Goal: Task Accomplishment & Management: Use online tool/utility

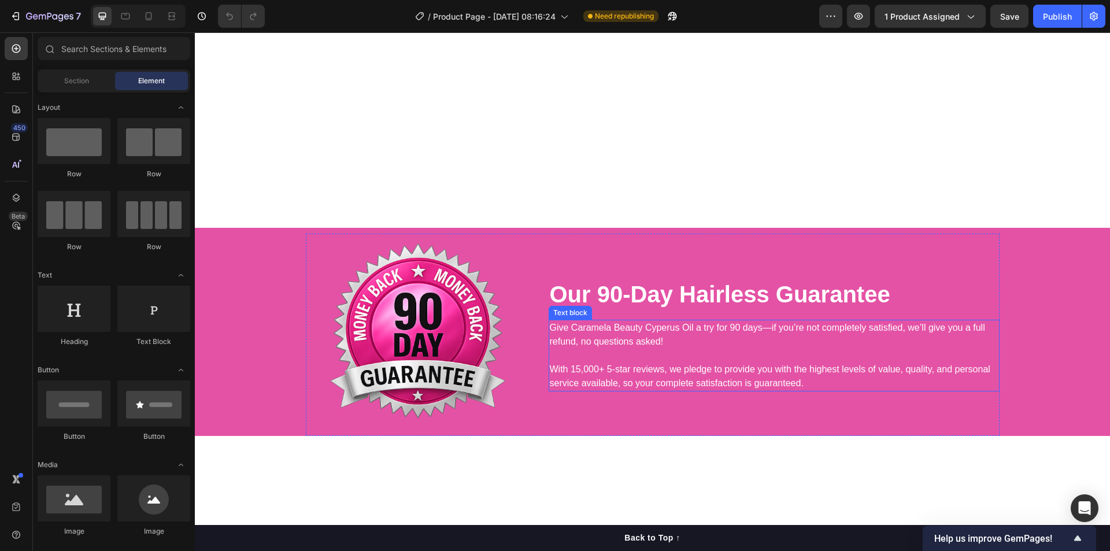
scroll to position [3758, 0]
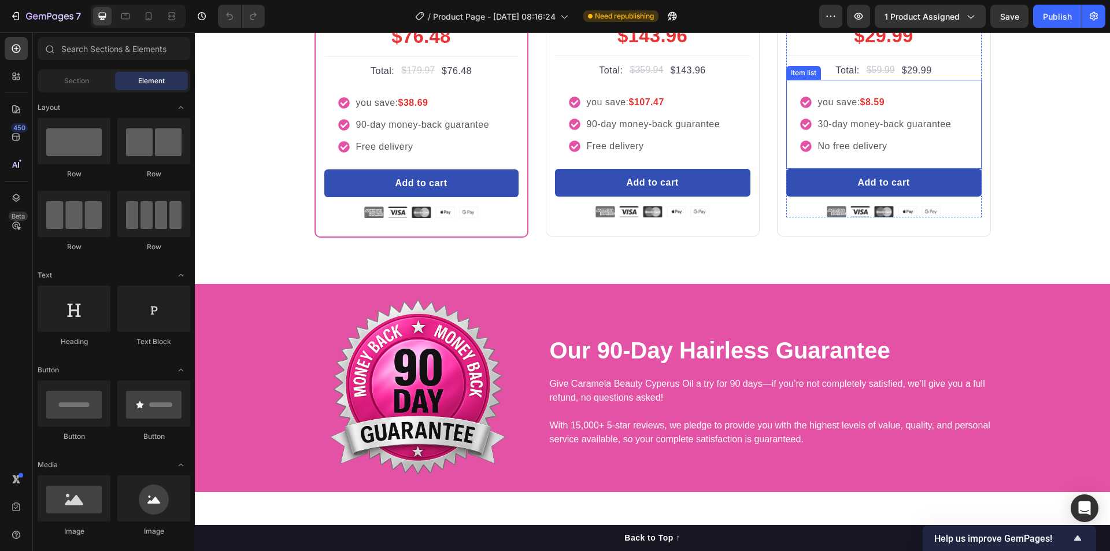
click at [803, 152] on icon at bounding box center [806, 146] width 12 height 12
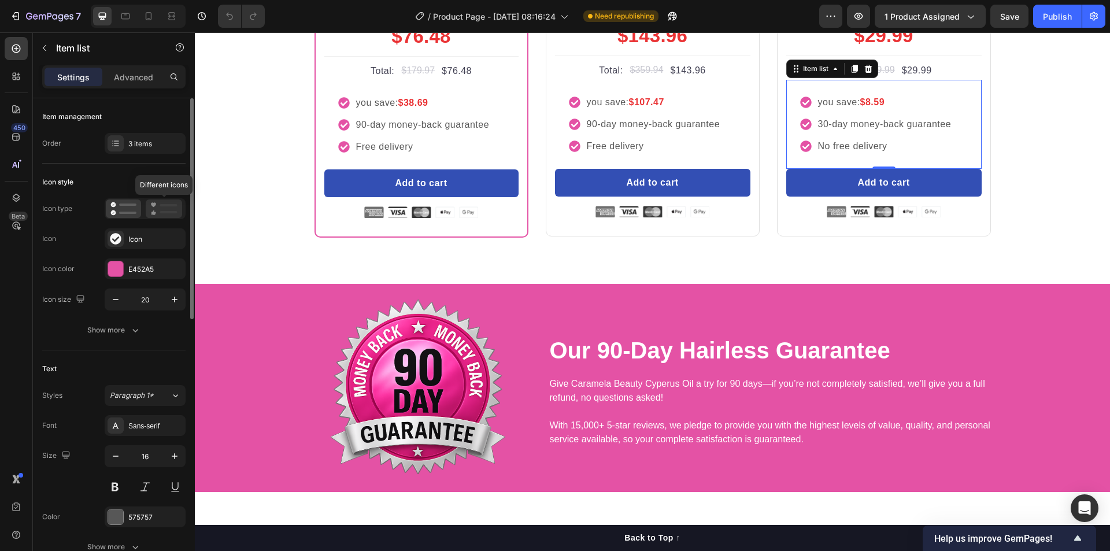
click at [164, 213] on rect at bounding box center [168, 212] width 17 height 2
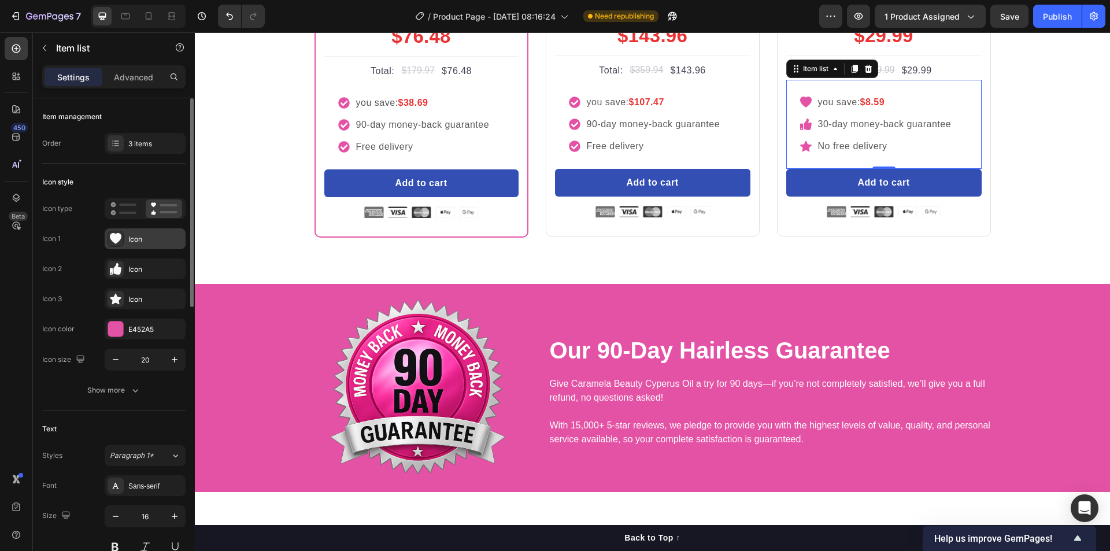
click at [136, 236] on div "Icon" at bounding box center [155, 239] width 54 height 10
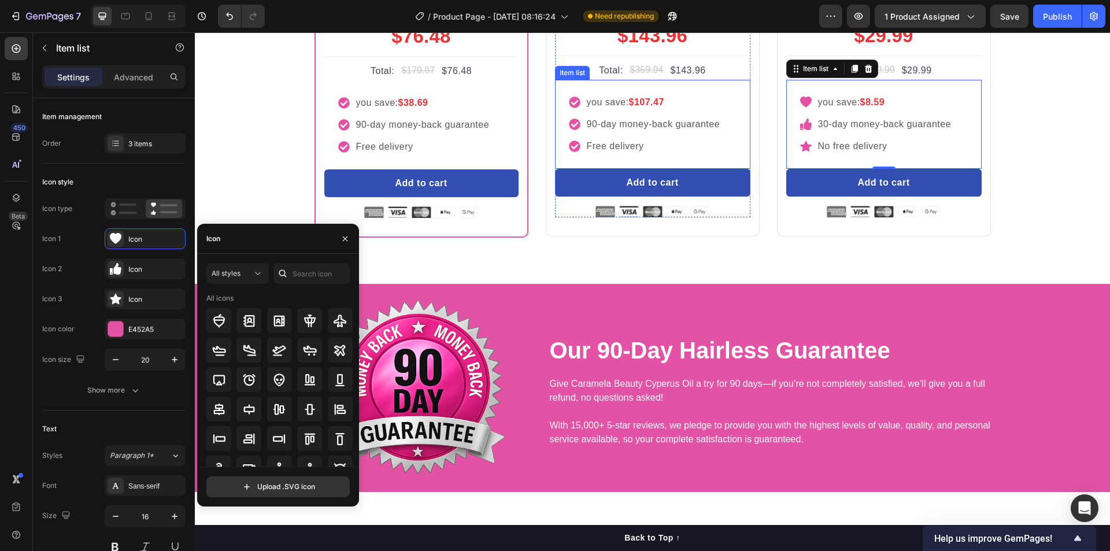
click at [573, 108] on icon at bounding box center [574, 102] width 11 height 11
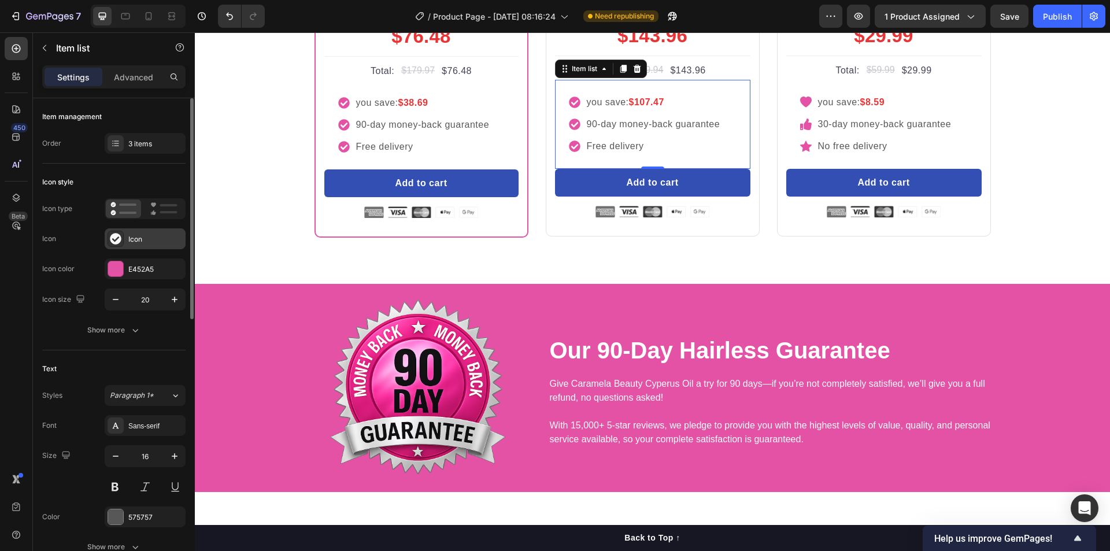
click at [116, 234] on icon at bounding box center [115, 238] width 11 height 11
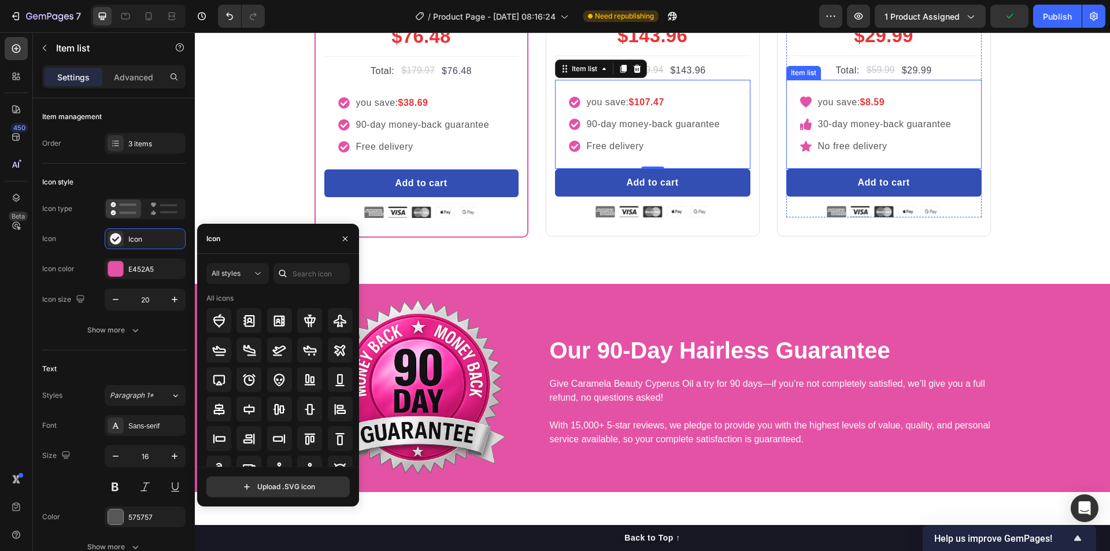
click at [804, 108] on icon at bounding box center [806, 102] width 12 height 11
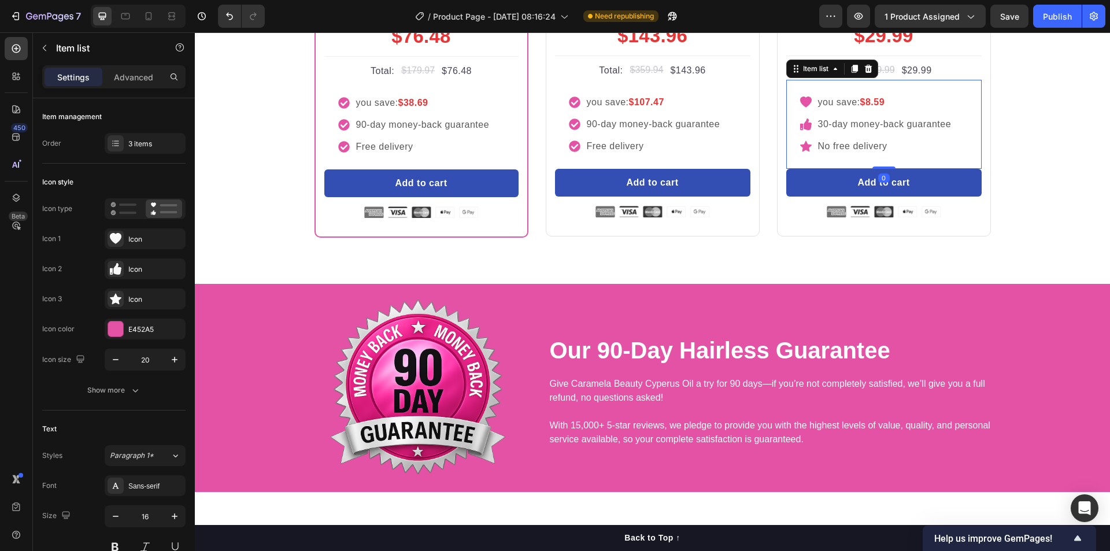
click at [821, 109] on p "you save: $8.59" at bounding box center [885, 102] width 134 height 14
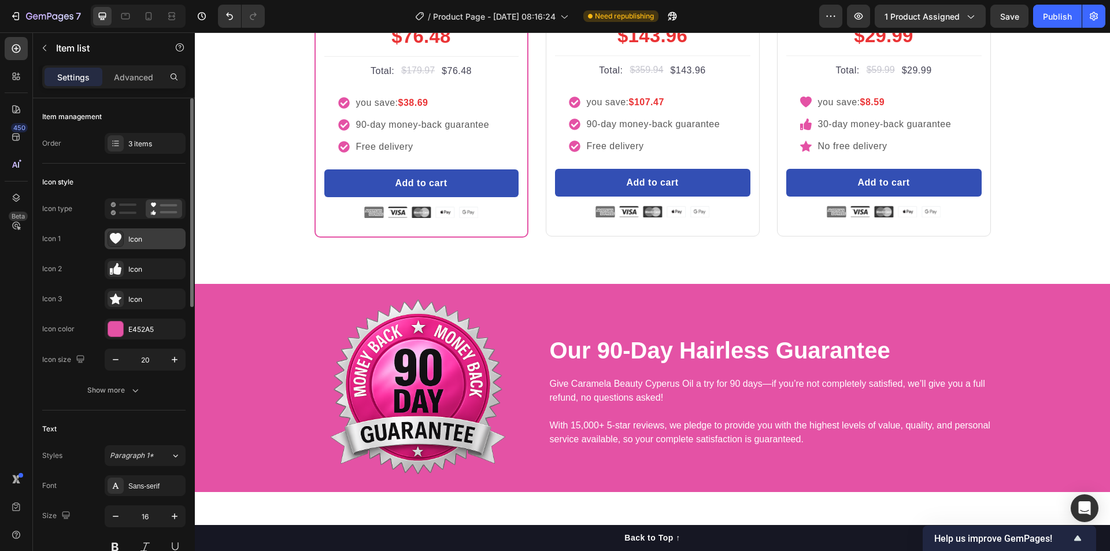
click at [145, 239] on div "Icon" at bounding box center [155, 239] width 54 height 10
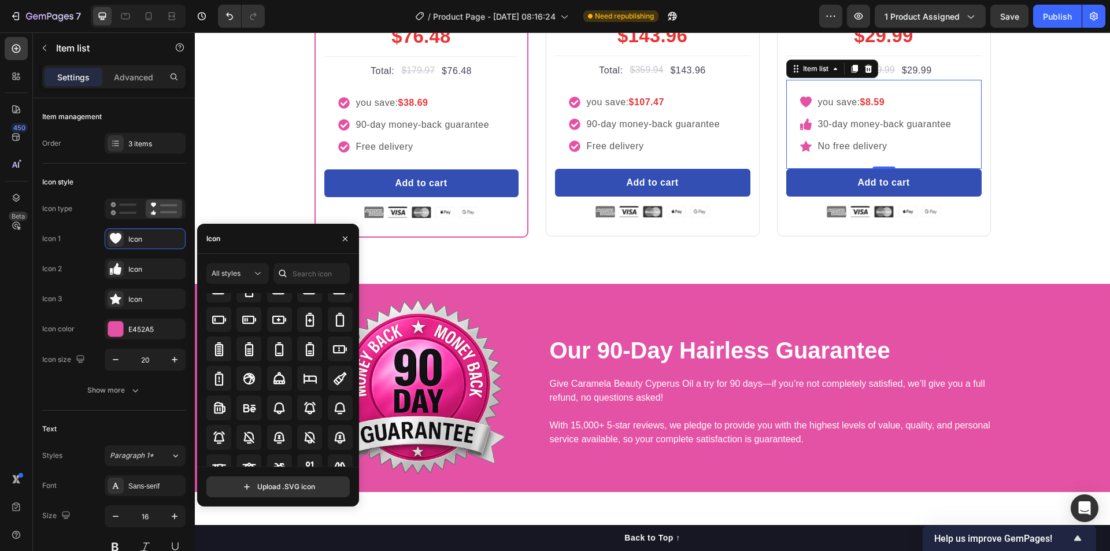
scroll to position [873, 0]
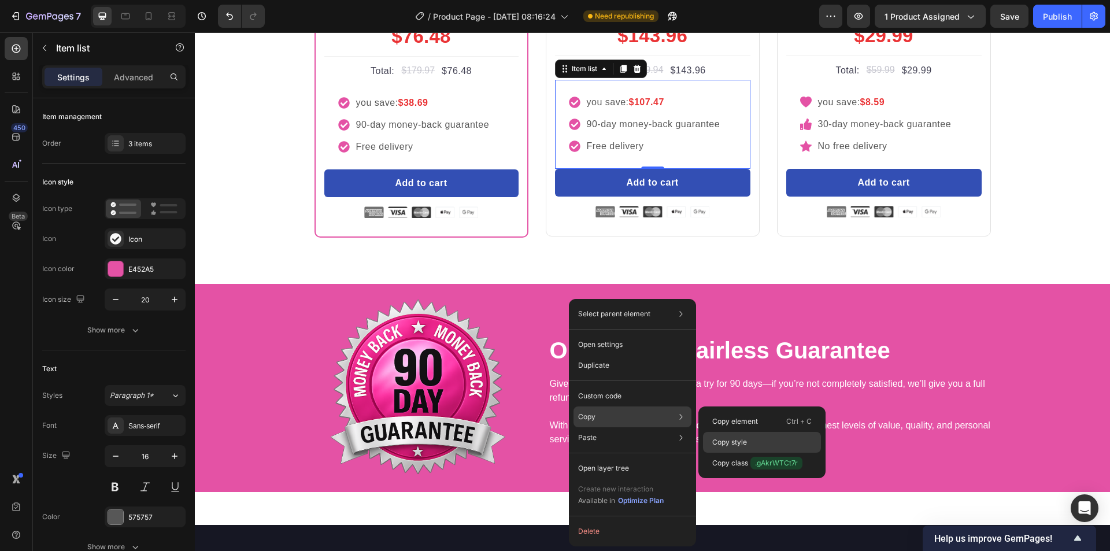
click at [744, 440] on p "Copy style" at bounding box center [729, 442] width 35 height 10
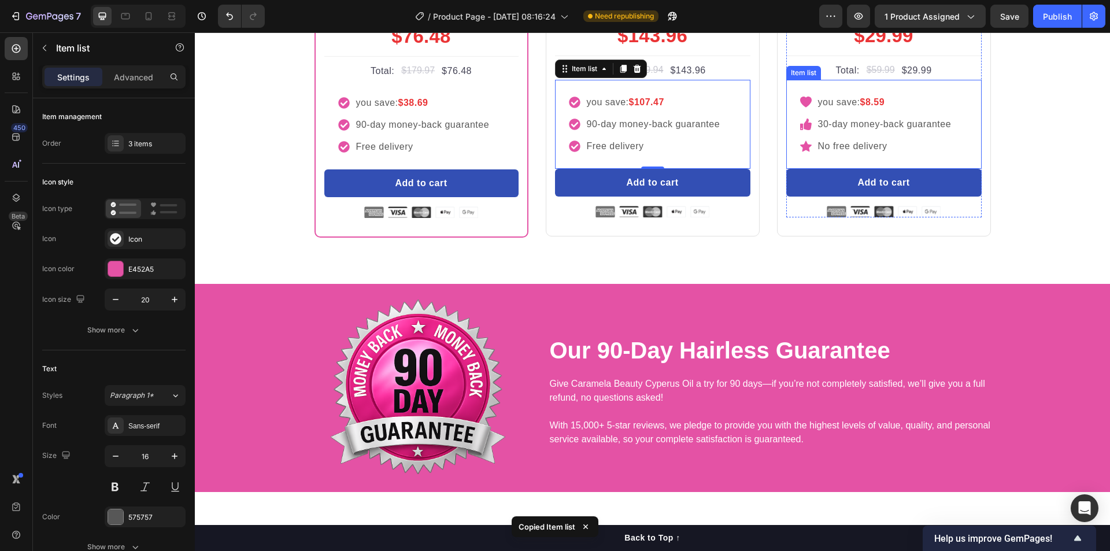
click at [808, 111] on div "you save: $8.59" at bounding box center [876, 102] width 153 height 17
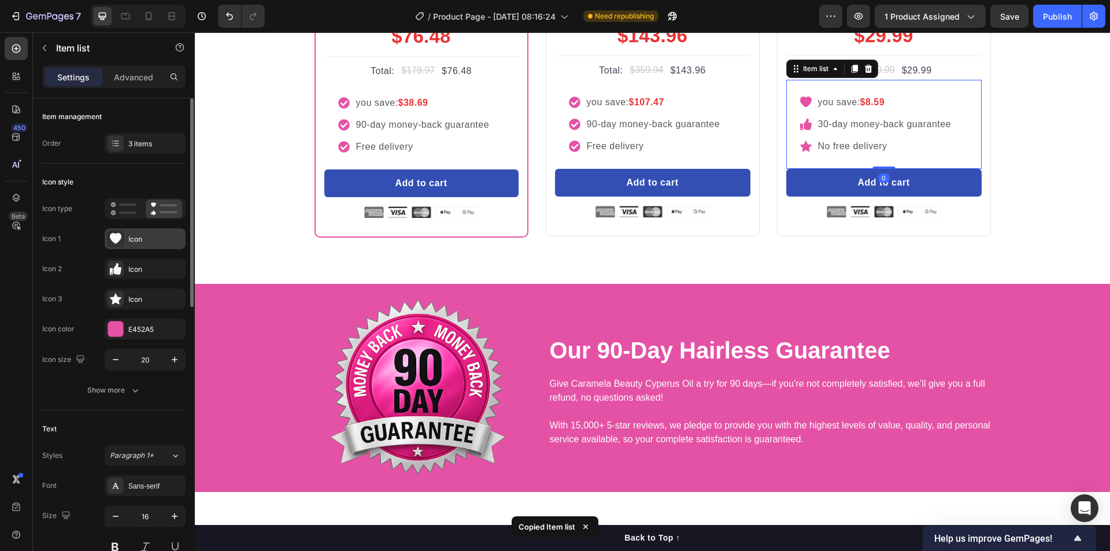
click at [145, 243] on div "Icon" at bounding box center [155, 239] width 54 height 10
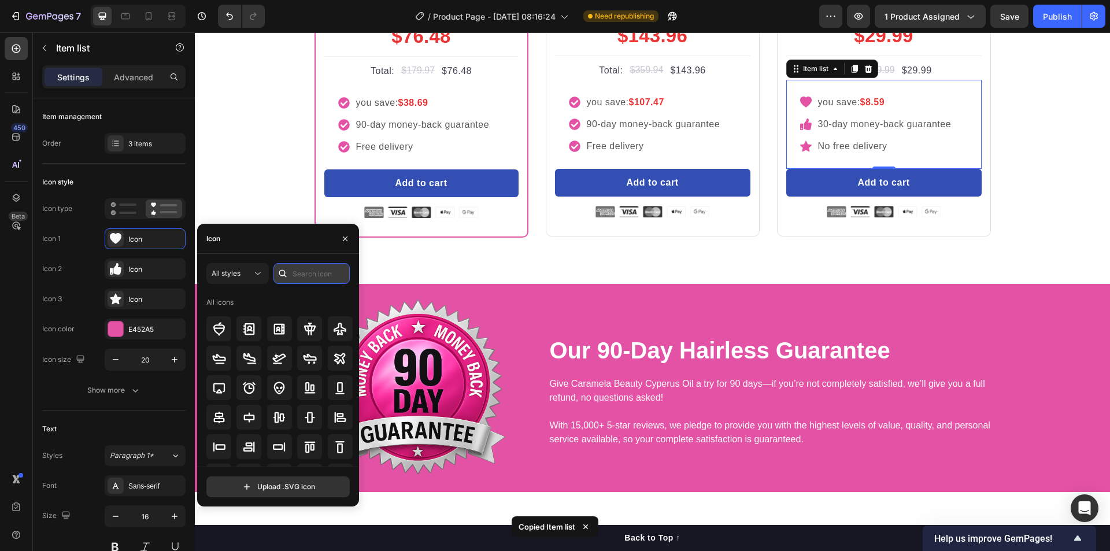
click at [300, 273] on input "text" at bounding box center [311, 273] width 76 height 21
paste input "Copy element from Gempages!"
type input "Copy element from Gempages!"
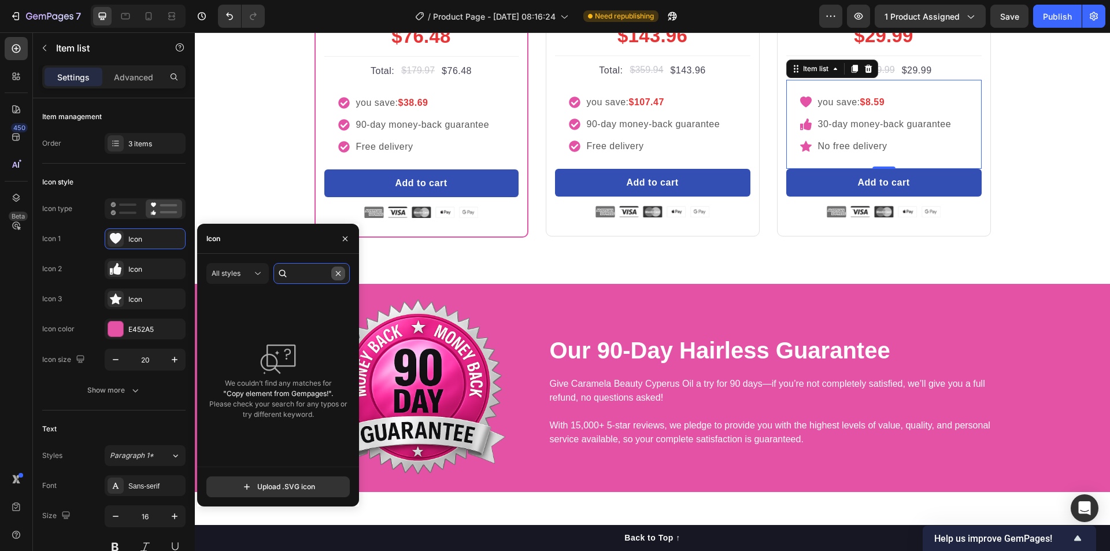
scroll to position [0, 0]
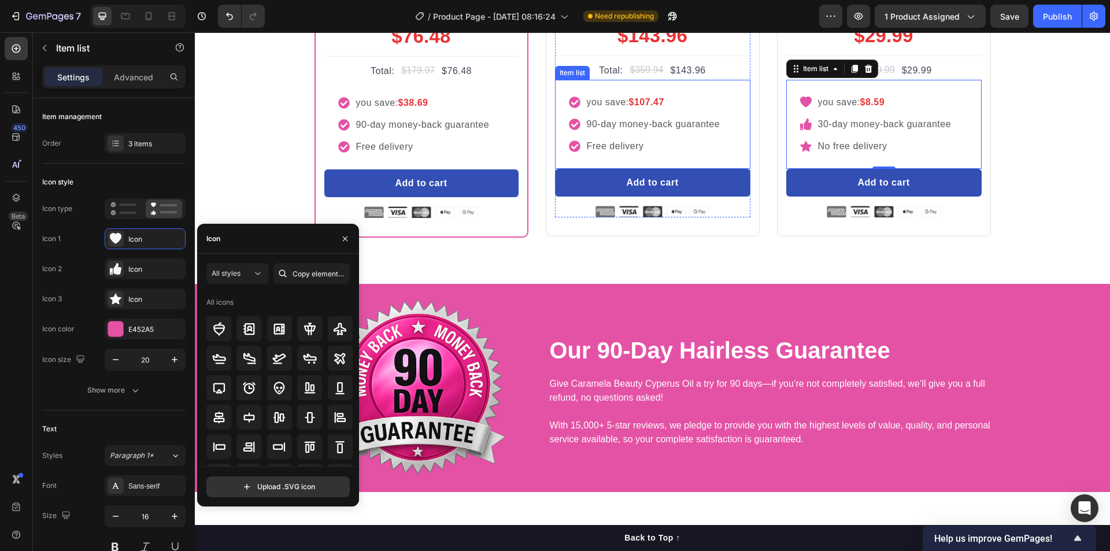
click at [569, 108] on icon at bounding box center [574, 102] width 11 height 11
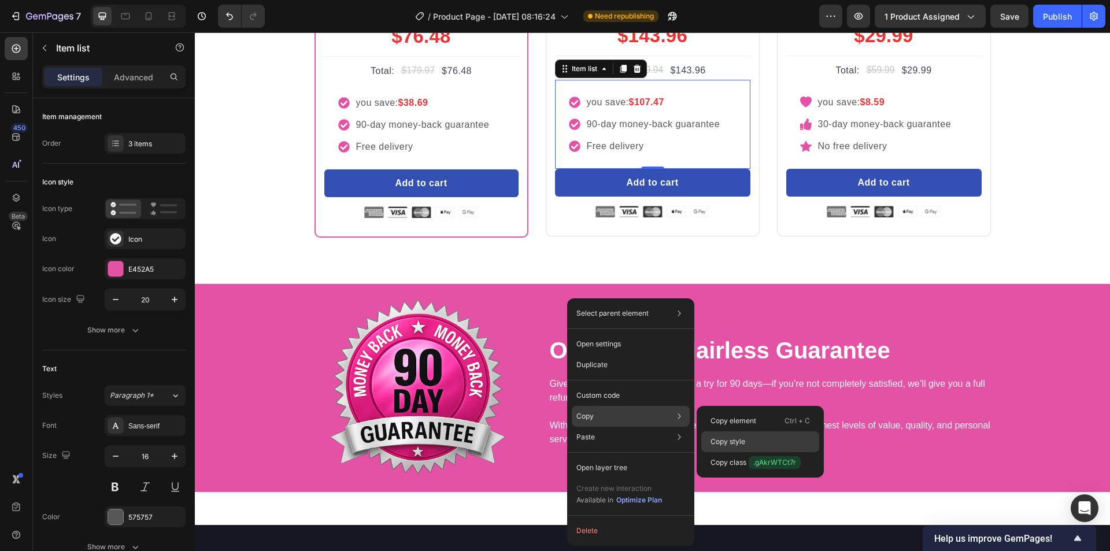
click at [764, 444] on div "Copy style" at bounding box center [760, 441] width 118 height 21
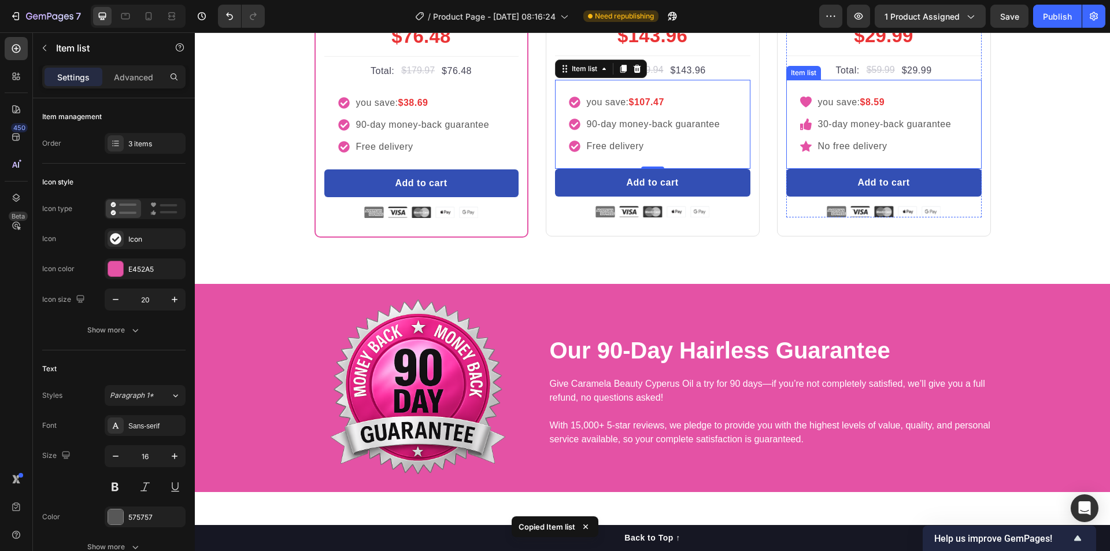
click at [805, 108] on icon at bounding box center [806, 102] width 12 height 11
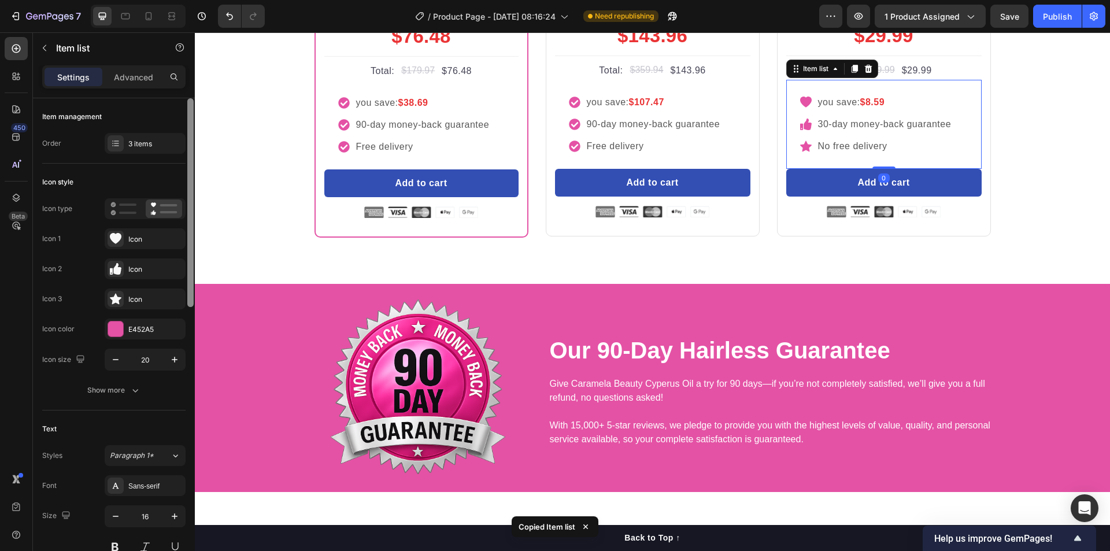
drag, startPoint x: 136, startPoint y: 242, endPoint x: 194, endPoint y: 247, distance: 58.6
click at [136, 242] on div "Icon" at bounding box center [155, 239] width 54 height 10
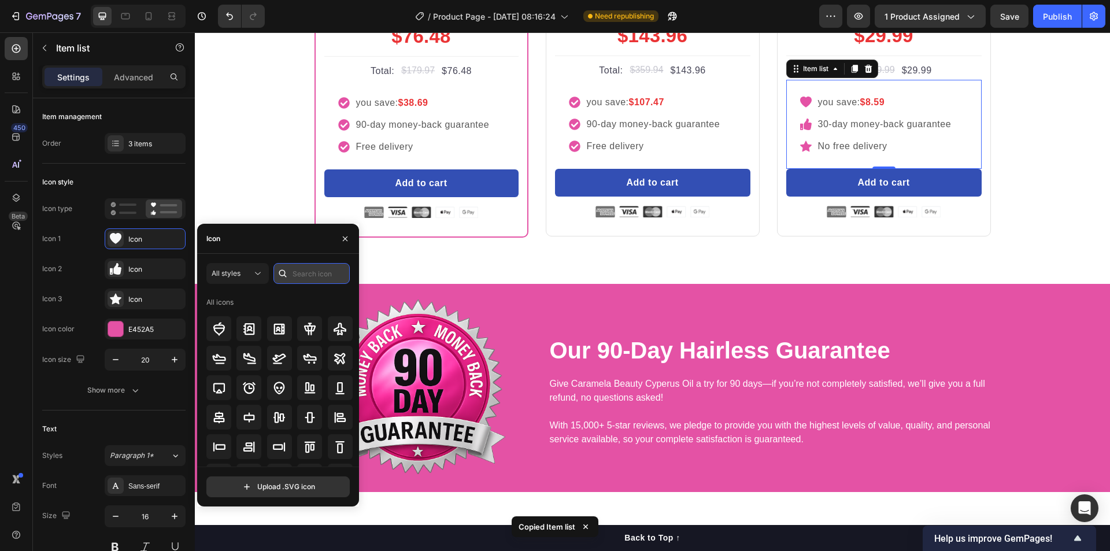
click at [333, 276] on input "text" at bounding box center [311, 273] width 76 height 21
paste input "Copy element from Gempages!"
type input "Copy element from Gempages!"
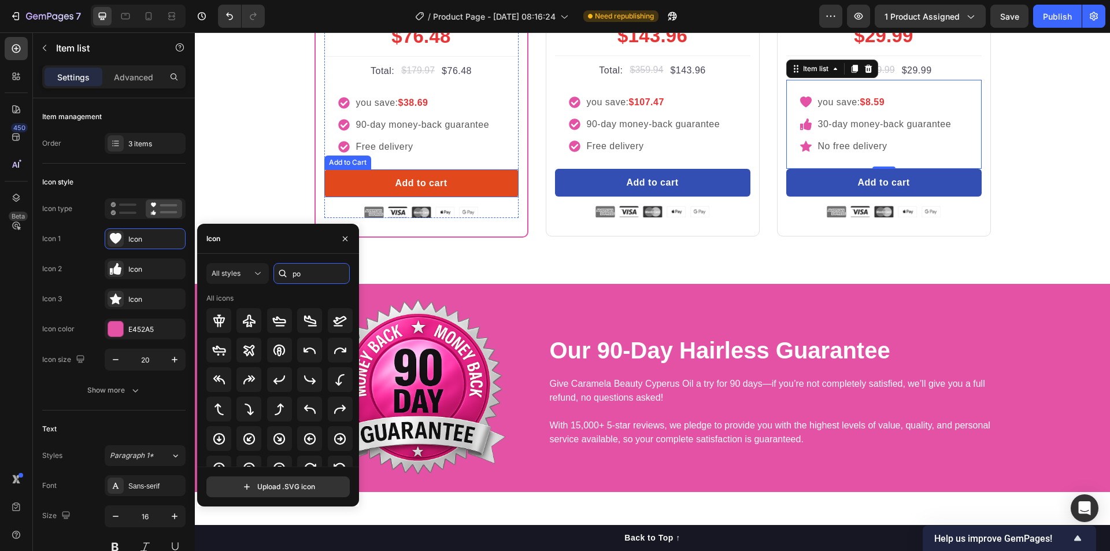
type input "p"
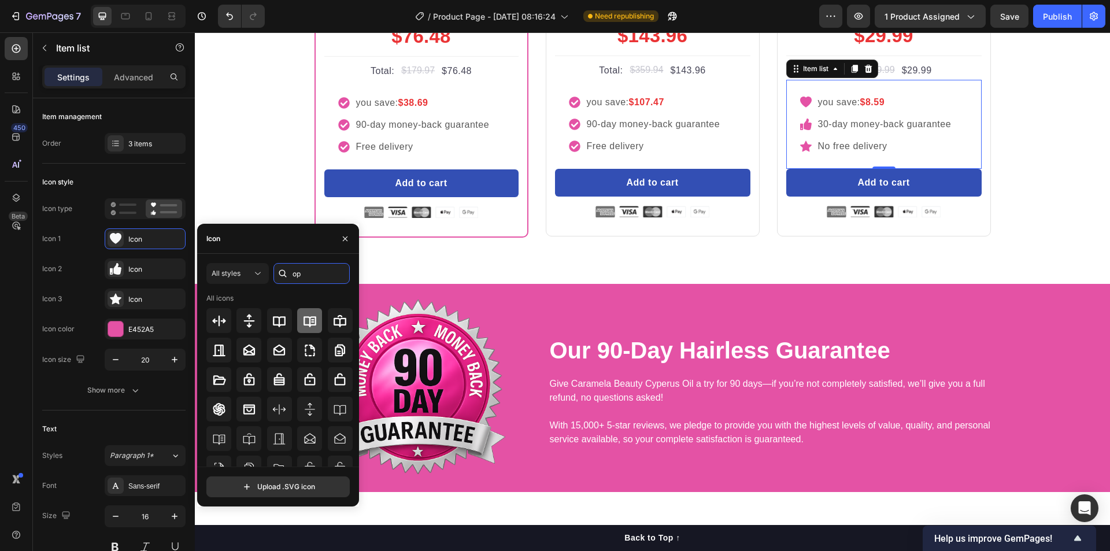
type input "o"
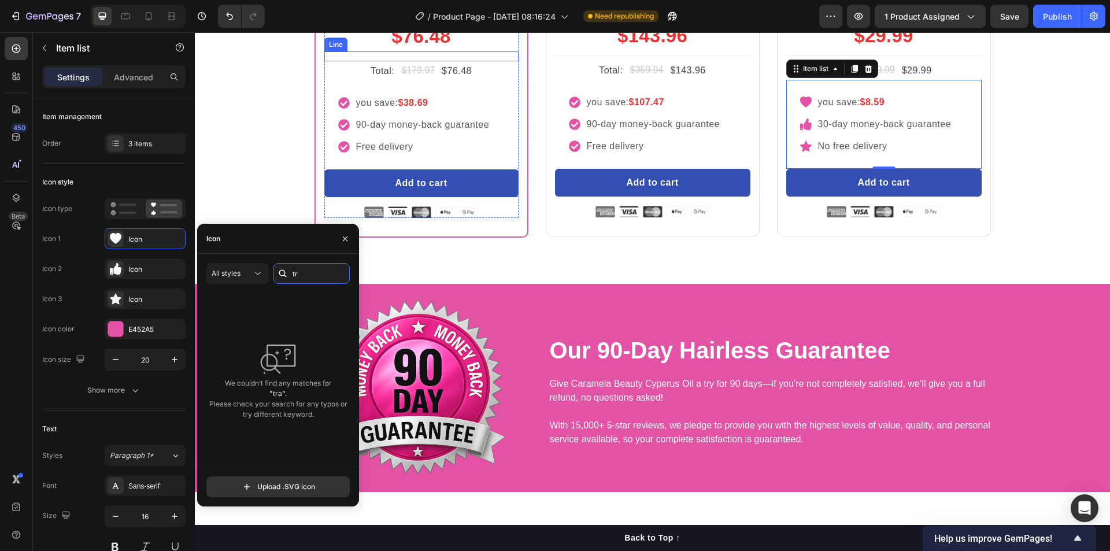
type input "t"
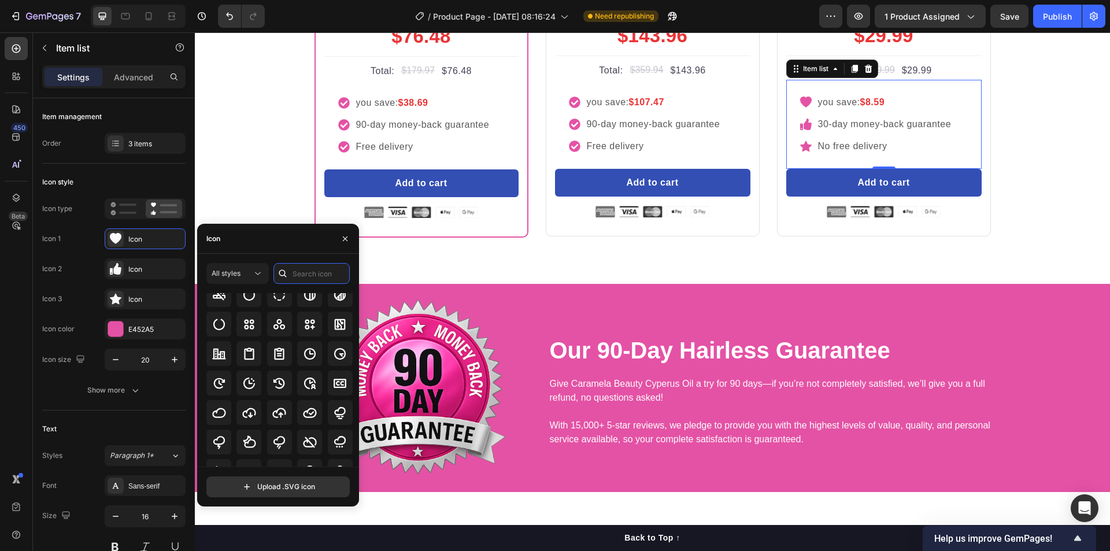
scroll to position [1867, 0]
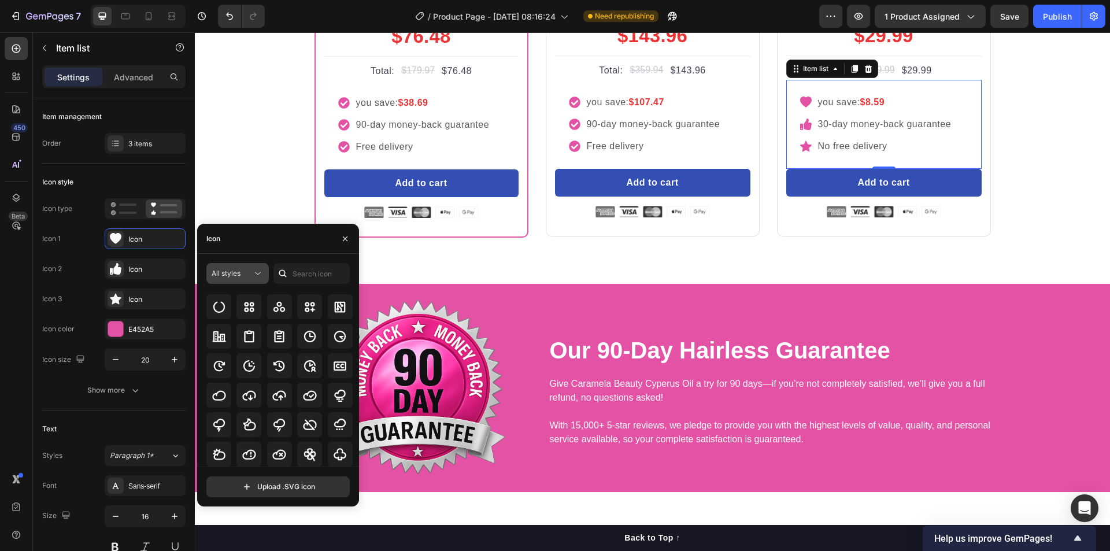
click at [236, 277] on span "All styles" at bounding box center [226, 273] width 29 height 10
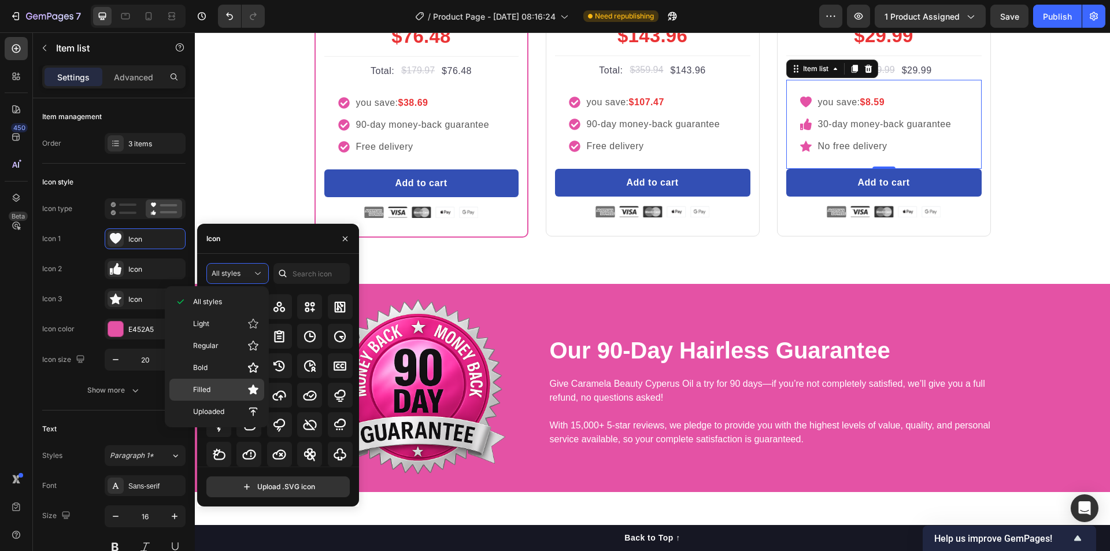
click at [244, 390] on p "Filled" at bounding box center [226, 390] width 66 height 12
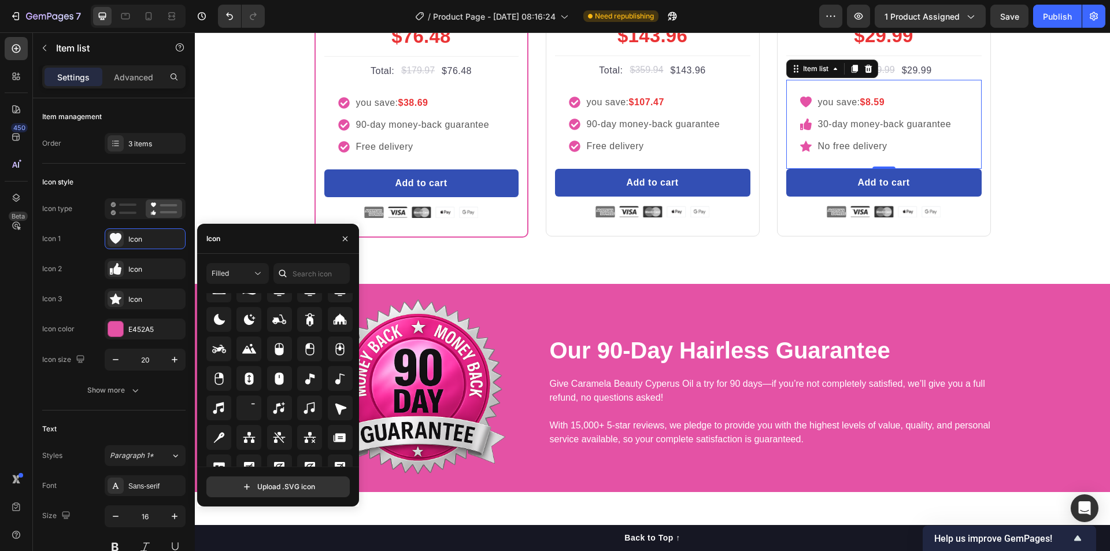
scroll to position [0, 0]
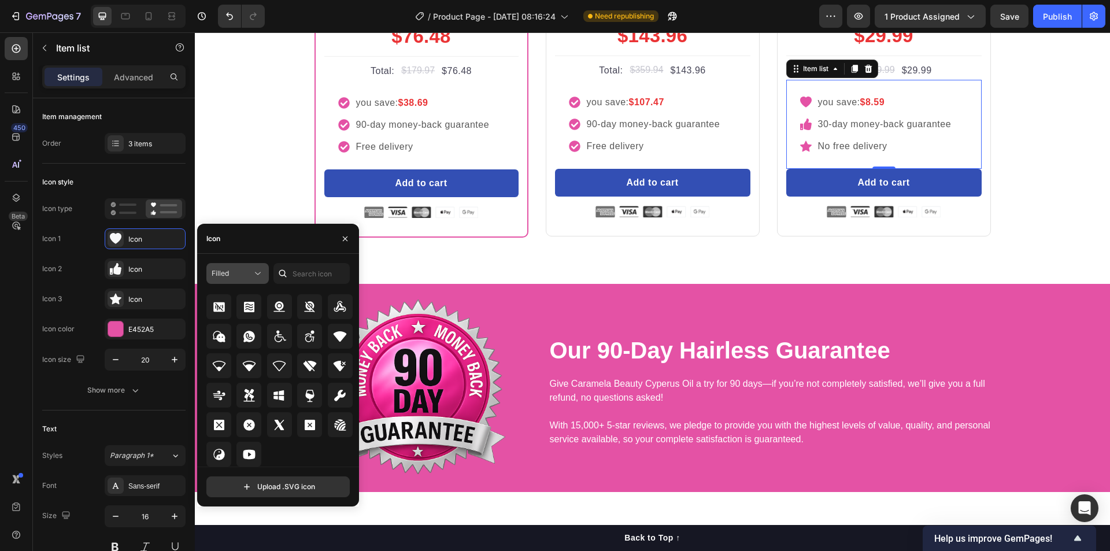
click at [245, 270] on div "Filled" at bounding box center [232, 273] width 40 height 10
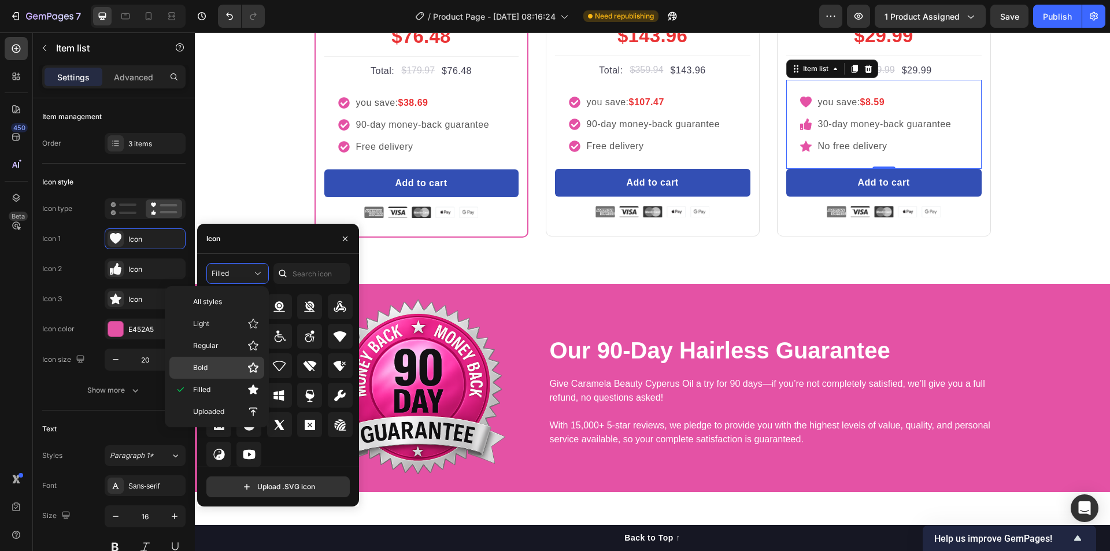
click at [231, 366] on p "Bold" at bounding box center [226, 368] width 66 height 12
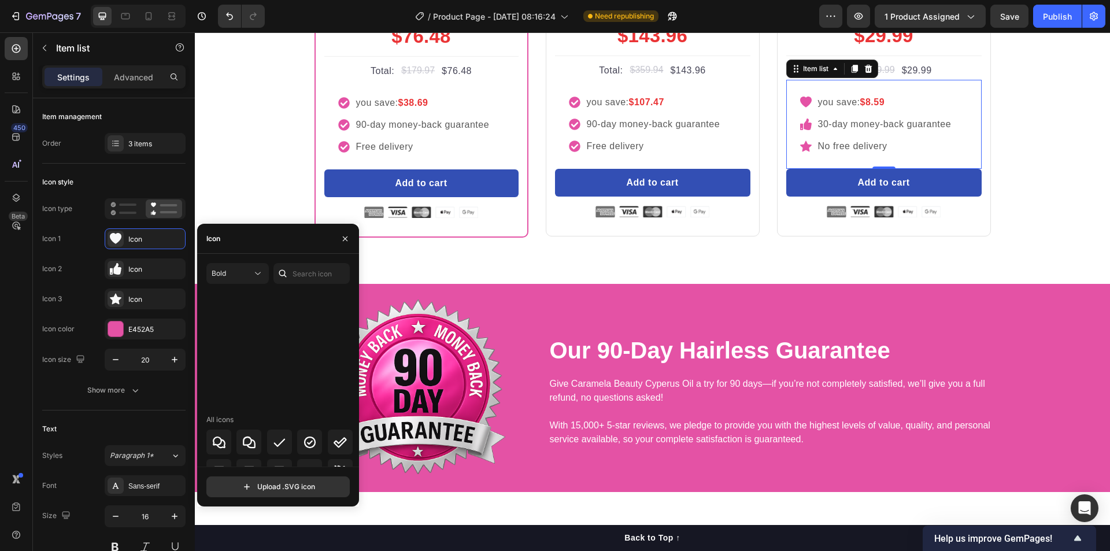
scroll to position [1855, 0]
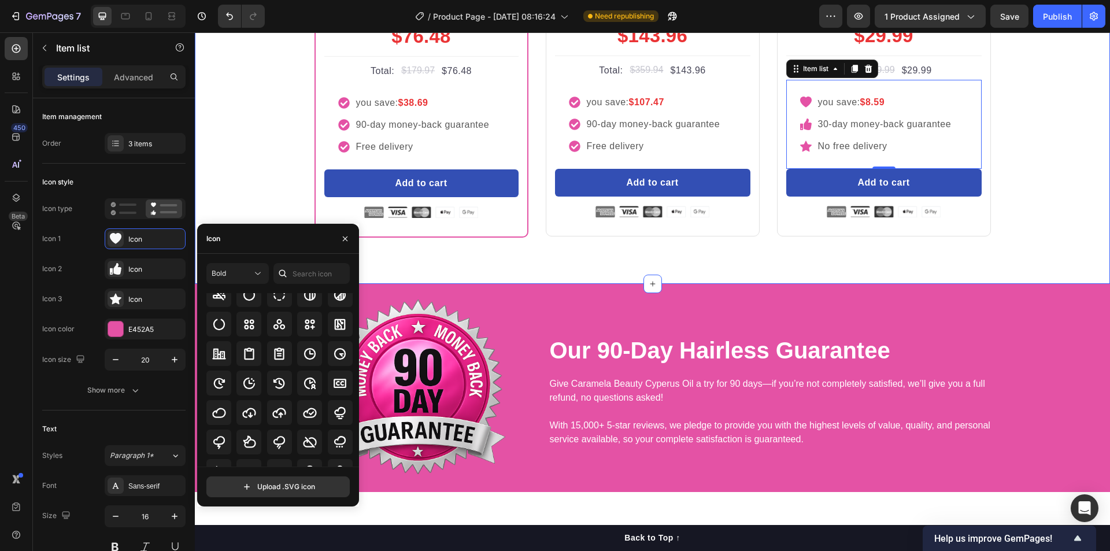
click at [737, 284] on div "Buy more and pay less Heading Row Most Popular Text block Row Icon Icon Icon Ic…" at bounding box center [652, 54] width 915 height 462
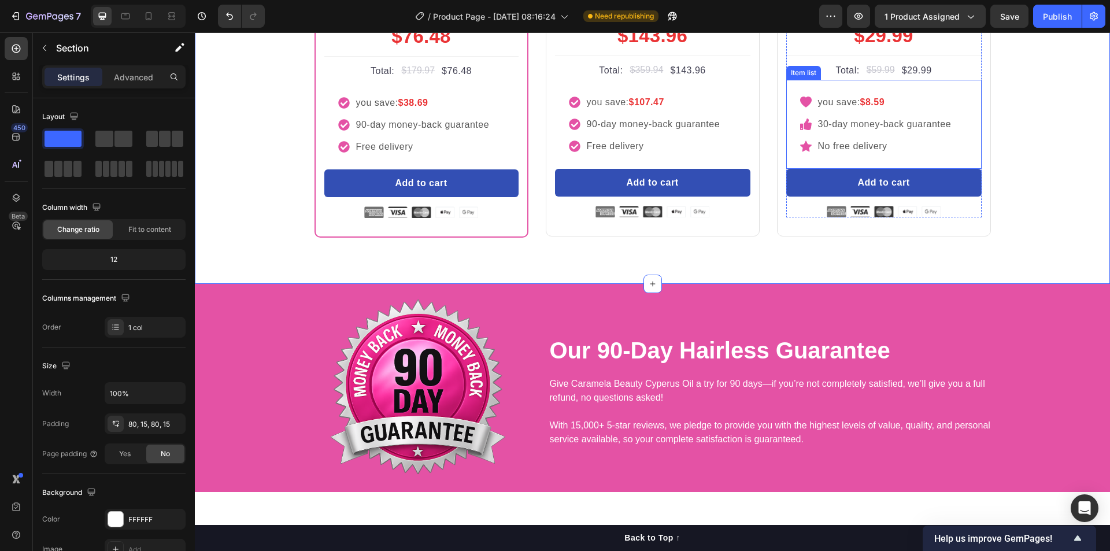
click at [802, 111] on div "you save: $8.59" at bounding box center [876, 102] width 153 height 17
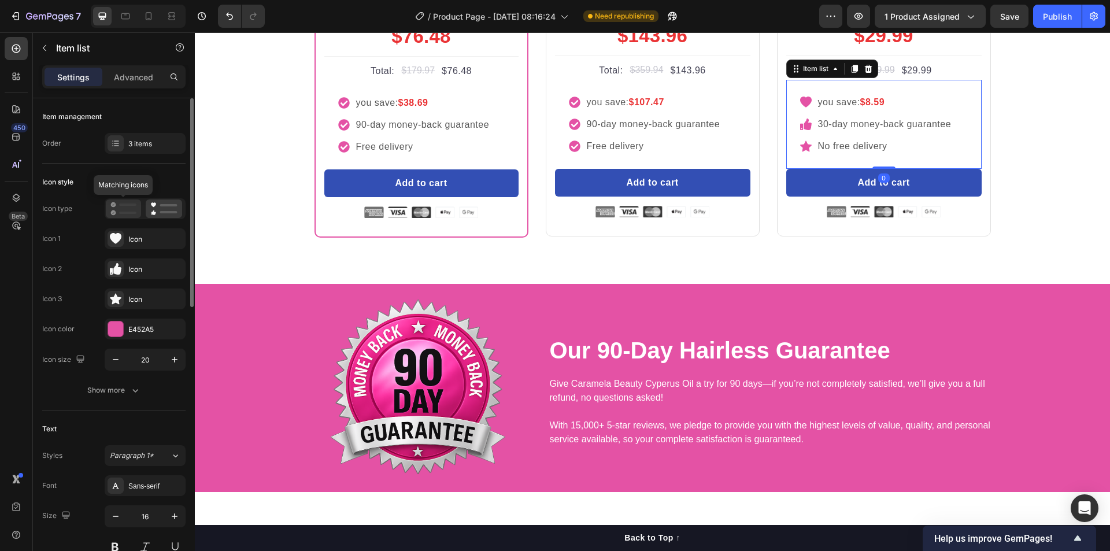
click at [121, 216] on div at bounding box center [123, 208] width 35 height 18
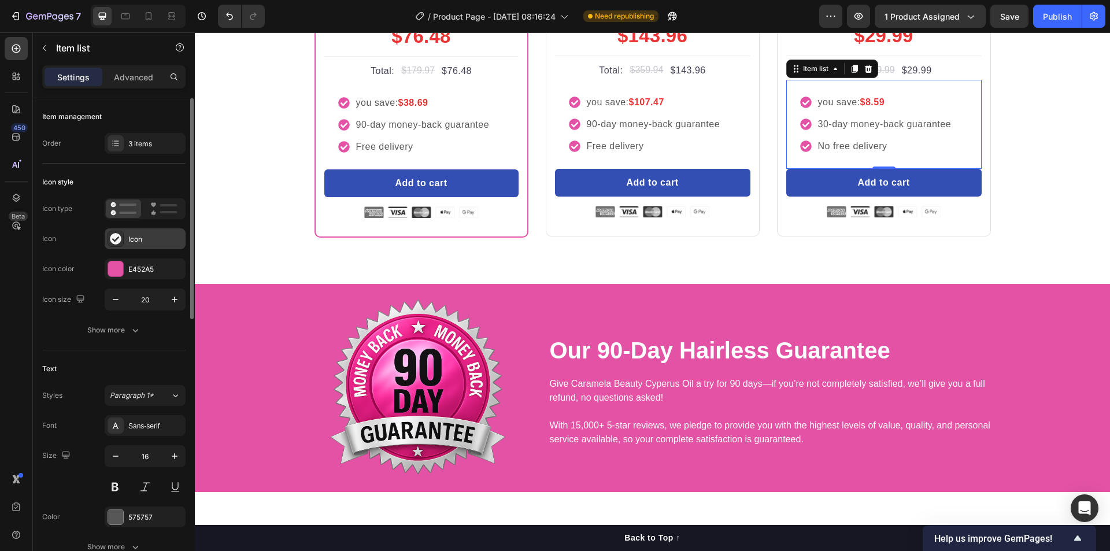
click at [139, 236] on div "Icon" at bounding box center [155, 239] width 54 height 10
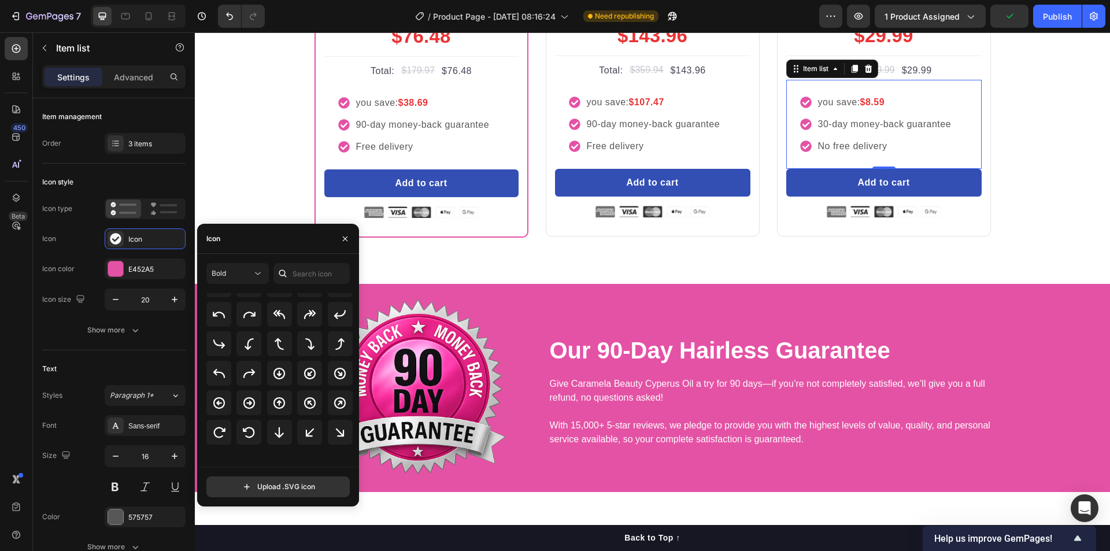
scroll to position [0, 0]
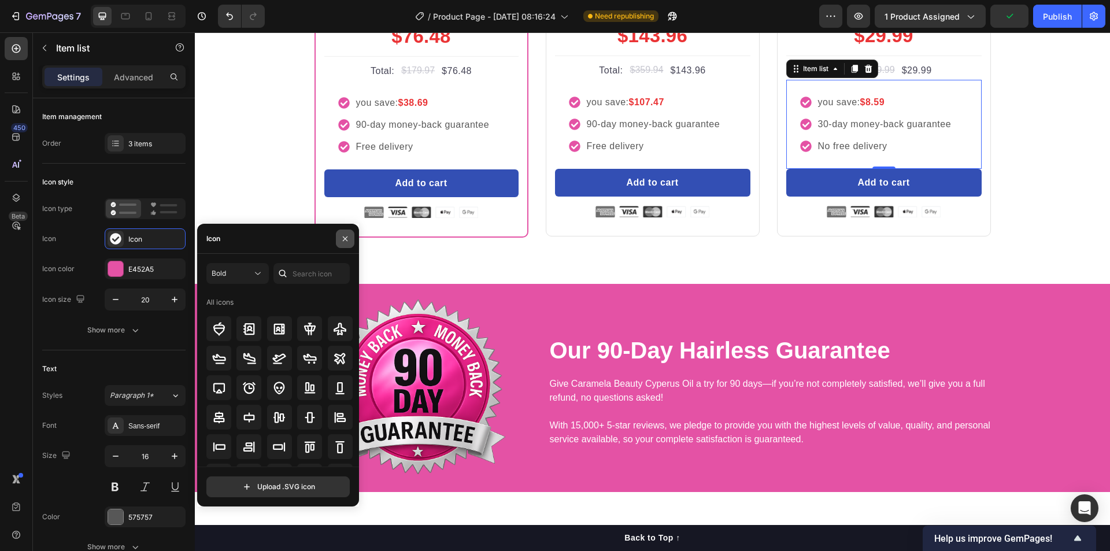
click at [347, 236] on icon "button" at bounding box center [345, 238] width 5 height 5
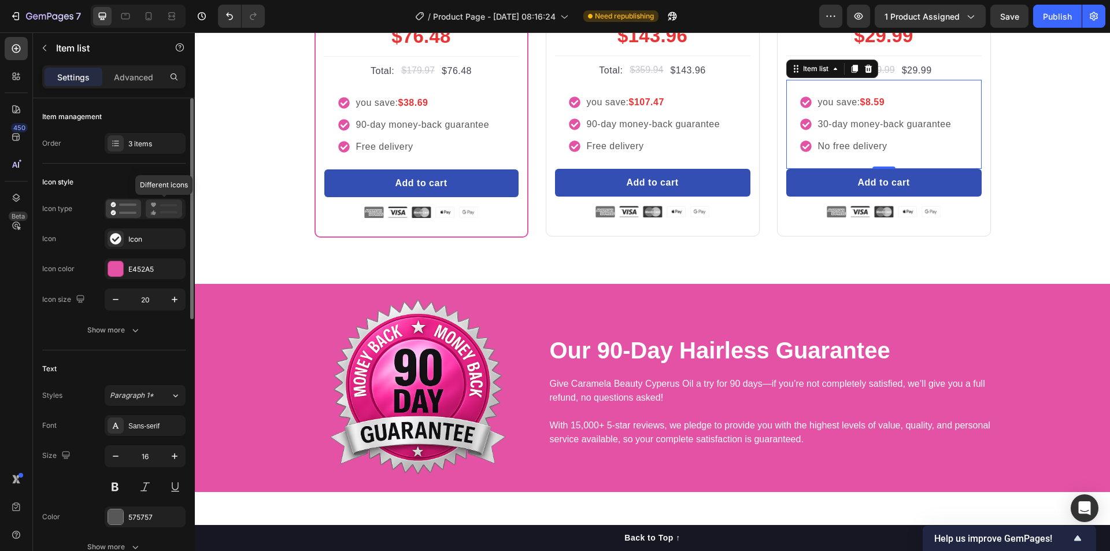
click at [162, 213] on rect at bounding box center [168, 212] width 17 height 2
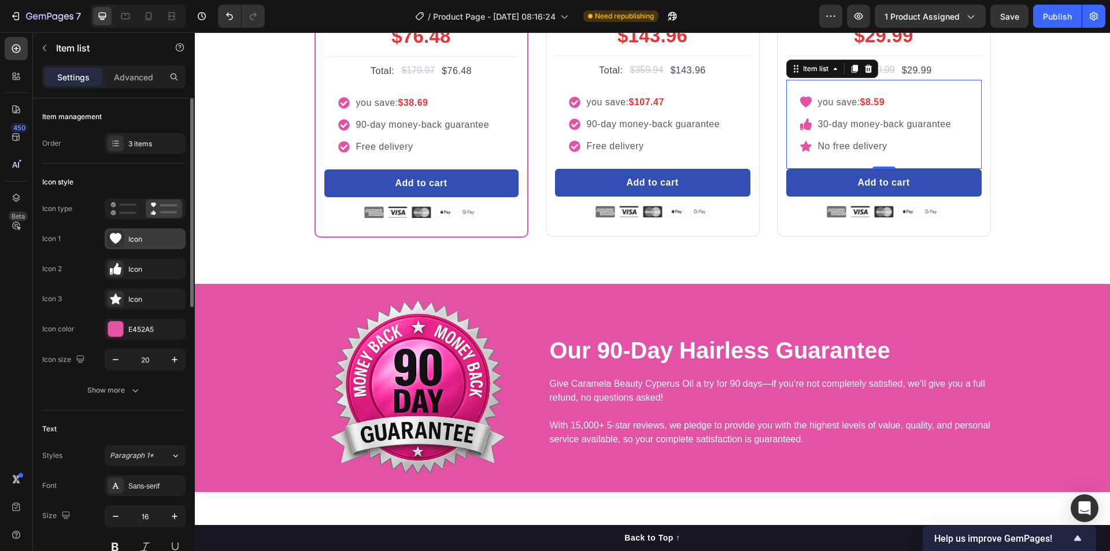
click at [143, 243] on div "Icon" at bounding box center [155, 239] width 54 height 10
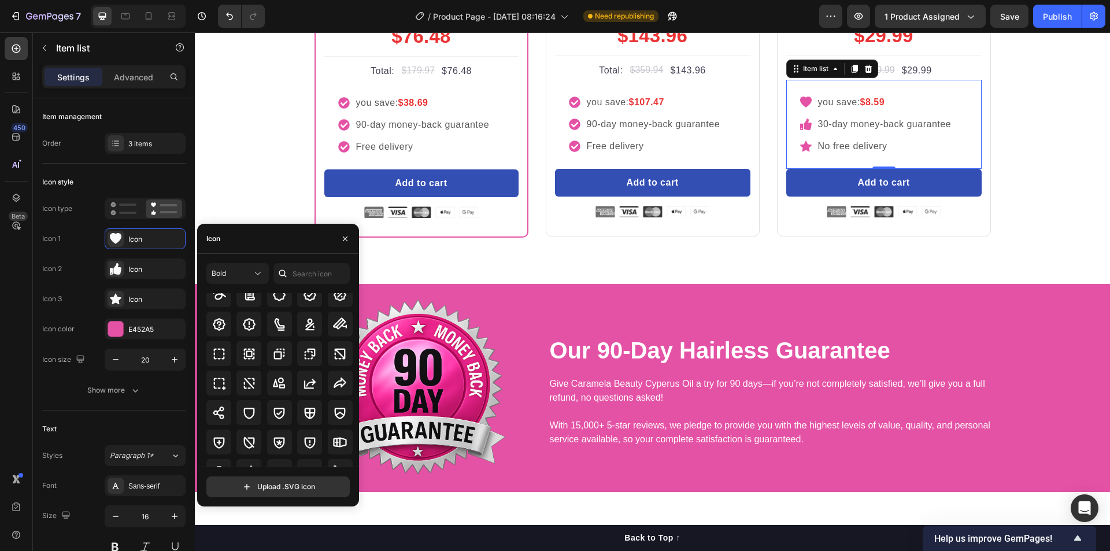
scroll to position [5845, 0]
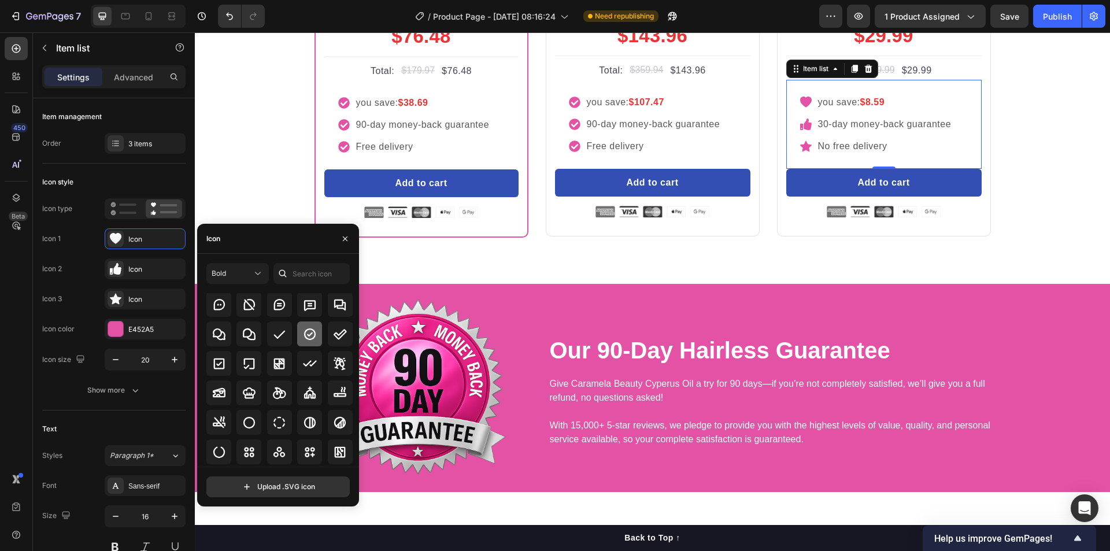
click at [312, 331] on icon at bounding box center [310, 334] width 12 height 12
click at [323, 274] on input "text" at bounding box center [311, 273] width 76 height 21
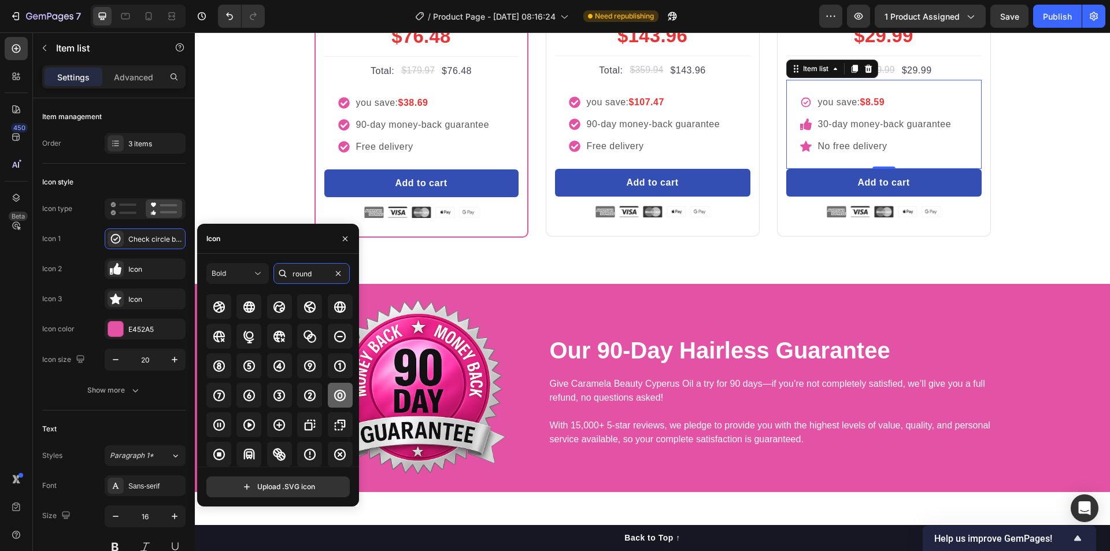
scroll to position [0, 0]
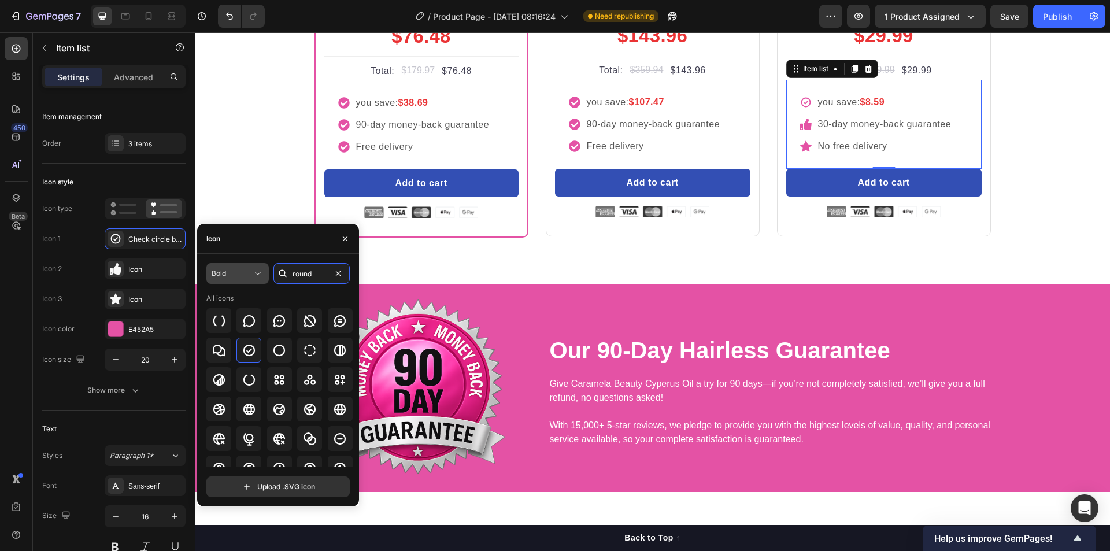
type input "round"
click at [242, 274] on div "Bold" at bounding box center [232, 273] width 40 height 10
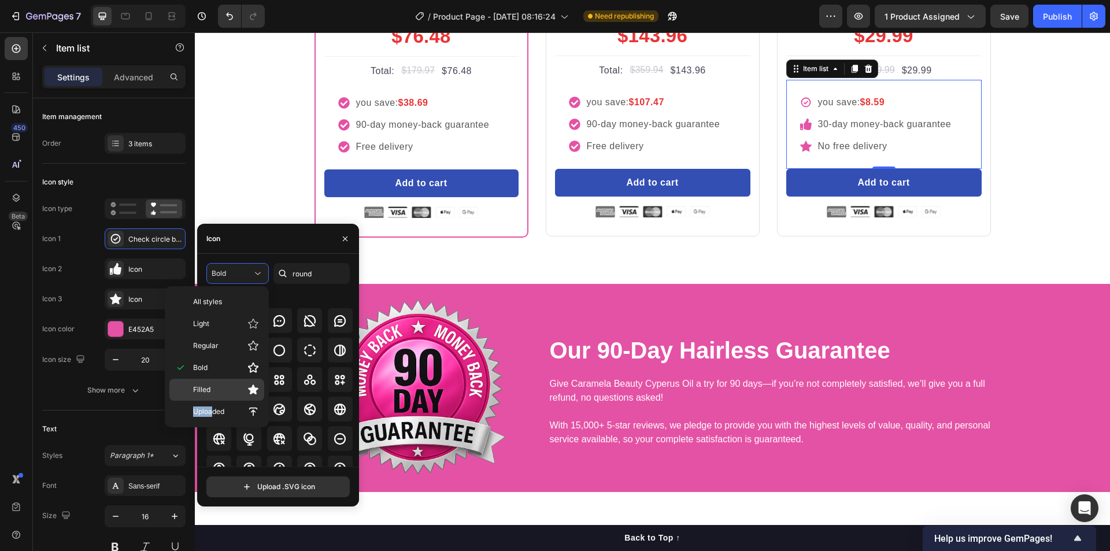
drag, startPoint x: 213, startPoint y: 412, endPoint x: 220, endPoint y: 394, distance: 18.7
click at [220, 394] on div "All styles Light Regular Bold Filled Uploaded" at bounding box center [216, 357] width 95 height 132
click at [220, 394] on p "Filled" at bounding box center [226, 390] width 66 height 12
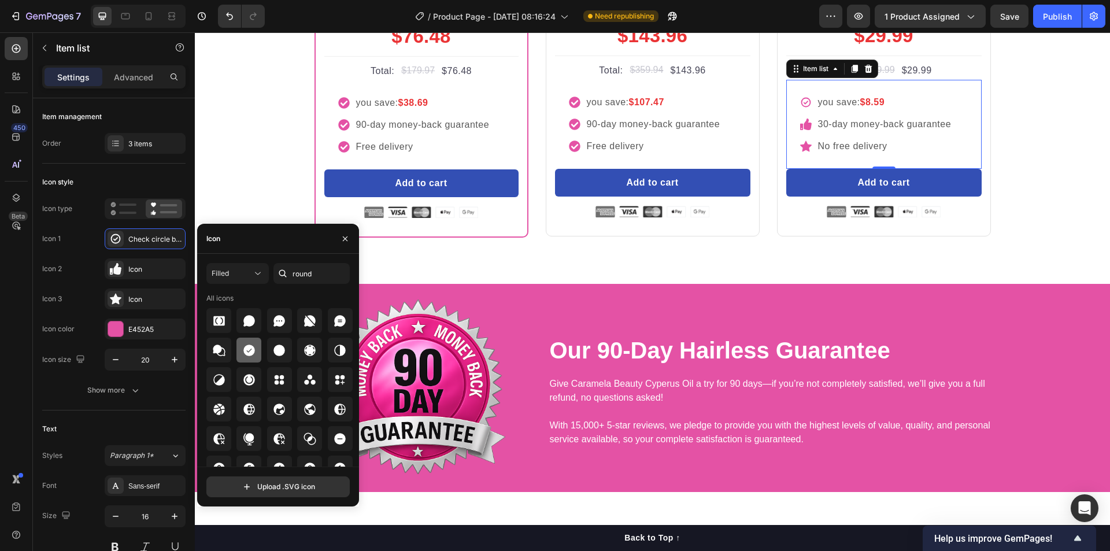
click at [246, 344] on icon at bounding box center [249, 350] width 14 height 14
click at [247, 277] on div "Filled" at bounding box center [232, 273] width 40 height 10
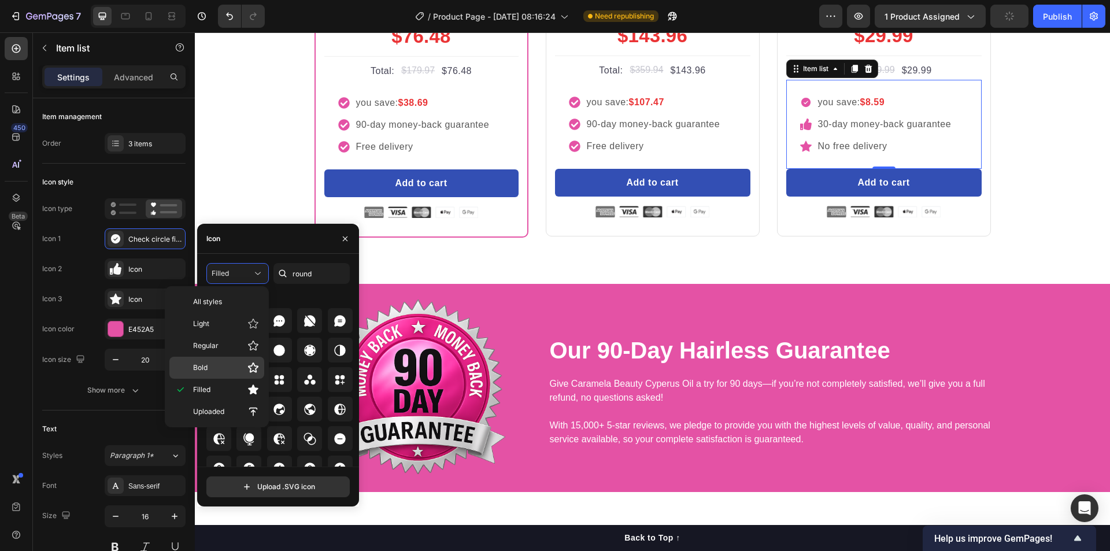
click at [233, 367] on p "Bold" at bounding box center [226, 368] width 66 height 12
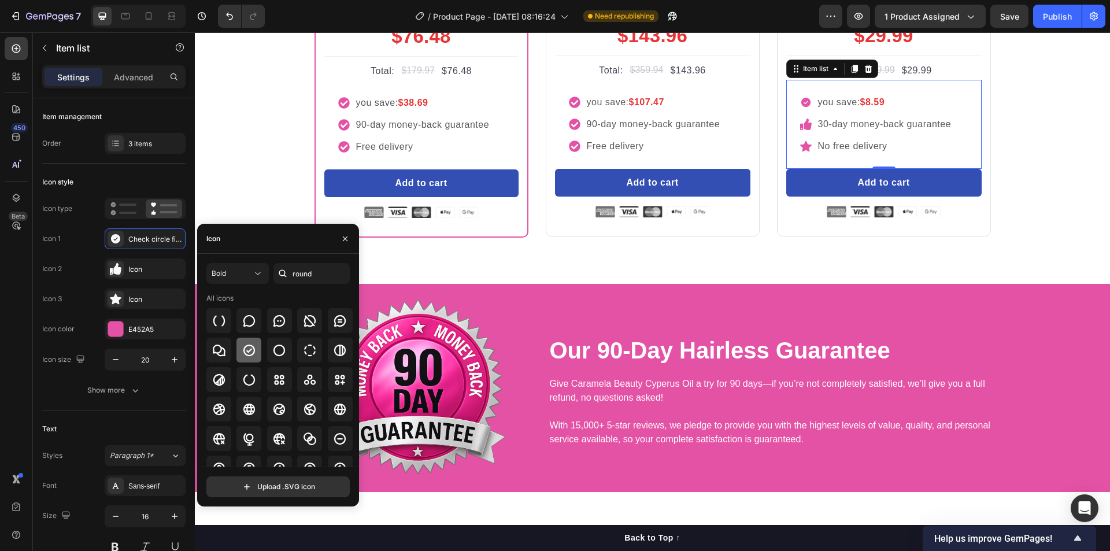
click at [250, 356] on icon at bounding box center [249, 350] width 14 height 14
click at [1027, 238] on div "Buy more and pay less Heading Row Most Popular Text block Row Icon Icon Icon Ic…" at bounding box center [652, 53] width 898 height 369
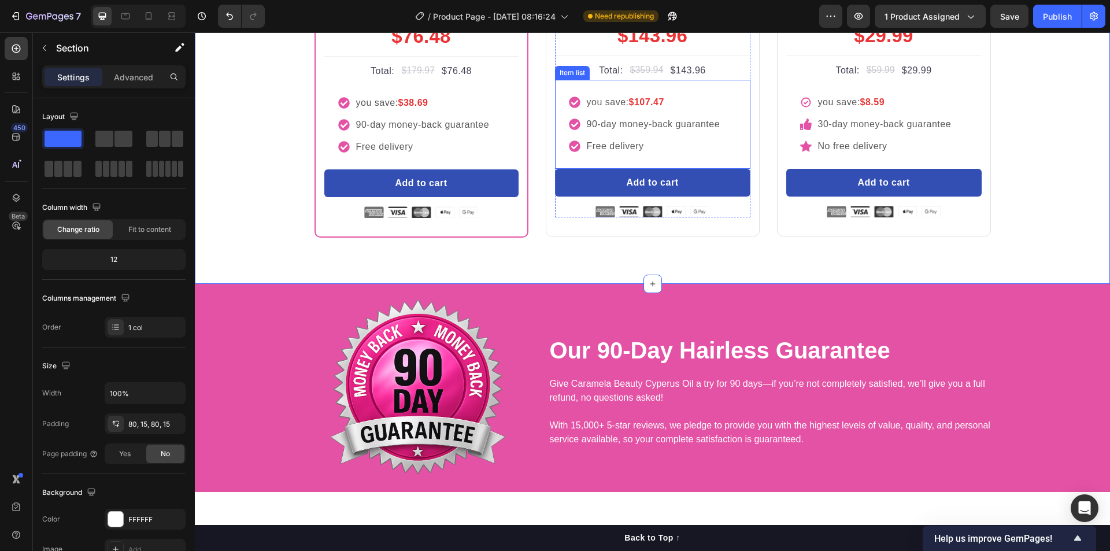
click at [734, 169] on div "you save: $107.47 90-day money-back guarantee Free delivery" at bounding box center [652, 124] width 195 height 89
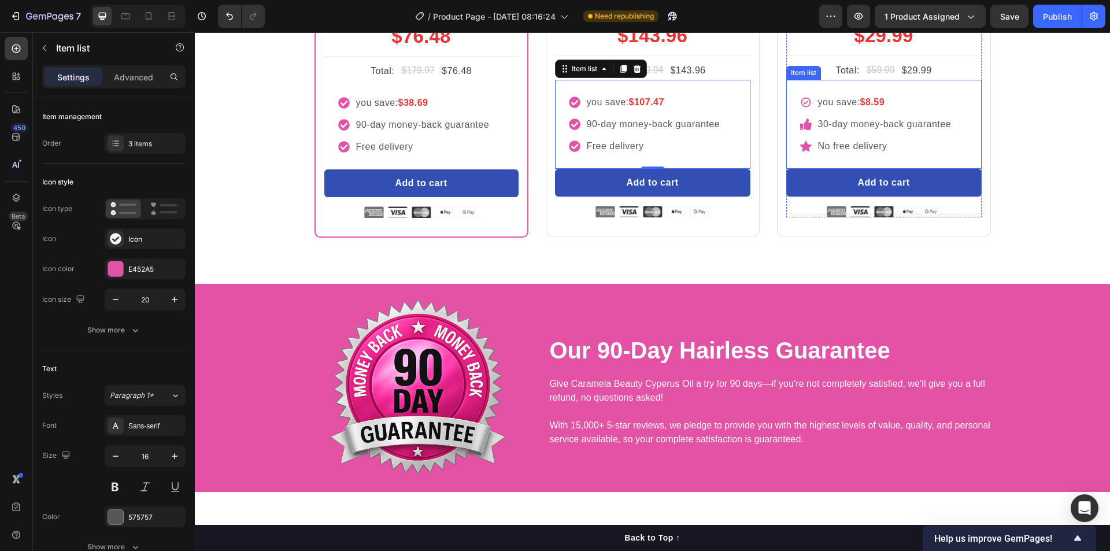
click at [957, 169] on div "you save: $8.59 30-day money-back guarantee No free delivery" at bounding box center [883, 124] width 195 height 89
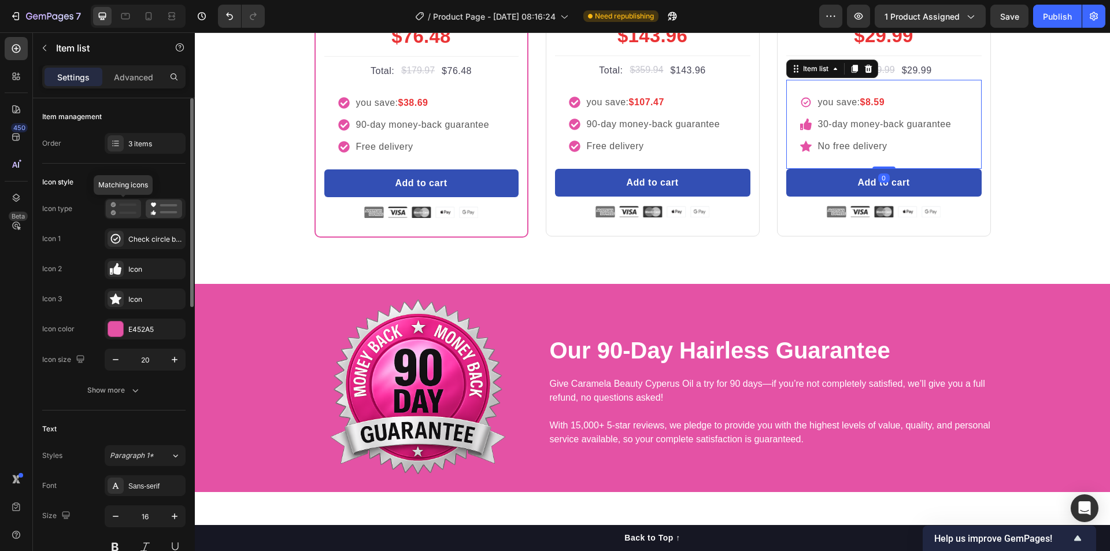
drag, startPoint x: 131, startPoint y: 209, endPoint x: 752, endPoint y: 328, distance: 632.3
click at [131, 209] on icon at bounding box center [123, 209] width 26 height 14
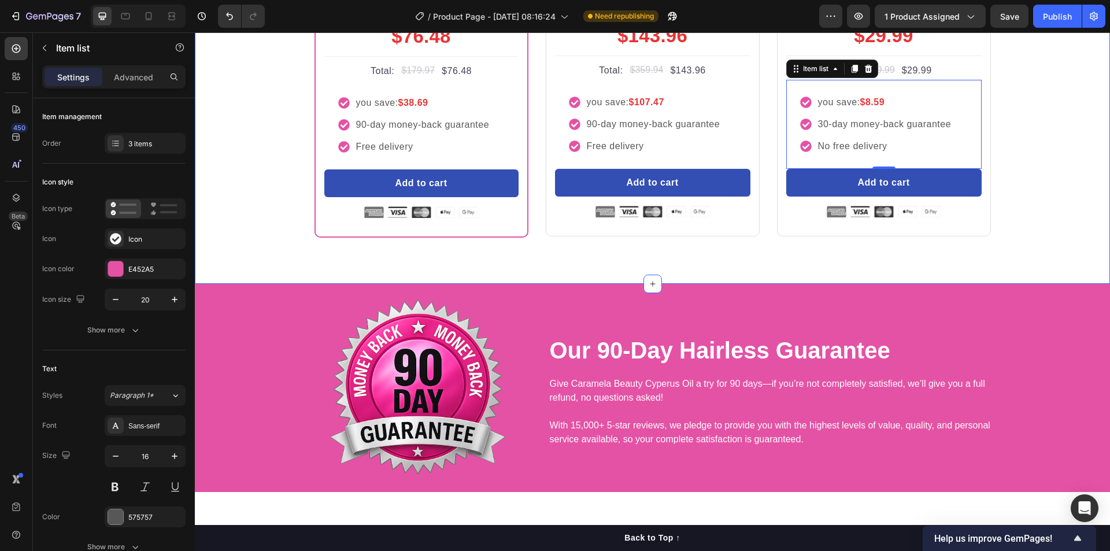
click at [1027, 238] on div "Buy more and pay less Heading Row Most Popular Text block Row Icon Icon Icon Ic…" at bounding box center [652, 53] width 898 height 369
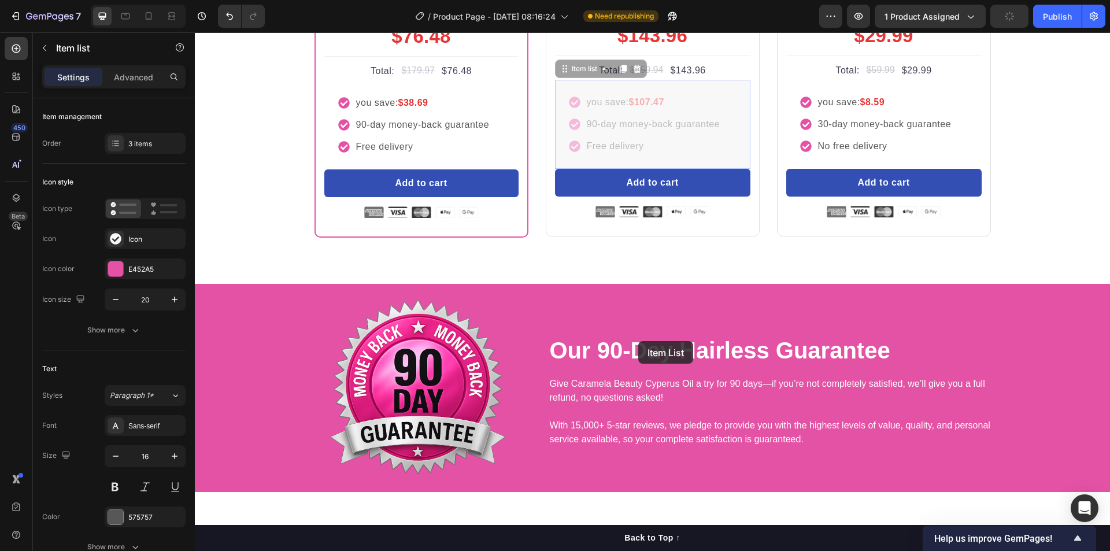
drag, startPoint x: 638, startPoint y: 341, endPoint x: 846, endPoint y: 354, distance: 208.5
click at [846, 238] on div "Most Popular Text block Row Icon Icon Icon Icon Icon Icon List Hoz Rated 4.8/5 …" at bounding box center [653, 90] width 694 height 297
click at [628, 153] on p "Free delivery" at bounding box center [654, 146] width 134 height 14
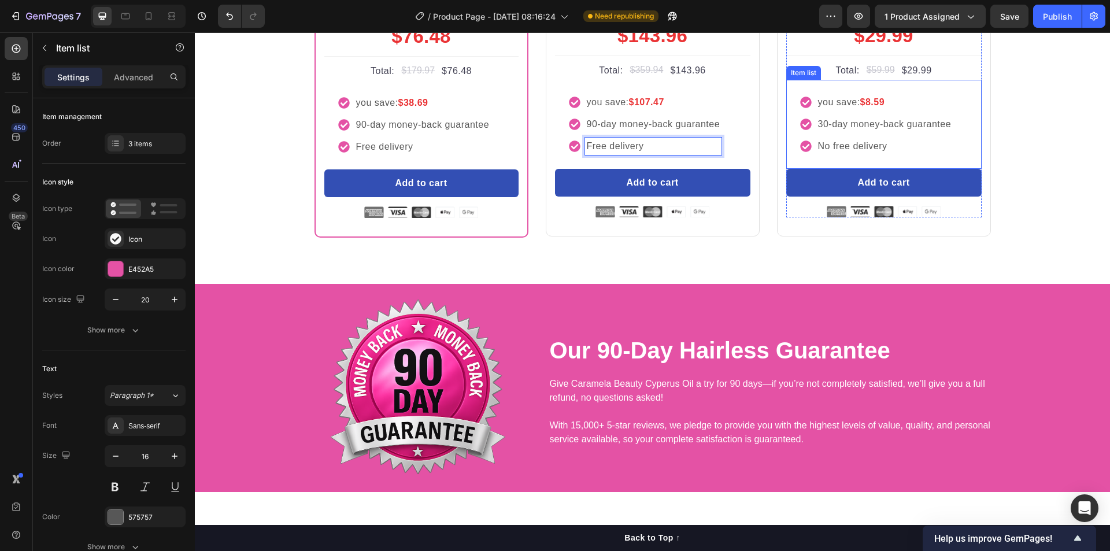
click at [821, 169] on div "you save: $8.59 30-day money-back guarantee No free delivery" at bounding box center [883, 124] width 195 height 89
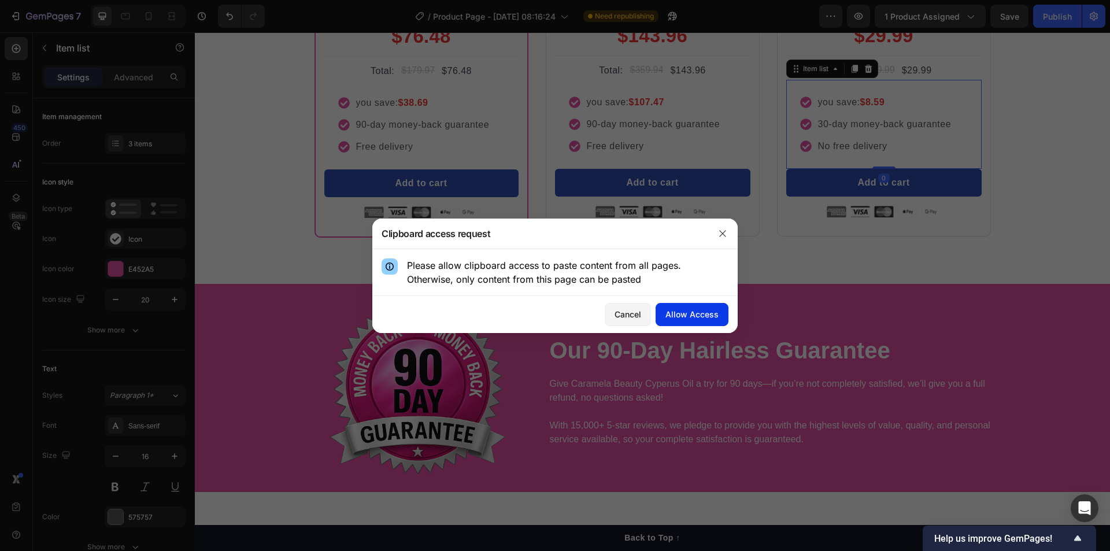
drag, startPoint x: 713, startPoint y: 317, endPoint x: 790, endPoint y: 279, distance: 85.6
click at [713, 317] on div "Allow Access" at bounding box center [691, 314] width 53 height 12
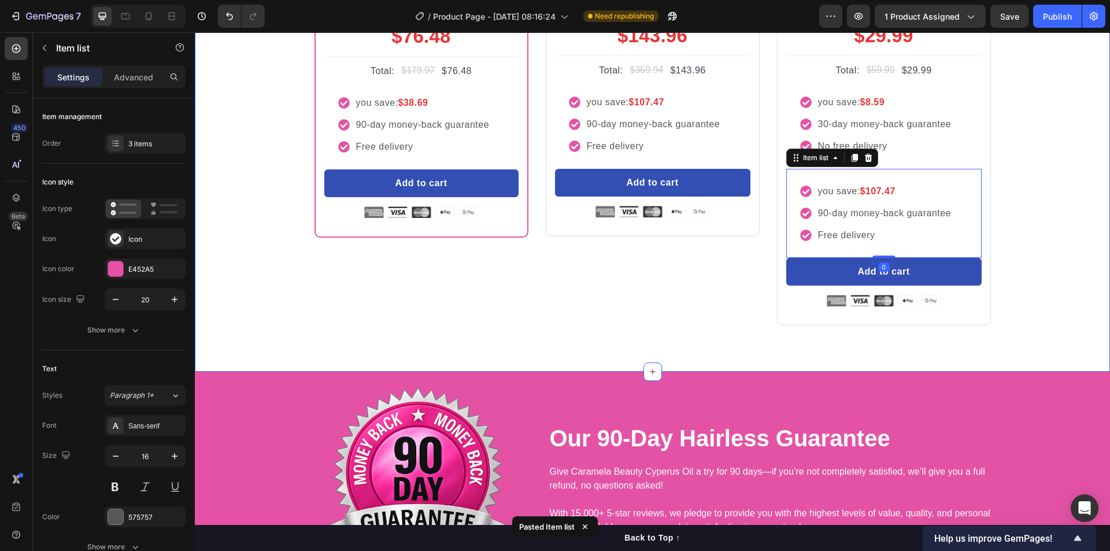
click at [1035, 314] on div "Buy more and pay less Heading Row Most Popular Text block Row Icon Icon Icon Ic…" at bounding box center [652, 97] width 898 height 457
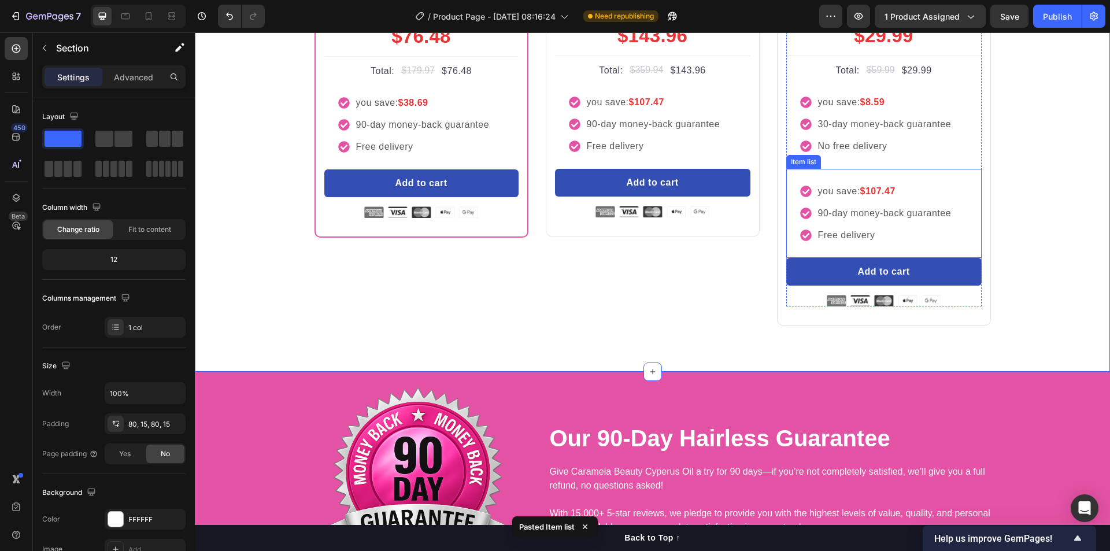
click at [895, 200] on div "you save: $107.47" at bounding box center [884, 191] width 137 height 17
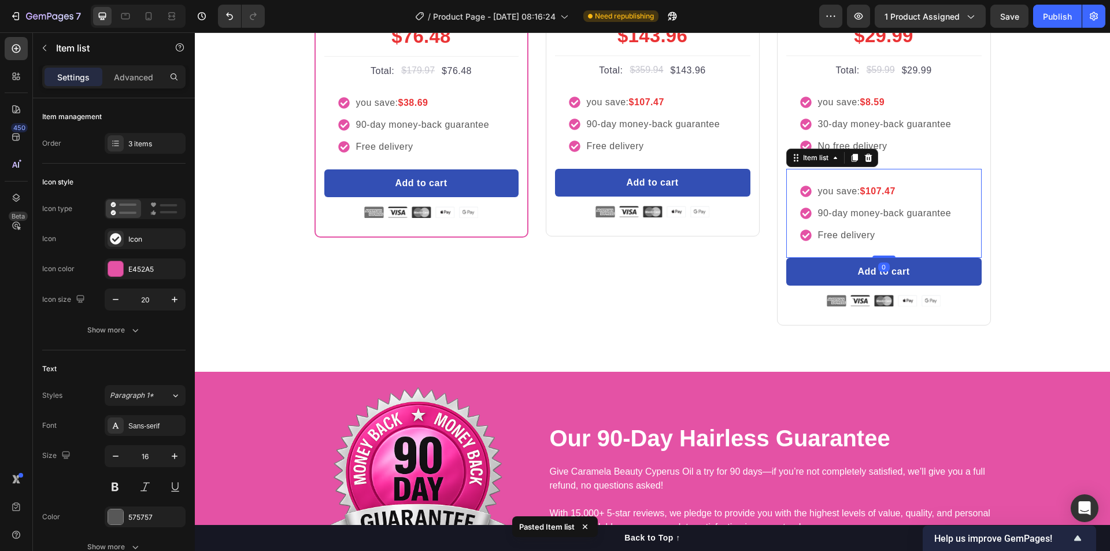
click at [938, 258] on div "you save: $107.47 90-day money-back guarantee Free delivery" at bounding box center [883, 213] width 195 height 89
click at [161, 205] on rect at bounding box center [168, 205] width 17 height 2
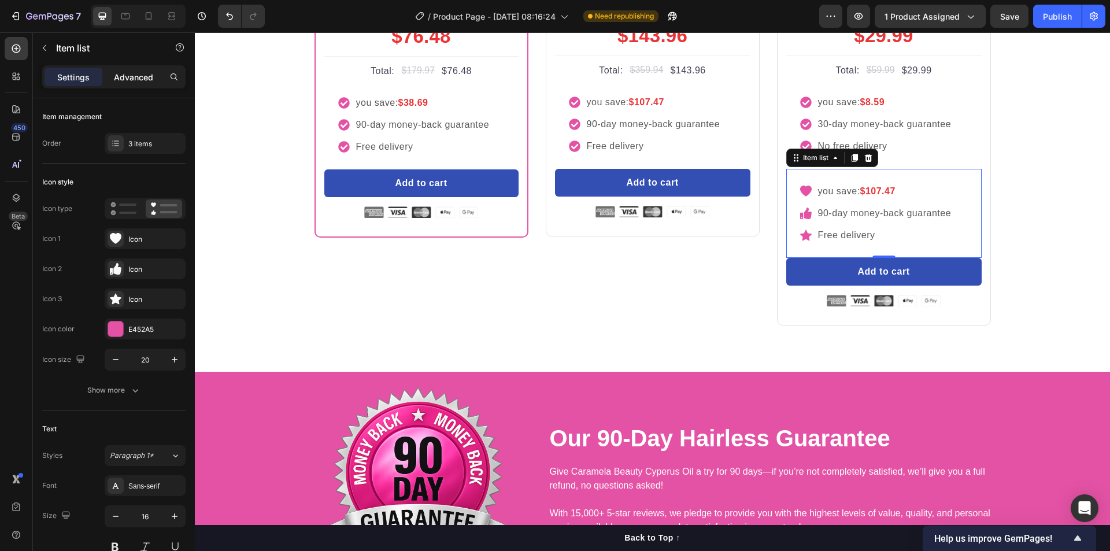
click at [139, 77] on p "Advanced" at bounding box center [133, 77] width 39 height 12
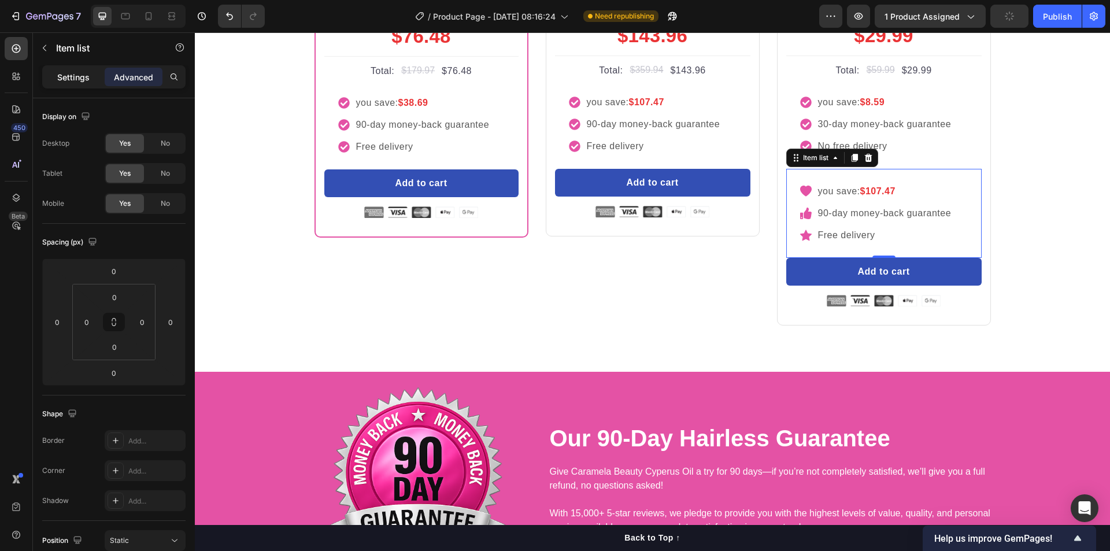
click at [65, 79] on p "Settings" at bounding box center [73, 77] width 32 height 12
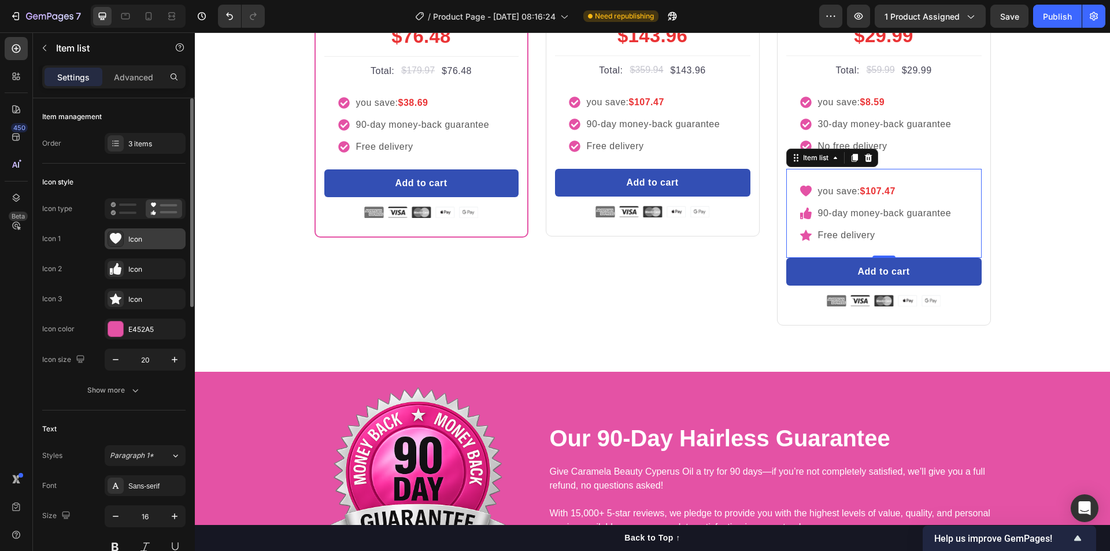
click at [136, 240] on div "Icon" at bounding box center [155, 239] width 54 height 10
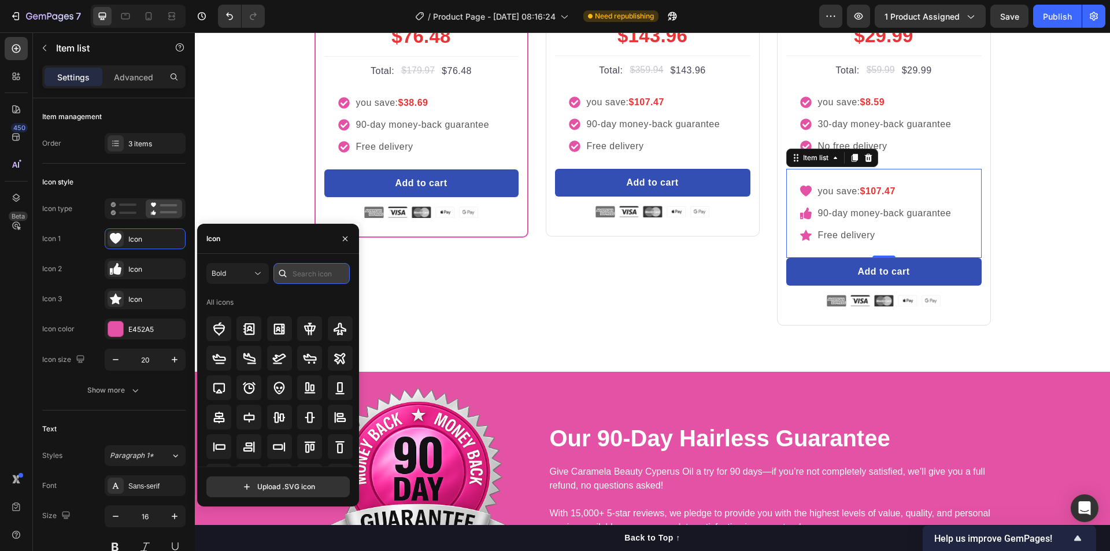
click at [304, 272] on input "text" at bounding box center [311, 273] width 76 height 21
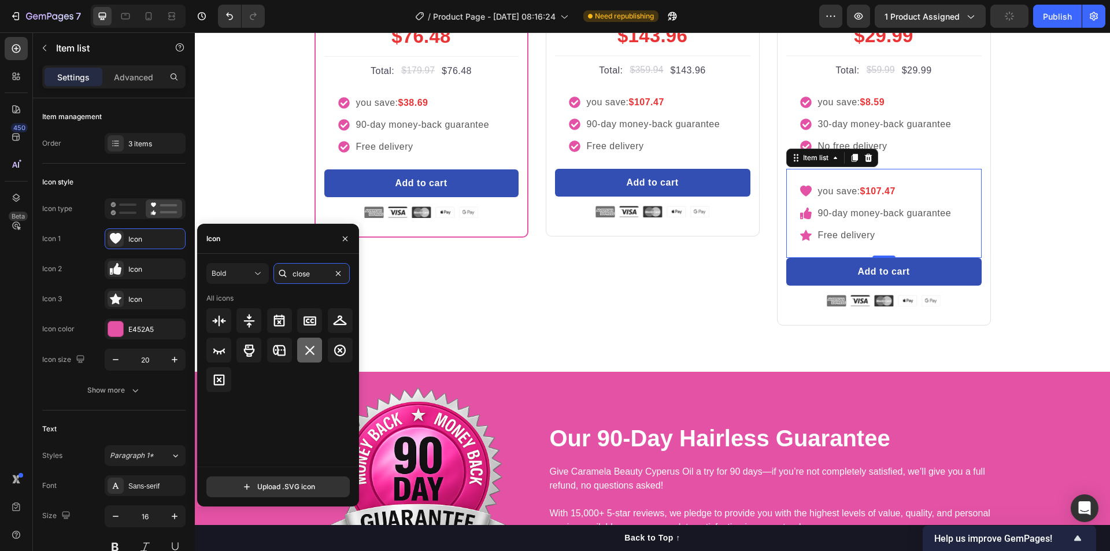
type input "close"
drag, startPoint x: 310, startPoint y: 347, endPoint x: 531, endPoint y: 360, distance: 221.2
click at [310, 347] on icon at bounding box center [310, 350] width 14 height 14
click at [868, 220] on p "90-day money-back guarantee" at bounding box center [885, 213] width 134 height 14
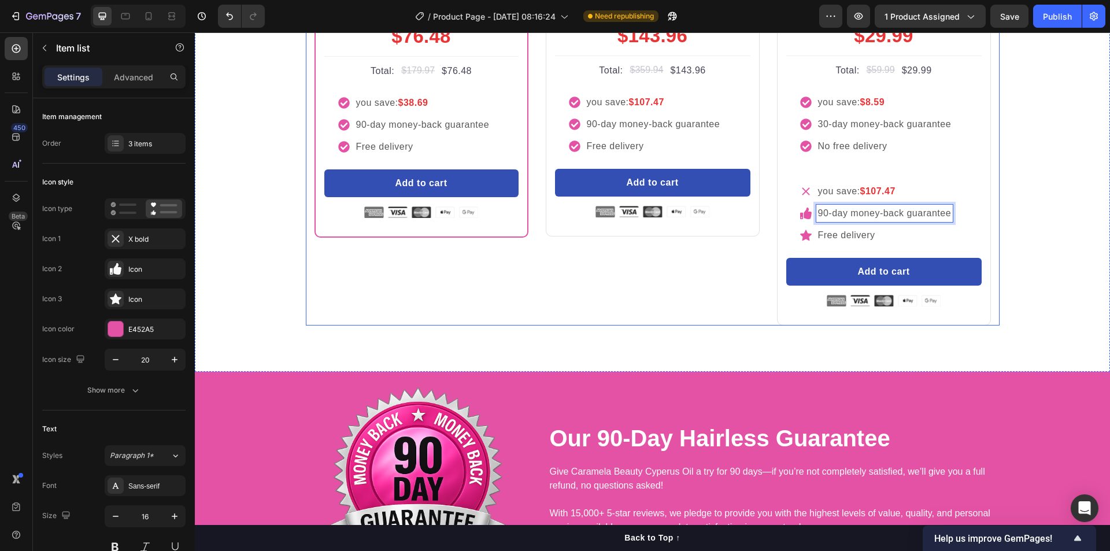
click at [1023, 326] on div "Buy more and pay less Heading Row Most Popular Text block Row Icon Icon Icon Ic…" at bounding box center [652, 97] width 898 height 457
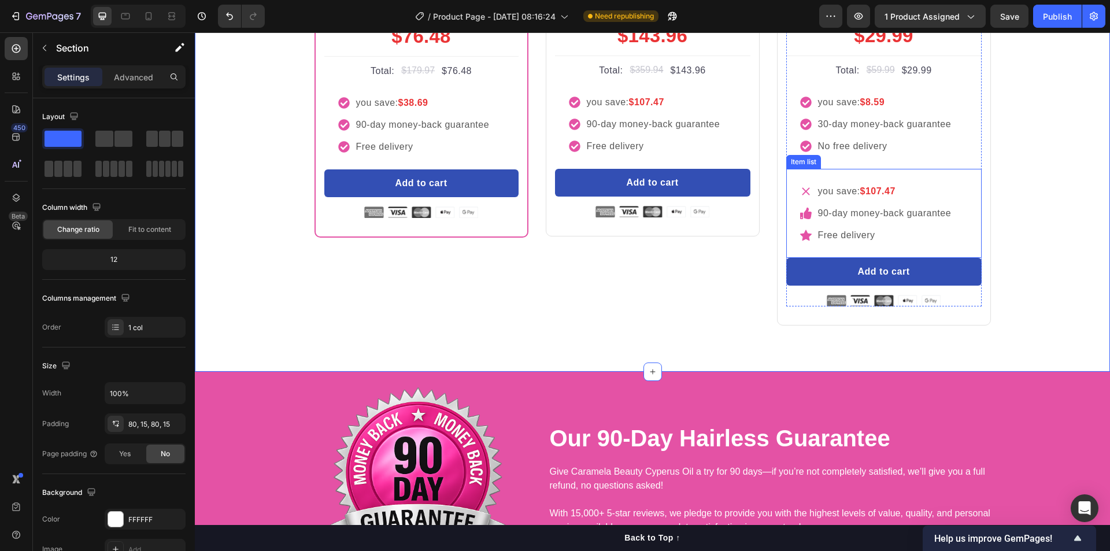
click at [835, 220] on p "90-day money-back guarantee" at bounding box center [885, 213] width 134 height 14
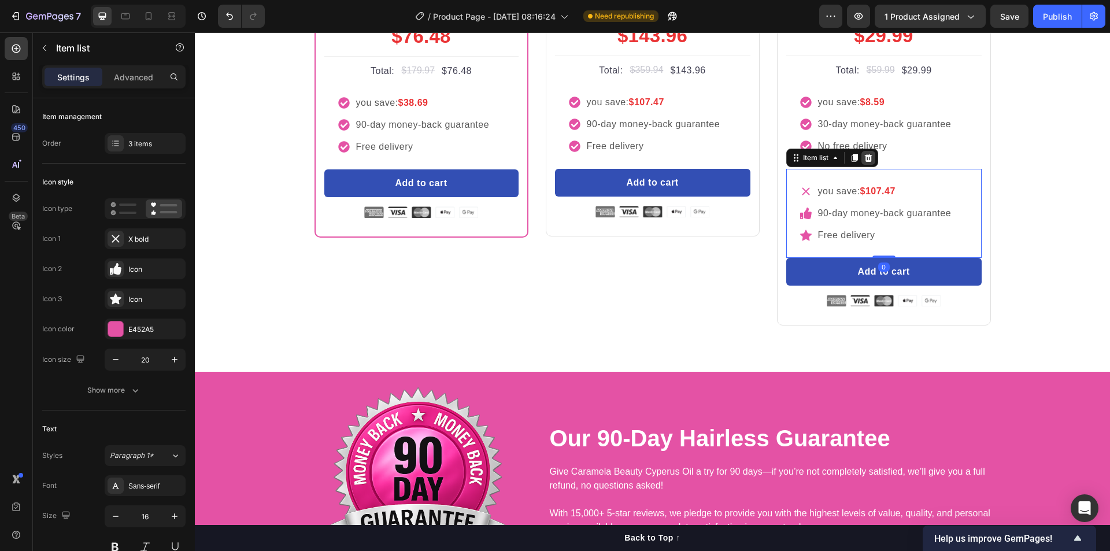
click at [866, 162] on icon at bounding box center [868, 158] width 8 height 8
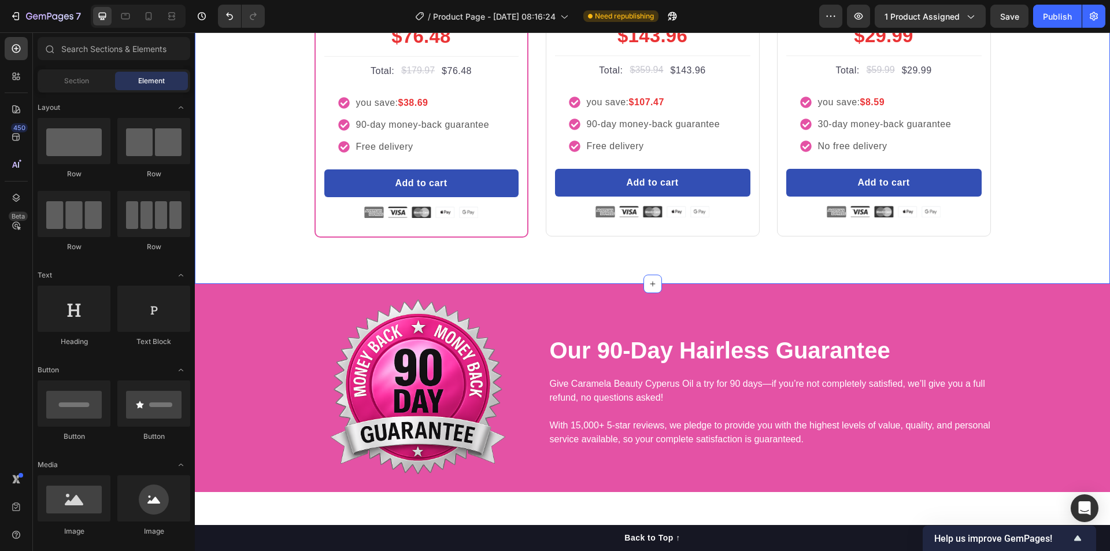
click at [1040, 238] on div "Buy more and pay less Heading Row Most Popular Text block Row Icon Icon Icon Ic…" at bounding box center [652, 53] width 898 height 369
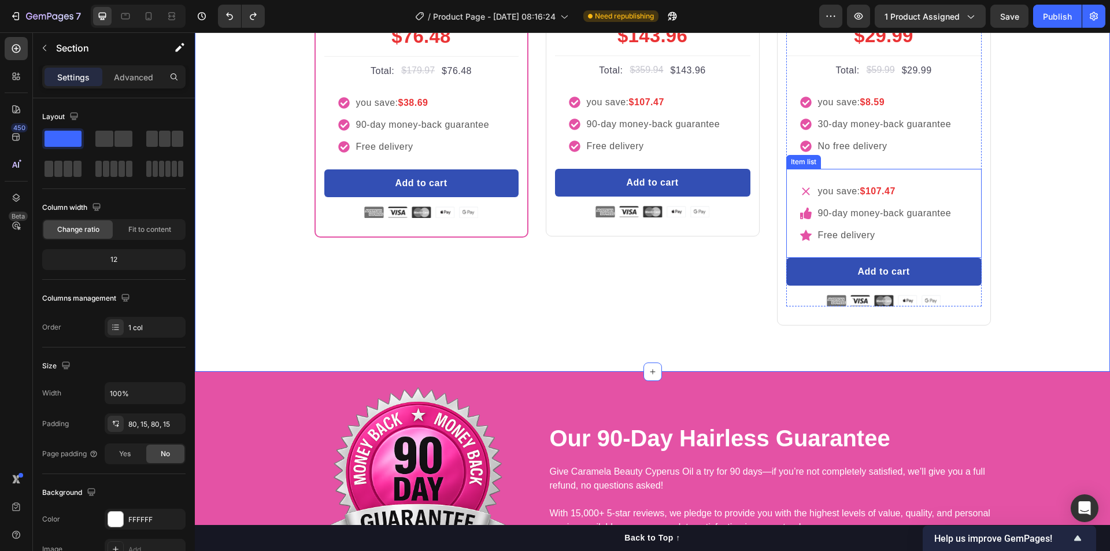
click at [837, 220] on p "90-day money-back guarantee" at bounding box center [885, 213] width 134 height 14
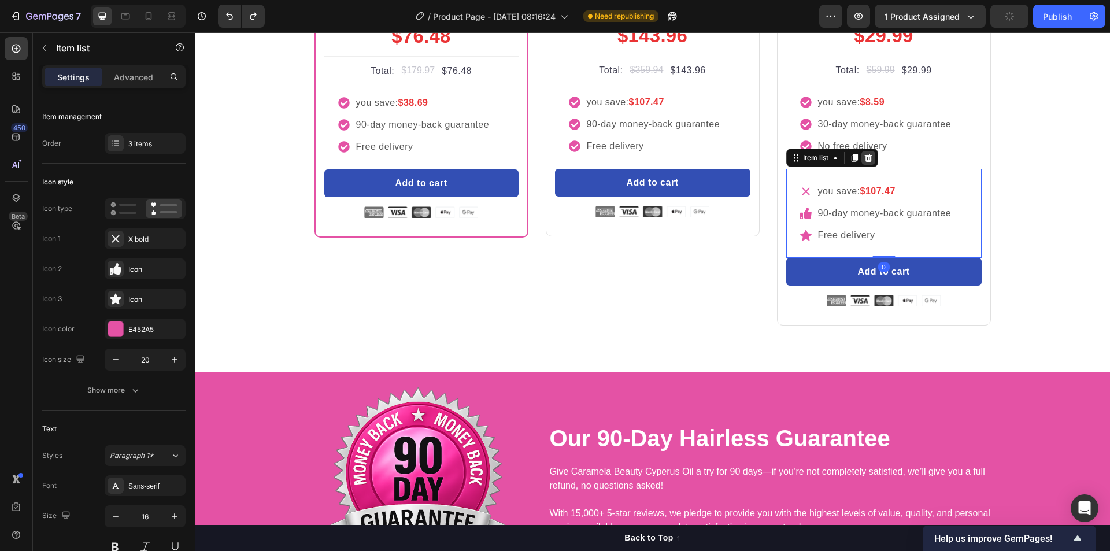
click at [867, 162] on icon at bounding box center [868, 158] width 8 height 8
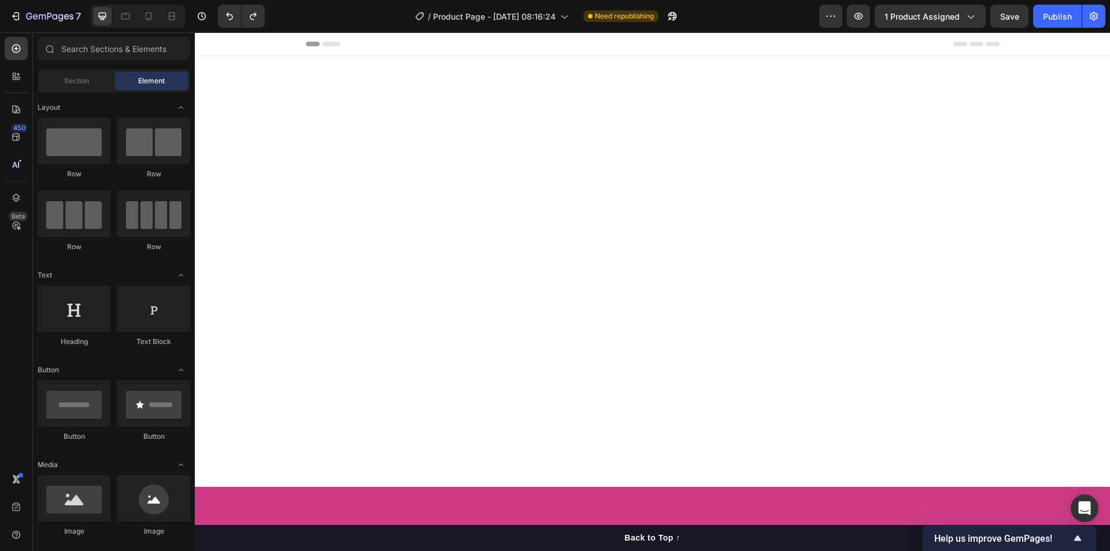
scroll to position [3758, 0]
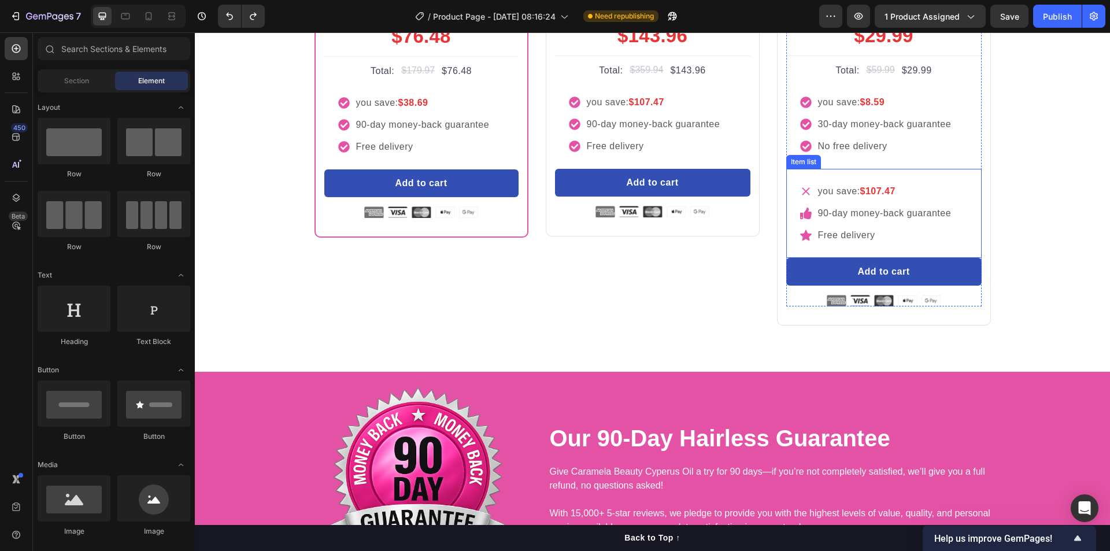
click at [955, 258] on div "you save: $107.47 90-day money-back guarantee Free delivery" at bounding box center [883, 213] width 195 height 89
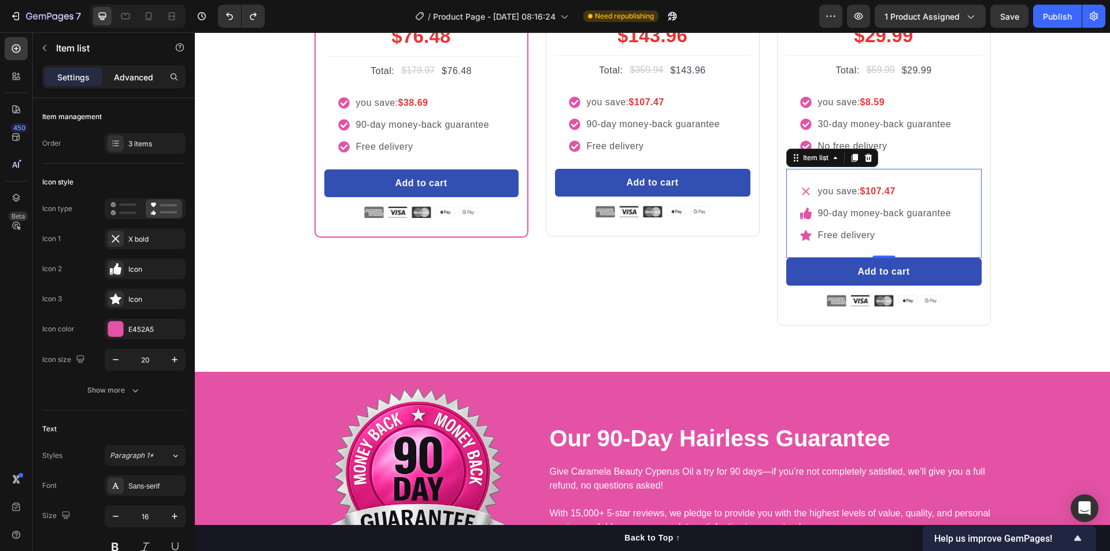
click at [121, 79] on p "Advanced" at bounding box center [133, 77] width 39 height 12
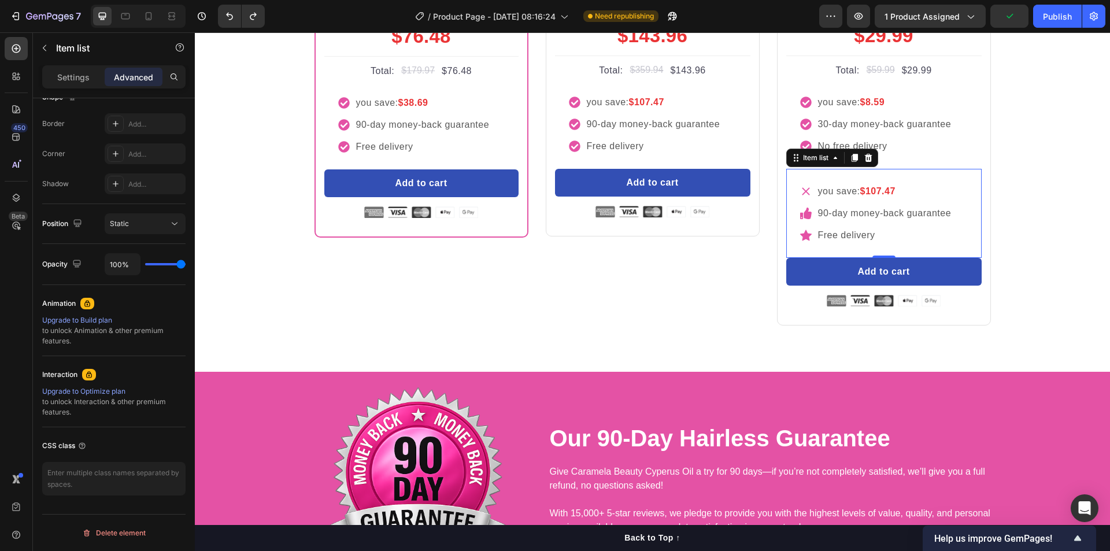
scroll to position [0, 0]
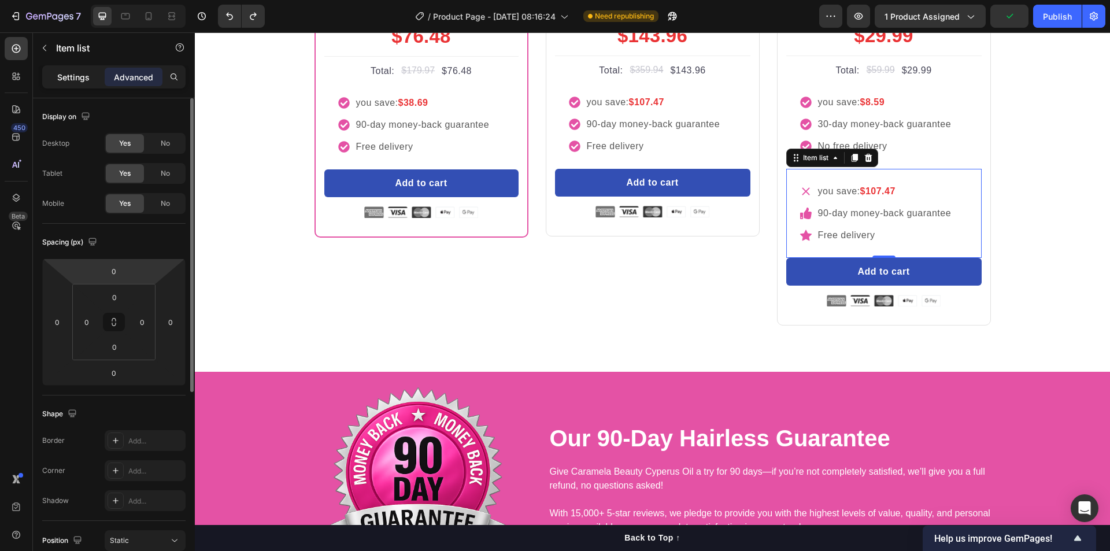
click at [75, 75] on p "Settings" at bounding box center [73, 77] width 32 height 12
type input "8"
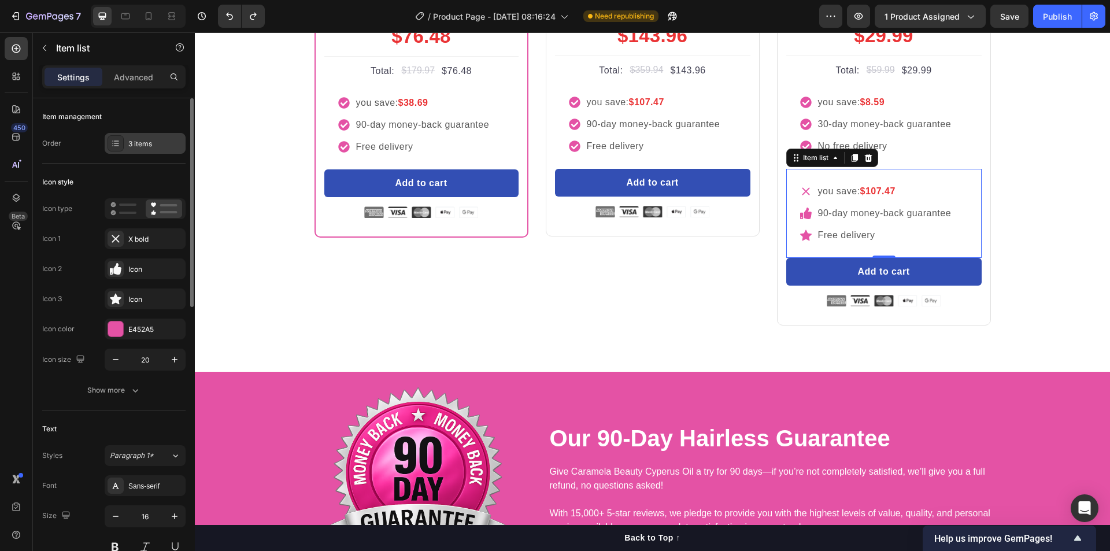
click at [132, 135] on div "3 items" at bounding box center [145, 143] width 81 height 21
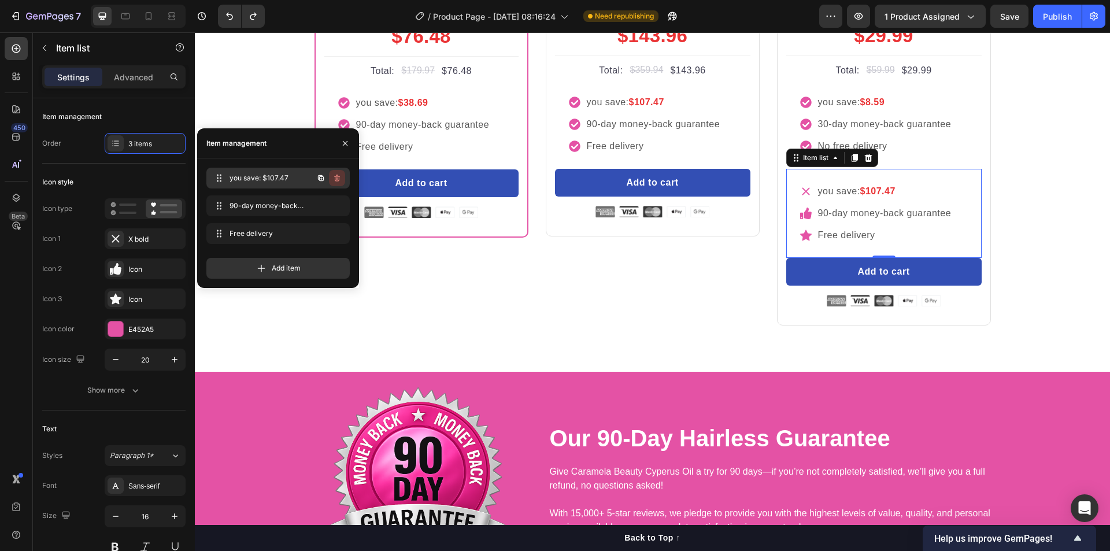
click at [336, 180] on icon "button" at bounding box center [336, 178] width 1 height 3
click at [328, 178] on div "Delete" at bounding box center [329, 178] width 21 height 10
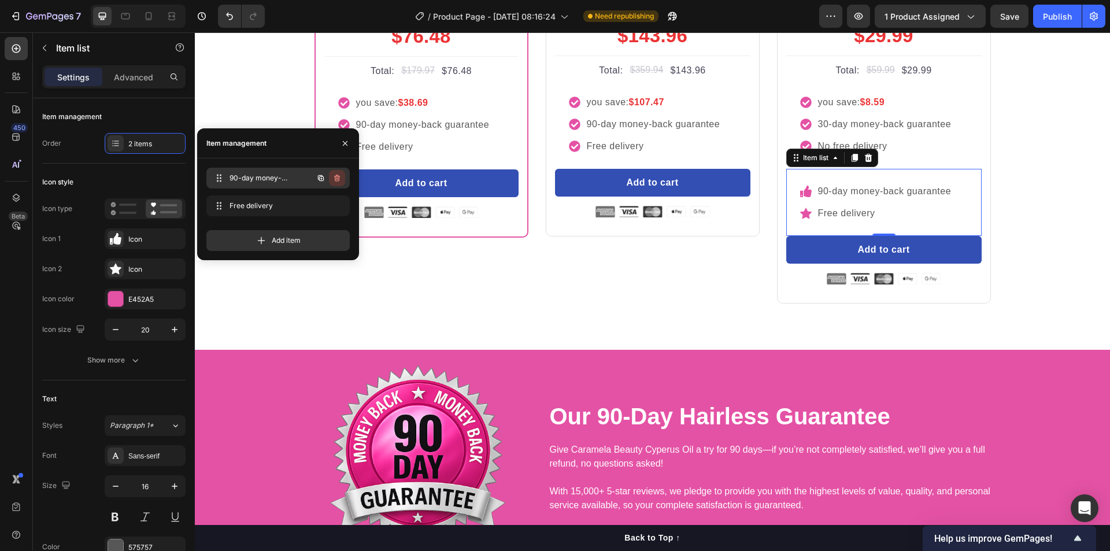
click at [334, 179] on icon "button" at bounding box center [336, 177] width 9 height 9
click at [334, 179] on div "Delete" at bounding box center [329, 178] width 21 height 10
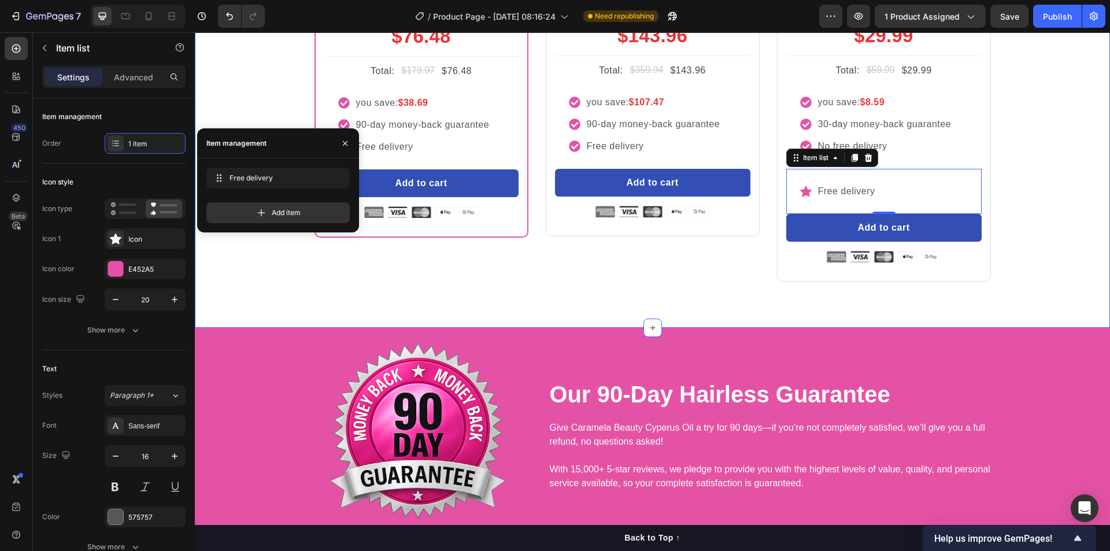
click at [1043, 282] on div "Buy more and pay less Heading Row Most Popular Text block Row Icon Icon Icon Ic…" at bounding box center [652, 75] width 898 height 413
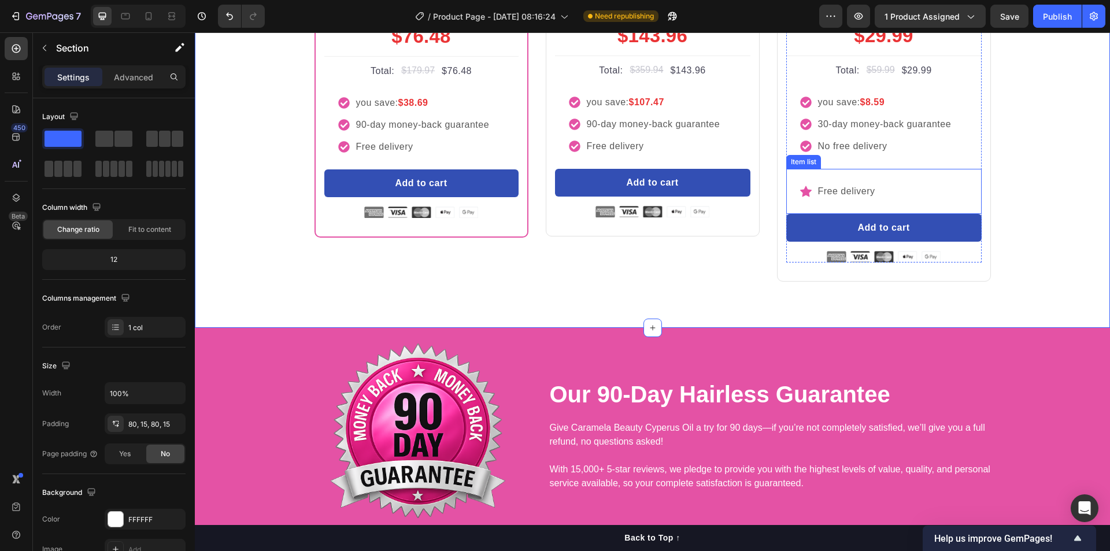
click at [907, 214] on div "Free delivery" at bounding box center [883, 191] width 195 height 45
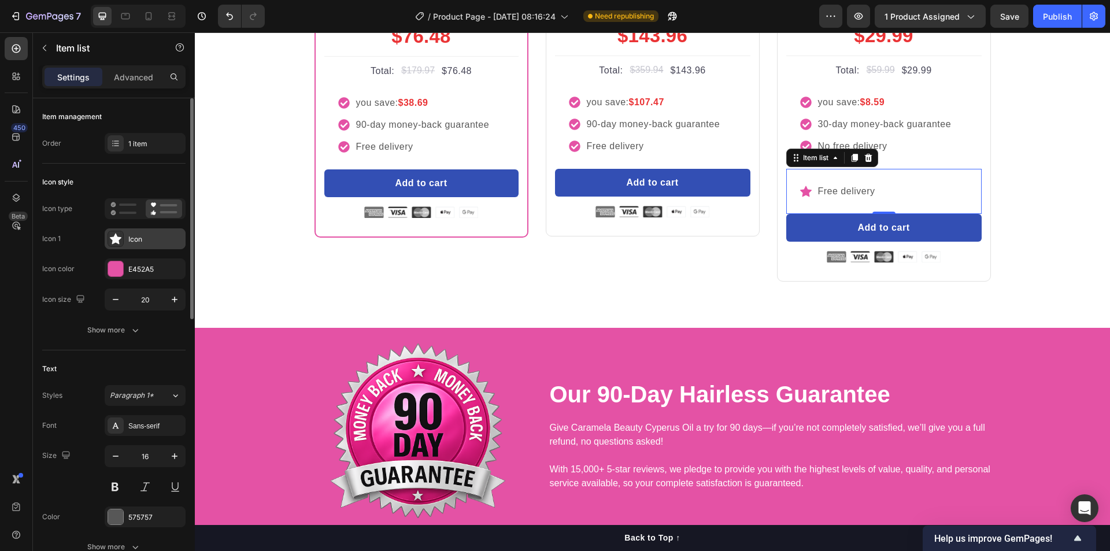
click at [146, 240] on div "Icon" at bounding box center [155, 239] width 54 height 10
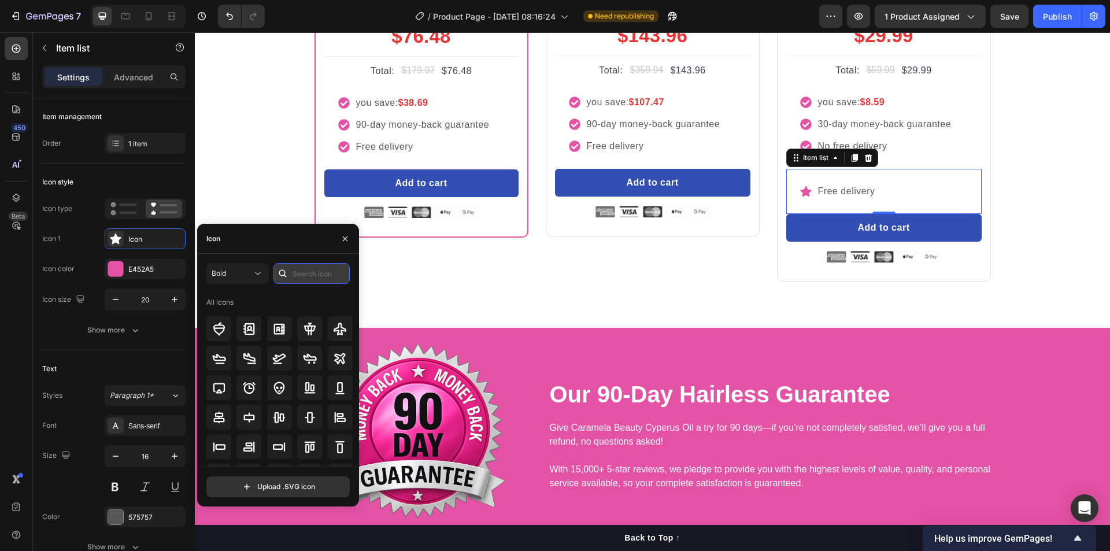
click at [300, 272] on input "text" at bounding box center [311, 273] width 76 height 21
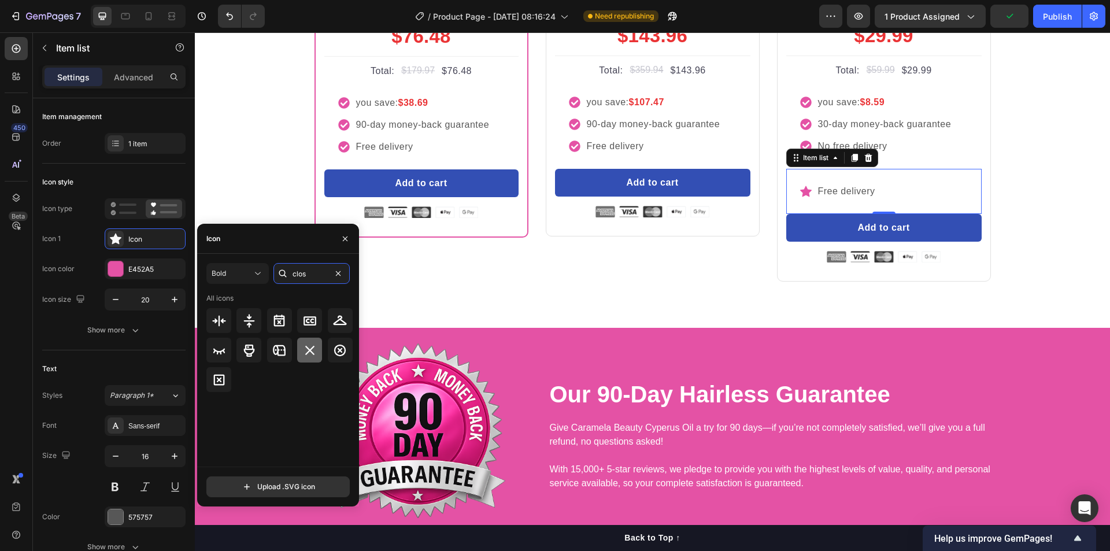
type input "clos"
click at [312, 350] on icon at bounding box center [310, 350] width 14 height 14
click at [1051, 282] on div "Buy more and pay less Heading Row Most Popular Text block Row Icon Icon Icon Ic…" at bounding box center [652, 75] width 898 height 413
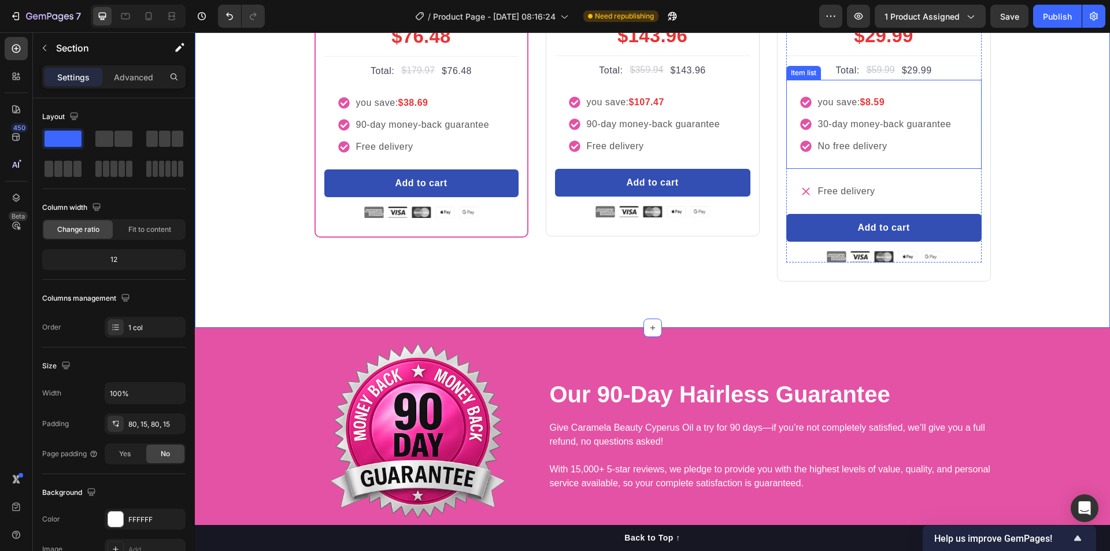
click at [862, 153] on p "No free delivery" at bounding box center [885, 146] width 134 height 14
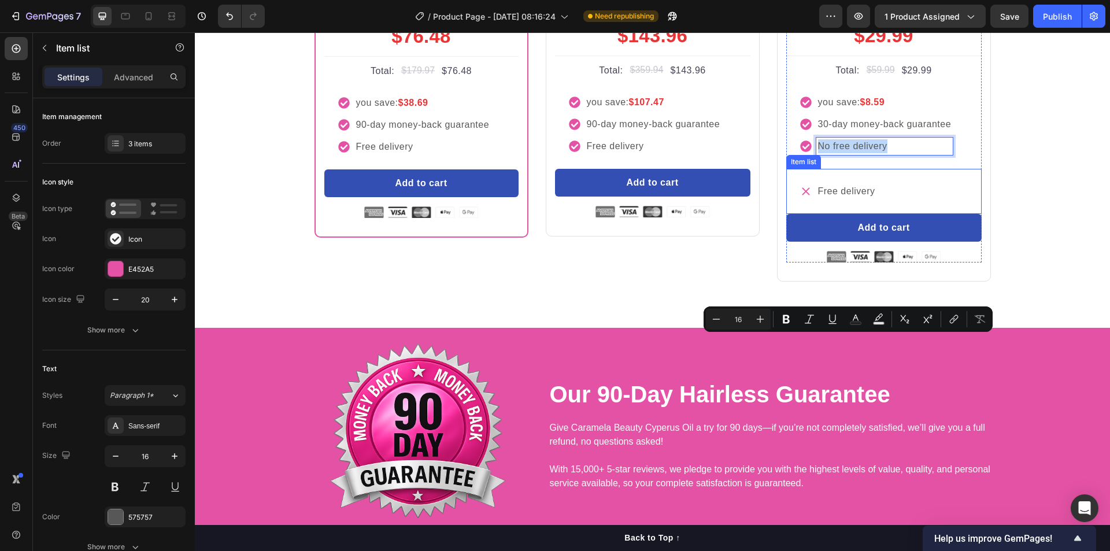
copy p "No free delivery"
click at [867, 198] on p "Free delivery" at bounding box center [846, 191] width 57 height 14
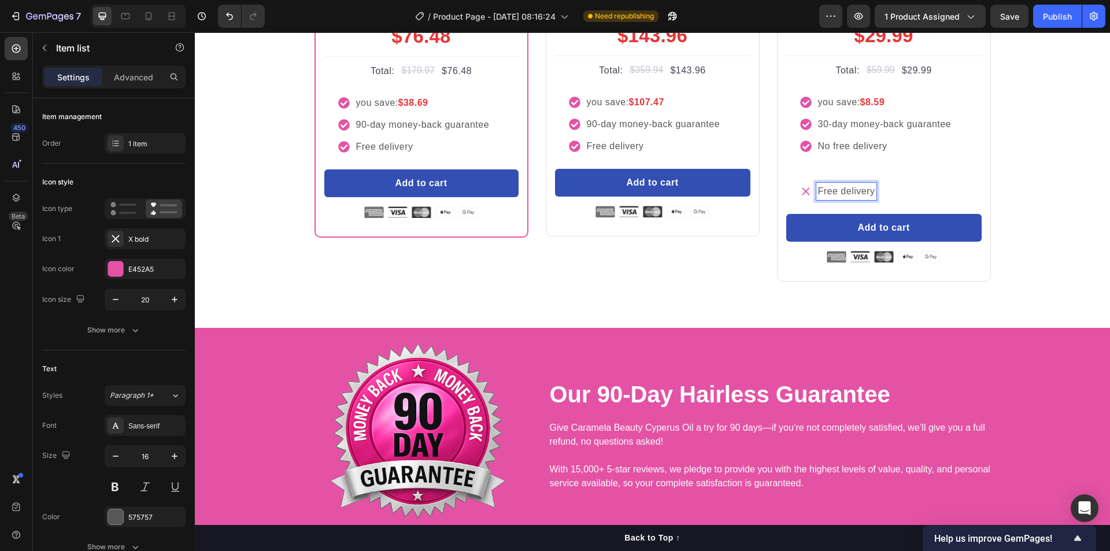
click at [855, 198] on p "Free delivery" at bounding box center [846, 191] width 57 height 14
click at [1023, 282] on div "Buy more and pay less Heading Row Most Popular Text block Row Icon Icon Icon Ic…" at bounding box center [652, 75] width 898 height 413
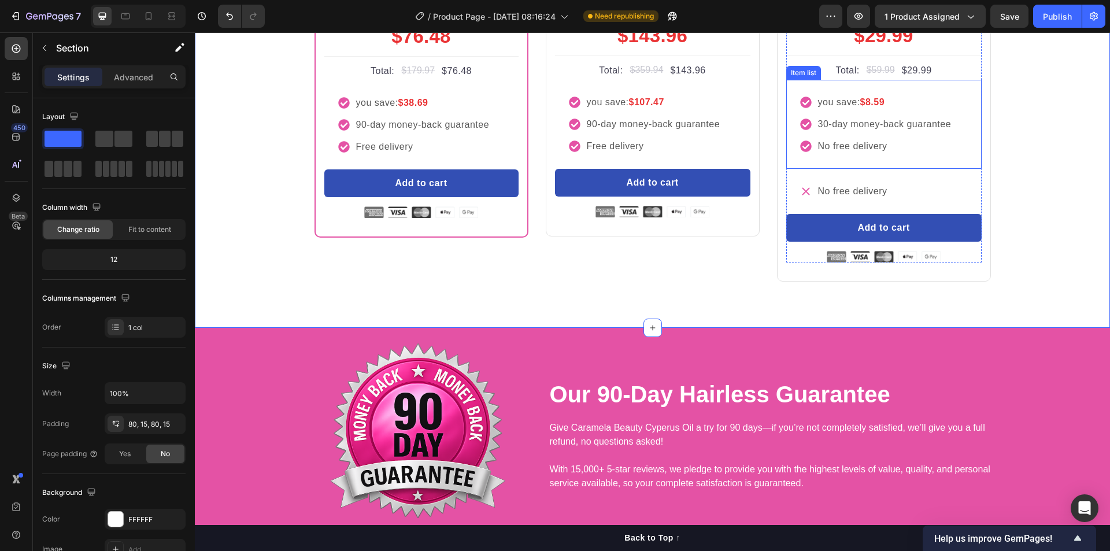
click at [857, 153] on p "No free delivery" at bounding box center [885, 146] width 134 height 14
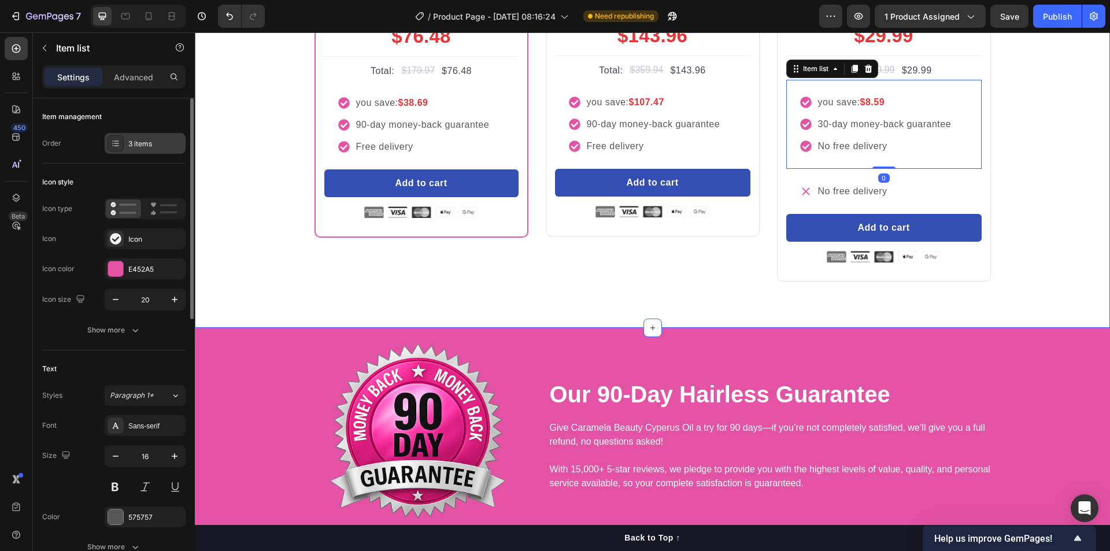
click at [145, 143] on div "3 items" at bounding box center [155, 144] width 54 height 10
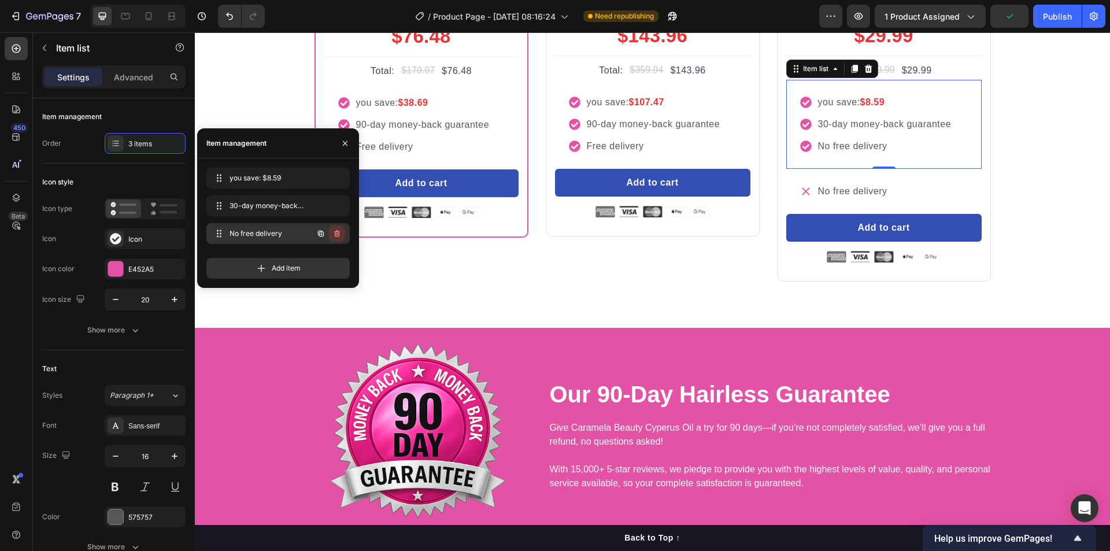
click at [338, 237] on icon "button" at bounding box center [336, 233] width 9 height 9
click at [331, 235] on div "Delete" at bounding box center [329, 233] width 21 height 10
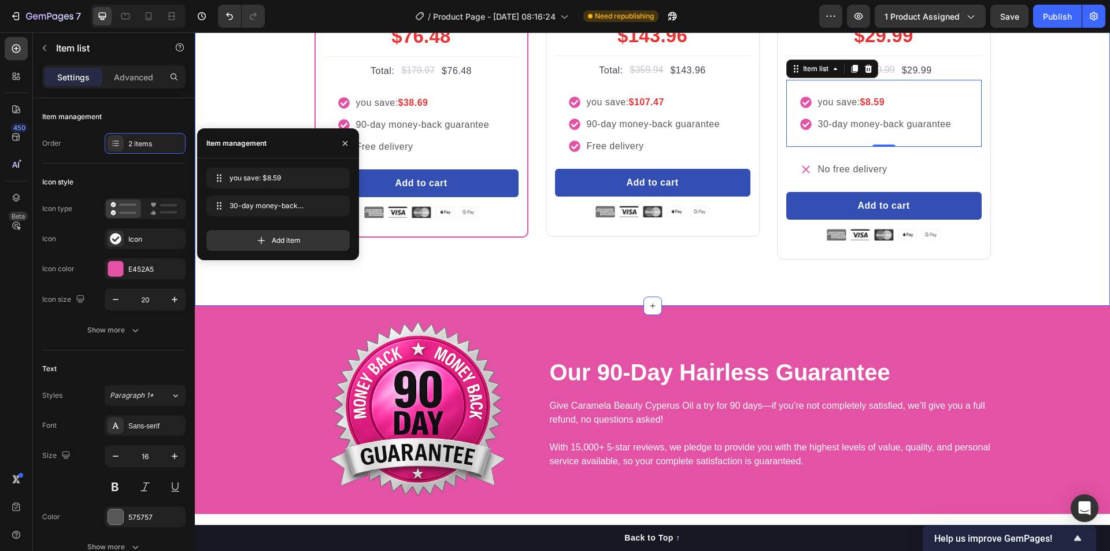
click at [1043, 260] on div "Buy more and pay less Heading Row Most Popular Text block Row Icon Icon Icon Ic…" at bounding box center [652, 64] width 898 height 391
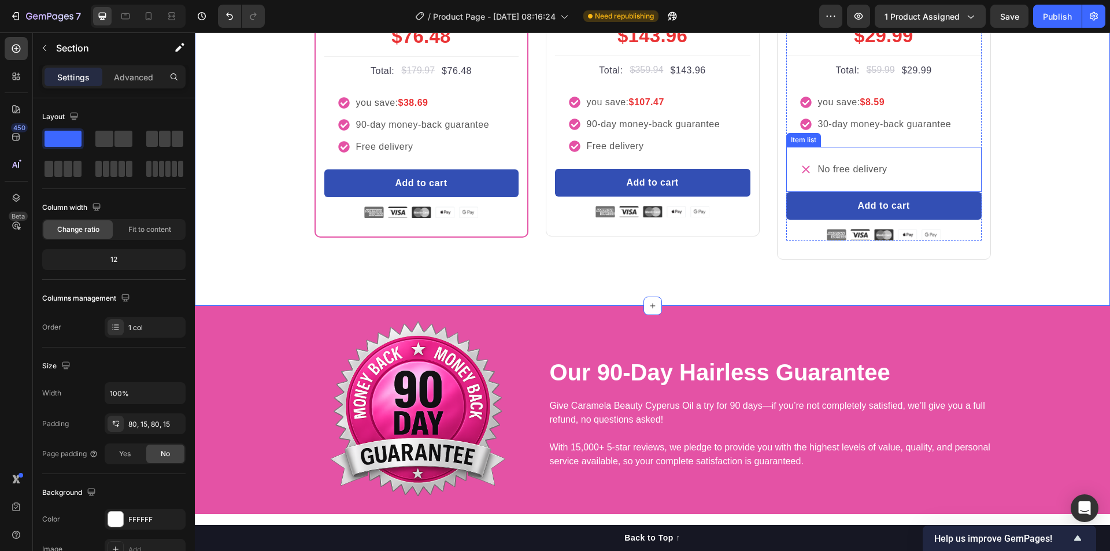
click at [921, 192] on div "No free delivery" at bounding box center [883, 169] width 195 height 45
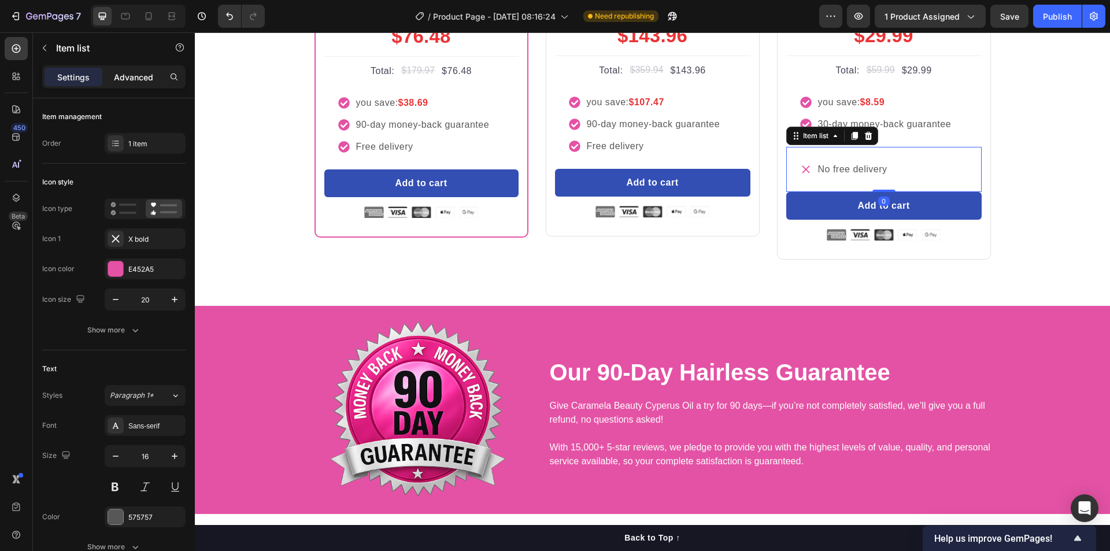
click at [140, 77] on p "Advanced" at bounding box center [133, 77] width 39 height 12
type input "100%"
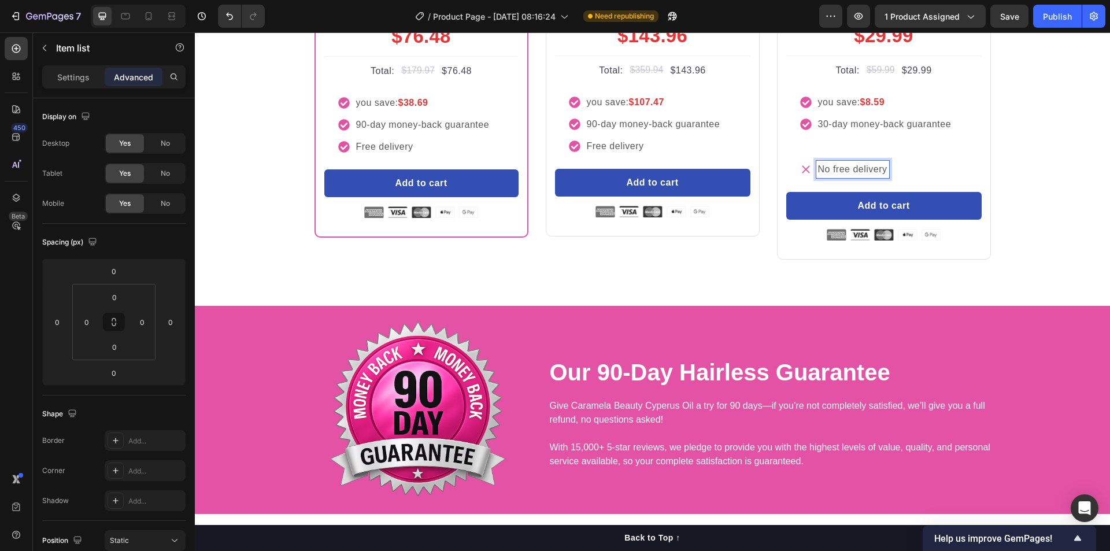
click at [855, 147] on div "you save: $8.59 30-day money-back guarantee" at bounding box center [883, 113] width 195 height 67
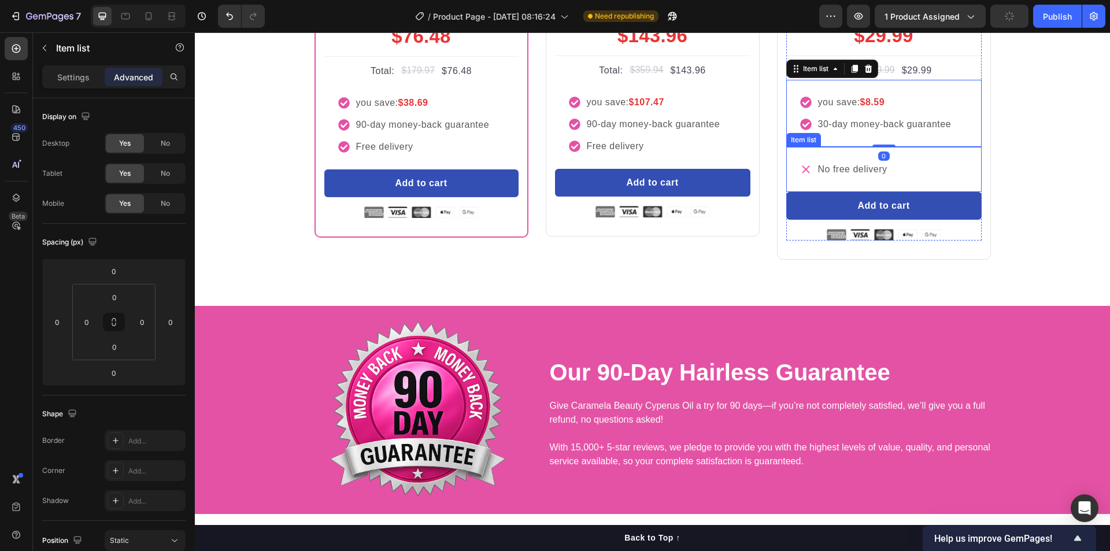
click at [921, 192] on div "No free delivery" at bounding box center [883, 169] width 195 height 45
click at [928, 147] on div "you save: $8.59 30-day money-back guarantee" at bounding box center [883, 113] width 195 height 67
click at [919, 192] on div "No free delivery" at bounding box center [883, 169] width 195 height 45
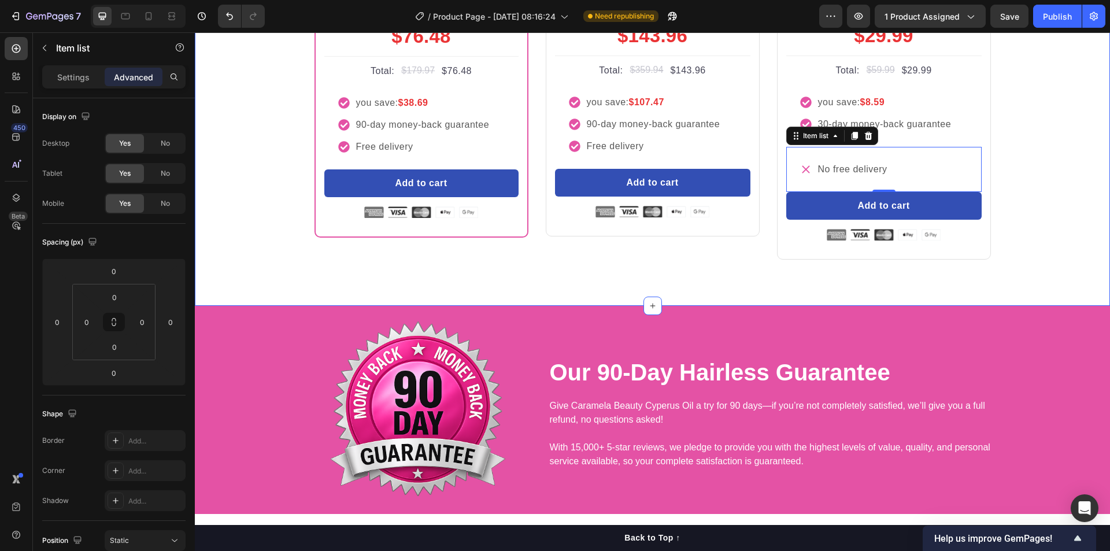
click at [1013, 260] on div "Buy more and pay less Heading Row Most Popular Text block Row Icon Icon Icon Ic…" at bounding box center [652, 64] width 898 height 391
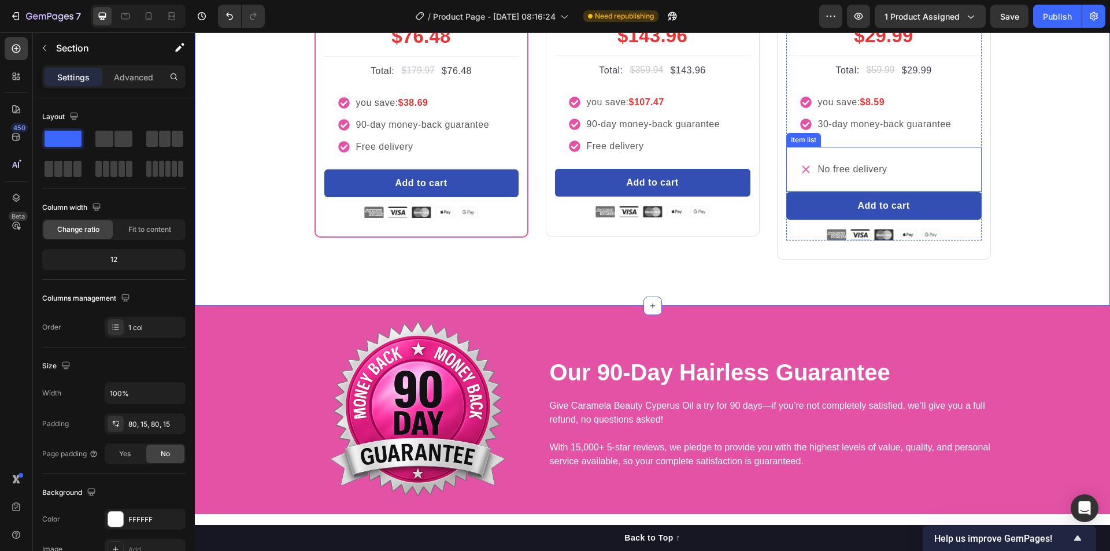
click at [923, 192] on div "No free delivery" at bounding box center [883, 169] width 195 height 45
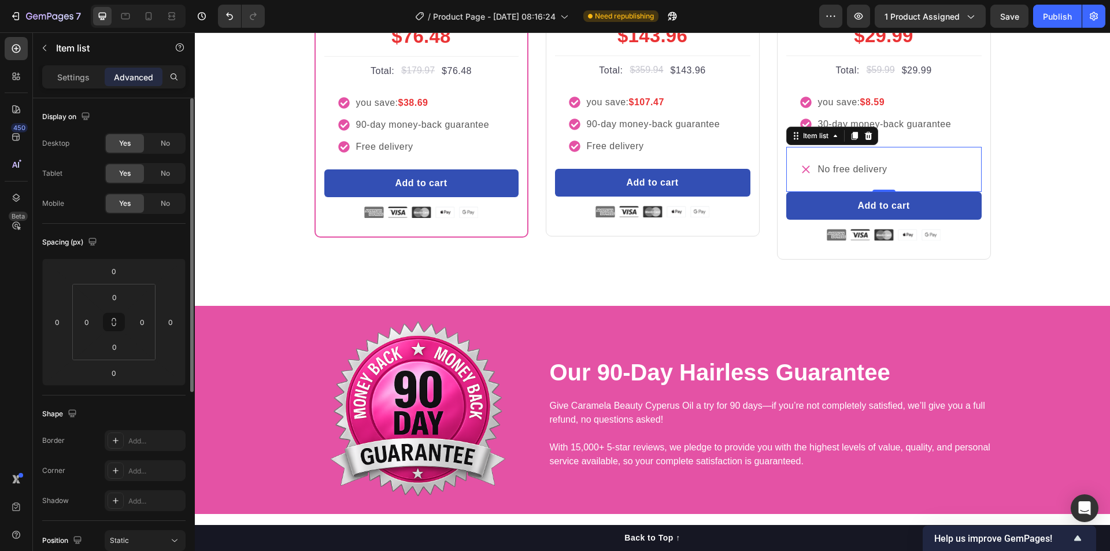
scroll to position [250, 0]
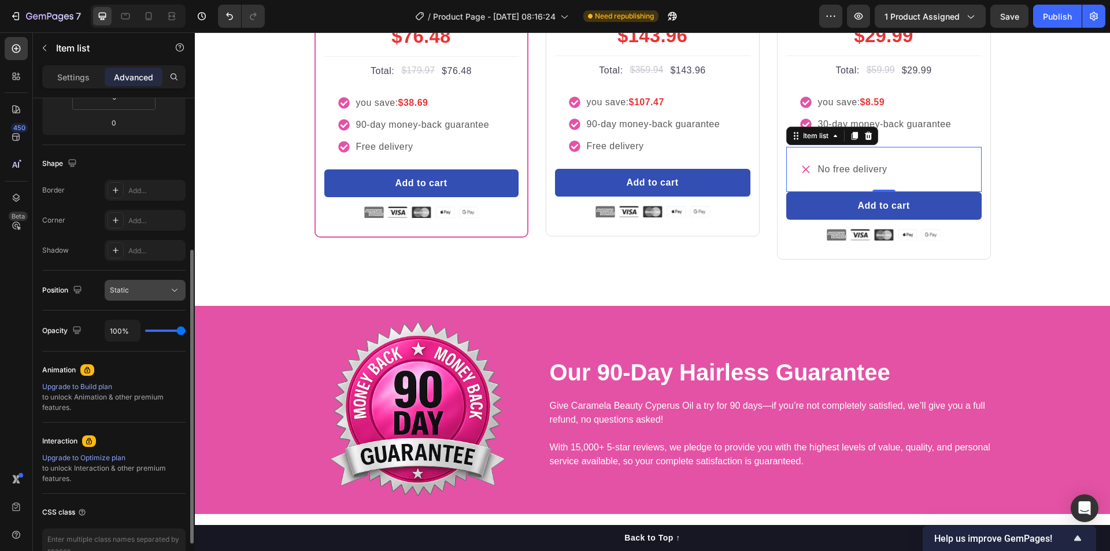
click at [143, 284] on div "Static" at bounding box center [145, 290] width 71 height 12
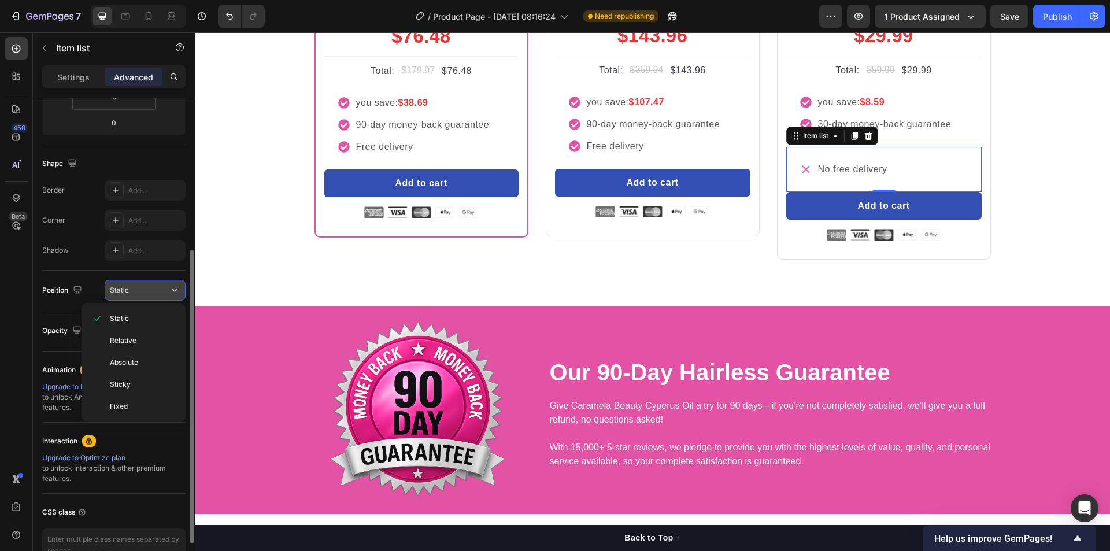
click at [143, 284] on div "Static" at bounding box center [145, 290] width 71 height 12
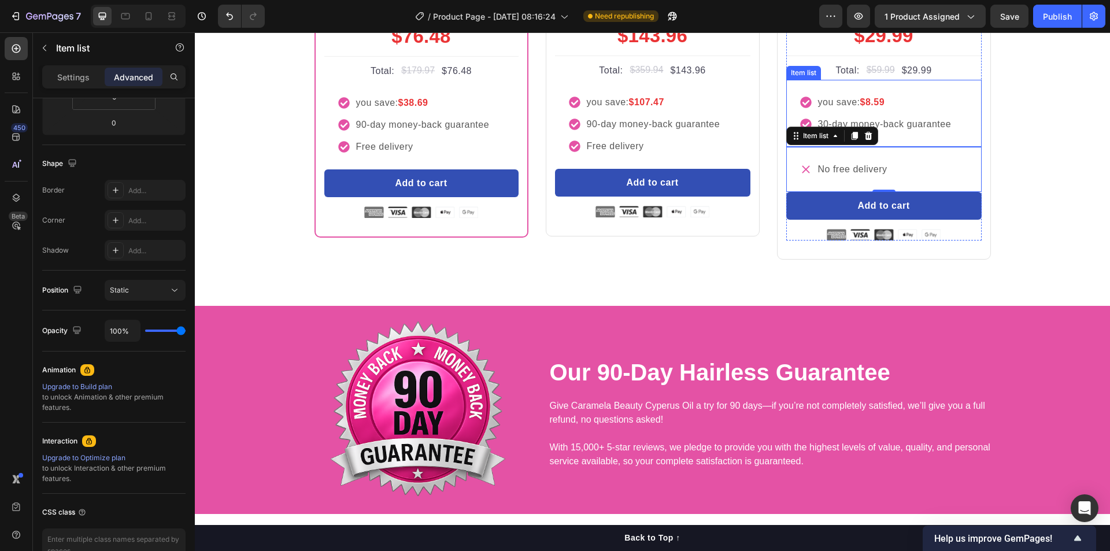
click at [956, 147] on div "you save: $8.59 30-day money-back guarantee" at bounding box center [883, 113] width 195 height 67
click at [943, 192] on div "No free delivery" at bounding box center [883, 169] width 195 height 45
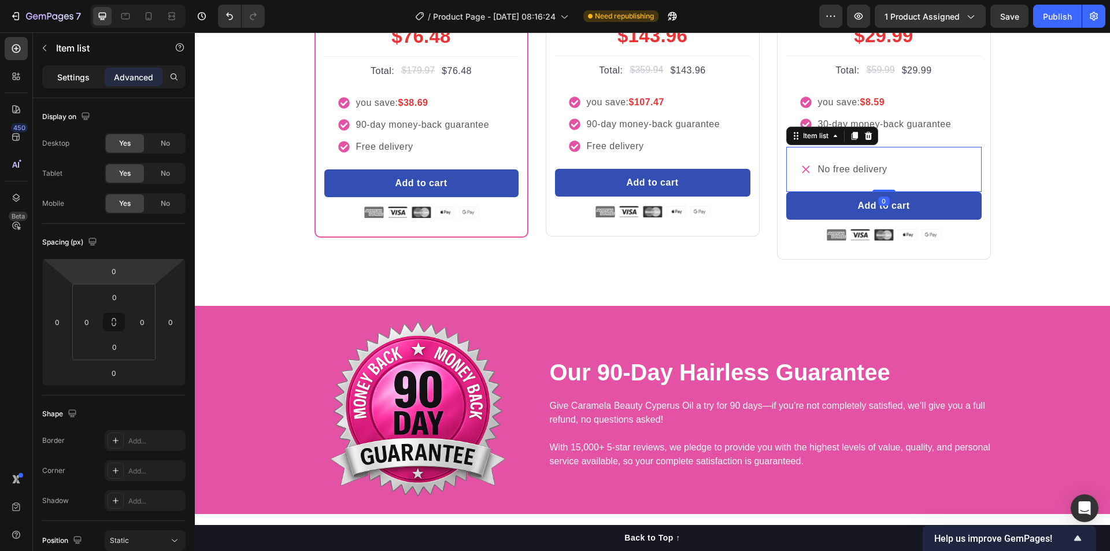
click at [73, 76] on p "Settings" at bounding box center [73, 77] width 32 height 12
type input "8"
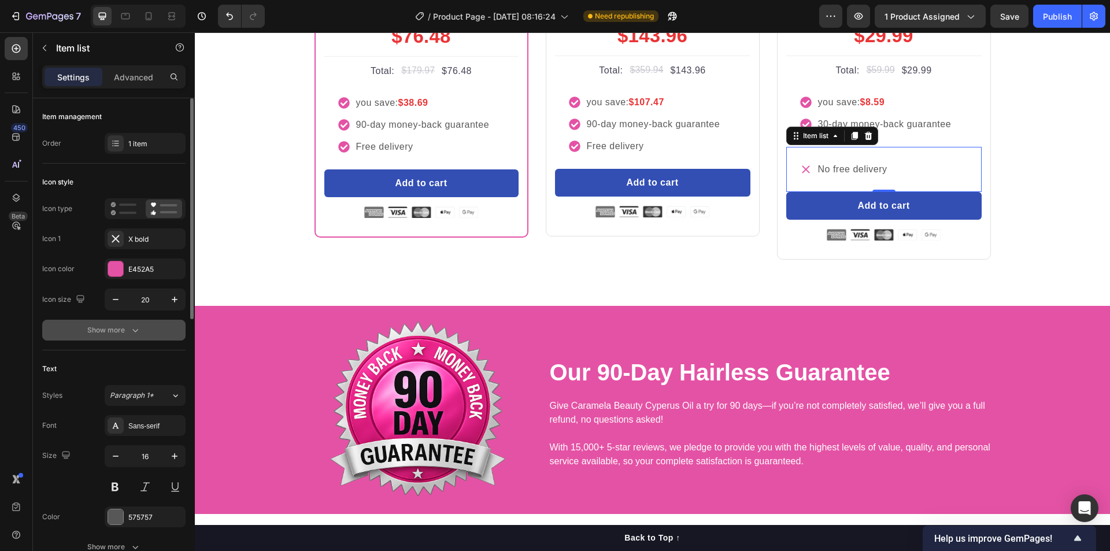
click at [137, 334] on icon "button" at bounding box center [135, 330] width 12 height 12
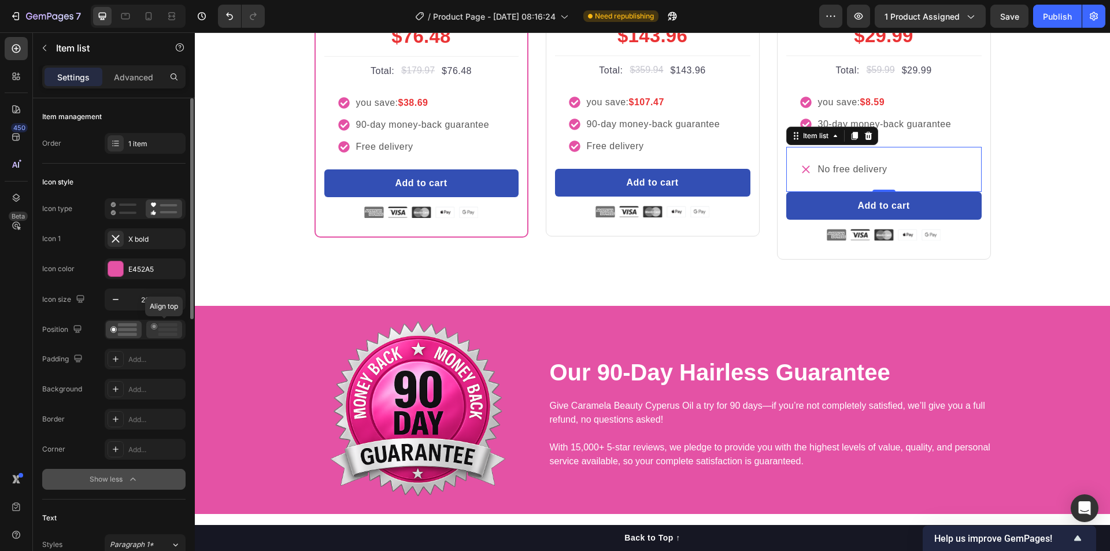
click at [164, 328] on rect at bounding box center [167, 329] width 19 height 3
click at [120, 328] on rect at bounding box center [127, 329] width 19 height 3
click at [114, 301] on icon "button" at bounding box center [116, 300] width 12 height 12
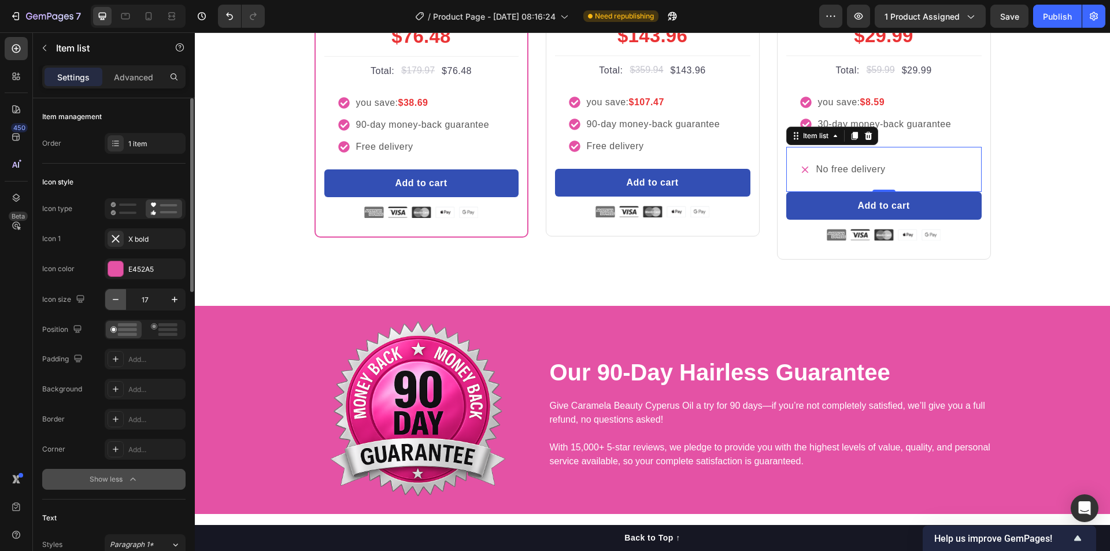
click at [114, 301] on icon "button" at bounding box center [116, 300] width 12 height 12
click at [135, 300] on input "16" at bounding box center [145, 299] width 38 height 21
type input "20"
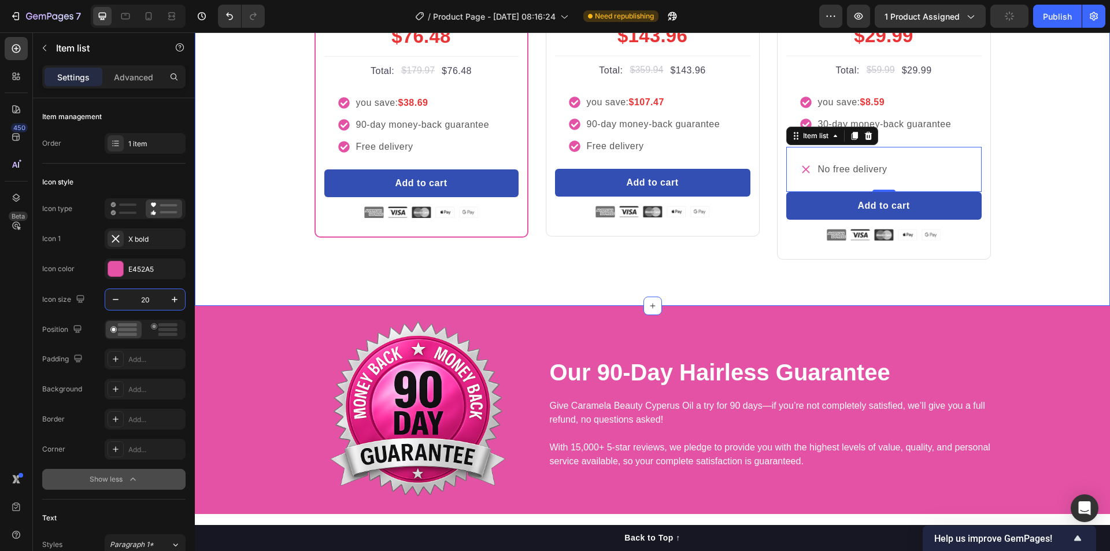
click at [217, 260] on div "Buy more and pay less Heading Row Most Popular Text block Row Icon Icon Icon Ic…" at bounding box center [652, 64] width 898 height 391
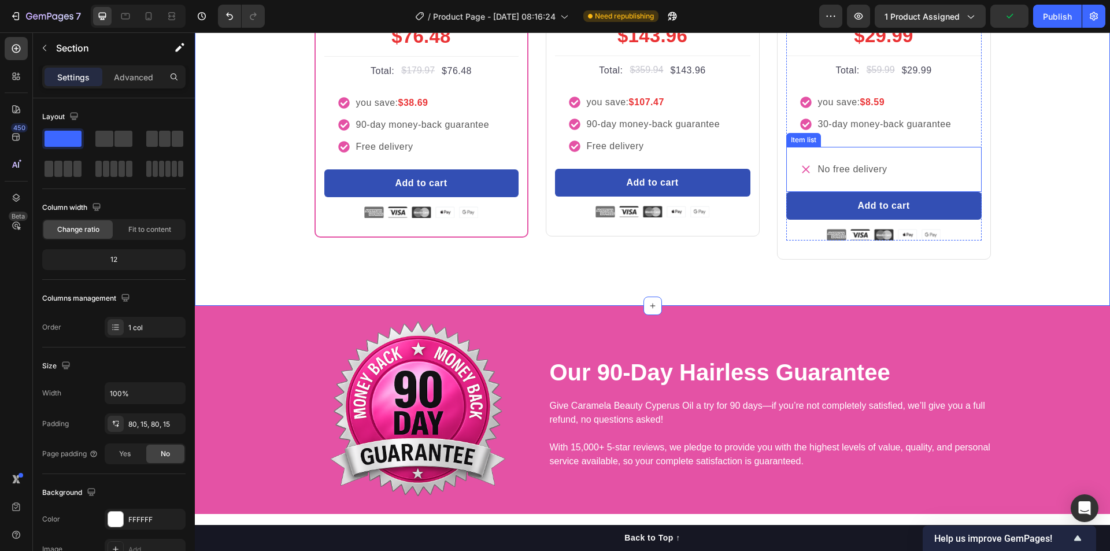
click at [922, 192] on div "No free delivery" at bounding box center [883, 169] width 195 height 45
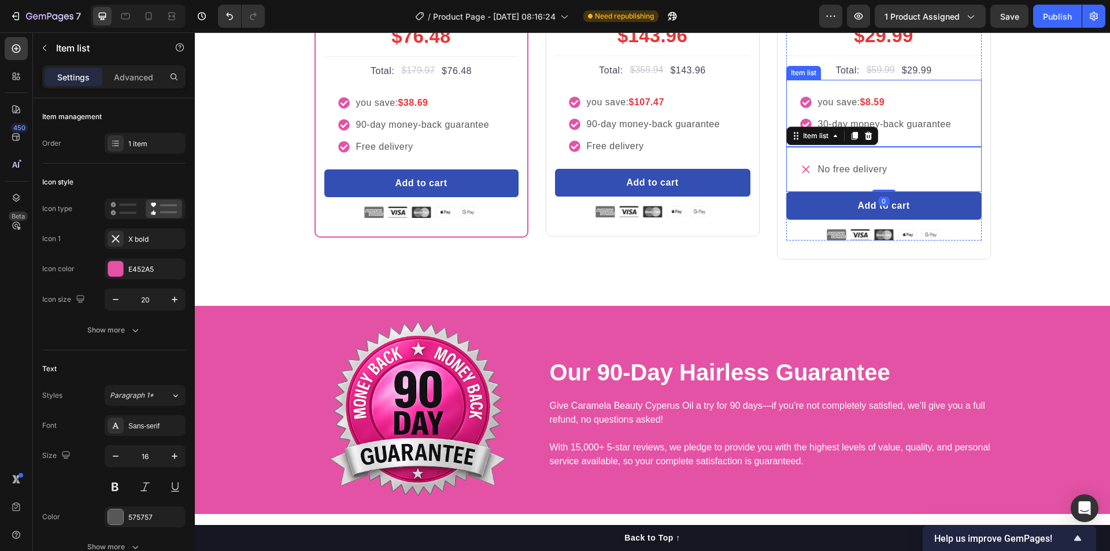
click at [922, 147] on div "you save: $8.59 30-day money-back guarantee" at bounding box center [883, 113] width 195 height 67
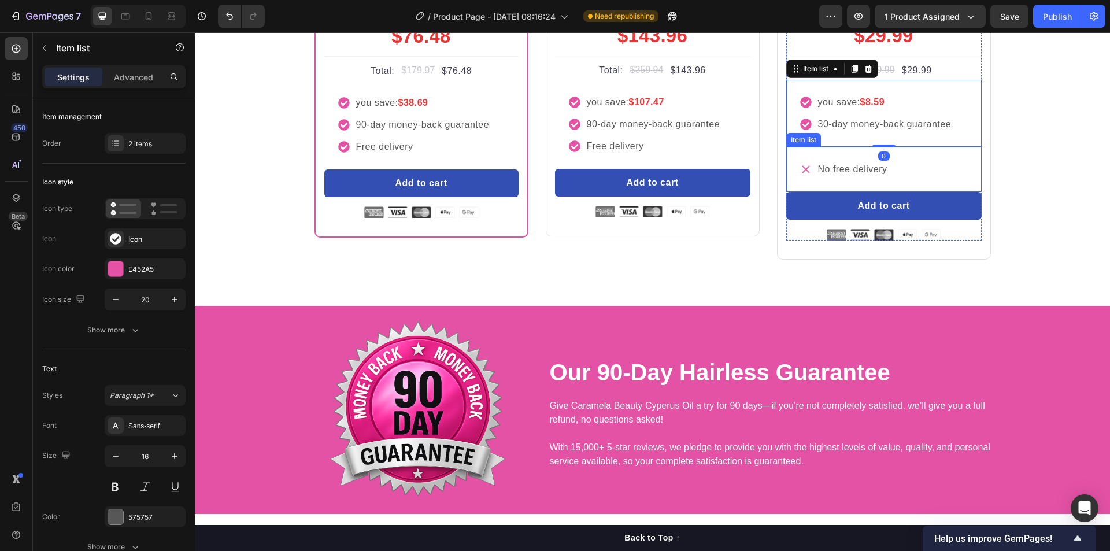
click at [917, 192] on div "No free delivery" at bounding box center [883, 169] width 195 height 45
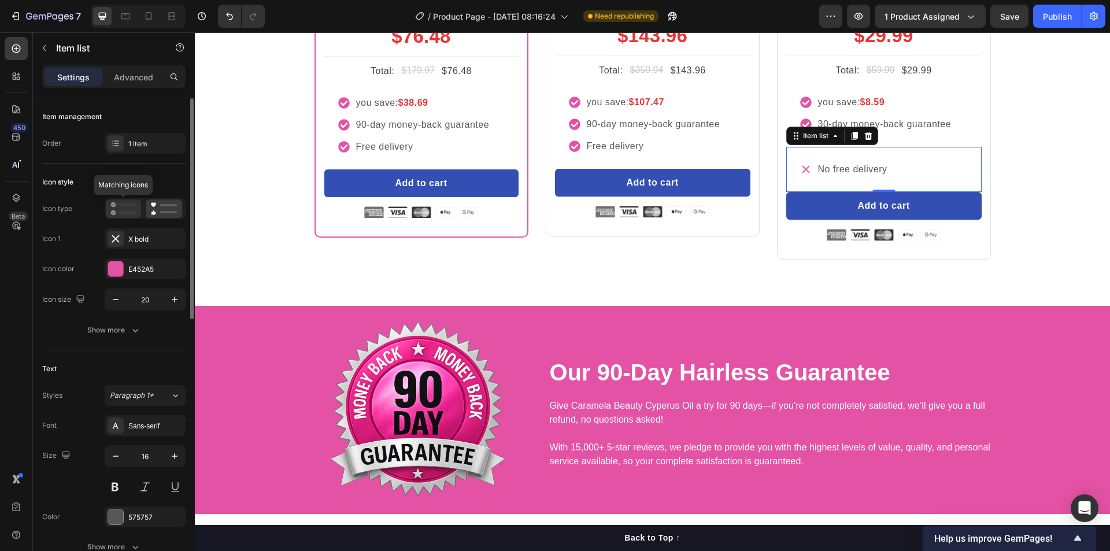
click at [122, 213] on rect at bounding box center [127, 213] width 17 height 2
click at [163, 209] on icon at bounding box center [163, 209] width 27 height 14
click at [916, 147] on div "you save: $8.59 30-day money-back guarantee" at bounding box center [883, 113] width 195 height 67
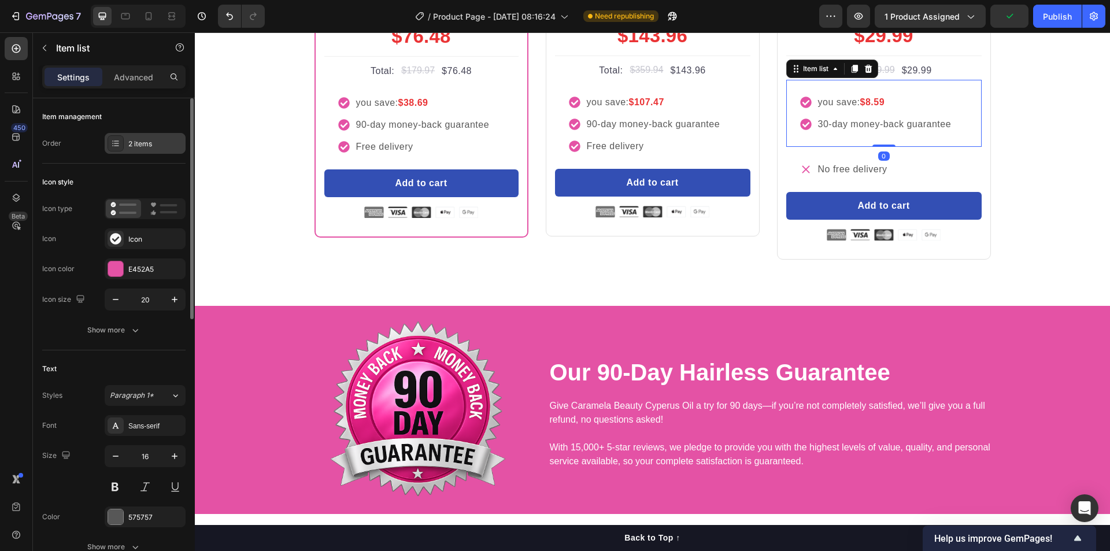
click at [152, 150] on div "2 items" at bounding box center [145, 143] width 81 height 21
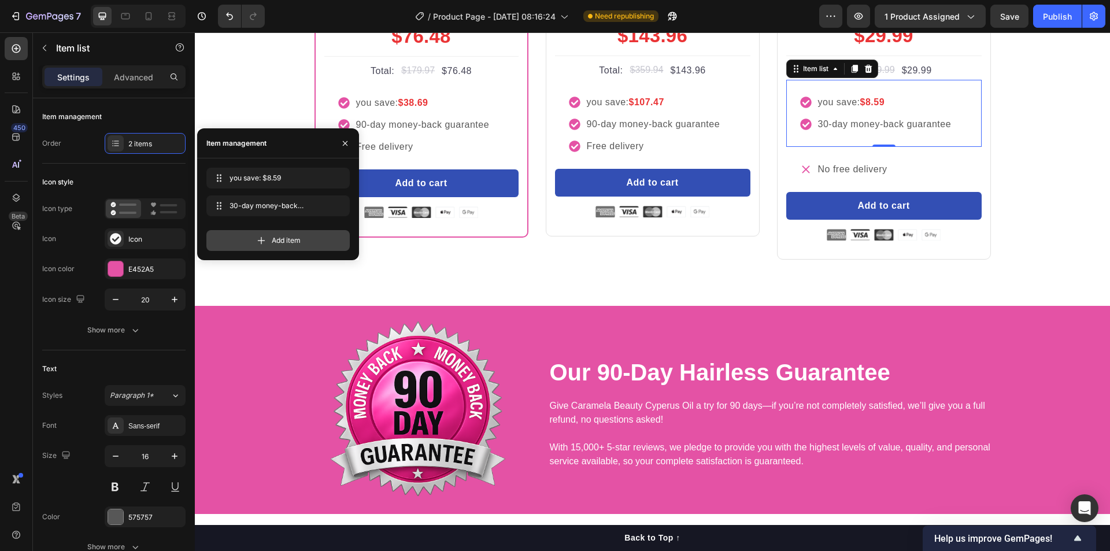
click at [288, 238] on span "Add item" at bounding box center [286, 240] width 29 height 10
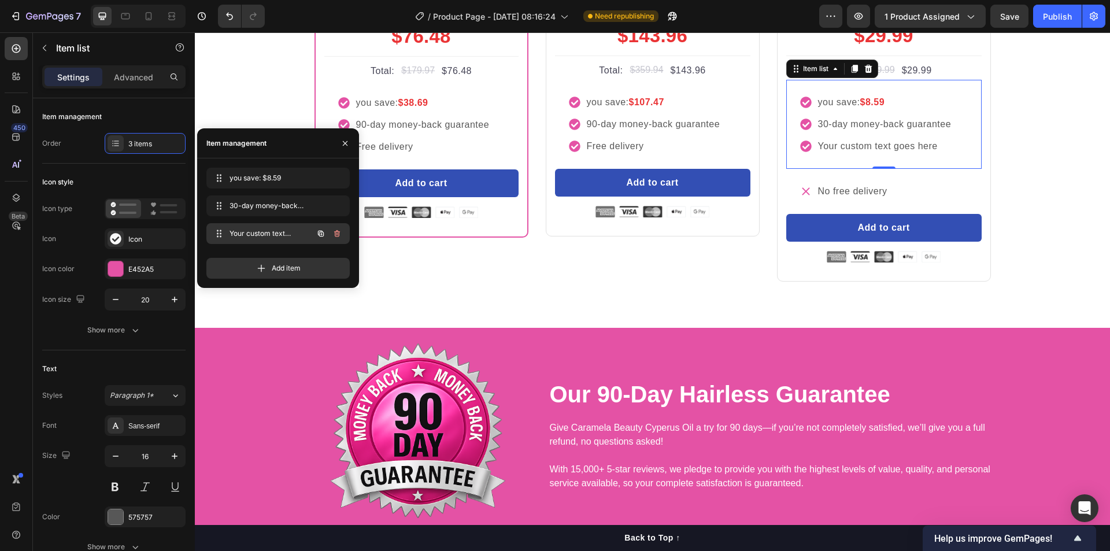
click at [276, 234] on span "Your custom text goes here" at bounding box center [262, 233] width 65 height 10
click at [319, 235] on icon "button" at bounding box center [321, 234] width 6 height 6
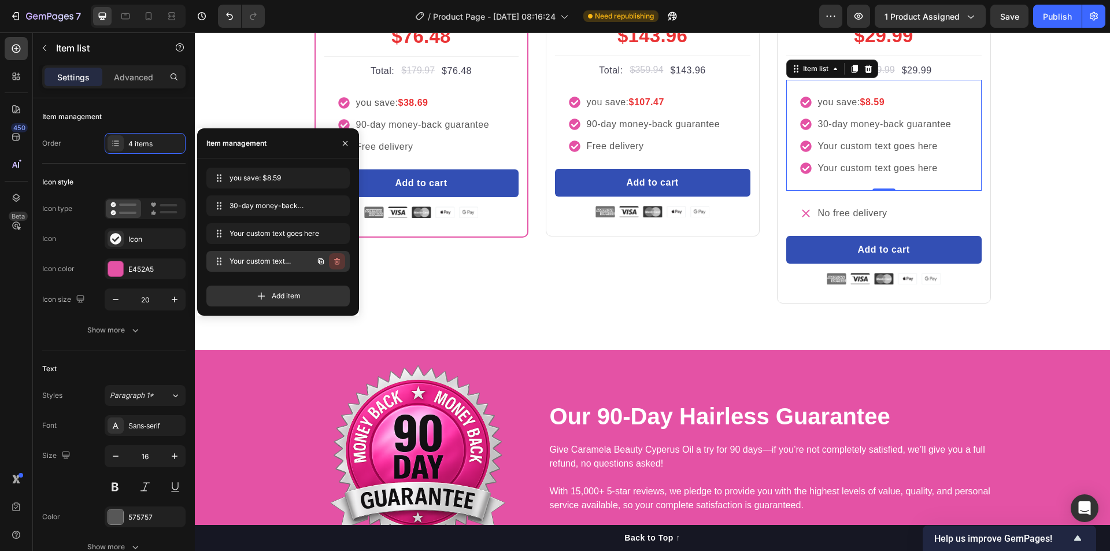
click at [335, 259] on icon "button" at bounding box center [336, 261] width 9 height 9
click at [335, 258] on div "Delete" at bounding box center [329, 261] width 21 height 10
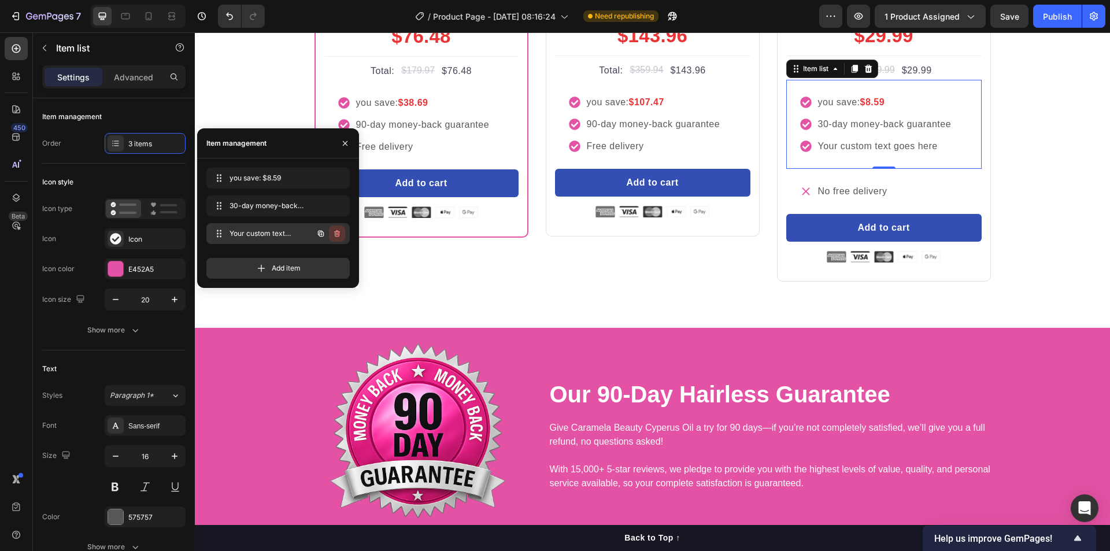
click at [333, 235] on icon "button" at bounding box center [336, 233] width 9 height 9
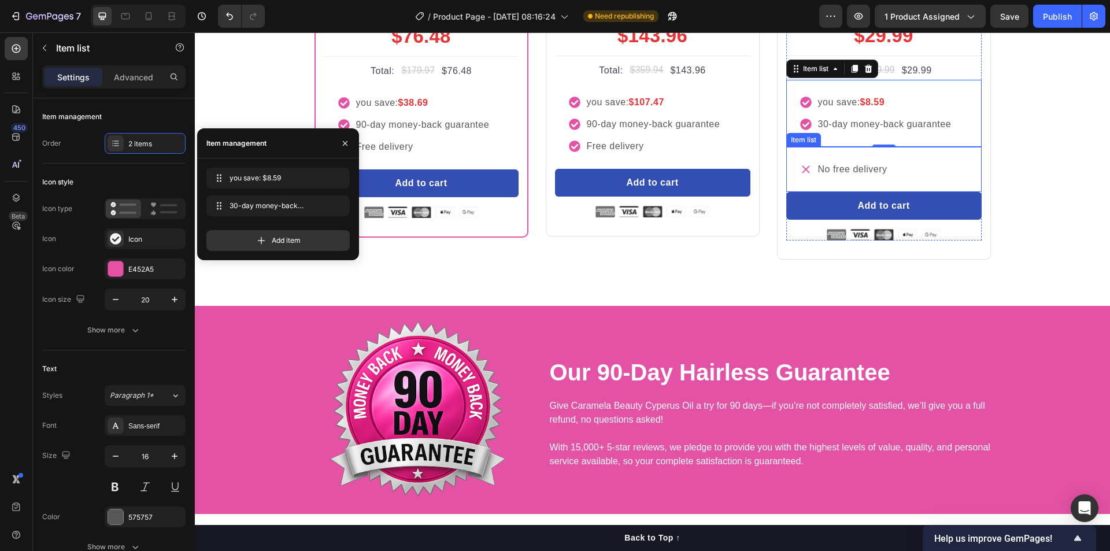
click at [917, 192] on div "No free delivery" at bounding box center [883, 169] width 195 height 45
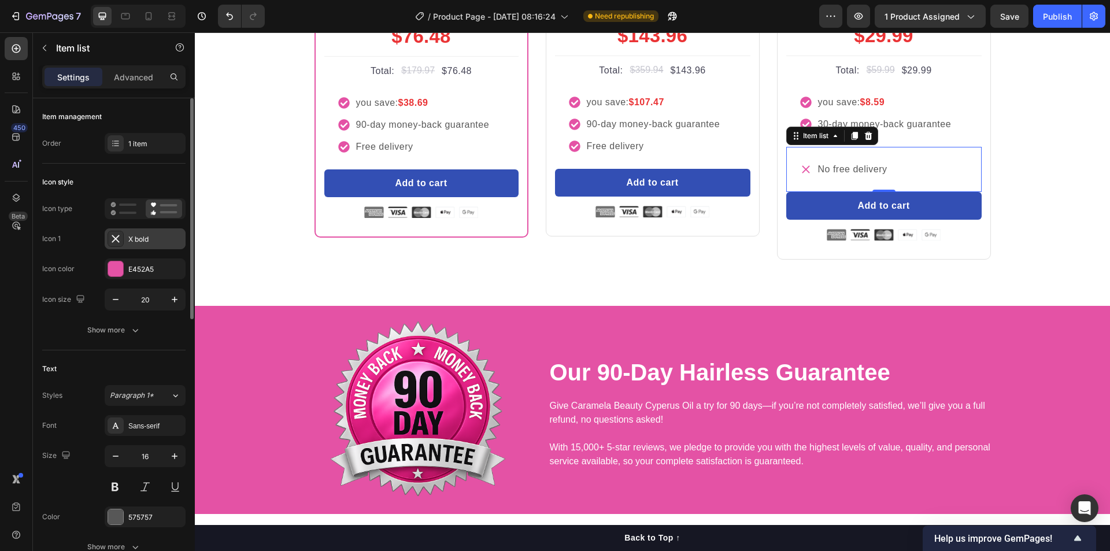
click at [150, 235] on div "X bold" at bounding box center [155, 239] width 54 height 10
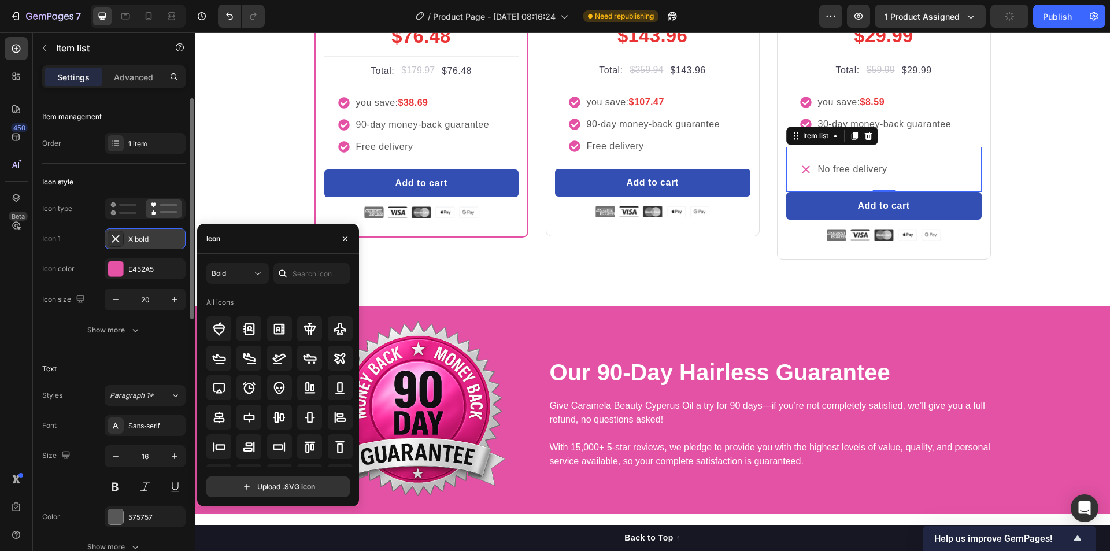
click at [150, 235] on div "X bold" at bounding box center [155, 239] width 54 height 10
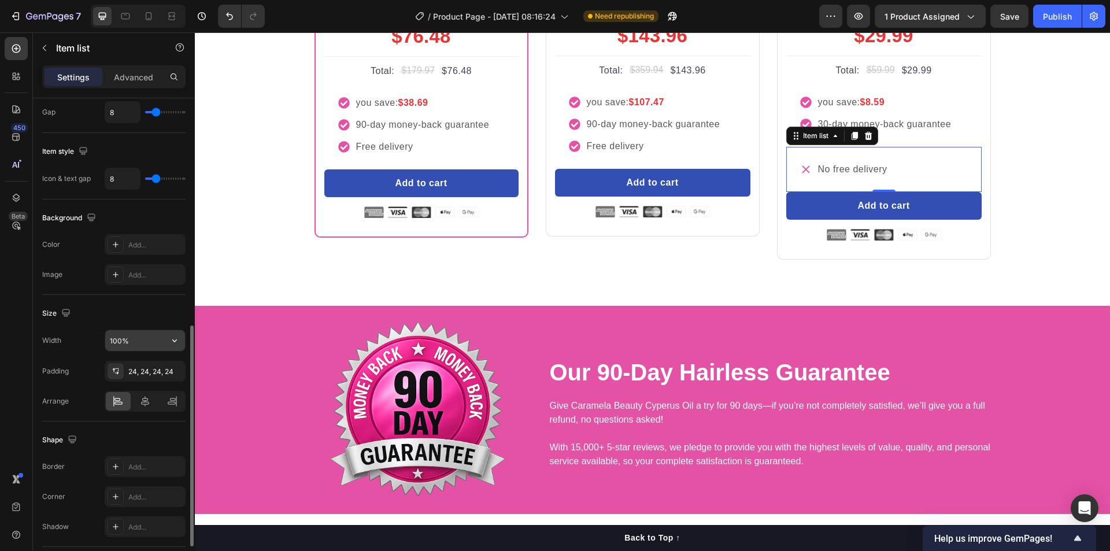
scroll to position [250, 0]
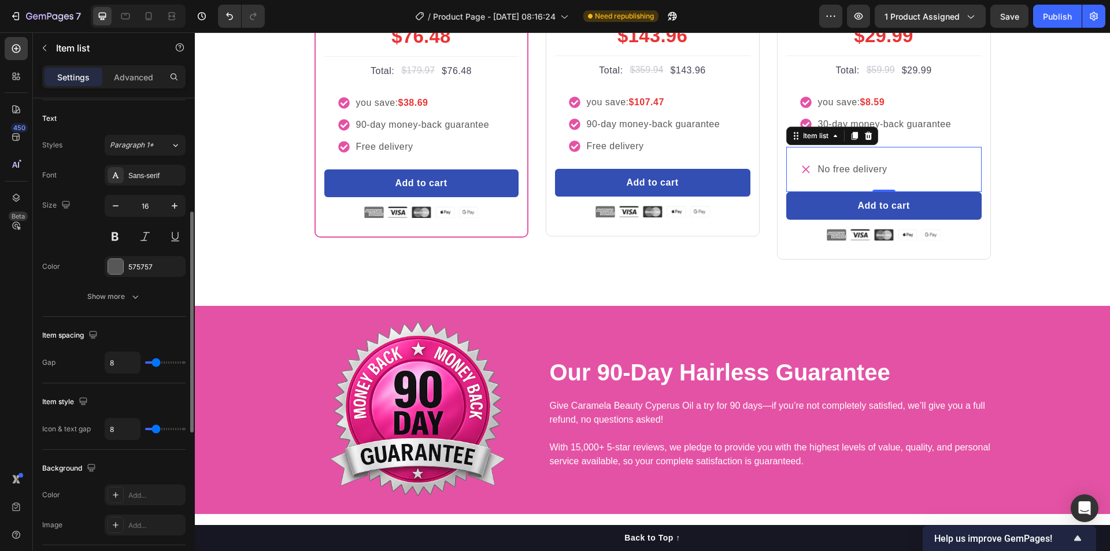
type input "7"
type input "0"
drag, startPoint x: 157, startPoint y: 365, endPoint x: 131, endPoint y: 366, distance: 25.4
type input "0"
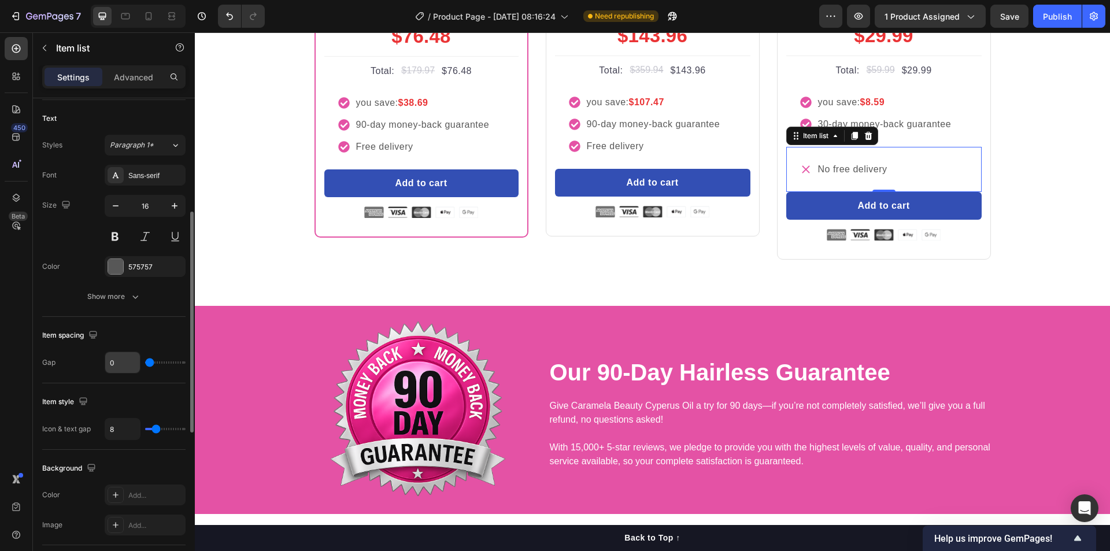
click at [145, 364] on input "range" at bounding box center [165, 362] width 40 height 2
type input "7"
type input "0"
drag, startPoint x: 138, startPoint y: 429, endPoint x: 129, endPoint y: 424, distance: 9.3
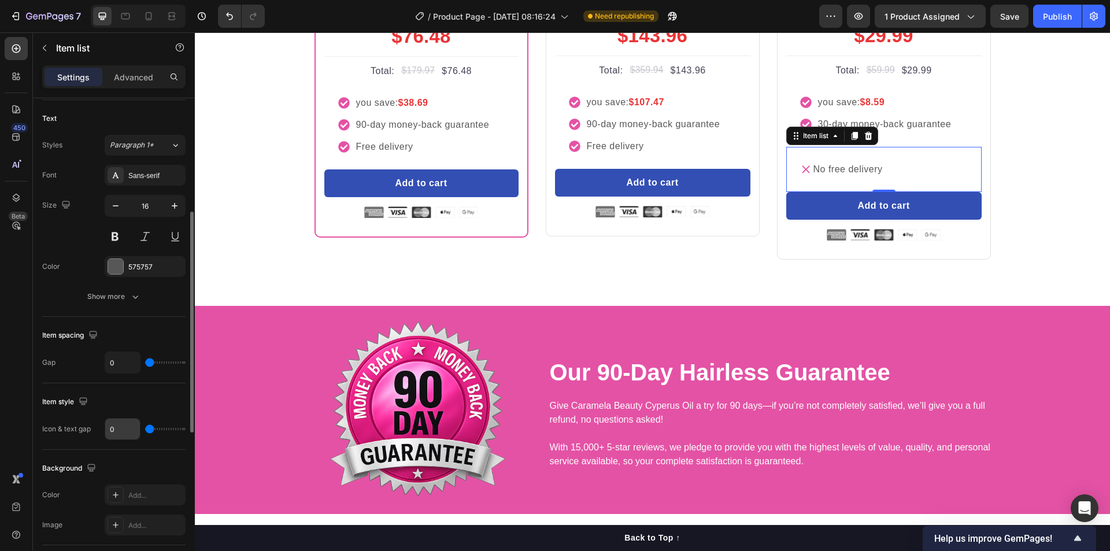
type input "0"
click at [145, 428] on input "range" at bounding box center [165, 429] width 40 height 2
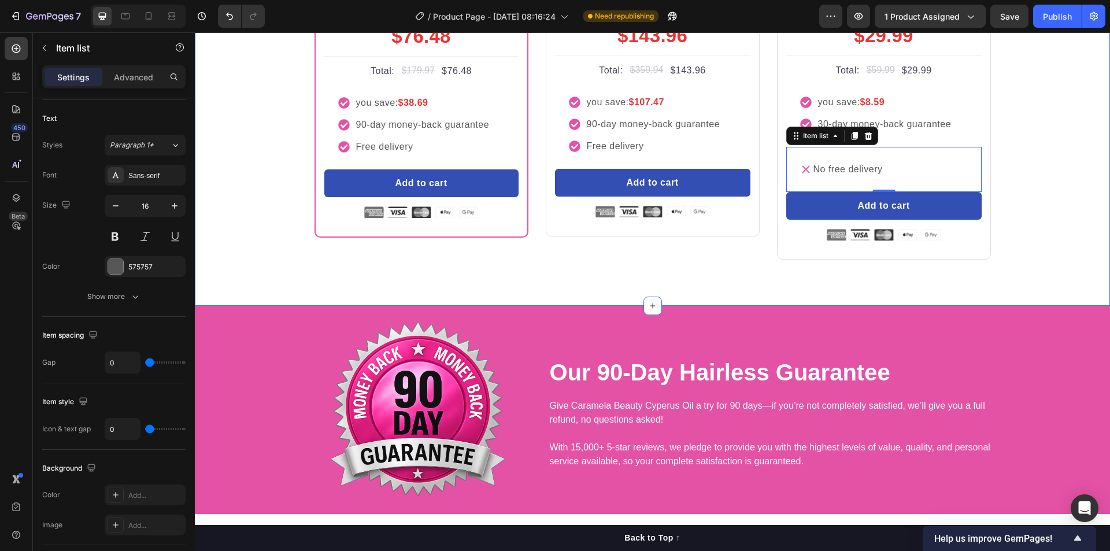
click at [233, 260] on div "Buy more and pay less Heading Row Most Popular Text block Row Icon Icon Icon Ic…" at bounding box center [652, 64] width 898 height 391
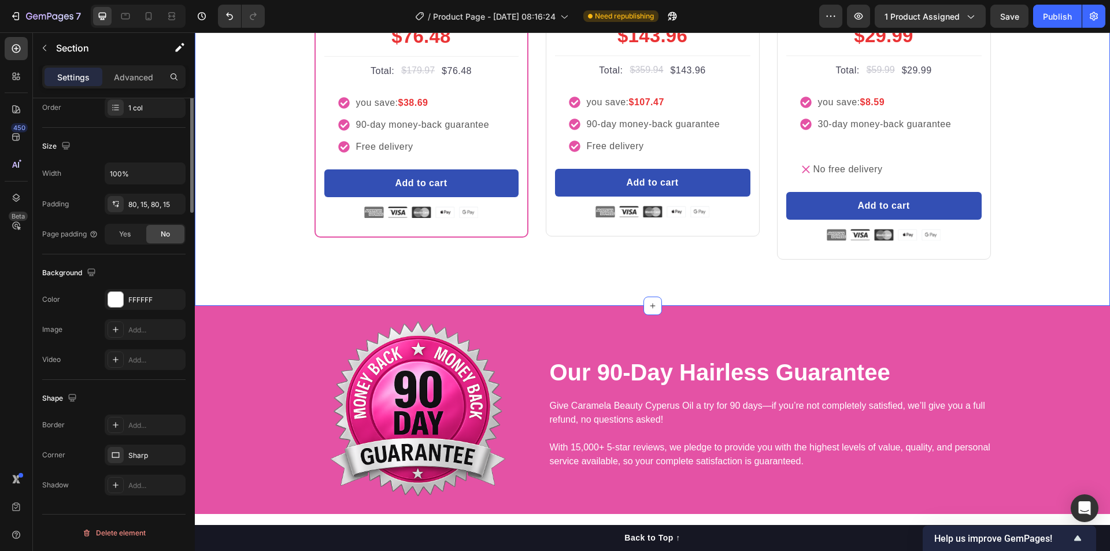
scroll to position [0, 0]
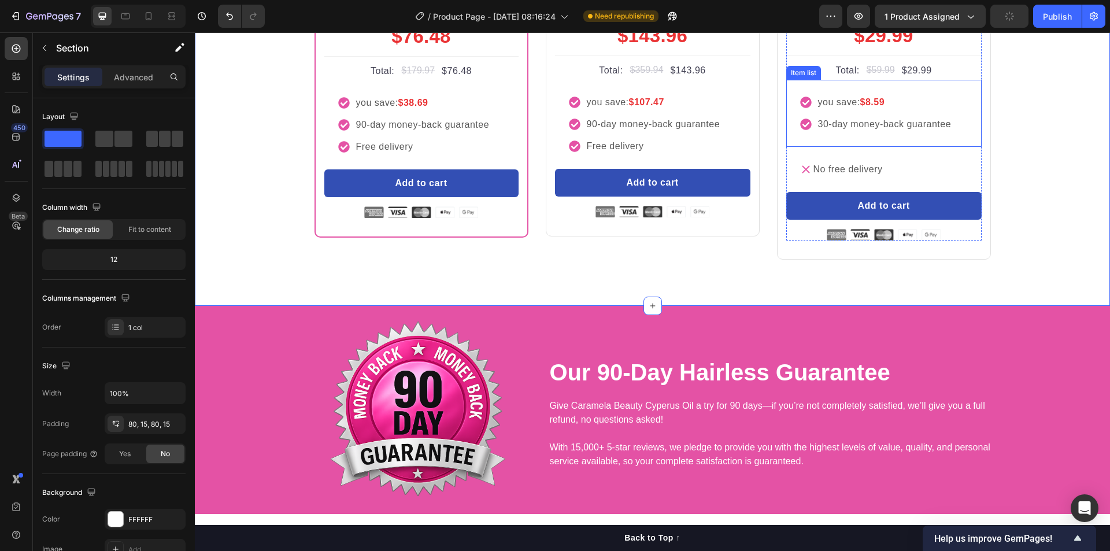
click at [865, 147] on div "you save: $8.59 30-day money-back guarantee" at bounding box center [883, 113] width 195 height 67
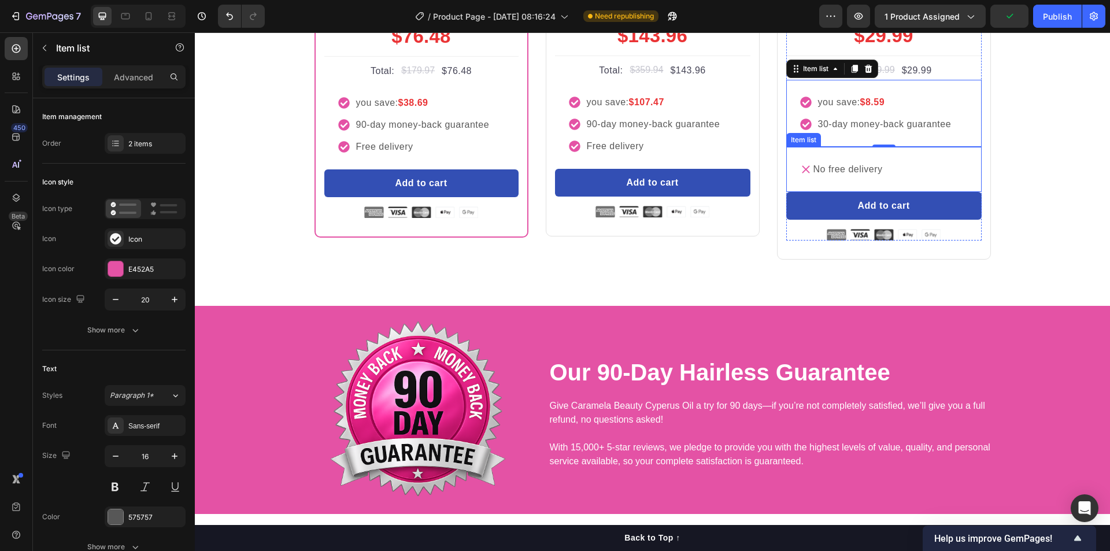
click at [843, 192] on div "No free delivery" at bounding box center [883, 169] width 195 height 45
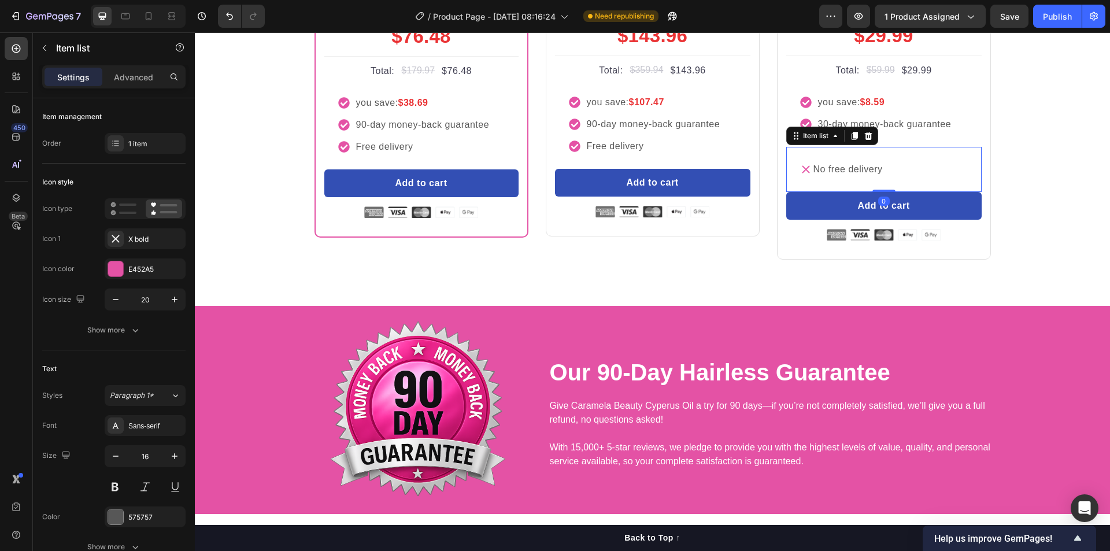
click at [841, 178] on div "No free delivery" at bounding box center [848, 169] width 73 height 17
click at [858, 131] on p "30-day money-back guarantee" at bounding box center [885, 124] width 134 height 14
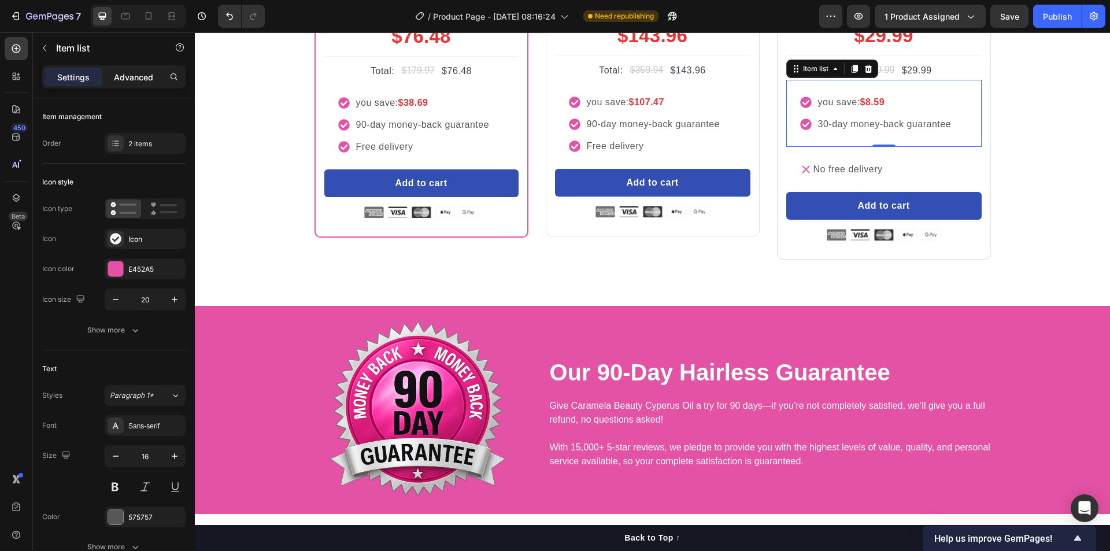
click at [132, 85] on div "Advanced" at bounding box center [134, 77] width 58 height 18
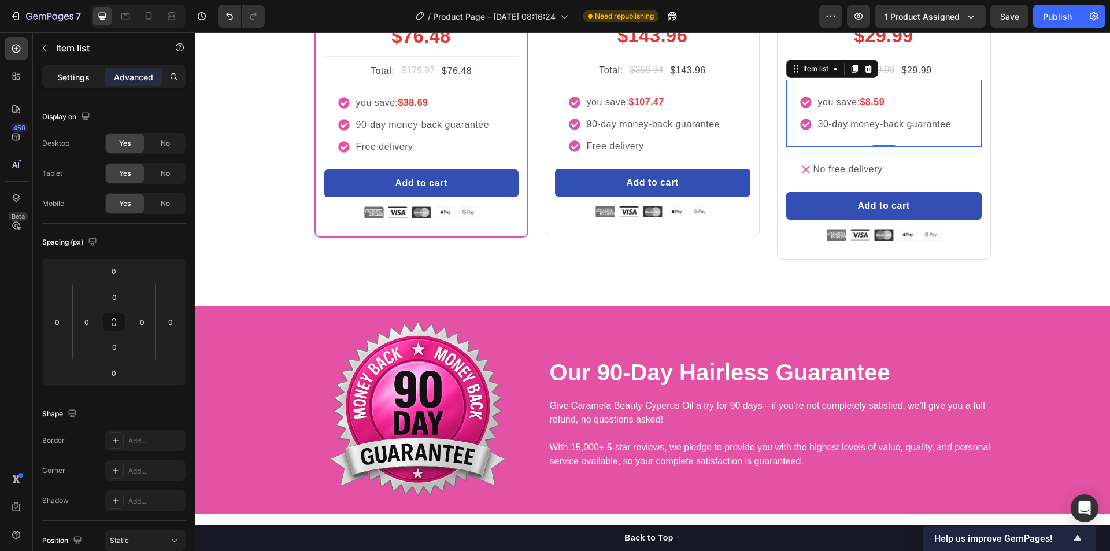
click at [83, 79] on p "Settings" at bounding box center [73, 77] width 32 height 12
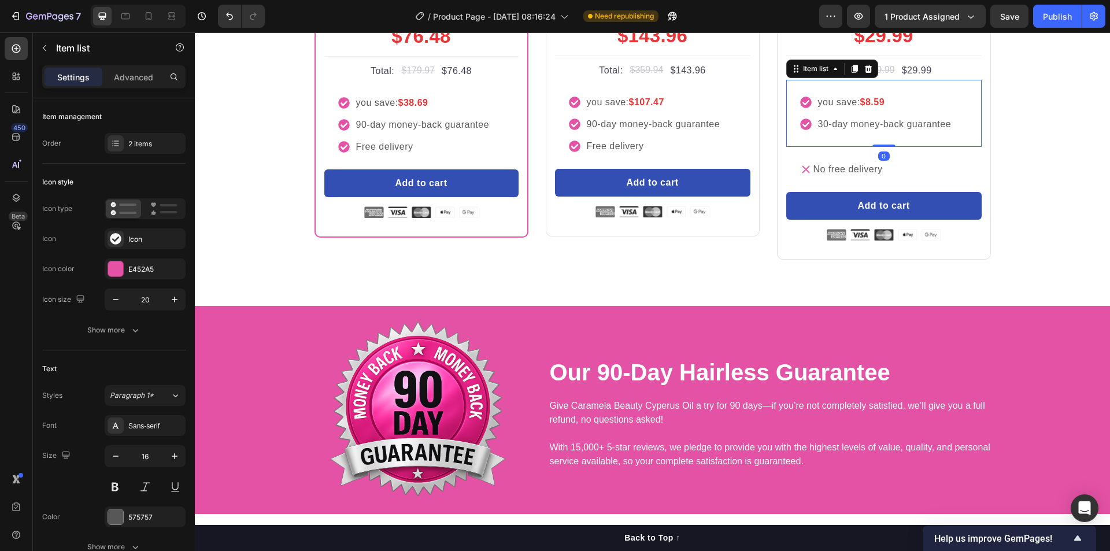
click at [883, 147] on div "you save: $8.59 30-day money-back guarantee" at bounding box center [883, 113] width 195 height 67
click at [150, 149] on div "2 items" at bounding box center [155, 144] width 54 height 10
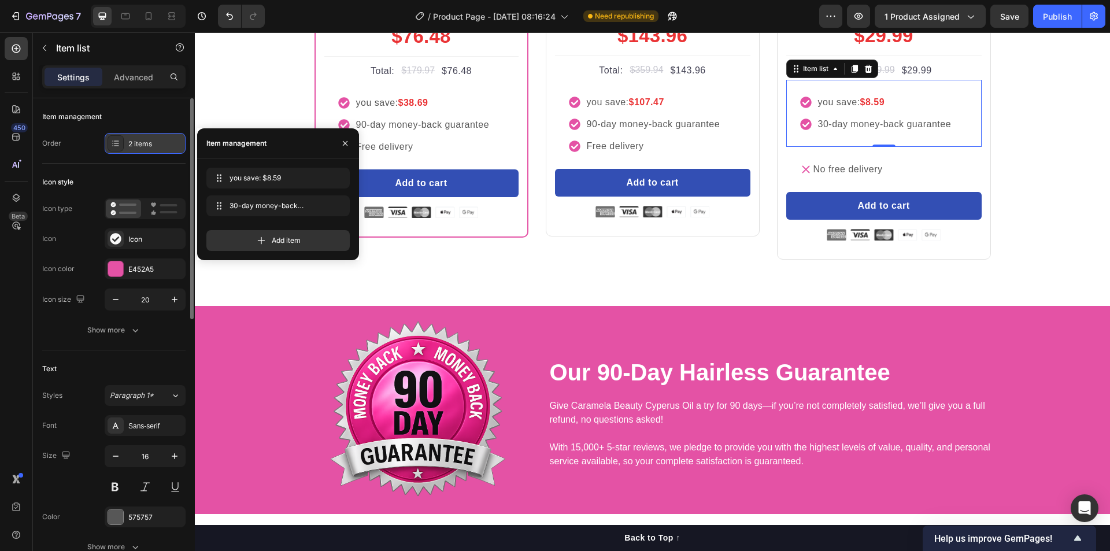
click at [148, 144] on div "2 items" at bounding box center [155, 144] width 54 height 10
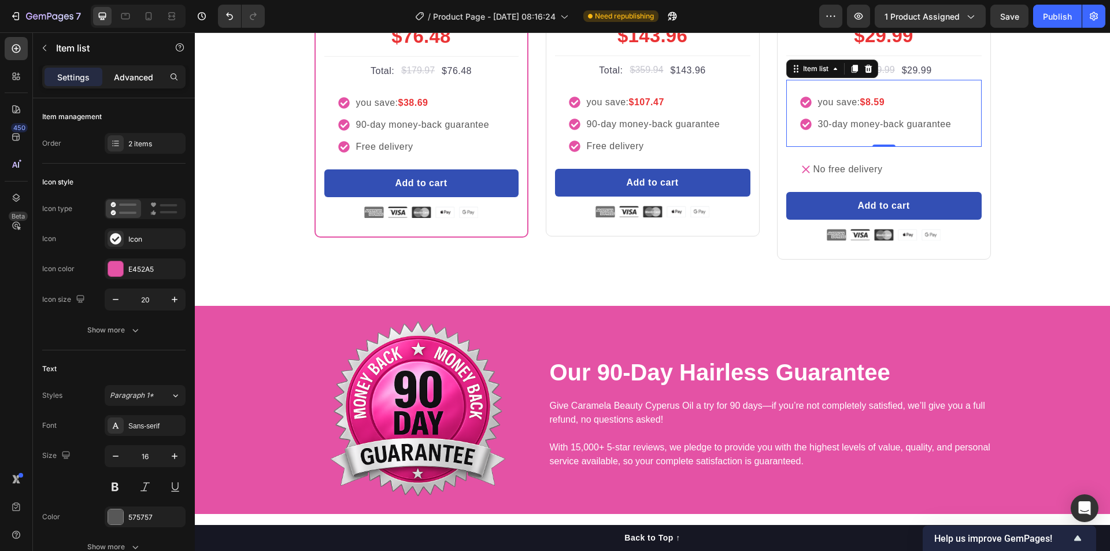
click at [134, 78] on p "Advanced" at bounding box center [133, 77] width 39 height 12
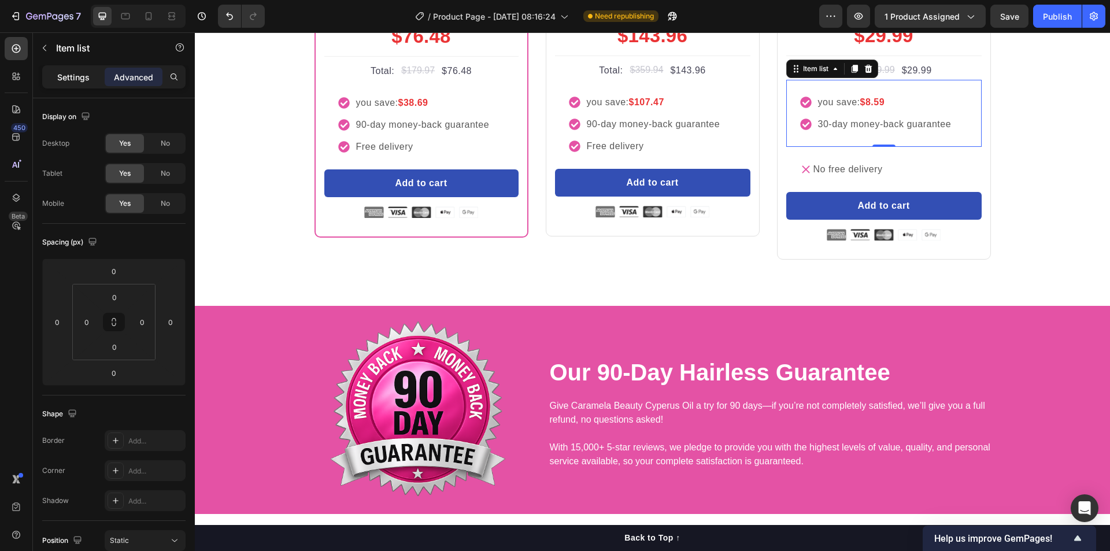
click at [76, 75] on p "Settings" at bounding box center [73, 77] width 32 height 12
type input "8"
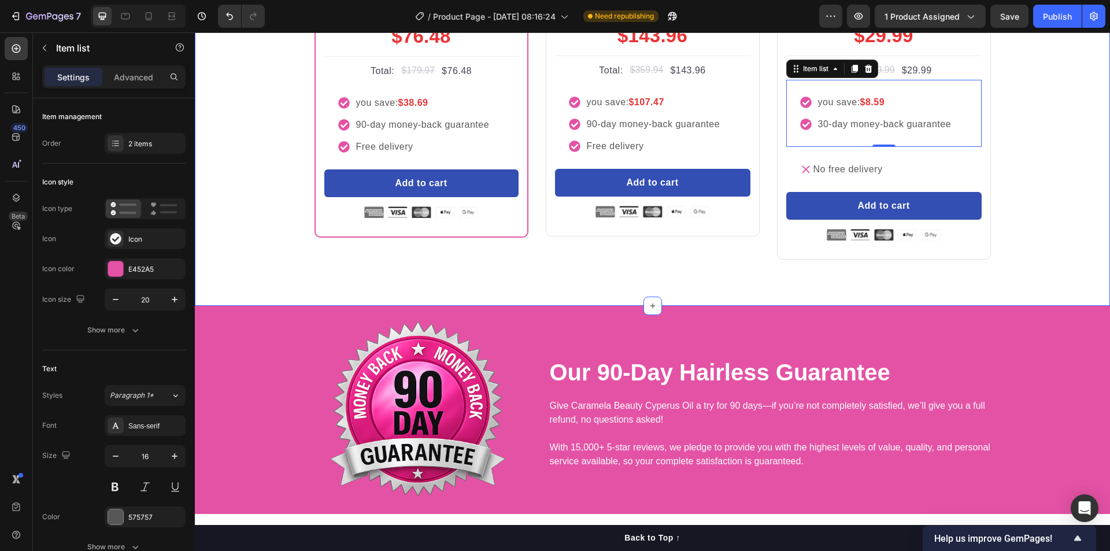
click at [1024, 260] on div "Buy more and pay less Heading Row Most Popular Text block Row Icon Icon Icon Ic…" at bounding box center [652, 64] width 898 height 391
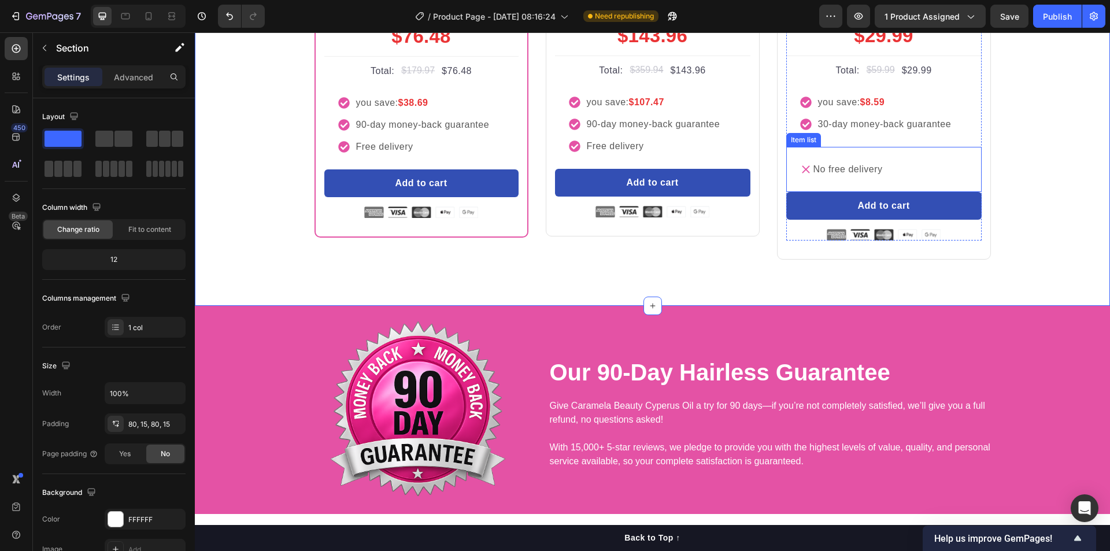
click at [971, 192] on div "No free delivery" at bounding box center [883, 169] width 195 height 45
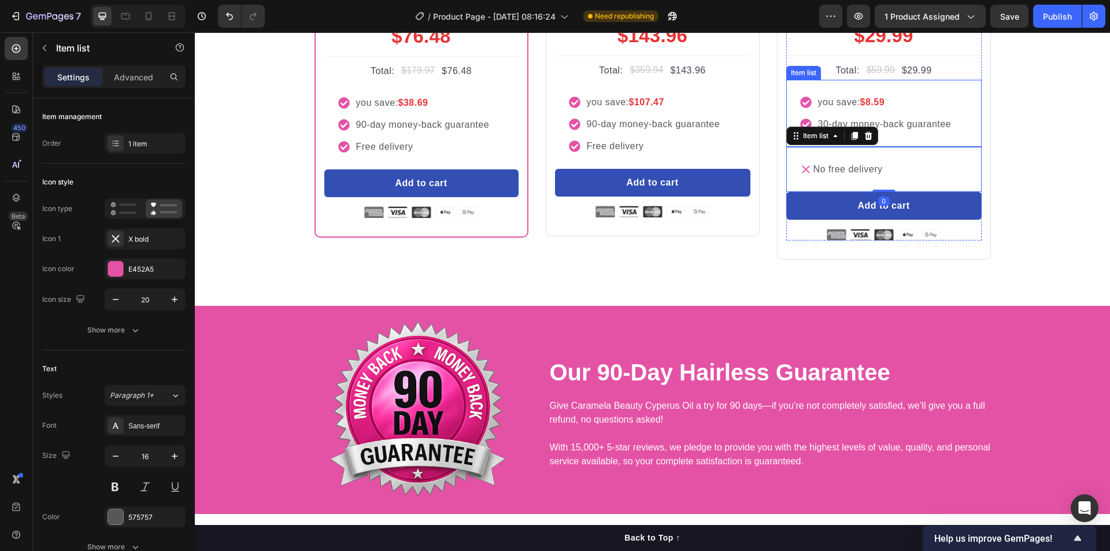
click at [972, 147] on div "you save: $8.59 30-day money-back guarantee" at bounding box center [883, 113] width 195 height 67
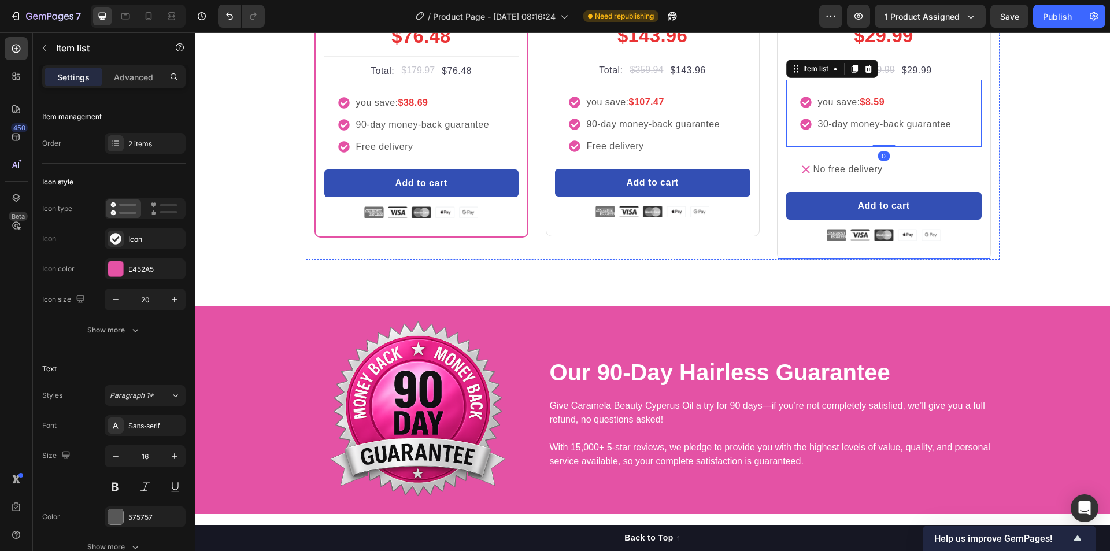
click at [980, 260] on div "Icon Icon Icon Icon Icon Icon List Hoz Rated 4.8/5 by our customers Text block …" at bounding box center [884, 101] width 214 height 319
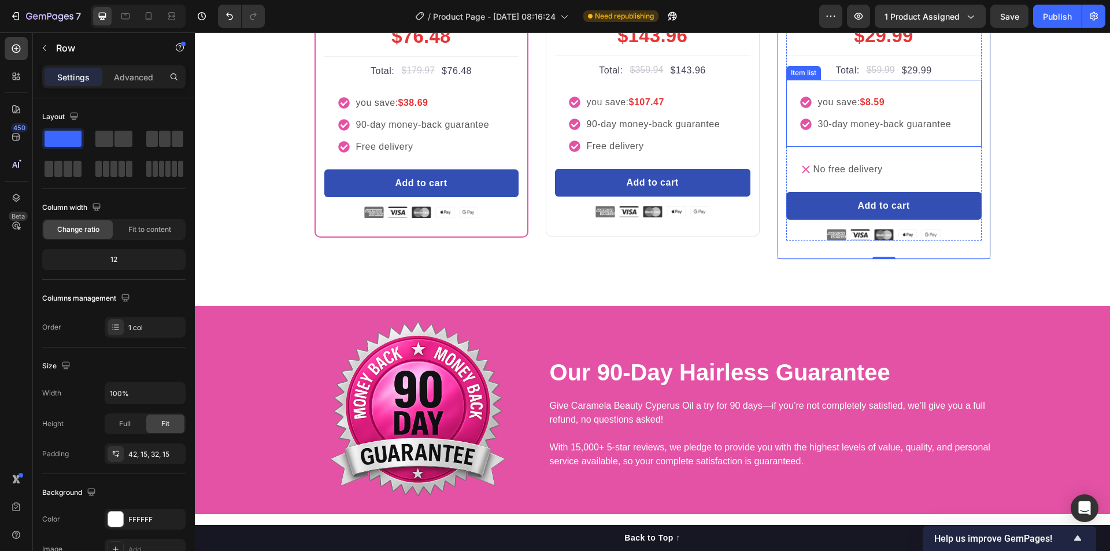
click at [907, 131] on p "30-day money-back guarantee" at bounding box center [885, 124] width 134 height 14
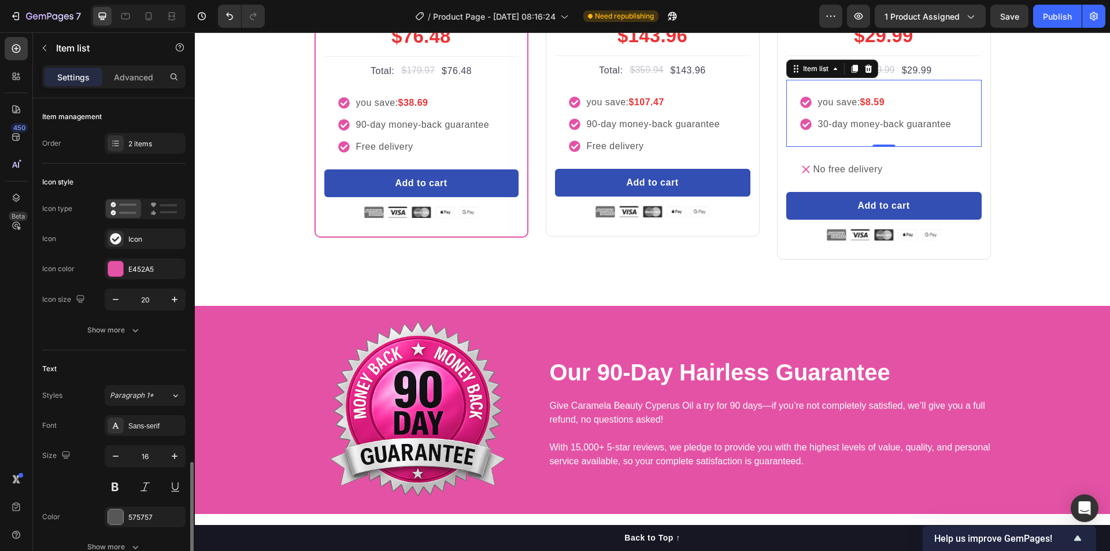
scroll to position [501, 0]
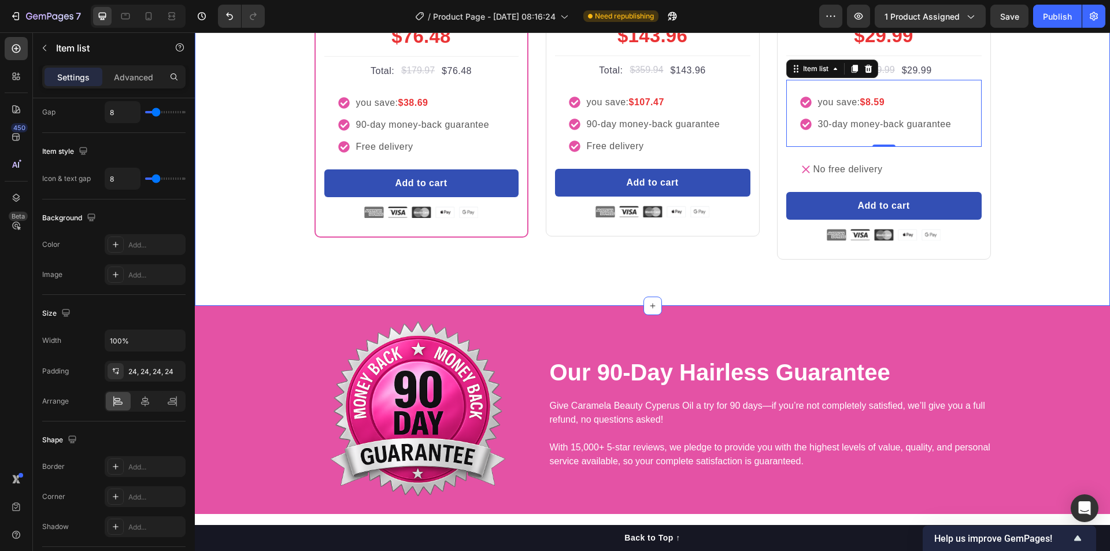
click at [1020, 260] on div "Buy more and pay less Heading Row Most Popular Text block Row Icon Icon Icon Ic…" at bounding box center [652, 64] width 898 height 391
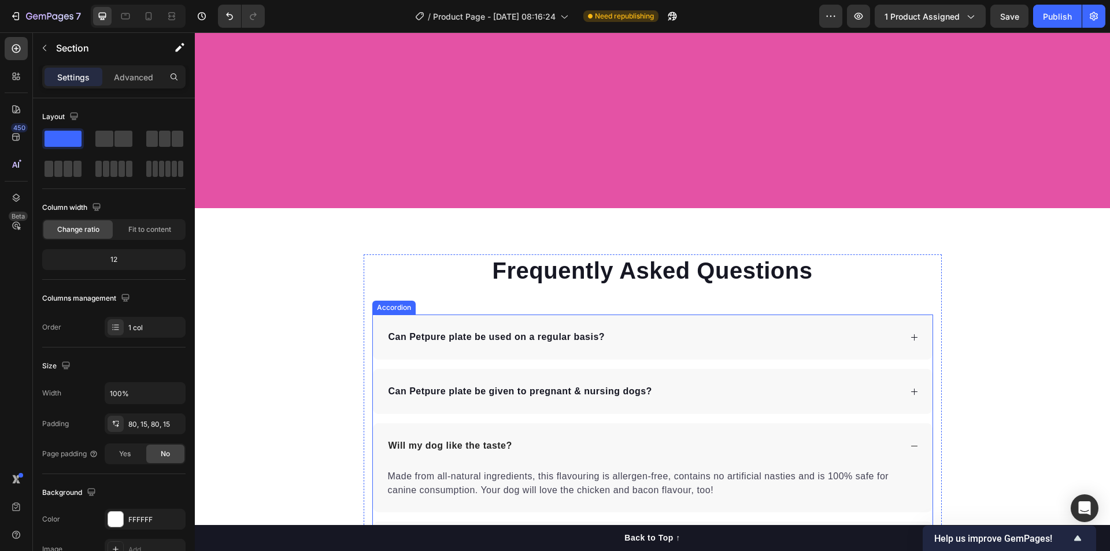
scroll to position [4509, 0]
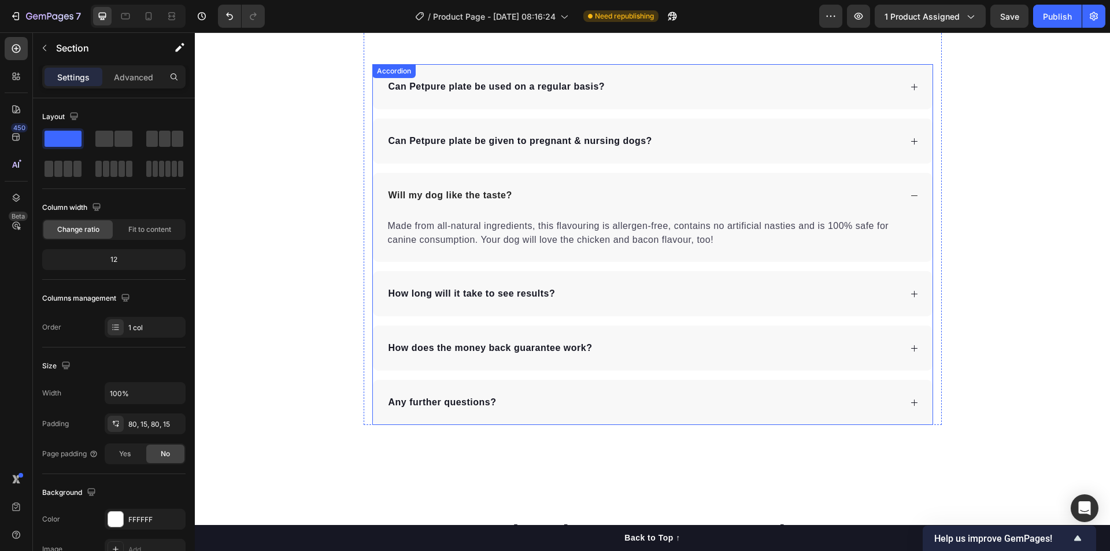
click at [676, 86] on div "Can Petpure plate be used on a regular basis?" at bounding box center [644, 86] width 514 height 17
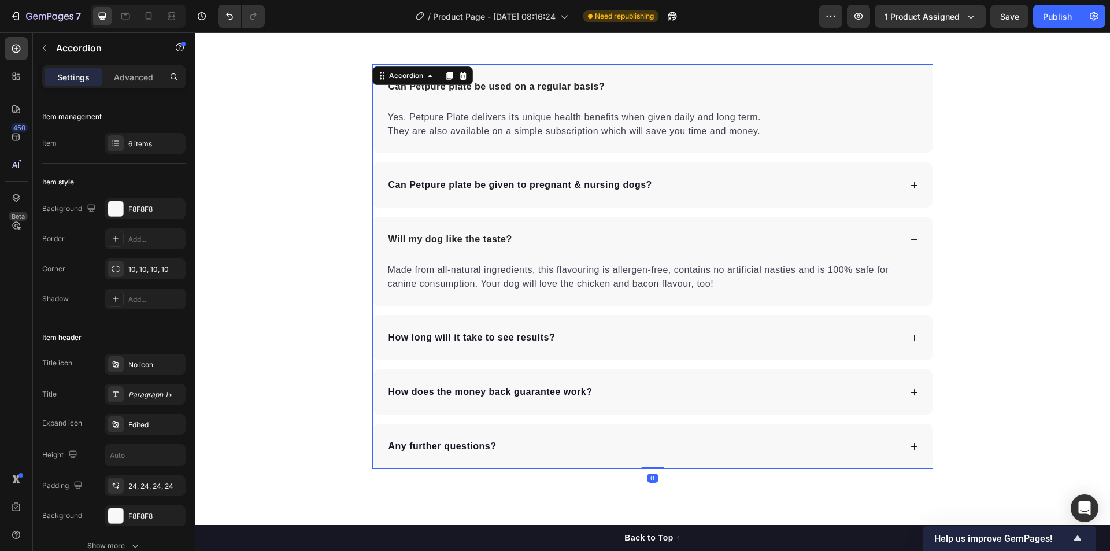
click at [676, 86] on div "Can Petpure plate be used on a regular basis?" at bounding box center [644, 86] width 514 height 17
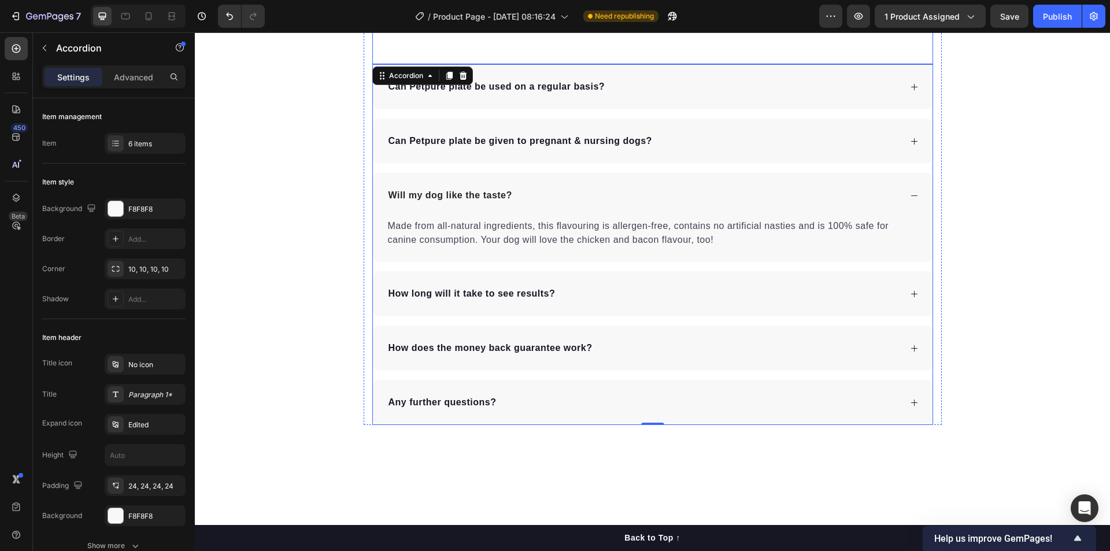
scroll to position [4259, 0]
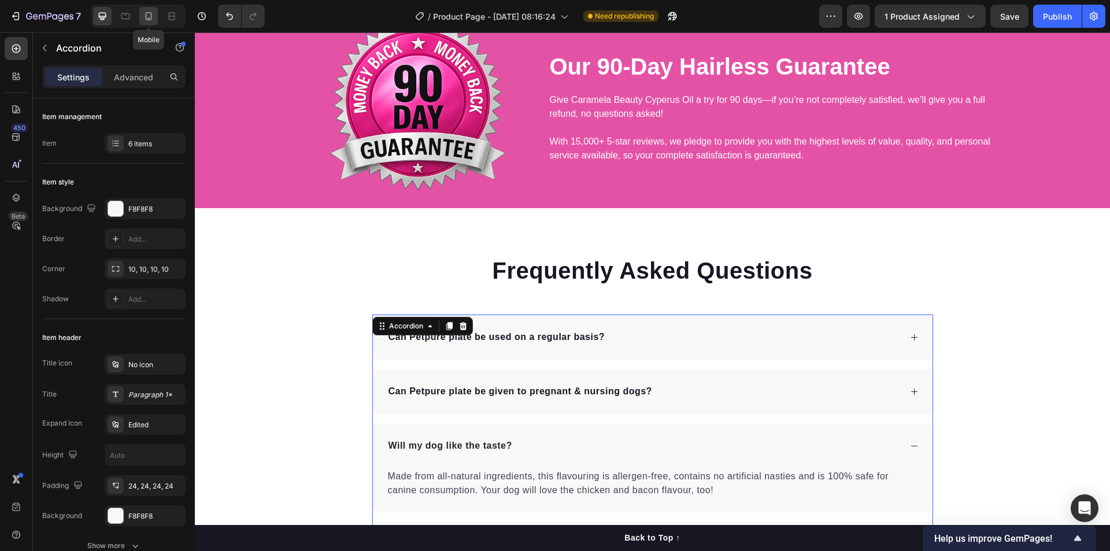
click at [153, 16] on icon at bounding box center [149, 16] width 12 height 12
type input "14"
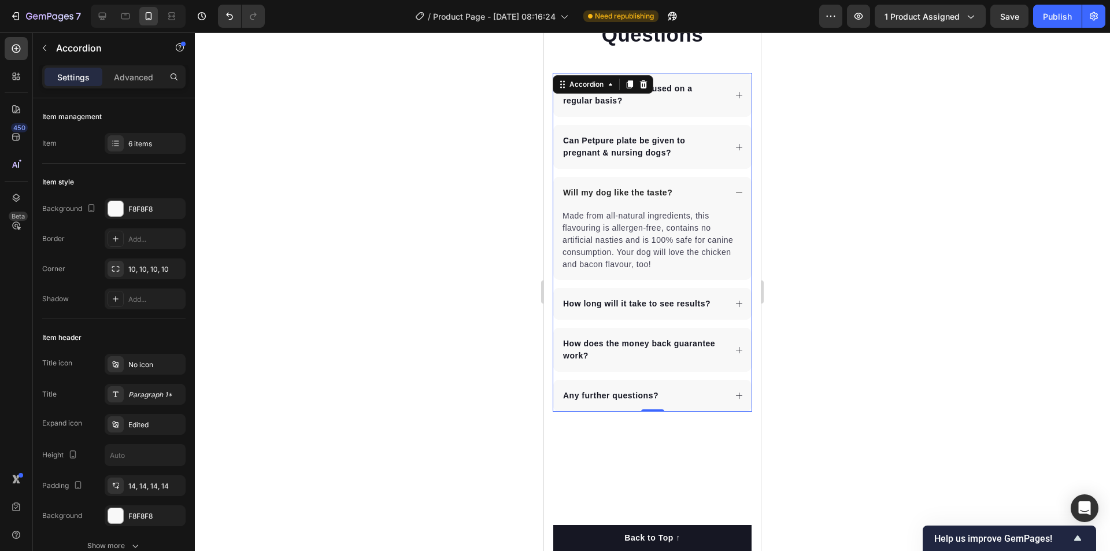
scroll to position [4396, 0]
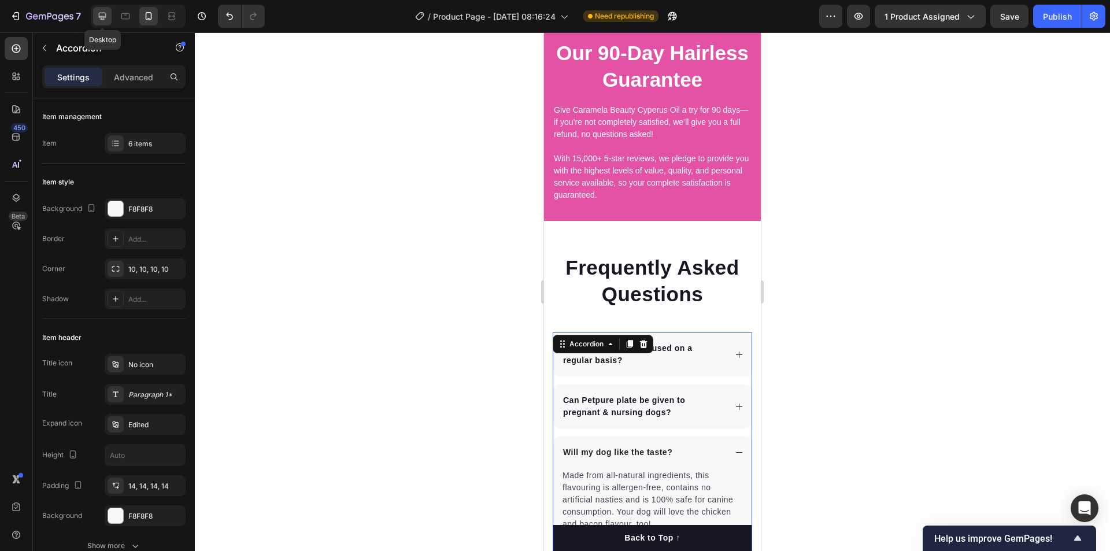
click at [106, 14] on icon at bounding box center [103, 16] width 12 height 12
type input "16"
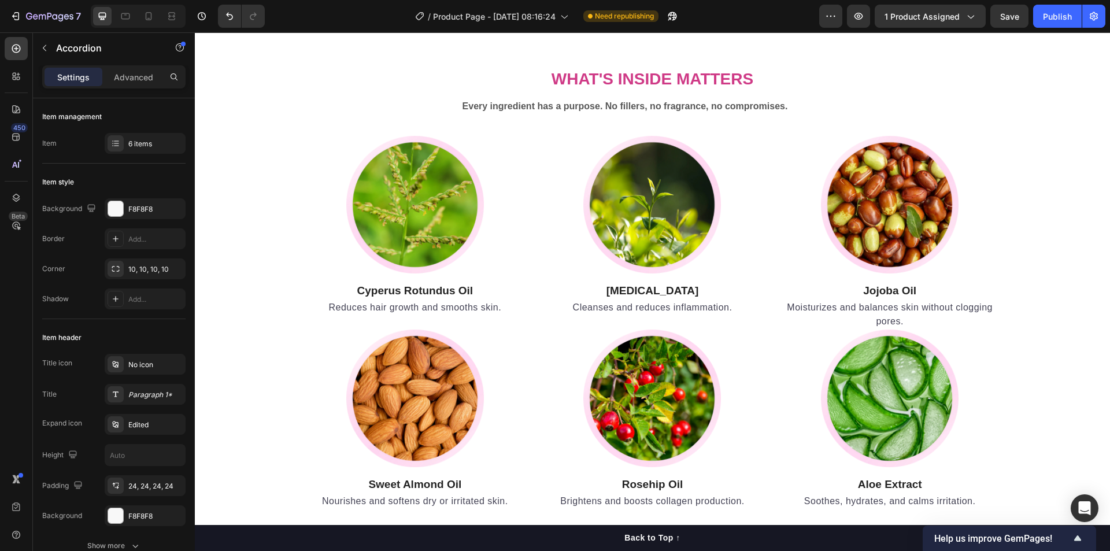
scroll to position [2821, 0]
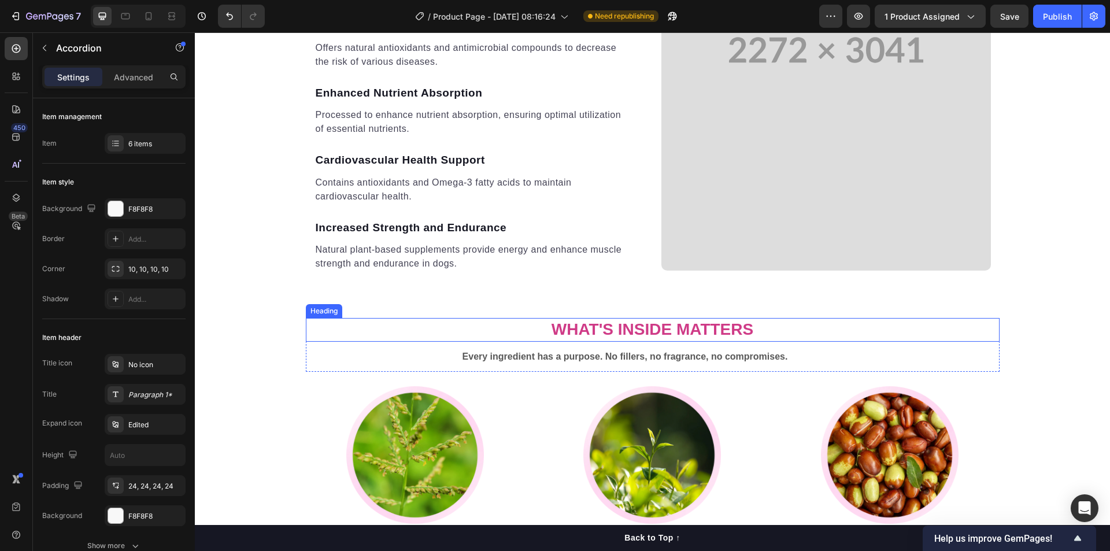
click at [710, 328] on strong "What's Inside Matters" at bounding box center [653, 329] width 202 height 18
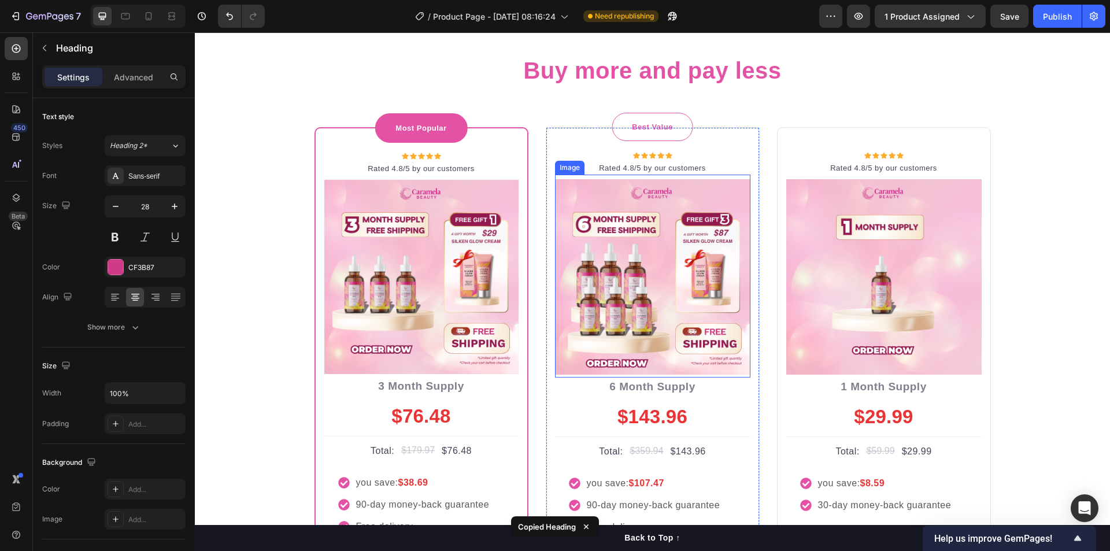
scroll to position [3322, 0]
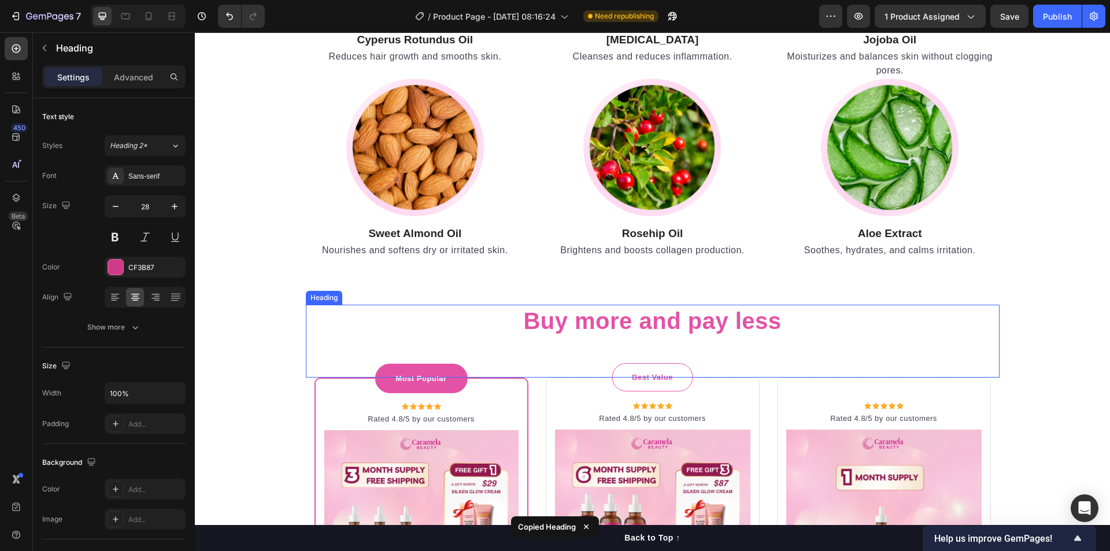
click at [724, 327] on p "Buy more and pay less" at bounding box center [652, 321] width 691 height 30
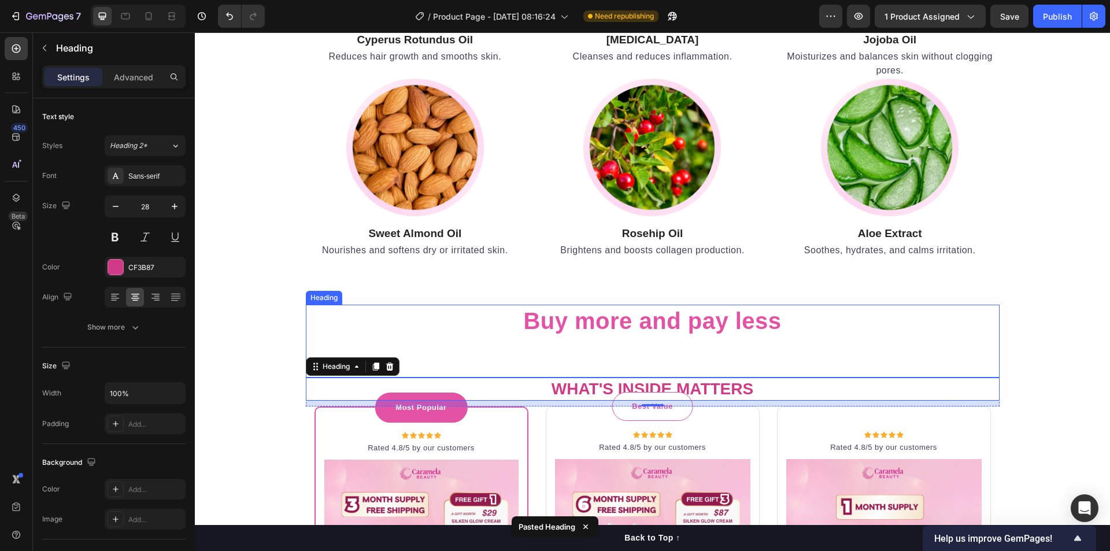
click at [805, 334] on p "Buy more and pay less" at bounding box center [652, 321] width 691 height 30
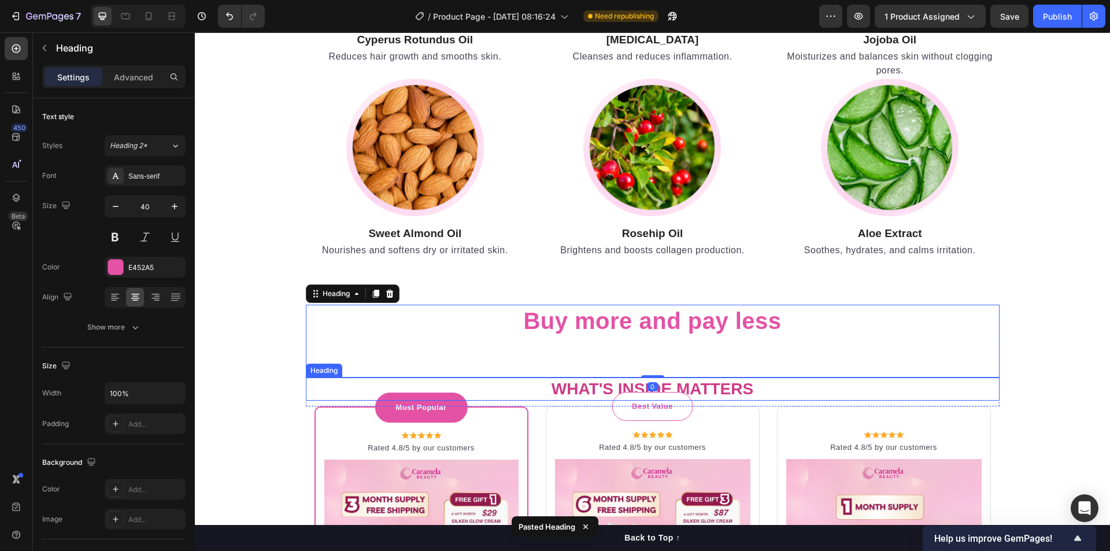
click at [761, 388] on h2 "What's Inside Matters" at bounding box center [653, 388] width 694 height 23
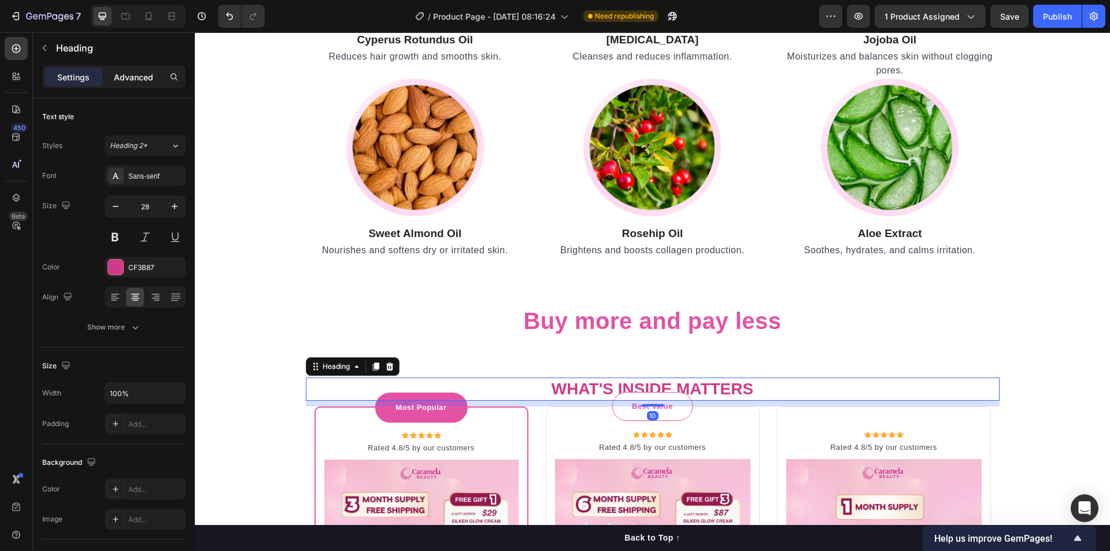
click at [132, 73] on p "Advanced" at bounding box center [133, 77] width 39 height 12
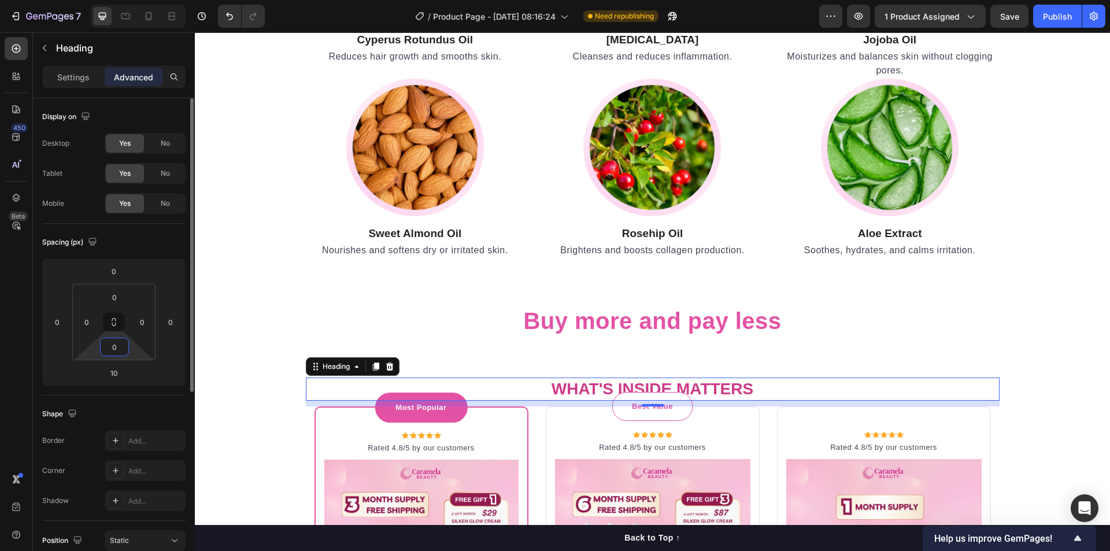
click at [111, 351] on input "0" at bounding box center [114, 346] width 23 height 17
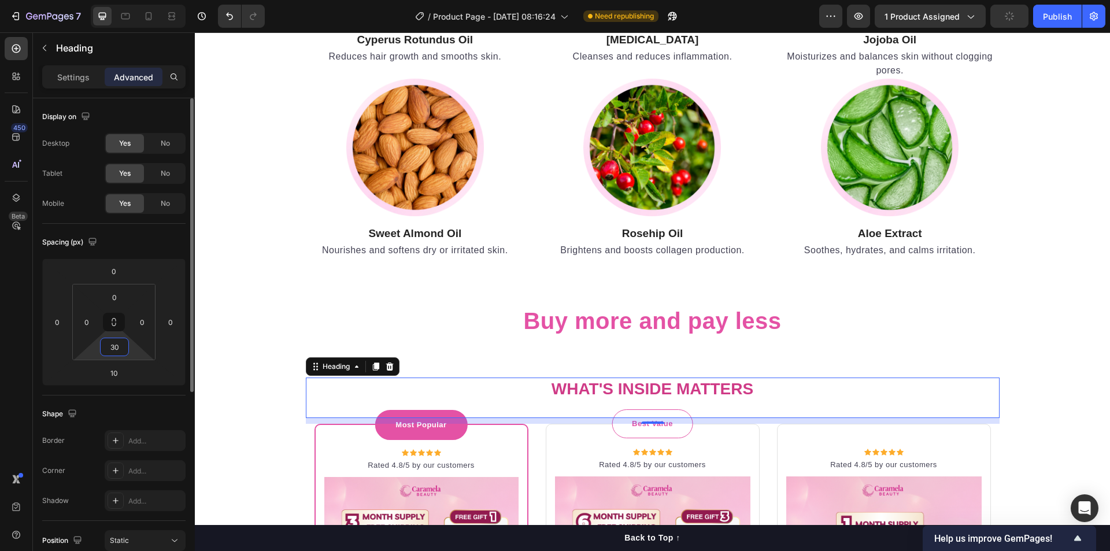
click at [111, 351] on input "30" at bounding box center [114, 346] width 23 height 17
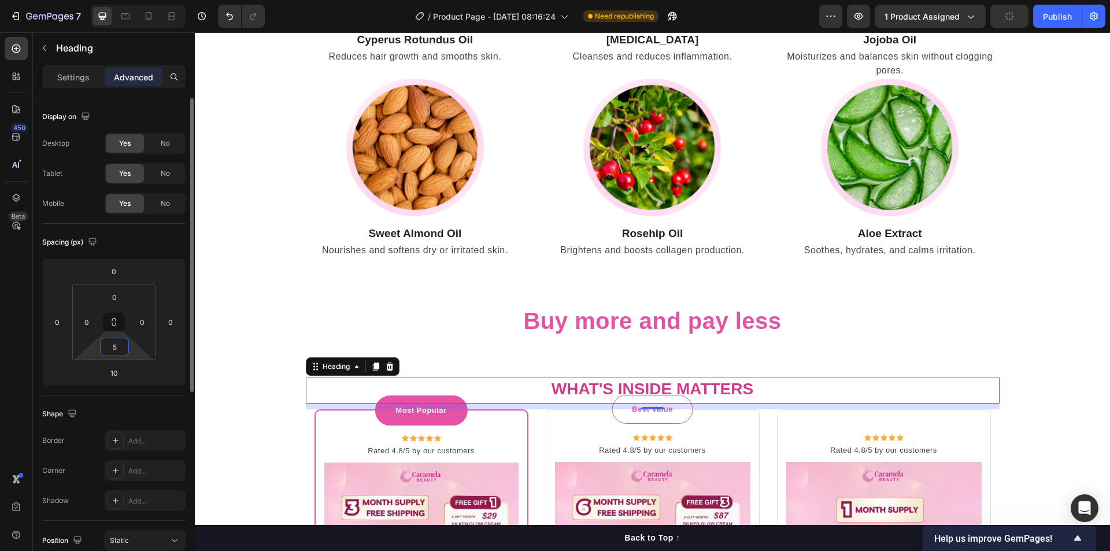
type input "50"
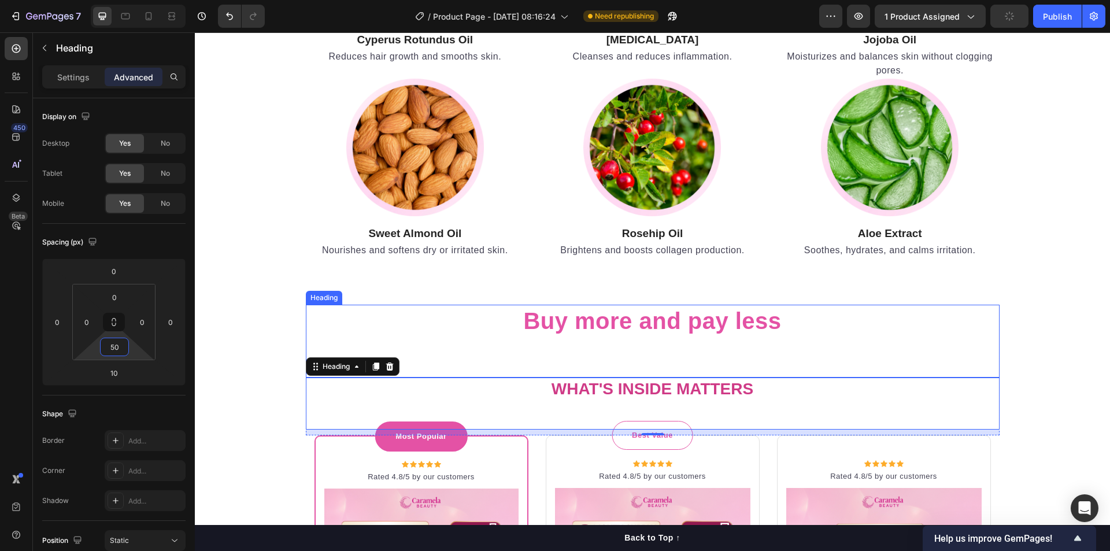
click at [737, 326] on p "Buy more and pay less" at bounding box center [652, 321] width 691 height 30
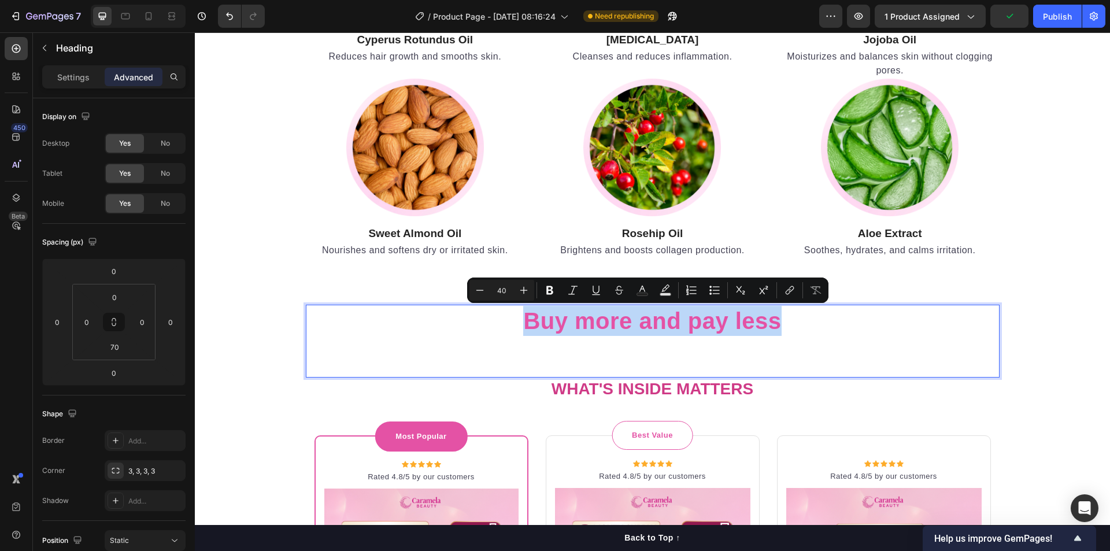
copy p "Buy more and pay less"
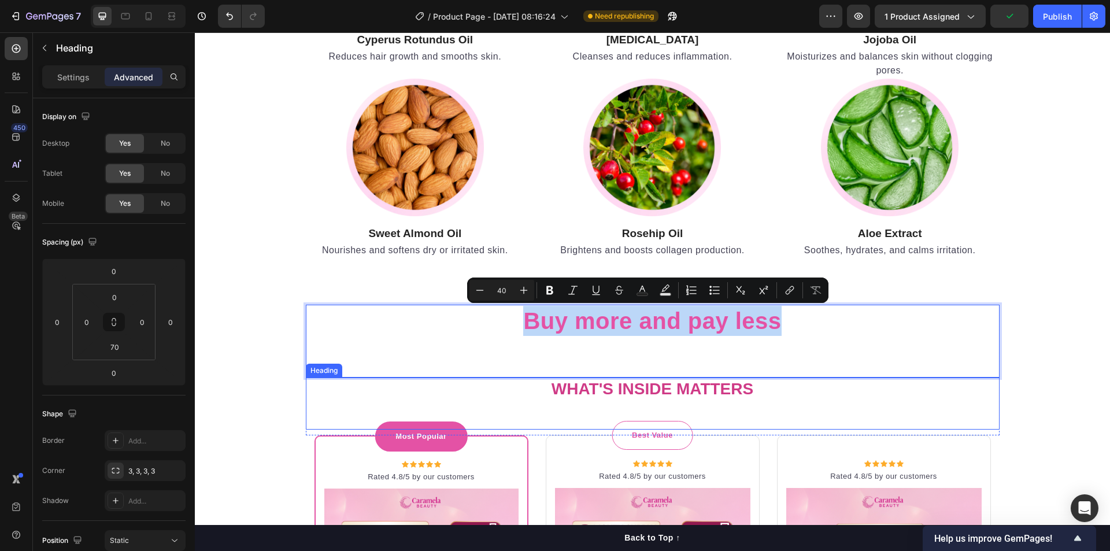
click at [714, 388] on strong "What's Inside Matters" at bounding box center [653, 389] width 202 height 18
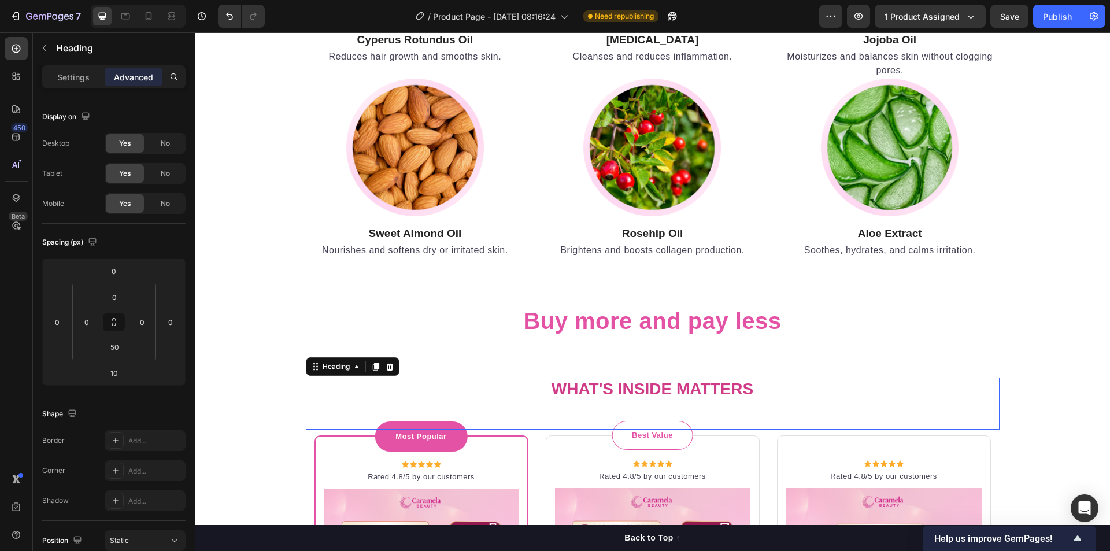
click at [714, 388] on strong "What's Inside Matters" at bounding box center [653, 389] width 202 height 18
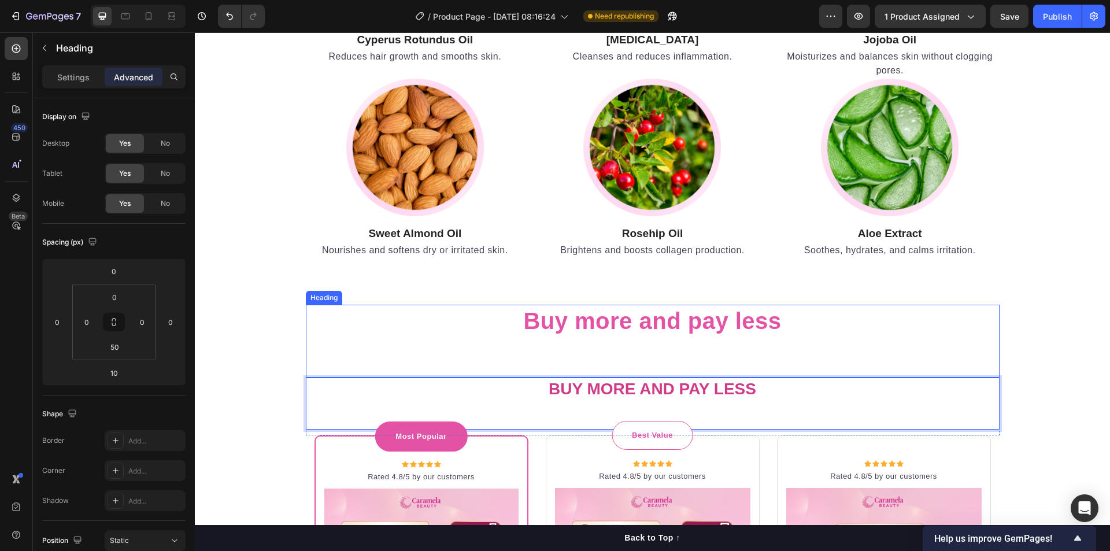
click at [741, 335] on p "Buy more and pay less" at bounding box center [652, 321] width 691 height 30
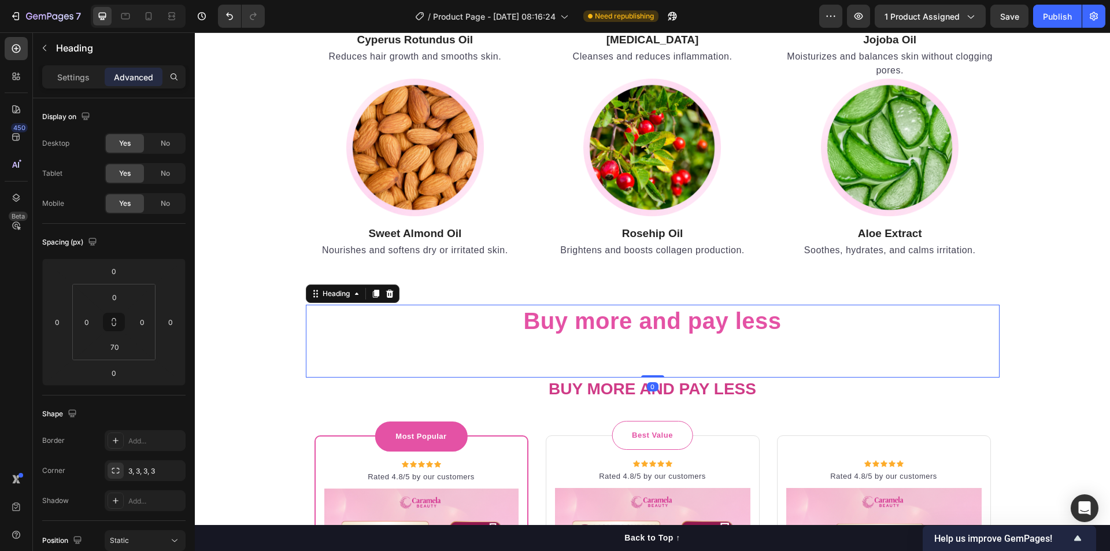
click at [386, 292] on icon at bounding box center [390, 294] width 8 height 8
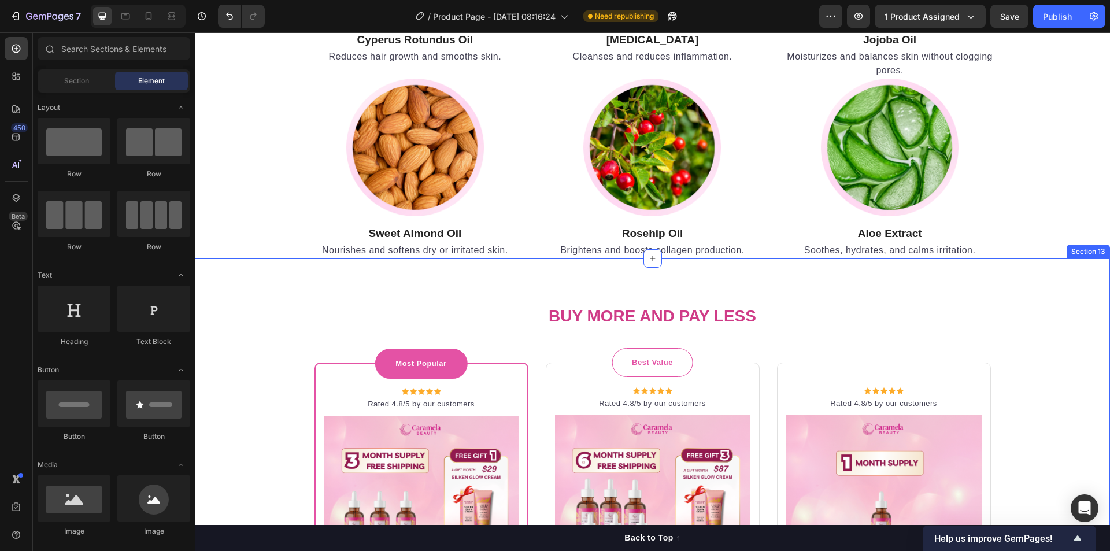
click at [965, 308] on p "⁠⁠⁠⁠⁠⁠⁠ Buy more and pay less" at bounding box center [652, 316] width 691 height 21
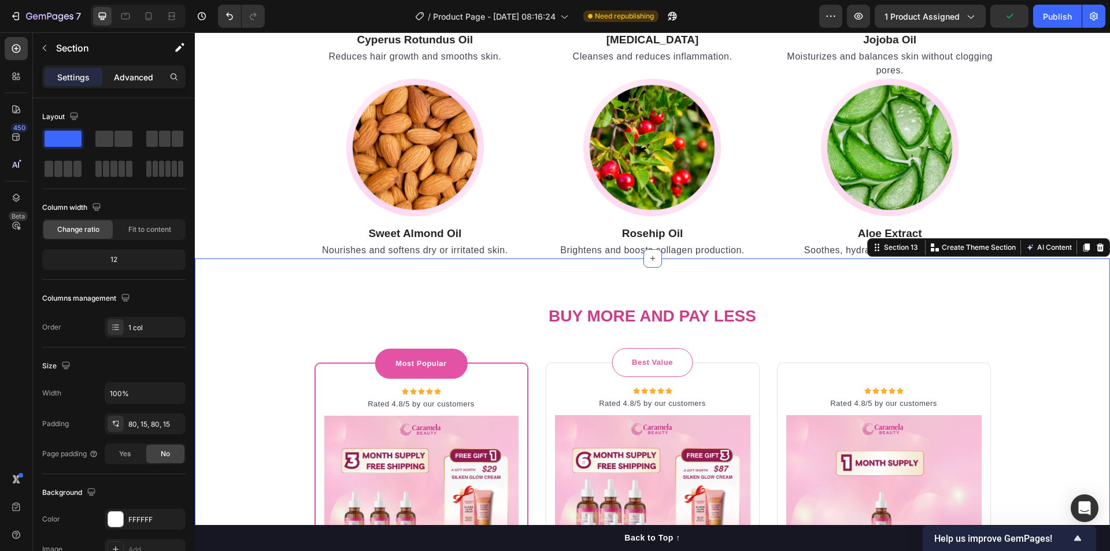
click at [133, 72] on p "Advanced" at bounding box center [133, 77] width 39 height 12
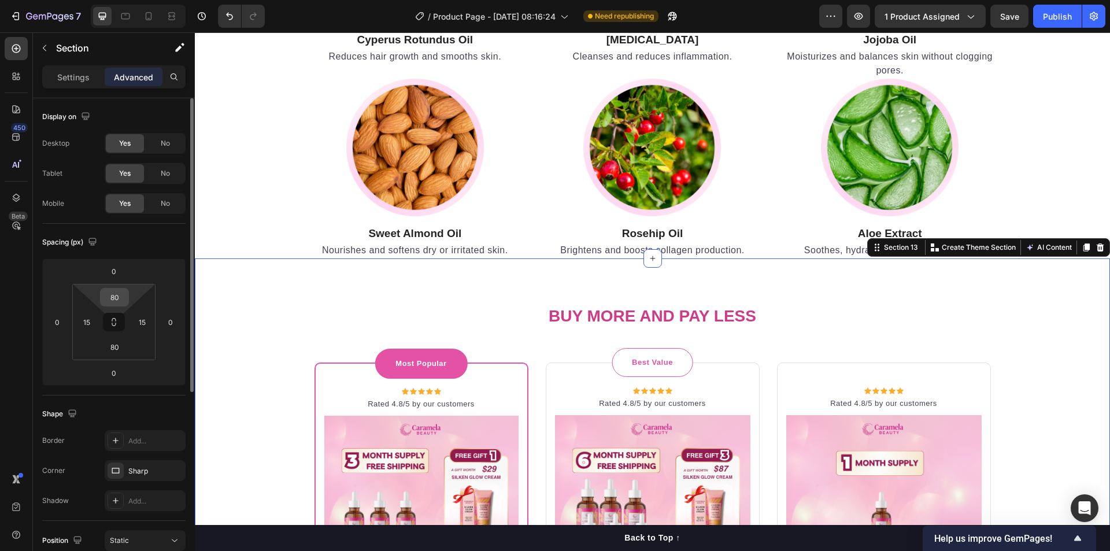
click at [116, 302] on input "80" at bounding box center [114, 296] width 23 height 17
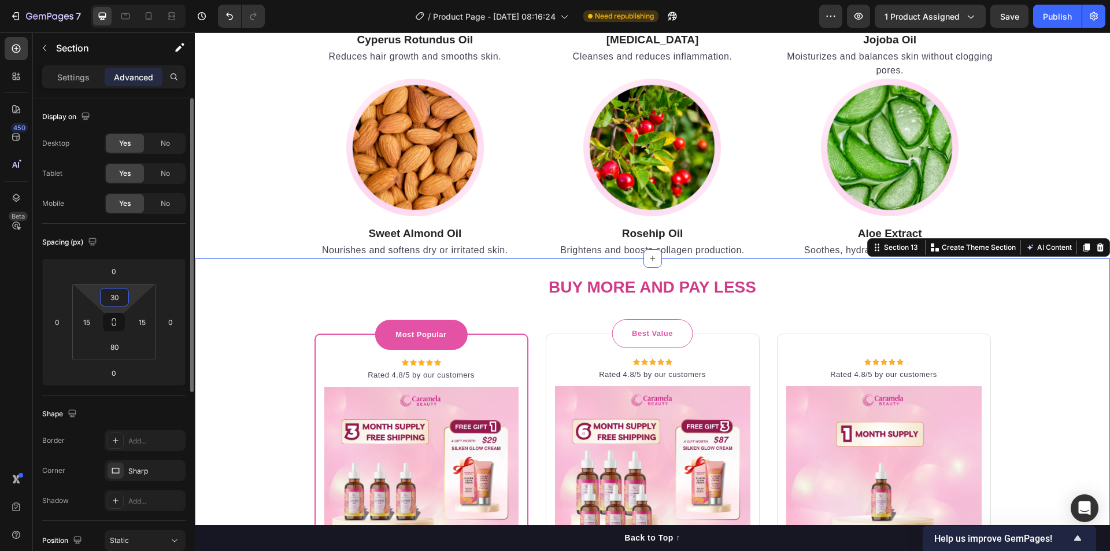
click at [117, 297] on input "30" at bounding box center [114, 296] width 23 height 17
type input "50"
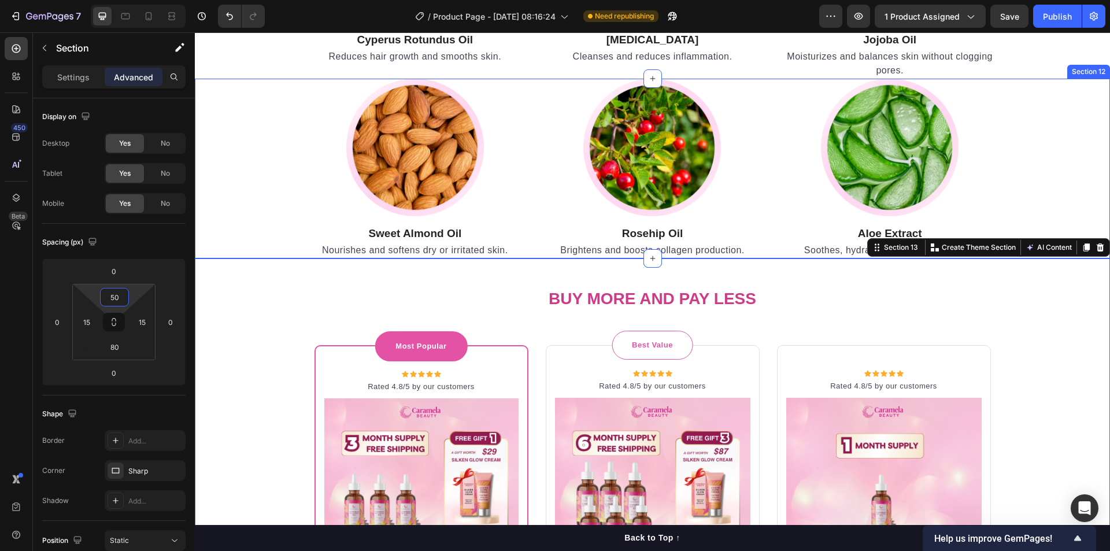
click at [251, 215] on div "Image Sweet Almond Oil Heading Nourishes and softens dry or irritated skin. Tex…" at bounding box center [652, 169] width 898 height 180
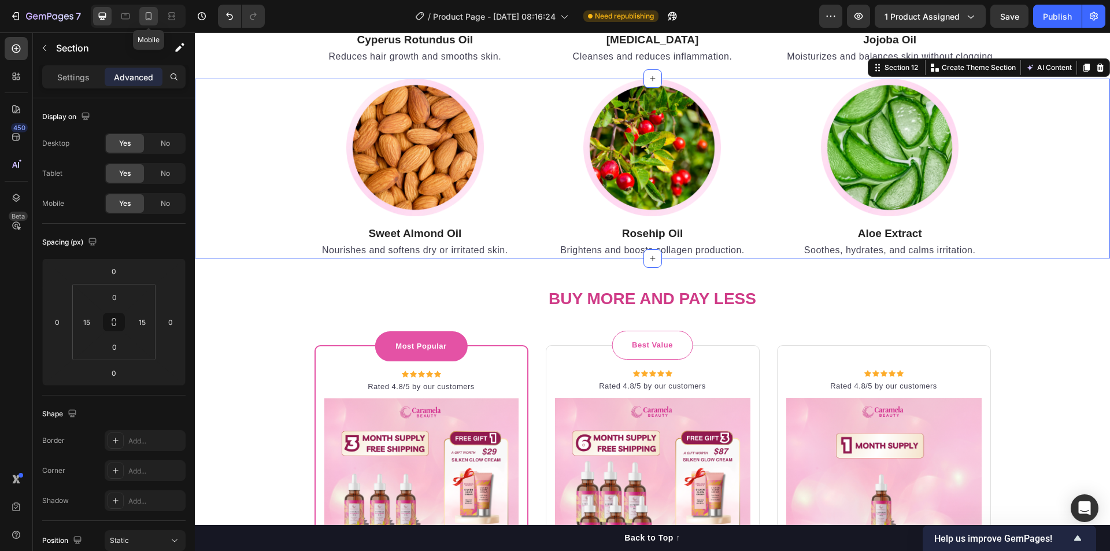
drag, startPoint x: 152, startPoint y: 19, endPoint x: 49, endPoint y: 79, distance: 119.4
click at [152, 19] on icon at bounding box center [149, 16] width 12 height 12
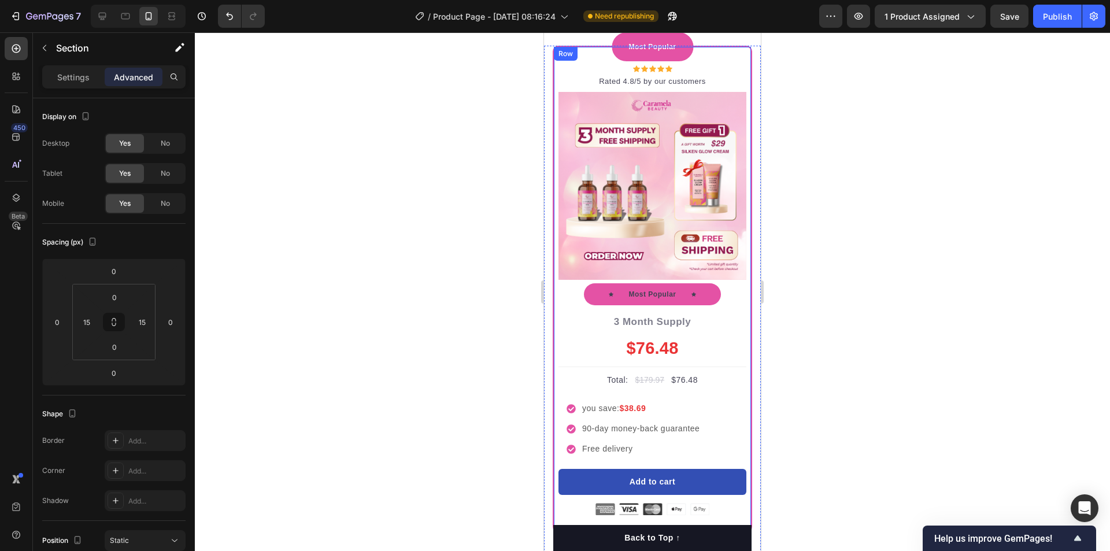
scroll to position [3285, 0]
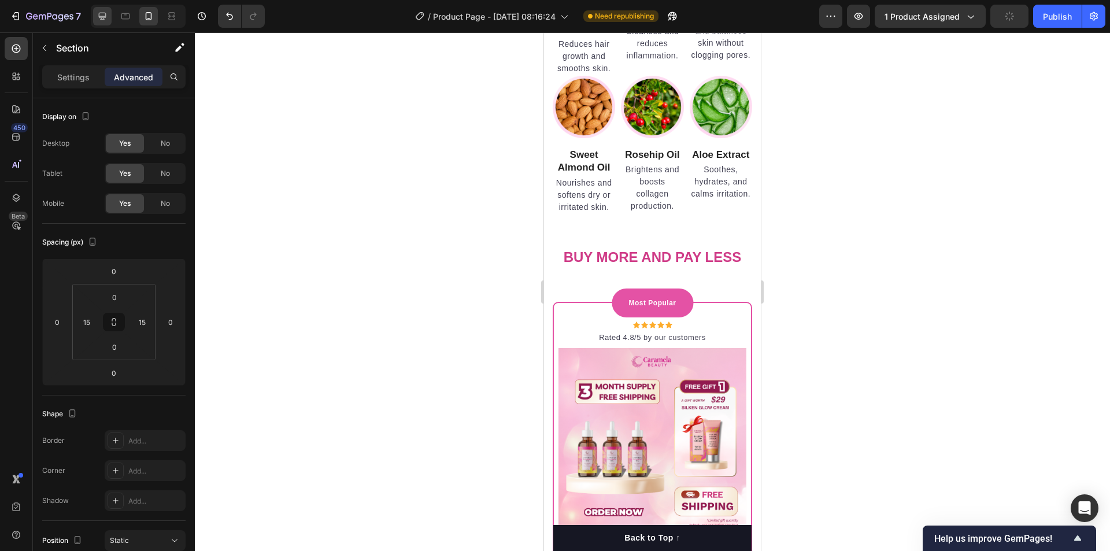
click at [98, 17] on icon at bounding box center [103, 16] width 12 height 12
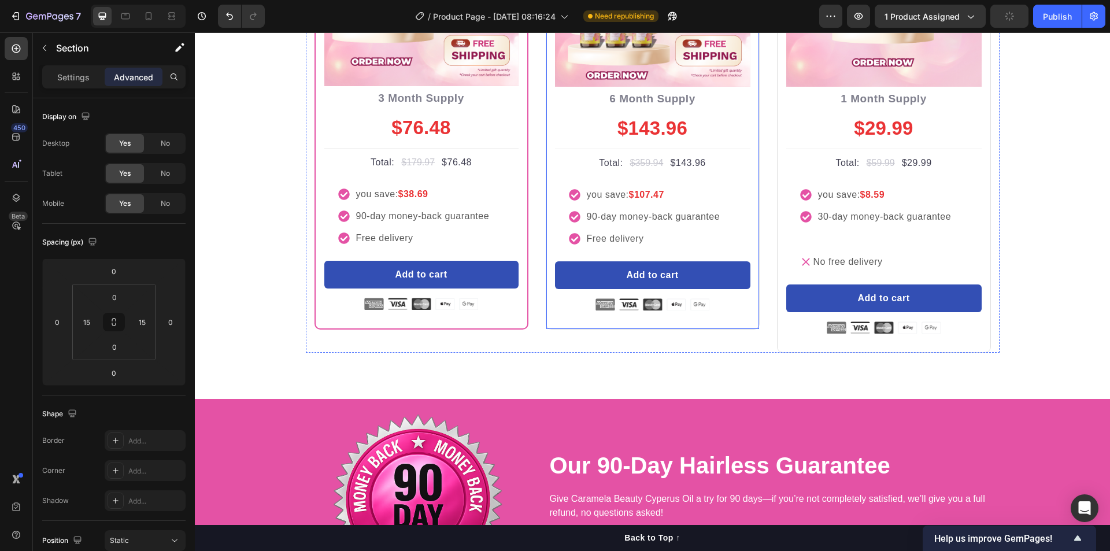
scroll to position [4079, 0]
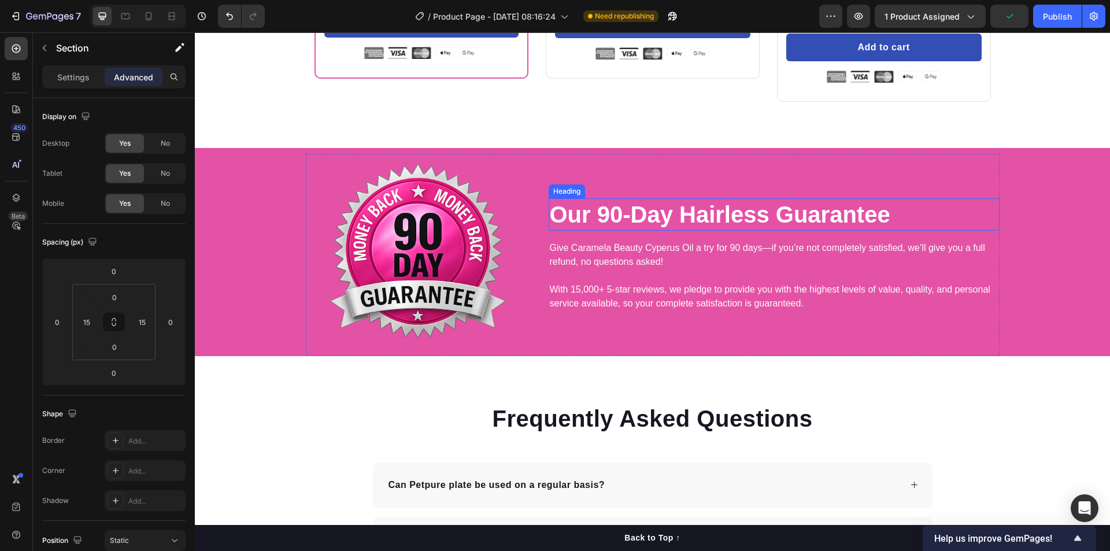
click at [718, 220] on strong "Our 90-Day Hairless Guarantee" at bounding box center [720, 214] width 340 height 25
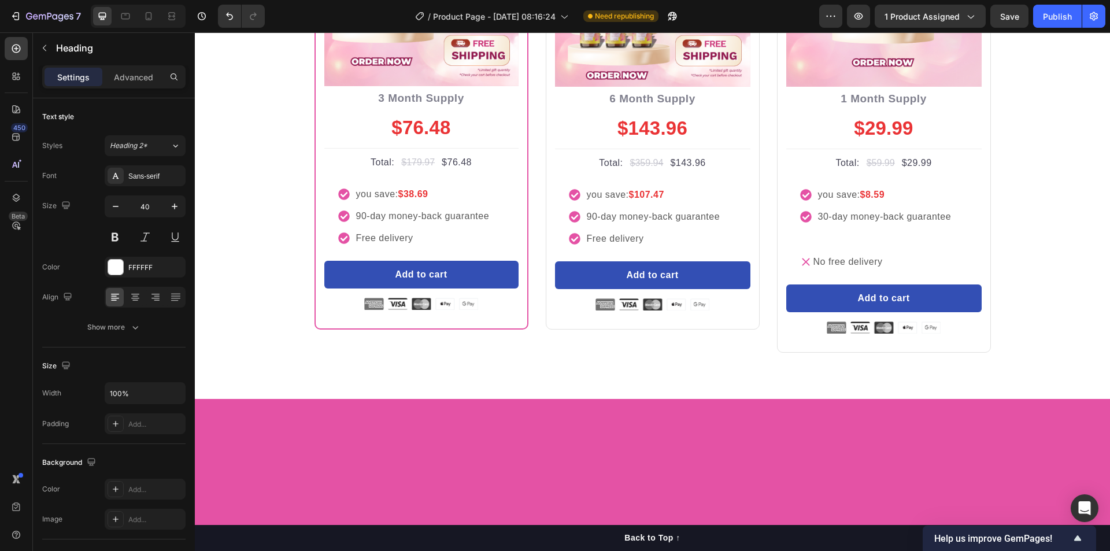
scroll to position [3578, 0]
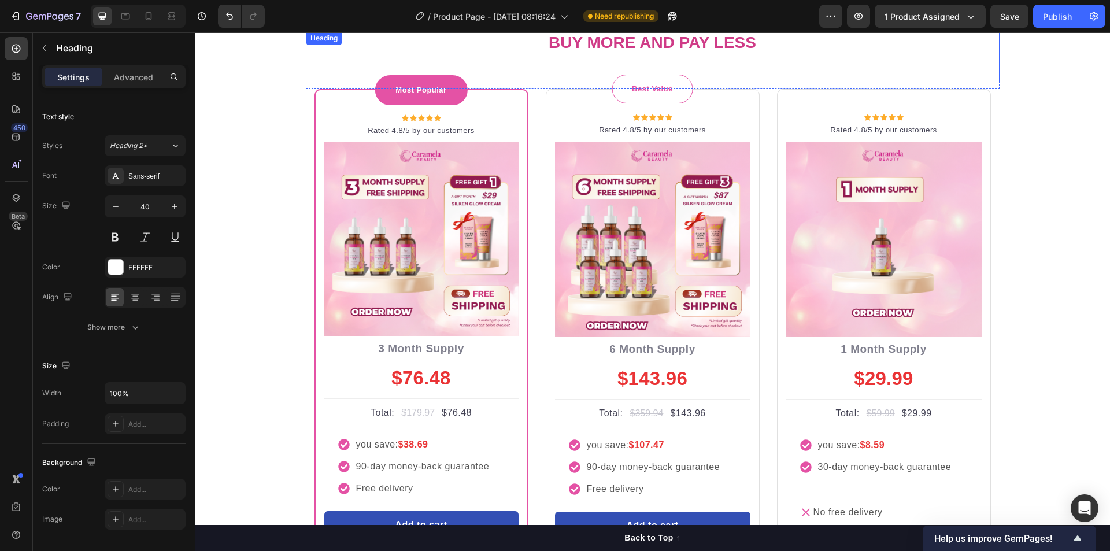
click at [677, 43] on strong "Buy more and pay less" at bounding box center [653, 43] width 208 height 18
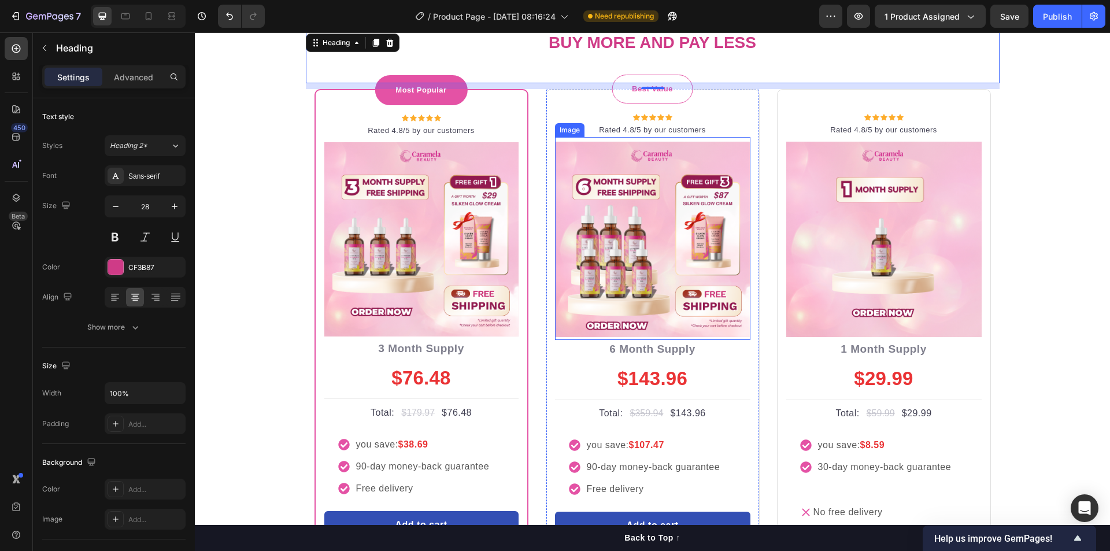
scroll to position [3828, 0]
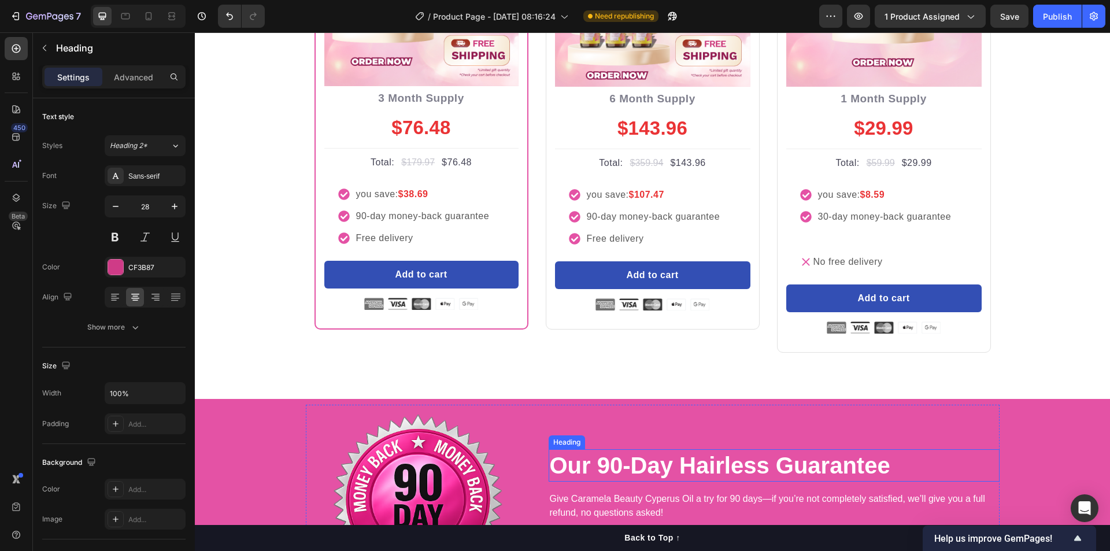
click at [710, 461] on strong "Our 90-Day Hairless Guarantee" at bounding box center [720, 465] width 340 height 25
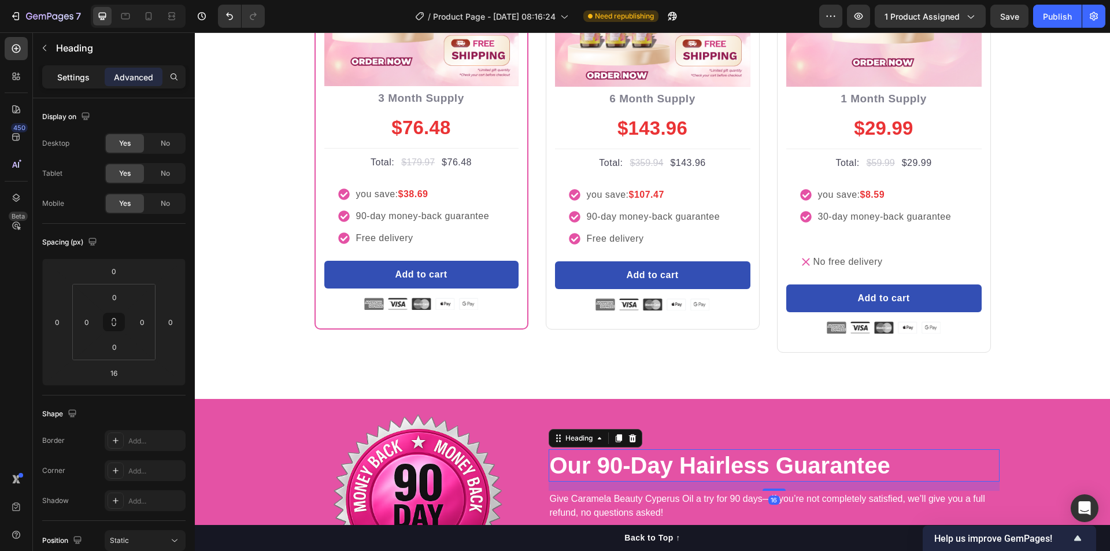
click at [76, 74] on p "Settings" at bounding box center [73, 77] width 32 height 12
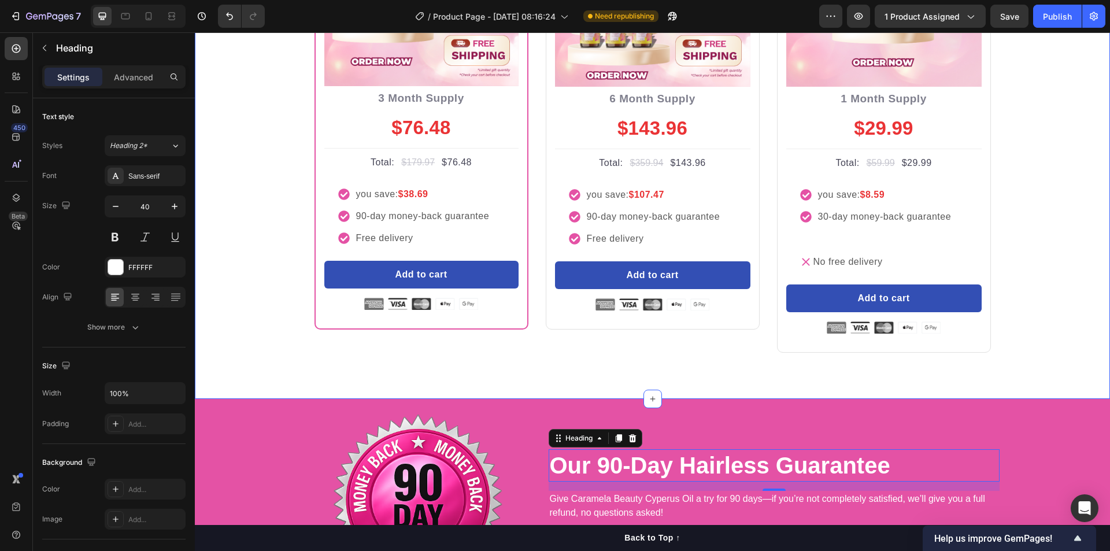
scroll to position [4079, 0]
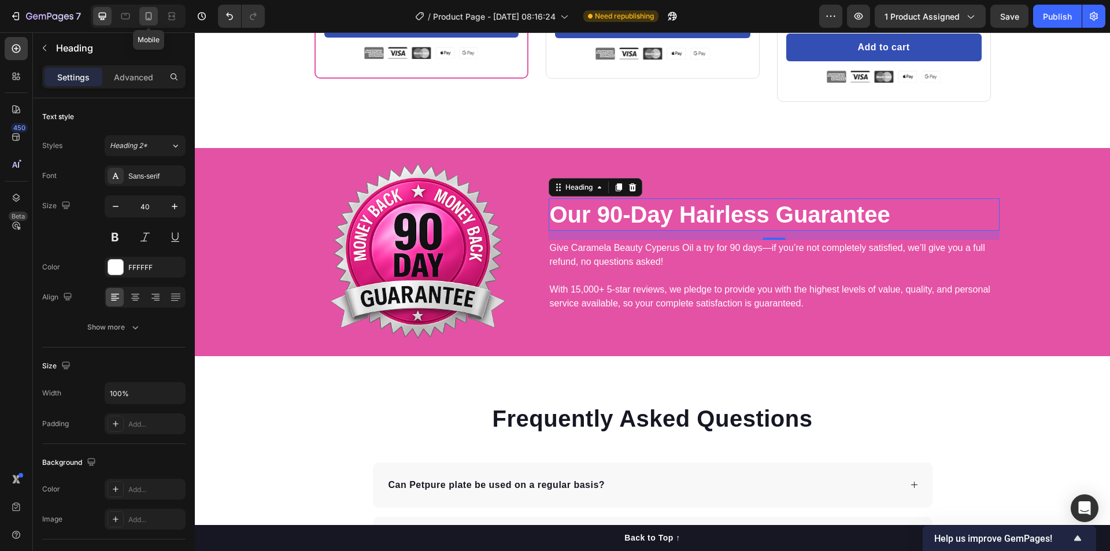
click at [149, 18] on icon at bounding box center [148, 18] width 3 height 1
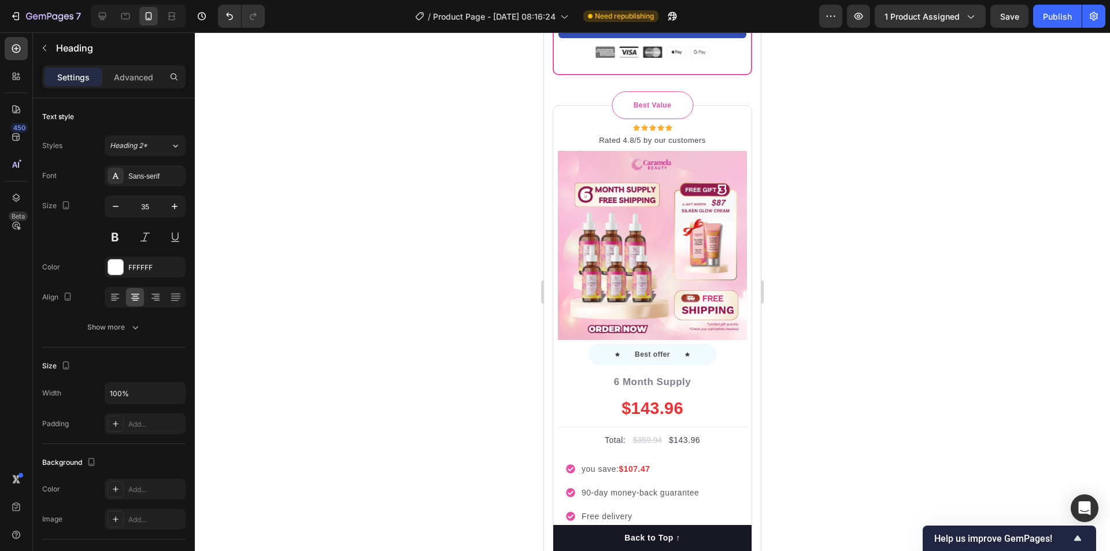
scroll to position [5317, 0]
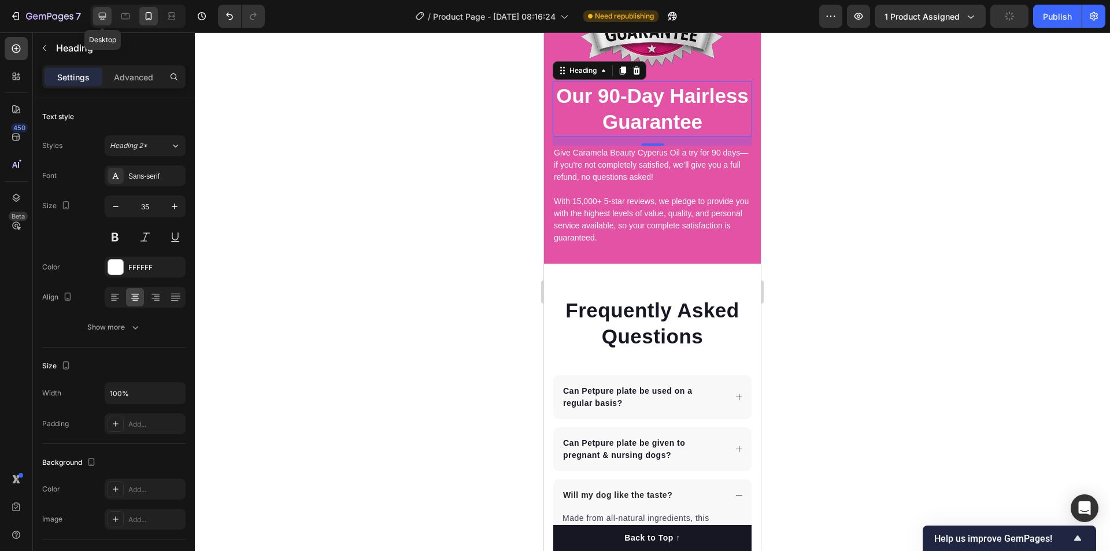
click at [104, 20] on icon at bounding box center [103, 17] width 8 height 8
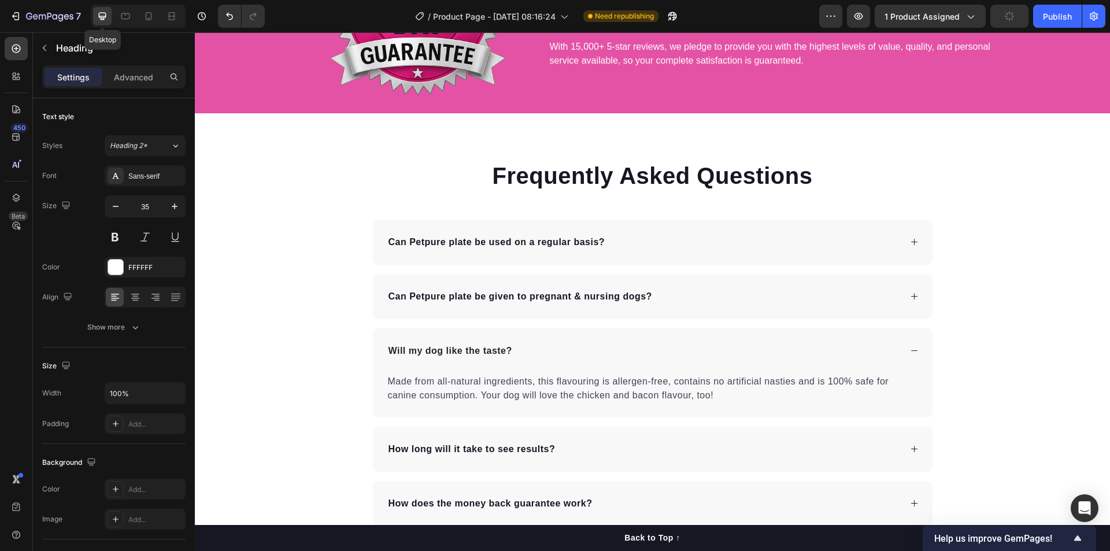
type input "40"
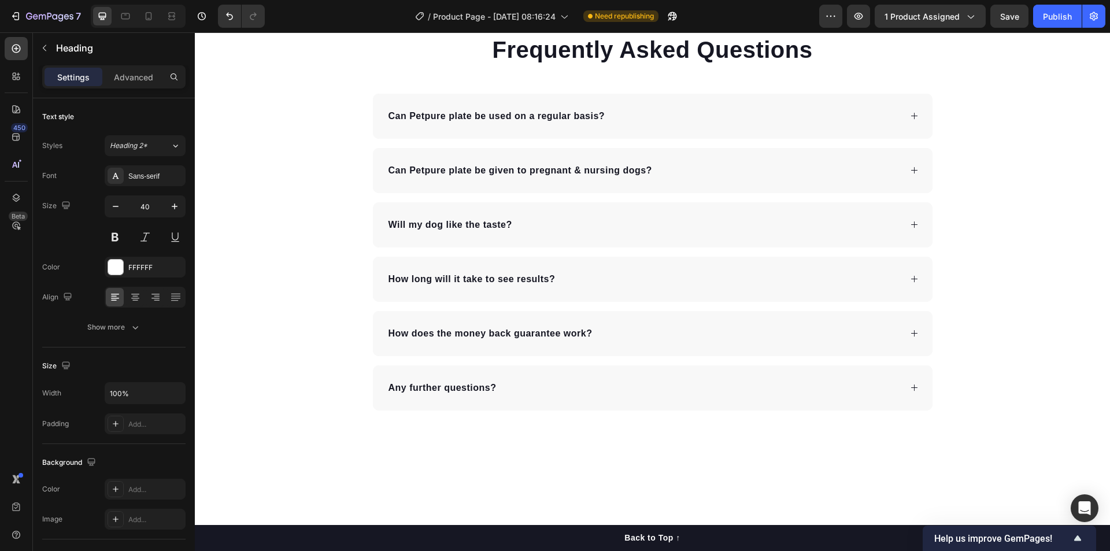
scroll to position [4197, 0]
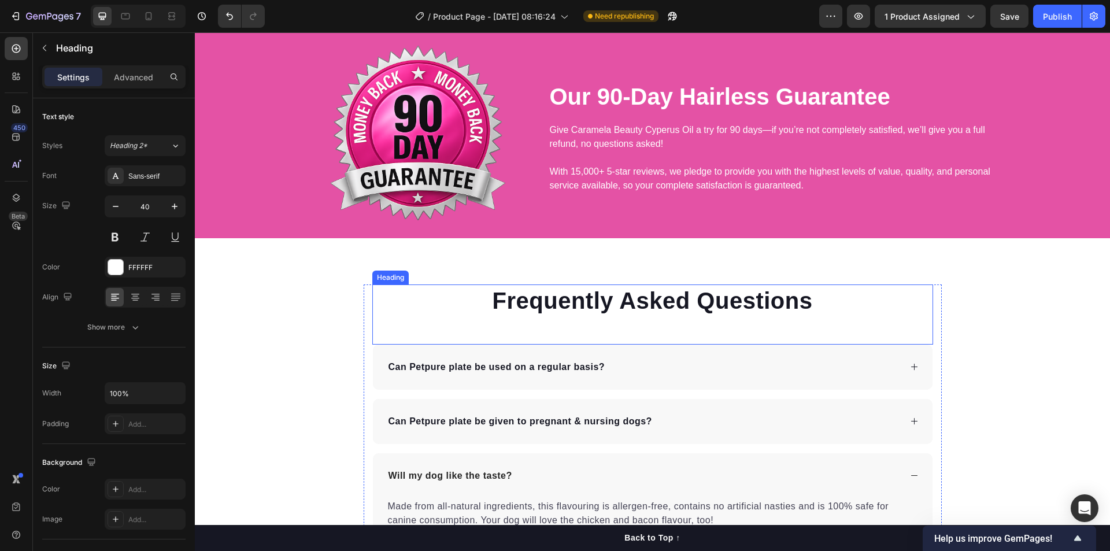
click at [653, 301] on p "Frequently Asked Questions" at bounding box center [652, 301] width 558 height 30
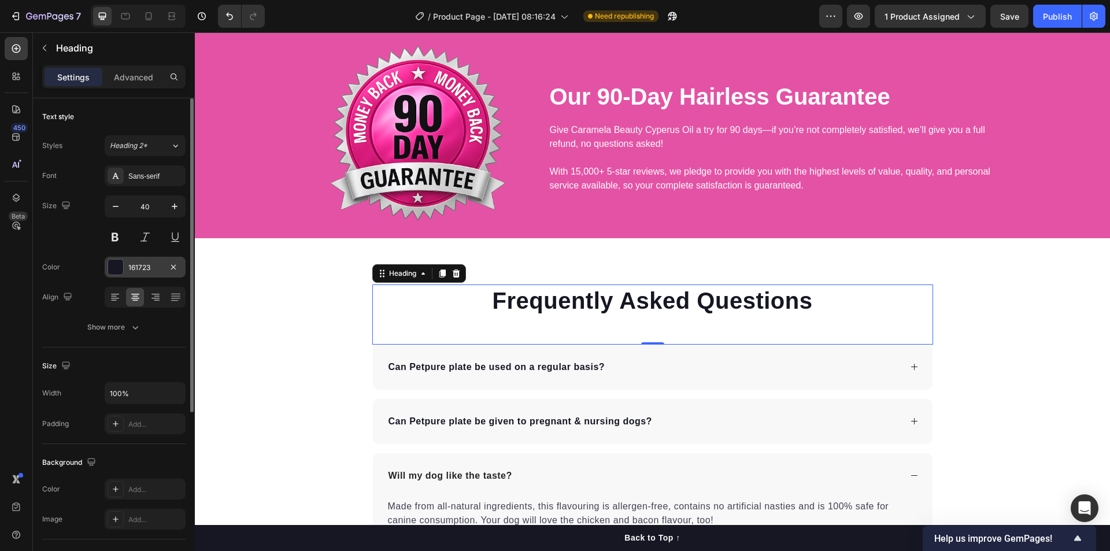
click at [120, 265] on div at bounding box center [115, 267] width 15 height 15
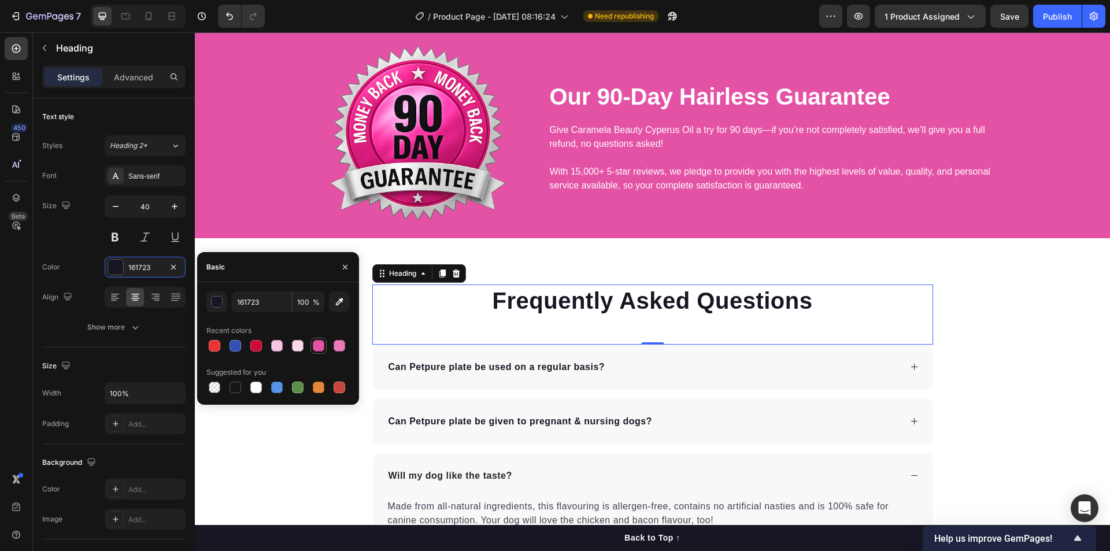
drag, startPoint x: 319, startPoint y: 347, endPoint x: 786, endPoint y: 296, distance: 469.3
click at [319, 347] on div at bounding box center [319, 346] width 12 height 12
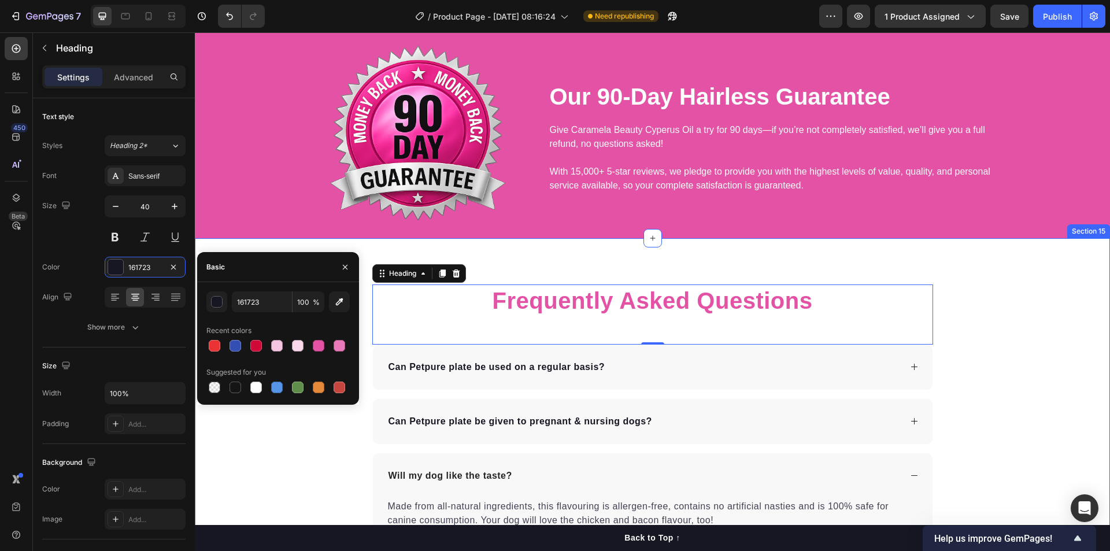
type input "E452A5"
click at [1050, 339] on div "Frequently Asked Questions Heading 0 Can Petpure plate be used on a regular bas…" at bounding box center [652, 494] width 915 height 421
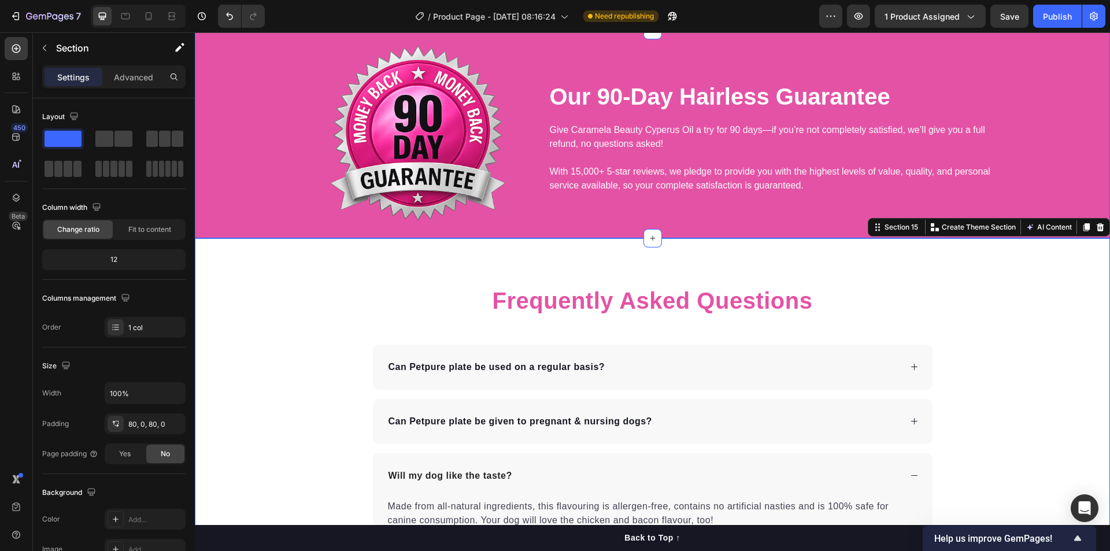
scroll to position [3947, 0]
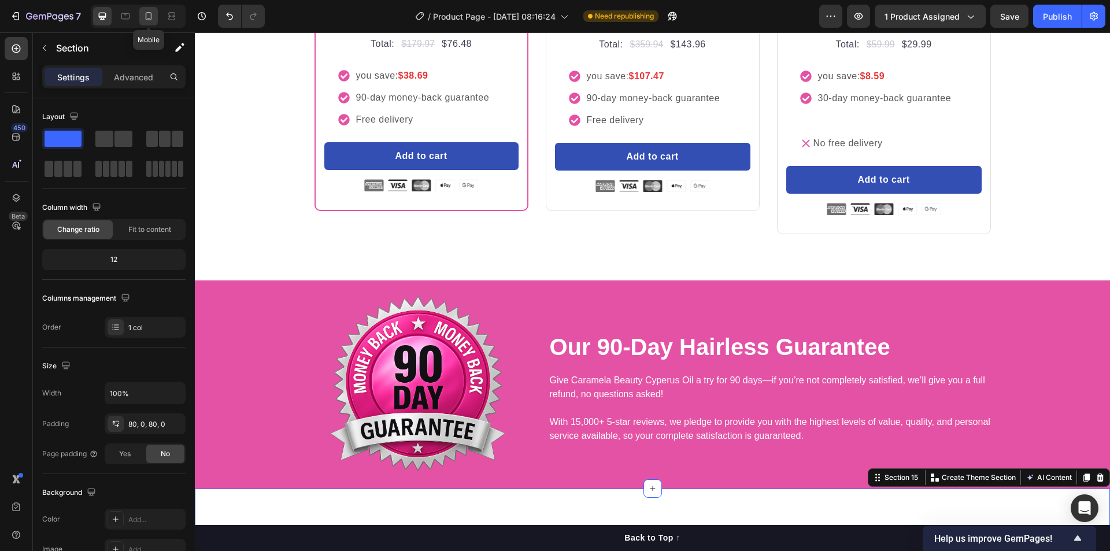
click at [148, 21] on icon at bounding box center [149, 16] width 12 height 12
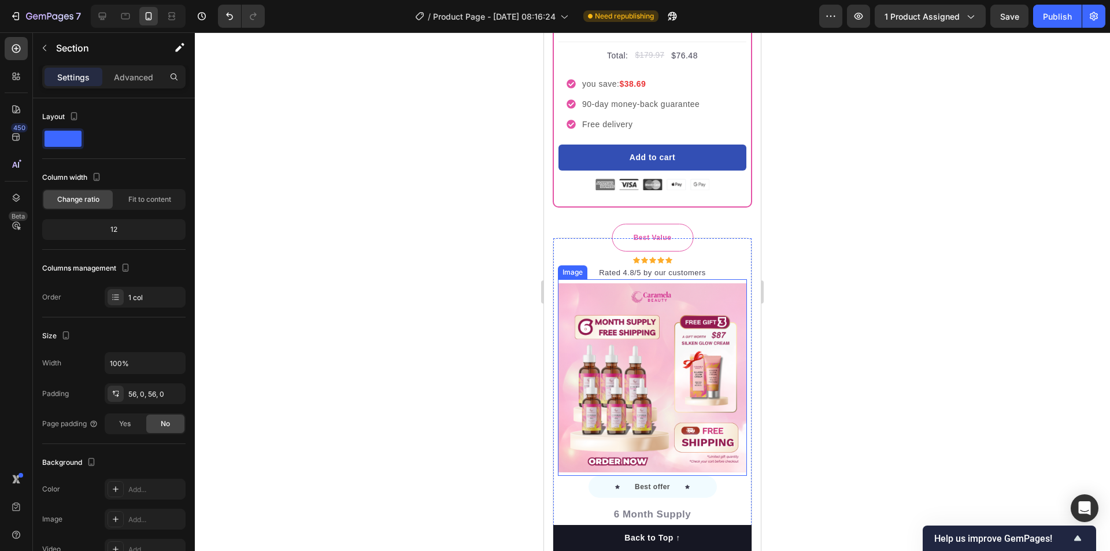
scroll to position [5499, 0]
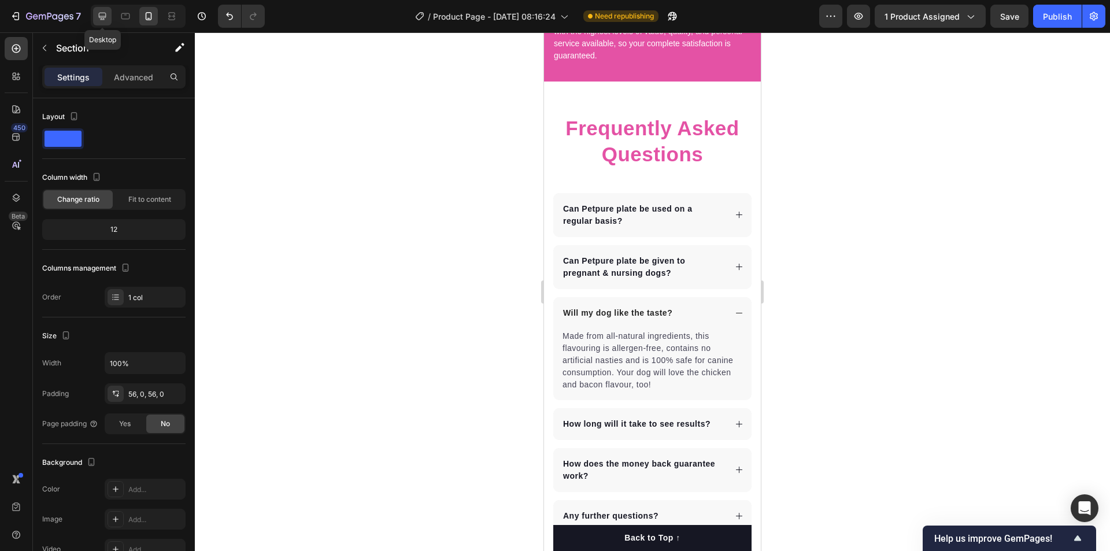
click at [102, 20] on icon at bounding box center [103, 16] width 12 height 12
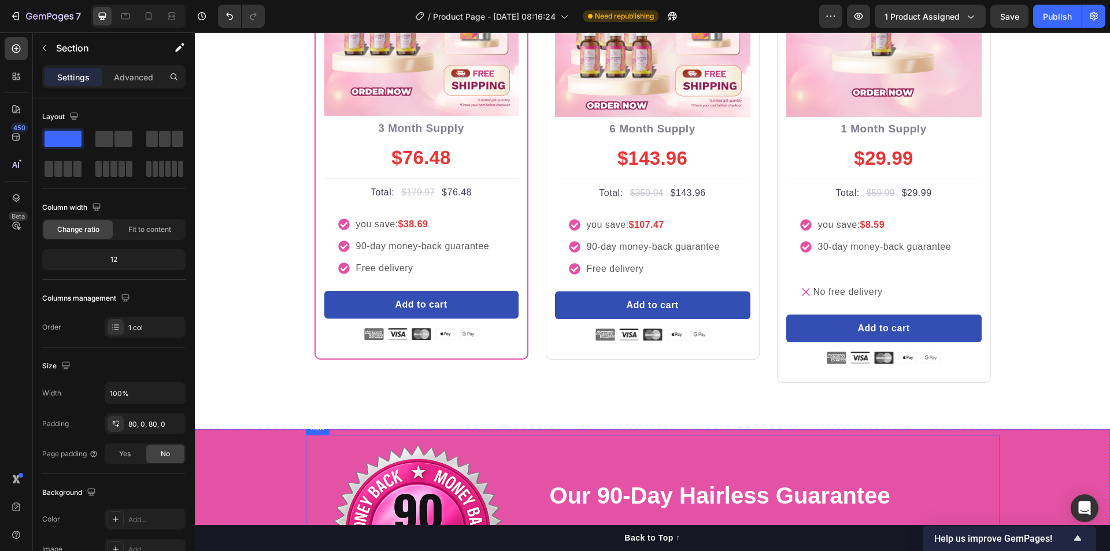
scroll to position [4048, 0]
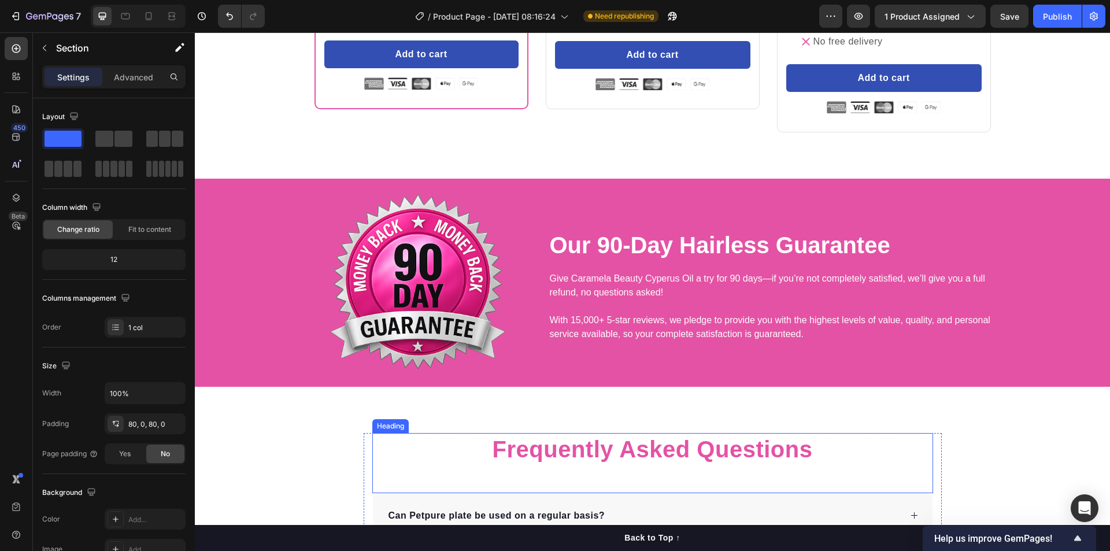
click at [638, 449] on p "Frequently Asked Questions" at bounding box center [652, 449] width 558 height 30
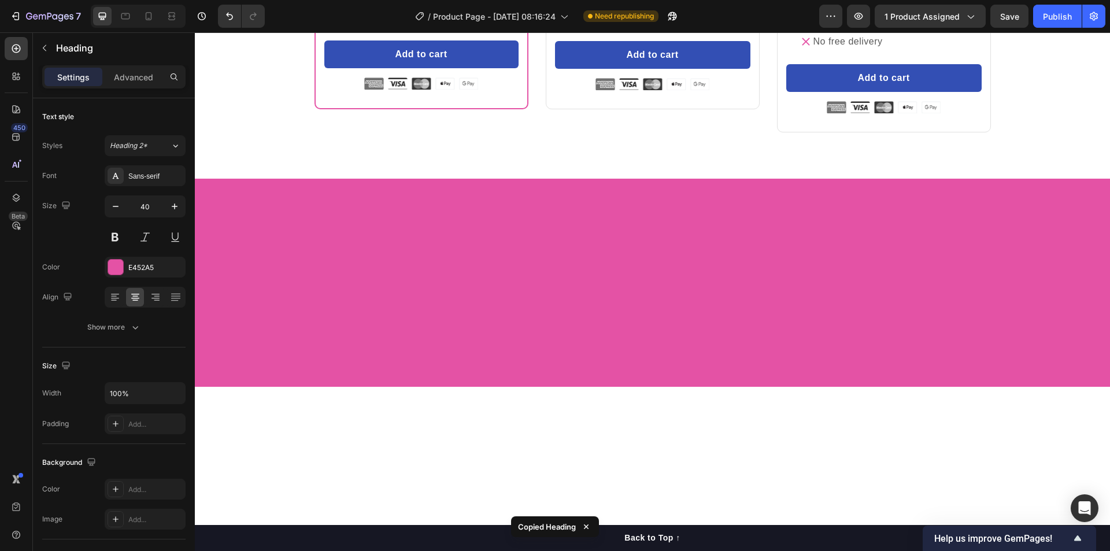
scroll to position [3297, 0]
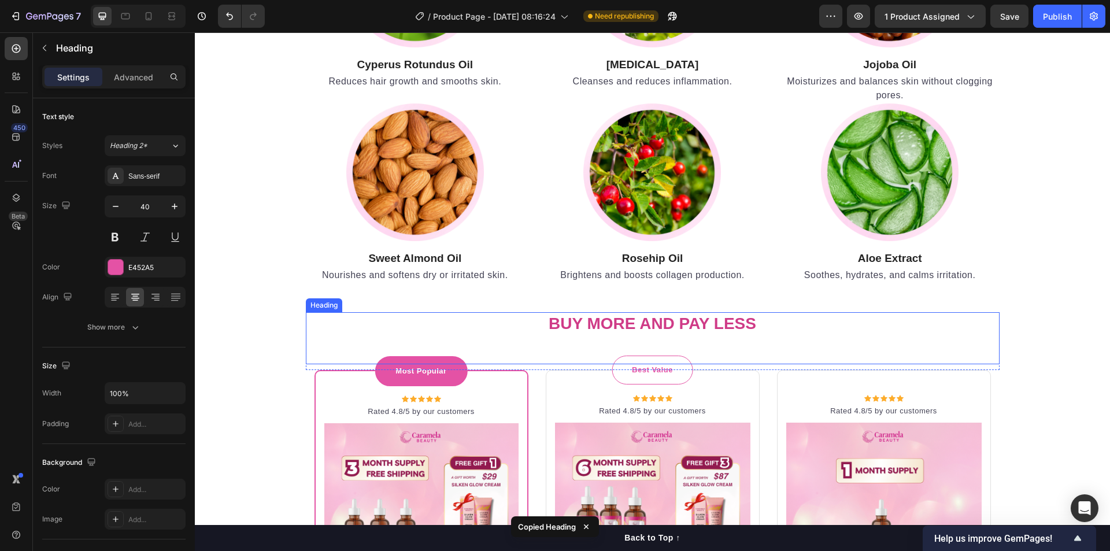
click at [687, 329] on strong "Buy more and pay less" at bounding box center [653, 323] width 208 height 18
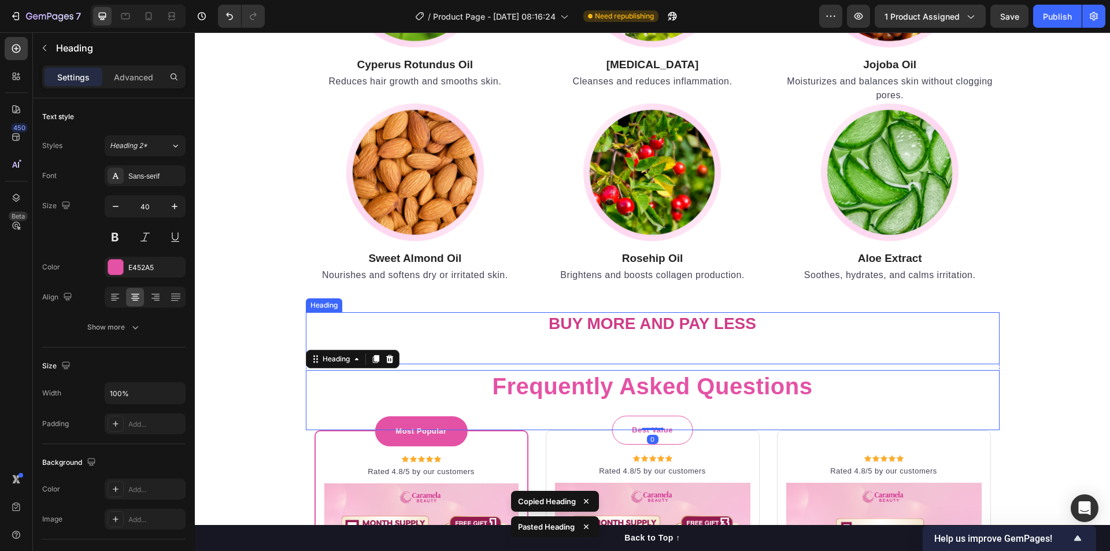
click at [723, 327] on strong "Buy more and pay less" at bounding box center [653, 323] width 208 height 18
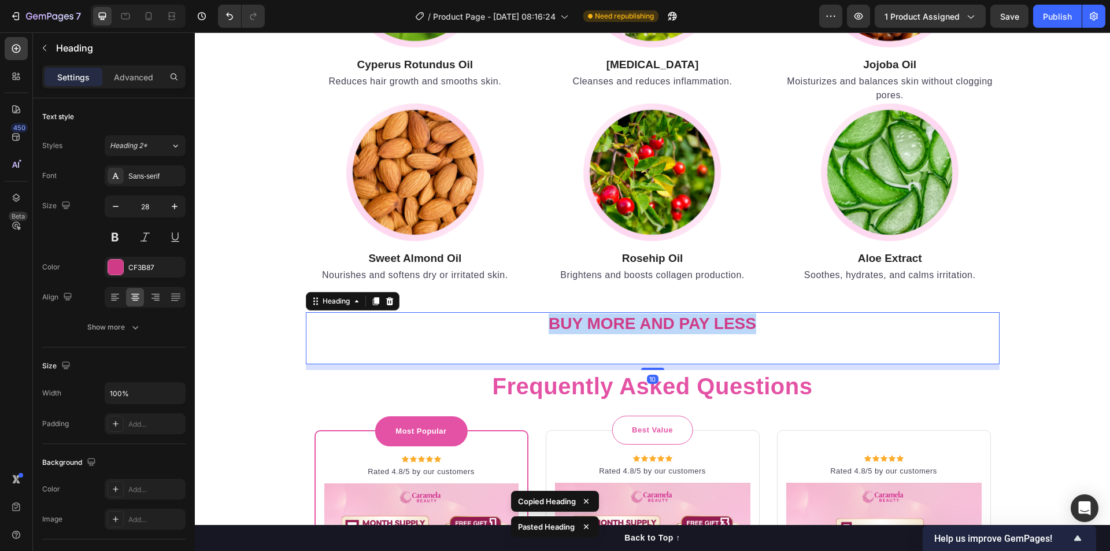
click at [723, 327] on strong "Buy more and pay less" at bounding box center [653, 323] width 208 height 18
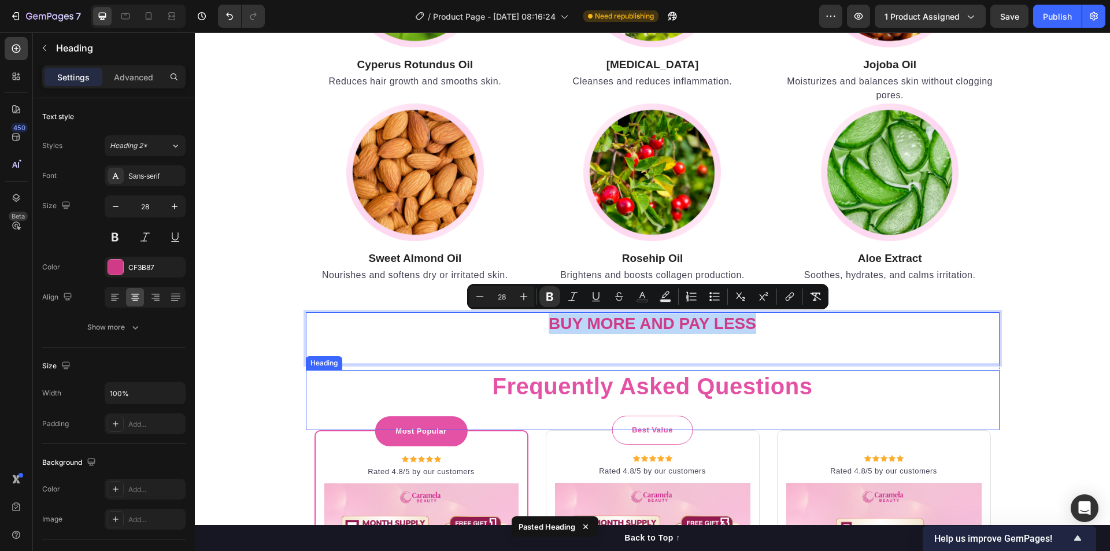
click at [730, 386] on p "Frequently Asked Questions" at bounding box center [652, 386] width 691 height 30
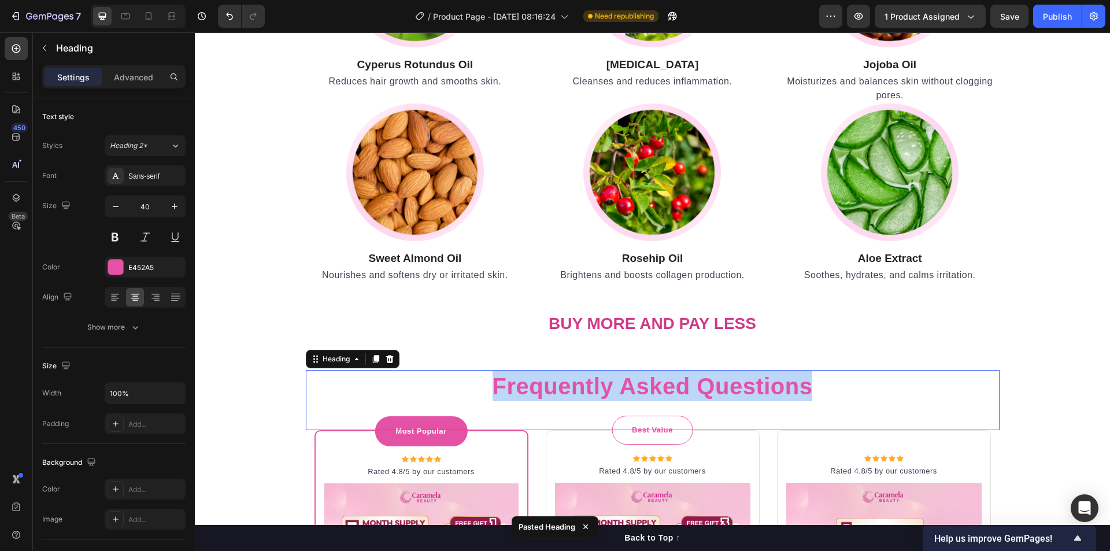
click at [730, 386] on p "Frequently Asked Questions" at bounding box center [652, 386] width 691 height 30
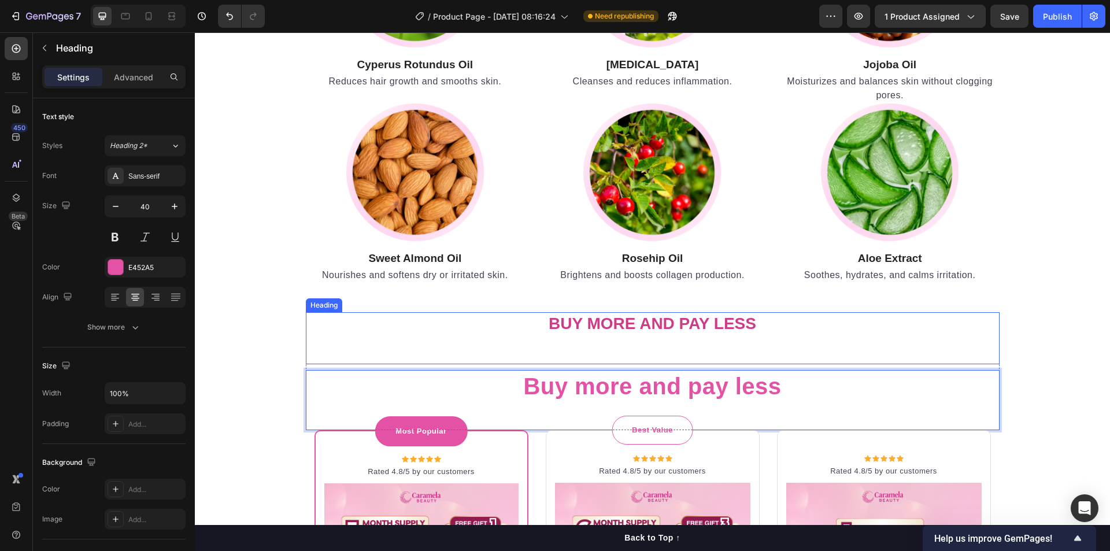
click at [844, 340] on div "⁠⁠⁠⁠⁠⁠⁠ Buy more and pay less Heading" at bounding box center [653, 338] width 694 height 52
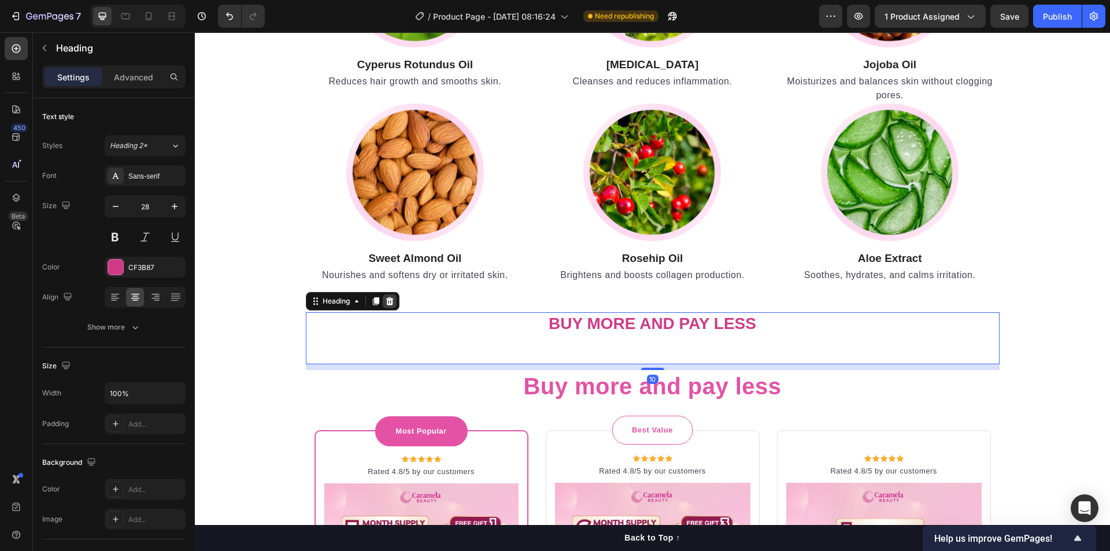
click at [390, 302] on icon at bounding box center [389, 301] width 9 height 9
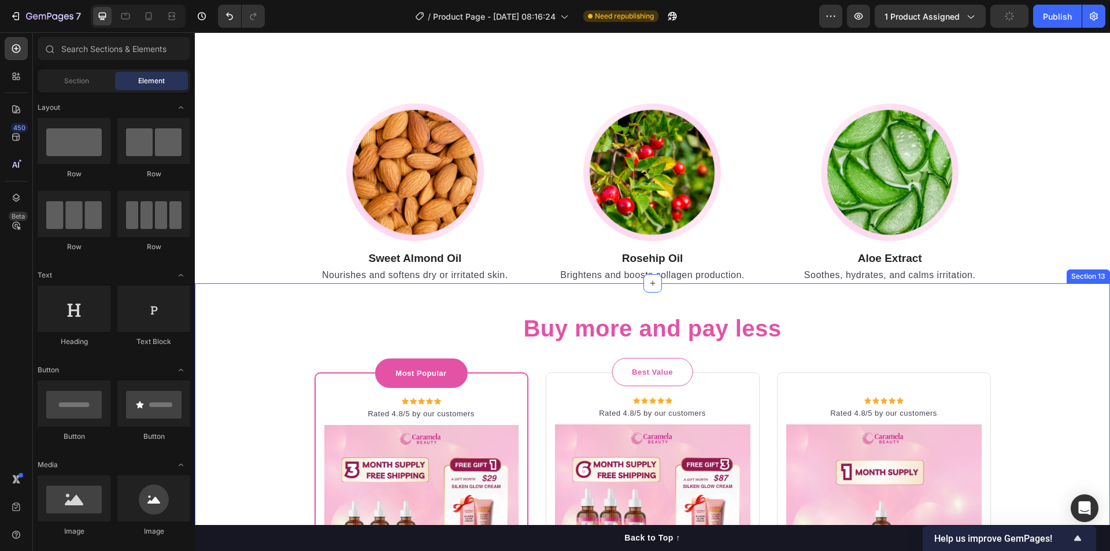
scroll to position [3547, 0]
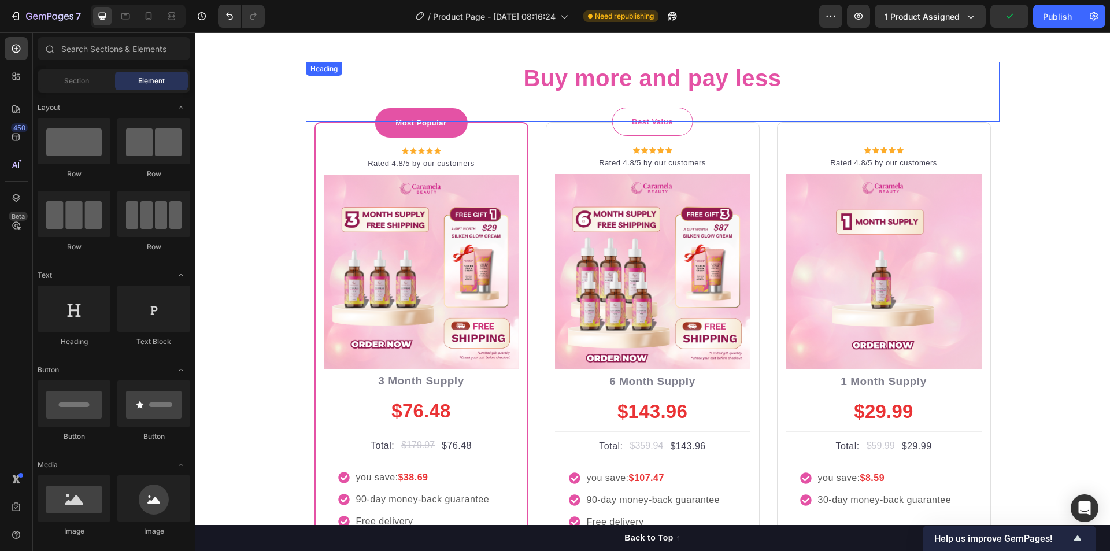
click at [741, 92] on p "⁠⁠⁠⁠⁠⁠⁠ Buy more and pay less" at bounding box center [652, 78] width 691 height 30
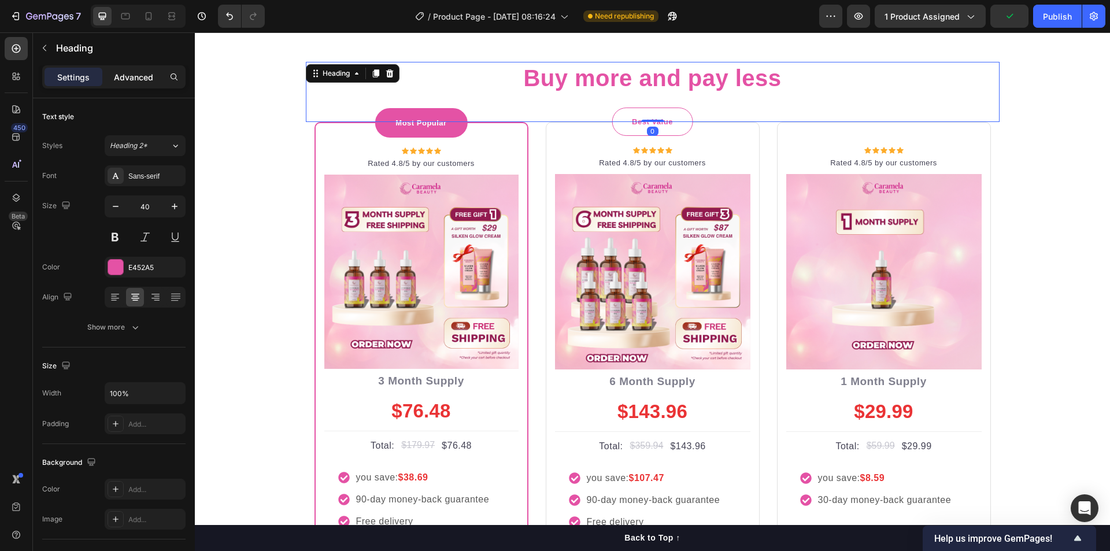
click at [142, 78] on p "Advanced" at bounding box center [133, 77] width 39 height 12
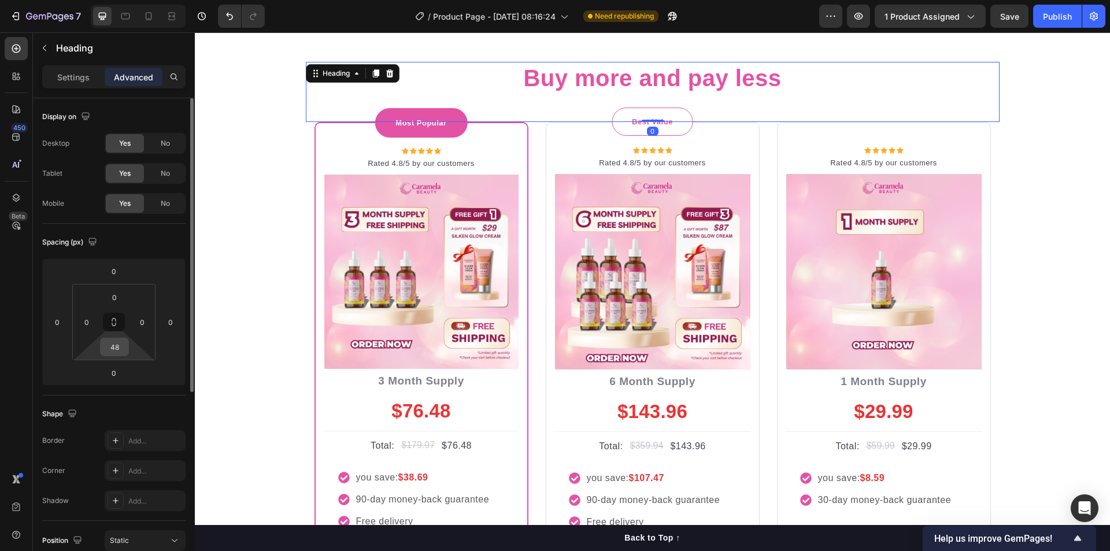
click at [120, 348] on input "48" at bounding box center [114, 346] width 23 height 17
type input "55"
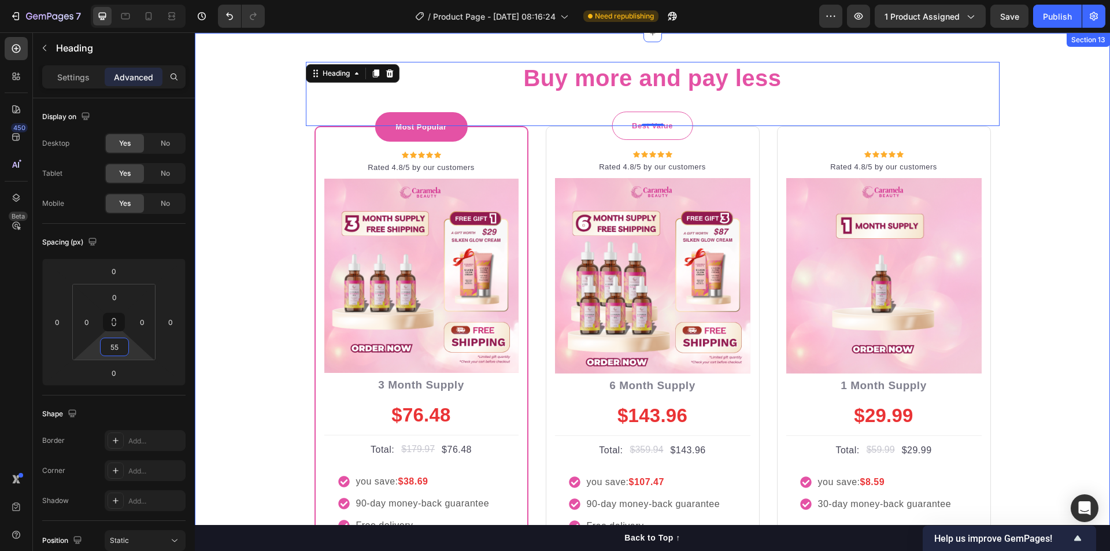
click at [256, 305] on div "⁠⁠⁠⁠⁠⁠⁠ Buy more and pay less Heading 0 Row Most Popular Text block Row Icon Ic…" at bounding box center [652, 351] width 898 height 578
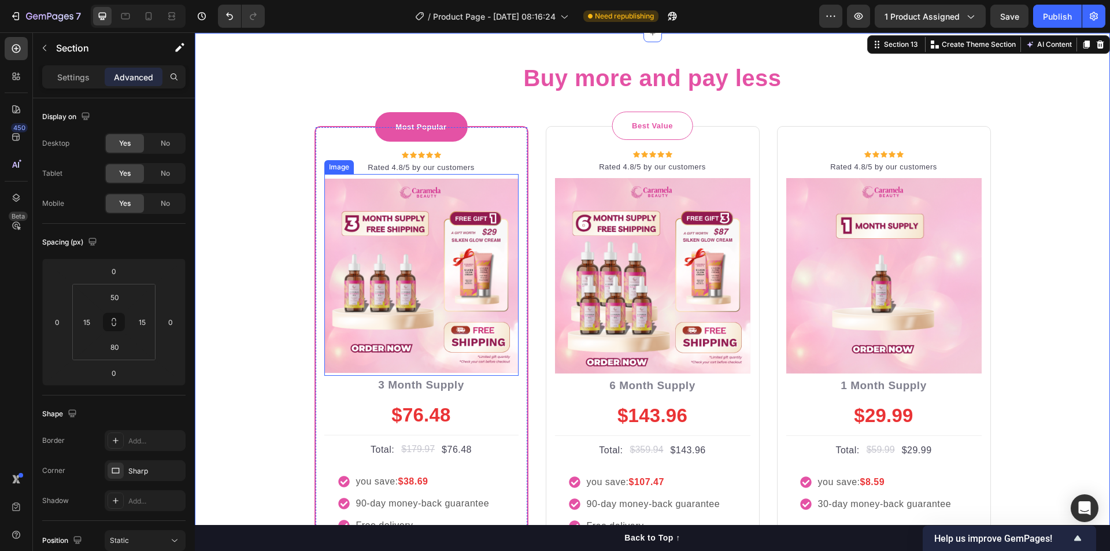
scroll to position [3297, 0]
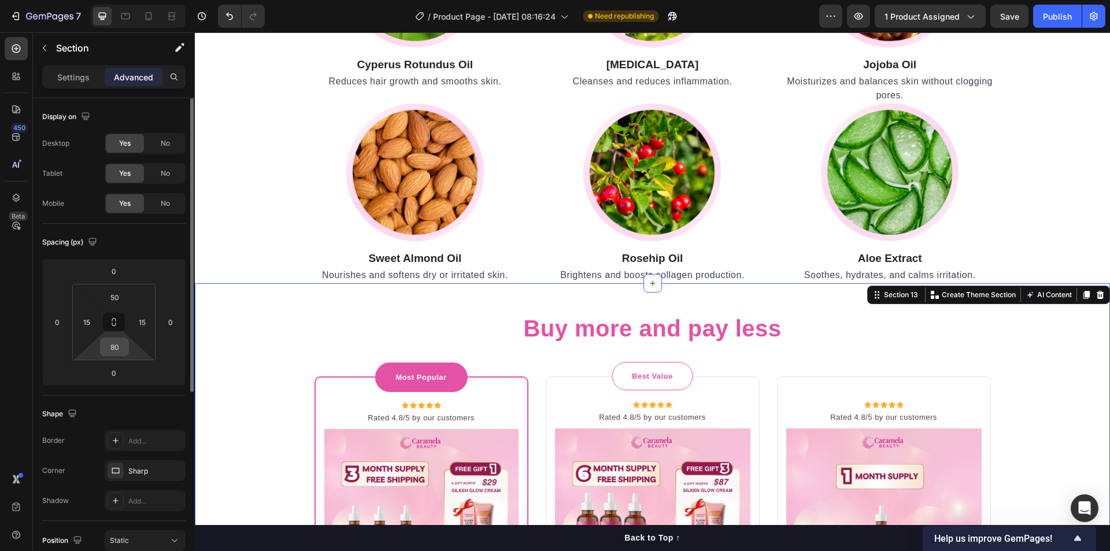
click at [116, 350] on input "80" at bounding box center [114, 346] width 23 height 17
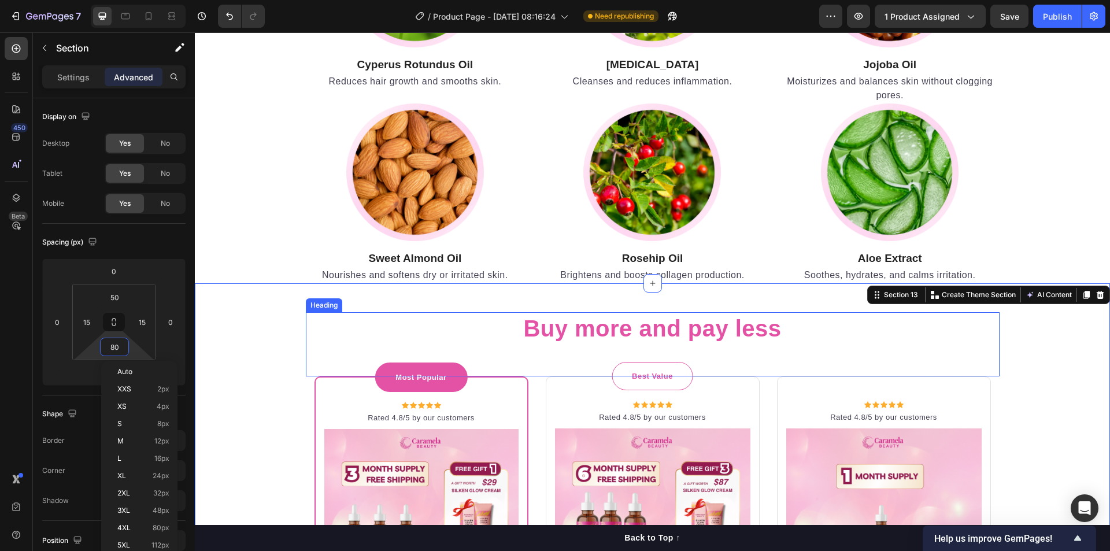
click at [585, 328] on strong "Buy more and pay less" at bounding box center [652, 328] width 258 height 25
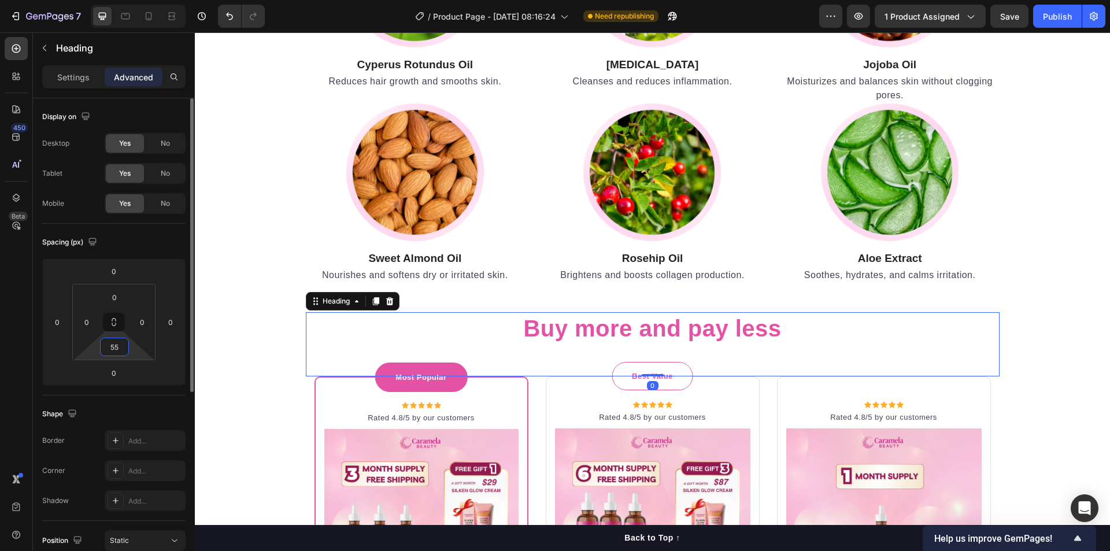
click at [117, 353] on input "55" at bounding box center [114, 346] width 23 height 17
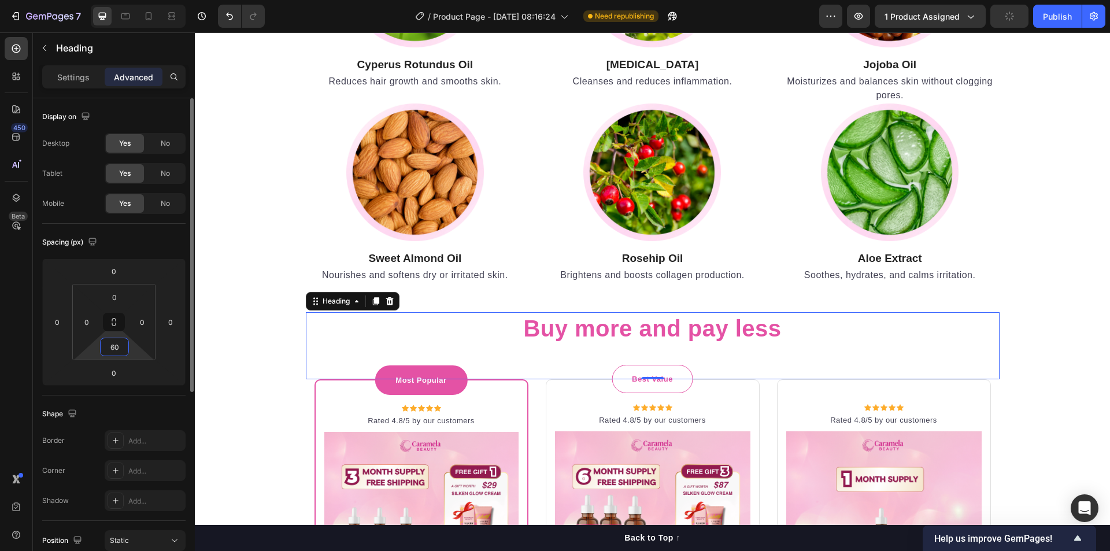
click at [119, 349] on input "60" at bounding box center [114, 346] width 23 height 17
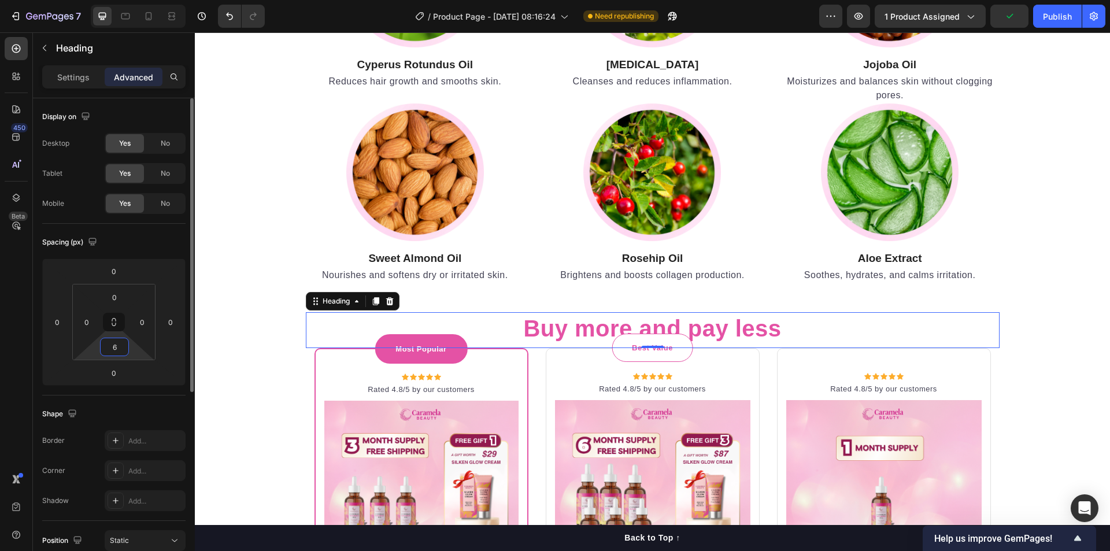
type input "65"
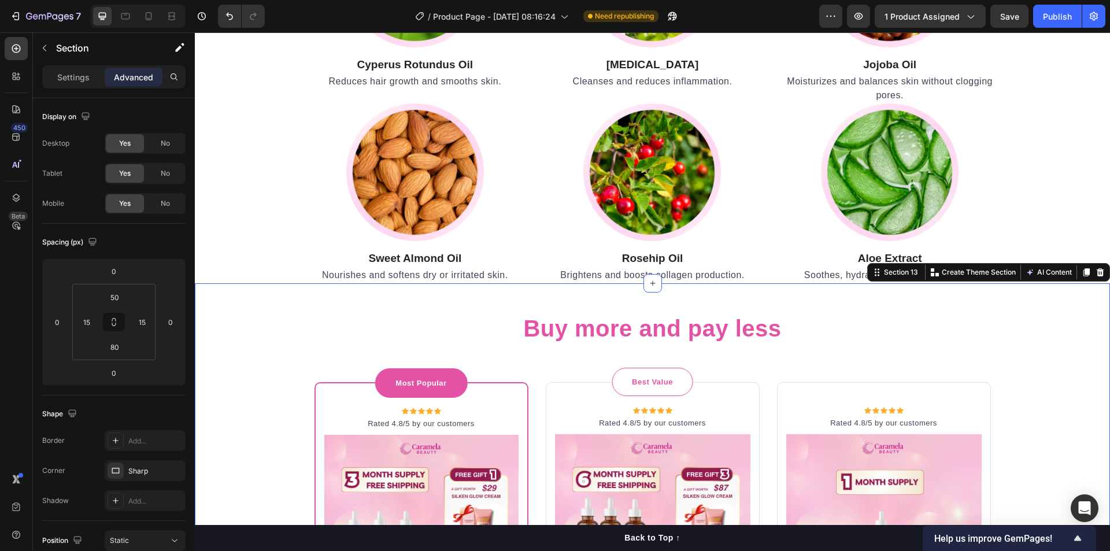
click at [119, 298] on input "50" at bounding box center [114, 296] width 23 height 17
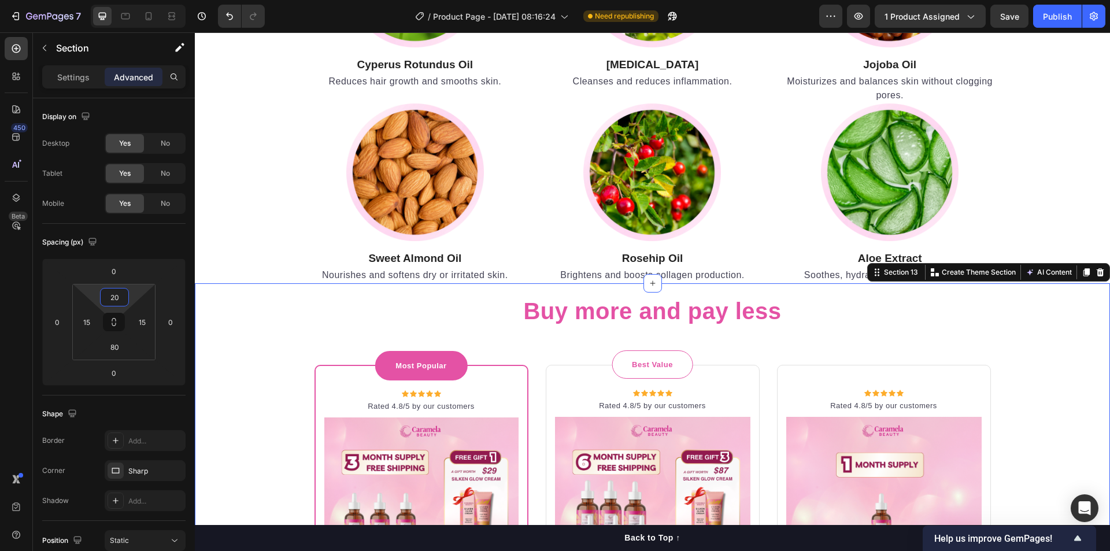
type input "20"
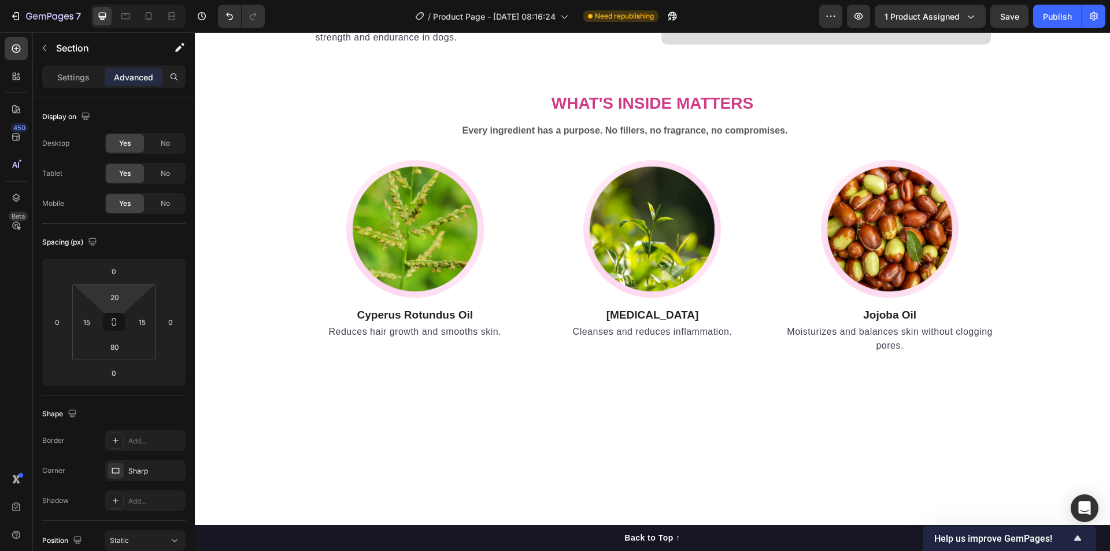
scroll to position [2796, 0]
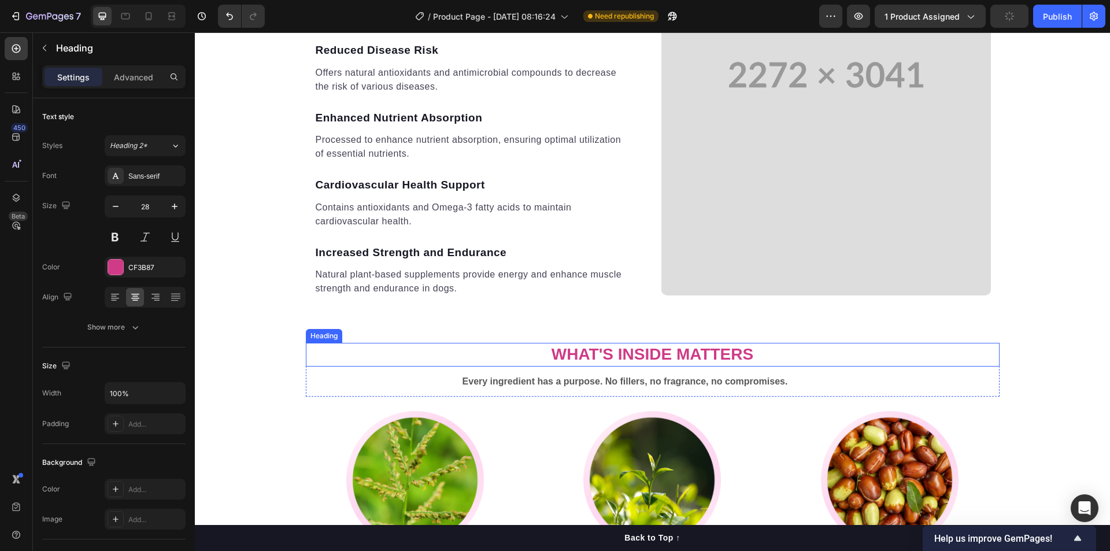
click at [665, 355] on strong "What's Inside Matters" at bounding box center [653, 354] width 202 height 18
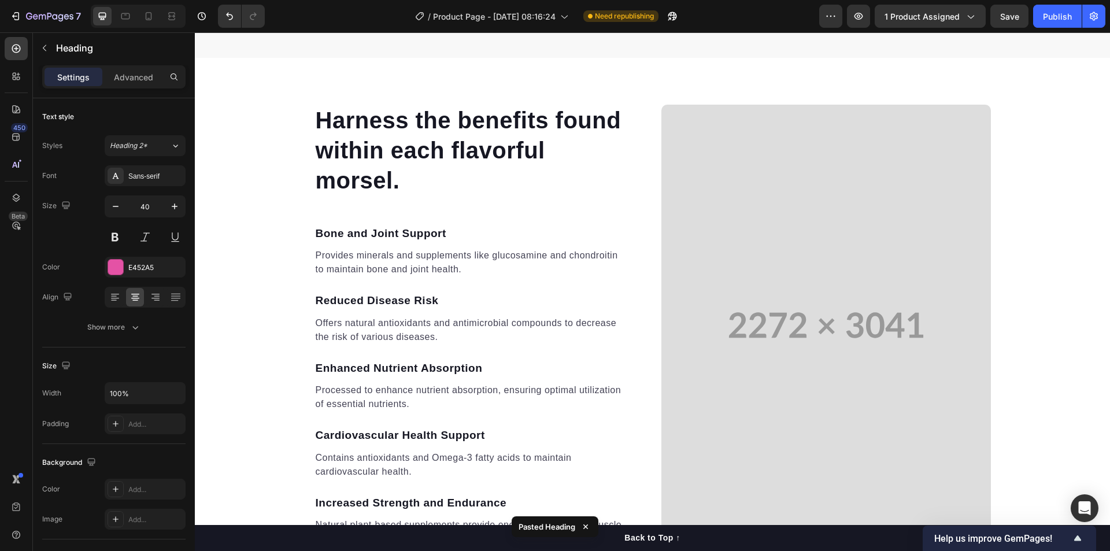
scroll to position [2295, 0]
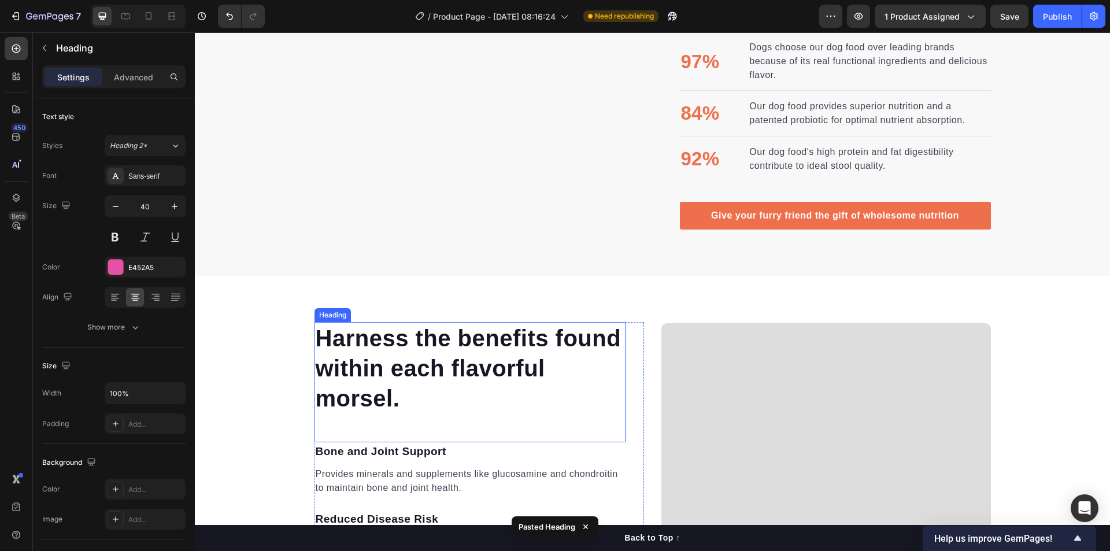
click at [533, 385] on p "Harness the benefits found within each flavorful morsel." at bounding box center [470, 401] width 309 height 90
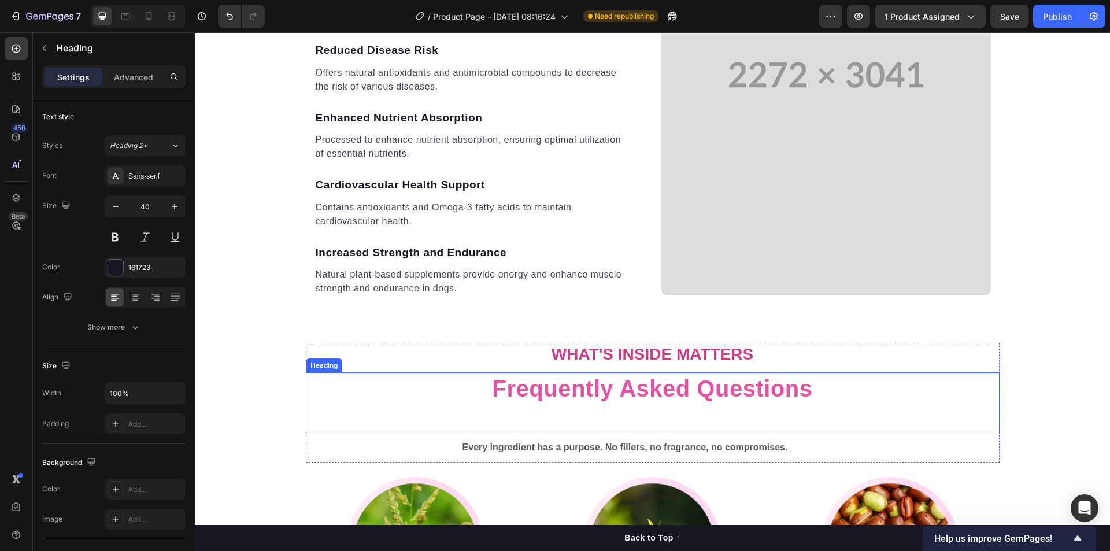
scroll to position [3047, 0]
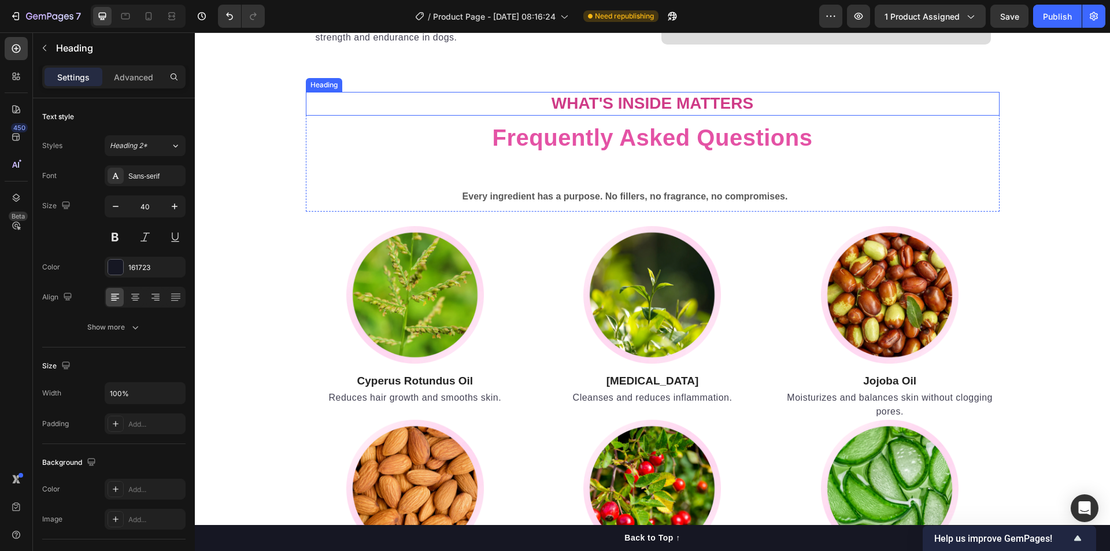
click at [697, 101] on strong "What's Inside Matters" at bounding box center [653, 103] width 202 height 18
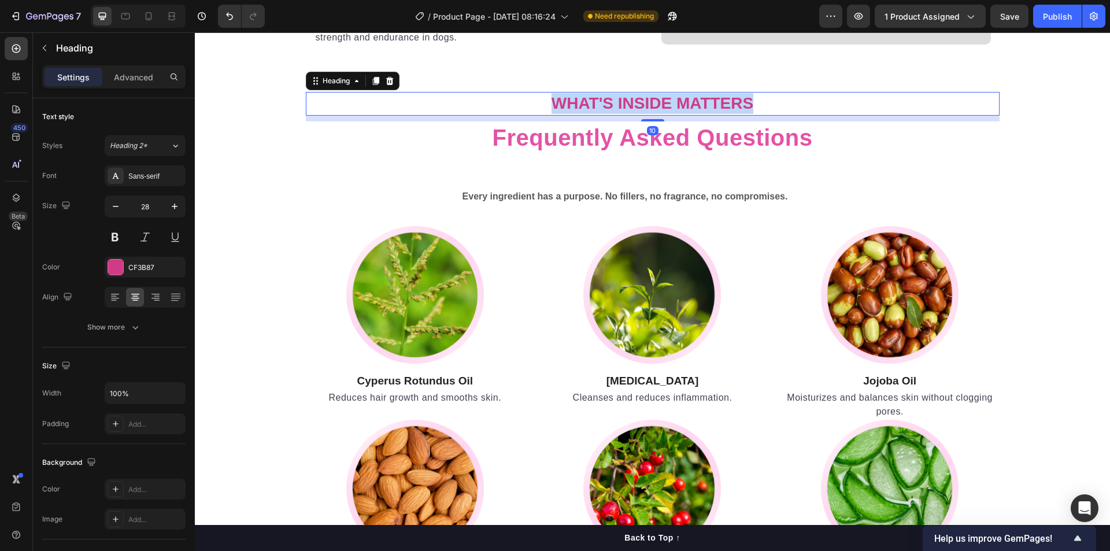
click at [697, 101] on strong "What's Inside Matters" at bounding box center [653, 103] width 202 height 18
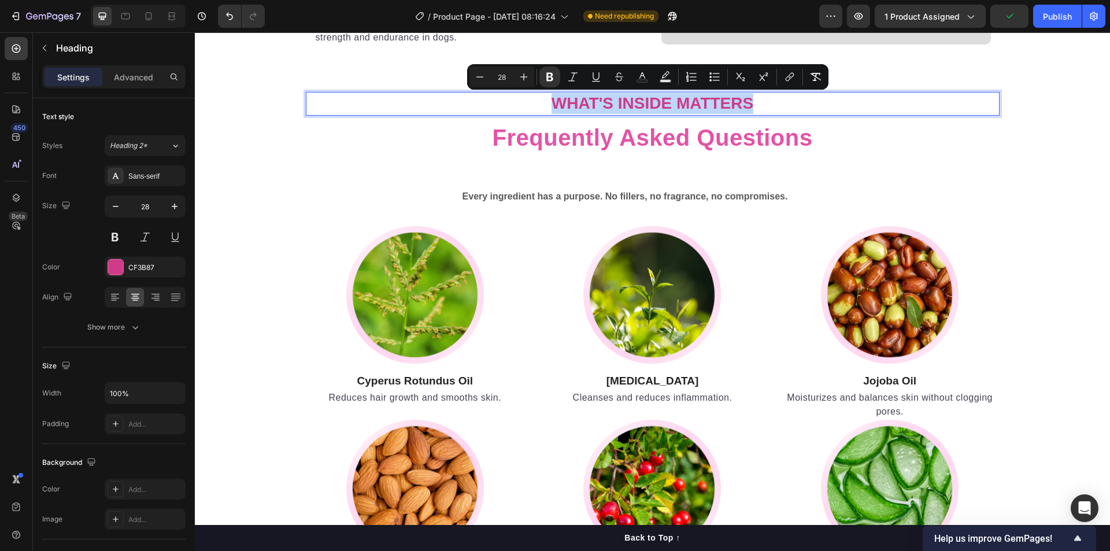
copy strong "What's Inside Matters"
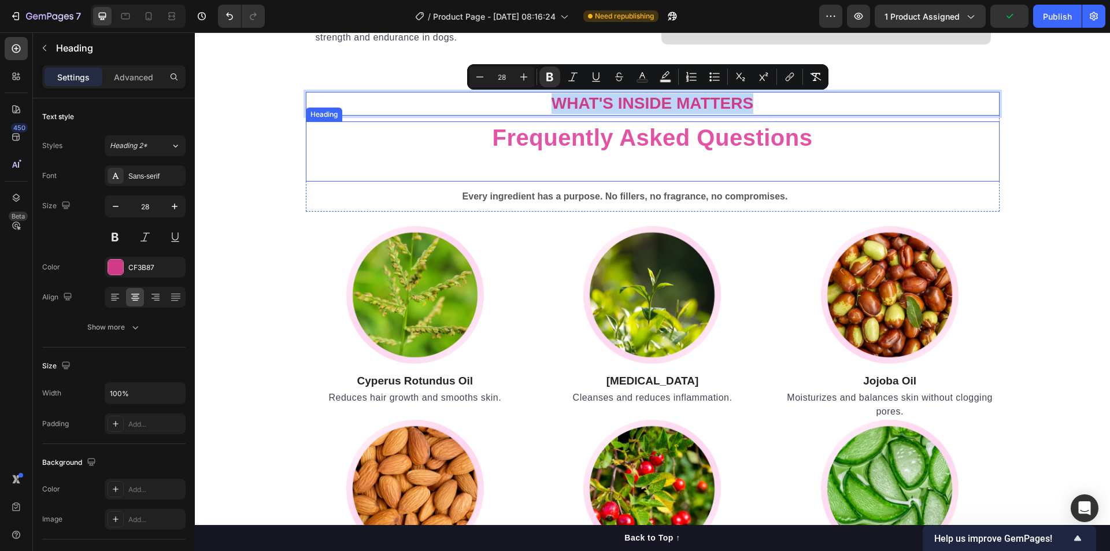
click at [700, 138] on p "Frequently Asked Questions" at bounding box center [652, 138] width 691 height 30
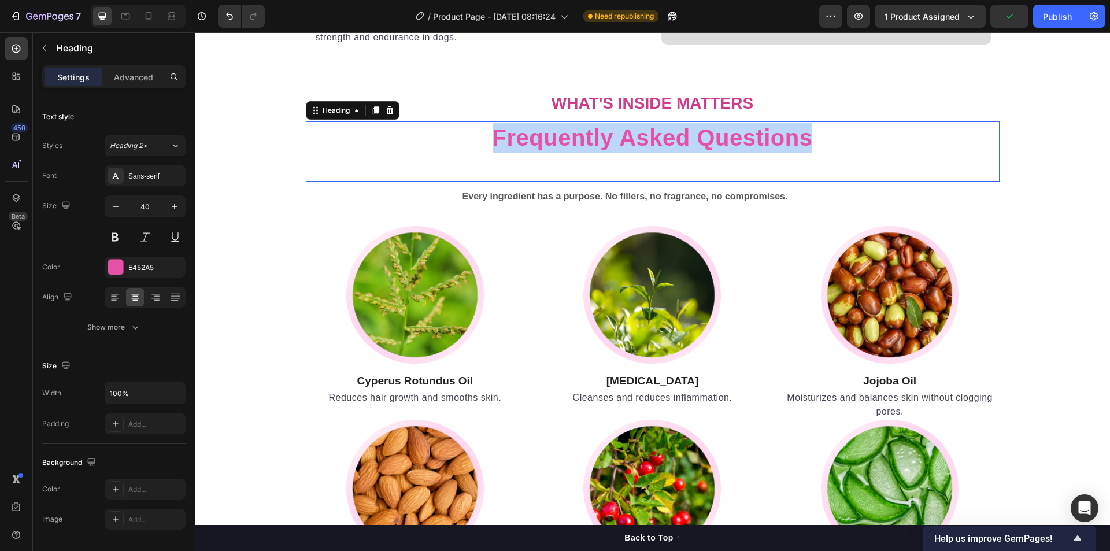
click at [700, 138] on p "Frequently Asked Questions" at bounding box center [652, 138] width 691 height 30
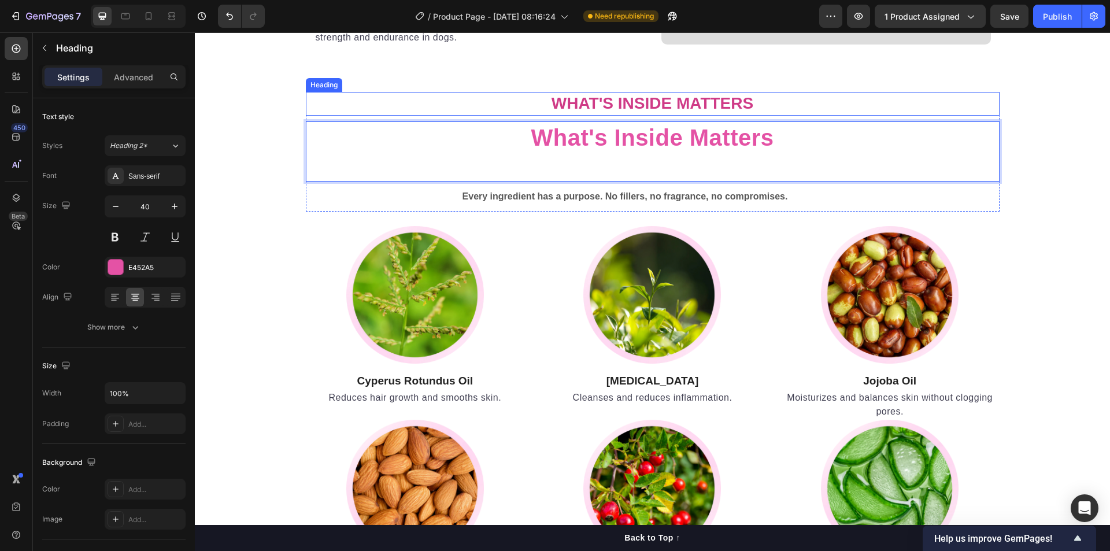
click at [656, 104] on strong "What's Inside Matters" at bounding box center [653, 103] width 202 height 18
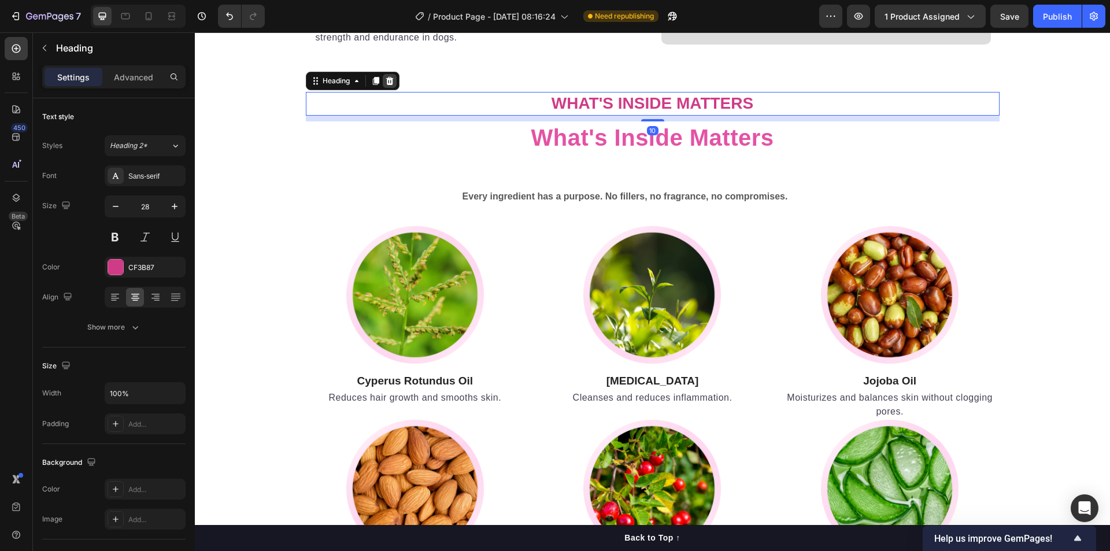
click at [386, 79] on icon at bounding box center [390, 81] width 8 height 8
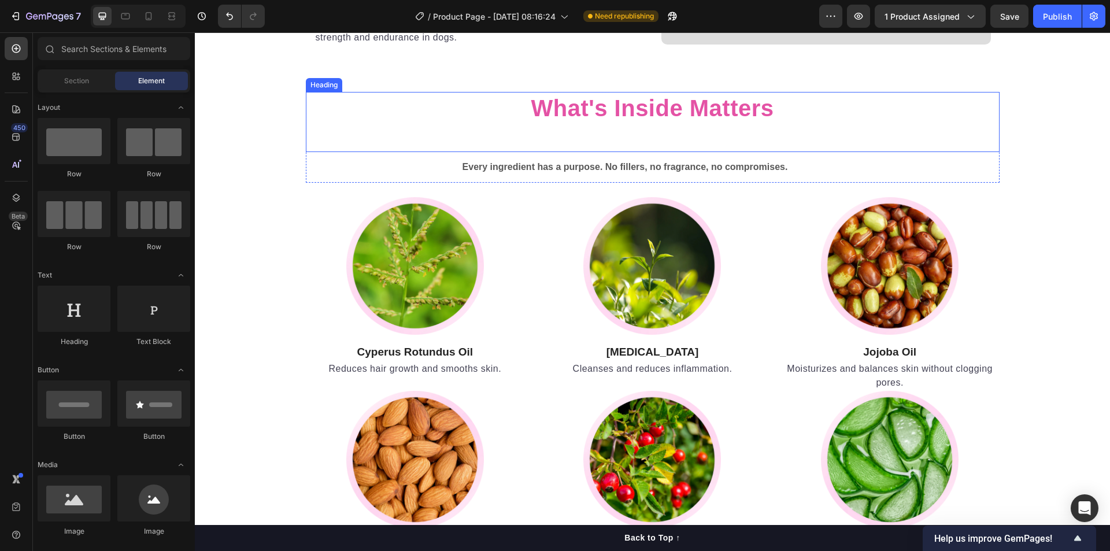
click at [599, 128] on div "⁠⁠⁠⁠⁠⁠⁠ What's Inside Matters Heading" at bounding box center [653, 122] width 694 height 60
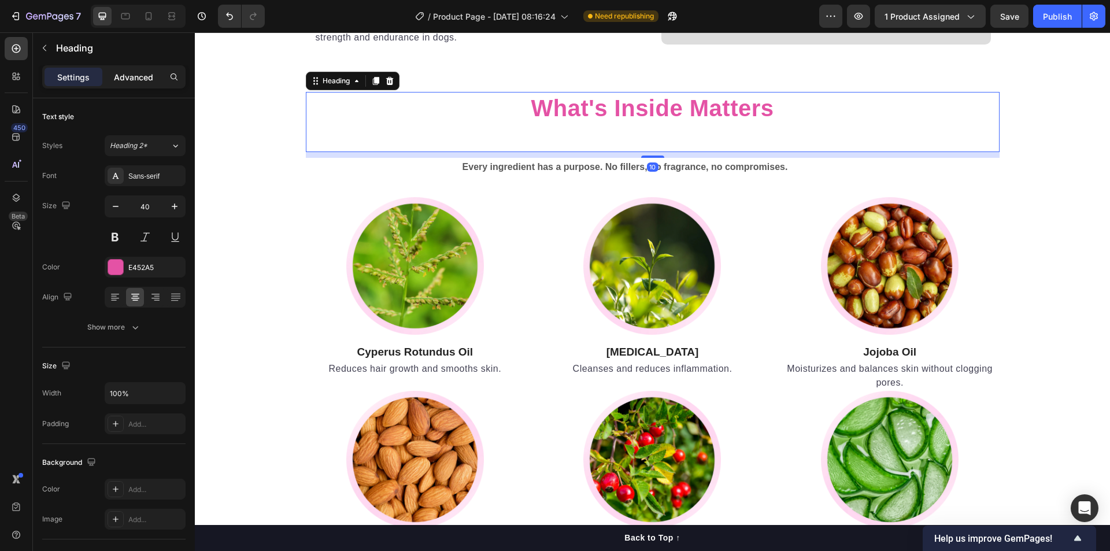
drag, startPoint x: 143, startPoint y: 76, endPoint x: 18, endPoint y: 99, distance: 127.1
click at [143, 76] on p "Advanced" at bounding box center [133, 77] width 39 height 12
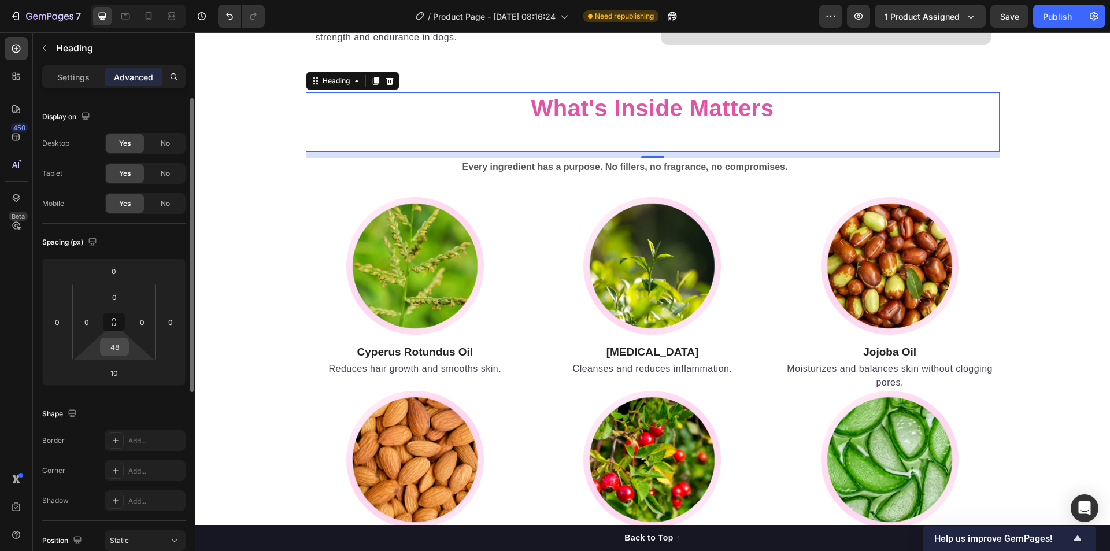
click at [112, 350] on input "48" at bounding box center [114, 346] width 23 height 17
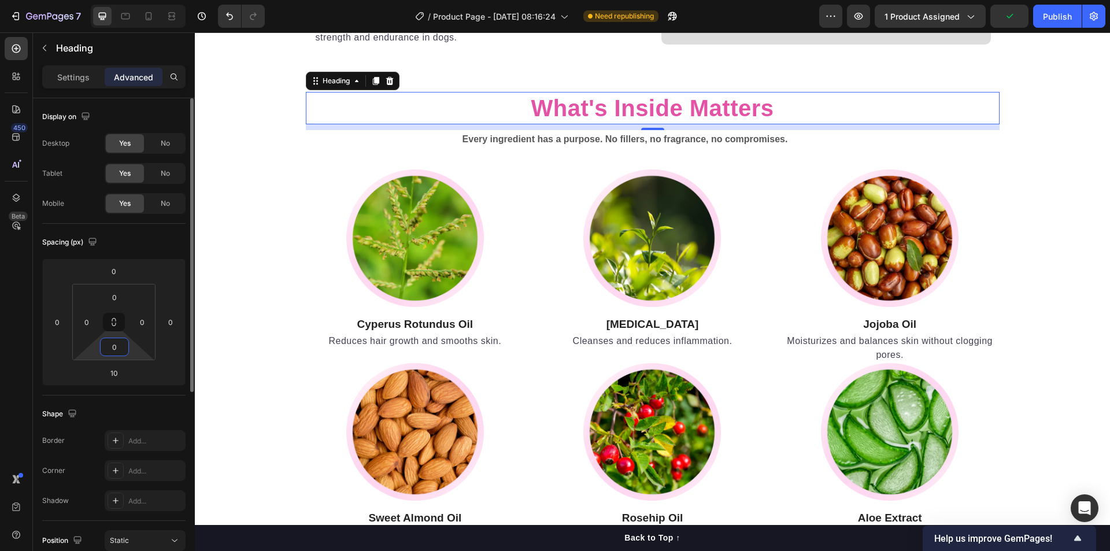
click at [117, 343] on input "0" at bounding box center [114, 346] width 23 height 17
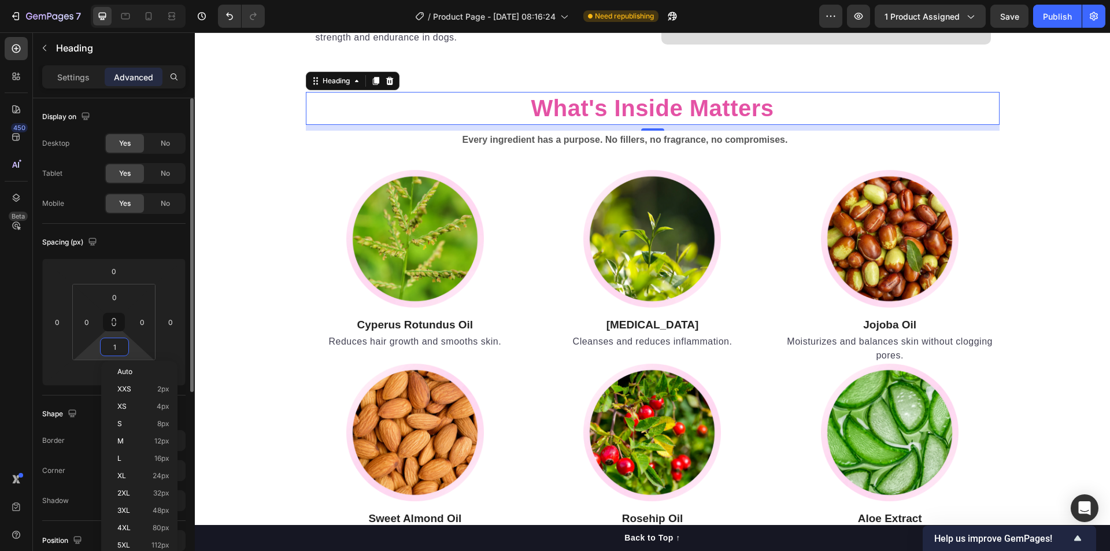
type input "10"
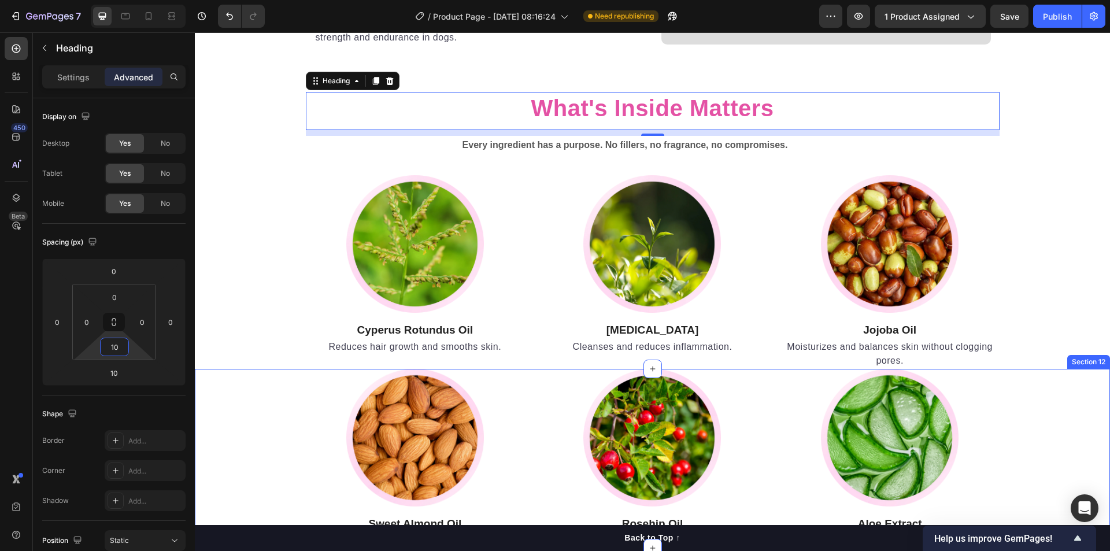
click at [280, 394] on div "Image Sweet Almond Oil Heading Nourishes and softens dry or irritated skin. Tex…" at bounding box center [652, 459] width 898 height 180
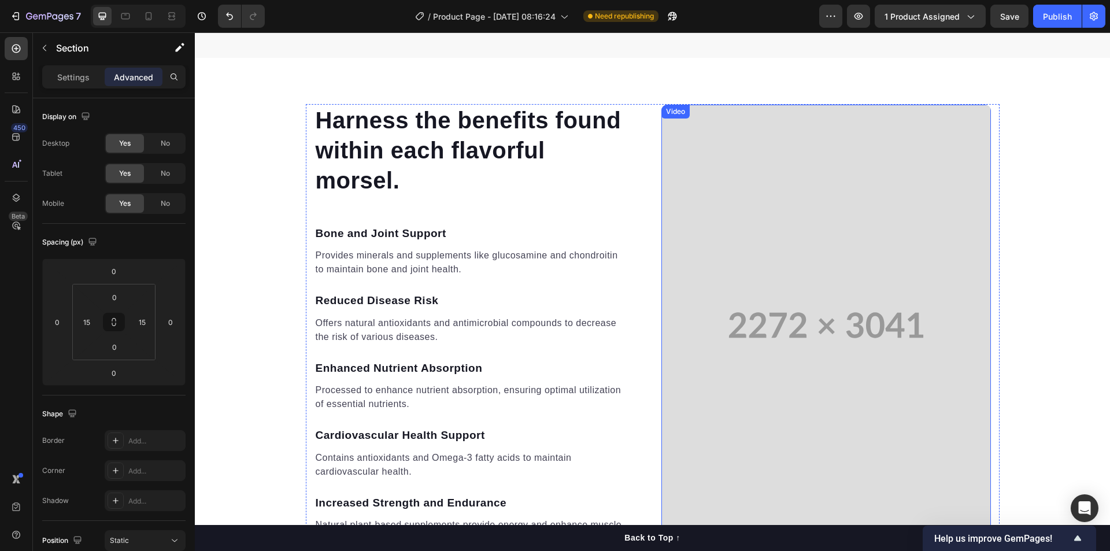
scroll to position [2295, 0]
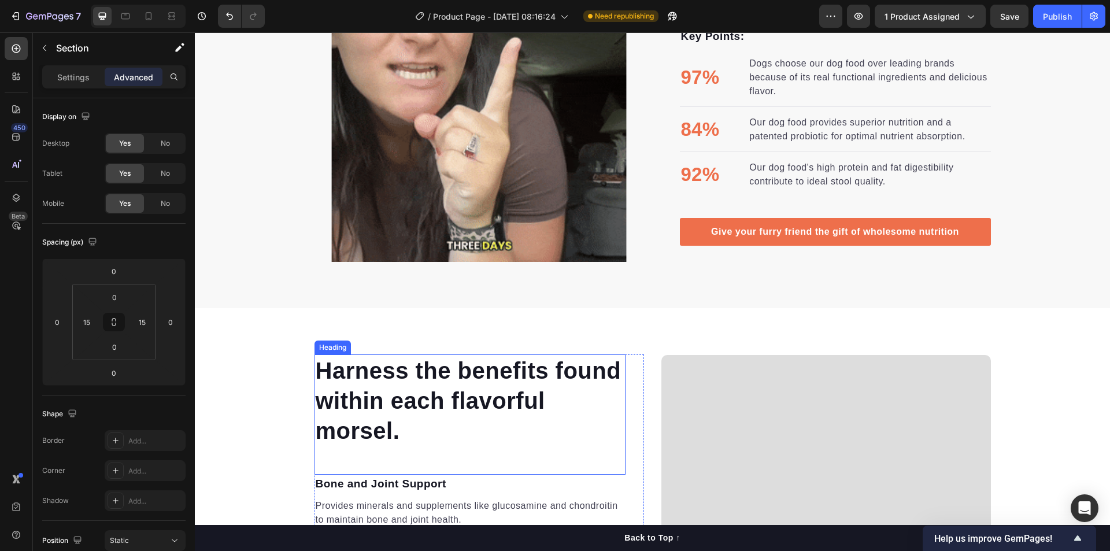
click at [535, 397] on p "Harness the benefits found within each flavorful morsel." at bounding box center [470, 401] width 309 height 90
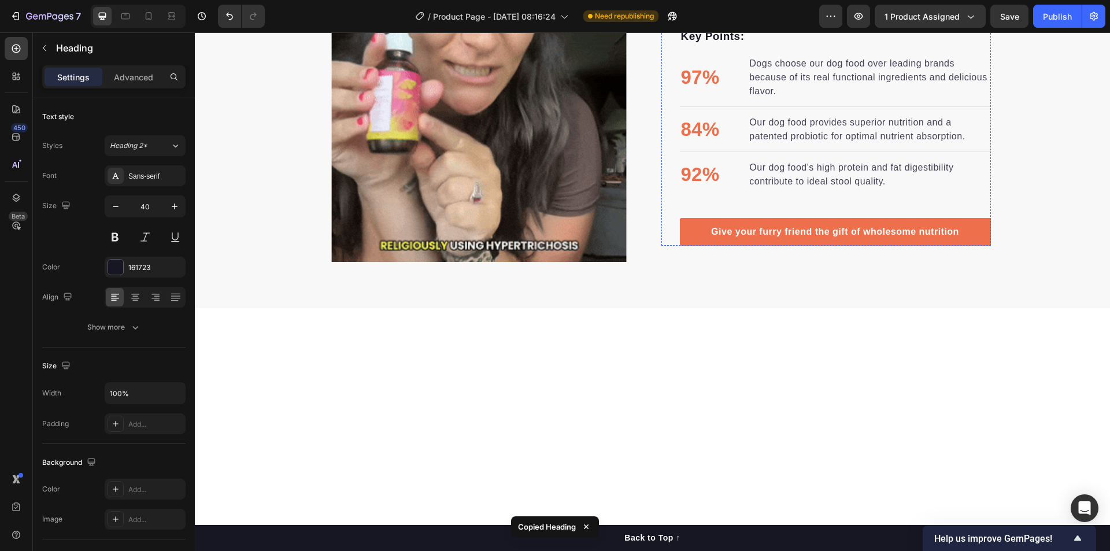
scroll to position [2044, 0]
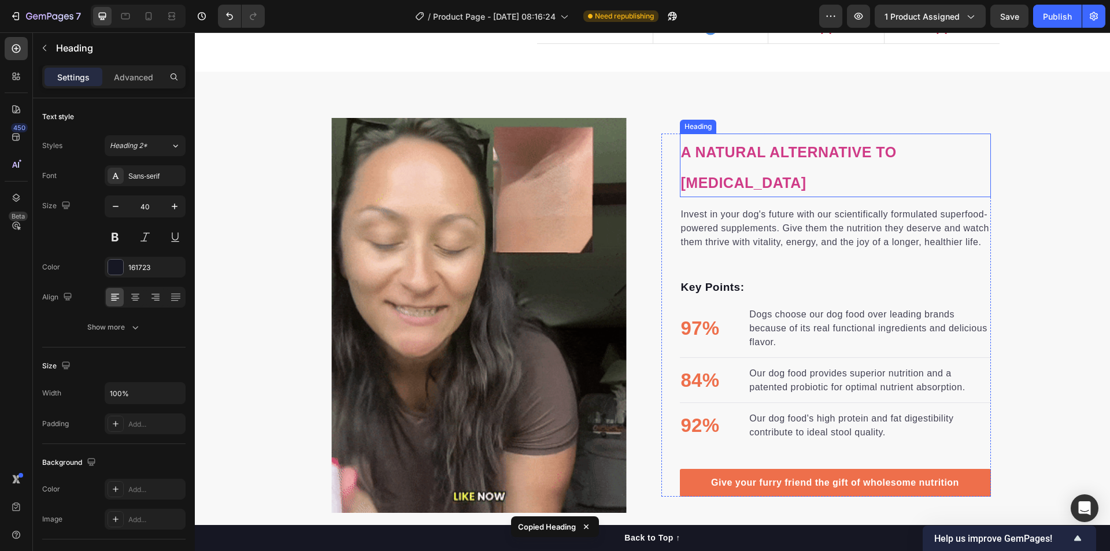
click at [775, 174] on h2 "a natural alternative to [MEDICAL_DATA]" at bounding box center [835, 166] width 311 height 64
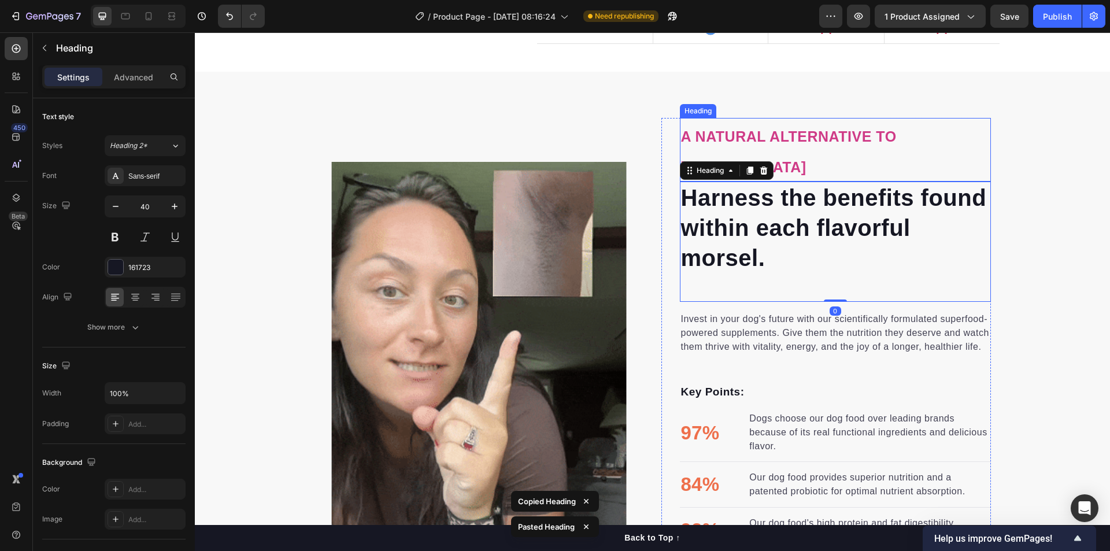
click at [775, 154] on h2 "a natural alternative to [MEDICAL_DATA]" at bounding box center [835, 150] width 311 height 64
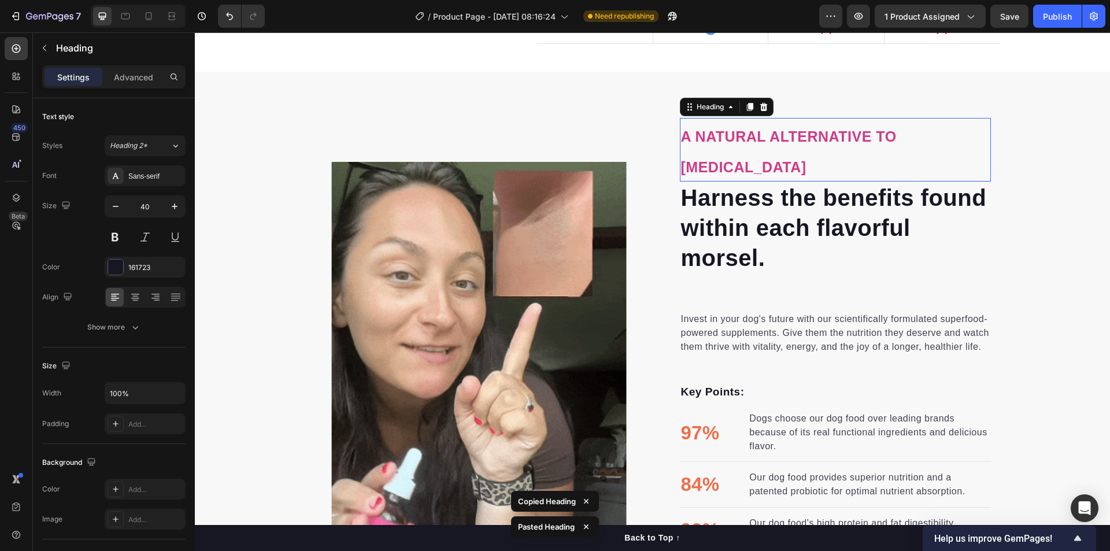
click at [775, 154] on h2 "a natural alternative to [MEDICAL_DATA]" at bounding box center [835, 150] width 311 height 64
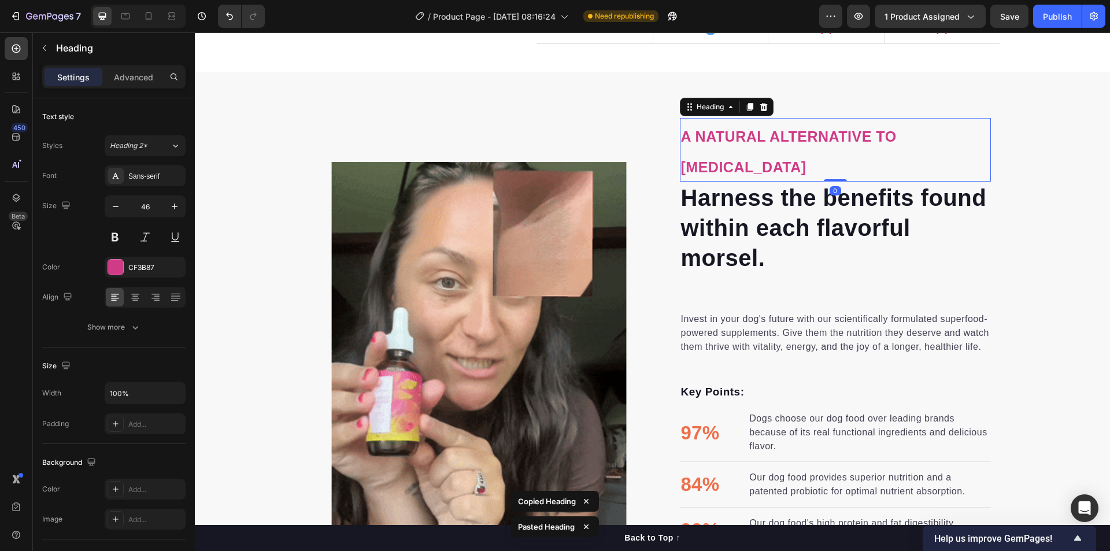
click at [775, 154] on p "a natural alternative to [MEDICAL_DATA]" at bounding box center [835, 149] width 309 height 61
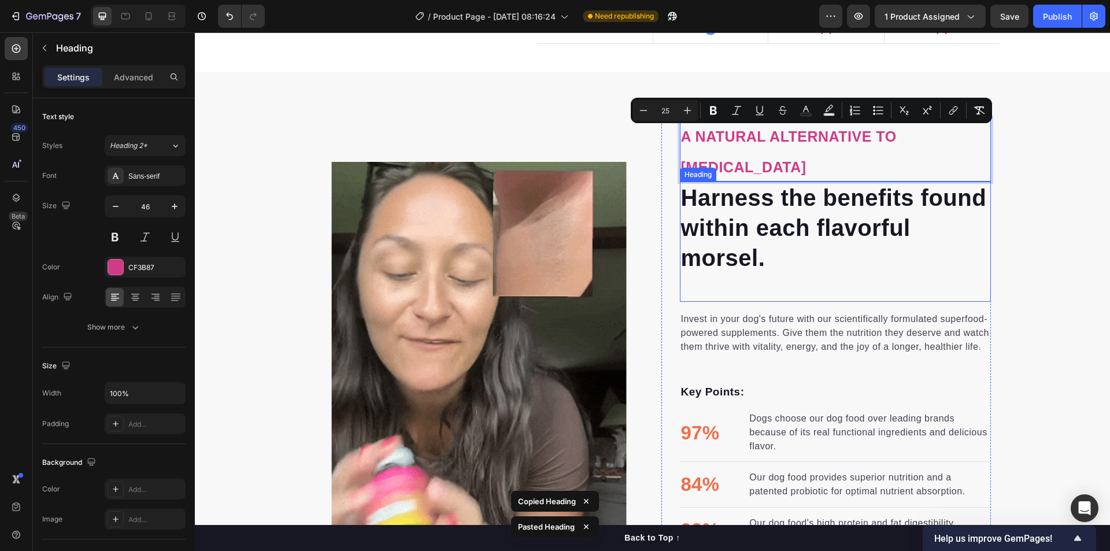
copy span "a natural alternative to [MEDICAL_DATA]"
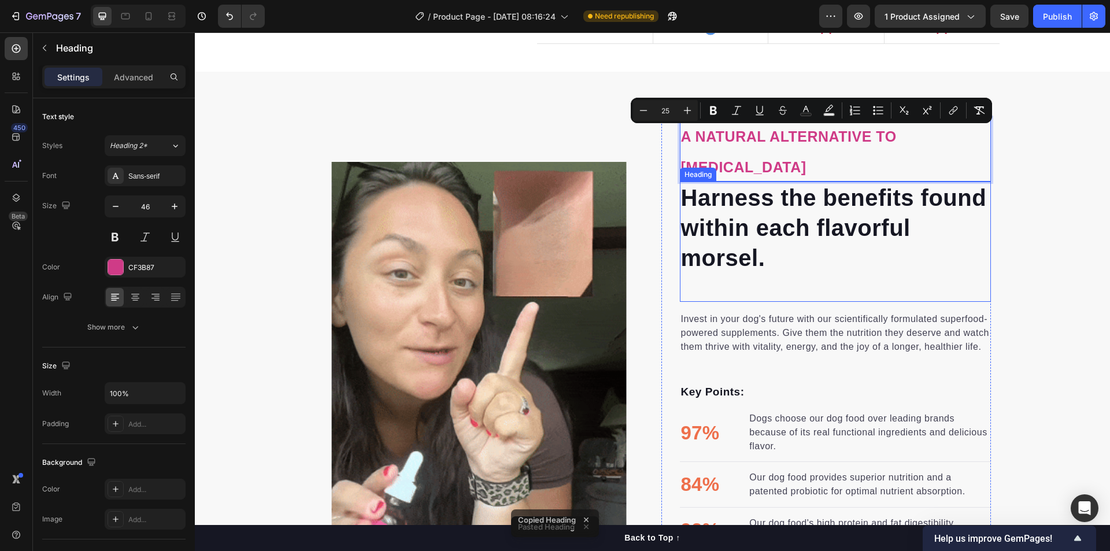
click at [777, 230] on p "Harness the benefits found within each flavorful morsel." at bounding box center [835, 228] width 309 height 90
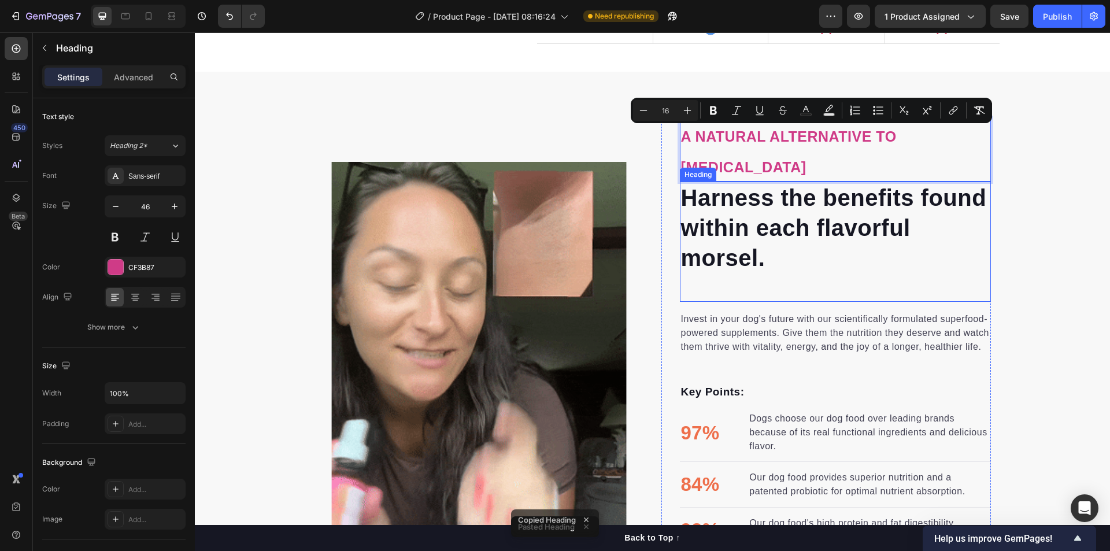
click at [777, 230] on p "Harness the benefits found within each flavorful morsel." at bounding box center [835, 228] width 309 height 90
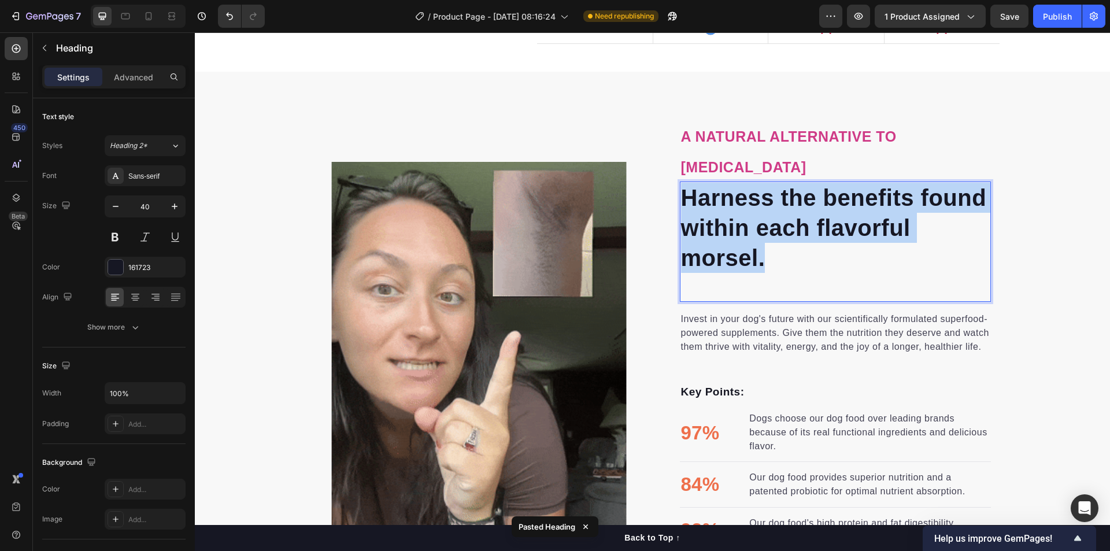
click at [777, 230] on p "Harness the benefits found within each flavorful morsel." at bounding box center [835, 228] width 309 height 90
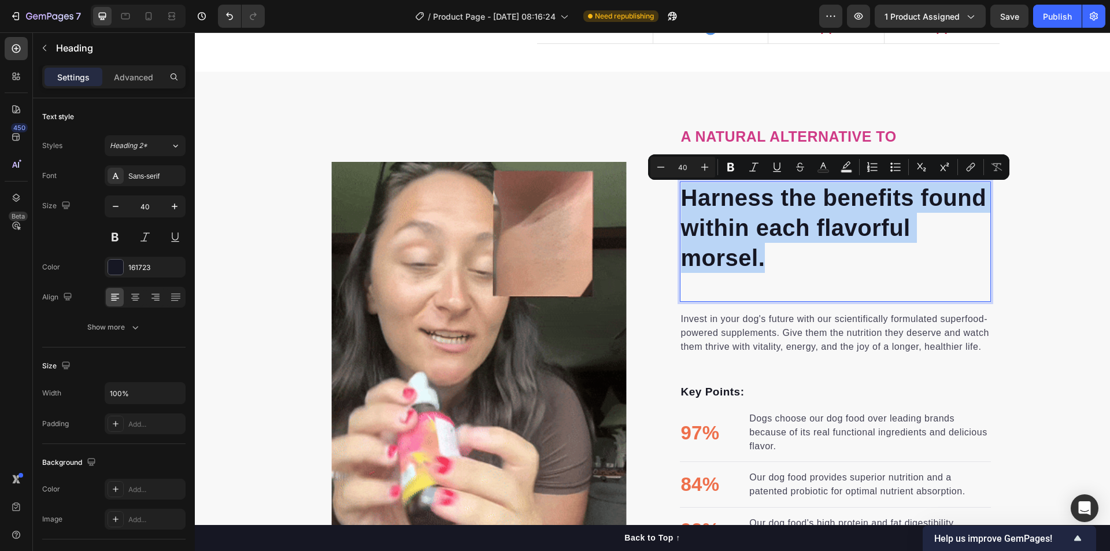
click at [793, 247] on p "Harness the benefits found within each flavorful morsel." at bounding box center [835, 228] width 309 height 90
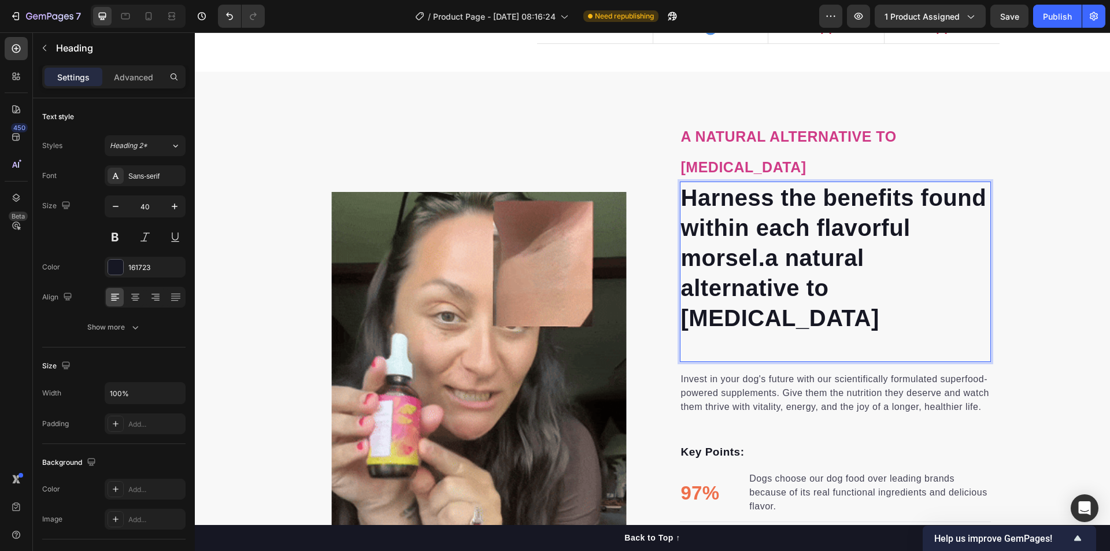
click at [763, 258] on p "Harness the benefits found within each flavorful morsel.a natural alternative t…" at bounding box center [835, 258] width 309 height 150
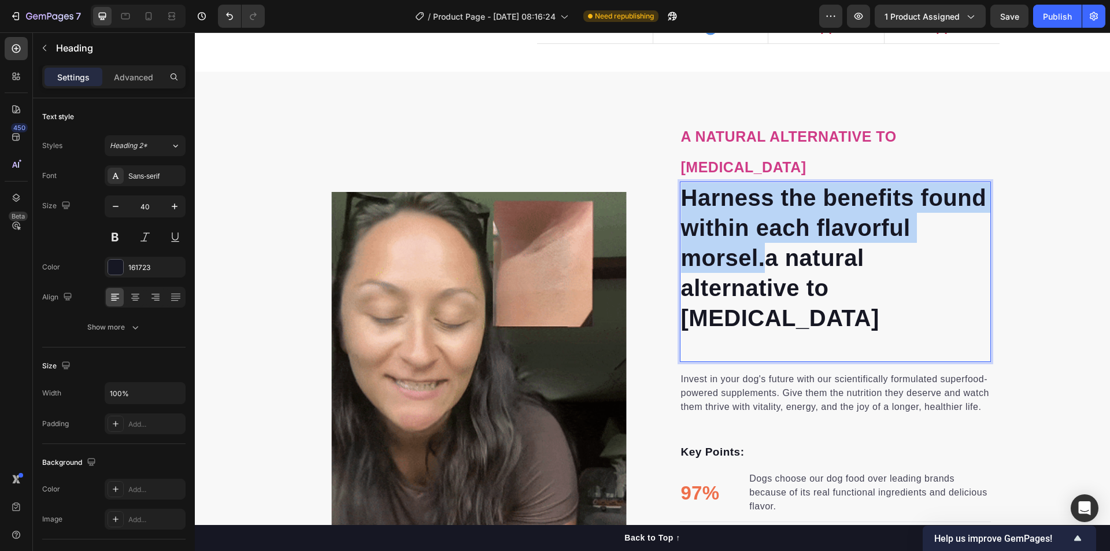
drag, startPoint x: 763, startPoint y: 258, endPoint x: 676, endPoint y: 195, distance: 106.7
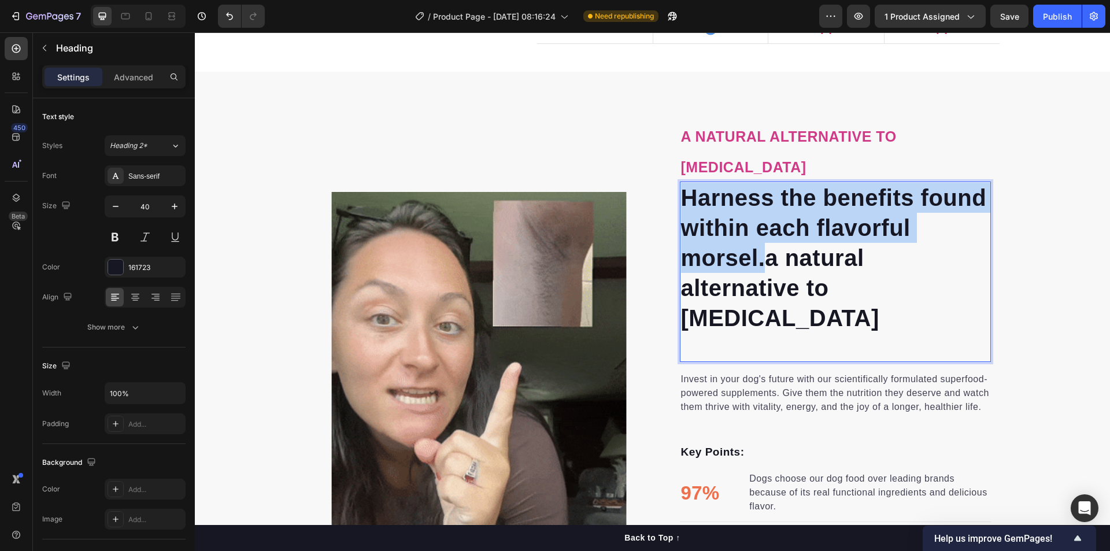
click at [681, 195] on p "Harness the benefits found within each flavorful morsel.a natural alternative t…" at bounding box center [835, 258] width 309 height 150
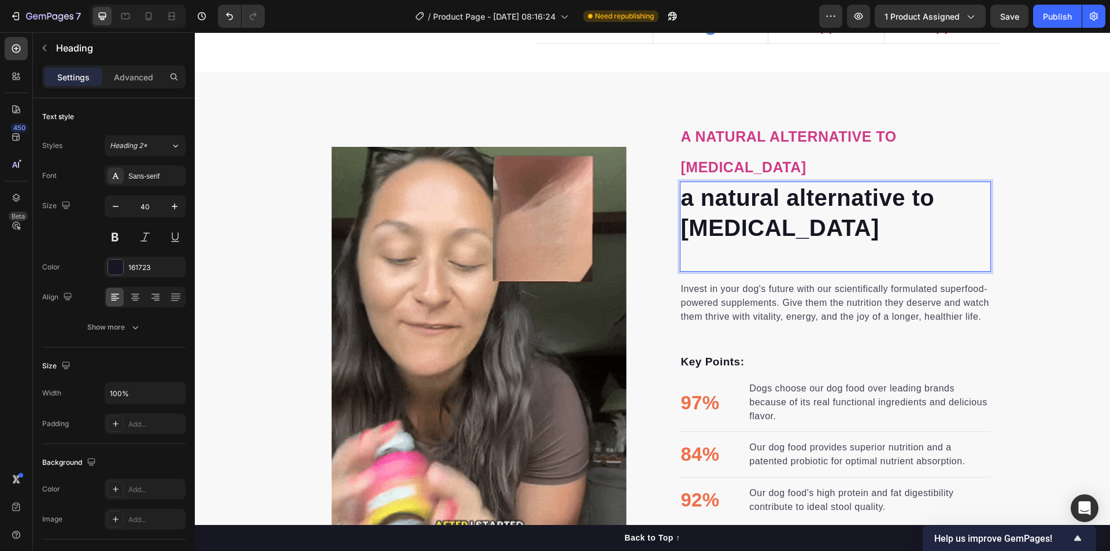
click at [690, 202] on p "a natural alternative to [MEDICAL_DATA]" at bounding box center [835, 213] width 309 height 60
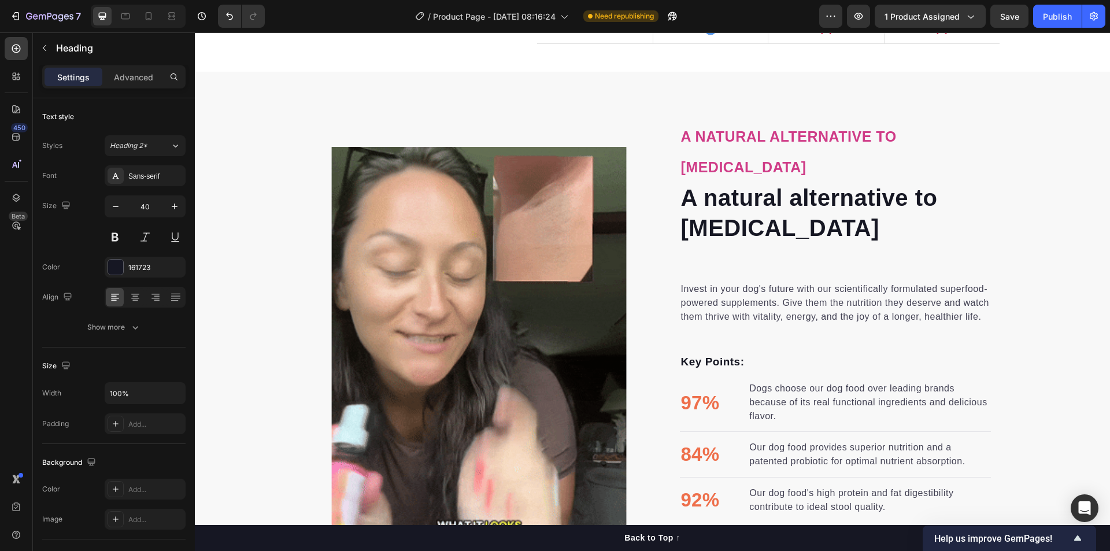
click at [852, 214] on h2 "A natural alternative to laser hair removal" at bounding box center [835, 213] width 311 height 62
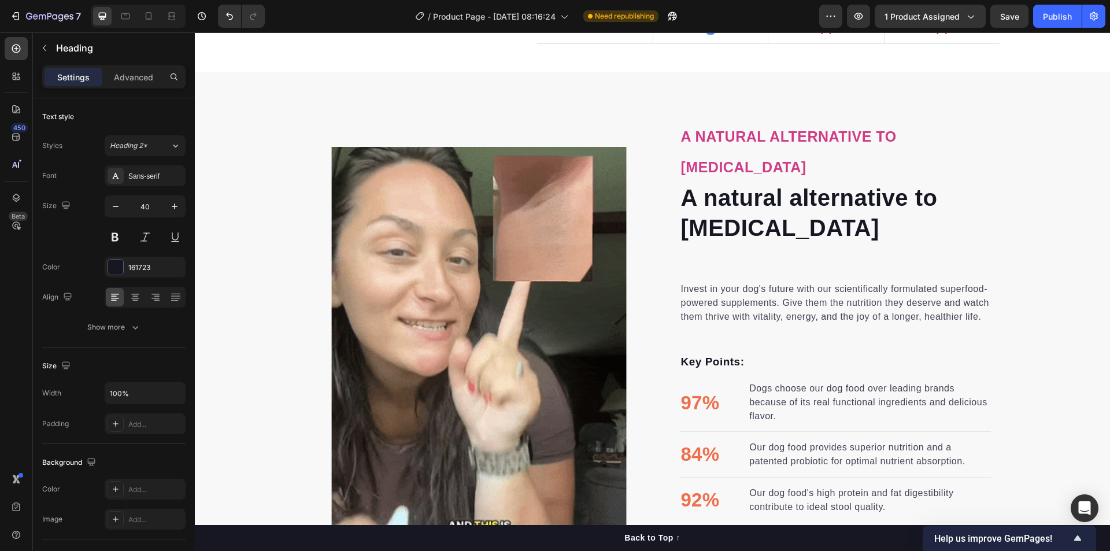
click at [966, 236] on p "A natural alternative to laser hair removal" at bounding box center [835, 213] width 309 height 60
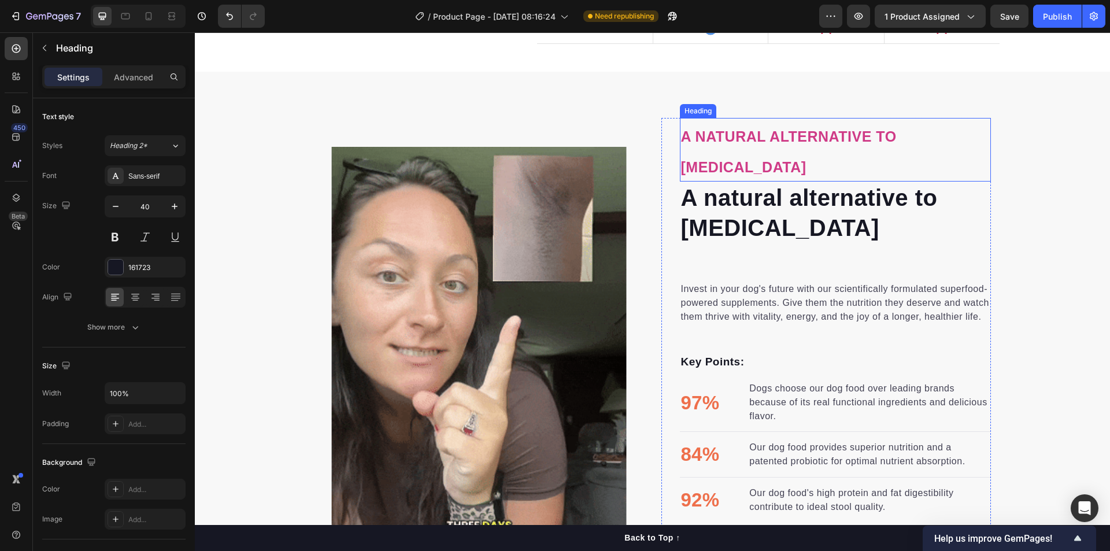
click at [866, 151] on h2 "a natural alternative to [MEDICAL_DATA]" at bounding box center [835, 150] width 311 height 64
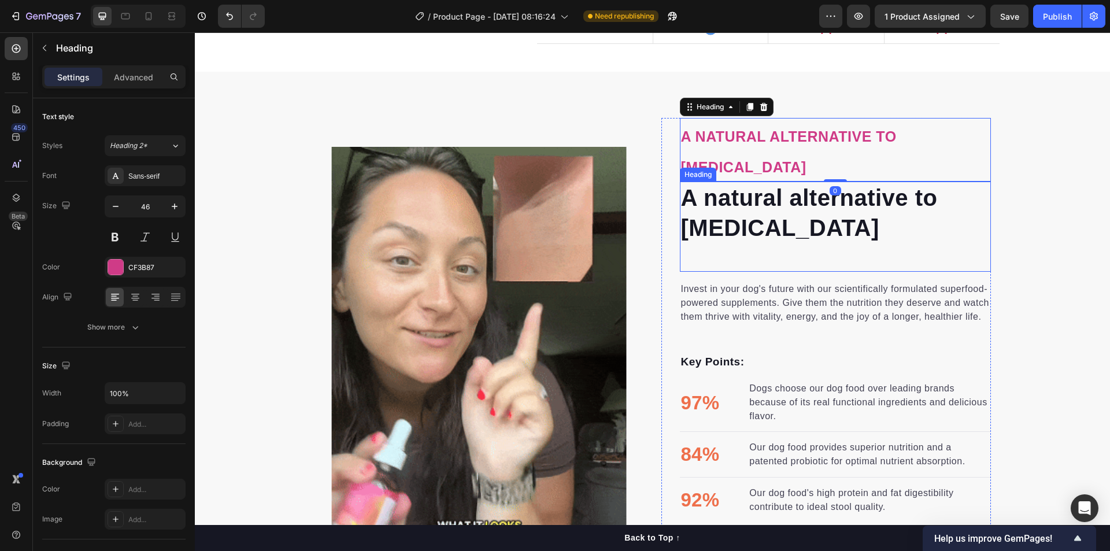
click at [835, 214] on p "A natural alternative to laser hair removal" at bounding box center [835, 213] width 309 height 60
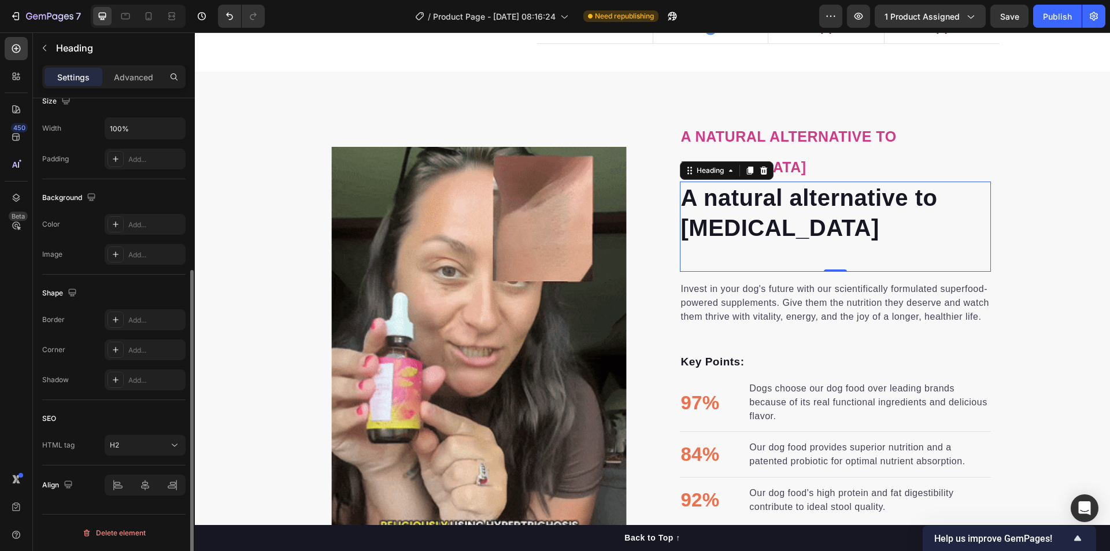
scroll to position [0, 0]
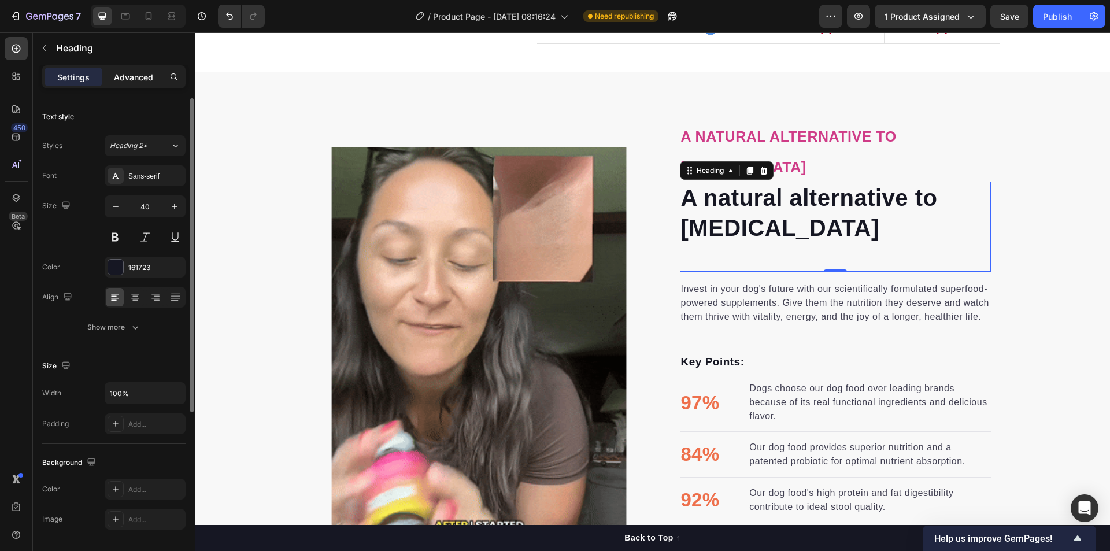
click at [135, 82] on p "Advanced" at bounding box center [133, 77] width 39 height 12
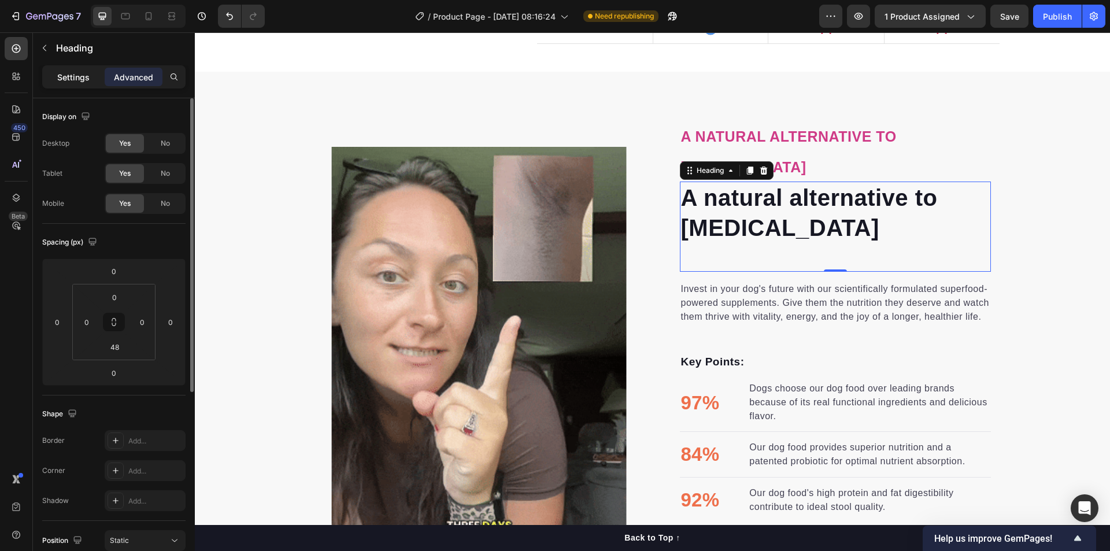
click at [74, 75] on p "Settings" at bounding box center [73, 77] width 32 height 12
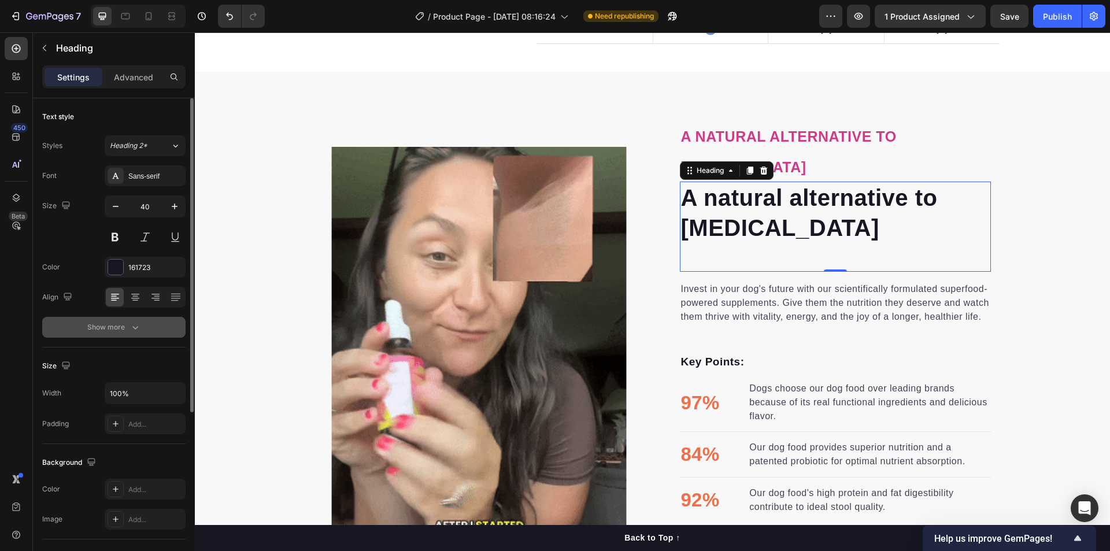
click at [133, 325] on icon "button" at bounding box center [135, 327] width 12 height 12
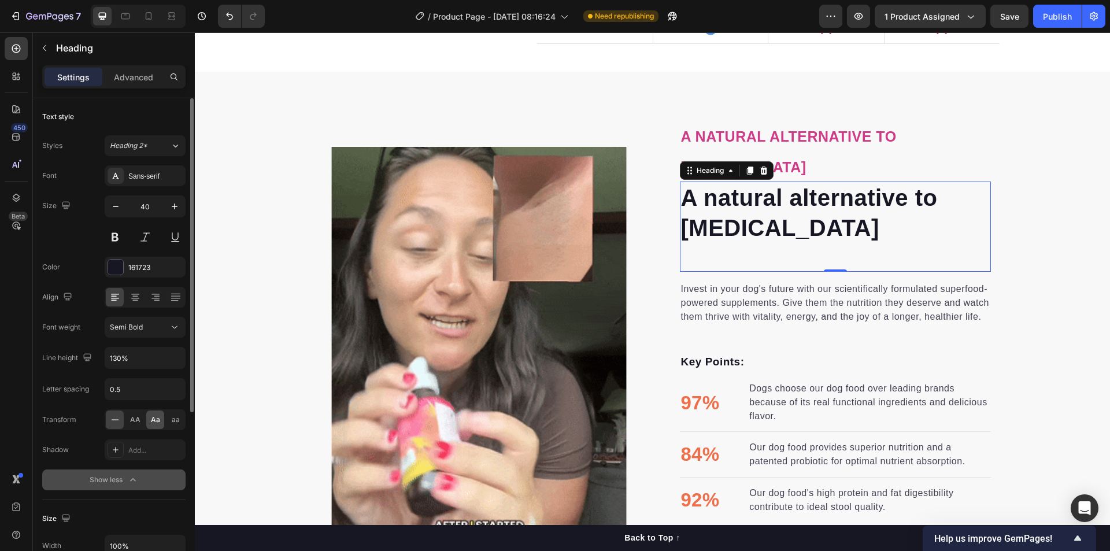
click at [157, 421] on span "Aa" at bounding box center [155, 419] width 9 height 10
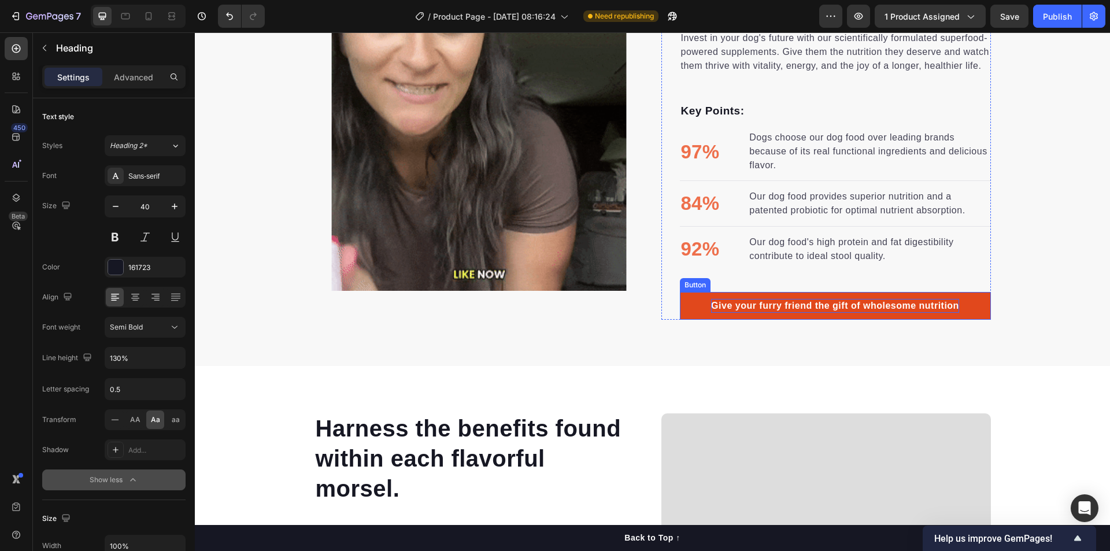
scroll to position [2044, 0]
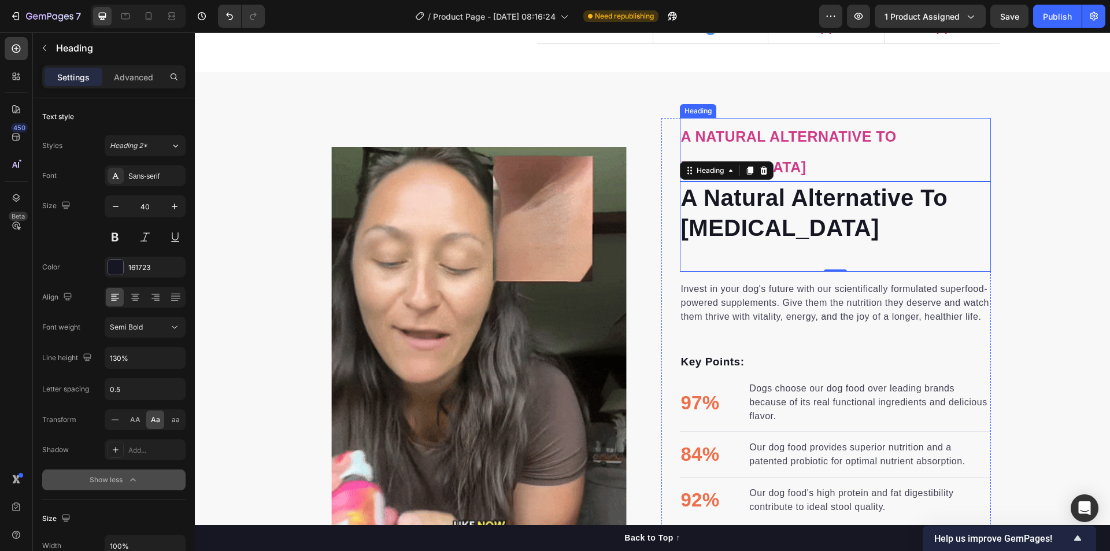
click at [831, 136] on span "a natural alternative to [MEDICAL_DATA]" at bounding box center [789, 151] width 216 height 47
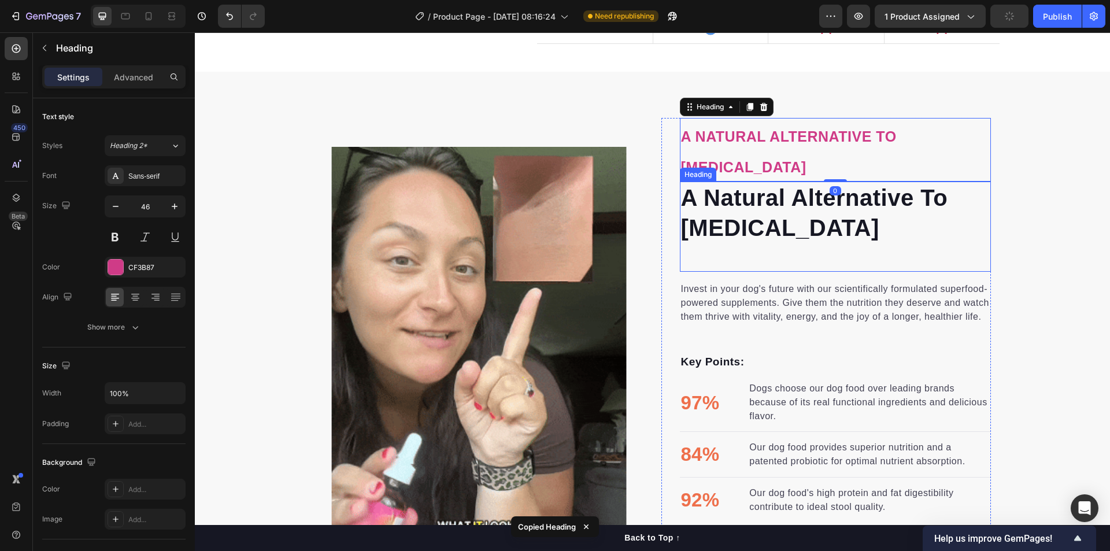
click at [777, 206] on h2 "a natural alternative to [MEDICAL_DATA]" at bounding box center [835, 213] width 311 height 62
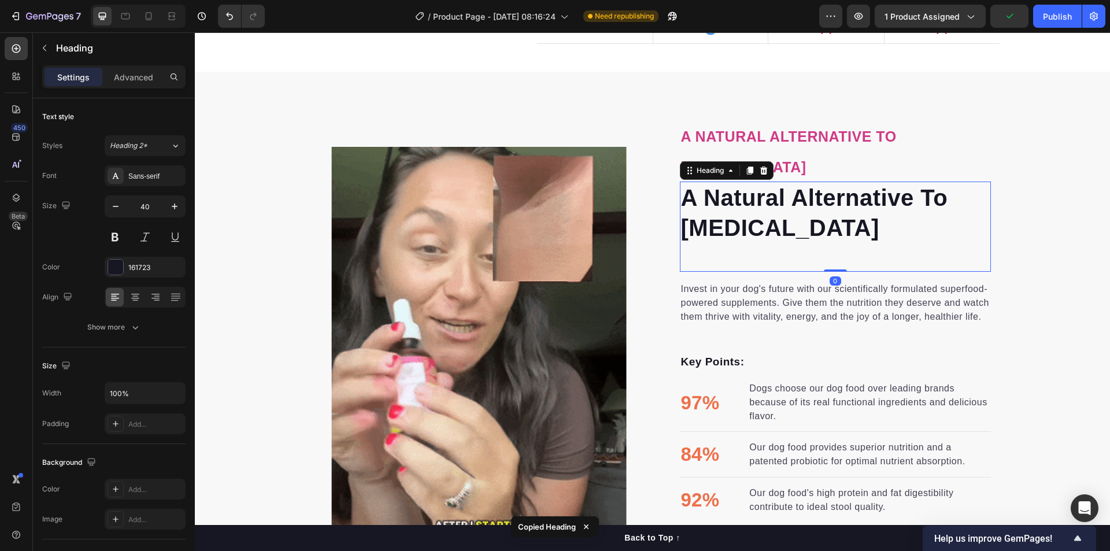
click at [777, 206] on h2 "a natural alternative to [MEDICAL_DATA]" at bounding box center [835, 213] width 311 height 62
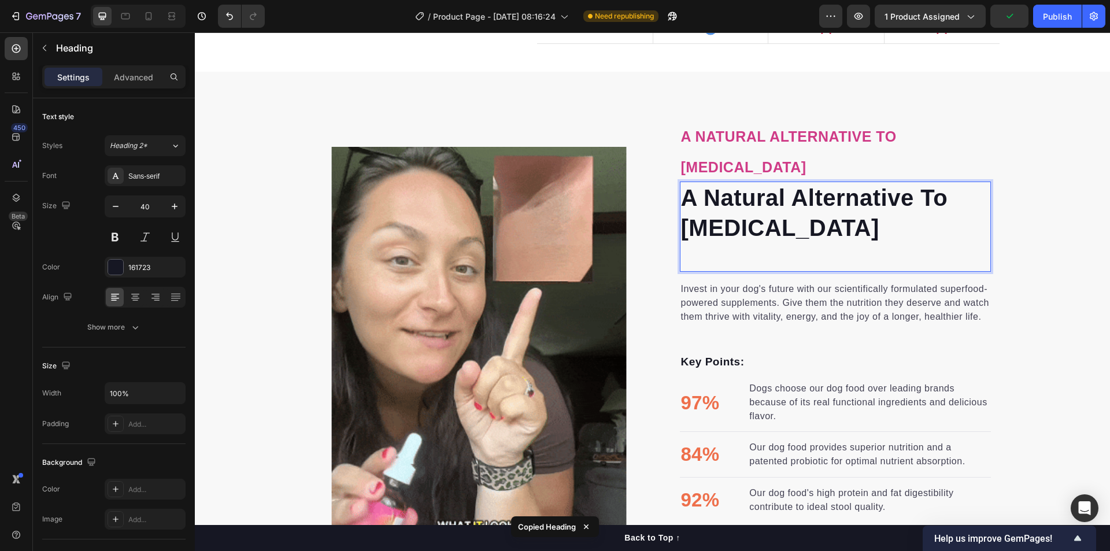
click at [777, 206] on p "a natural alternative to [MEDICAL_DATA]" at bounding box center [835, 213] width 309 height 60
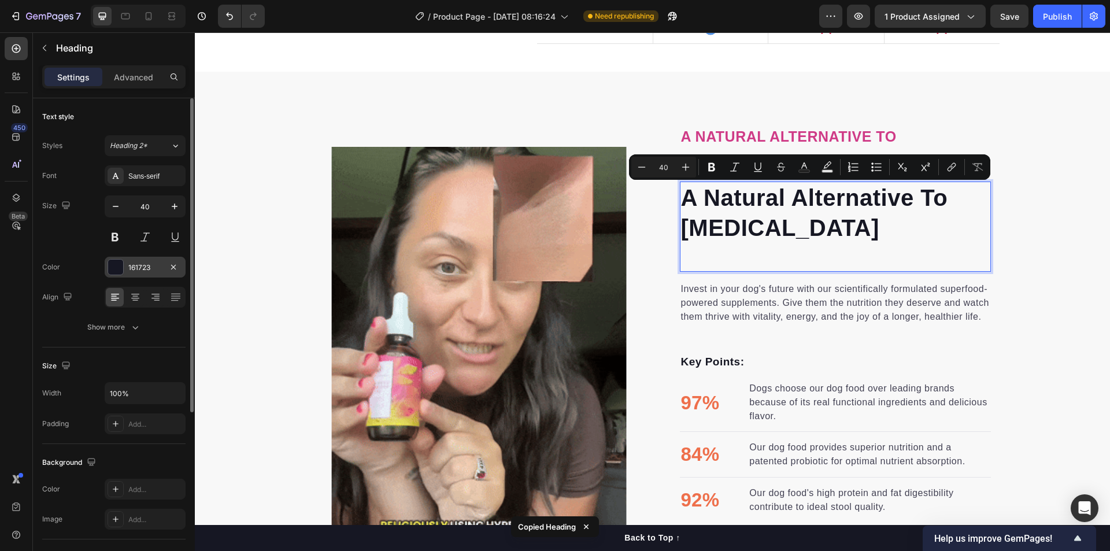
click at [135, 263] on div "161723" at bounding box center [145, 267] width 34 height 10
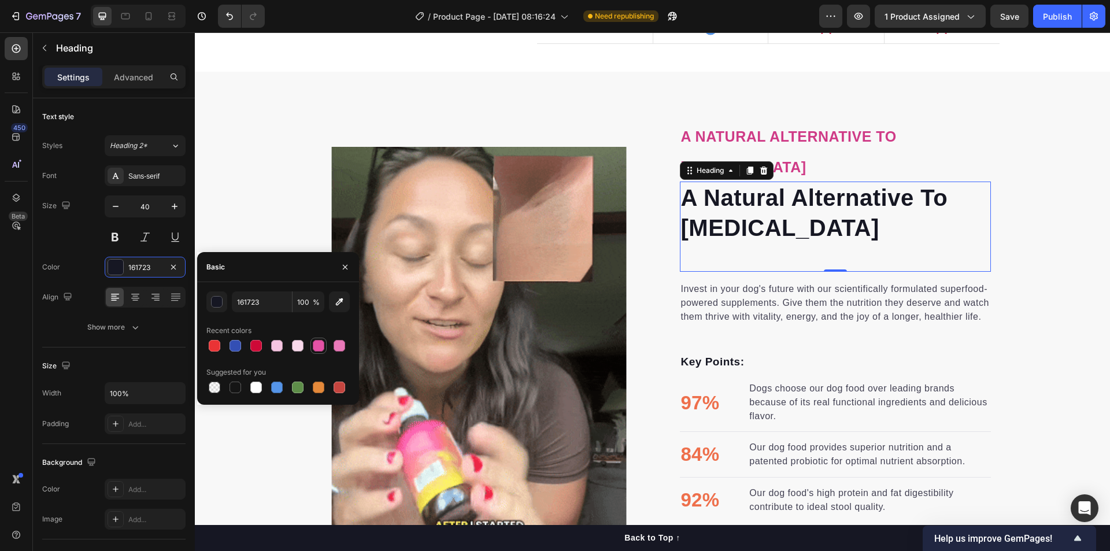
drag, startPoint x: 316, startPoint y: 346, endPoint x: 700, endPoint y: 277, distance: 390.5
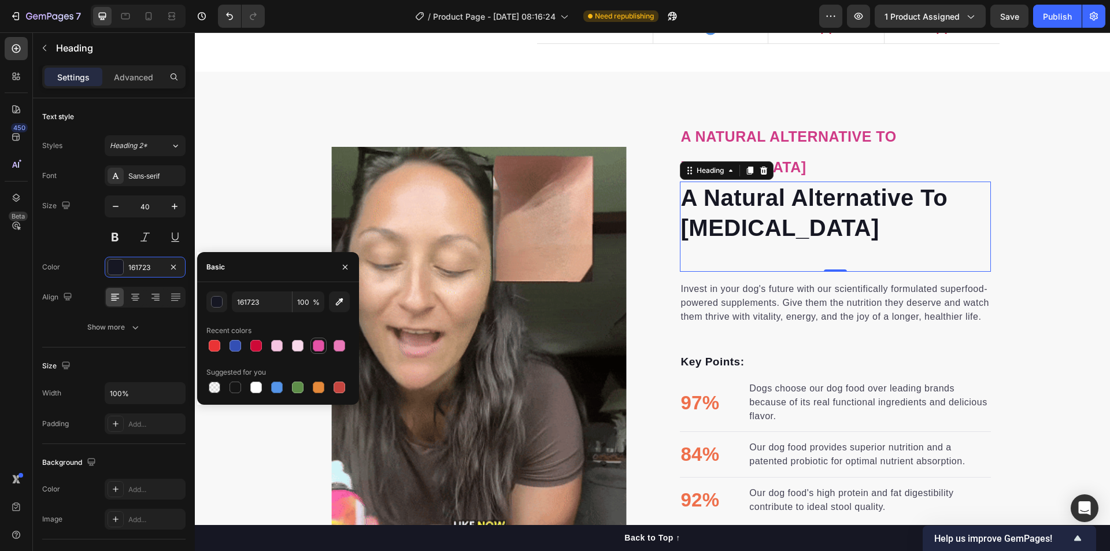
click at [316, 346] on div at bounding box center [319, 346] width 12 height 12
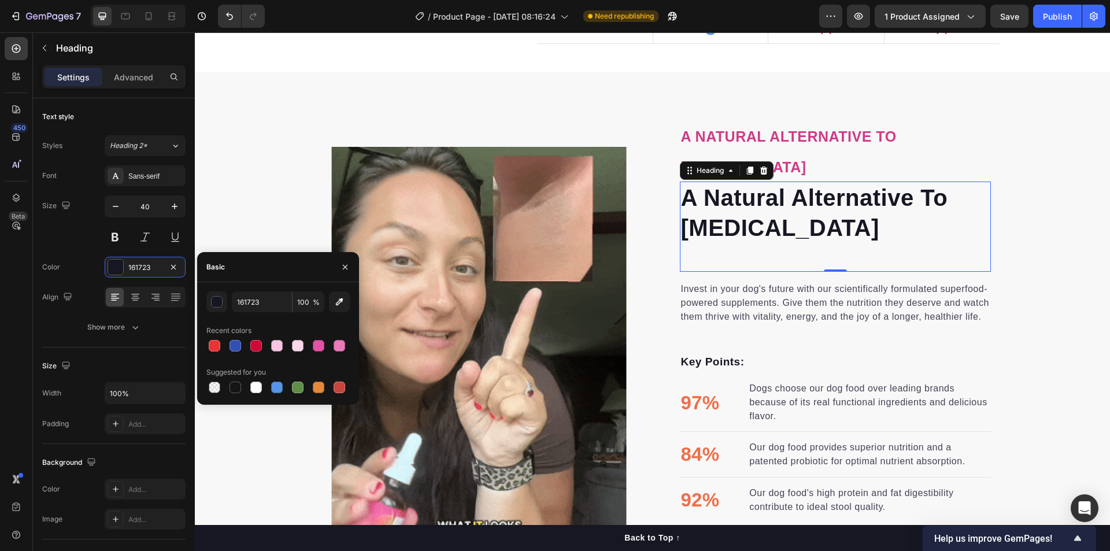
type input "E452A5"
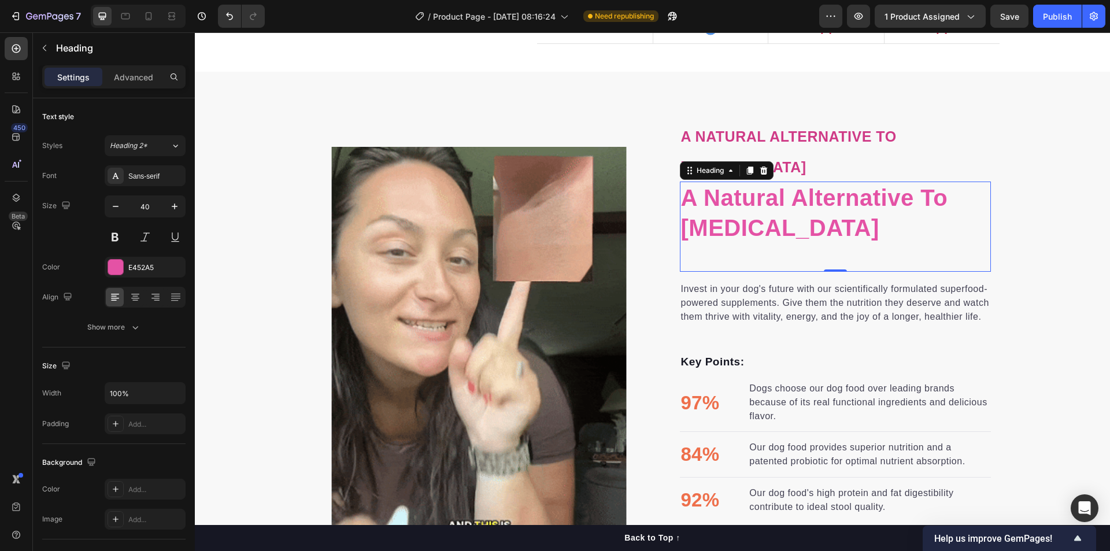
click at [894, 251] on div "a natural alternative to laser hair removal Heading 0" at bounding box center [835, 227] width 311 height 90
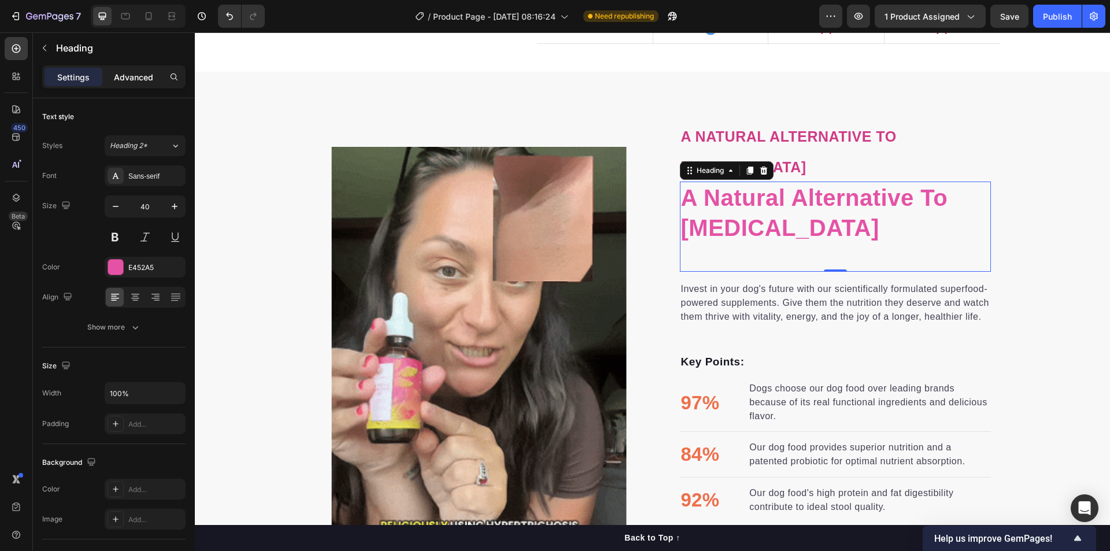
click at [142, 73] on p "Advanced" at bounding box center [133, 77] width 39 height 12
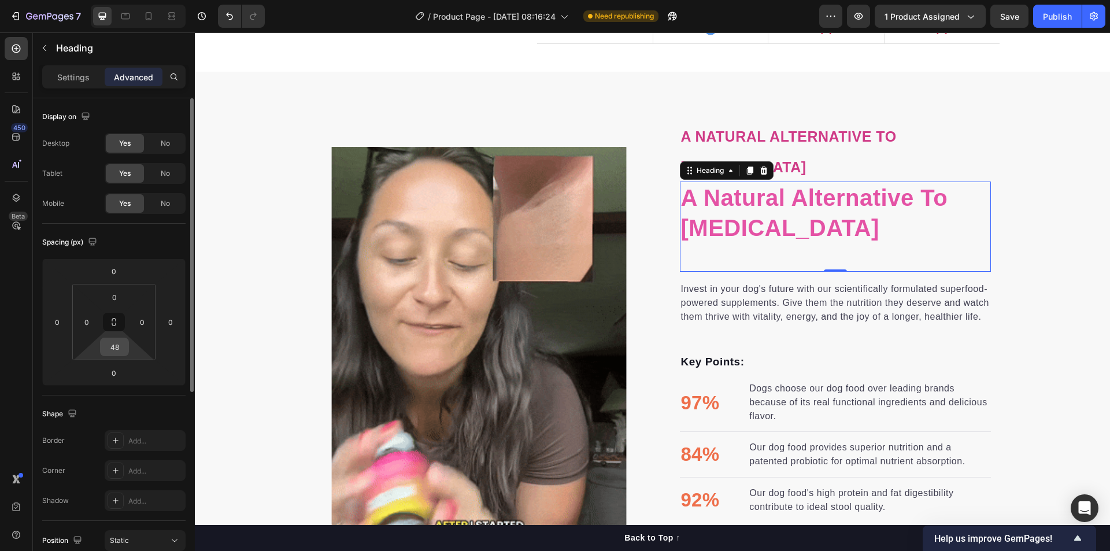
click at [113, 349] on input "48" at bounding box center [114, 346] width 23 height 17
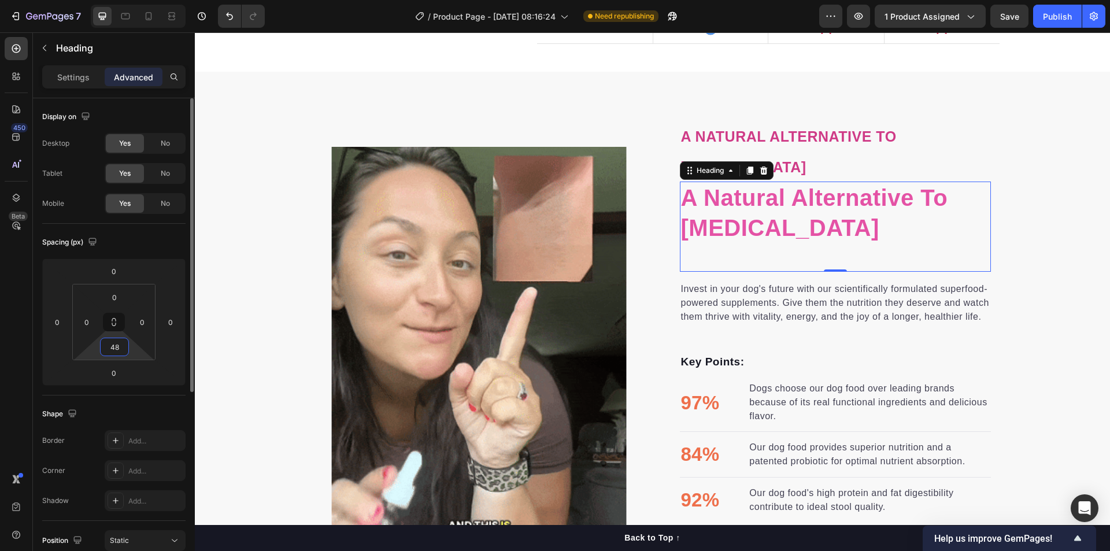
click at [113, 349] on input "48" at bounding box center [114, 346] width 23 height 17
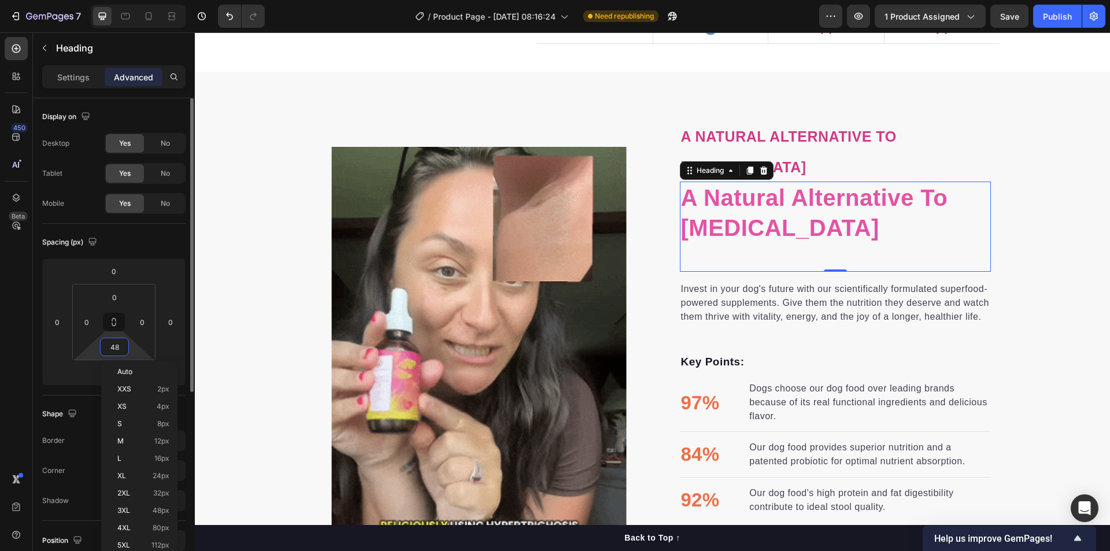
type input "0"
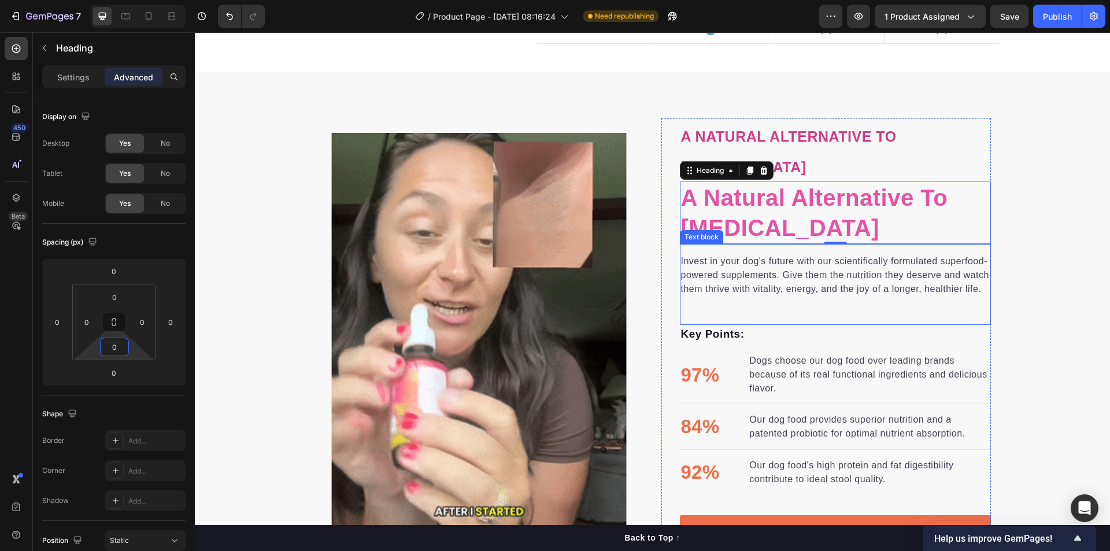
click at [937, 280] on p "Invest in your dog's future with our scientifically formulated superfood-powere…" at bounding box center [835, 275] width 309 height 42
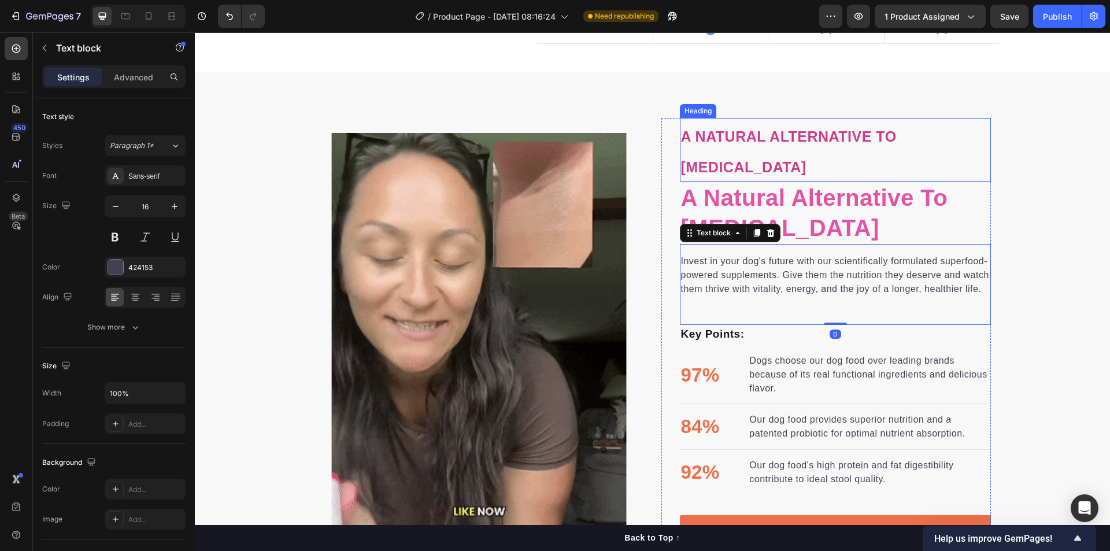
click at [881, 161] on h2 "a natural alternative to [MEDICAL_DATA]" at bounding box center [835, 150] width 311 height 64
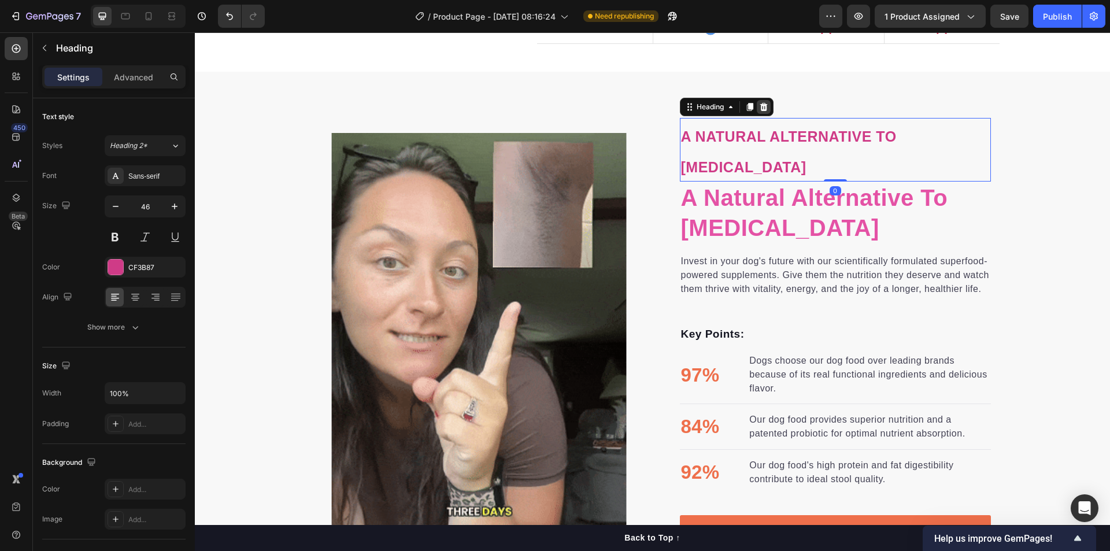
click at [762, 108] on icon at bounding box center [764, 107] width 8 height 8
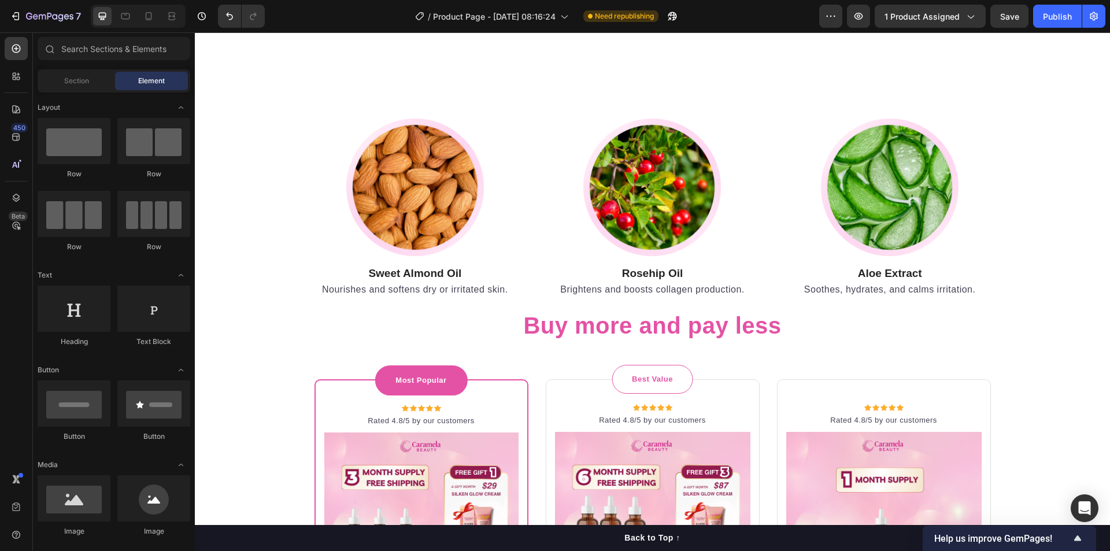
scroll to position [3547, 0]
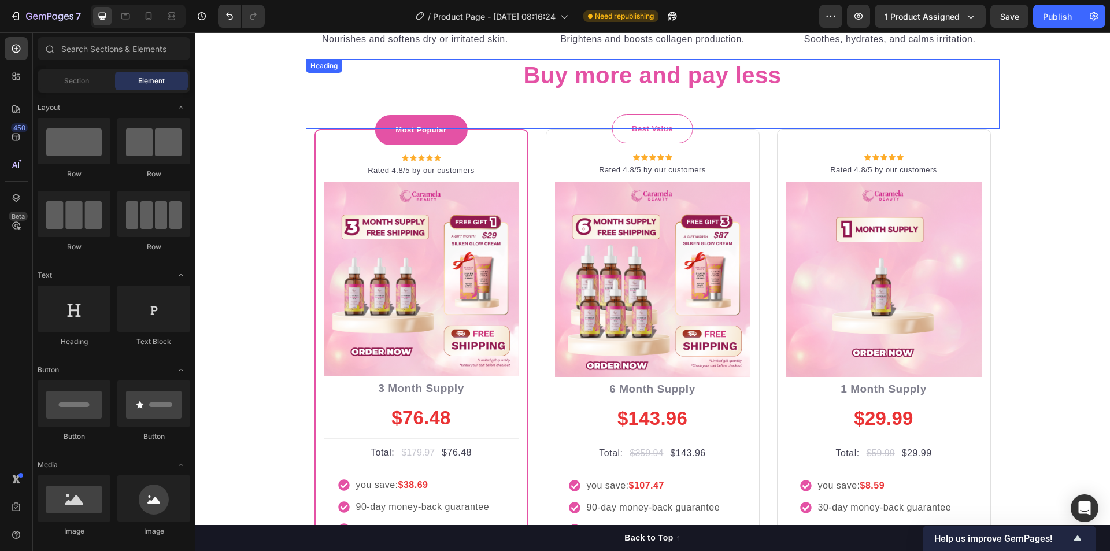
click at [737, 79] on strong "Buy more and pay less" at bounding box center [652, 74] width 258 height 25
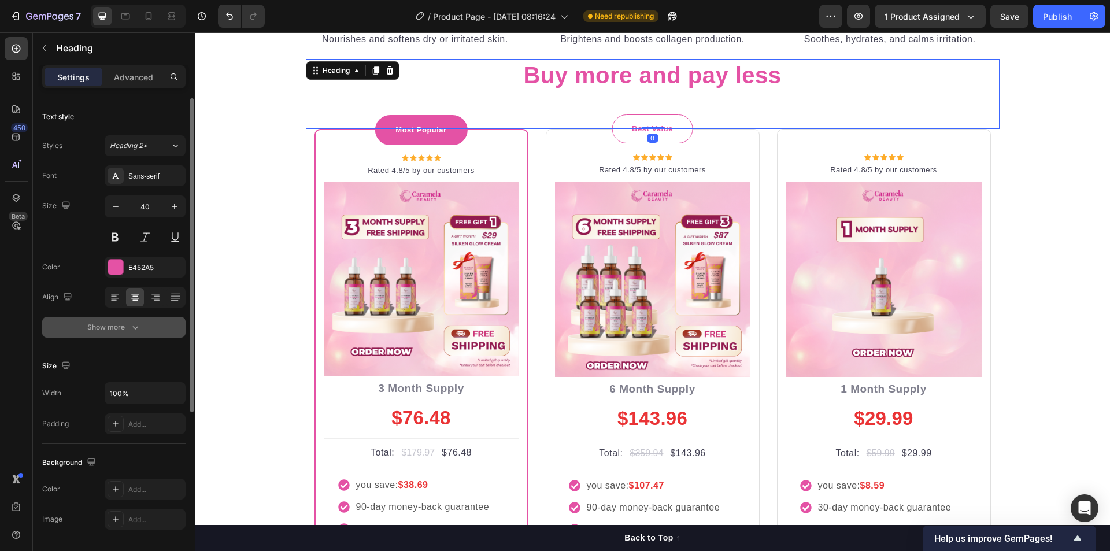
click at [136, 329] on icon "button" at bounding box center [135, 327] width 12 height 12
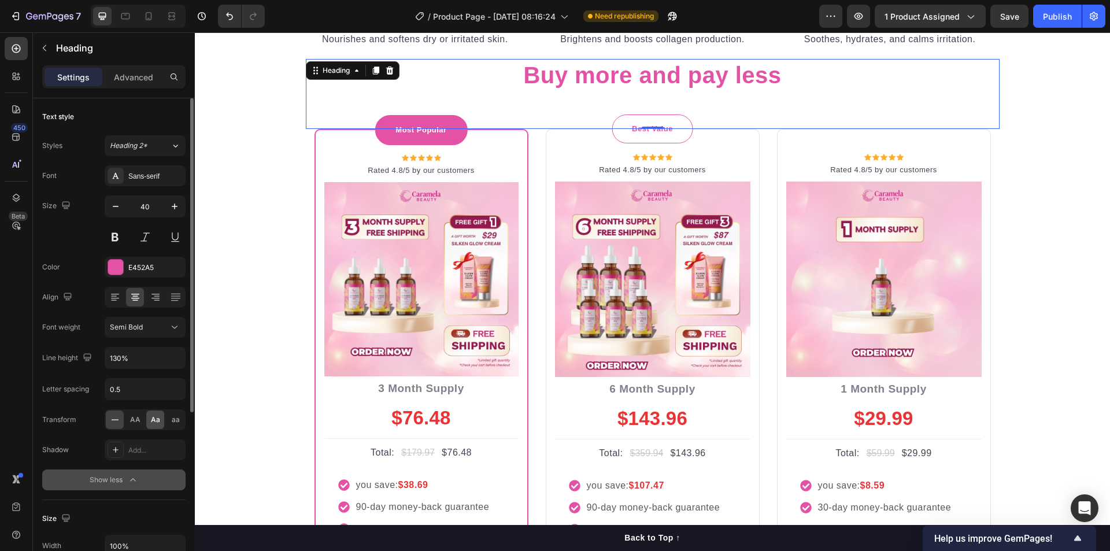
click at [156, 420] on span "Aa" at bounding box center [155, 419] width 9 height 10
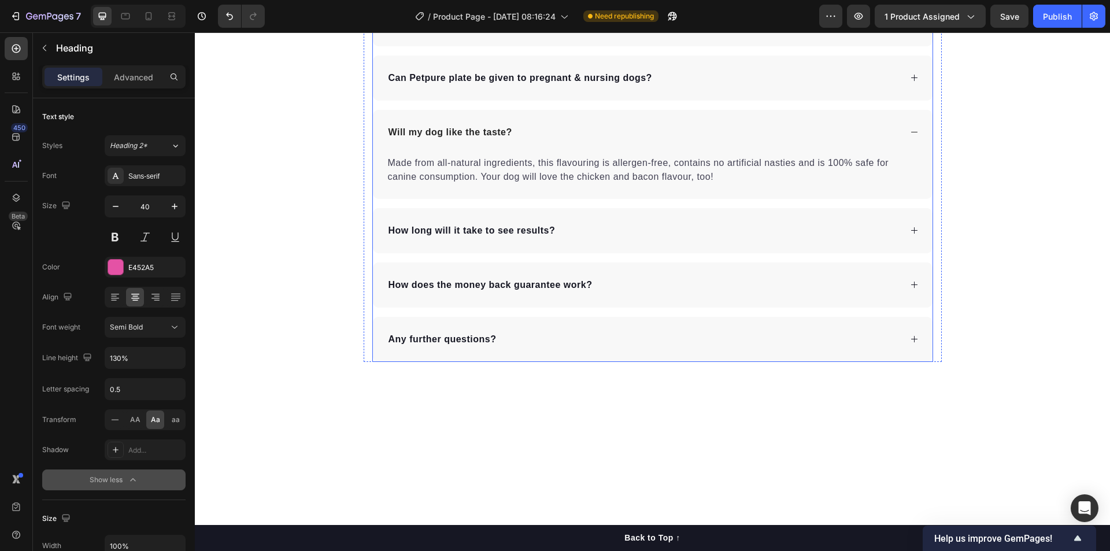
scroll to position [4299, 0]
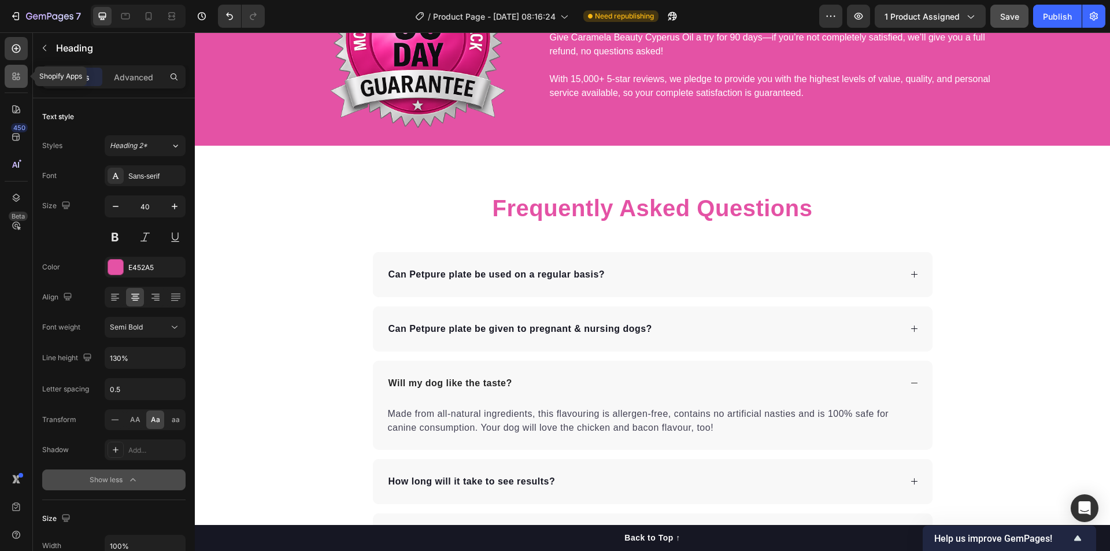
click at [20, 79] on icon at bounding box center [16, 77] width 12 height 12
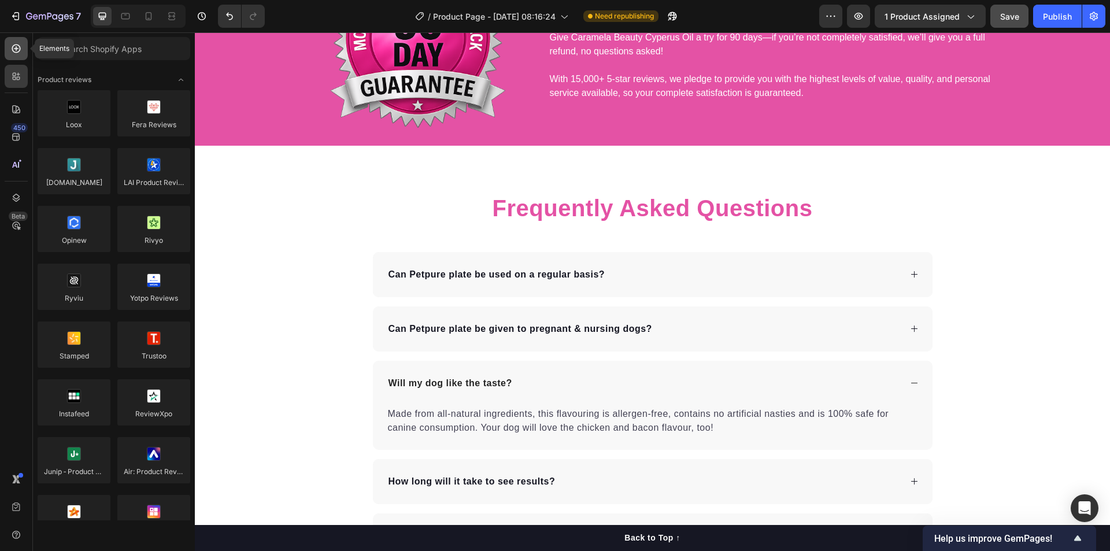
click at [18, 56] on div at bounding box center [16, 48] width 23 height 23
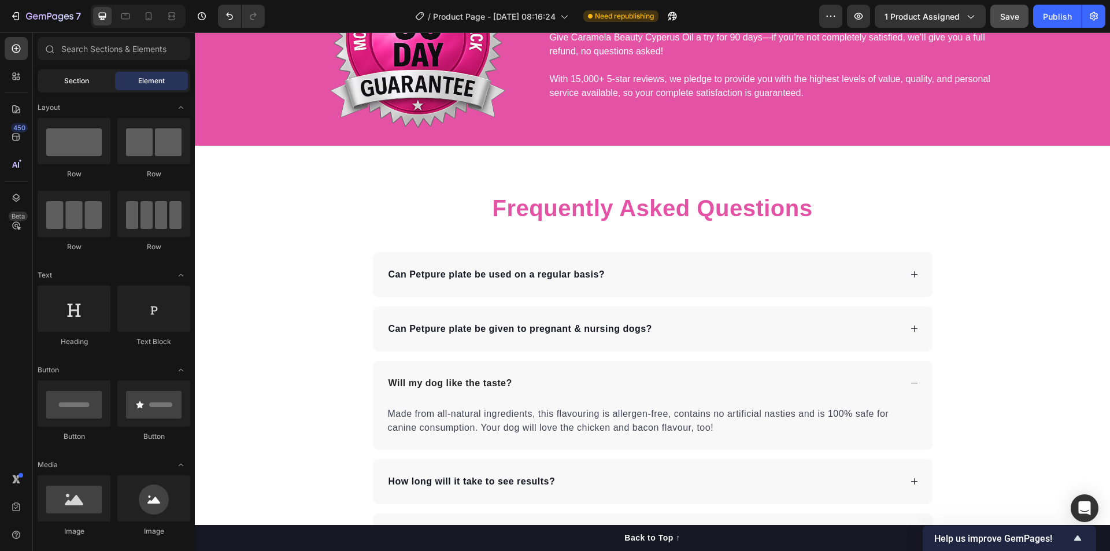
click at [69, 79] on span "Section" at bounding box center [76, 81] width 25 height 10
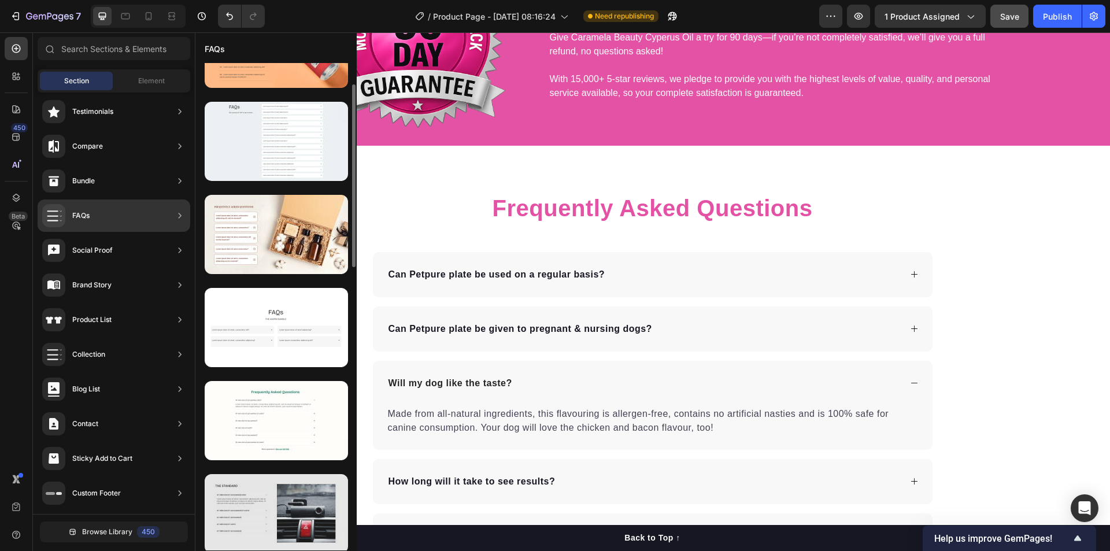
scroll to position [0, 0]
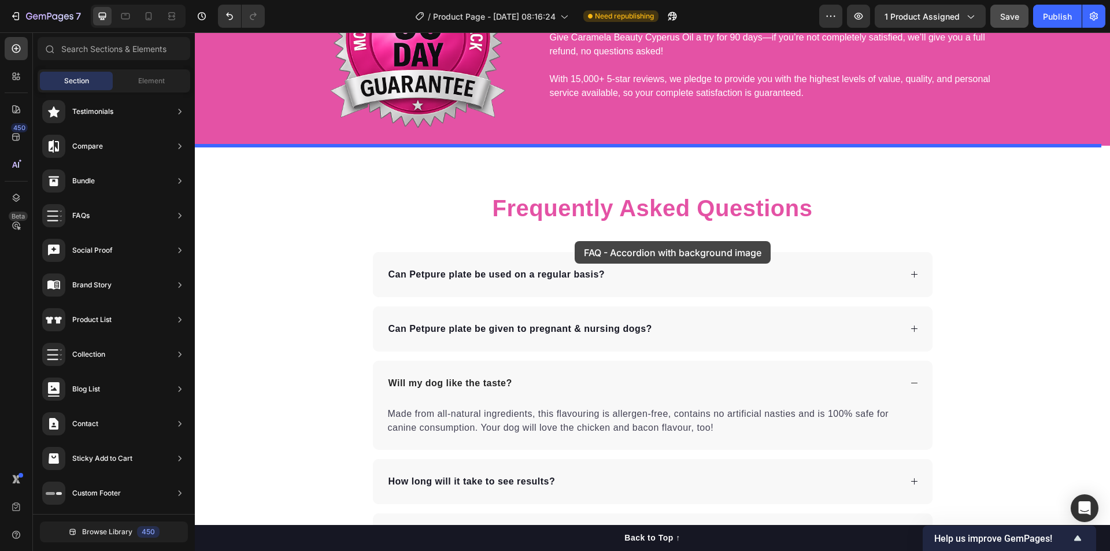
drag, startPoint x: 464, startPoint y: 316, endPoint x: 575, endPoint y: 238, distance: 136.2
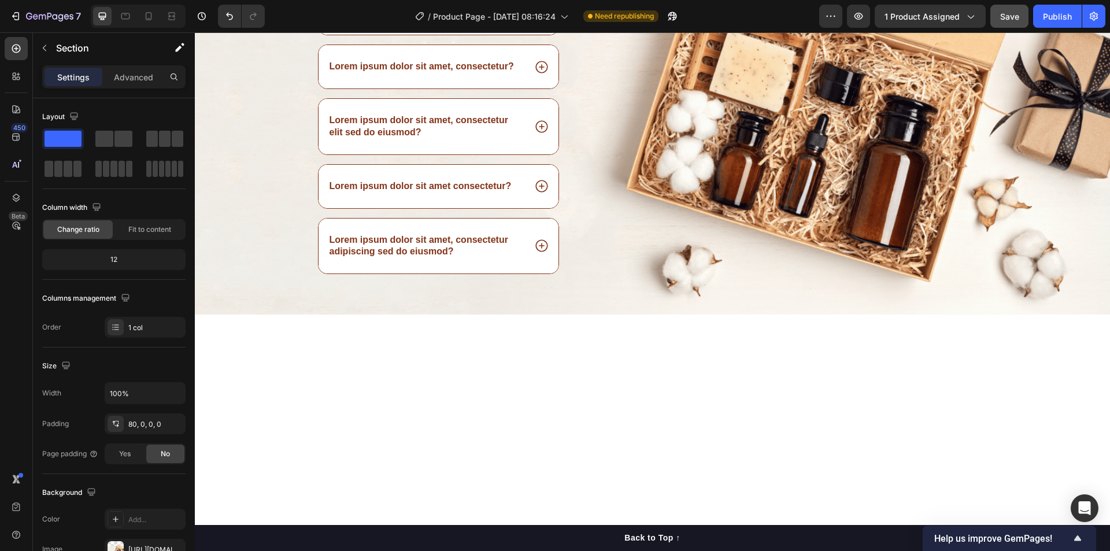
scroll to position [4299, 0]
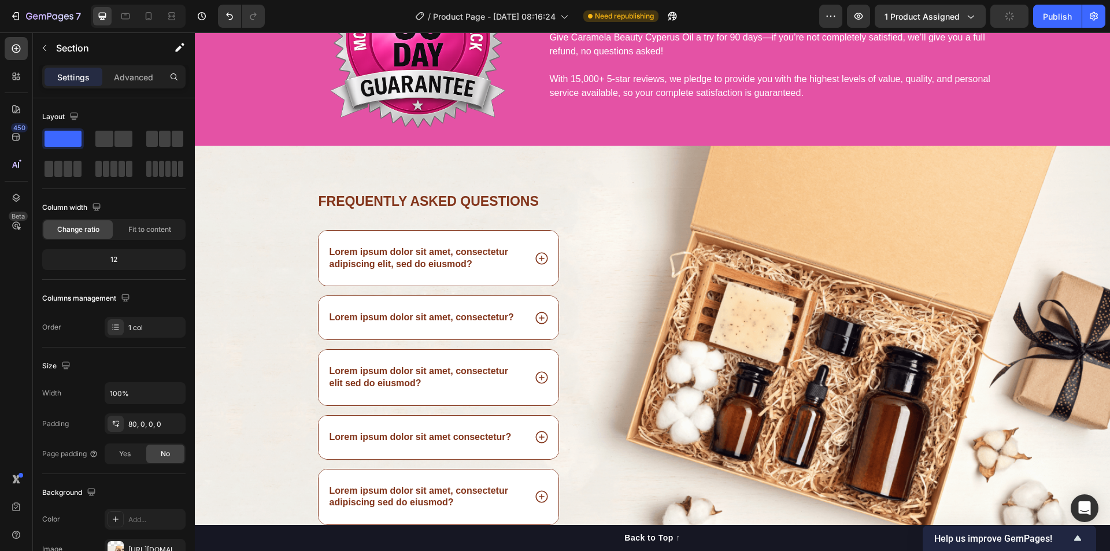
click at [258, 185] on div "Frequently asked questions Heading Lorem ipsum dolor sit amet, consectetur adip…" at bounding box center [652, 356] width 915 height 420
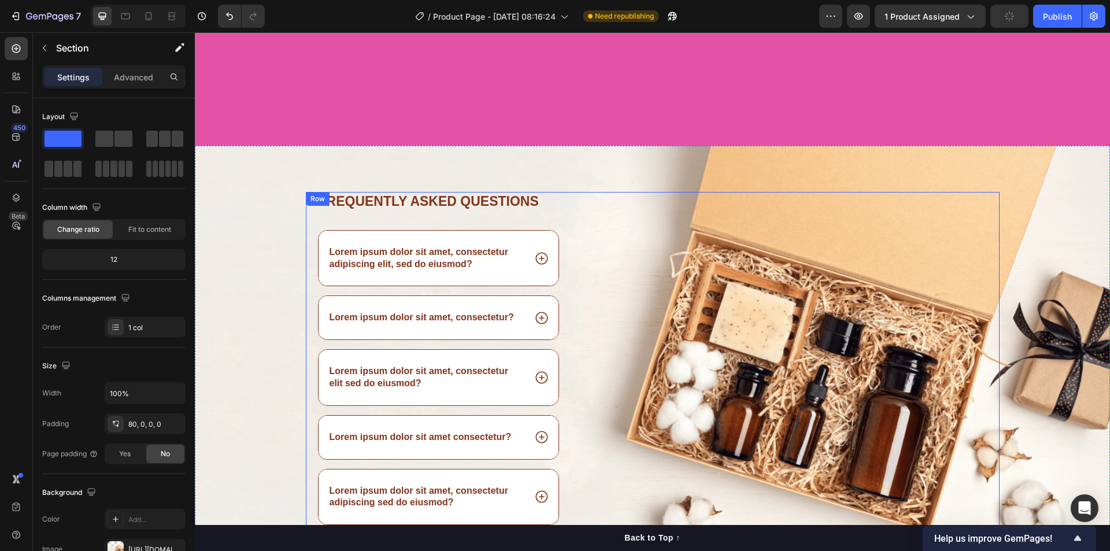
scroll to position [4550, 0]
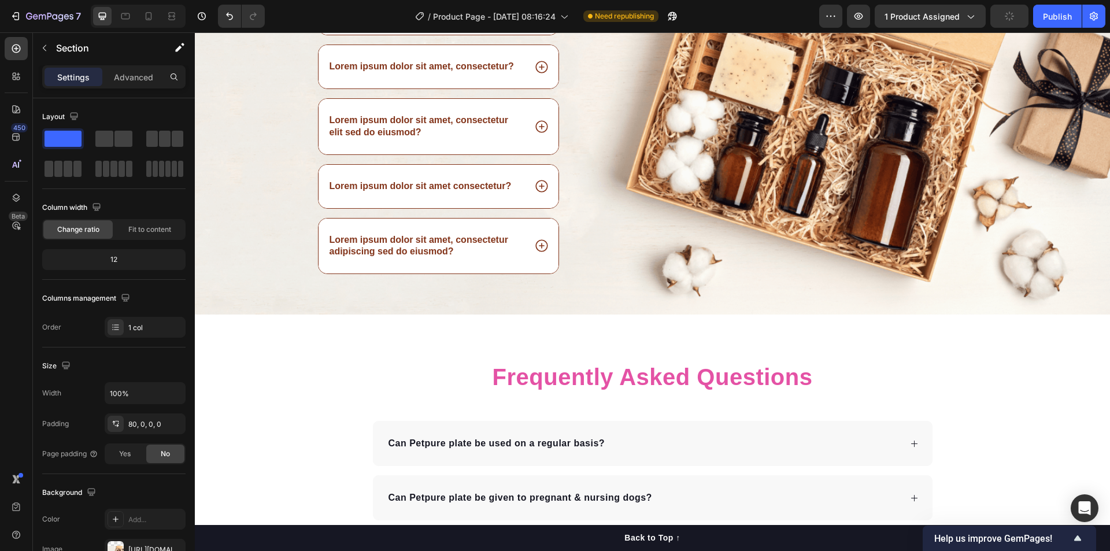
click at [287, 297] on div "Frequently asked questions Heading Lorem ipsum dolor sit amet, consectetur adip…" at bounding box center [652, 127] width 915 height 373
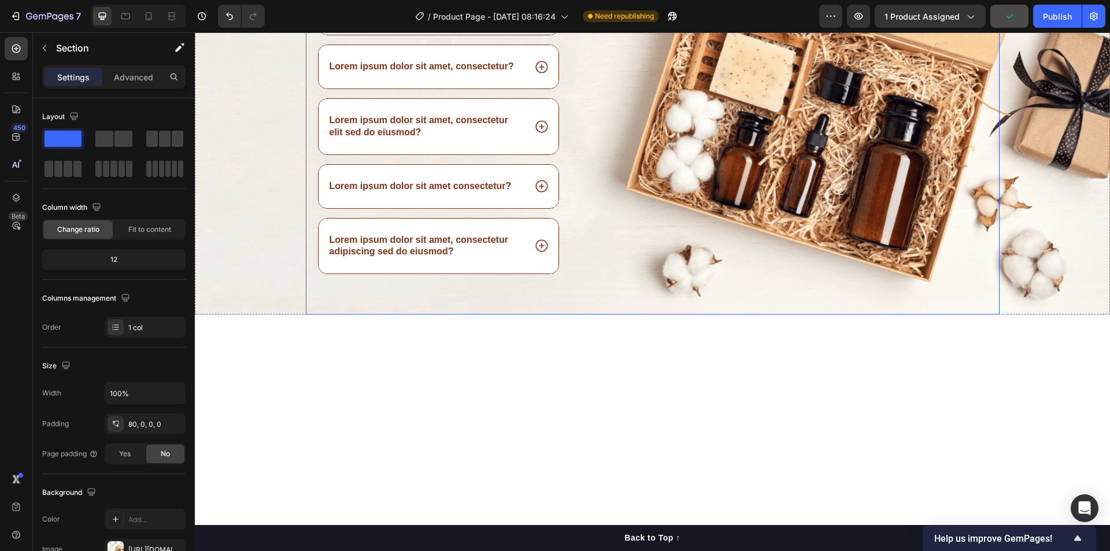
scroll to position [4299, 0]
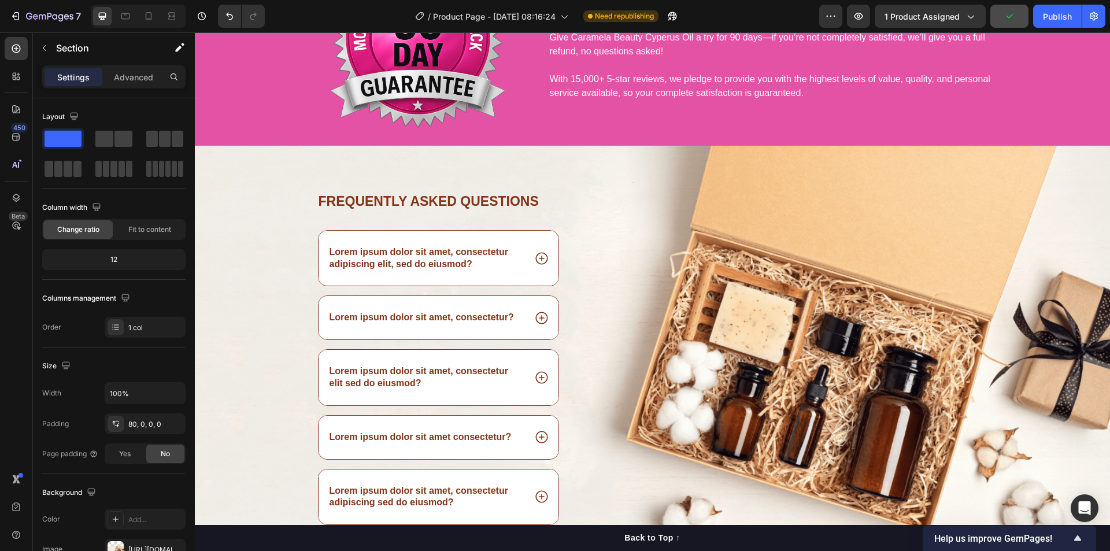
click at [1037, 178] on div "Frequently asked questions Heading Lorem ipsum dolor sit amet, consectetur adip…" at bounding box center [652, 356] width 915 height 420
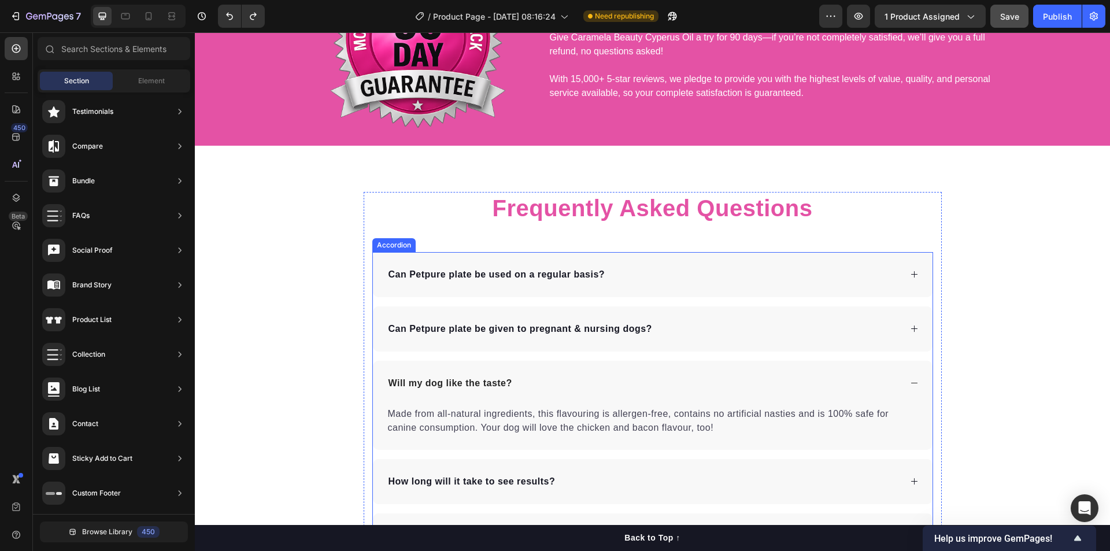
click at [635, 277] on div "Can Petpure plate be used on a regular basis?" at bounding box center [644, 274] width 514 height 17
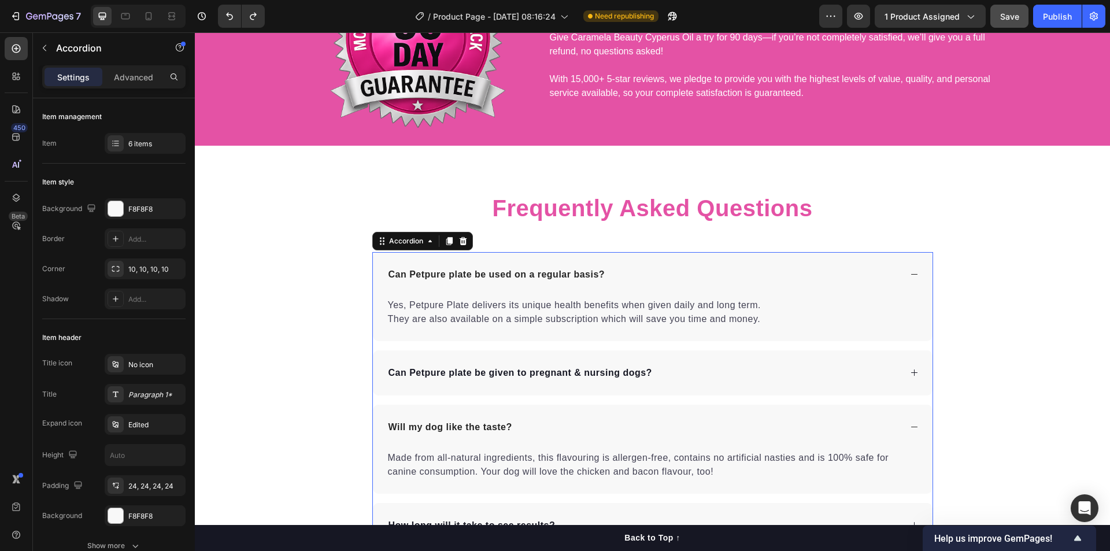
click at [561, 270] on p "Can Petpure plate be used on a regular basis?" at bounding box center [496, 275] width 217 height 14
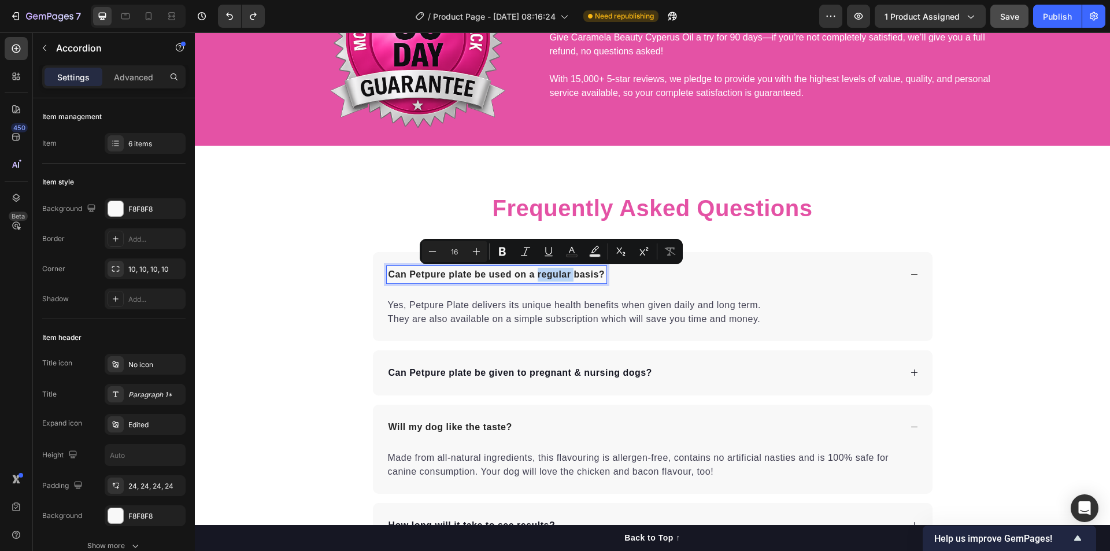
click at [561, 270] on p "Can Petpure plate be used on a regular basis?" at bounding box center [496, 275] width 217 height 14
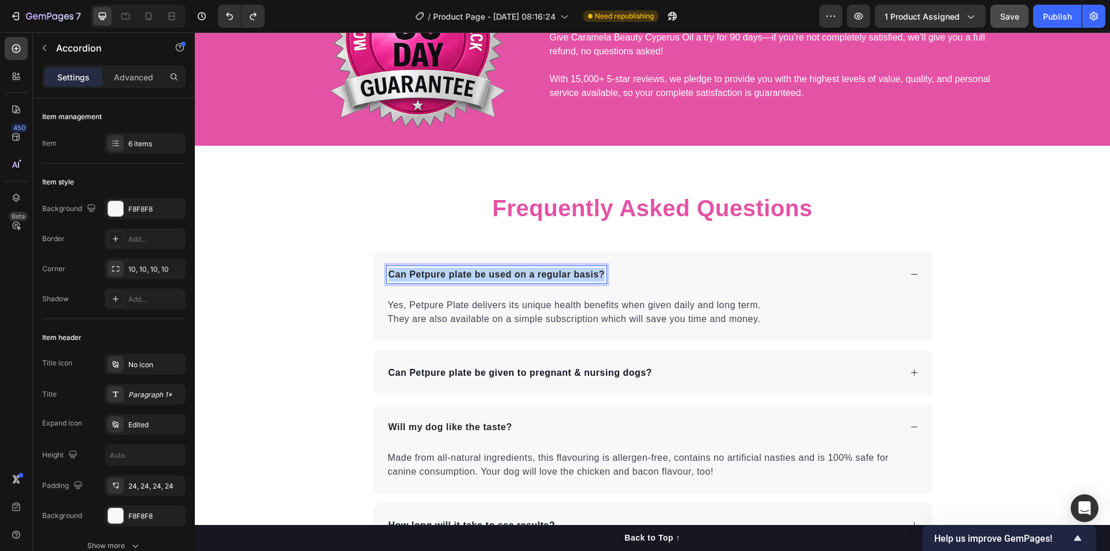
click at [561, 270] on p "Can Petpure plate be used on a regular basis?" at bounding box center [496, 275] width 217 height 14
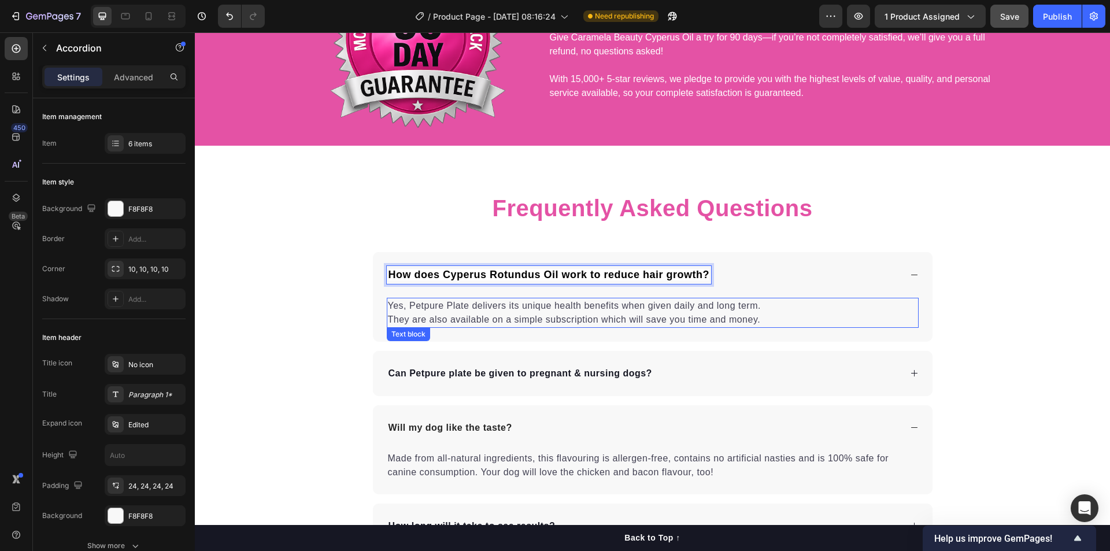
click at [552, 310] on p "Yes, Petpure Plate delivers its unique health benefits when given daily and lon…" at bounding box center [653, 313] width 530 height 28
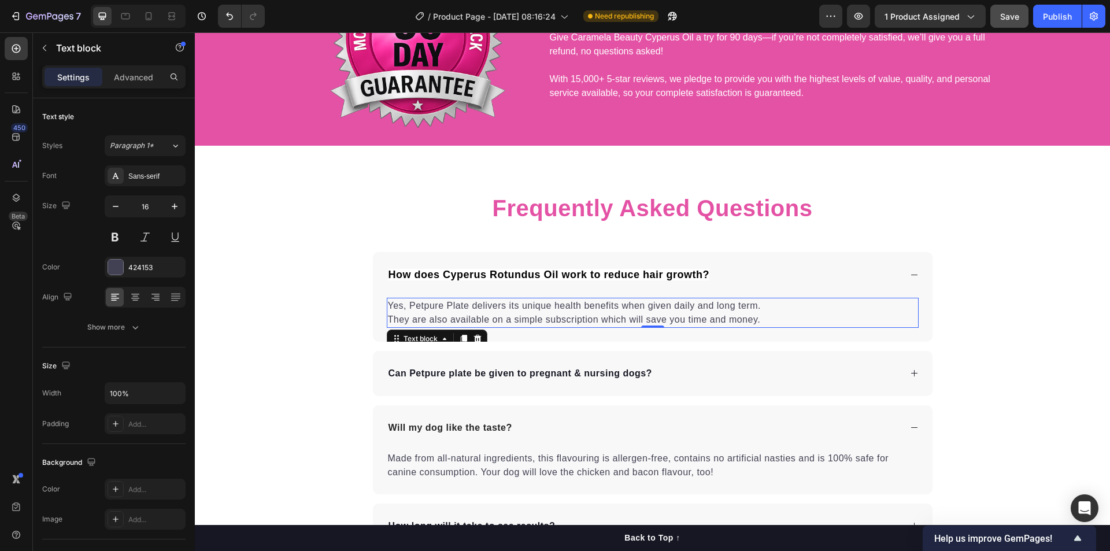
click at [552, 310] on p "Yes, Petpure Plate delivers its unique health benefits when given daily and lon…" at bounding box center [653, 313] width 530 height 28
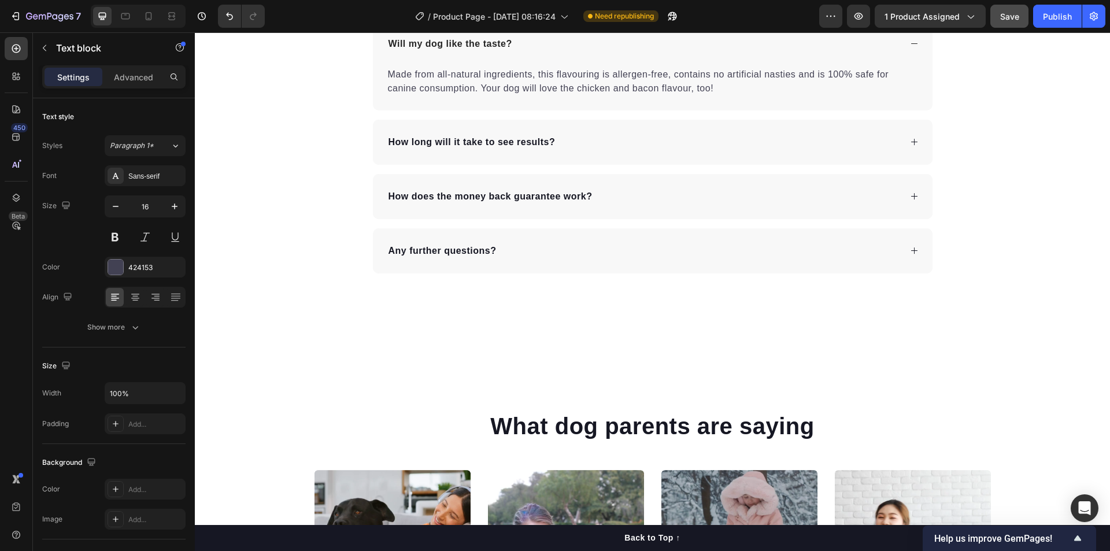
scroll to position [4388, 0]
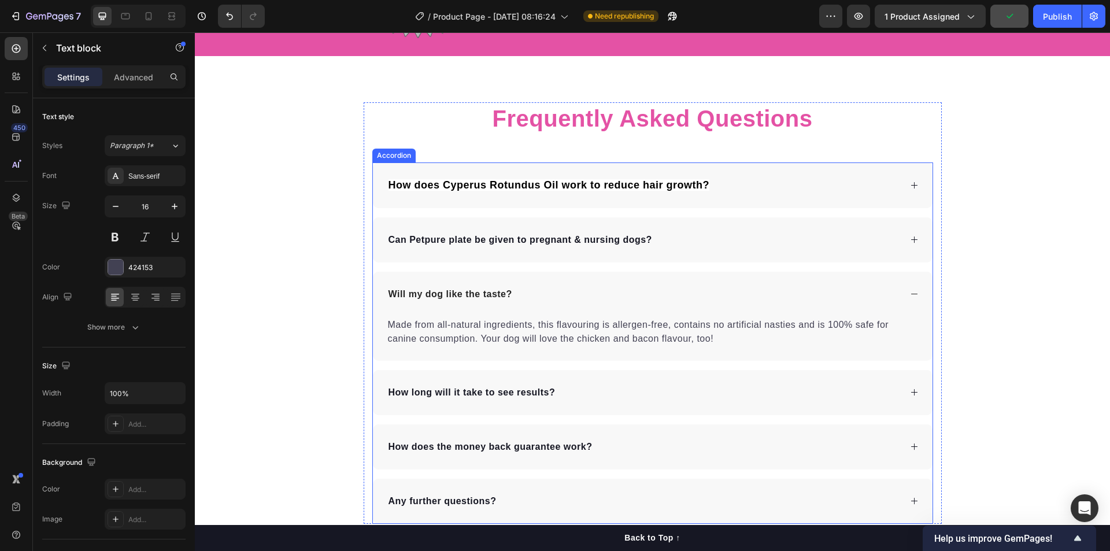
click at [739, 193] on div "How does Cyperus Rotundus Oil work to reduce hair growth?" at bounding box center [644, 185] width 514 height 18
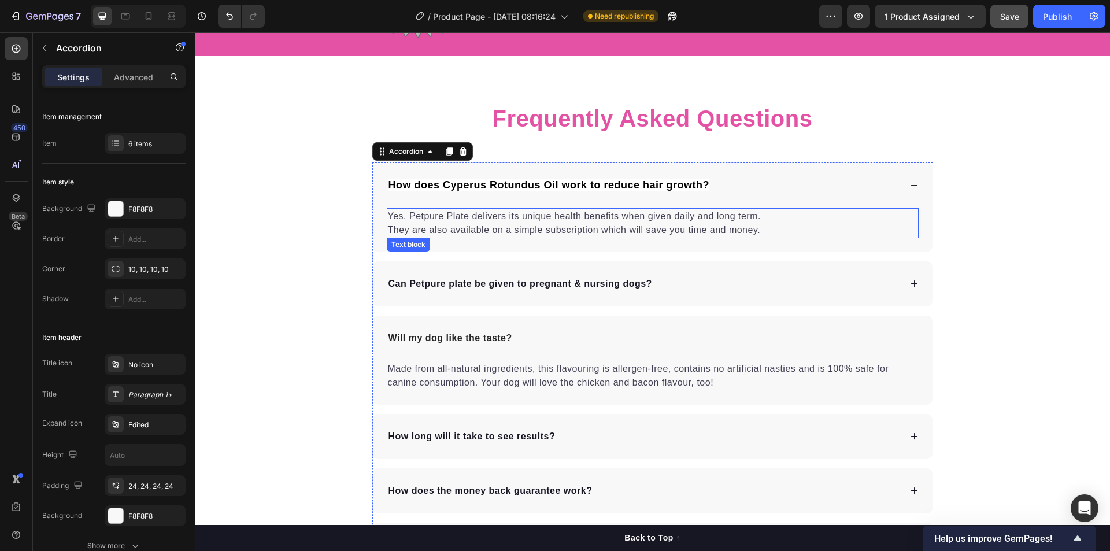
click at [595, 219] on p "Yes, Petpure Plate delivers its unique health benefits when given daily and lon…" at bounding box center [653, 223] width 530 height 28
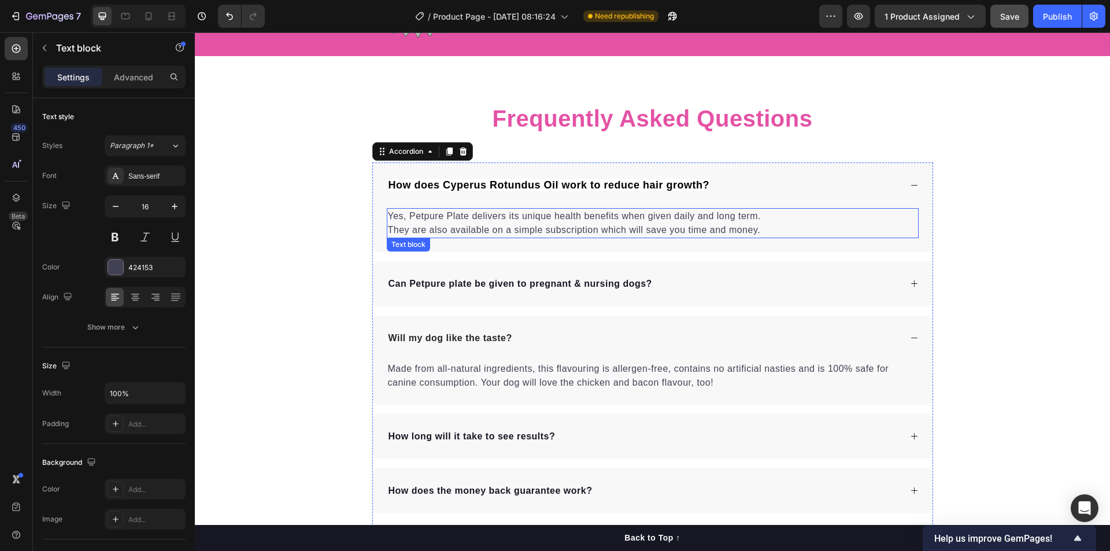
click at [595, 219] on p "Yes, Petpure Plate delivers its unique health benefits when given daily and lon…" at bounding box center [653, 223] width 530 height 28
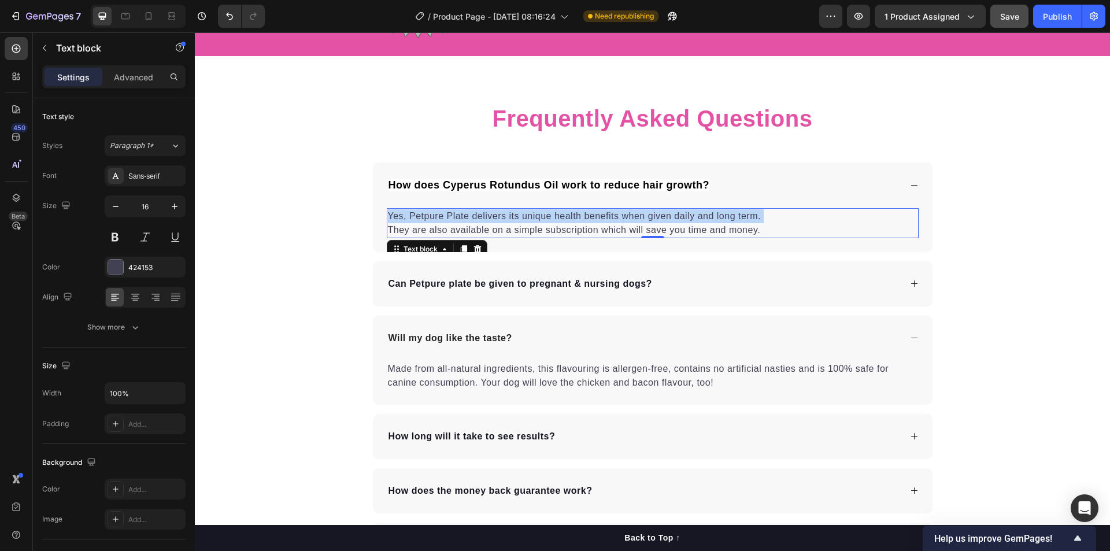
click at [595, 219] on p "Yes, Petpure Plate delivers its unique health benefits when given daily and lon…" at bounding box center [653, 223] width 530 height 28
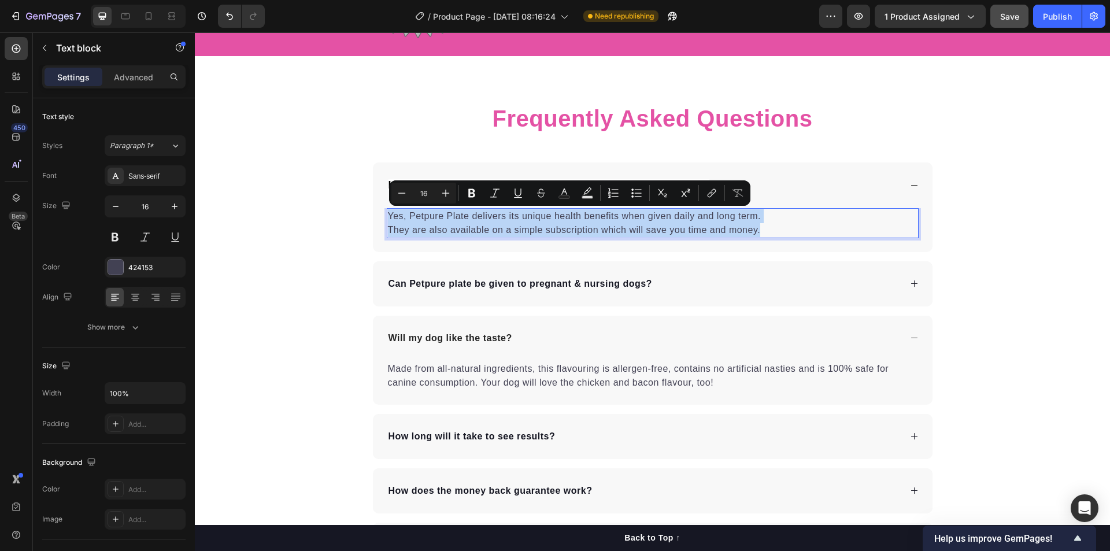
copy p "Yes, Petpure Plate delivers its unique health benefits when given daily and lon…"
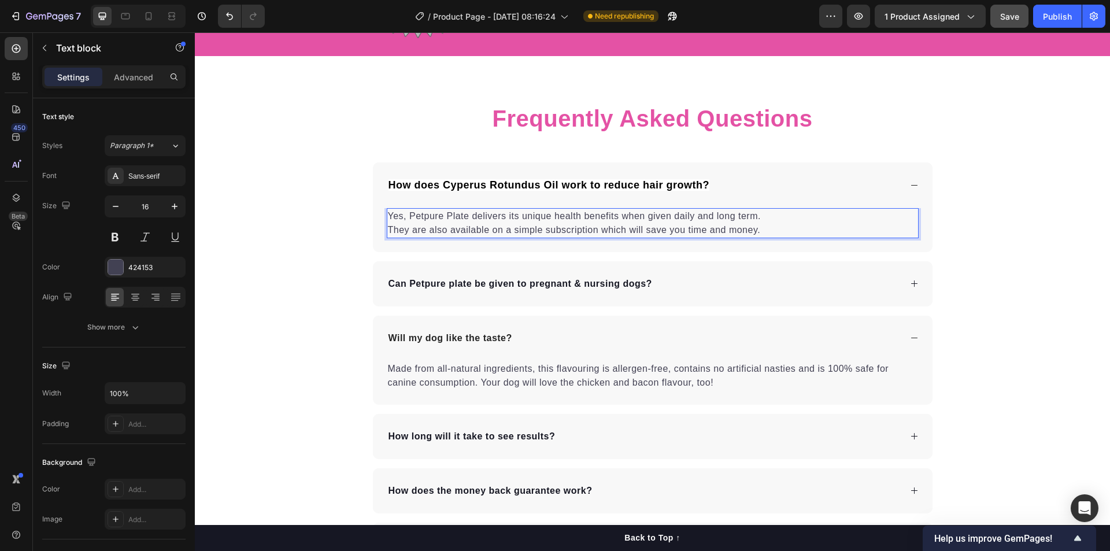
click at [595, 219] on p "Yes, Petpure Plate delivers its unique health benefits when given daily and lon…" at bounding box center [653, 223] width 530 height 28
click at [597, 218] on p "Yes, Petpure Plate delivers its unique health benefits when given daily and lon…" at bounding box center [653, 223] width 530 height 28
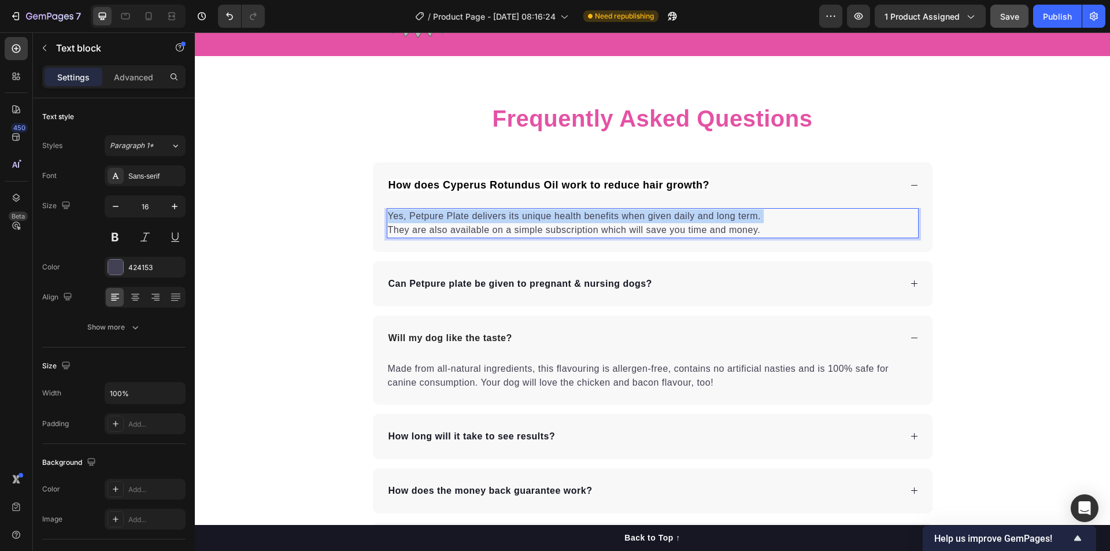
click at [597, 218] on p "Yes, Petpure Plate delivers its unique health benefits when given daily and lon…" at bounding box center [653, 223] width 530 height 28
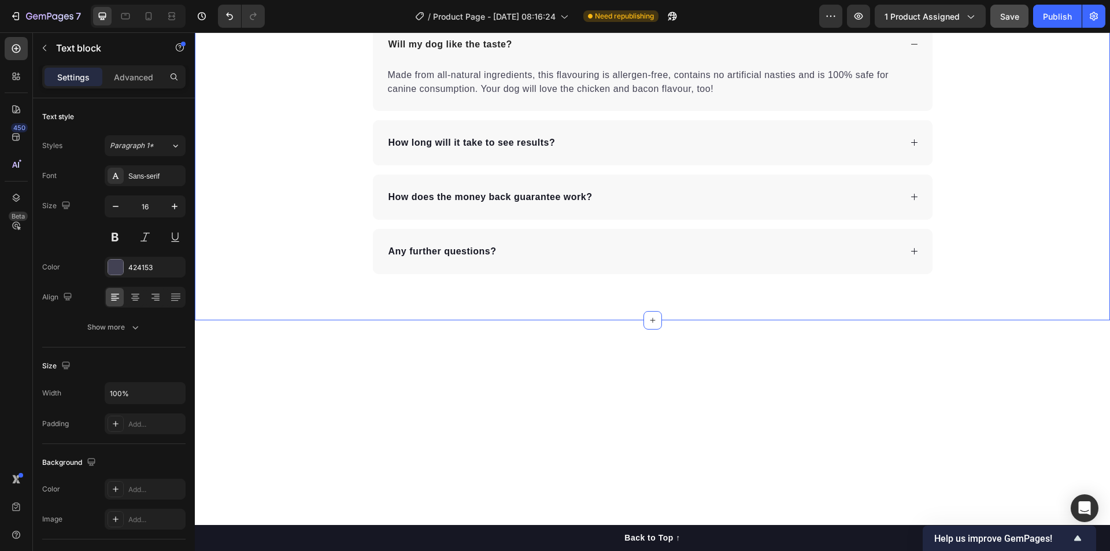
scroll to position [4388, 0]
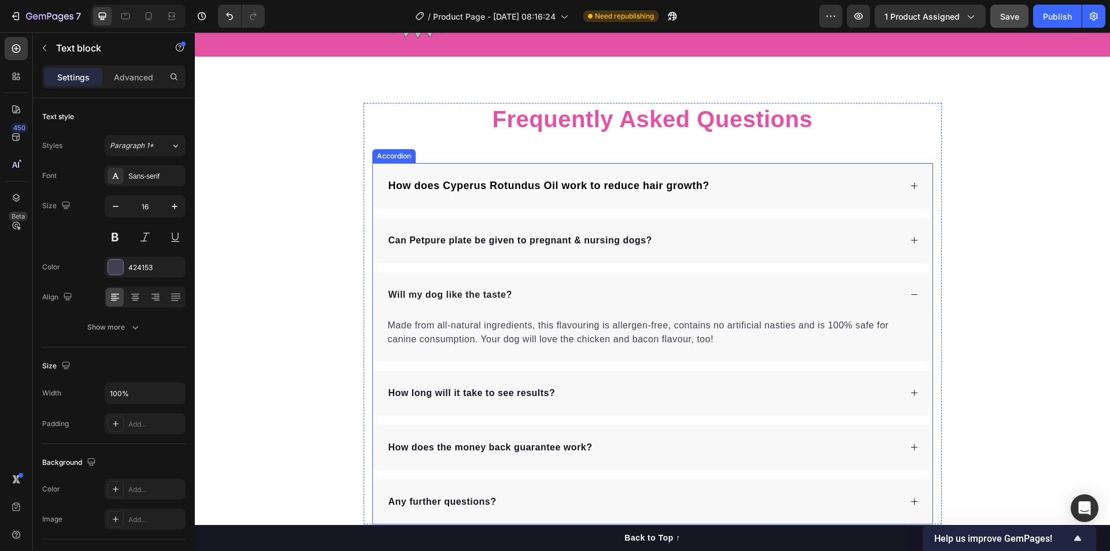
click at [749, 182] on div "How does Cyperus Rotundus Oil work to reduce hair growth?" at bounding box center [644, 186] width 514 height 18
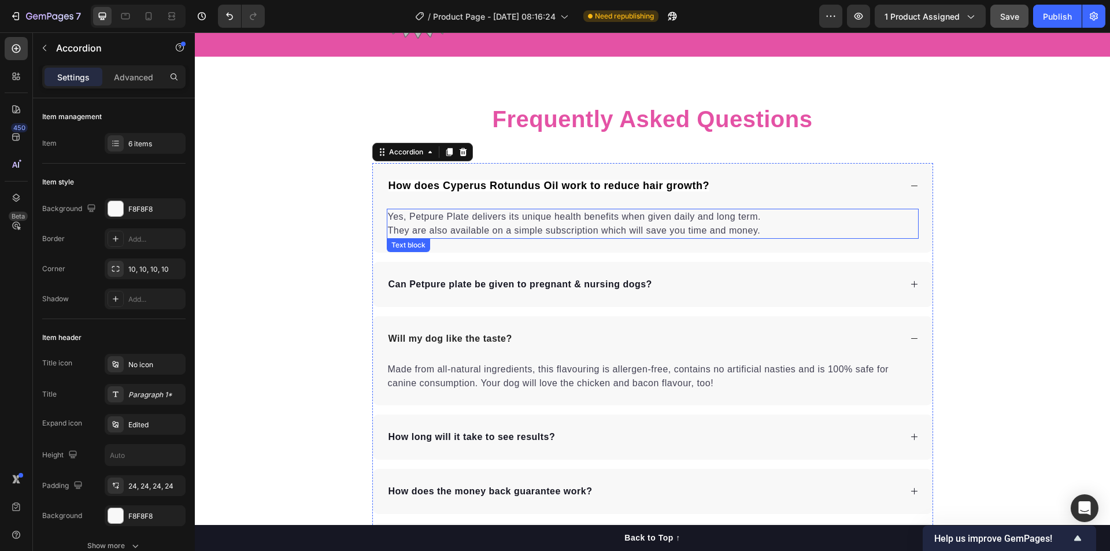
click at [617, 219] on p "Yes, Petpure Plate delivers its unique health benefits when given daily and lon…" at bounding box center [653, 224] width 530 height 28
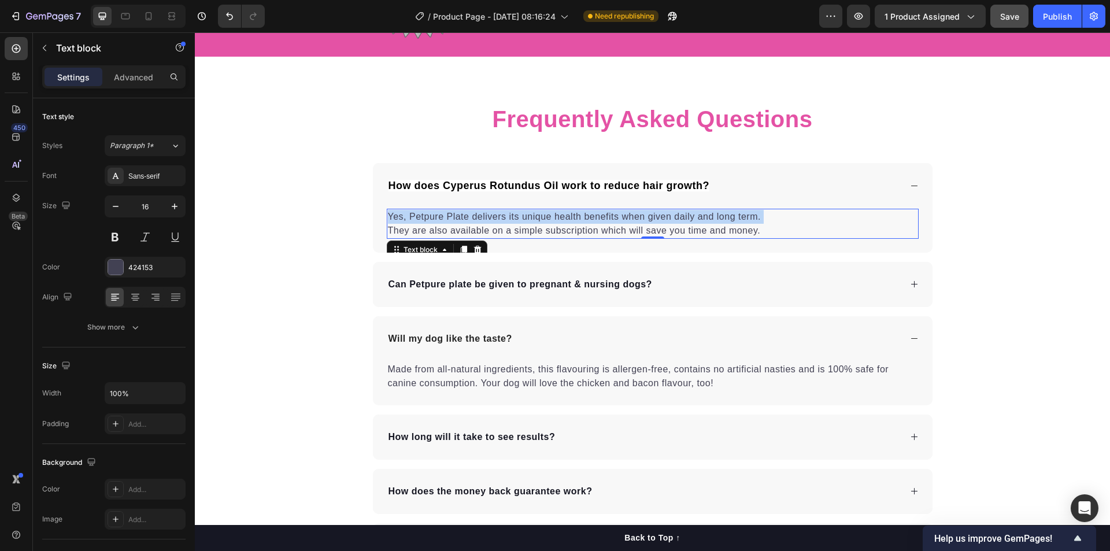
click at [617, 219] on p "Yes, Petpure Plate delivers its unique health benefits when given daily and lon…" at bounding box center [653, 224] width 530 height 28
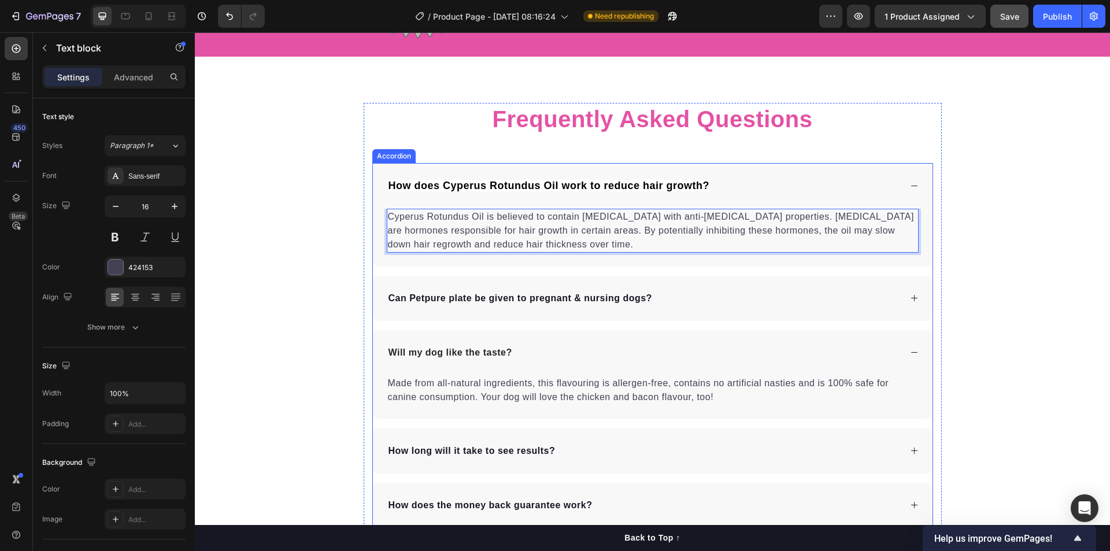
click at [568, 300] on p "Can Petpure plate be given to pregnant & nursing dogs?" at bounding box center [520, 298] width 264 height 14
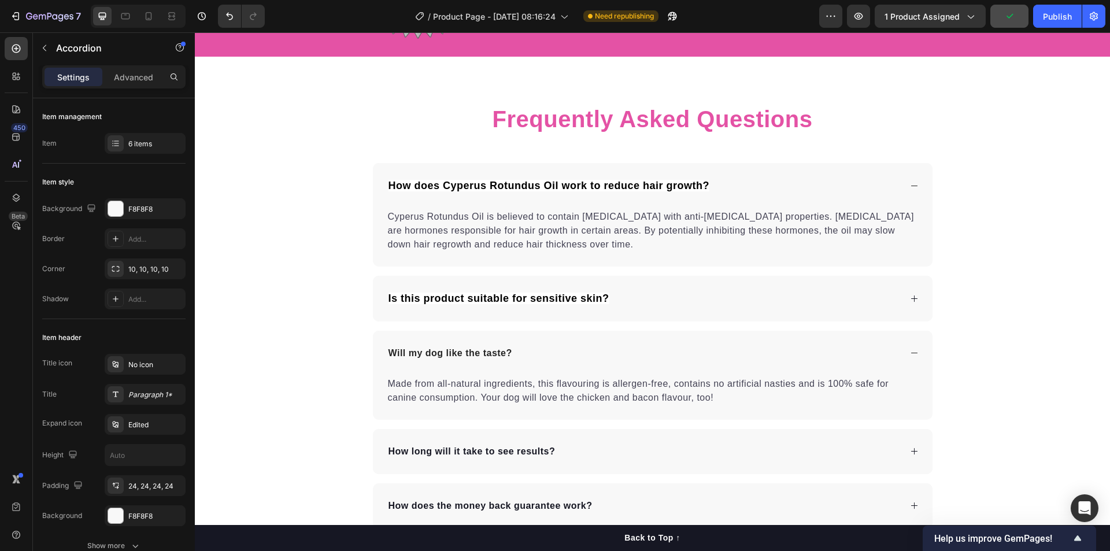
click at [689, 299] on div "Is this product suitable for sensitive skin?" at bounding box center [644, 299] width 514 height 18
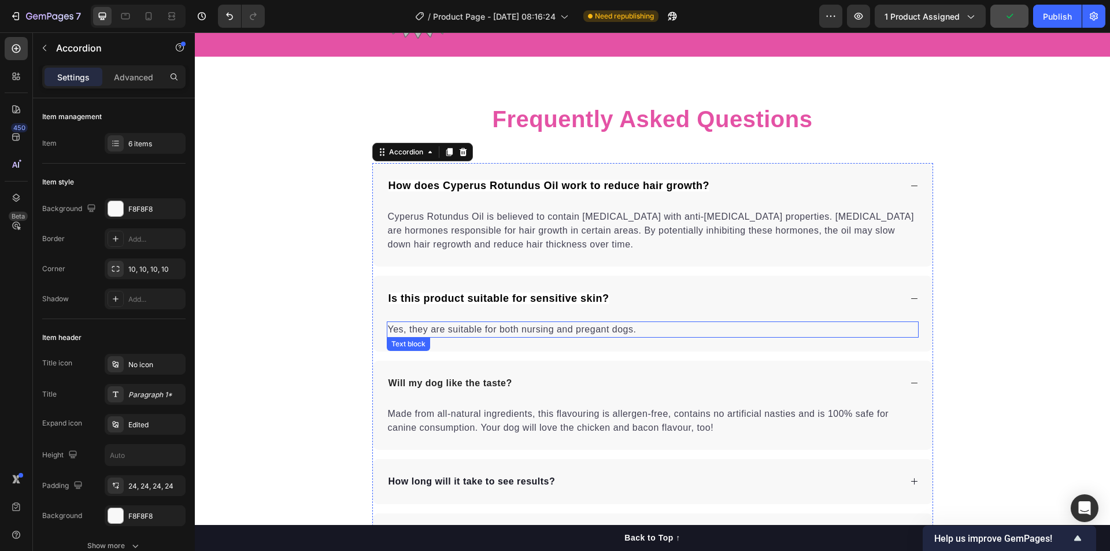
click at [590, 330] on p "Yes, they are suitable for both nursing and pregant dogs." at bounding box center [653, 330] width 530 height 14
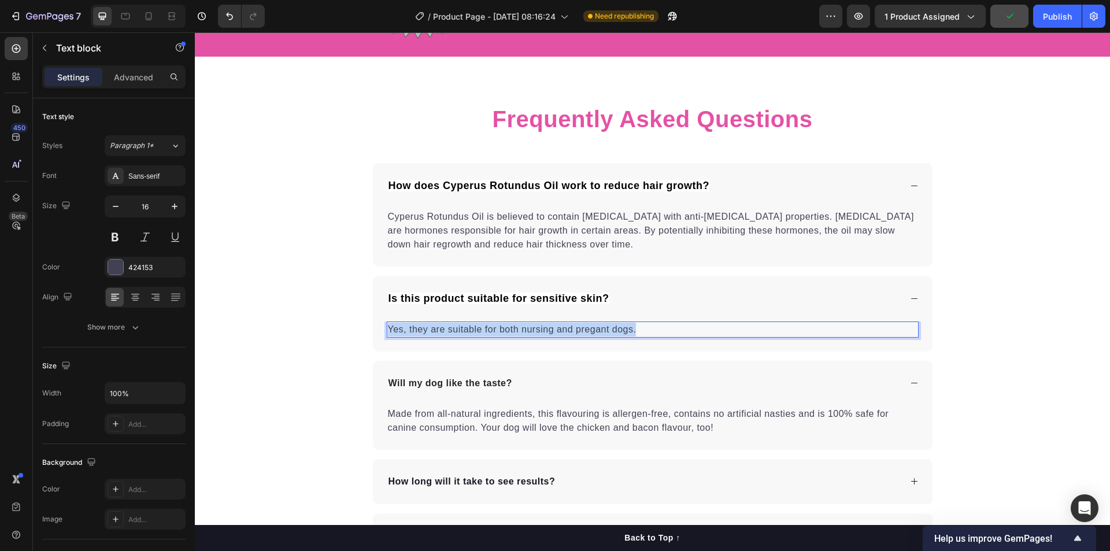
click at [590, 330] on p "Yes, they are suitable for both nursing and pregant dogs." at bounding box center [653, 330] width 530 height 14
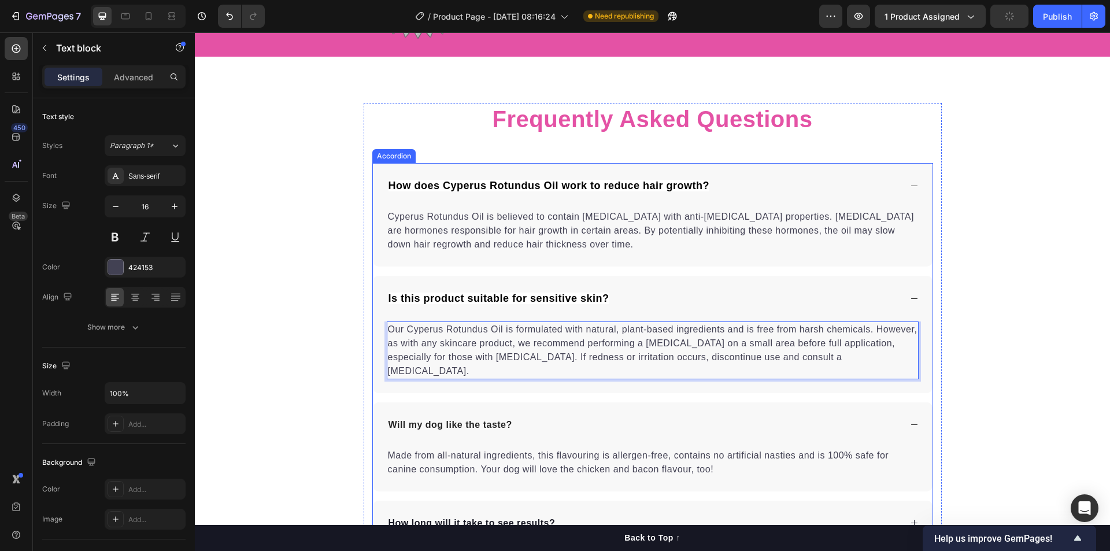
click at [480, 418] on p "Will my dog like the taste?" at bounding box center [450, 425] width 124 height 14
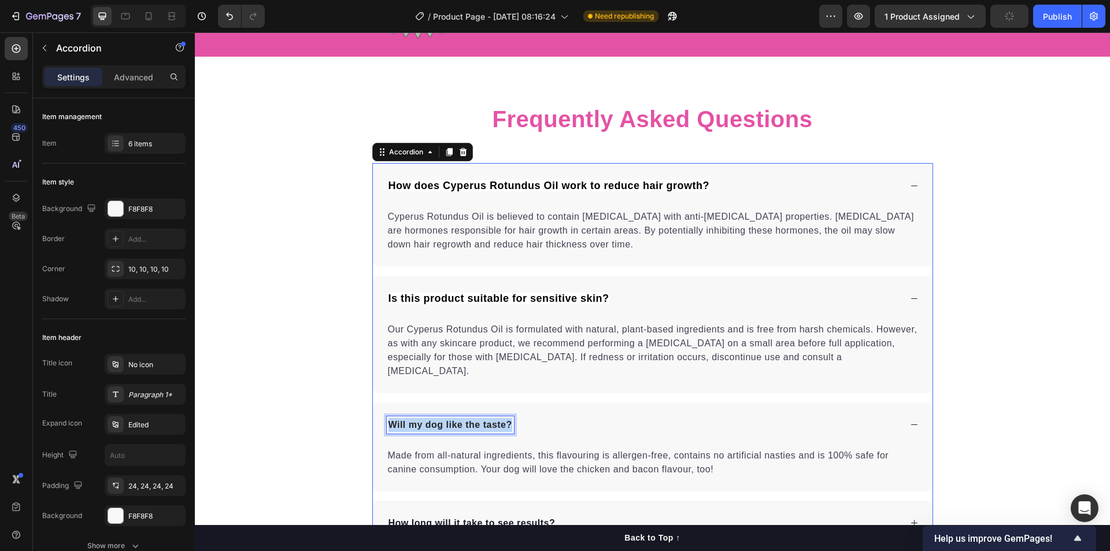
click at [480, 418] on p "Will my dog like the taste?" at bounding box center [450, 425] width 124 height 14
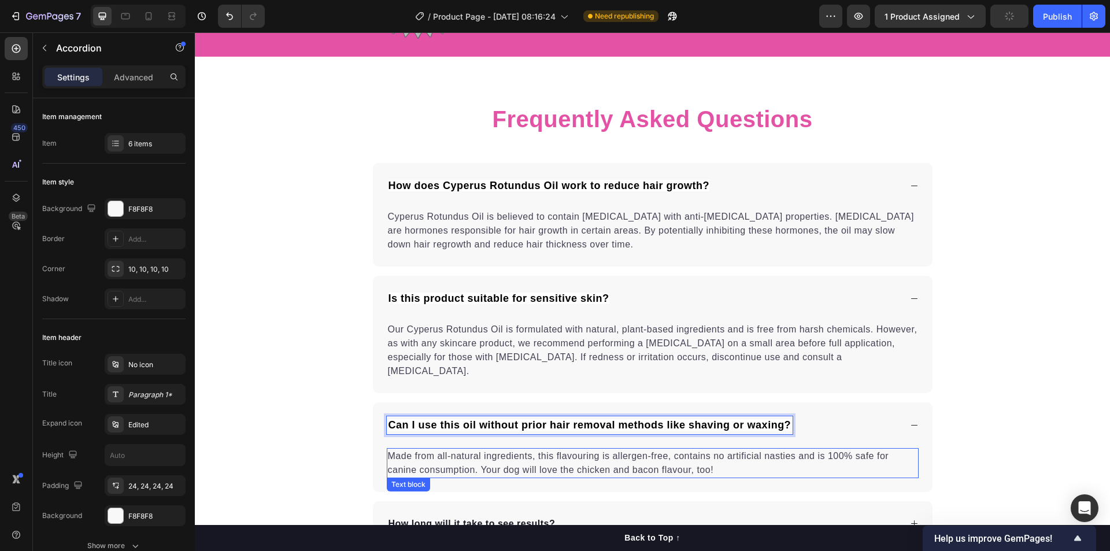
click at [579, 450] on p "Made from all-natural ingredients, this flavouring is allergen-free, contains n…" at bounding box center [653, 463] width 530 height 28
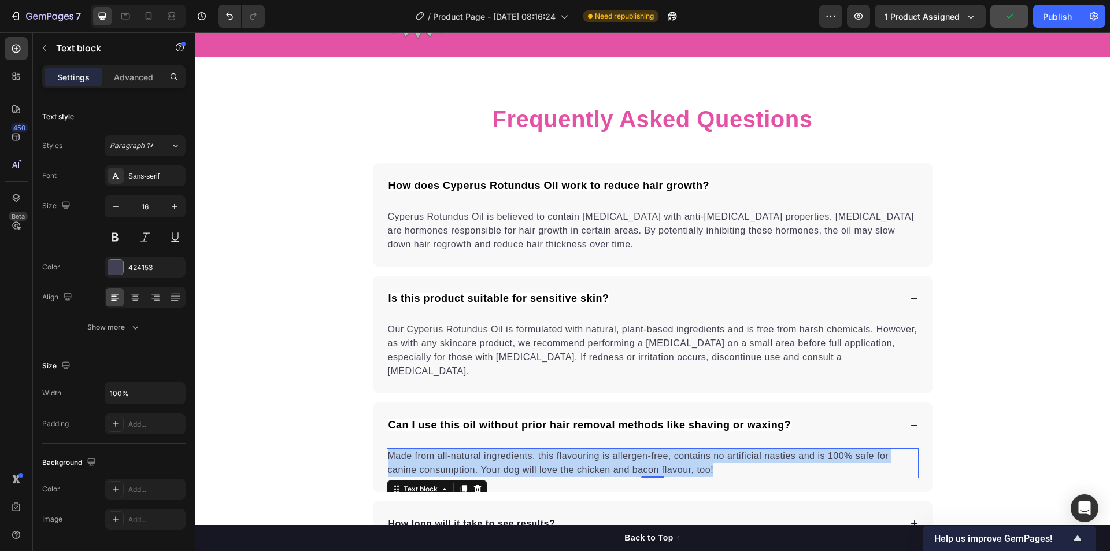
click at [579, 450] on p "Made from all-natural ingredients, this flavouring is allergen-free, contains n…" at bounding box center [653, 463] width 530 height 28
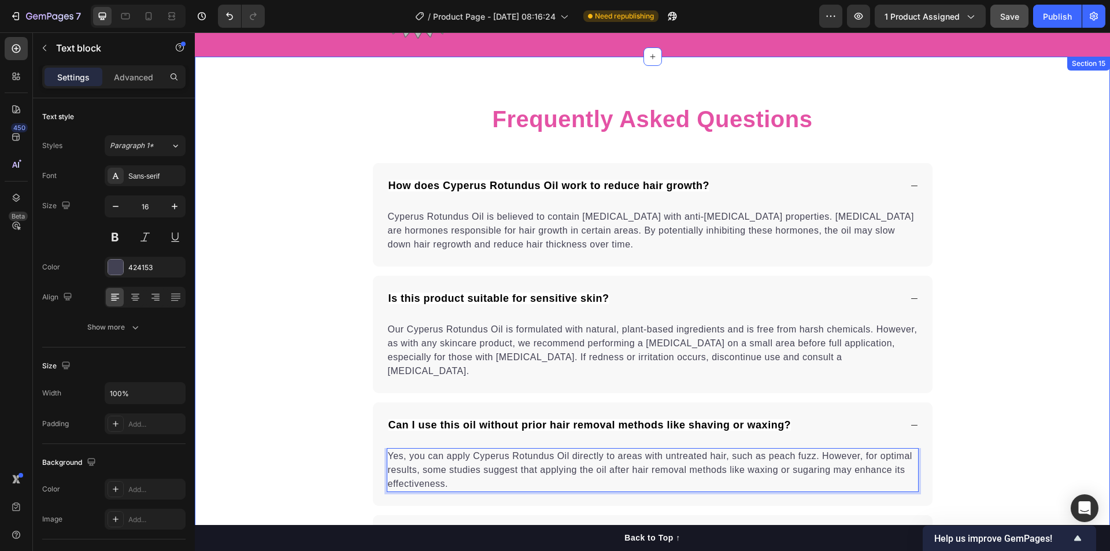
click at [1023, 369] on div "Frequently Asked Questions Heading How does Cyperus Rotundus Oil work to reduce…" at bounding box center [652, 386] width 915 height 566
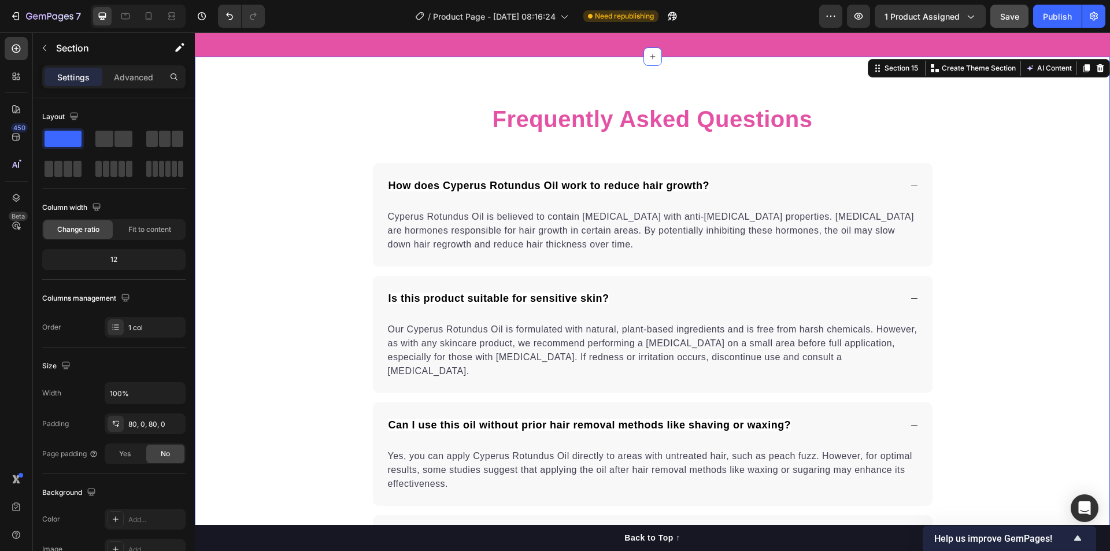
scroll to position [4638, 0]
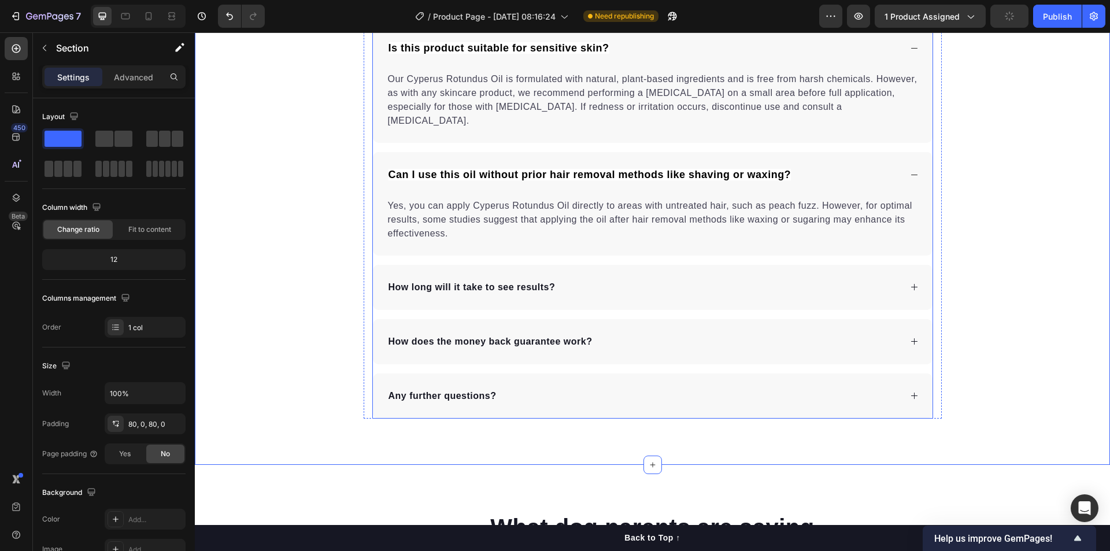
click at [521, 280] on p "How long will it take to see results?" at bounding box center [471, 287] width 167 height 14
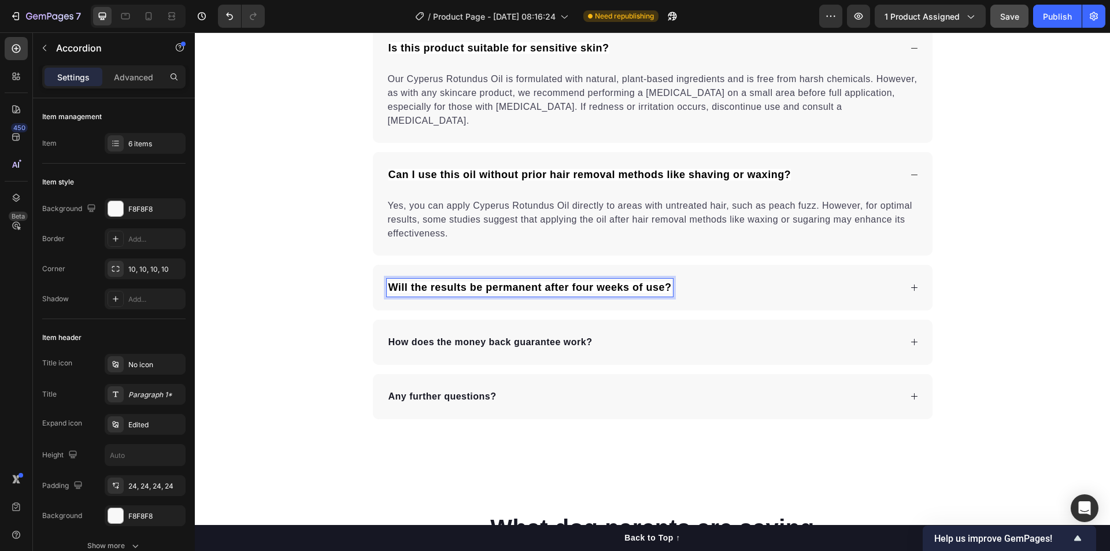
click at [724, 279] on div "Will the results be permanent after four weeks of use?" at bounding box center [644, 288] width 514 height 18
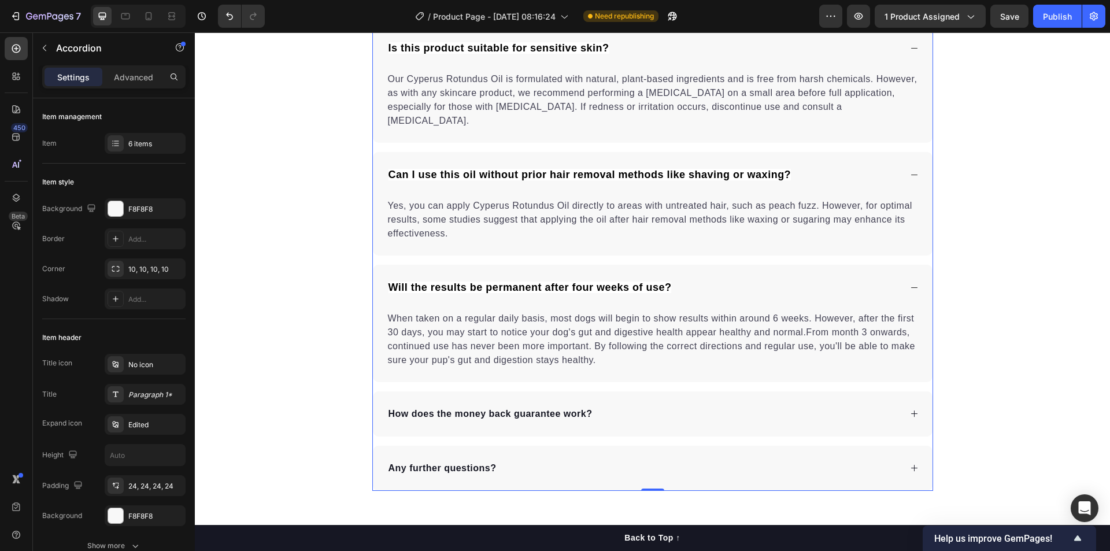
scroll to position [4638, 0]
click at [539, 316] on p "When taken on a regular daily basis, most dogs will begin to show results withi…" at bounding box center [653, 339] width 530 height 55
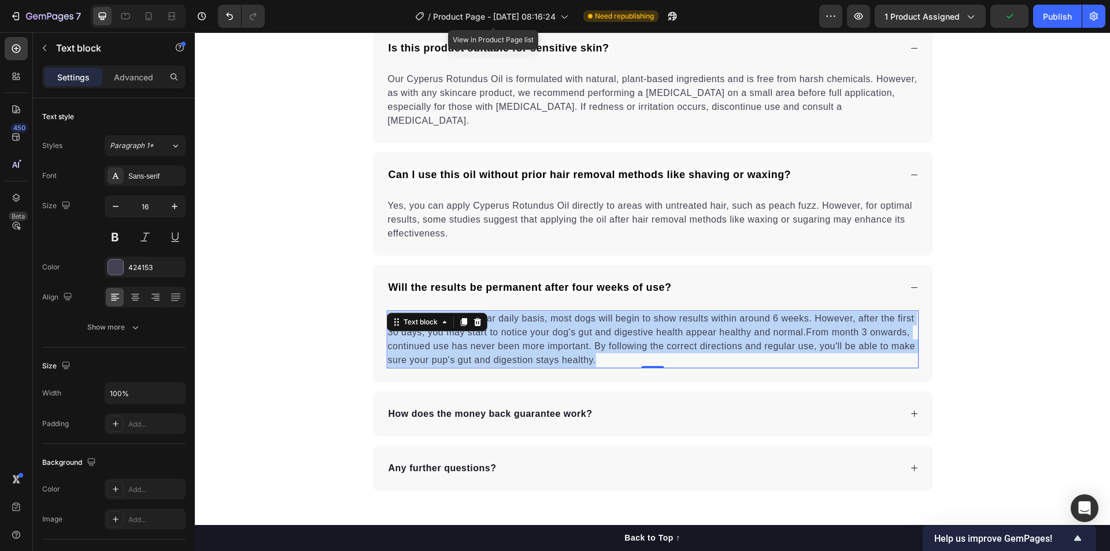
click at [539, 316] on p "When taken on a regular daily basis, most dogs will begin to show results withi…" at bounding box center [653, 339] width 530 height 55
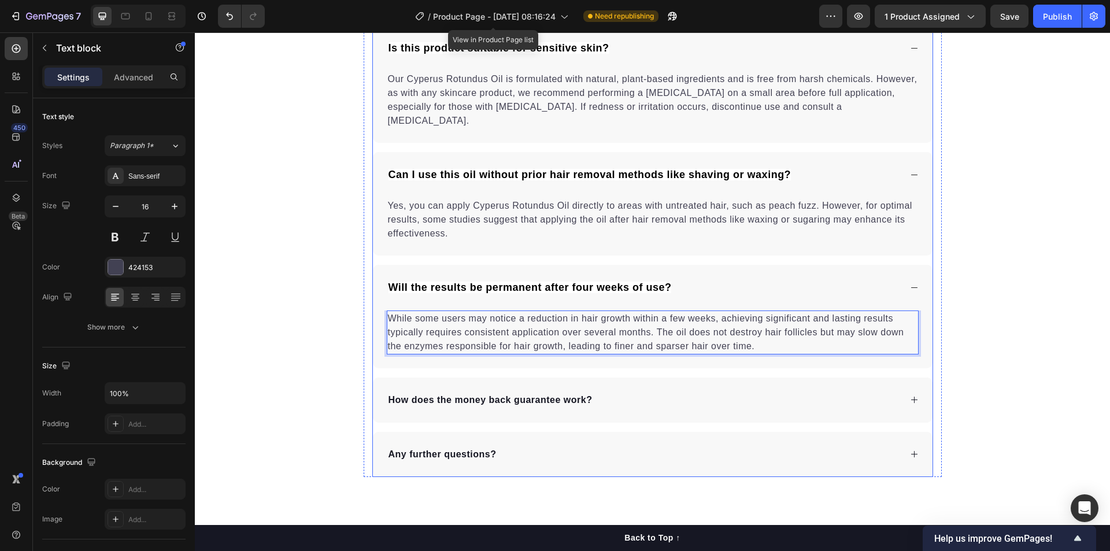
click at [483, 393] on p "How does the money back guarantee work?" at bounding box center [490, 400] width 204 height 14
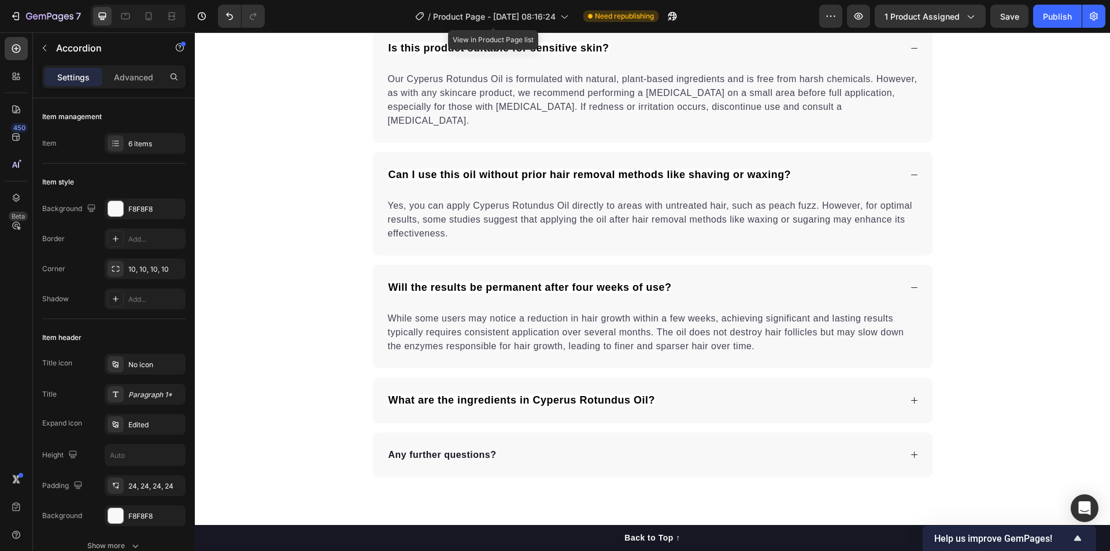
click at [684, 391] on div "What are the ingredients in Cyperus Rotundus Oil?" at bounding box center [644, 400] width 514 height 18
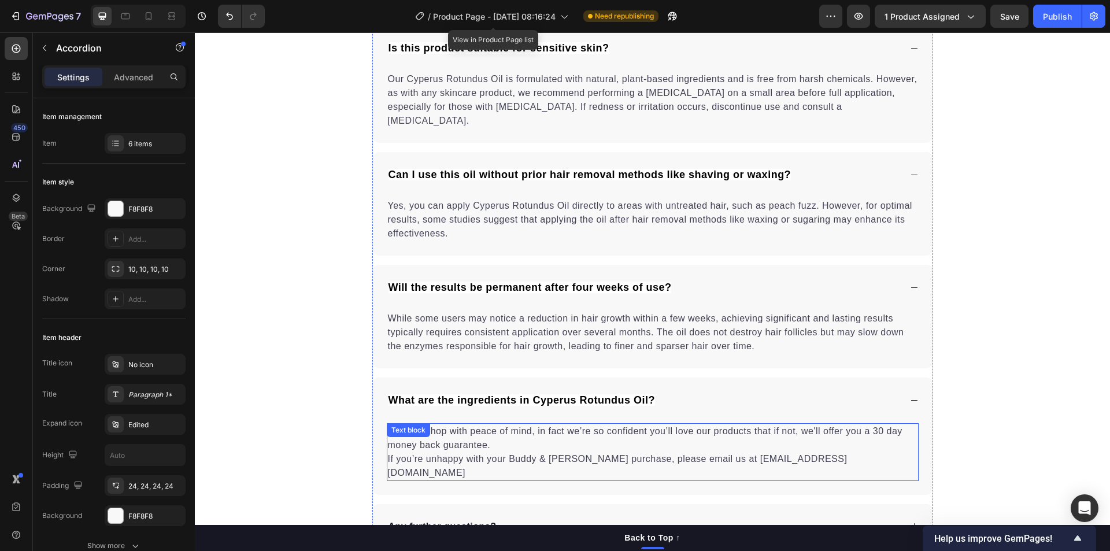
click at [546, 430] on p "You can shop with peace of mind, in fact we’re so confident you’ll love our pro…" at bounding box center [653, 451] width 530 height 55
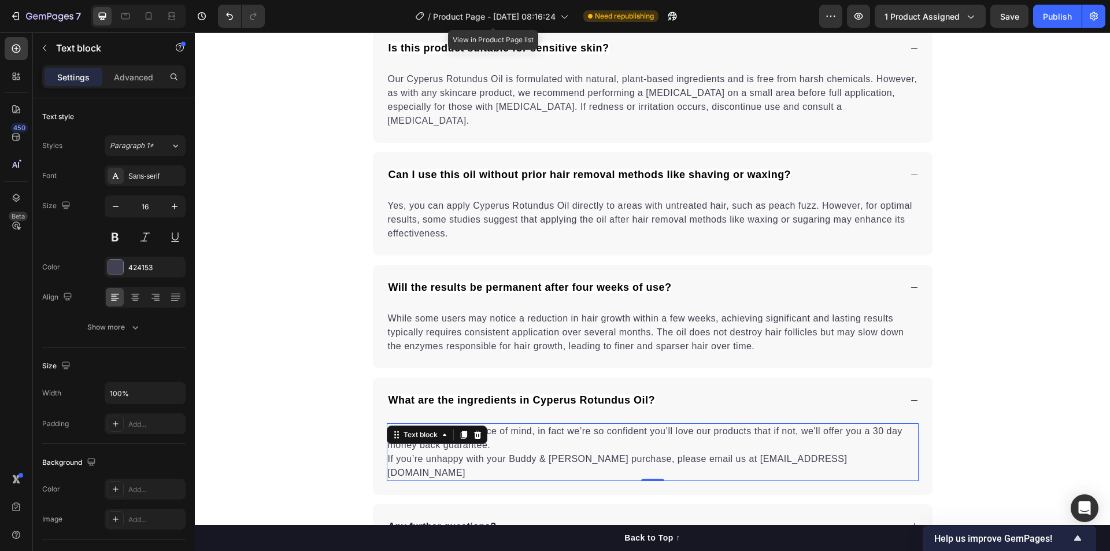
click at [546, 430] on p "You can shop with peace of mind, in fact we’re so confident you’ll love our pro…" at bounding box center [653, 451] width 530 height 55
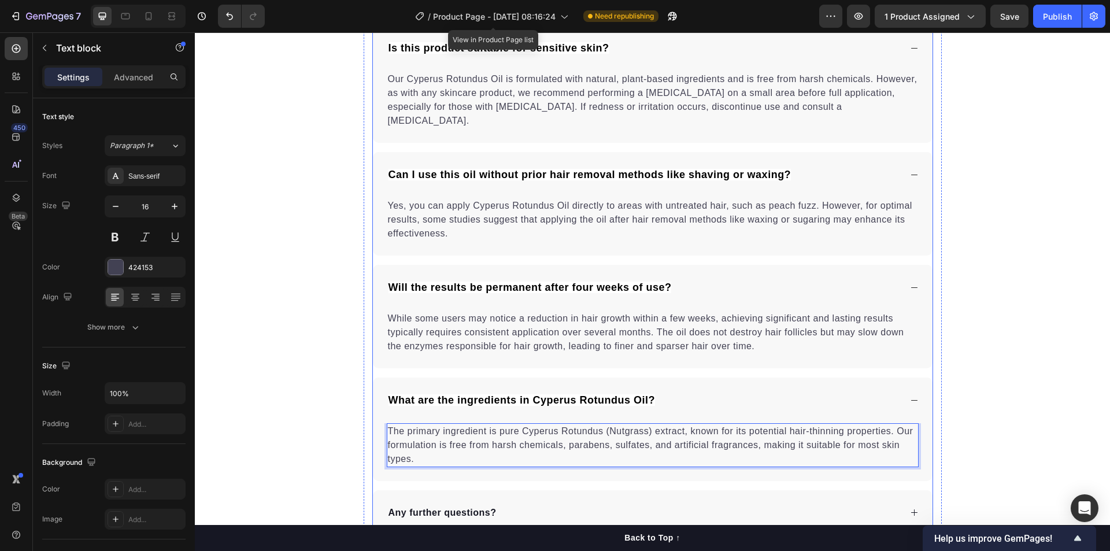
click at [476, 506] on p "Any further questions?" at bounding box center [442, 513] width 108 height 14
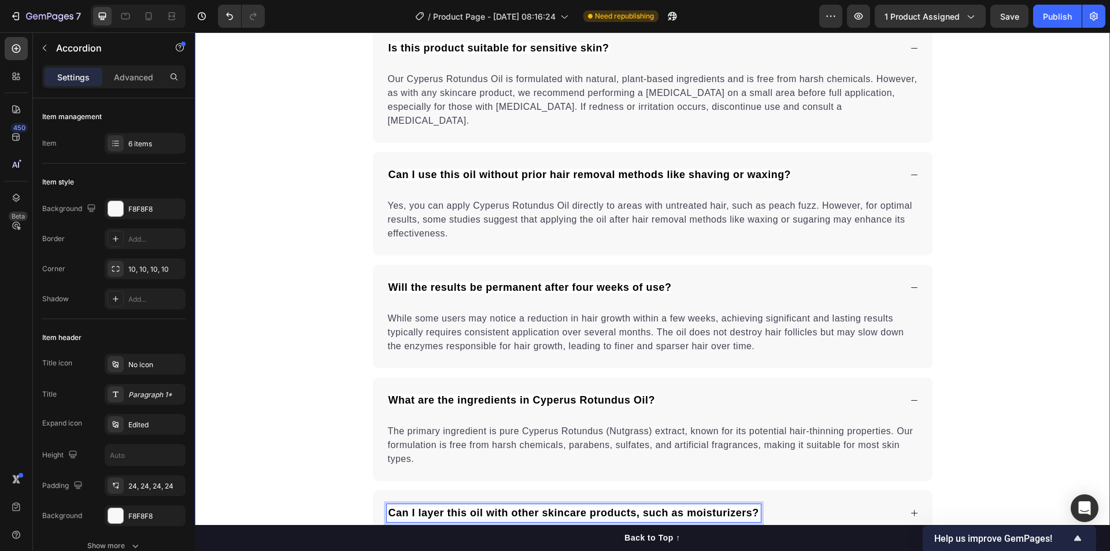
scroll to position [4889, 0]
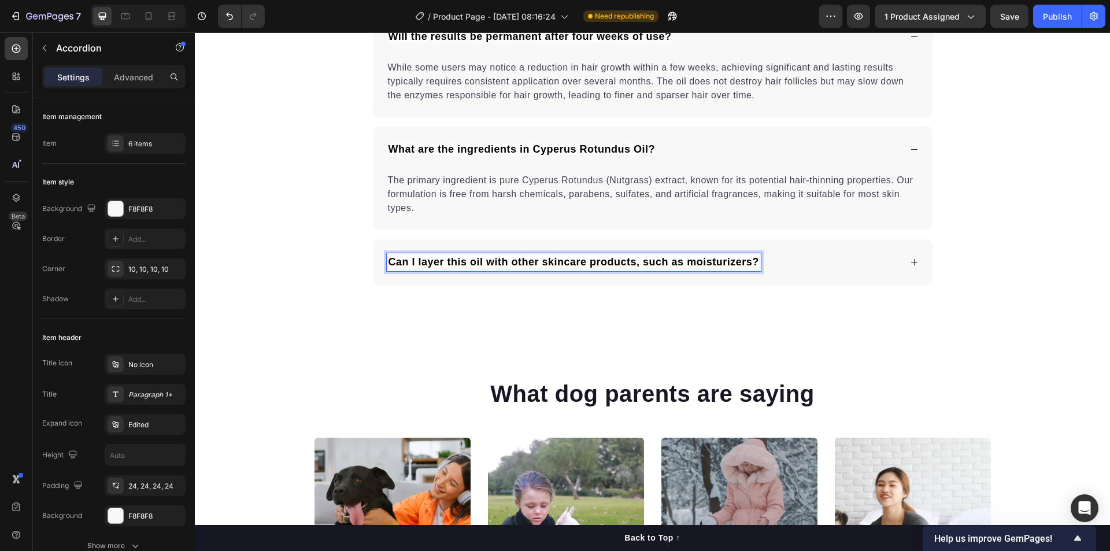
click at [795, 253] on div "Can I layer this oil with other skincare products, such as moisturizers?" at bounding box center [644, 262] width 514 height 18
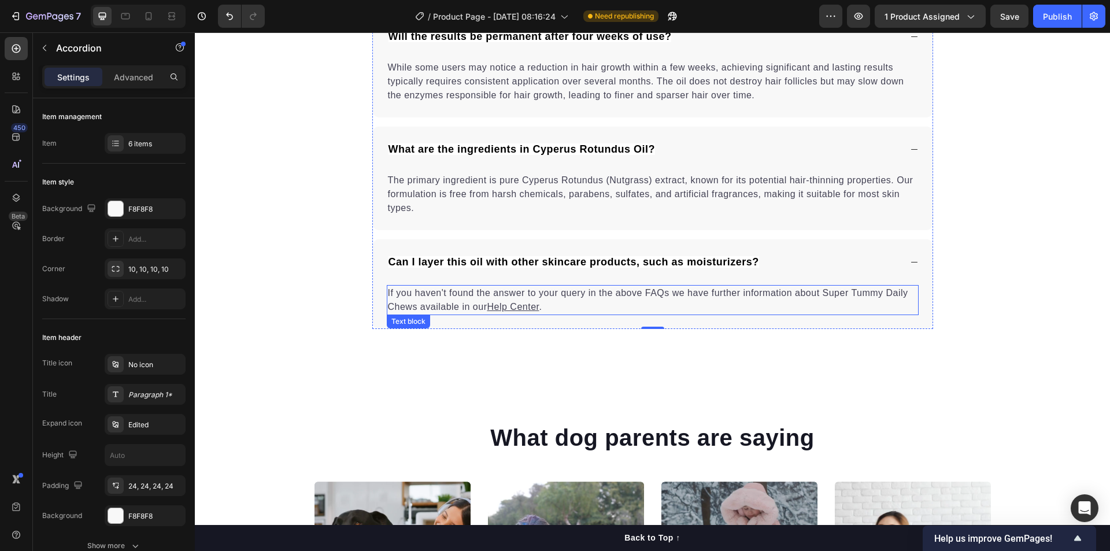
click at [594, 286] on p "If you haven't found the answer to your query in the above FAQs we have further…" at bounding box center [653, 300] width 530 height 28
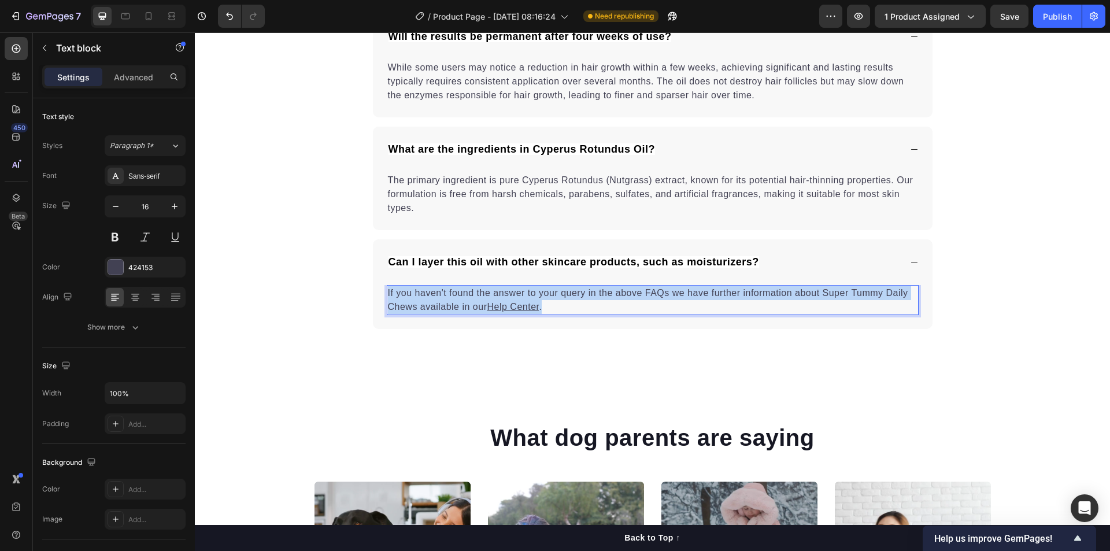
click at [594, 286] on p "If you haven't found the answer to your query in the above FAQs we have further…" at bounding box center [653, 300] width 530 height 28
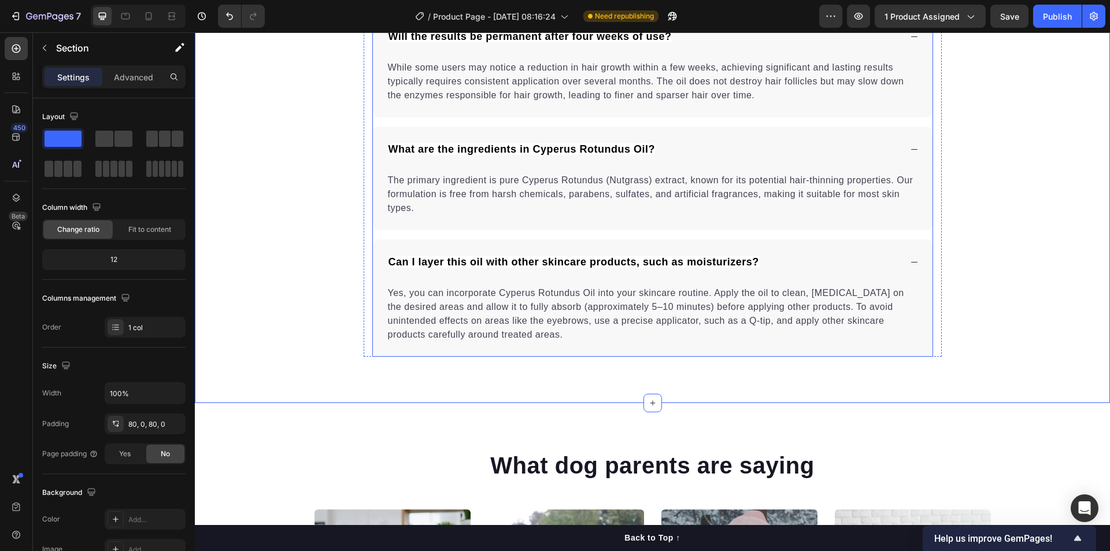
click at [864, 253] on div "Can I layer this oil with other skincare products, such as moisturizers?" at bounding box center [644, 262] width 514 height 18
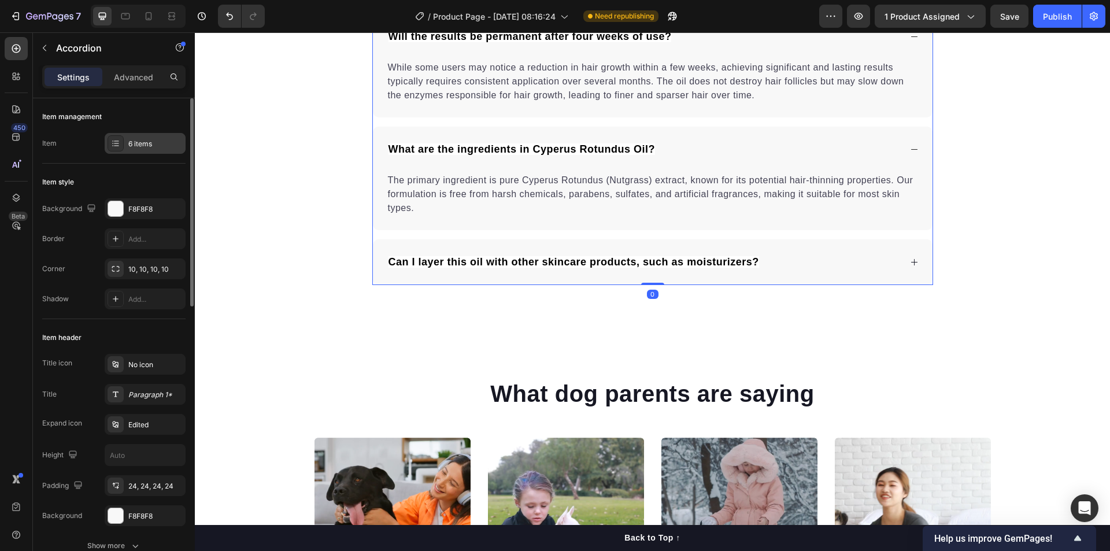
click at [145, 148] on div "6 items" at bounding box center [155, 144] width 54 height 10
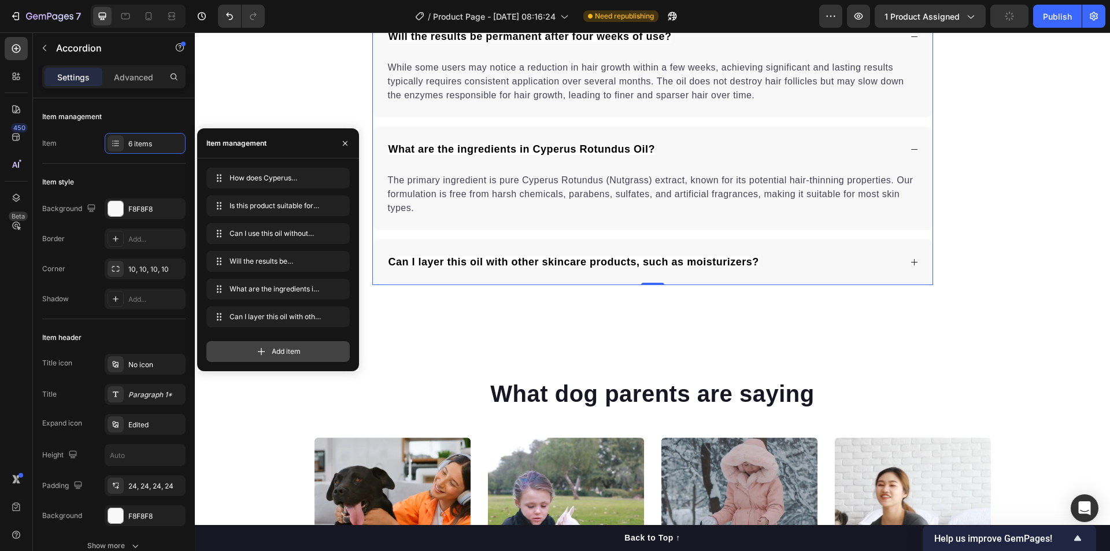
click at [291, 350] on span "Add item" at bounding box center [286, 351] width 29 height 10
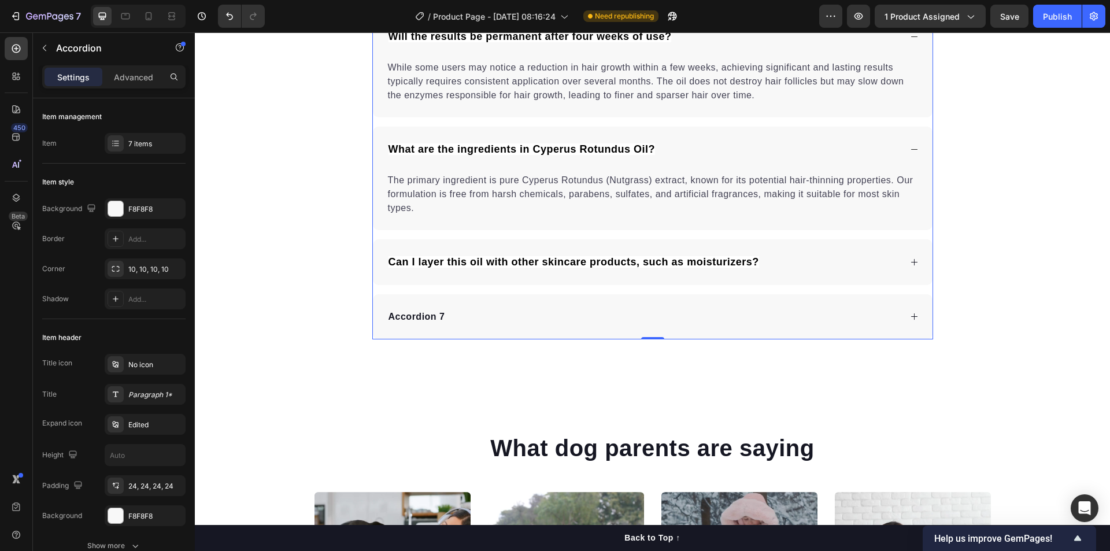
click at [517, 308] on div "Accordion 7" at bounding box center [644, 316] width 514 height 17
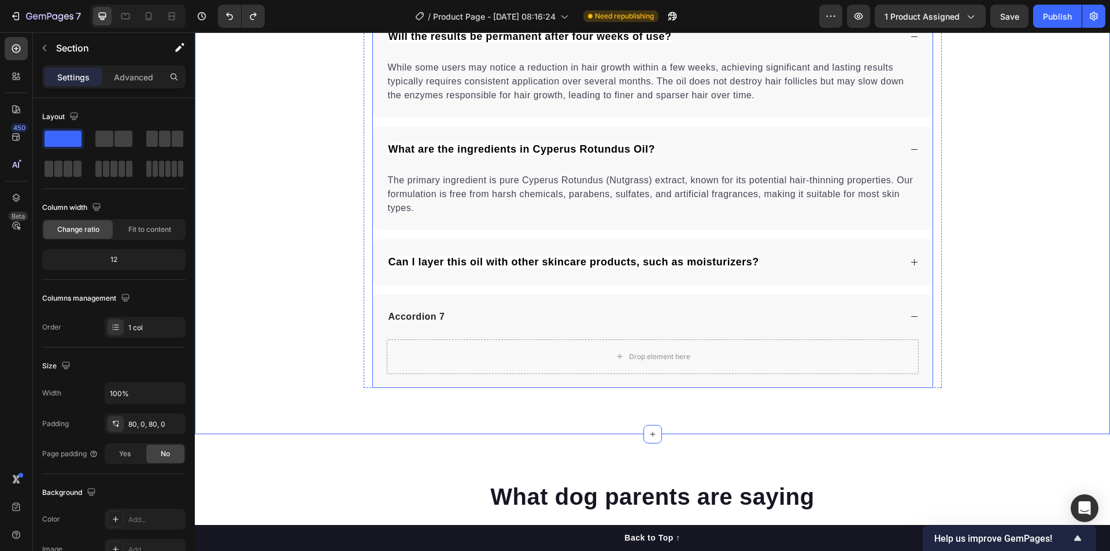
click at [815, 256] on div "Can I layer this oil with other skincare products, such as moisturizers?" at bounding box center [644, 262] width 514 height 18
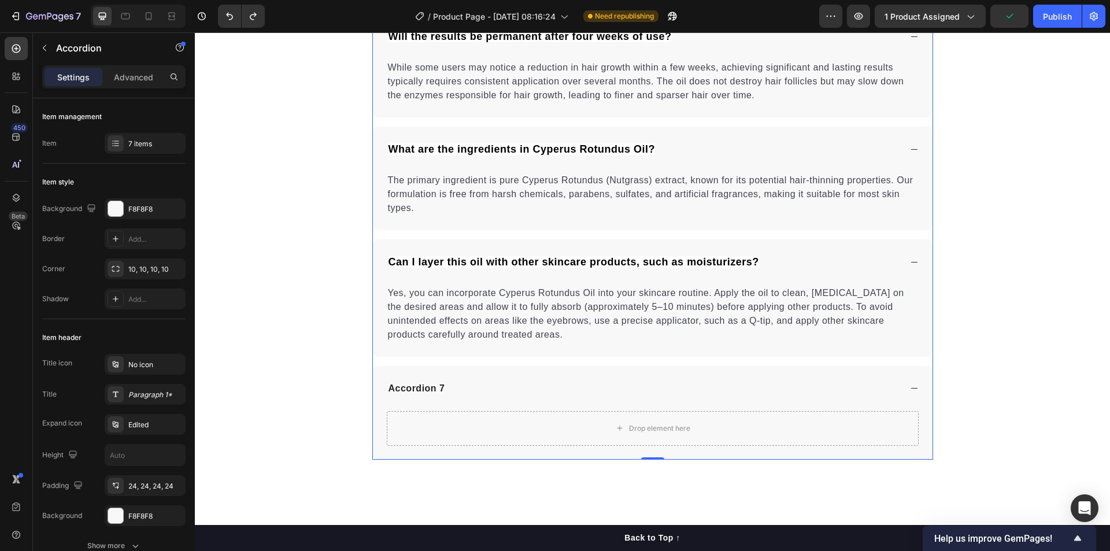
click at [560, 380] on div "Accordion 7" at bounding box center [644, 388] width 514 height 17
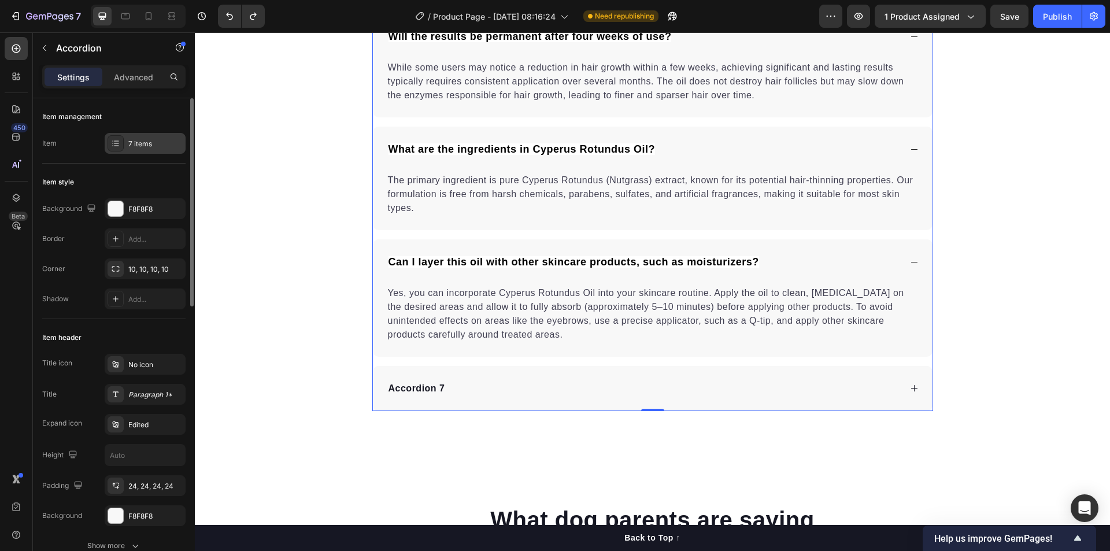
click at [145, 149] on div "7 items" at bounding box center [145, 143] width 81 height 21
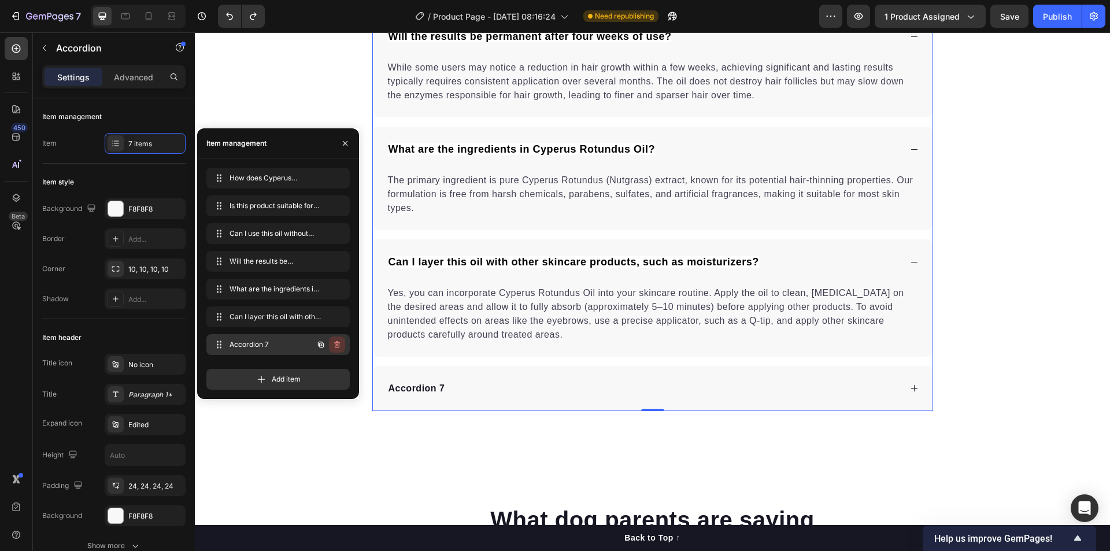
click at [334, 343] on icon "button" at bounding box center [336, 344] width 9 height 9
click at [332, 344] on div "Delete" at bounding box center [329, 344] width 21 height 10
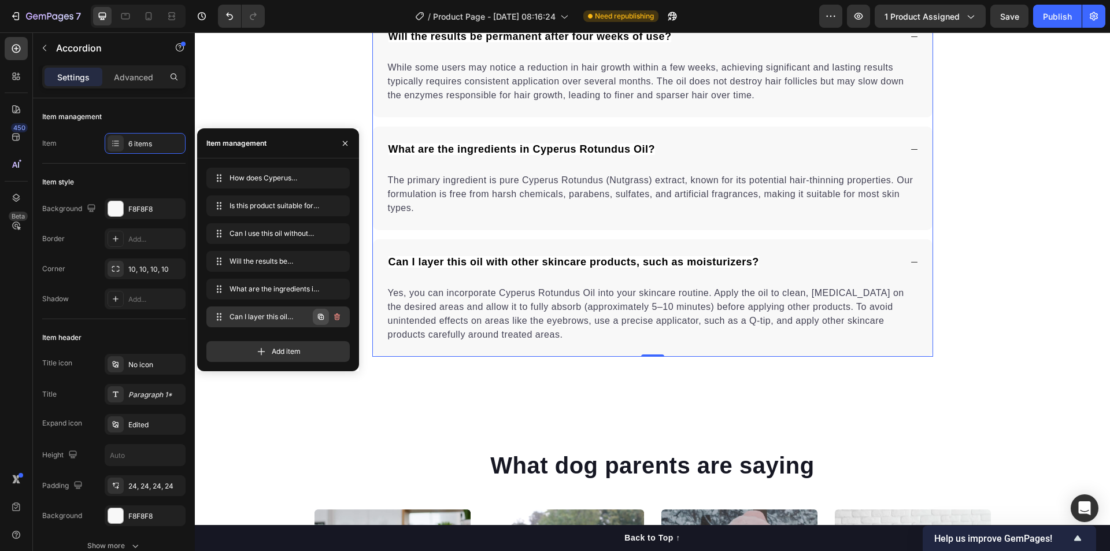
click at [320, 318] on icon "button" at bounding box center [321, 317] width 6 height 6
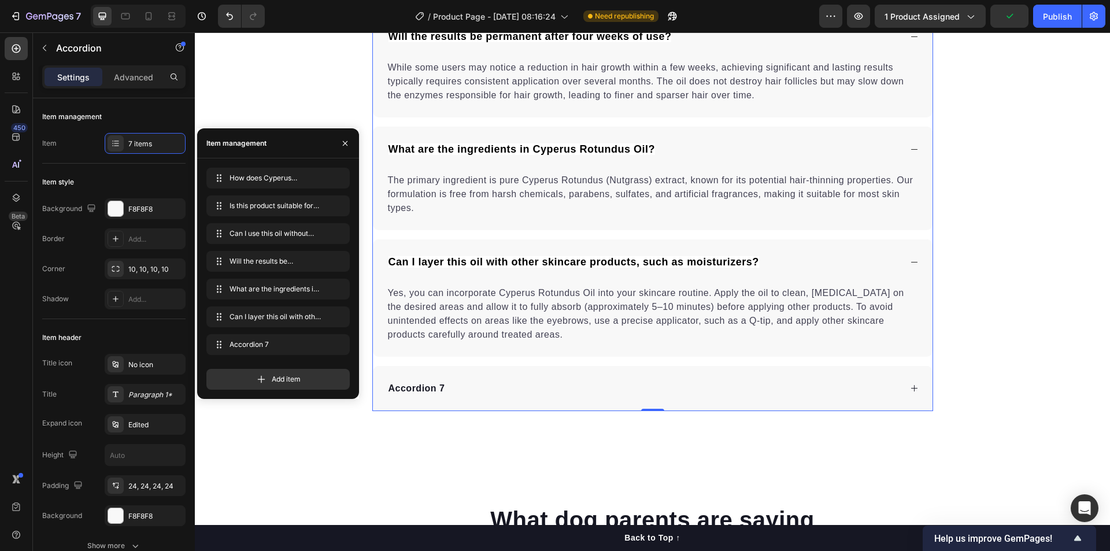
click at [423, 380] on div "Accordion 7" at bounding box center [417, 388] width 60 height 17
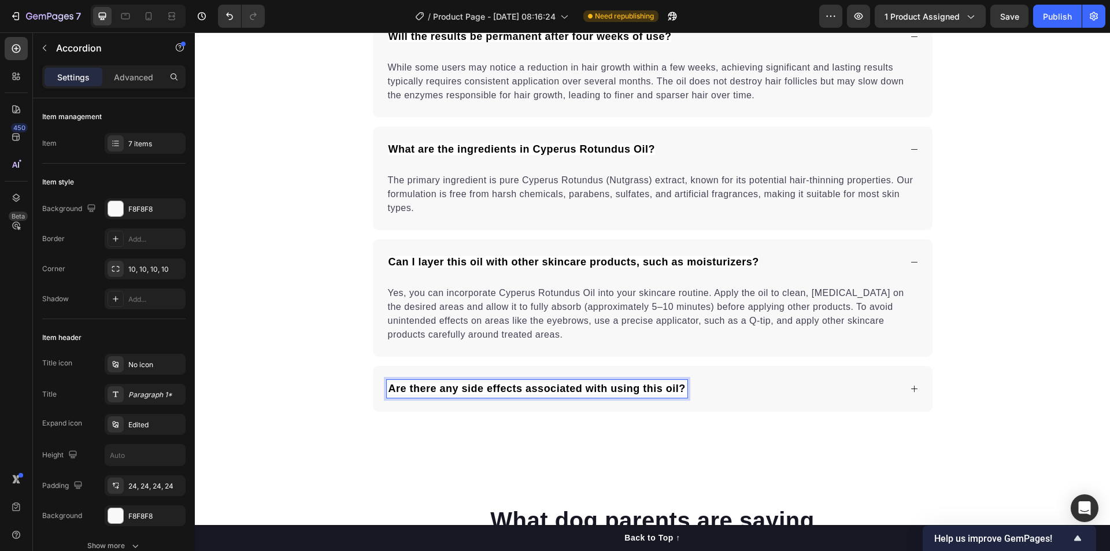
click at [717, 380] on div "Are there any side effects associated with using this oil?" at bounding box center [644, 389] width 514 height 18
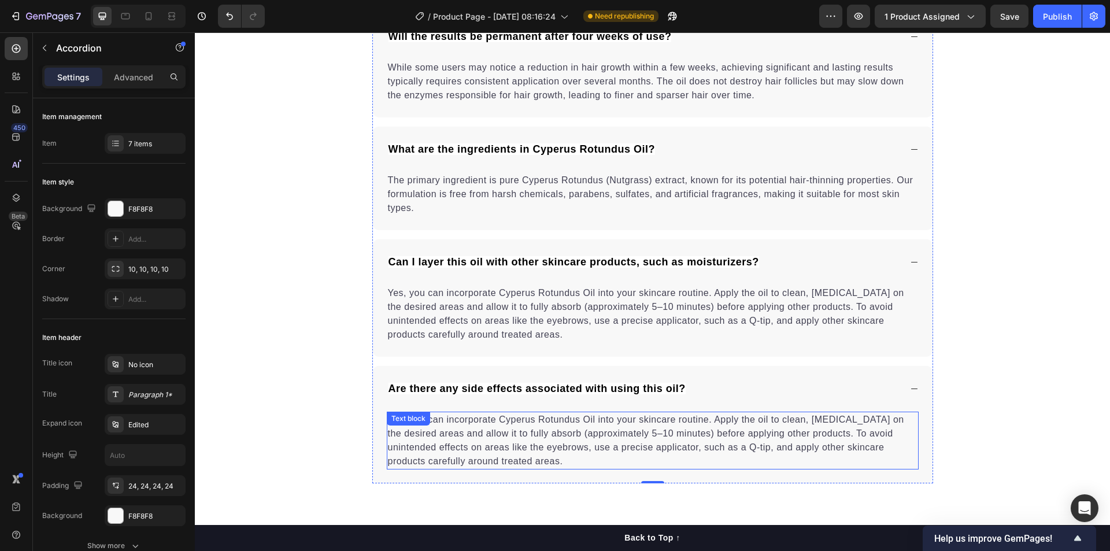
click at [525, 414] on p "Yes, you can incorporate Cyperus Rotundus Oil into your skincare routine. Apply…" at bounding box center [653, 440] width 530 height 55
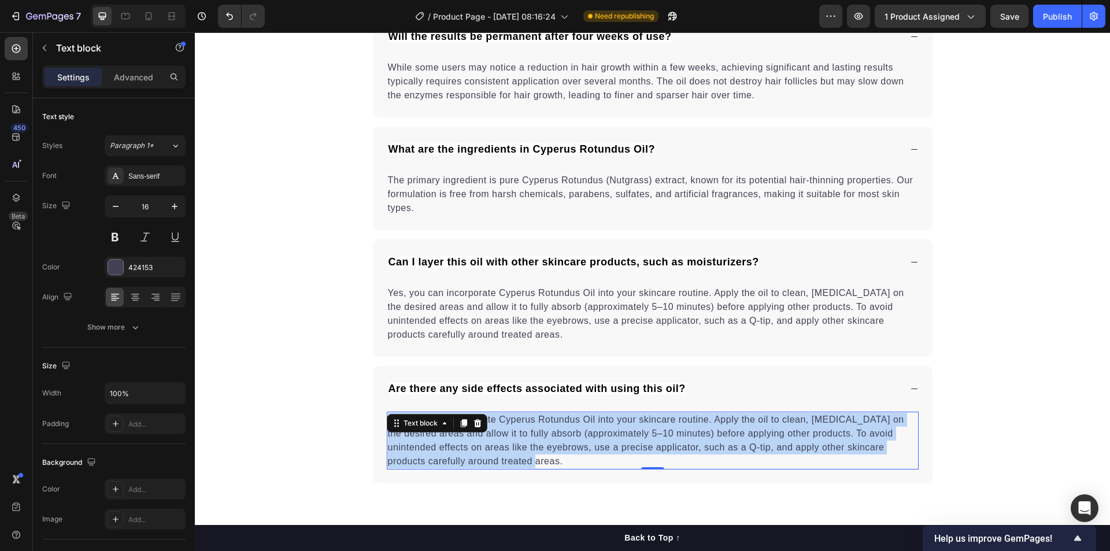
click at [525, 414] on p "Yes, you can incorporate Cyperus Rotundus Oil into your skincare routine. Apply…" at bounding box center [653, 440] width 530 height 55
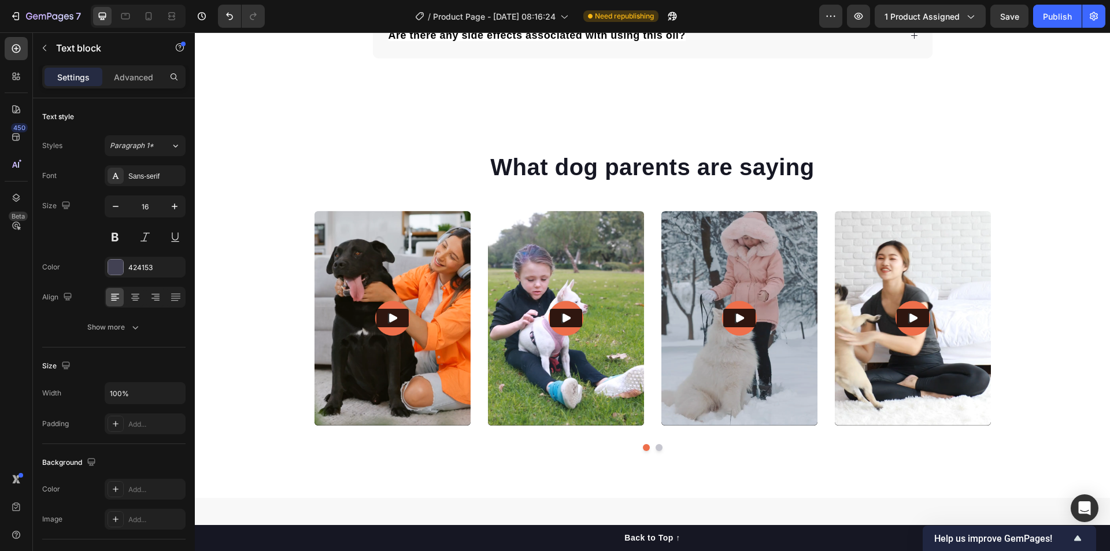
scroll to position [4675, 0]
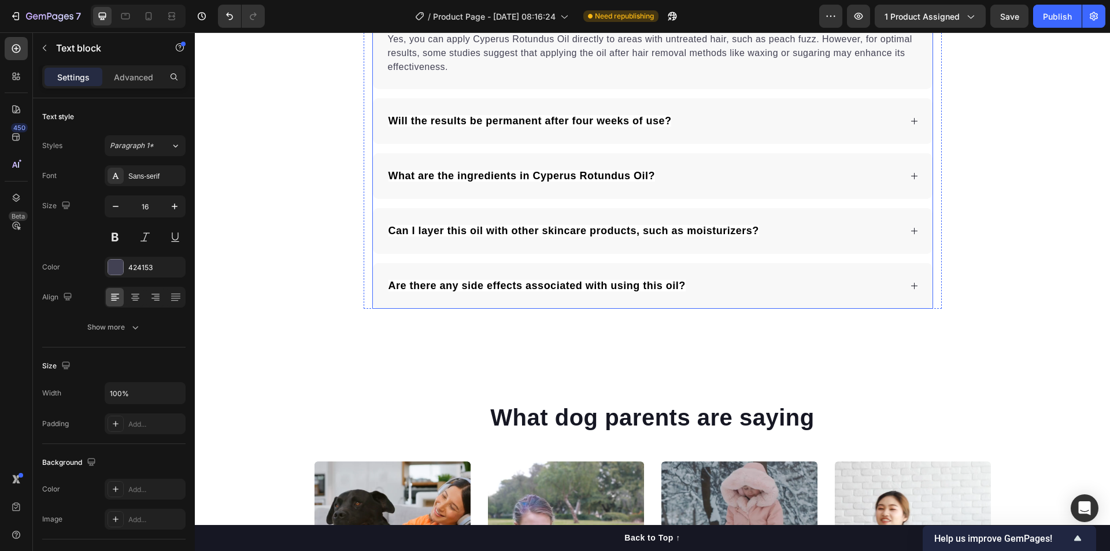
click at [713, 288] on div "Are there any side effects associated with using this oil?" at bounding box center [644, 286] width 514 height 18
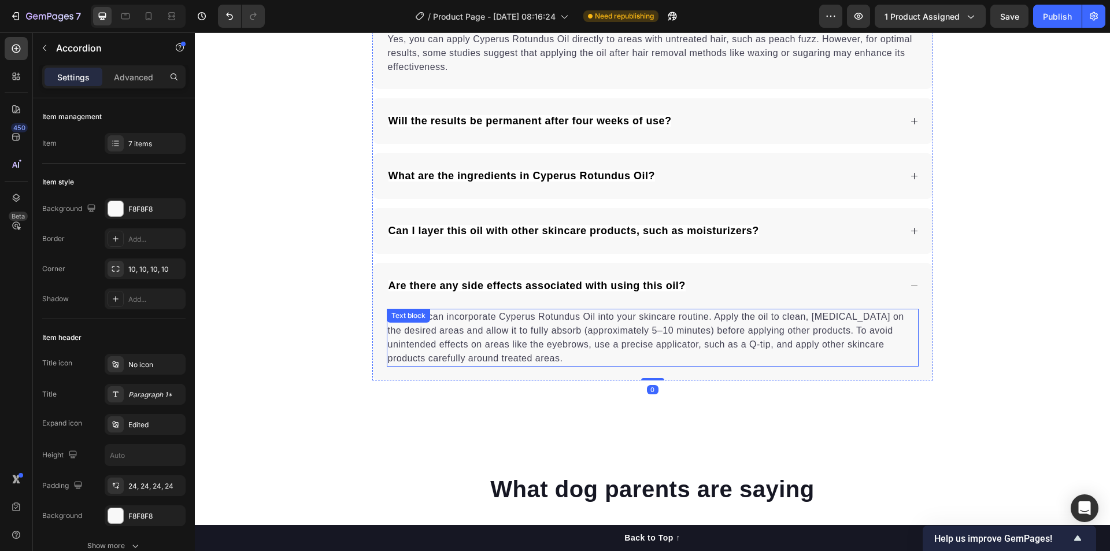
click at [548, 327] on p "Yes, you can incorporate Cyperus Rotundus Oil into your skincare routine. Apply…" at bounding box center [653, 337] width 530 height 55
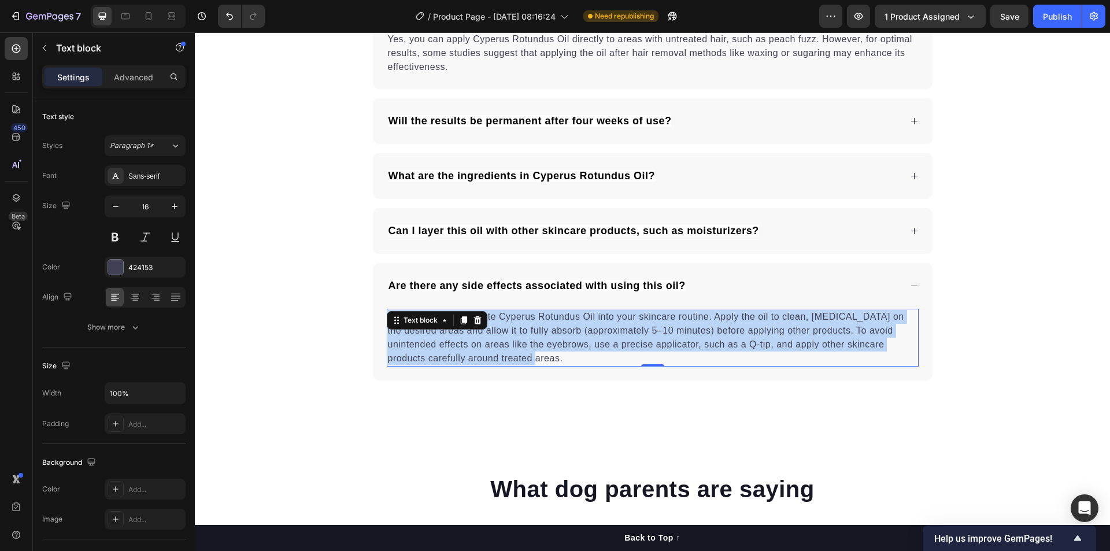
click at [548, 327] on p "Yes, you can incorporate Cyperus Rotundus Oil into your skincare routine. Apply…" at bounding box center [653, 337] width 530 height 55
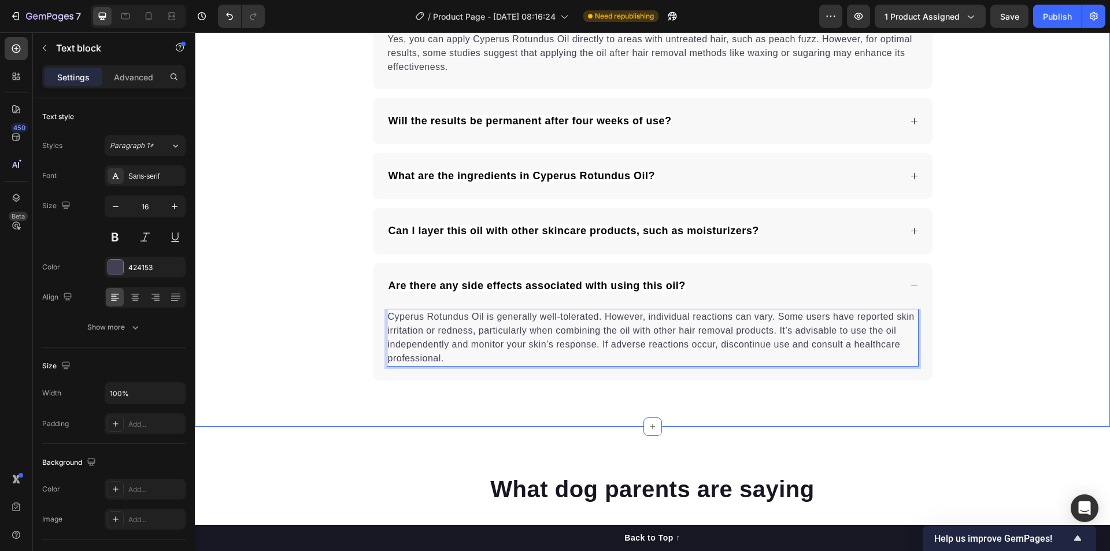
click at [1085, 282] on div "Frequently Asked Questions Heading How does Cyperus Rotundus Oil work to reduce…" at bounding box center [652, 98] width 915 height 565
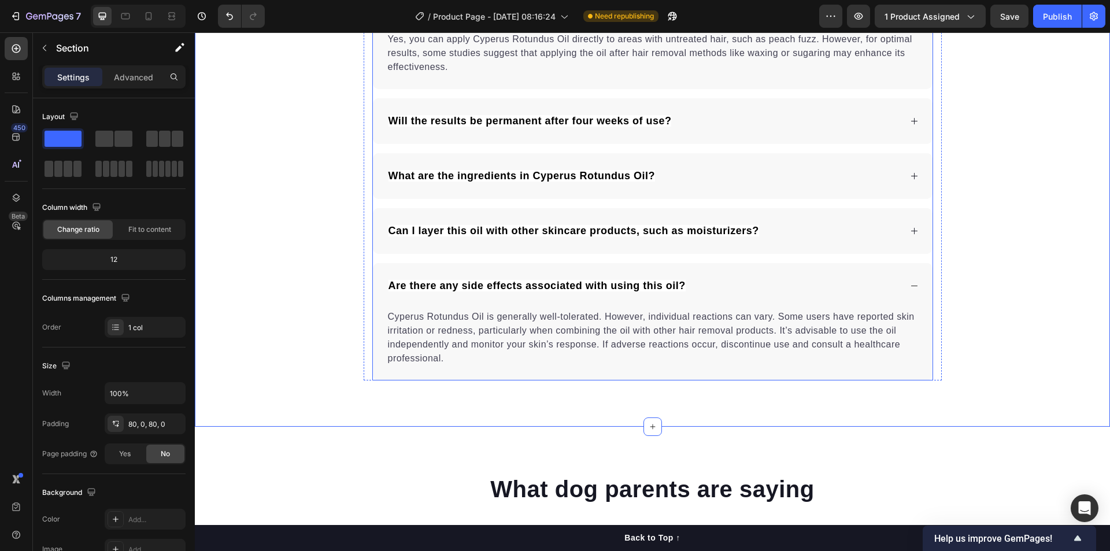
click at [862, 287] on div "Are there any side effects associated with using this oil?" at bounding box center [644, 286] width 514 height 18
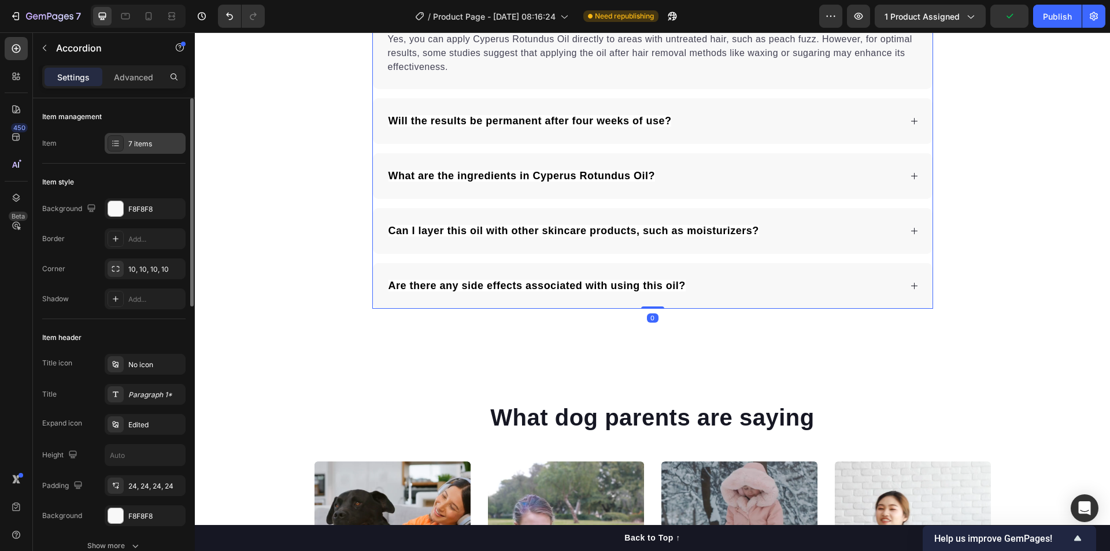
click at [157, 148] on div "7 items" at bounding box center [155, 144] width 54 height 10
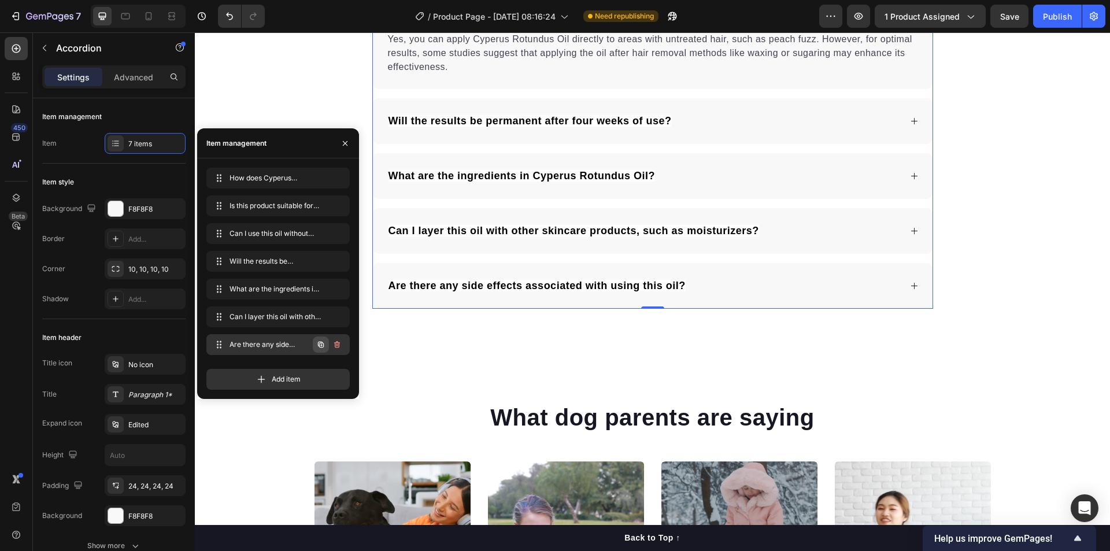
click at [320, 346] on icon "button" at bounding box center [320, 344] width 9 height 9
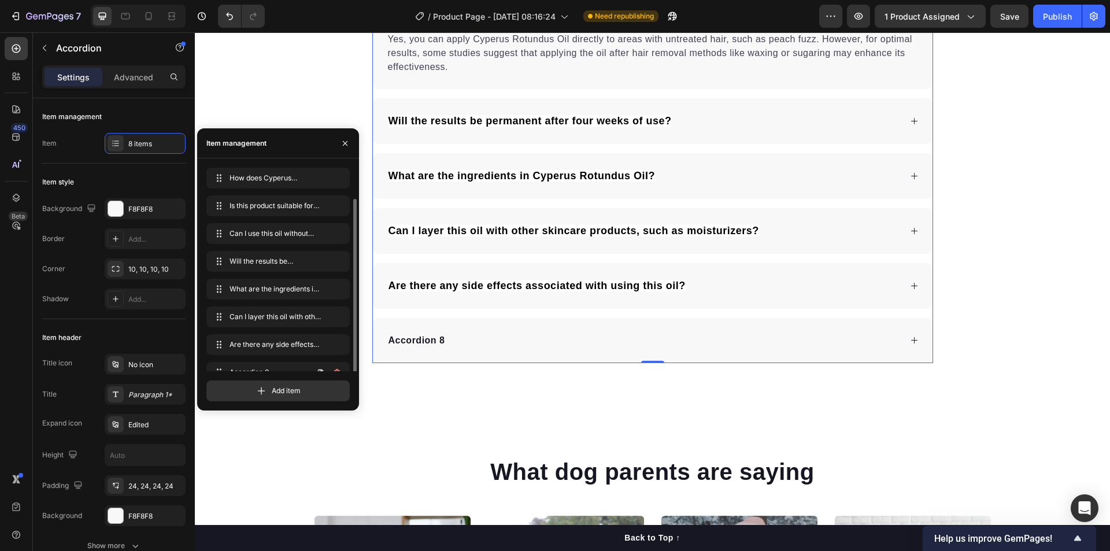
scroll to position [16, 0]
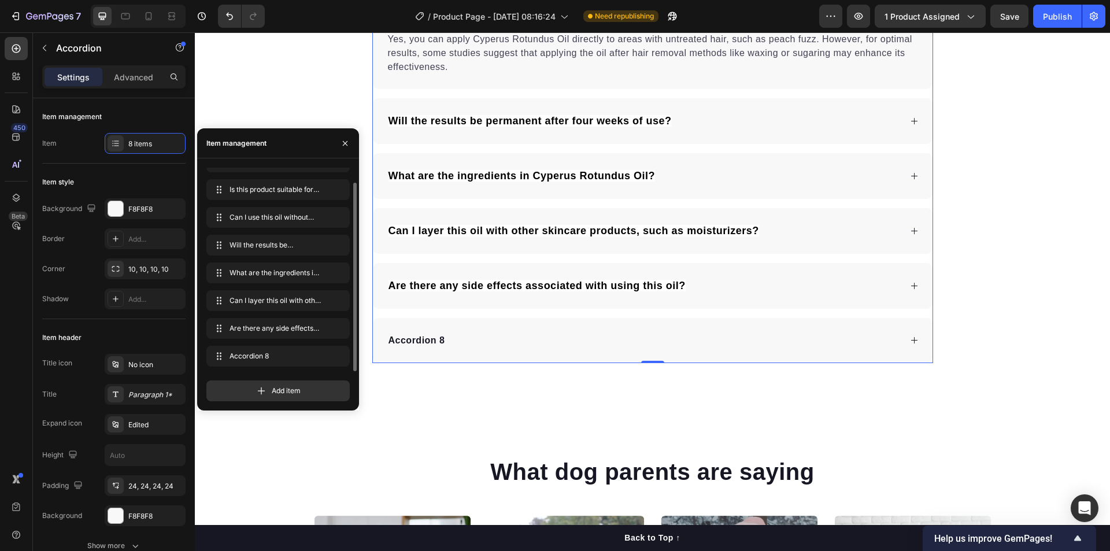
click at [421, 335] on div "Accordion 8" at bounding box center [417, 340] width 60 height 17
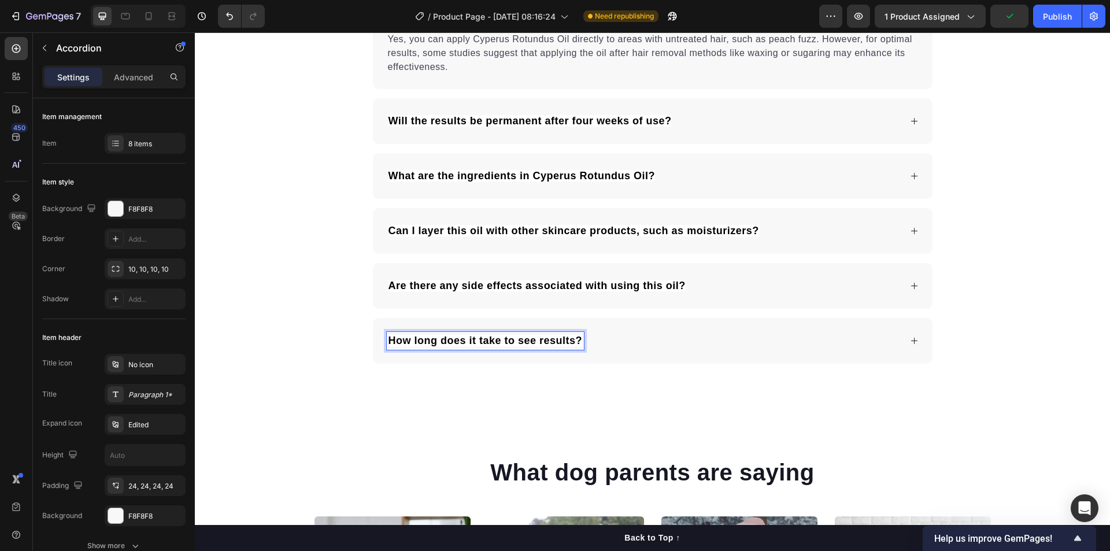
click at [631, 340] on div "How long does it take to see results?" at bounding box center [644, 341] width 514 height 18
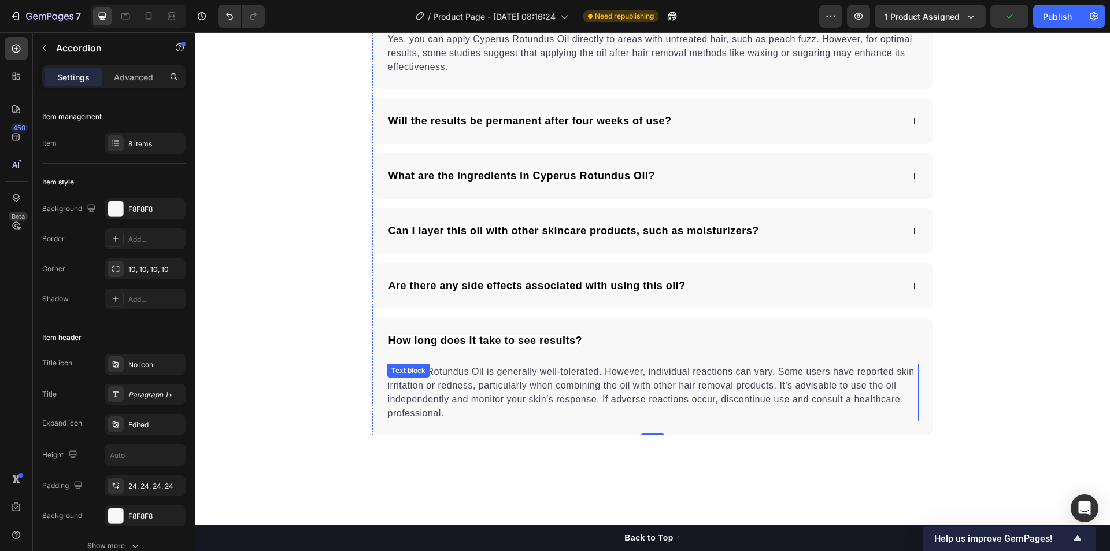
click at [547, 378] on p "Cyperus Rotundus Oil is generally well-tolerated. However, individual reactions…" at bounding box center [653, 392] width 530 height 55
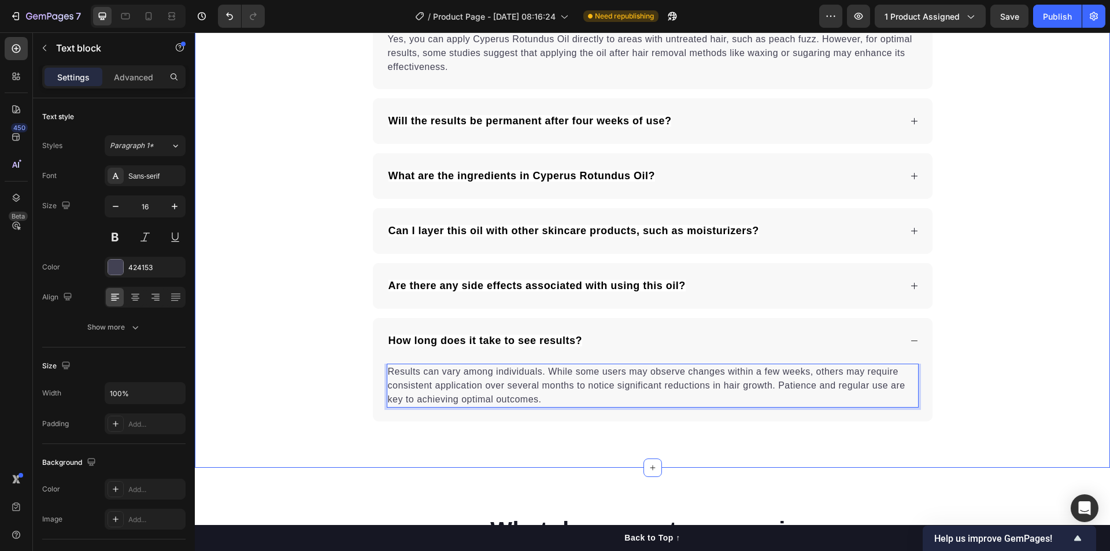
click at [1007, 319] on div "Frequently Asked Questions Heading How does Cyperus Rotundus Oil work to reduce…" at bounding box center [652, 119] width 915 height 606
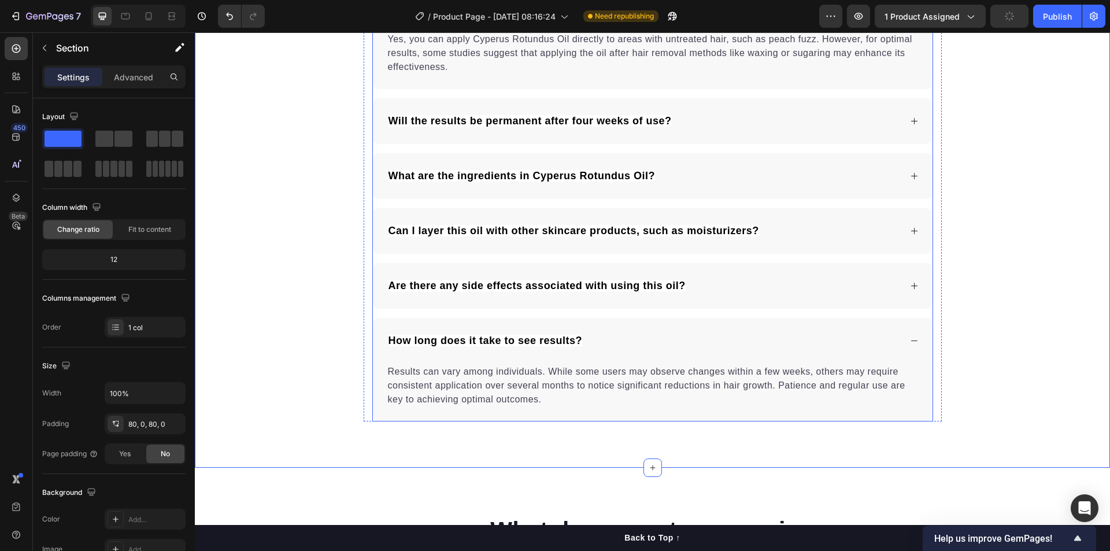
click at [812, 340] on div "How long does it take to see results?" at bounding box center [644, 341] width 514 height 18
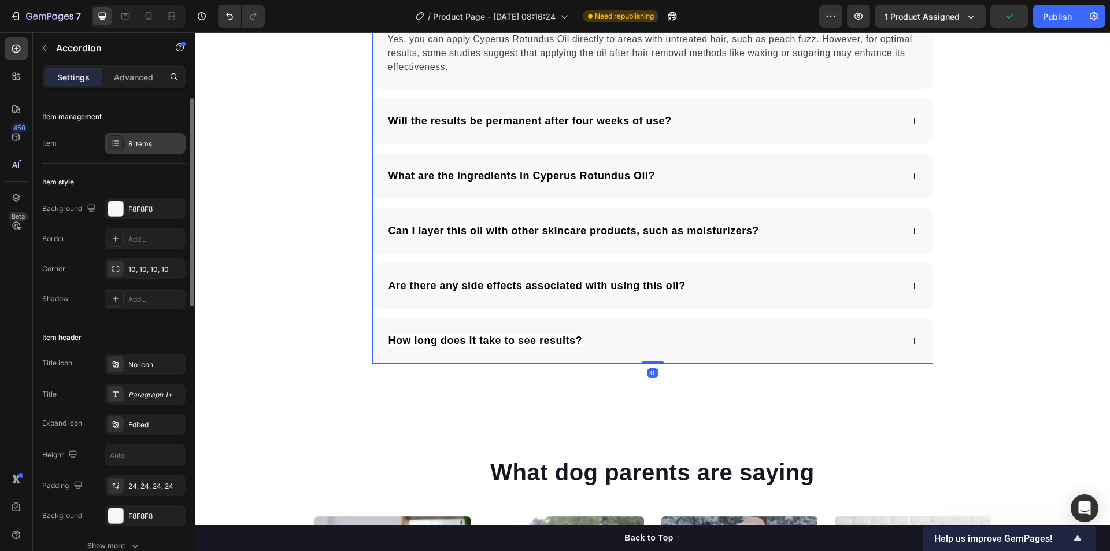
click at [138, 145] on div "8 items" at bounding box center [155, 144] width 54 height 10
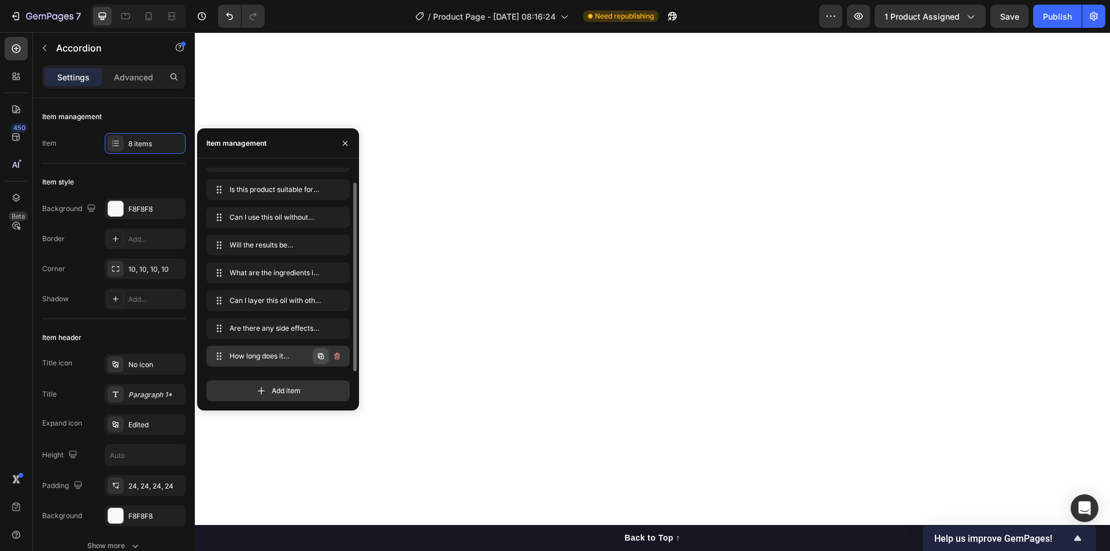
scroll to position [5677, 0]
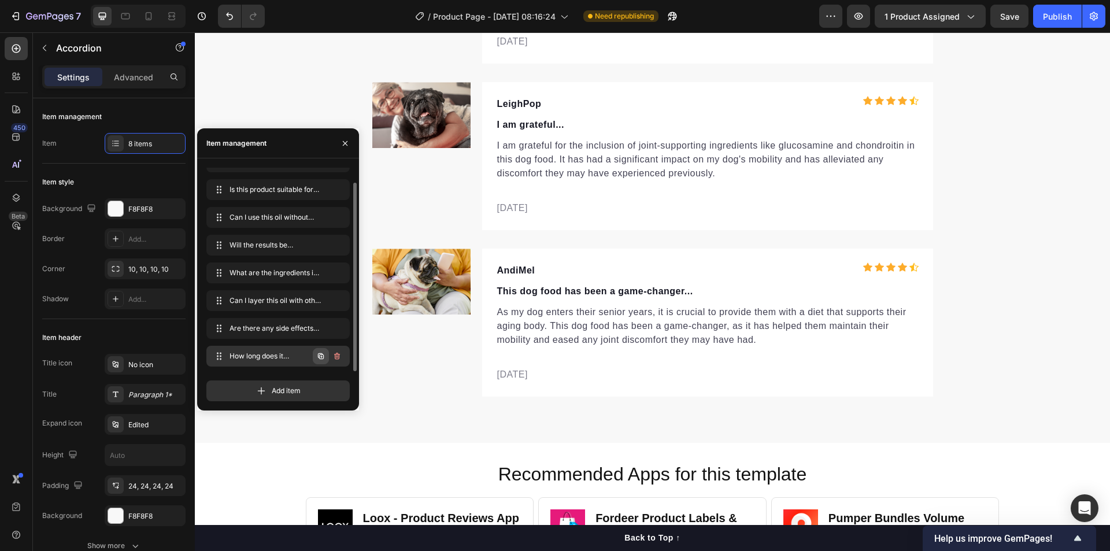
click at [319, 357] on icon "button" at bounding box center [321, 356] width 6 height 6
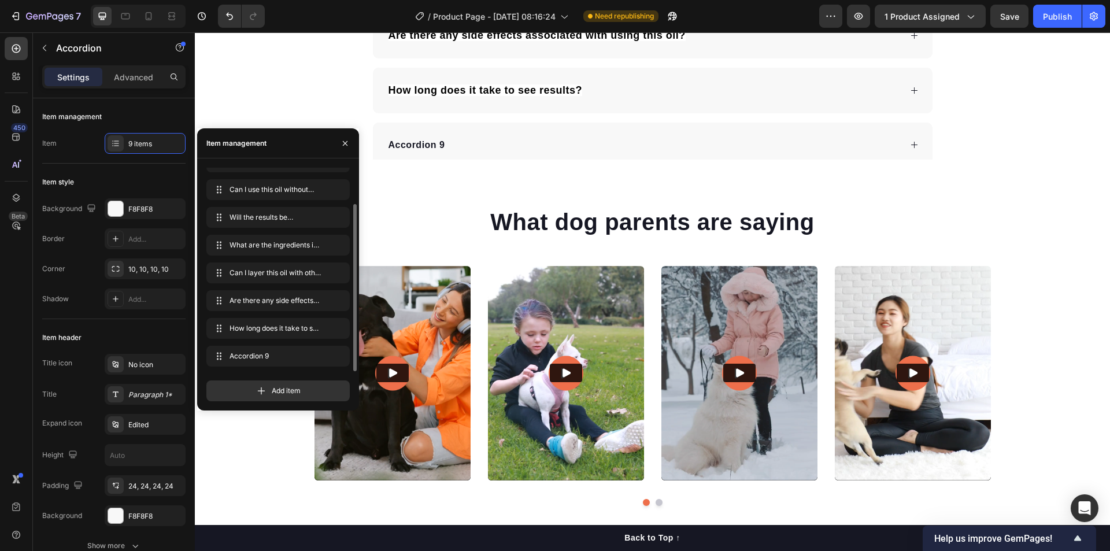
scroll to position [4675, 0]
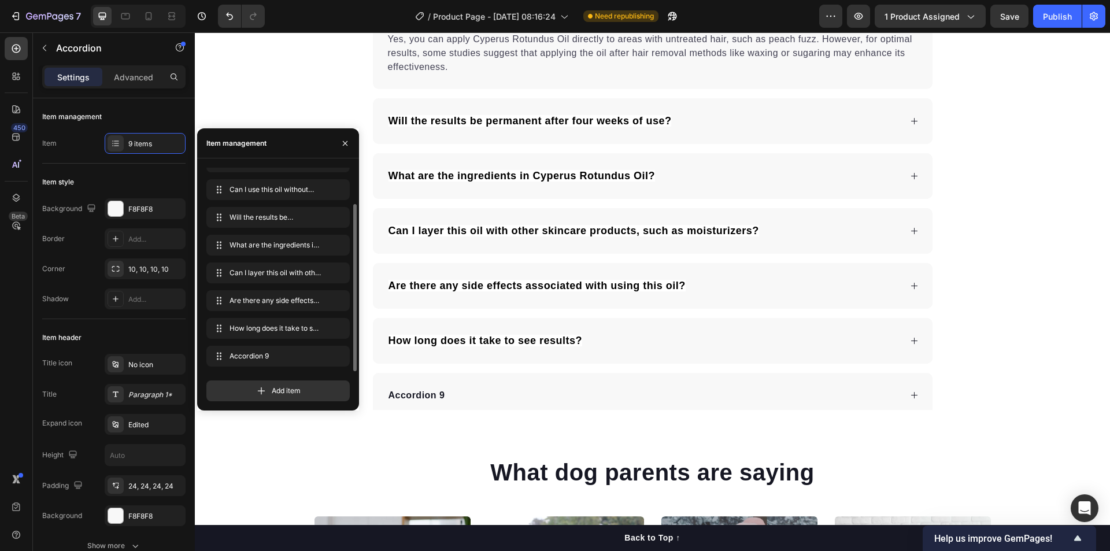
click at [605, 387] on div "Accordion 9" at bounding box center [644, 395] width 514 height 17
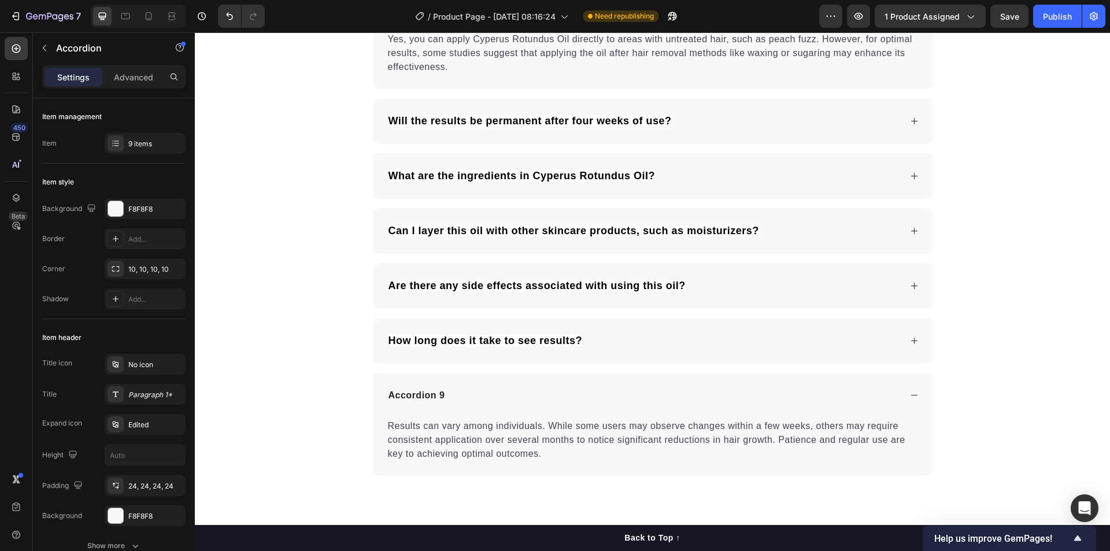
click at [421, 392] on div "Accordion 9" at bounding box center [417, 395] width 60 height 17
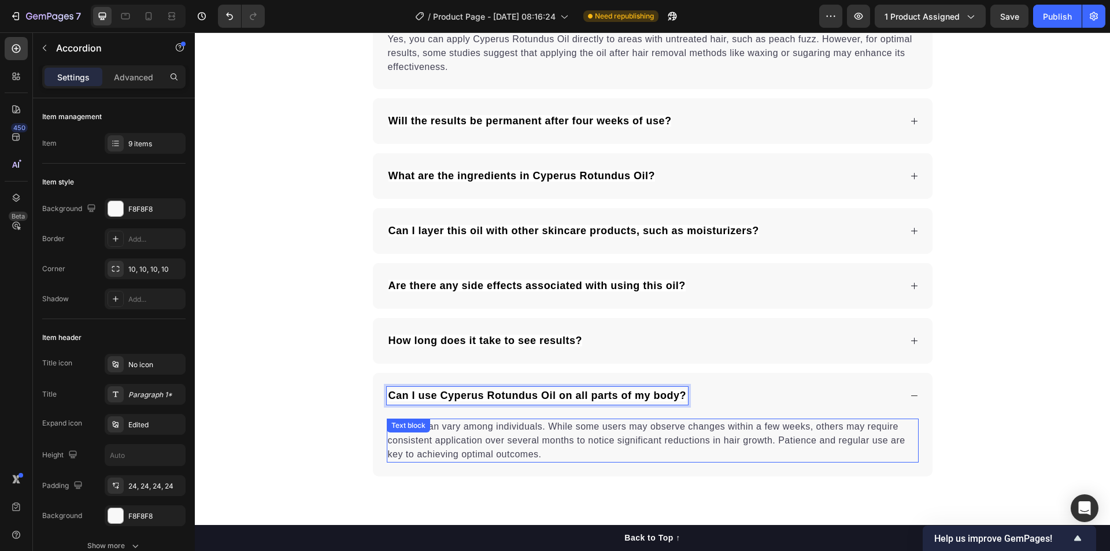
click at [523, 441] on p "Results can vary among individuals. While some users may observe changes within…" at bounding box center [653, 441] width 530 height 42
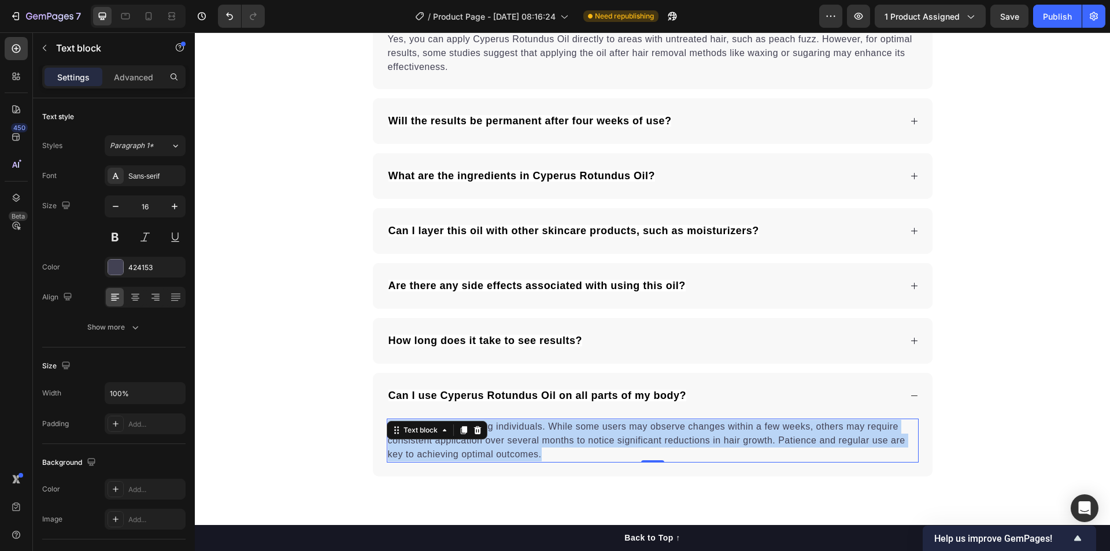
click at [523, 441] on p "Results can vary among individuals. While some users may observe changes within…" at bounding box center [653, 441] width 530 height 42
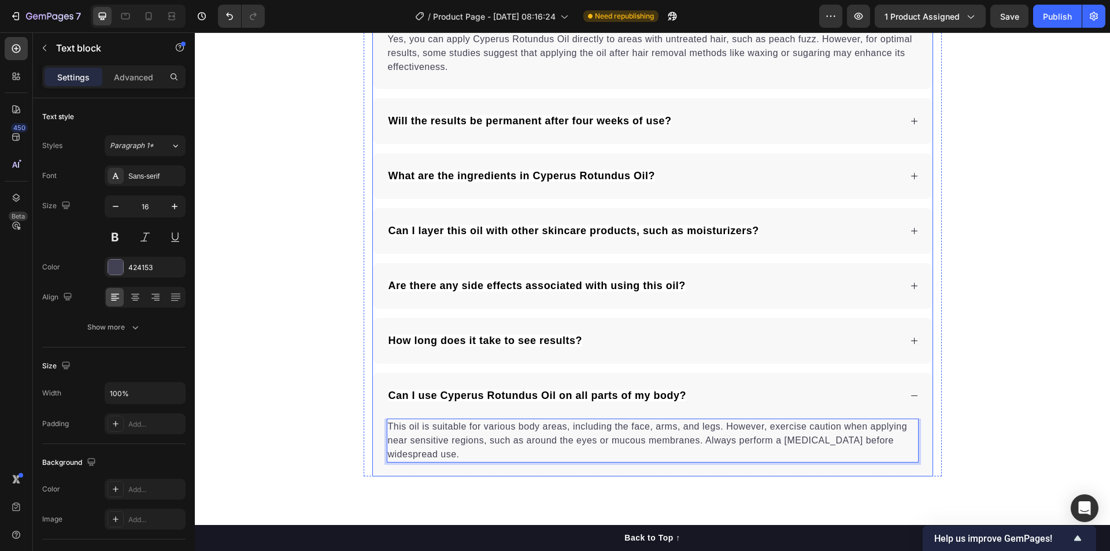
click at [917, 405] on div "Can I use Cyperus Rotundus Oil on all parts of my body?" at bounding box center [653, 396] width 560 height 46
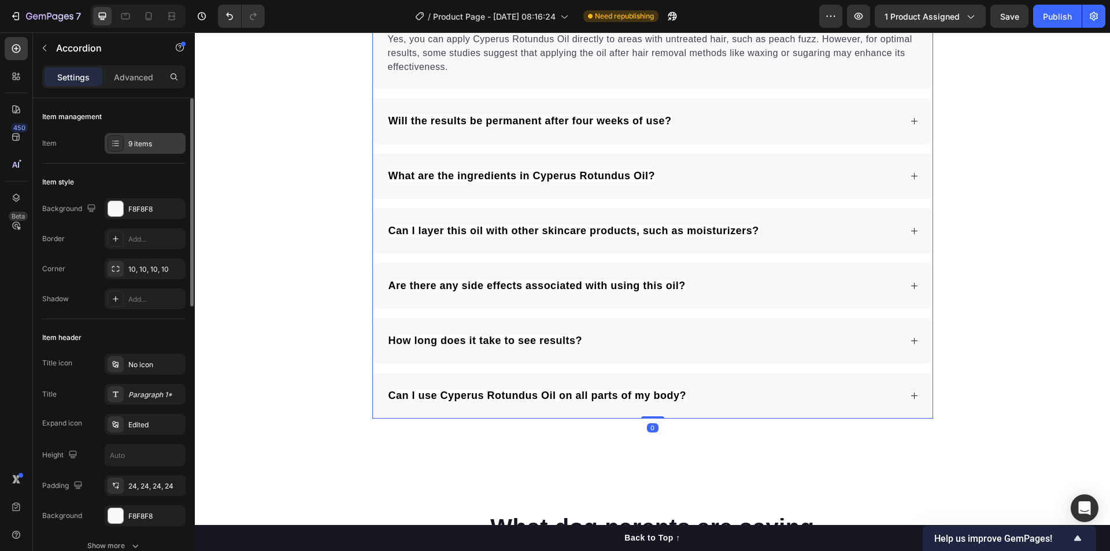
click at [146, 141] on div "9 items" at bounding box center [155, 144] width 54 height 10
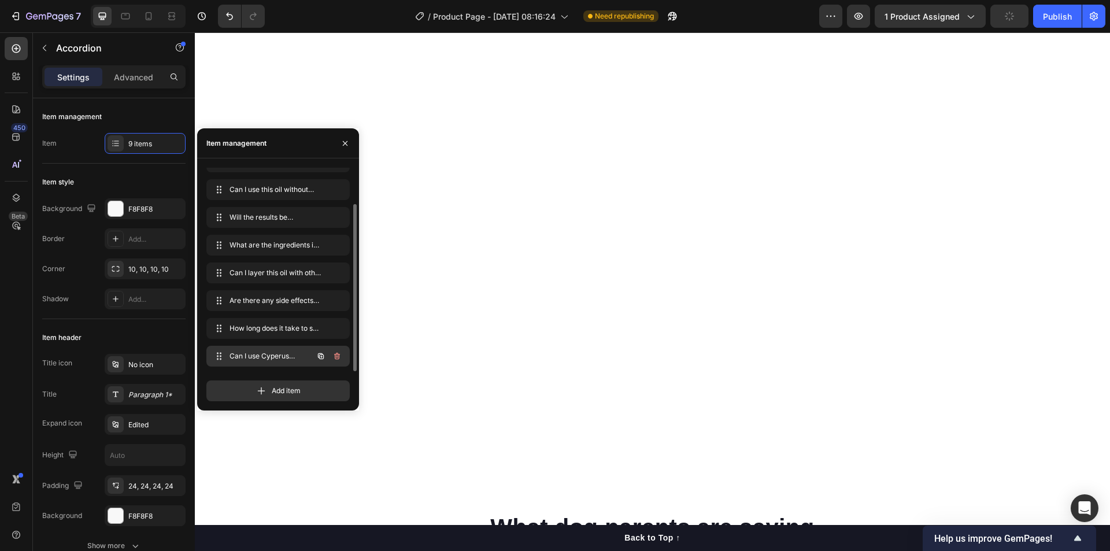
scroll to position [5427, 0]
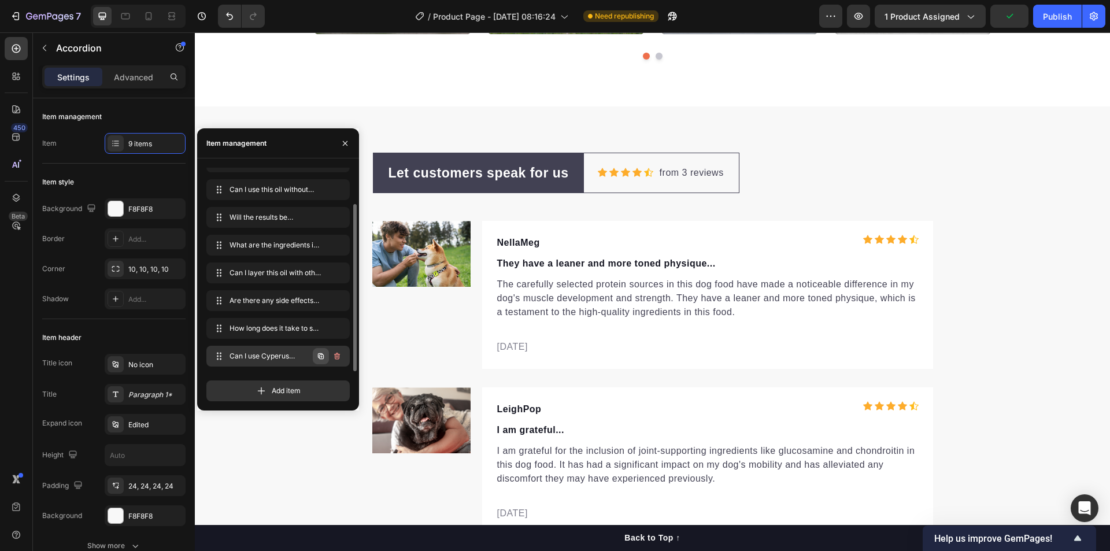
click at [321, 356] on icon "button" at bounding box center [321, 357] width 2 height 2
click at [1015, 267] on div "Let customers speak for us Text block Row Icon Icon Icon Icon Icon Icon List Ho…" at bounding box center [652, 428] width 915 height 550
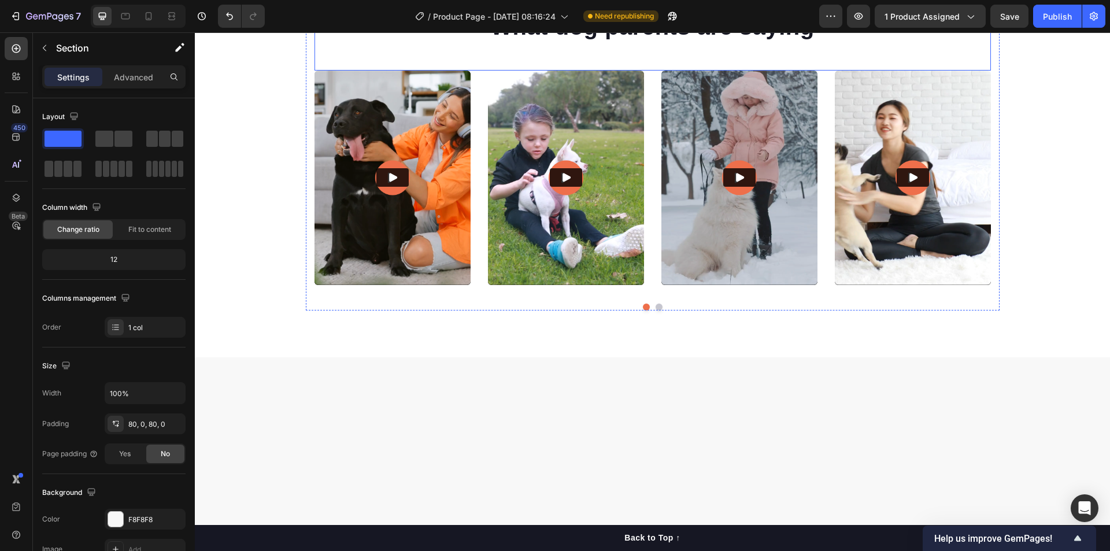
scroll to position [4925, 0]
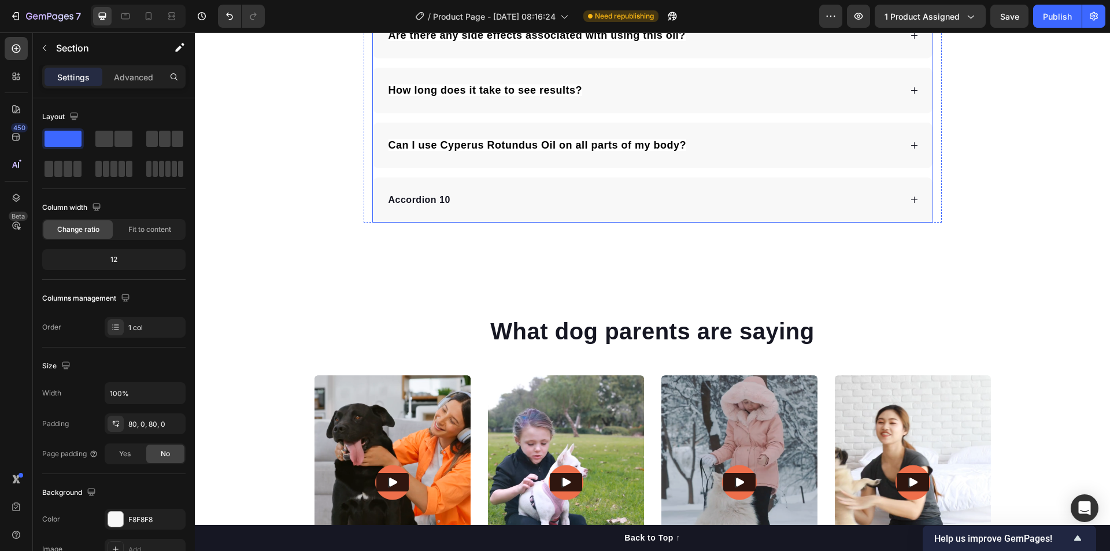
click at [435, 201] on div "Accordion 10" at bounding box center [419, 199] width 65 height 17
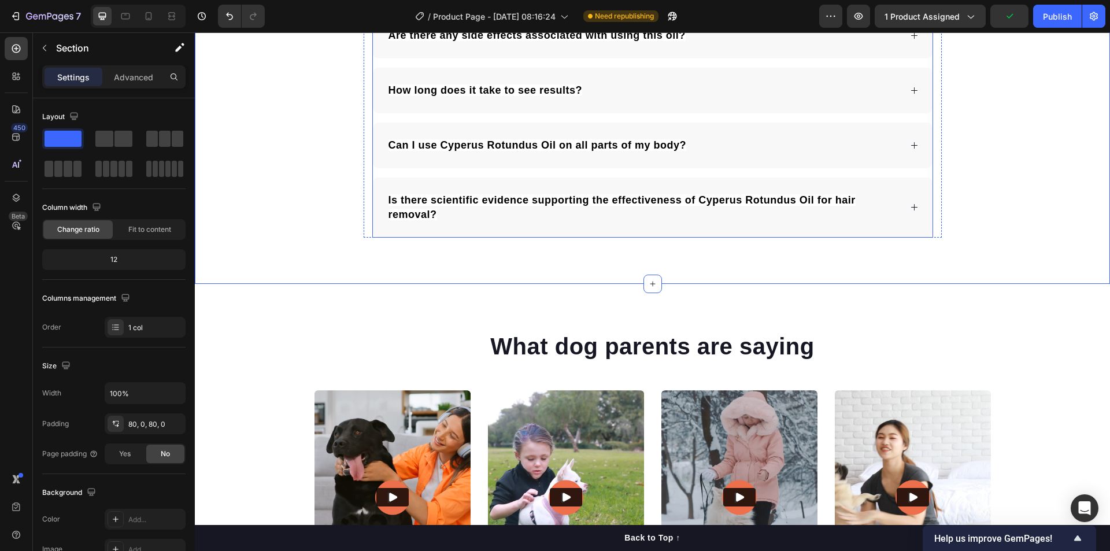
click at [782, 222] on div "Is there scientific evidence supporting the effectiveness of Cyperus Rotundus O…" at bounding box center [644, 207] width 514 height 32
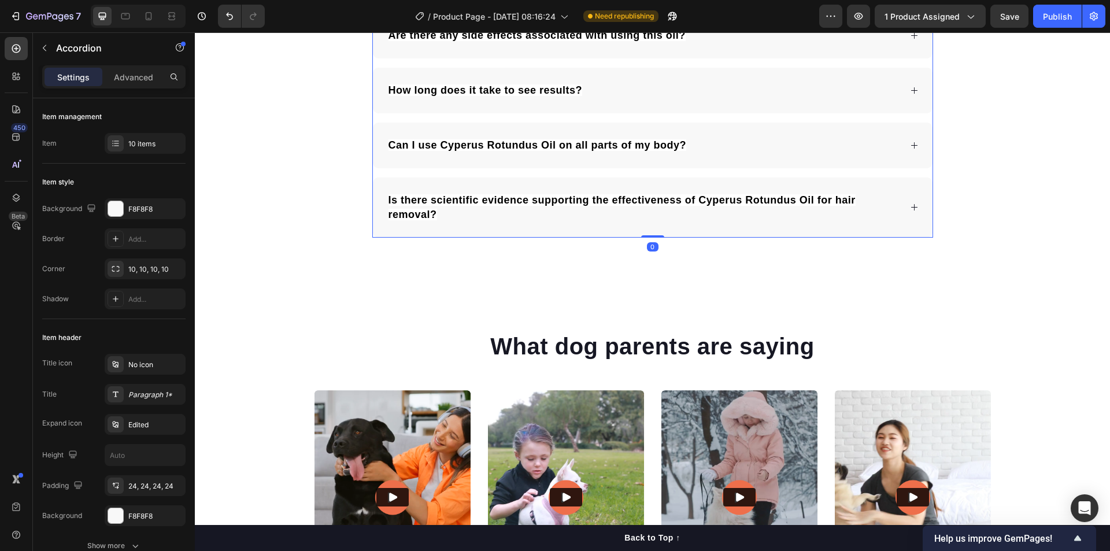
click at [765, 229] on div "Is there scientific evidence supporting the effectiveness of Cyperus Rotundus O…" at bounding box center [653, 207] width 560 height 60
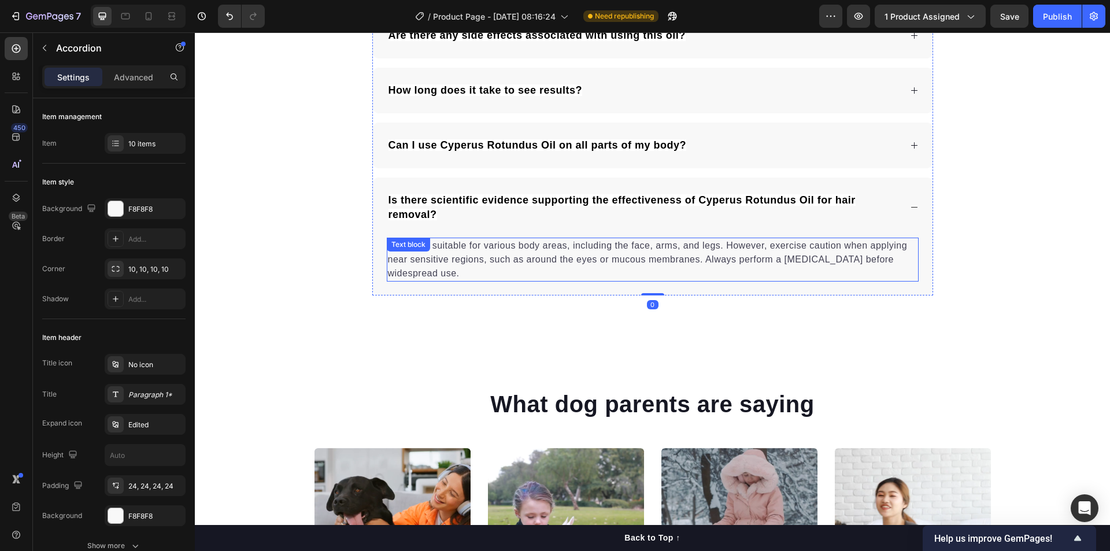
click at [501, 250] on p "This oil is suitable for various body areas, including the face, arms, and legs…" at bounding box center [653, 260] width 530 height 42
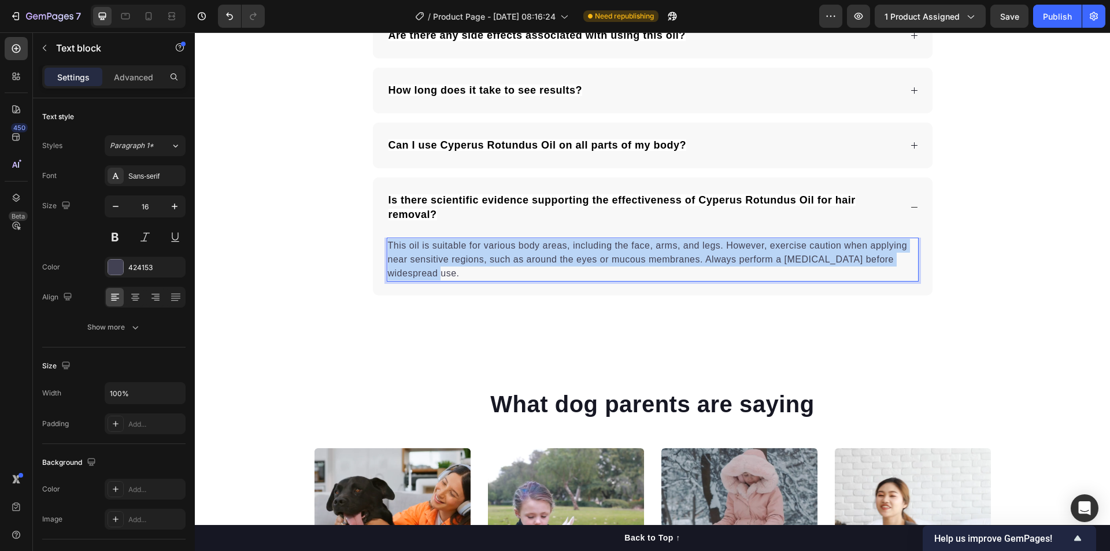
click at [501, 250] on p "This oil is suitable for various body areas, including the face, arms, and legs…" at bounding box center [653, 260] width 530 height 42
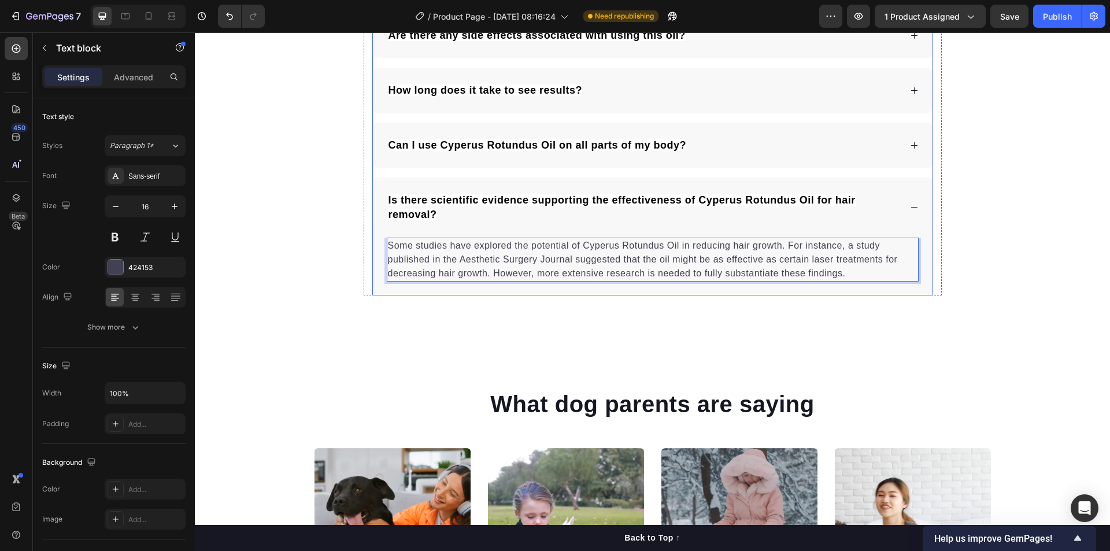
click at [675, 217] on p "Is there scientific evidence supporting the effectiveness of Cyperus Rotundus O…" at bounding box center [643, 207] width 510 height 29
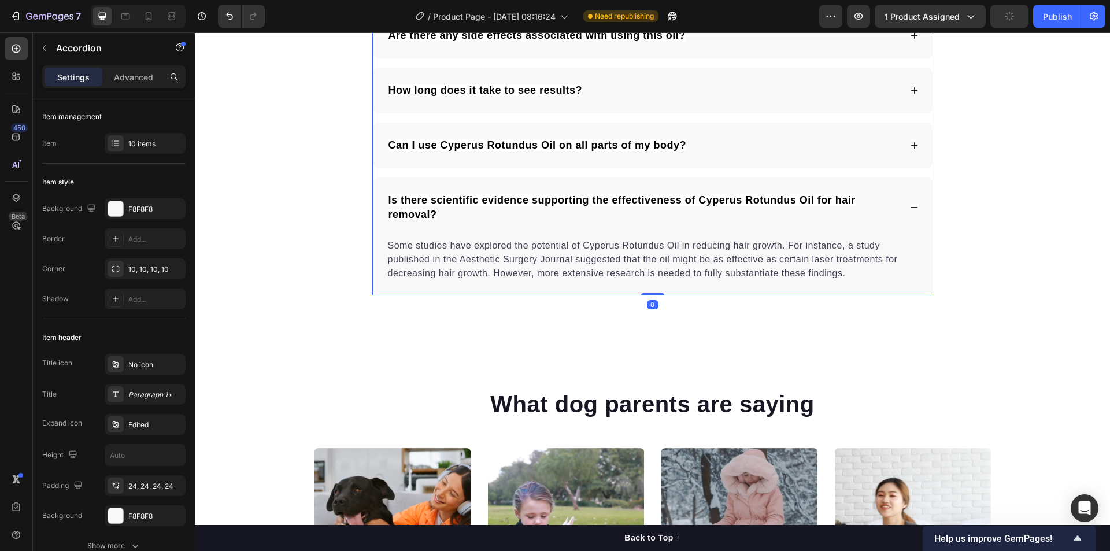
click at [708, 152] on div "Can I use Cyperus Rotundus Oil on all parts of my body?" at bounding box center [644, 145] width 514 height 18
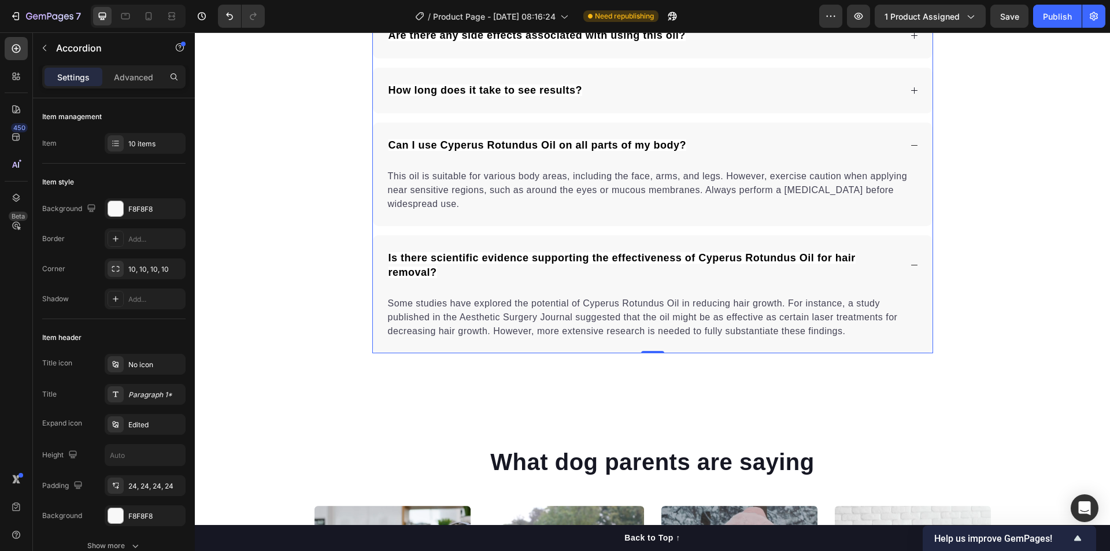
click at [700, 97] on div "How long does it take to see results?" at bounding box center [644, 91] width 514 height 18
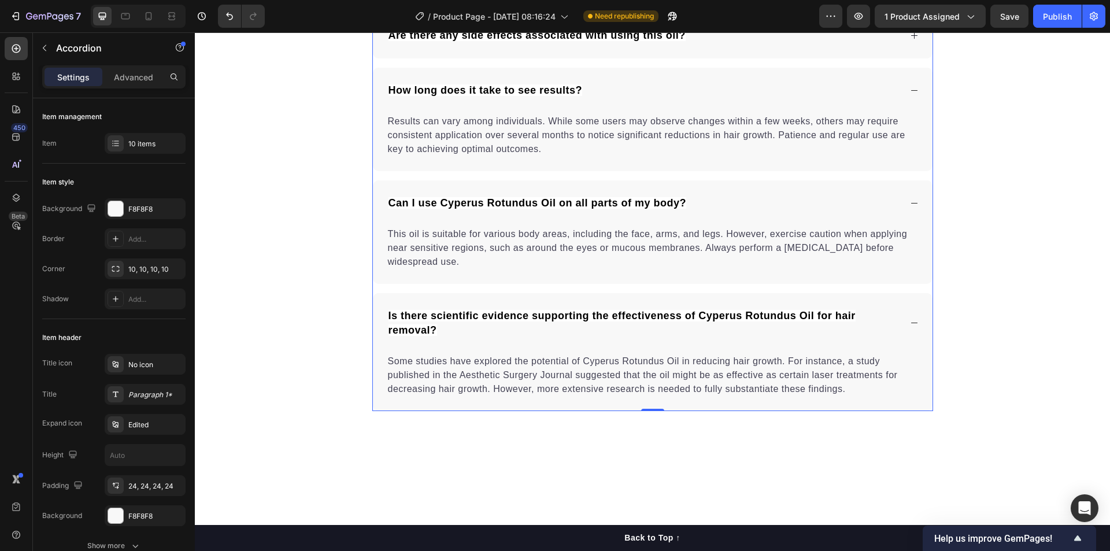
scroll to position [4675, 0]
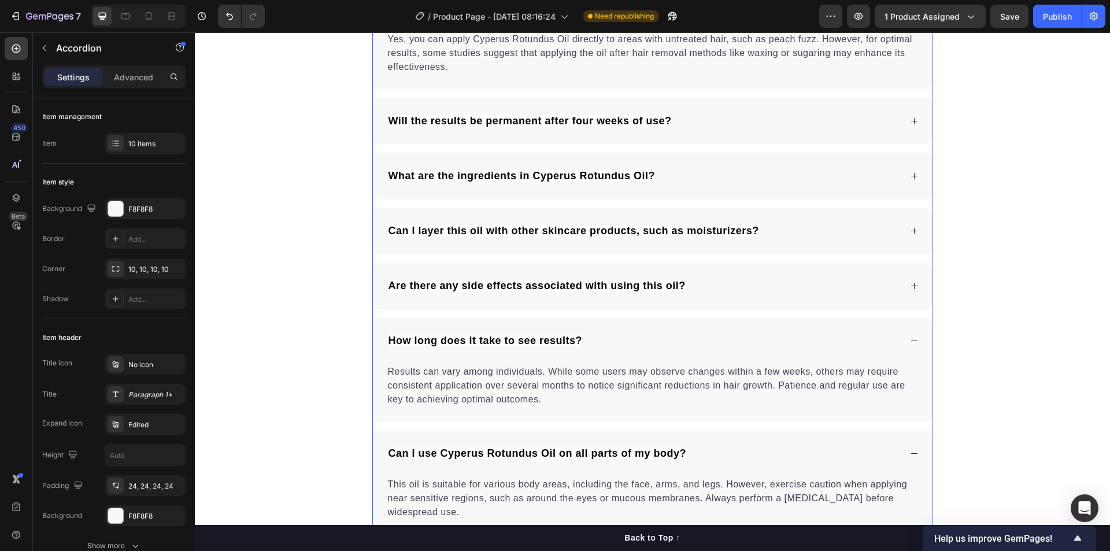
click at [694, 286] on div "Are there any side effects associated with using this oil?" at bounding box center [644, 286] width 514 height 18
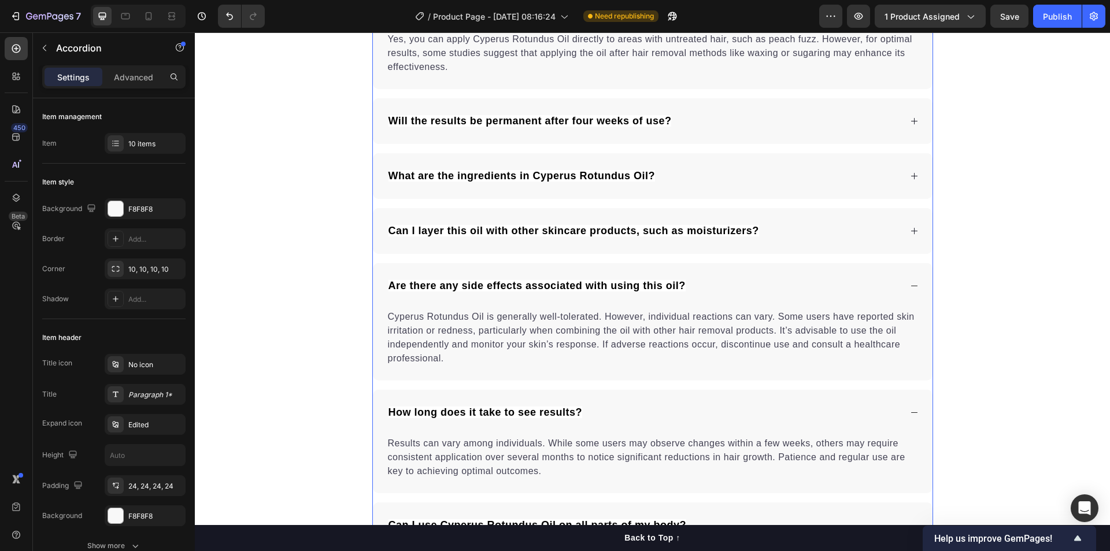
click at [796, 229] on div "Can I layer this oil with other skincare products, such as moisturizers?" at bounding box center [644, 231] width 514 height 18
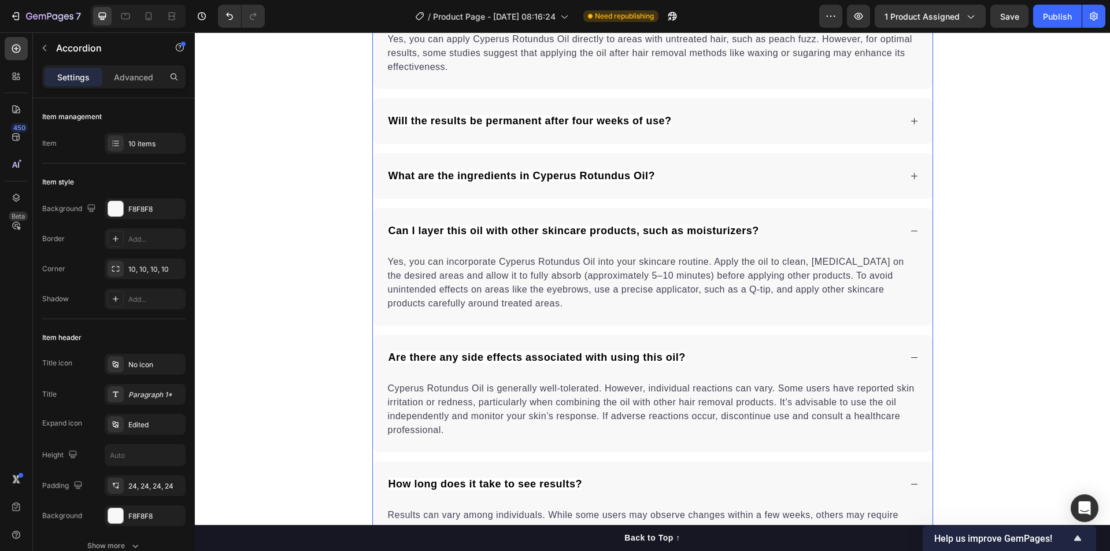
click at [749, 175] on div "What are the ingredients in Cyperus Rotundus Oil?" at bounding box center [644, 176] width 514 height 18
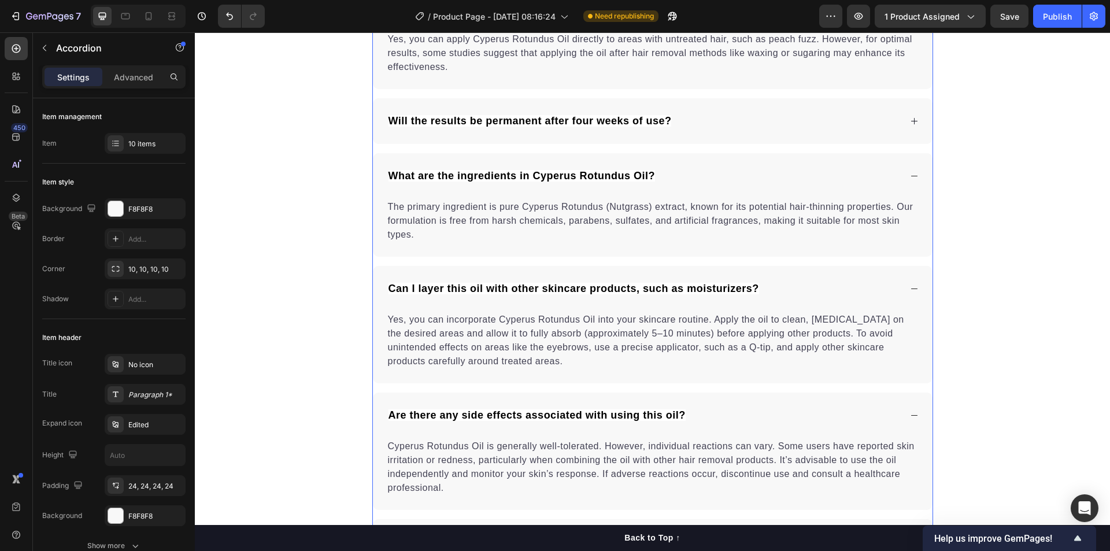
click at [739, 128] on div "Will the results be permanent after four weeks of use?" at bounding box center [644, 121] width 514 height 18
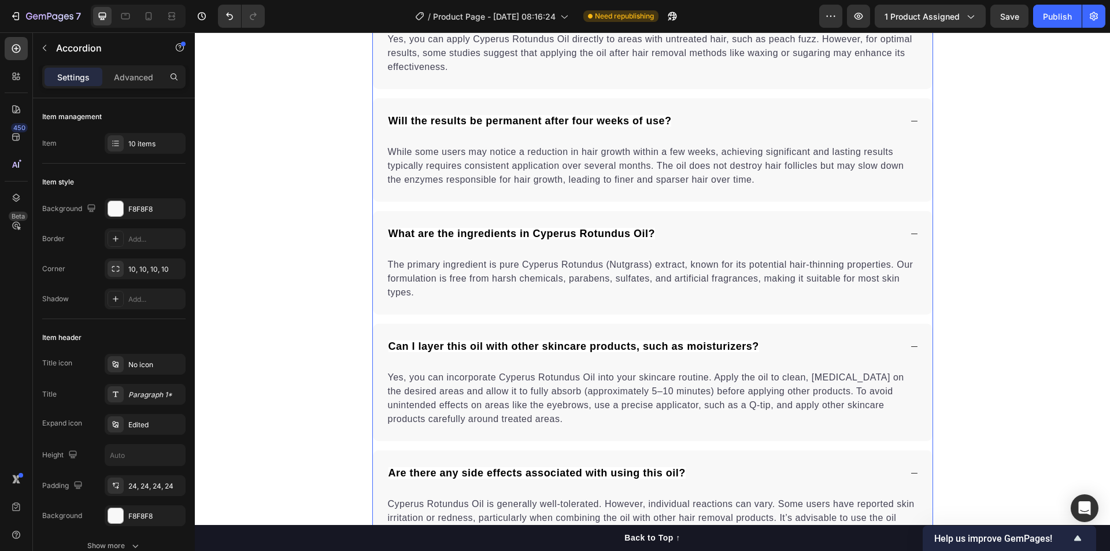
scroll to position [4424, 0]
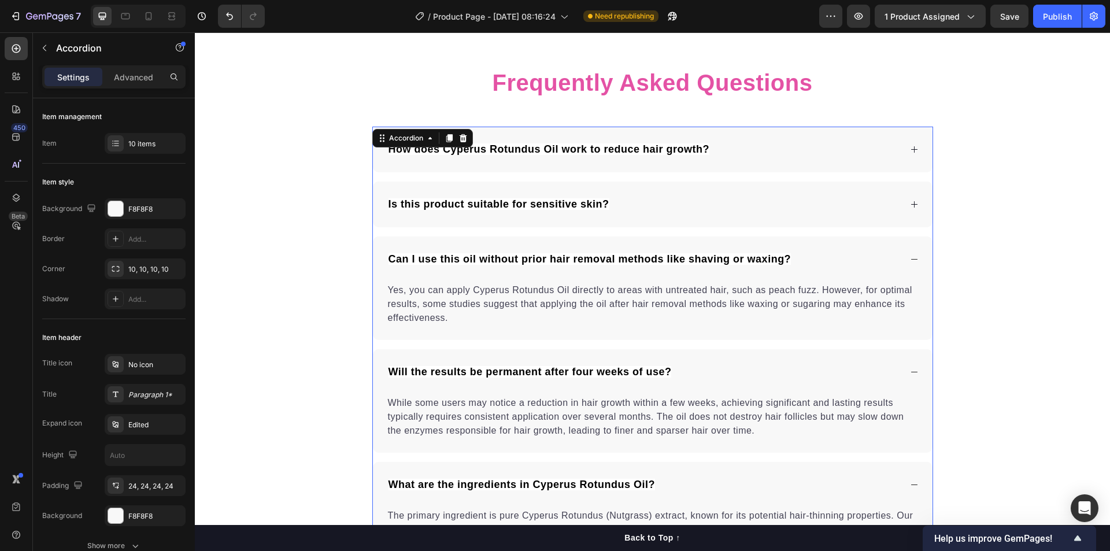
click at [713, 209] on div "Is this product suitable for sensitive skin?" at bounding box center [644, 204] width 514 height 18
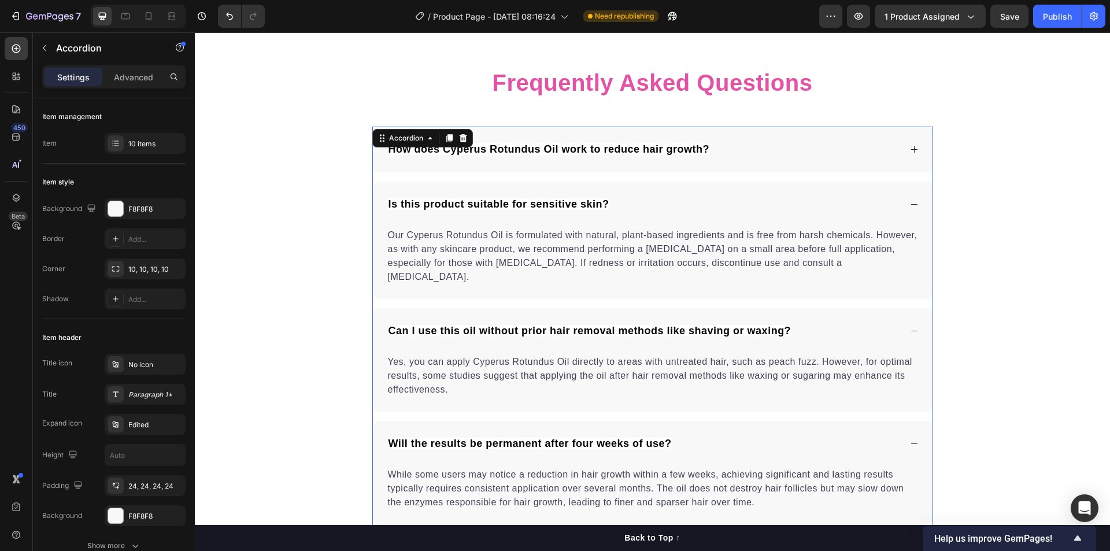
click at [737, 153] on div "How does Cyperus Rotundus Oil work to reduce hair growth?" at bounding box center [644, 149] width 514 height 18
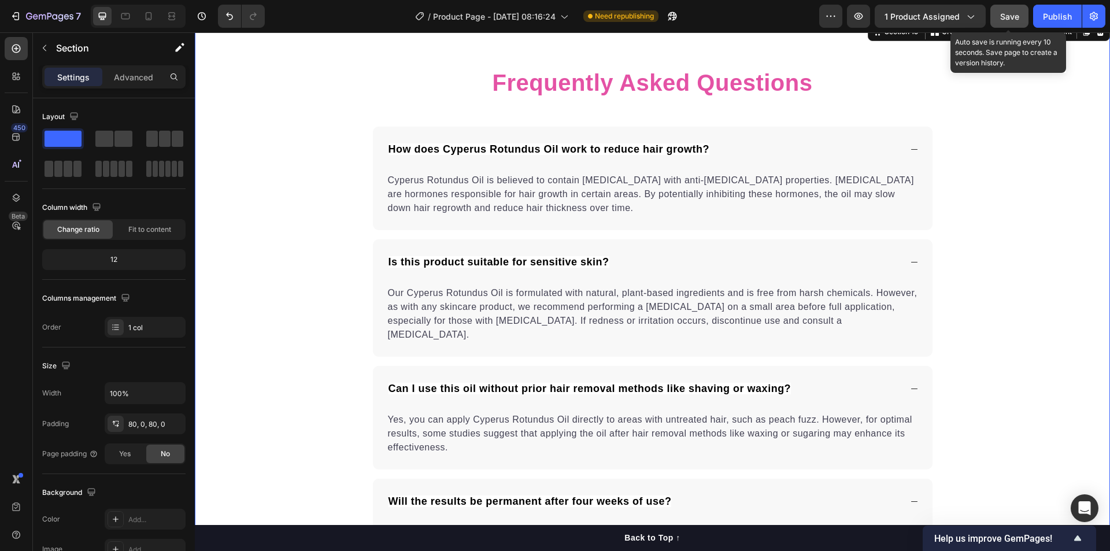
click at [1012, 19] on span "Save" at bounding box center [1009, 17] width 19 height 10
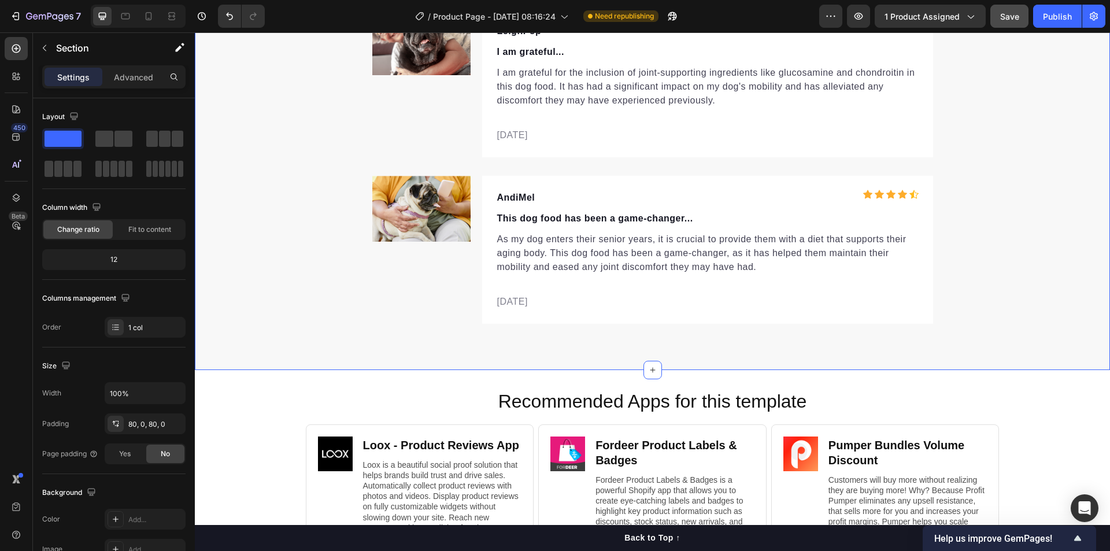
scroll to position [6672, 0]
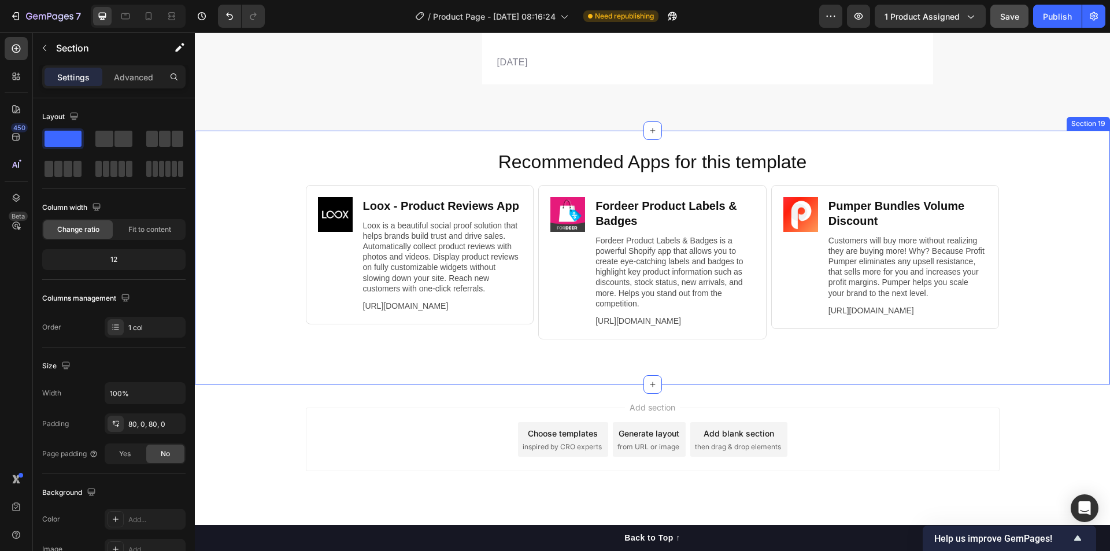
click at [923, 134] on div "Recommended Apps for this template Heading Image Loox ‑ Product Reviews App Hea…" at bounding box center [652, 258] width 915 height 254
click at [1097, 116] on icon at bounding box center [1101, 120] width 8 height 8
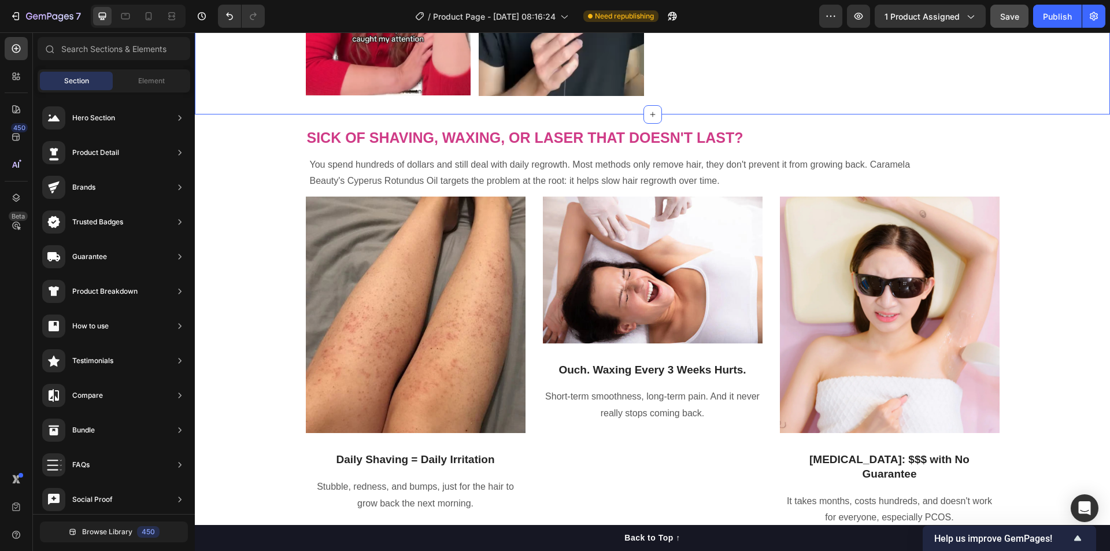
scroll to position [501, 0]
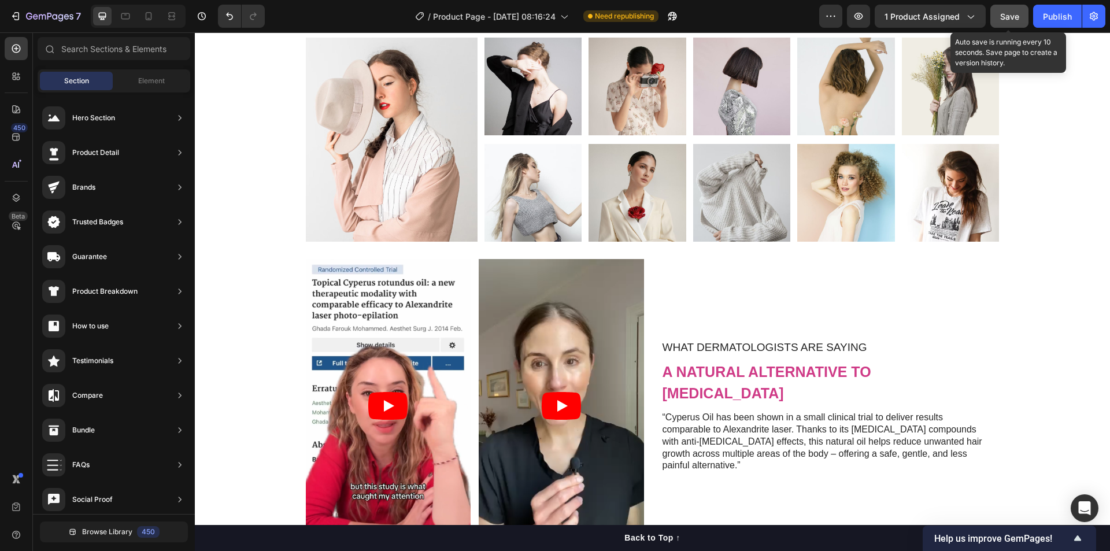
click at [1009, 16] on span "Save" at bounding box center [1009, 17] width 19 height 10
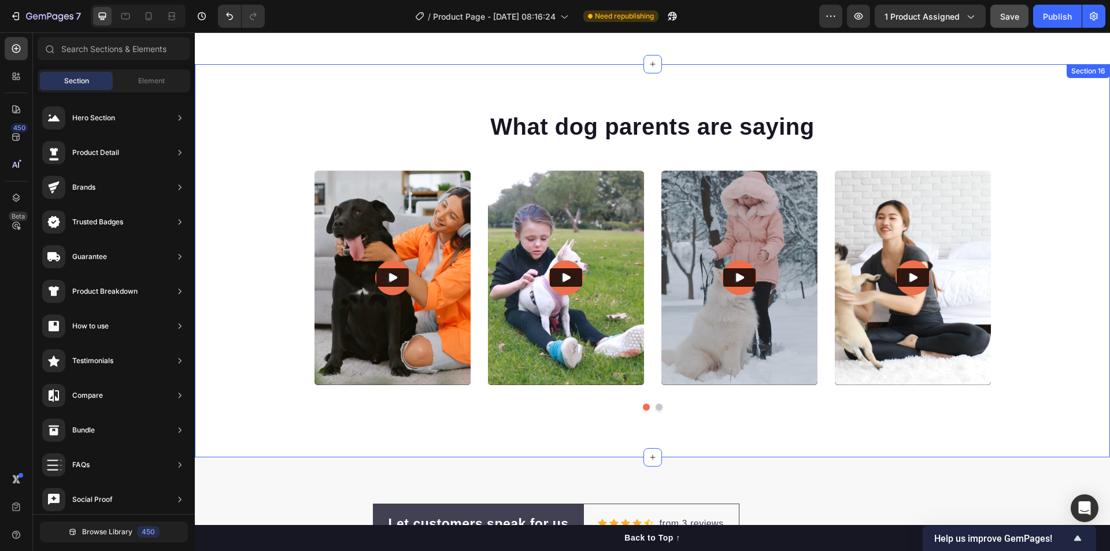
scroll to position [5395, 0]
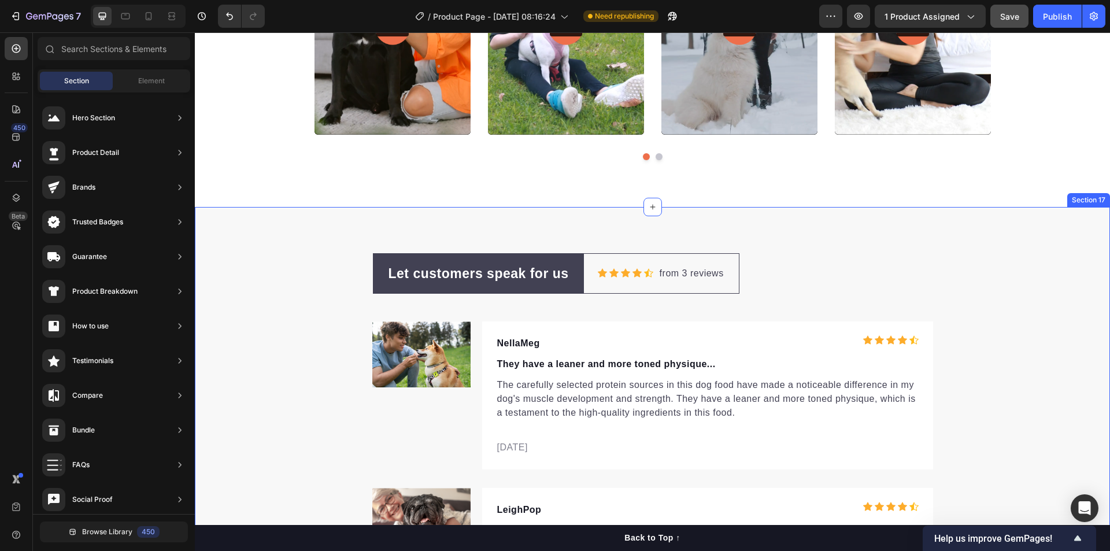
click at [988, 335] on div "Let customers speak for us Text block Row Icon Icon Icon Icon Icon Icon List Ho…" at bounding box center [652, 528] width 915 height 550
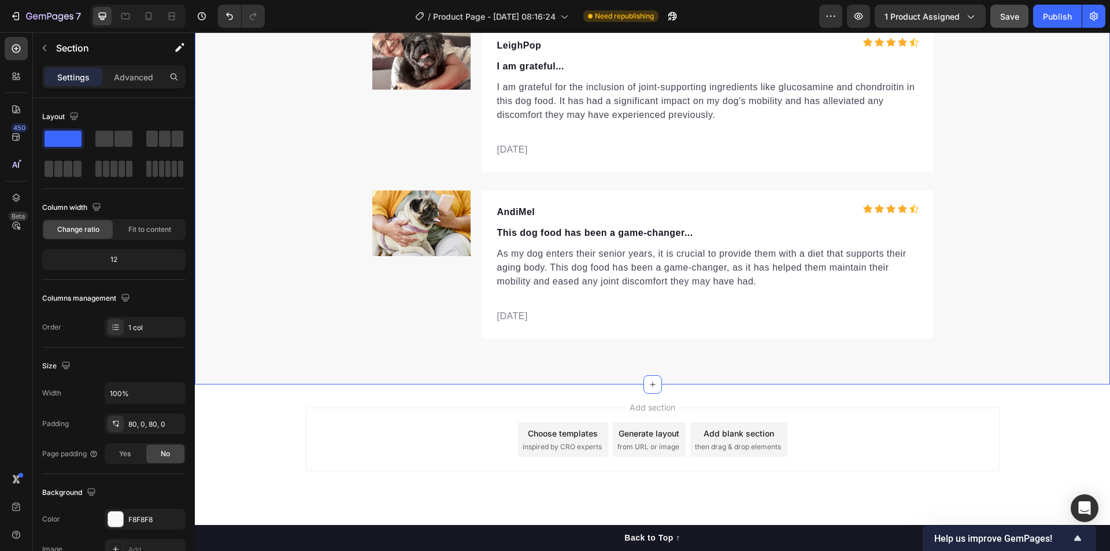
scroll to position [5609, 0]
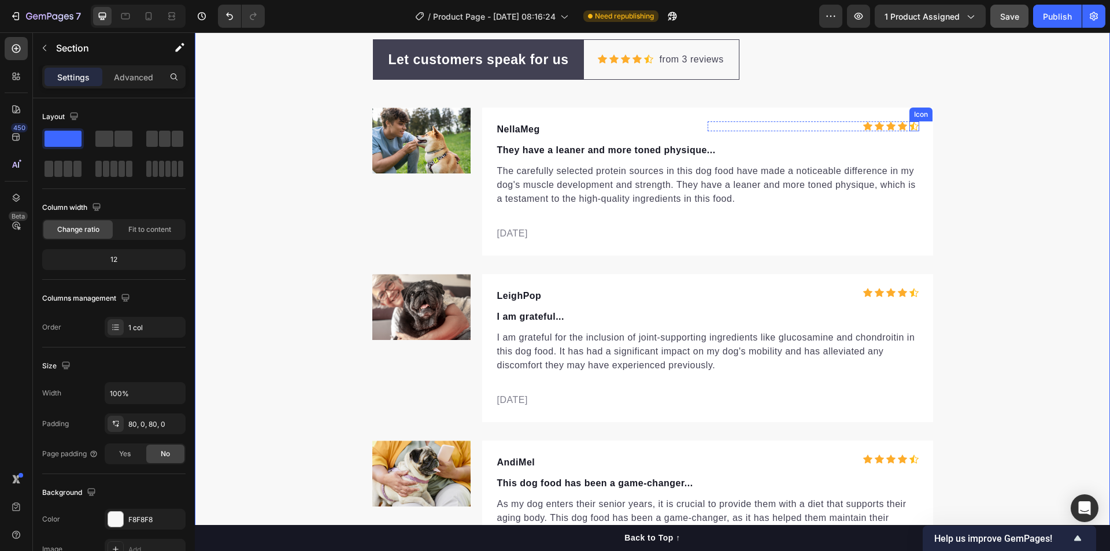
click at [909, 125] on icon at bounding box center [913, 126] width 9 height 9
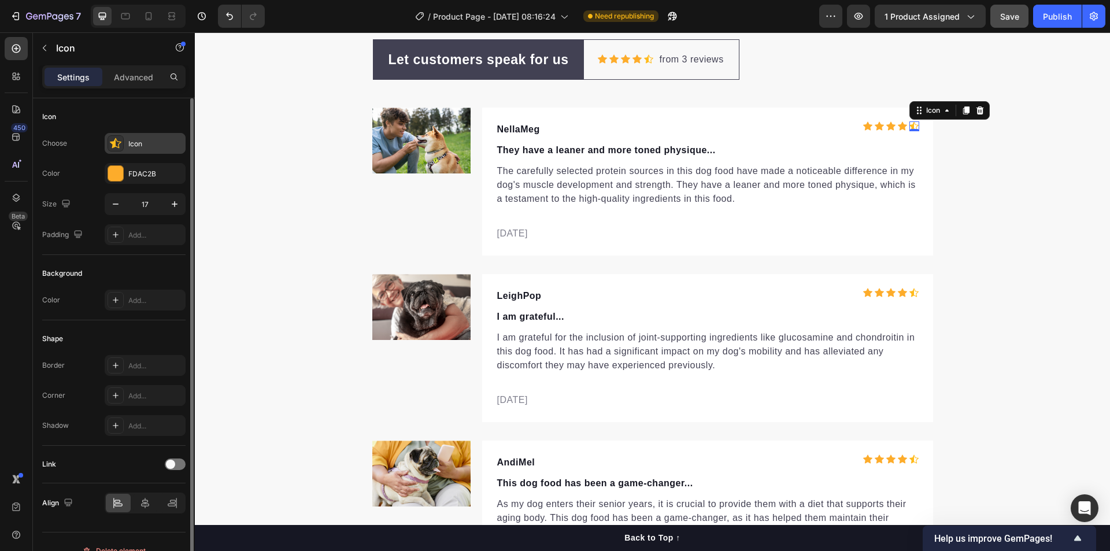
click at [142, 145] on div "Icon" at bounding box center [155, 144] width 54 height 10
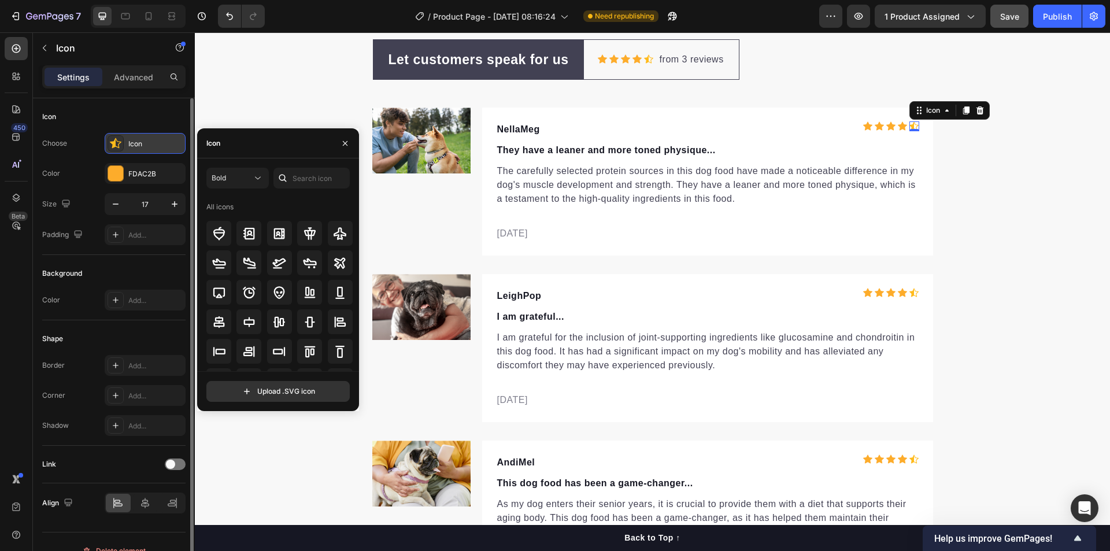
click at [142, 145] on div "Icon" at bounding box center [155, 144] width 54 height 10
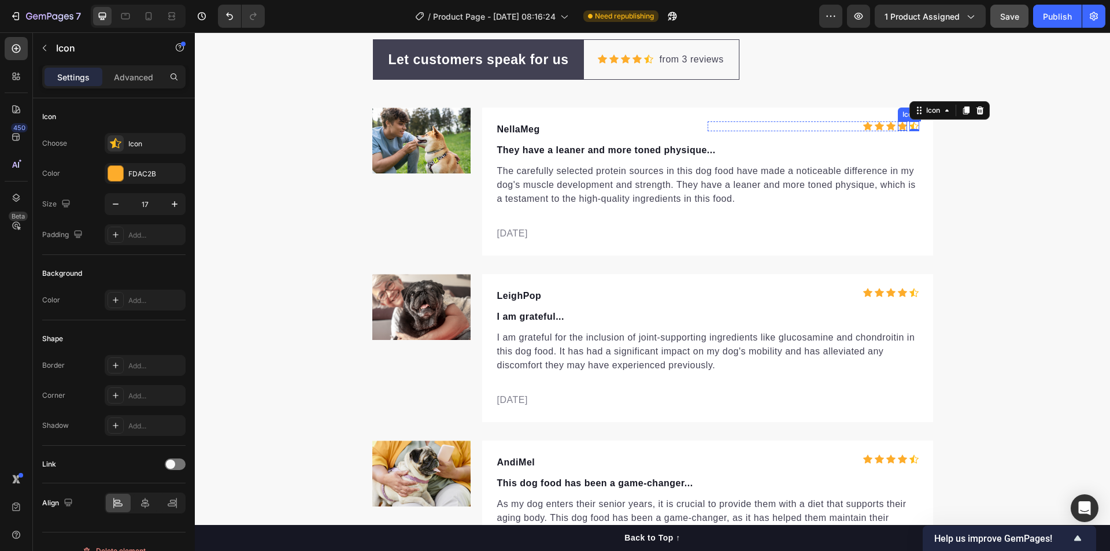
click at [899, 127] on icon at bounding box center [902, 126] width 9 height 9
click at [1001, 245] on div "Let customers speak for us Text block Row Icon Icon Icon Icon Icon Icon List Ho…" at bounding box center [652, 314] width 915 height 550
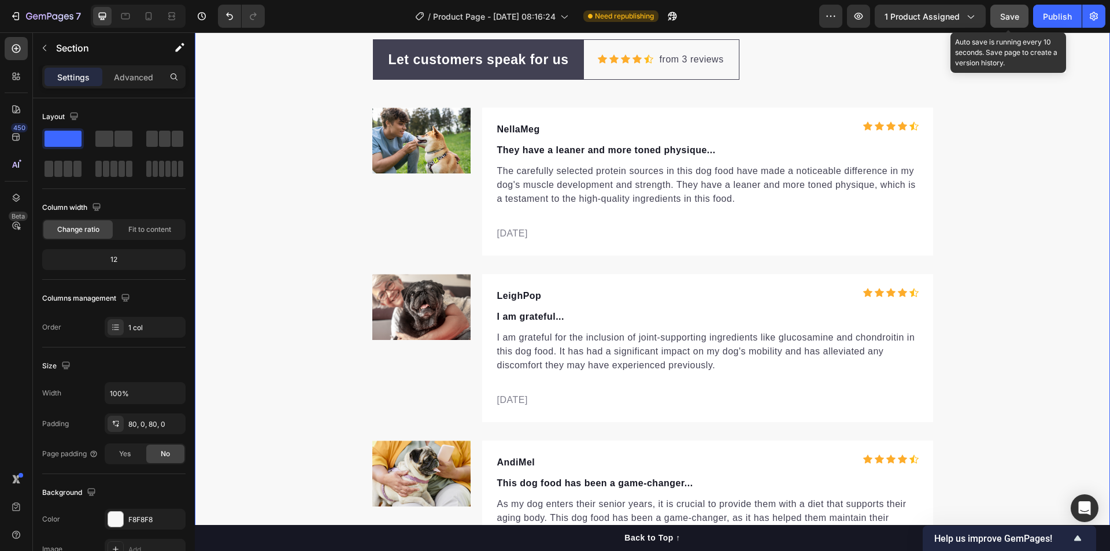
click at [1011, 18] on span "Save" at bounding box center [1009, 17] width 19 height 10
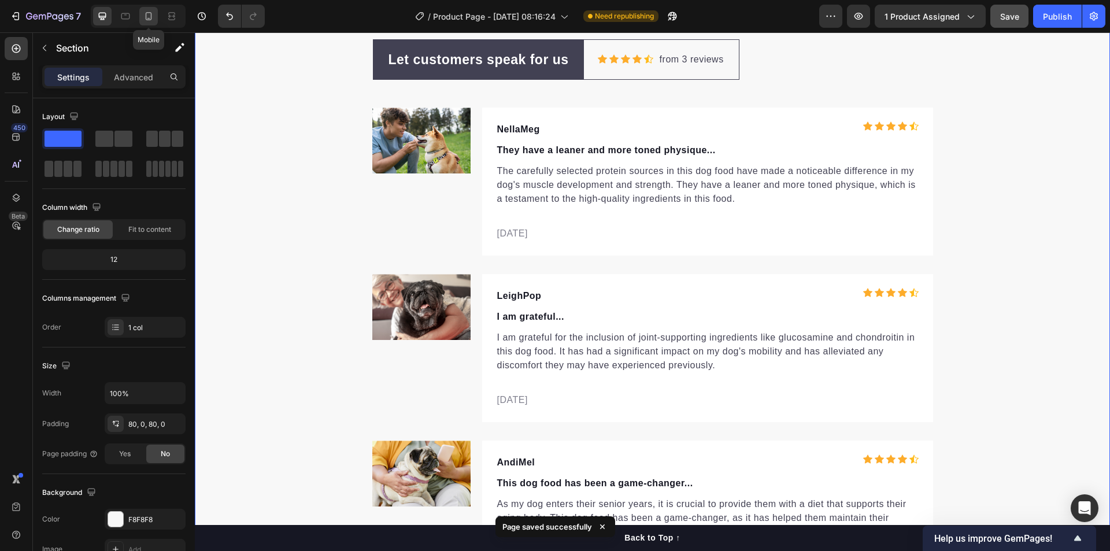
click at [149, 19] on icon at bounding box center [149, 16] width 12 height 12
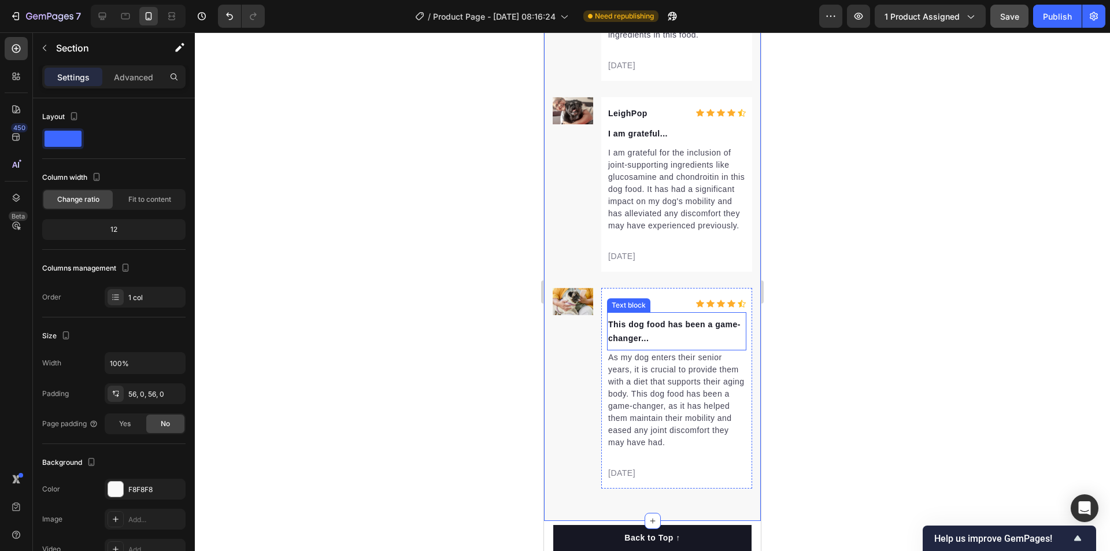
scroll to position [6007, 0]
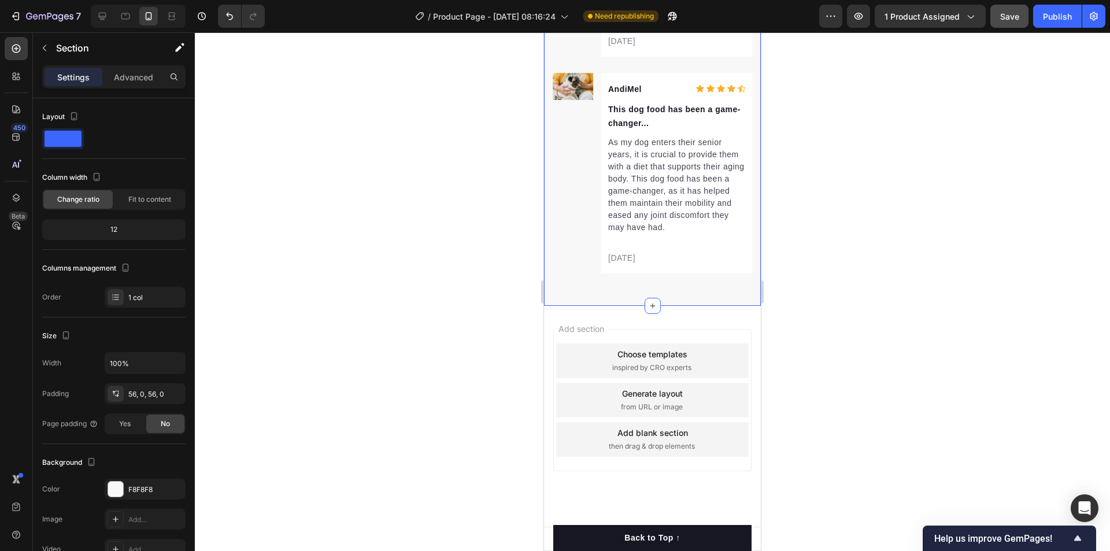
click at [747, 336] on div "Add section Choose templates inspired by CRO experts Generate layout from URL o…" at bounding box center [652, 416] width 217 height 221
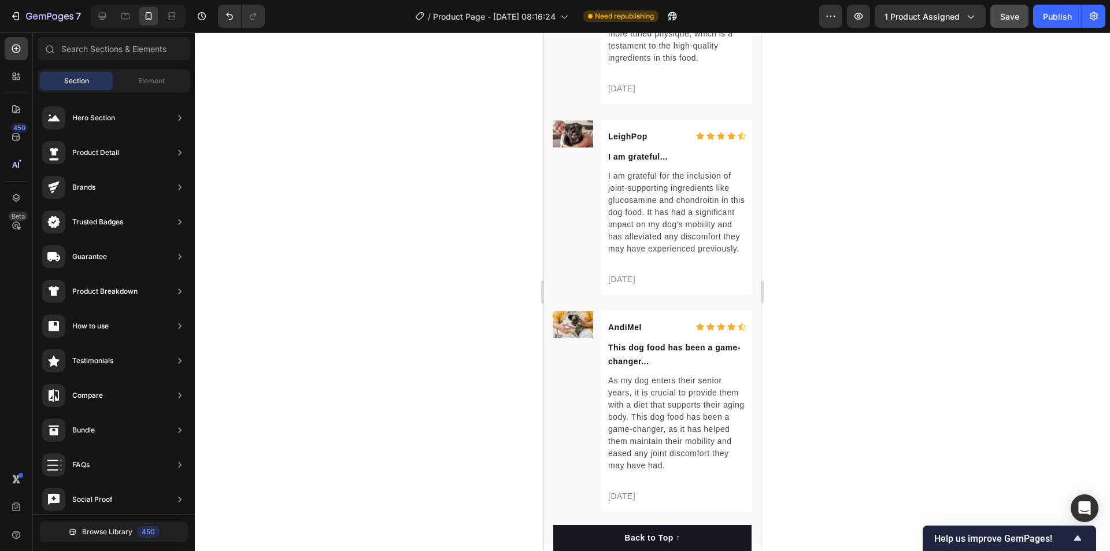
scroll to position [5506, 0]
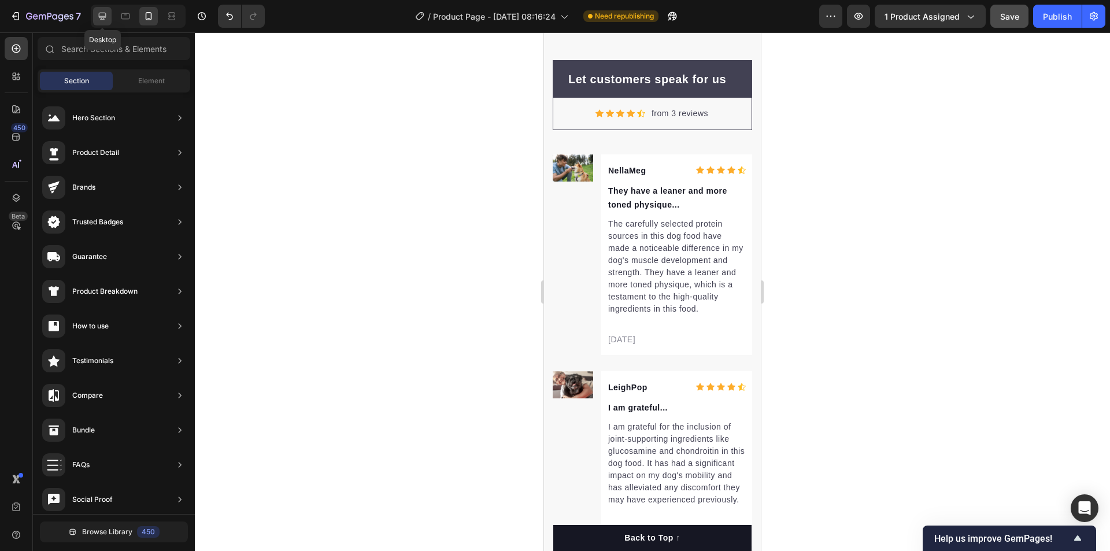
click at [106, 17] on icon at bounding box center [103, 16] width 12 height 12
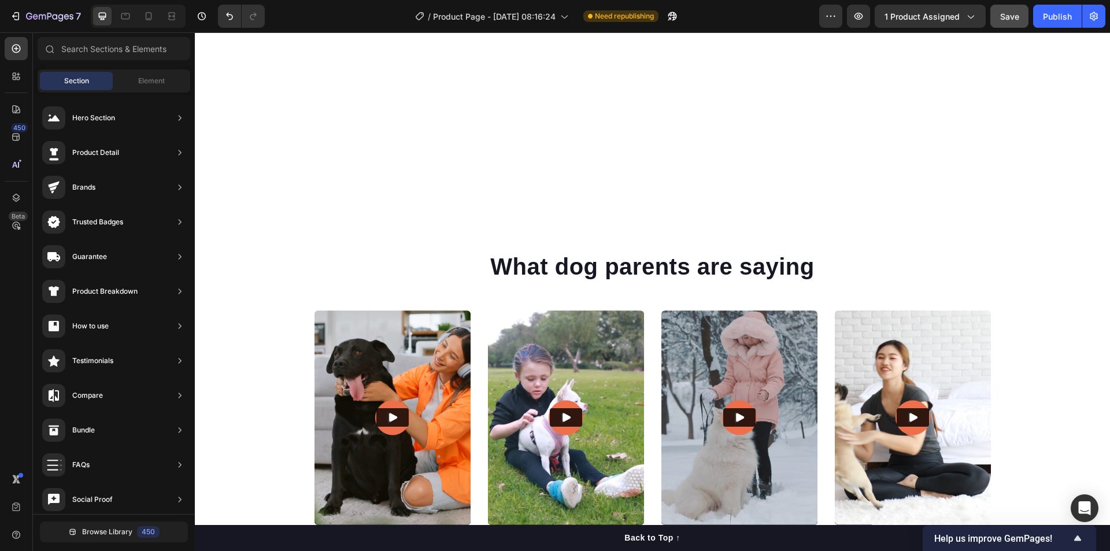
scroll to position [5506, 0]
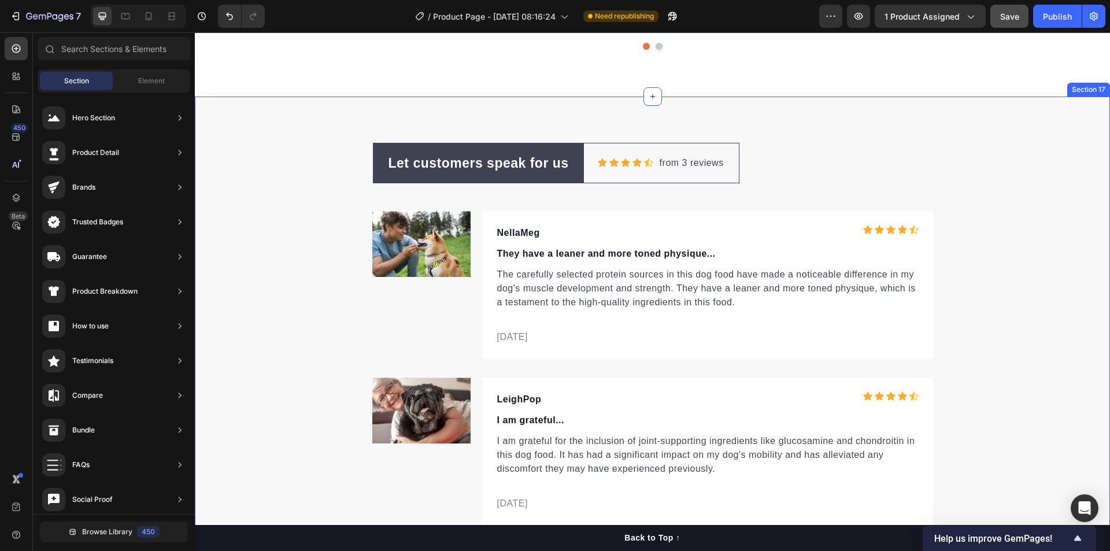
click at [986, 250] on div "Let customers speak for us Text block Row Icon Icon Icon Icon Icon Icon List Ho…" at bounding box center [652, 418] width 915 height 550
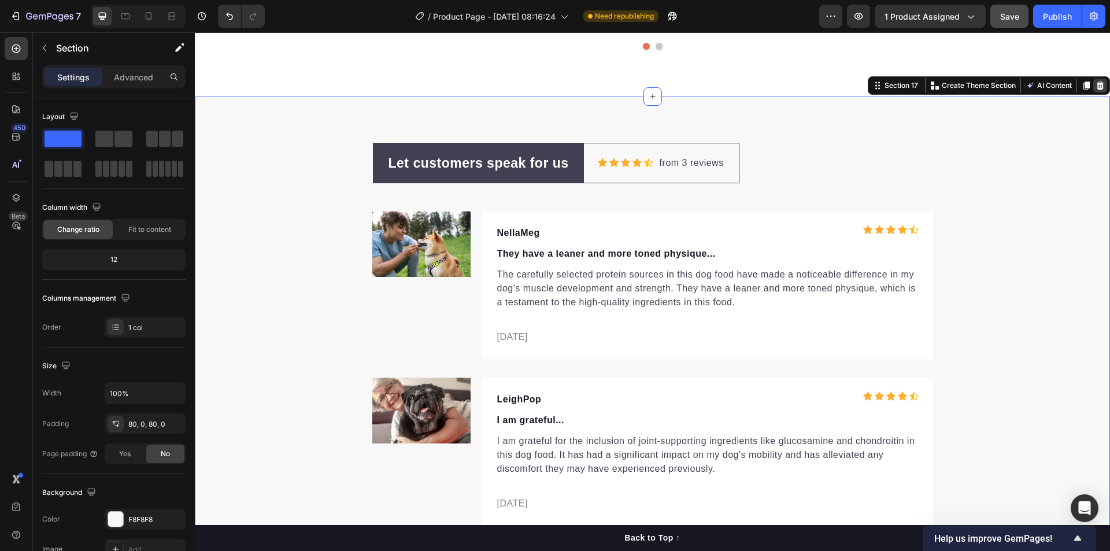
click at [1097, 86] on icon at bounding box center [1101, 85] width 8 height 8
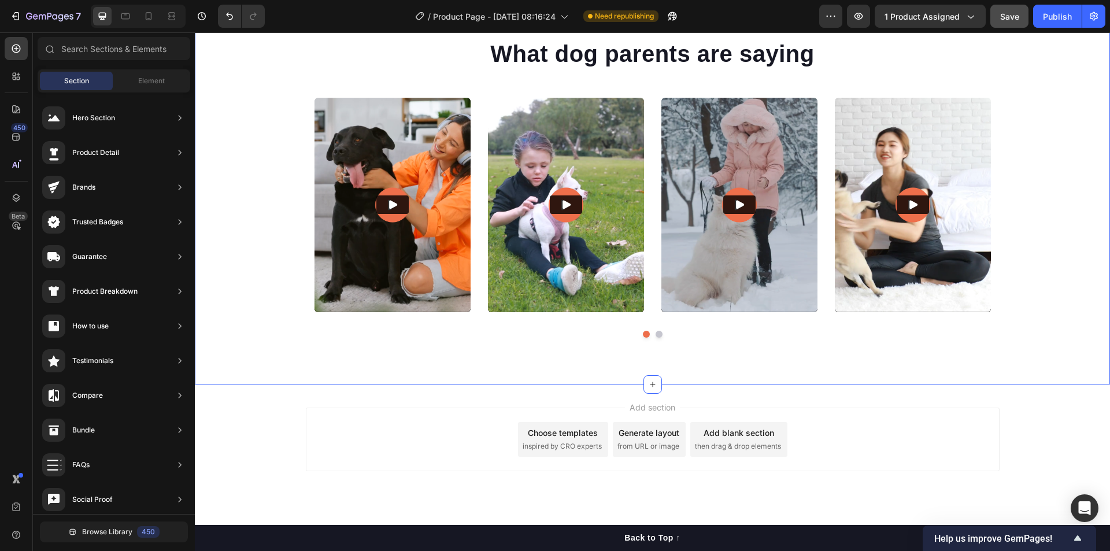
scroll to position [4968, 0]
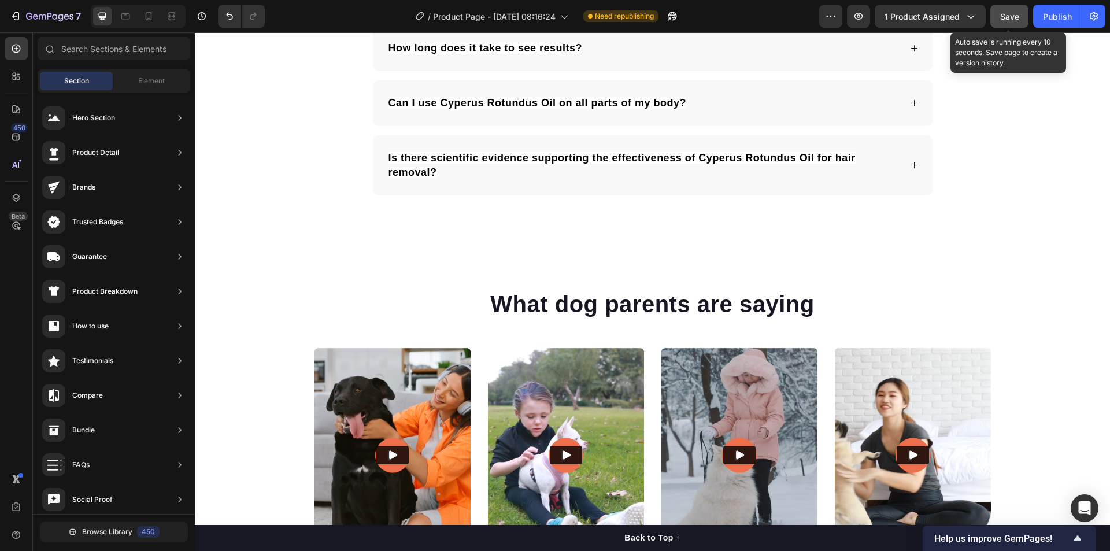
click at [1009, 14] on span "Save" at bounding box center [1009, 17] width 19 height 10
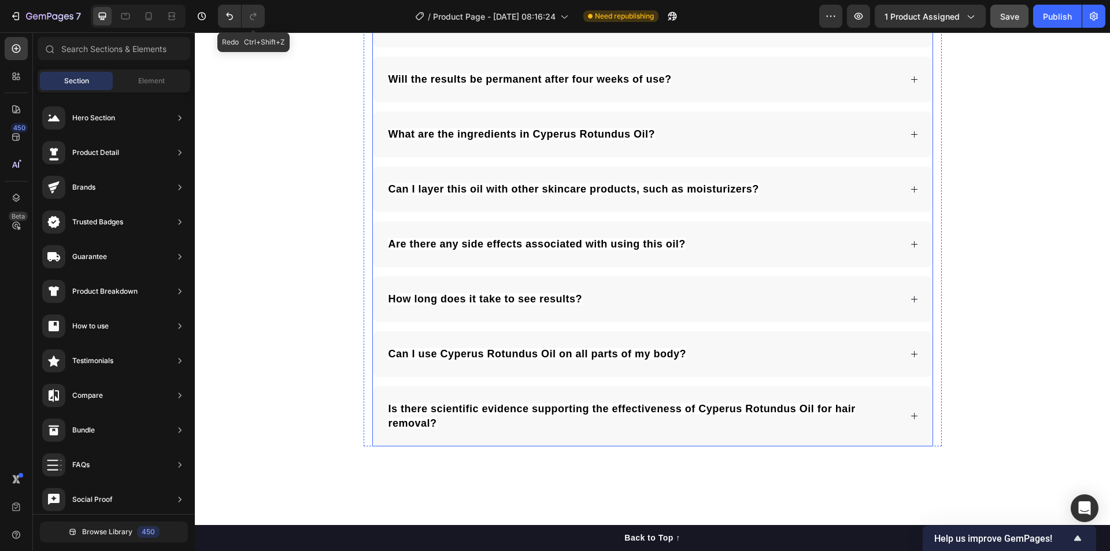
scroll to position [4466, 0]
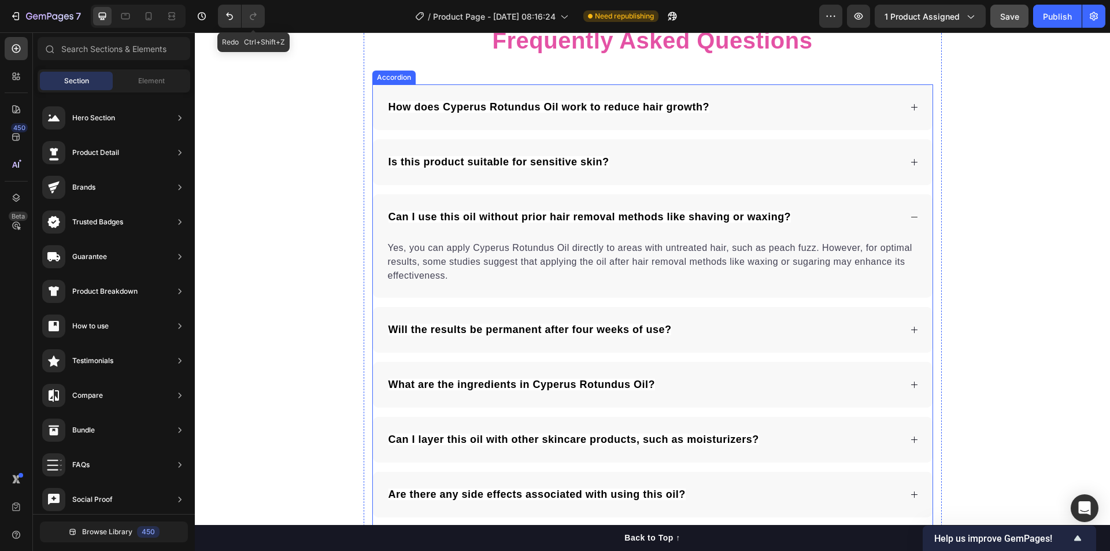
click at [745, 108] on div "How does Cyperus Rotundus Oil work to reduce hair growth?" at bounding box center [644, 107] width 514 height 18
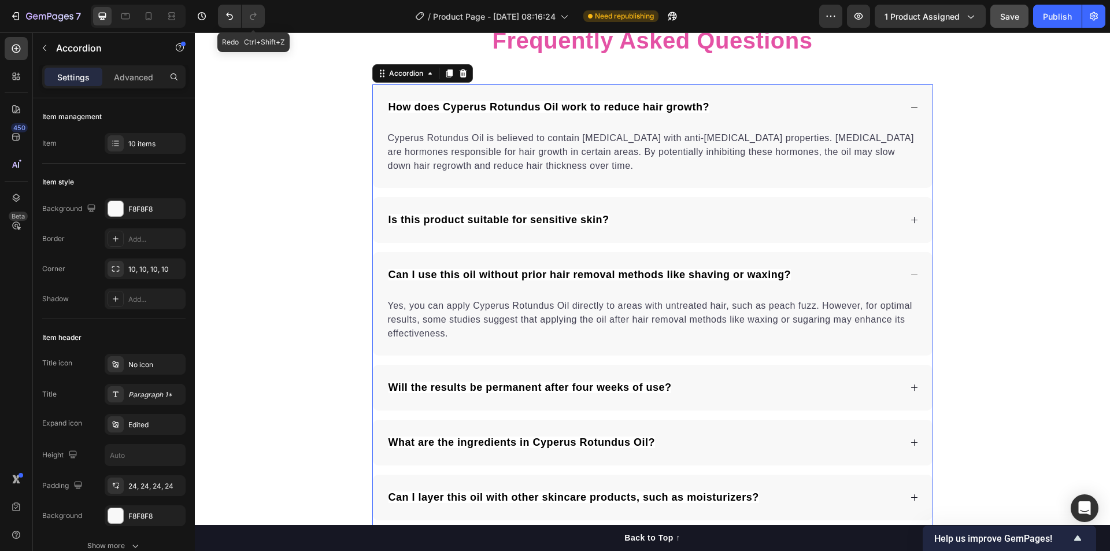
click at [668, 108] on span "How does Cyperus Rotundus Oil work to reduce hair growth?" at bounding box center [548, 107] width 321 height 12
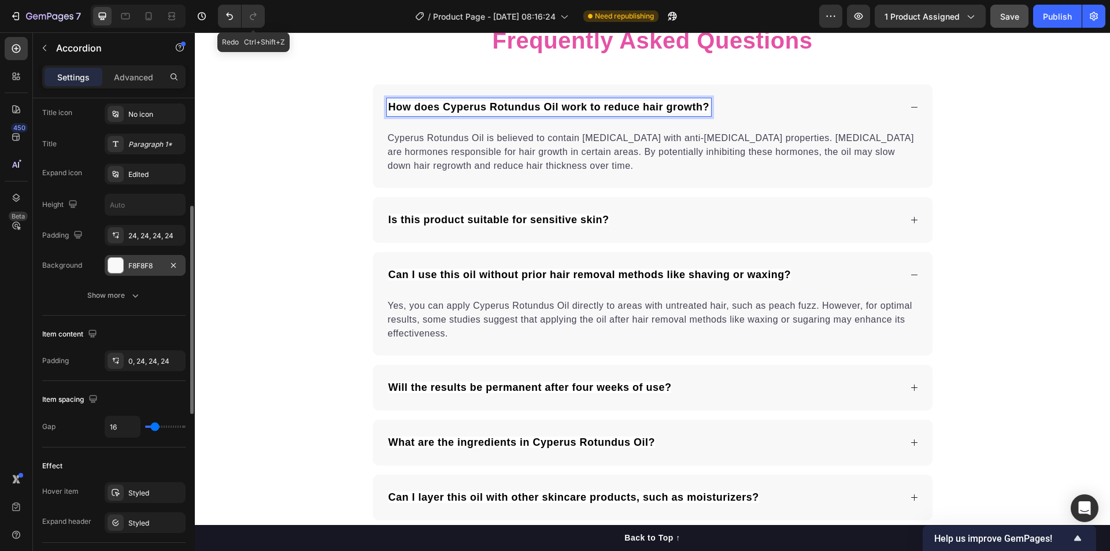
scroll to position [0, 0]
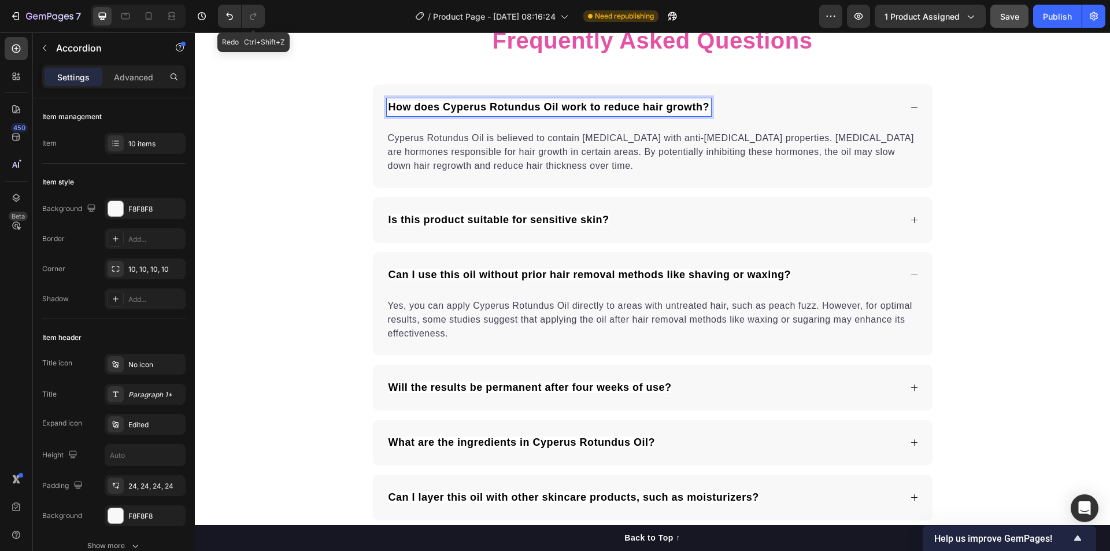
click at [481, 110] on span "How does Cyperus Rotundus Oil work to reduce hair growth?" at bounding box center [548, 107] width 321 height 12
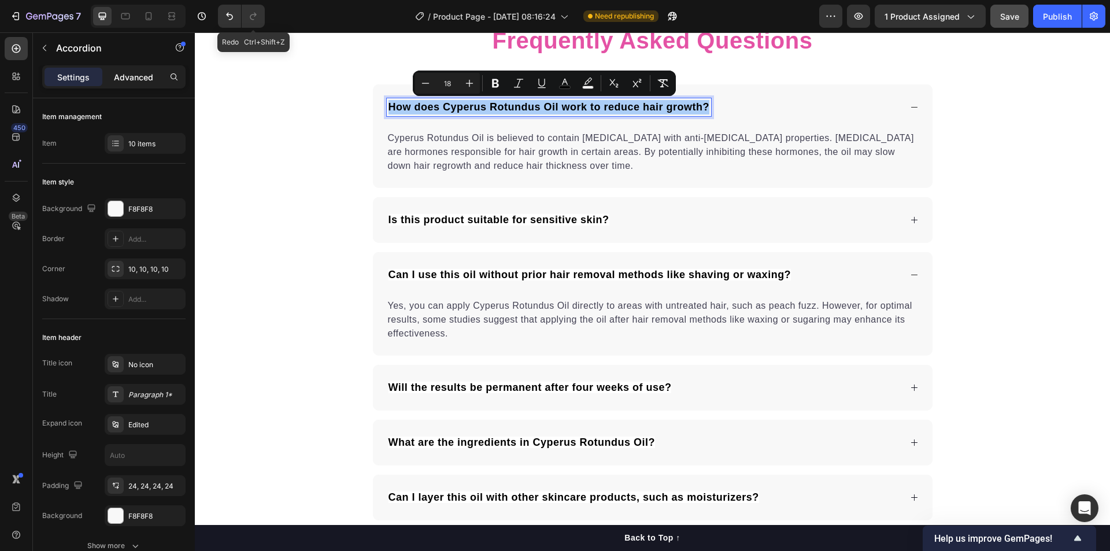
click at [144, 76] on p "Advanced" at bounding box center [133, 77] width 39 height 12
type input "100%"
type input "100"
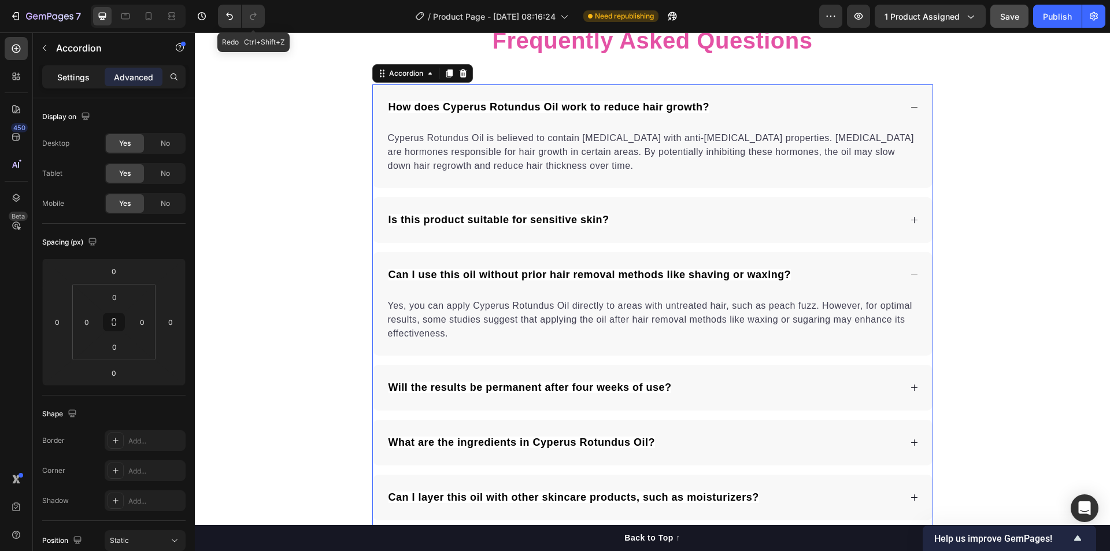
click at [78, 77] on p "Settings" at bounding box center [73, 77] width 32 height 12
type input "16"
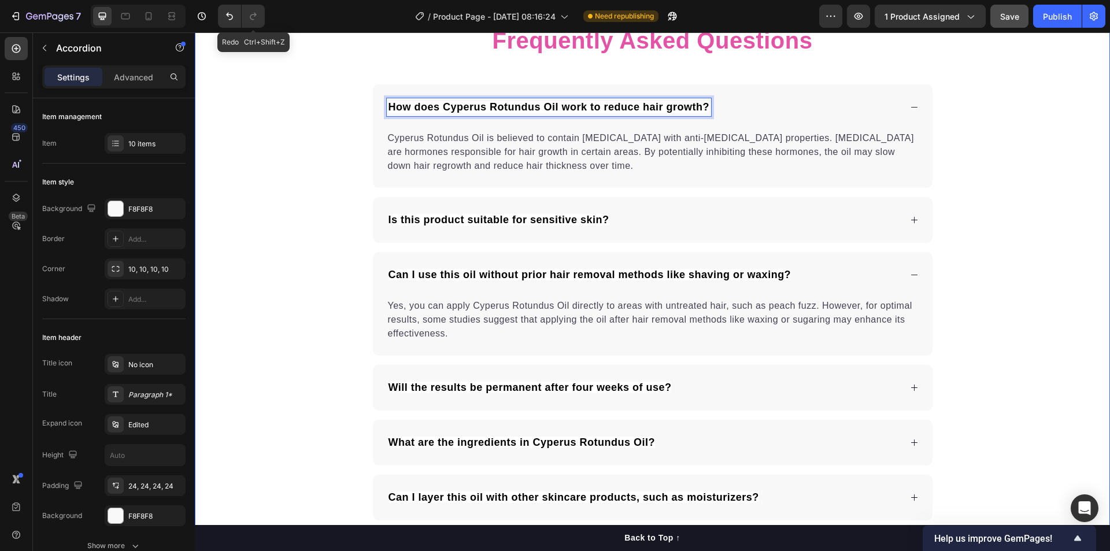
click at [994, 162] on div "Frequently Asked Questions Heading How does Cyperus Rotundus Oil work to reduce…" at bounding box center [652, 389] width 915 height 730
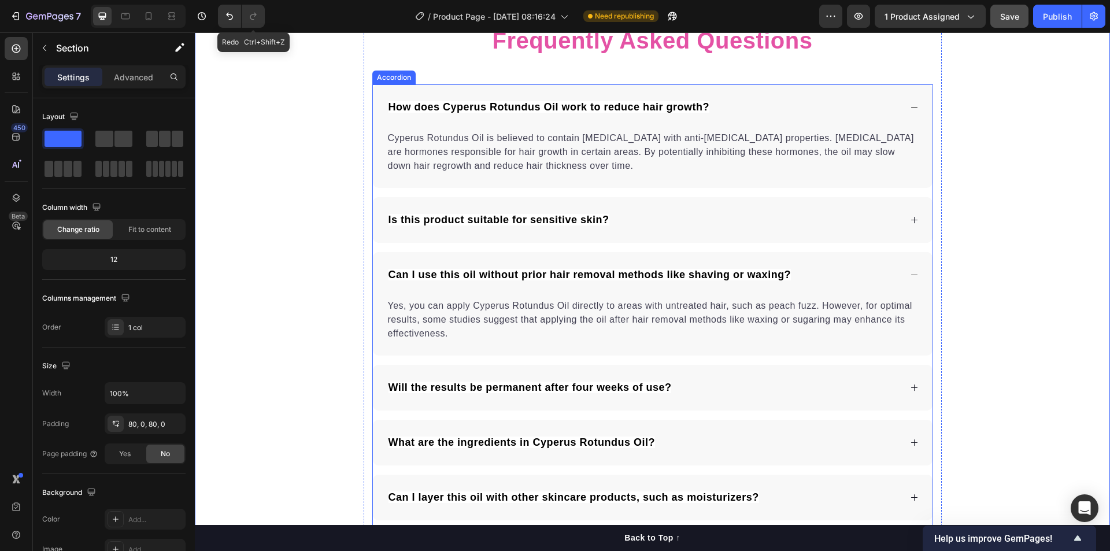
click at [580, 223] on span "Is this product suitable for sensitive skin?" at bounding box center [498, 220] width 221 height 12
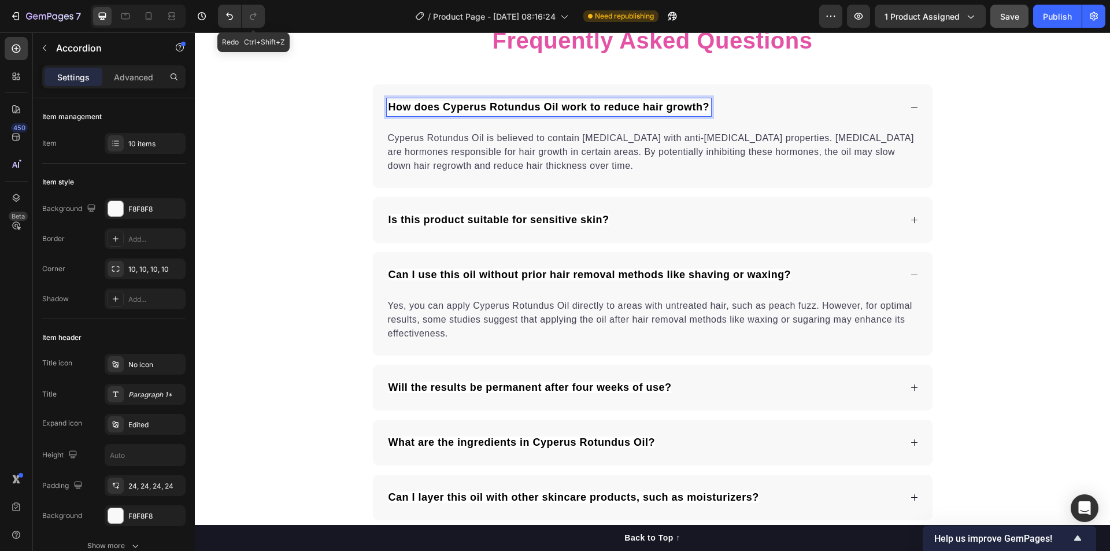
click at [455, 220] on span "Is this product suitable for sensitive skin?" at bounding box center [498, 220] width 221 height 12
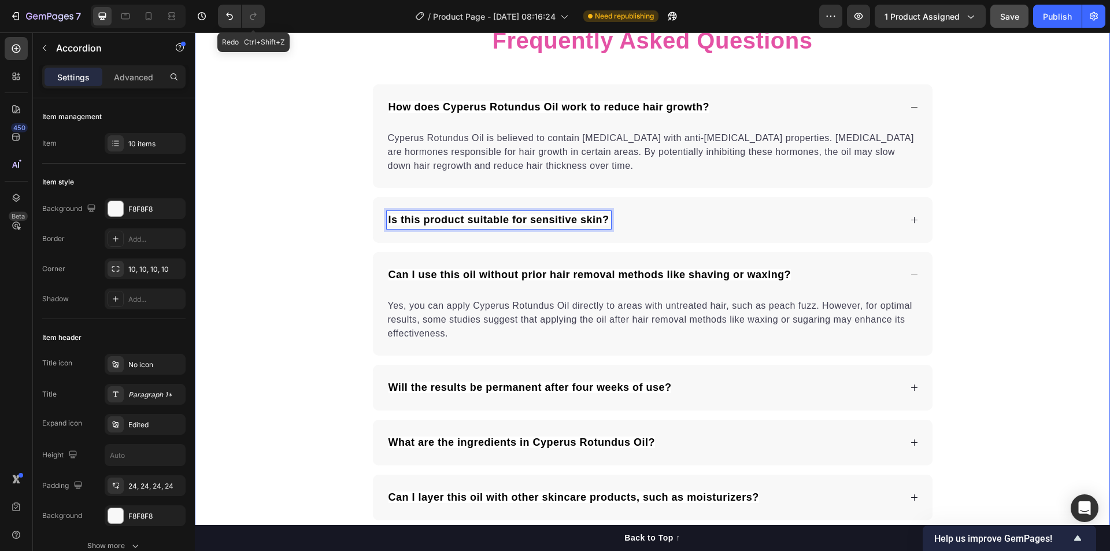
click at [1044, 210] on div "Frequently Asked Questions Heading How does Cyperus Rotundus Oil work to reduce…" at bounding box center [652, 389] width 915 height 730
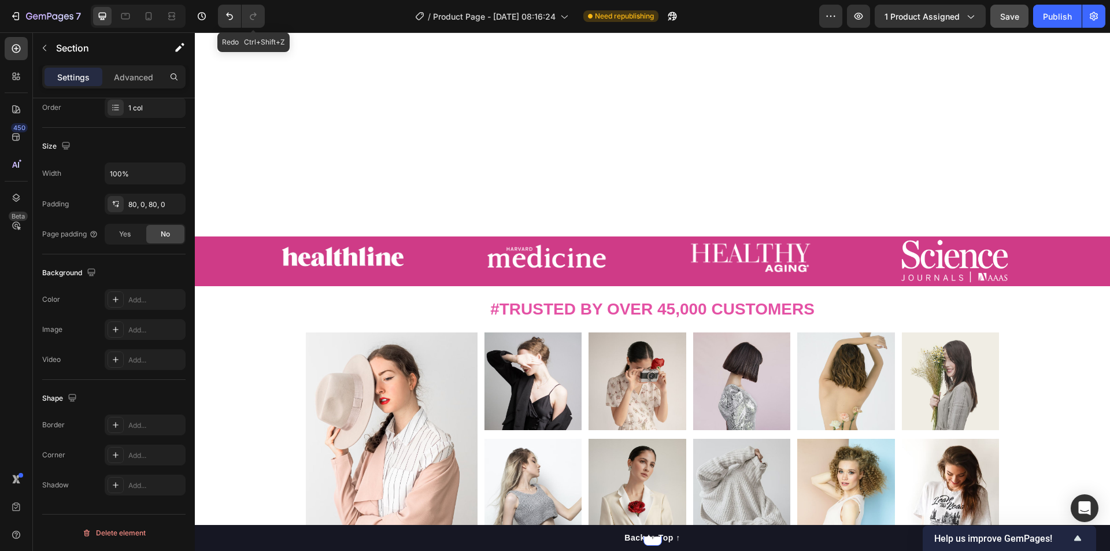
scroll to position [501, 0]
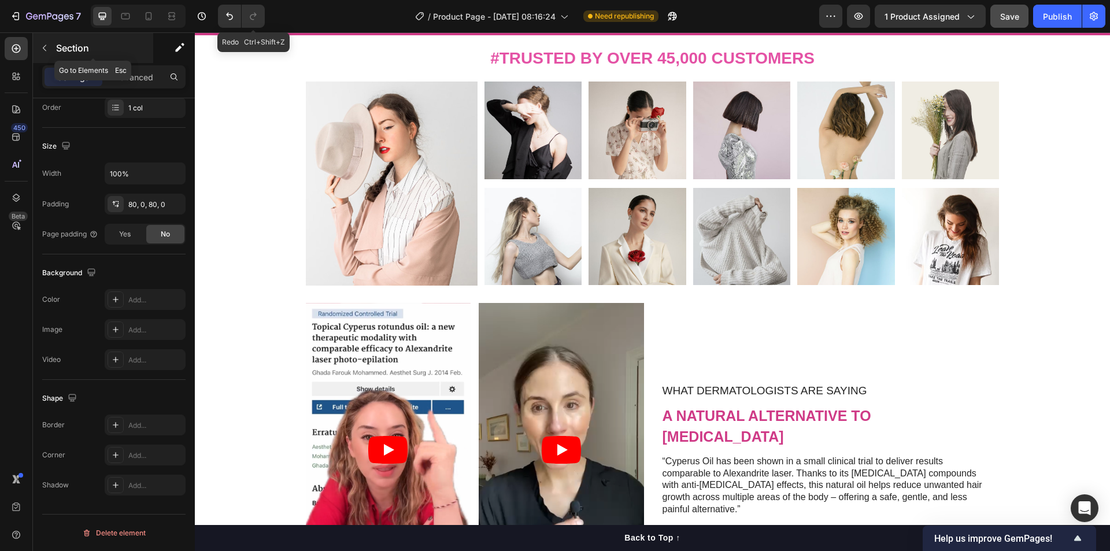
click at [45, 49] on icon "button" at bounding box center [44, 47] width 9 height 9
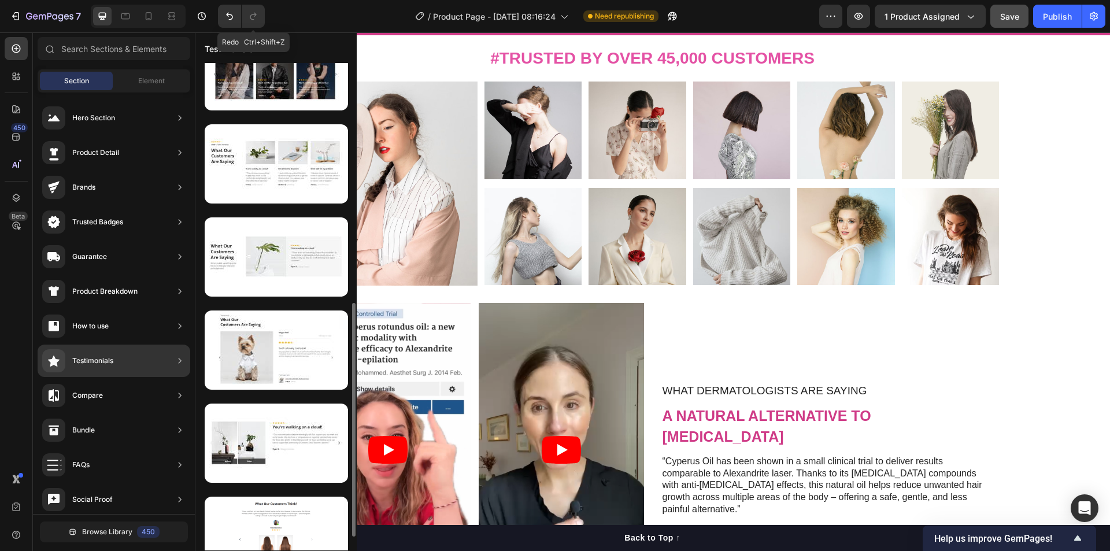
scroll to position [530, 0]
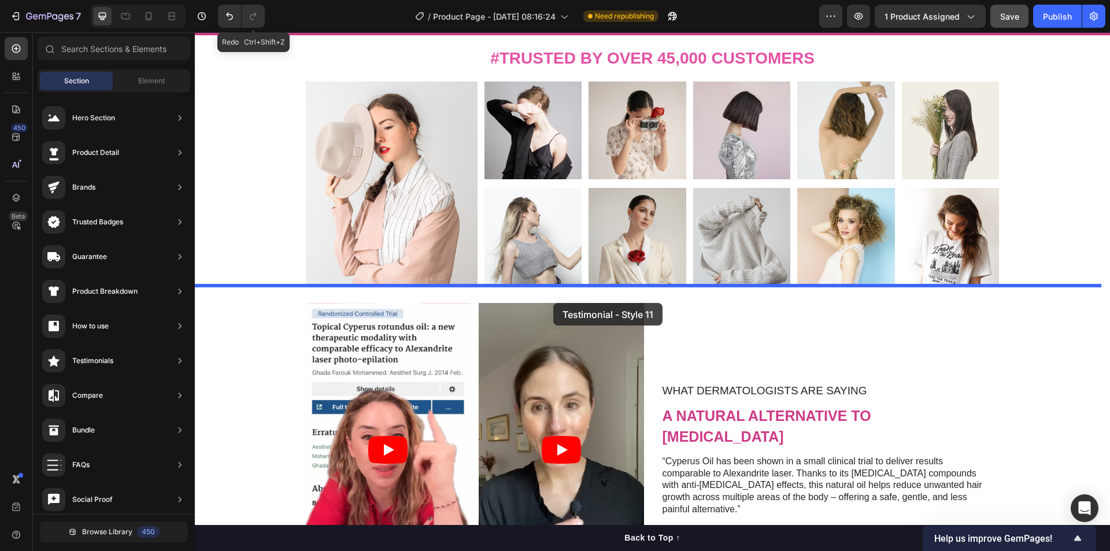
drag, startPoint x: 500, startPoint y: 541, endPoint x: 553, endPoint y: 303, distance: 243.5
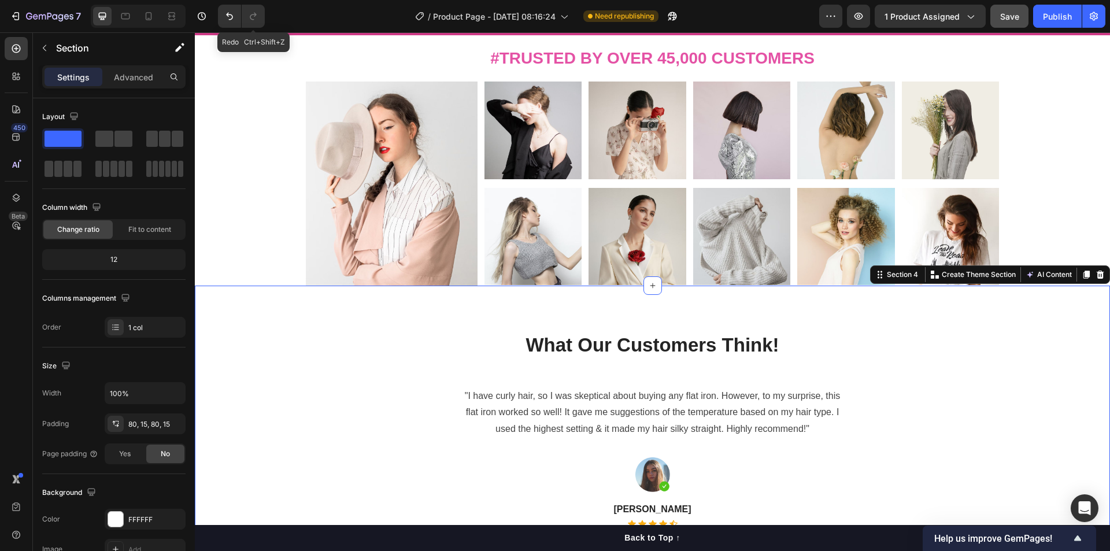
scroll to position [752, 0]
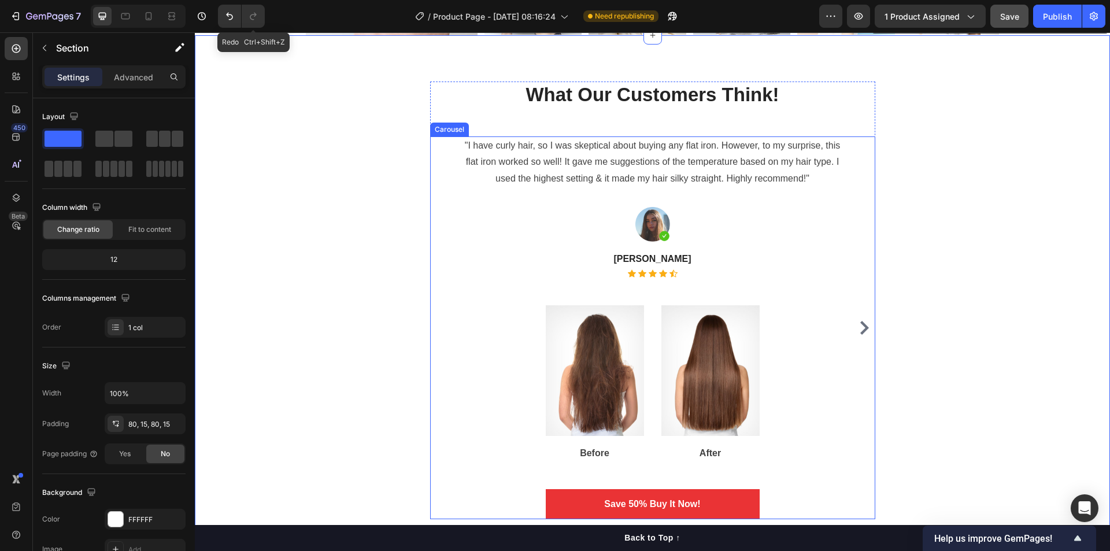
click at [803, 372] on div ""I have curly hair, so I was skeptical about buying any flat iron. However, to …" at bounding box center [653, 327] width 390 height 383
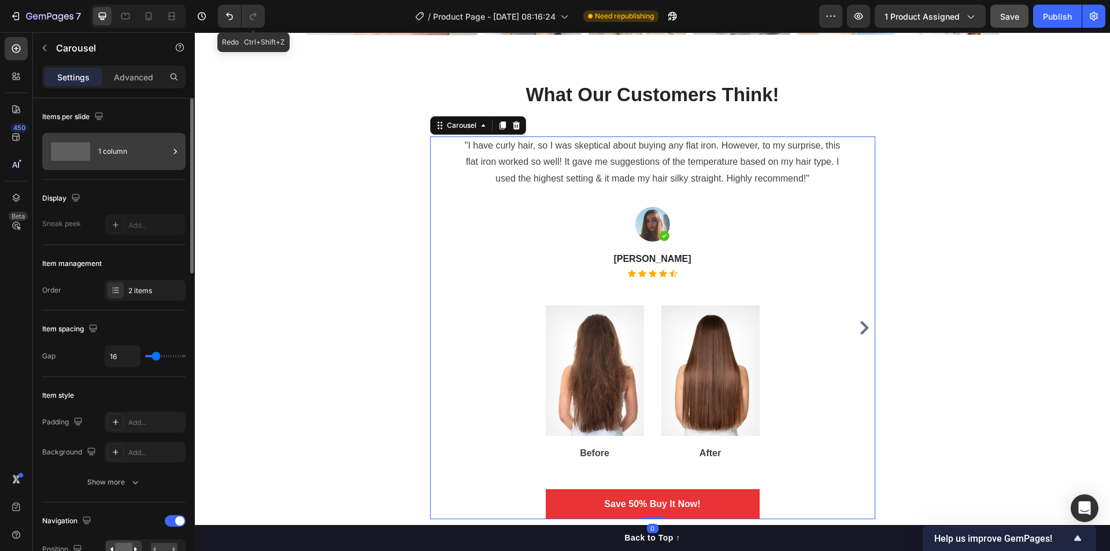
click at [121, 151] on div "1 column" at bounding box center [133, 151] width 71 height 27
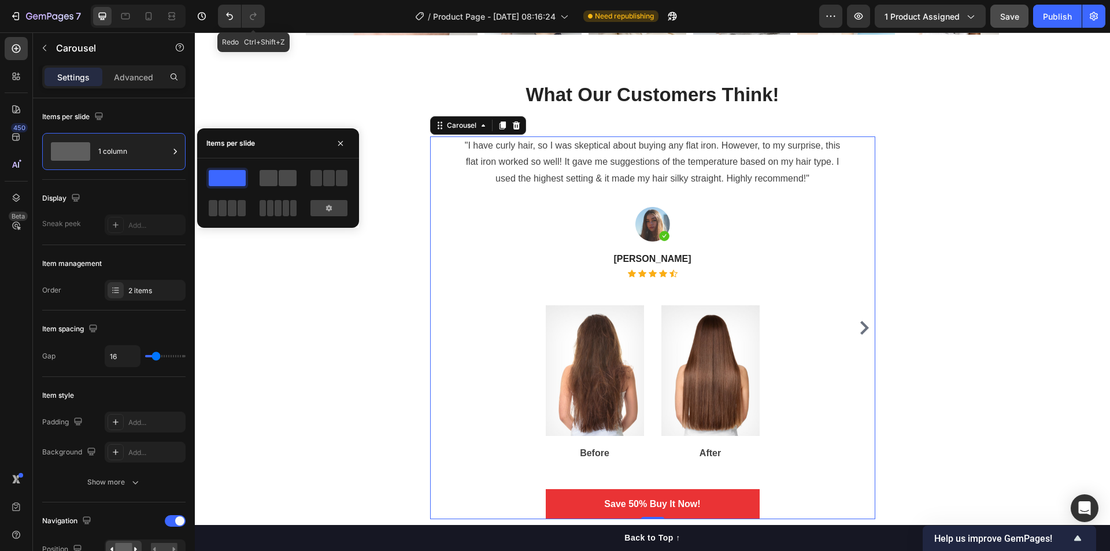
click at [284, 180] on span at bounding box center [288, 178] width 18 height 16
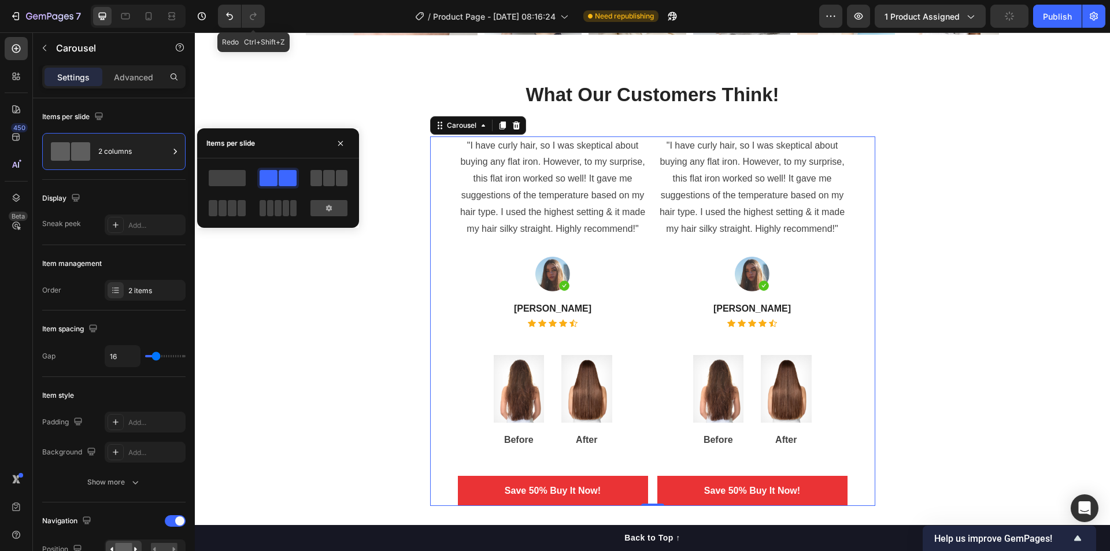
click at [320, 177] on span at bounding box center [316, 178] width 12 height 16
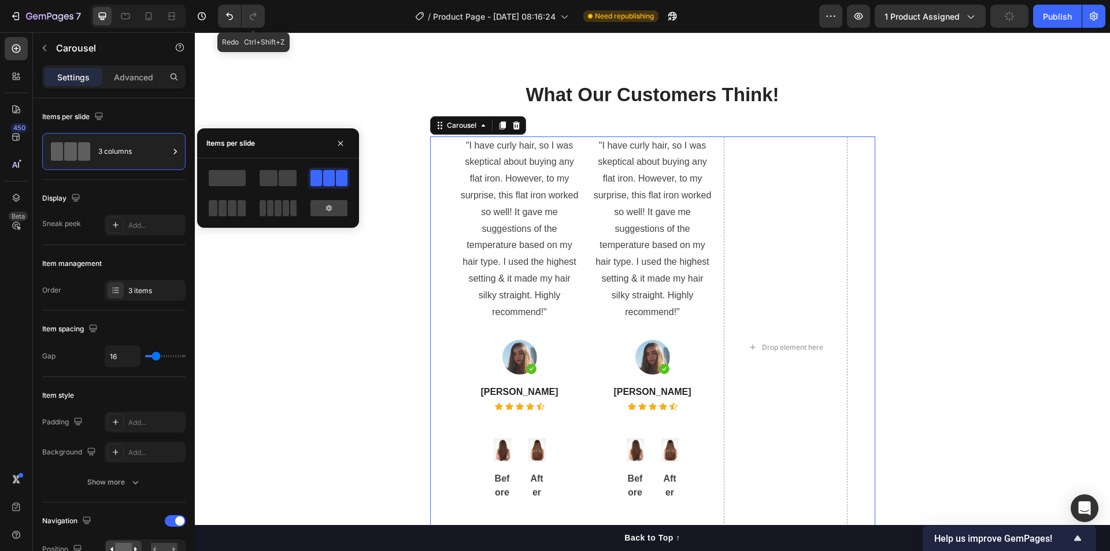
scroll to position [1002, 0]
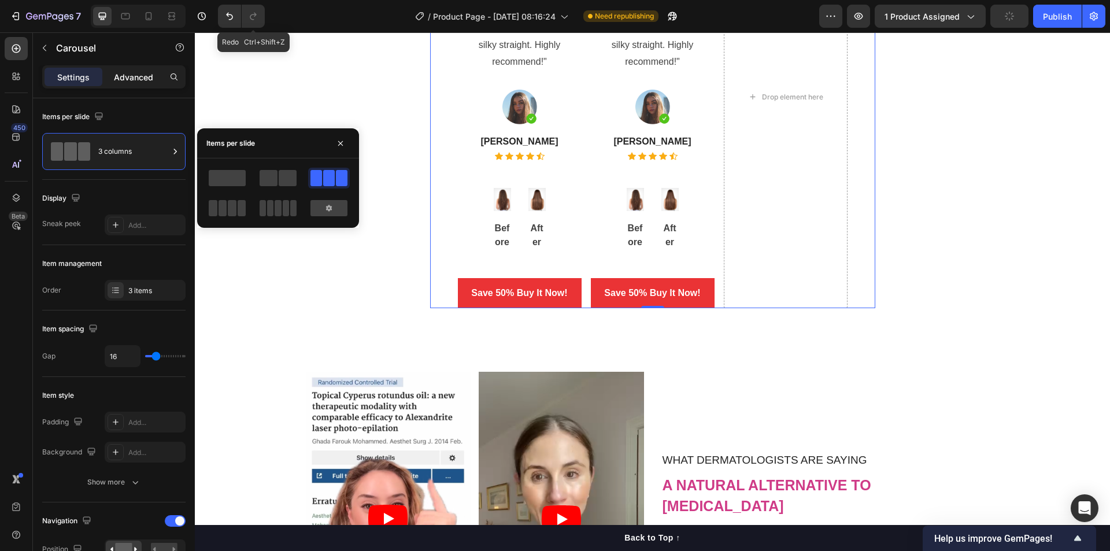
click at [138, 80] on p "Advanced" at bounding box center [133, 77] width 39 height 12
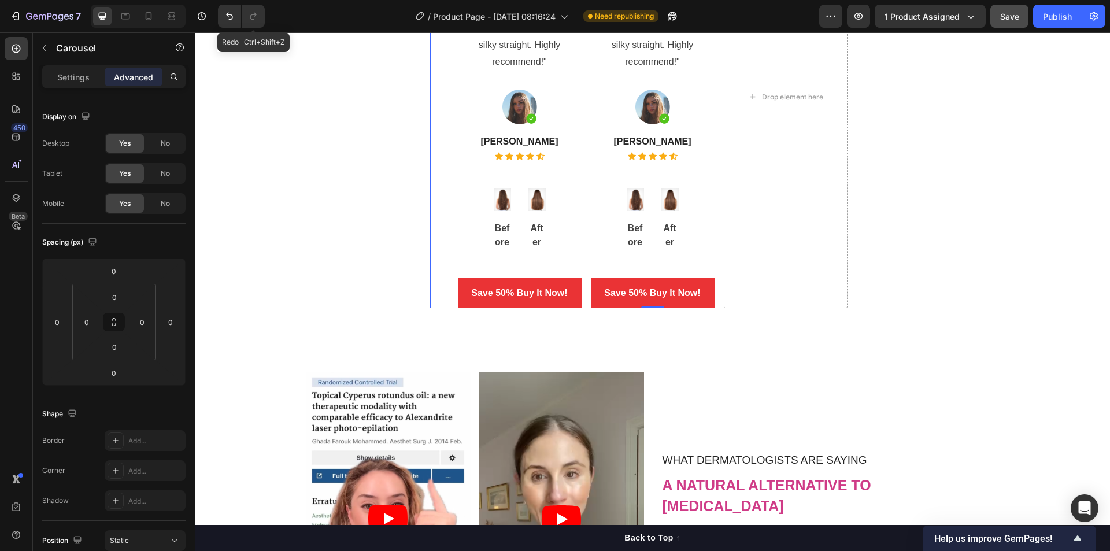
click at [438, 274] on div ""I have curly hair, so I was skeptical about buying any flat iron. However, to …" at bounding box center [652, 97] width 445 height 423
click at [80, 78] on p "Settings" at bounding box center [73, 77] width 32 height 12
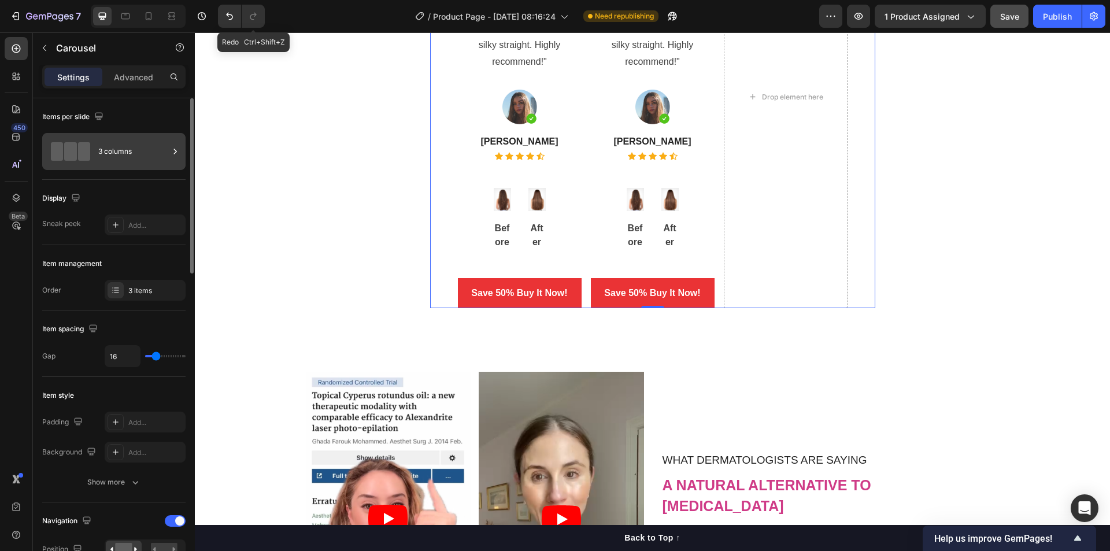
click at [142, 143] on div "3 columns" at bounding box center [133, 151] width 71 height 27
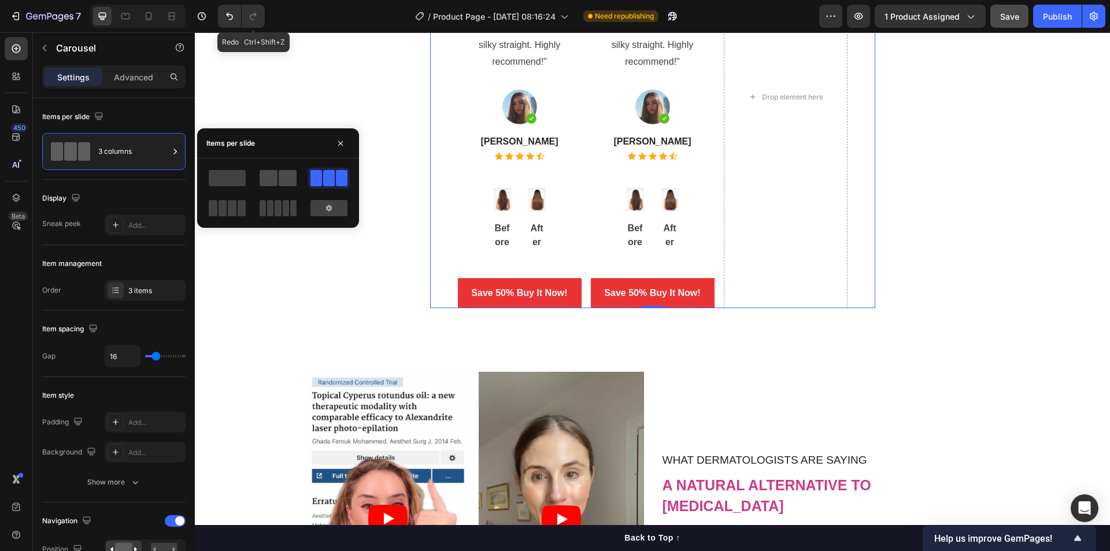
click at [272, 180] on span at bounding box center [269, 178] width 18 height 16
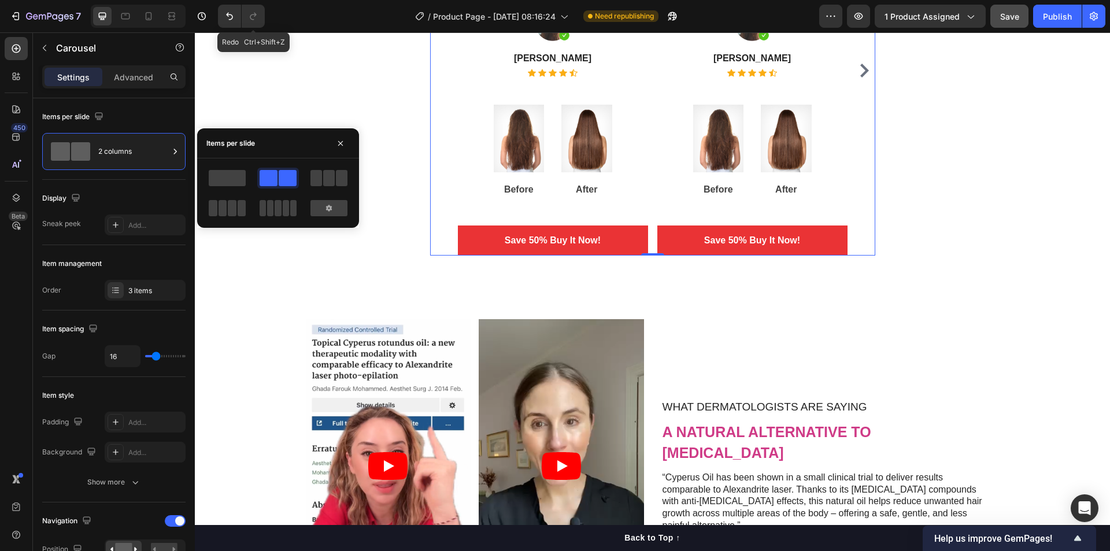
scroll to position [975, 0]
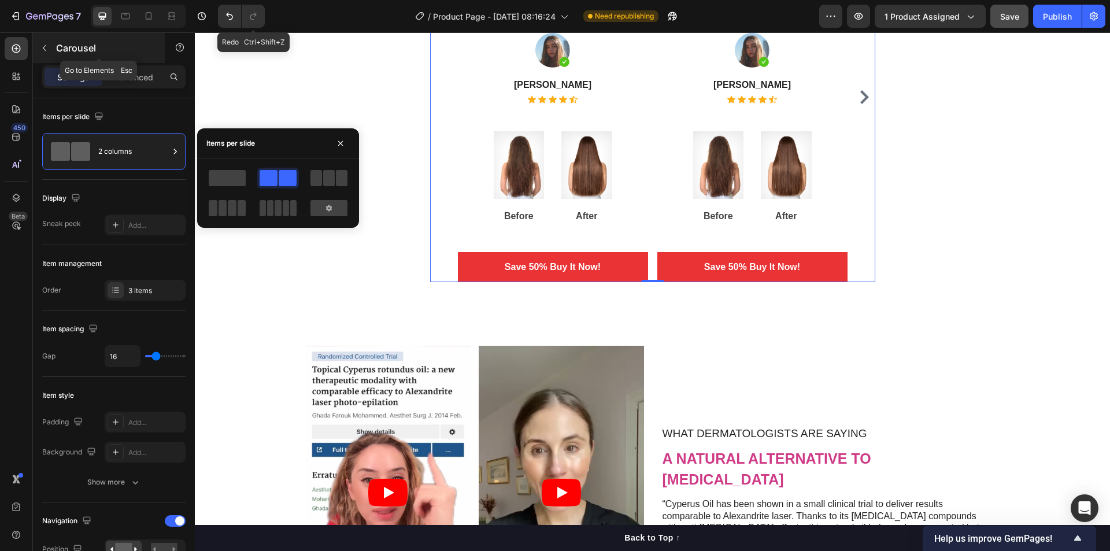
click at [47, 53] on button "button" at bounding box center [44, 48] width 18 height 18
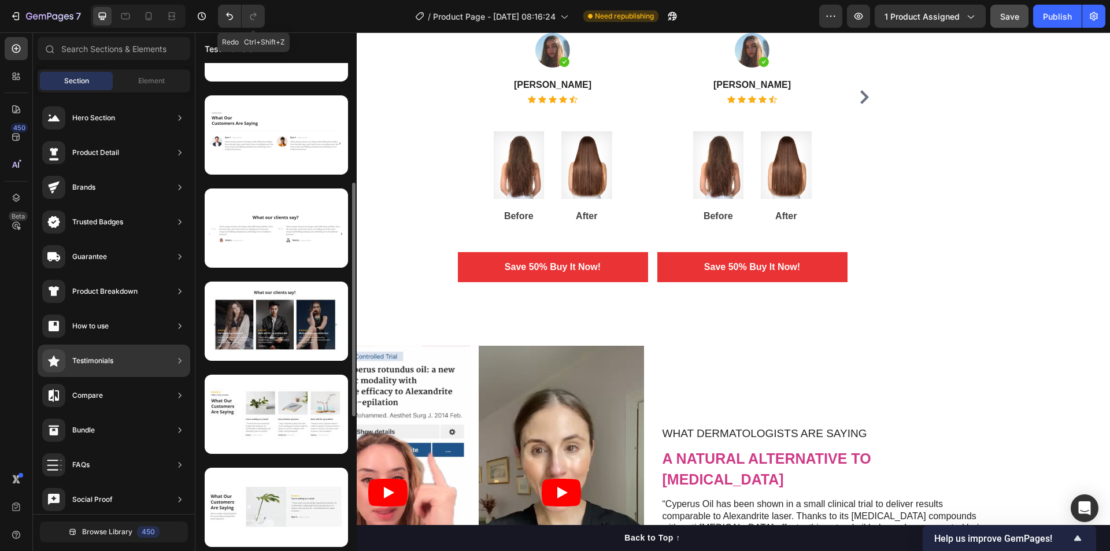
scroll to position [530, 0]
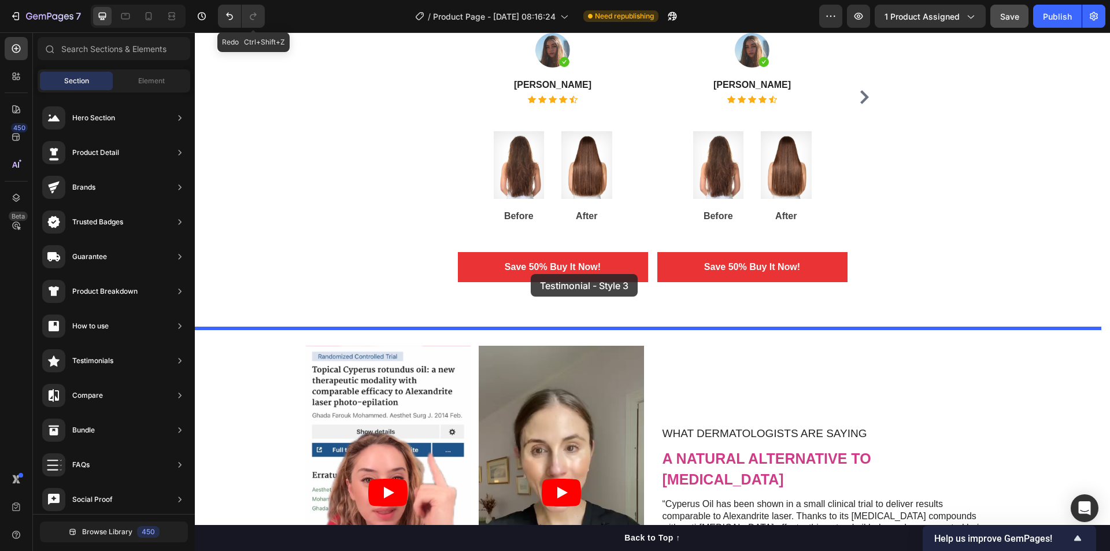
drag, startPoint x: 470, startPoint y: 451, endPoint x: 540, endPoint y: 276, distance: 188.6
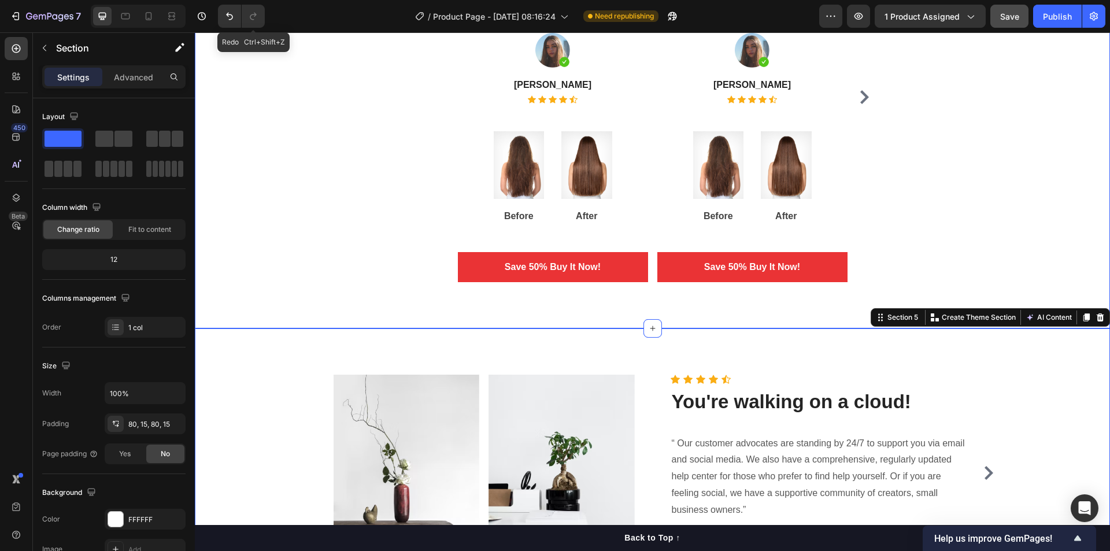
scroll to position [1226, 0]
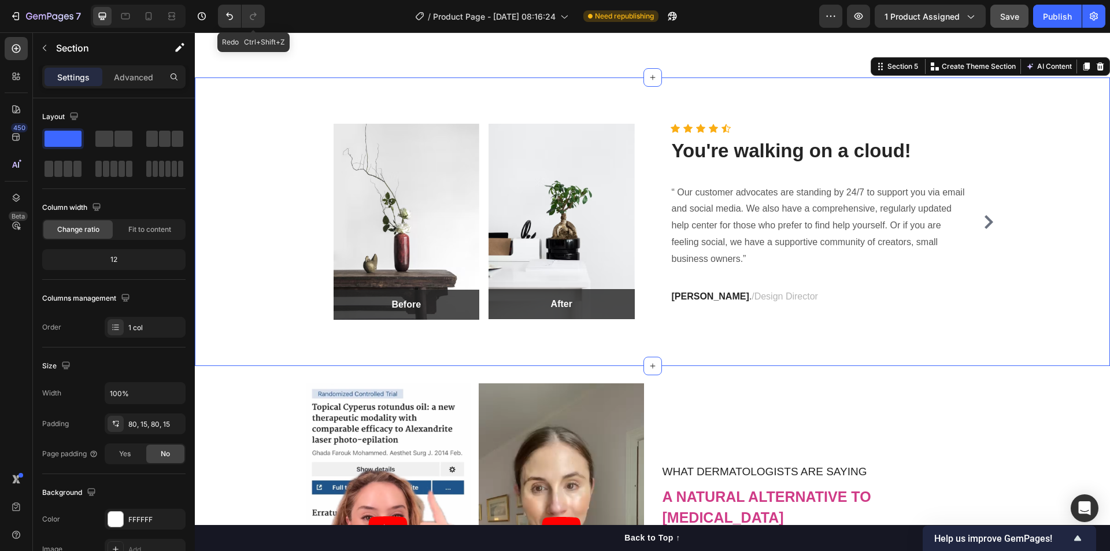
click at [776, 328] on div "Image Before Text block Row Row Image After Text block Row Row Row Icon Icon Ic…" at bounding box center [652, 221] width 915 height 289
click at [116, 143] on span at bounding box center [123, 139] width 18 height 16
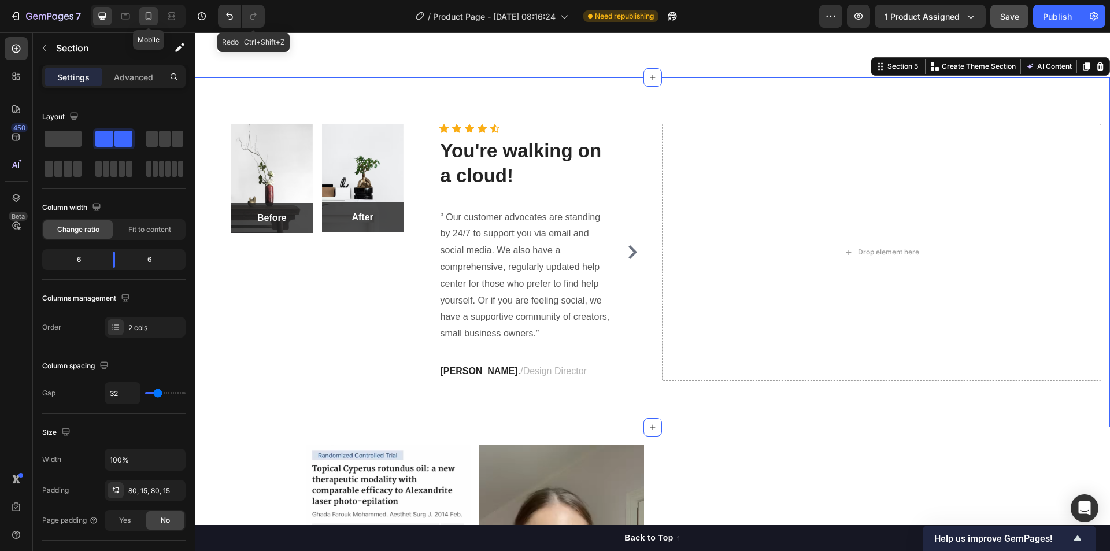
click at [153, 23] on div at bounding box center [148, 16] width 18 height 18
type input "0"
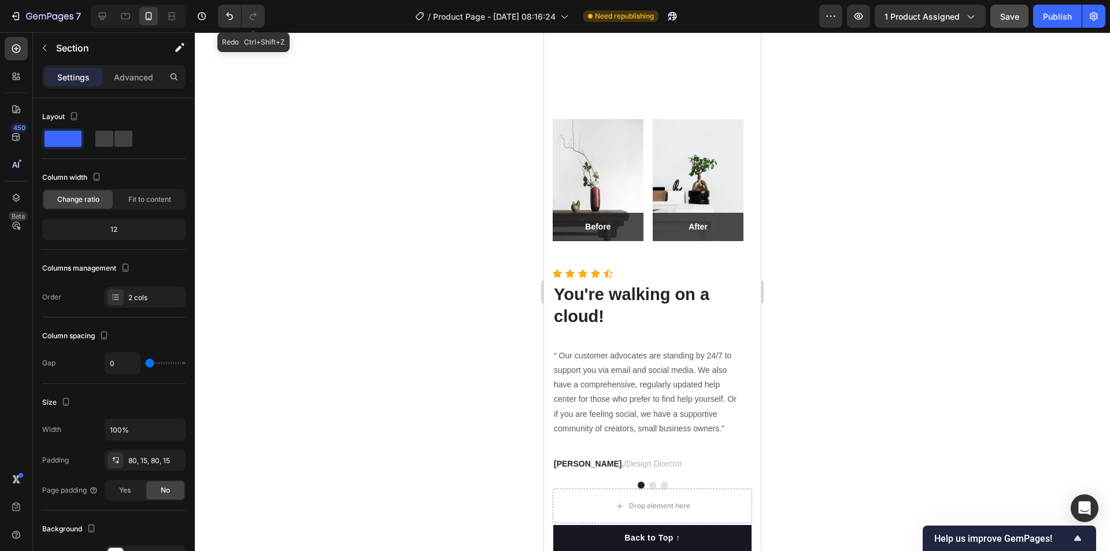
scroll to position [1035, 0]
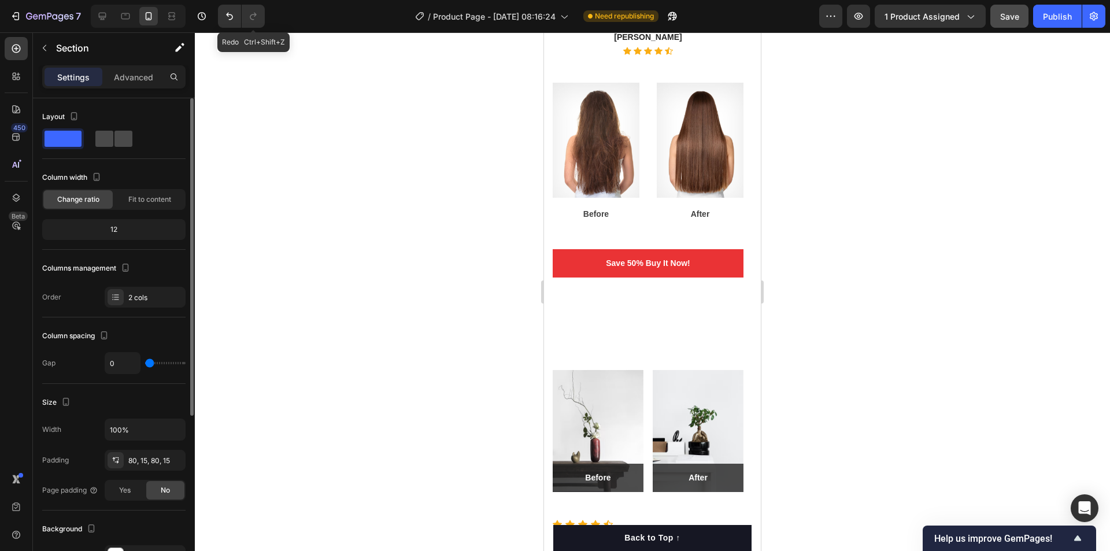
click at [116, 138] on span at bounding box center [123, 139] width 18 height 16
type input "32"
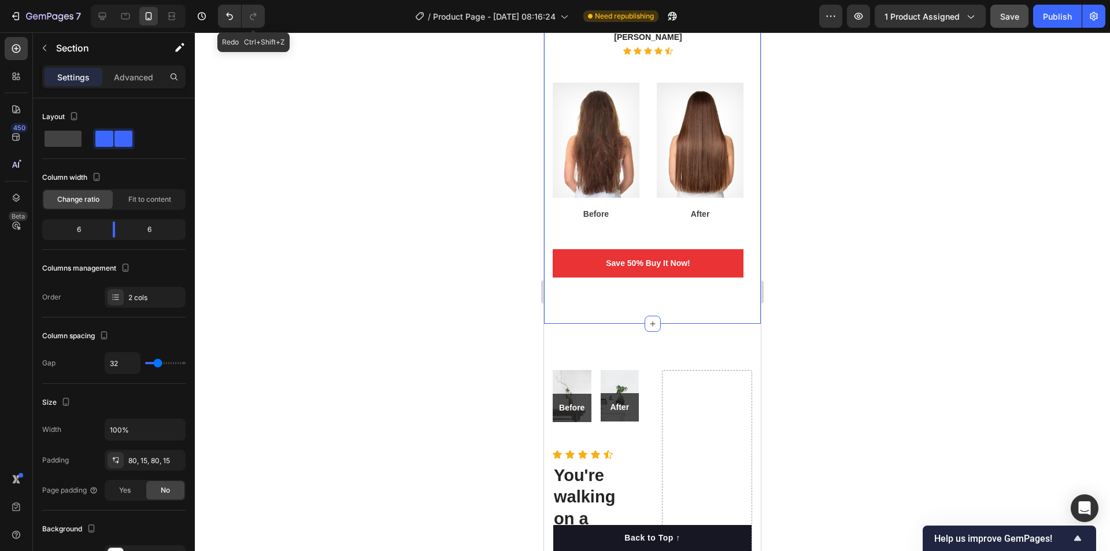
click at [723, 309] on div "What Our Customers Think! Heading "I have curly hair, so I was skeptical about …" at bounding box center [652, 38] width 217 height 572
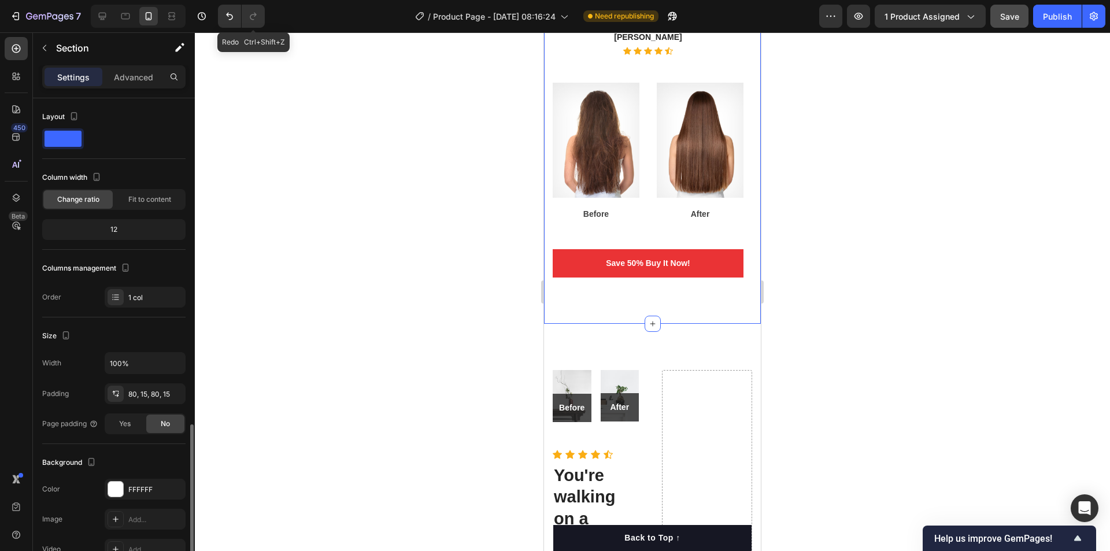
scroll to position [190, 0]
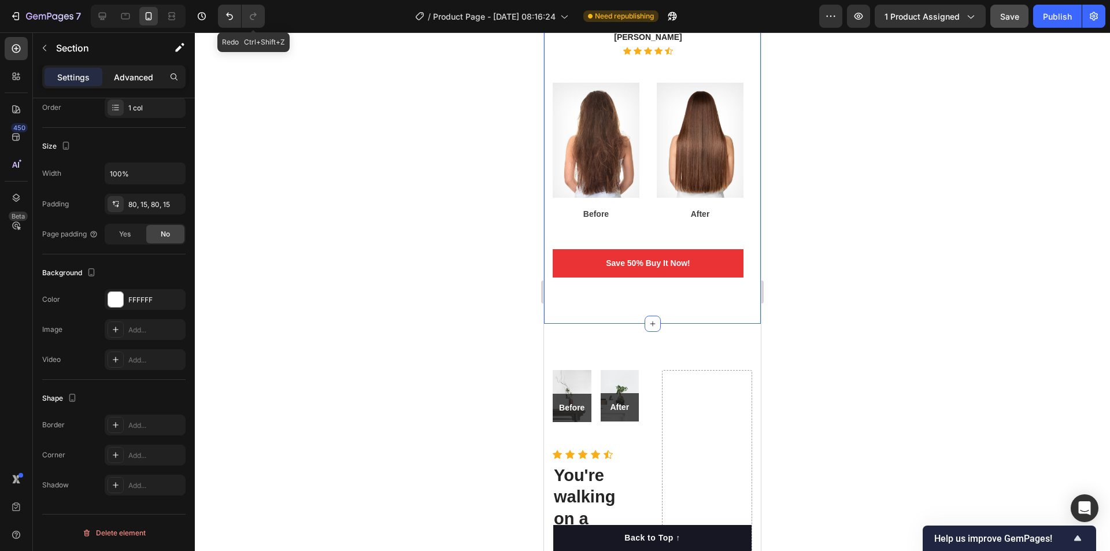
click at [134, 79] on p "Advanced" at bounding box center [133, 77] width 39 height 12
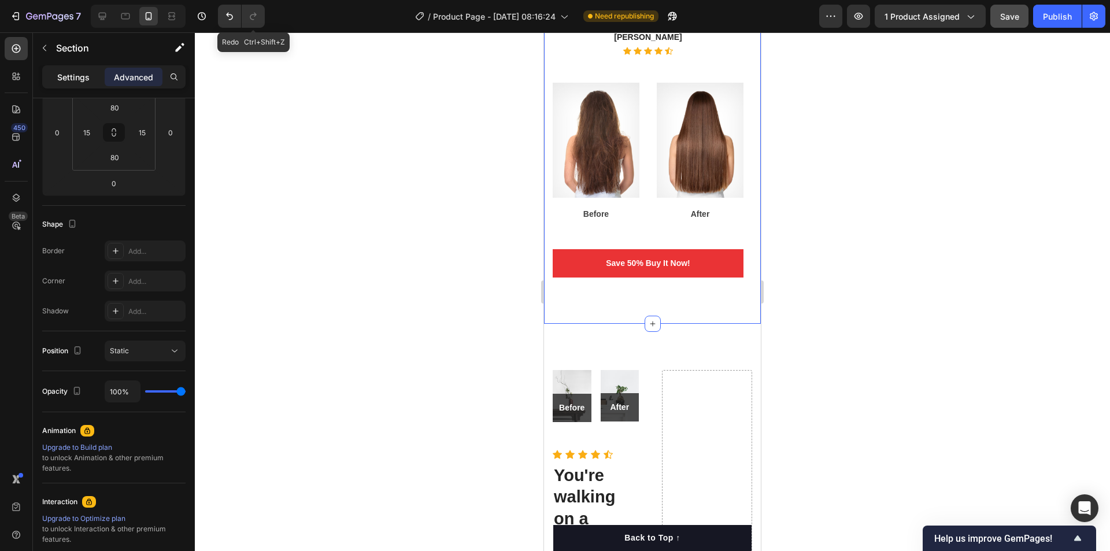
click at [80, 76] on p "Settings" at bounding box center [73, 77] width 32 height 12
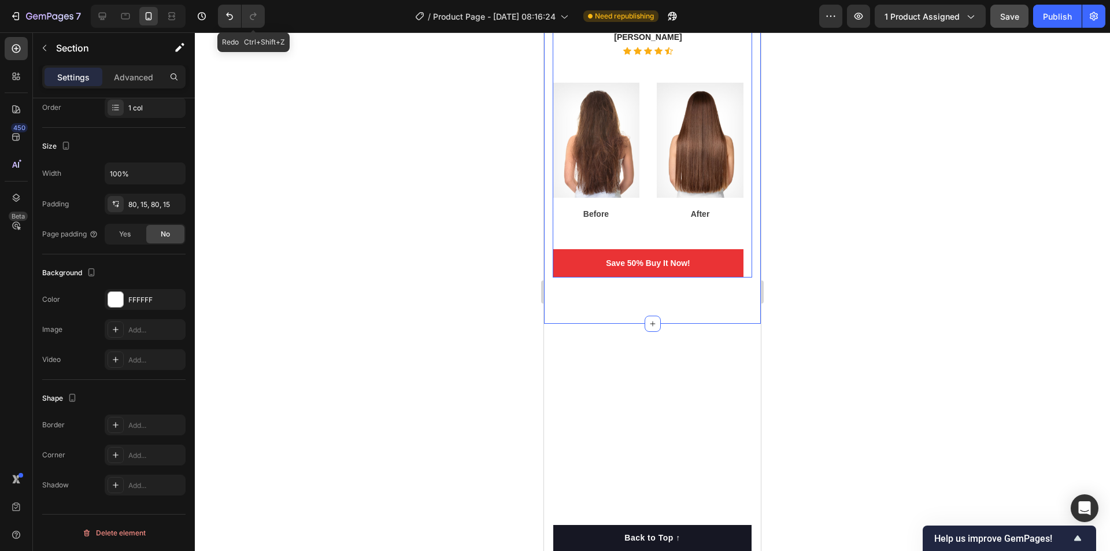
scroll to position [784, 0]
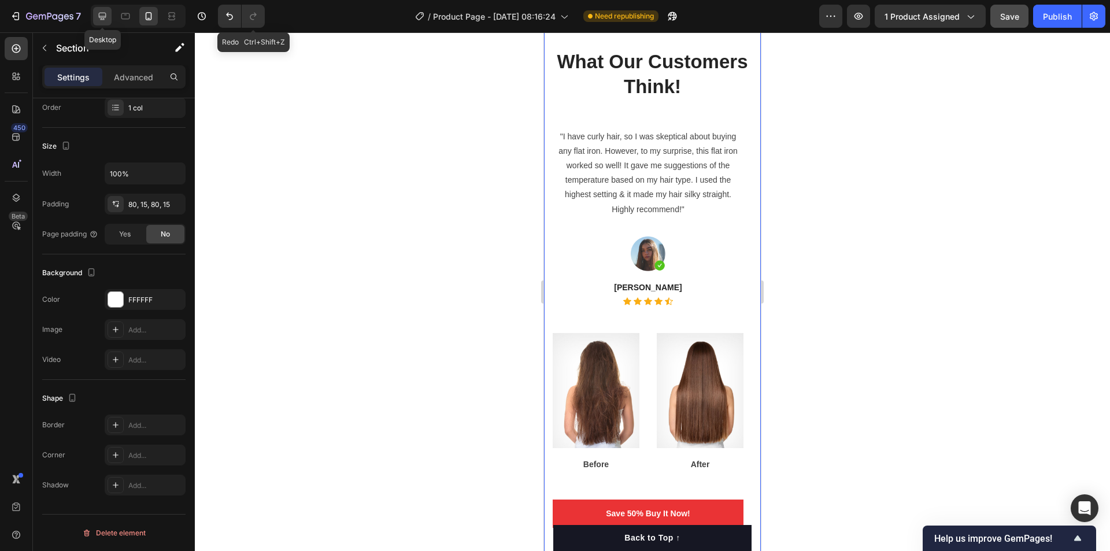
click at [107, 19] on icon at bounding box center [103, 16] width 12 height 12
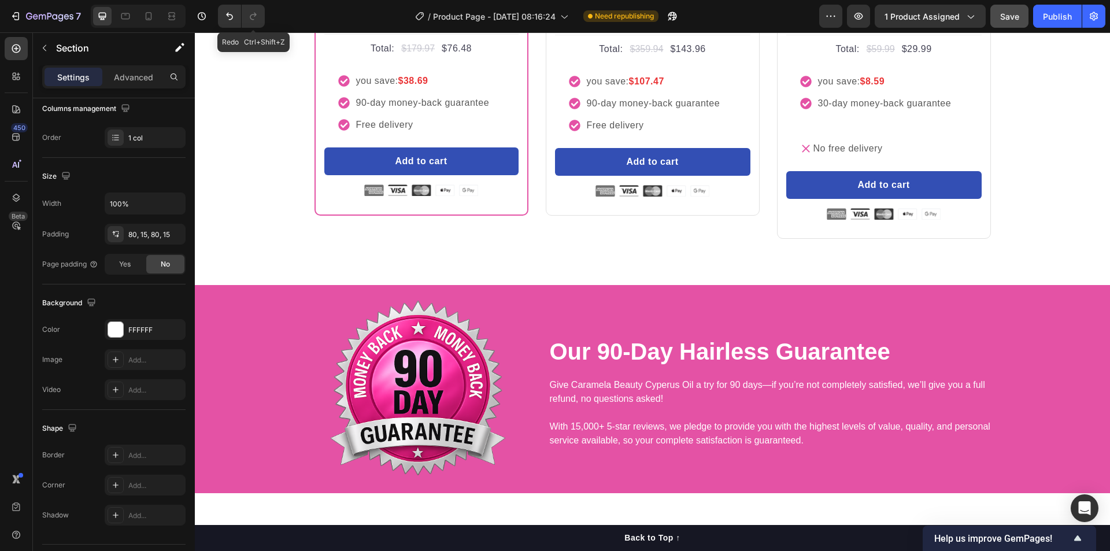
scroll to position [5068, 0]
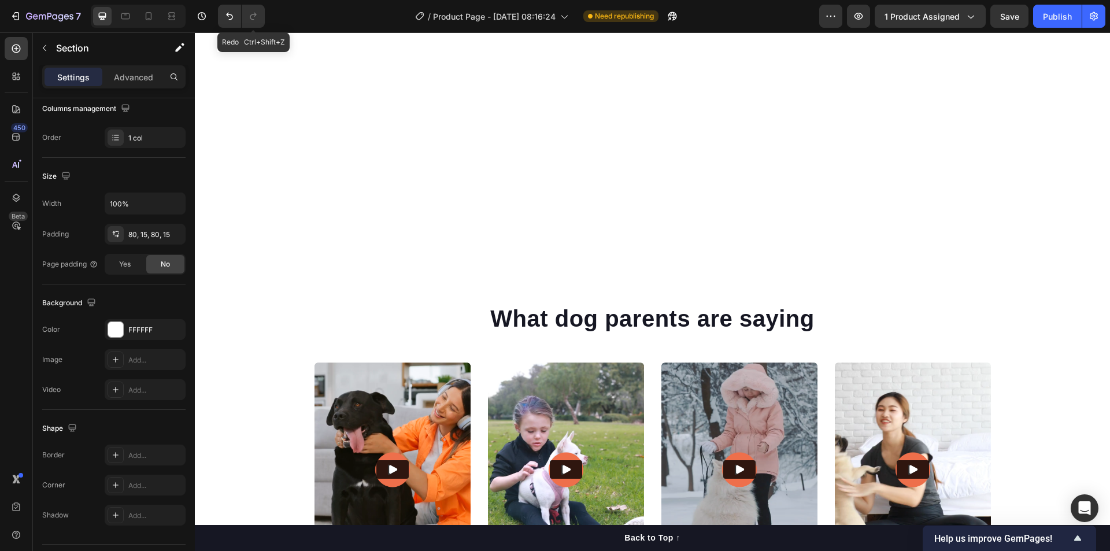
scroll to position [6071, 0]
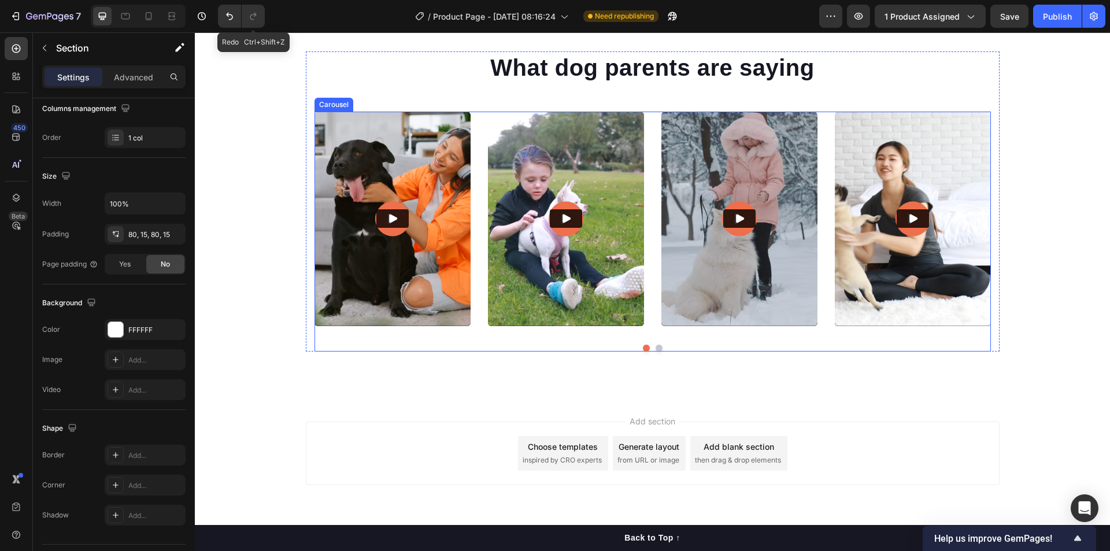
click at [648, 326] on div "Video Video Video Video Video Carousel" at bounding box center [652, 232] width 676 height 240
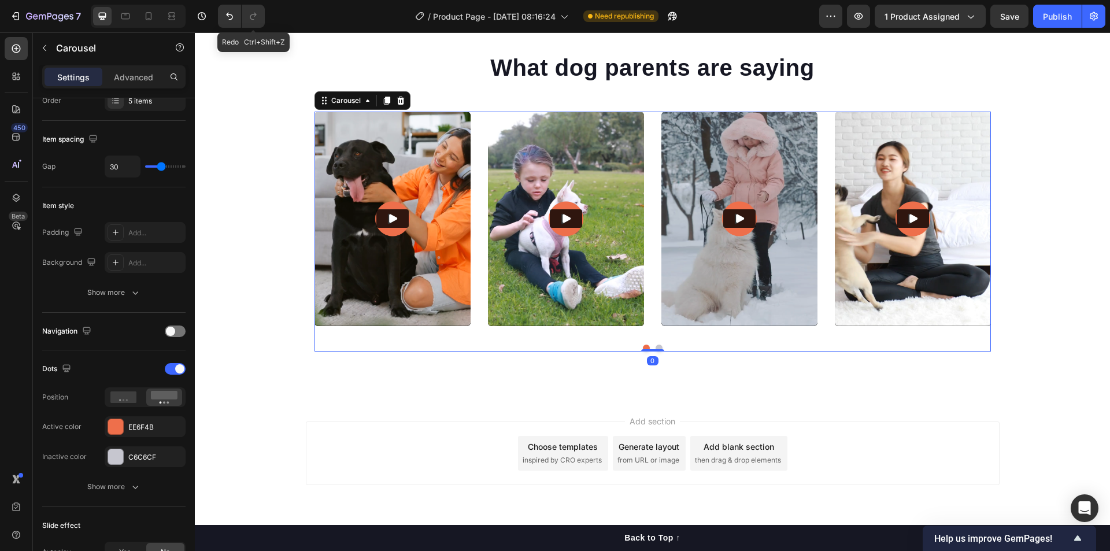
scroll to position [0, 0]
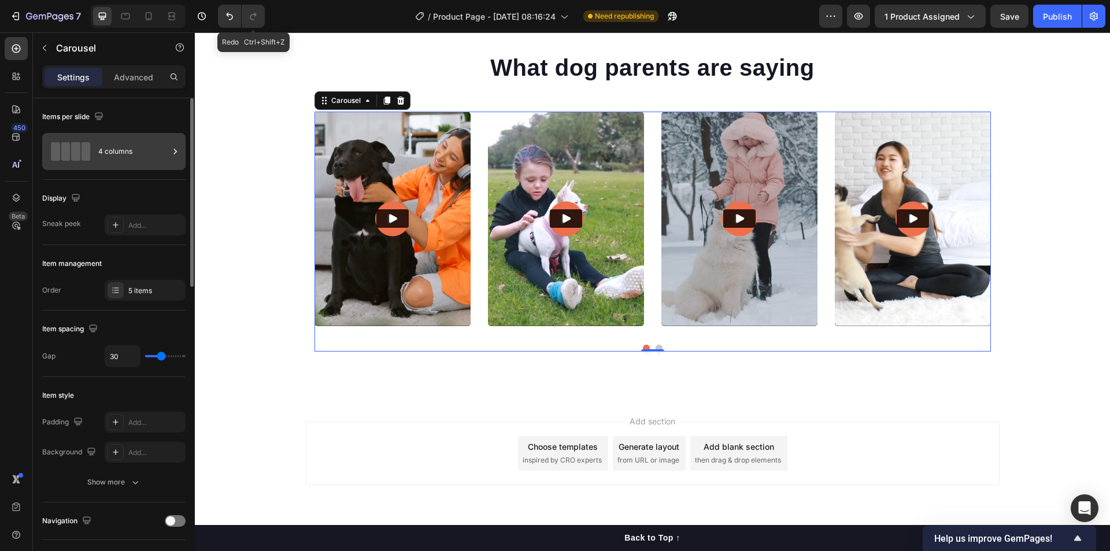
click at [105, 163] on div "4 columns" at bounding box center [133, 151] width 71 height 27
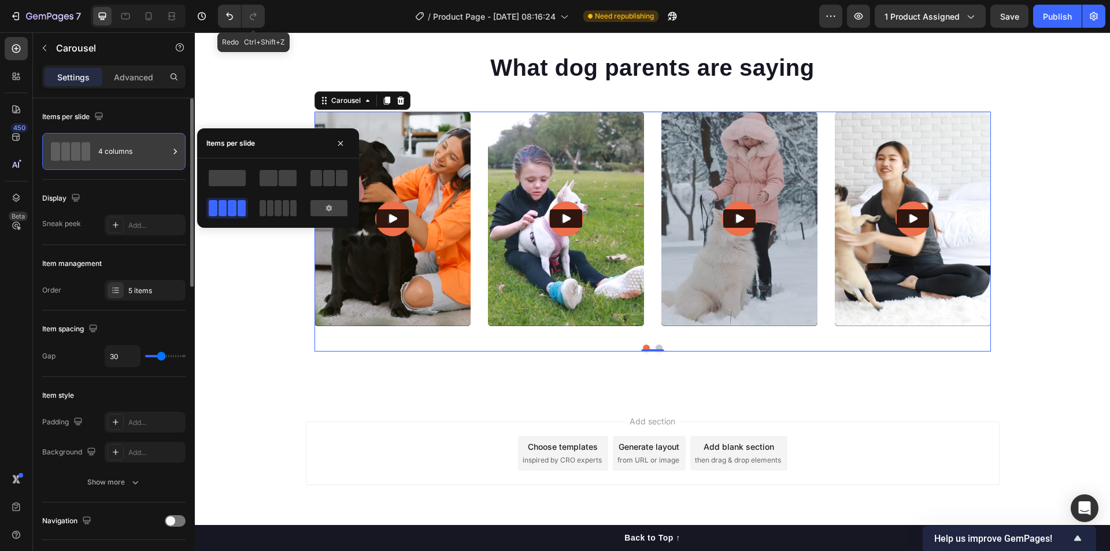
click at [105, 163] on div "4 columns" at bounding box center [133, 151] width 71 height 27
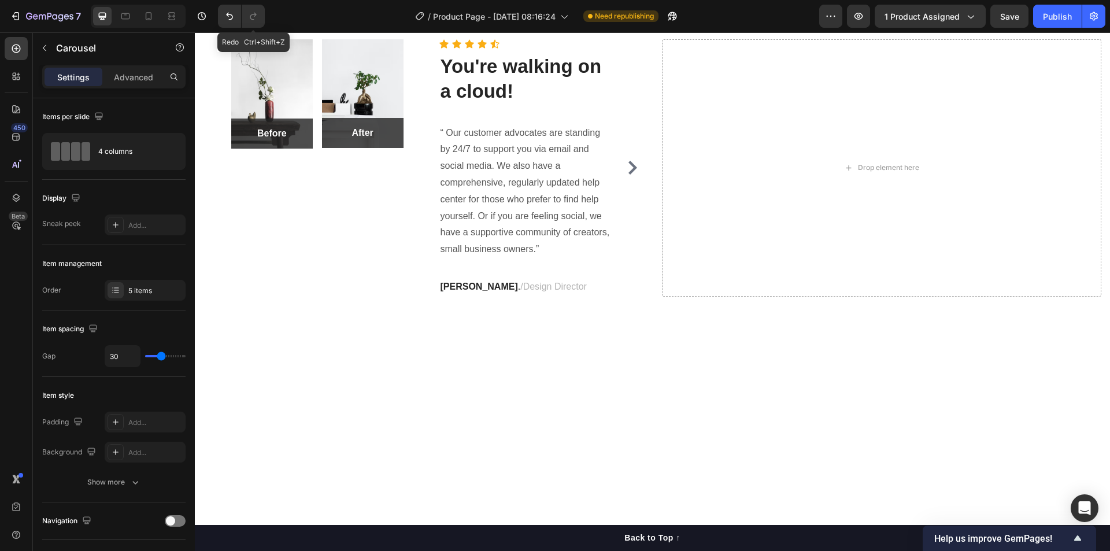
scroll to position [1060, 0]
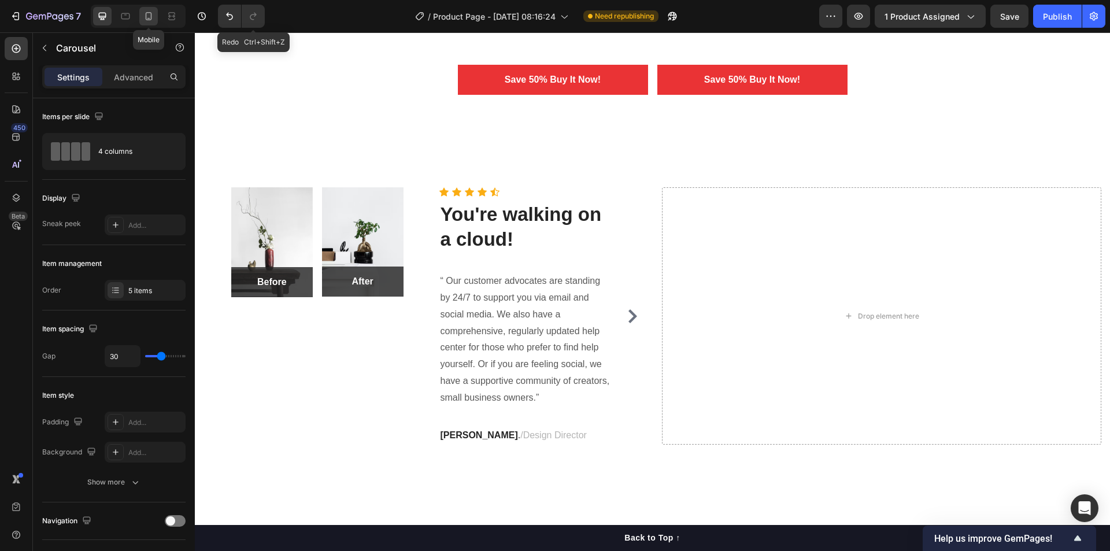
click at [147, 20] on icon at bounding box center [149, 16] width 12 height 12
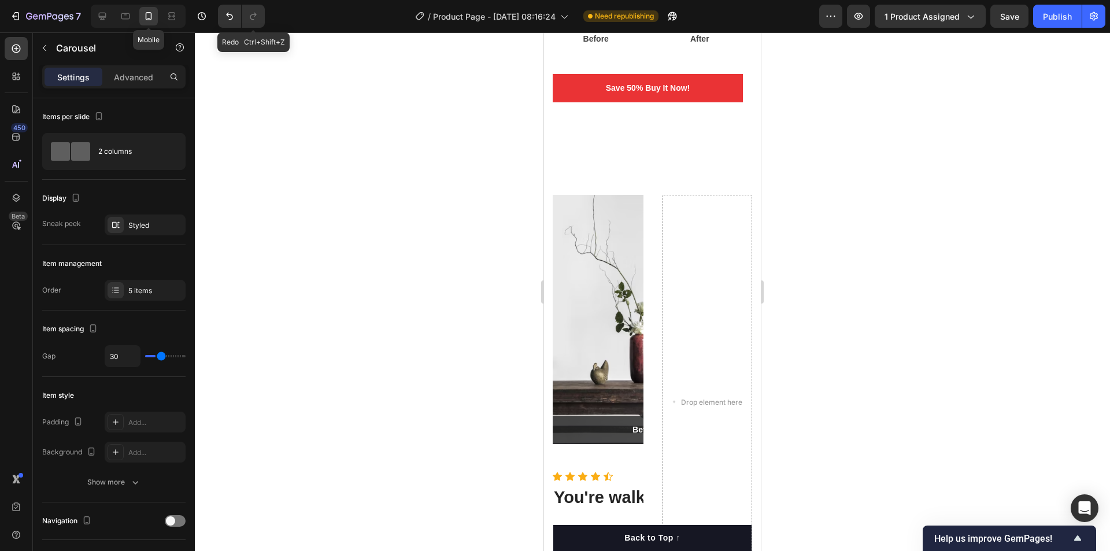
type input "100%"
type input "14"
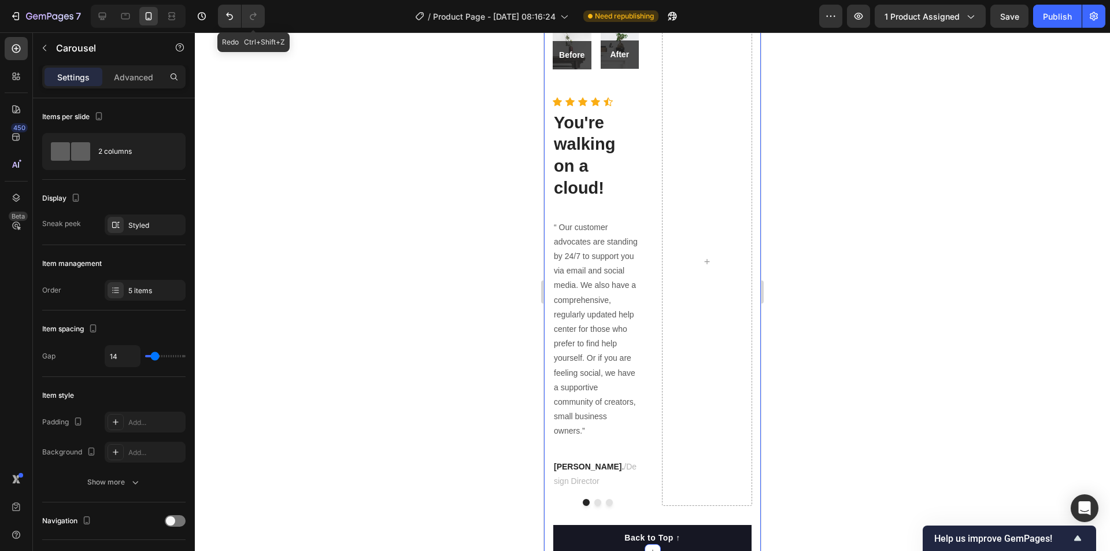
scroll to position [1060, 0]
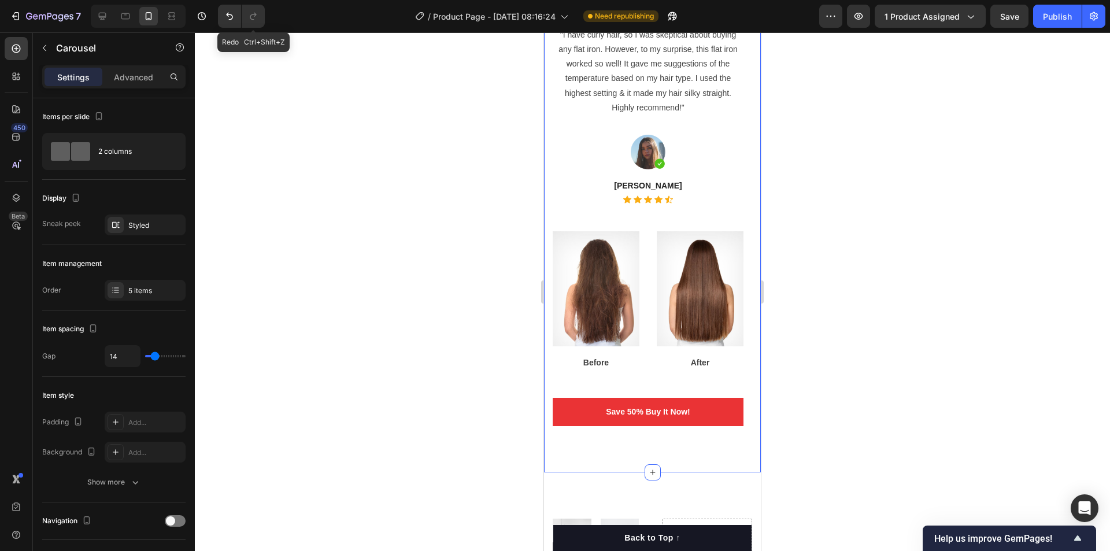
click at [667, 431] on div "What Our Customers Think! Heading "I have curly hair, so I was skeptical about …" at bounding box center [652, 187] width 217 height 572
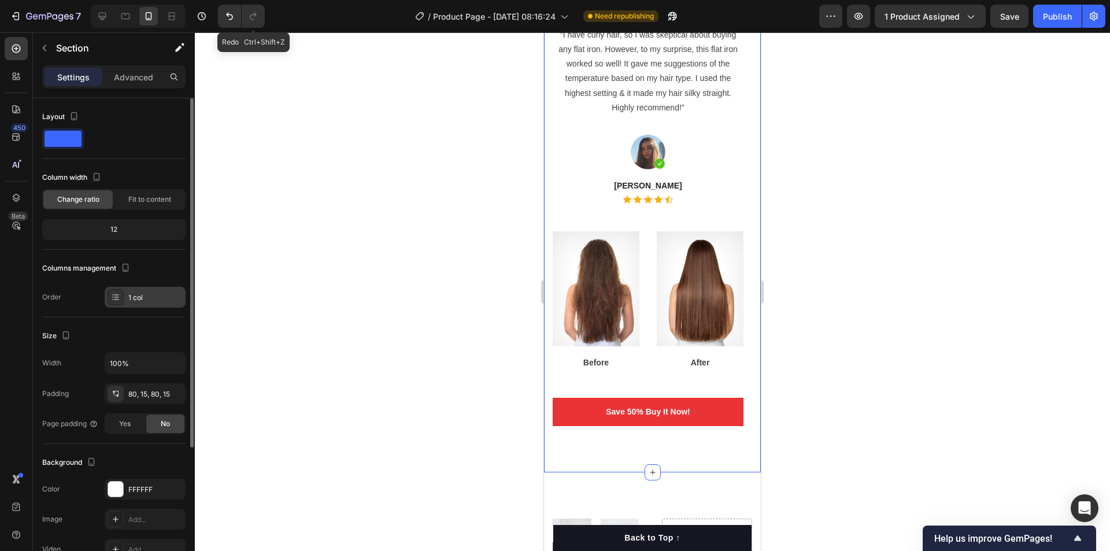
click at [149, 300] on div "1 col" at bounding box center [155, 298] width 54 height 10
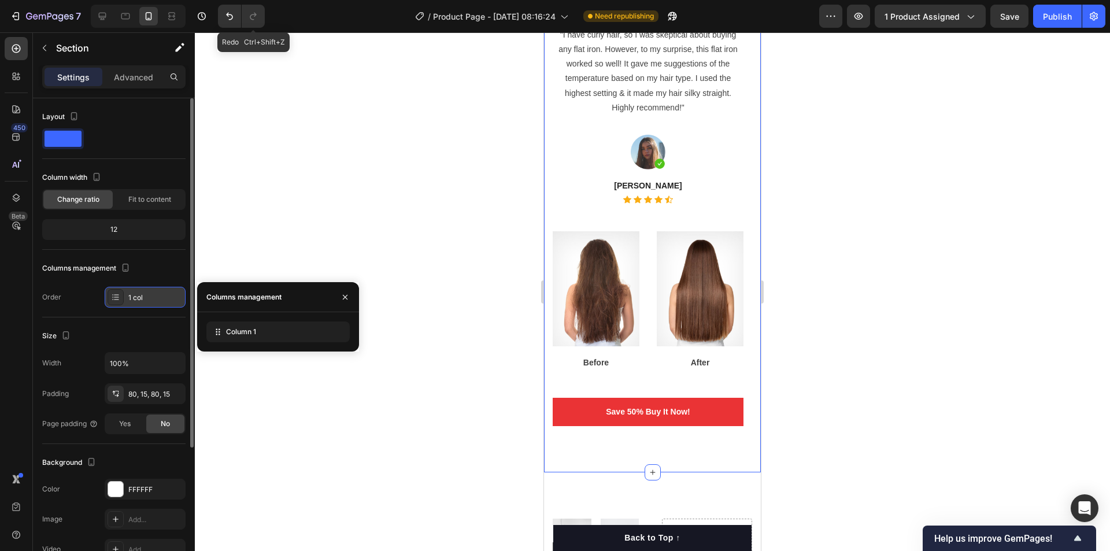
click at [149, 300] on div "1 col" at bounding box center [155, 298] width 54 height 10
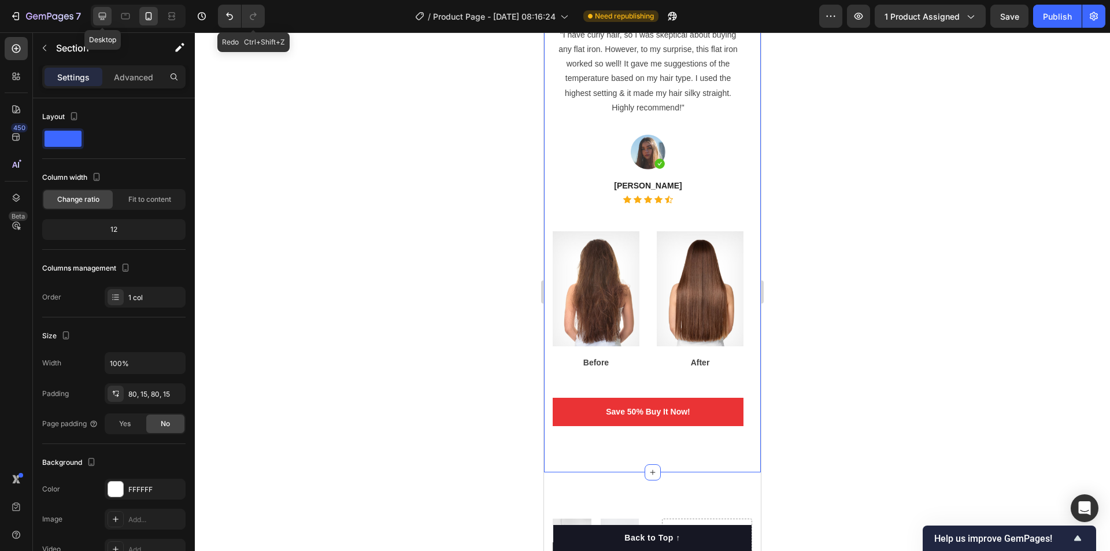
drag, startPoint x: 109, startPoint y: 19, endPoint x: 400, endPoint y: 231, distance: 360.1
click at [109, 19] on div at bounding box center [102, 16] width 18 height 18
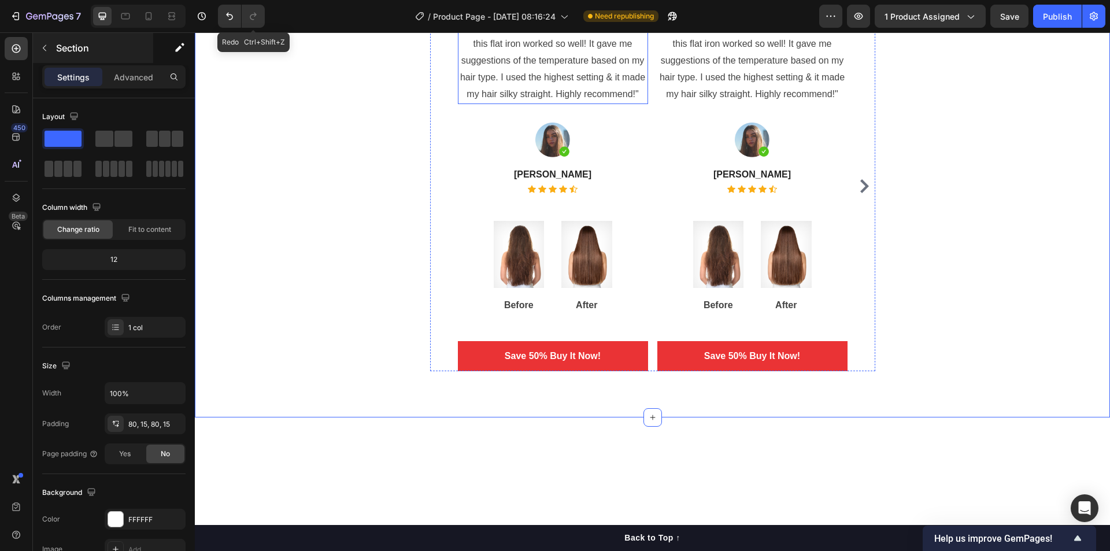
scroll to position [1138, 0]
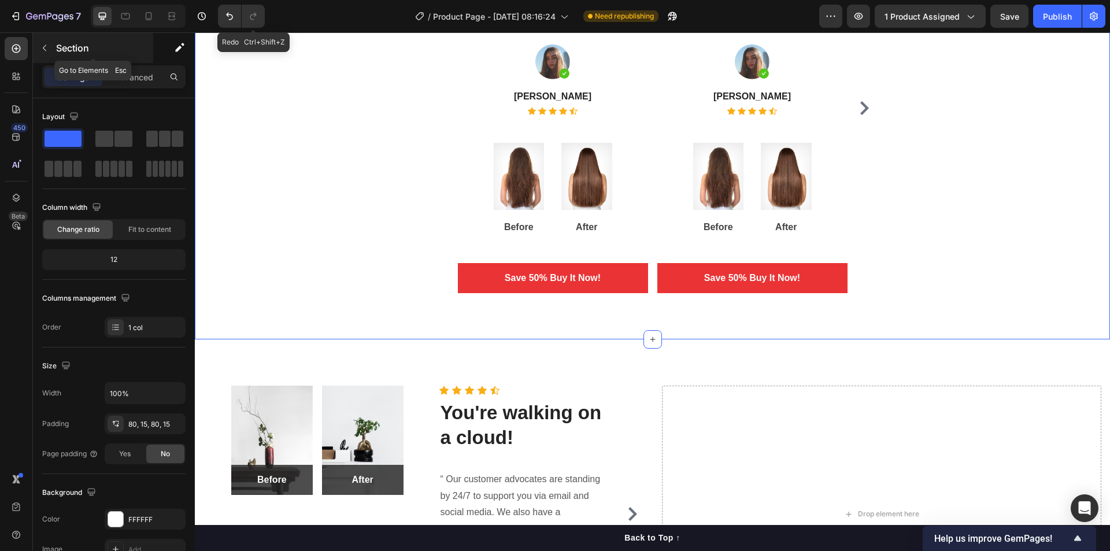
click at [45, 50] on icon "button" at bounding box center [44, 48] width 3 height 6
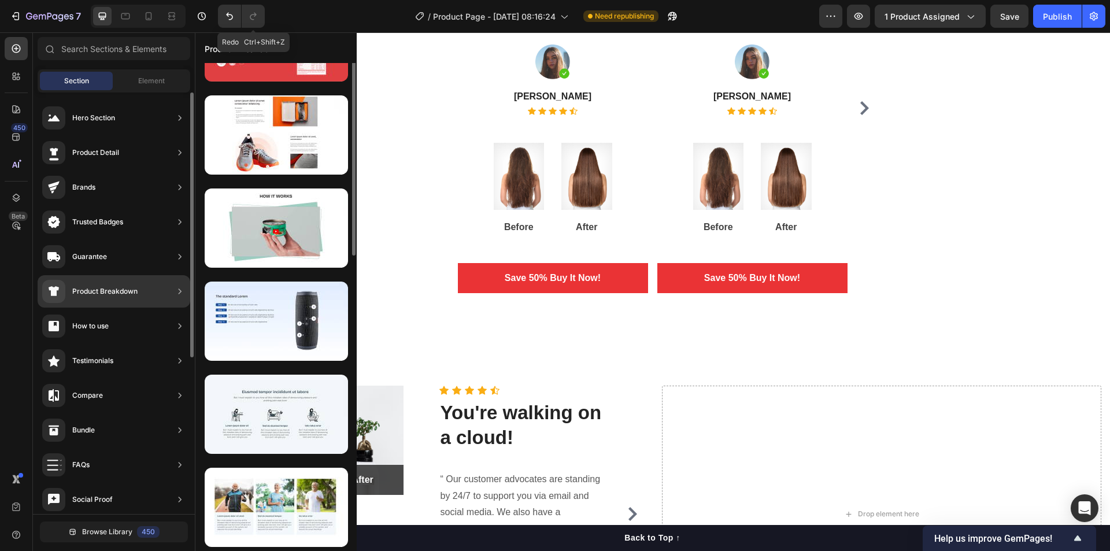
scroll to position [0, 0]
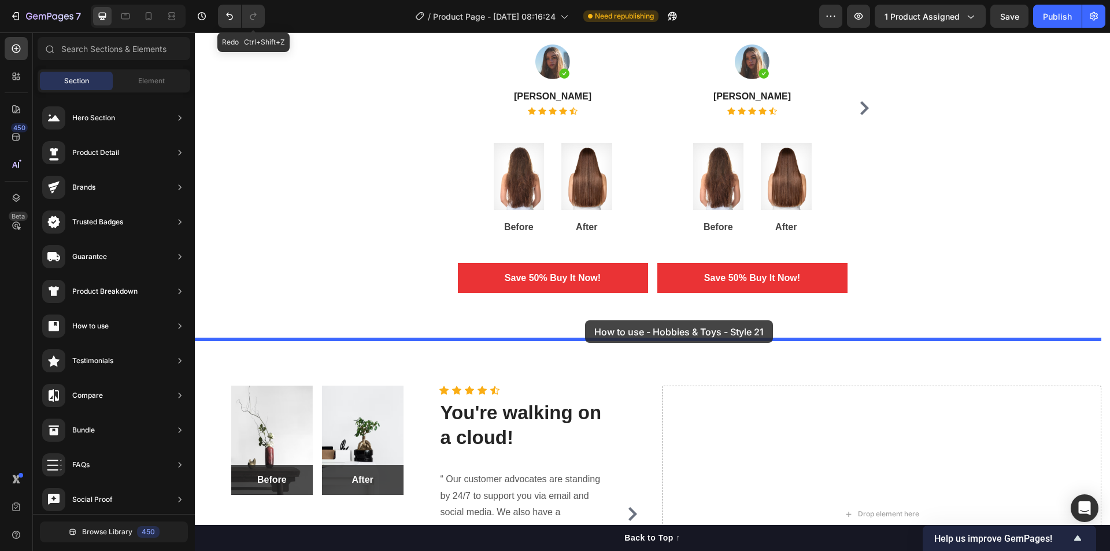
drag, startPoint x: 508, startPoint y: 157, endPoint x: 586, endPoint y: 320, distance: 181.3
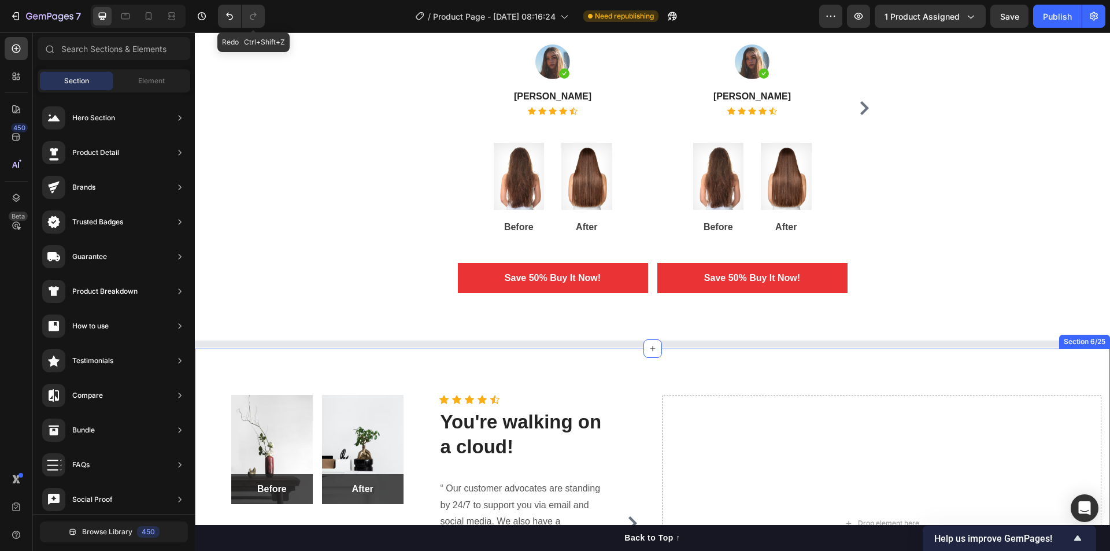
click at [611, 387] on div "Image Before Text block Row Row Image After Text block Row Row Row Icon Icon Ic…" at bounding box center [652, 524] width 915 height 350
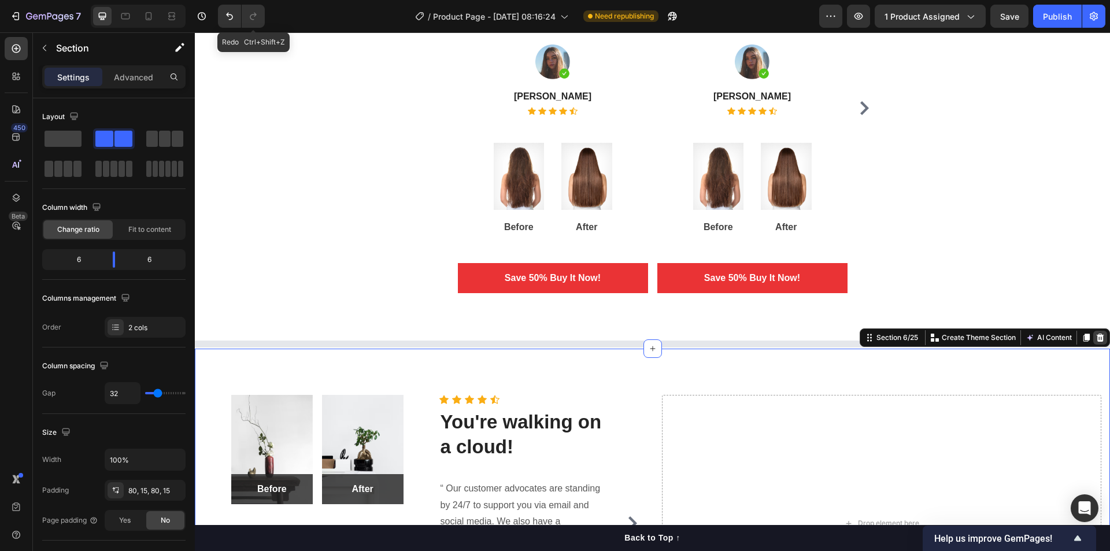
click at [1095, 337] on icon at bounding box center [1099, 337] width 9 height 9
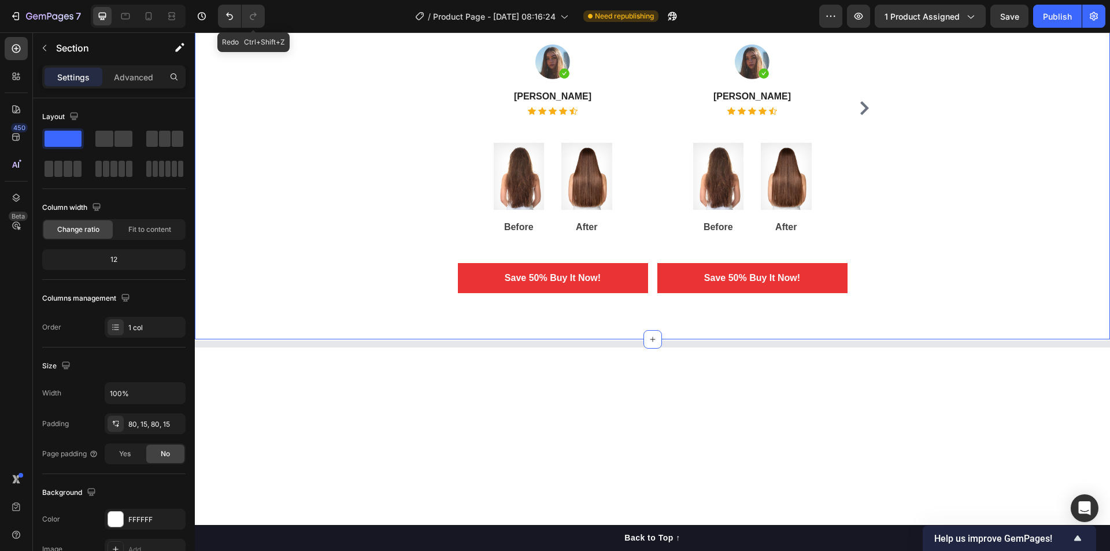
click at [955, 251] on div "What Our Customers Think! Heading "I have curly hair, so I was skeptical about …" at bounding box center [652, 81] width 898 height 424
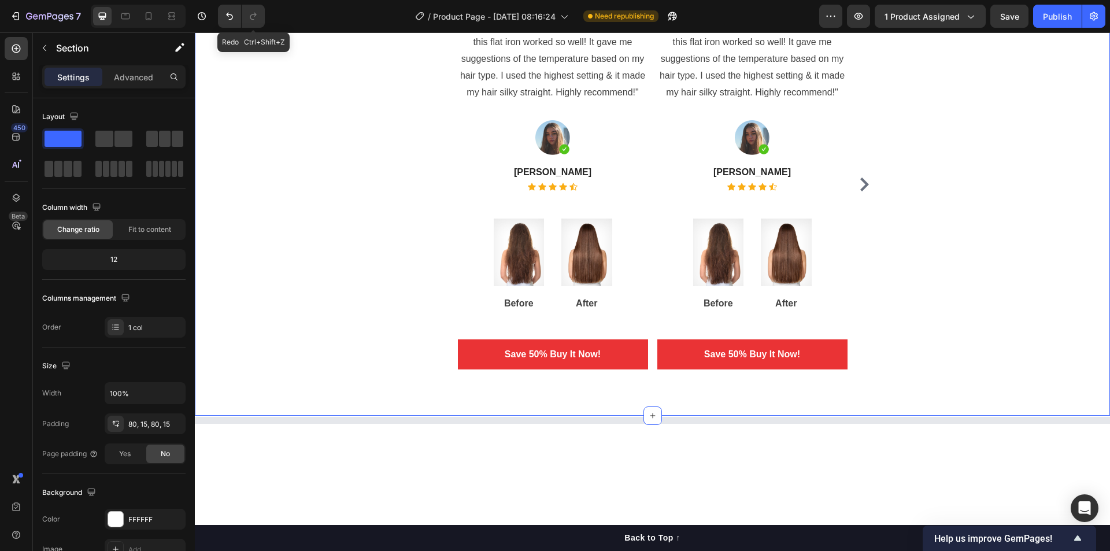
scroll to position [638, 0]
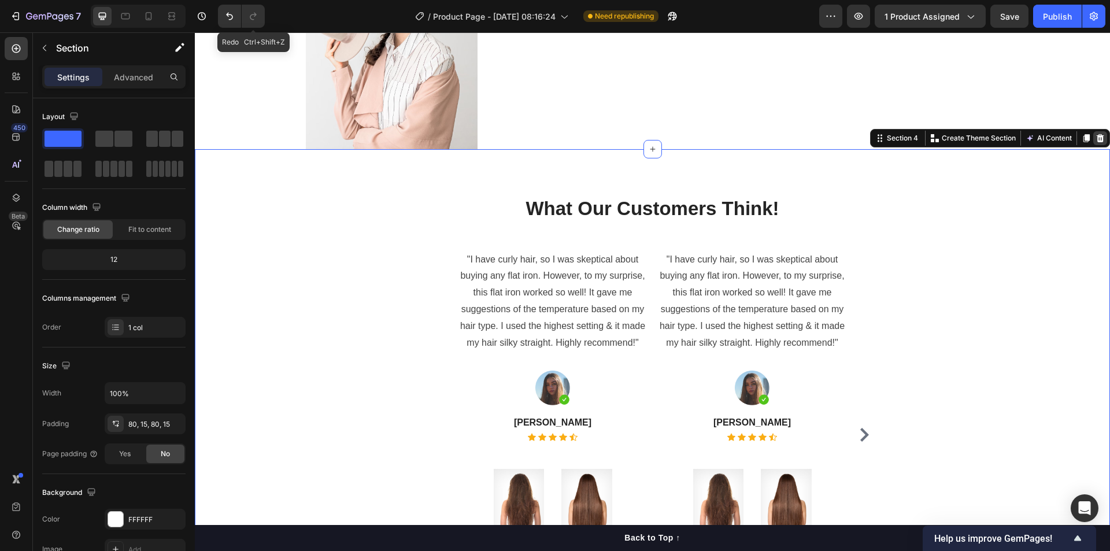
click at [1095, 139] on icon at bounding box center [1099, 138] width 9 height 9
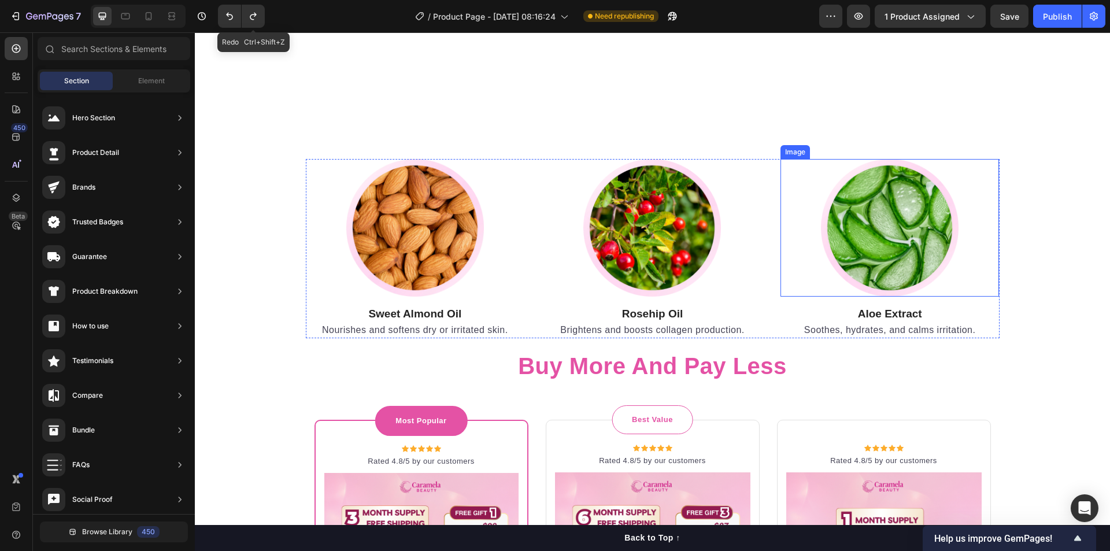
scroll to position [3507, 0]
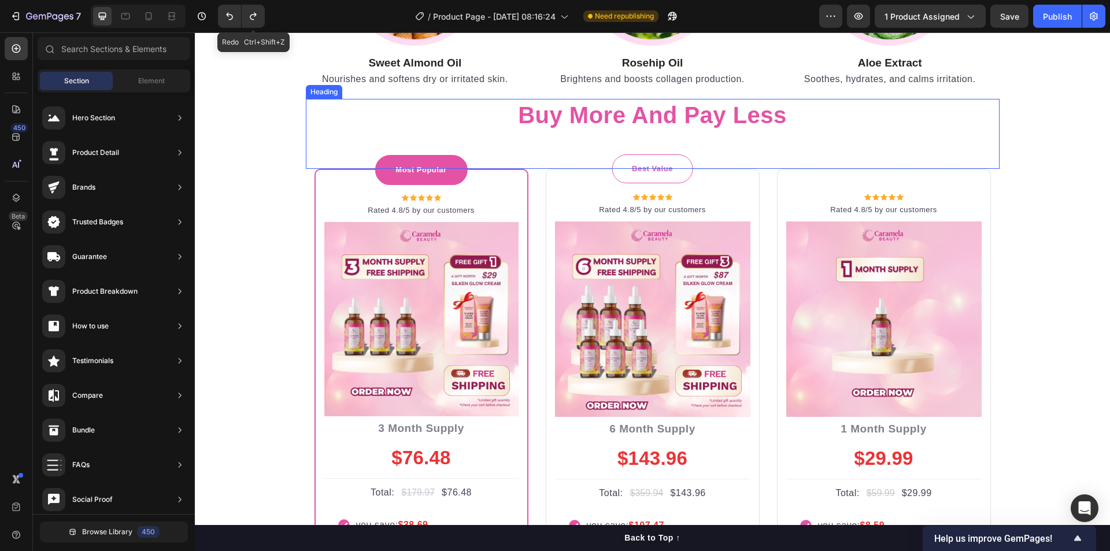
click at [768, 119] on strong "buy more and pay less" at bounding box center [652, 114] width 269 height 25
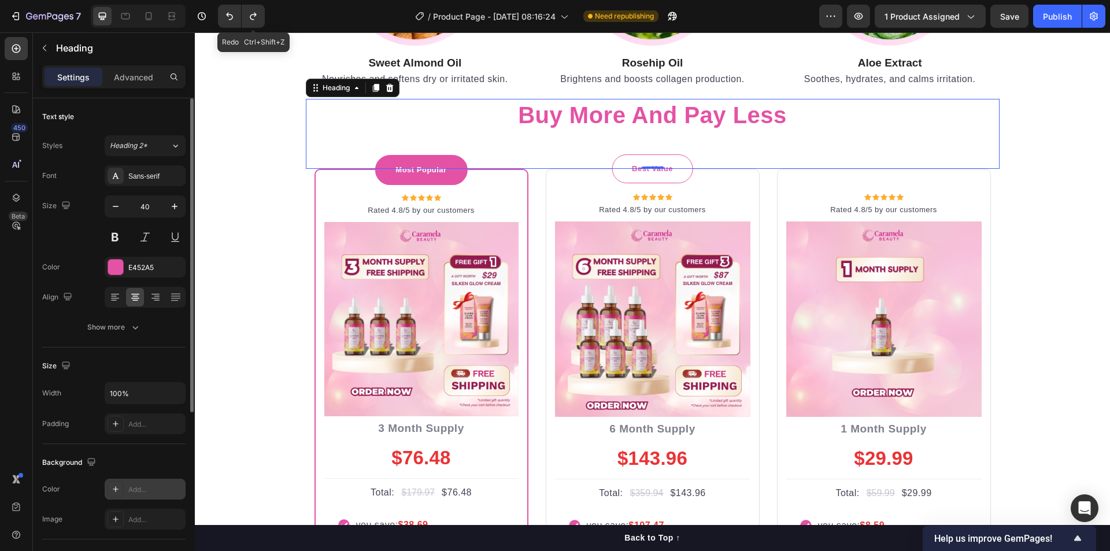
click at [144, 488] on div "Add..." at bounding box center [155, 489] width 54 height 10
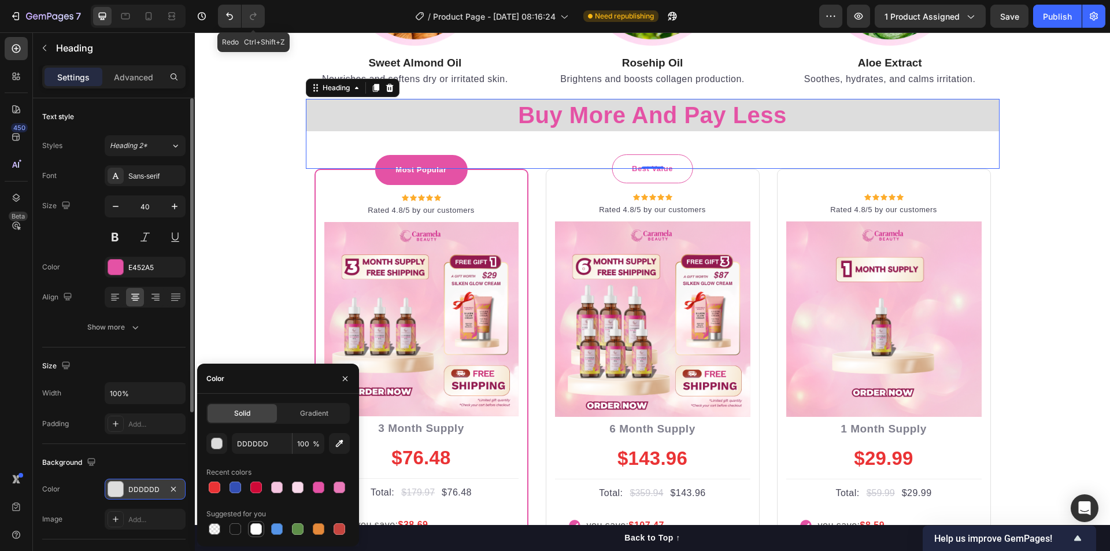
click at [257, 528] on div at bounding box center [256, 529] width 12 height 12
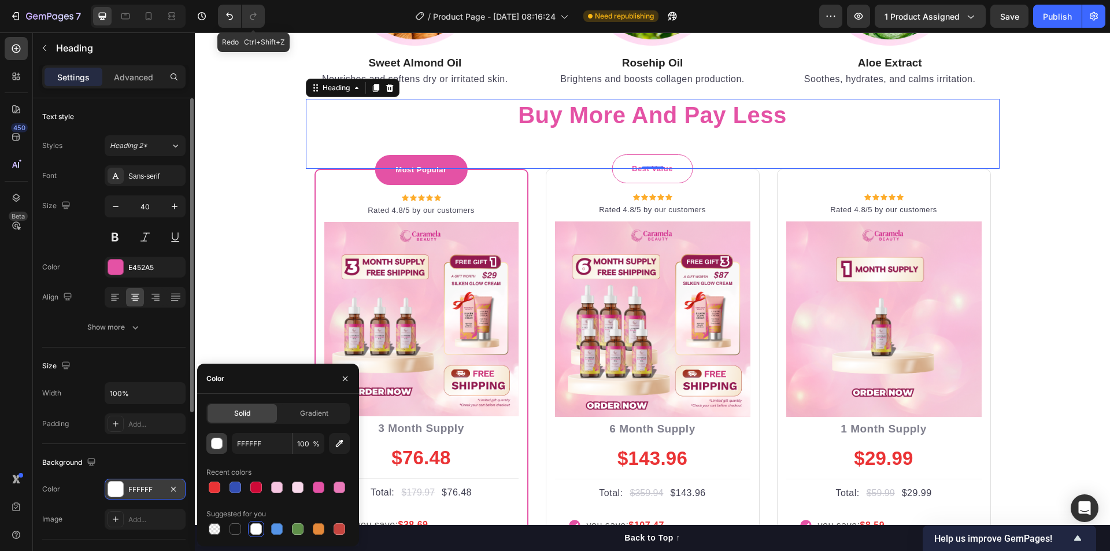
click at [218, 445] on div "button" at bounding box center [218, 444] width 12 height 12
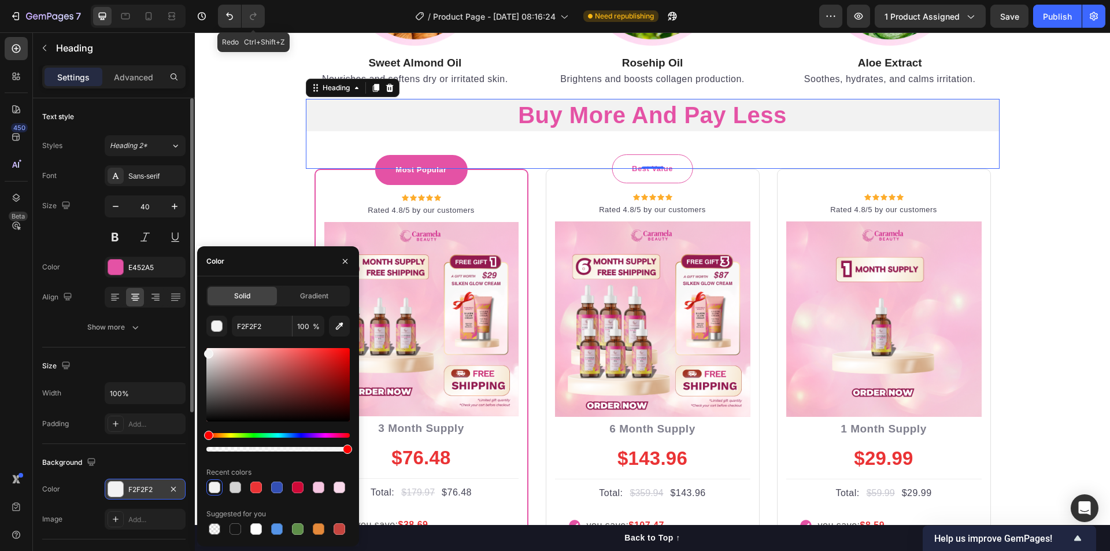
drag, startPoint x: 208, startPoint y: 354, endPoint x: 230, endPoint y: 350, distance: 22.4
click at [201, 351] on div "Solid Gradient F2F2F2 100 % Recent colors Suggested for you" at bounding box center [278, 411] width 162 height 251
type input "F4F4F4"
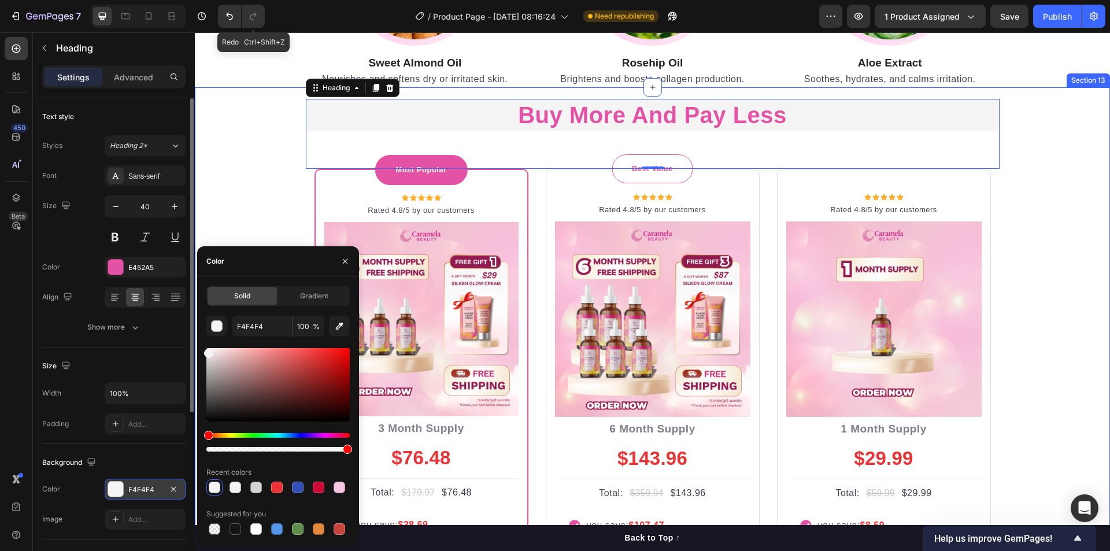
click at [1031, 300] on div "buy more and pay less Heading 0 Row Most Popular Text block Row Icon Icon Icon …" at bounding box center [652, 391] width 898 height 584
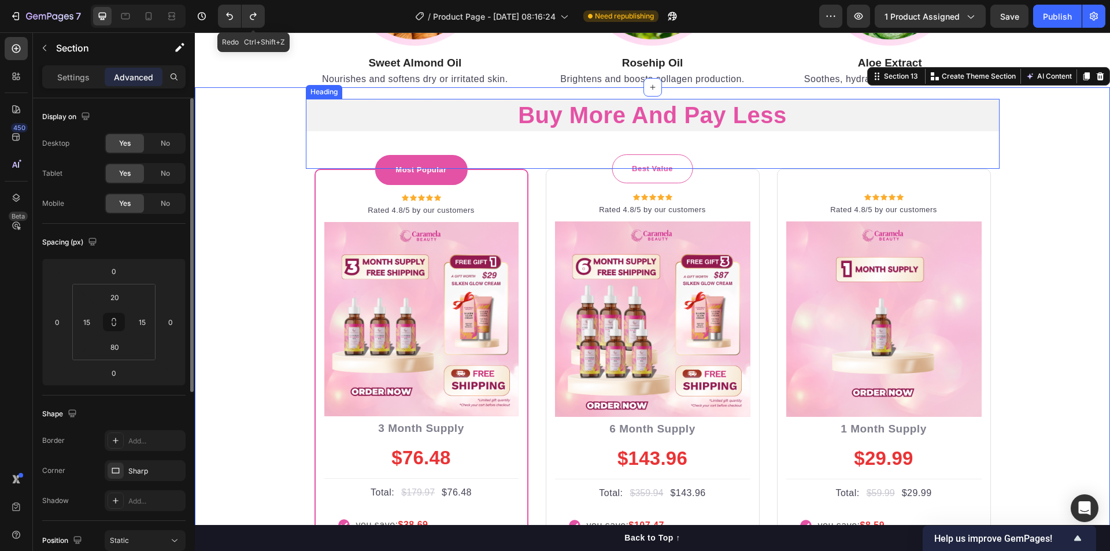
click at [400, 124] on h2 "buy more and pay less" at bounding box center [653, 115] width 694 height 32
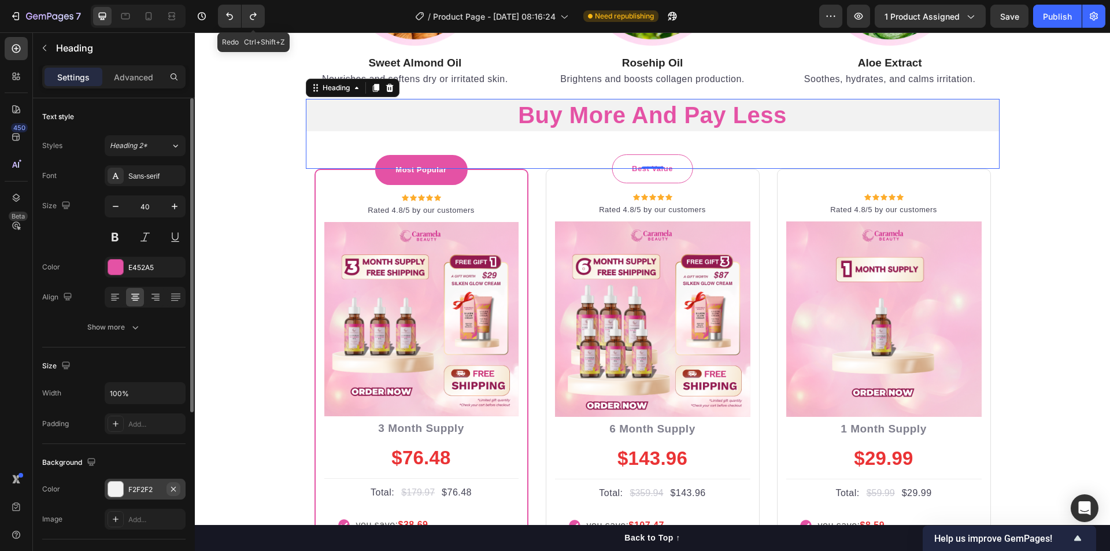
click at [172, 488] on icon "button" at bounding box center [173, 488] width 9 height 9
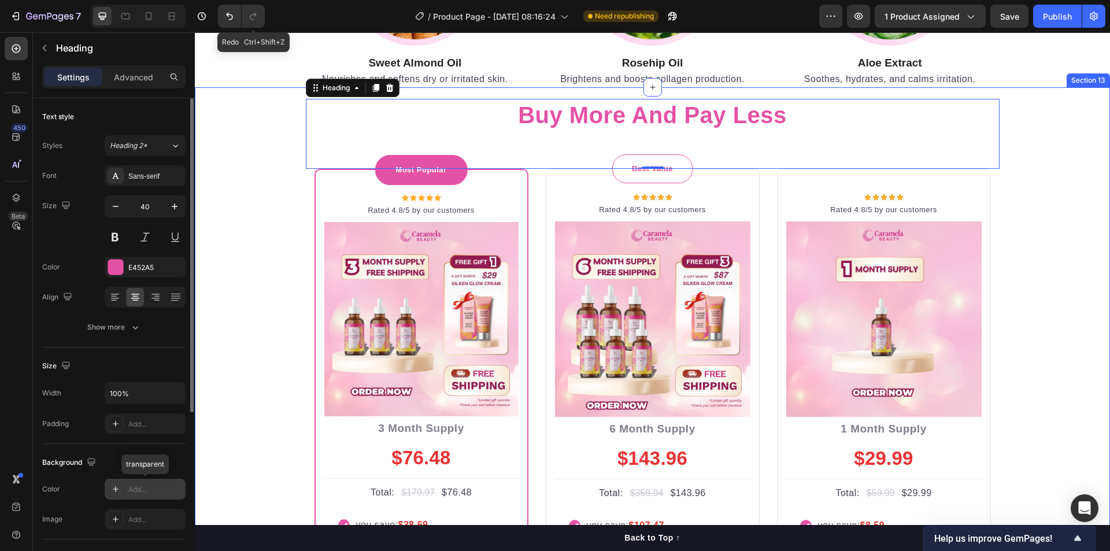
click at [275, 262] on div "buy more and pay less Heading 0 Row Most Popular Text block Row Icon Icon Icon …" at bounding box center [652, 391] width 898 height 584
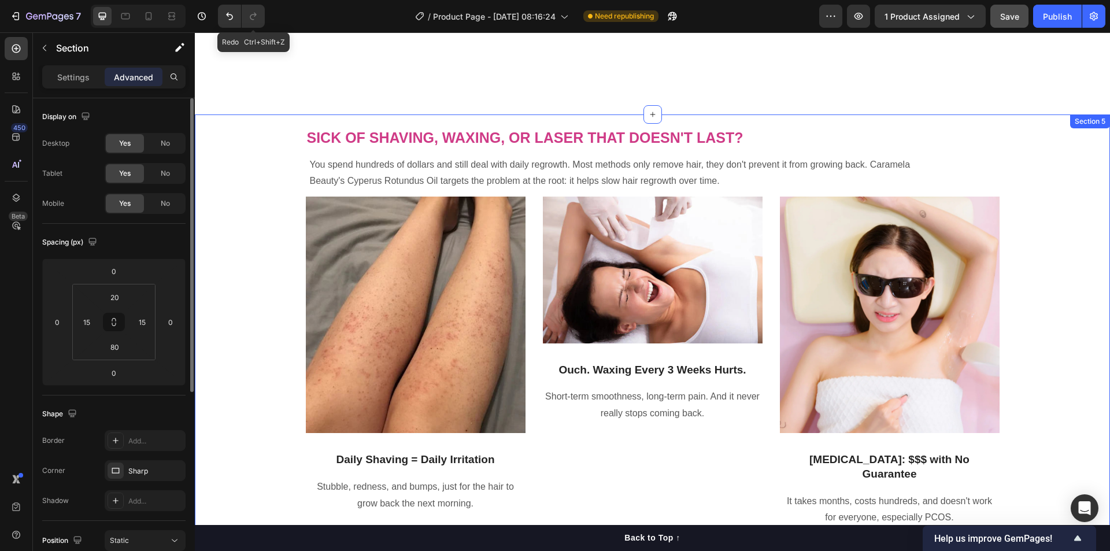
scroll to position [1253, 0]
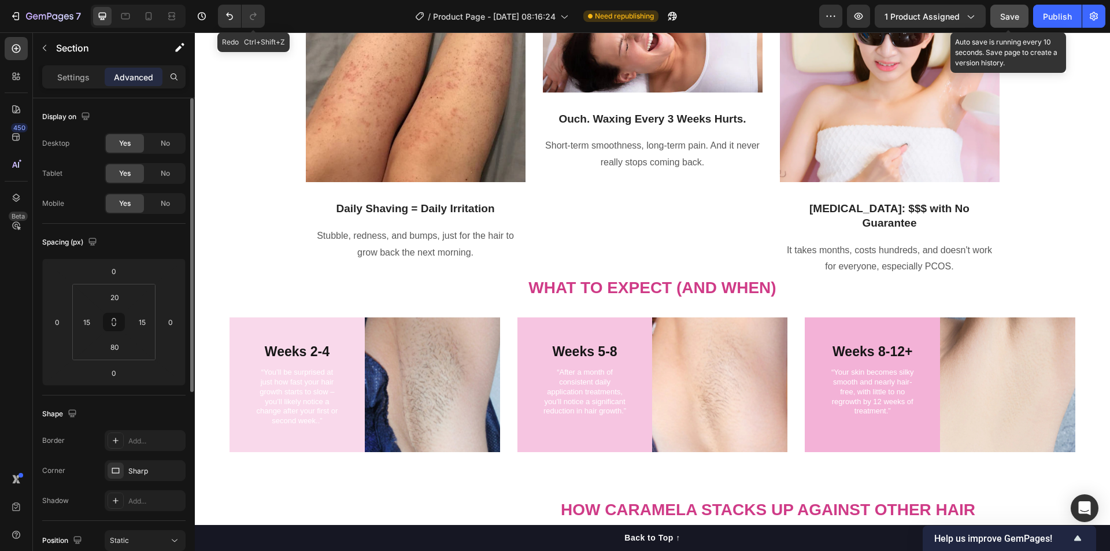
click at [1006, 19] on span "Save" at bounding box center [1009, 17] width 19 height 10
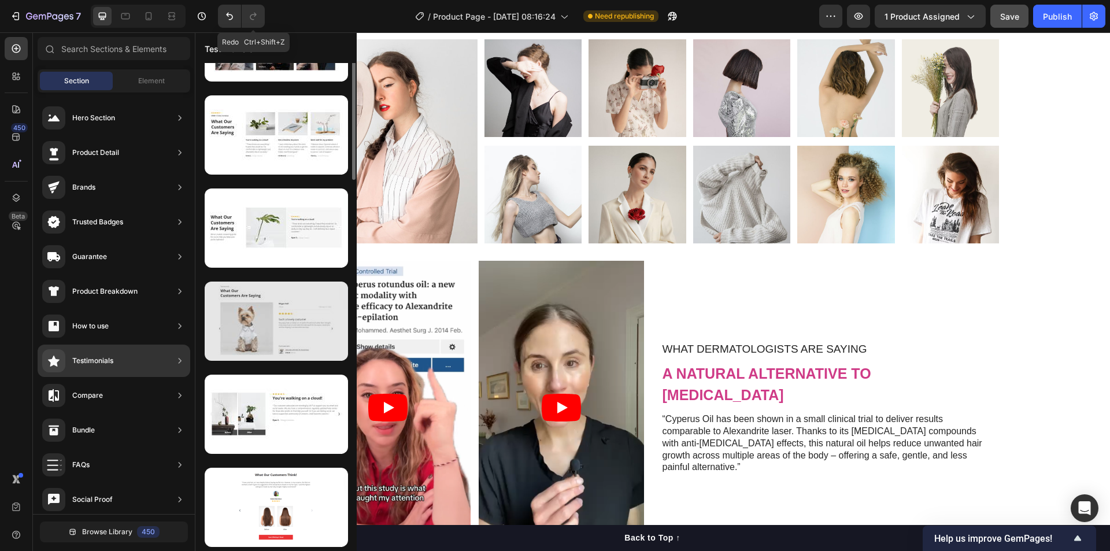
scroll to position [279, 0]
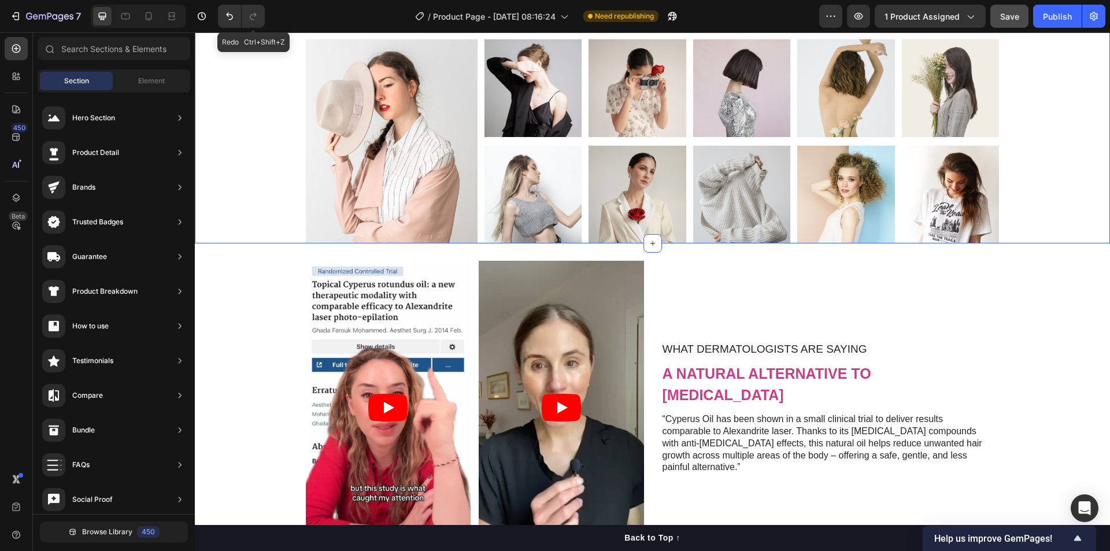
click at [1041, 243] on div "#Trusted by Over 45,000 Customers Heading Row Image Image Image Image Image Ima…" at bounding box center [652, 124] width 898 height 239
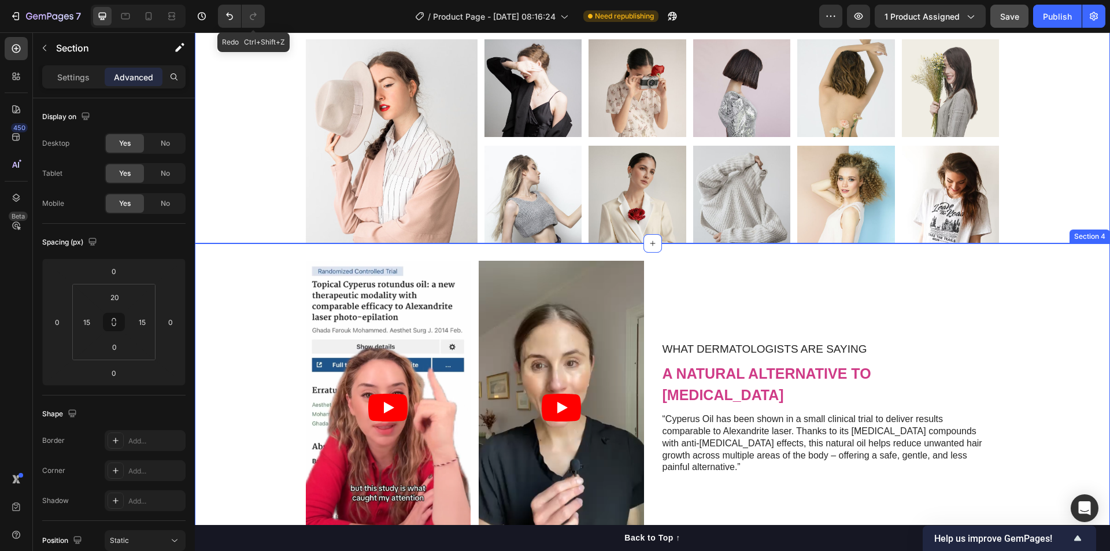
click at [1021, 342] on div "Video Video Video Video Carousel What Dermatologists are Saying Text Block a na…" at bounding box center [652, 417] width 915 height 313
click at [1036, 204] on div "#Trusted by Over 45,000 Customers Heading Row Image Image Image Image Image Ima…" at bounding box center [652, 124] width 898 height 239
click at [1010, 324] on div "Video Video Video Video Carousel What Dermatologists are Saying Text Block a na…" at bounding box center [652, 417] width 915 height 313
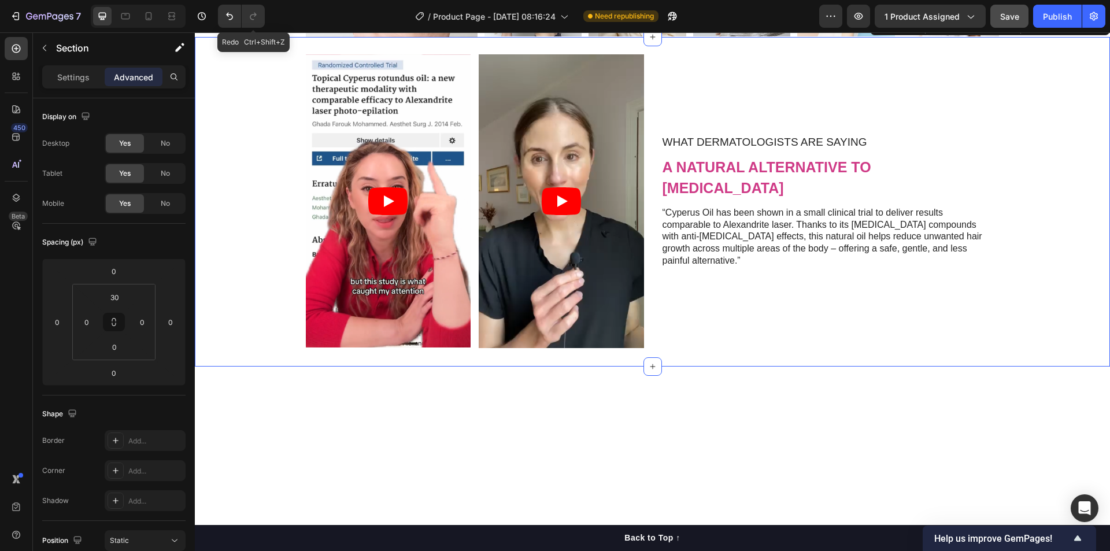
scroll to position [499, 0]
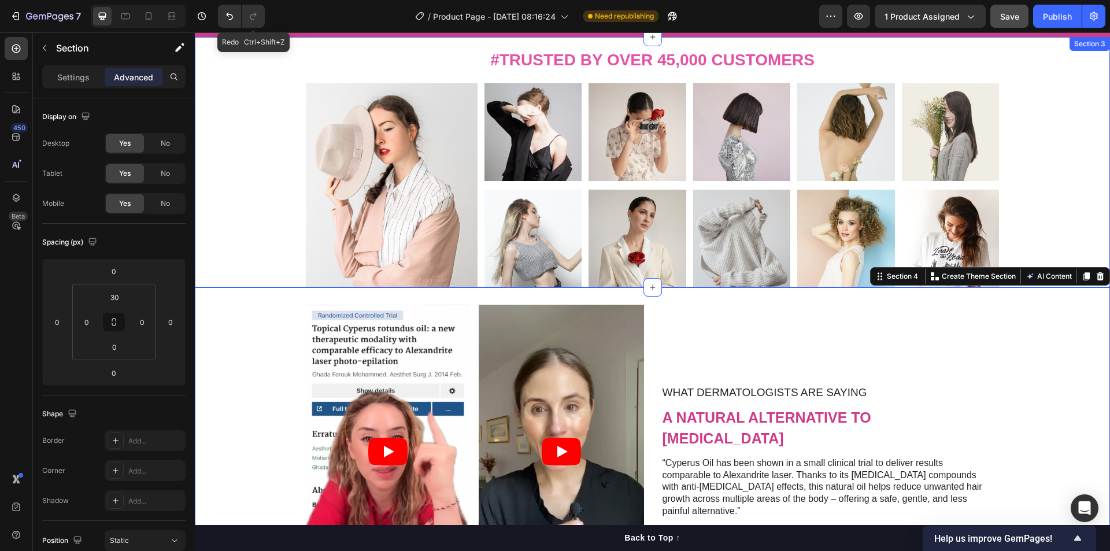
click at [1014, 228] on div "#Trusted by Over 45,000 Customers Heading Row Image Image Image Image Image Ima…" at bounding box center [652, 168] width 898 height 239
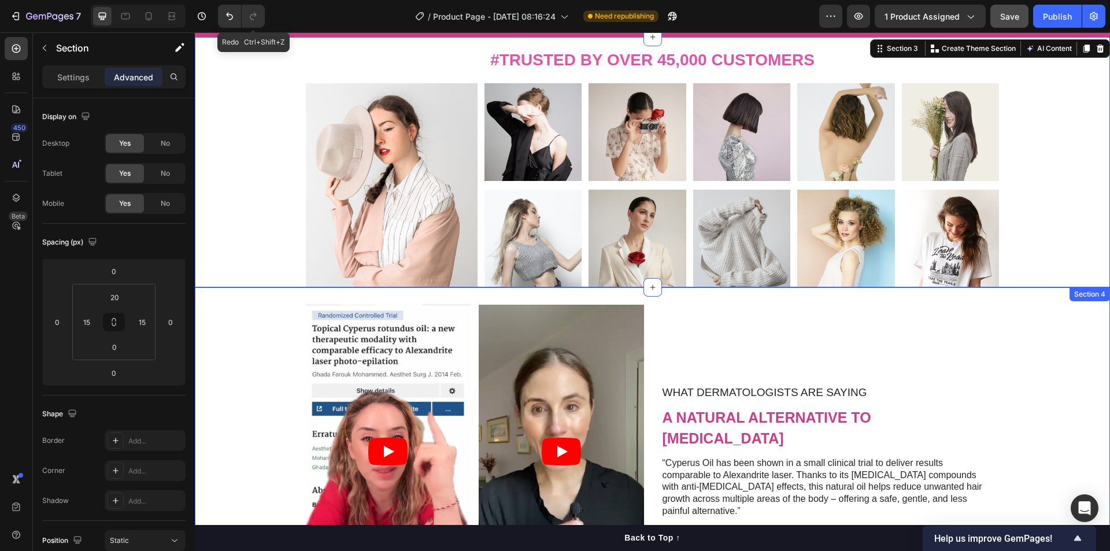
scroll to position [750, 0]
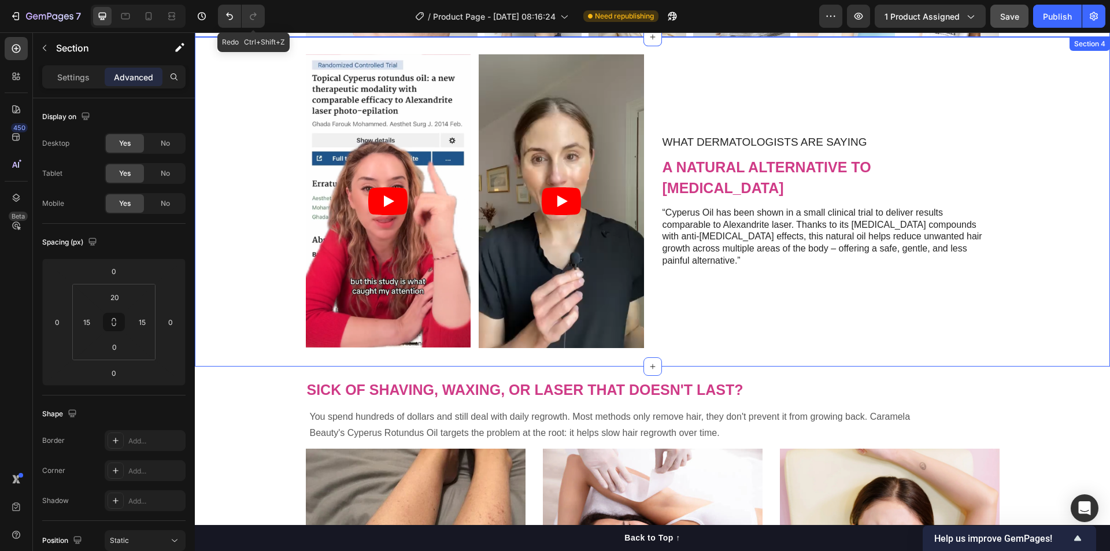
click at [1024, 302] on div "Video Video Video Video Carousel What Dermatologists are Saying Text Block a na…" at bounding box center [652, 210] width 915 height 313
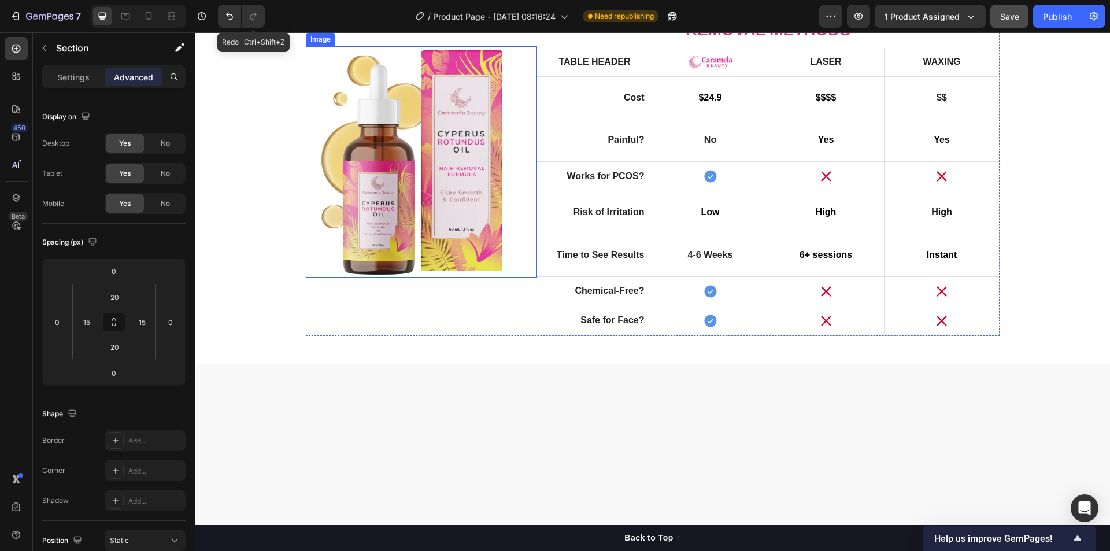
scroll to position [1501, 0]
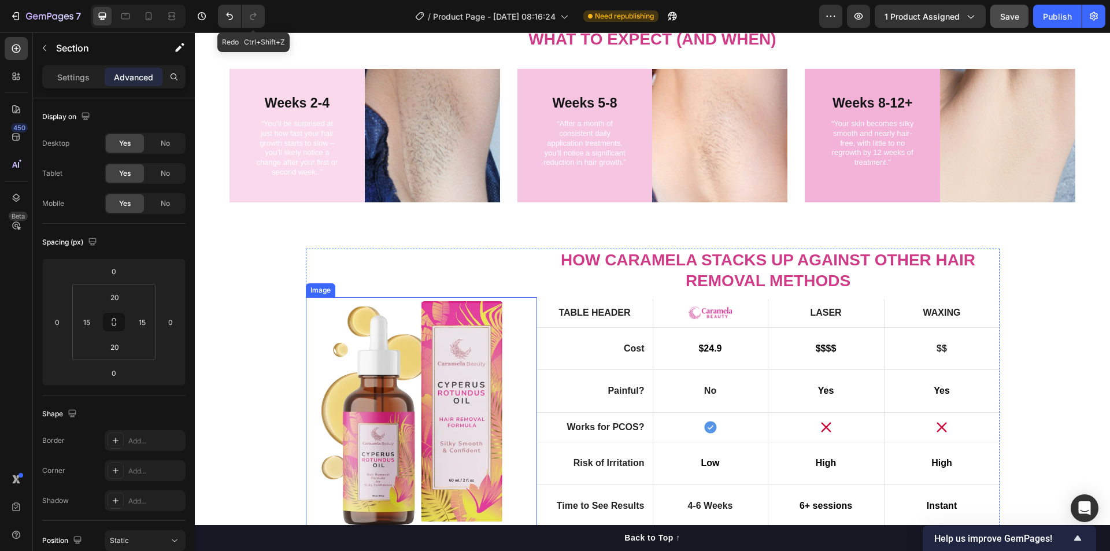
click at [451, 392] on img at bounding box center [421, 412] width 231 height 231
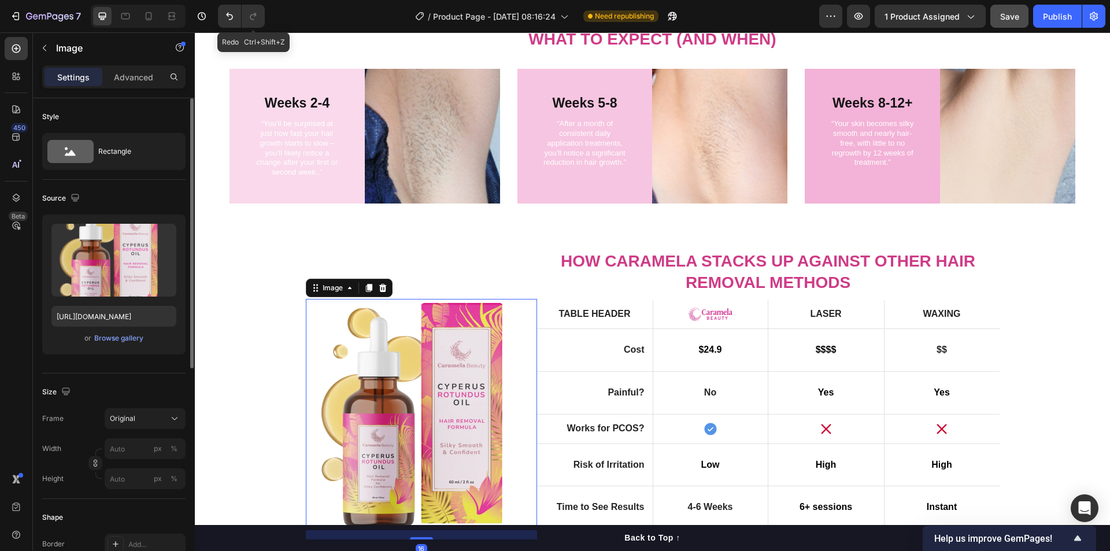
scroll to position [250, 0]
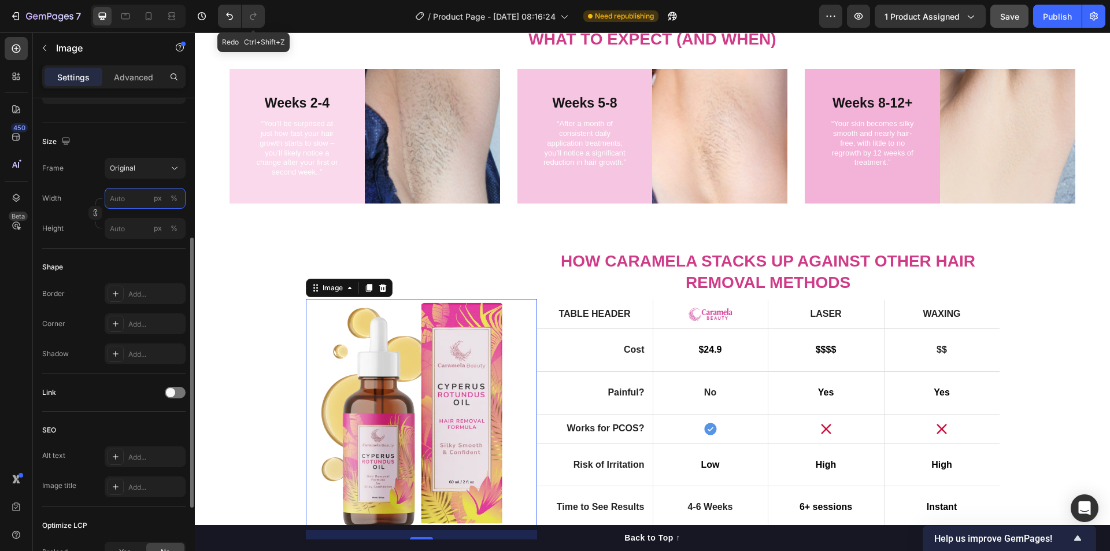
click at [132, 200] on input "px %" at bounding box center [145, 198] width 81 height 21
click at [121, 225] on p "Full 100%" at bounding box center [142, 226] width 67 height 10
click at [134, 197] on input "100" at bounding box center [145, 198] width 81 height 21
click at [164, 226] on span "100%" at bounding box center [166, 226] width 19 height 10
click at [117, 197] on input "100" at bounding box center [145, 198] width 81 height 21
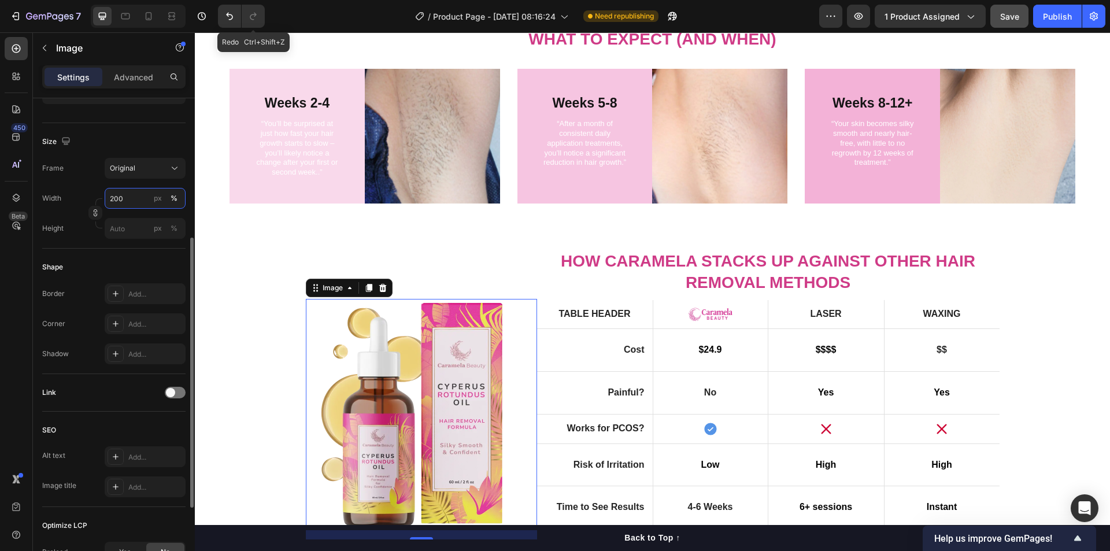
click at [117, 197] on input "200" at bounding box center [145, 198] width 81 height 21
click at [117, 197] on input "500" at bounding box center [145, 198] width 81 height 21
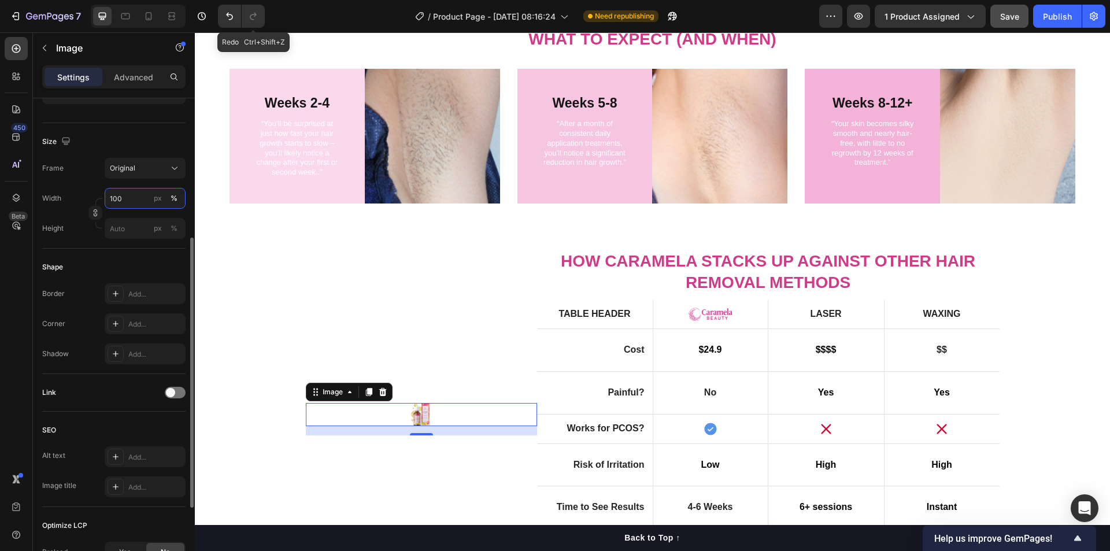
type input "10"
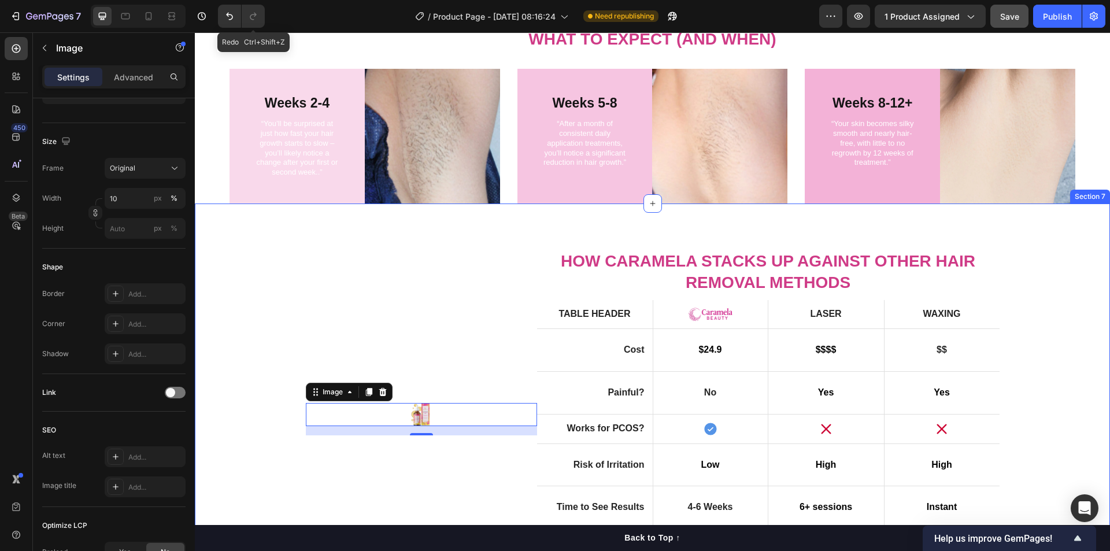
click at [284, 266] on div "Image 16 How Caramela Stacks Up Against Other Hair Removal Methods Heading Tabl…" at bounding box center [652, 419] width 898 height 338
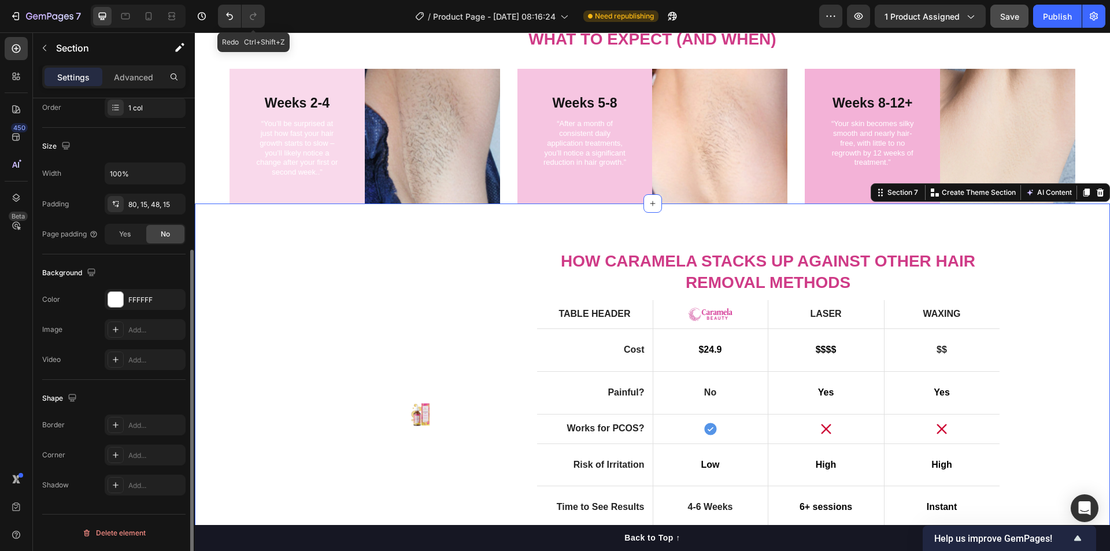
scroll to position [0, 0]
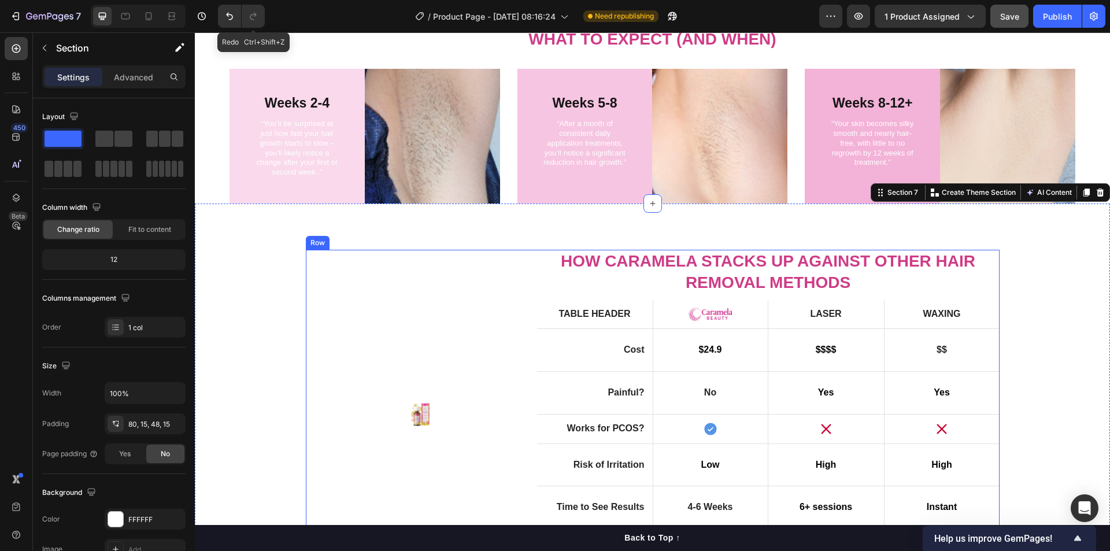
click at [434, 420] on div at bounding box center [421, 414] width 231 height 23
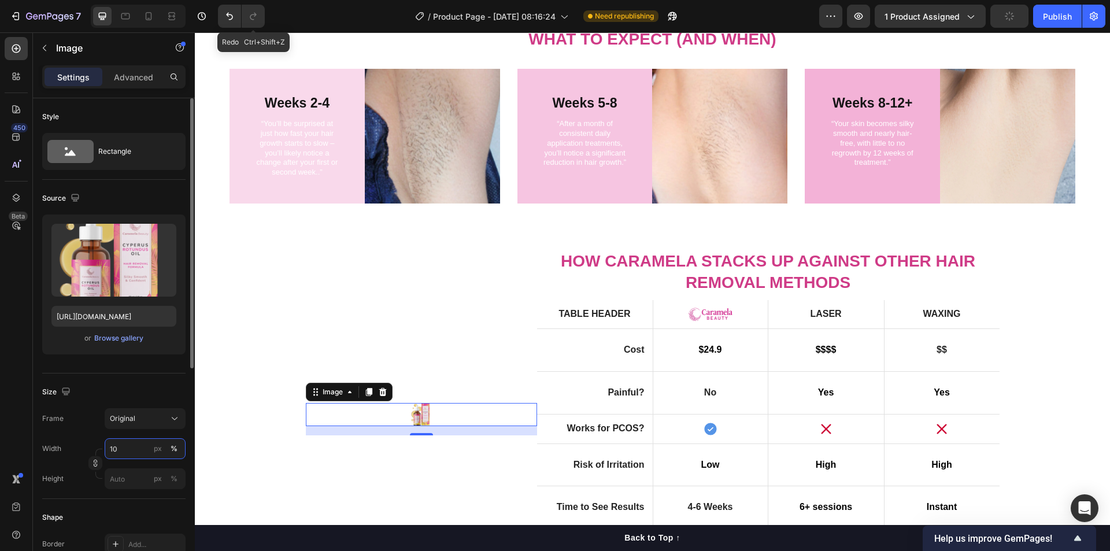
click at [138, 449] on input "10" at bounding box center [145, 448] width 81 height 21
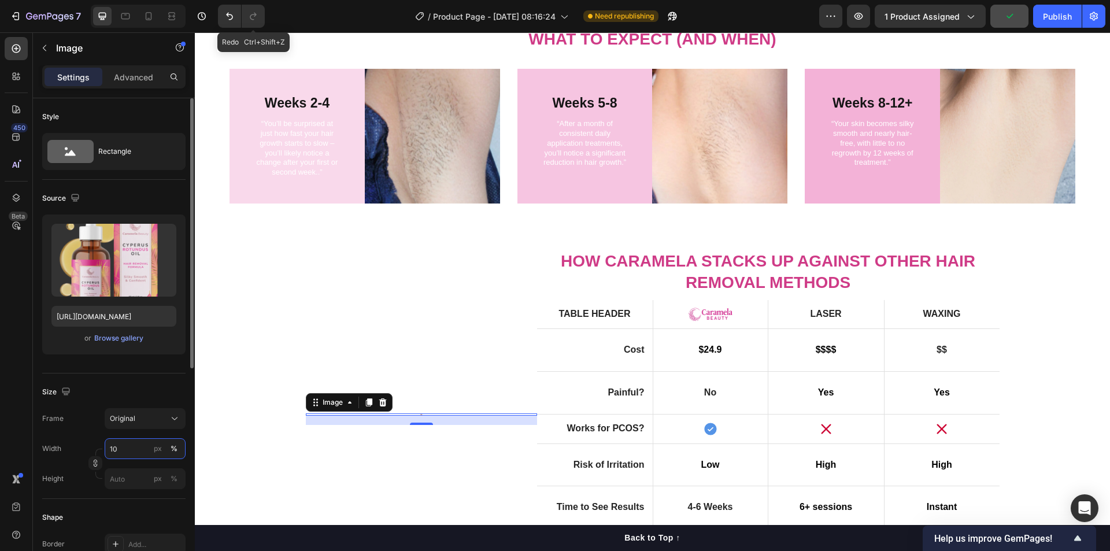
type input "100"
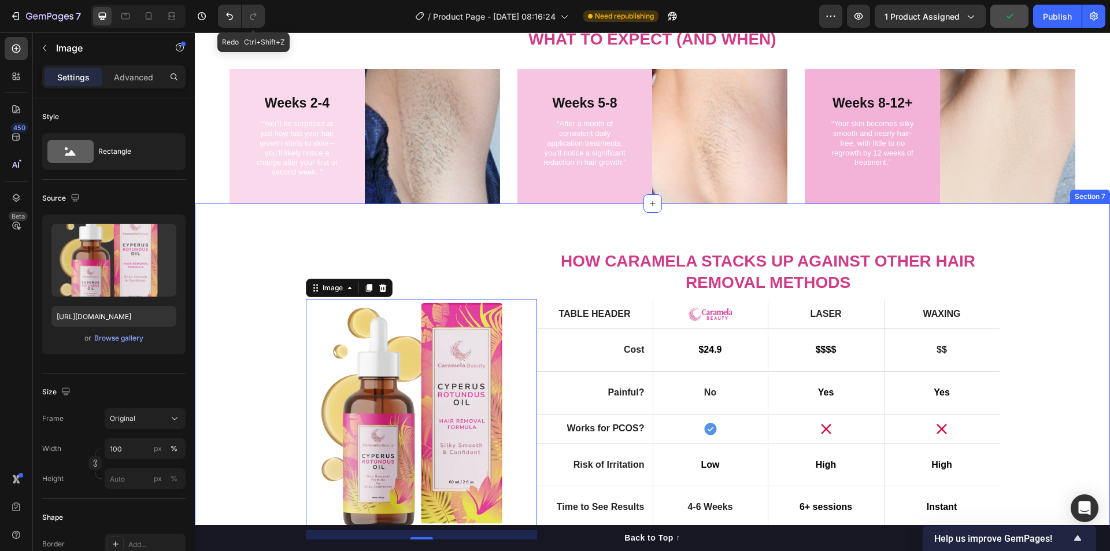
click at [238, 388] on div "Image 16 How Caramela Stacks Up Against Other Hair Removal Methods Heading Tabl…" at bounding box center [652, 419] width 898 height 338
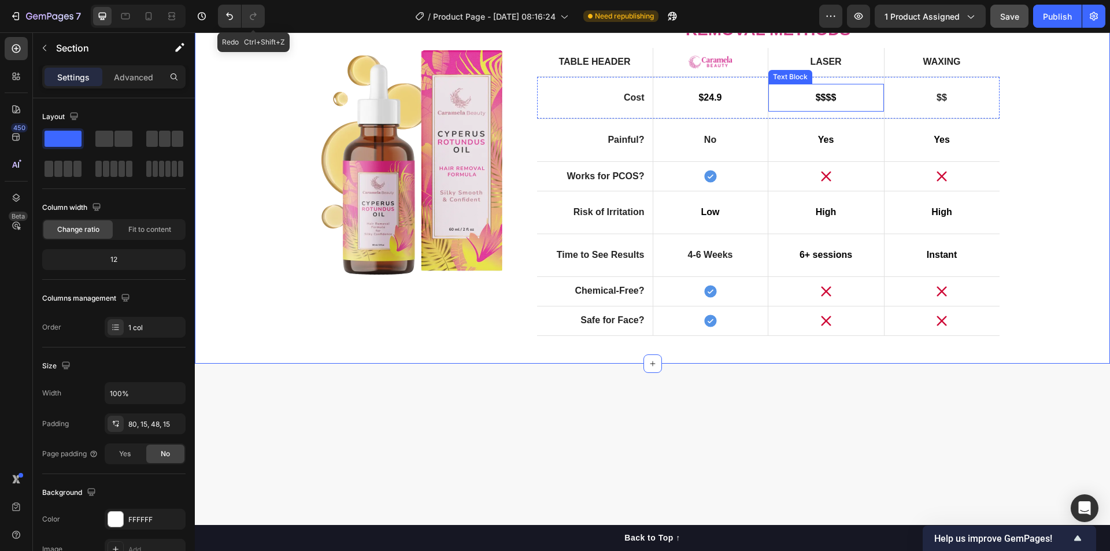
scroll to position [1501, 0]
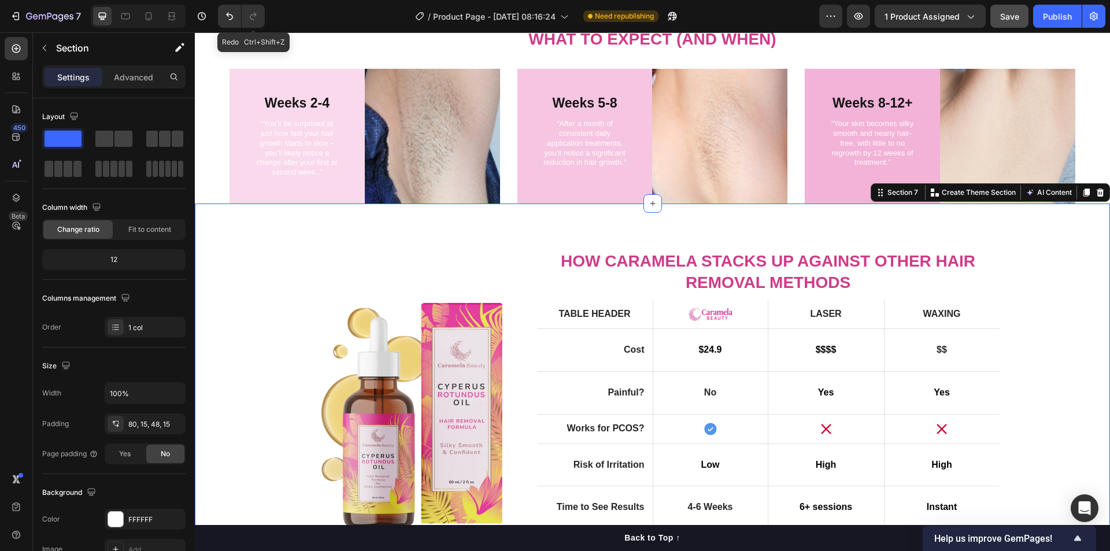
click at [535, 235] on div "Image How Caramela Stacks Up Against Other Hair Removal Methods Heading Table h…" at bounding box center [652, 409] width 915 height 412
click at [264, 288] on div "Image How Caramela Stacks Up Against Other Hair Removal Methods Heading Table h…" at bounding box center [652, 419] width 898 height 338
click at [132, 80] on p "Advanced" at bounding box center [133, 77] width 39 height 12
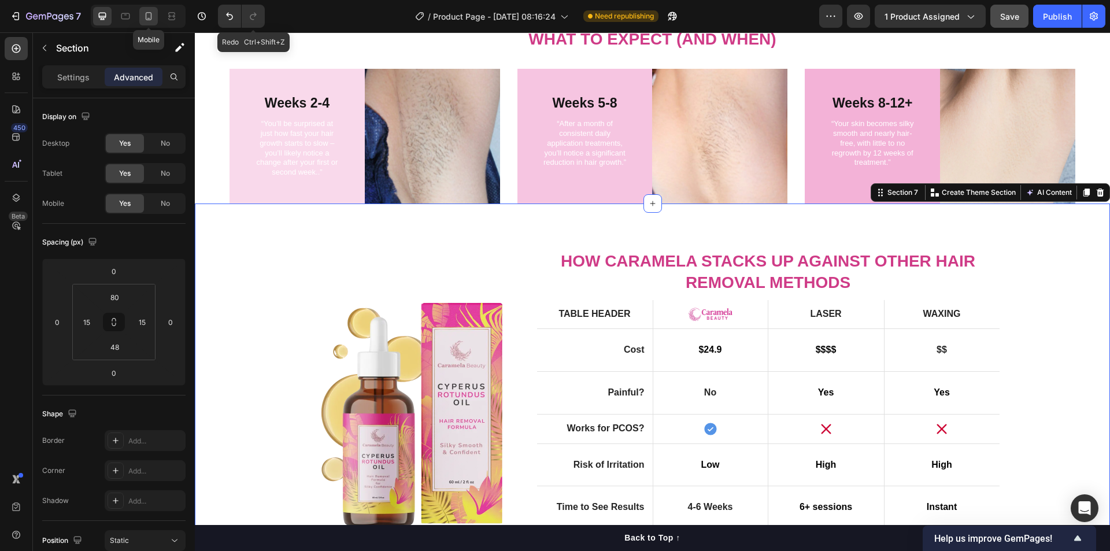
click at [149, 20] on icon at bounding box center [149, 16] width 6 height 8
type input "30"
type input "0"
type input "10"
type input "0"
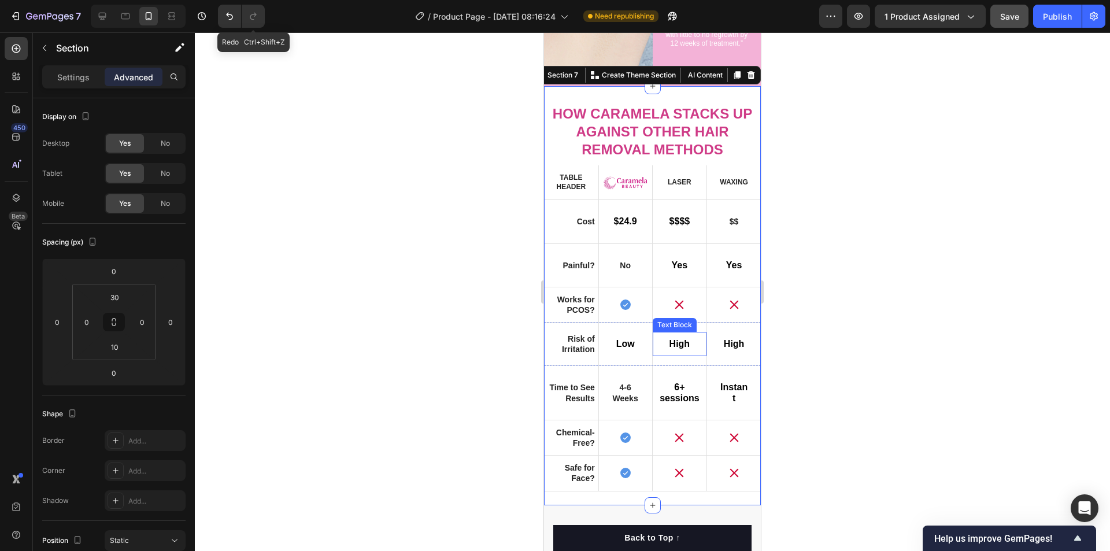
scroll to position [1571, 0]
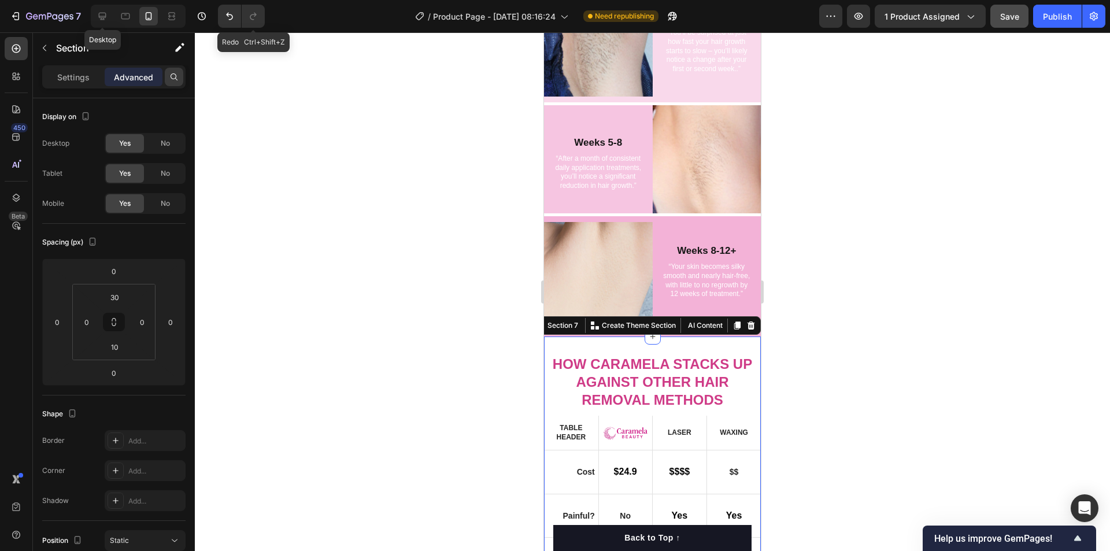
drag, startPoint x: 104, startPoint y: 19, endPoint x: 182, endPoint y: 73, distance: 94.8
click at [104, 18] on icon at bounding box center [103, 16] width 12 height 12
type input "80"
type input "15"
type input "48"
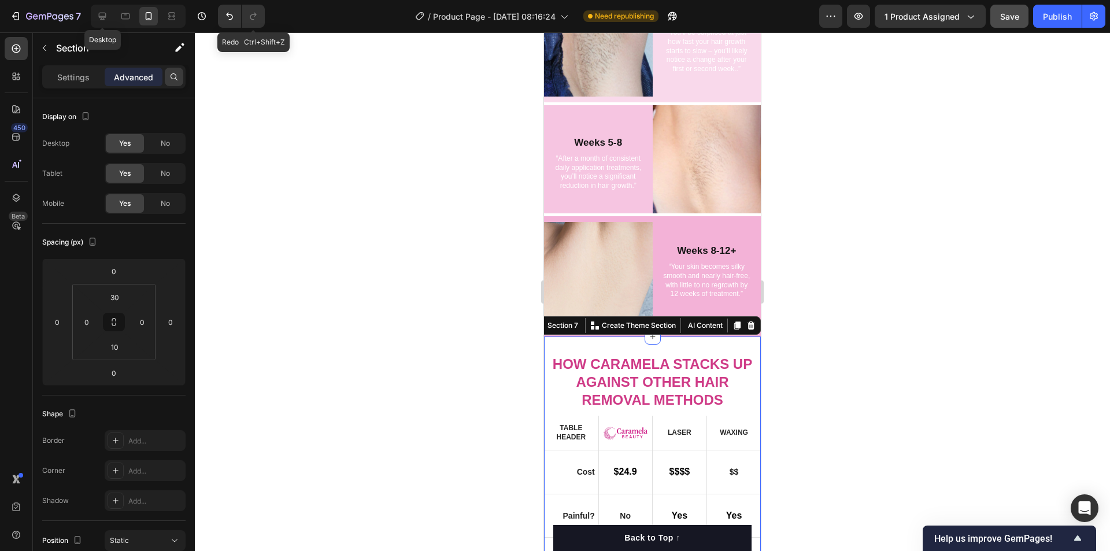
type input "15"
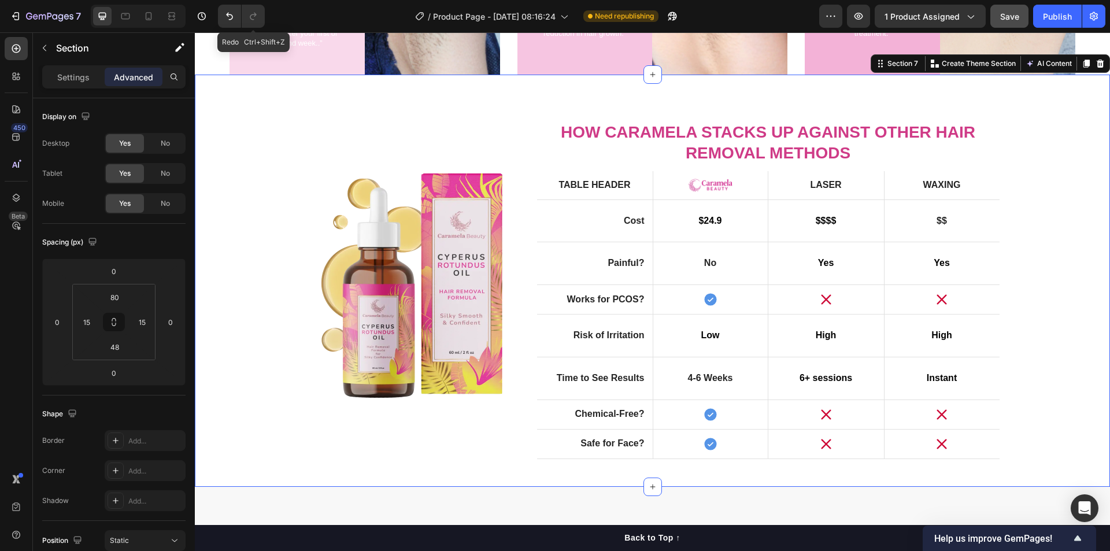
scroll to position [1864, 0]
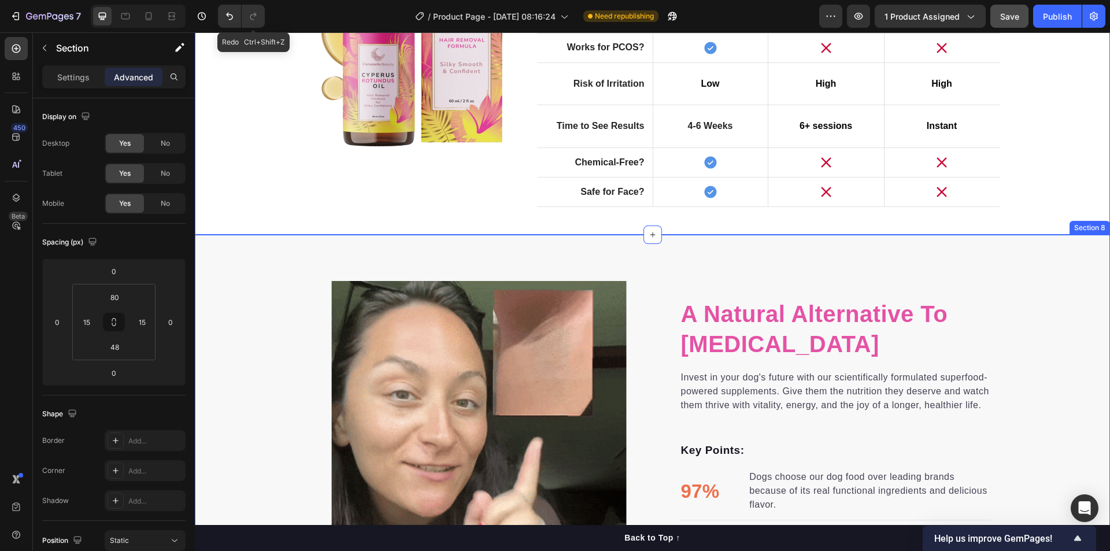
click at [1032, 299] on div "a natural alternative to laser hair removal Heading Invest in your dog's future…" at bounding box center [652, 478] width 915 height 395
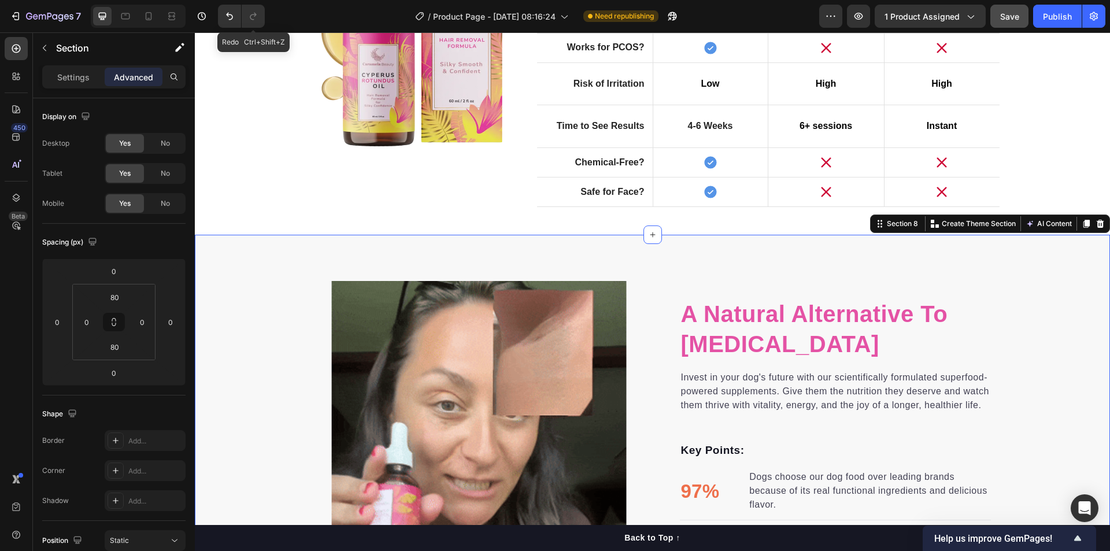
click at [724, 271] on div "a natural alternative to laser hair removal Heading Invest in your dog's future…" at bounding box center [652, 478] width 915 height 487
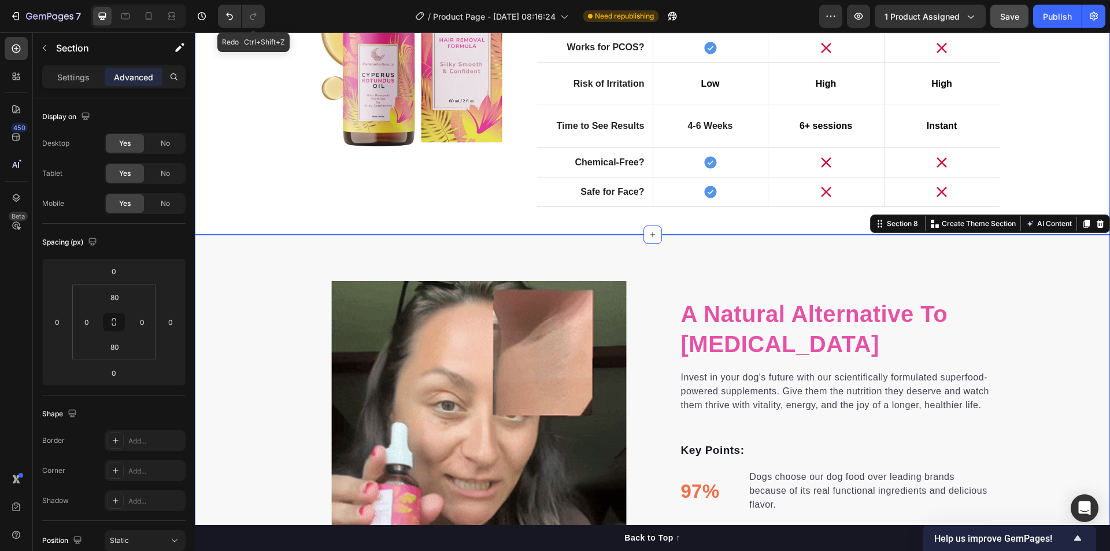
click at [830, 225] on div "Image How Caramela Stacks Up Against Other Hair Removal Methods Heading Table h…" at bounding box center [652, 29] width 915 height 412
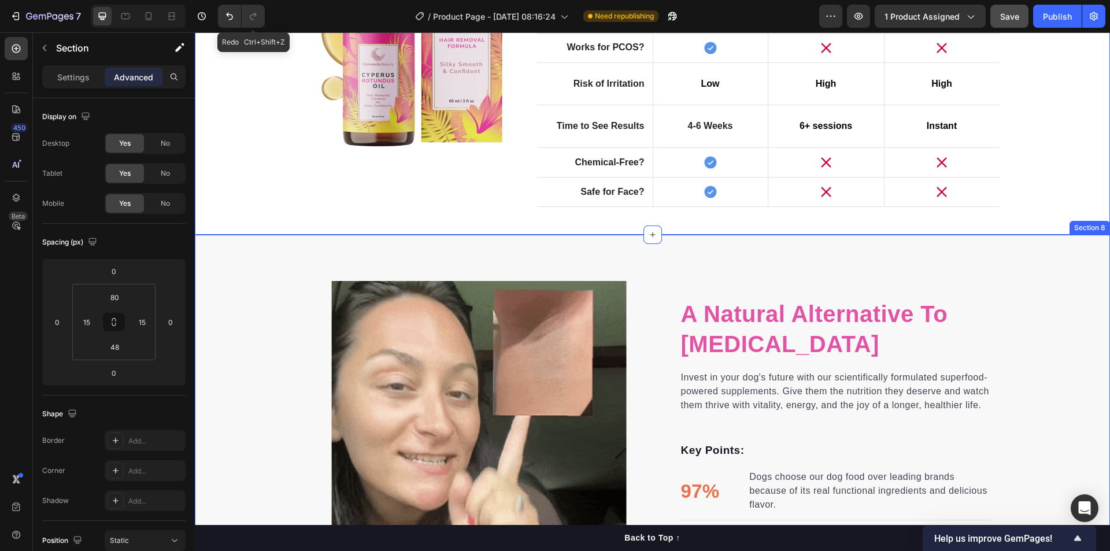
click at [271, 336] on div "a natural alternative to laser hair removal Heading Invest in your dog's future…" at bounding box center [652, 478] width 915 height 395
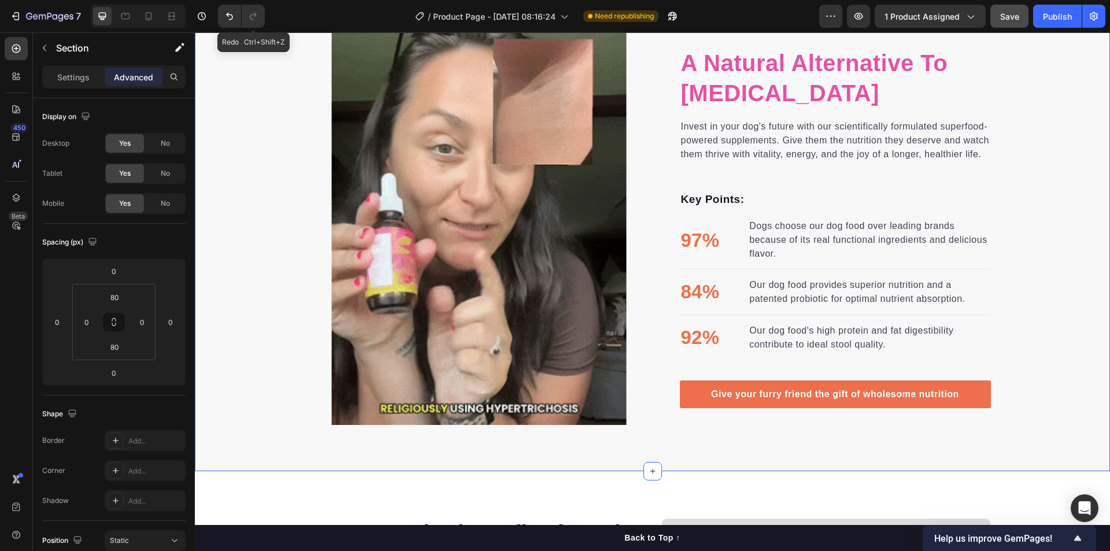
scroll to position [2366, 0]
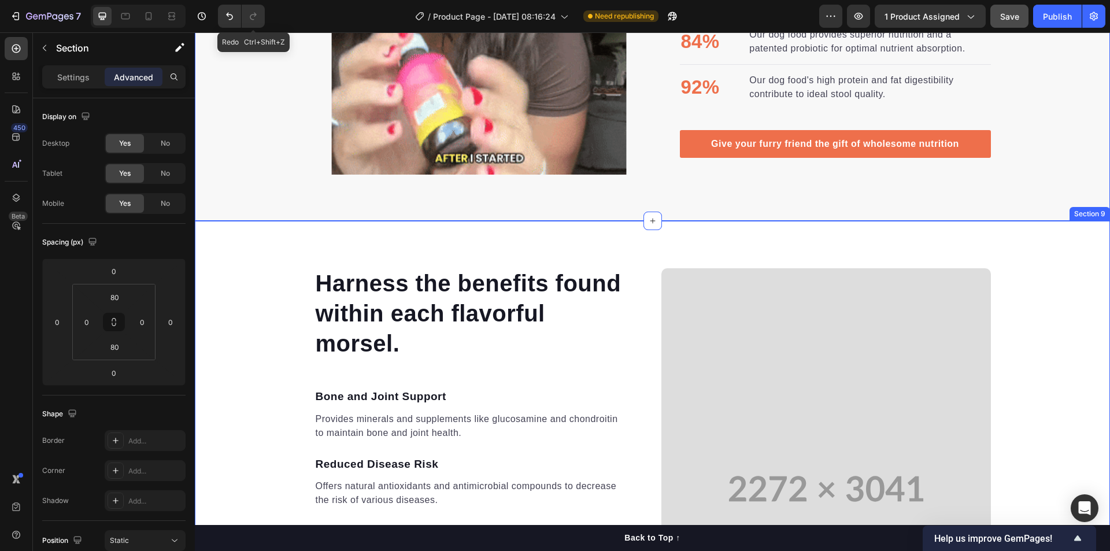
click at [257, 301] on div "Harness the benefits found within each flavorful morsel. Heading Bone and Joint…" at bounding box center [652, 488] width 915 height 443
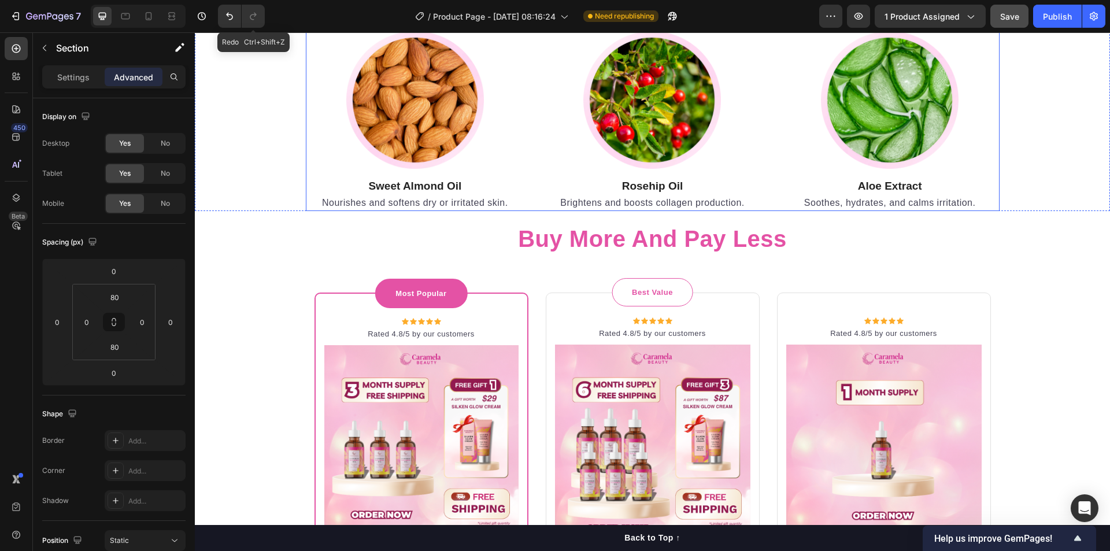
scroll to position [3117, 0]
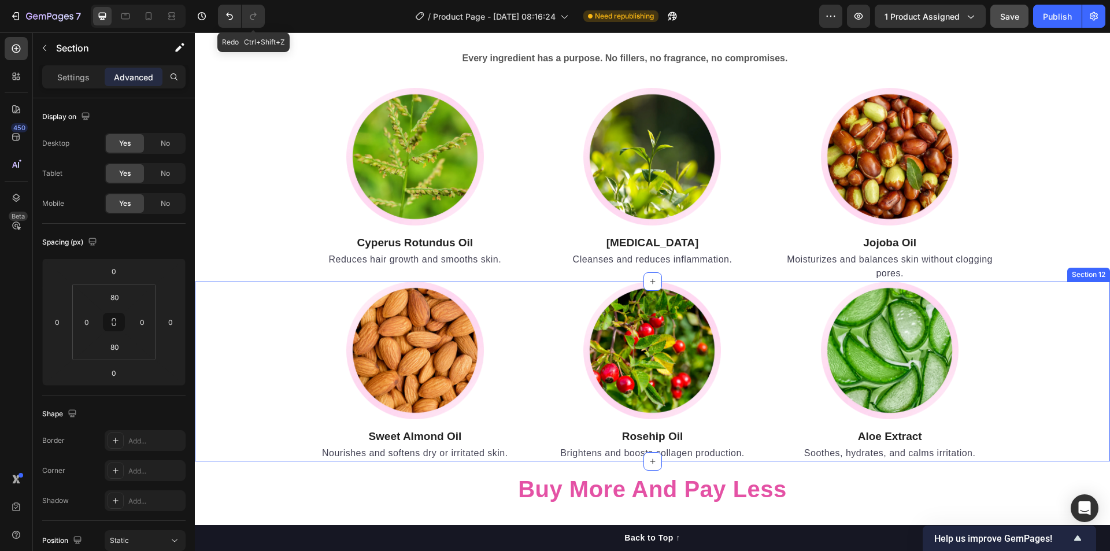
click at [265, 328] on div "Image Sweet Almond Oil Heading Nourishes and softens dry or irritated skin. Tex…" at bounding box center [652, 372] width 898 height 180
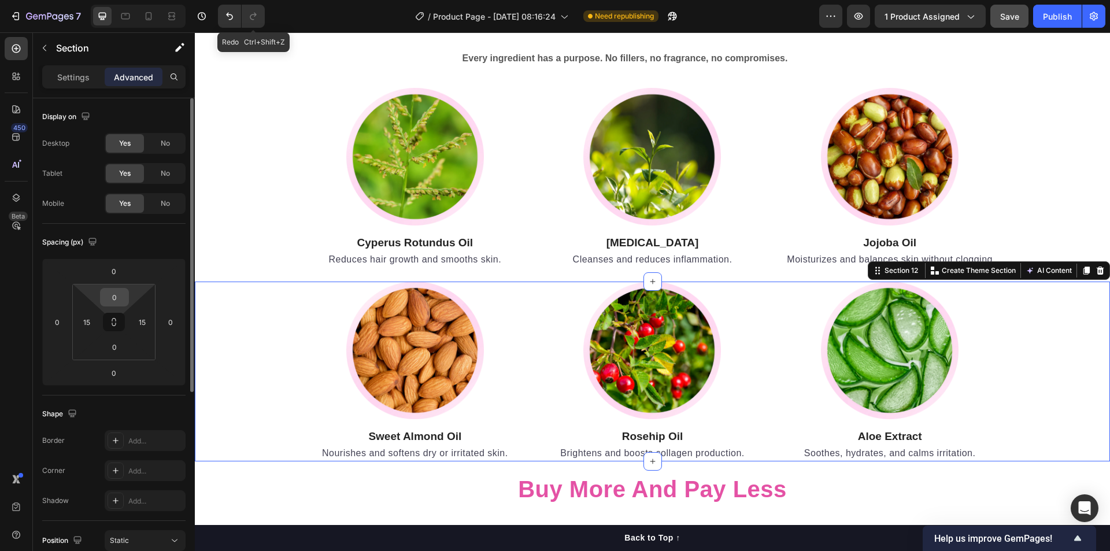
click at [122, 297] on input "0" at bounding box center [114, 296] width 23 height 17
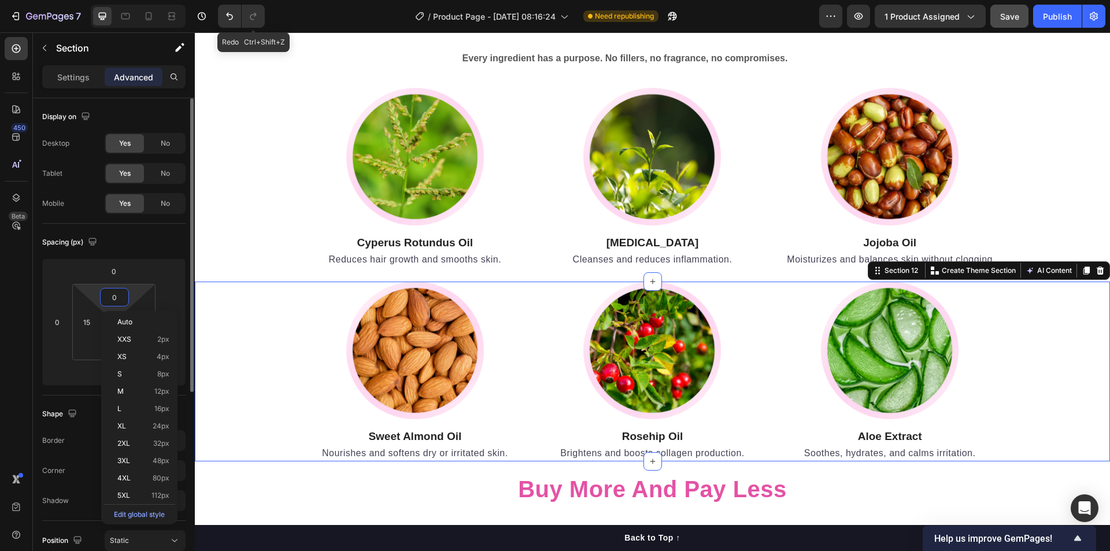
click at [122, 297] on input "0" at bounding box center [114, 296] width 23 height 17
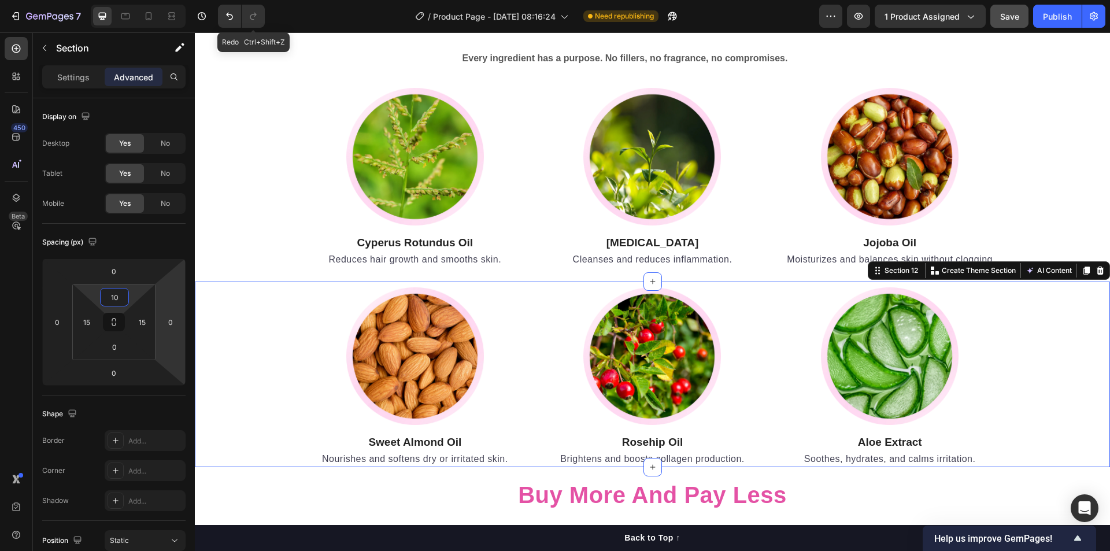
type input "10"
click at [268, 412] on div "Image Sweet Almond Oil Heading Nourishes and softens dry or irritated skin. Tex…" at bounding box center [652, 377] width 898 height 180
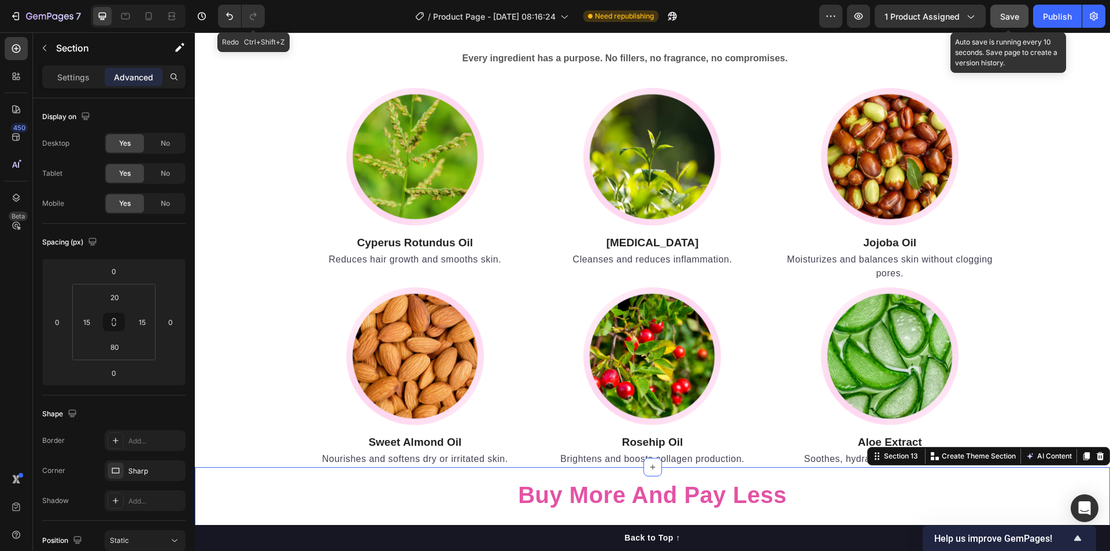
click at [1012, 14] on span "Save" at bounding box center [1009, 17] width 19 height 10
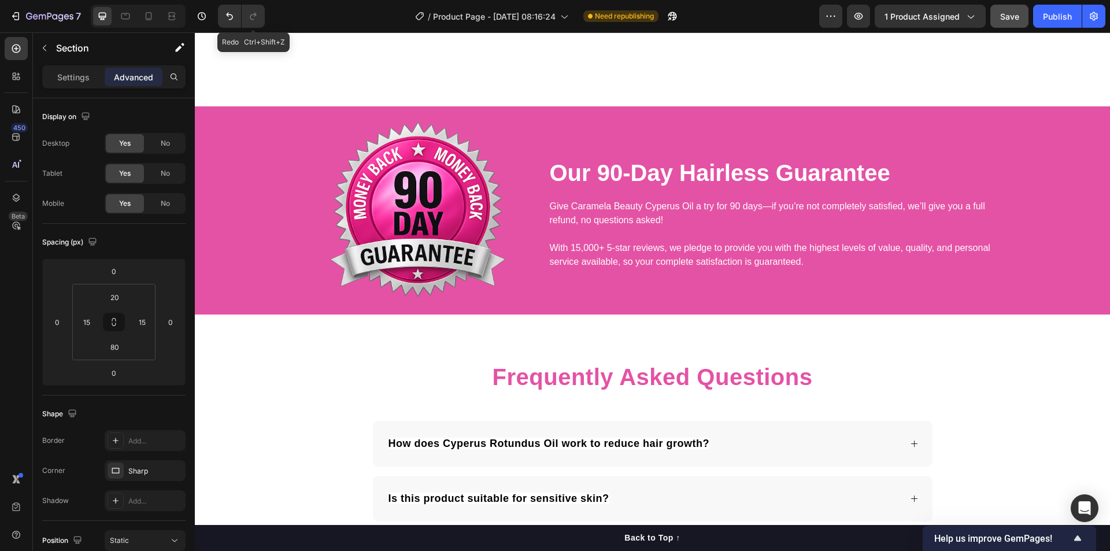
scroll to position [4370, 0]
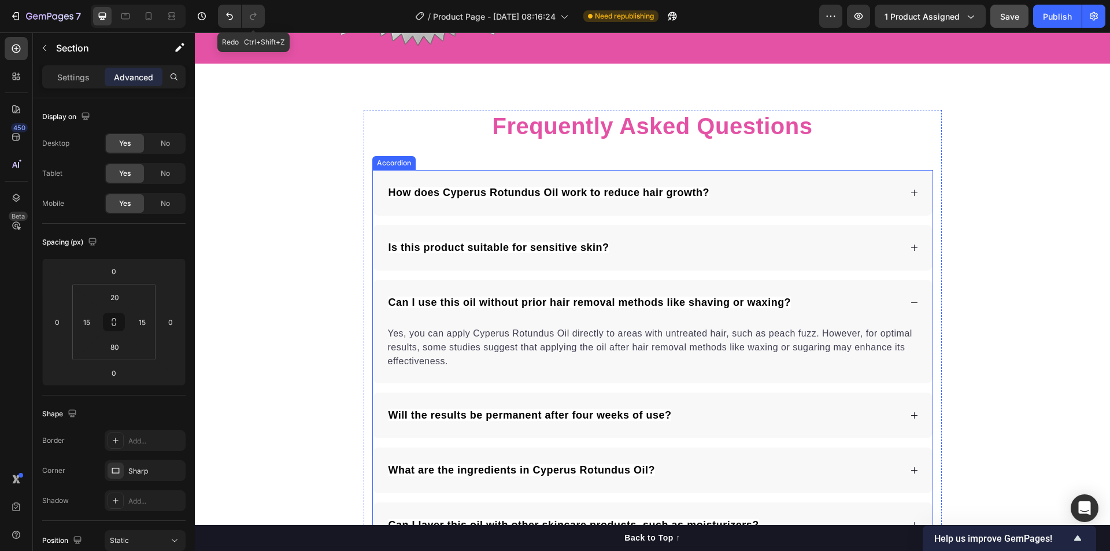
click at [823, 306] on div "Can I use this oil without prior hair removal methods like shaving or waxing?" at bounding box center [644, 303] width 514 height 18
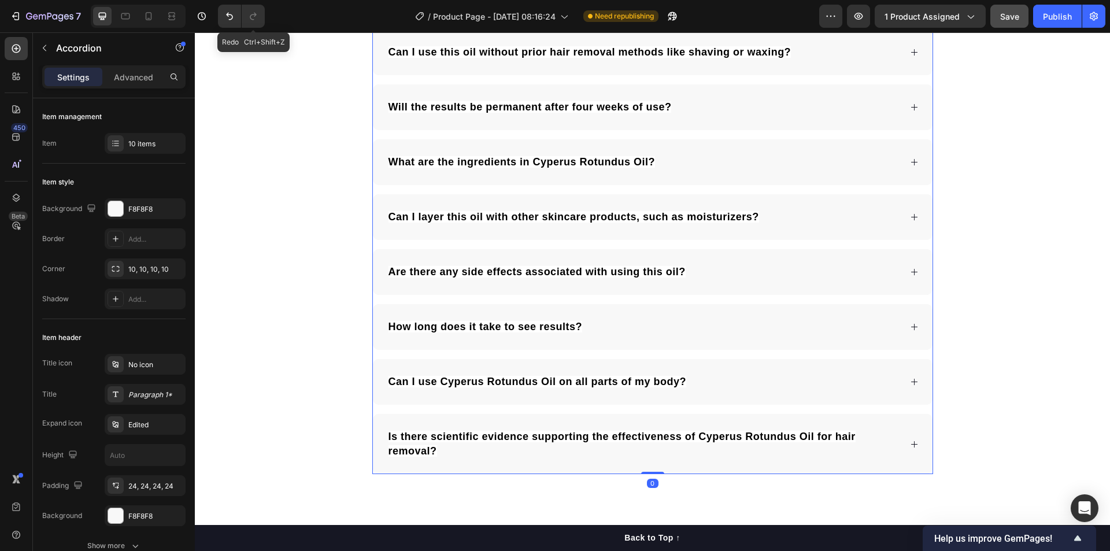
scroll to position [4870, 0]
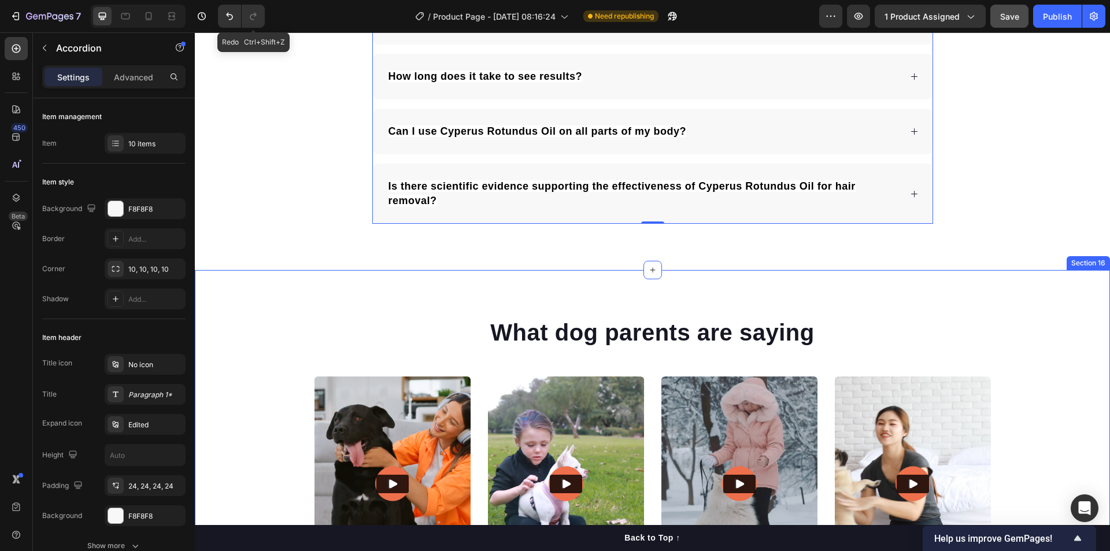
click at [764, 293] on div "What dog parents are saying Heading Video Video Video Video Video Carousel Row …" at bounding box center [652, 466] width 915 height 393
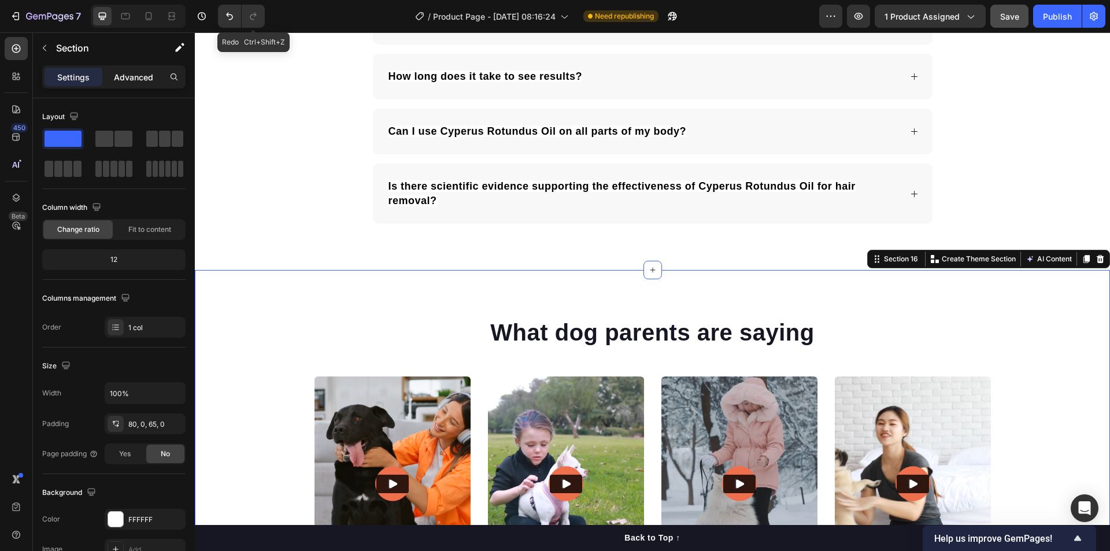
click at [136, 80] on p "Advanced" at bounding box center [133, 77] width 39 height 12
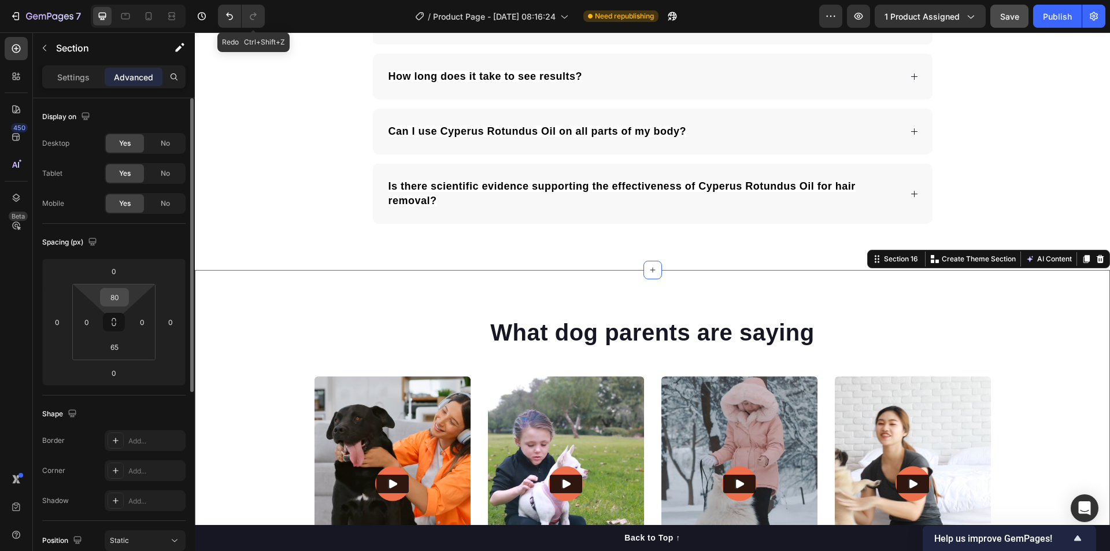
click at [117, 299] on input "80" at bounding box center [114, 296] width 23 height 17
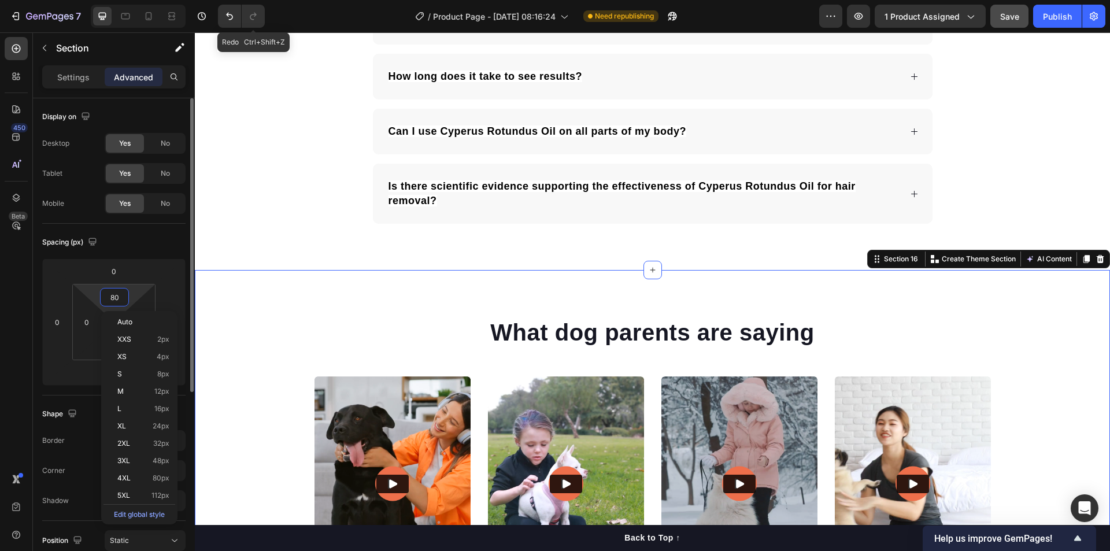
type input "0"
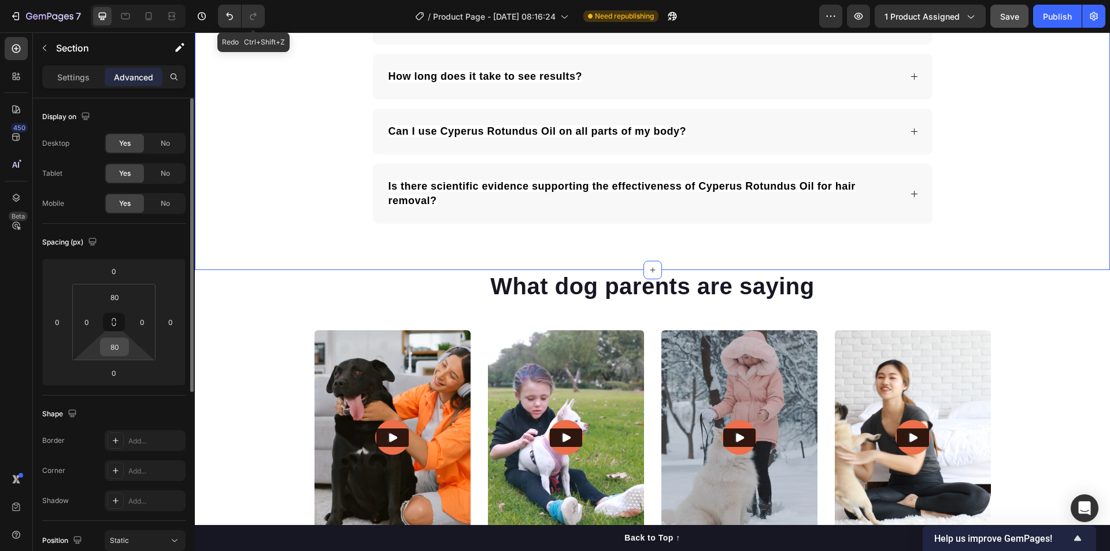
click at [114, 345] on input "80" at bounding box center [114, 346] width 23 height 17
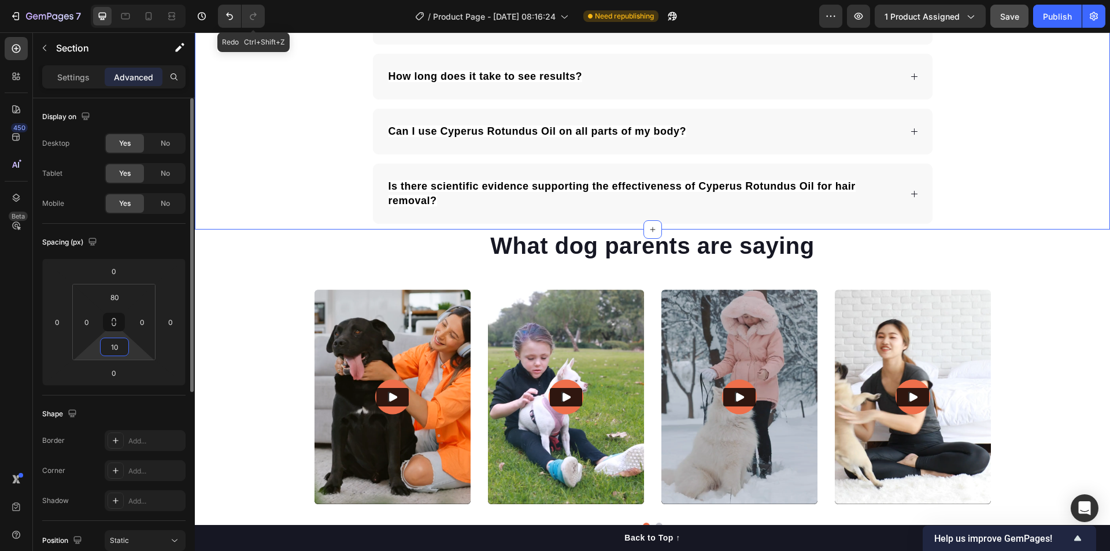
click at [114, 345] on input "10" at bounding box center [114, 346] width 23 height 17
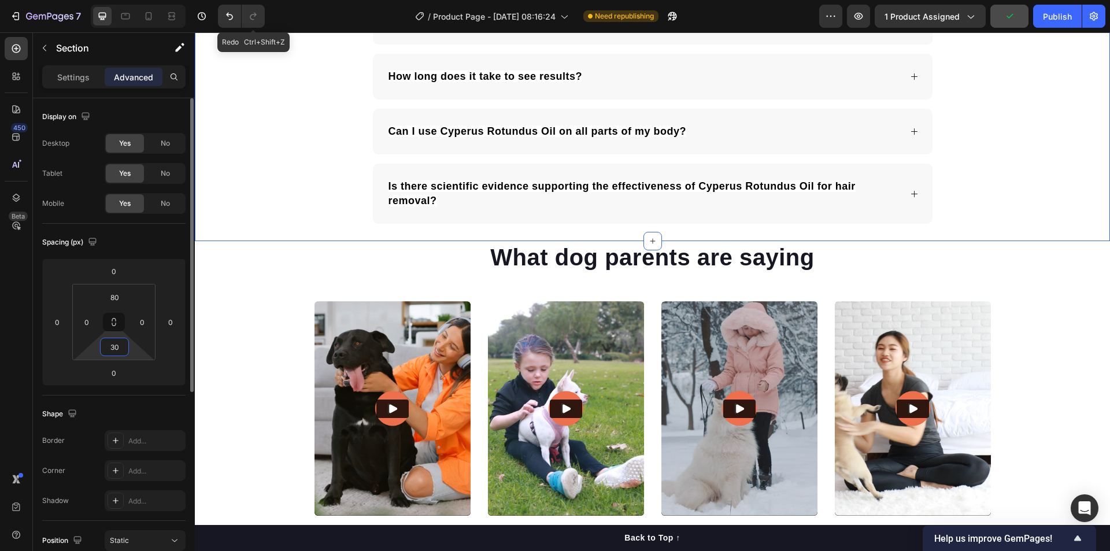
click at [114, 345] on input "30" at bounding box center [114, 346] width 23 height 17
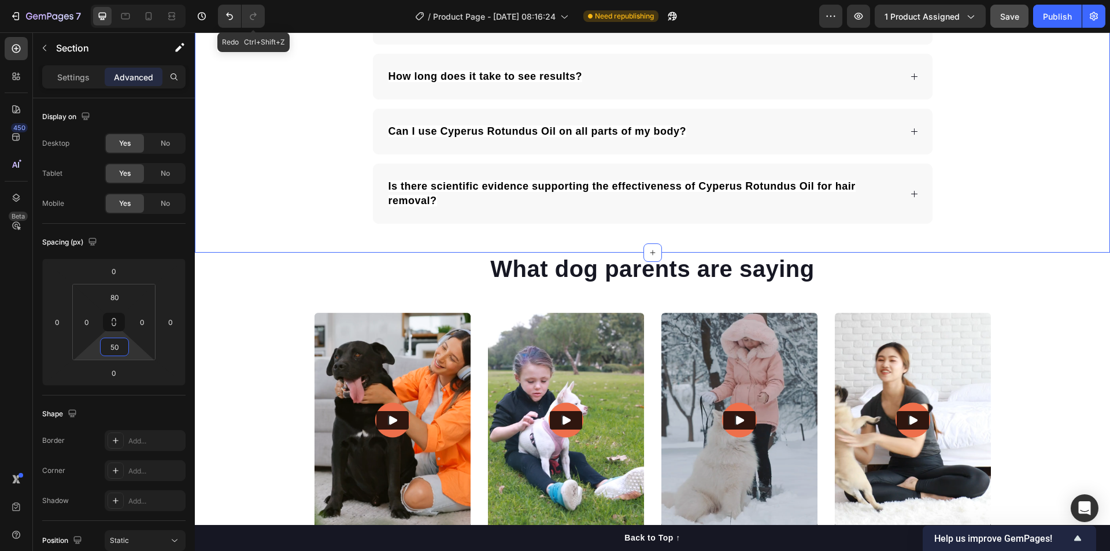
type input "50"
click at [1019, 17] on span "Save" at bounding box center [1009, 17] width 19 height 10
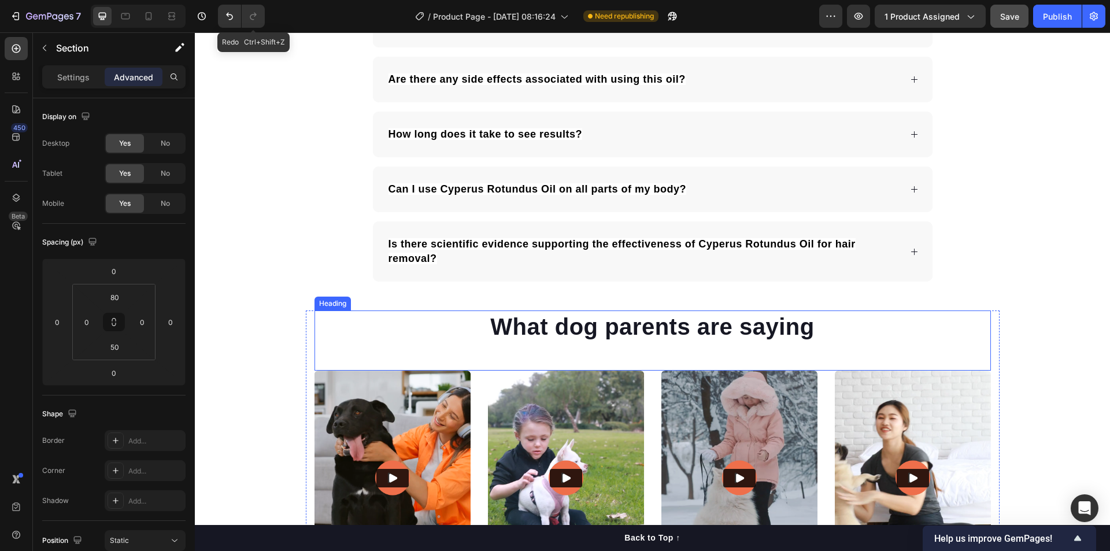
click at [564, 334] on h2 "What dog parents are saying" at bounding box center [652, 326] width 676 height 32
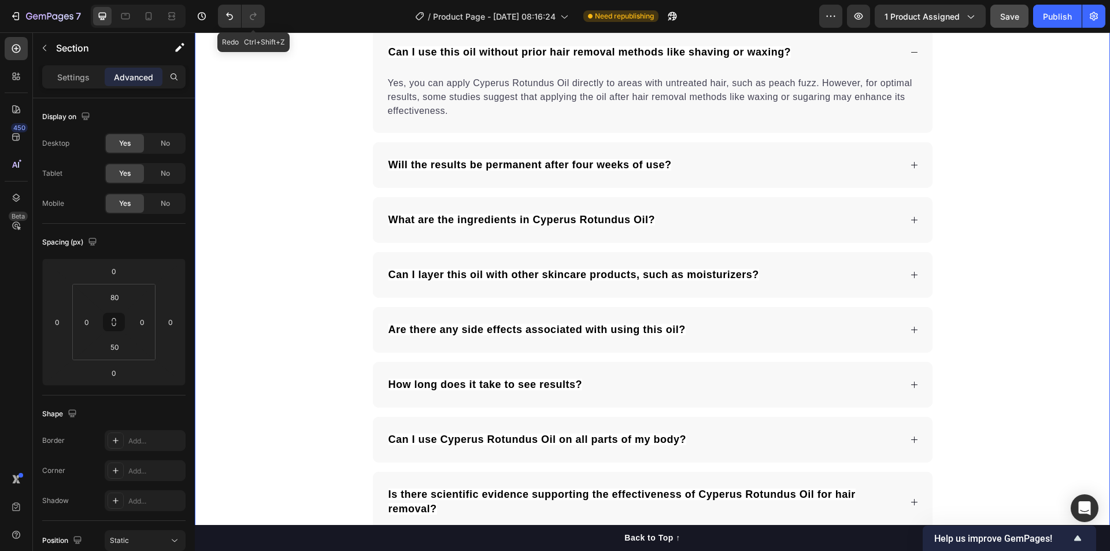
scroll to position [4370, 0]
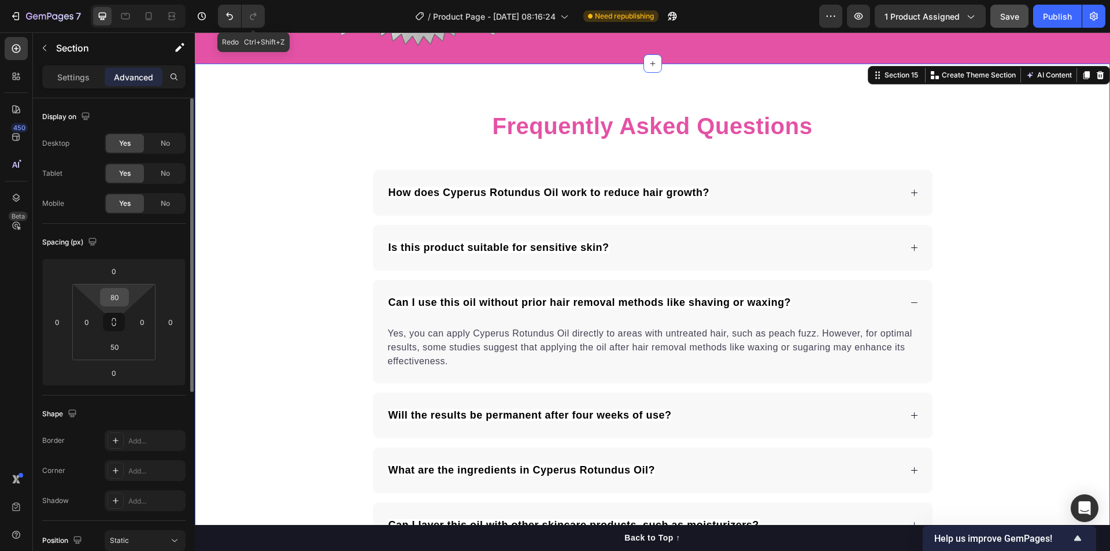
click at [117, 294] on input "80" at bounding box center [114, 296] width 23 height 17
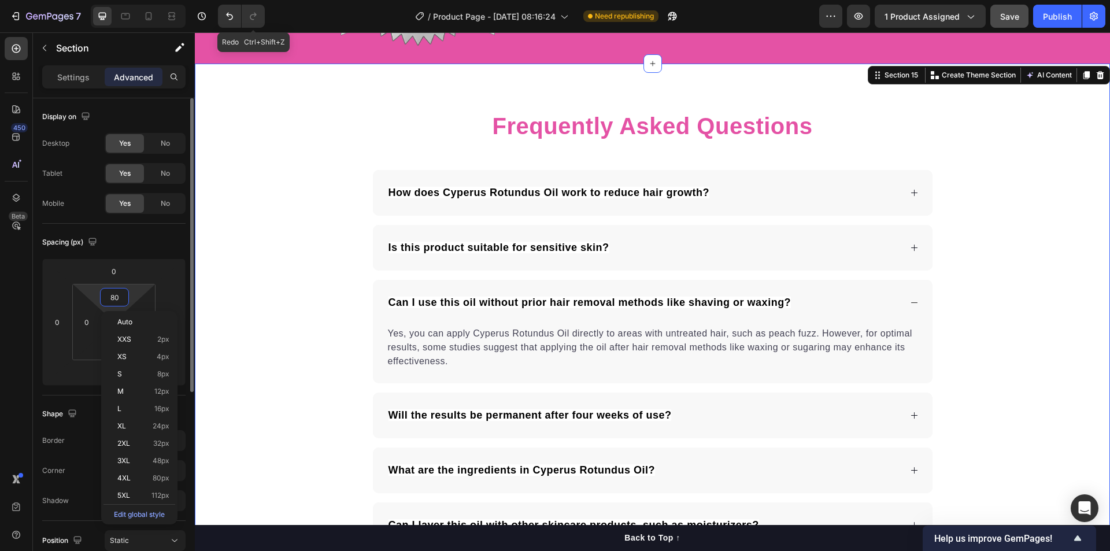
click at [117, 294] on input "80" at bounding box center [114, 296] width 23 height 17
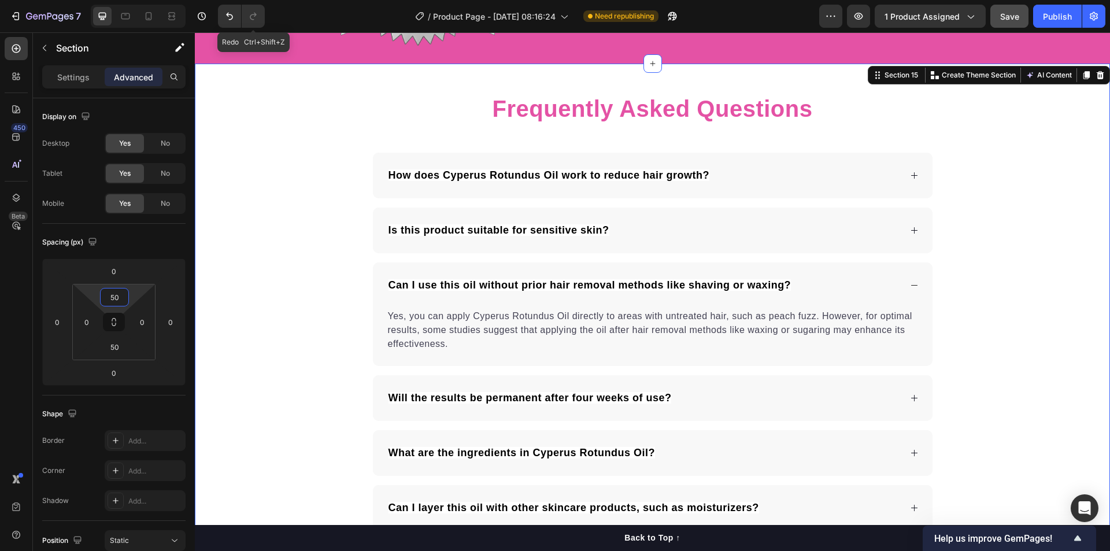
click at [297, 273] on div "Frequently Asked Questions Heading How does Cyperus Rotundus Oil work to reduce…" at bounding box center [652, 428] width 915 height 672
click at [145, 17] on icon at bounding box center [149, 16] width 12 height 12
type input "56"
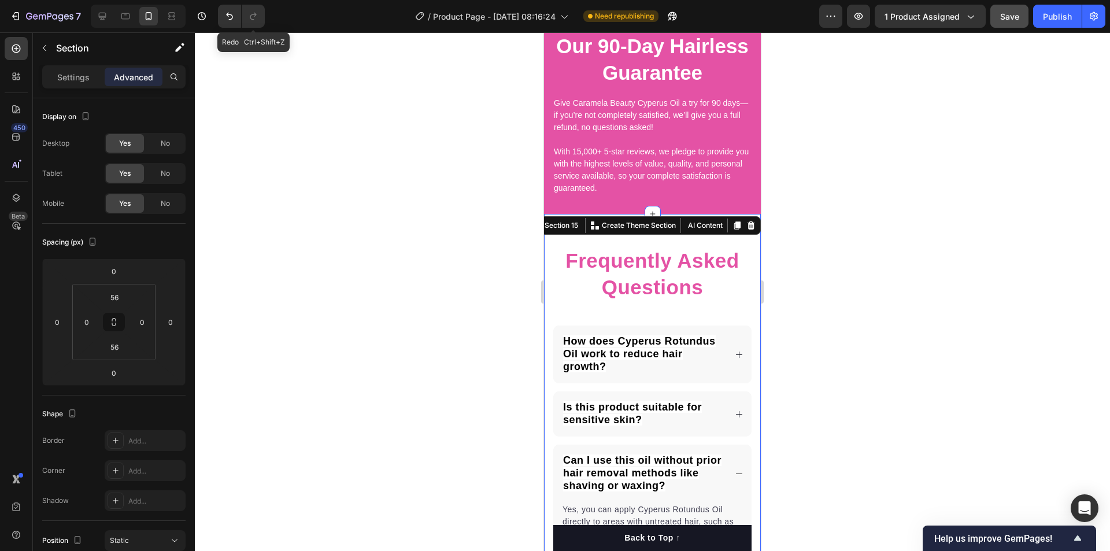
scroll to position [4502, 0]
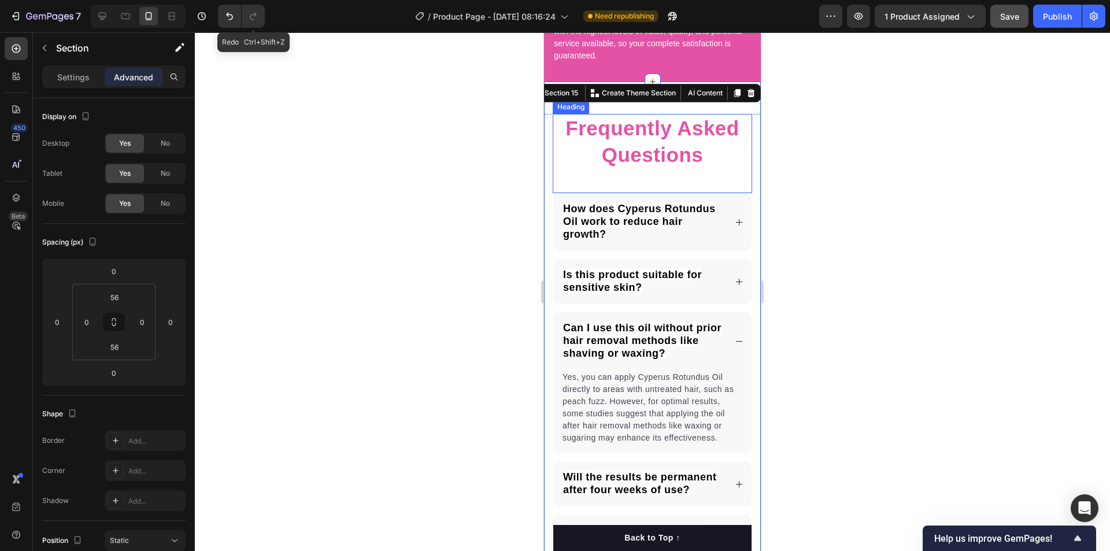
click at [690, 175] on div "Frequently Asked Questions Heading" at bounding box center [652, 153] width 199 height 79
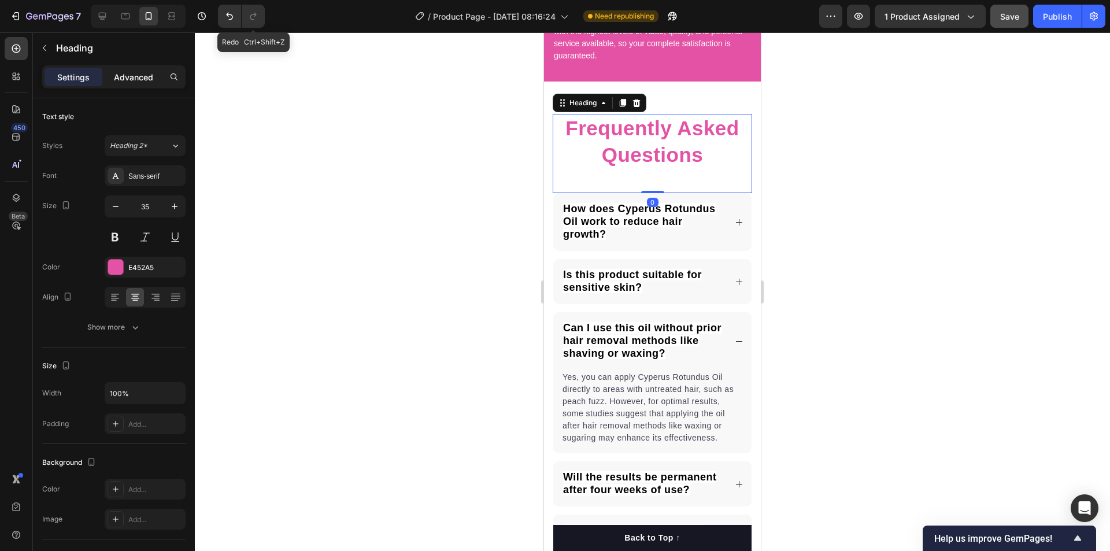
click at [138, 70] on div "Advanced" at bounding box center [134, 77] width 58 height 18
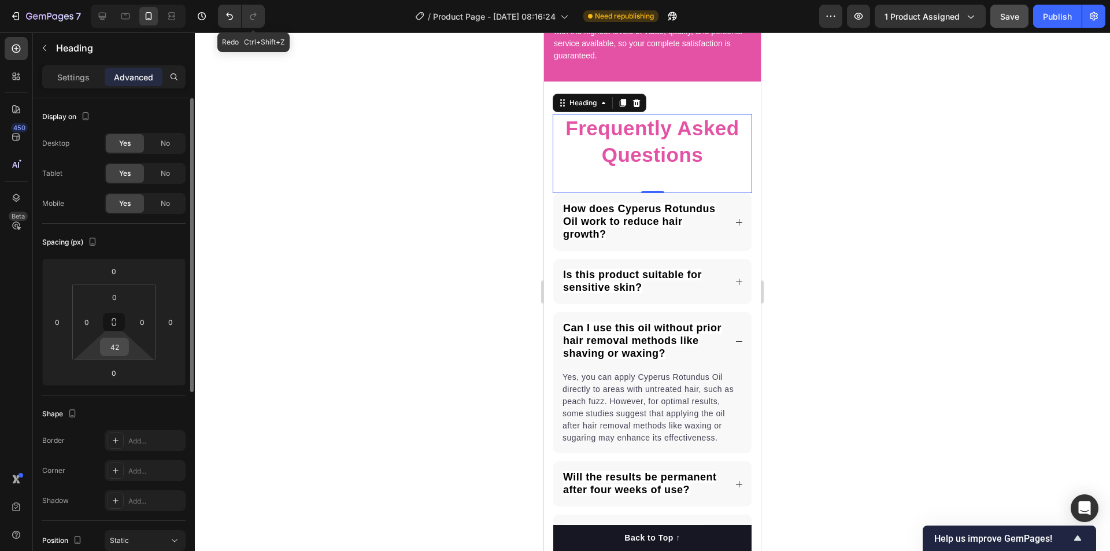
click at [117, 350] on input "42" at bounding box center [114, 346] width 23 height 17
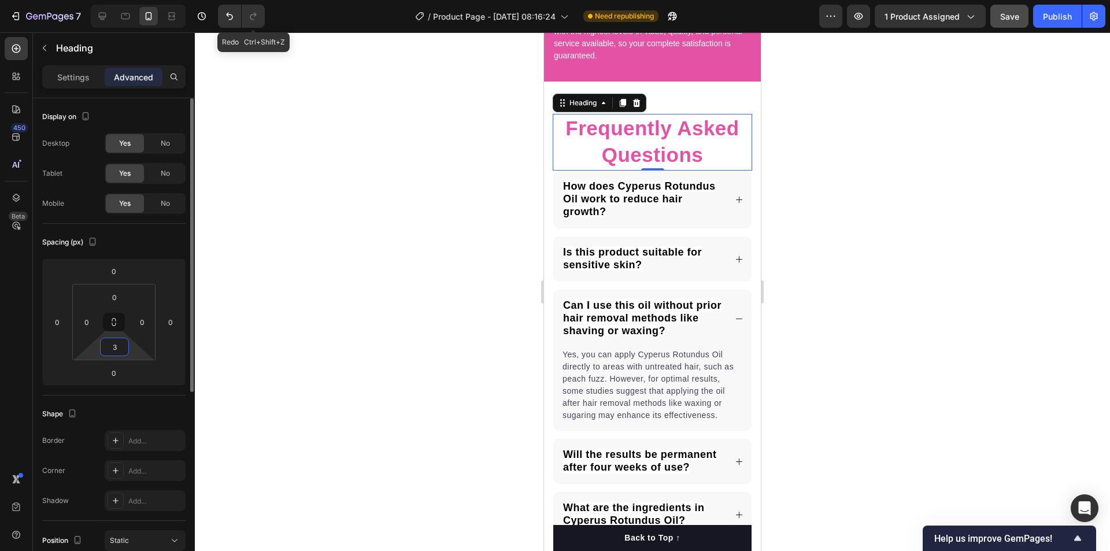
type input "30"
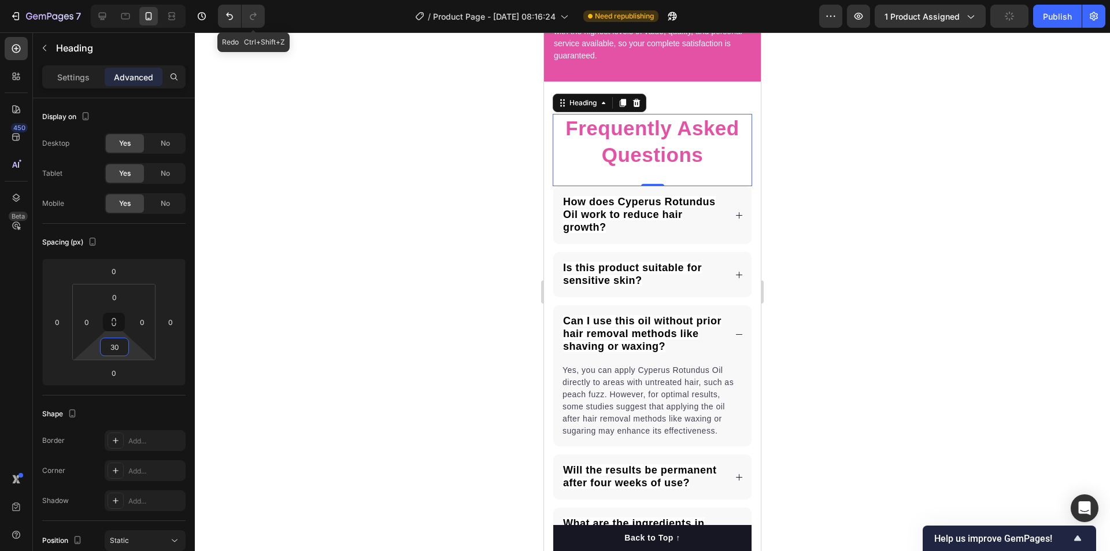
click at [377, 311] on div at bounding box center [652, 291] width 915 height 519
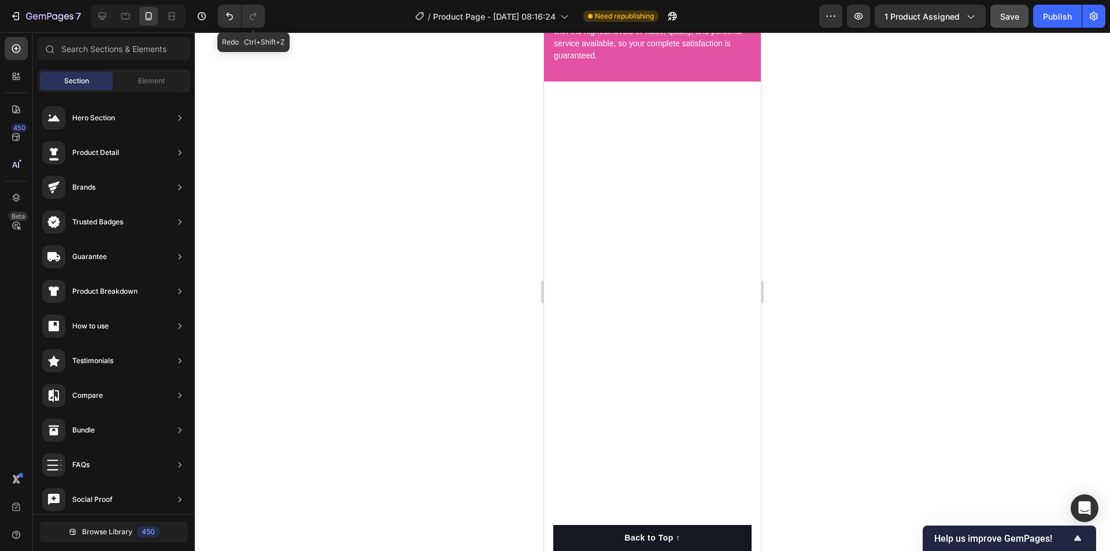
scroll to position [3249, 0]
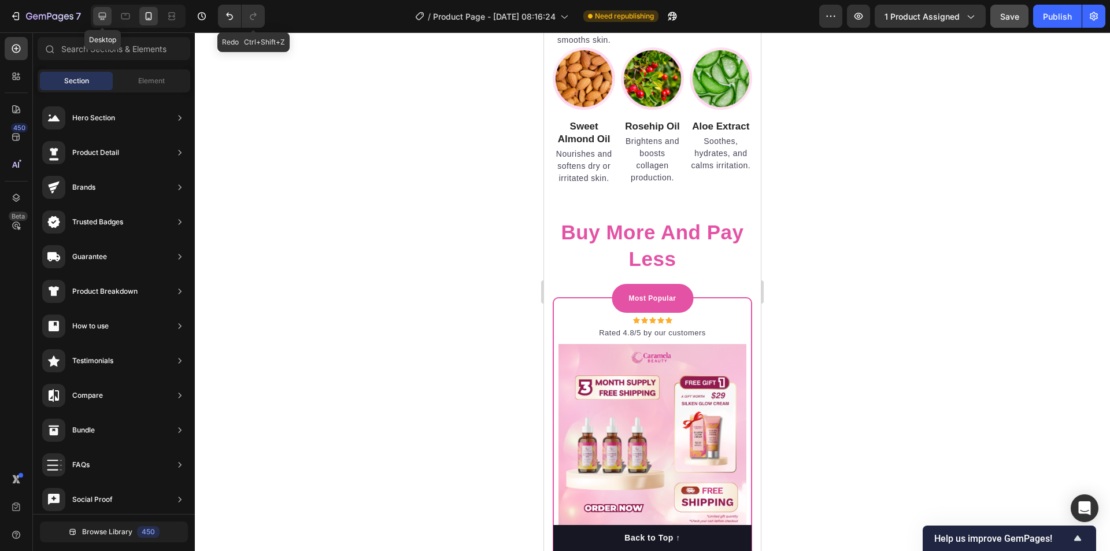
click at [101, 15] on icon at bounding box center [103, 16] width 12 height 12
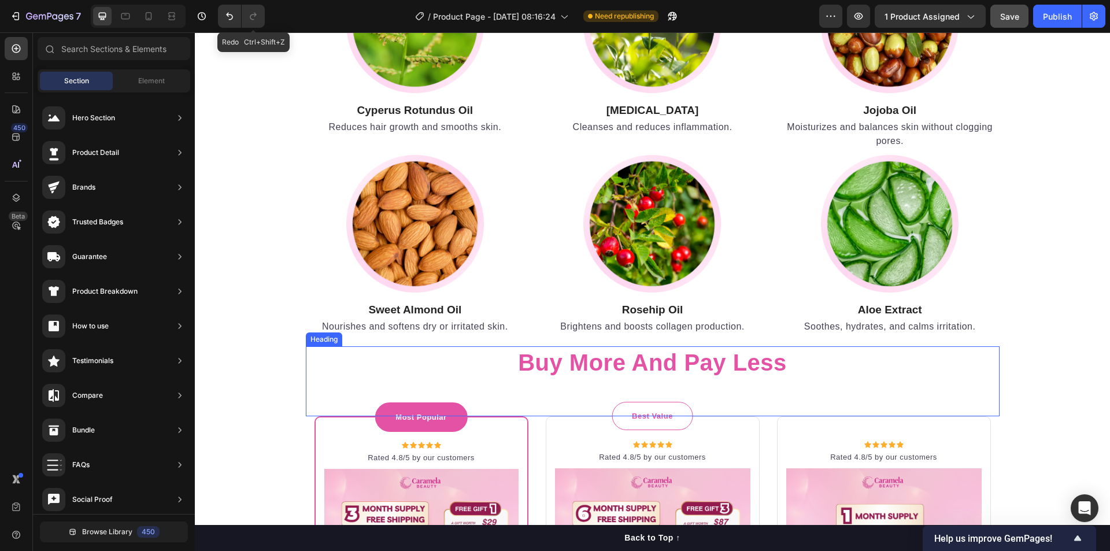
click at [878, 371] on h2 "buy more and pay less" at bounding box center [653, 362] width 694 height 32
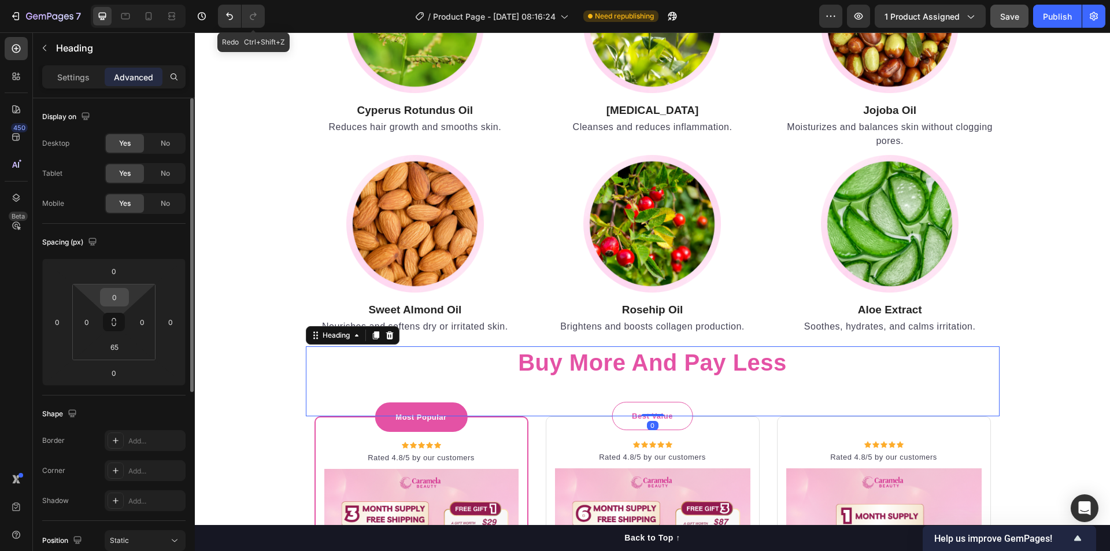
click at [117, 292] on input "0" at bounding box center [114, 296] width 23 height 17
type input "30"
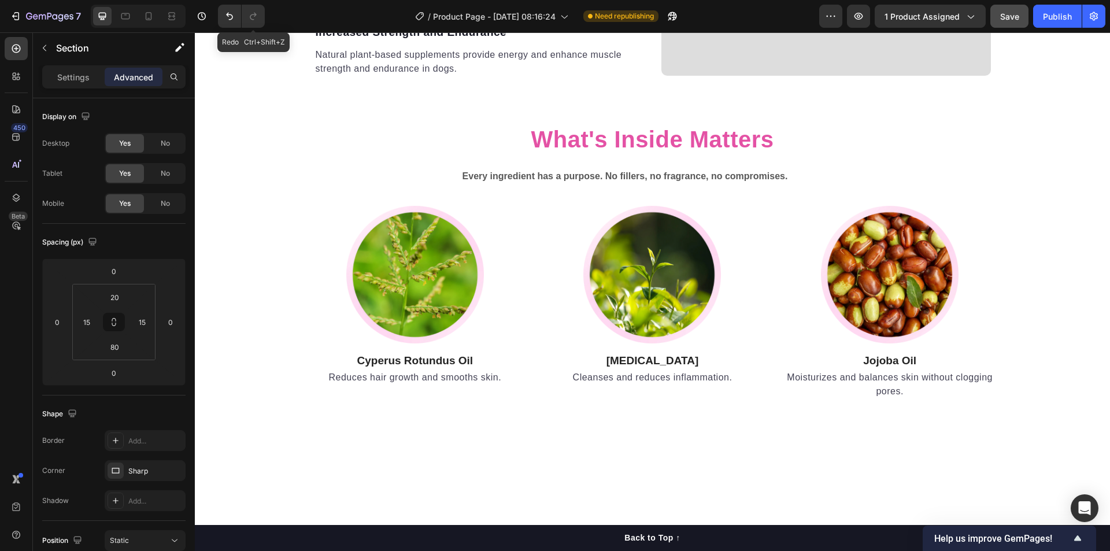
scroll to position [2748, 0]
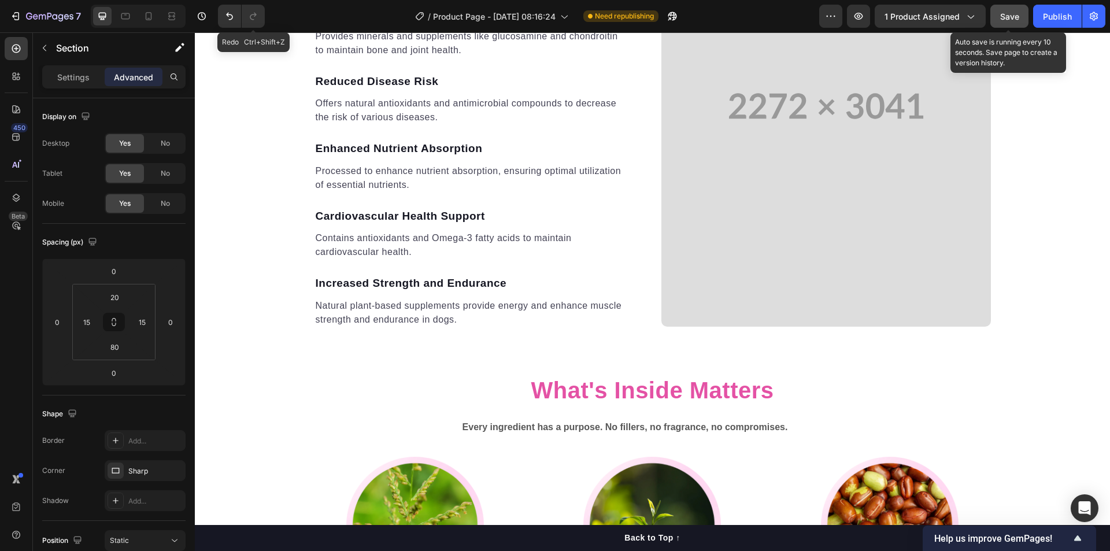
click at [1002, 16] on span "Save" at bounding box center [1009, 17] width 19 height 10
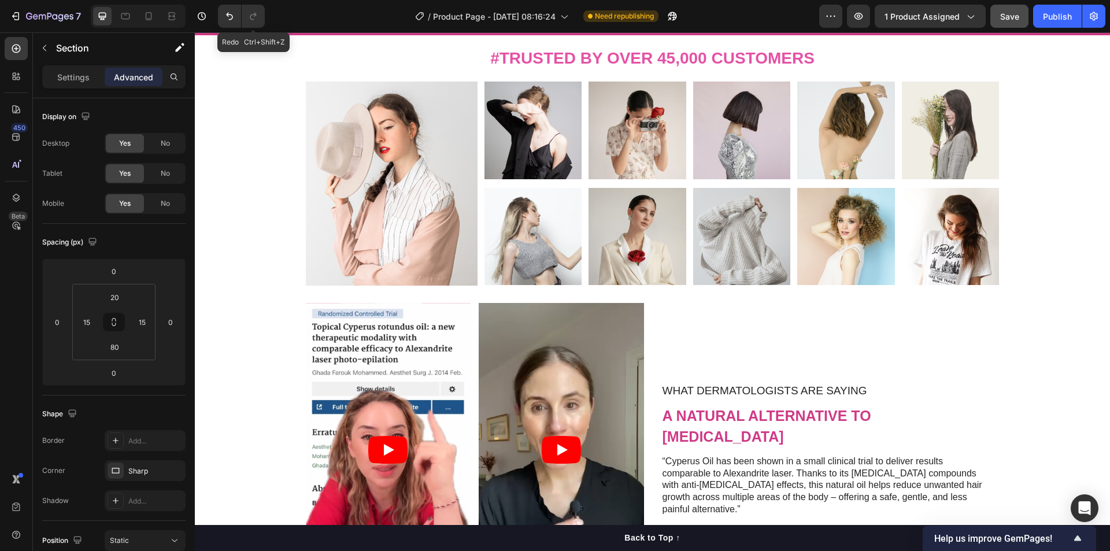
scroll to position [752, 0]
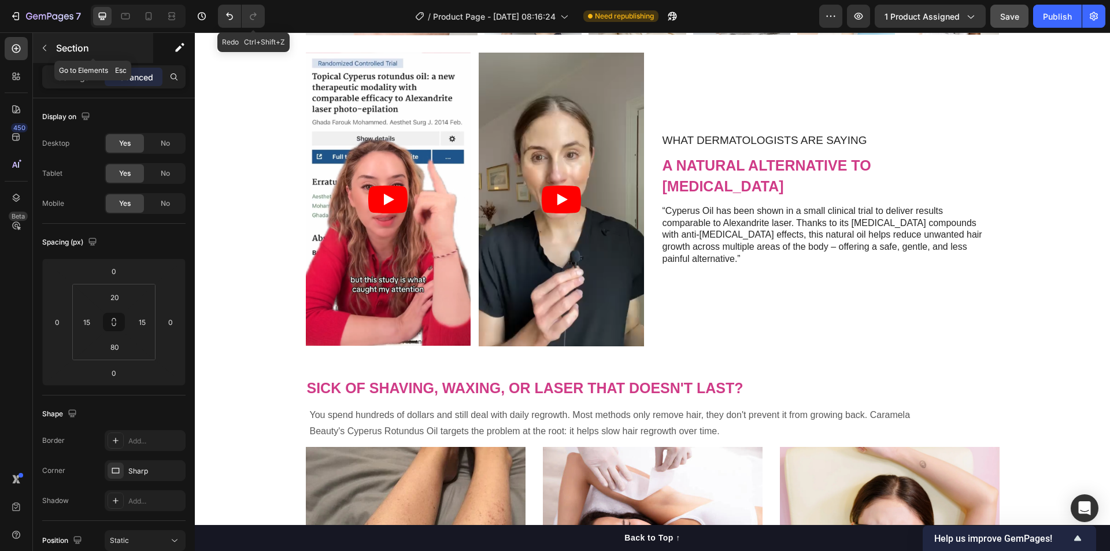
click at [50, 48] on button "button" at bounding box center [44, 48] width 18 height 18
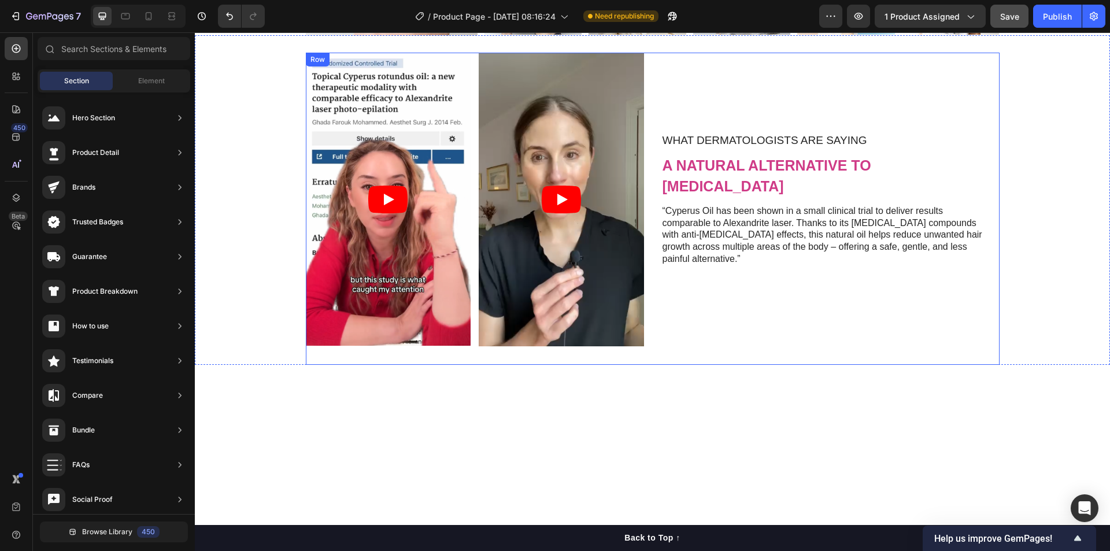
scroll to position [501, 0]
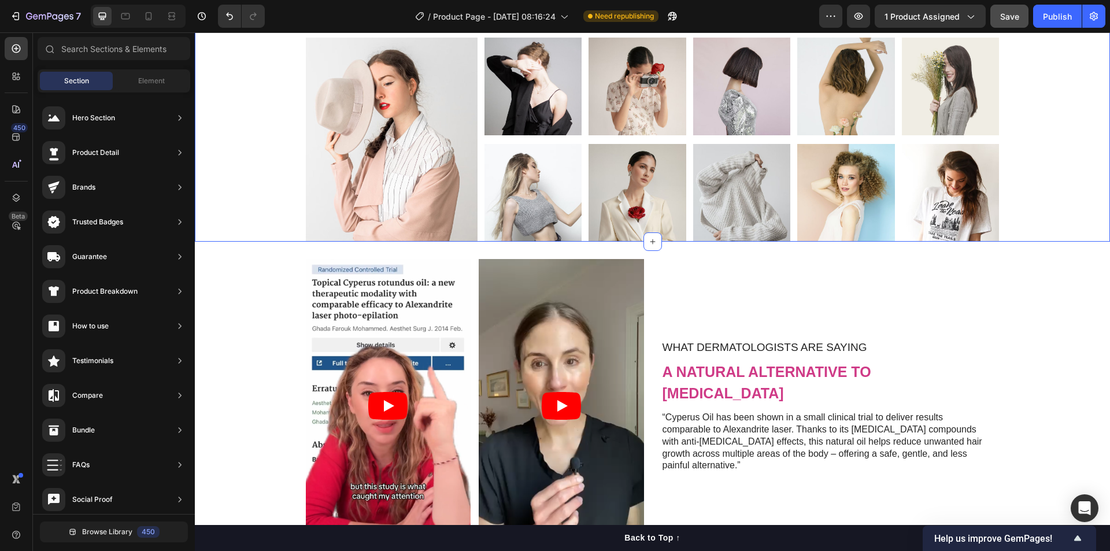
click at [1030, 242] on div "#Trusted by Over 45,000 Customers Heading Row Image Image Image Image Image Ima…" at bounding box center [652, 122] width 898 height 239
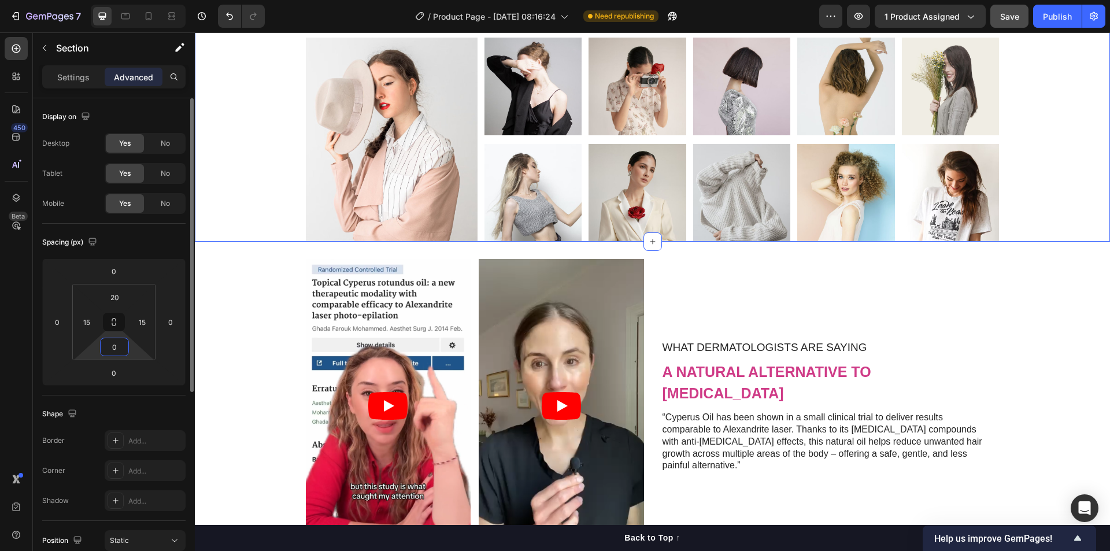
click at [116, 351] on input "0" at bounding box center [114, 346] width 23 height 17
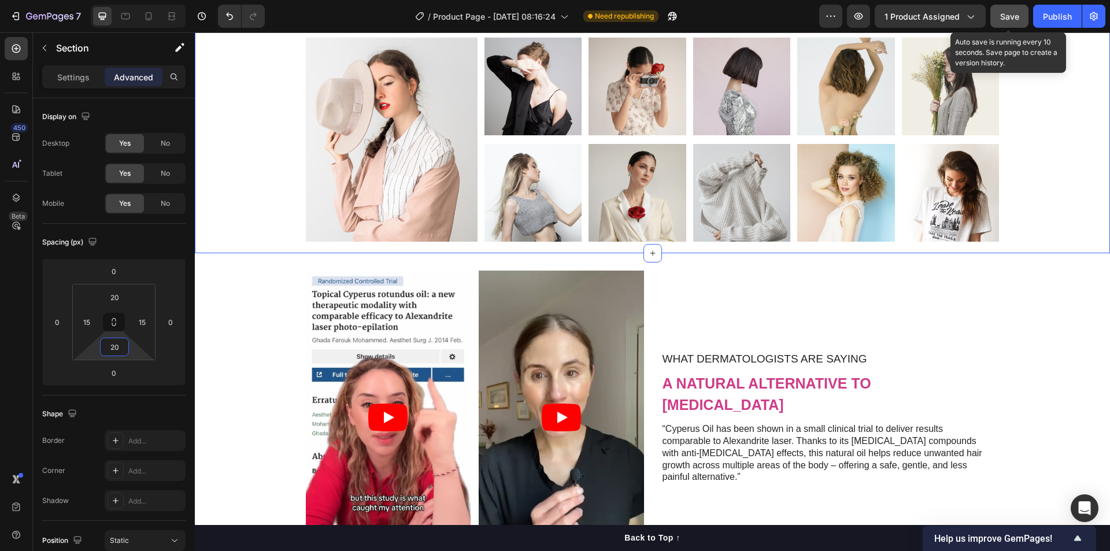
type input "20"
click at [1009, 18] on span "Save" at bounding box center [1009, 17] width 19 height 10
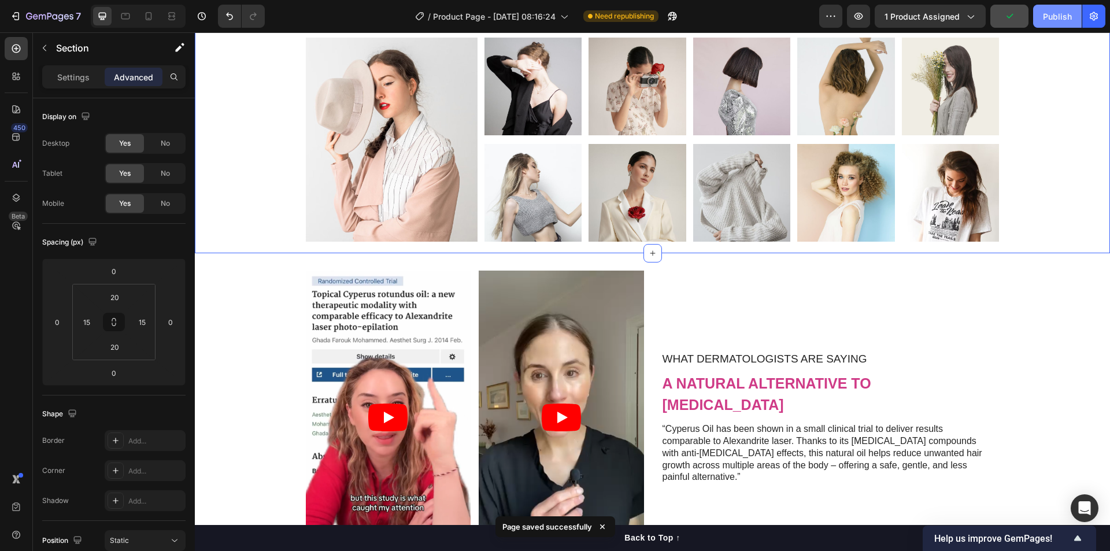
click at [1049, 16] on div "Publish" at bounding box center [1057, 16] width 29 height 12
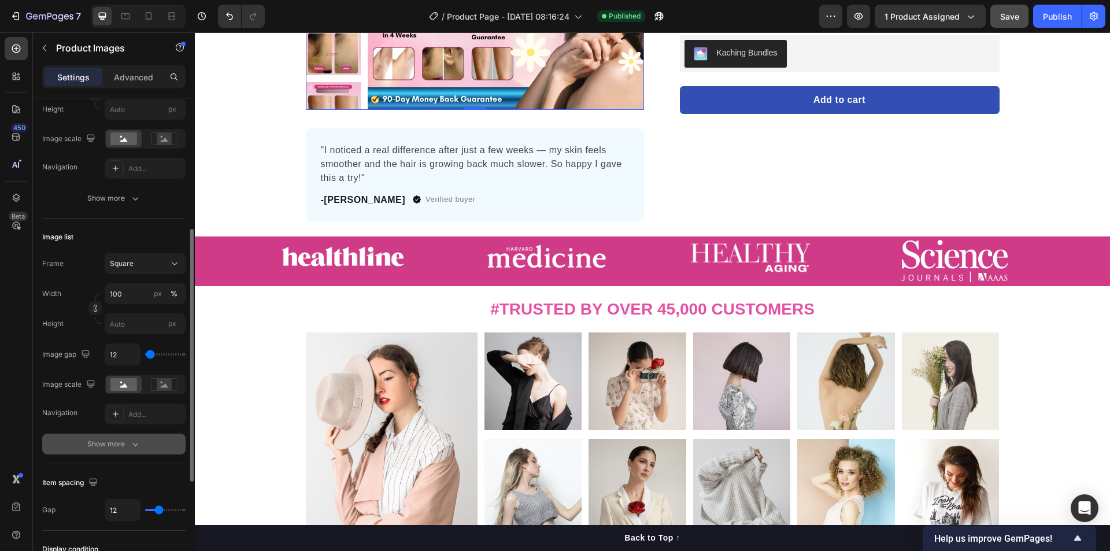
scroll to position [446, 0]
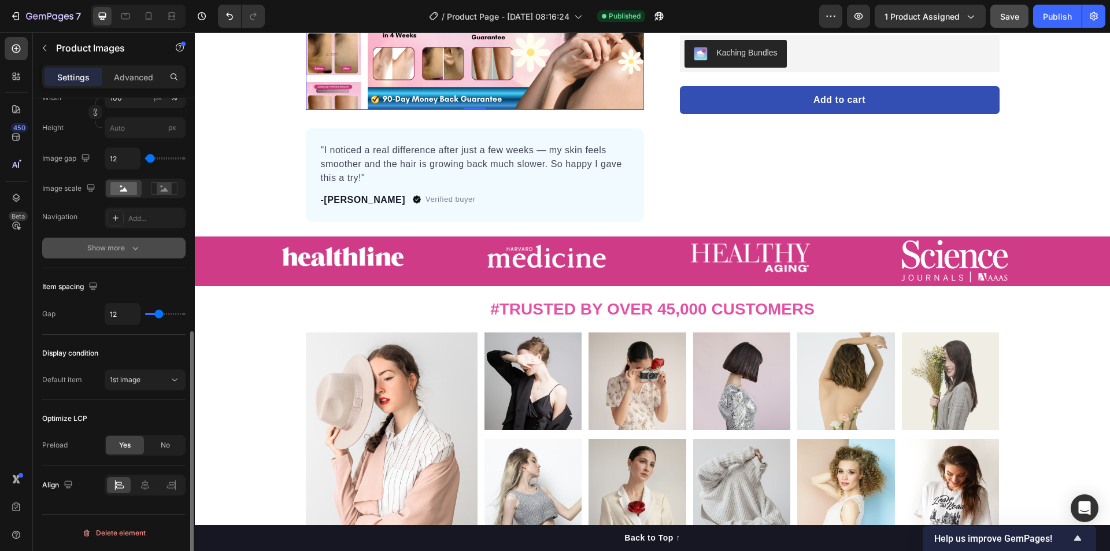
click at [134, 247] on icon "button" at bounding box center [135, 248] width 12 height 12
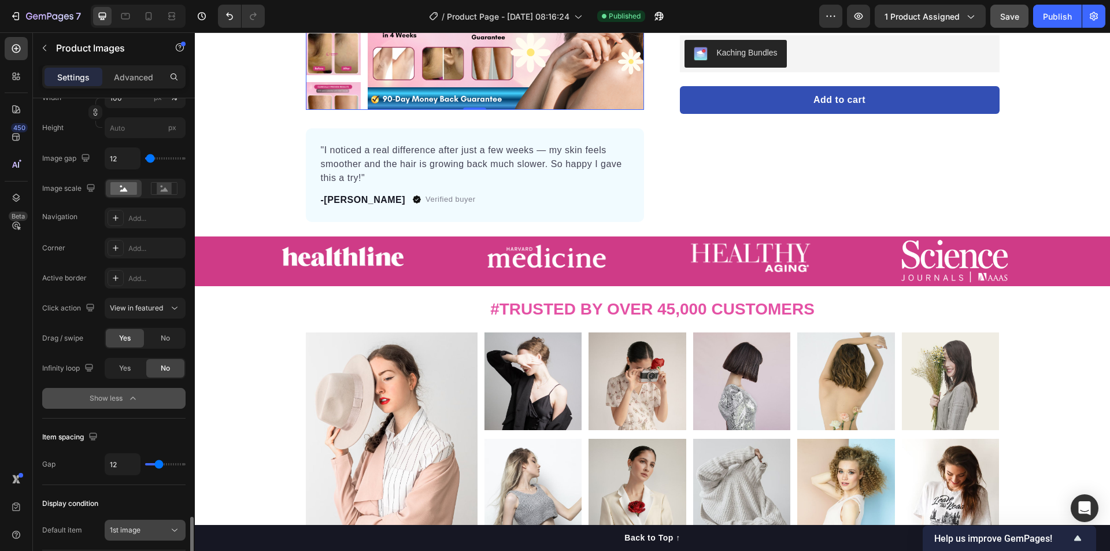
scroll to position [597, 0]
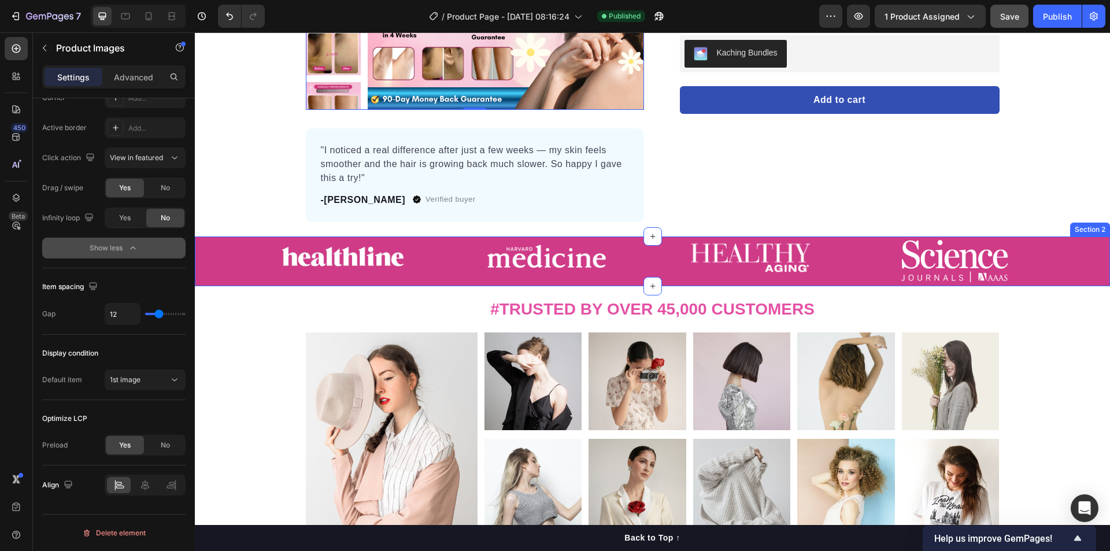
click at [220, 278] on div "Image Image Image Image Carousel" at bounding box center [652, 261] width 915 height 44
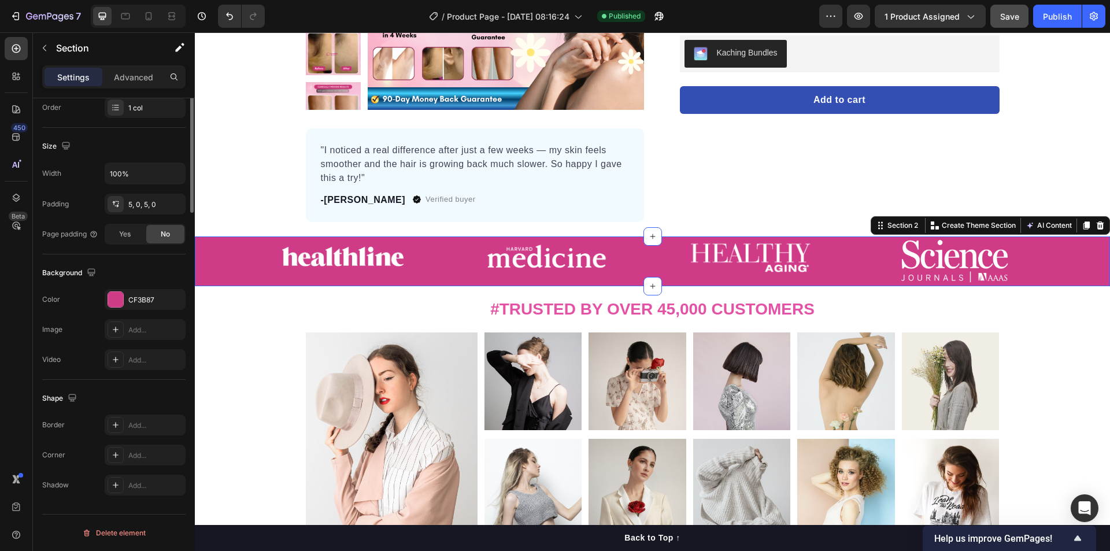
scroll to position [0, 0]
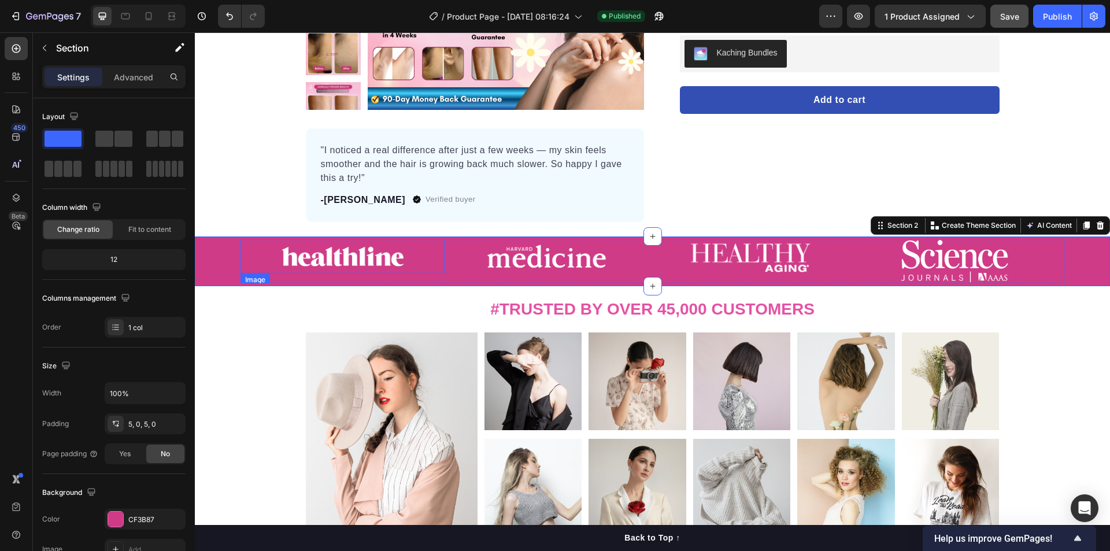
click at [384, 261] on img at bounding box center [343, 256] width 123 height 34
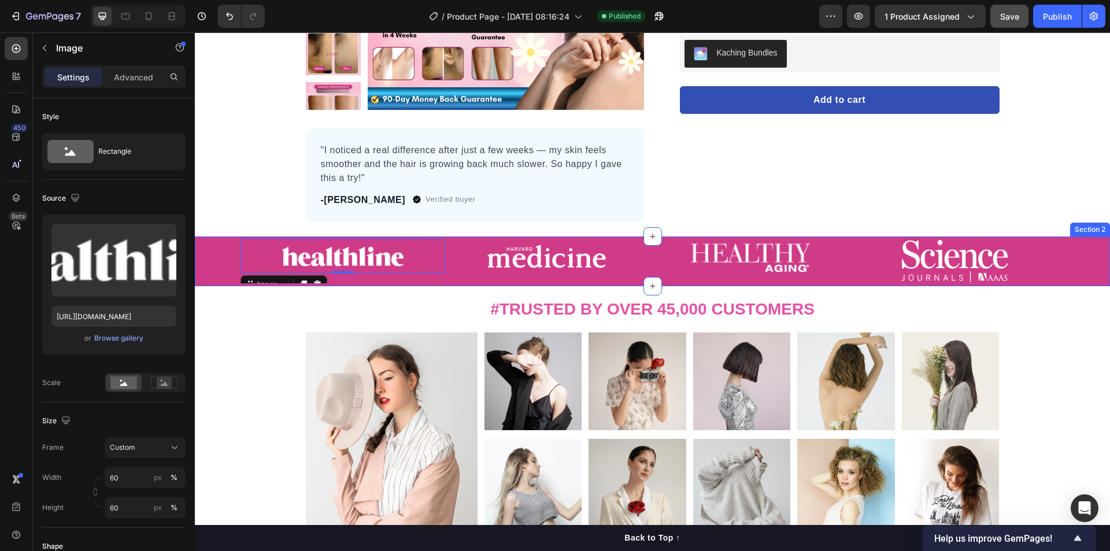
click at [216, 276] on div "Image 0 Image Image Image Carousel" at bounding box center [652, 261] width 915 height 44
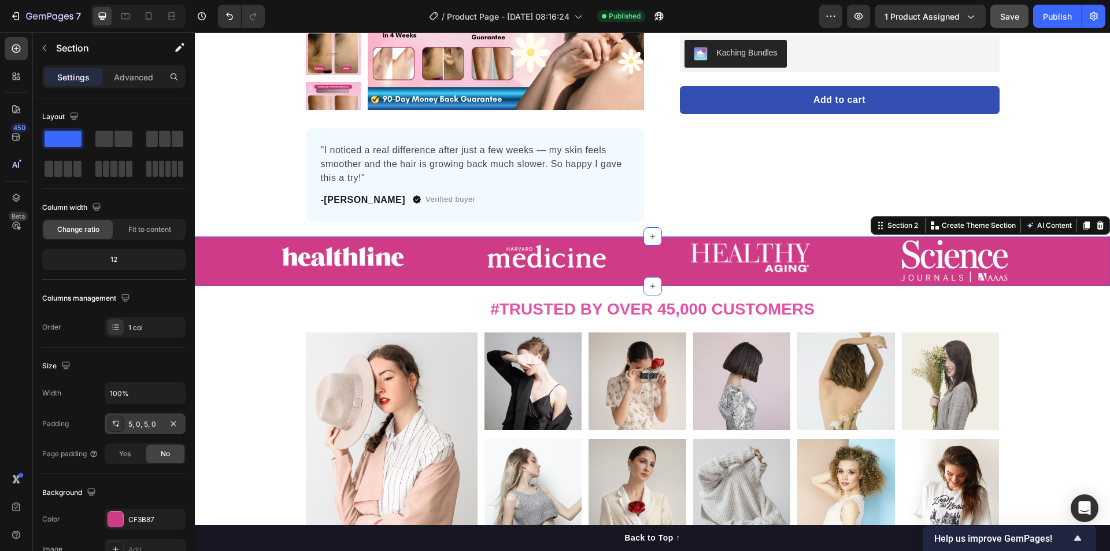
click at [159, 428] on div "5, 0, 5, 0" at bounding box center [145, 424] width 34 height 10
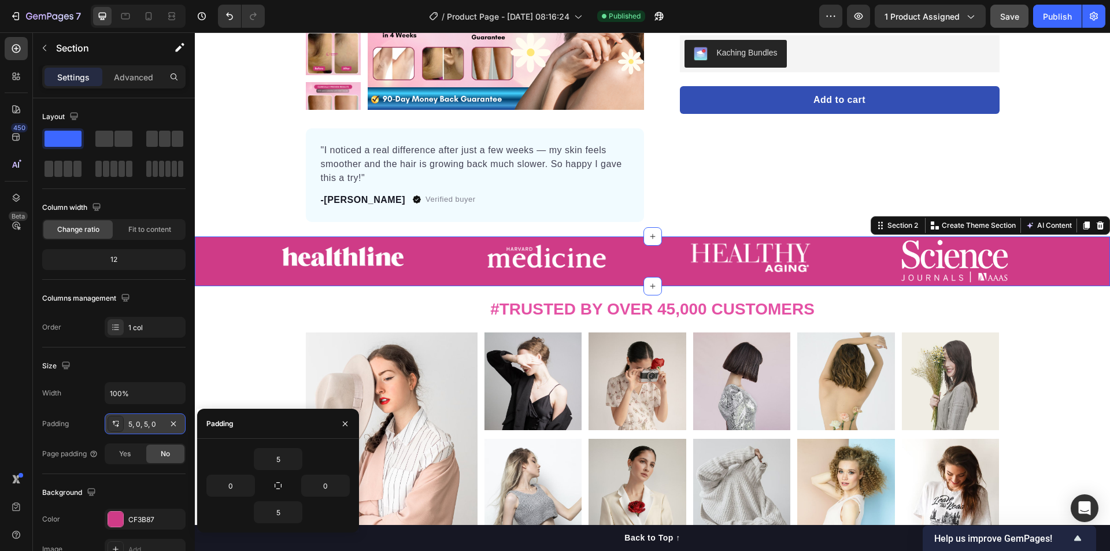
click at [159, 428] on div "5, 0, 5, 0" at bounding box center [145, 424] width 34 height 10
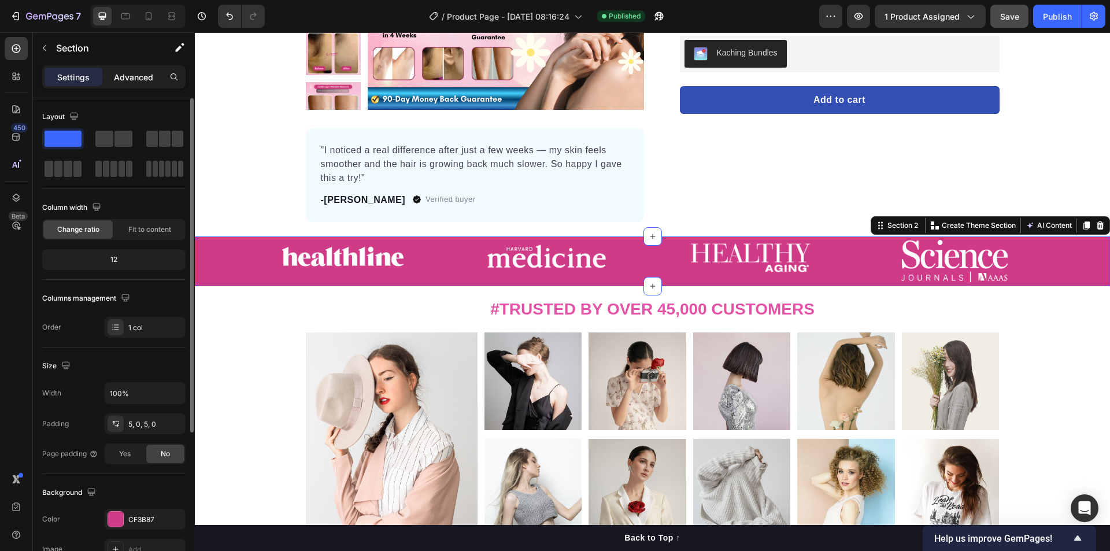
click at [125, 74] on p "Advanced" at bounding box center [133, 77] width 39 height 12
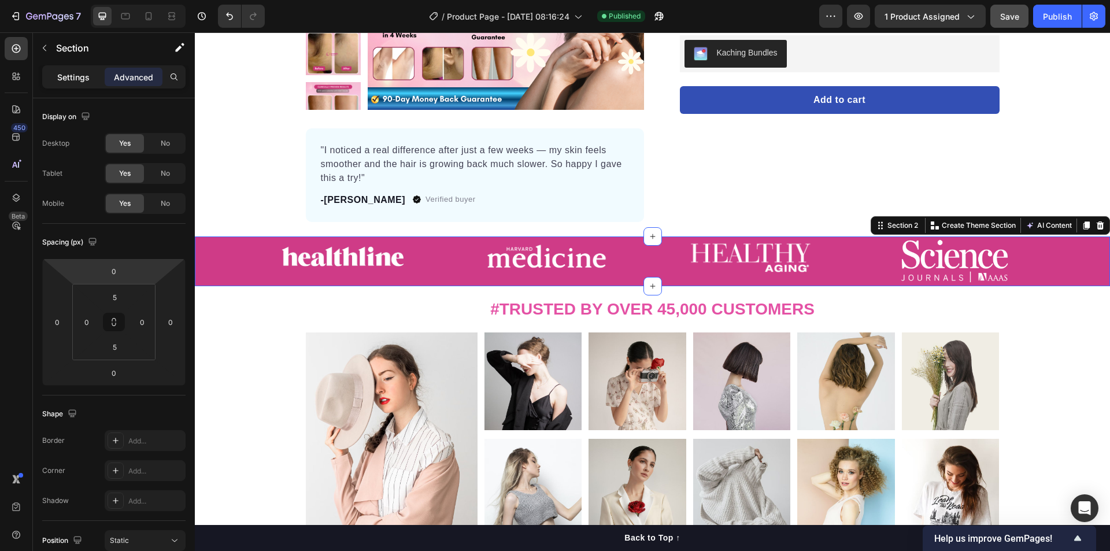
click at [82, 80] on p "Settings" at bounding box center [73, 77] width 32 height 12
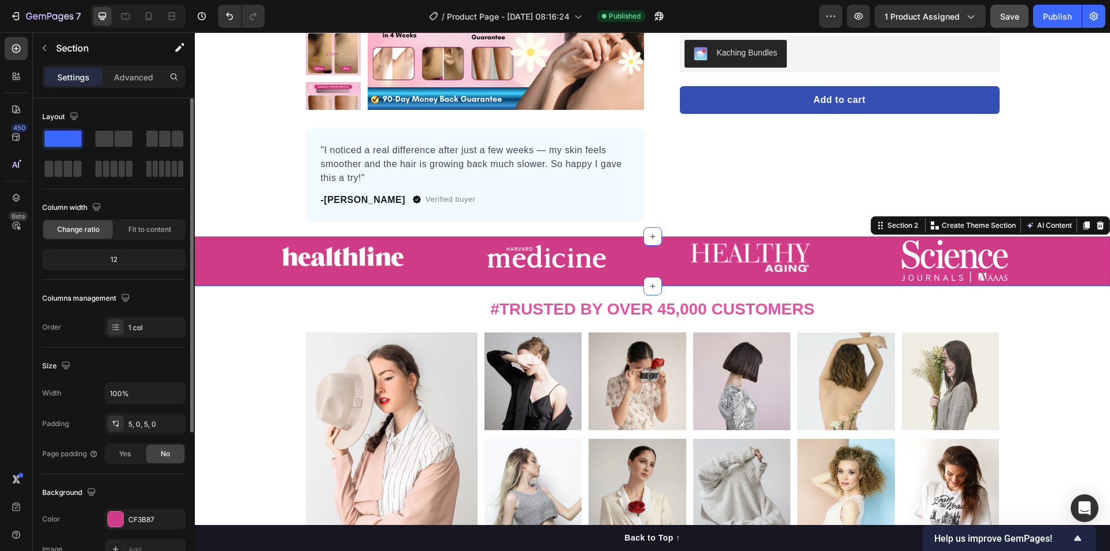
scroll to position [220, 0]
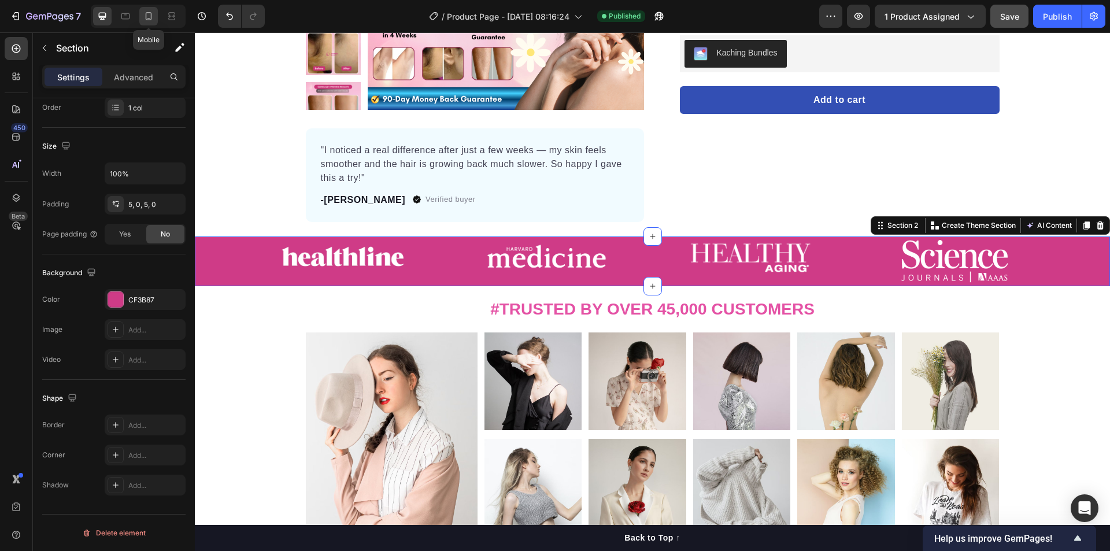
click at [147, 18] on icon at bounding box center [149, 16] width 12 height 12
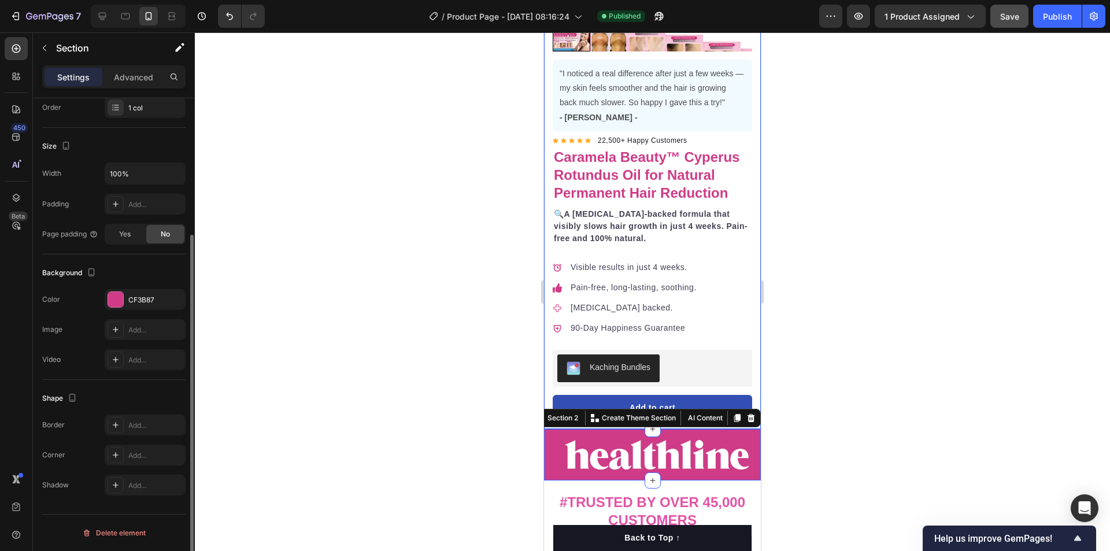
click at [901, 363] on div at bounding box center [652, 291] width 915 height 519
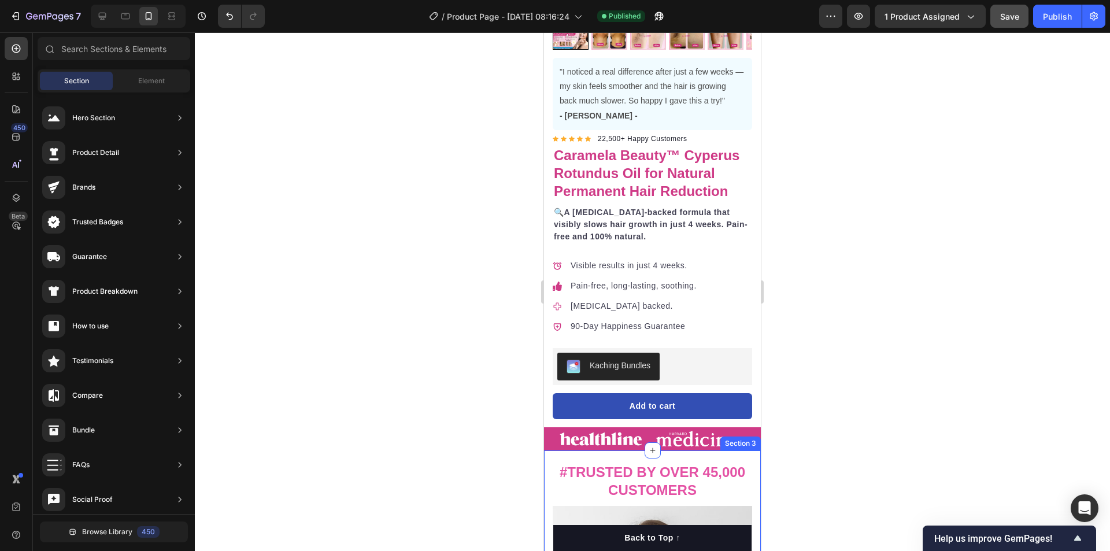
scroll to position [498, 0]
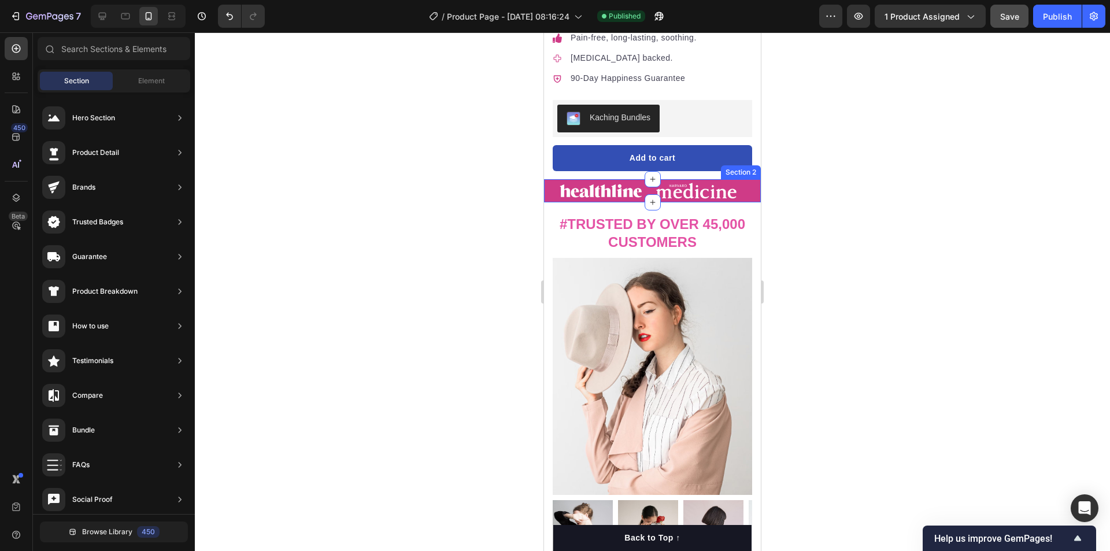
click at [549, 183] on div "Image Image Image Image Carousel" at bounding box center [652, 190] width 217 height 23
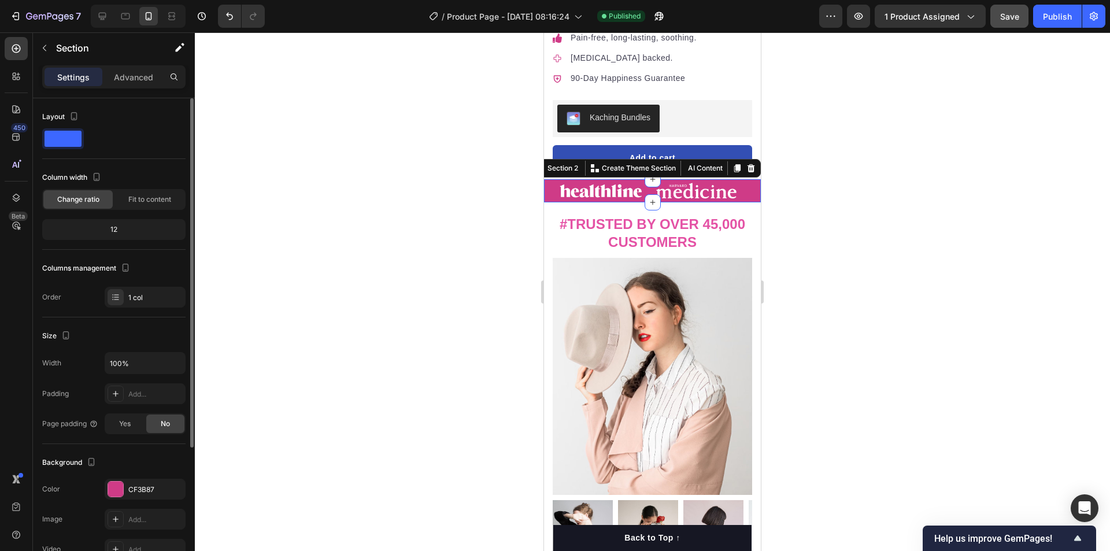
scroll to position [190, 0]
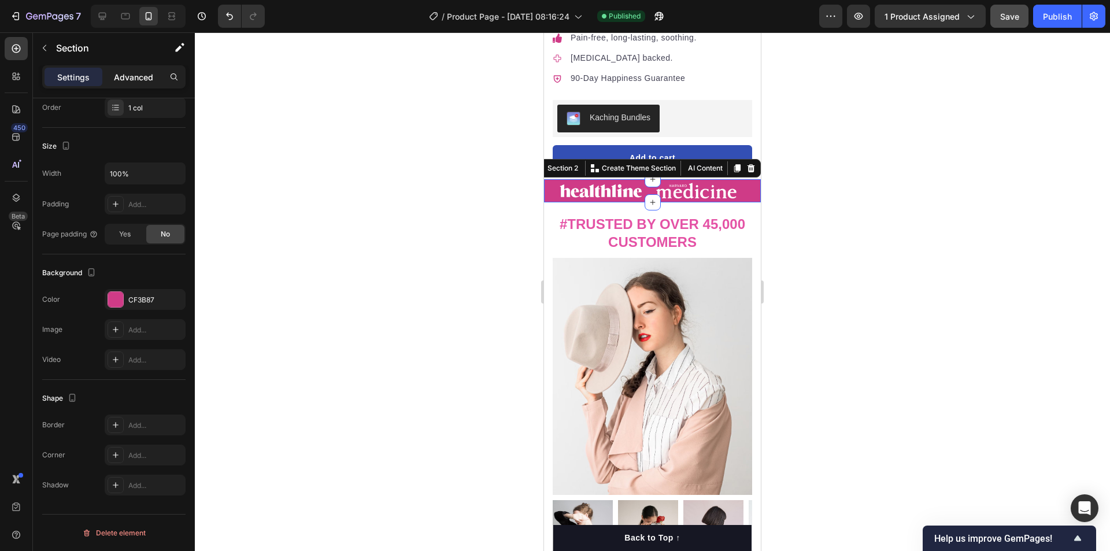
click at [142, 75] on p "Advanced" at bounding box center [133, 77] width 39 height 12
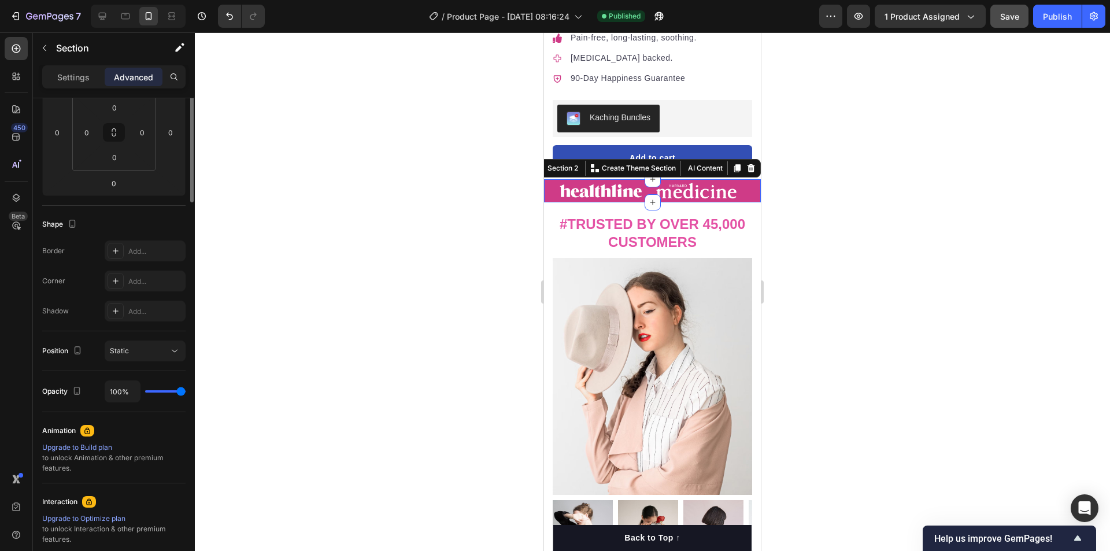
scroll to position [0, 0]
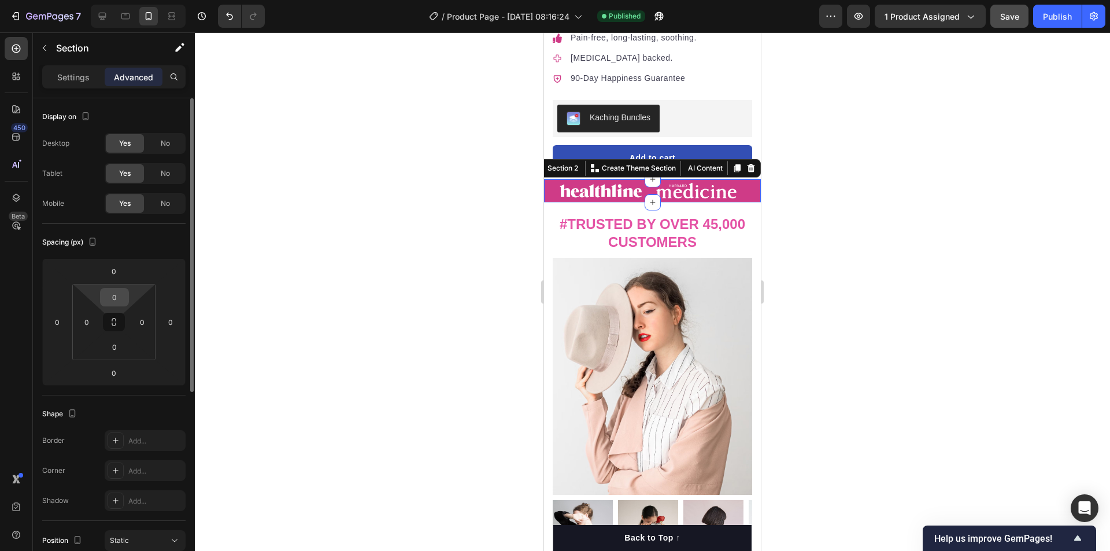
click at [117, 291] on input "0" at bounding box center [114, 296] width 23 height 17
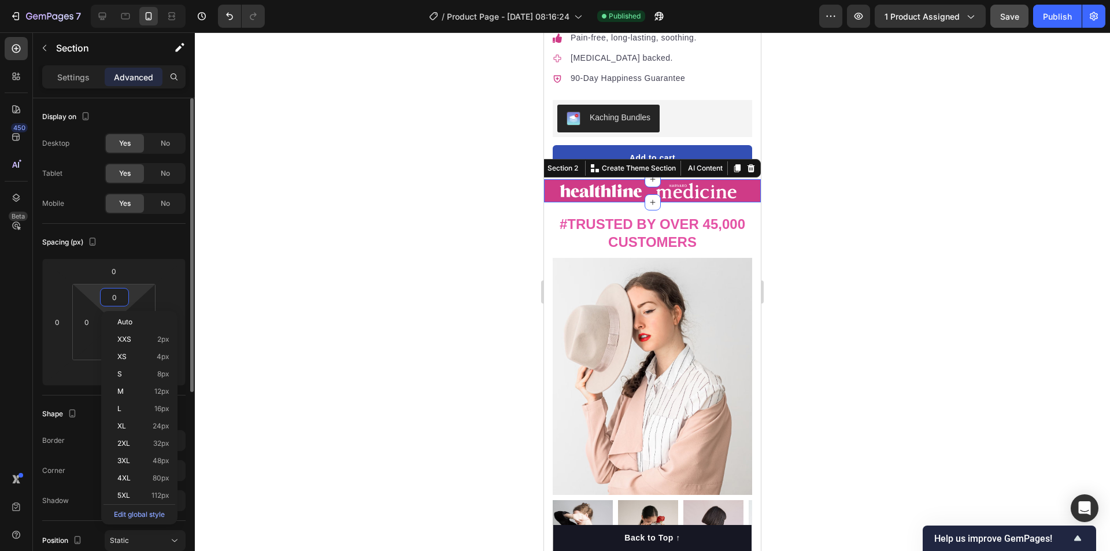
click at [117, 291] on input "0" at bounding box center [114, 296] width 23 height 17
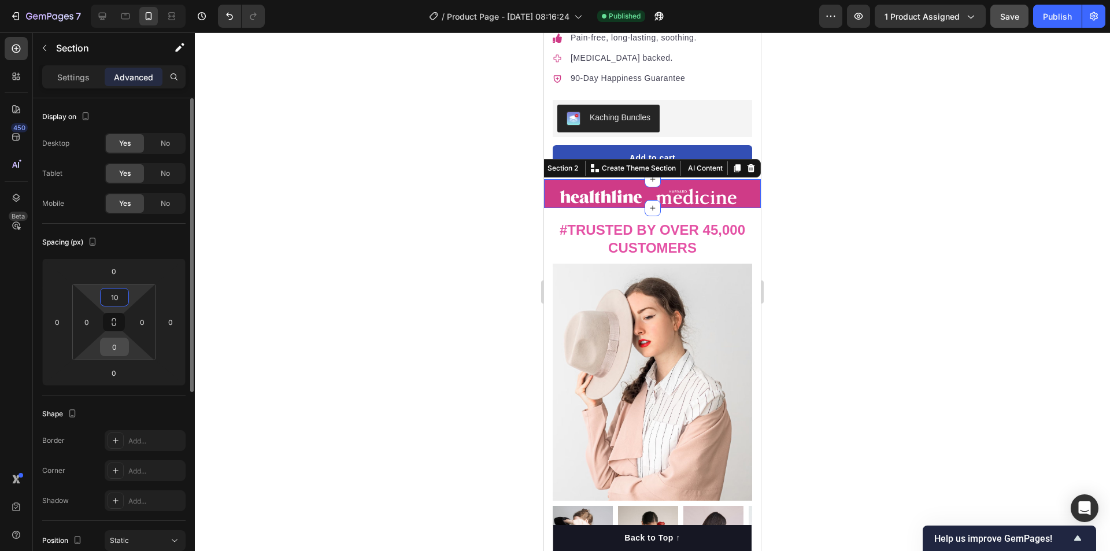
type input "10"
click at [109, 343] on input "0" at bounding box center [114, 346] width 23 height 17
type input "10"
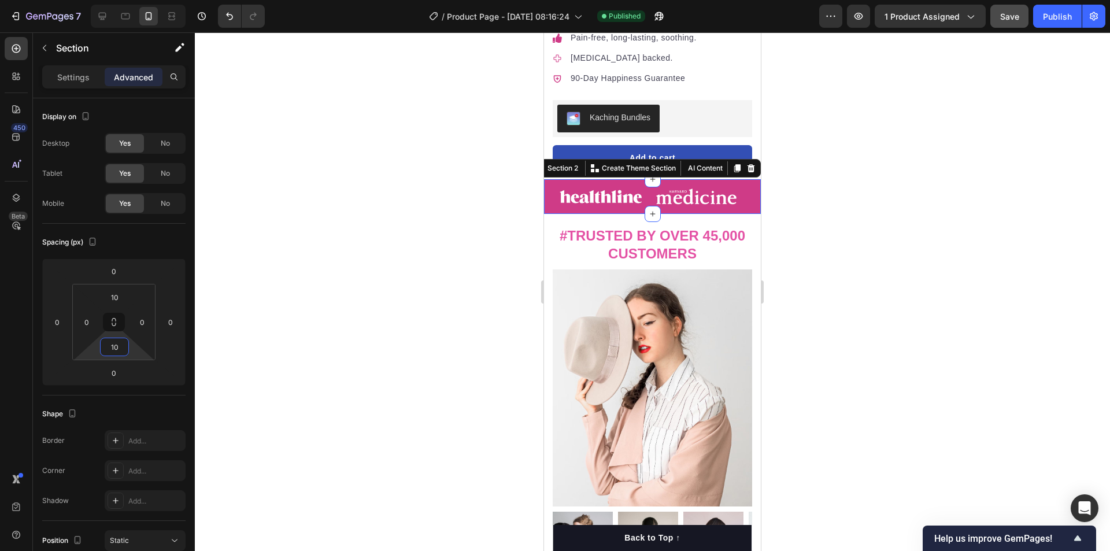
click at [827, 271] on div at bounding box center [652, 291] width 915 height 519
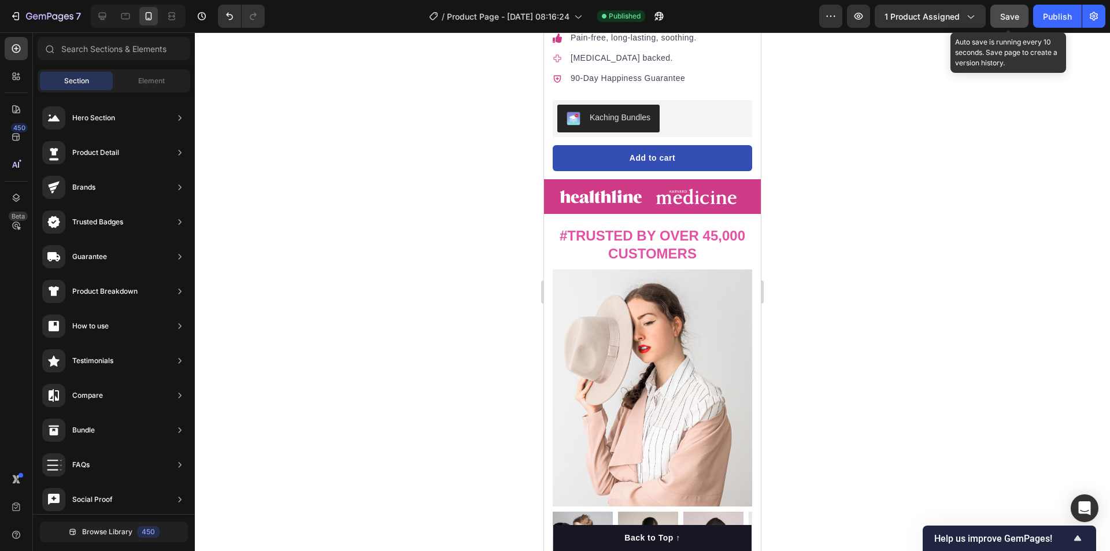
click at [1009, 17] on span "Save" at bounding box center [1009, 17] width 19 height 10
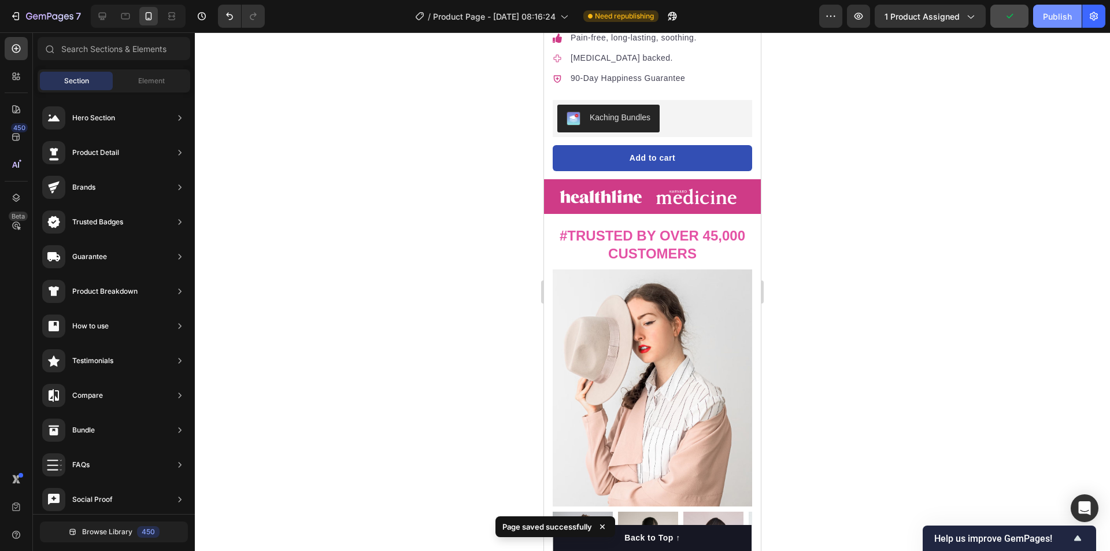
click at [1044, 18] on div "Publish" at bounding box center [1057, 16] width 29 height 12
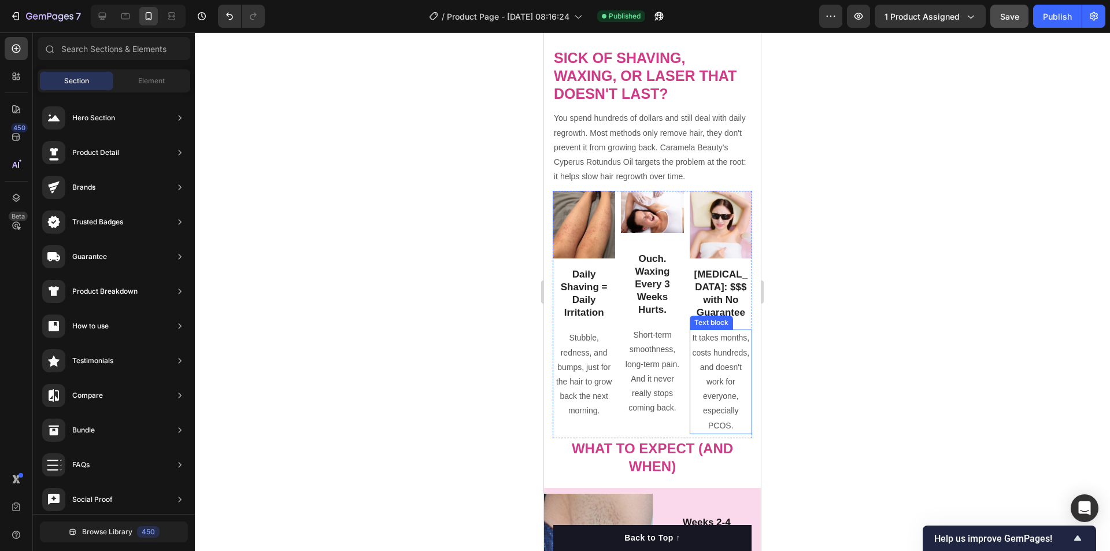
scroll to position [1750, 0]
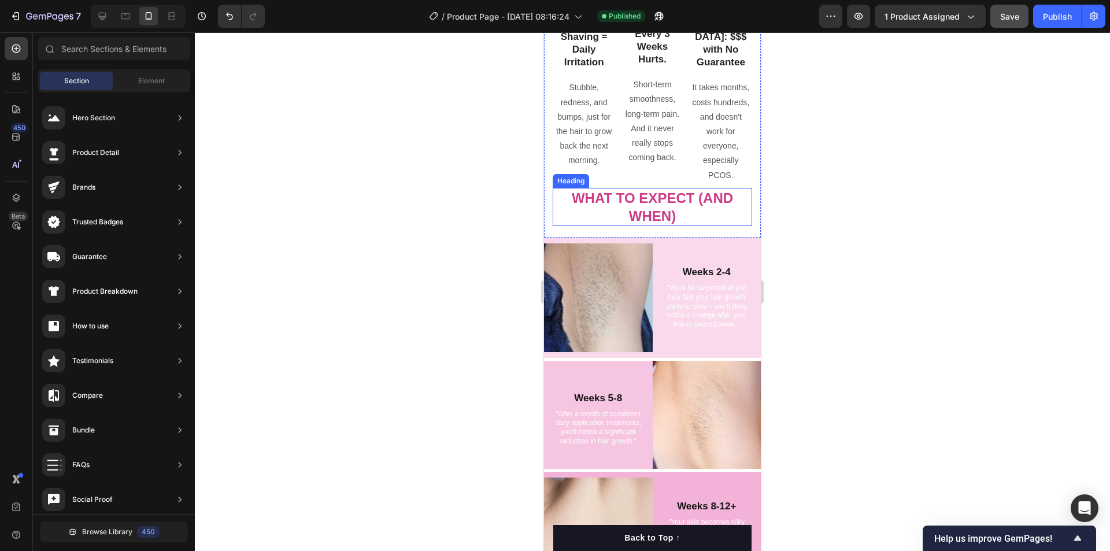
click at [653, 203] on h2 "What to Expect (And When)" at bounding box center [652, 207] width 199 height 38
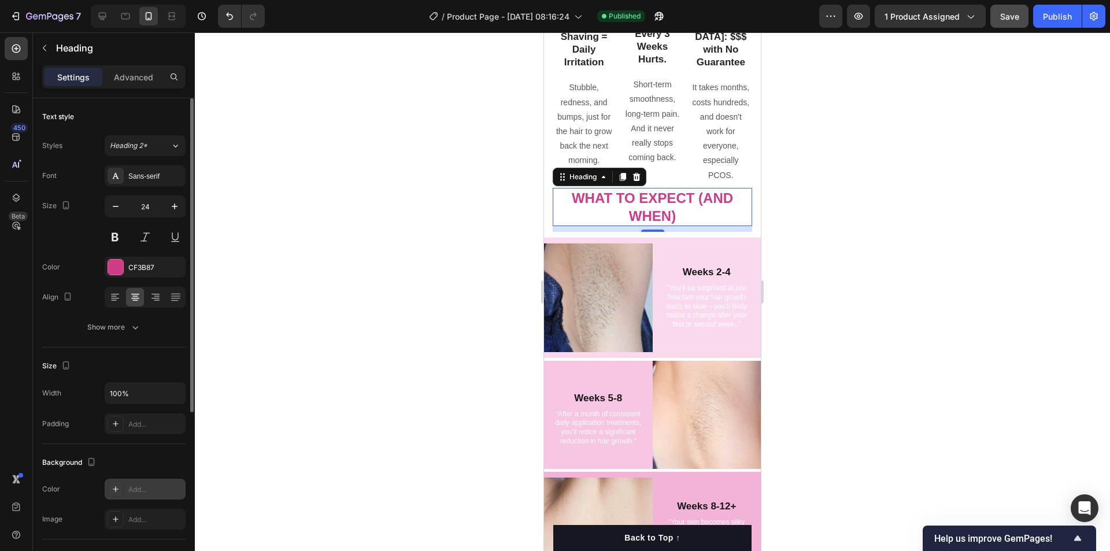
click at [136, 487] on div "Add..." at bounding box center [155, 489] width 54 height 10
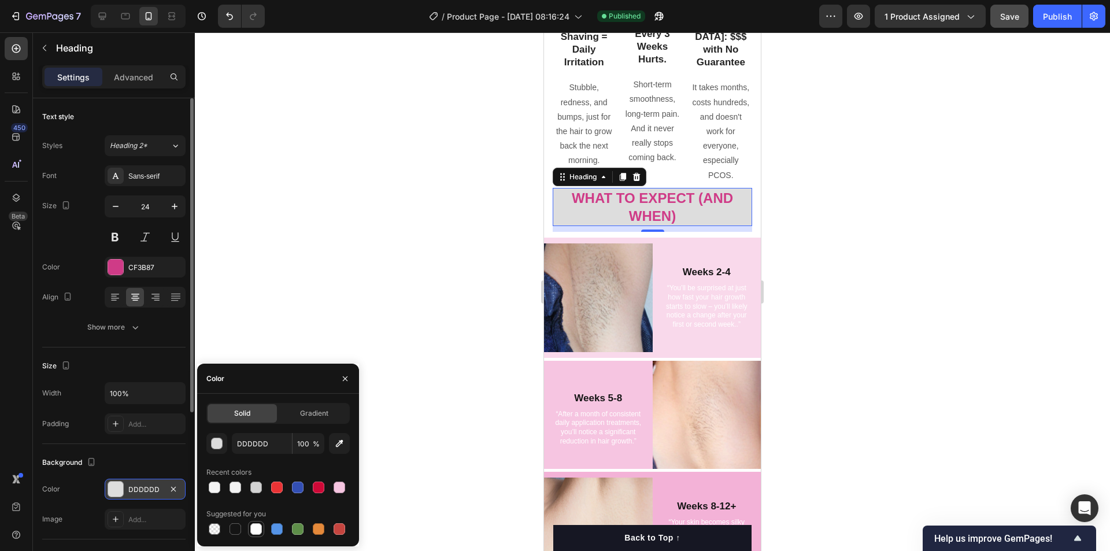
click at [255, 530] on div at bounding box center [256, 529] width 12 height 12
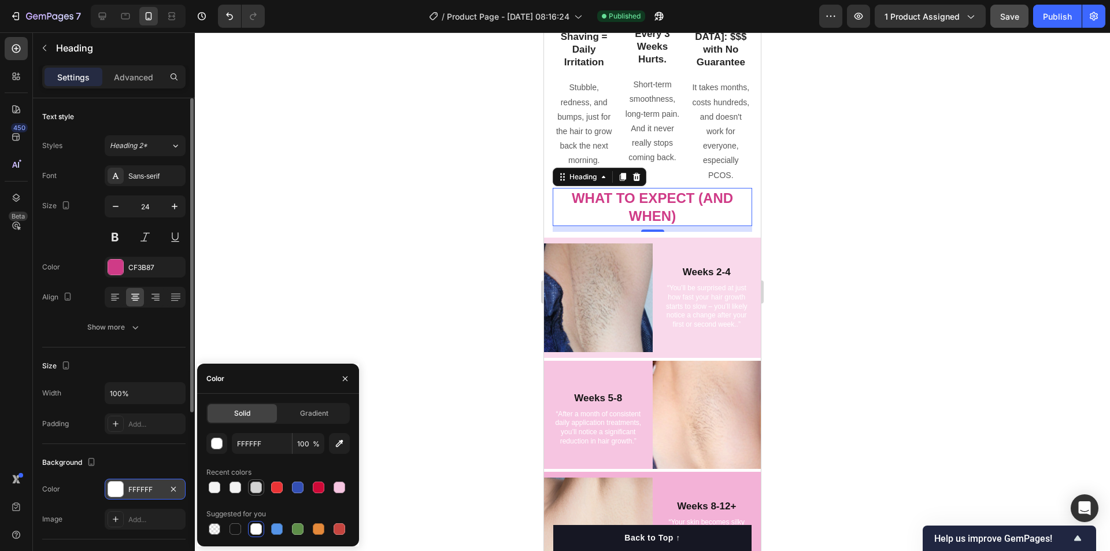
click at [254, 487] on div at bounding box center [256, 488] width 12 height 12
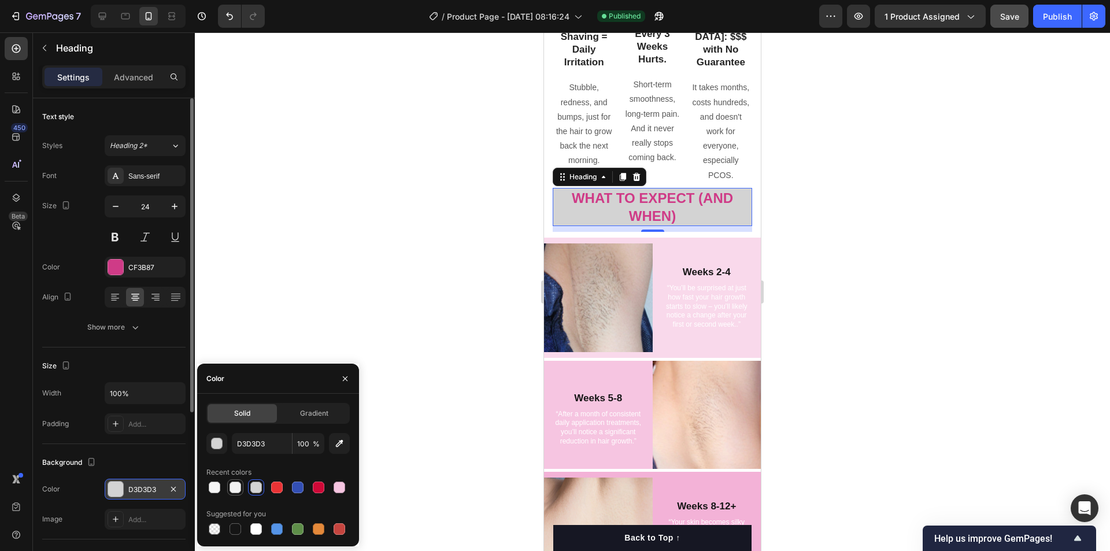
click at [235, 488] on div at bounding box center [236, 488] width 12 height 12
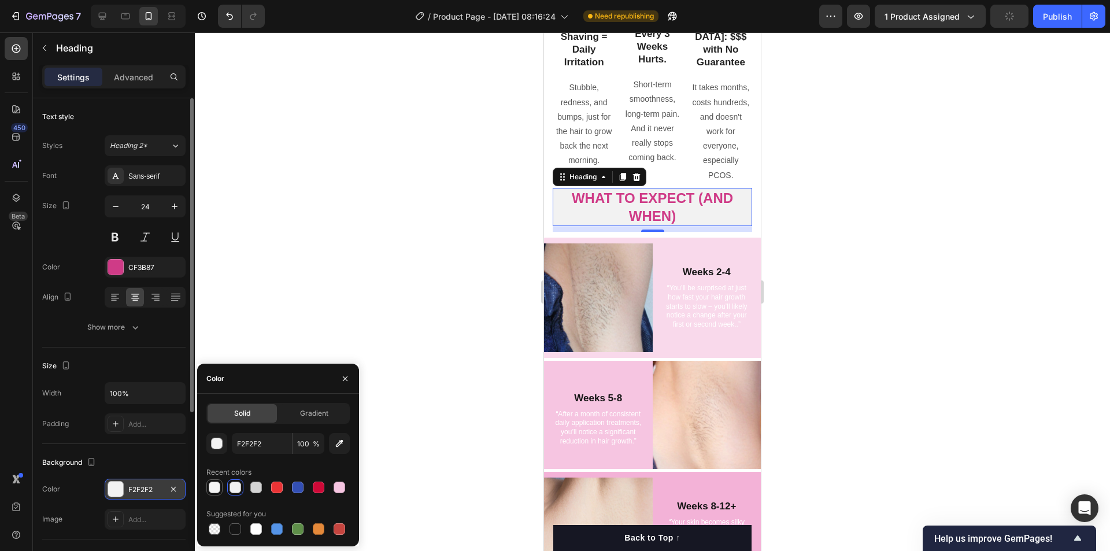
click at [216, 488] on div at bounding box center [215, 488] width 12 height 12
type input "F4F4F4"
click at [954, 290] on div at bounding box center [652, 291] width 915 height 519
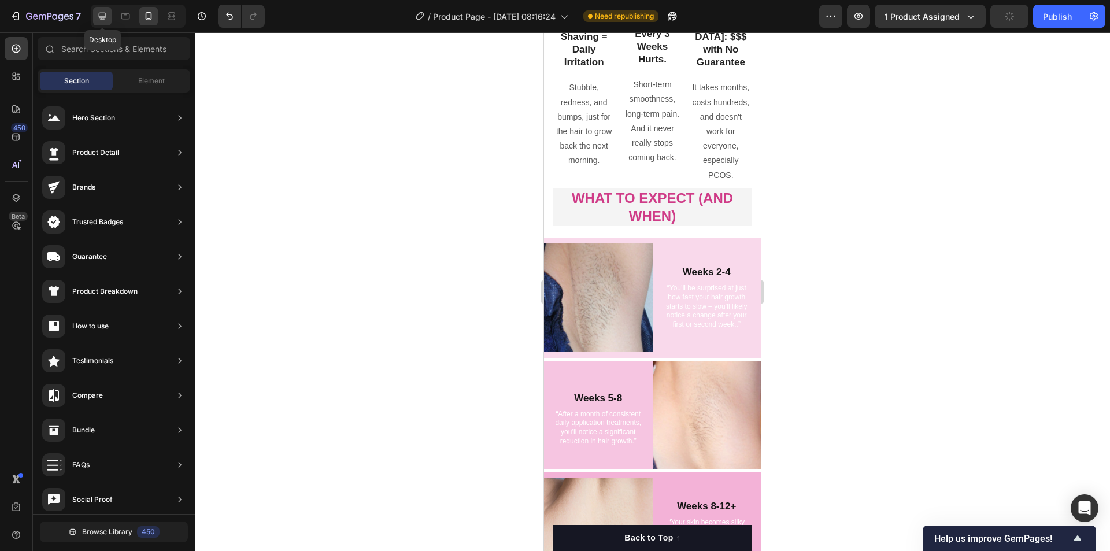
click at [103, 17] on icon at bounding box center [103, 17] width 8 height 8
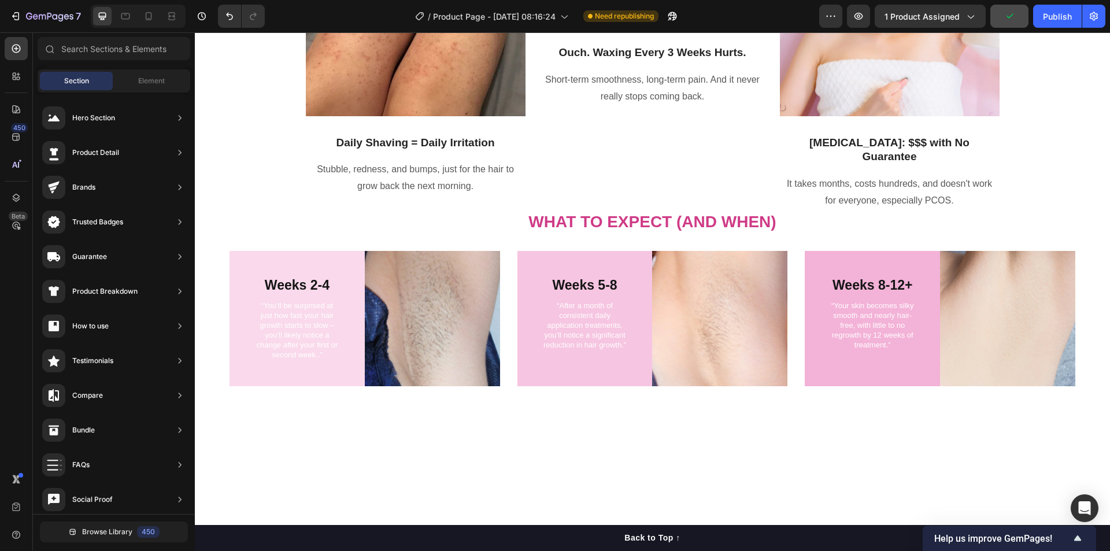
scroll to position [1735, 0]
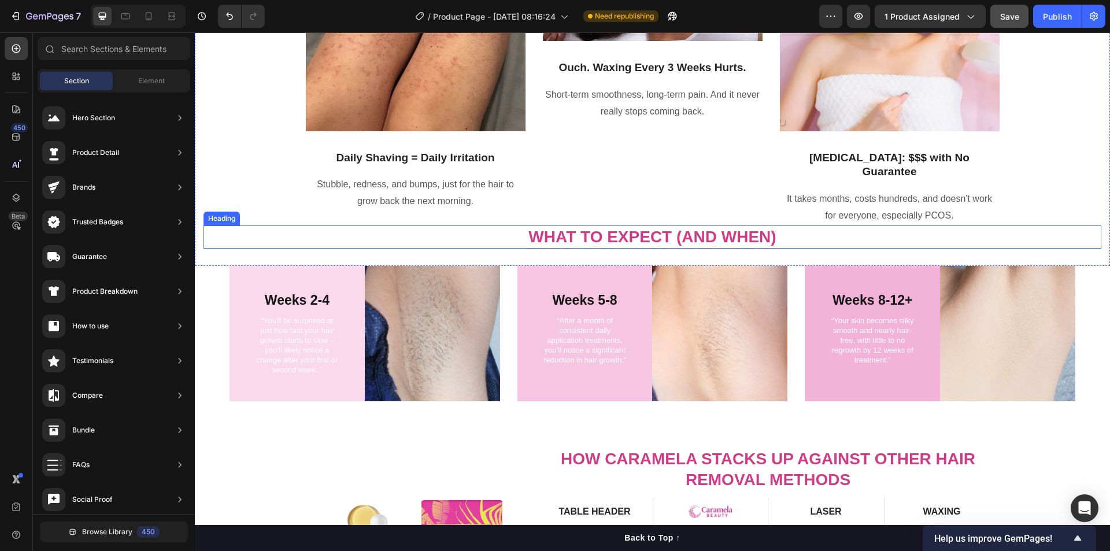
click at [787, 242] on h2 "What to Expect (And When)" at bounding box center [652, 236] width 898 height 23
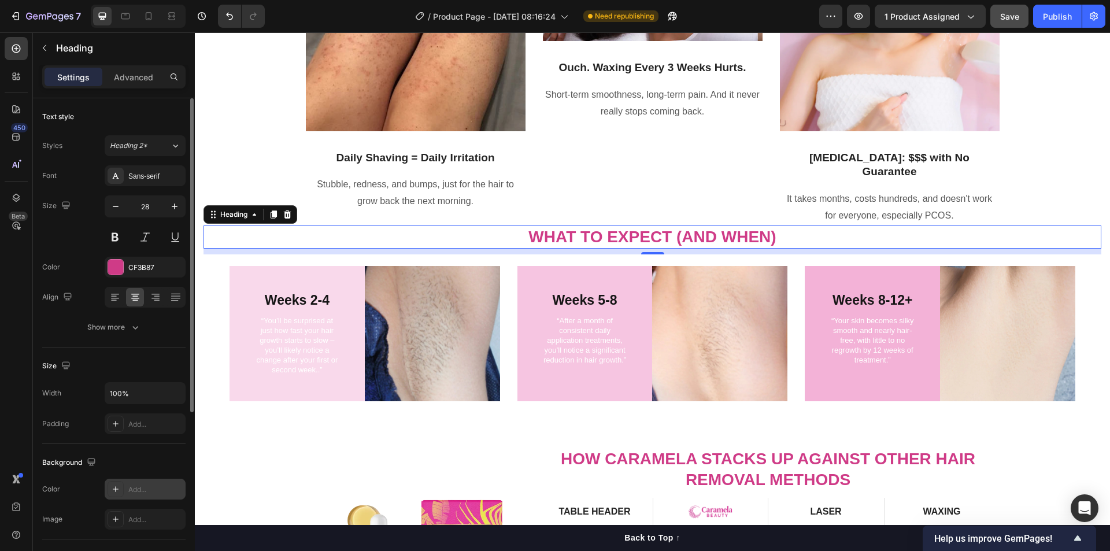
click at [140, 485] on div "Add..." at bounding box center [155, 489] width 54 height 10
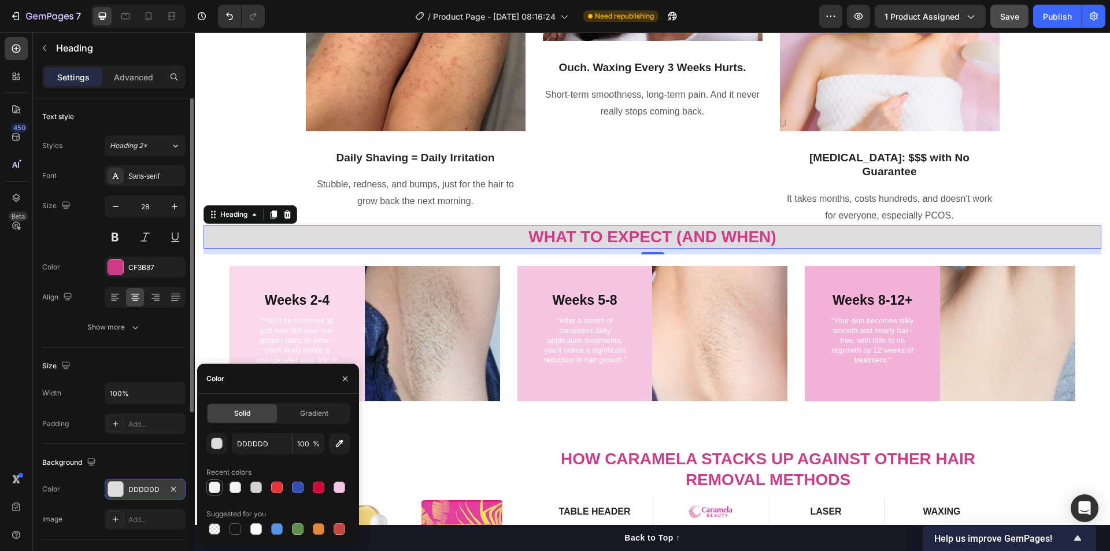
click at [214, 488] on div at bounding box center [215, 488] width 12 height 12
type input "F4F4F4"
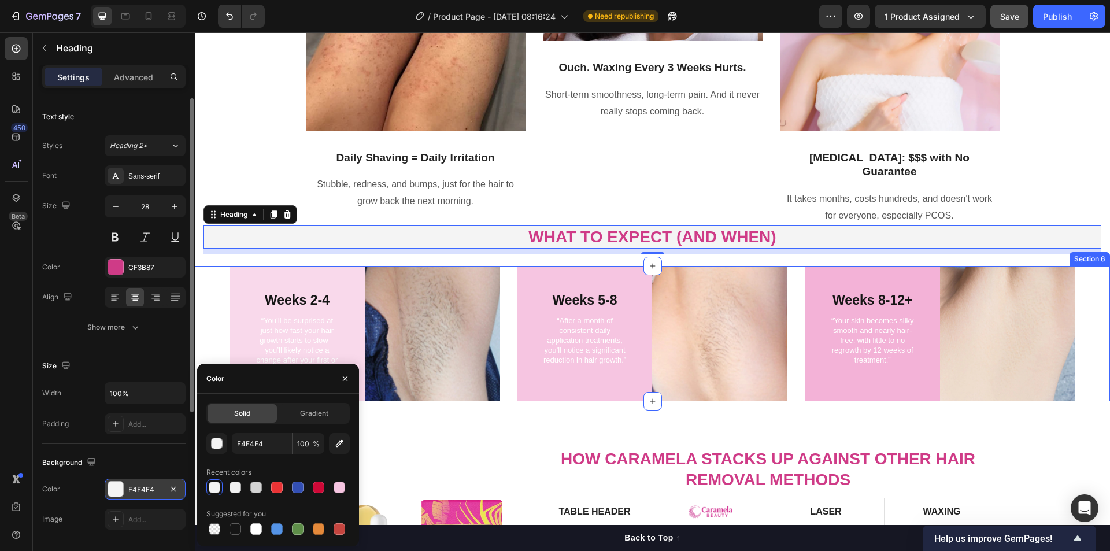
click at [216, 327] on div "Weeks 2-4 Text Block “You’ll be surprised at just how fast your hair growth sta…" at bounding box center [652, 333] width 915 height 135
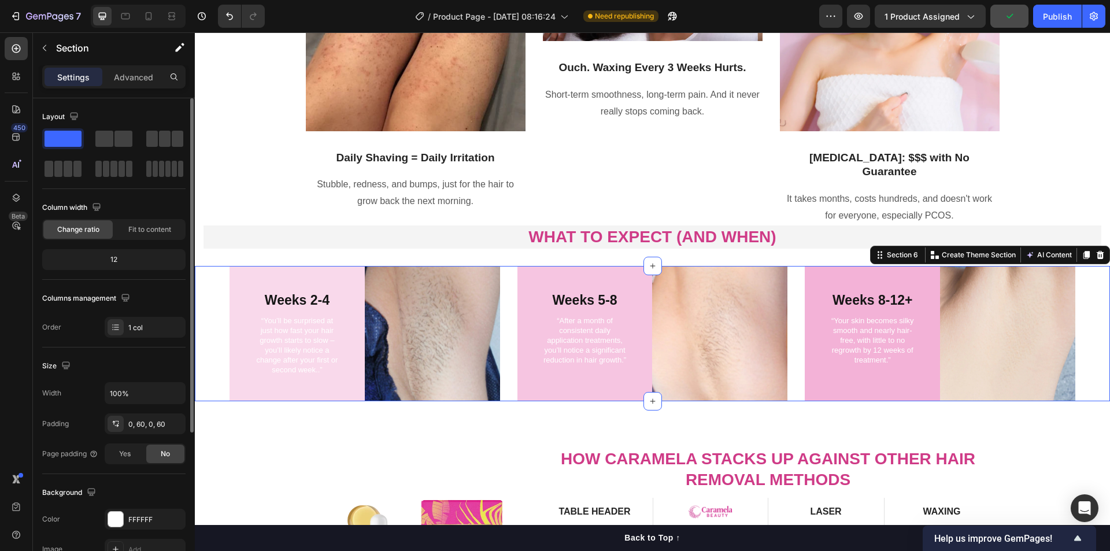
scroll to position [220, 0]
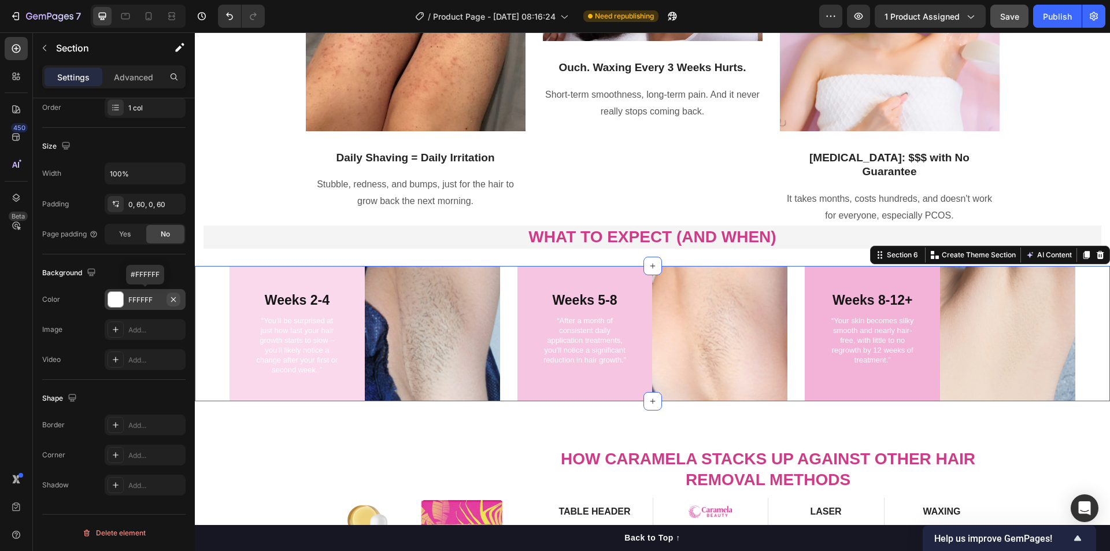
click at [173, 299] on icon "button" at bounding box center [173, 299] width 5 height 5
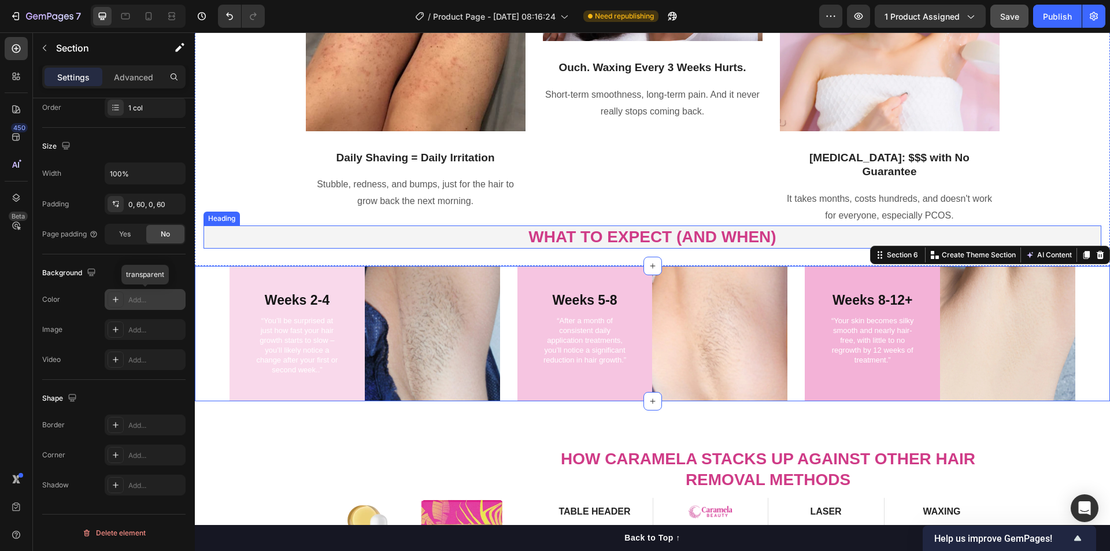
click at [478, 242] on h2 "What to Expect (And When)" at bounding box center [652, 236] width 898 height 23
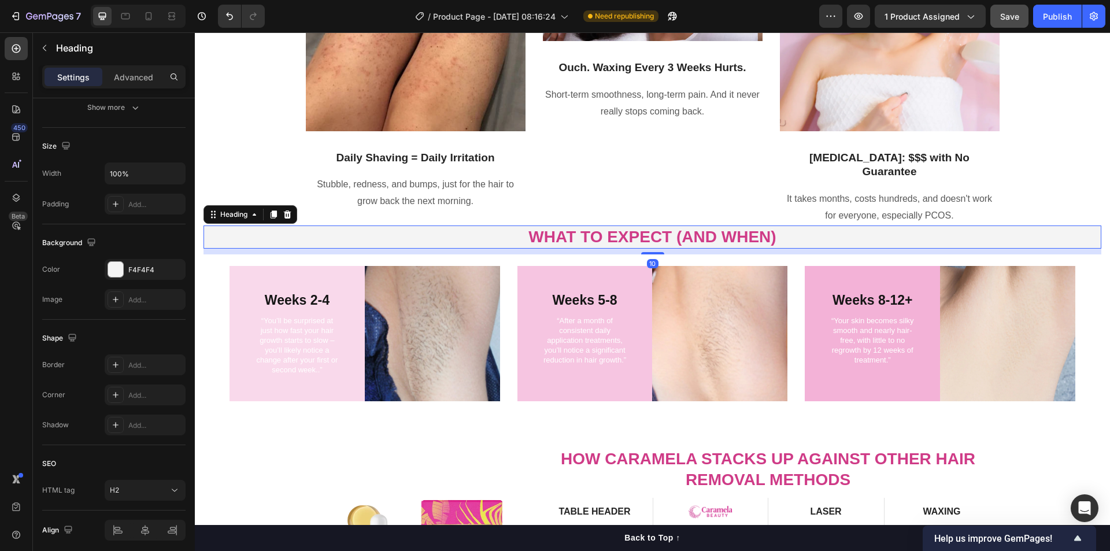
scroll to position [0, 0]
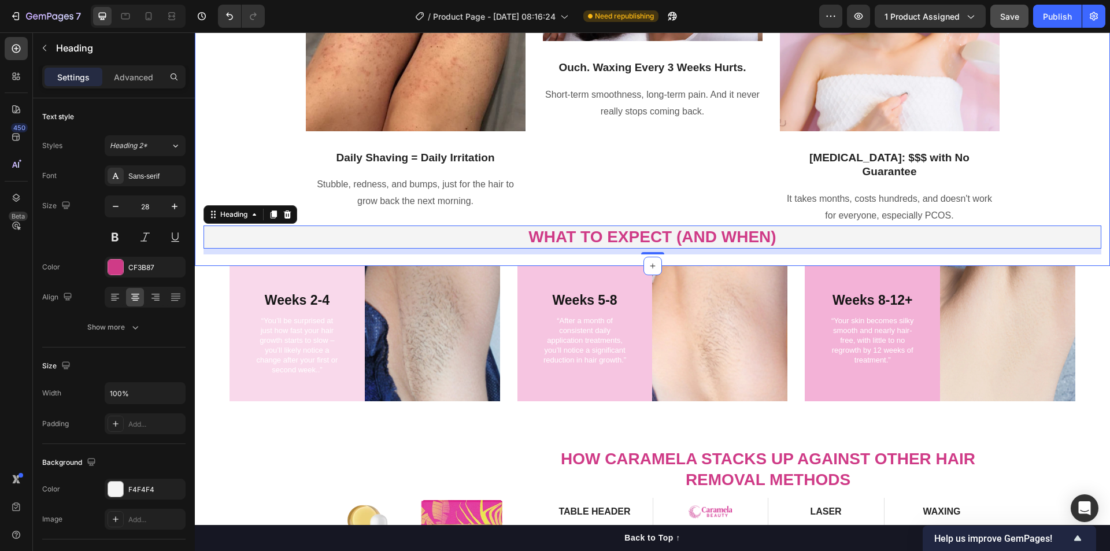
click at [275, 190] on div "Sick of shaving, waxing, or laser that doesn't last? Heading You spend hundreds…" at bounding box center [652, 39] width 898 height 430
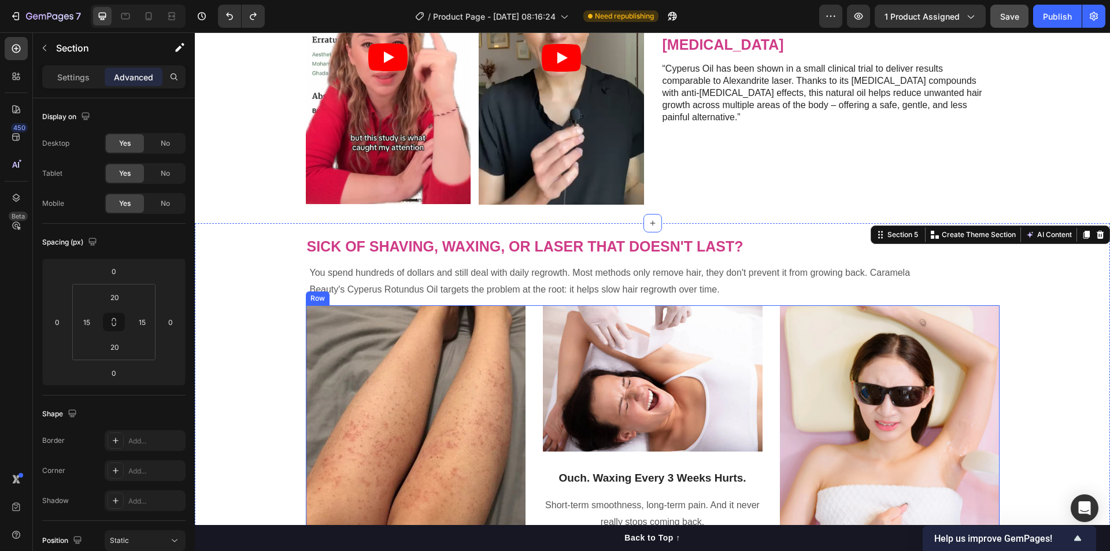
scroll to position [984, 0]
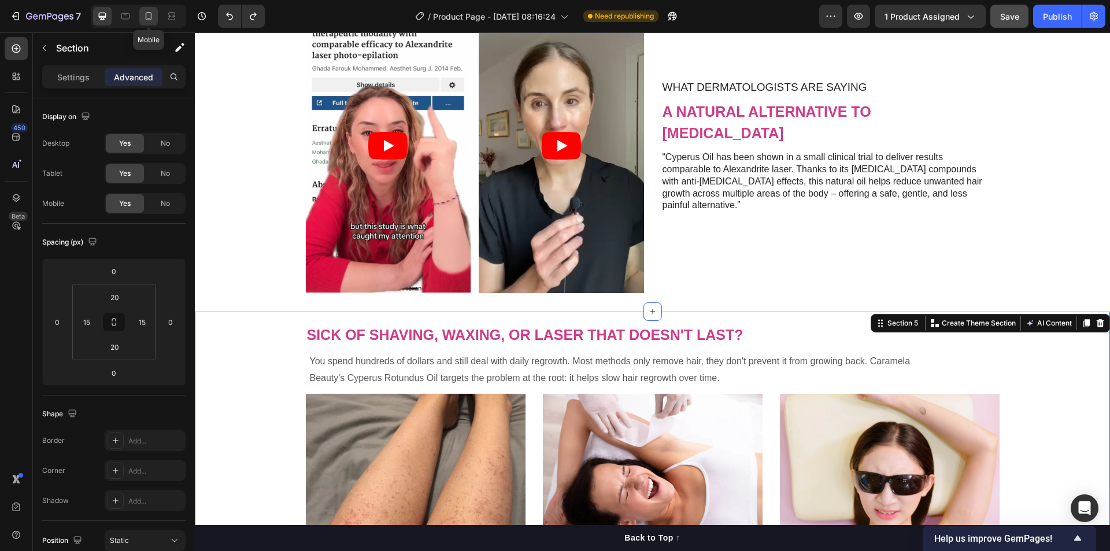
click at [151, 19] on icon at bounding box center [149, 16] width 6 height 8
type input "0"
type input "10"
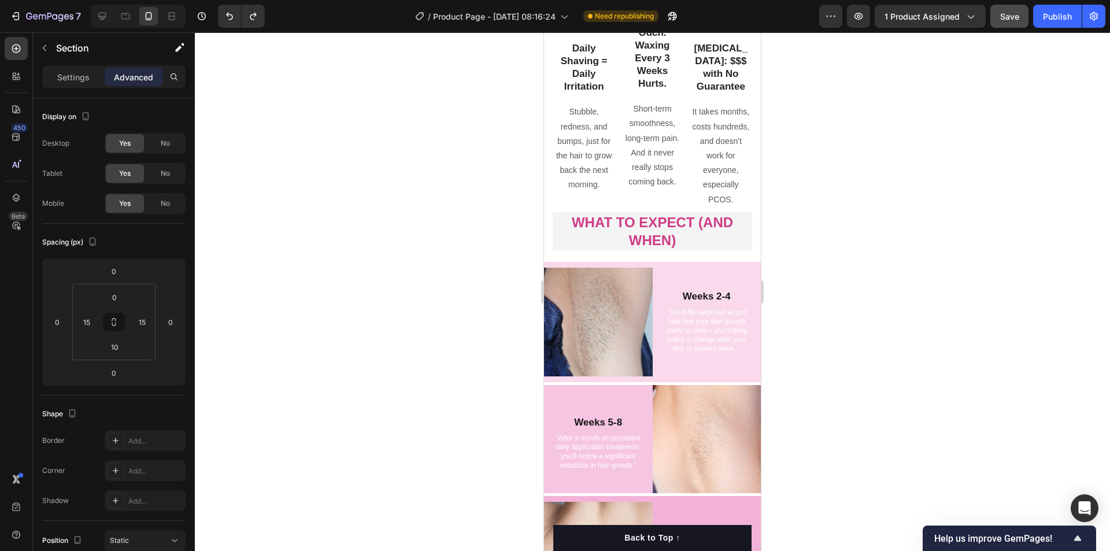
scroll to position [1977, 0]
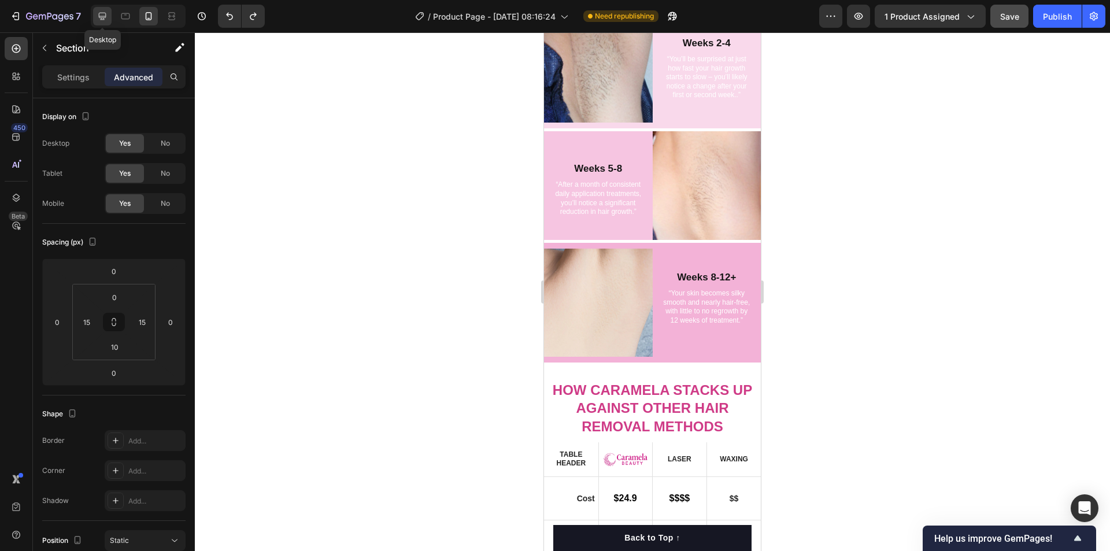
click at [104, 19] on icon at bounding box center [103, 17] width 8 height 8
type input "20"
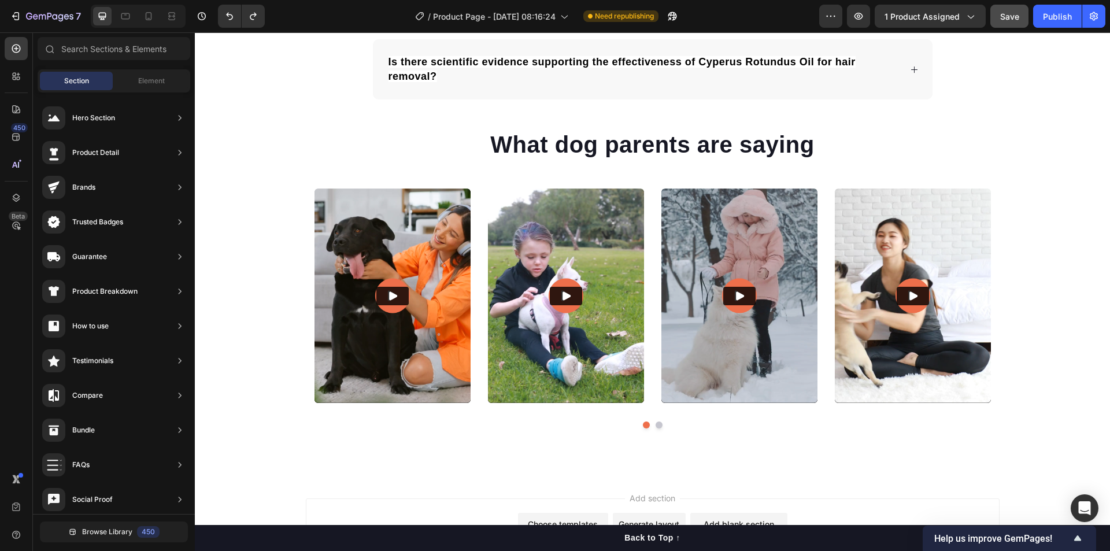
scroll to position [5368, 0]
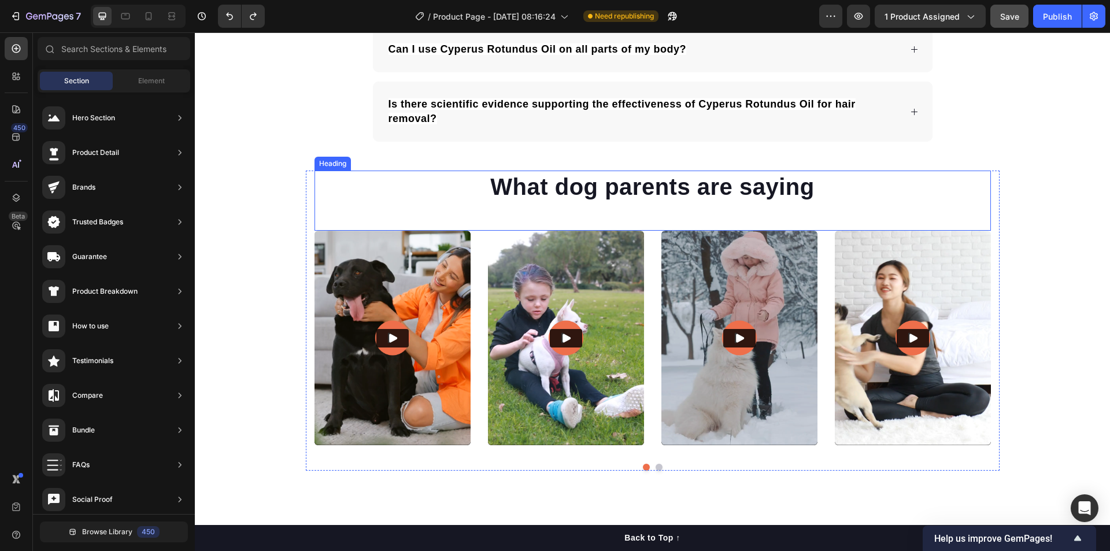
click at [645, 193] on h2 "What dog parents are saying" at bounding box center [652, 187] width 676 height 32
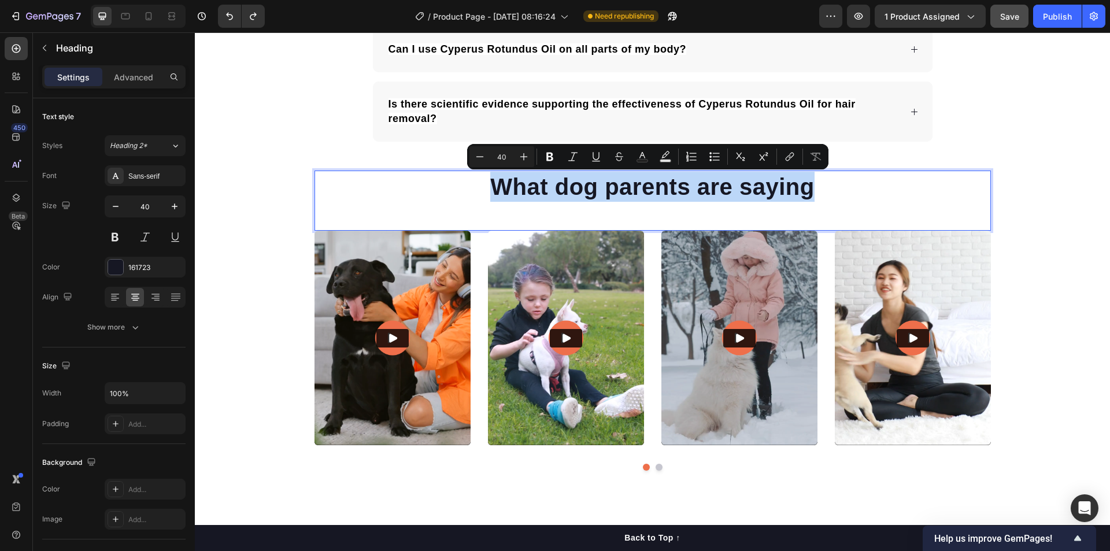
click at [660, 193] on p "What dog parents are saying" at bounding box center [653, 187] width 674 height 30
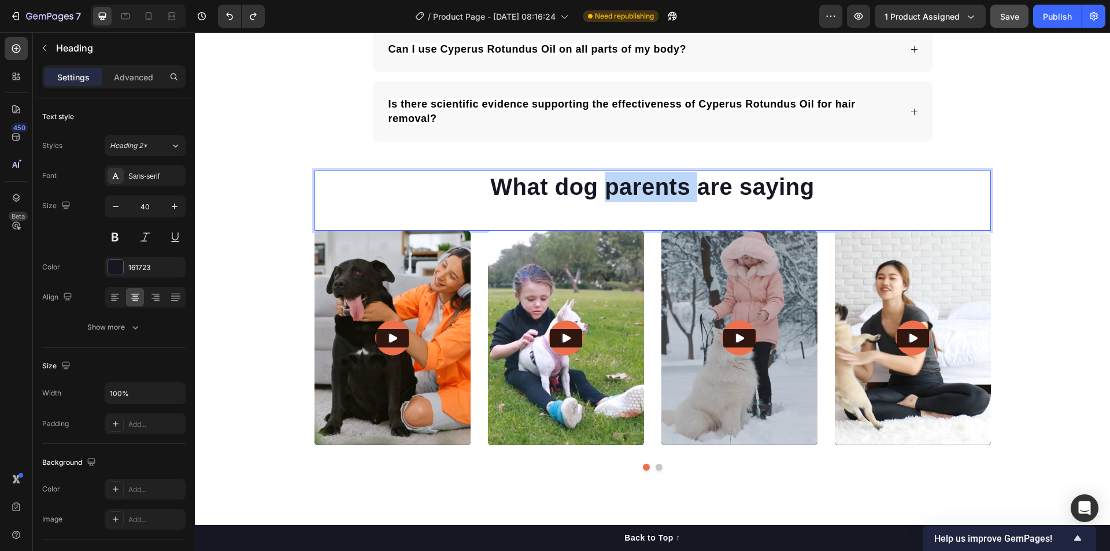
click at [660, 193] on p "What dog parents are saying" at bounding box center [653, 187] width 674 height 30
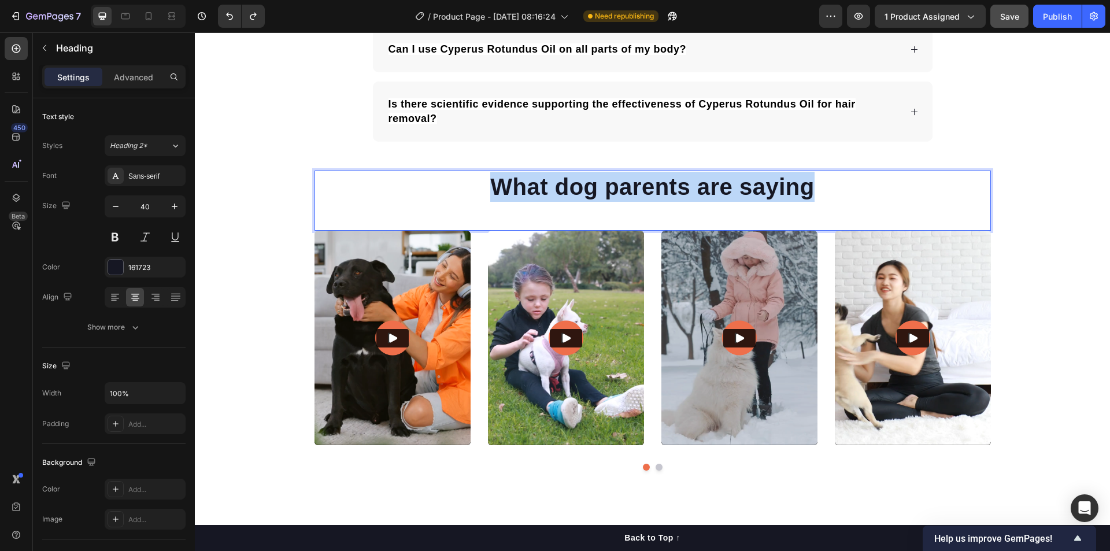
click at [660, 193] on p "What dog parents are saying" at bounding box center [653, 187] width 674 height 30
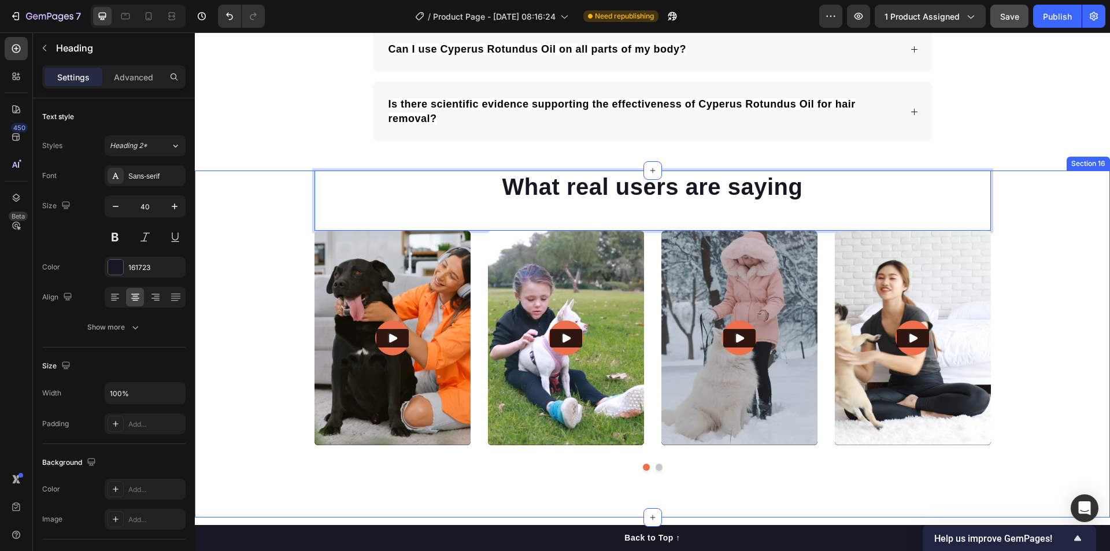
click at [1035, 252] on div "What real users are saying Heading 0 Video Video Video Video Video Carousel Row" at bounding box center [652, 325] width 915 height 309
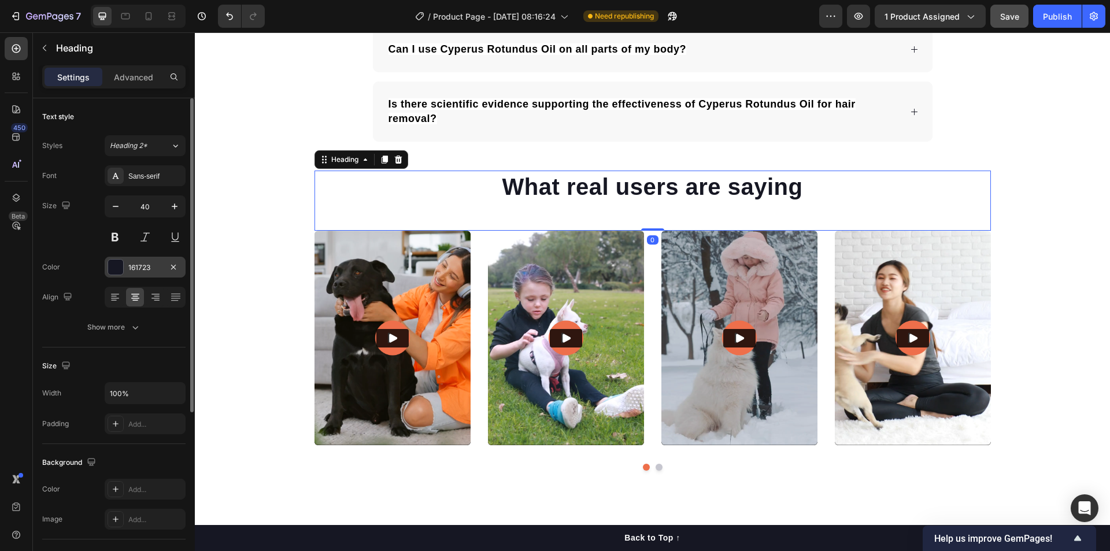
click at [141, 274] on div "161723" at bounding box center [145, 267] width 81 height 21
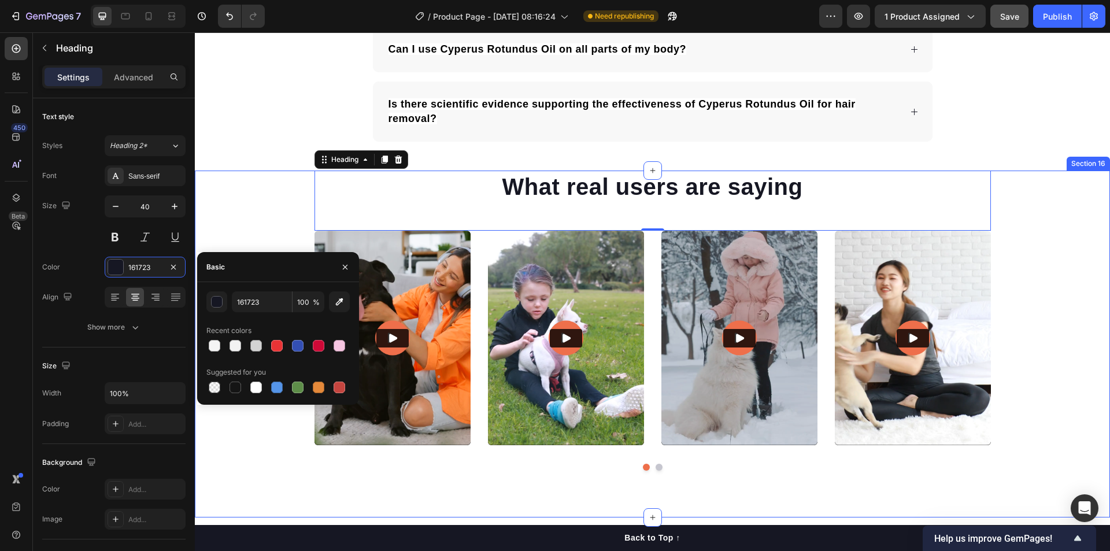
click at [1019, 286] on div "What real users are saying Heading 0 Video Video Video Video Video Carousel Row" at bounding box center [652, 325] width 915 height 309
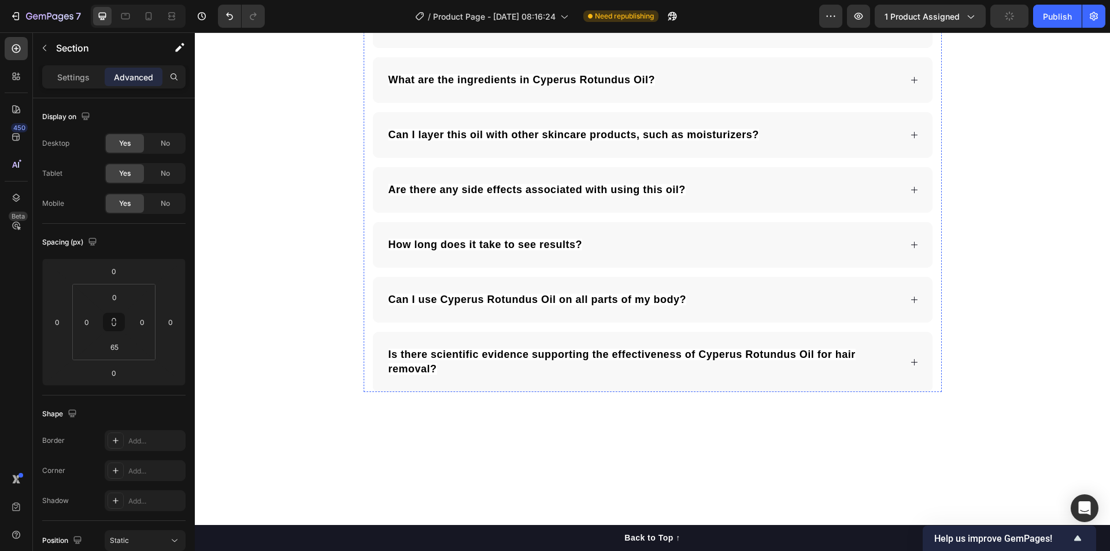
scroll to position [4617, 0]
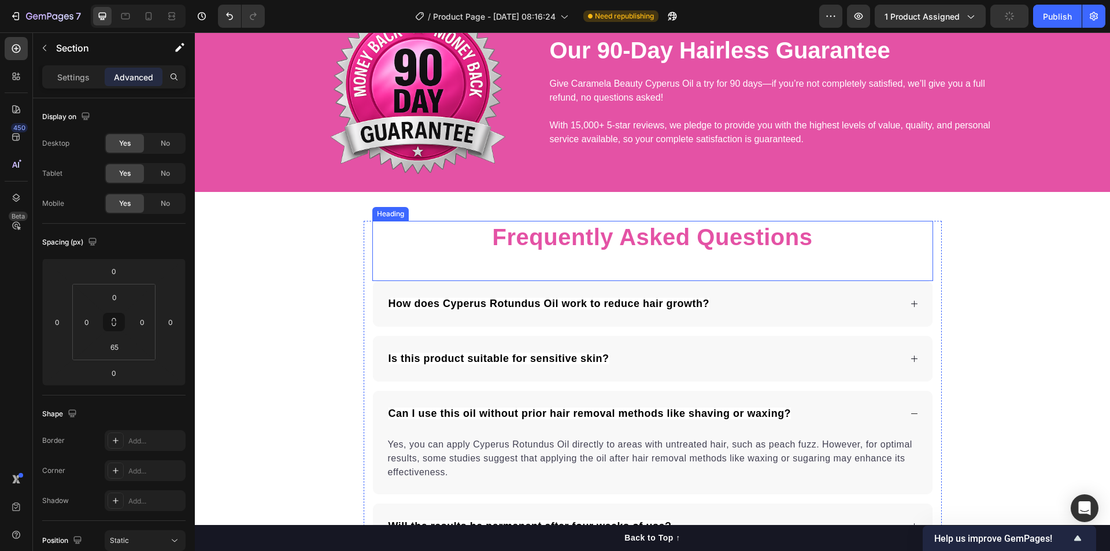
click at [687, 236] on p "Frequently Asked Questions" at bounding box center [652, 237] width 558 height 30
click at [79, 77] on p "Settings" at bounding box center [73, 77] width 32 height 12
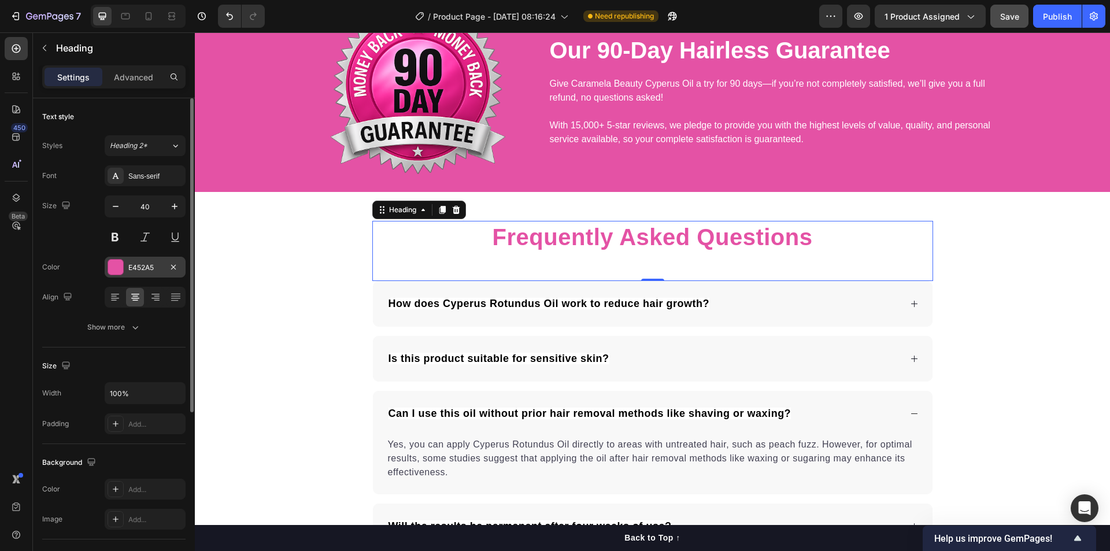
click at [140, 271] on div "E452A5" at bounding box center [145, 267] width 34 height 10
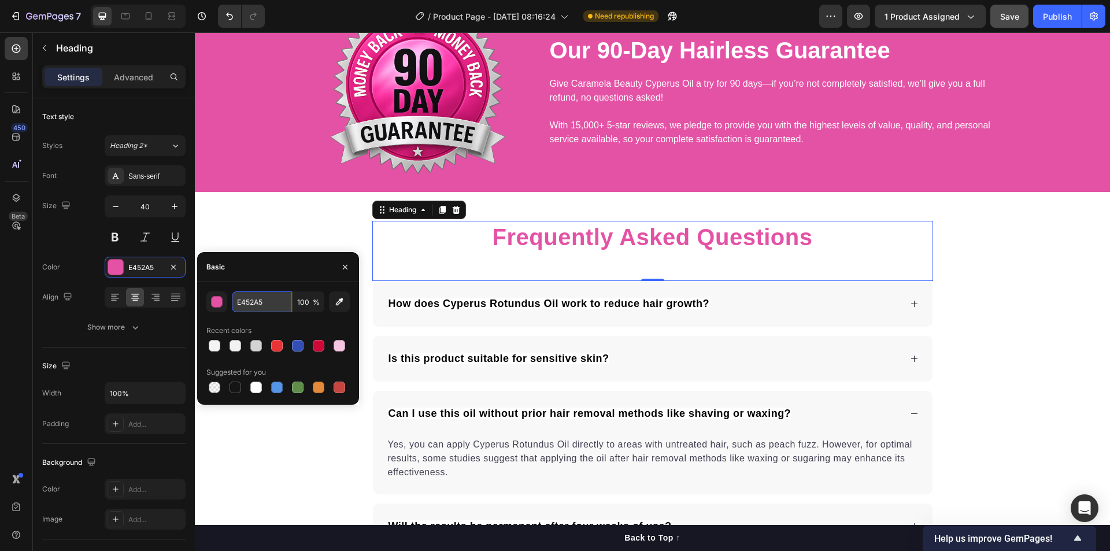
click at [273, 302] on input "E452A5" at bounding box center [262, 301] width 60 height 21
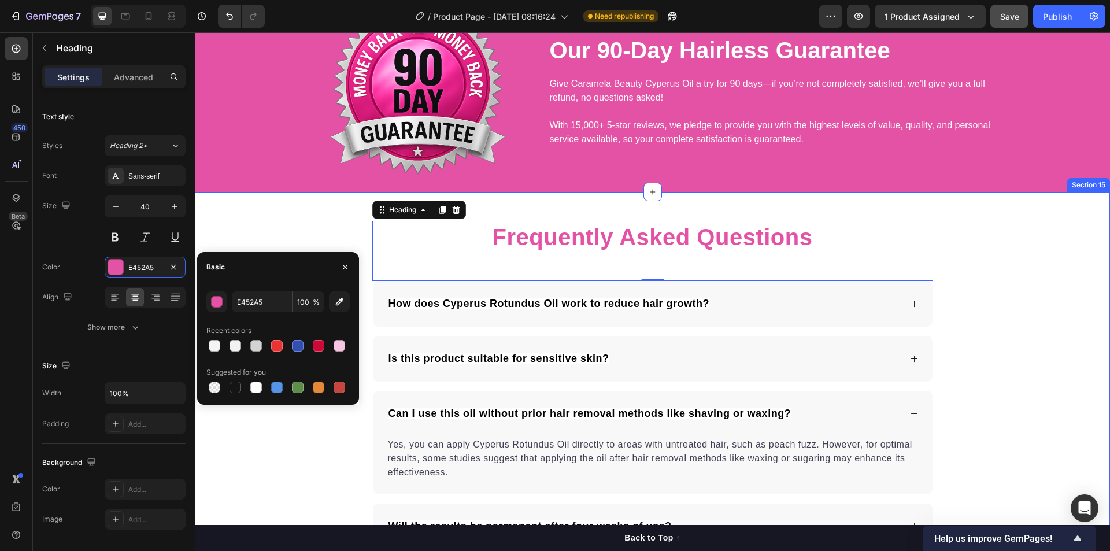
click at [1013, 359] on div "Frequently Asked Questions Heading 0 How does Cyperus Rotundus Oil work to redu…" at bounding box center [652, 557] width 915 height 672
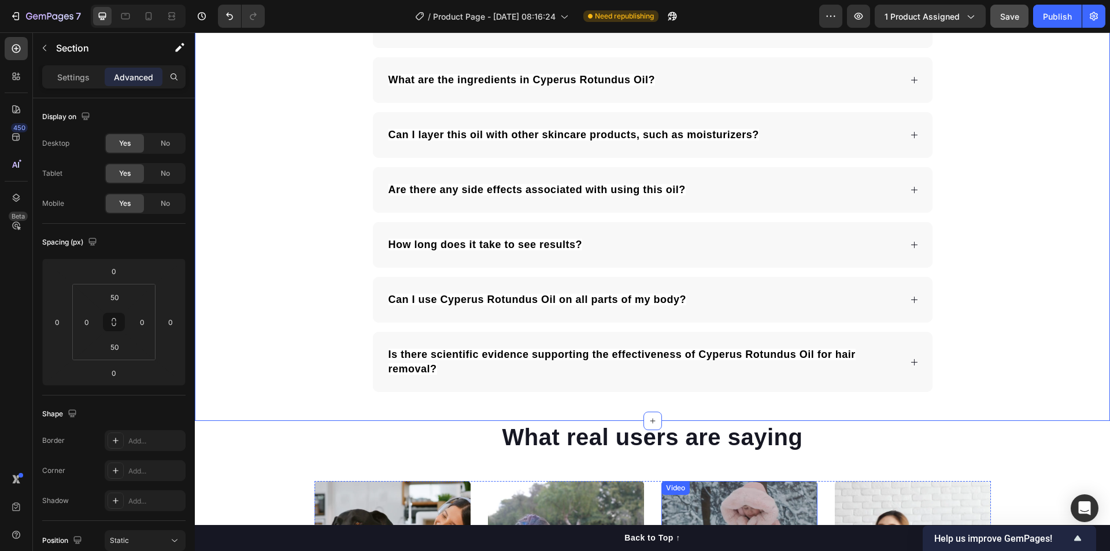
scroll to position [5368, 0]
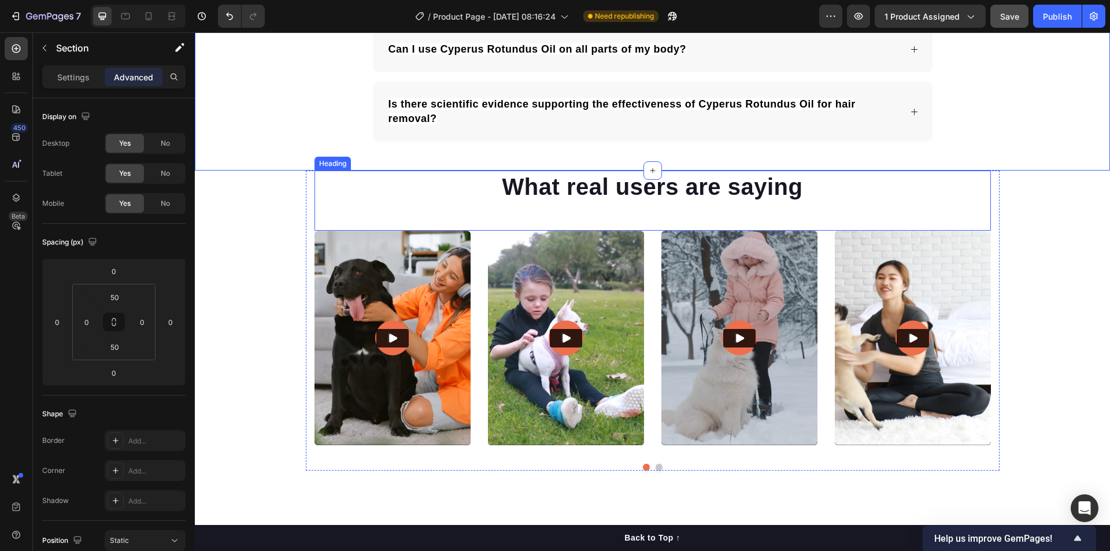
click at [736, 202] on h2 "What real users are saying" at bounding box center [652, 187] width 676 height 32
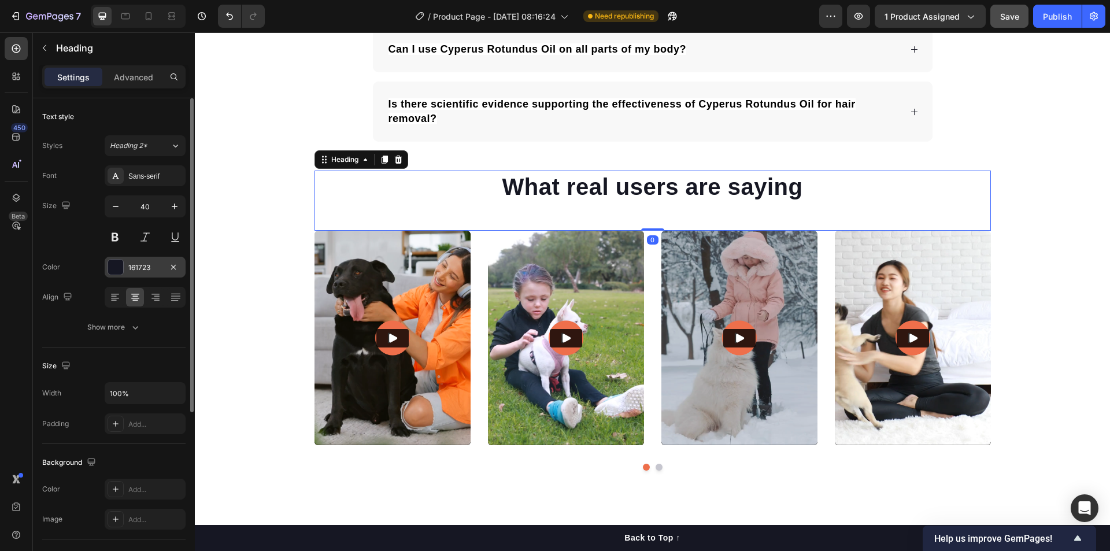
click at [148, 271] on div "161723" at bounding box center [145, 267] width 34 height 10
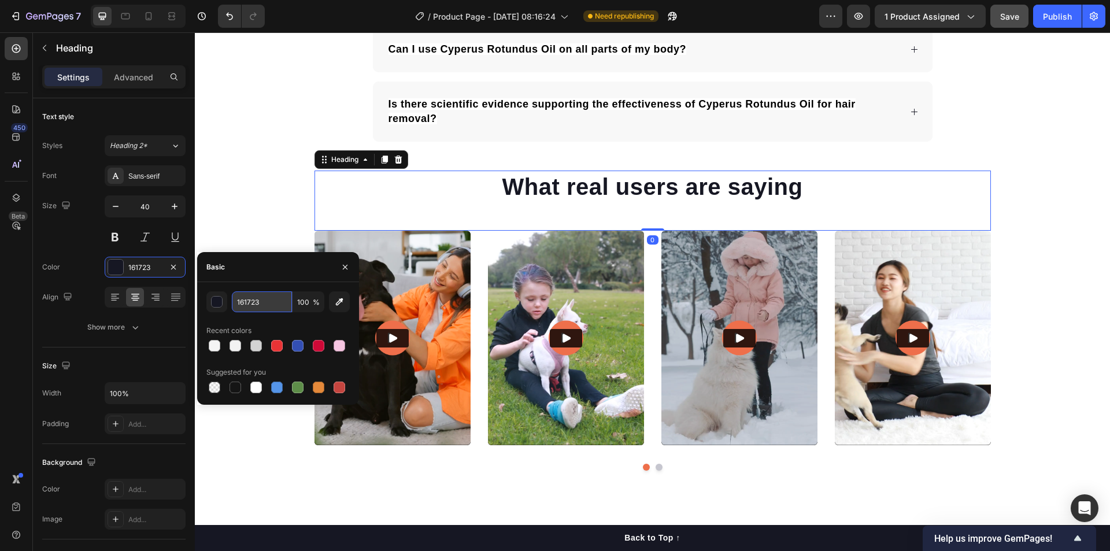
click at [280, 299] on input "161723" at bounding box center [262, 301] width 60 height 21
paste input "E452A5"
type input "E452A5"
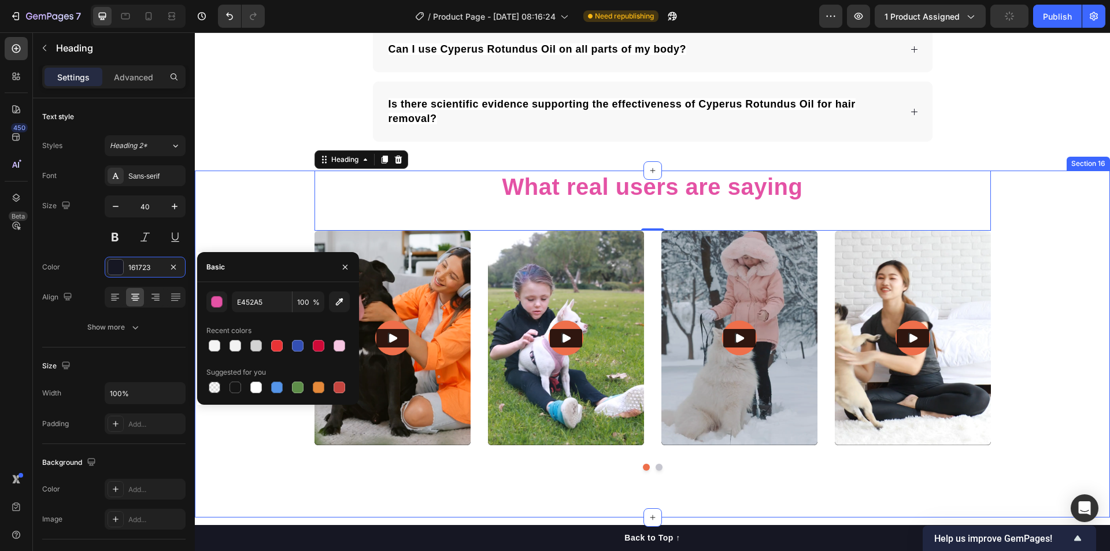
click at [1046, 291] on div "What real users are saying Heading 0 Video Video Video Video Video Carousel Row" at bounding box center [652, 325] width 915 height 309
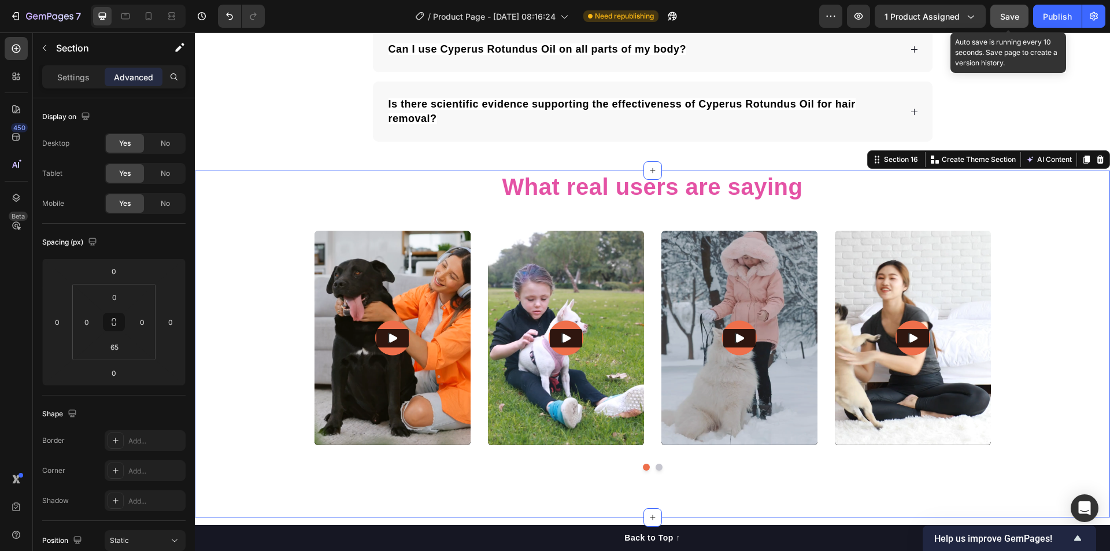
click at [1013, 15] on span "Save" at bounding box center [1009, 17] width 19 height 10
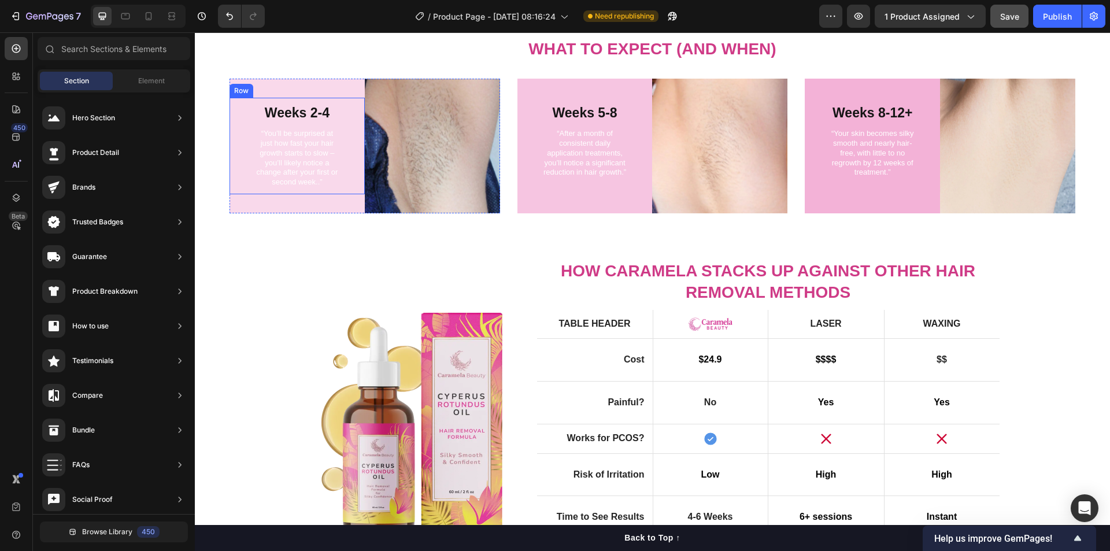
scroll to position [1253, 0]
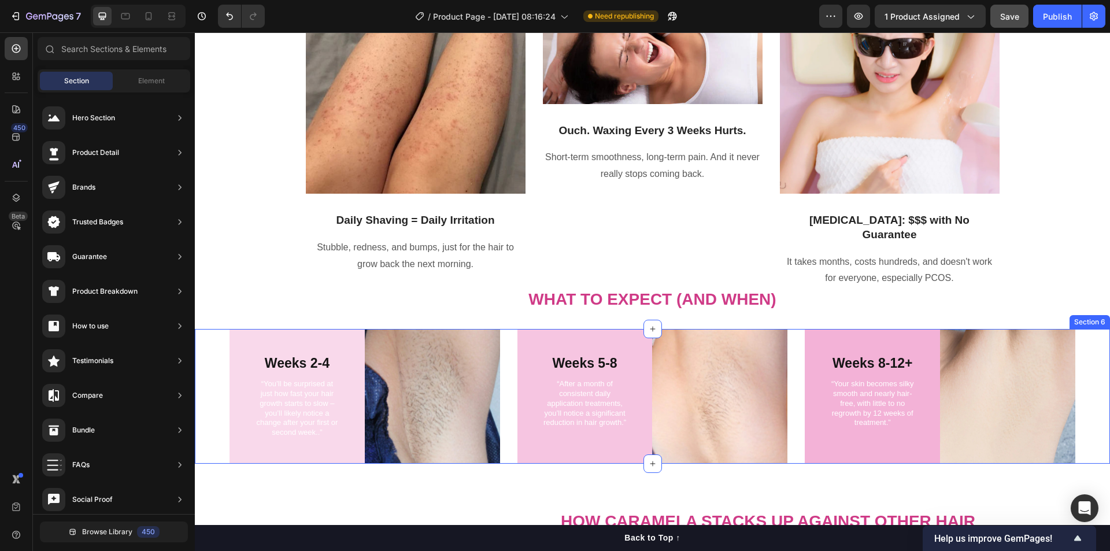
click at [214, 358] on div "Weeks 2-4 Text Block “You’ll be surprised at just how fast your hair growth sta…" at bounding box center [652, 396] width 915 height 135
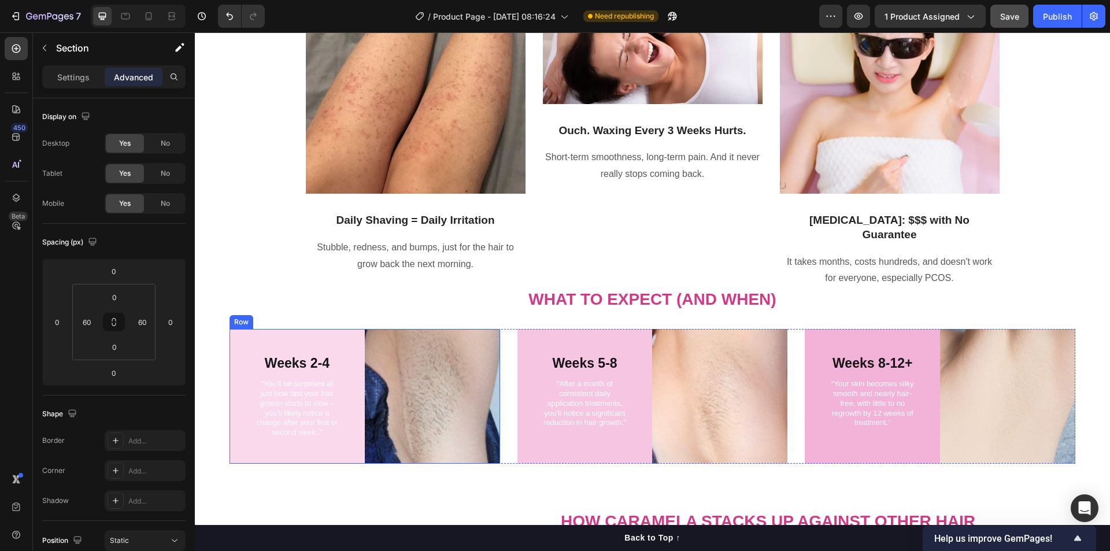
click at [279, 454] on div "Weeks 2-4 Text Block “You’ll be surprised at just how fast your hair growth sta…" at bounding box center [297, 396] width 135 height 135
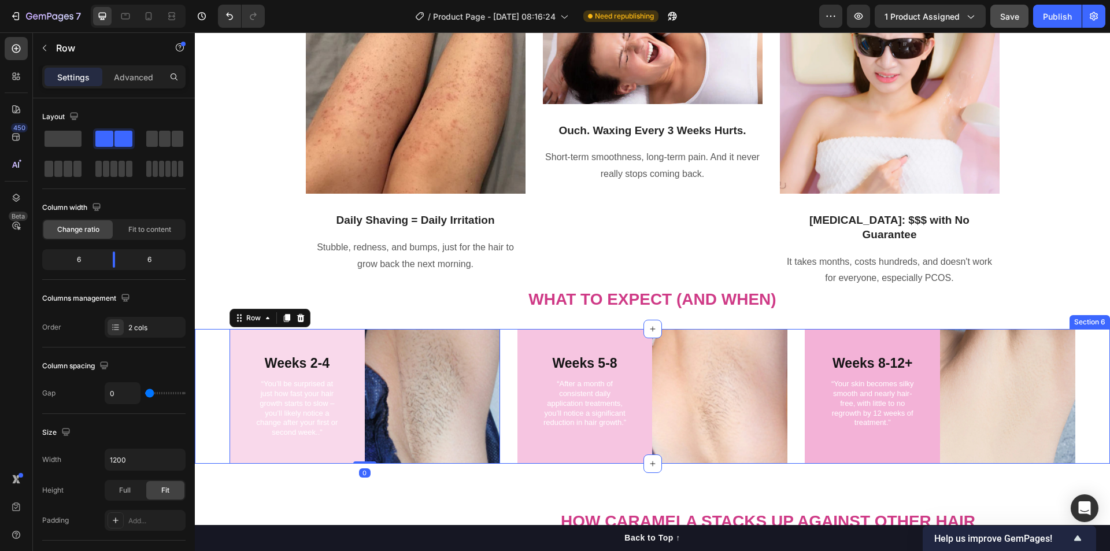
click at [220, 449] on div "Weeks 2-4 Text Block “You’ll be surprised at just how fast your hair growth sta…" at bounding box center [652, 396] width 915 height 135
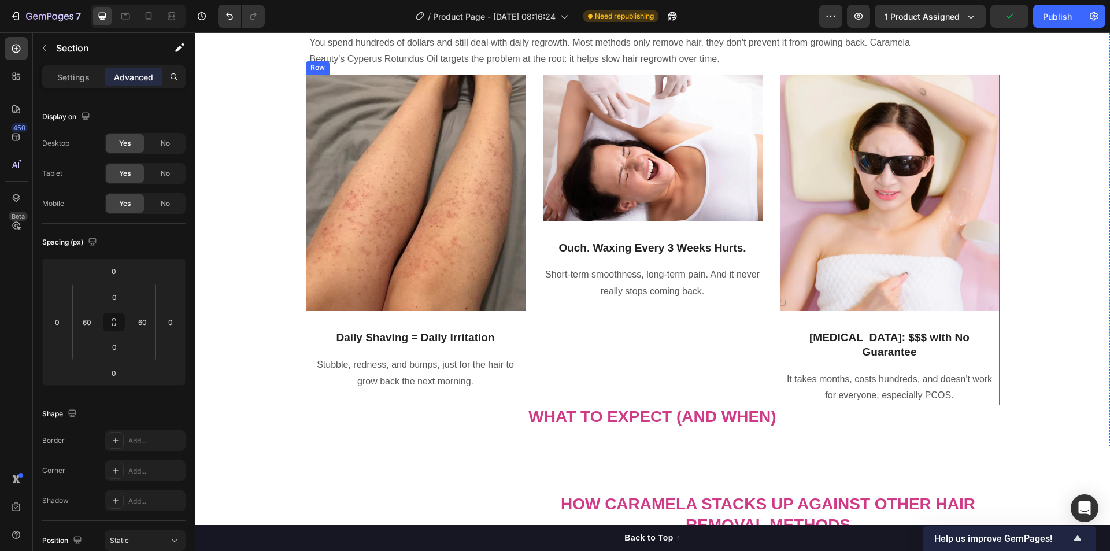
scroll to position [1386, 0]
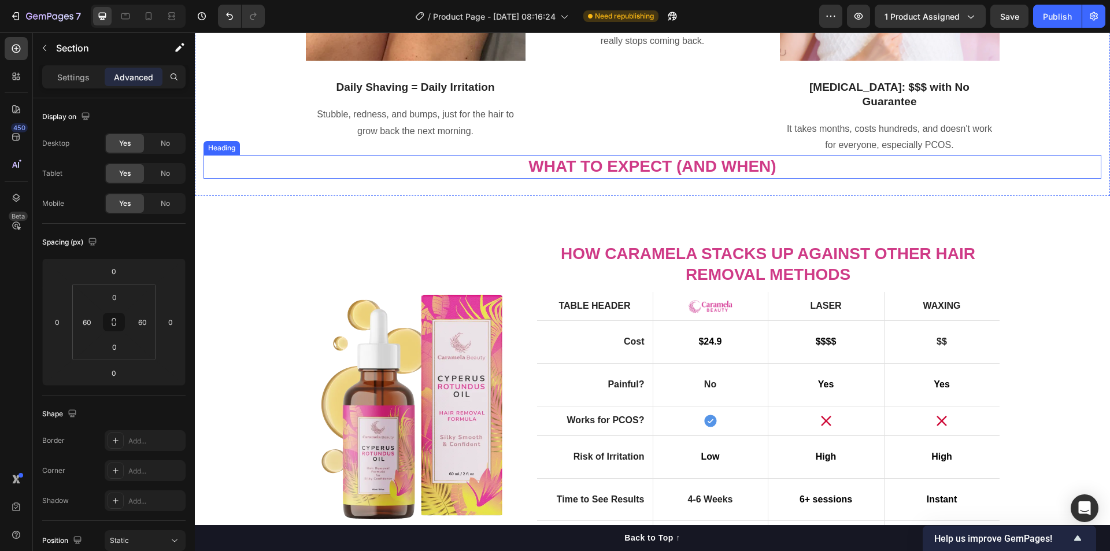
click at [704, 165] on strong "What to Expect (And When)" at bounding box center [651, 166] width 247 height 18
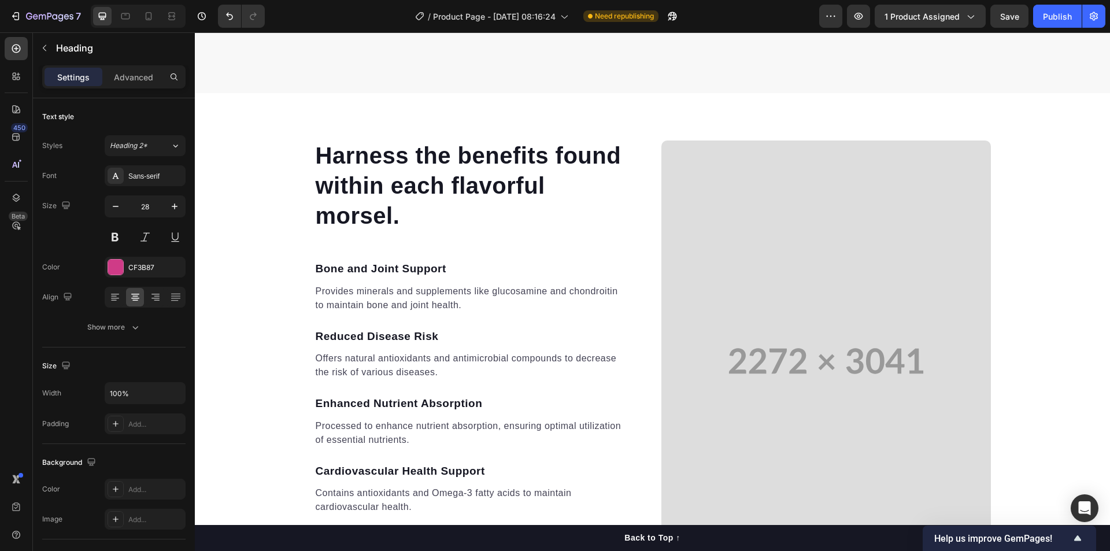
scroll to position [2889, 0]
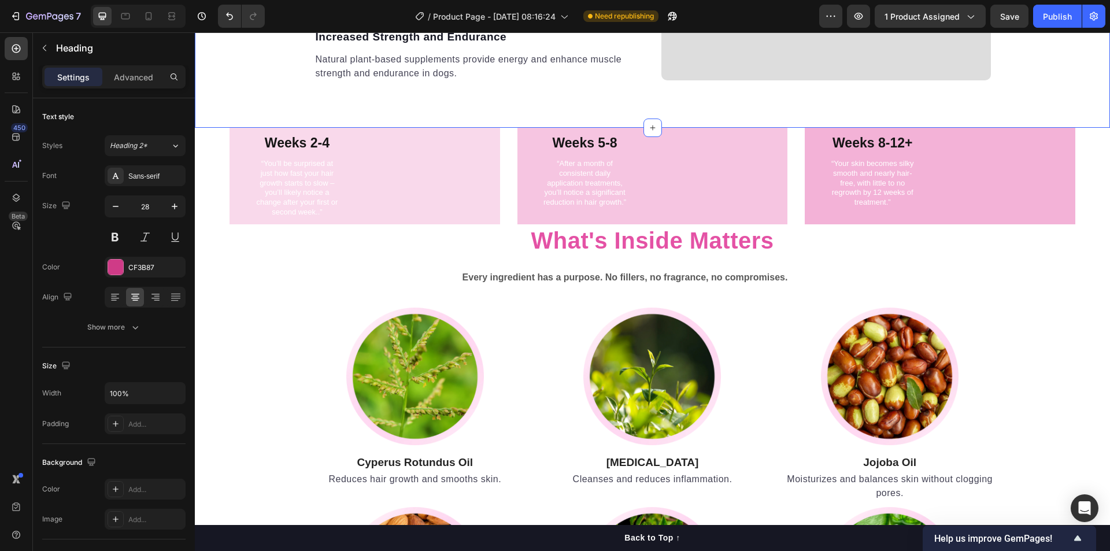
drag, startPoint x: 524, startPoint y: 166, endPoint x: 326, endPoint y: 108, distance: 206.7
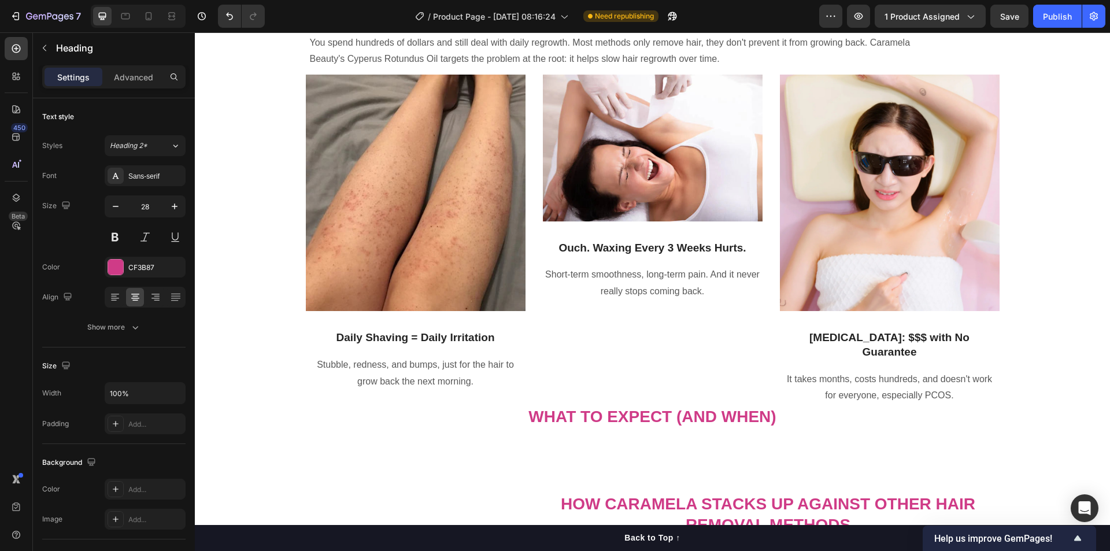
scroll to position [1386, 0]
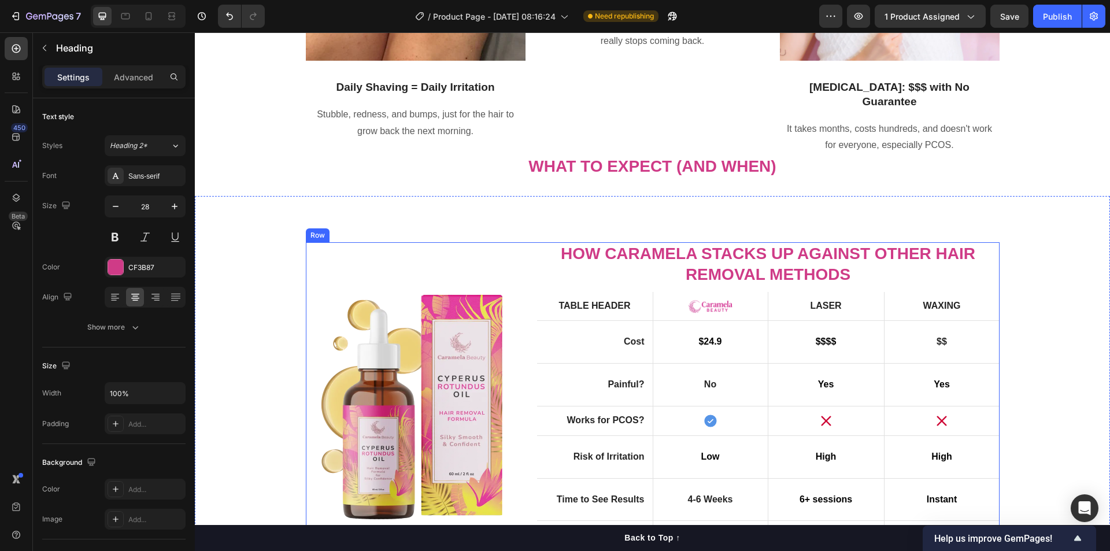
click at [505, 276] on div "Image" at bounding box center [421, 411] width 231 height 338
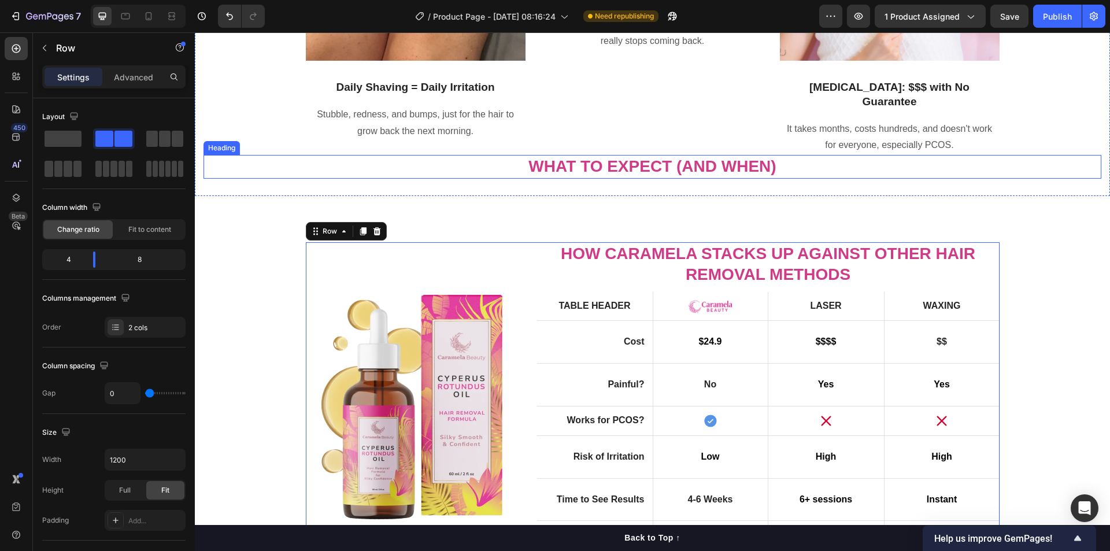
click at [524, 177] on h2 "What to Expect (And When)" at bounding box center [652, 166] width 898 height 23
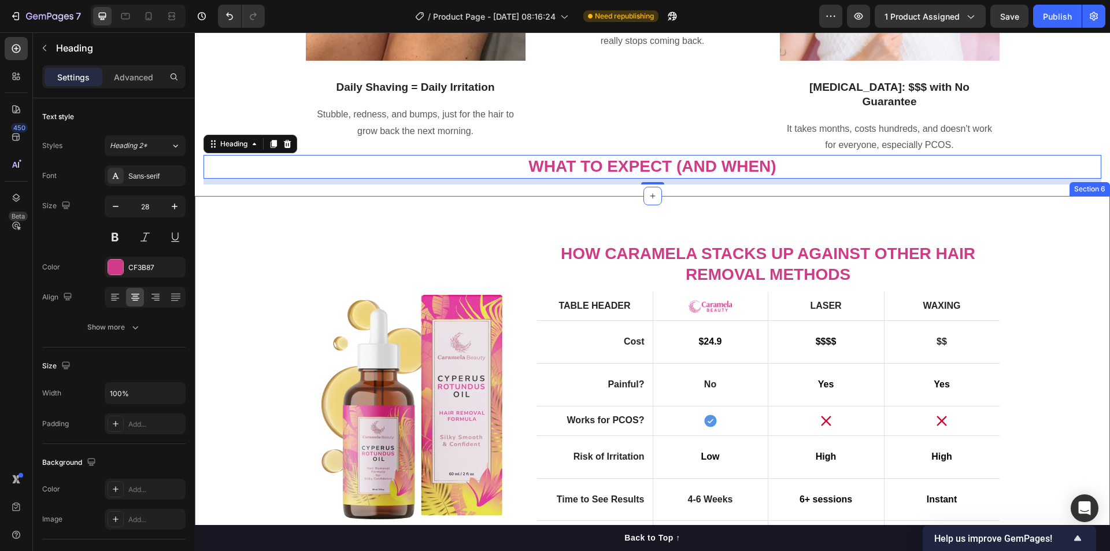
click at [398, 222] on div "Image How Caramela Stacks Up Against Other Hair Removal Methods Heading Table h…" at bounding box center [652, 402] width 915 height 412
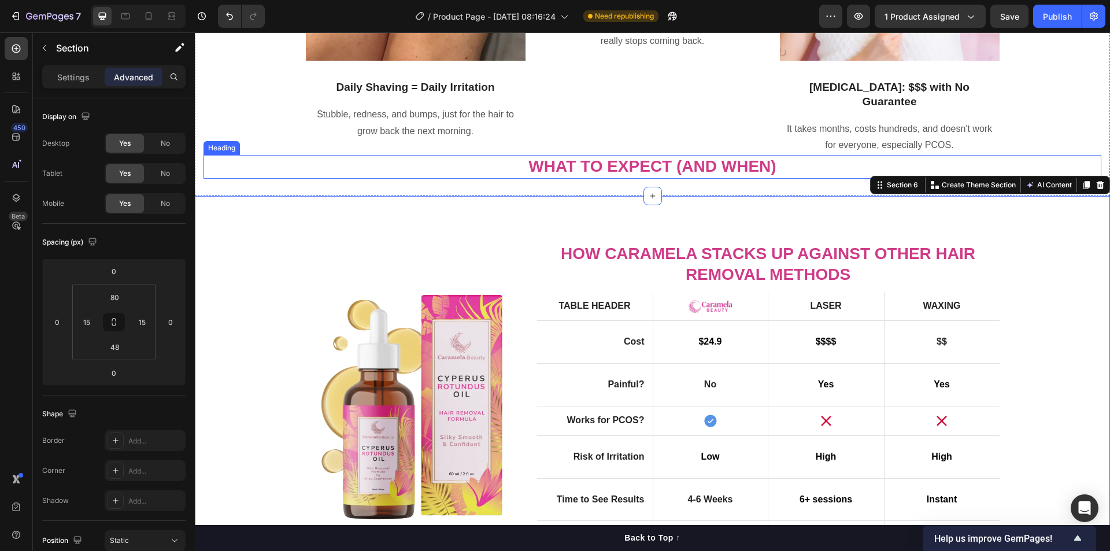
click at [432, 173] on h2 "What to Expect (And When)" at bounding box center [652, 166] width 898 height 23
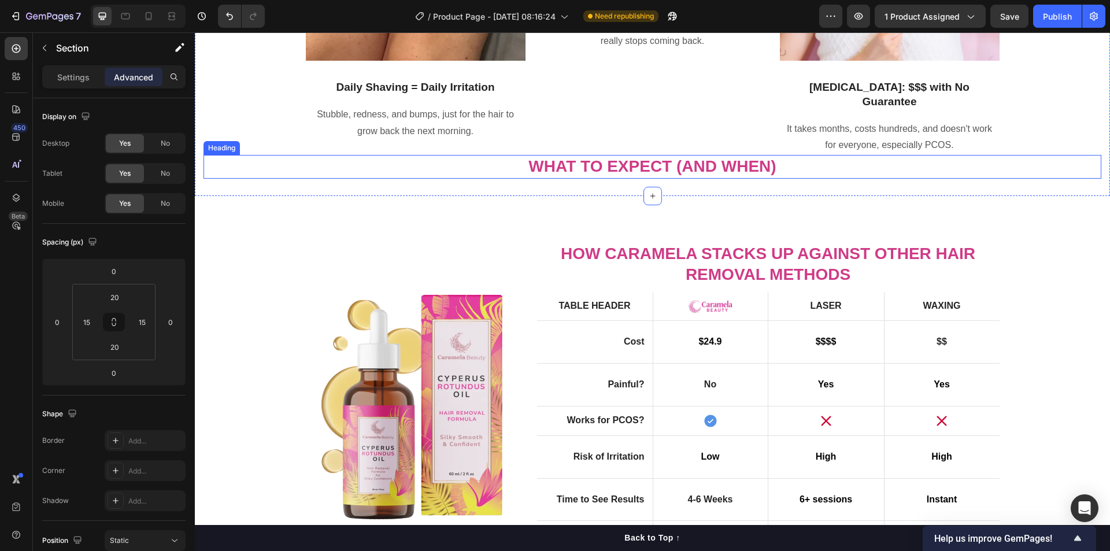
click at [434, 168] on h2 "What to Expect (And When)" at bounding box center [652, 166] width 898 height 23
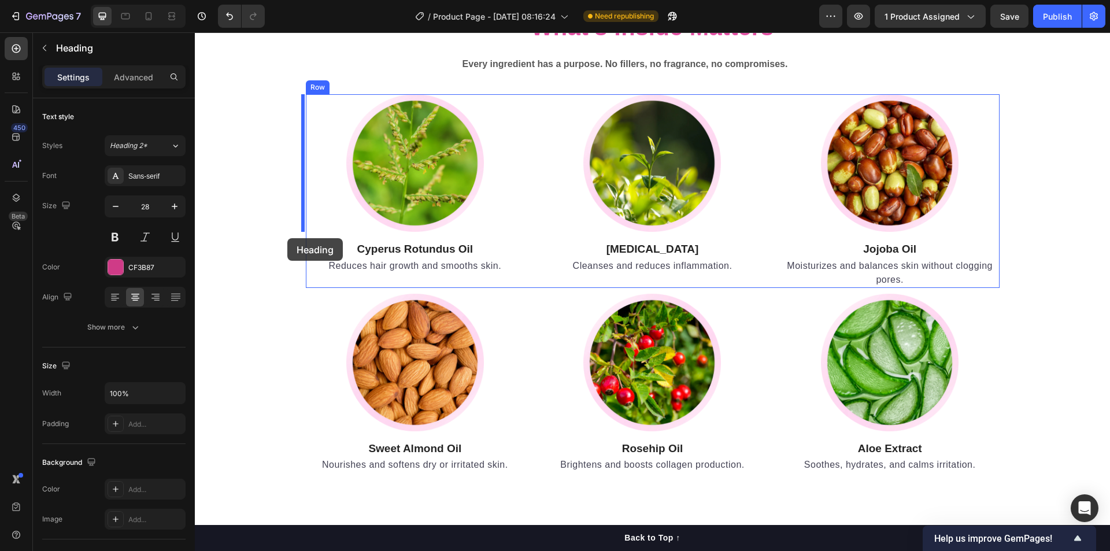
scroll to position [2889, 0]
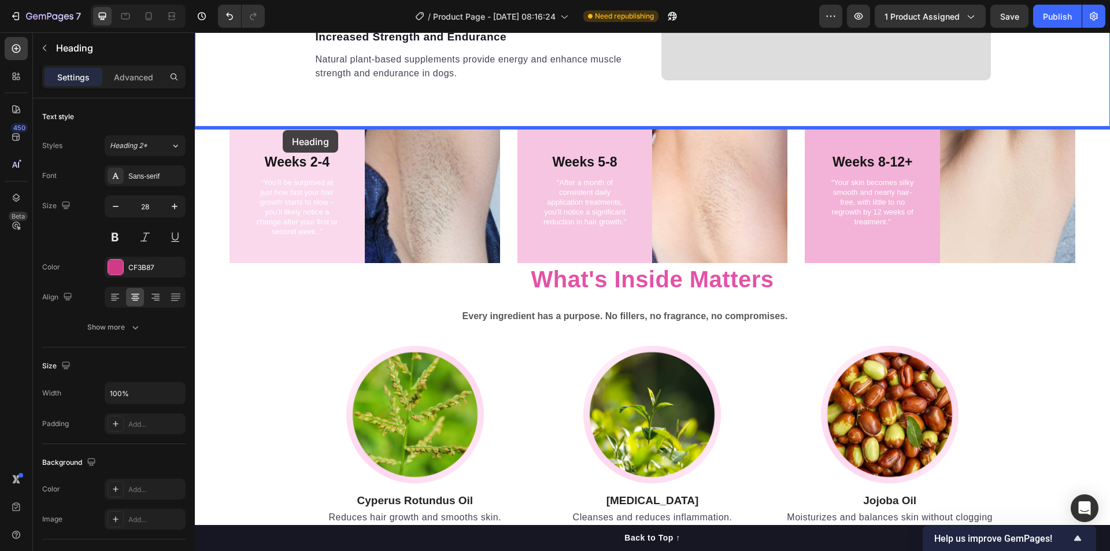
drag, startPoint x: 268, startPoint y: 160, endPoint x: 283, endPoint y: 130, distance: 33.6
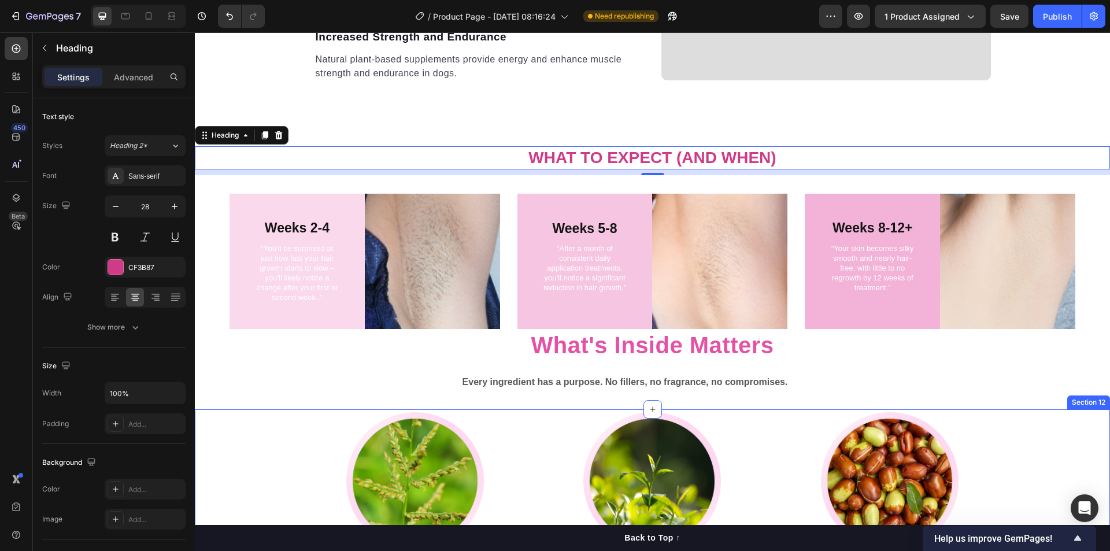
click at [268, 427] on div "Image Cyperus Rotundus Oil Heading Reduces hair growth and smooths skin. Text b…" at bounding box center [652, 509] width 898 height 194
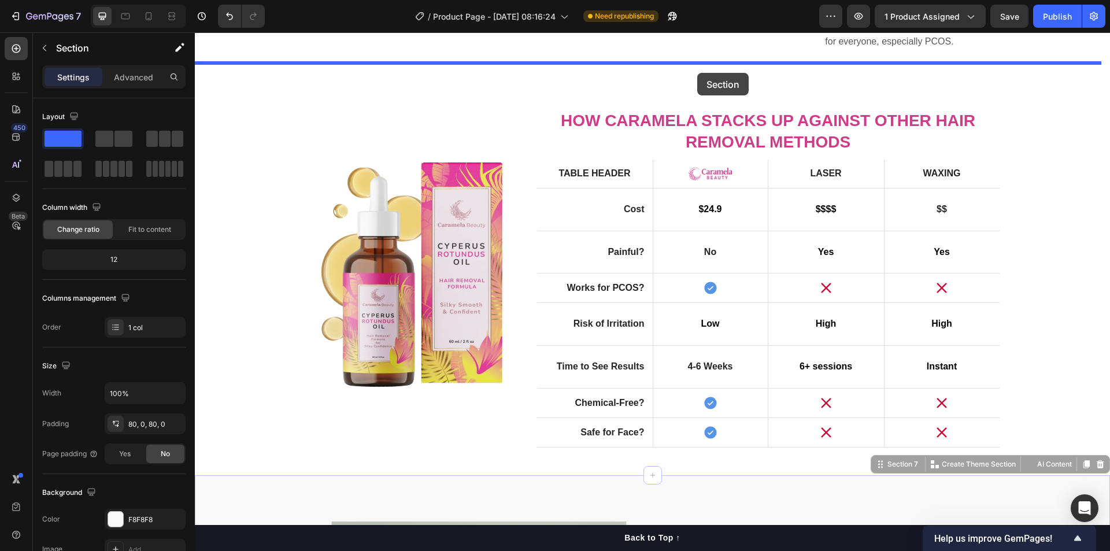
scroll to position [1480, 0]
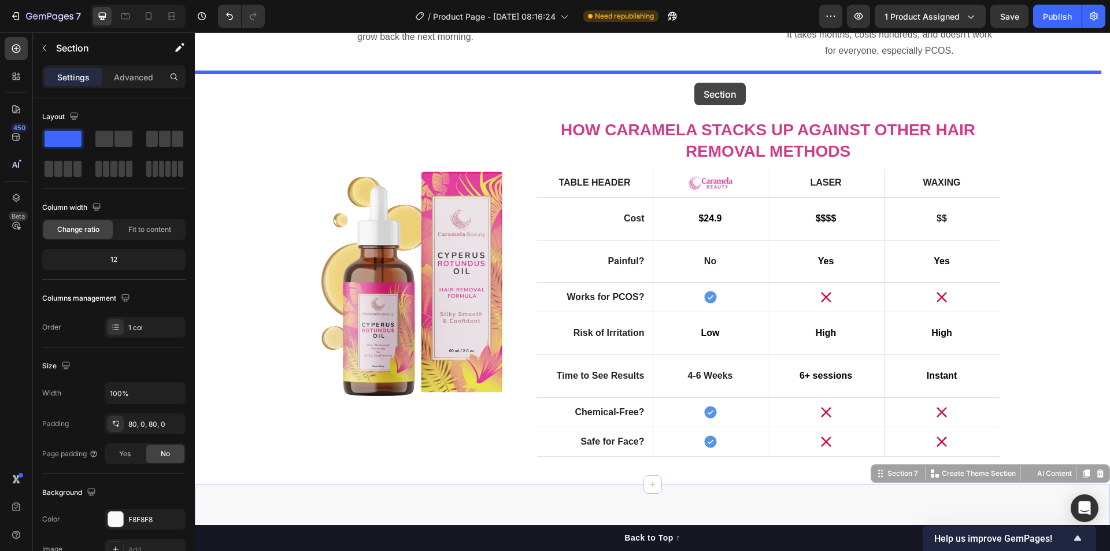
drag, startPoint x: 670, startPoint y: 471, endPoint x: 795, endPoint y: 259, distance: 245.7
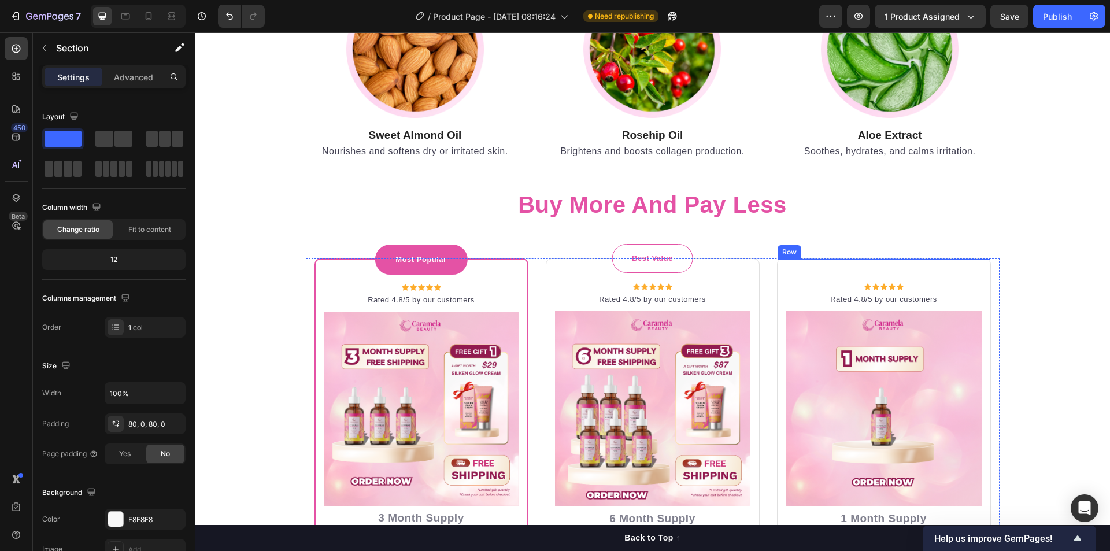
scroll to position [3239, 0]
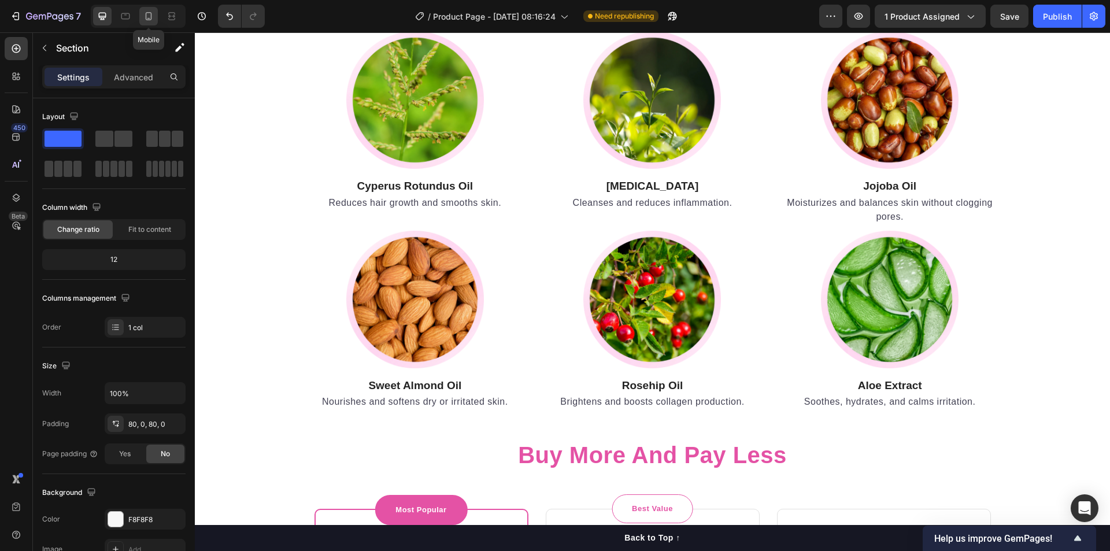
click at [155, 14] on div at bounding box center [148, 16] width 18 height 18
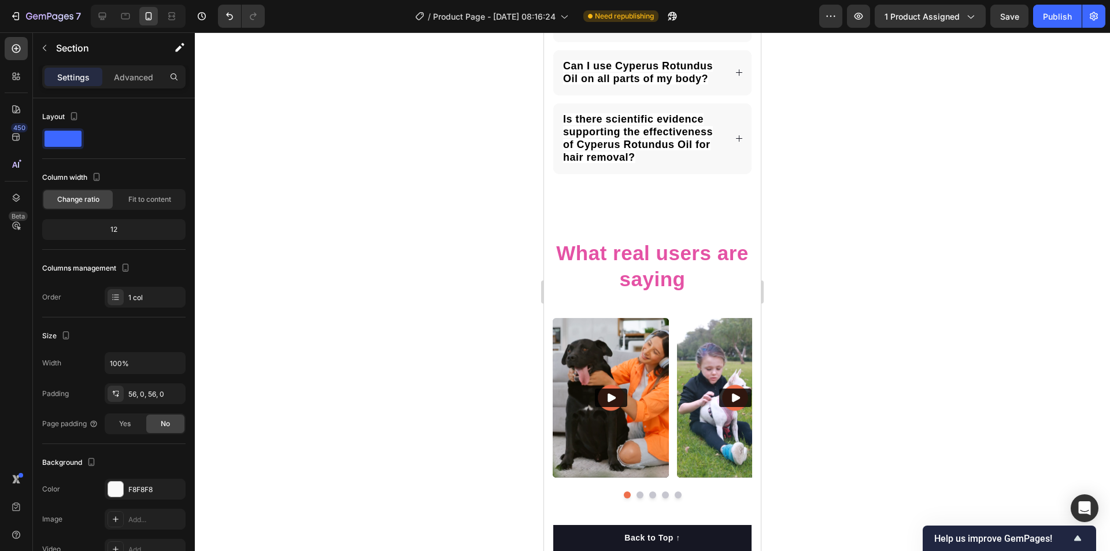
scroll to position [6830, 0]
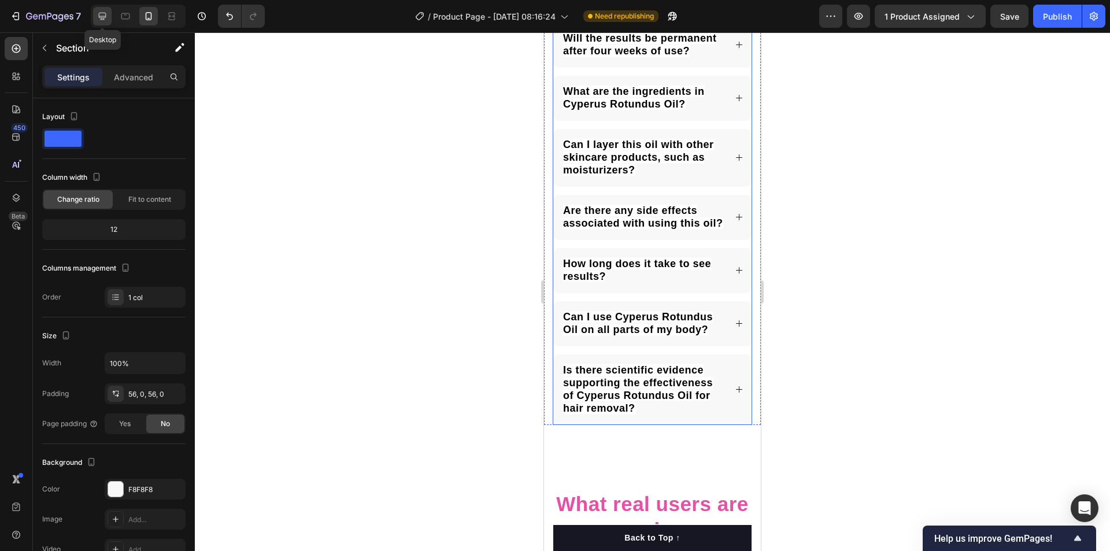
click at [106, 17] on icon at bounding box center [103, 16] width 12 height 12
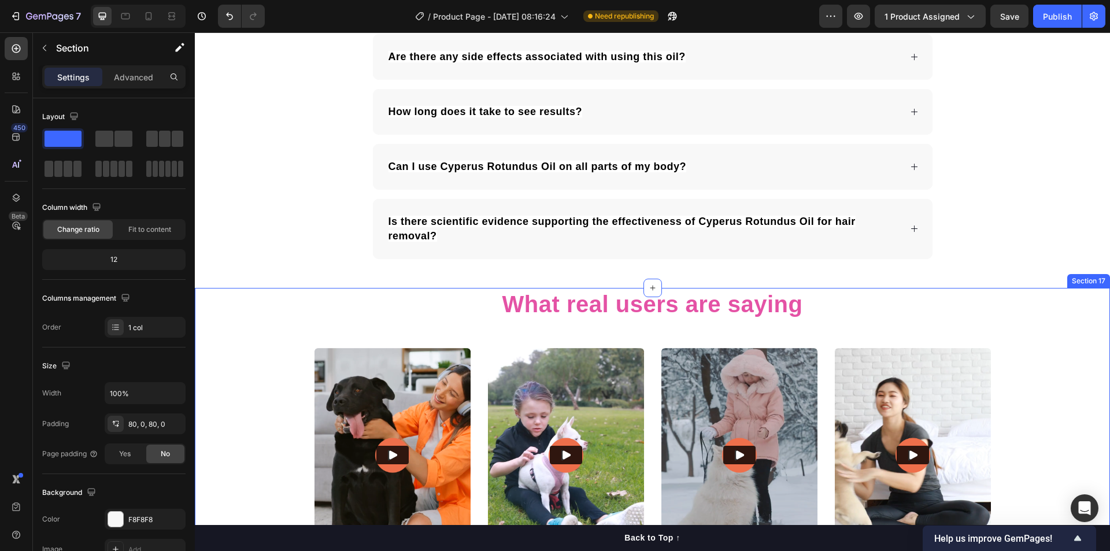
scroll to position [5209, 0]
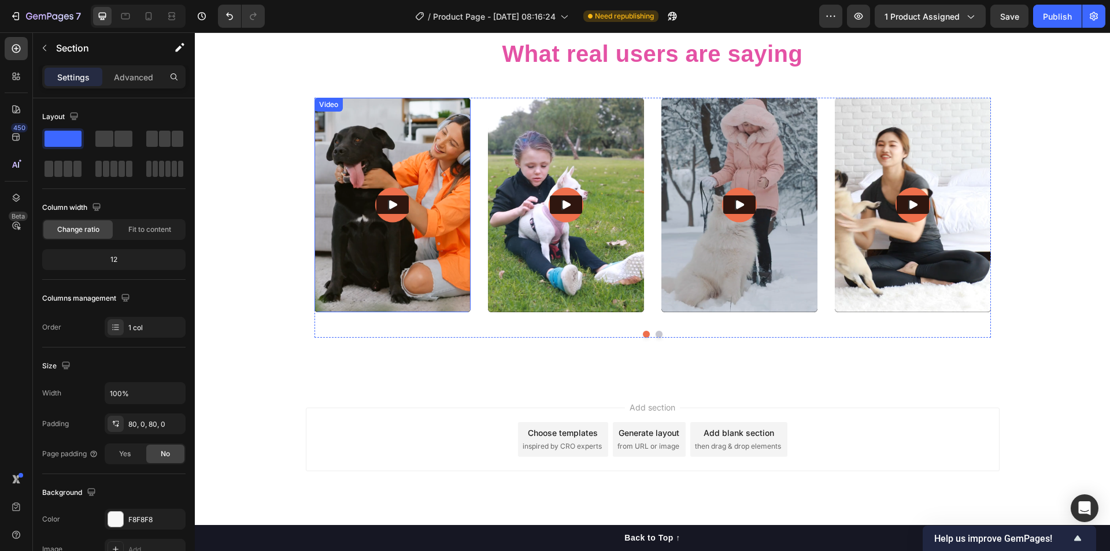
click at [449, 271] on img at bounding box center [392, 205] width 156 height 214
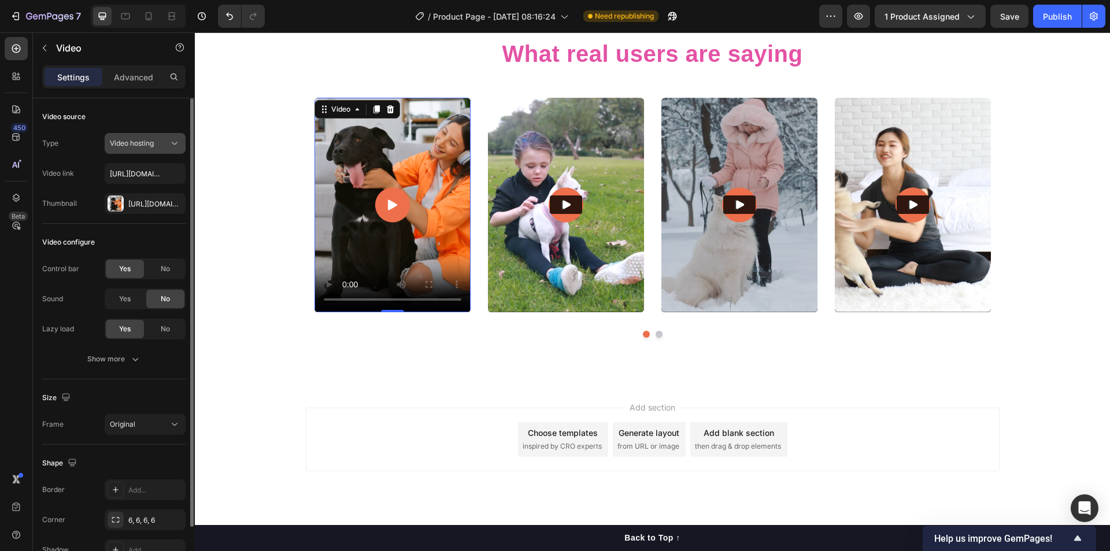
click at [161, 143] on div "Video hosting" at bounding box center [139, 143] width 59 height 10
click at [157, 147] on div "Video hosting" at bounding box center [139, 143] width 59 height 10
click at [150, 205] on div "[URL][DOMAIN_NAME]" at bounding box center [145, 204] width 34 height 10
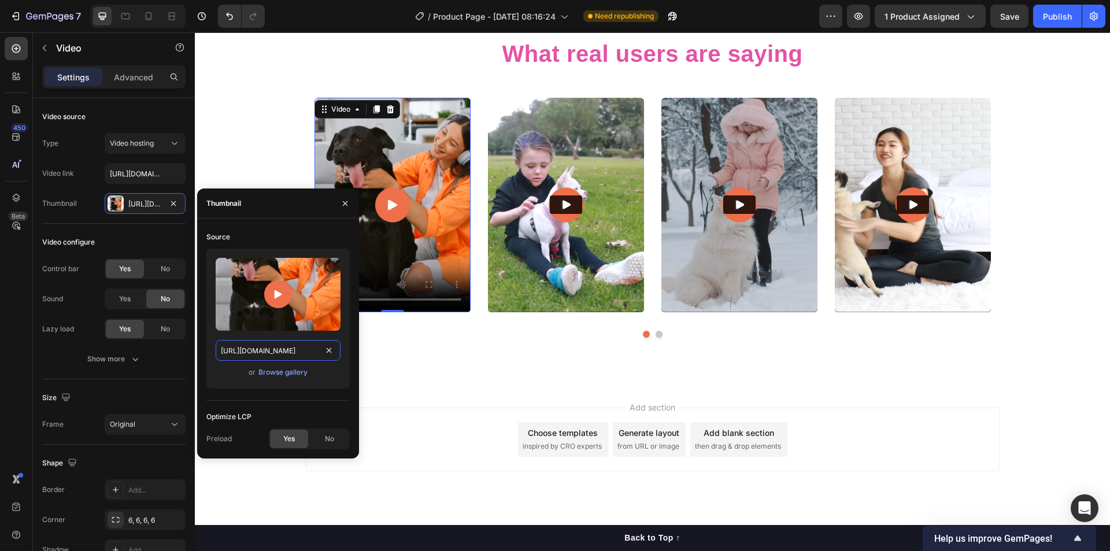
click at [273, 353] on input "[URL][DOMAIN_NAME]" at bounding box center [278, 350] width 125 height 21
click at [284, 372] on div "Browse gallery" at bounding box center [282, 372] width 49 height 10
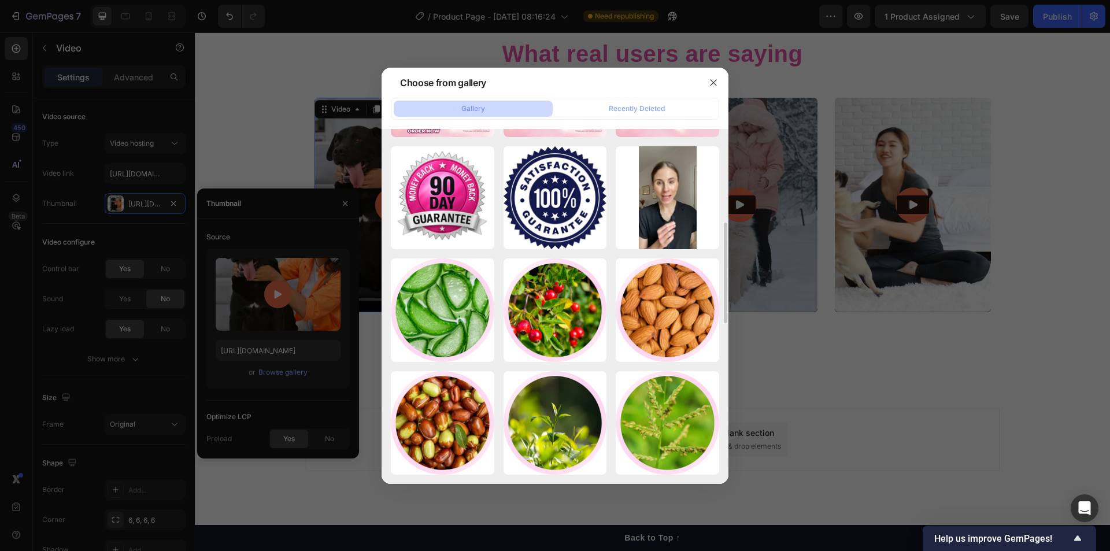
scroll to position [0, 0]
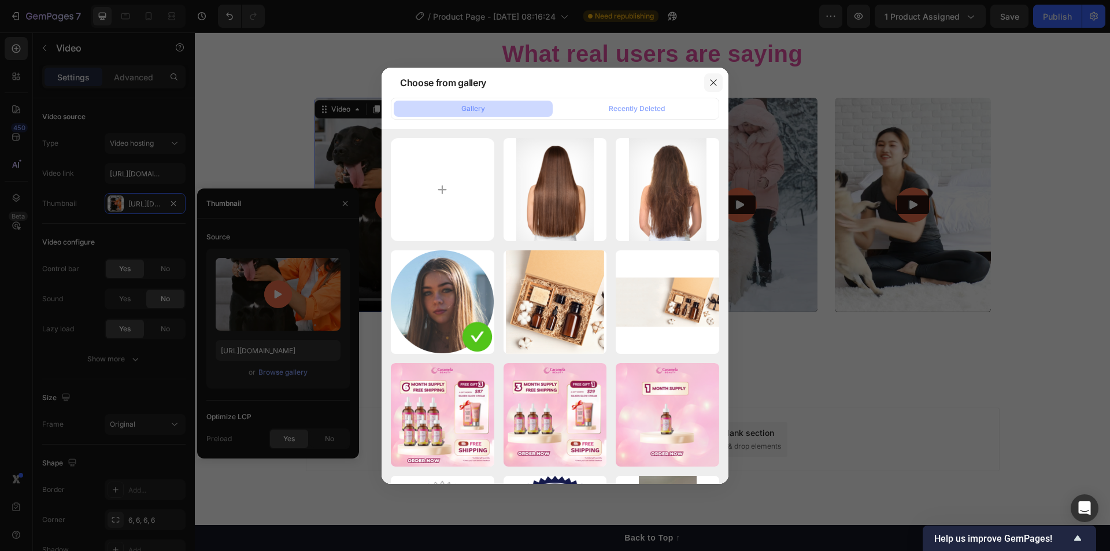
click at [713, 83] on icon "button" at bounding box center [713, 82] width 6 height 6
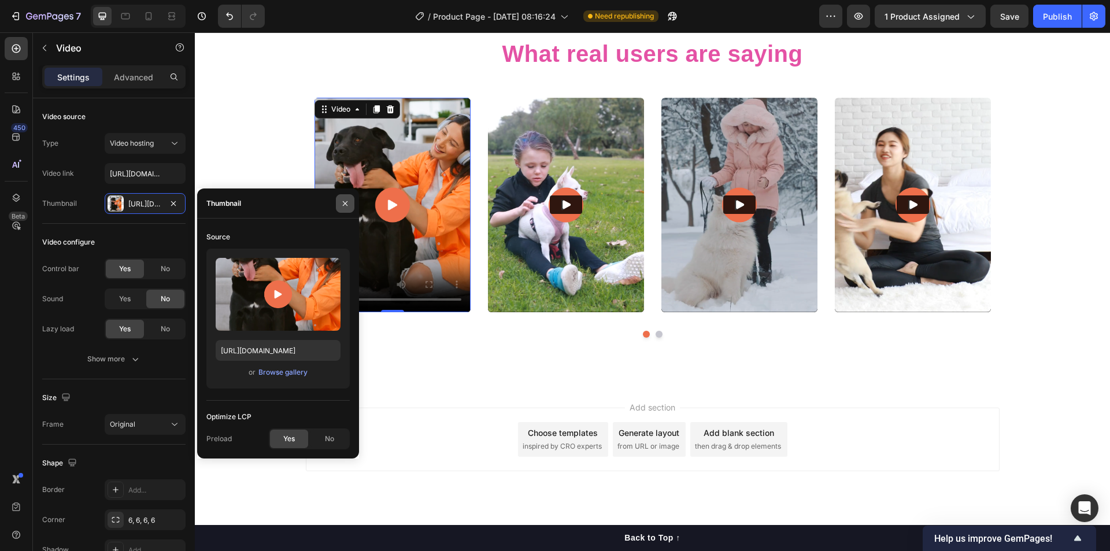
click at [348, 205] on icon "button" at bounding box center [344, 203] width 9 height 9
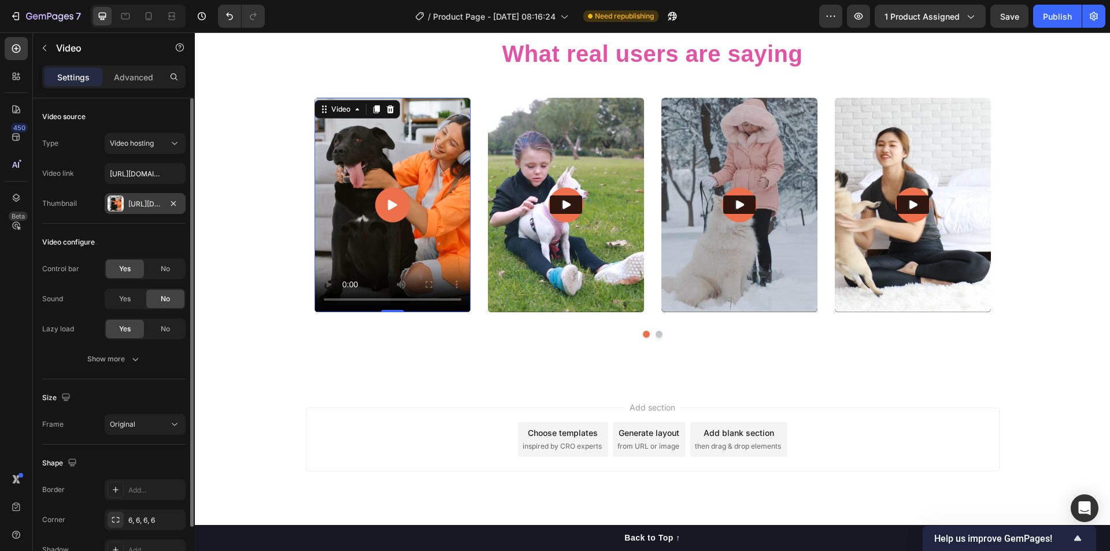
click at [149, 205] on div "[URL][DOMAIN_NAME]" at bounding box center [145, 204] width 34 height 10
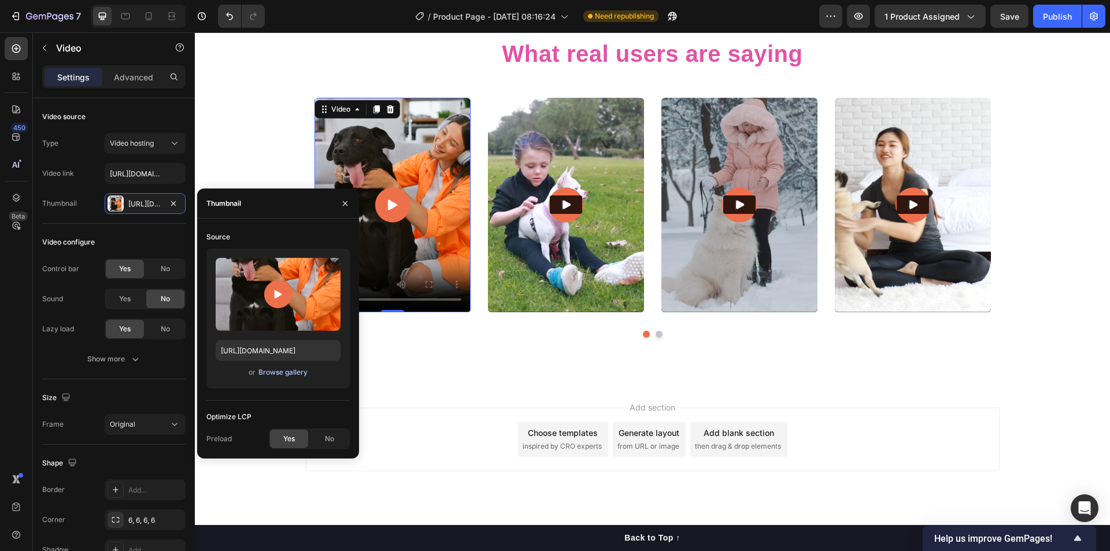
click at [271, 374] on div "Browse gallery" at bounding box center [282, 372] width 49 height 10
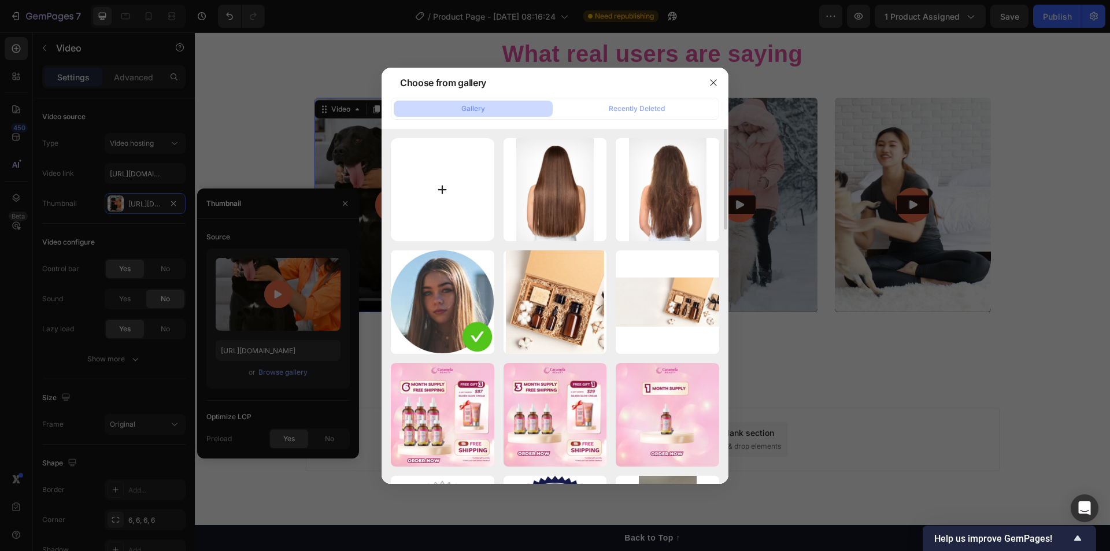
click at [443, 197] on input "file" at bounding box center [442, 189] width 103 height 103
type input "C:\fakepath\southwellness_7553014044857240845.mp4"
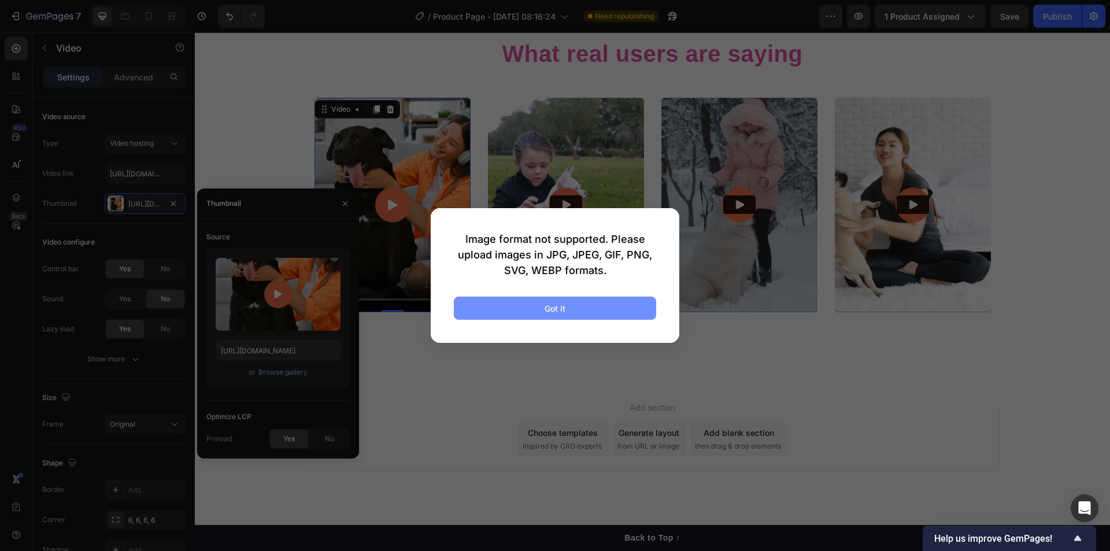
click at [593, 305] on button "Got it" at bounding box center [555, 308] width 202 height 23
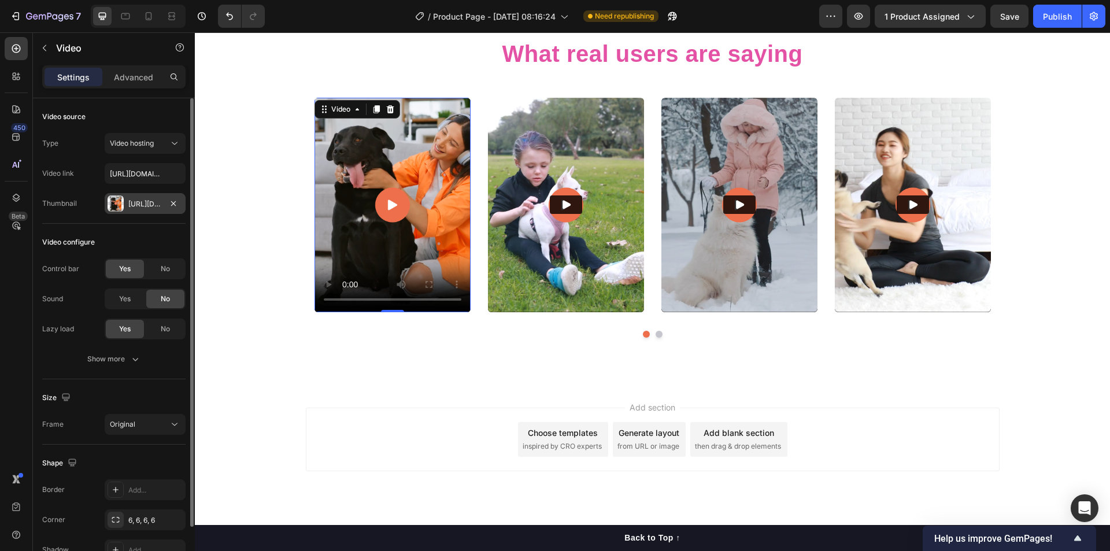
click at [149, 209] on div "[URL][DOMAIN_NAME]" at bounding box center [145, 204] width 34 height 10
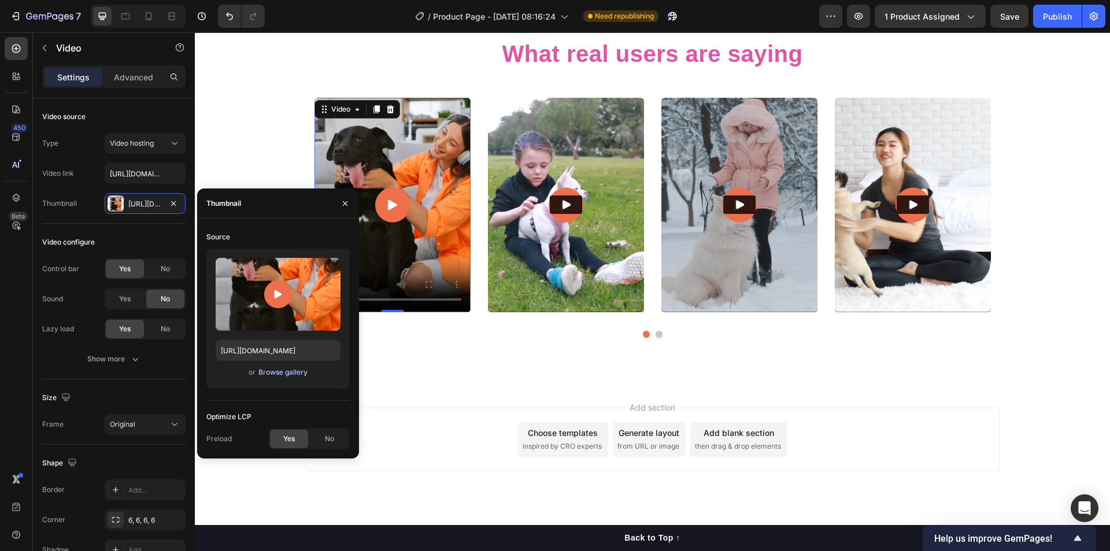
click at [276, 372] on div "Browse gallery" at bounding box center [282, 372] width 49 height 10
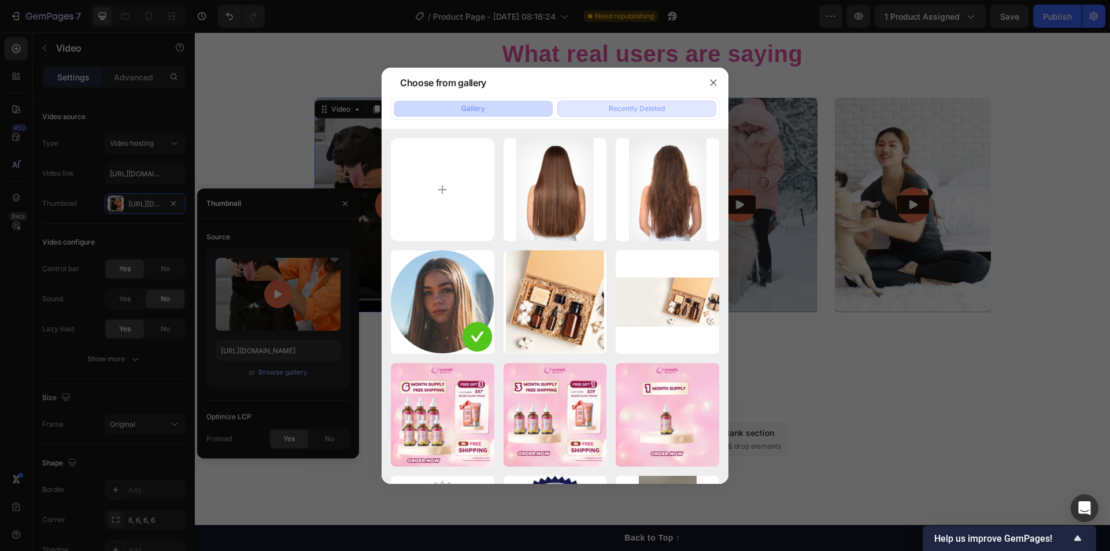
click at [655, 107] on div "Recently Deleted" at bounding box center [637, 108] width 56 height 10
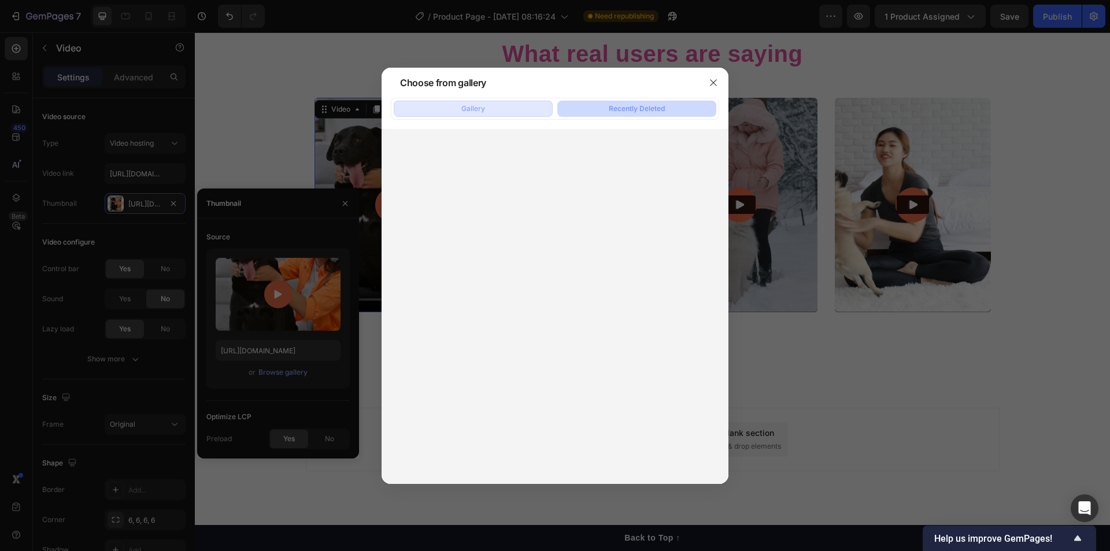
click at [519, 114] on button "Gallery" at bounding box center [473, 109] width 159 height 16
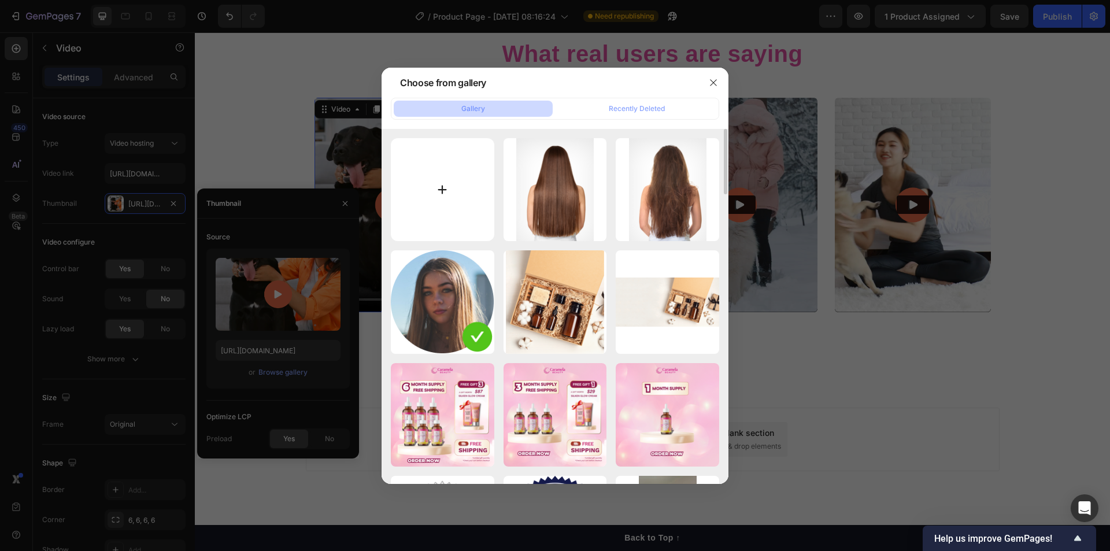
click at [463, 182] on input "file" at bounding box center [442, 189] width 103 height 103
click at [719, 81] on button "button" at bounding box center [713, 82] width 18 height 18
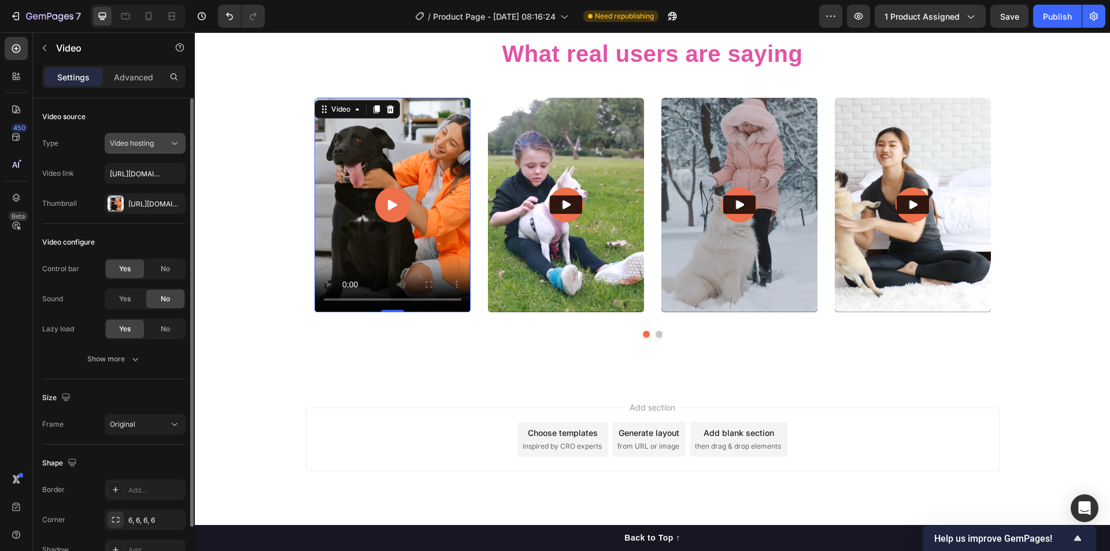
click at [144, 146] on span "Video hosting" at bounding box center [132, 143] width 44 height 9
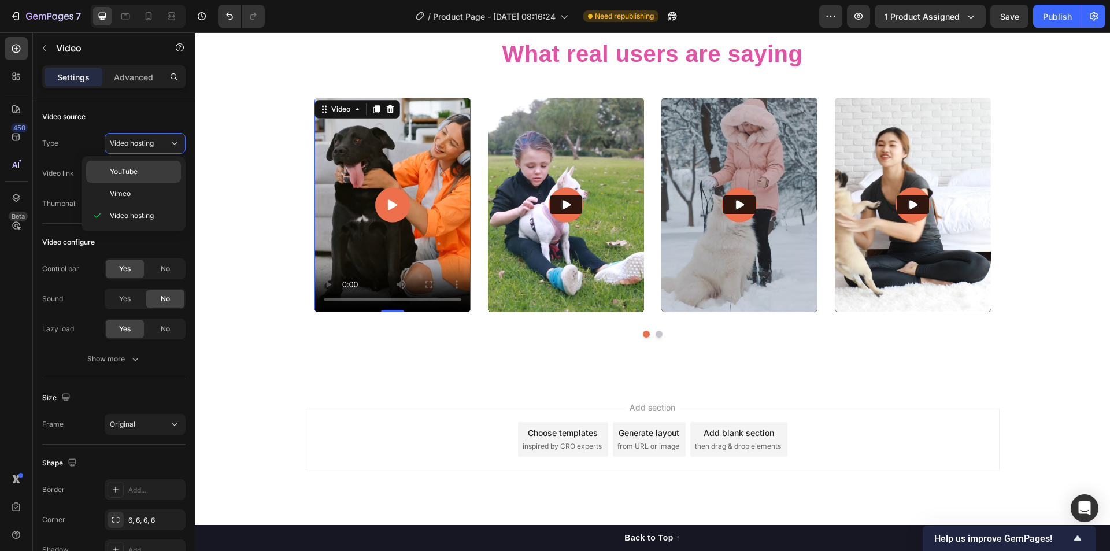
click at [138, 172] on span "YouTube" at bounding box center [124, 171] width 28 height 10
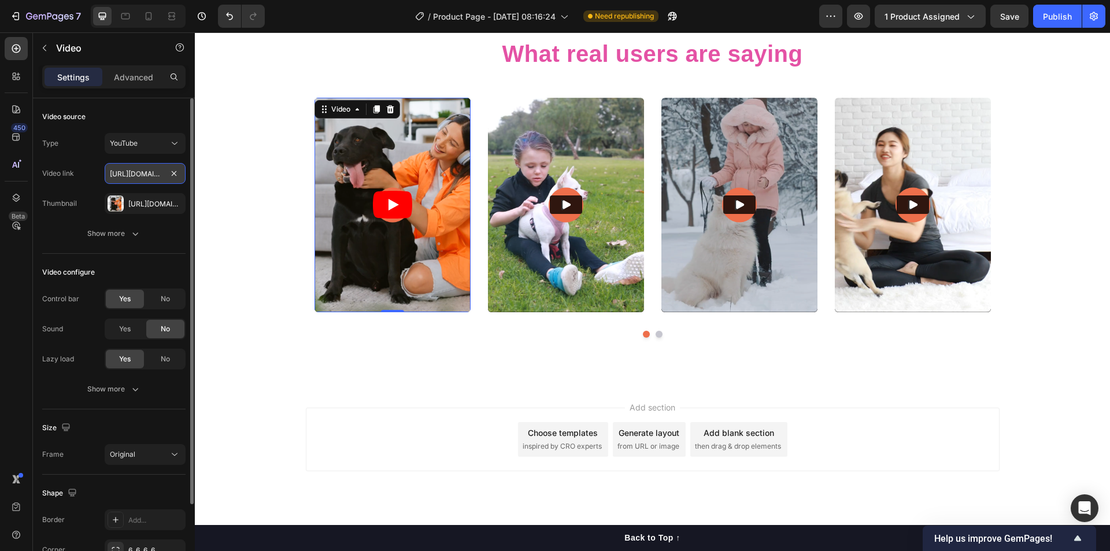
click at [128, 175] on input "https://www.youtube.com/watch?v=cyzh48XRS4M" at bounding box center [145, 173] width 81 height 21
paste input "youtube.com/shorts/fpfqVAR5hFk"
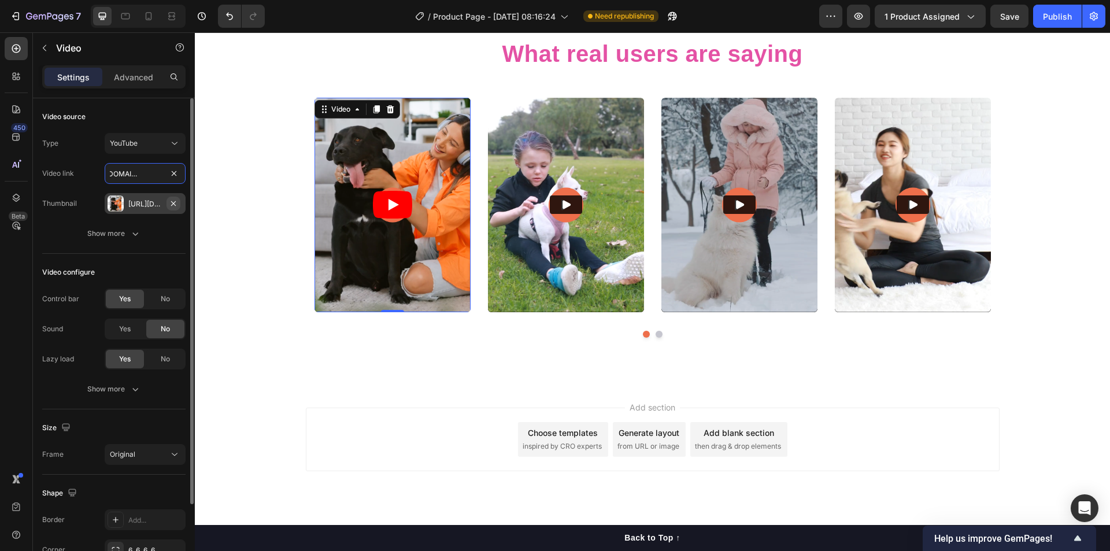
type input "[URL][DOMAIN_NAME]"
click at [172, 203] on icon "button" at bounding box center [173, 203] width 9 height 9
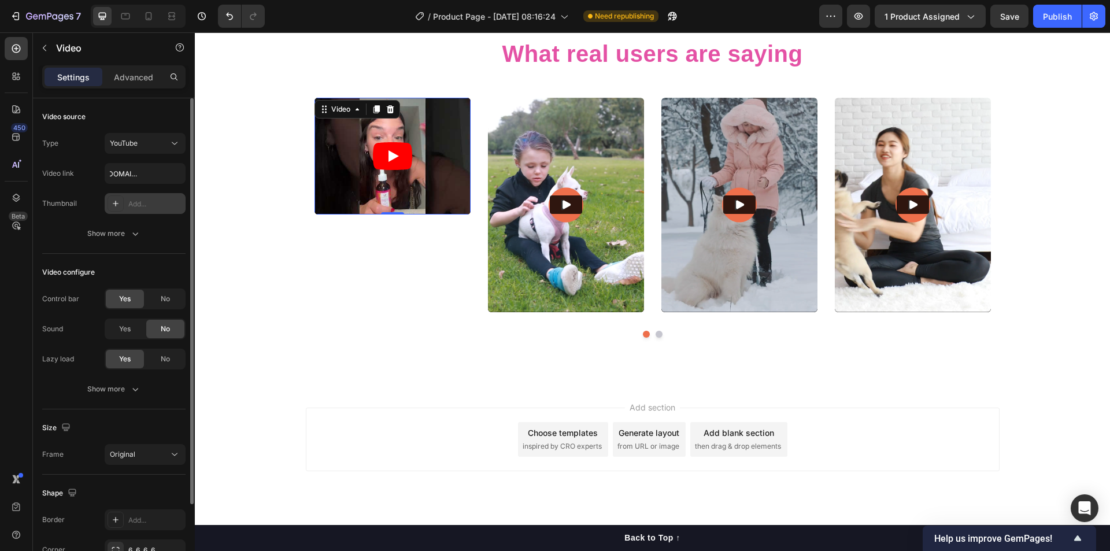
scroll to position [0, 0]
click at [511, 290] on img at bounding box center [566, 205] width 156 height 214
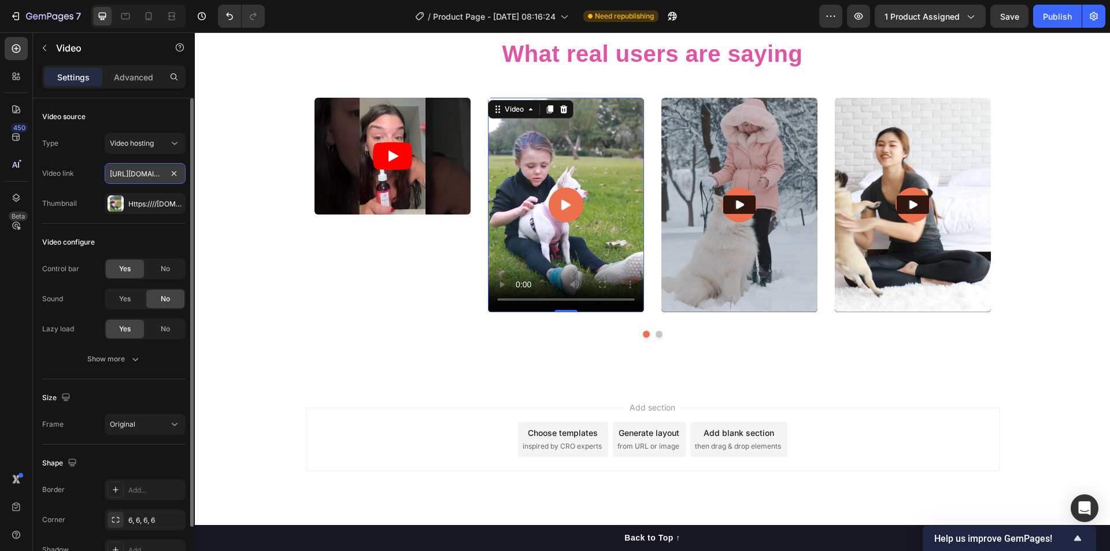
click at [135, 172] on input "https://cdn.shopify.com/videos/c/o/v/8432697ab1a3415c977a819aa651739e.mp4" at bounding box center [145, 173] width 81 height 21
click at [139, 144] on span "Video hosting" at bounding box center [132, 143] width 44 height 9
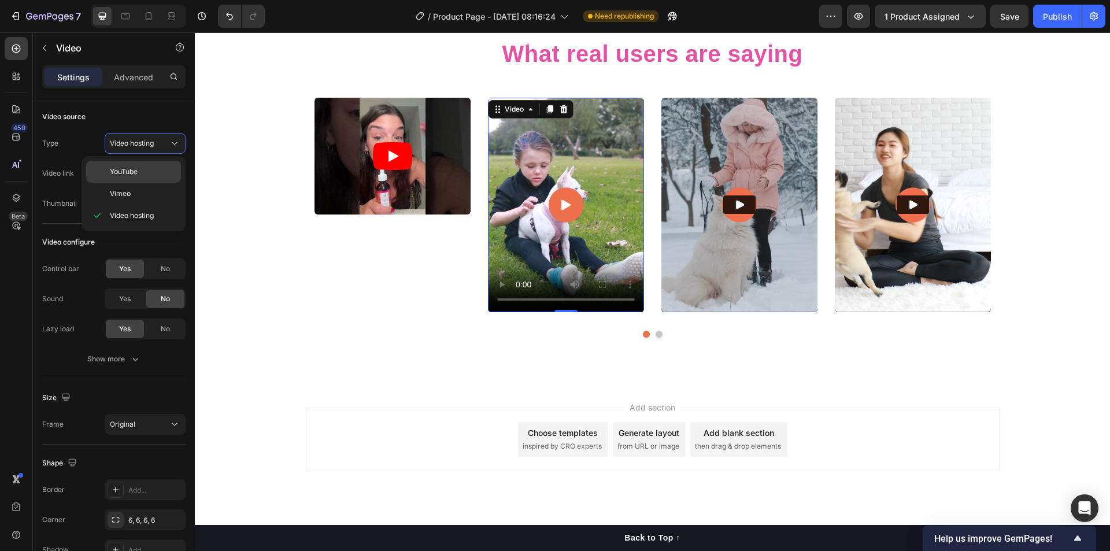
click at [139, 173] on p "YouTube" at bounding box center [143, 171] width 66 height 10
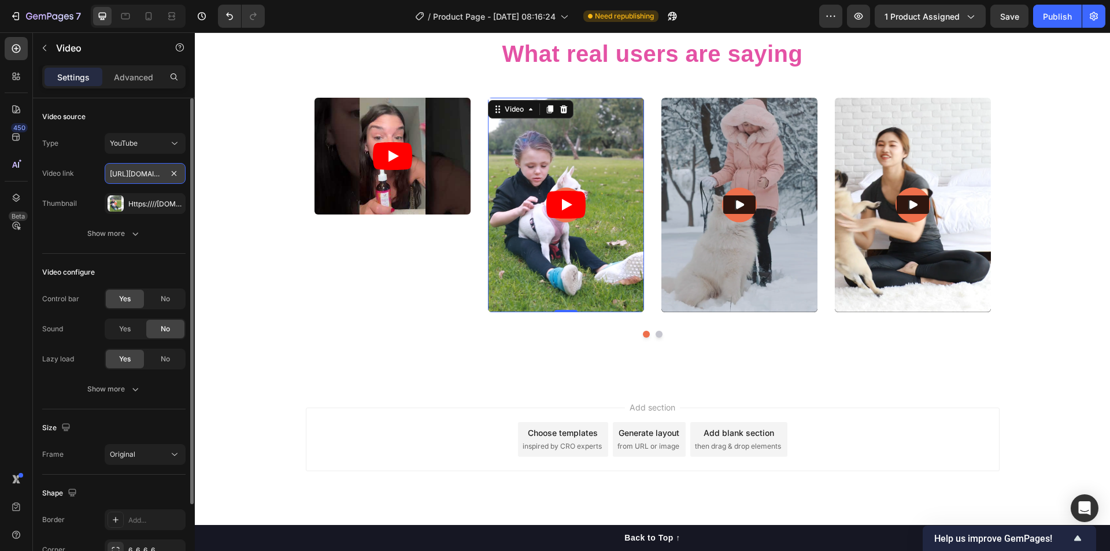
click at [138, 177] on input "https://www.youtube.com/watch?v=cyzh48XRS4M" at bounding box center [145, 173] width 81 height 21
paste input "youtube.com/shorts/PPP2XHP4DKs"
type input "[URL][DOMAIN_NAME]"
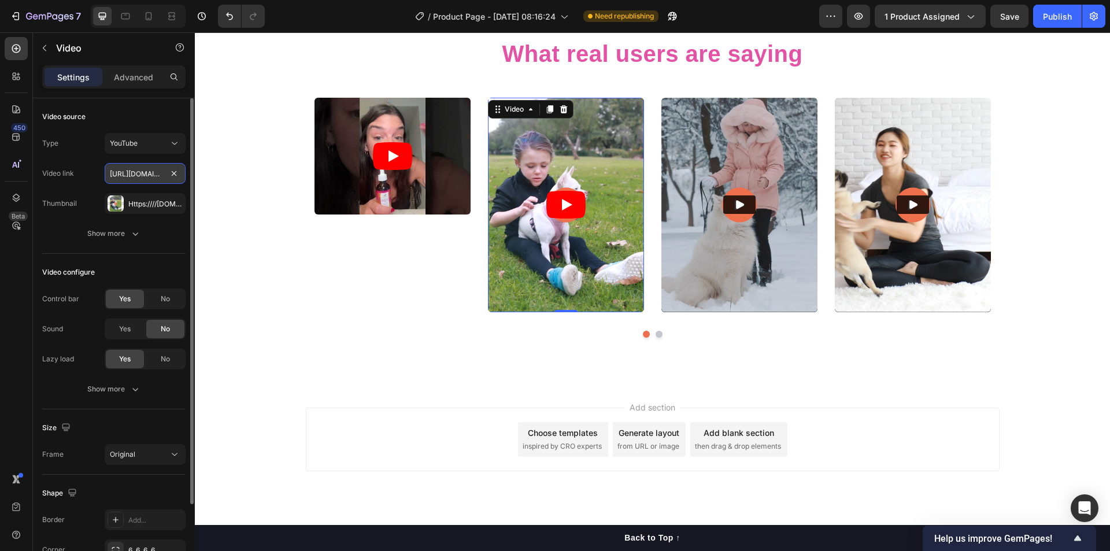
scroll to position [0, 89]
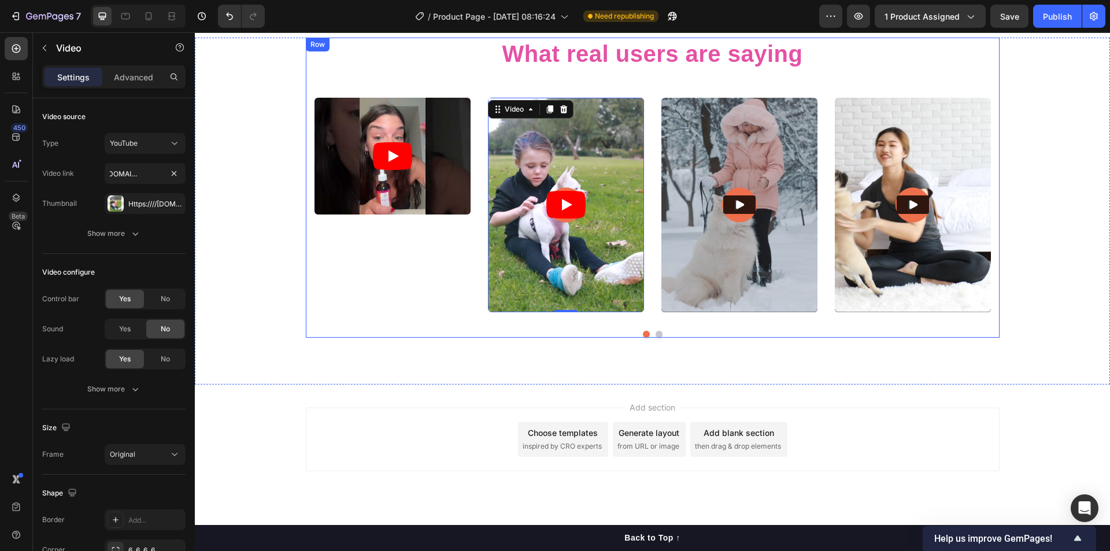
click at [306, 294] on div "What real users are saying Heading Video Video 0 Video Video Video Carousel Row" at bounding box center [653, 188] width 694 height 300
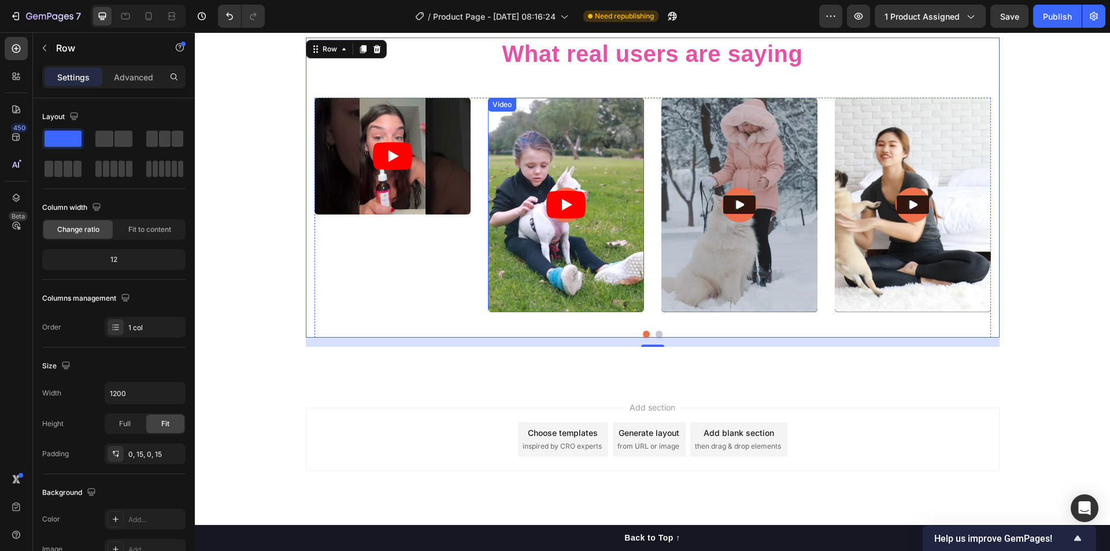
click at [514, 277] on article at bounding box center [566, 205] width 156 height 214
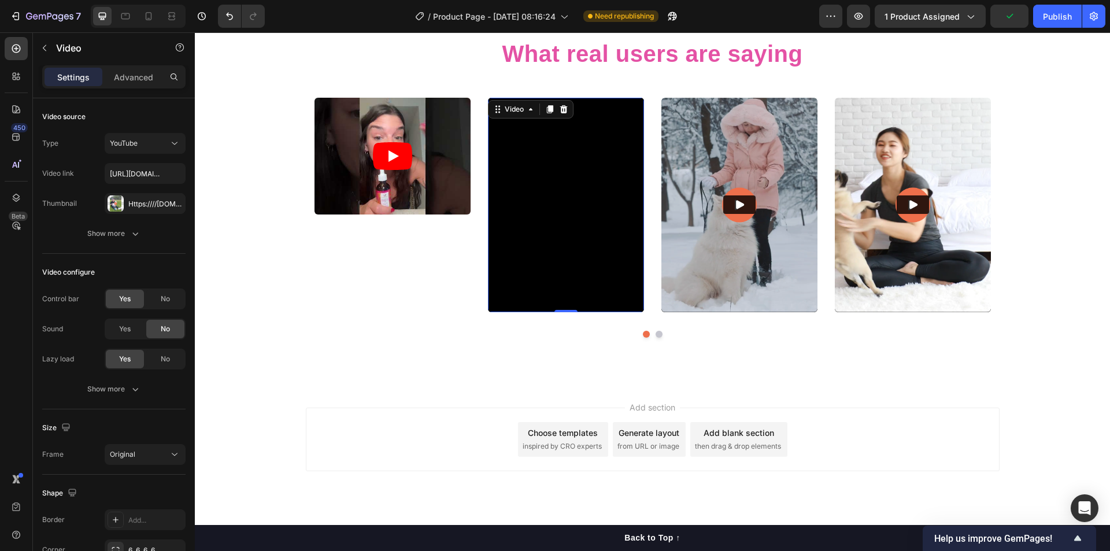
click at [407, 453] on div "Add section Choose templates inspired by CRO experts Generate layout from URL o…" at bounding box center [653, 440] width 694 height 64
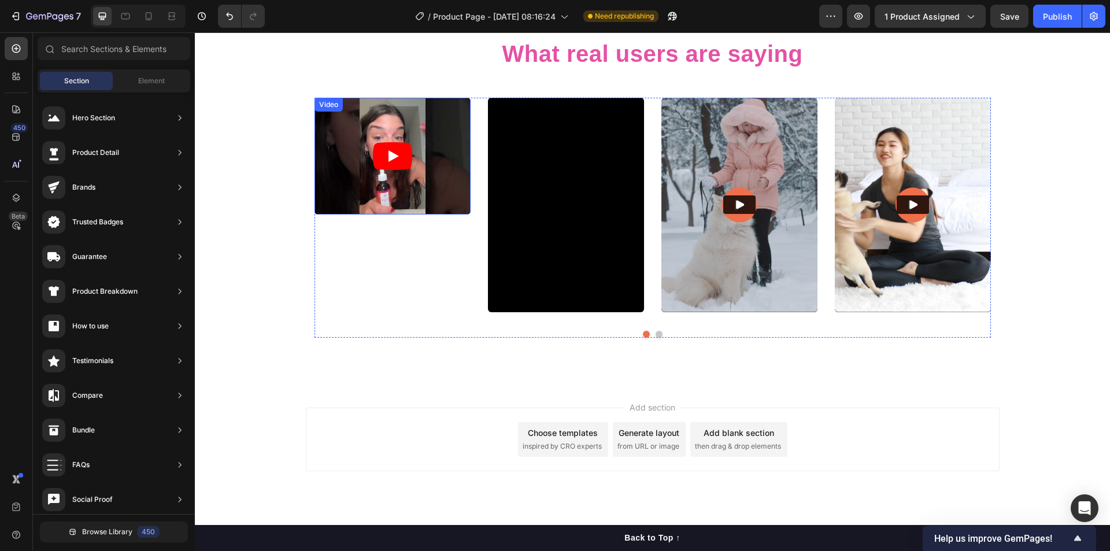
click at [425, 201] on article at bounding box center [392, 156] width 156 height 117
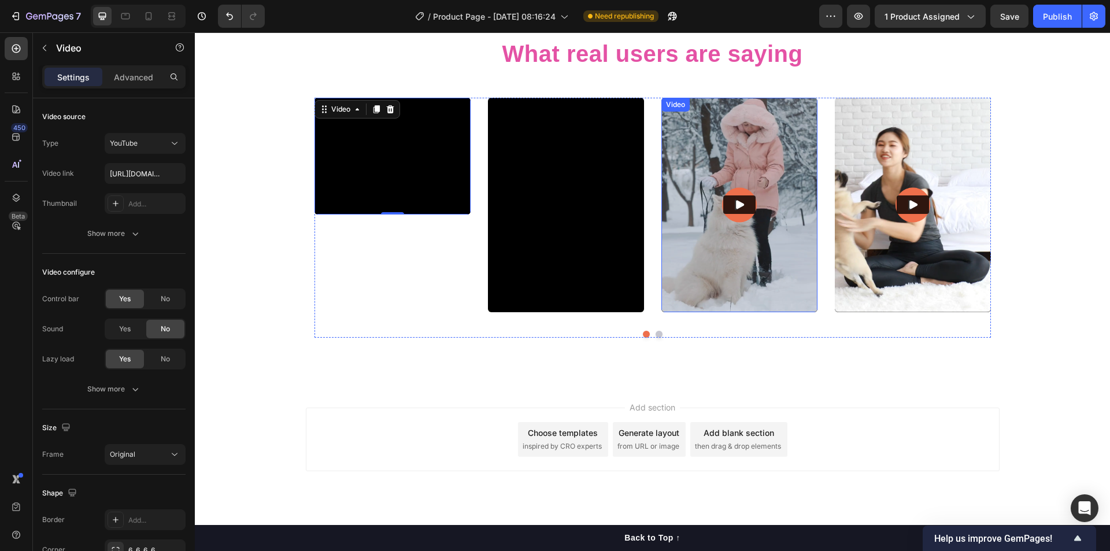
click at [722, 255] on img at bounding box center [739, 205] width 156 height 214
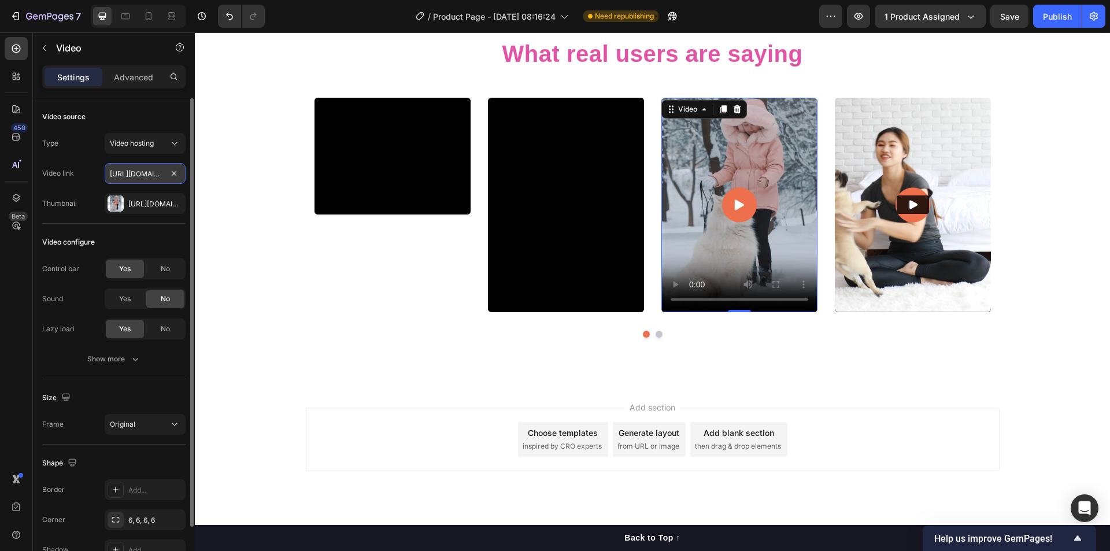
click at [132, 177] on input "https://cdn.shopify.com/videos/c/o/v/8f0a74436ddf48fc8a35772c4090f4c8.mp4" at bounding box center [145, 173] width 81 height 21
click at [140, 144] on span "Video hosting" at bounding box center [132, 143] width 44 height 9
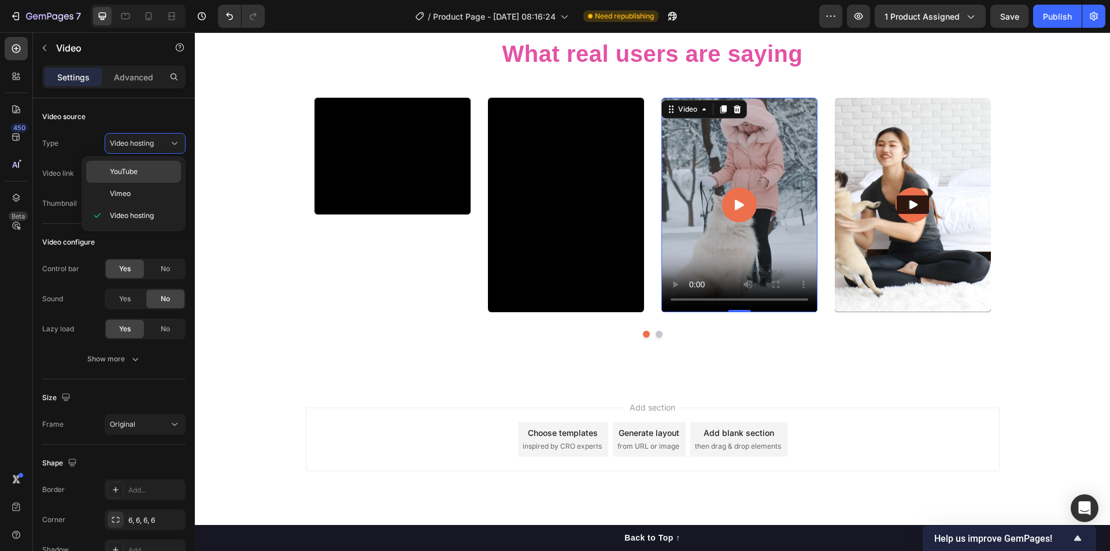
click at [139, 166] on div "YouTube" at bounding box center [133, 172] width 95 height 22
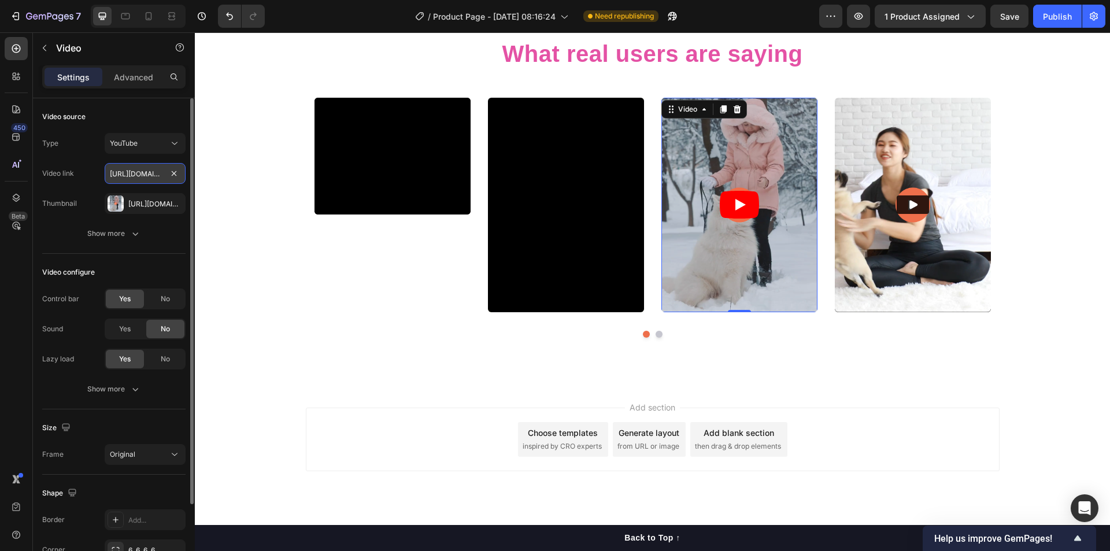
click at [129, 173] on input "https://www.youtube.com/watch?v=cyzh48XRS4M" at bounding box center [145, 173] width 81 height 21
paste input "youtube.com/shorts/U3GQ5ee0fh4"
type input "[URL][DOMAIN_NAME]"
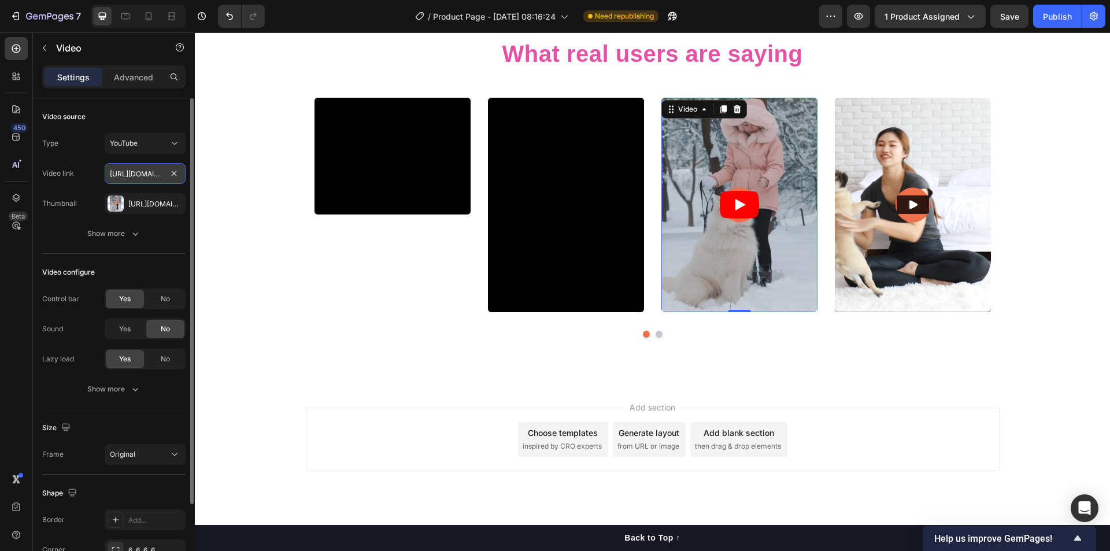
scroll to position [0, 87]
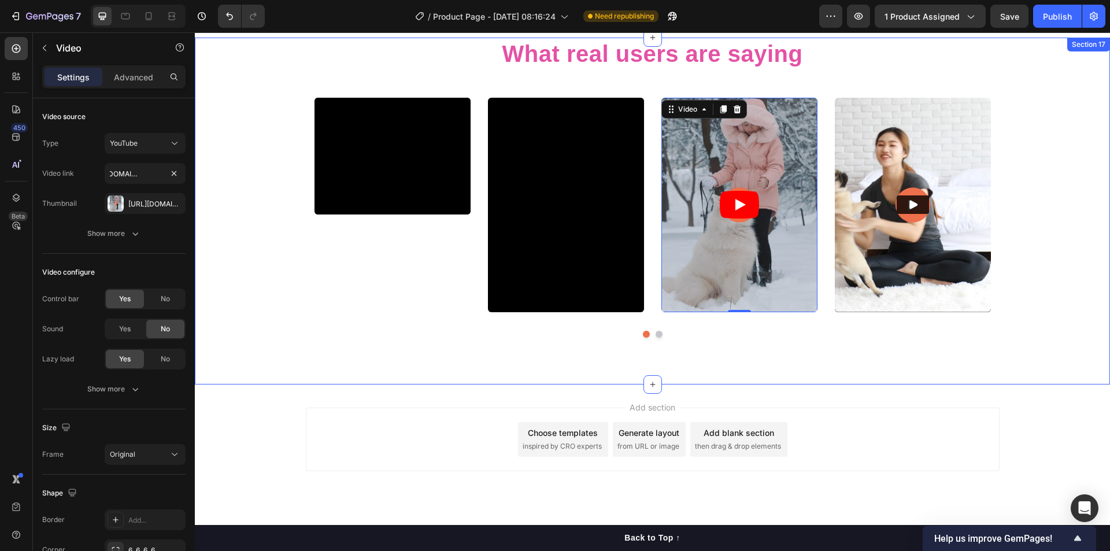
click at [341, 327] on div "Video Video Video 0 Video Video Carousel" at bounding box center [652, 218] width 676 height 240
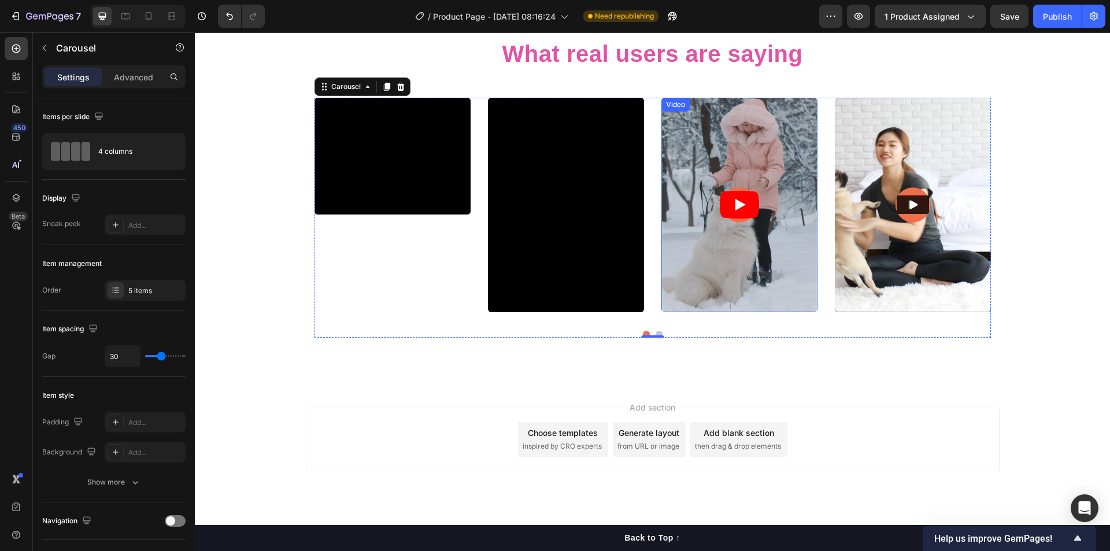
click at [752, 278] on article at bounding box center [739, 205] width 156 height 214
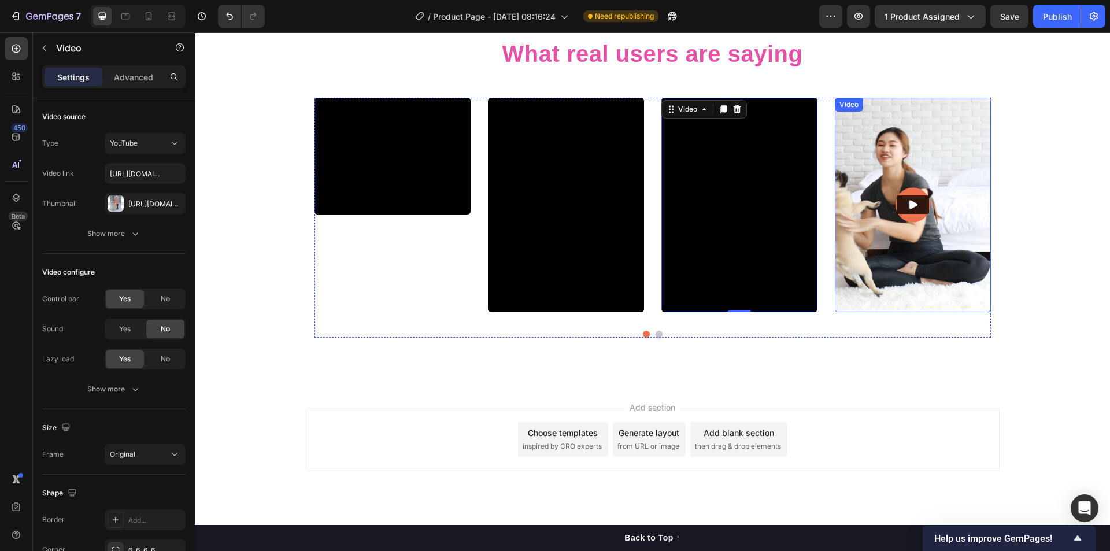
click at [905, 294] on img at bounding box center [913, 205] width 156 height 214
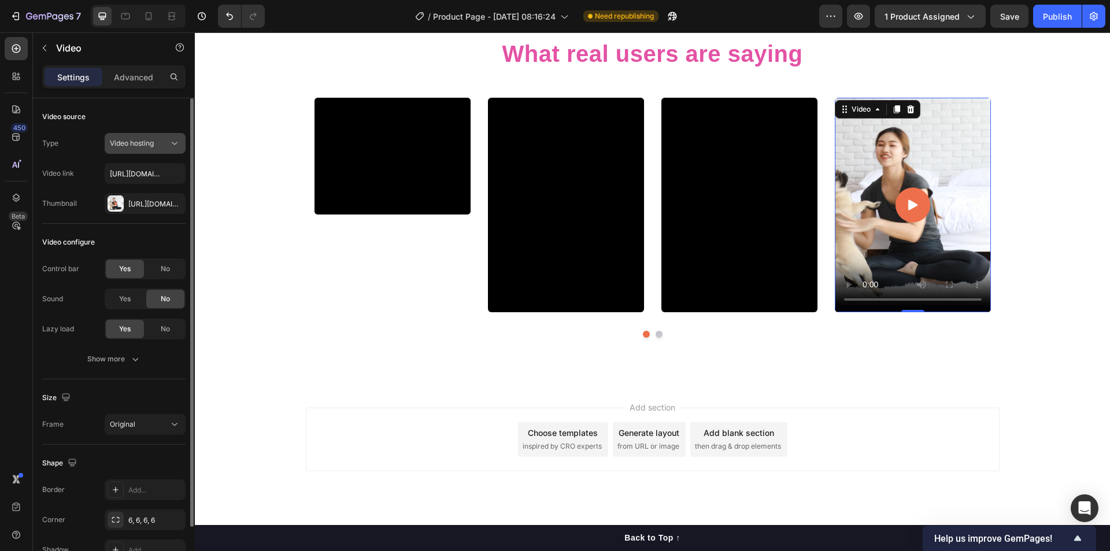
click at [142, 147] on span "Video hosting" at bounding box center [132, 143] width 44 height 10
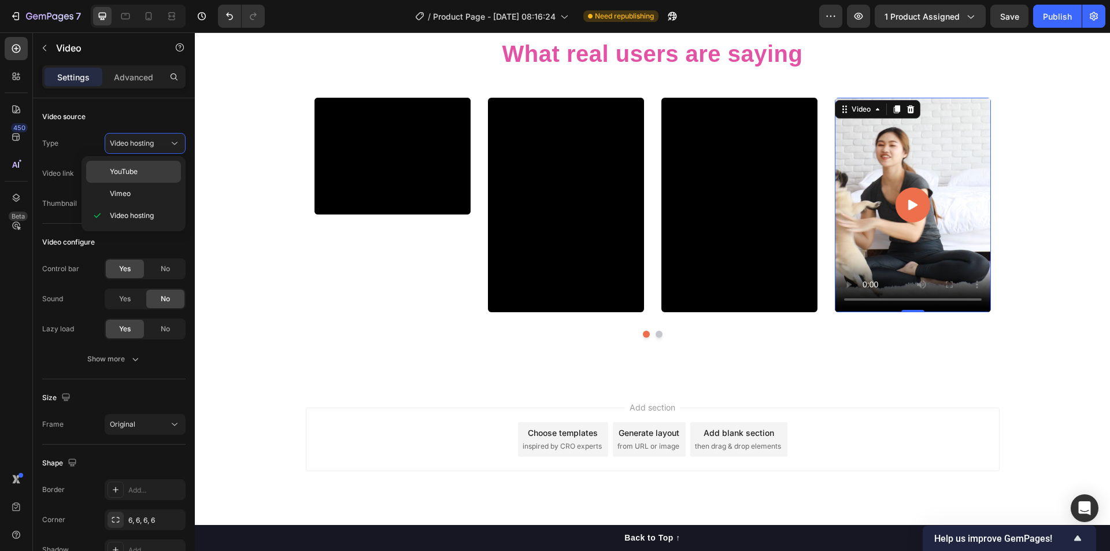
click at [145, 167] on p "YouTube" at bounding box center [143, 171] width 66 height 10
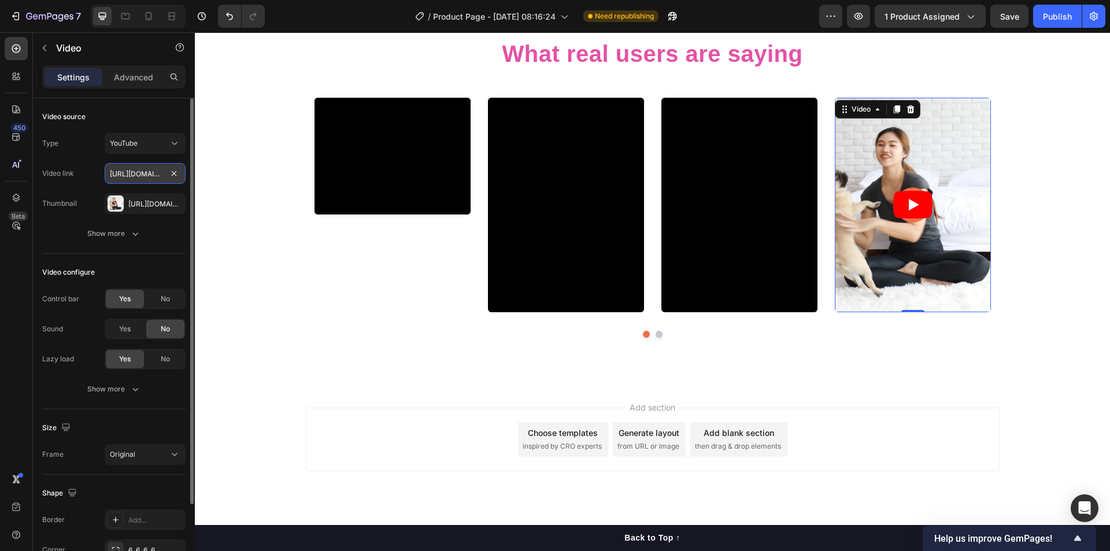
click at [139, 174] on input "https://www.youtube.com/watch?v=cyzh48XRS4M" at bounding box center [145, 173] width 81 height 21
paste input "youtube.com/shorts/rF53CmXMqWA"
type input "https://youtube.com/shorts/rF53CmXMqWA"
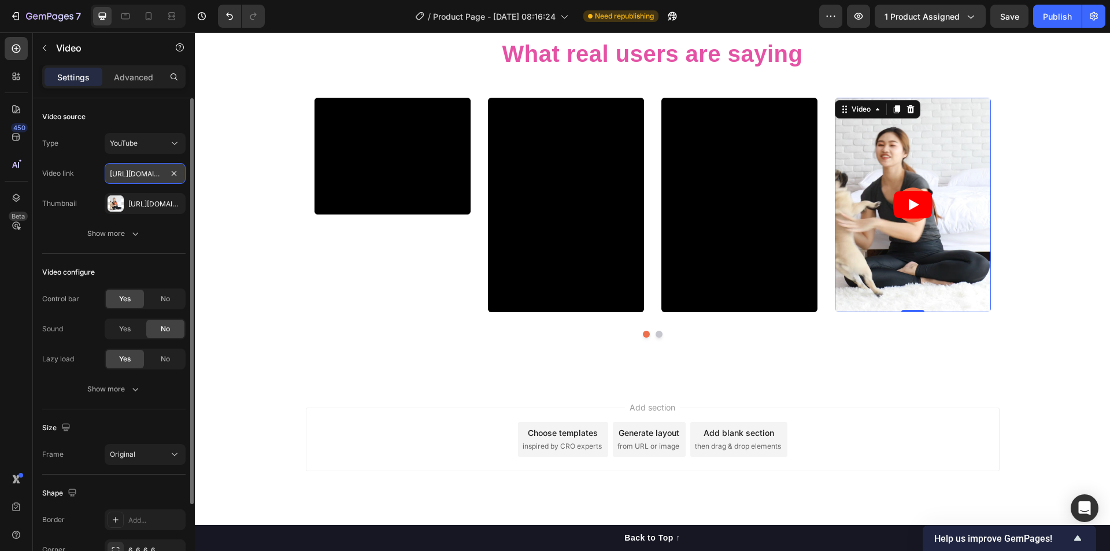
scroll to position [0, 92]
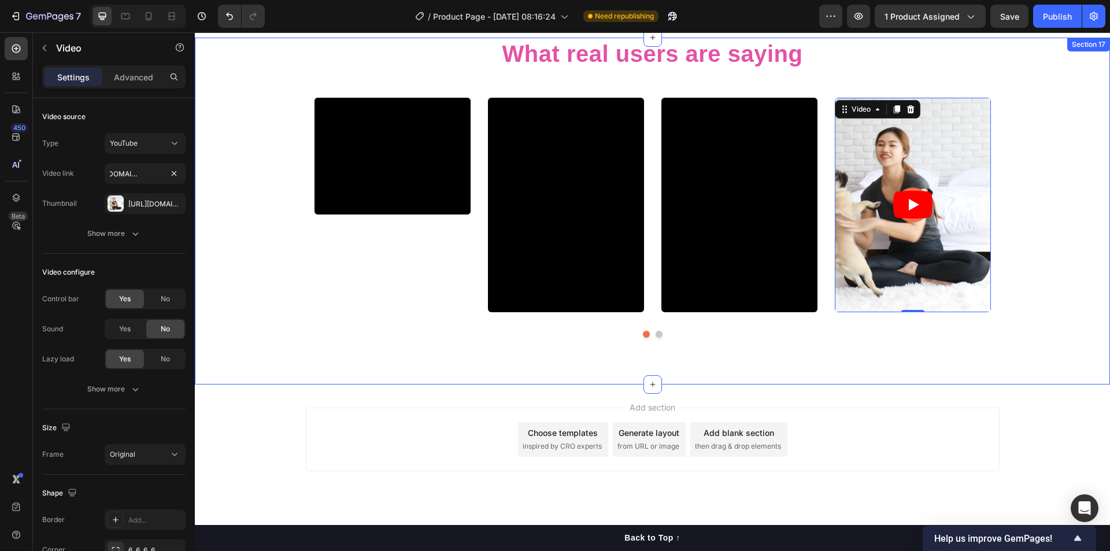
click at [265, 290] on div "What real users are saying Heading Video Video Video Video 0 Video Carousel Row" at bounding box center [652, 192] width 915 height 309
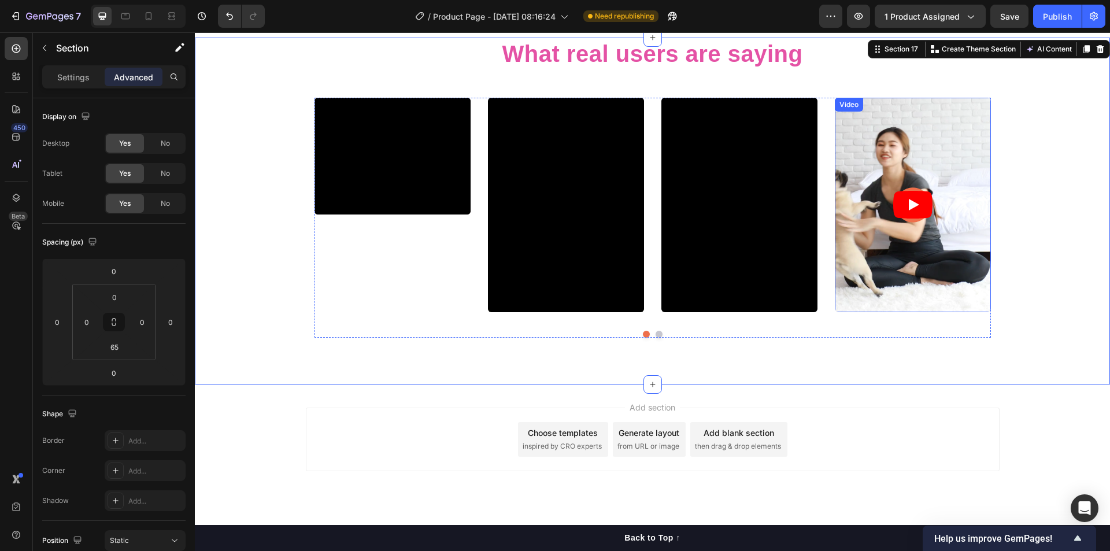
click at [889, 250] on article at bounding box center [913, 205] width 156 height 214
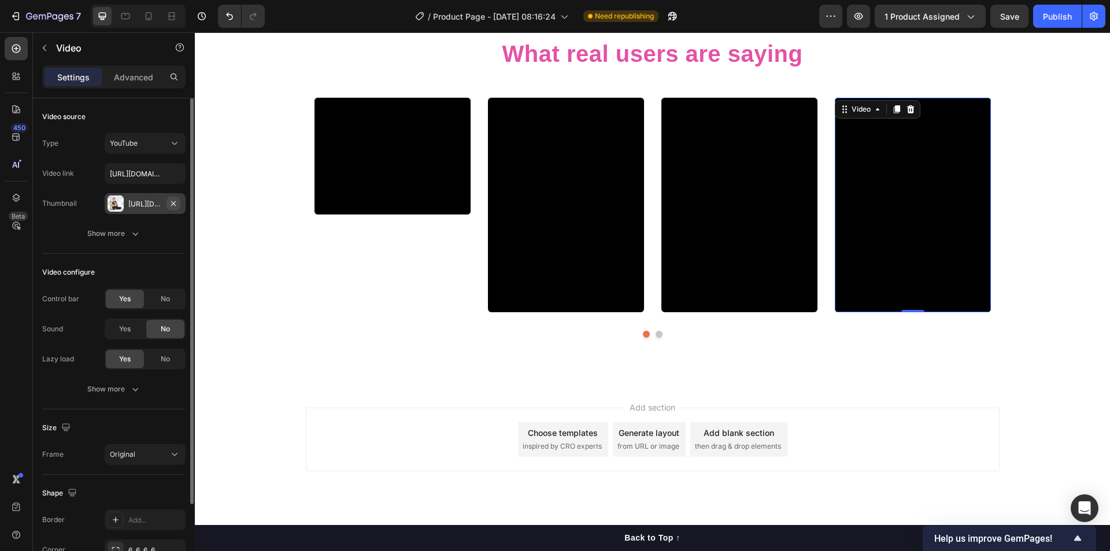
click at [171, 203] on icon "button" at bounding box center [173, 203] width 9 height 9
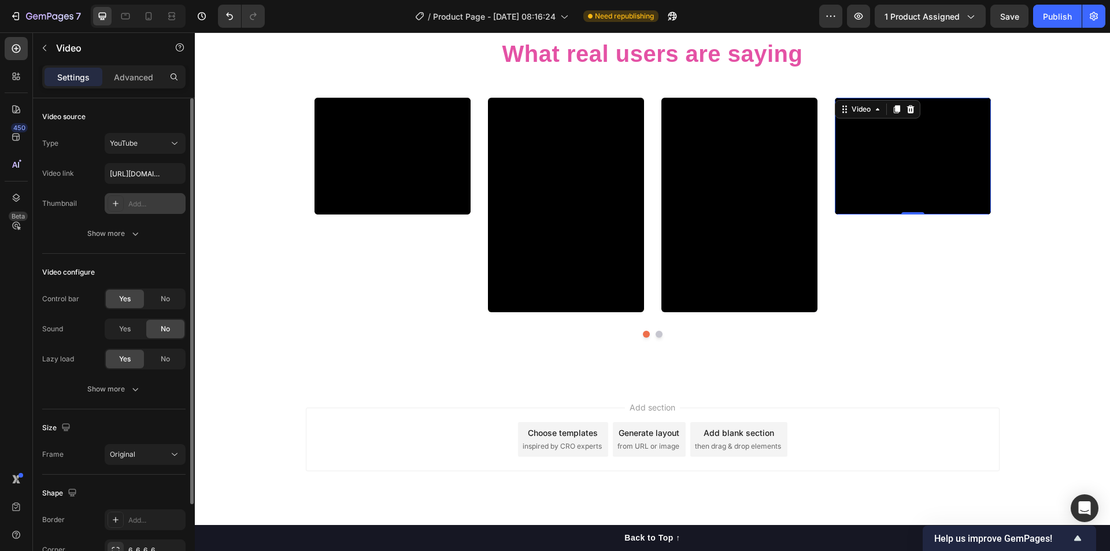
click at [145, 203] on div "Add..." at bounding box center [155, 204] width 54 height 10
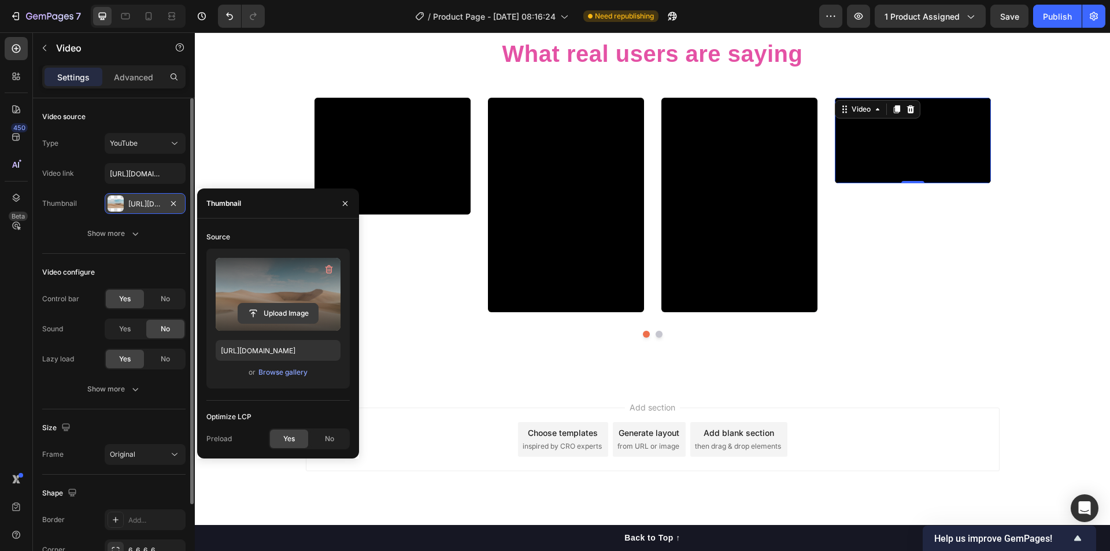
click at [288, 314] on input "file" at bounding box center [278, 314] width 80 height 20
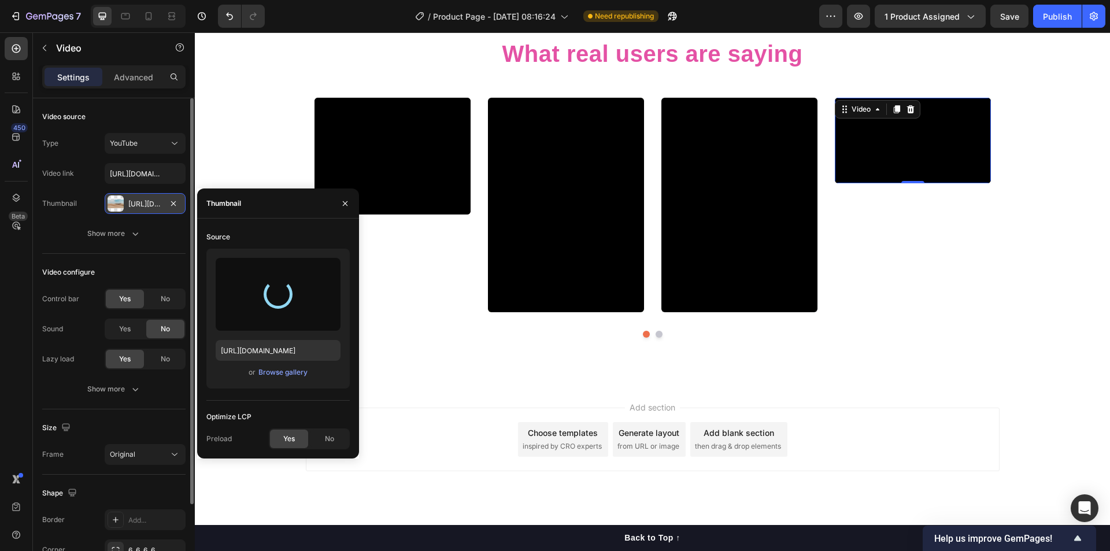
type input "https://cdn.shopify.com/s/files/1/0938/4188/3434/files/gempages_585497951787287…"
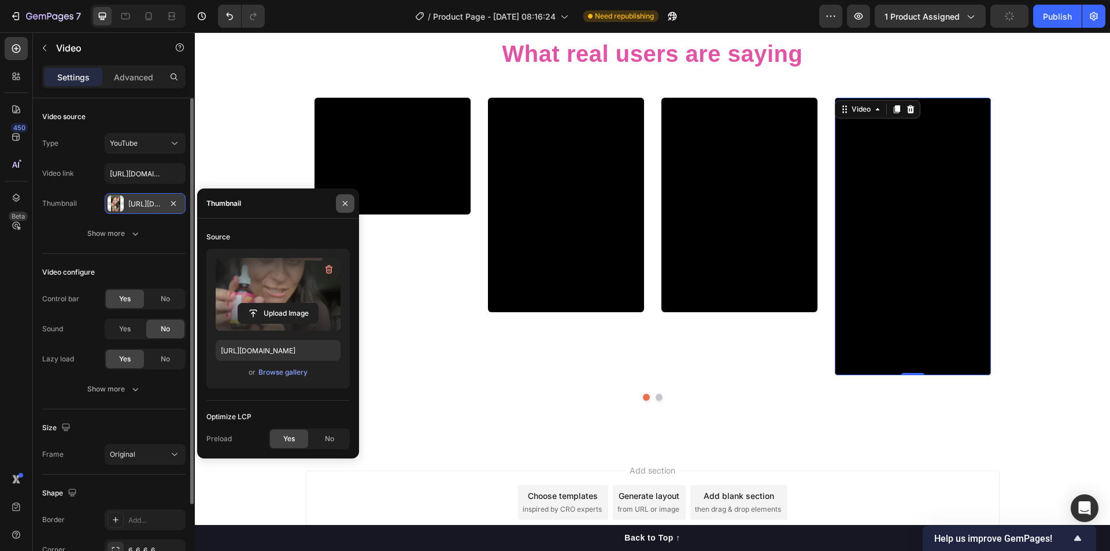
click at [343, 205] on icon "button" at bounding box center [345, 203] width 5 height 5
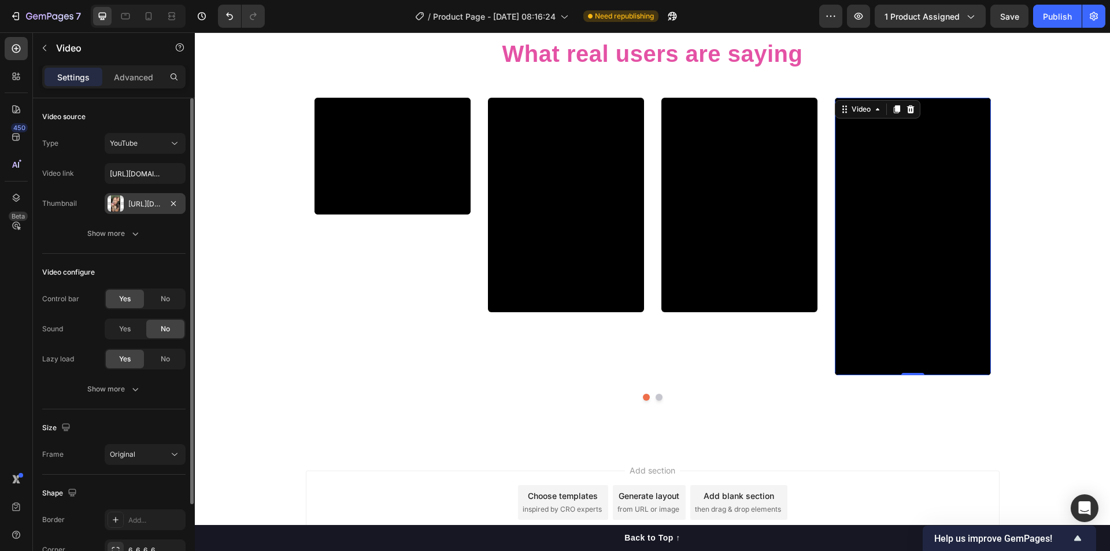
click at [147, 201] on div "Https://cdn.Shopify.Com/s/files/1/0938/4188/3434/files/gempages_585497951787287…" at bounding box center [145, 204] width 34 height 10
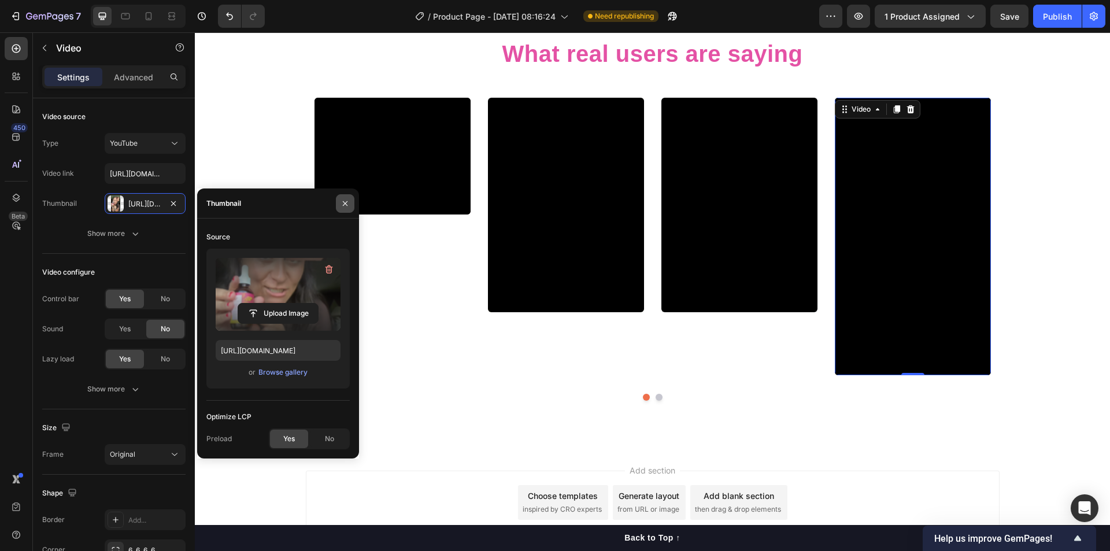
click at [346, 206] on icon "button" at bounding box center [344, 203] width 9 height 9
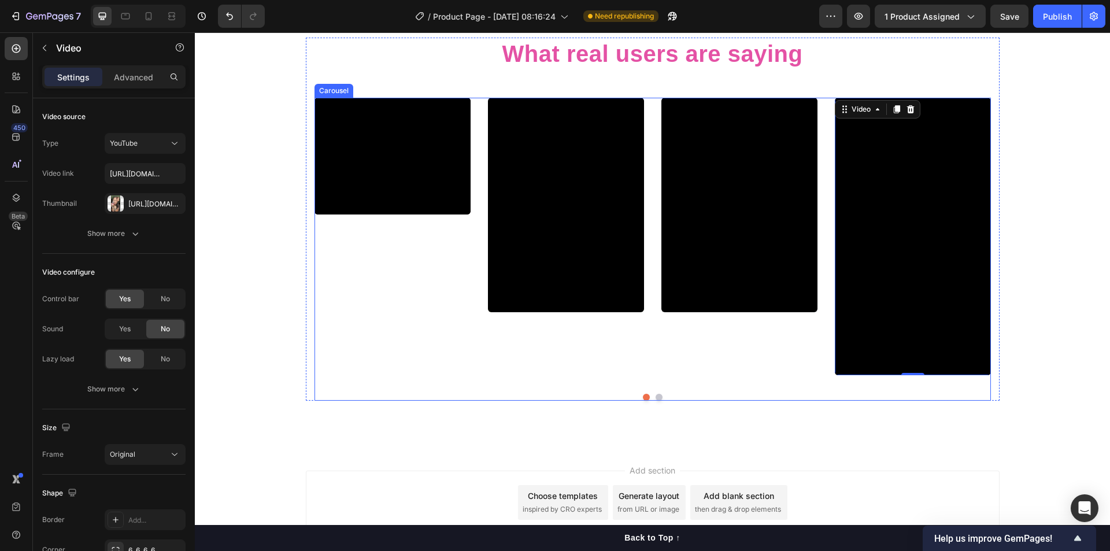
click at [420, 373] on div "Video" at bounding box center [392, 236] width 156 height 277
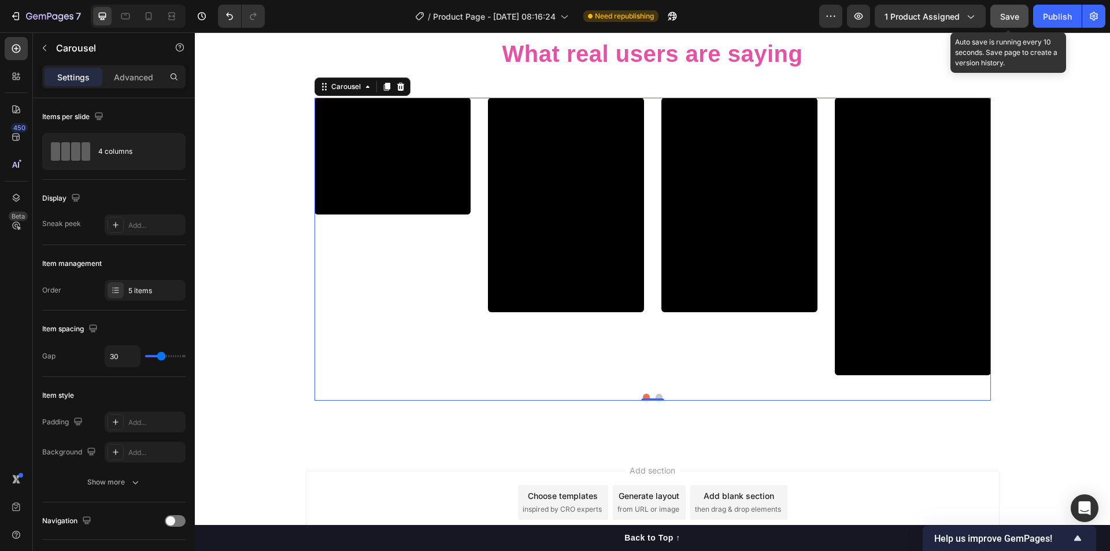
click at [1008, 17] on span "Save" at bounding box center [1009, 17] width 19 height 10
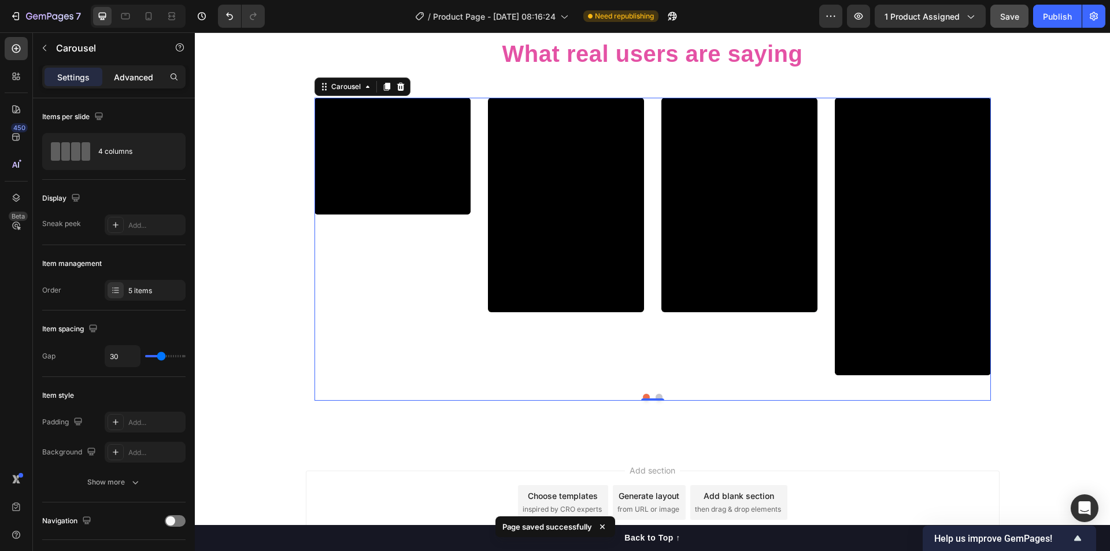
click at [125, 83] on p "Advanced" at bounding box center [133, 77] width 39 height 12
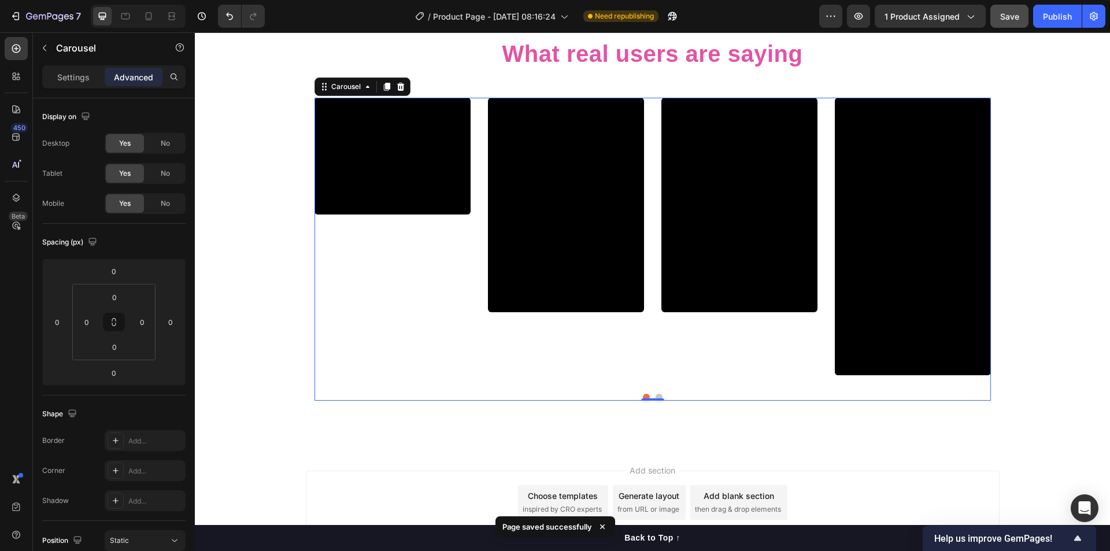
click at [82, 83] on div "Settings" at bounding box center [74, 77] width 58 height 18
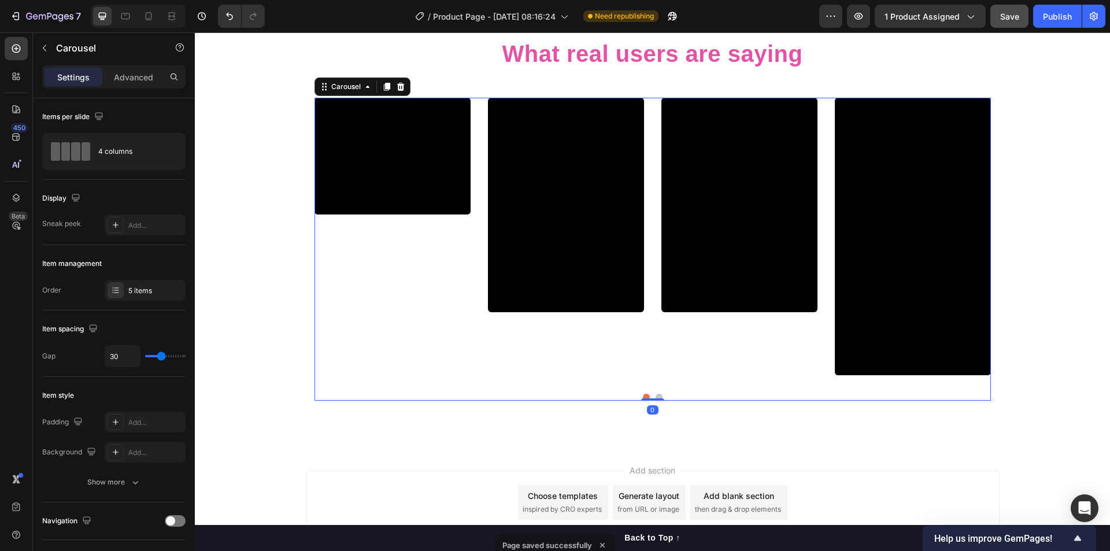
click at [72, 81] on p "Settings" at bounding box center [73, 77] width 32 height 12
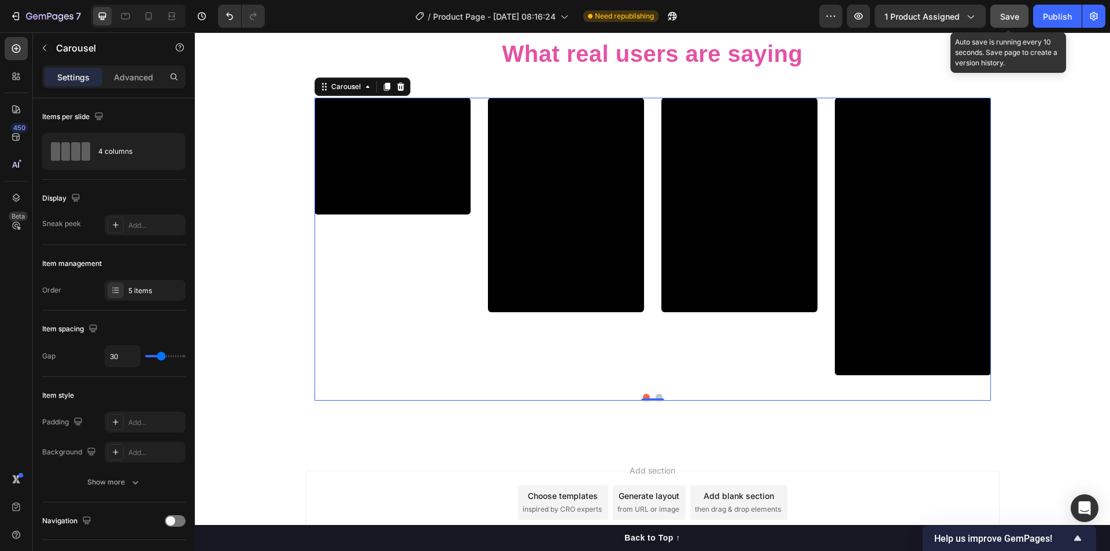
click at [1012, 21] on span "Save" at bounding box center [1009, 17] width 19 height 10
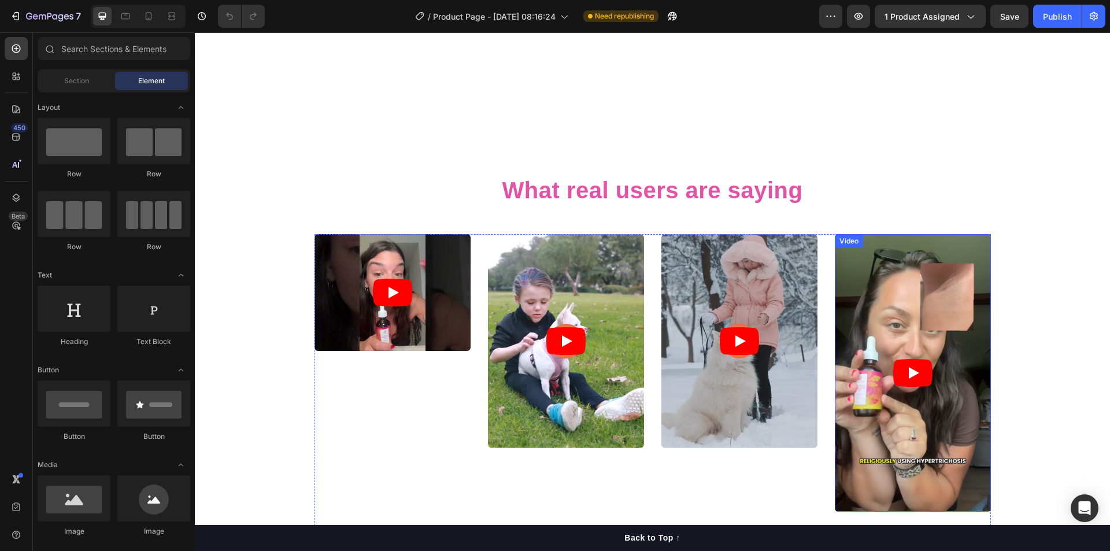
scroll to position [4913, 0]
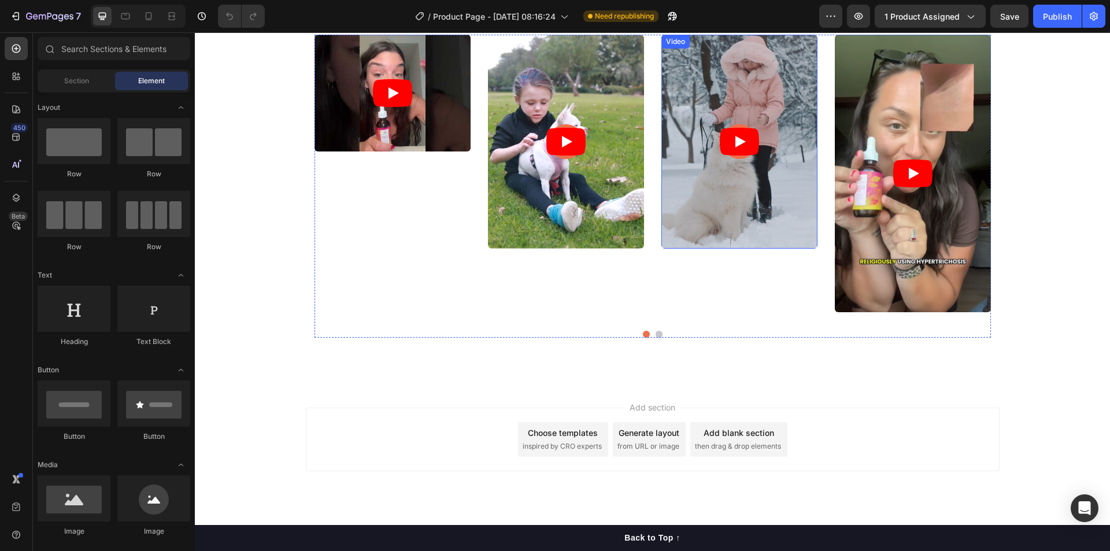
click at [806, 239] on article at bounding box center [739, 142] width 156 height 214
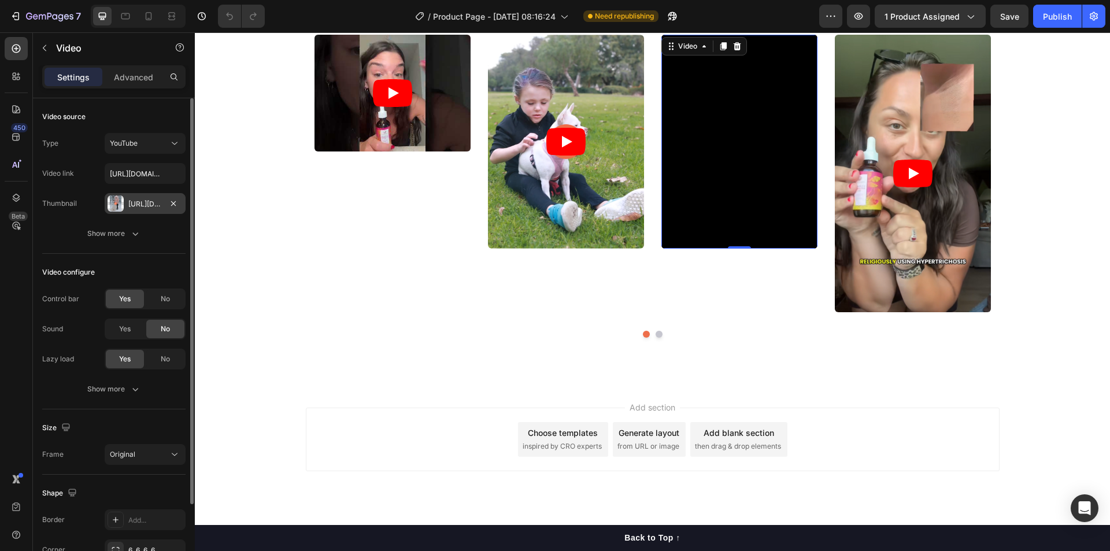
click at [136, 205] on div "[URL][DOMAIN_NAME]" at bounding box center [145, 204] width 34 height 10
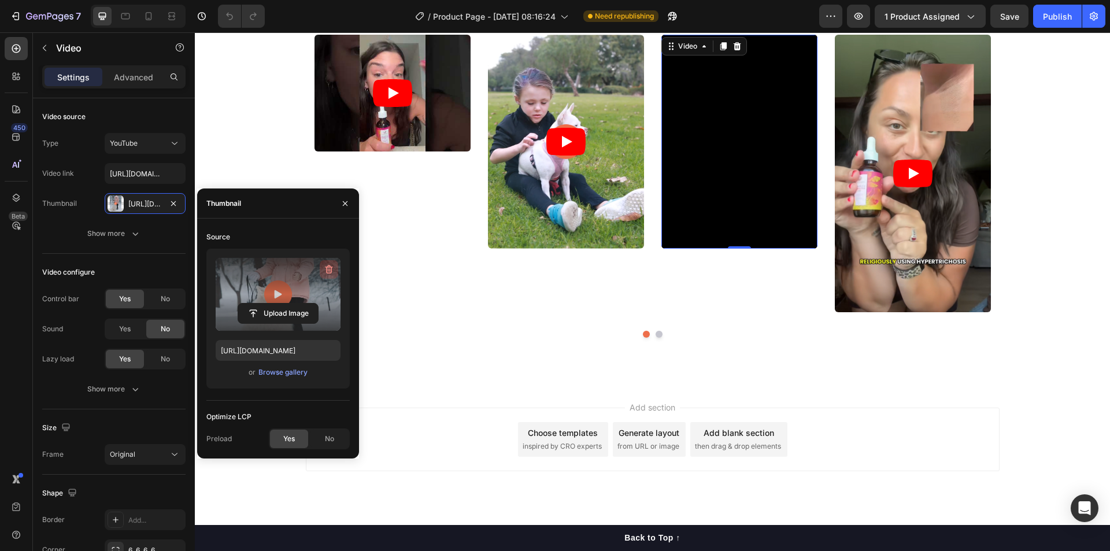
click at [330, 267] on icon "button" at bounding box center [329, 270] width 12 height 12
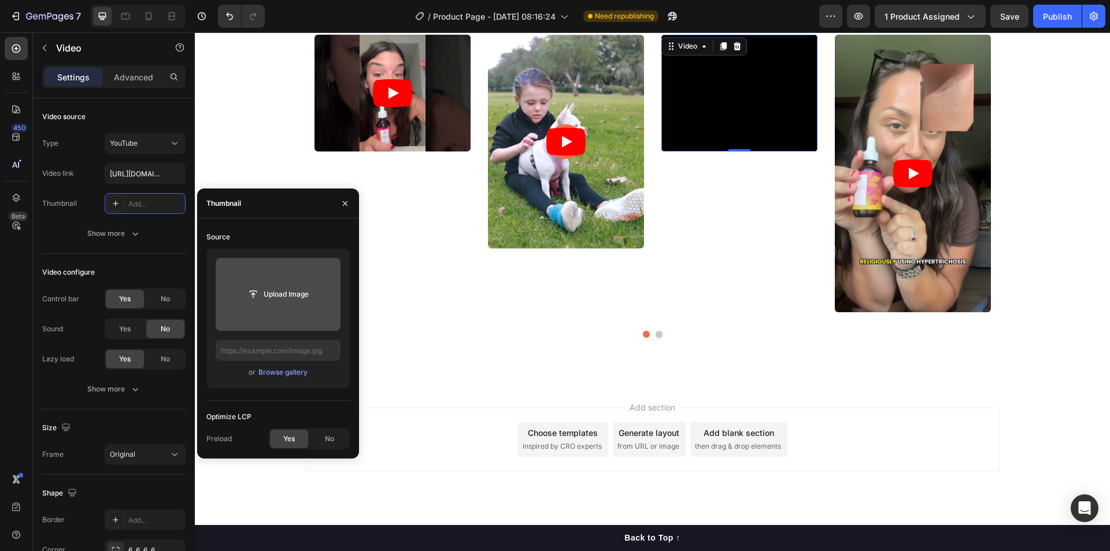
click at [281, 293] on input "file" at bounding box center [278, 294] width 80 height 20
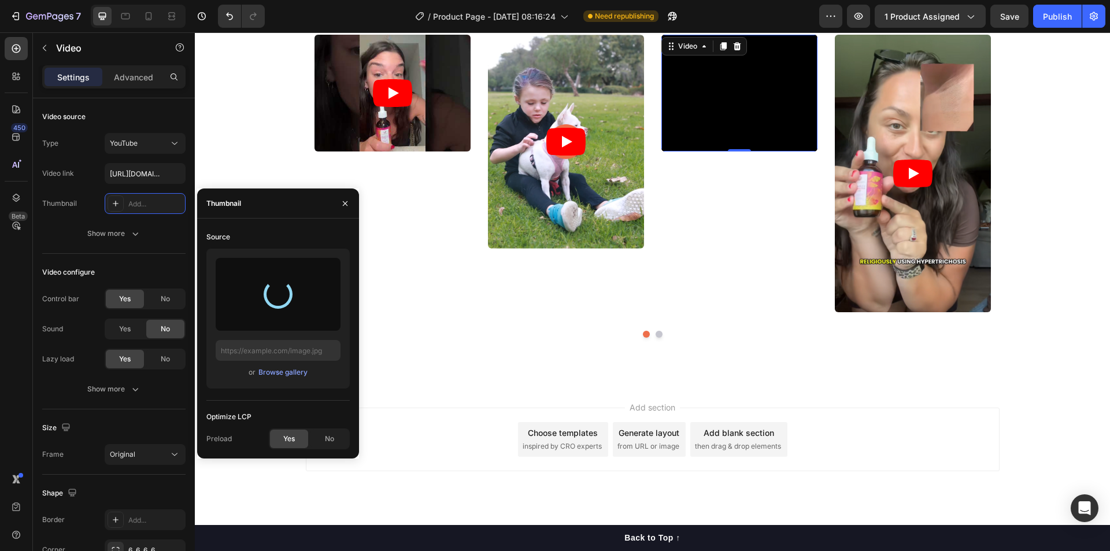
type input "[URL][DOMAIN_NAME]"
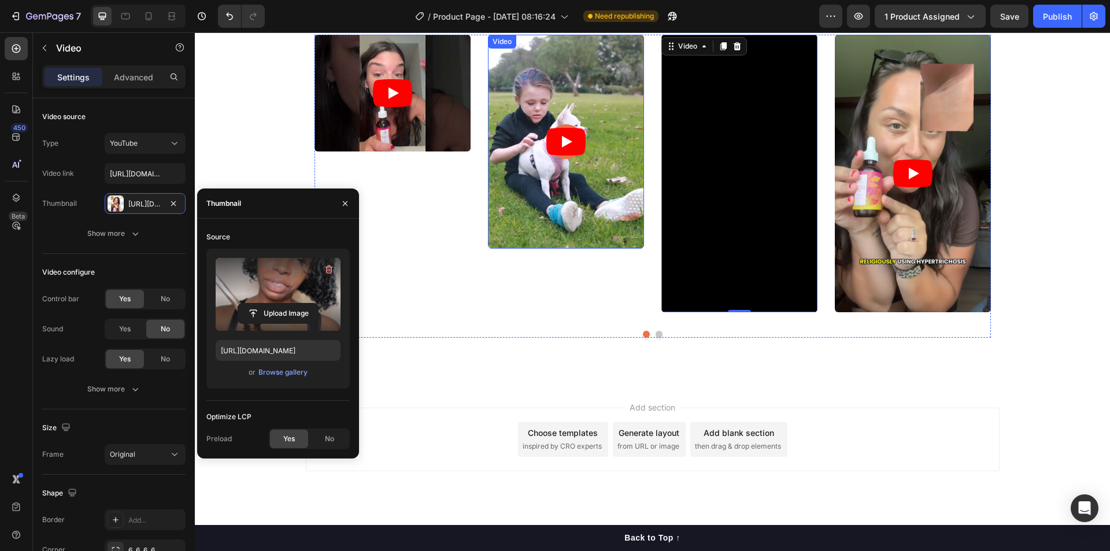
click at [616, 221] on article at bounding box center [566, 142] width 156 height 214
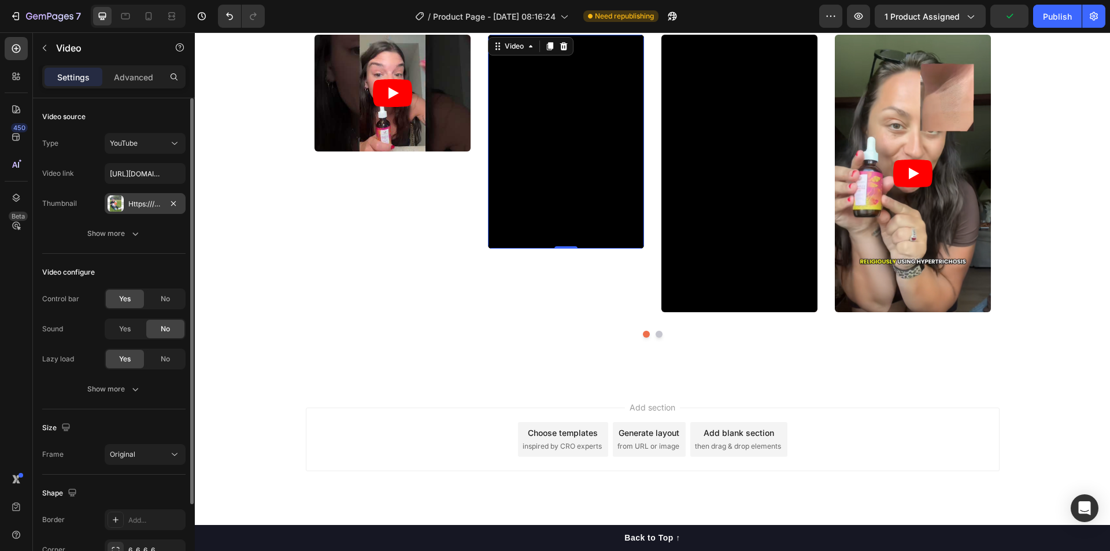
click at [143, 205] on div "Https:////[DOMAIN_NAME][URL]" at bounding box center [145, 204] width 34 height 10
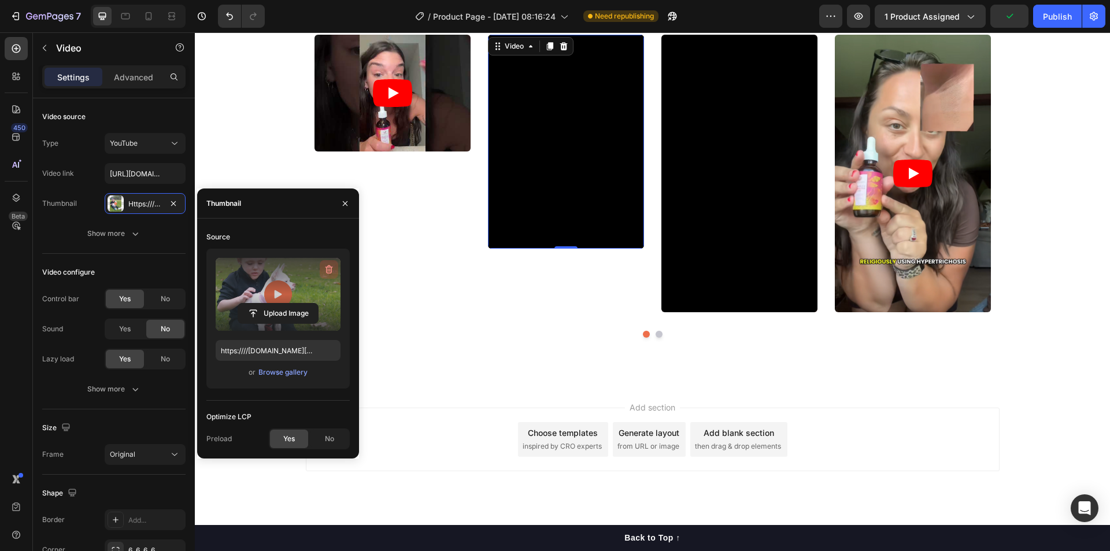
click at [330, 269] on icon "button" at bounding box center [330, 269] width 1 height 3
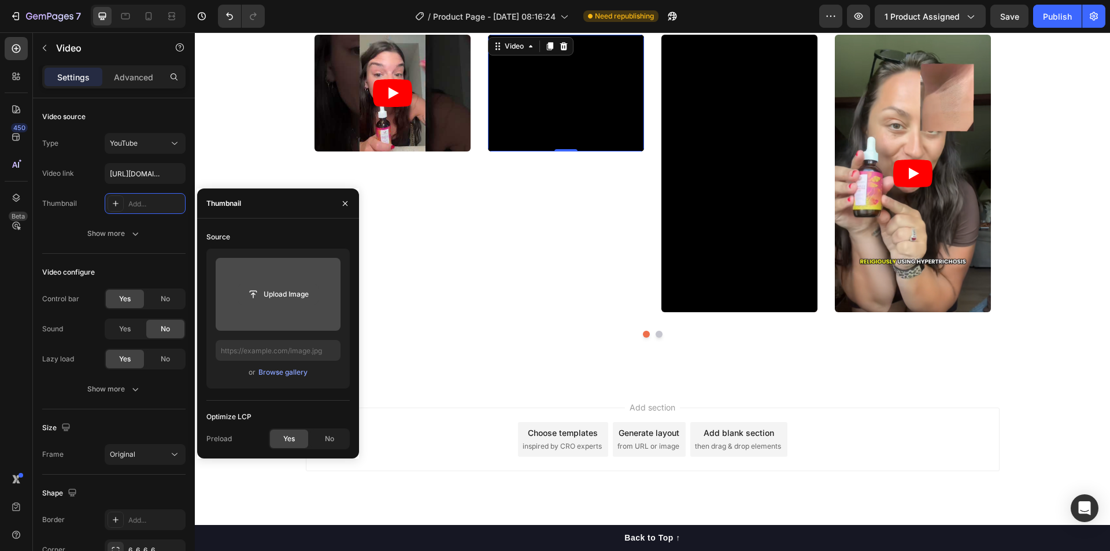
click at [276, 290] on input "file" at bounding box center [278, 294] width 80 height 20
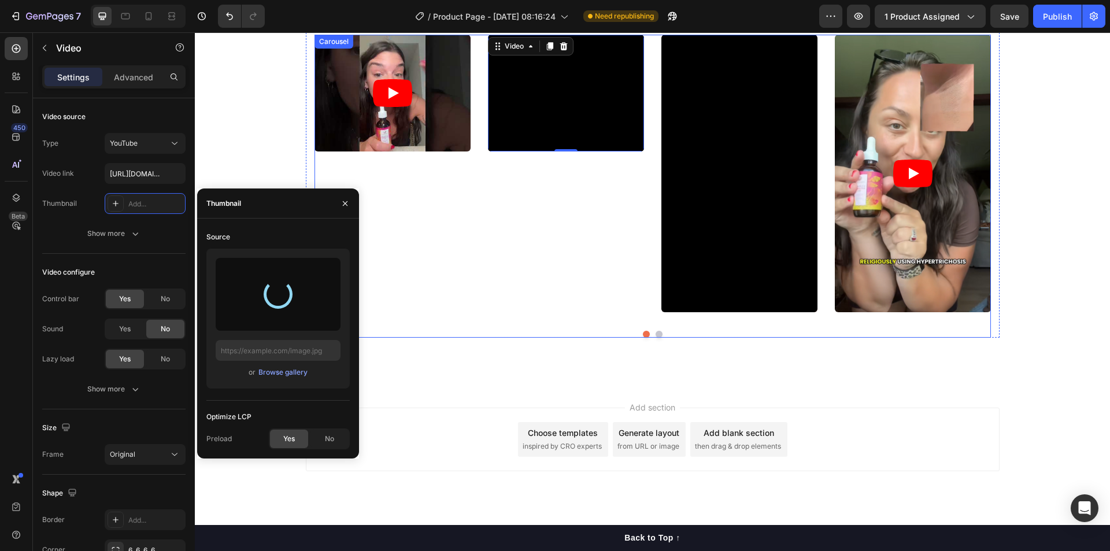
type input "[URL][DOMAIN_NAME]"
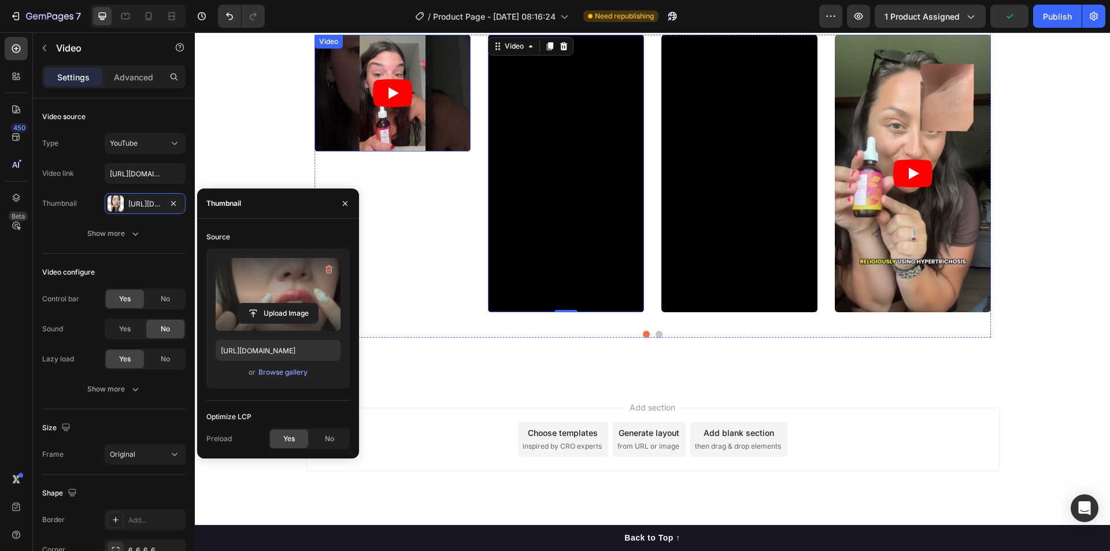
click at [439, 139] on article at bounding box center [392, 93] width 156 height 117
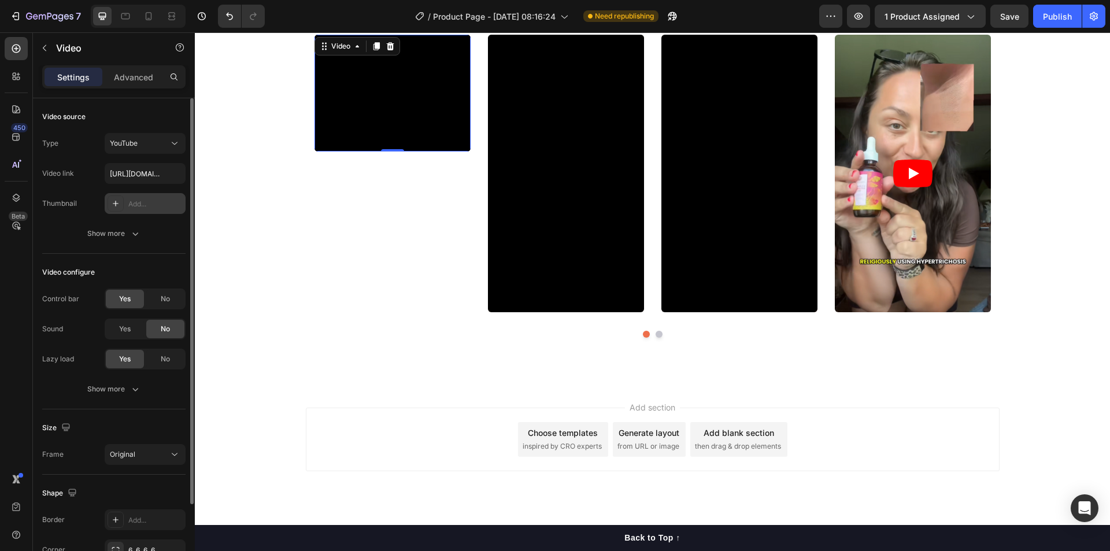
click at [142, 202] on div "Add..." at bounding box center [155, 204] width 54 height 10
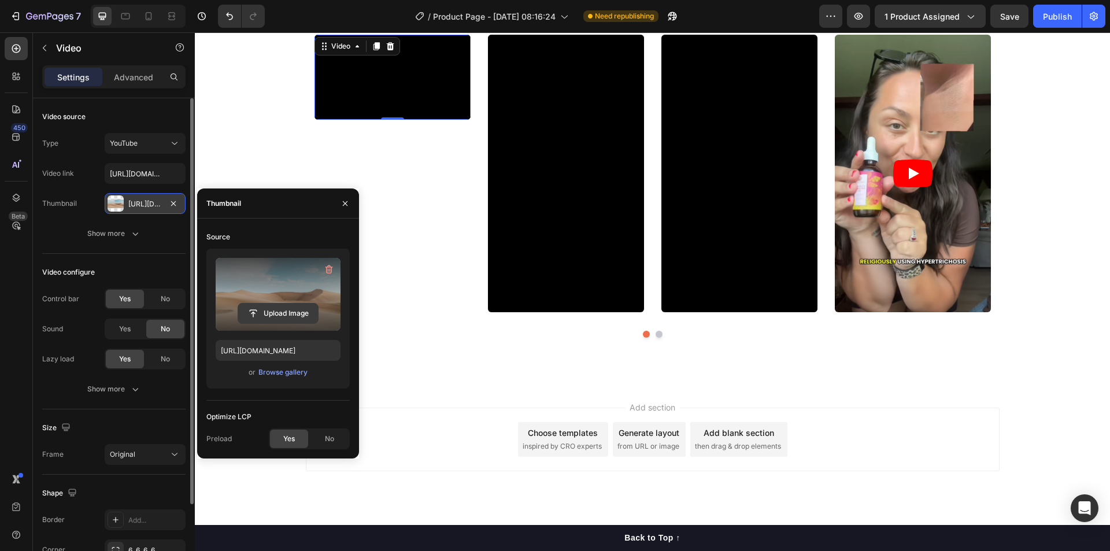
drag, startPoint x: 330, startPoint y: 265, endPoint x: 292, endPoint y: 284, distance: 42.9
click at [330, 265] on icon "button" at bounding box center [329, 270] width 12 height 12
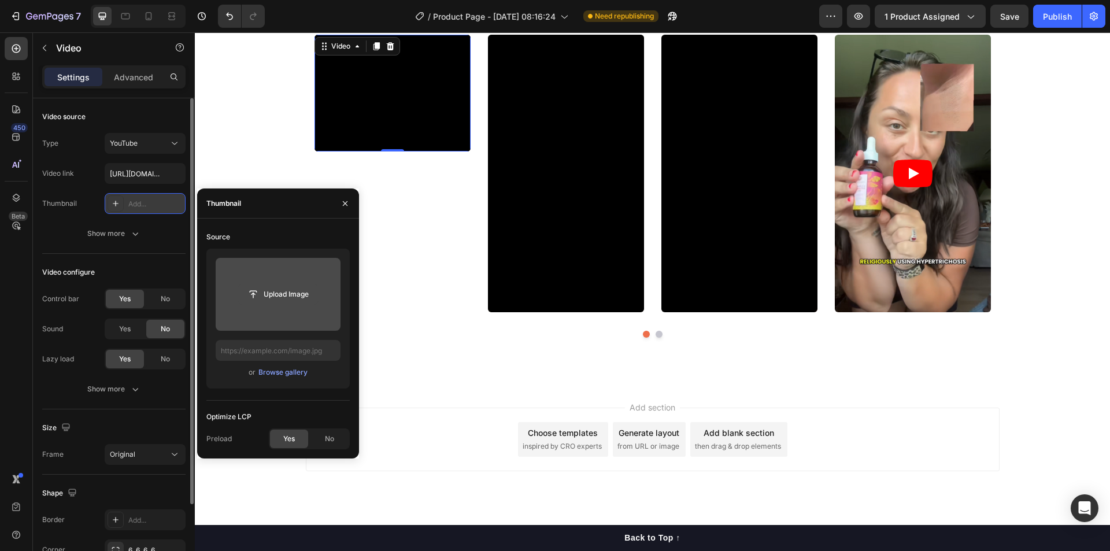
click at [290, 294] on input "file" at bounding box center [278, 294] width 80 height 20
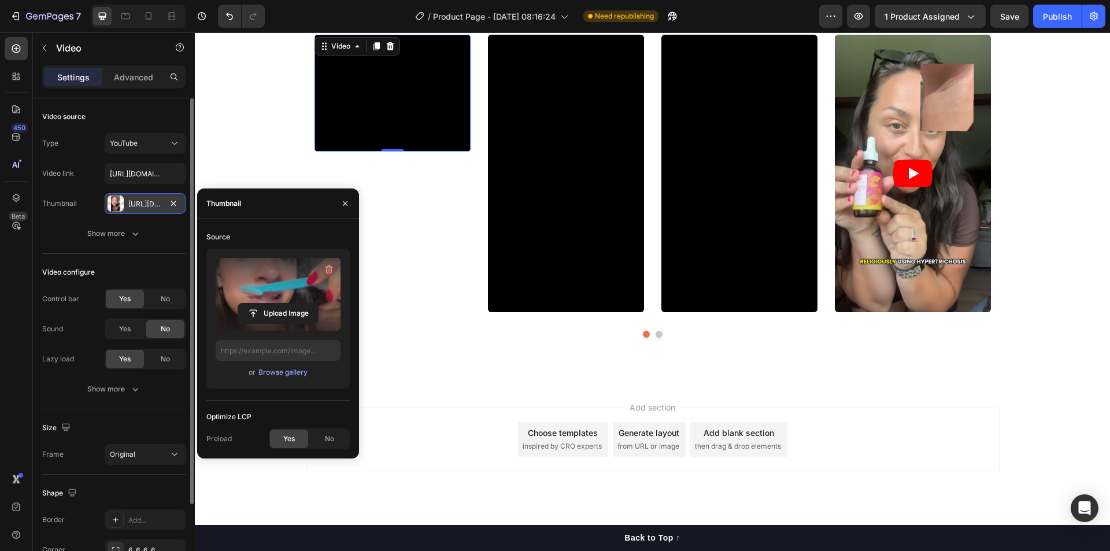
type input "[URL][DOMAIN_NAME]"
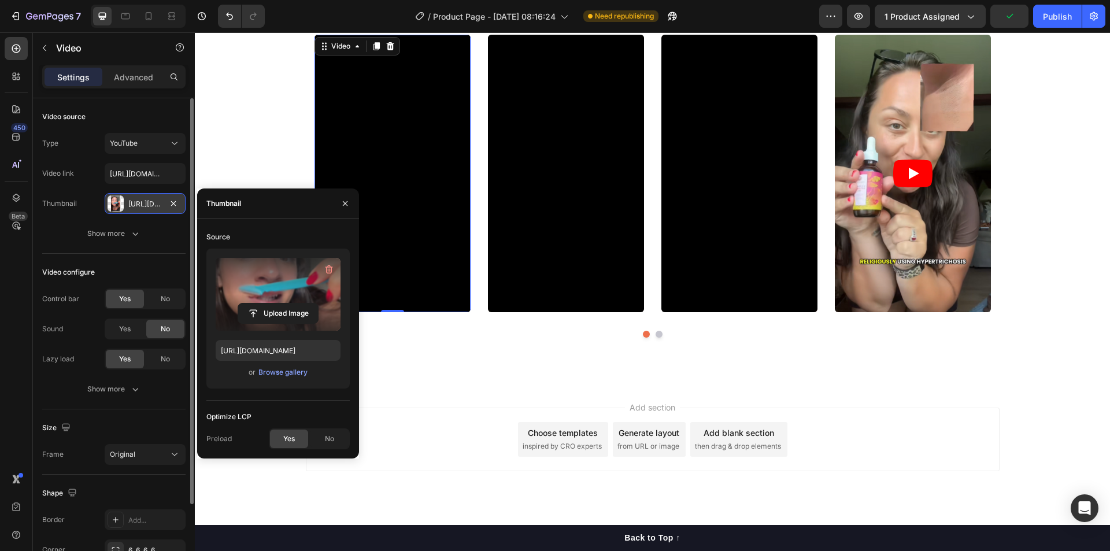
click at [1038, 412] on div "Add section Choose templates inspired by CRO experts Generate layout from URL o…" at bounding box center [652, 455] width 915 height 142
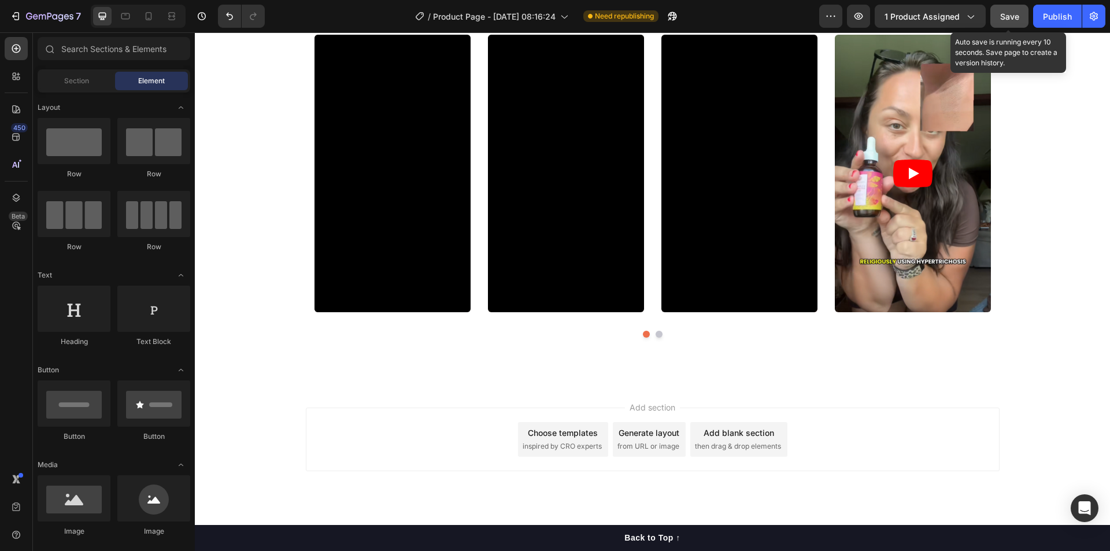
click at [1020, 22] on button "Save" at bounding box center [1009, 16] width 38 height 23
click at [1016, 21] on div "Save" at bounding box center [1009, 16] width 19 height 12
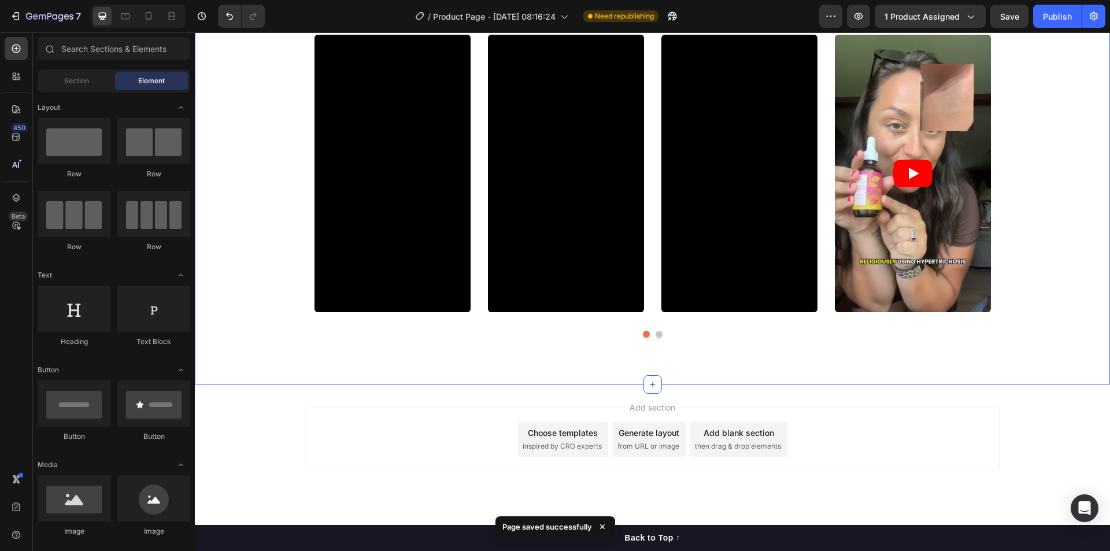
click at [750, 361] on div "What real users are saying Heading Video Video Video Video Video Carousel Row S…" at bounding box center [652, 180] width 915 height 410
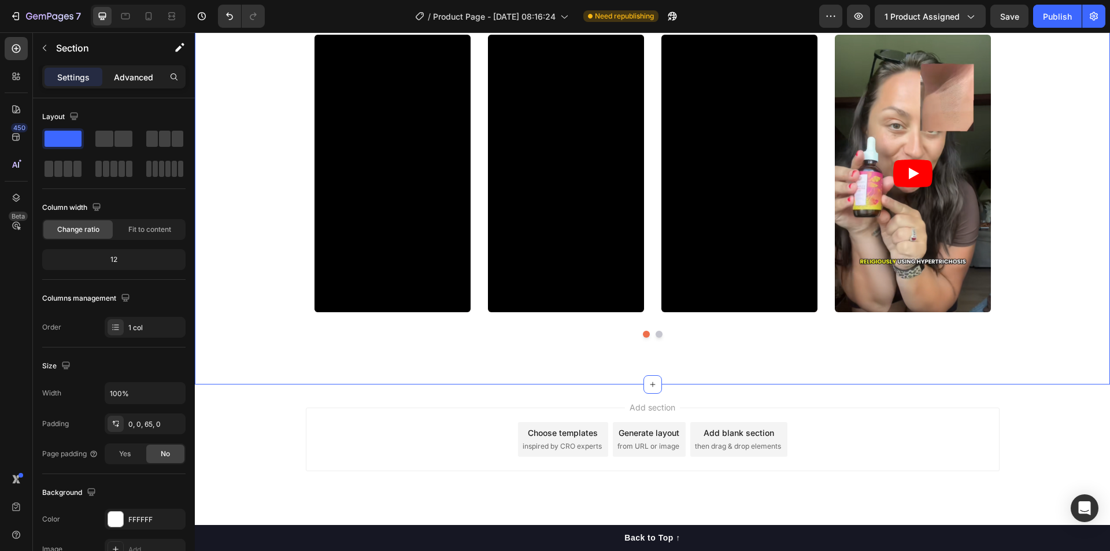
click at [138, 81] on p "Advanced" at bounding box center [133, 77] width 39 height 12
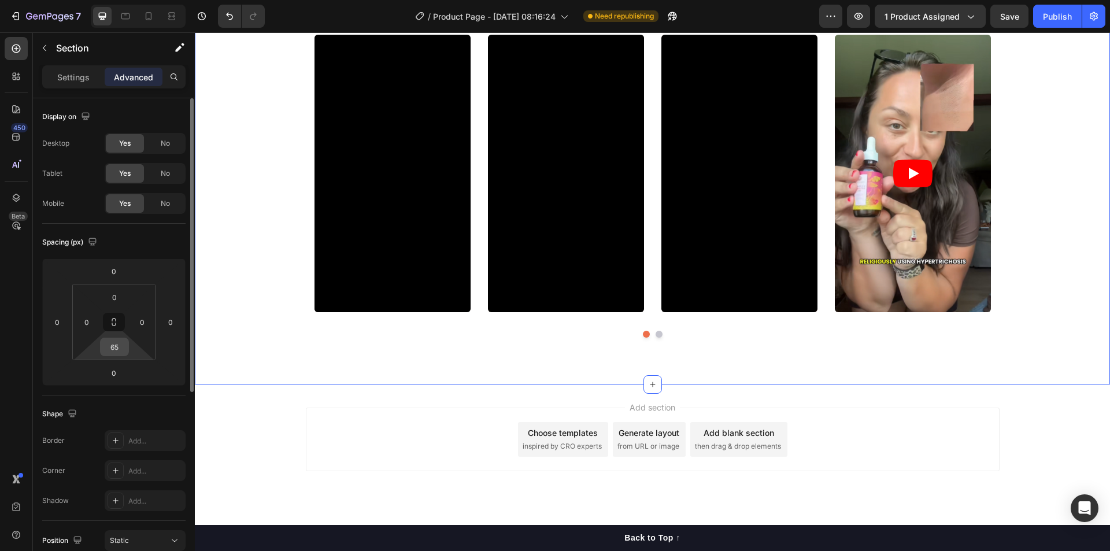
click at [119, 347] on input "65" at bounding box center [114, 346] width 23 height 17
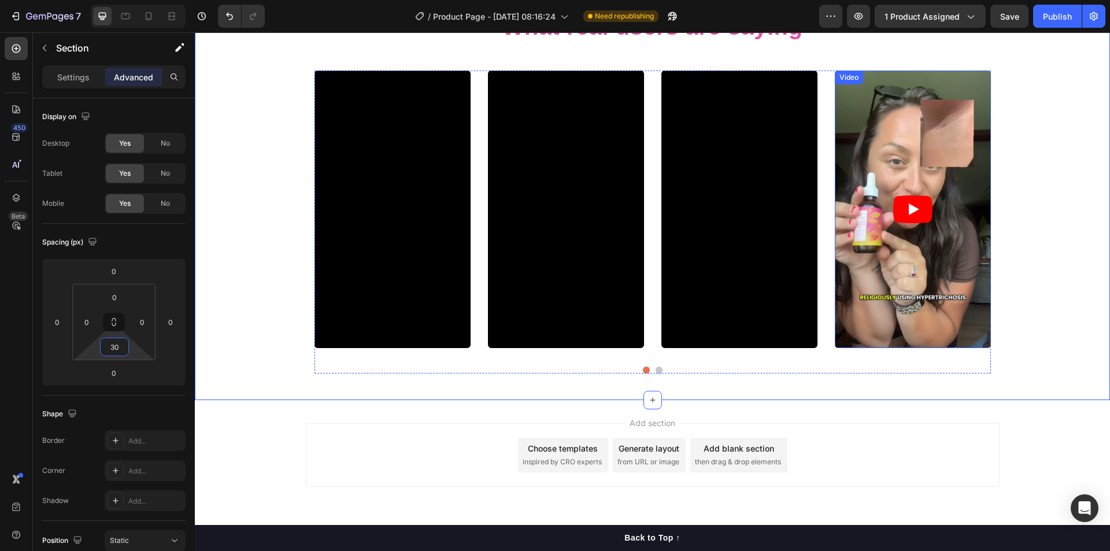
scroll to position [4627, 0]
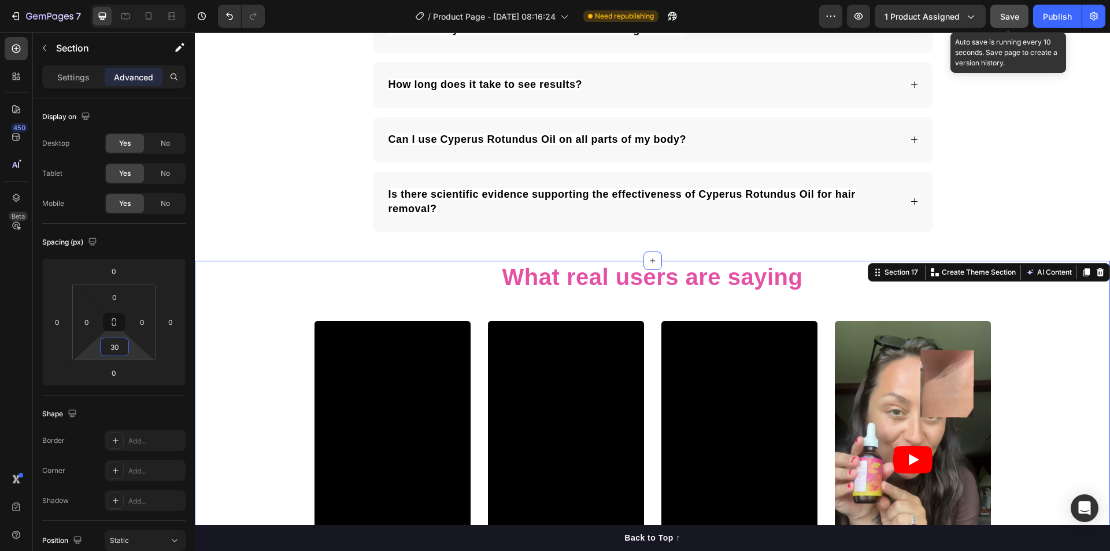
type input "30"
click at [1010, 17] on span "Save" at bounding box center [1009, 17] width 19 height 10
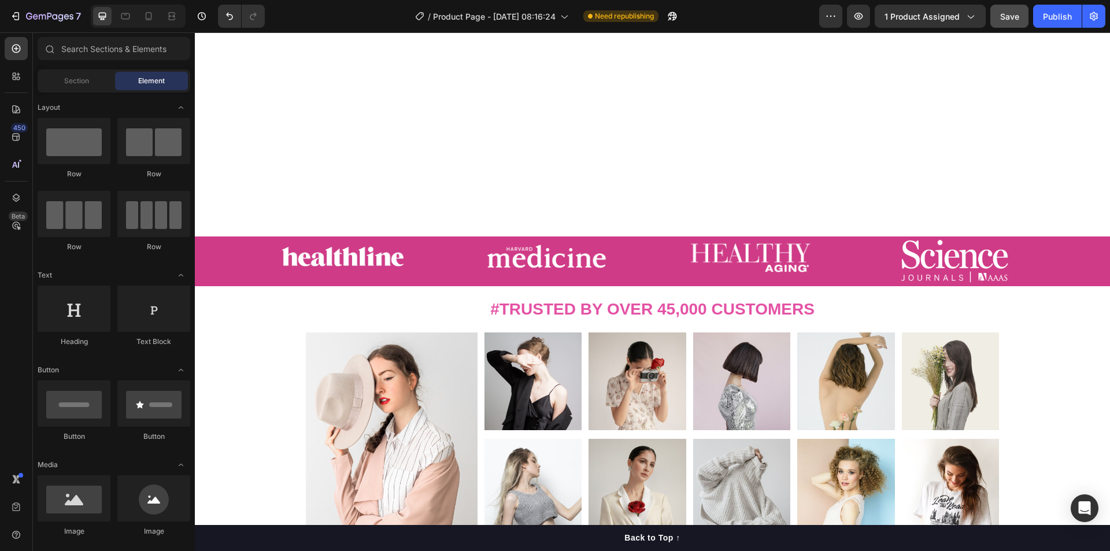
scroll to position [501, 0]
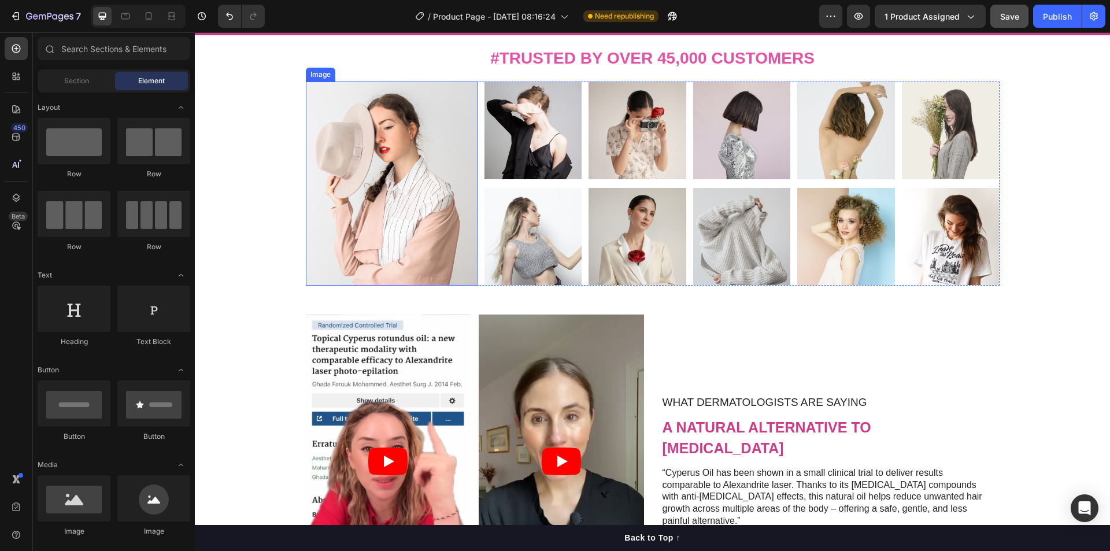
click at [426, 182] on img at bounding box center [392, 184] width 172 height 204
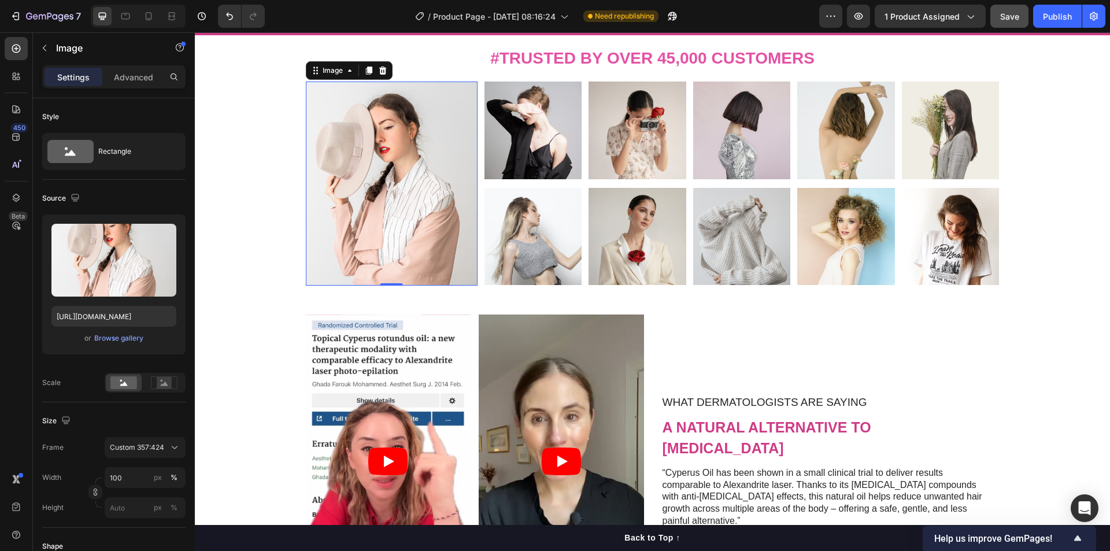
click at [368, 216] on img at bounding box center [392, 184] width 172 height 204
click at [118, 313] on input "[URL][DOMAIN_NAME]" at bounding box center [113, 316] width 125 height 21
click at [113, 338] on div "Browse gallery" at bounding box center [118, 338] width 49 height 10
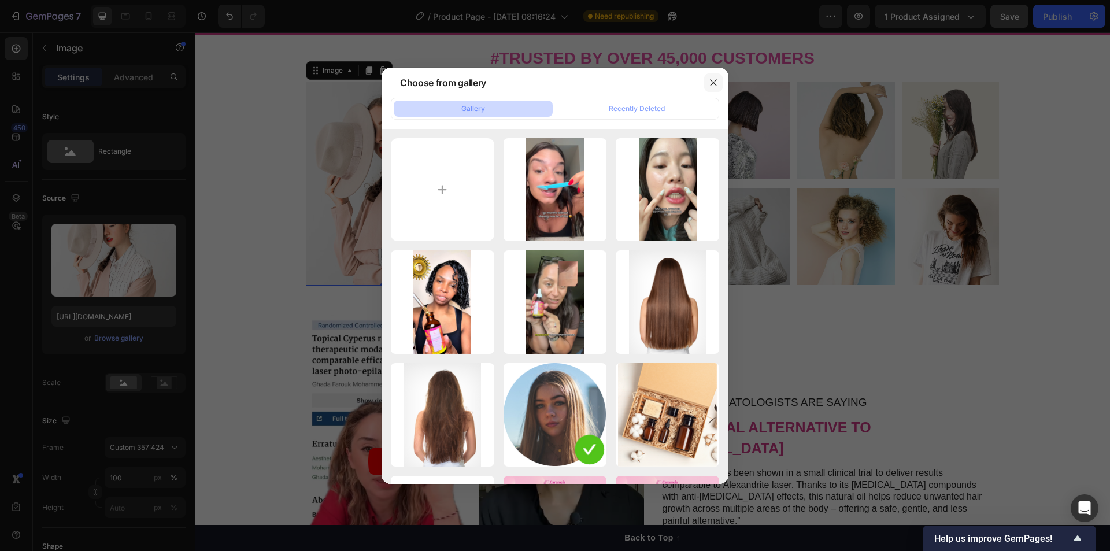
click at [714, 82] on icon "button" at bounding box center [713, 82] width 6 height 6
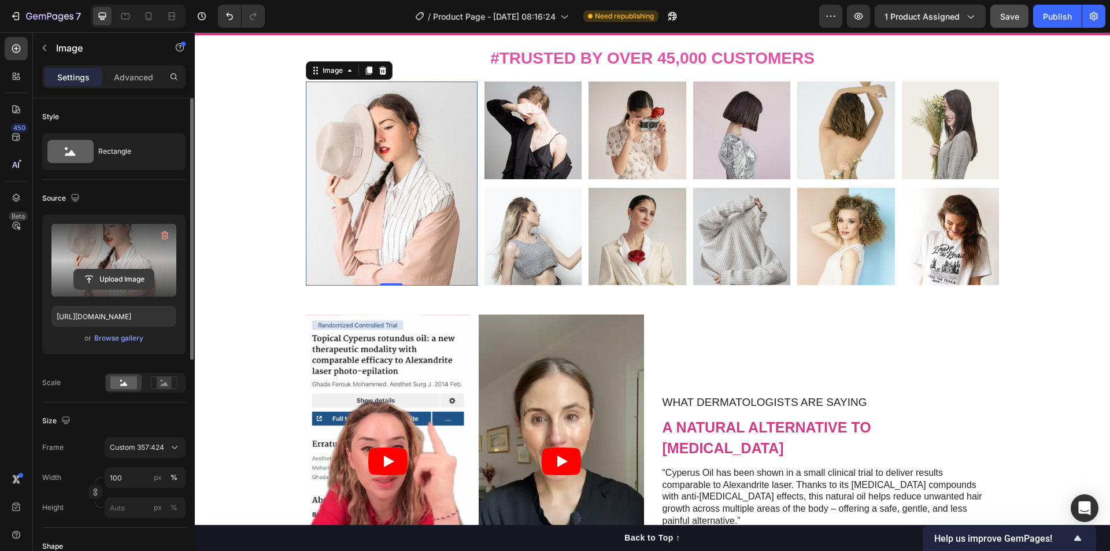
click at [118, 276] on input "file" at bounding box center [114, 279] width 80 height 20
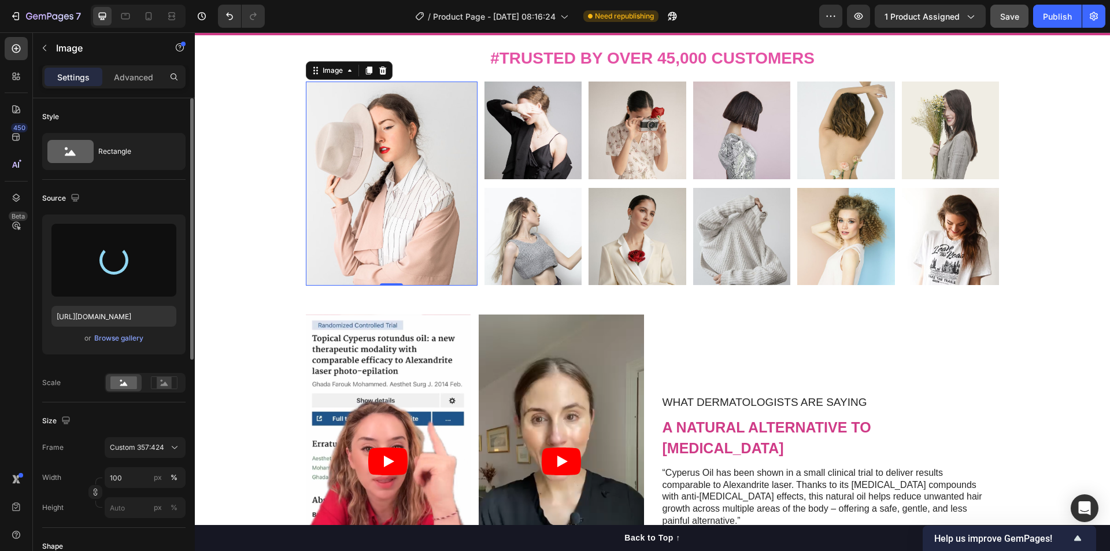
type input "[URL][DOMAIN_NAME]"
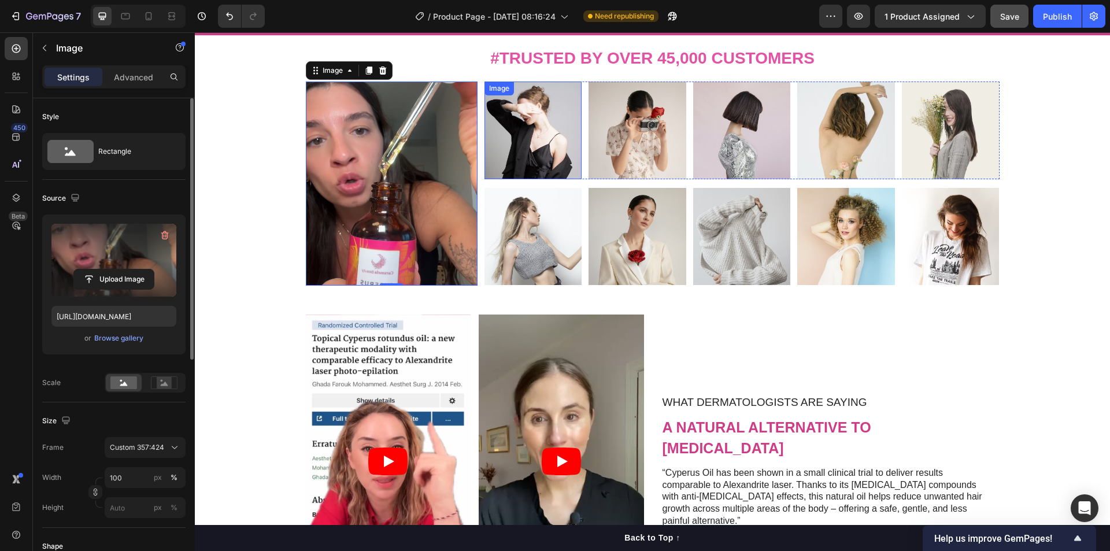
click at [547, 150] on img at bounding box center [533, 131] width 98 height 98
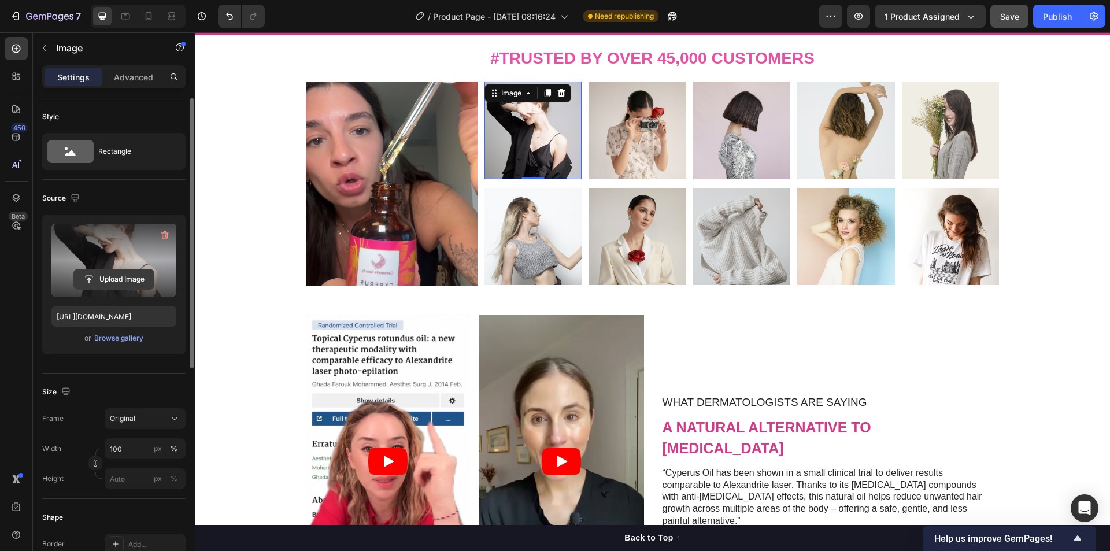
click at [119, 279] on input "file" at bounding box center [114, 279] width 80 height 20
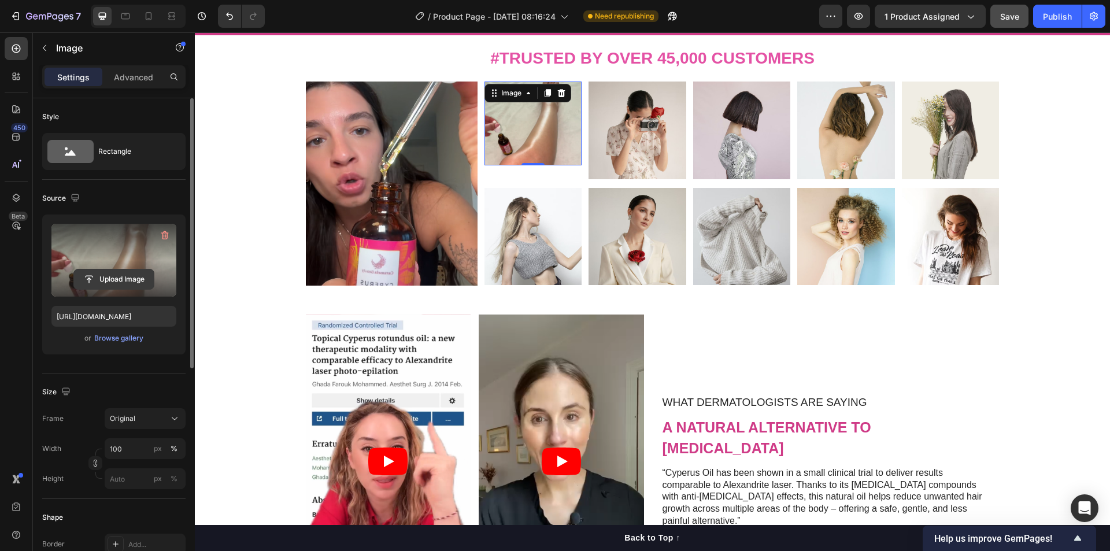
click at [123, 278] on input "file" at bounding box center [114, 279] width 80 height 20
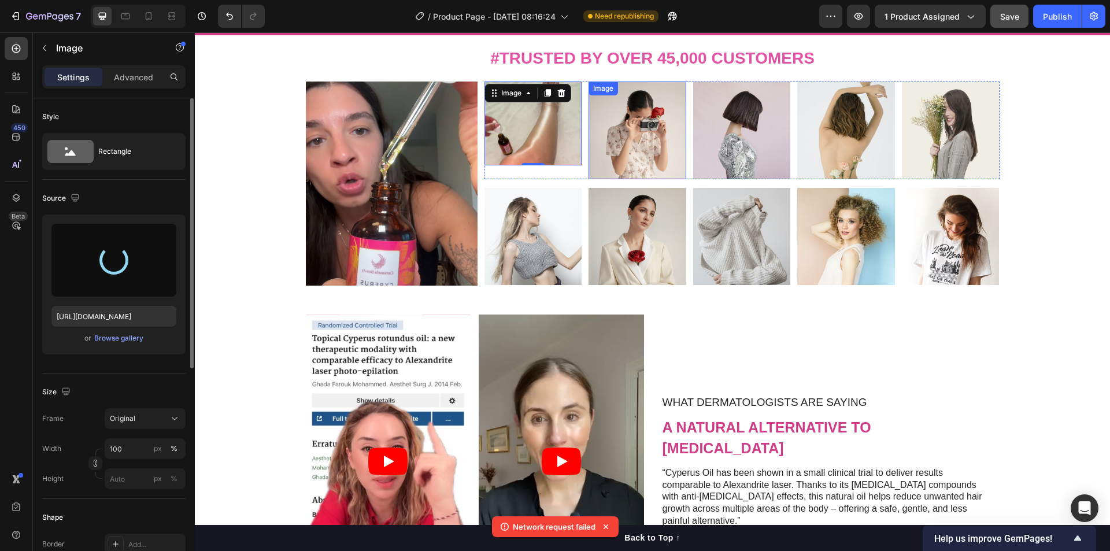
type input "[URL][DOMAIN_NAME]"
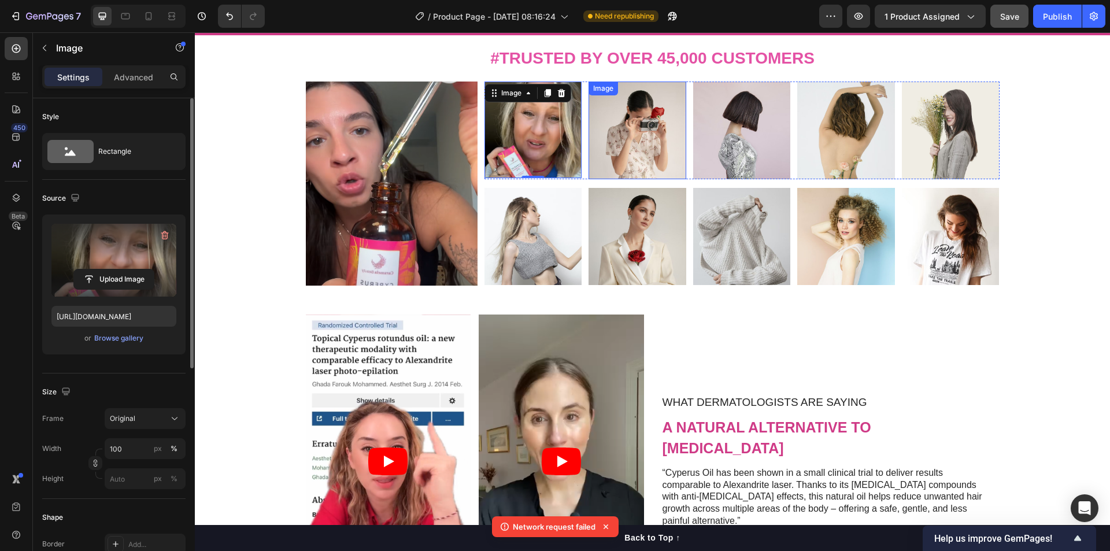
click at [636, 164] on img at bounding box center [638, 131] width 98 height 98
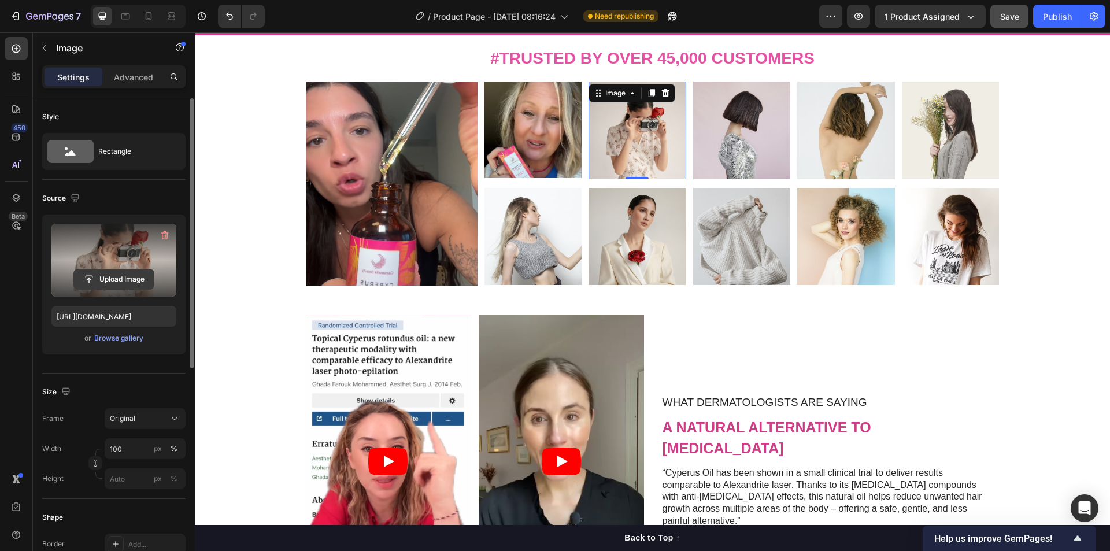
click at [122, 276] on input "file" at bounding box center [114, 279] width 80 height 20
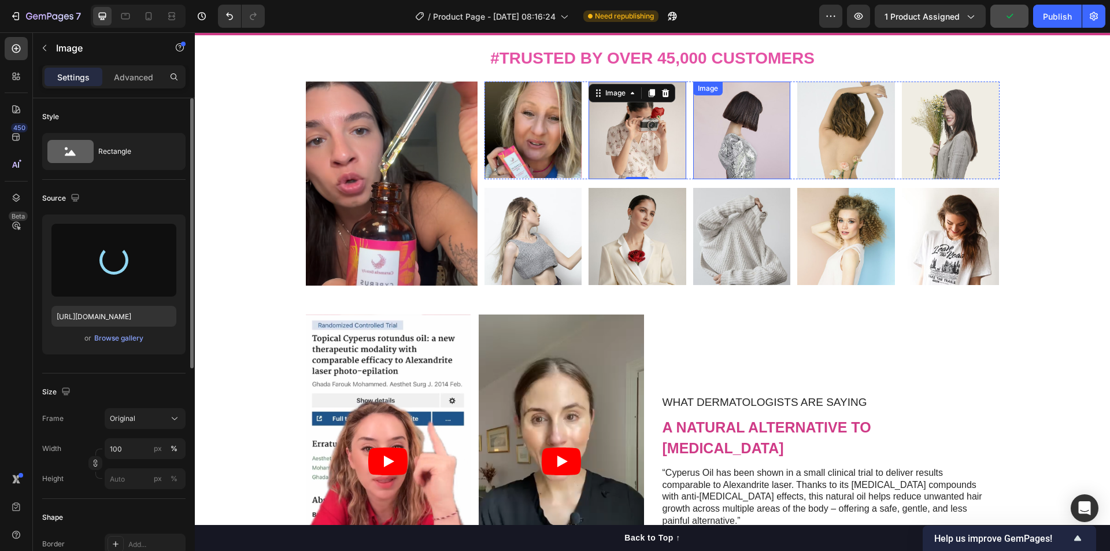
type input "[URL][DOMAIN_NAME]"
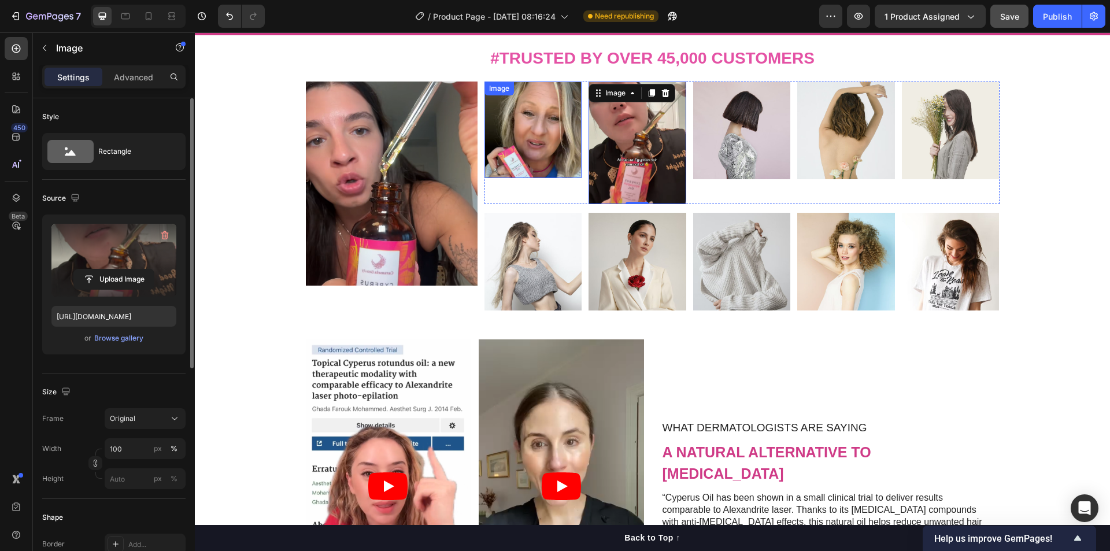
click at [539, 149] on img at bounding box center [533, 130] width 98 height 97
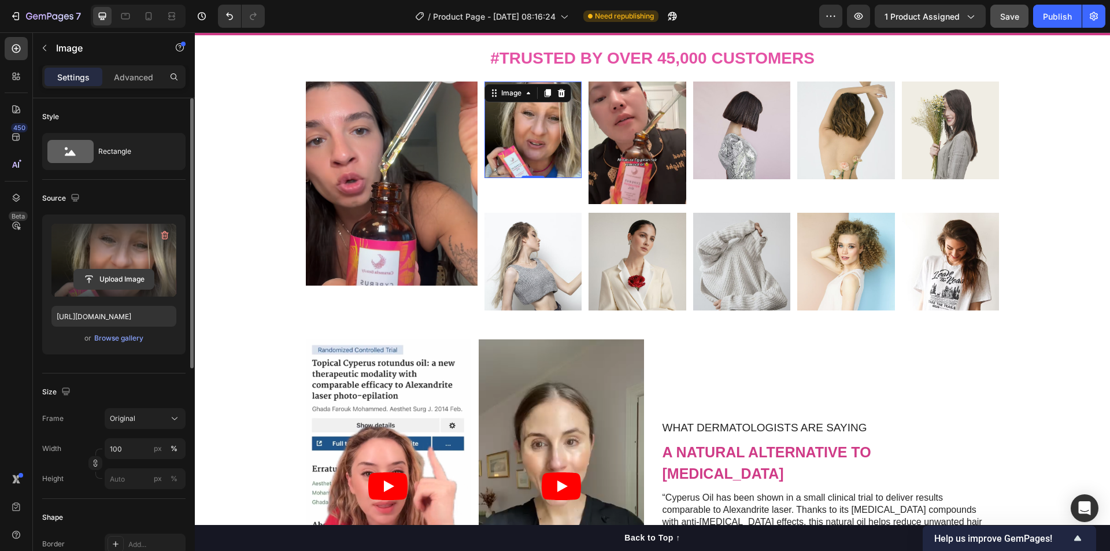
click at [120, 277] on input "file" at bounding box center [114, 279] width 80 height 20
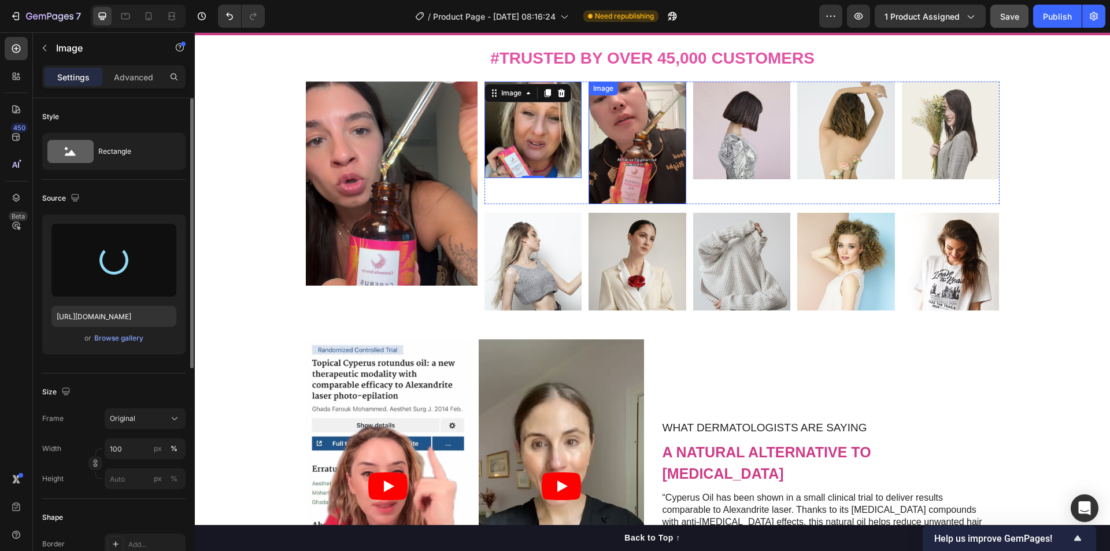
type input "[URL][DOMAIN_NAME]"
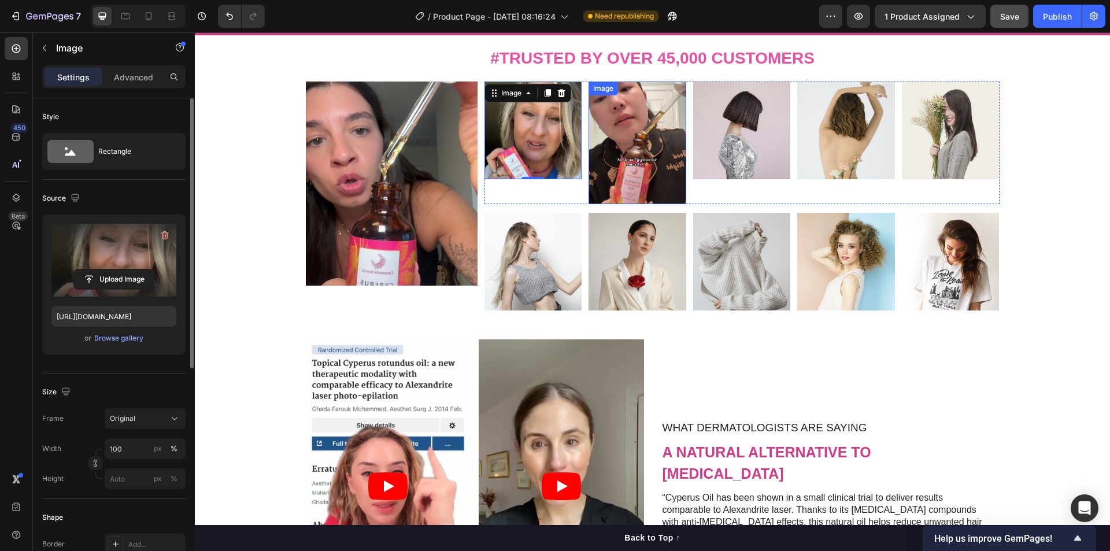
click at [629, 165] on img at bounding box center [638, 143] width 98 height 123
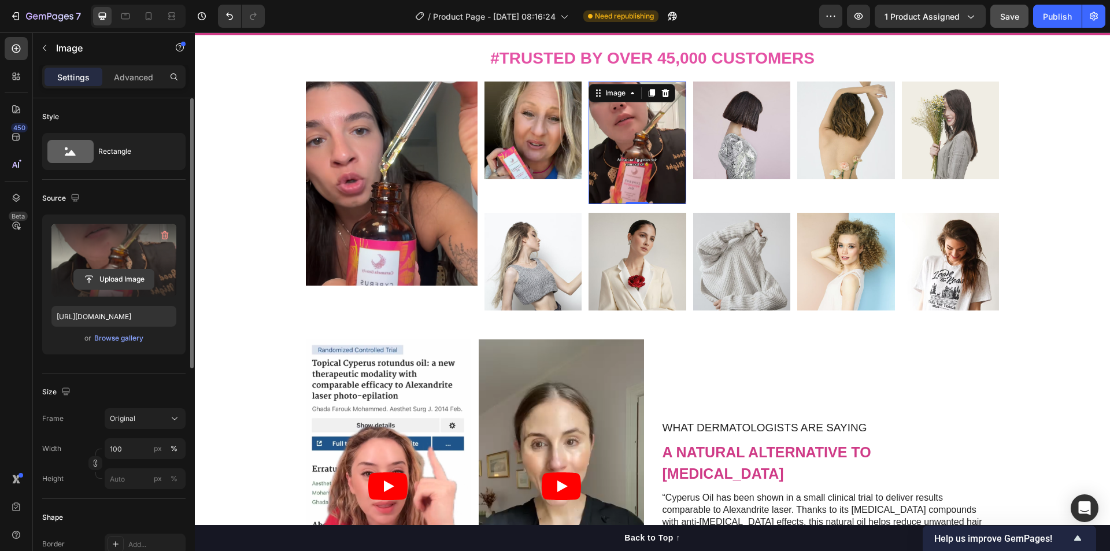
click at [128, 278] on input "file" at bounding box center [114, 279] width 80 height 20
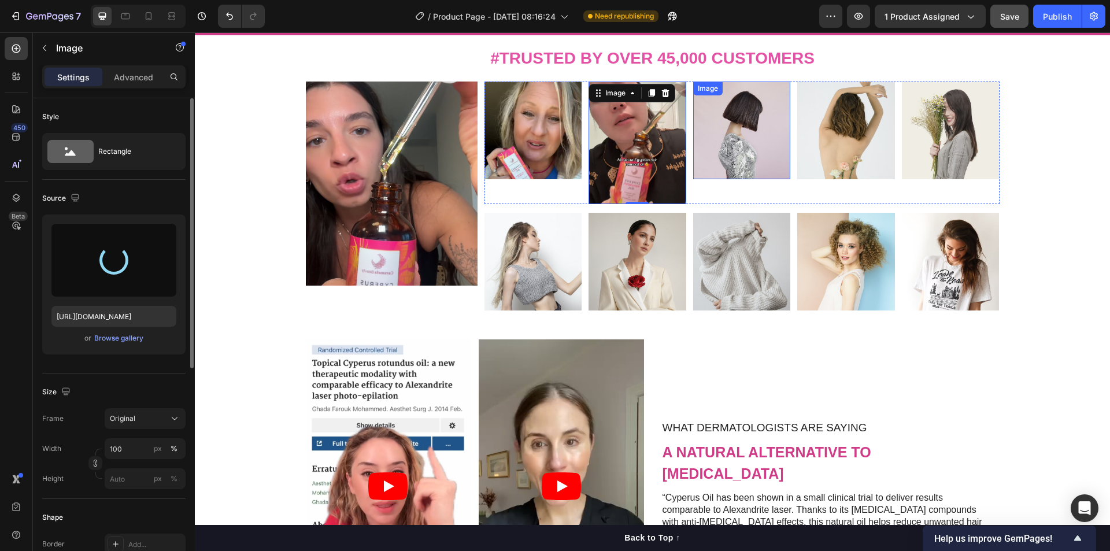
type input "[URL][DOMAIN_NAME]"
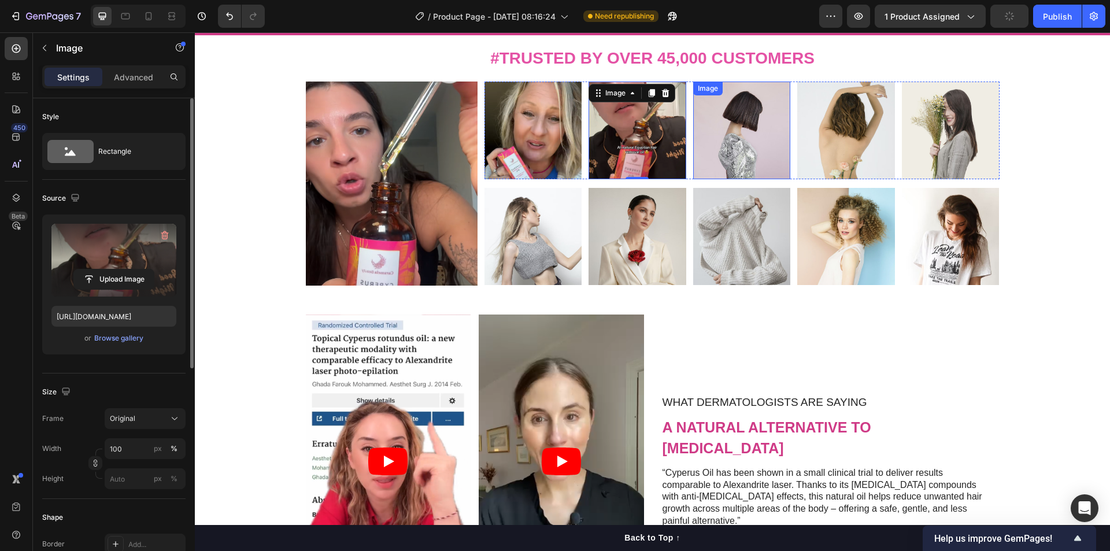
click at [761, 147] on img at bounding box center [742, 131] width 98 height 98
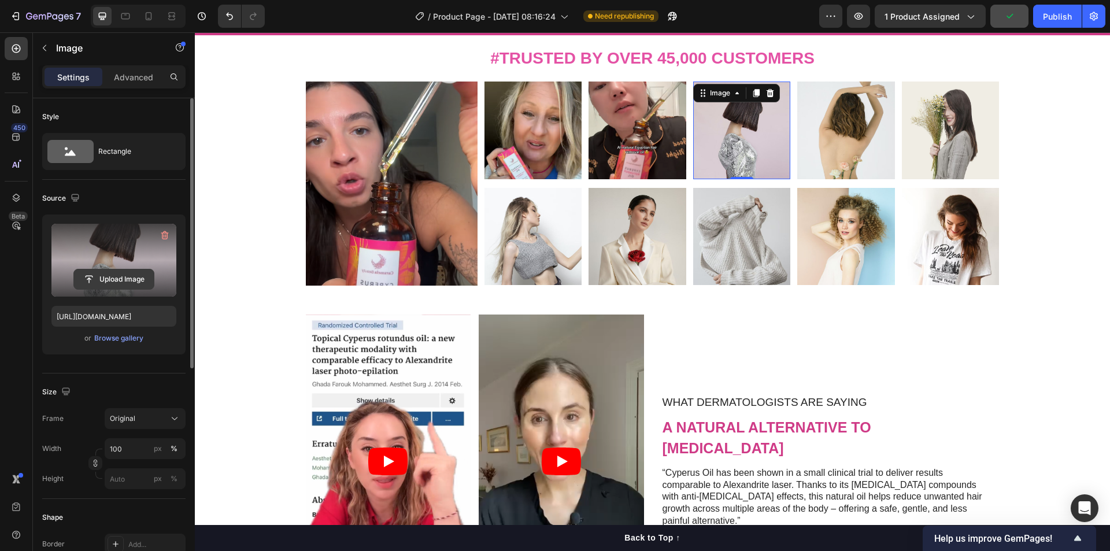
click at [112, 275] on input "file" at bounding box center [114, 279] width 80 height 20
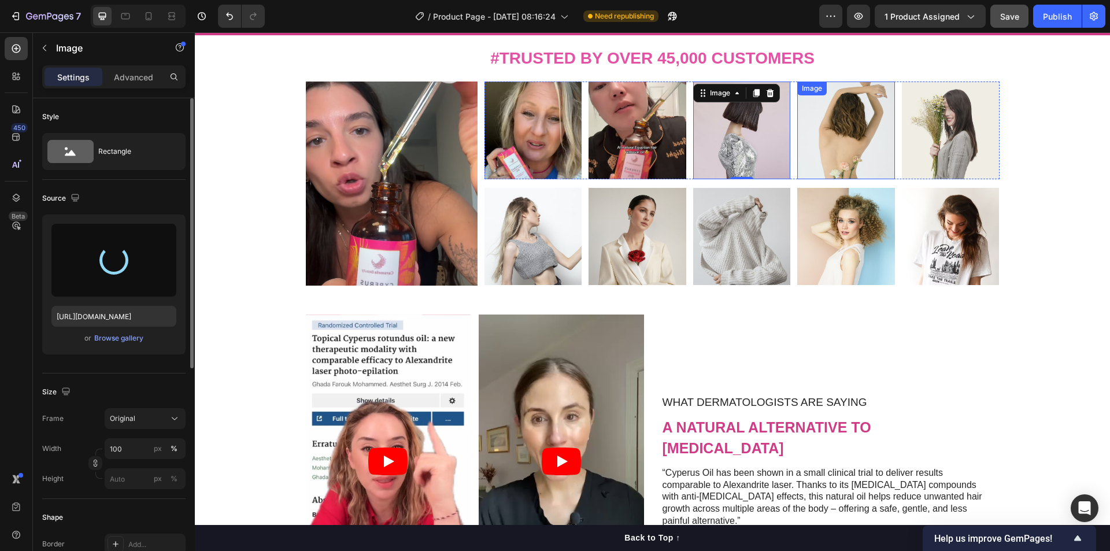
type input "[URL][DOMAIN_NAME]"
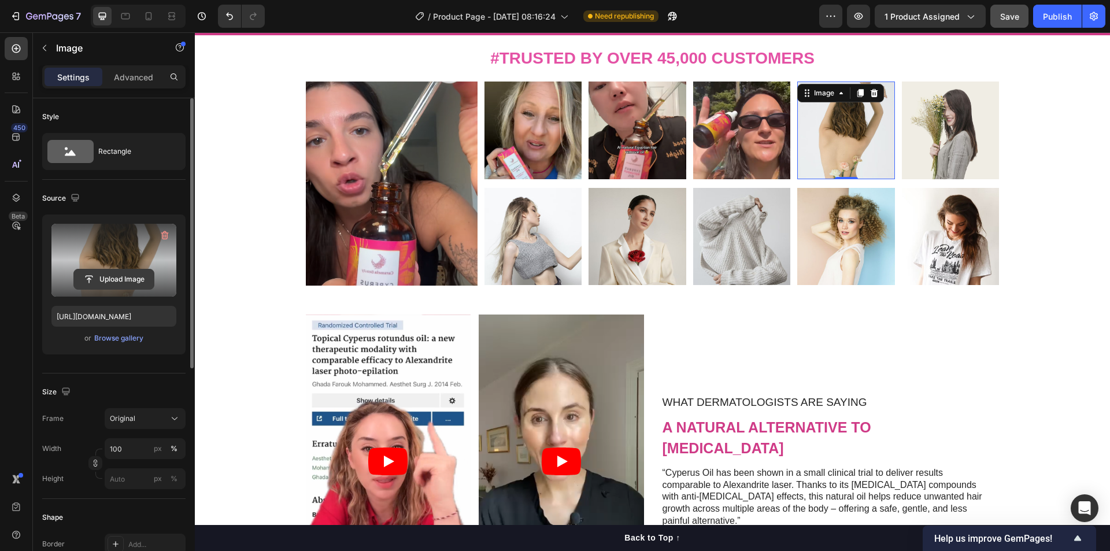
click at [117, 276] on input "file" at bounding box center [114, 279] width 80 height 20
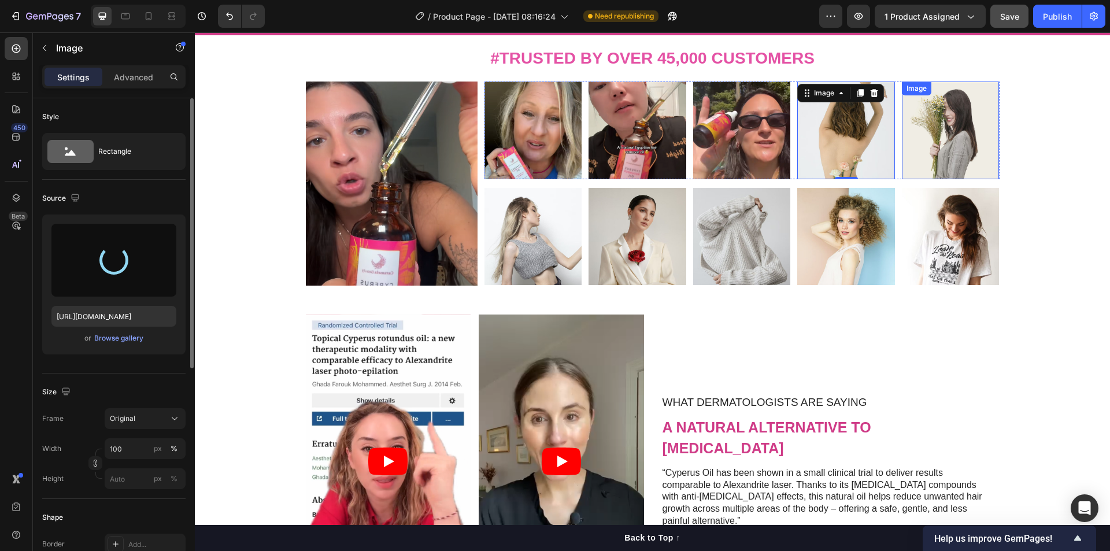
type input "[URL][DOMAIN_NAME]"
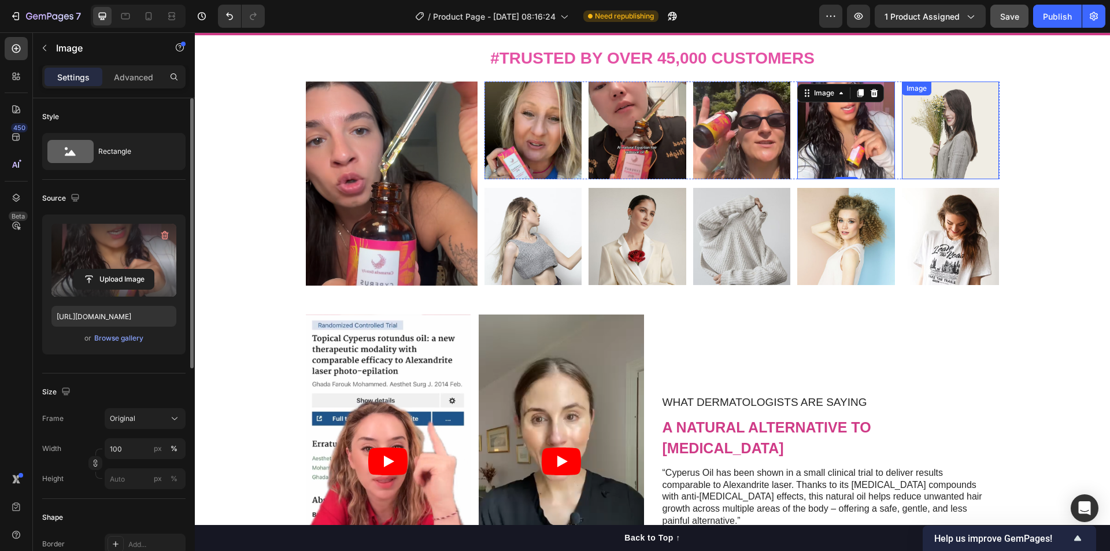
click at [948, 142] on img at bounding box center [951, 131] width 98 height 98
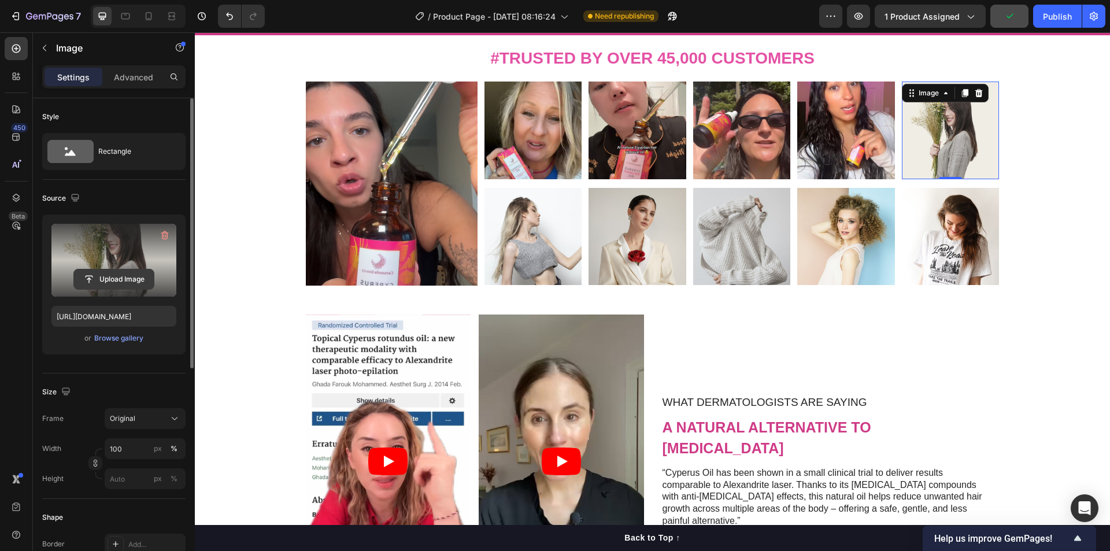
click at [113, 276] on input "file" at bounding box center [114, 279] width 80 height 20
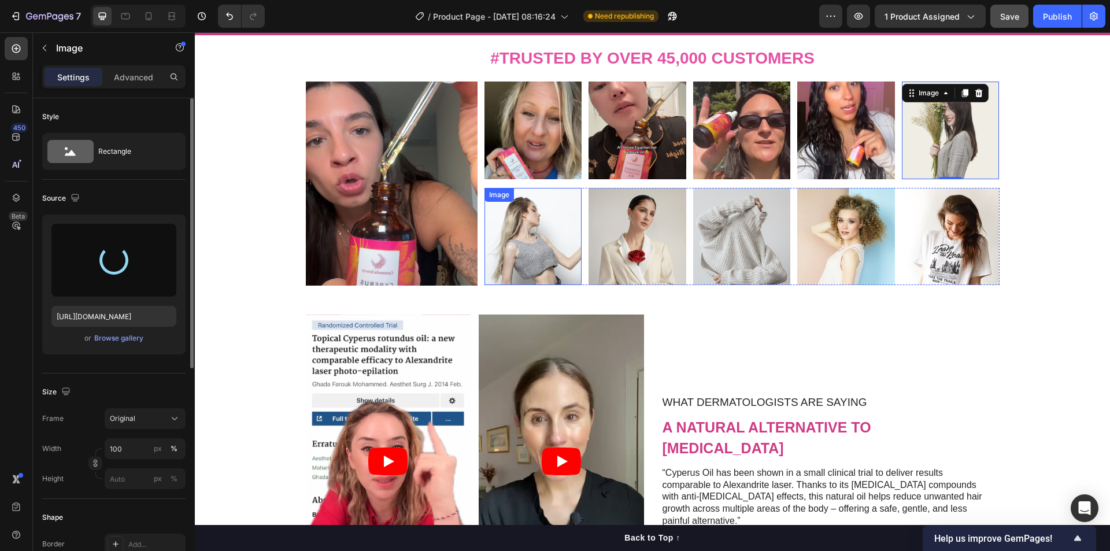
type input "[URL][DOMAIN_NAME]"
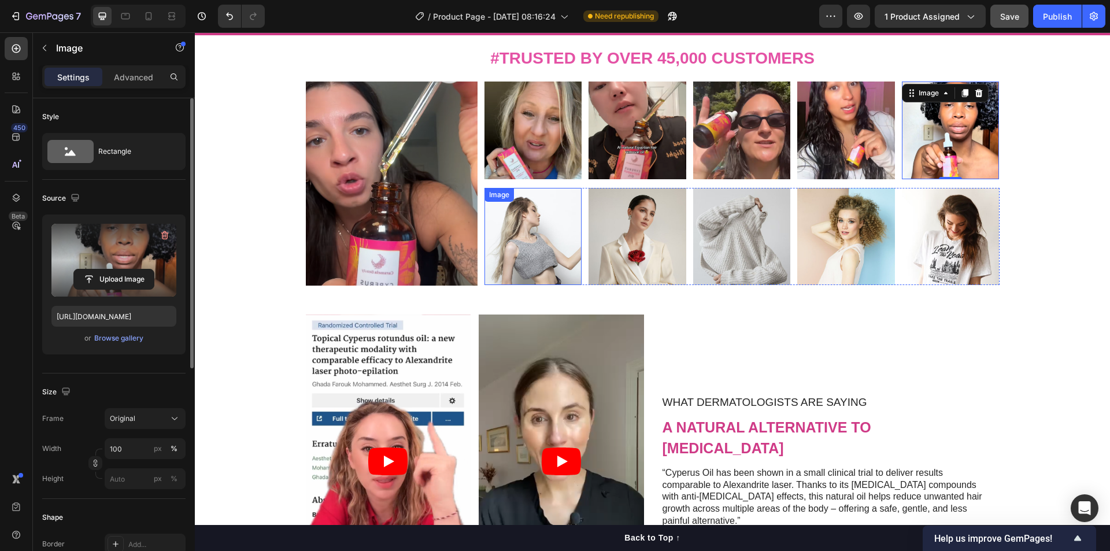
click at [506, 248] on img at bounding box center [533, 237] width 98 height 98
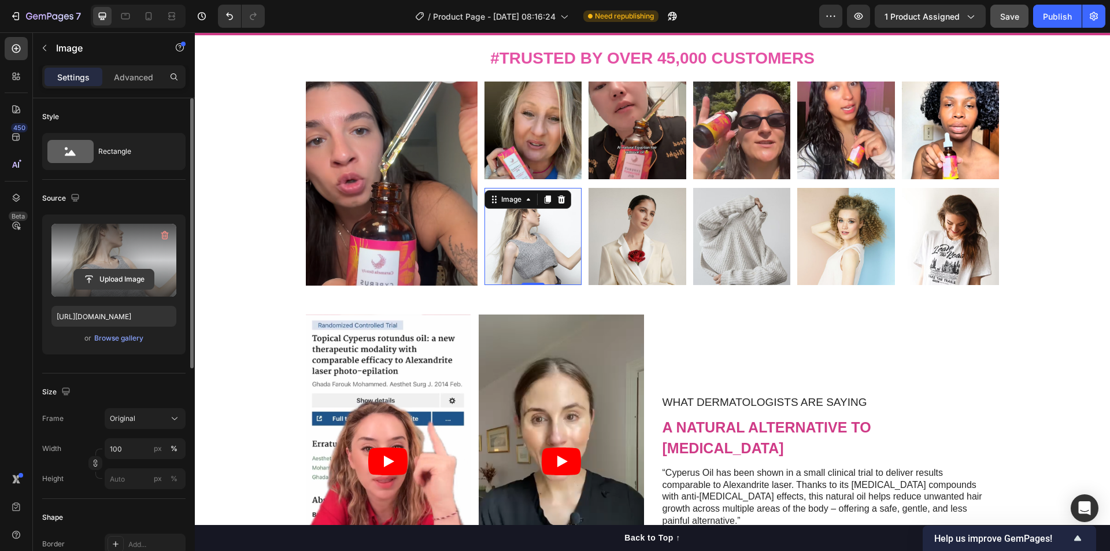
click at [116, 277] on input "file" at bounding box center [114, 279] width 80 height 20
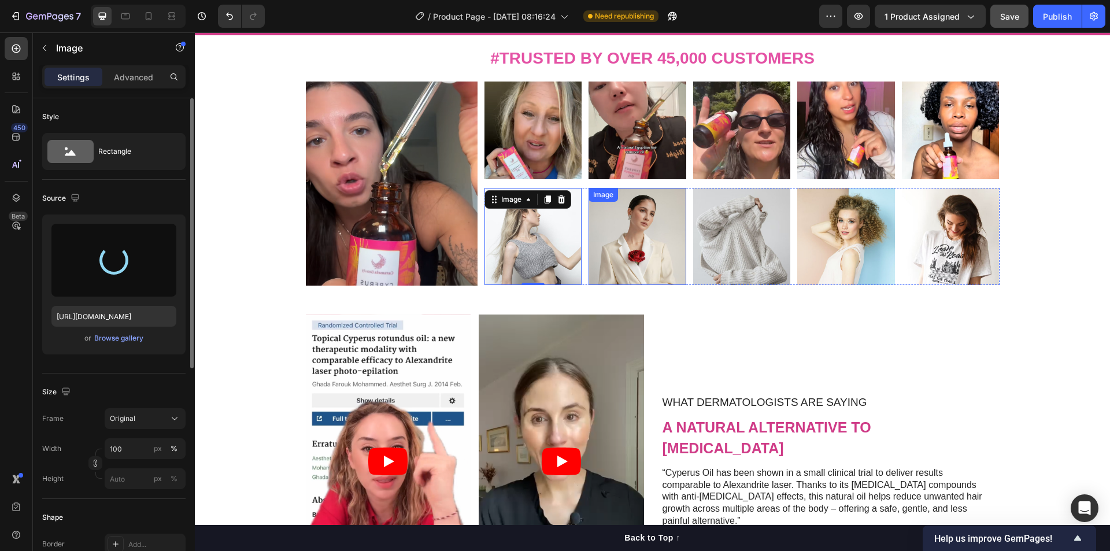
type input "[URL][DOMAIN_NAME]"
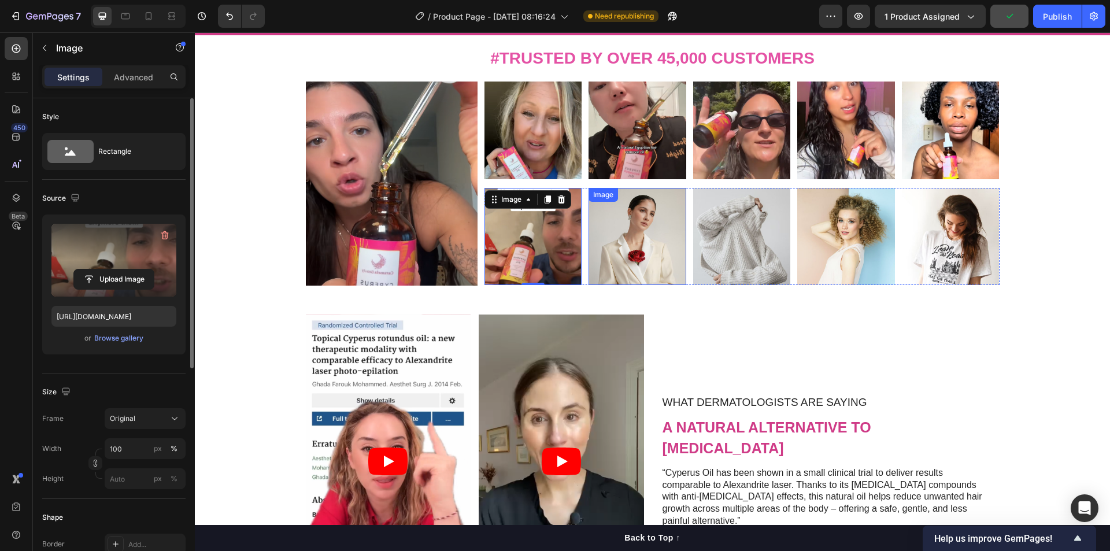
click at [645, 225] on img at bounding box center [638, 237] width 98 height 98
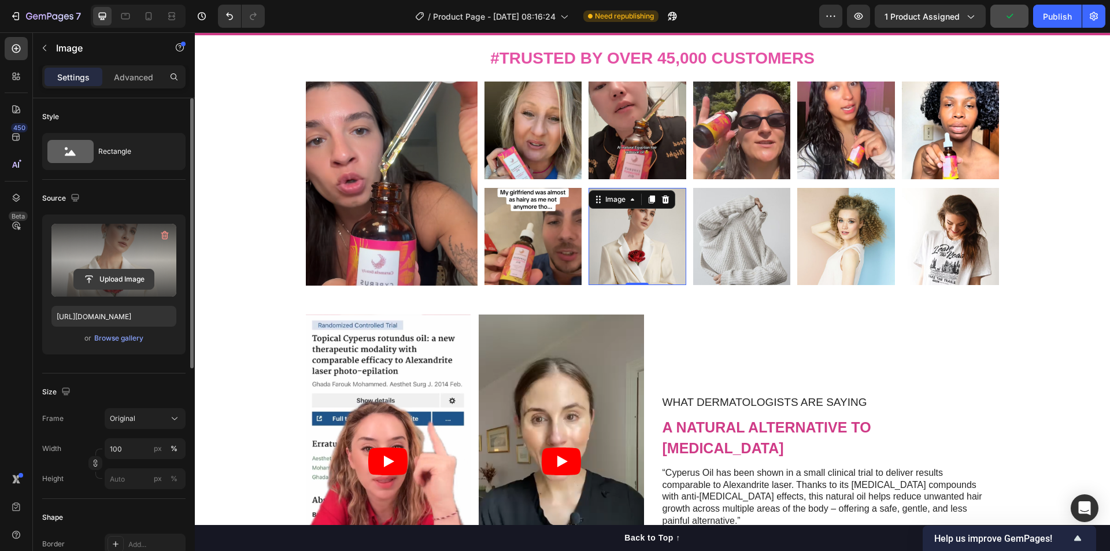
click at [129, 276] on input "file" at bounding box center [114, 279] width 80 height 20
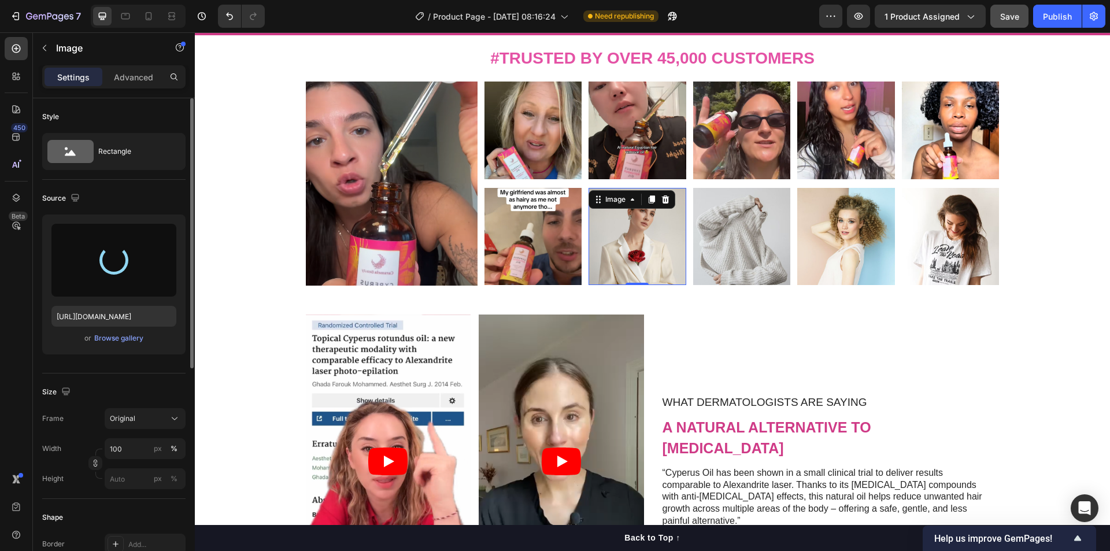
type input "[URL][DOMAIN_NAME]"
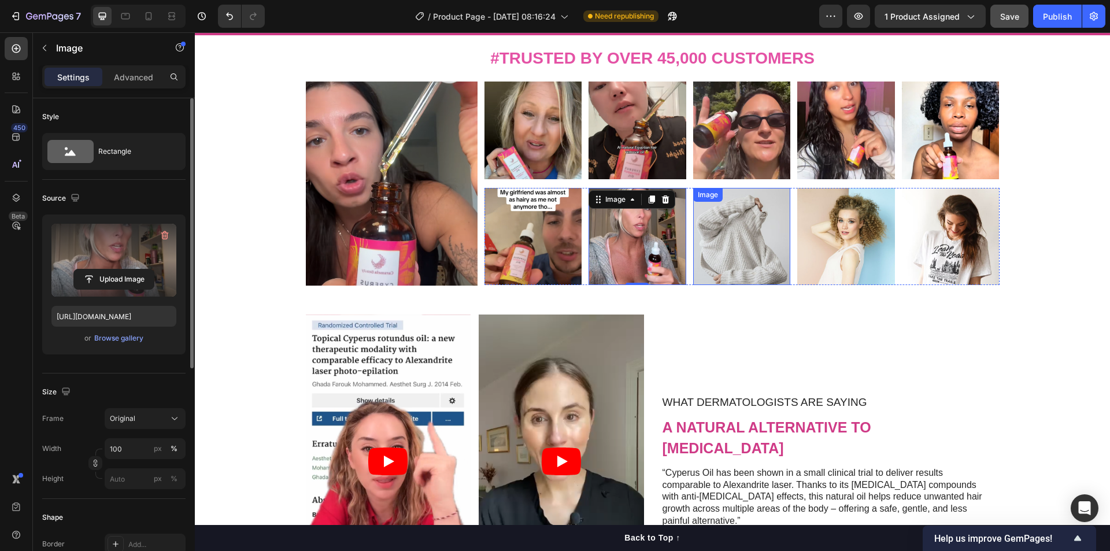
click at [758, 251] on img at bounding box center [742, 237] width 98 height 98
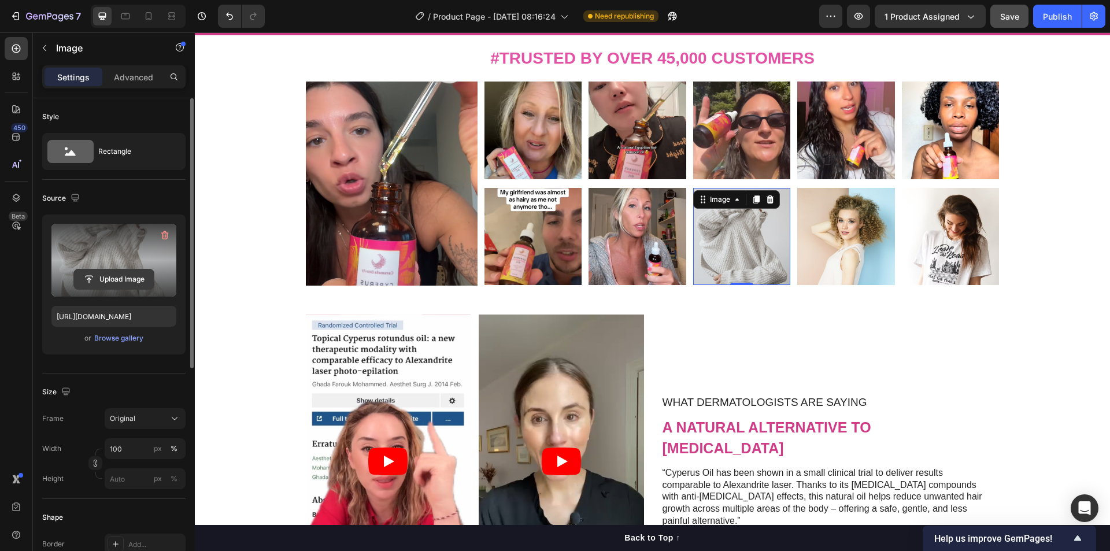
click at [128, 275] on input "file" at bounding box center [114, 279] width 80 height 20
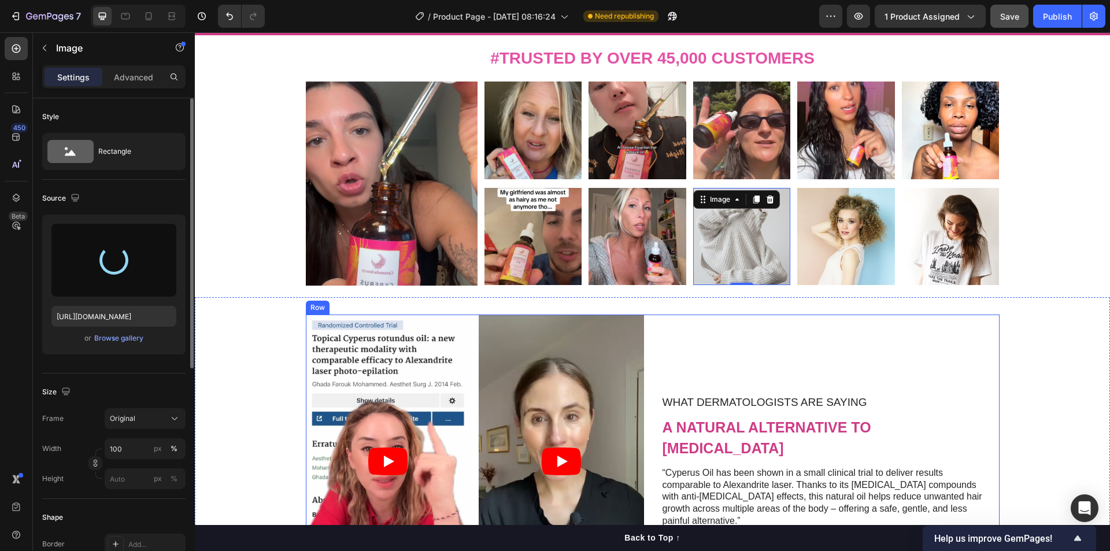
type input "https://cdn.shopify.com/s/files/1/0938/4188/3434/files/gempages_585497951787287…"
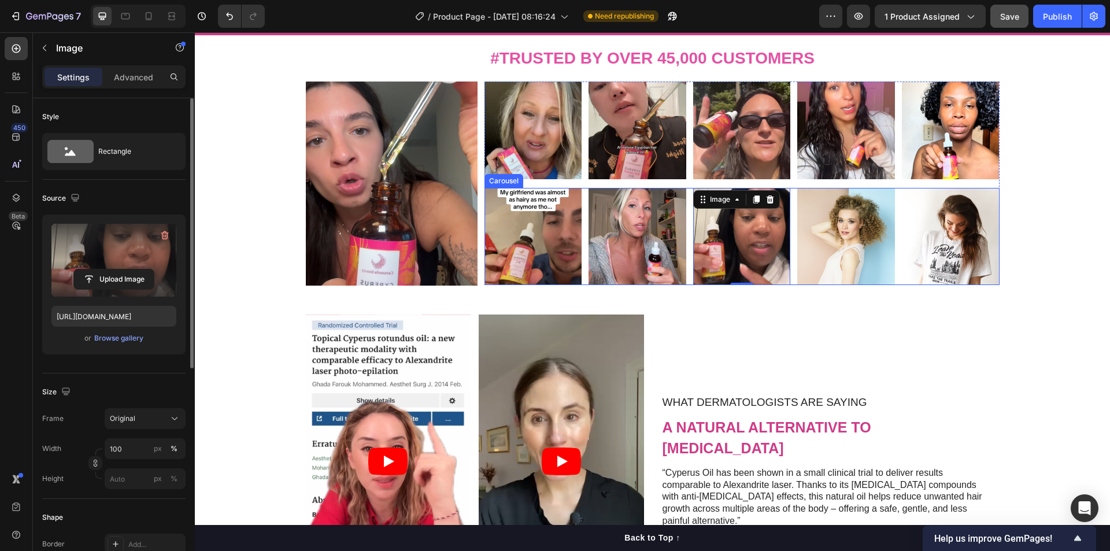
click at [865, 241] on img at bounding box center [846, 237] width 98 height 98
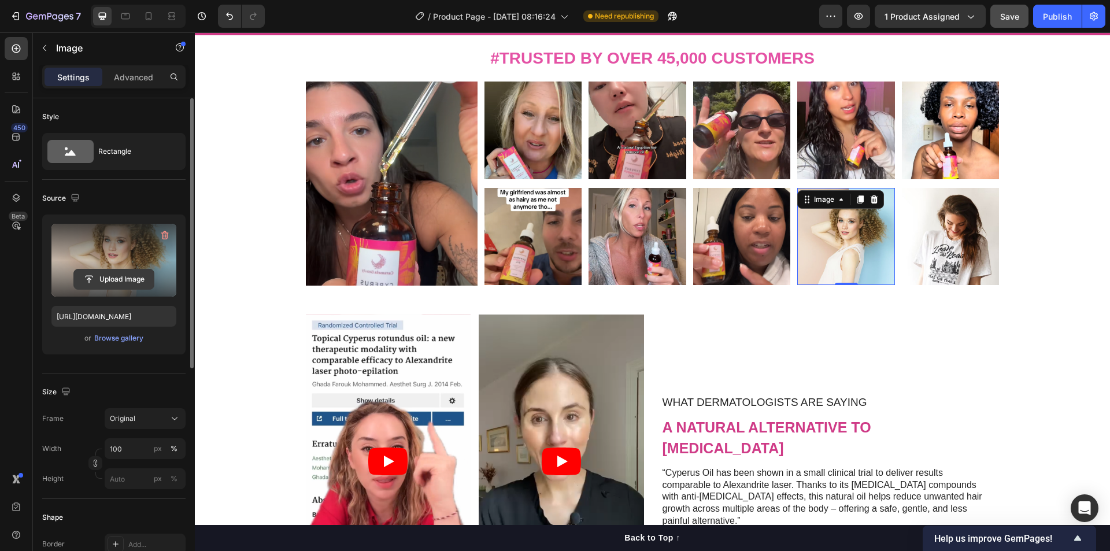
click at [116, 277] on input "file" at bounding box center [114, 279] width 80 height 20
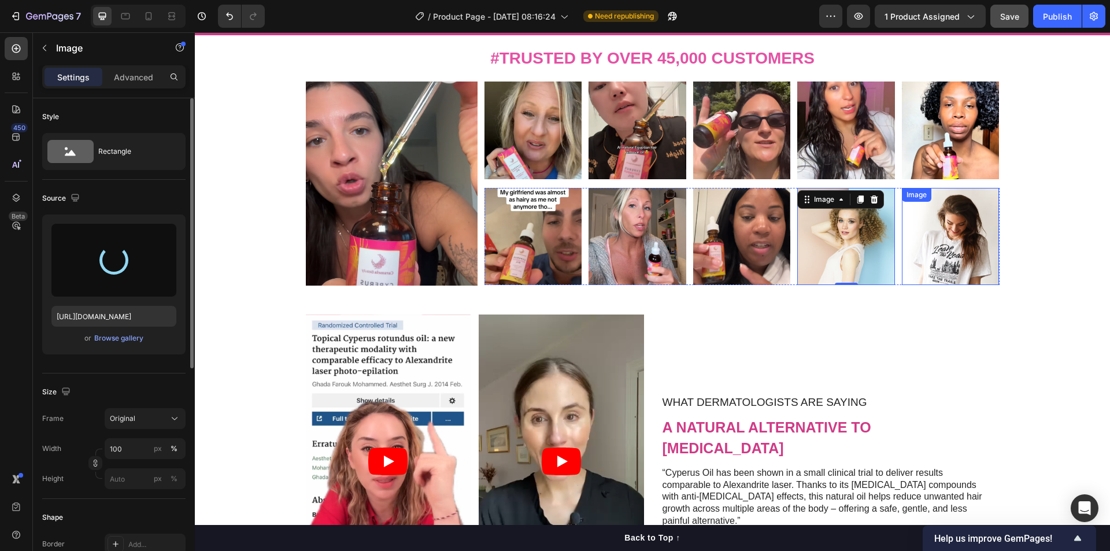
type input "https://cdn.shopify.com/s/files/1/0938/4188/3434/files/gempages_585497951787287…"
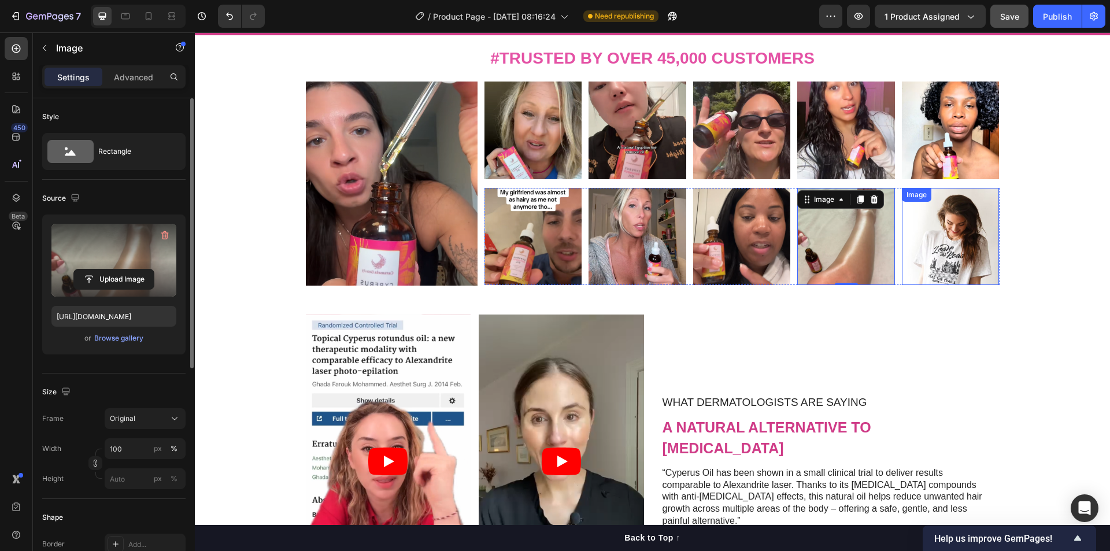
click at [960, 238] on img at bounding box center [951, 237] width 98 height 98
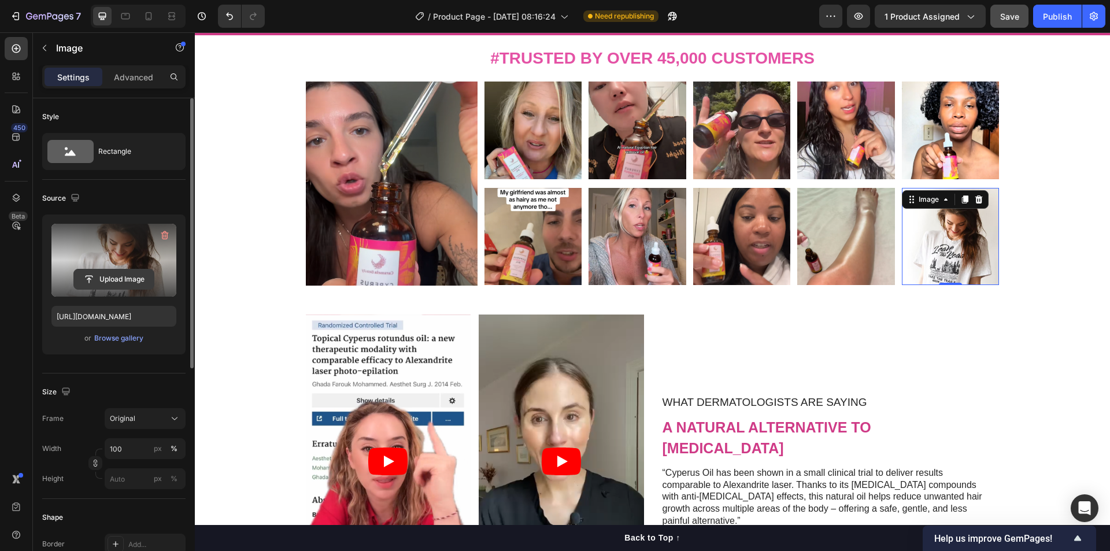
click at [125, 277] on input "file" at bounding box center [114, 279] width 80 height 20
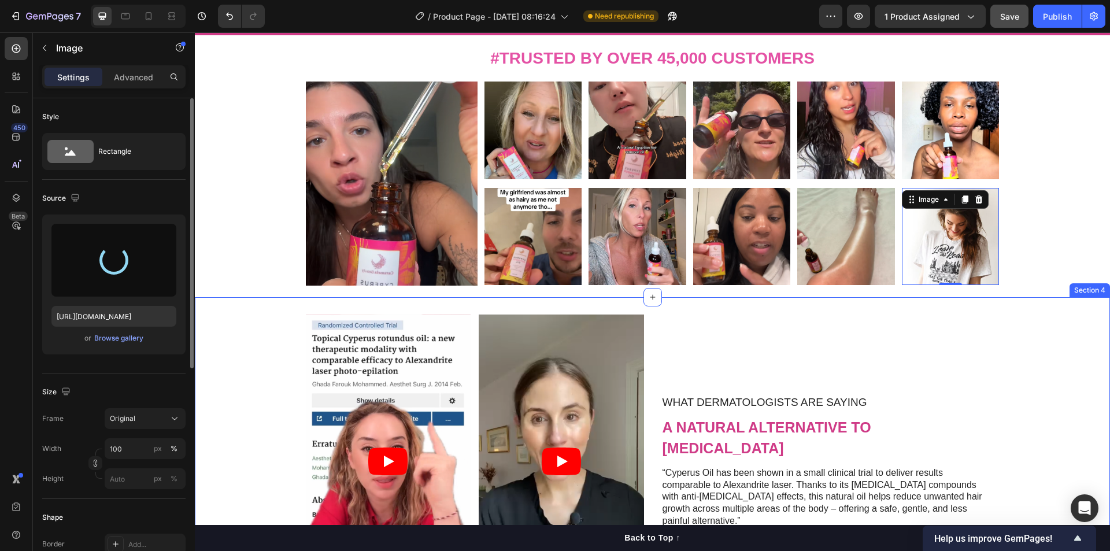
type input "https://cdn.shopify.com/s/files/1/0938/4188/3434/files/gempages_585497951787287…"
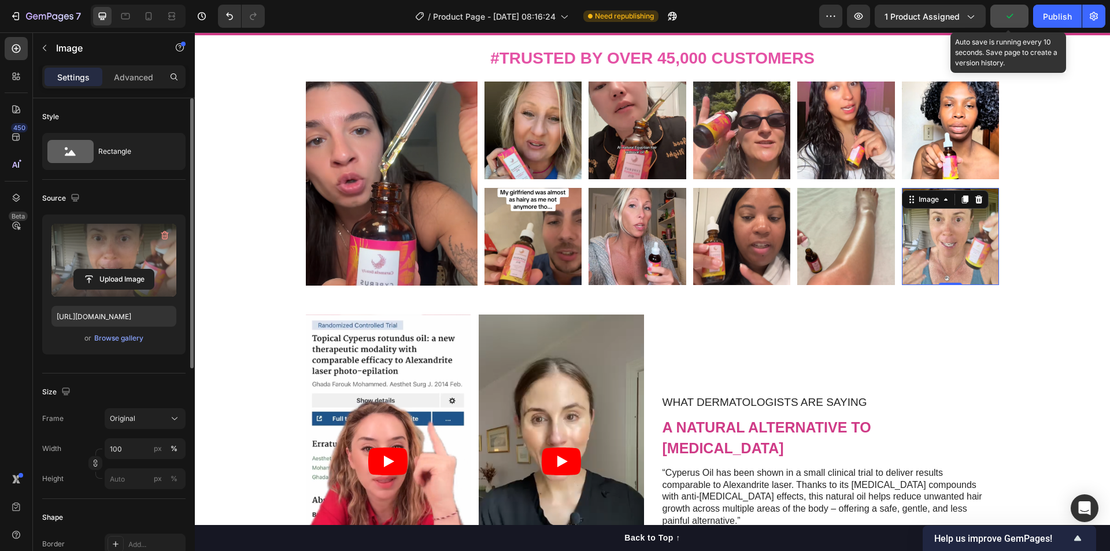
click at [1009, 18] on icon "button" at bounding box center [1010, 16] width 12 height 12
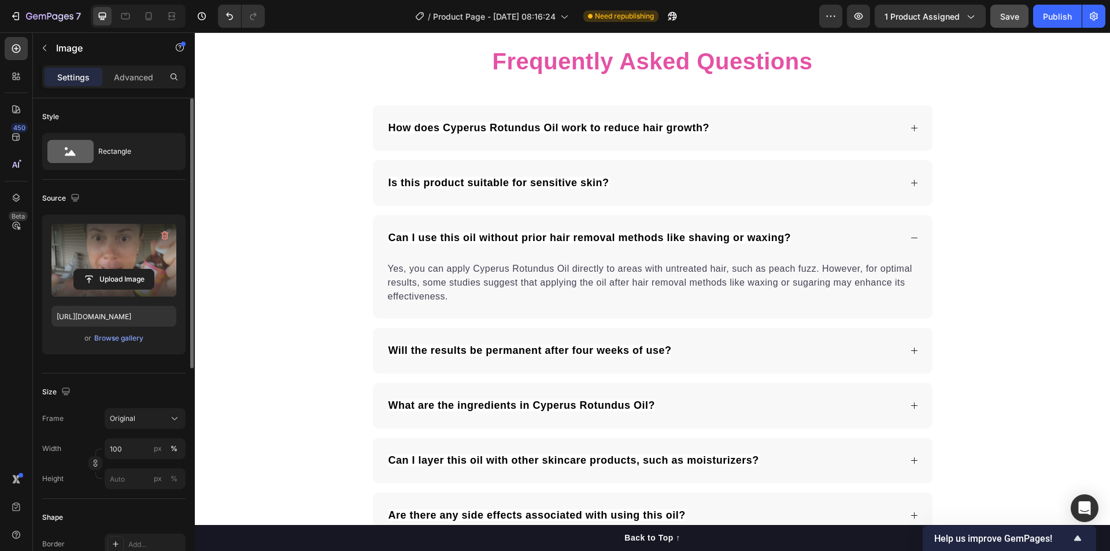
scroll to position [3891, 0]
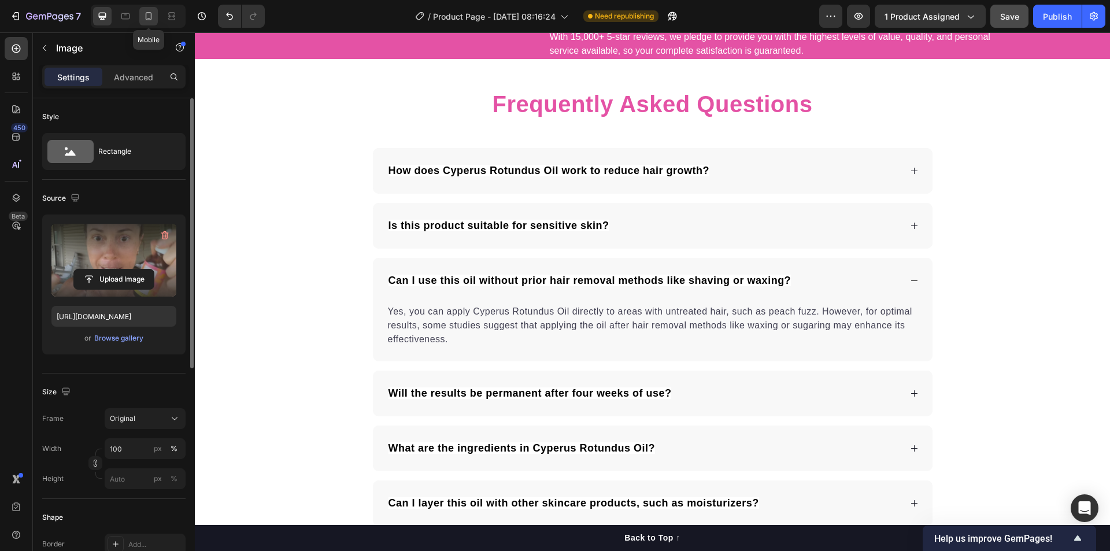
drag, startPoint x: 151, startPoint y: 14, endPoint x: 77, endPoint y: 25, distance: 74.2
click at [151, 14] on icon at bounding box center [149, 16] width 6 height 8
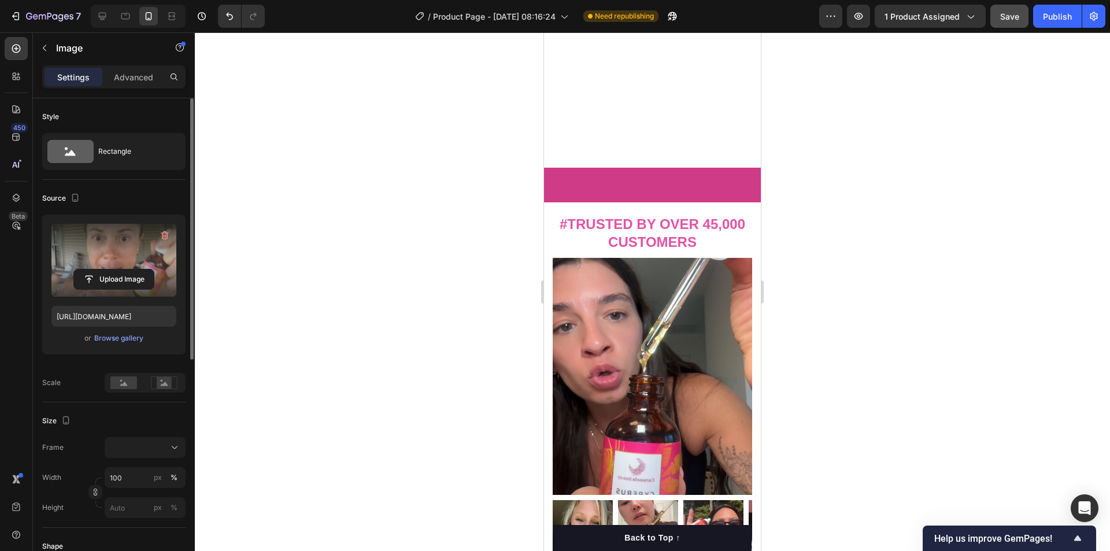
scroll to position [752, 0]
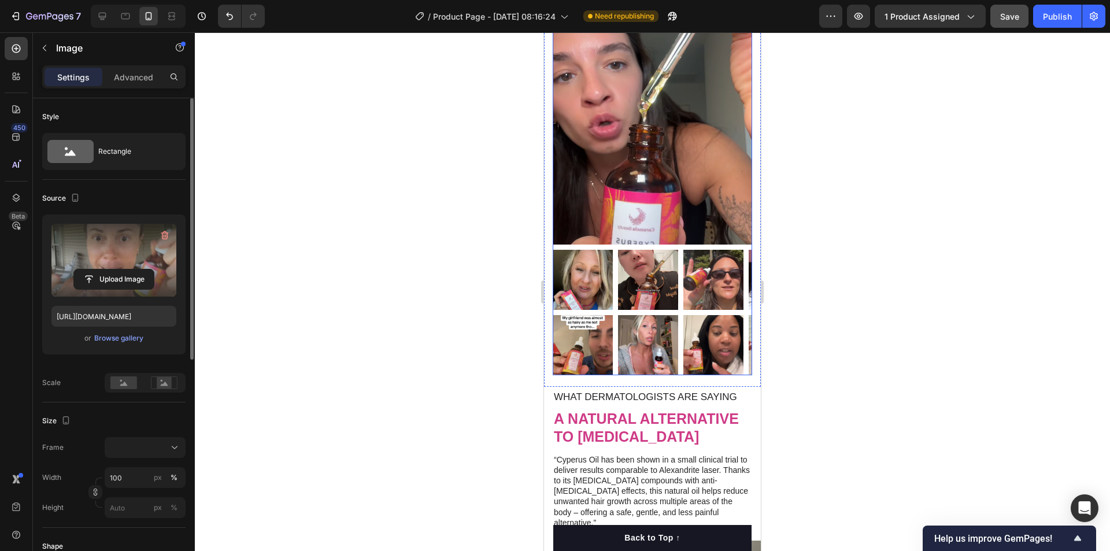
click at [716, 236] on div "Image" at bounding box center [652, 129] width 199 height 242
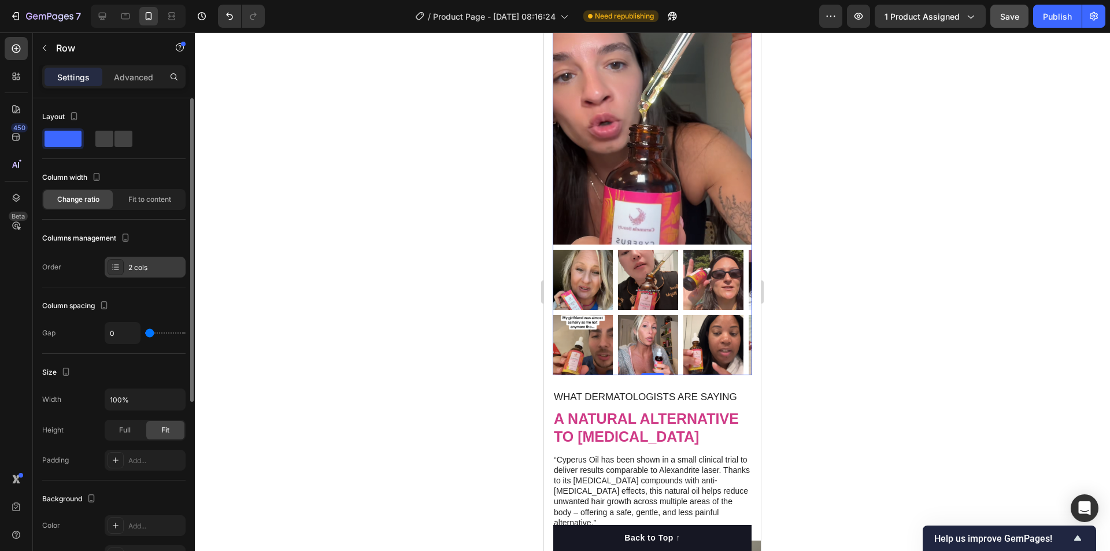
click at [139, 264] on div "2 cols" at bounding box center [155, 267] width 54 height 10
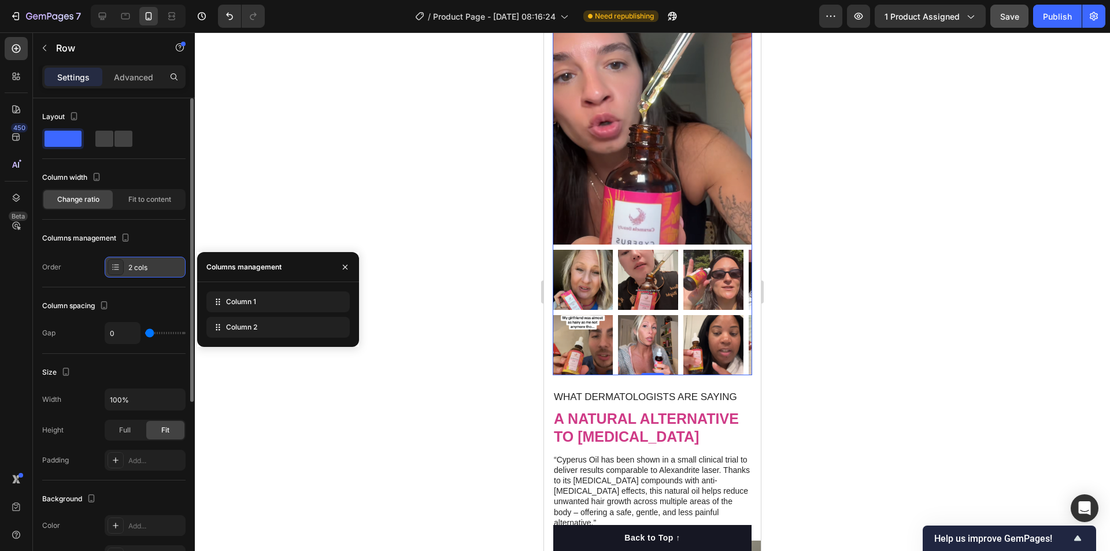
click at [139, 264] on div "2 cols" at bounding box center [155, 267] width 54 height 10
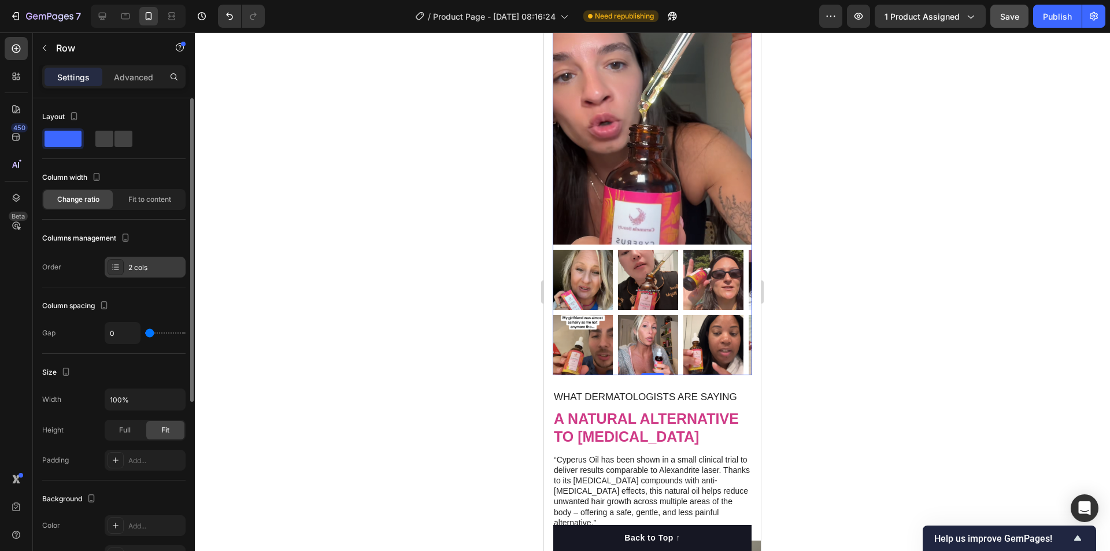
click at [139, 264] on div "2 cols" at bounding box center [155, 267] width 54 height 10
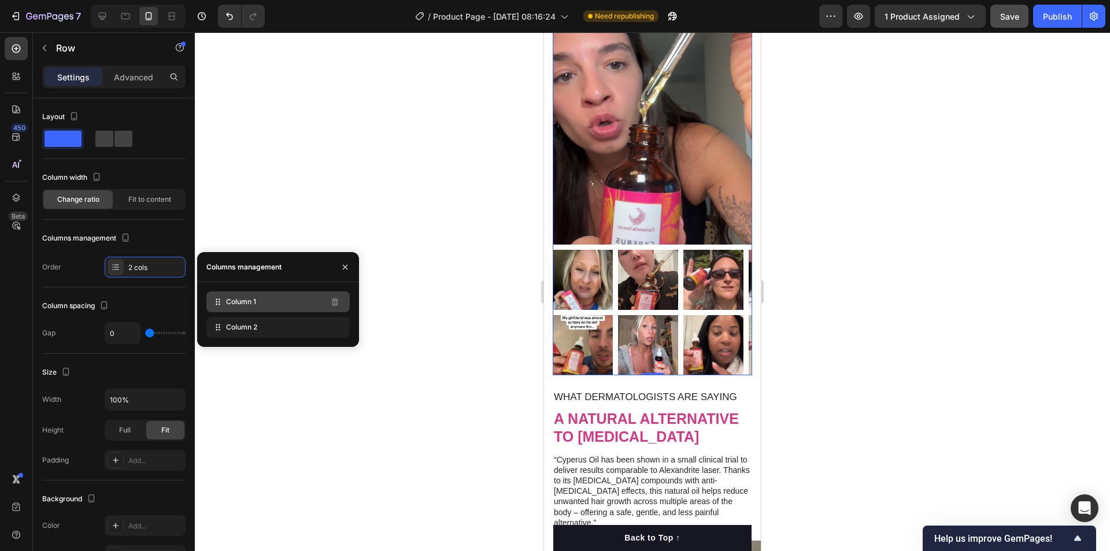
click at [270, 305] on div "Column 1" at bounding box center [277, 301] width 143 height 21
click at [254, 322] on span "Column 2" at bounding box center [241, 327] width 31 height 10
click at [83, 272] on div "Order 2 cols" at bounding box center [113, 267] width 143 height 21
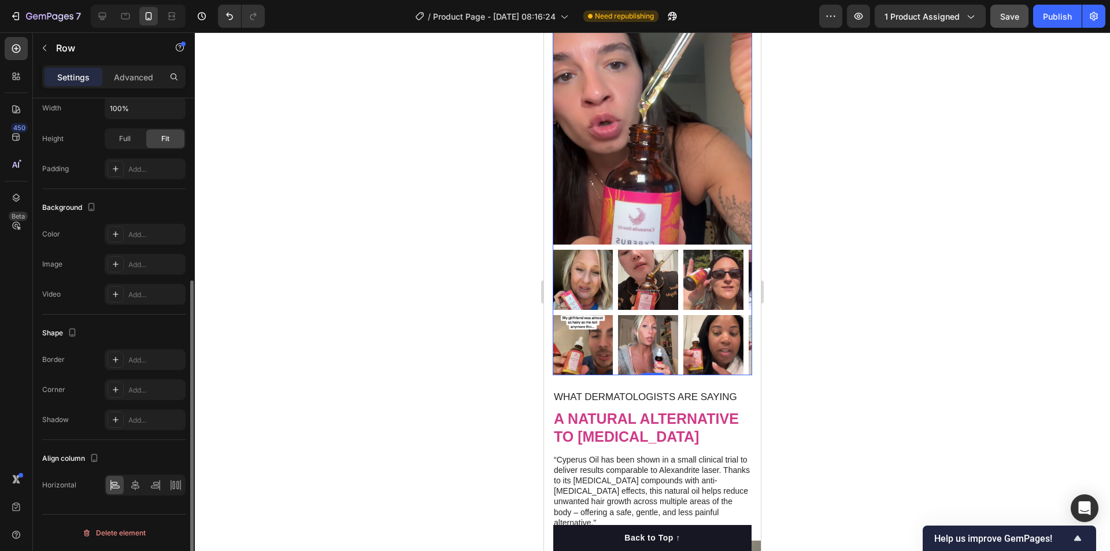
scroll to position [41, 0]
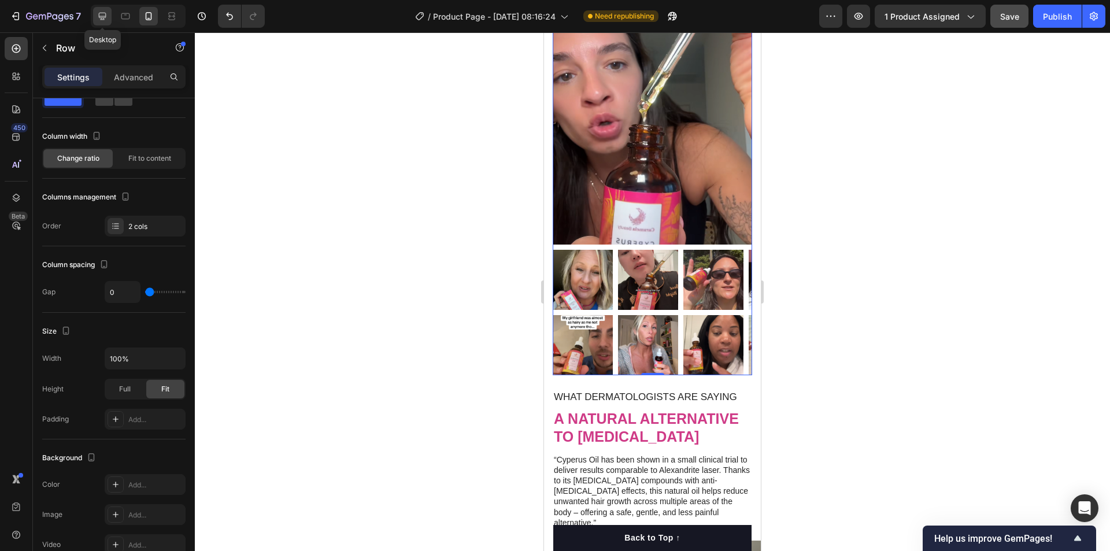
click at [105, 17] on icon at bounding box center [103, 17] width 8 height 8
type input "12"
type input "1200"
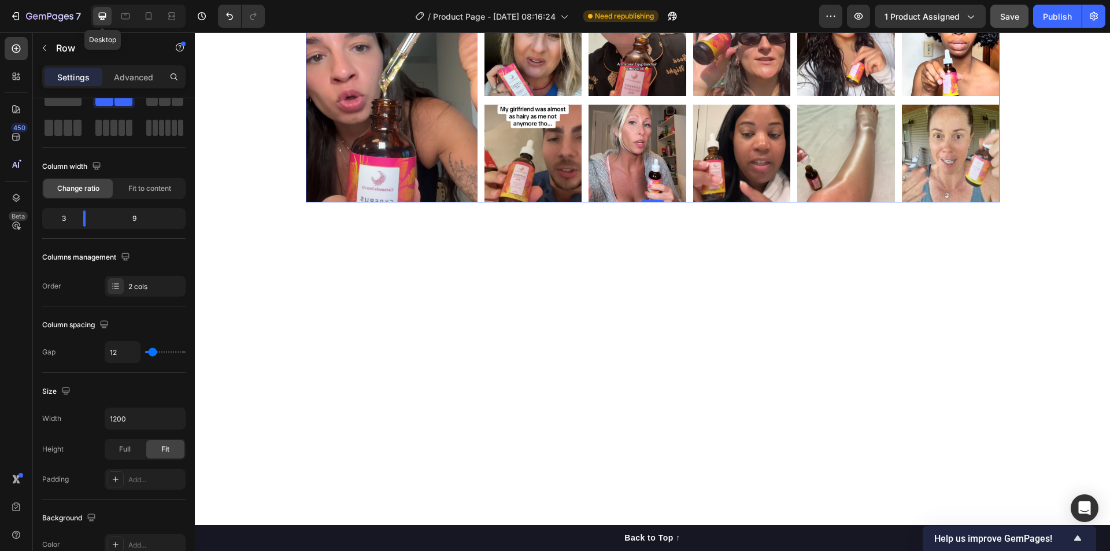
scroll to position [677, 0]
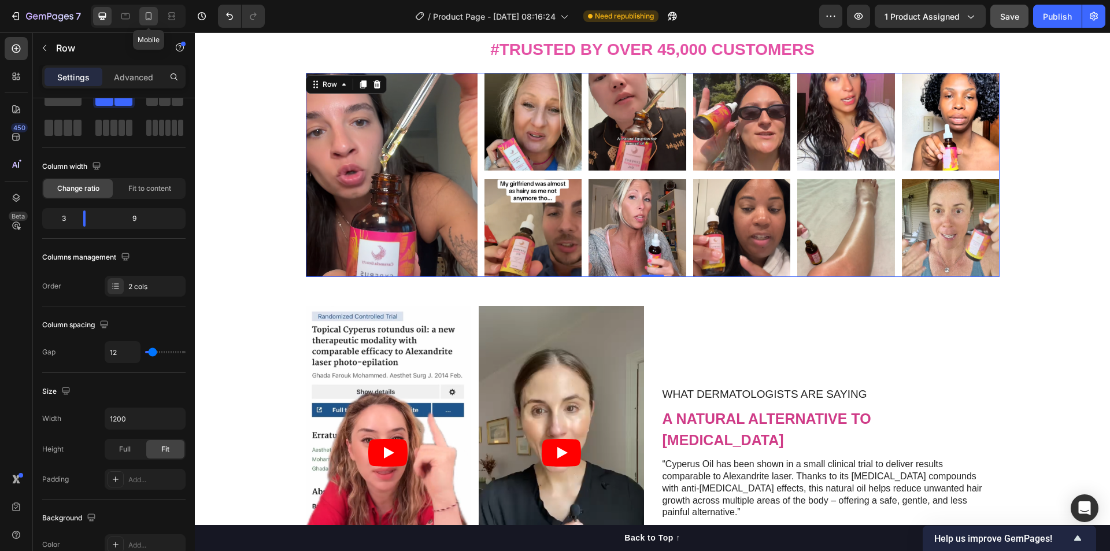
drag, startPoint x: 145, startPoint y: 14, endPoint x: 131, endPoint y: 119, distance: 106.1
click at [145, 14] on icon at bounding box center [149, 16] width 12 height 12
type input "0"
type input "100%"
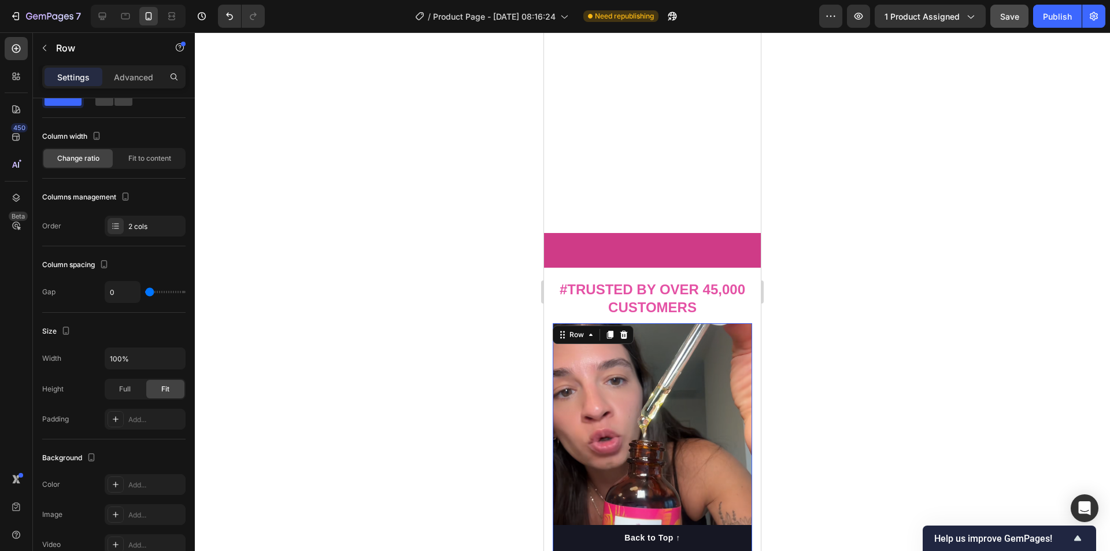
scroll to position [686, 0]
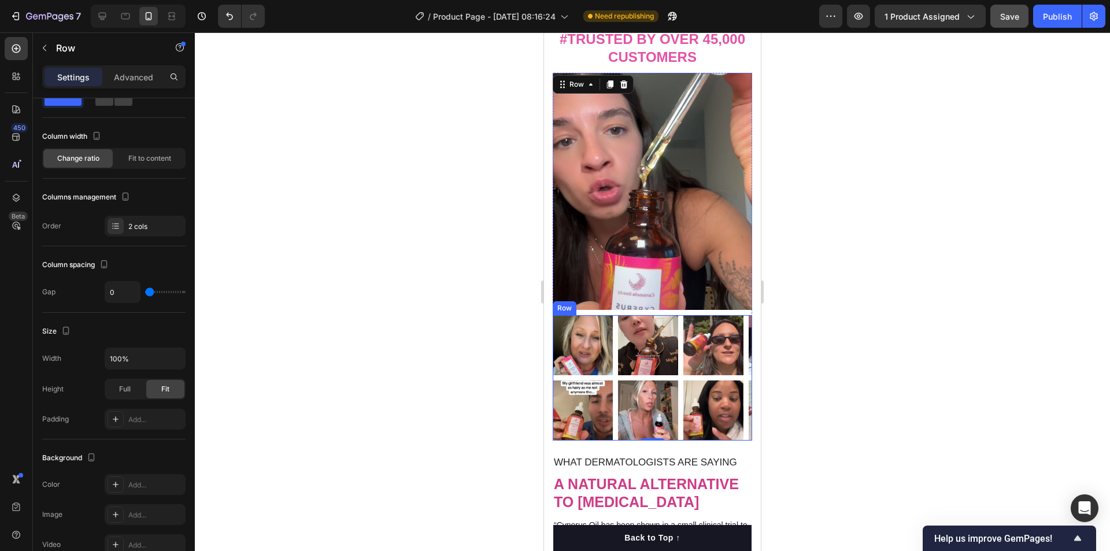
click at [682, 368] on div "Image Image Image Image Image Carousel" at bounding box center [652, 347] width 199 height 65
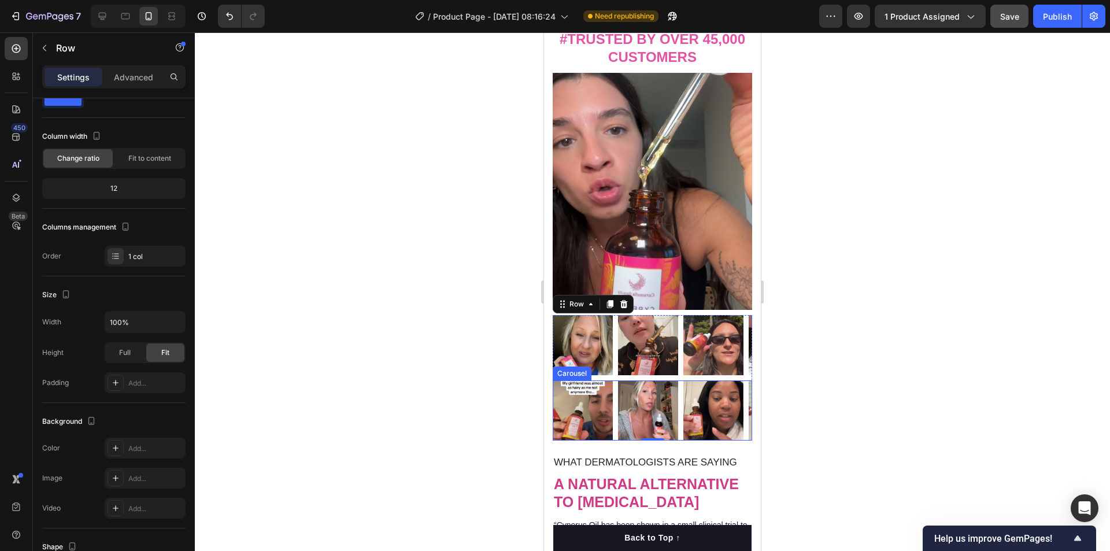
click at [615, 407] on div "Image Image Image Image Image" at bounding box center [652, 410] width 199 height 60
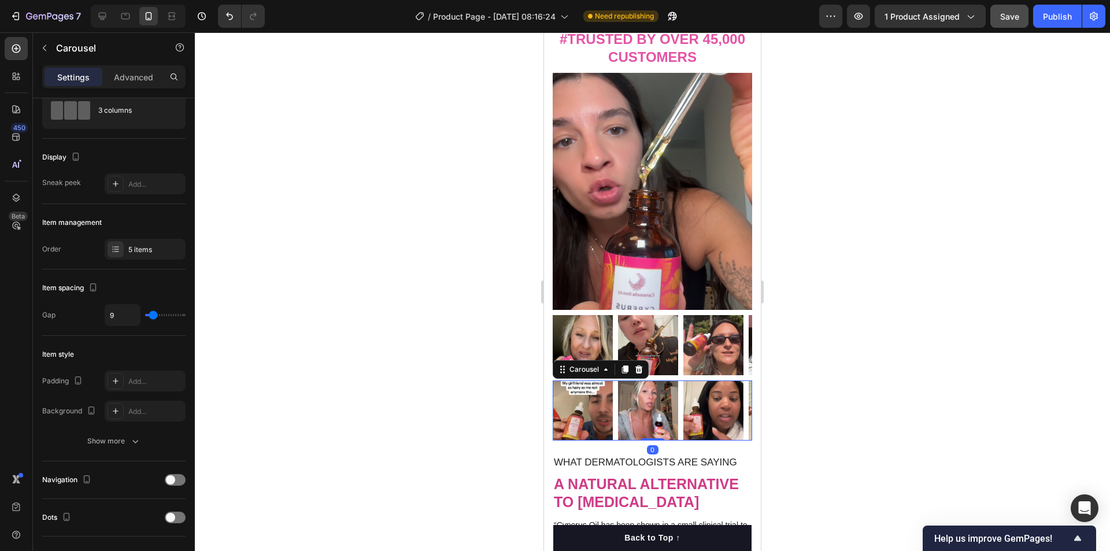
scroll to position [0, 0]
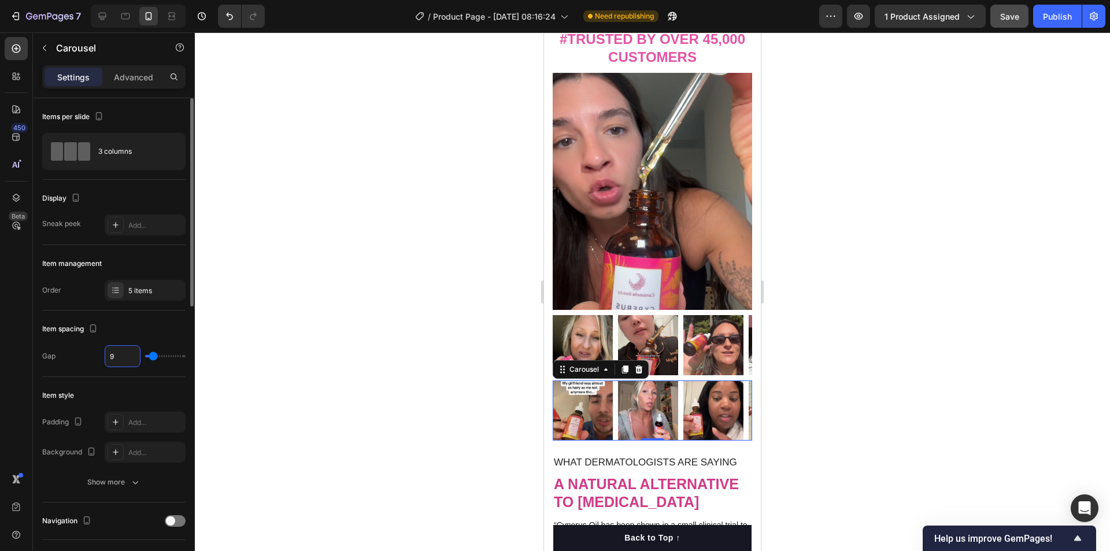
click at [126, 357] on input "9" at bounding box center [122, 356] width 35 height 21
click at [143, 290] on div "5 items" at bounding box center [155, 291] width 54 height 10
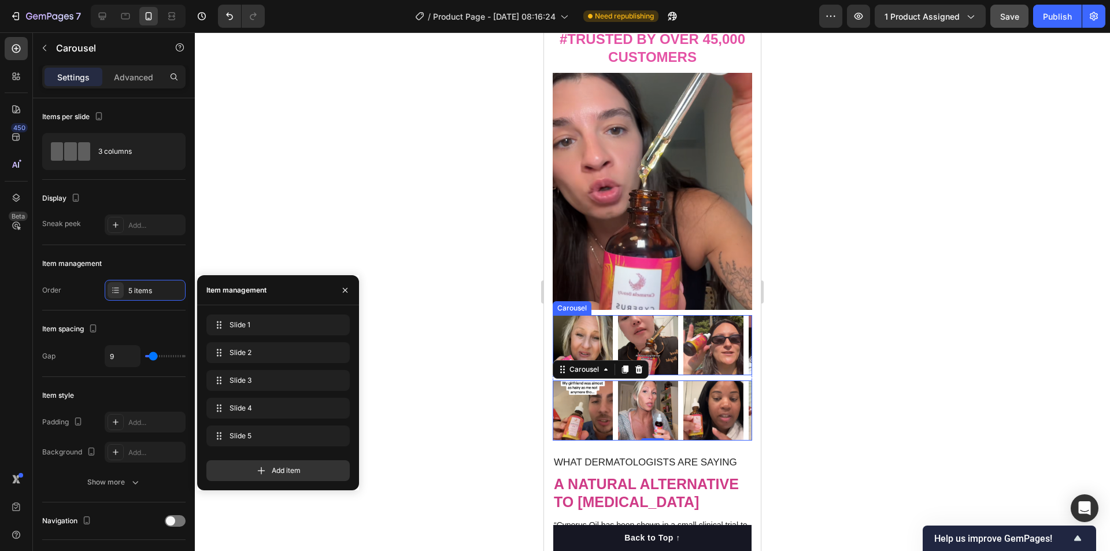
click at [680, 359] on div "Image Image Image Image Image" at bounding box center [652, 345] width 199 height 60
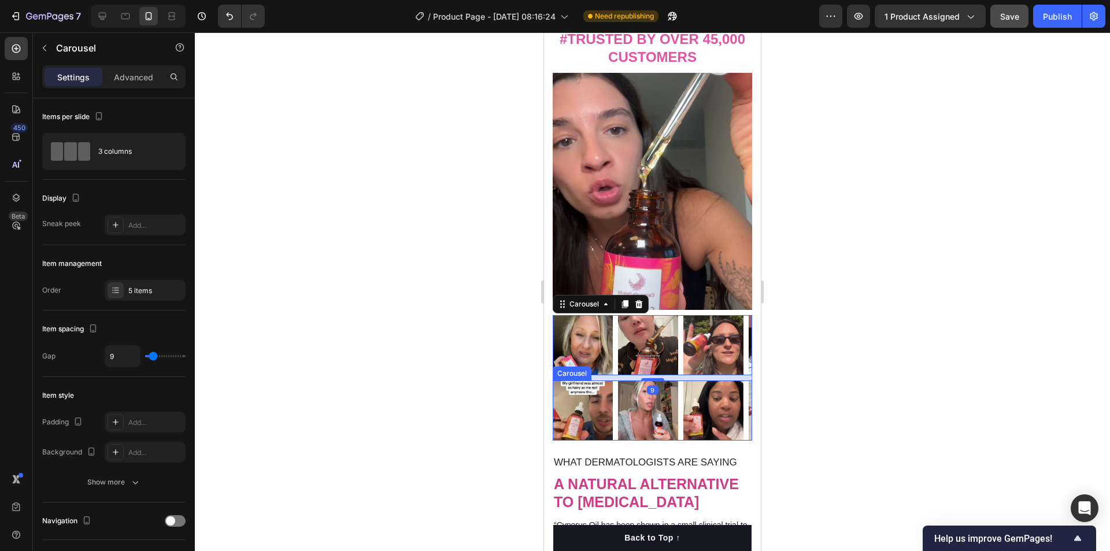
click at [682, 425] on div "Image Image Image Image Image" at bounding box center [652, 410] width 199 height 60
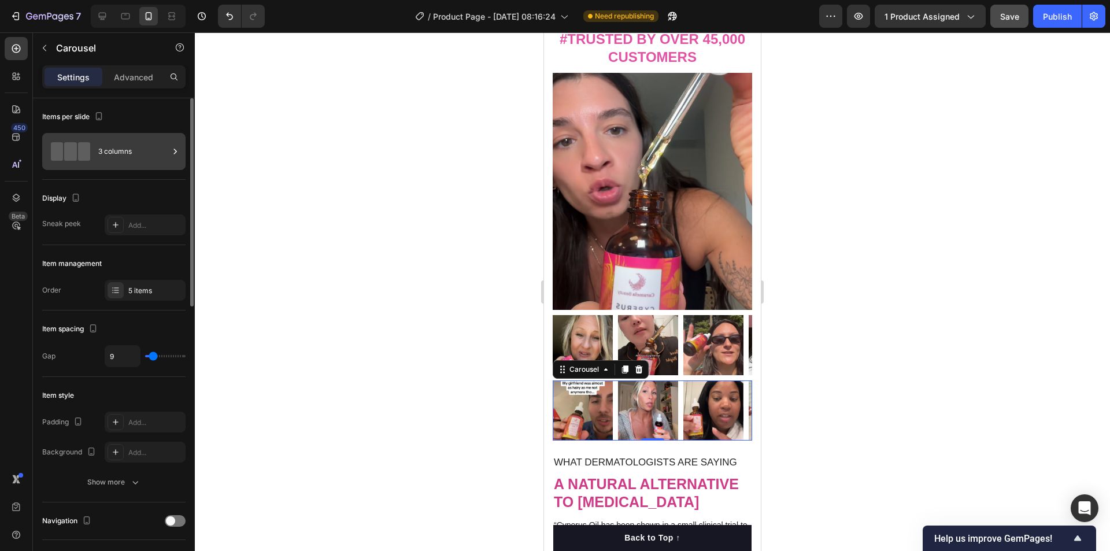
click at [110, 157] on div "3 columns" at bounding box center [133, 151] width 71 height 27
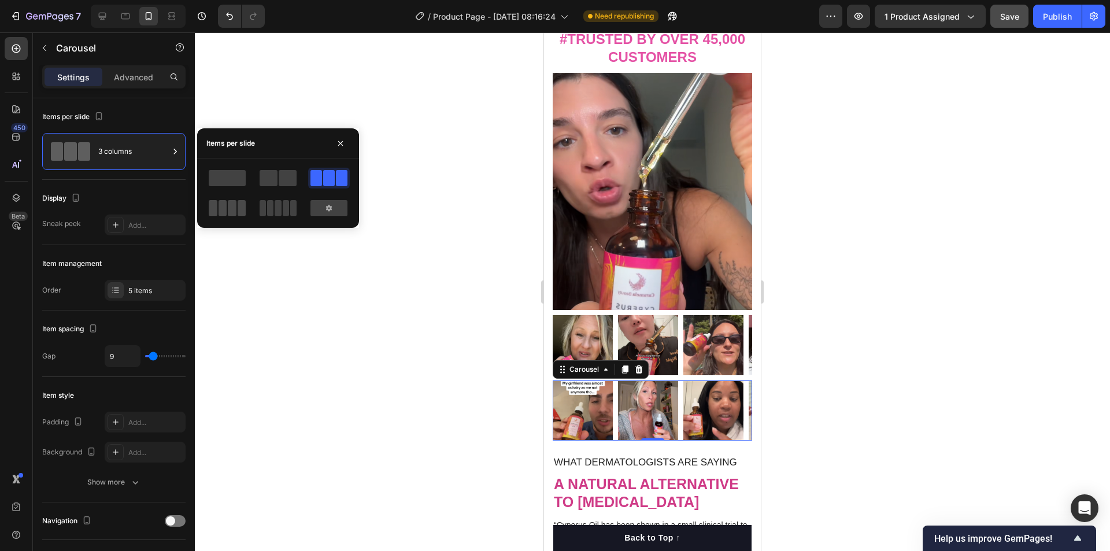
click at [228, 210] on span at bounding box center [232, 208] width 9 height 16
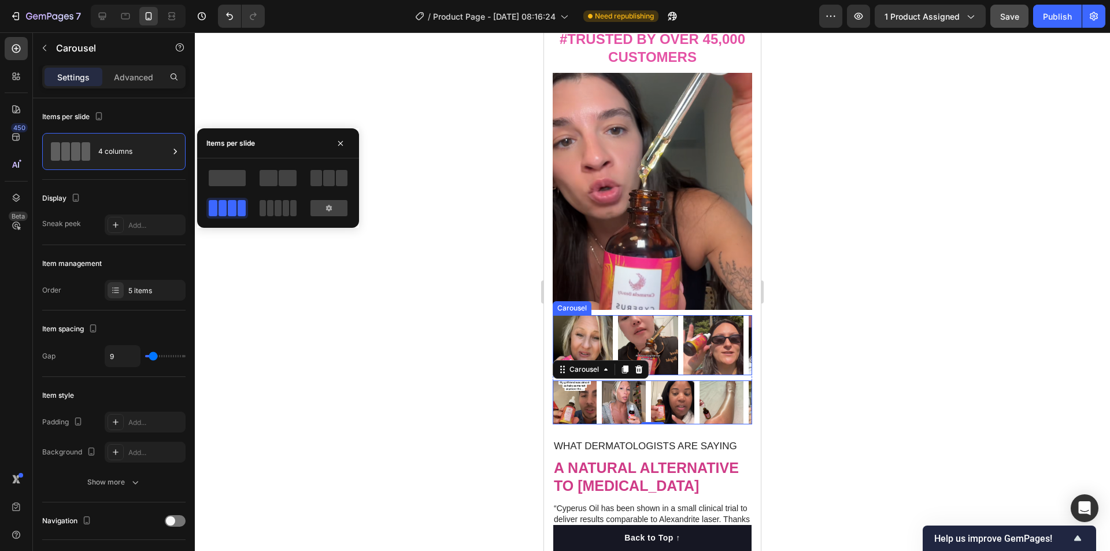
click at [681, 323] on div "Image Image Image Image Image" at bounding box center [652, 345] width 199 height 60
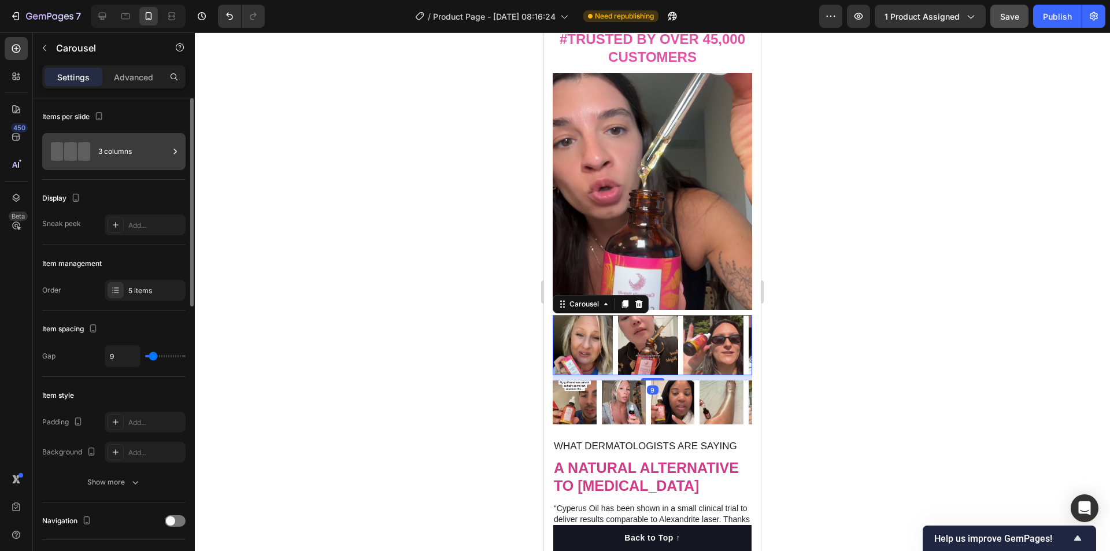
click at [121, 158] on div "3 columns" at bounding box center [133, 151] width 71 height 27
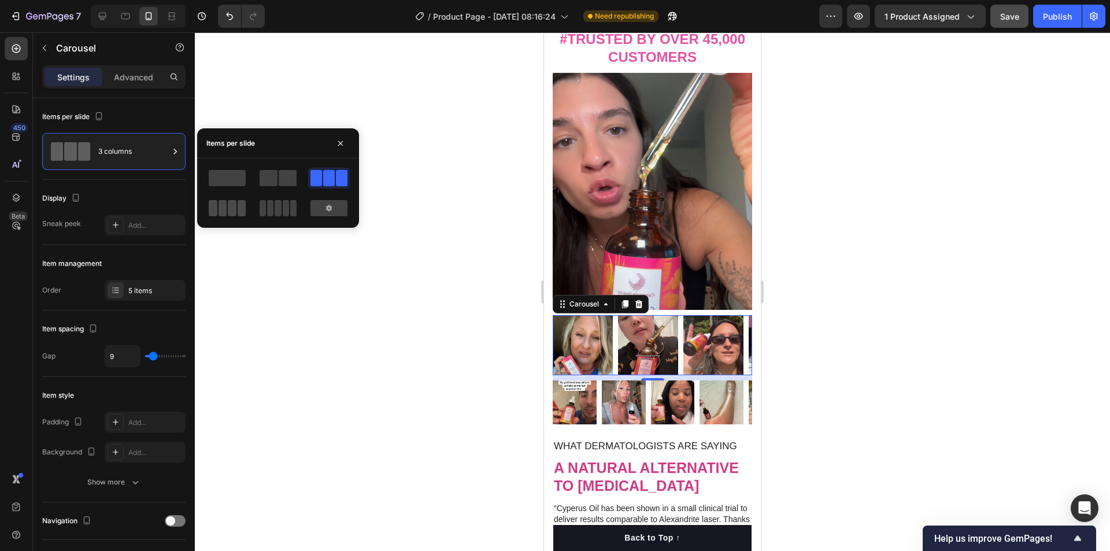
click at [228, 209] on span at bounding box center [232, 208] width 9 height 16
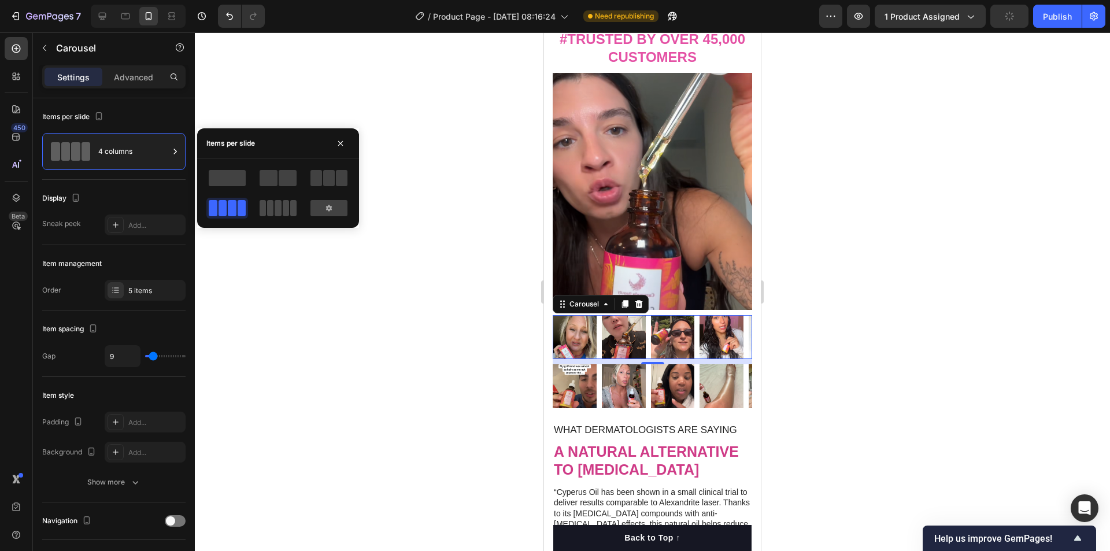
click at [273, 212] on span at bounding box center [270, 208] width 6 height 16
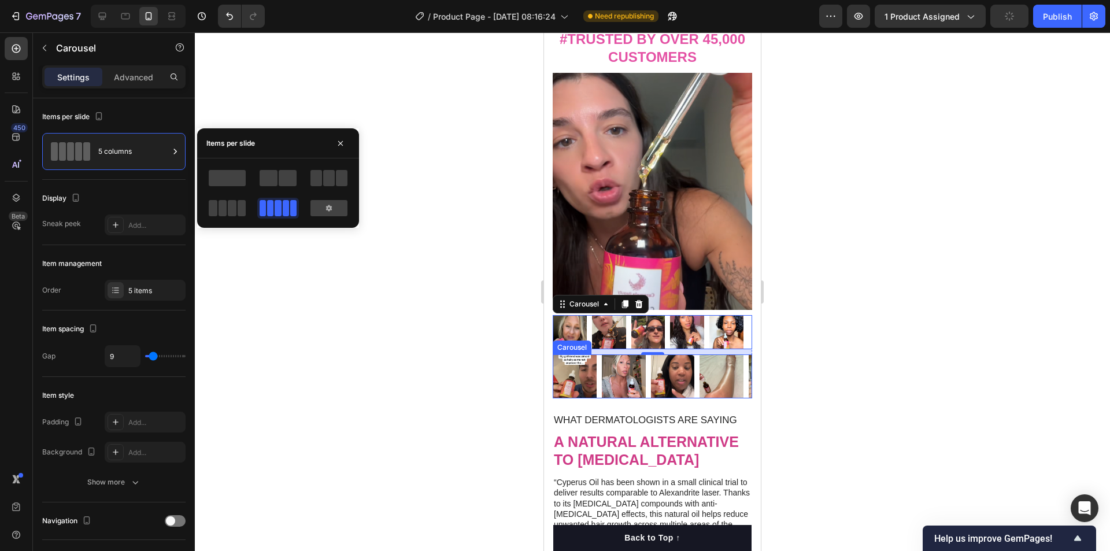
click at [599, 379] on div "Image Image Image Image Image" at bounding box center [652, 376] width 199 height 44
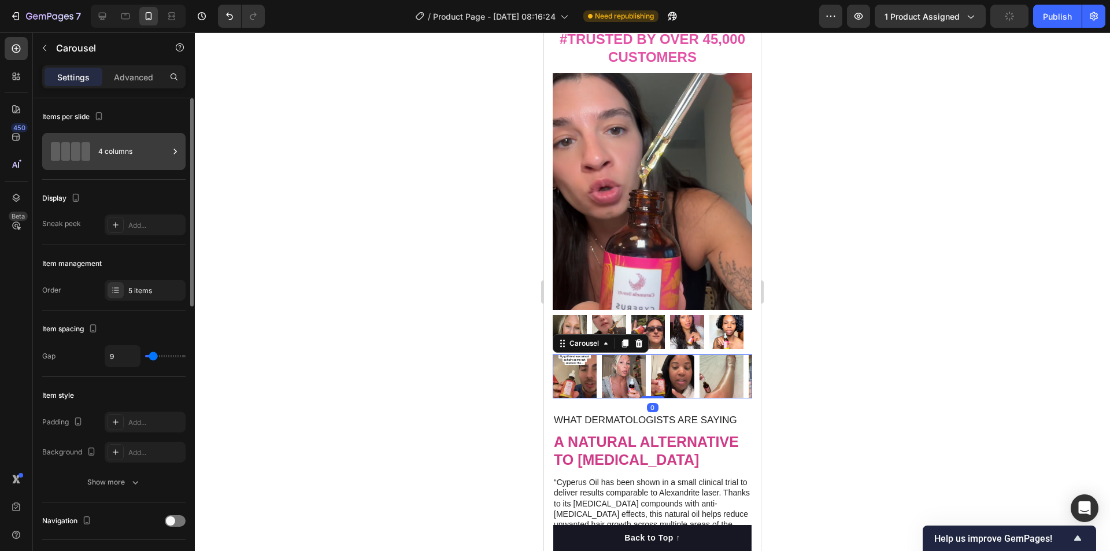
click at [121, 160] on div "4 columns" at bounding box center [133, 151] width 71 height 27
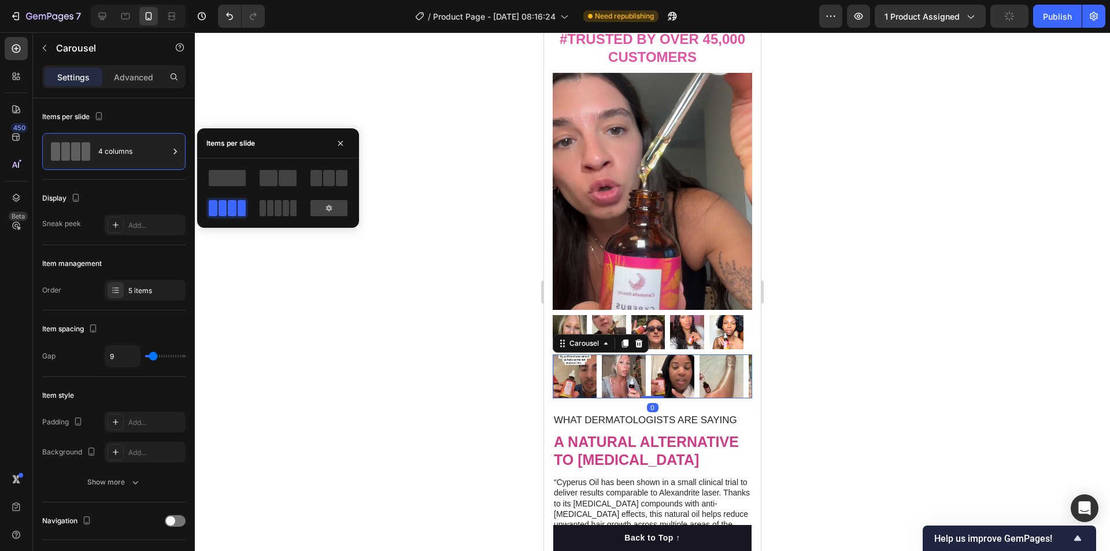
click at [284, 219] on div at bounding box center [278, 192] width 162 height 69
click at [286, 208] on span at bounding box center [286, 208] width 6 height 16
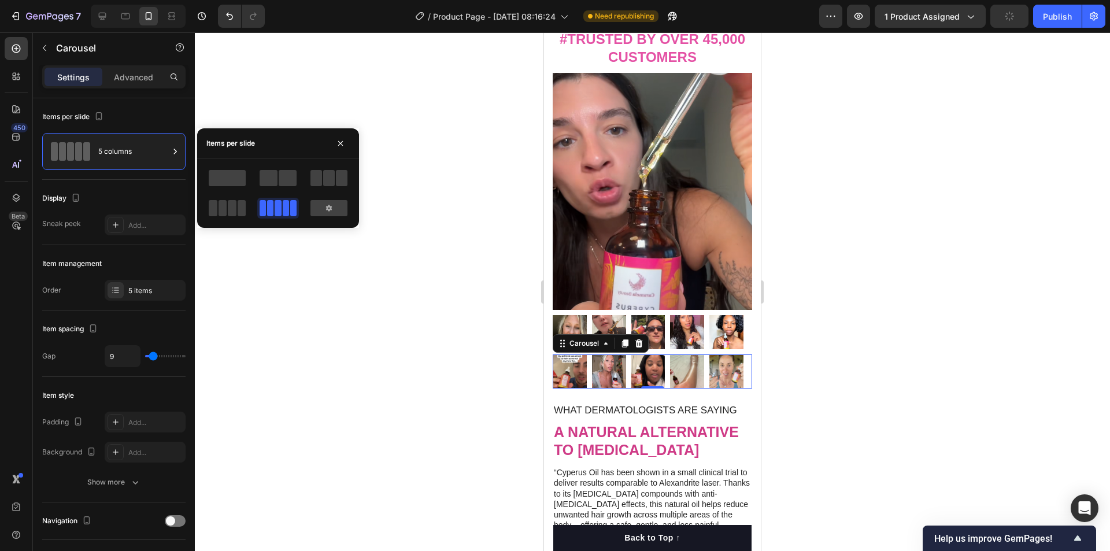
click at [872, 308] on div at bounding box center [652, 291] width 915 height 519
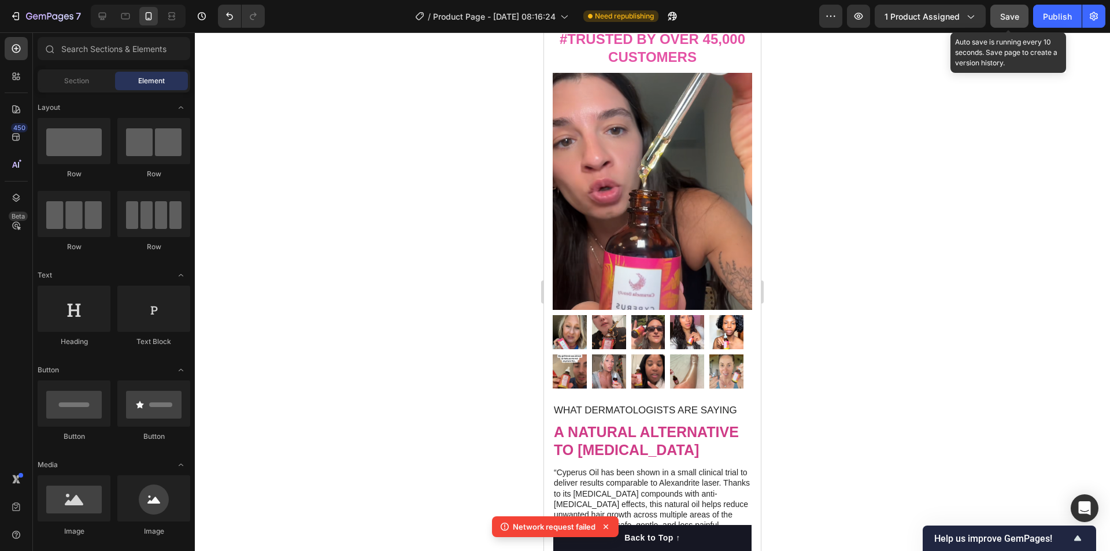
click at [1002, 23] on button "Save" at bounding box center [1009, 16] width 38 height 23
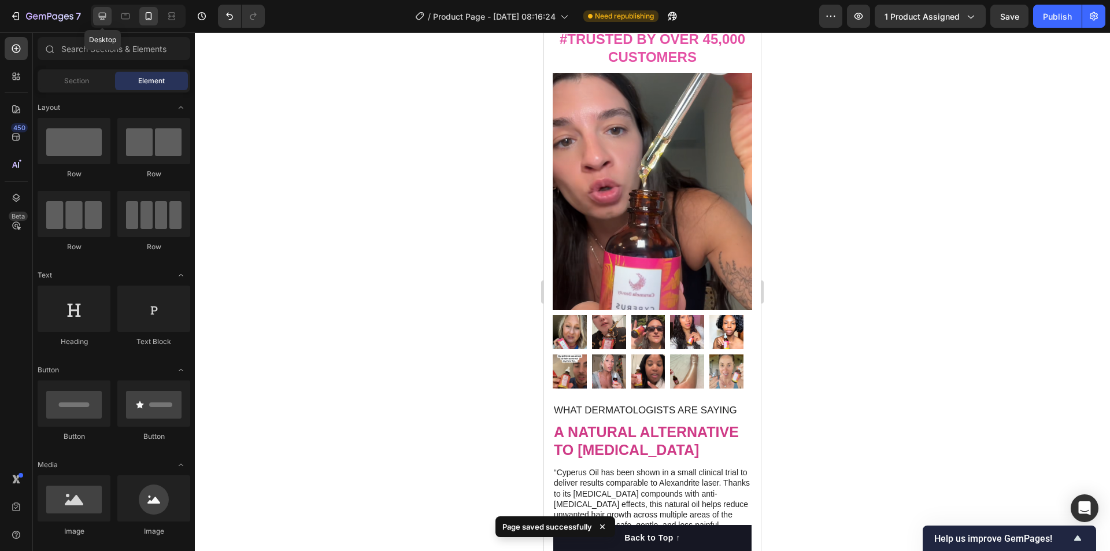
click at [104, 18] on icon at bounding box center [103, 17] width 8 height 8
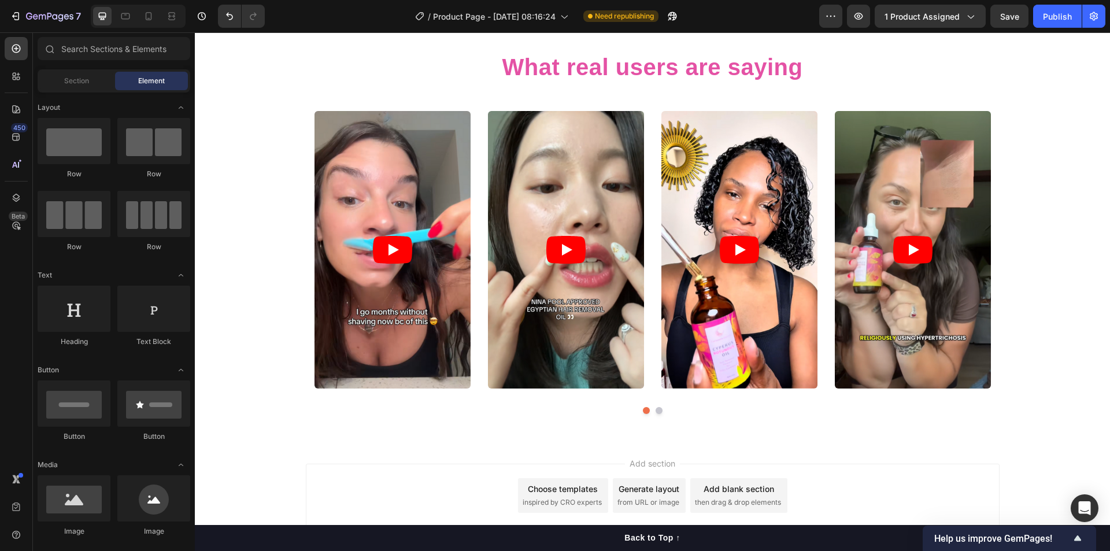
scroll to position [5251, 0]
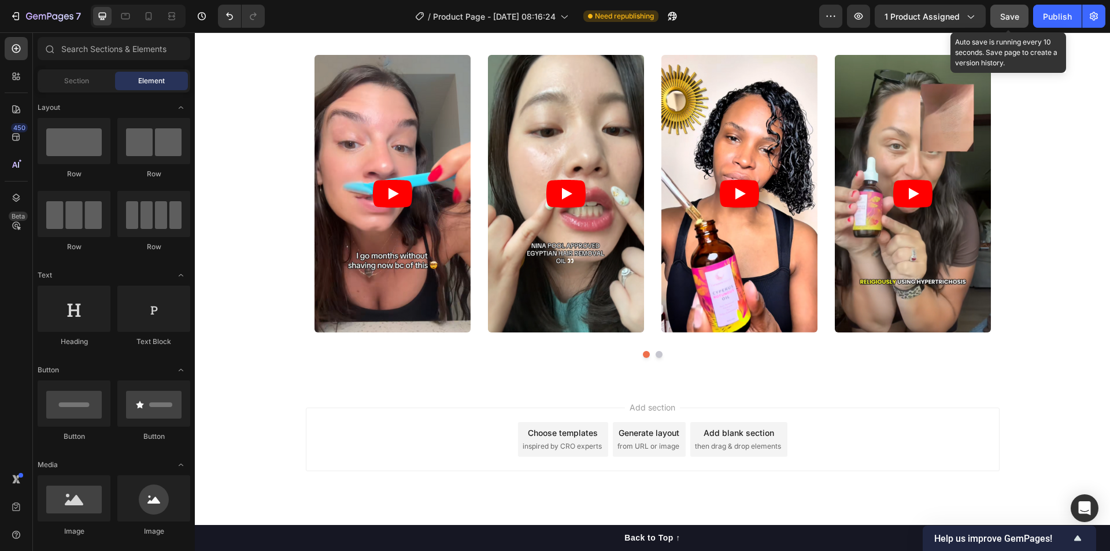
click at [1020, 19] on button "Save" at bounding box center [1009, 16] width 38 height 23
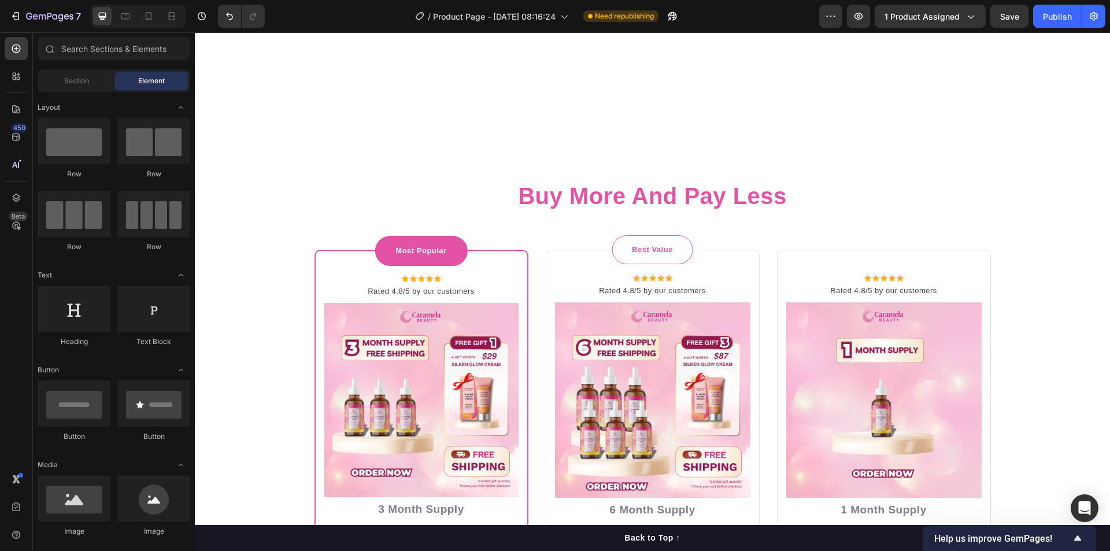
scroll to position [3748, 0]
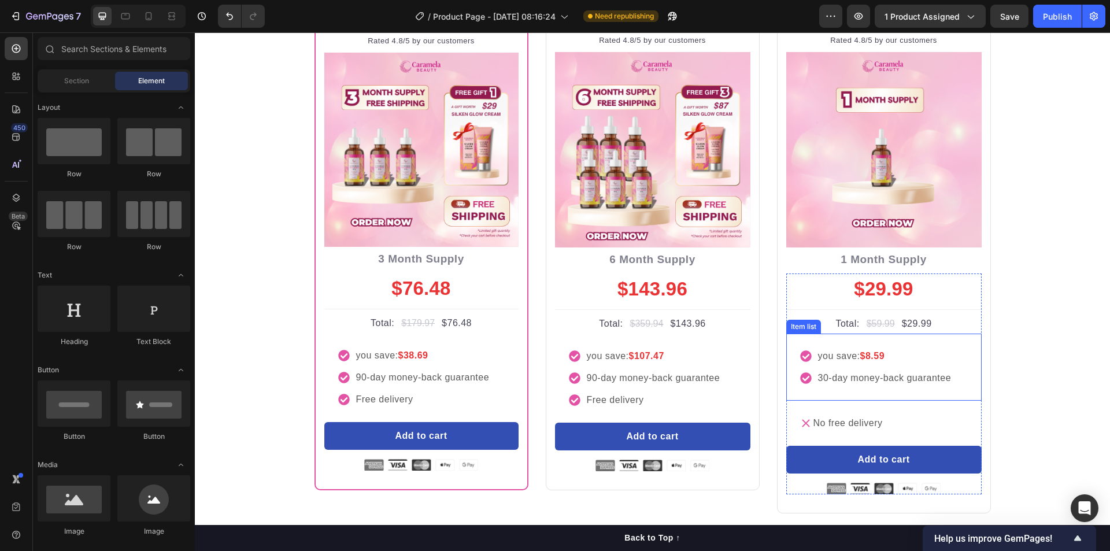
click at [822, 394] on div "you save: $8.59 30-day money-back guarantee" at bounding box center [883, 367] width 195 height 67
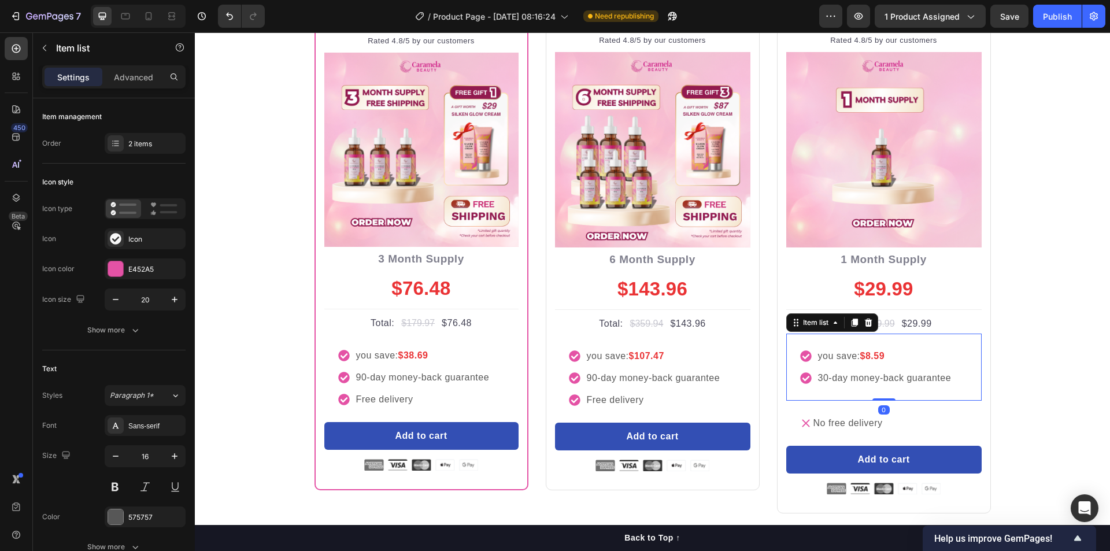
click at [822, 394] on div "you save: $8.59 30-day money-back guarantee" at bounding box center [883, 367] width 195 height 67
click at [813, 411] on div "No free delivery" at bounding box center [883, 423] width 195 height 45
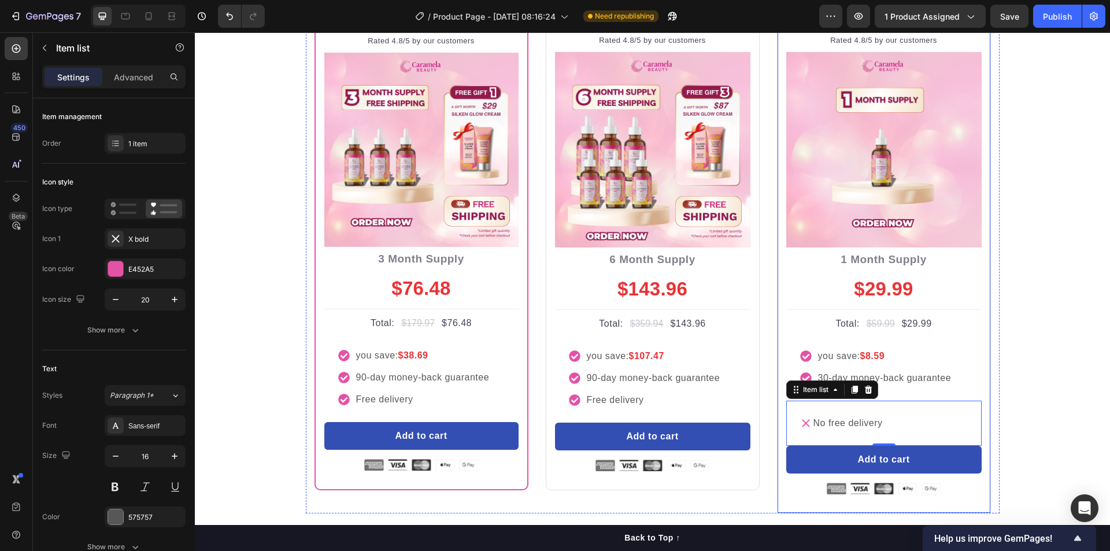
click at [778, 420] on div "Icon Icon Icon Icon Icon Icon List Hoz Rated 4.8/5 by our customers Text block …" at bounding box center [884, 256] width 214 height 514
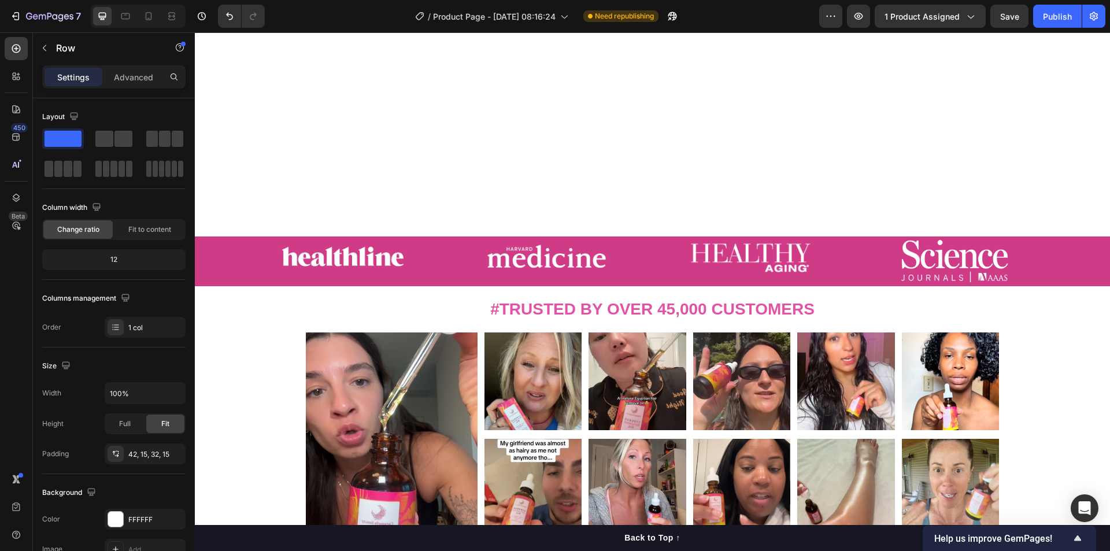
scroll to position [501, 0]
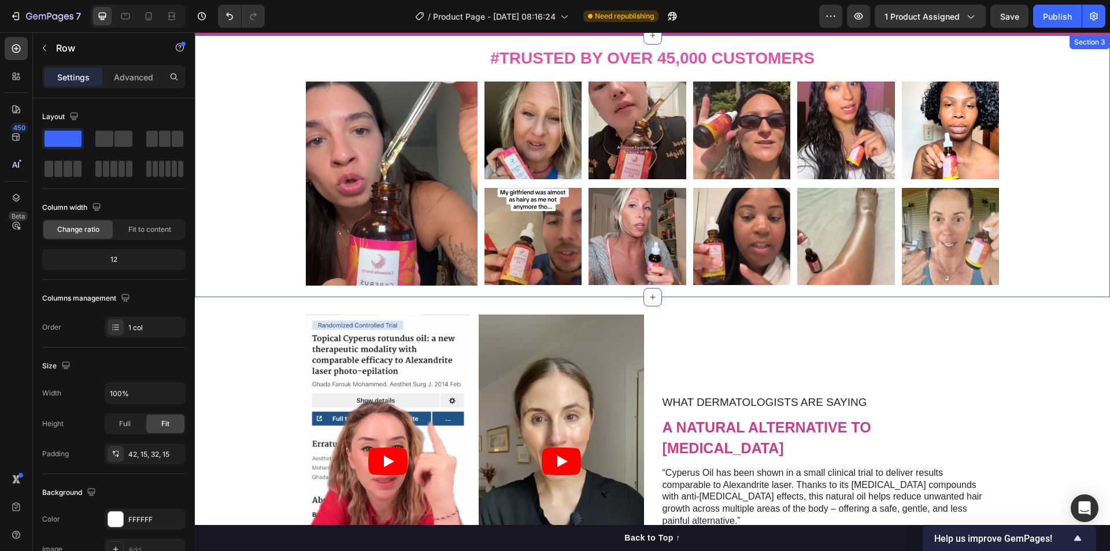
click at [478, 289] on div "#Trusted by Over 45,000 Customers Heading Row Image Image Image Image Image Ima…" at bounding box center [652, 166] width 915 height 262
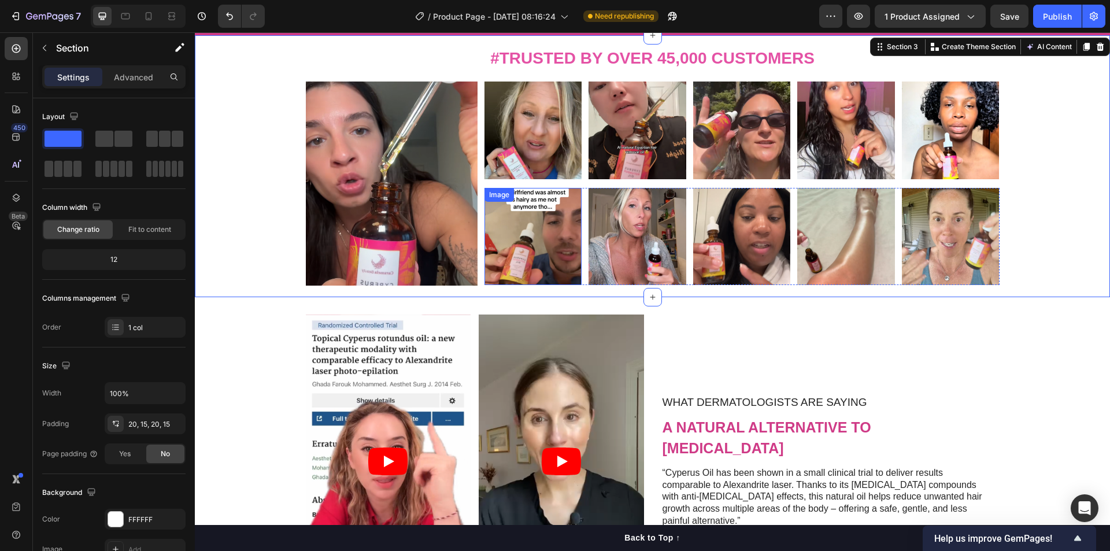
click at [509, 262] on img at bounding box center [533, 237] width 98 height 98
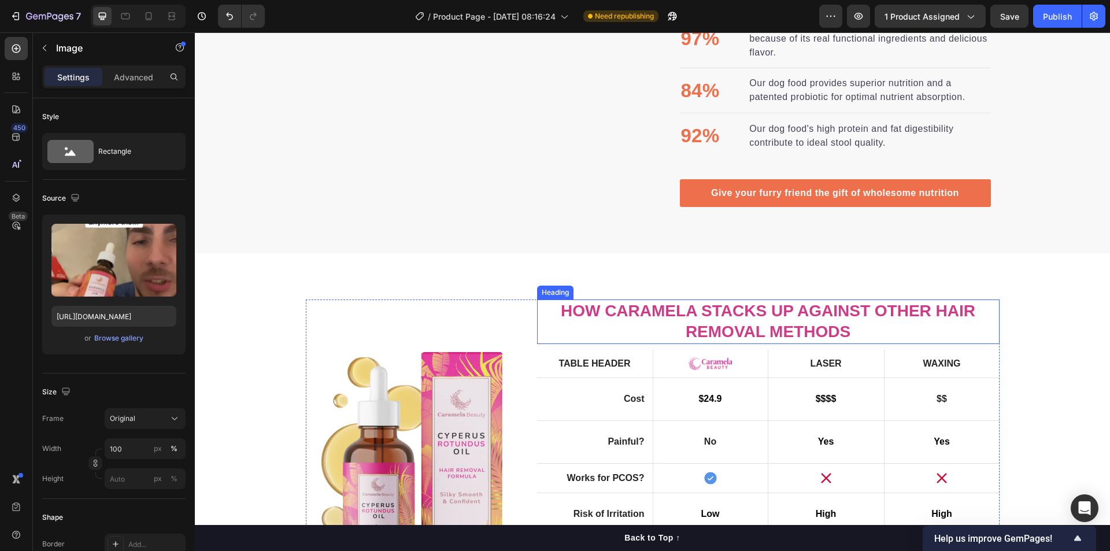
scroll to position [1503, 0]
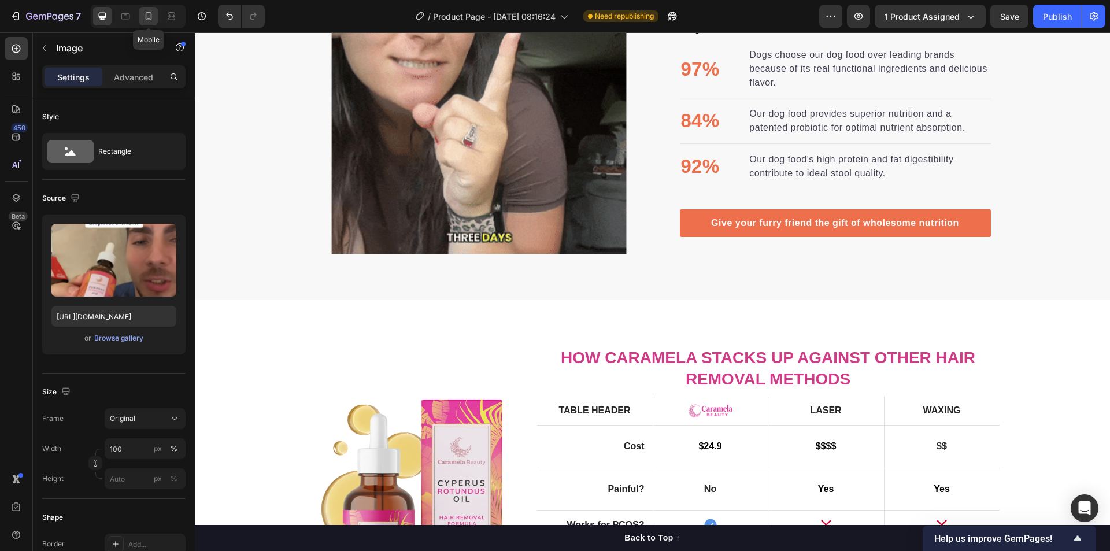
click at [144, 14] on icon at bounding box center [149, 16] width 12 height 12
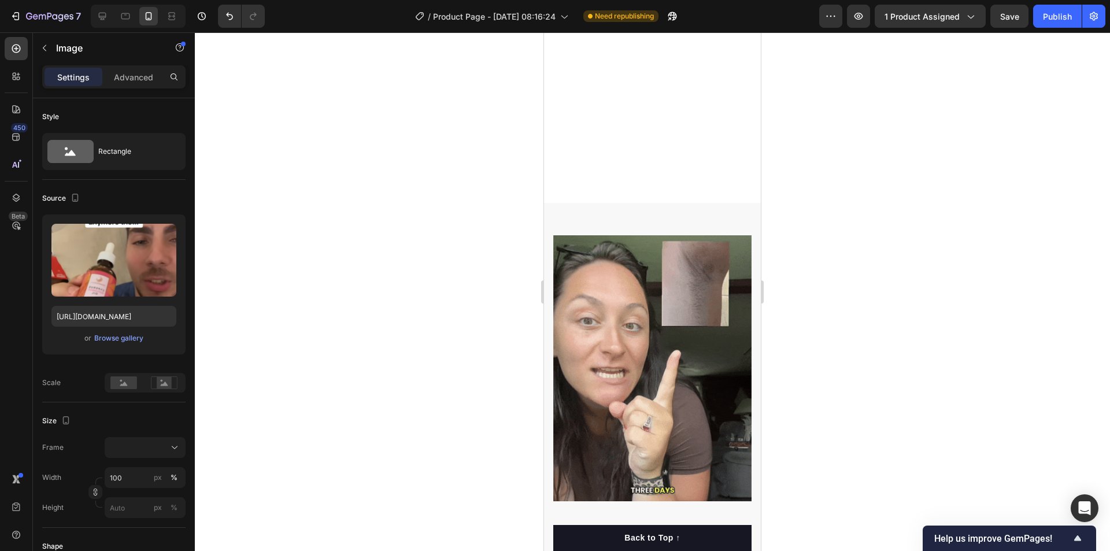
scroll to position [1753, 0]
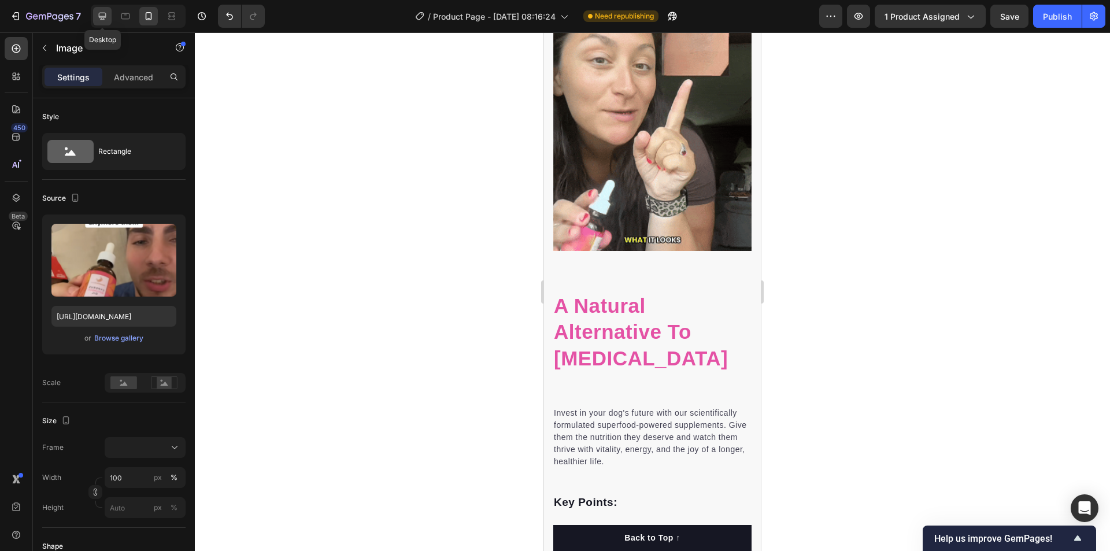
click at [105, 18] on icon at bounding box center [103, 16] width 12 height 12
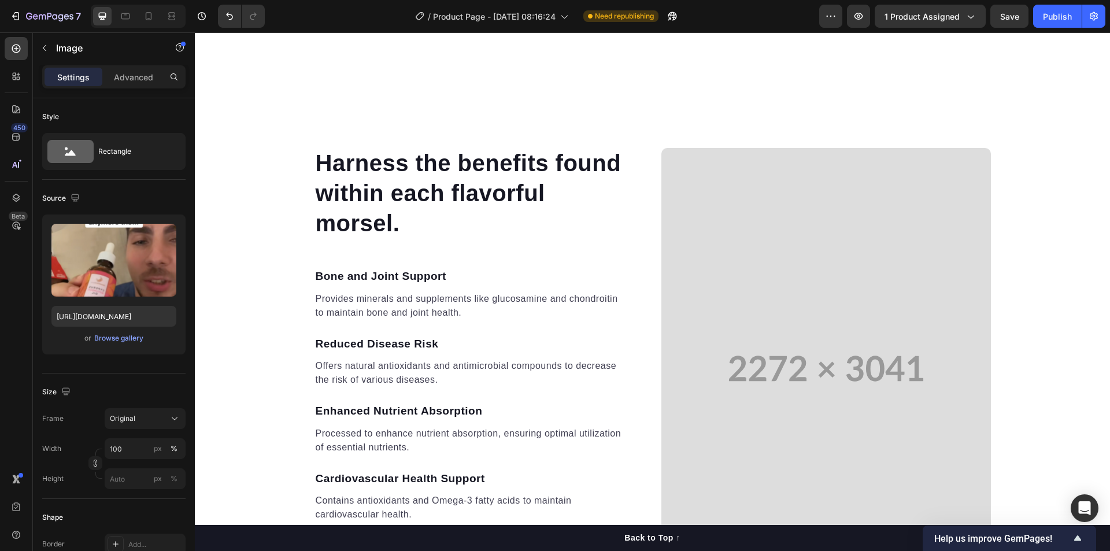
scroll to position [2756, 0]
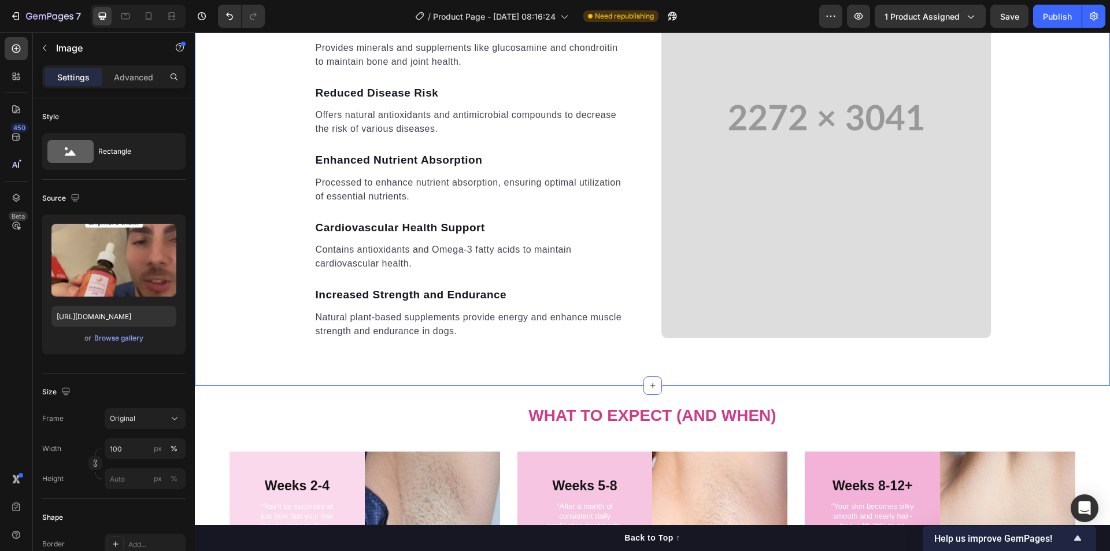
click at [521, 359] on div "Harness the benefits found within each flavorful morsel. Heading Bone and Joint…" at bounding box center [652, 118] width 915 height 536
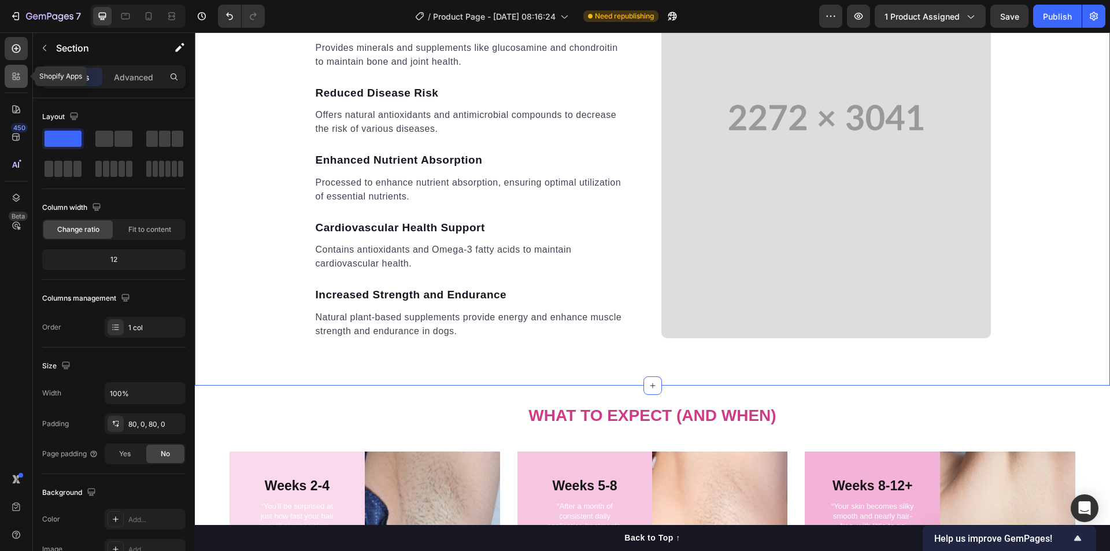
click at [20, 80] on icon at bounding box center [16, 77] width 12 height 12
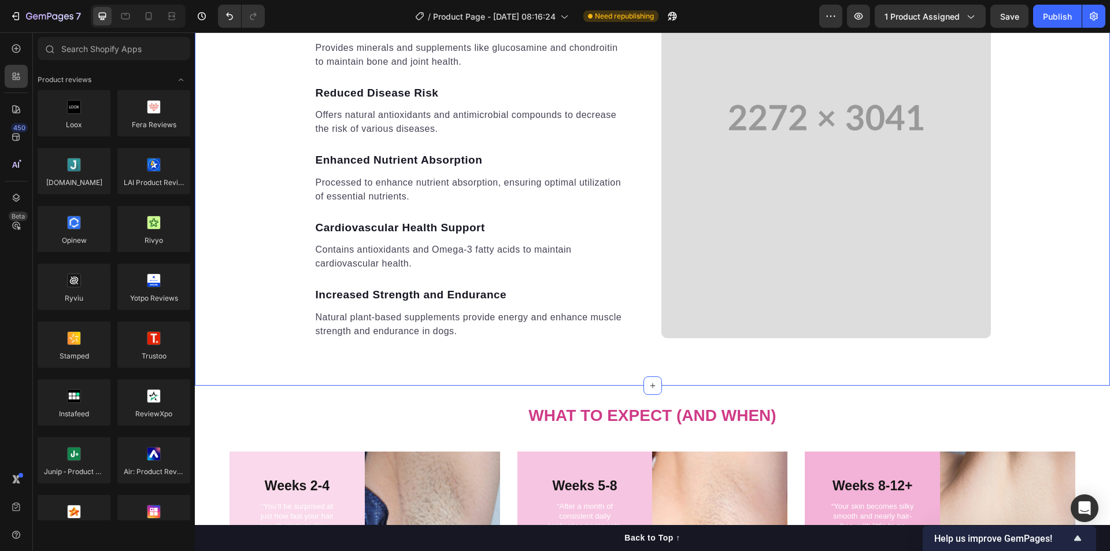
click at [523, 370] on div "Harness the benefits found within each flavorful morsel. Heading Bone and Joint…" at bounding box center [652, 118] width 915 height 536
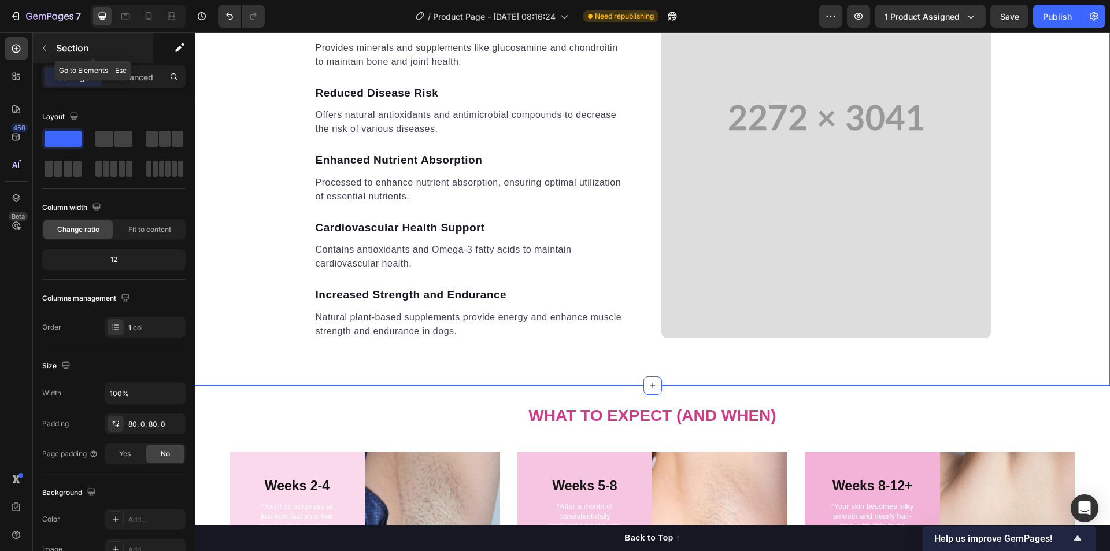
click at [46, 46] on icon "button" at bounding box center [44, 47] width 9 height 9
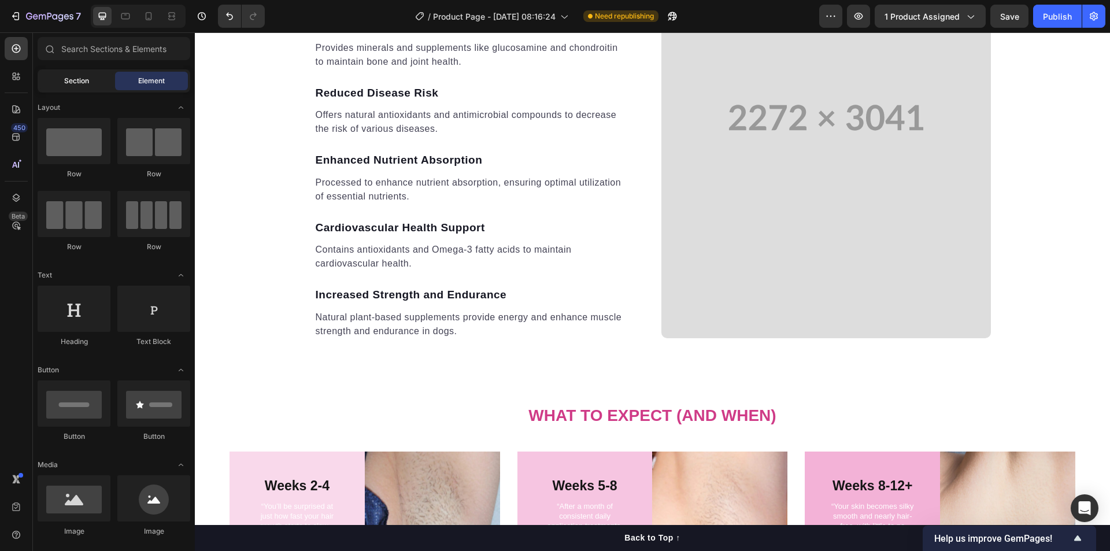
click at [57, 85] on div "Section" at bounding box center [76, 81] width 73 height 18
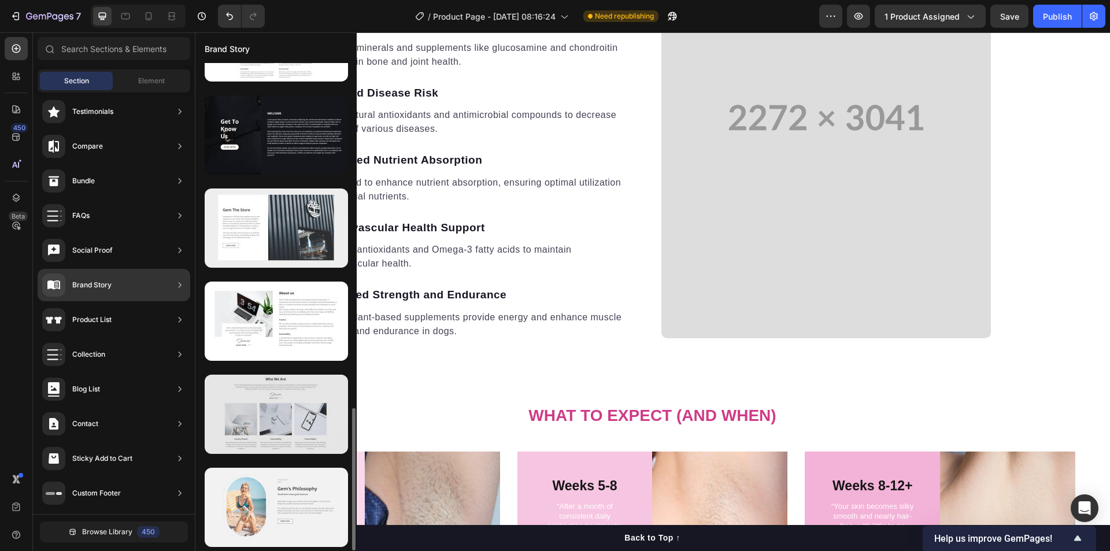
scroll to position [931, 0]
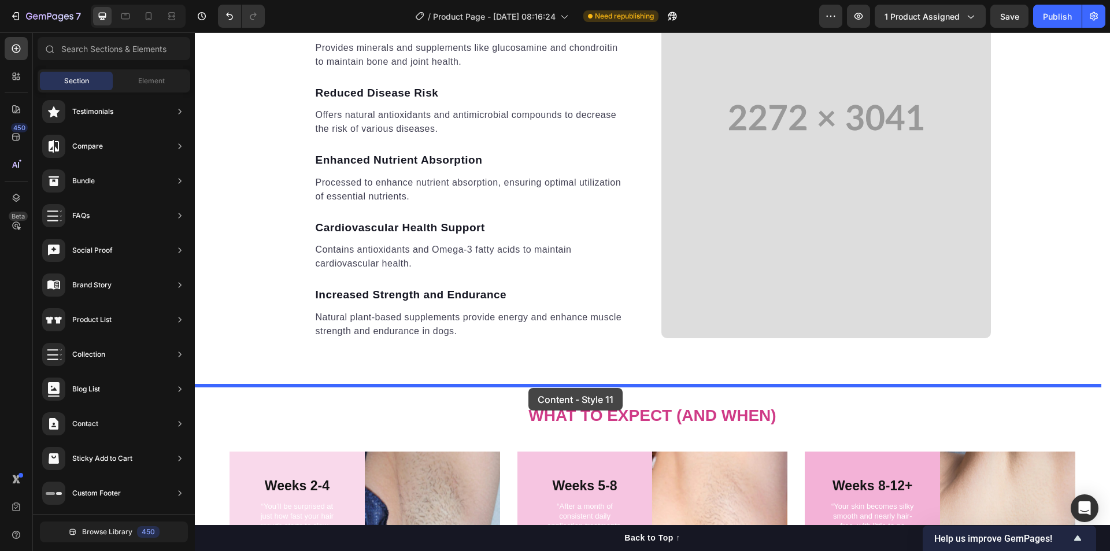
drag, startPoint x: 454, startPoint y: 504, endPoint x: 528, endPoint y: 388, distance: 137.8
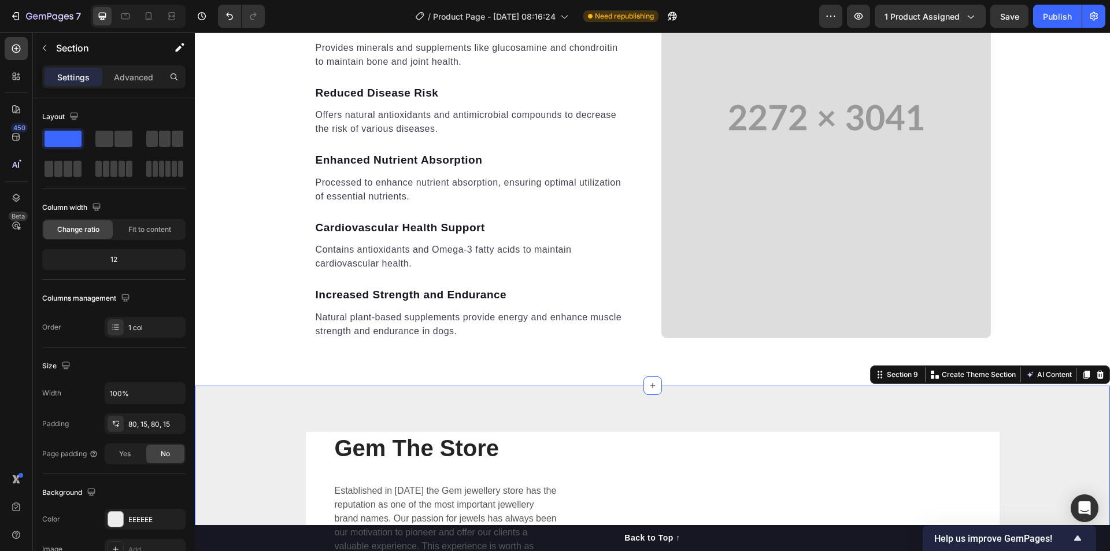
scroll to position [3069, 0]
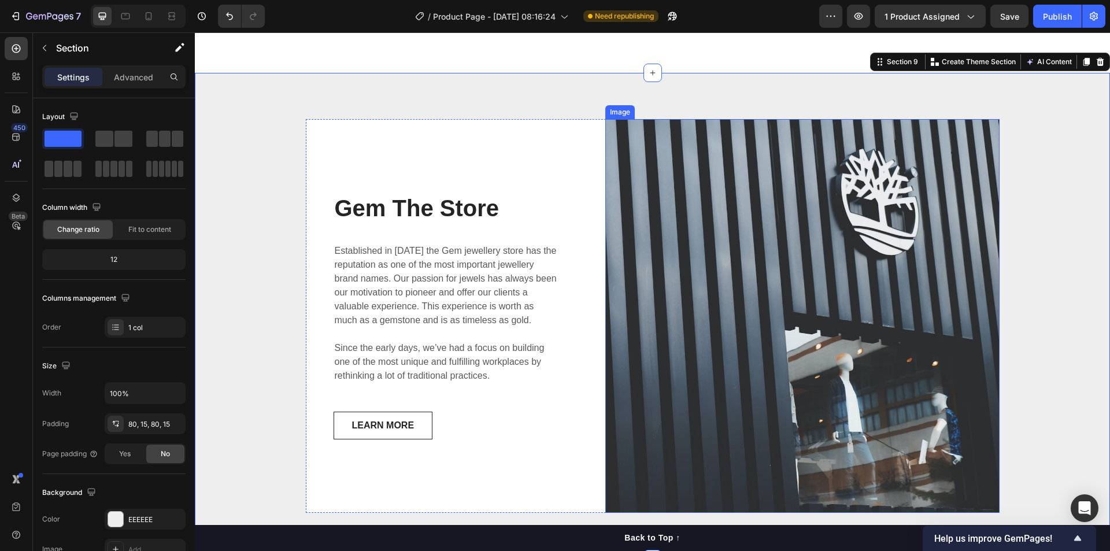
click at [761, 339] on img at bounding box center [802, 316] width 394 height 394
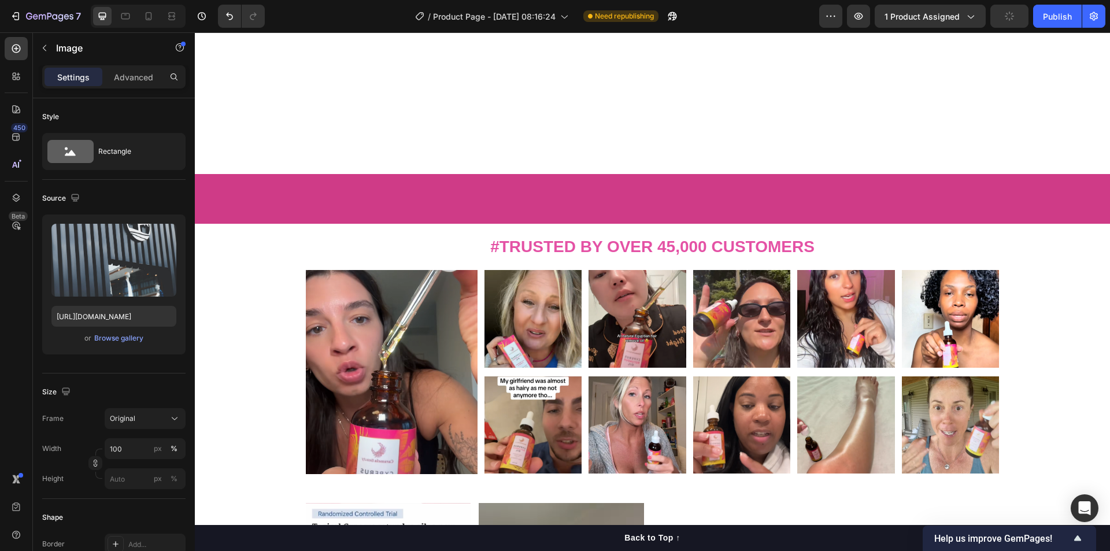
scroll to position [563, 0]
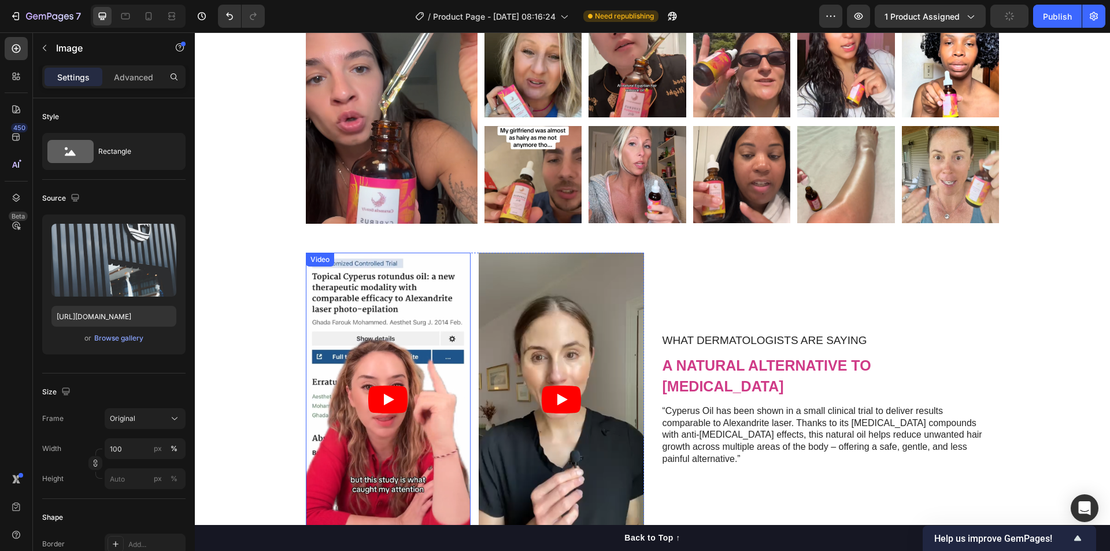
click at [446, 320] on article at bounding box center [388, 400] width 165 height 294
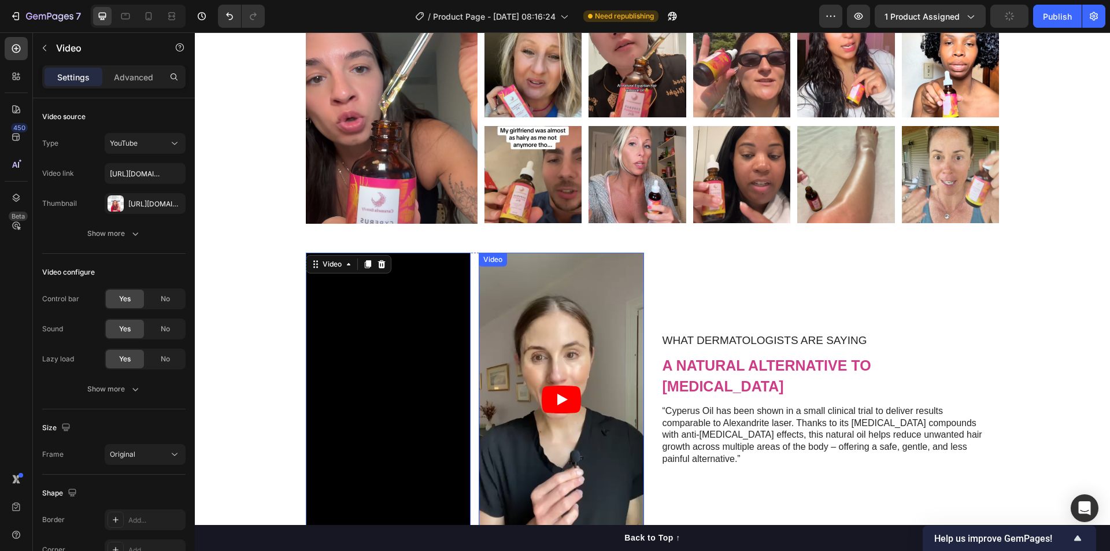
click at [518, 314] on article at bounding box center [561, 400] width 165 height 294
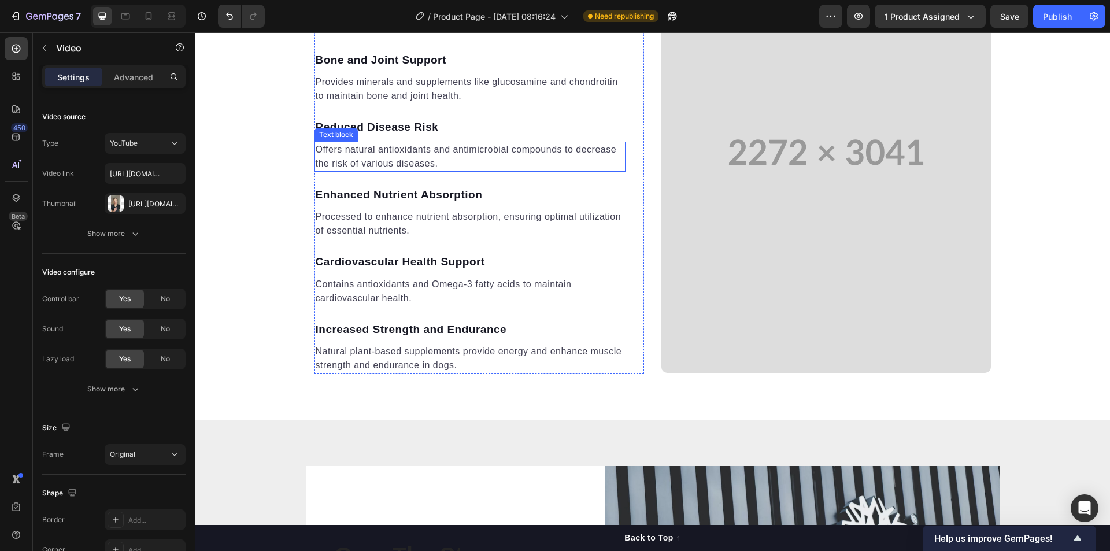
scroll to position [2818, 0]
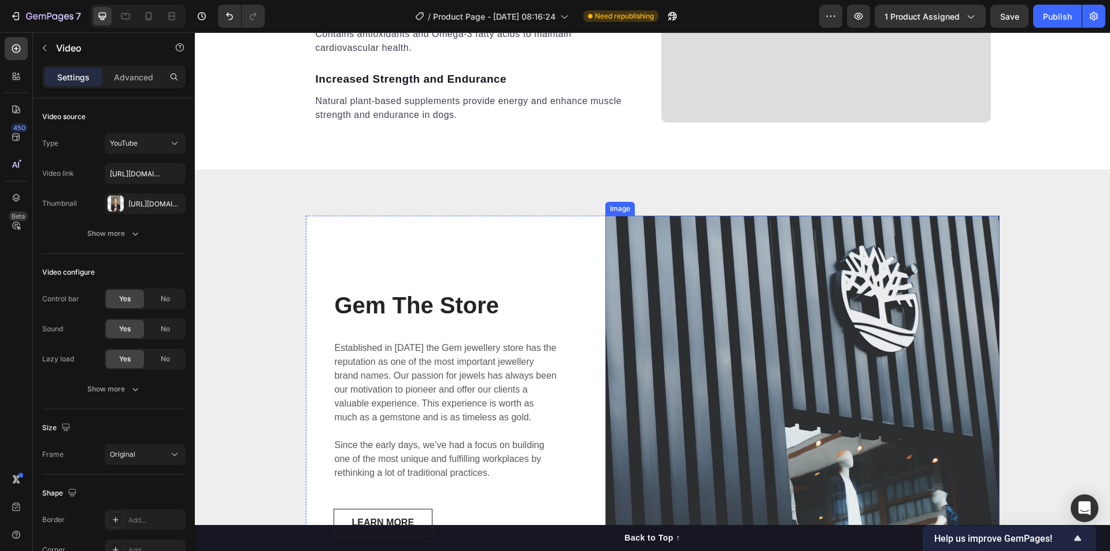
click at [712, 370] on img at bounding box center [802, 413] width 394 height 394
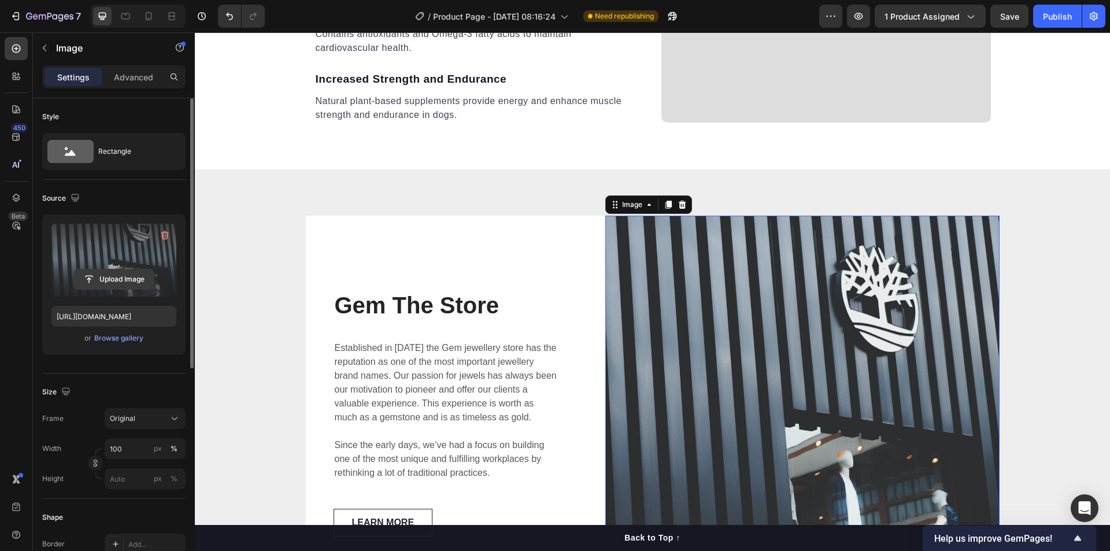
click at [124, 279] on input "file" at bounding box center [114, 279] width 80 height 20
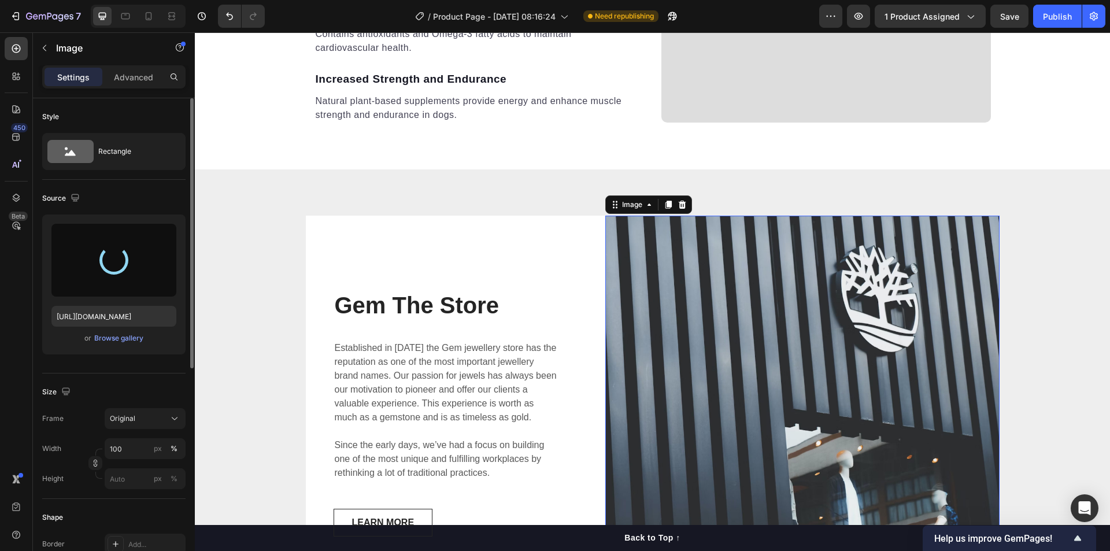
type input "https://cdn.shopify.com/s/files/1/0938/4188/3434/files/gempages_585497951787287…"
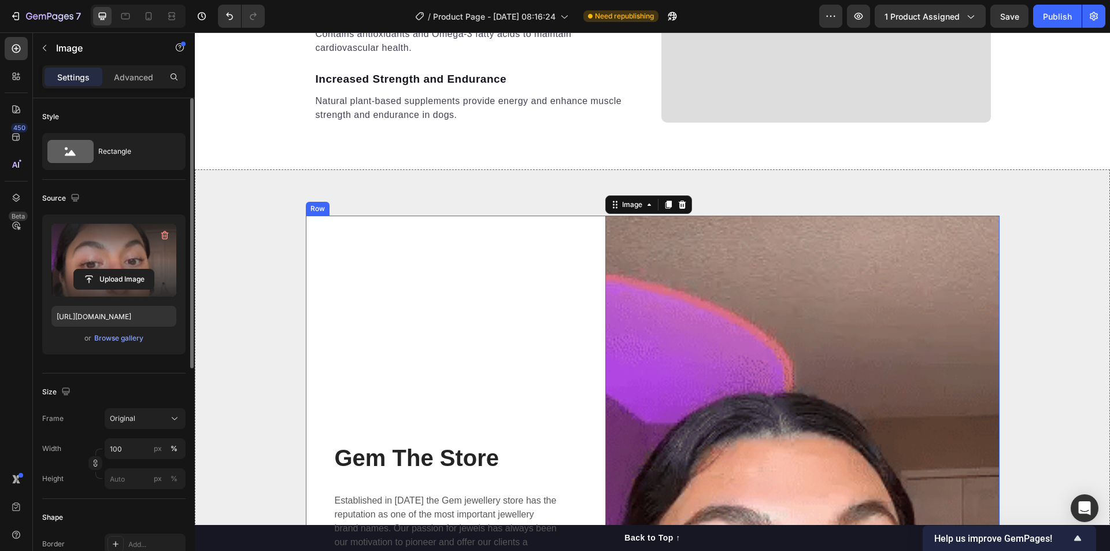
scroll to position [3069, 0]
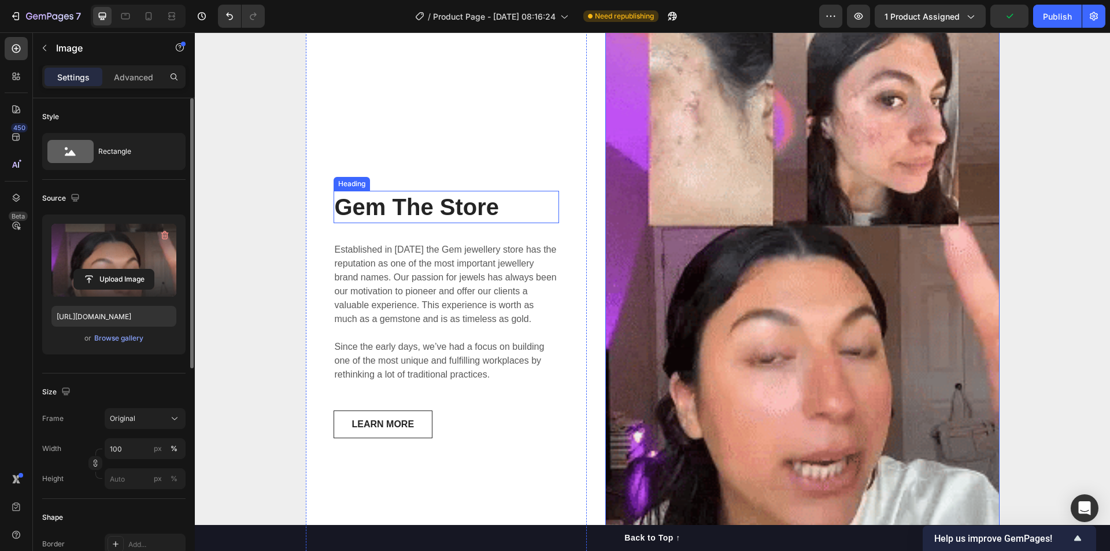
click at [460, 206] on p "Gem The Store" at bounding box center [447, 207] width 224 height 30
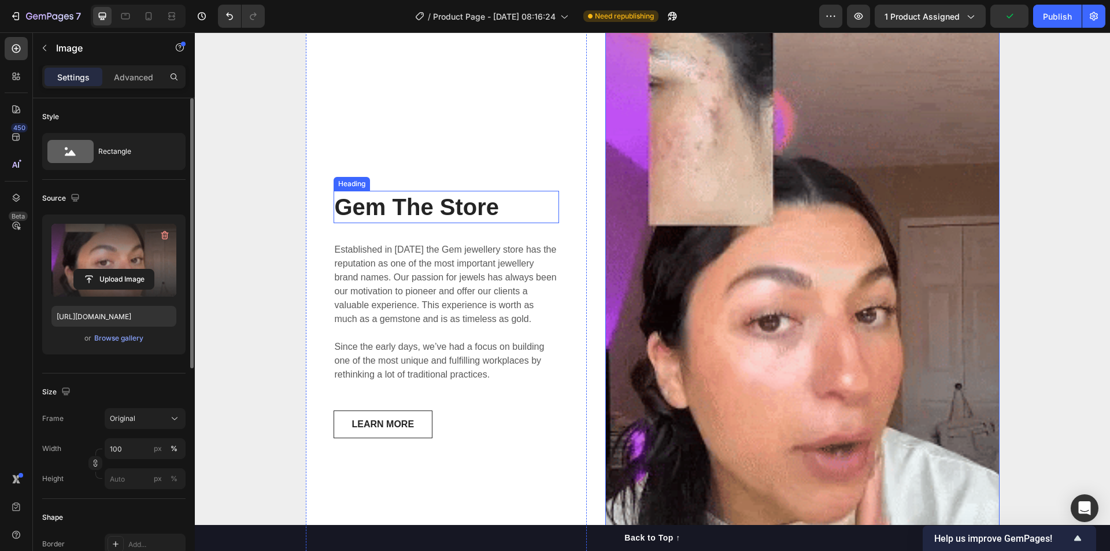
click at [460, 206] on p "Gem The Store" at bounding box center [447, 207] width 224 height 30
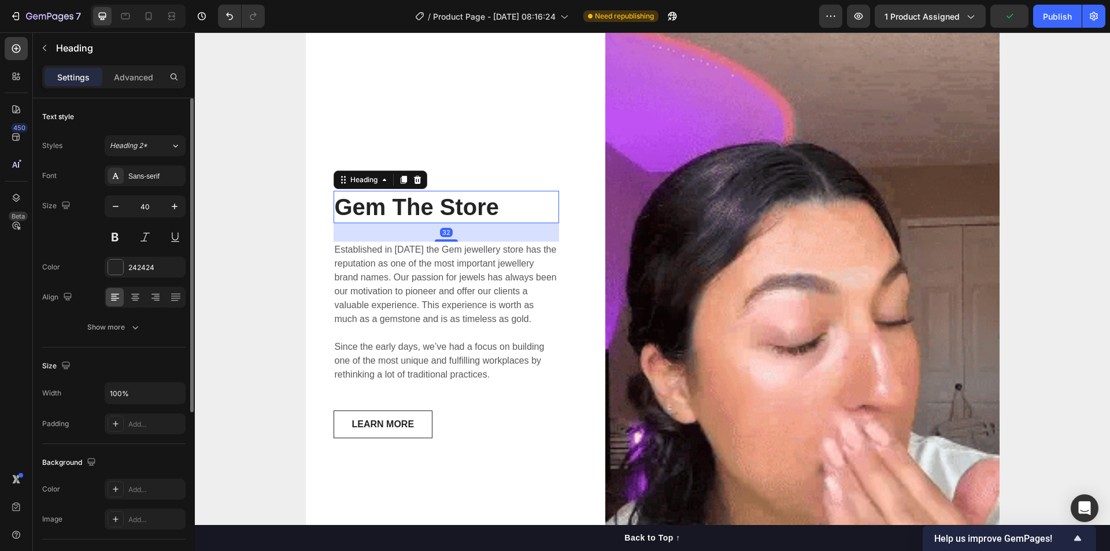
click at [460, 206] on p "Gem The Store" at bounding box center [447, 207] width 224 height 30
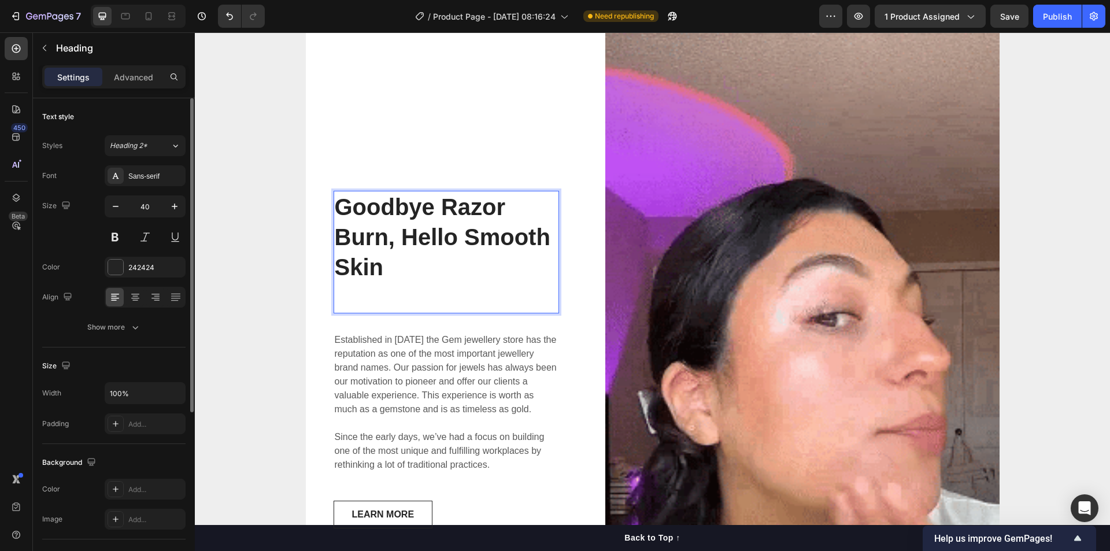
scroll to position [3038, 0]
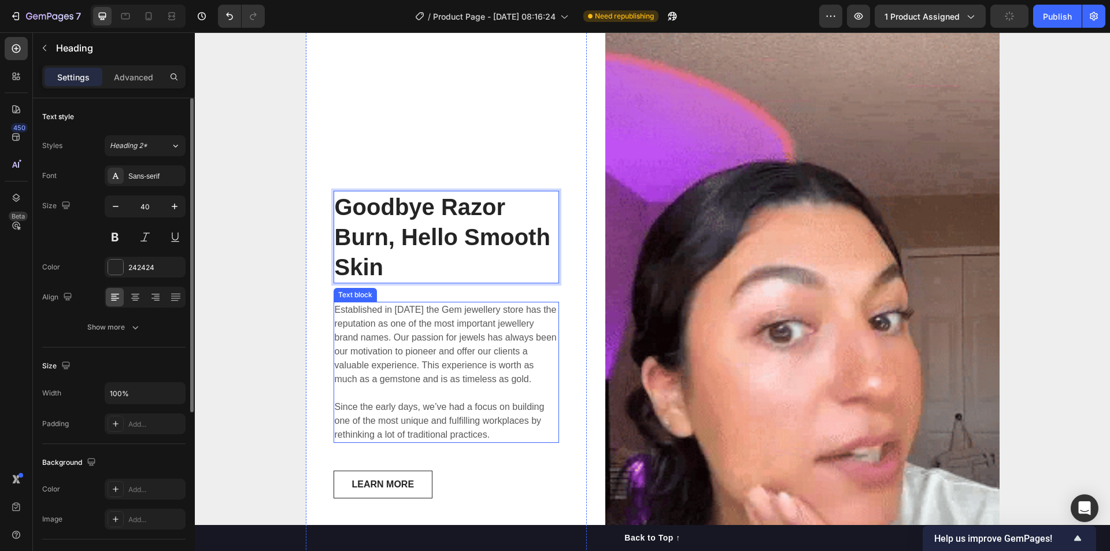
click at [474, 379] on p "Established in 1920 the Gem jewellery store has the reputation as one of the mo…" at bounding box center [447, 372] width 224 height 139
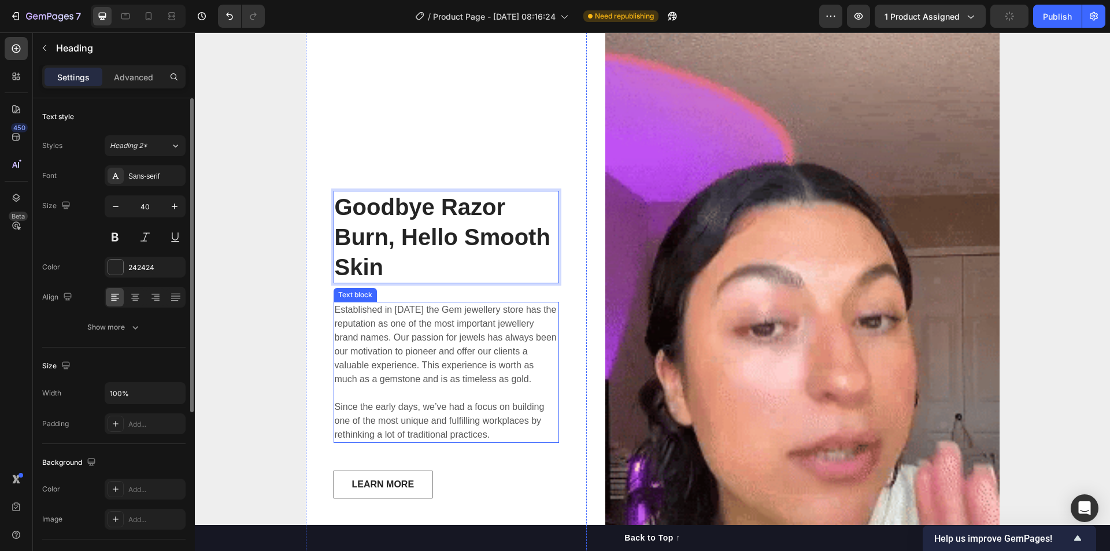
click at [474, 379] on p "Established in 1920 the Gem jewellery store has the reputation as one of the mo…" at bounding box center [447, 372] width 224 height 139
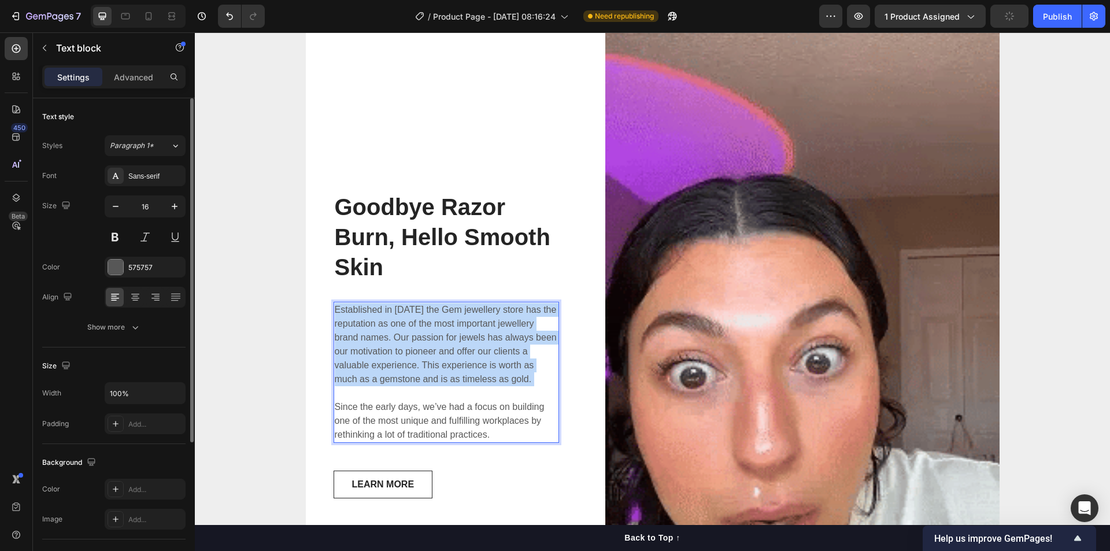
click at [474, 379] on p "Established in 1920 the Gem jewellery store has the reputation as one of the mo…" at bounding box center [447, 372] width 224 height 139
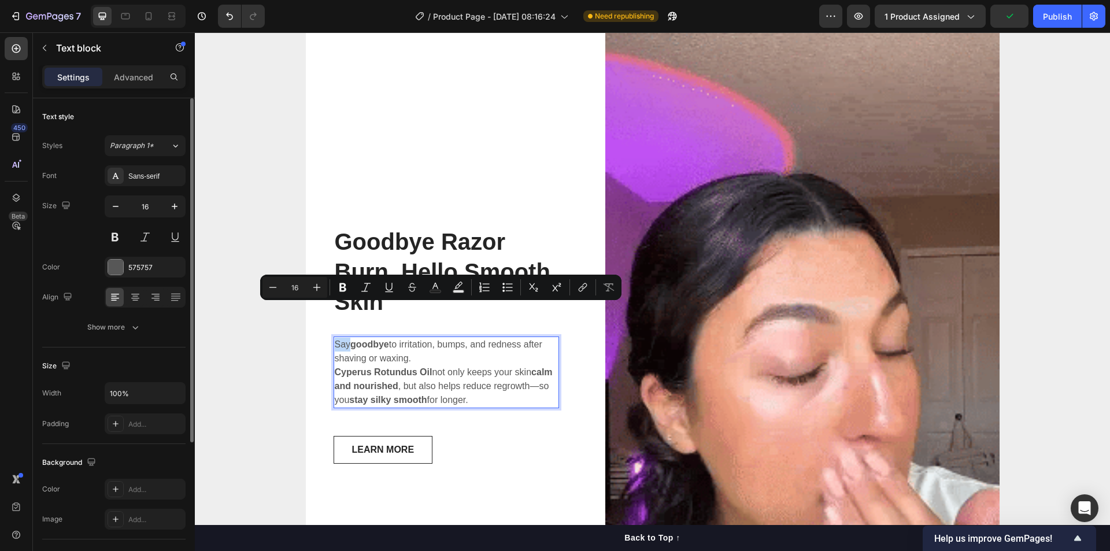
scroll to position [3073, 0]
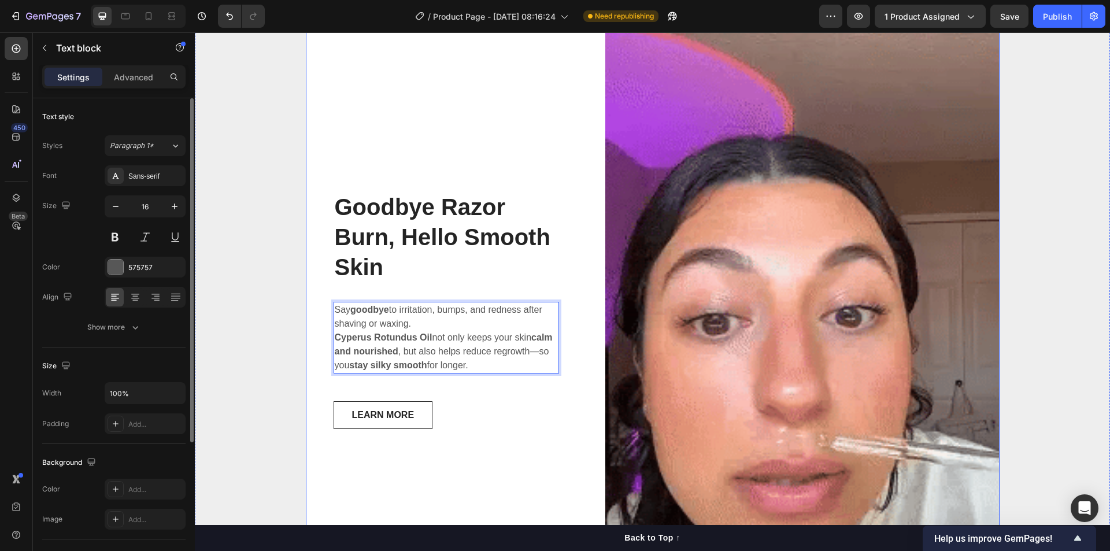
click at [476, 464] on div "⁠⁠⁠⁠⁠⁠⁠ Goodbye Razor Burn, Hello Smooth Skin Heading Say goodbye to irritation…" at bounding box center [447, 309] width 282 height 699
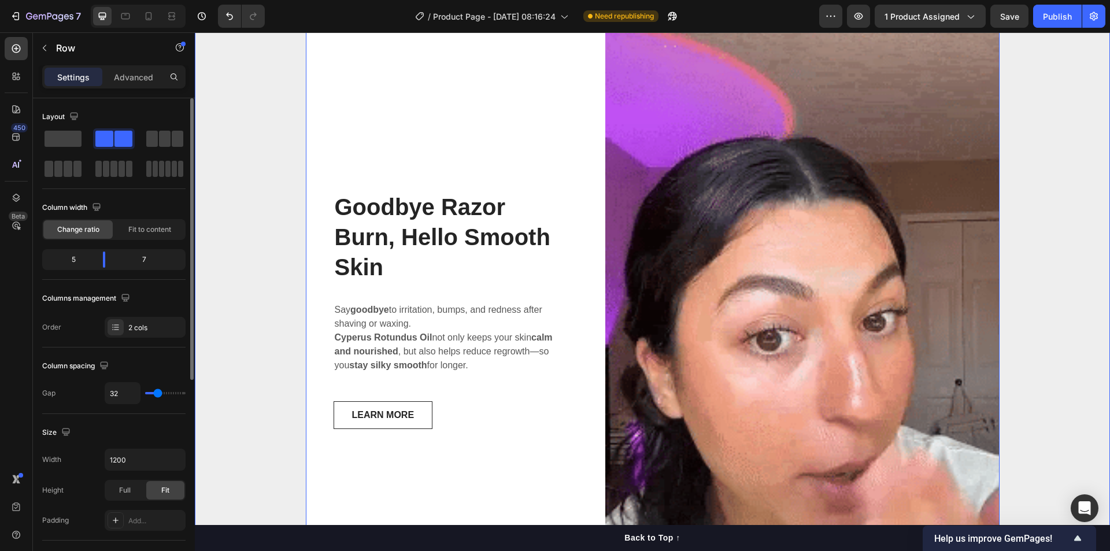
scroll to position [3323, 0]
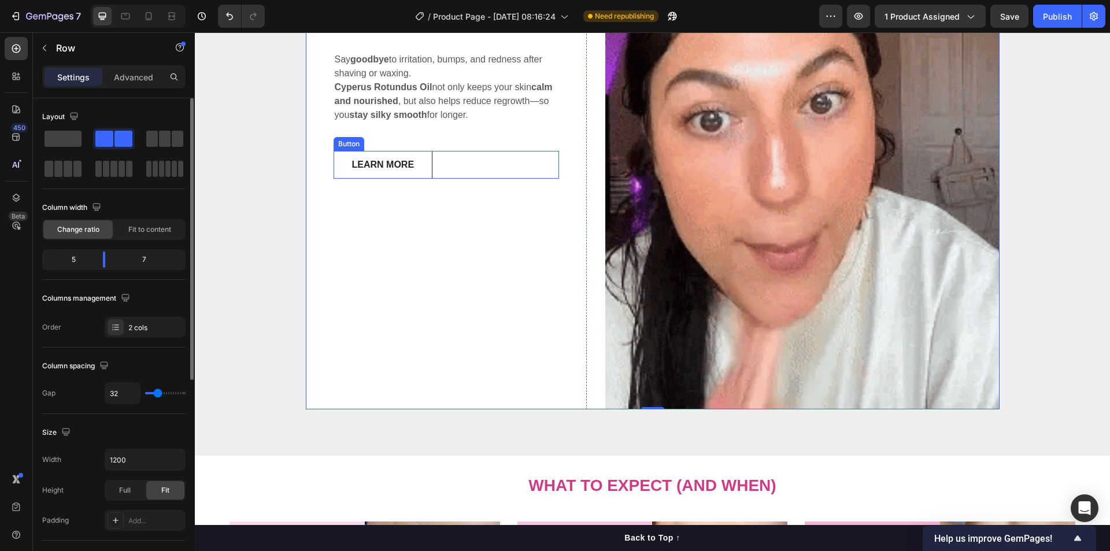
click at [472, 168] on div "LEARN MORE Button" at bounding box center [447, 165] width 226 height 28
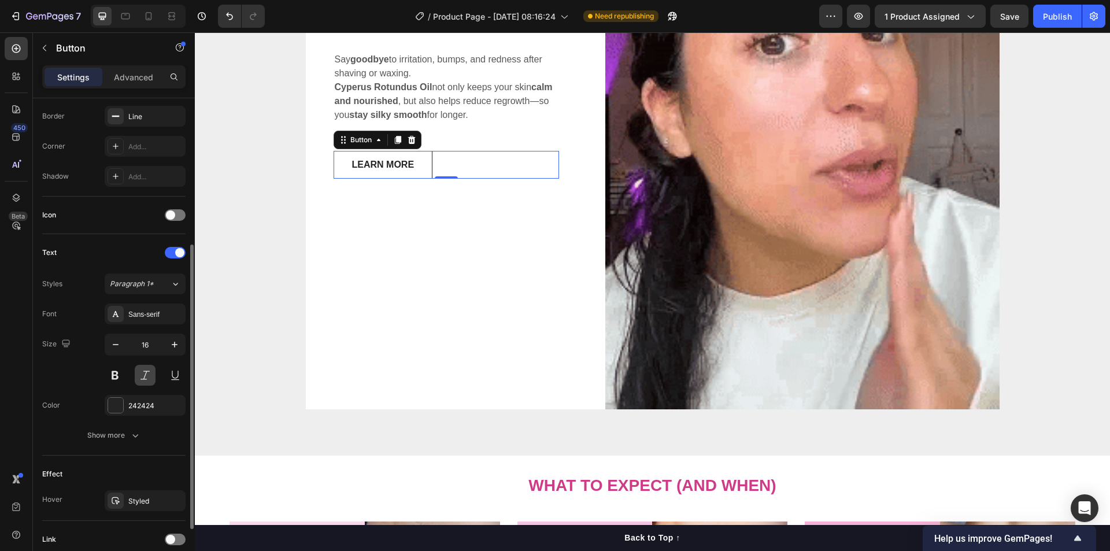
scroll to position [343, 0]
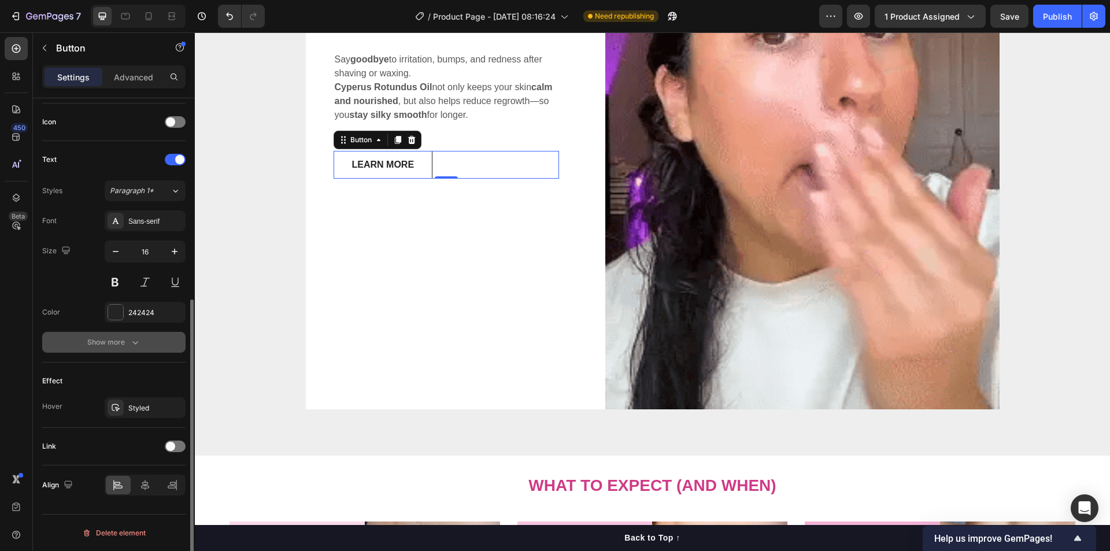
click at [131, 339] on icon "button" at bounding box center [135, 342] width 12 height 12
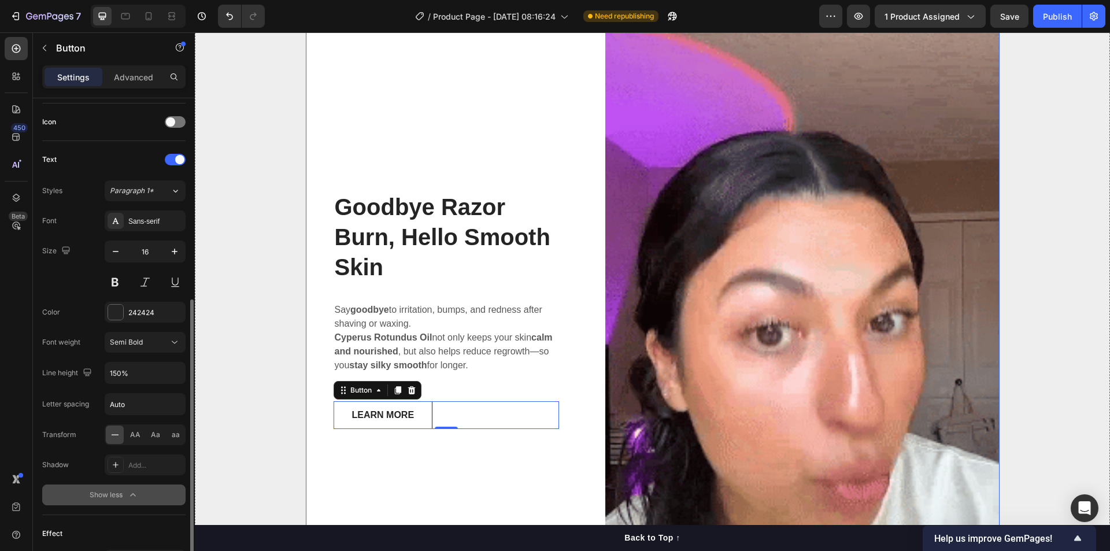
scroll to position [3323, 0]
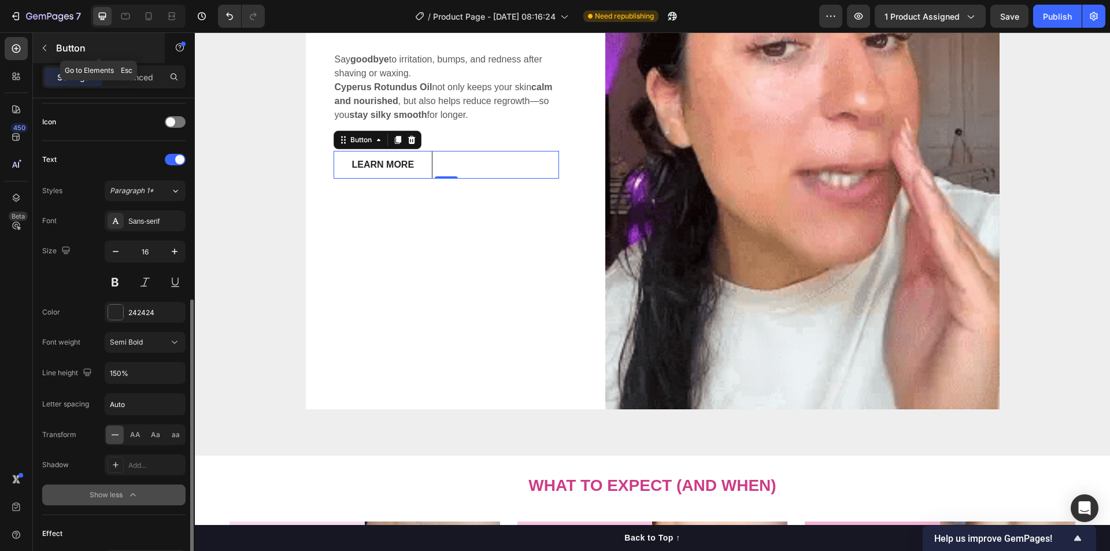
click at [60, 54] on p "Button" at bounding box center [105, 48] width 98 height 14
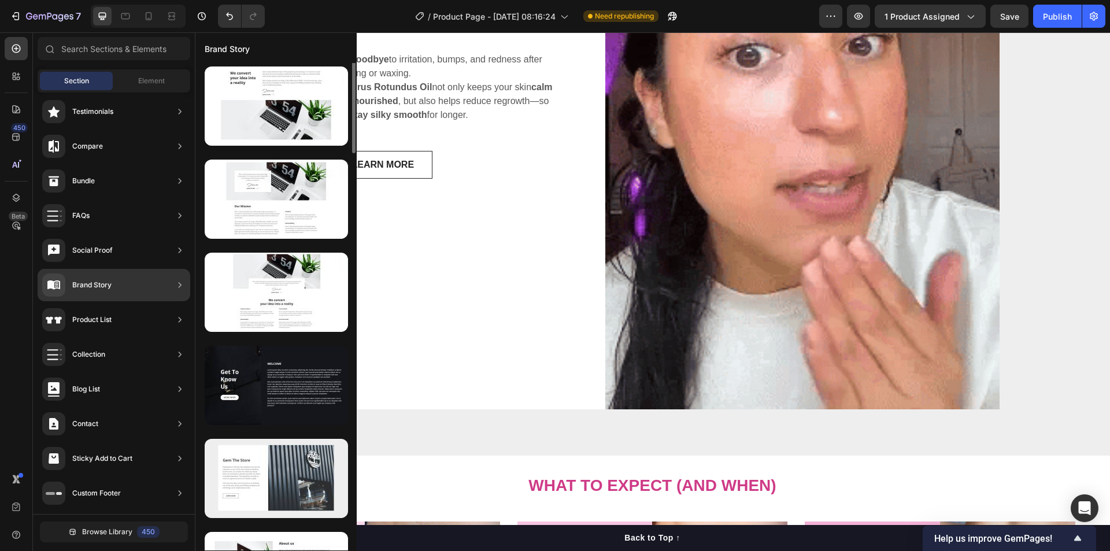
scroll to position [680, 0]
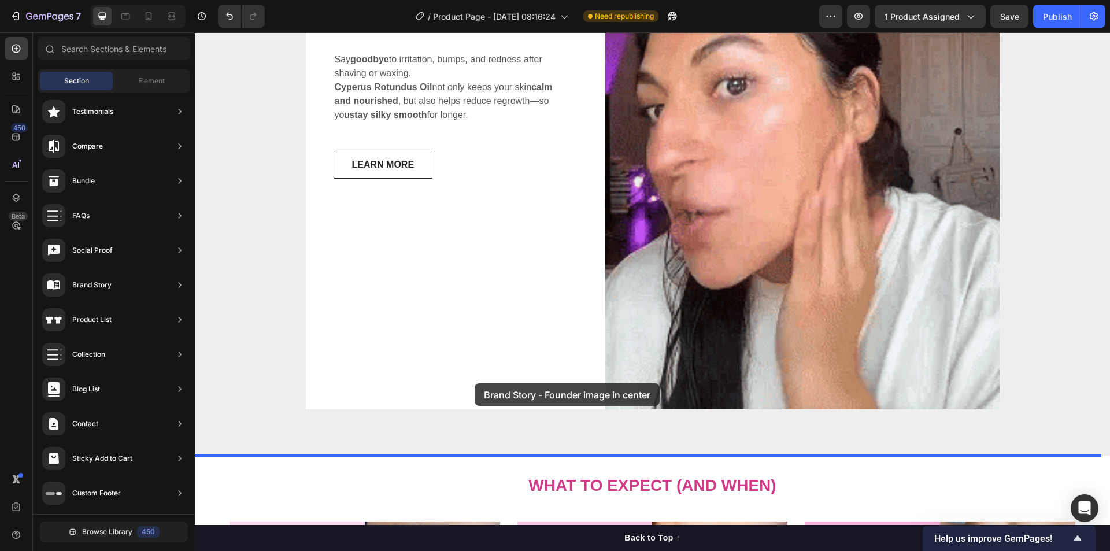
drag, startPoint x: 477, startPoint y: 209, endPoint x: 482, endPoint y: 388, distance: 179.9
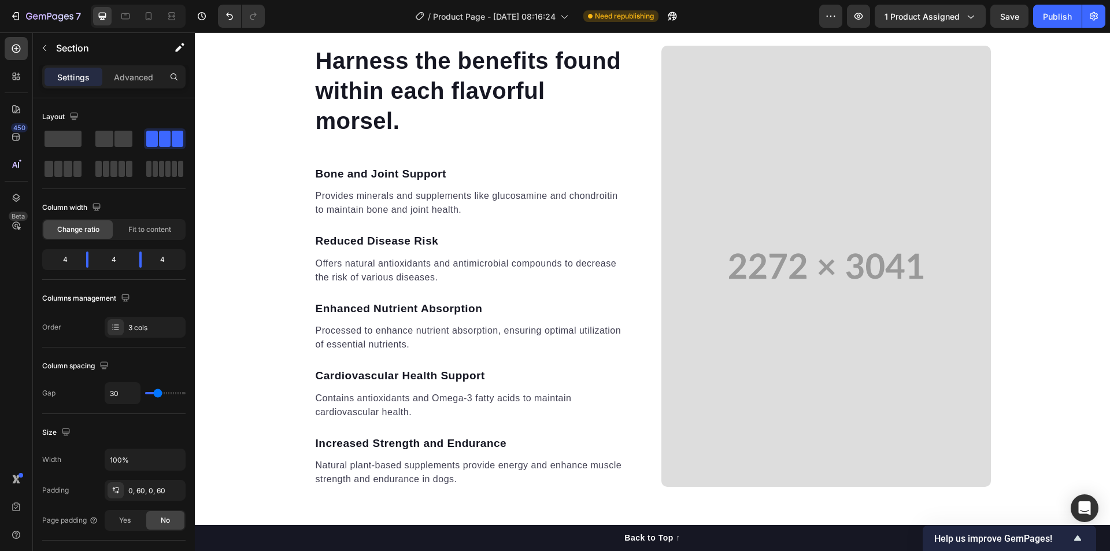
scroll to position [2704, 0]
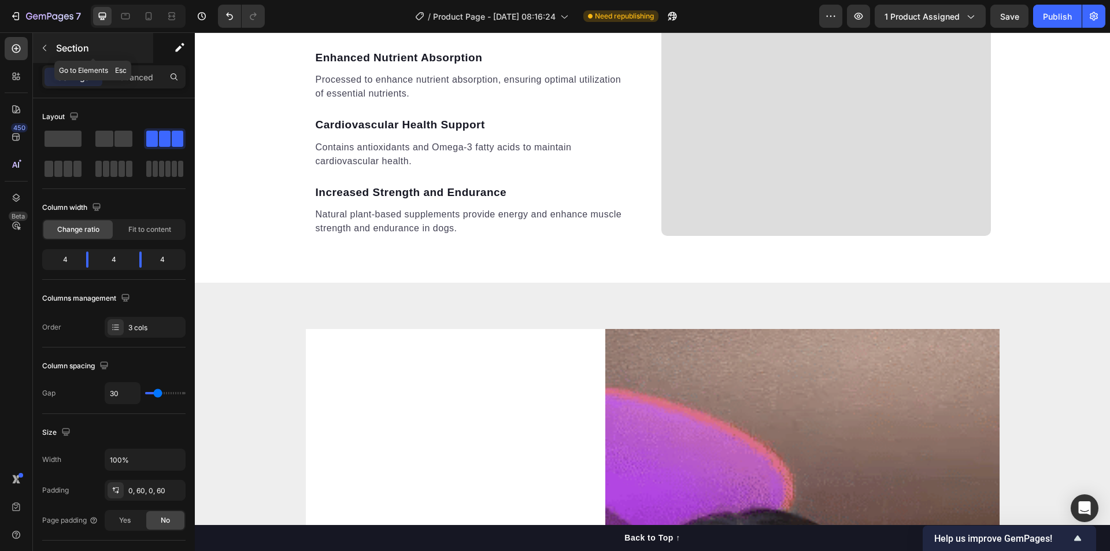
click at [49, 48] on icon "button" at bounding box center [44, 47] width 9 height 9
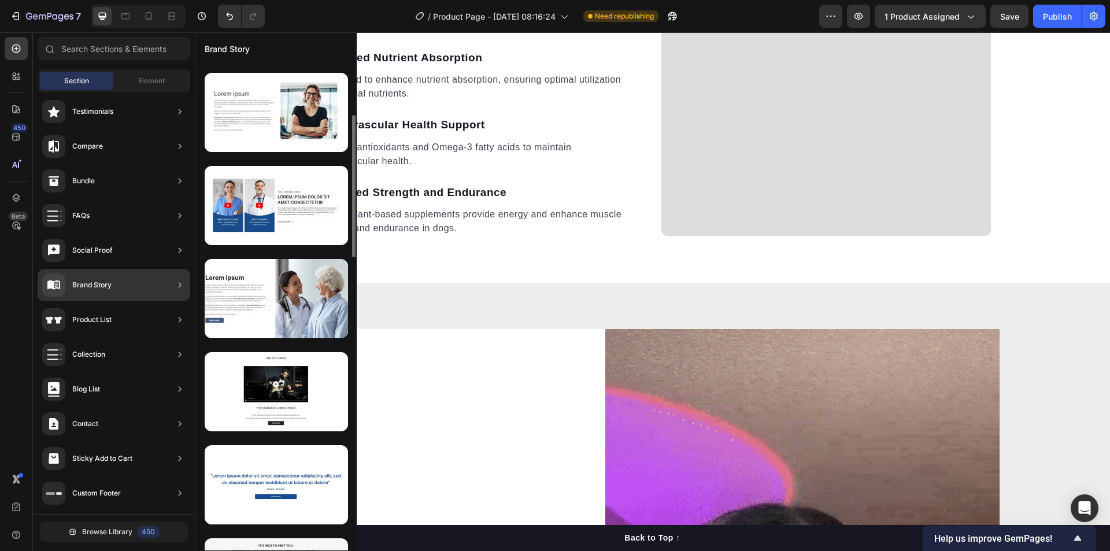
scroll to position [0, 0]
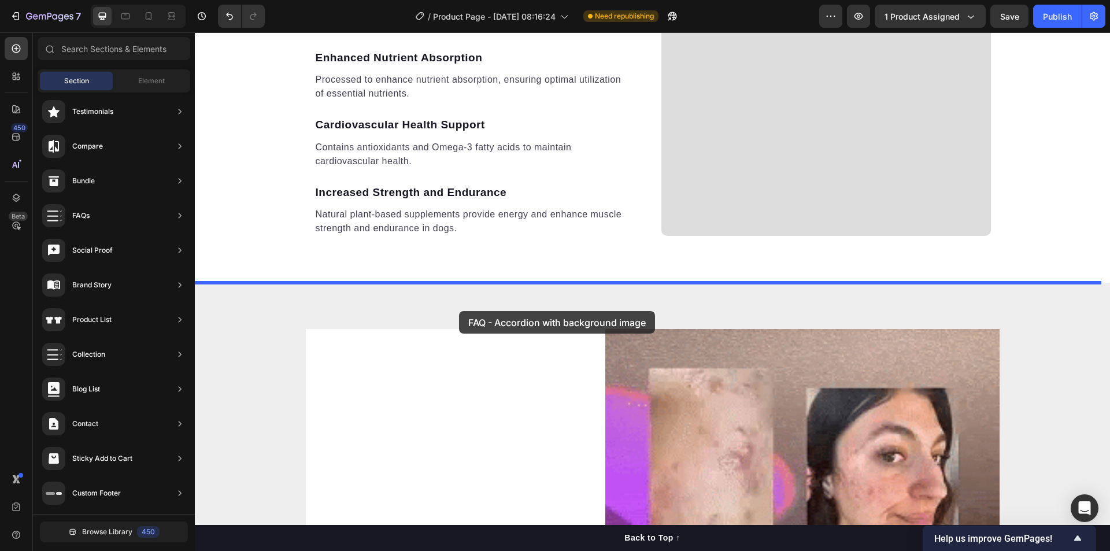
drag, startPoint x: 461, startPoint y: 352, endPoint x: 459, endPoint y: 311, distance: 41.1
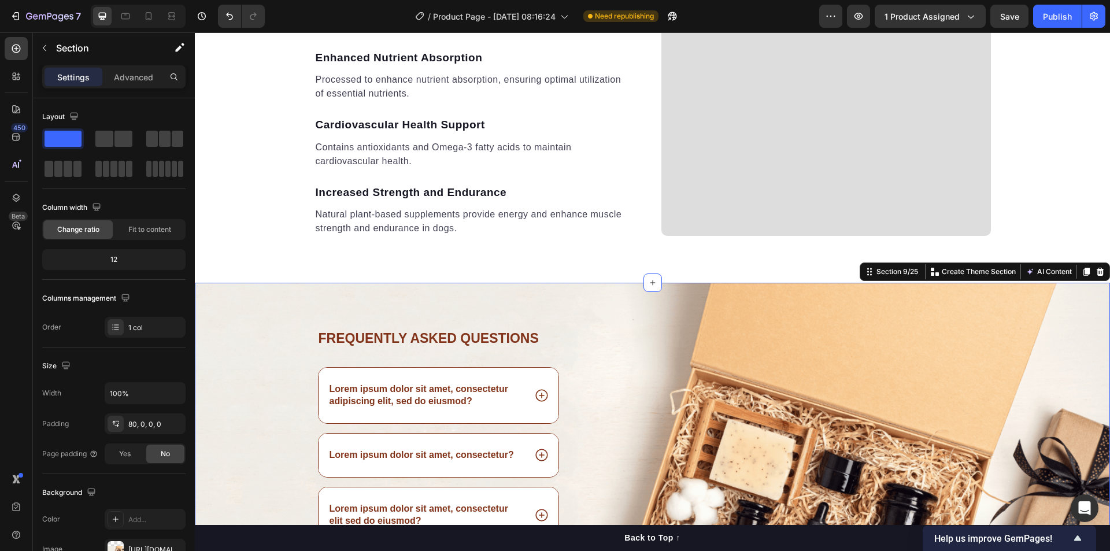
scroll to position [2914, 0]
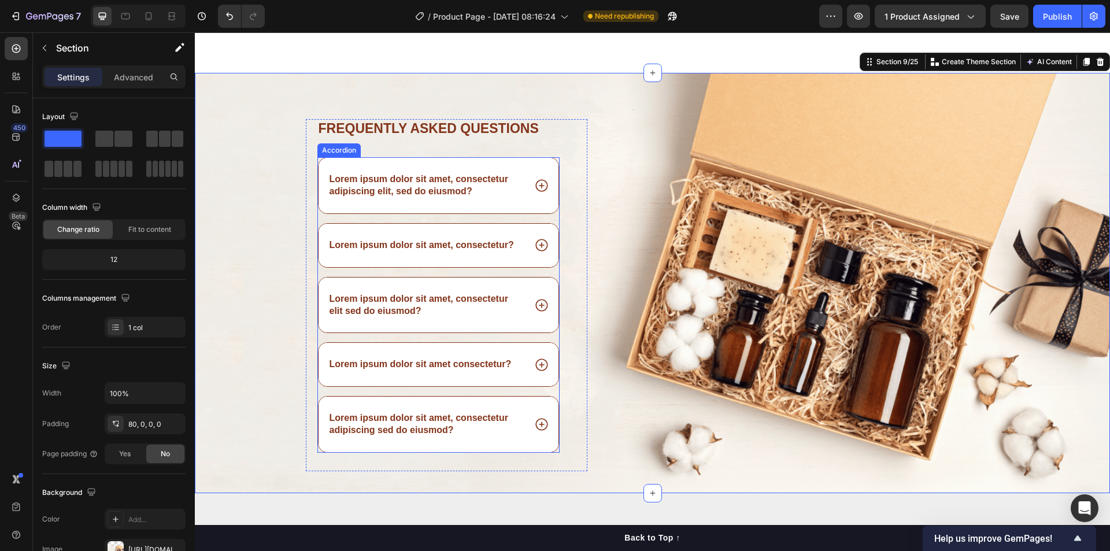
click at [464, 309] on p "Lorem ipsum dolor sit amet, consectetur elit sed do eiusmod?" at bounding box center [427, 305] width 194 height 24
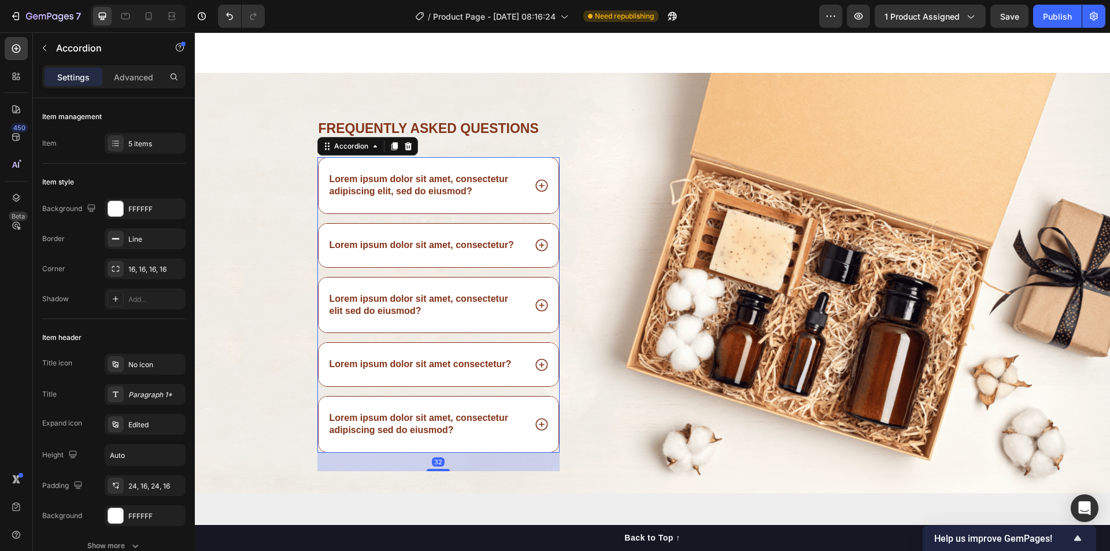
click at [524, 321] on div "Lorem ipsum dolor sit amet, consectetur elit sed do eiusmod?" at bounding box center [439, 304] width 240 height 55
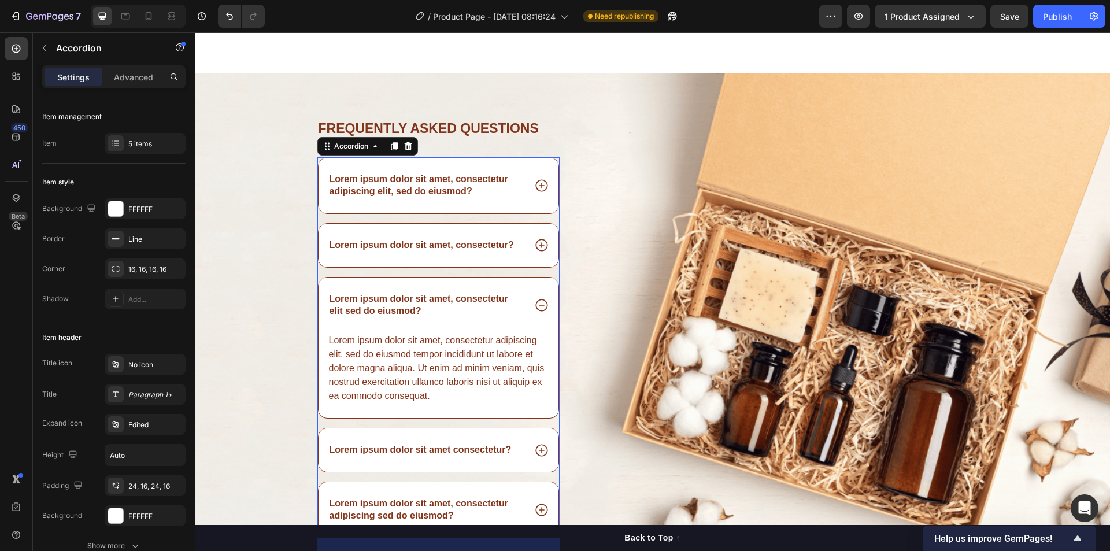
click at [521, 320] on div "Lorem ipsum dolor sit amet, consectetur elit sed do eiusmod?" at bounding box center [439, 304] width 240 height 55
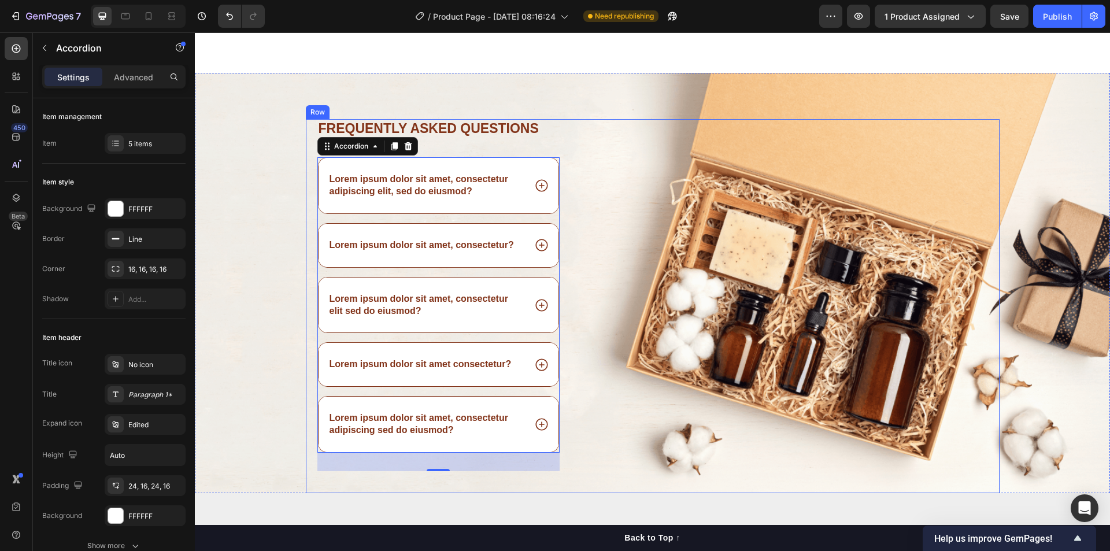
click at [708, 313] on div "Image" at bounding box center [802, 305] width 395 height 373
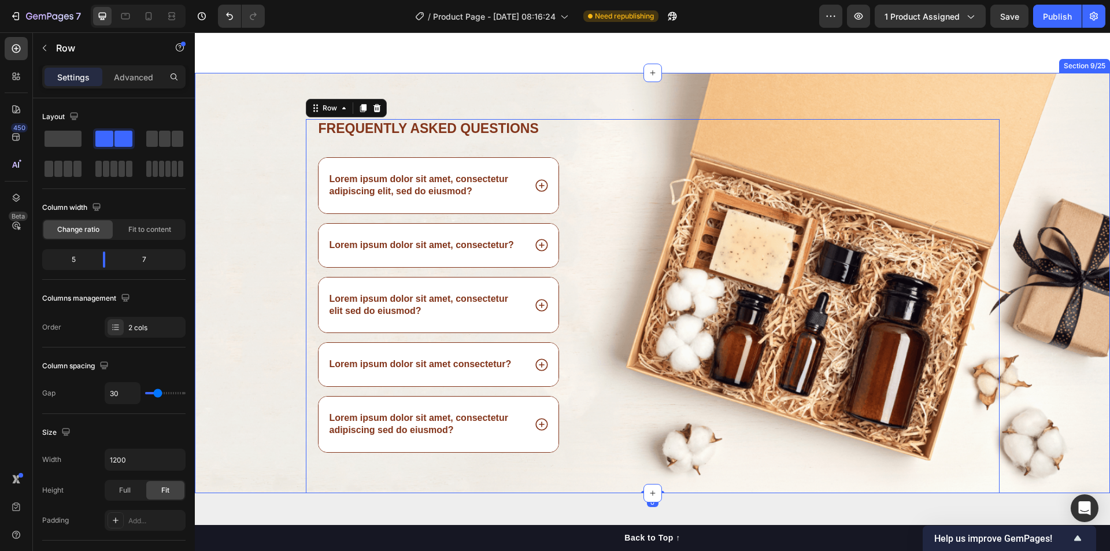
click at [898, 97] on div "Frequently asked questions Heading Lorem ipsum dolor sit amet, consectetur adip…" at bounding box center [652, 283] width 915 height 420
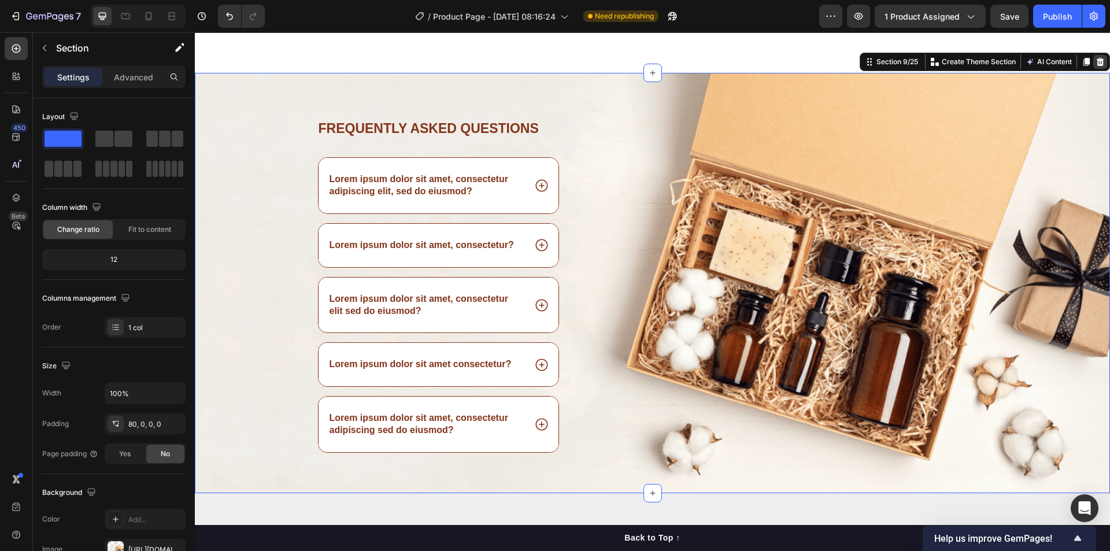
click at [1095, 64] on icon at bounding box center [1099, 61] width 9 height 9
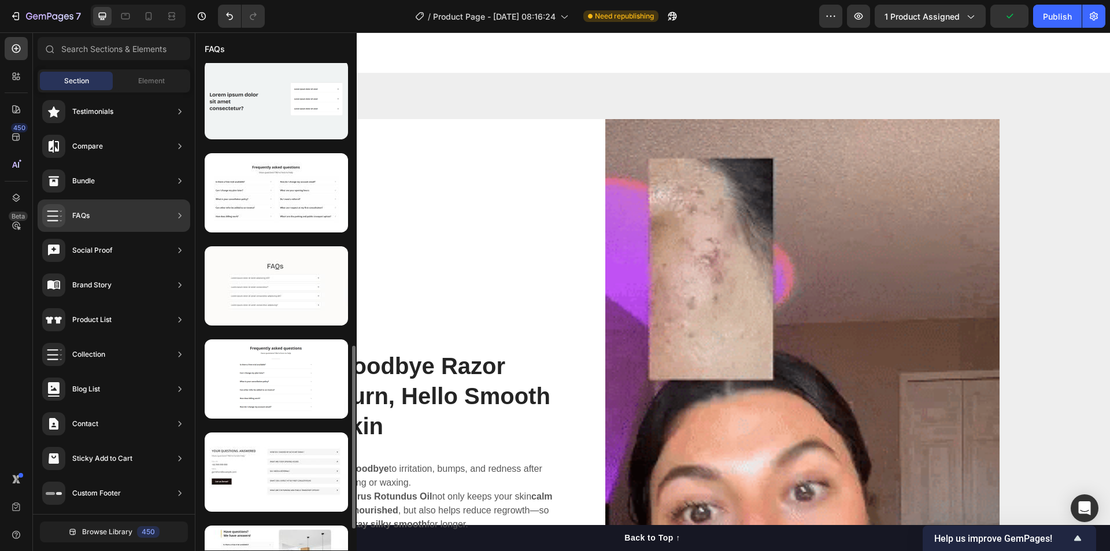
scroll to position [809, 0]
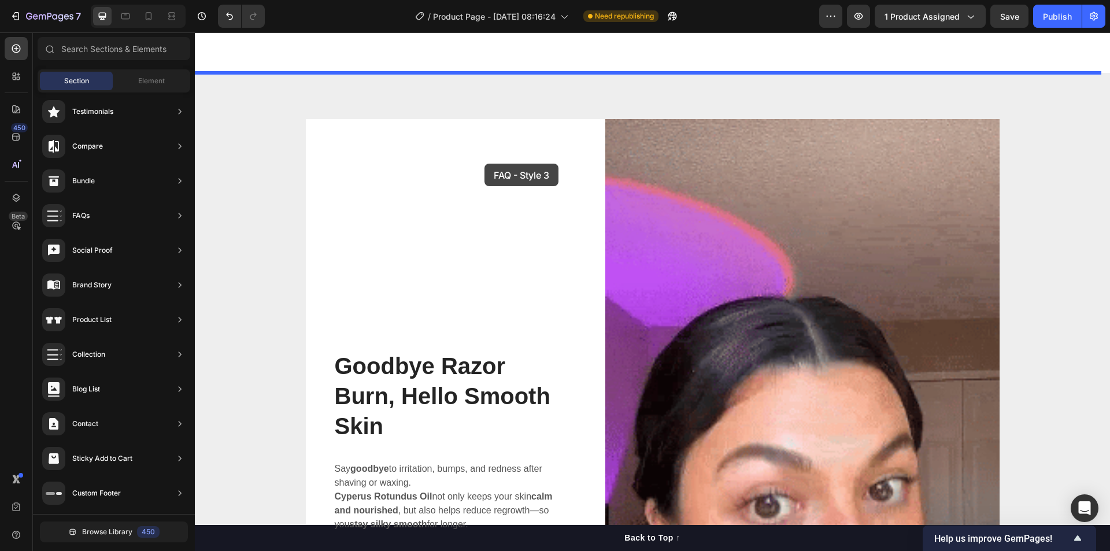
drag, startPoint x: 457, startPoint y: 541, endPoint x: 486, endPoint y: 162, distance: 379.7
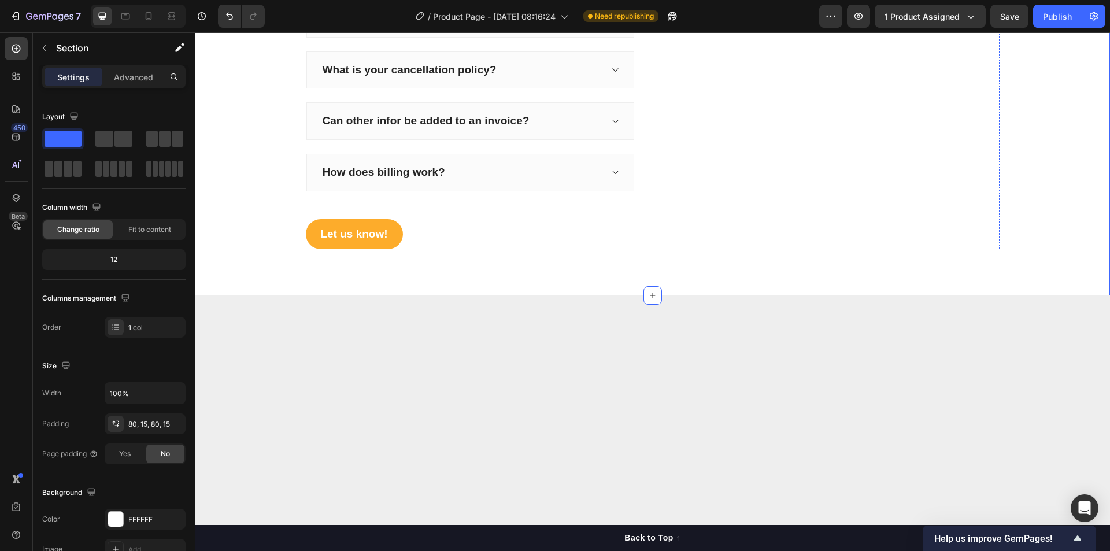
scroll to position [2914, 0]
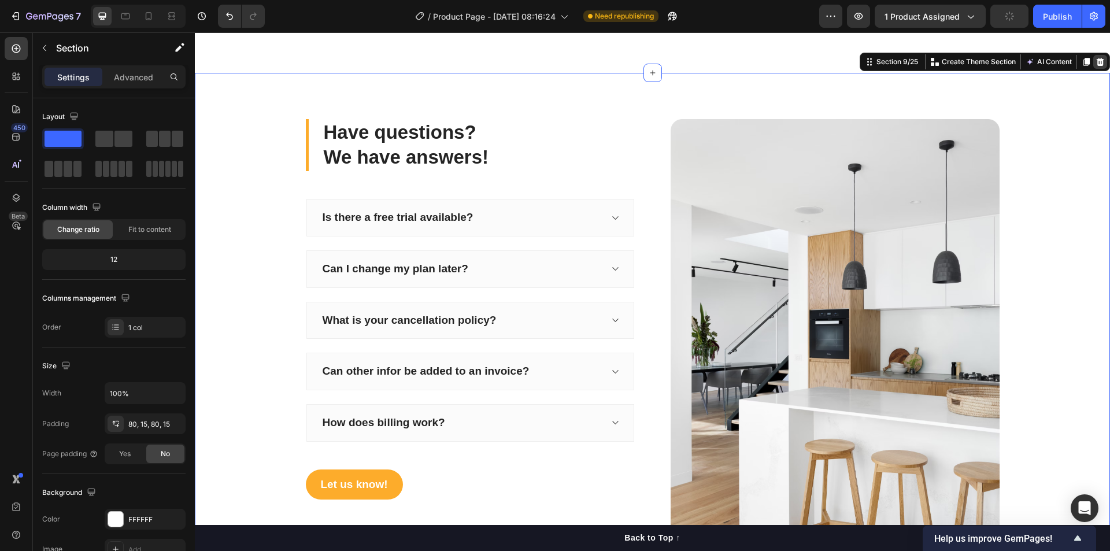
click at [1097, 63] on icon at bounding box center [1101, 62] width 8 height 8
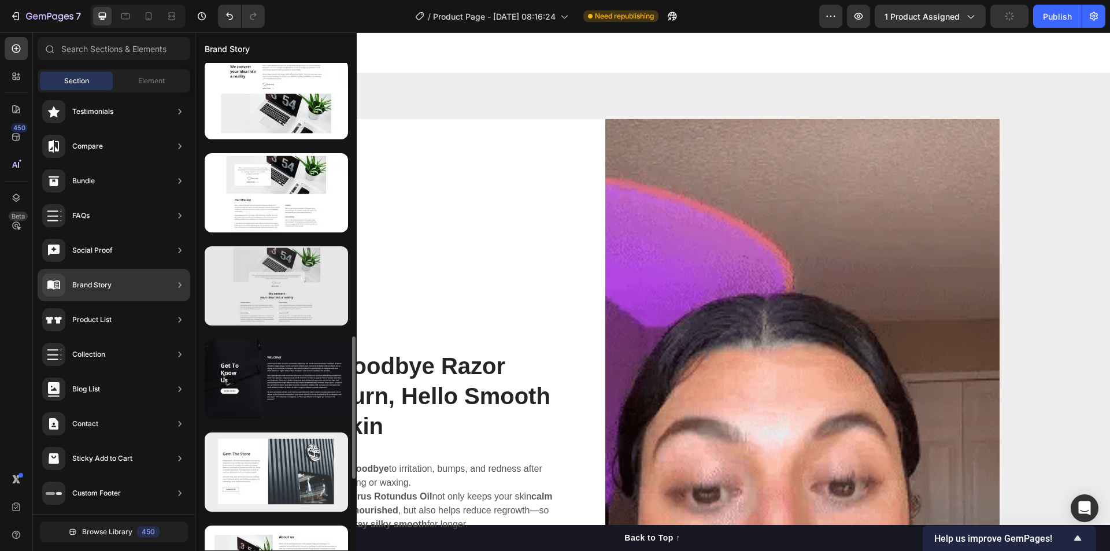
scroll to position [1181, 0]
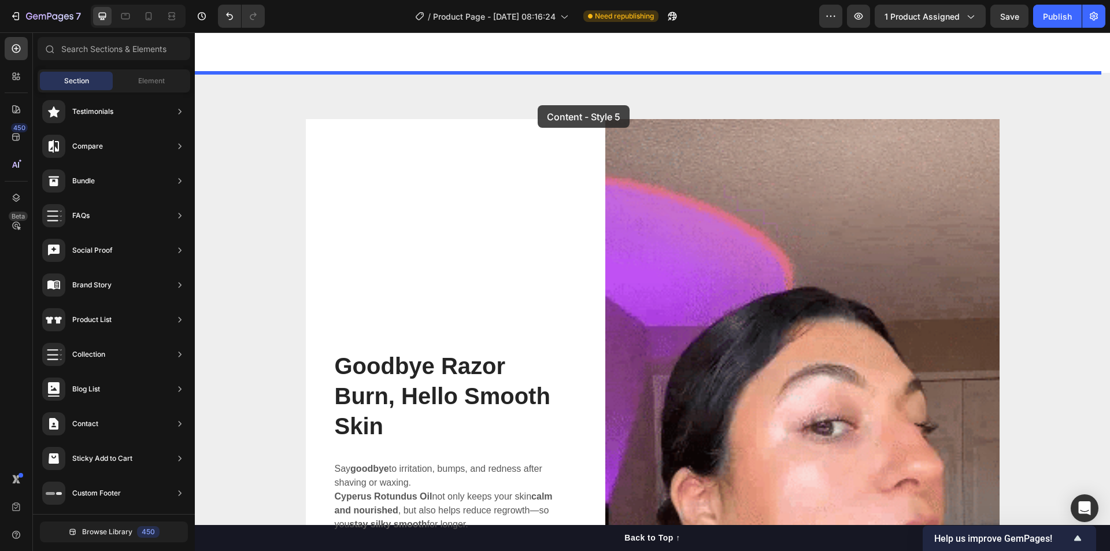
drag, startPoint x: 464, startPoint y: 369, endPoint x: 538, endPoint y: 105, distance: 274.2
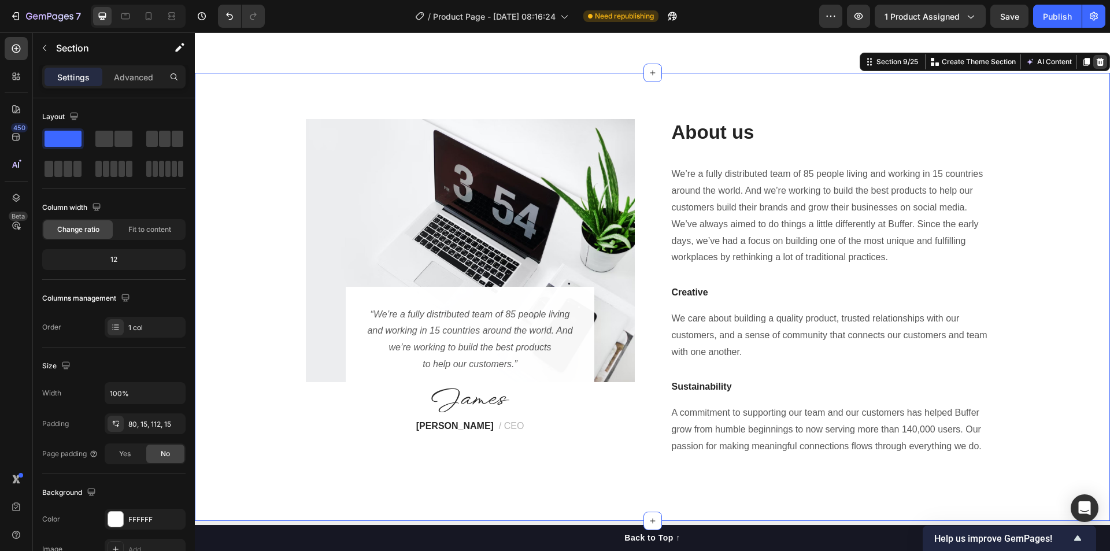
click at [1093, 66] on div at bounding box center [1100, 62] width 14 height 14
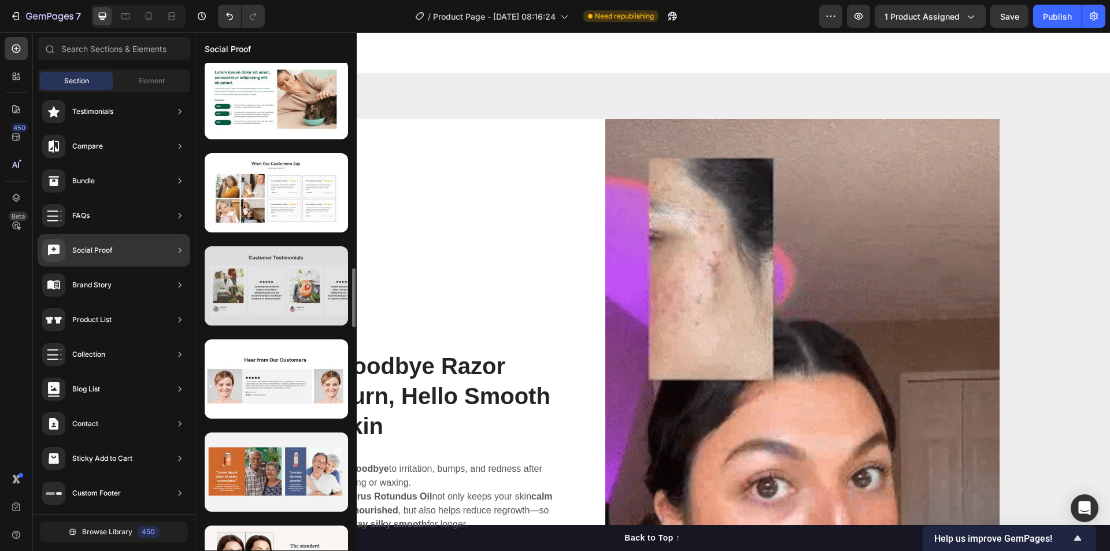
scroll to position [1431, 0]
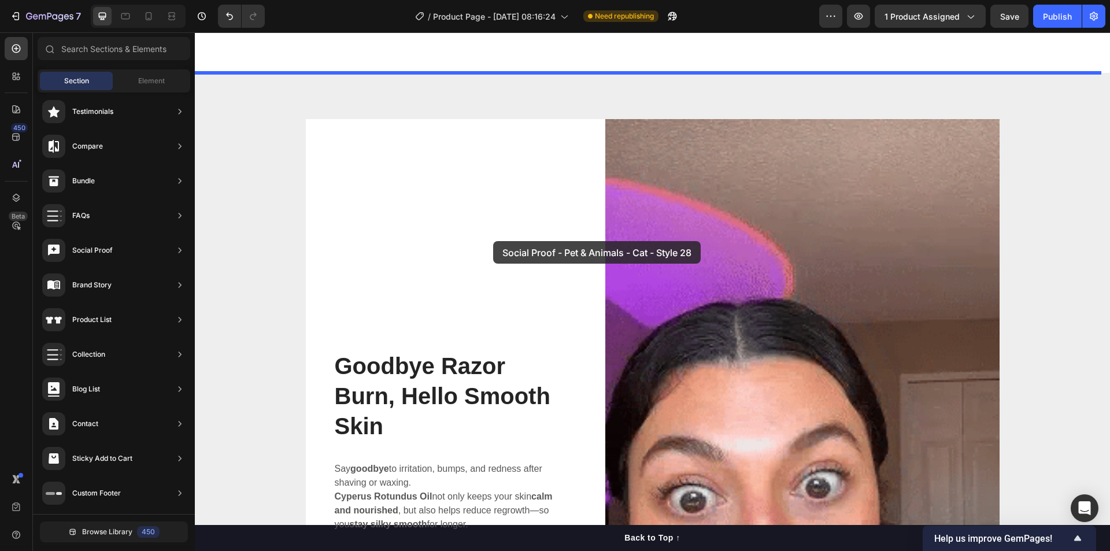
drag, startPoint x: 451, startPoint y: 401, endPoint x: 493, endPoint y: 241, distance: 165.6
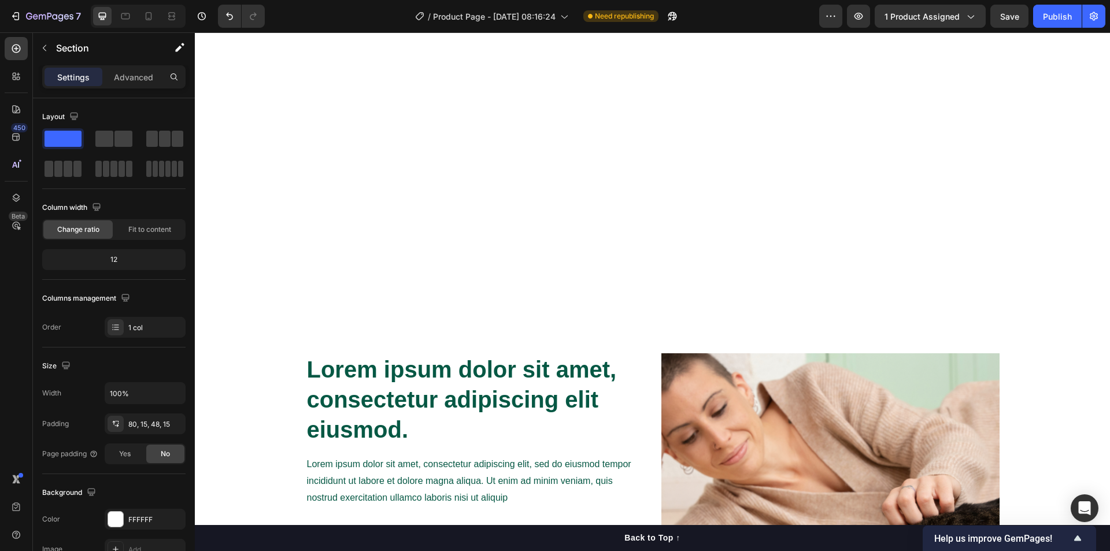
scroll to position [3181, 0]
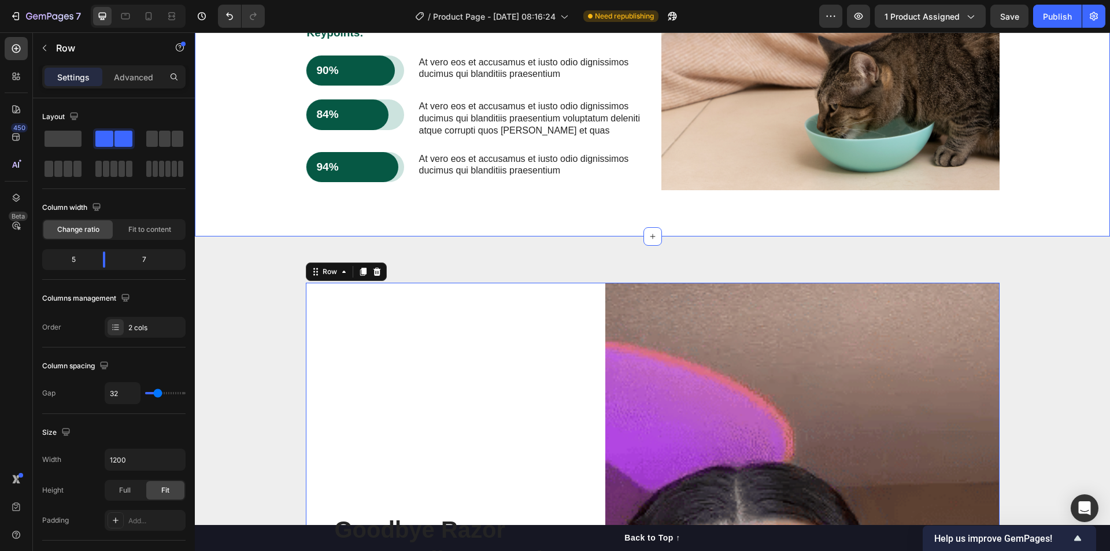
click at [621, 227] on div "Lorem ipsum dolor sit amet, consectetur adipiscing elit eiusmod. Heading Lorem …" at bounding box center [652, 21] width 915 height 431
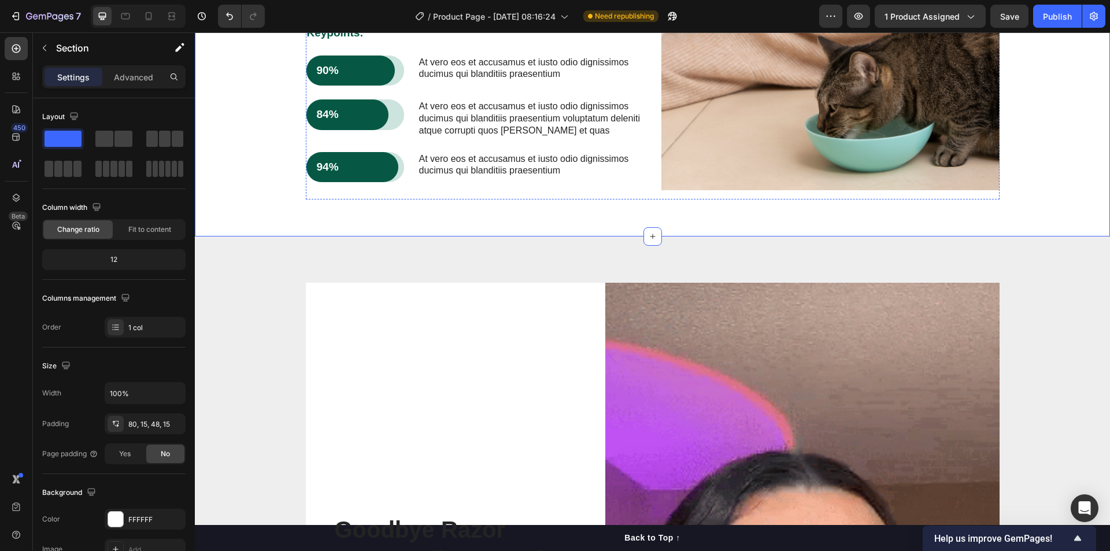
scroll to position [2931, 0]
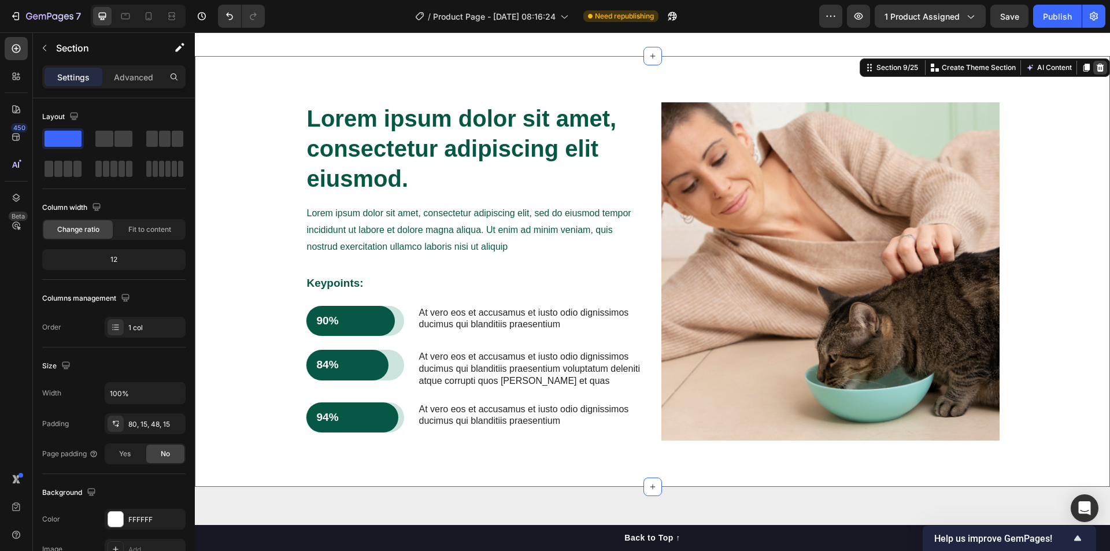
click at [1095, 68] on icon at bounding box center [1099, 67] width 9 height 9
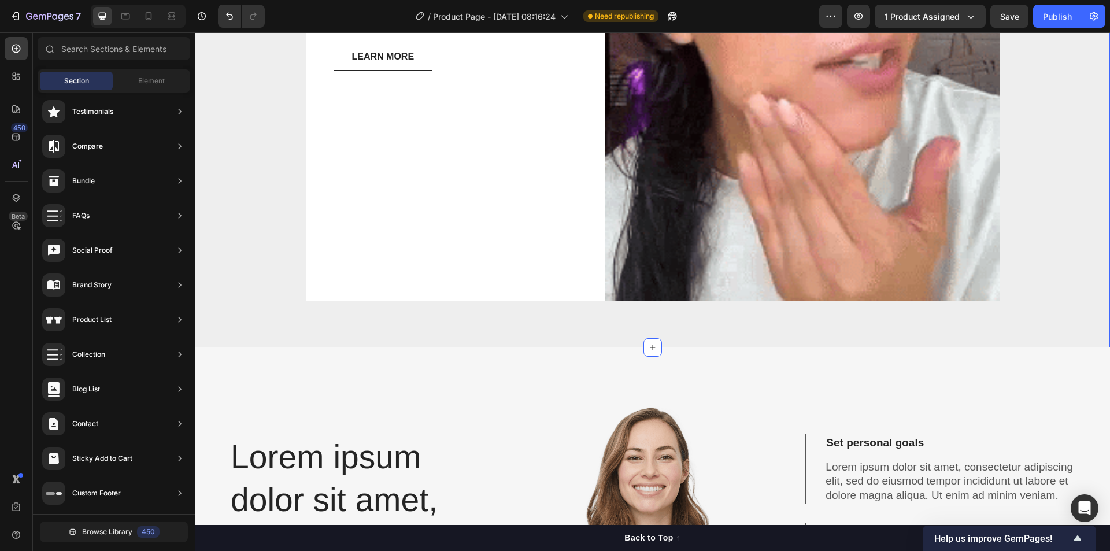
scroll to position [3682, 0]
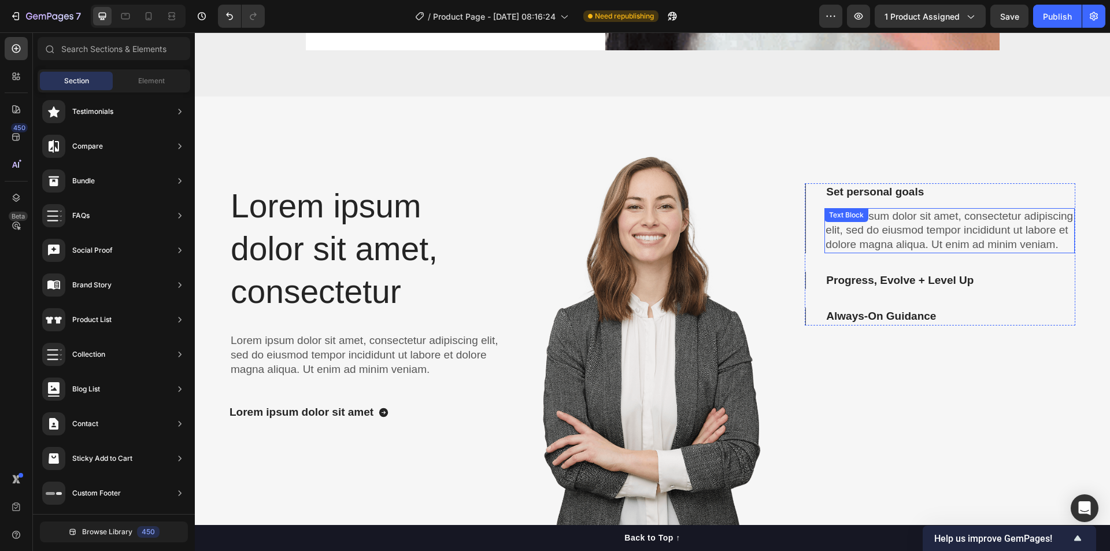
click at [886, 247] on p "Lorem ipsum dolor sit amet, consectetur adipiscing elit, sed do eiusmod tempor …" at bounding box center [950, 230] width 248 height 43
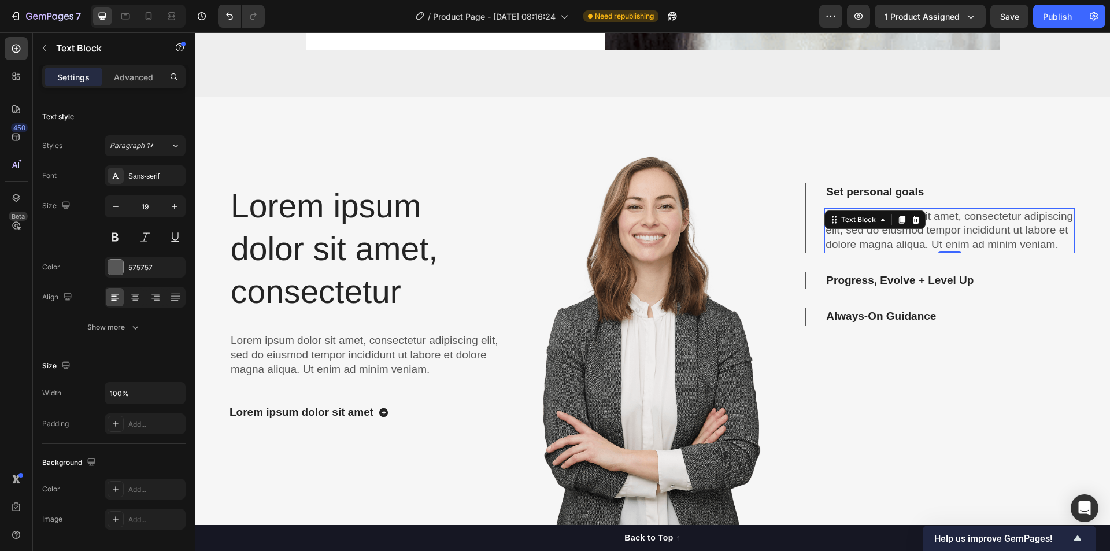
click at [886, 247] on p "Lorem ipsum dolor sit amet, consectetur adipiscing elit, sed do eiusmod tempor …" at bounding box center [950, 230] width 248 height 43
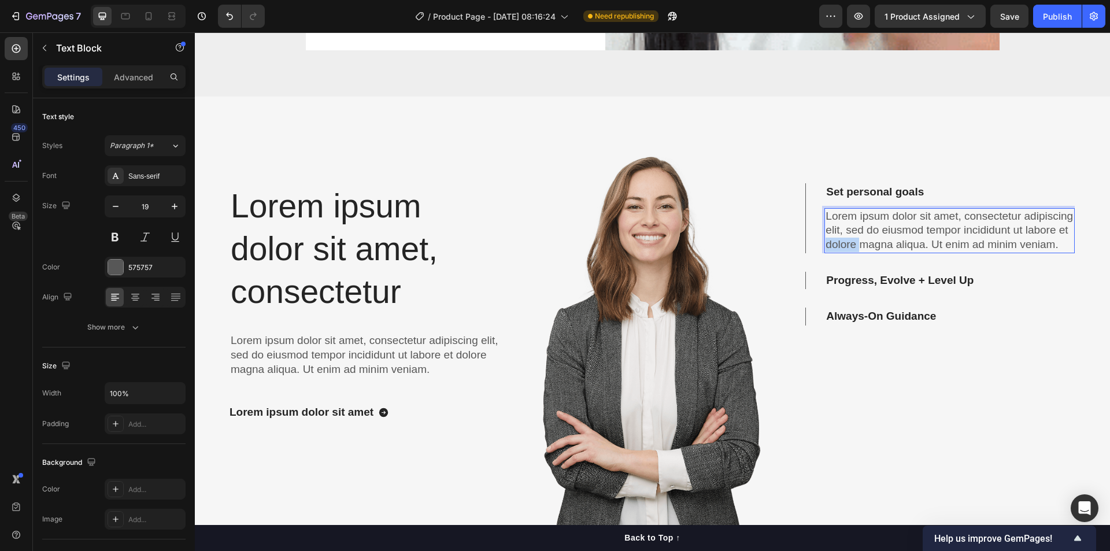
click at [886, 247] on p "Lorem ipsum dolor sit amet, consectetur adipiscing elit, sed do eiusmod tempor …" at bounding box center [950, 230] width 248 height 43
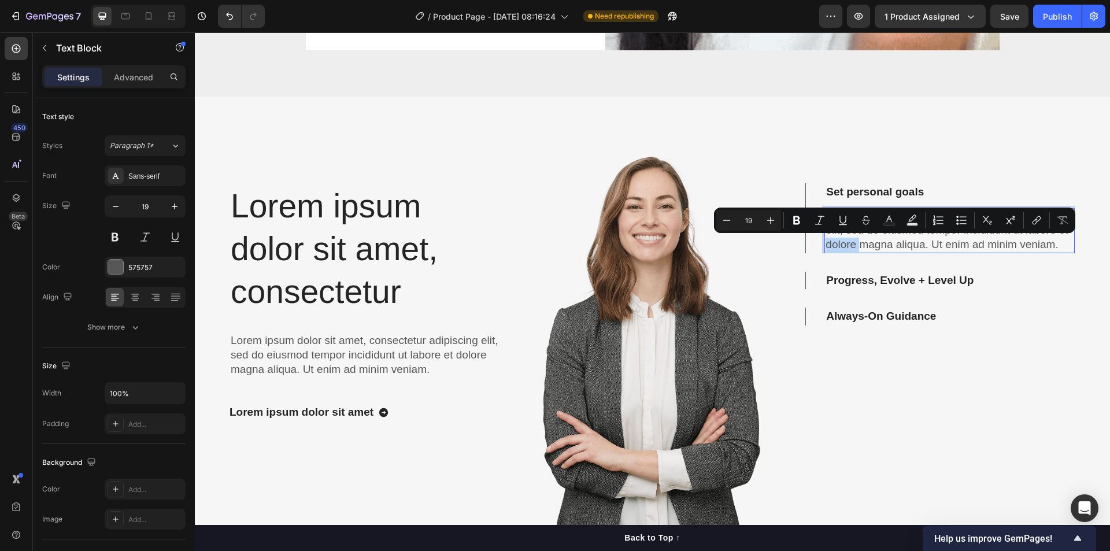
click at [890, 248] on p "Lorem ipsum dolor sit amet, consectetur adipiscing elit, sed do eiusmod tempor …" at bounding box center [950, 230] width 248 height 43
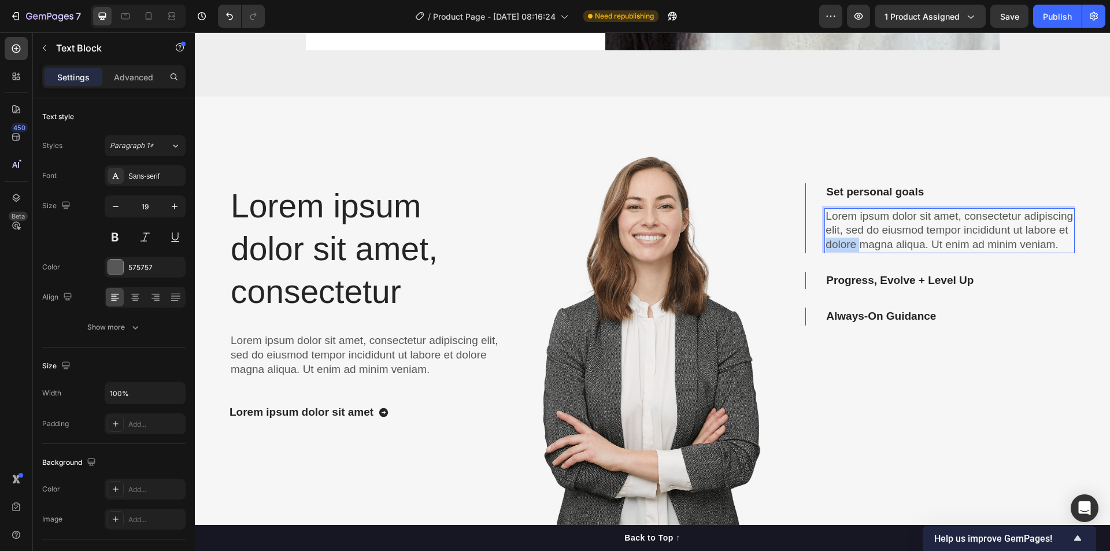
click at [890, 248] on p "Lorem ipsum dolor sit amet, consectetur adipiscing elit, sed do eiusmod tempor …" at bounding box center [950, 230] width 248 height 43
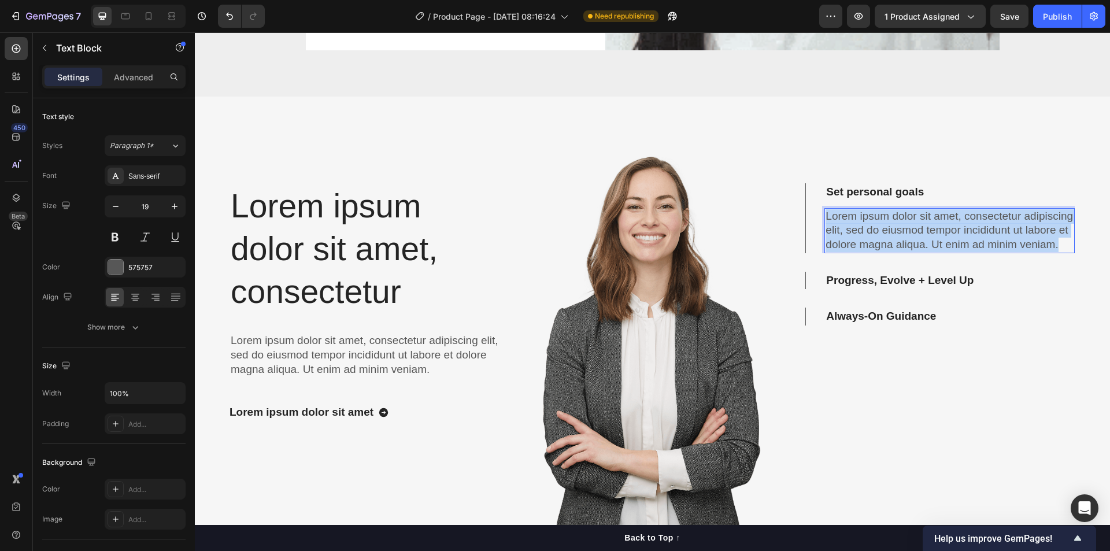
click at [890, 248] on p "Lorem ipsum dolor sit amet, consectetur adipiscing elit, sed do eiusmod tempor …" at bounding box center [950, 230] width 248 height 43
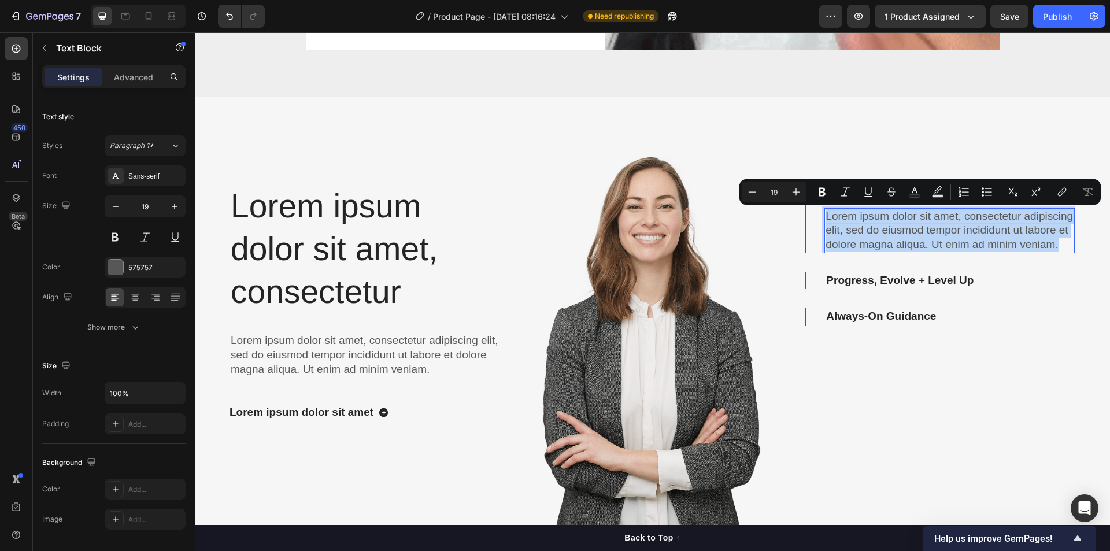
click at [898, 252] on p "Lorem ipsum dolor sit amet, consectetur adipiscing elit, sed do eiusmod tempor …" at bounding box center [950, 230] width 248 height 43
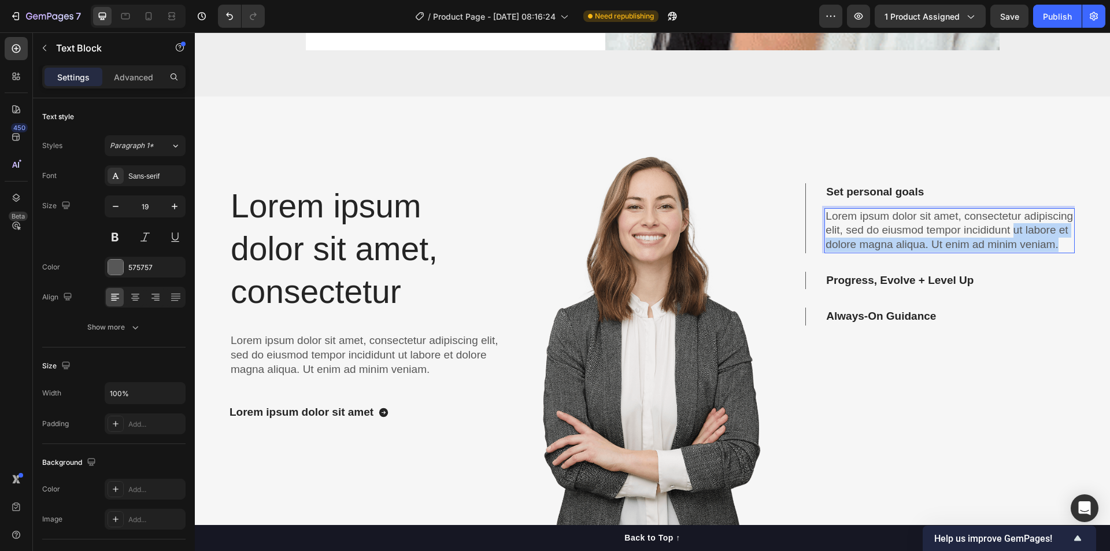
drag, startPoint x: 900, startPoint y: 257, endPoint x: 820, endPoint y: 246, distance: 80.6
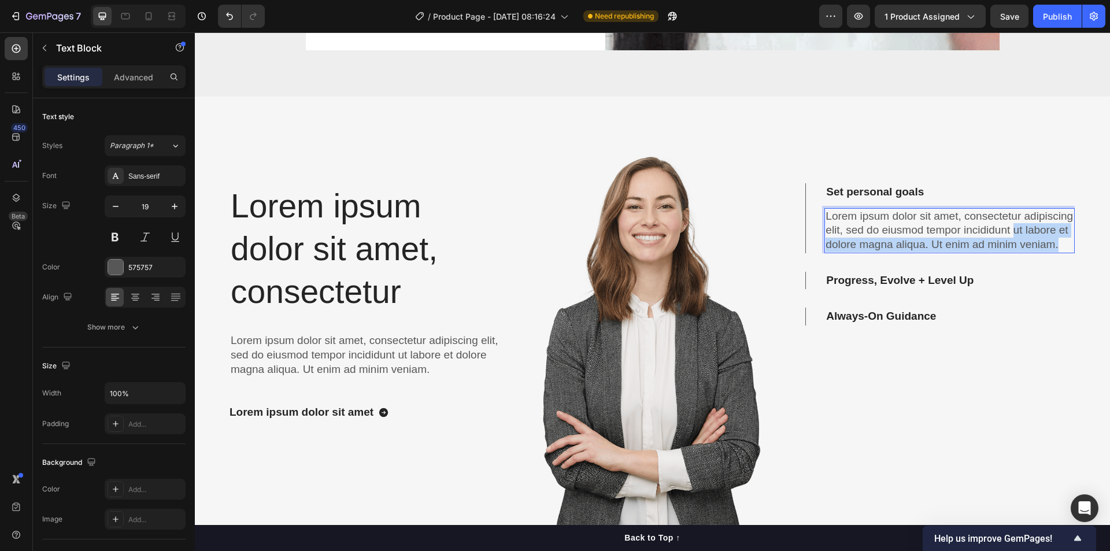
click at [826, 246] on p "Lorem ipsum dolor sit amet, consectetur adipiscing elit, sed do eiusmod tempor …" at bounding box center [950, 230] width 248 height 43
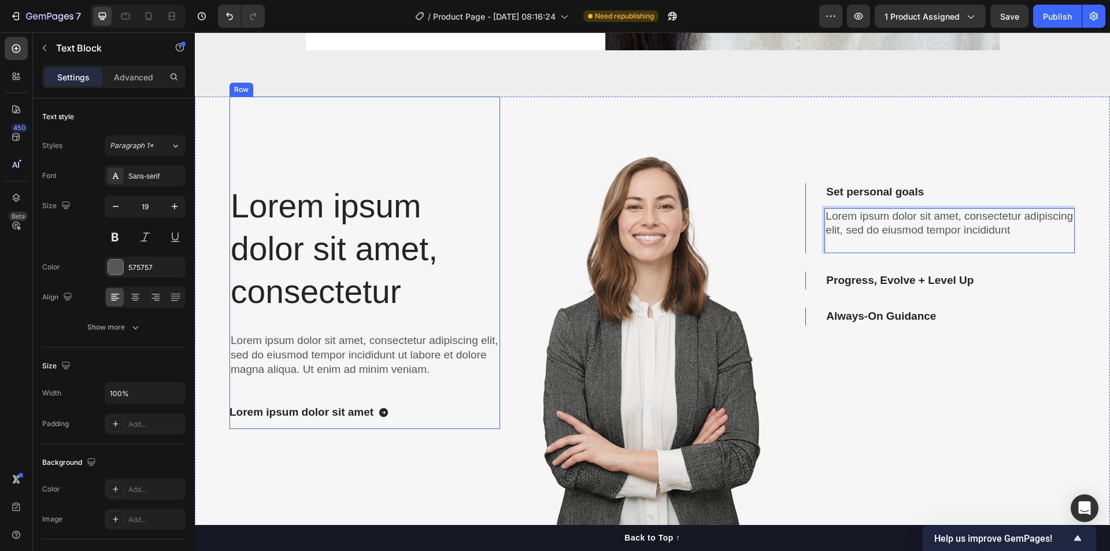
click at [478, 156] on div "Lorem ipsum dolor sit amet, consectetur Heading Lorem ipsum dolor sit amet, con…" at bounding box center [365, 263] width 271 height 332
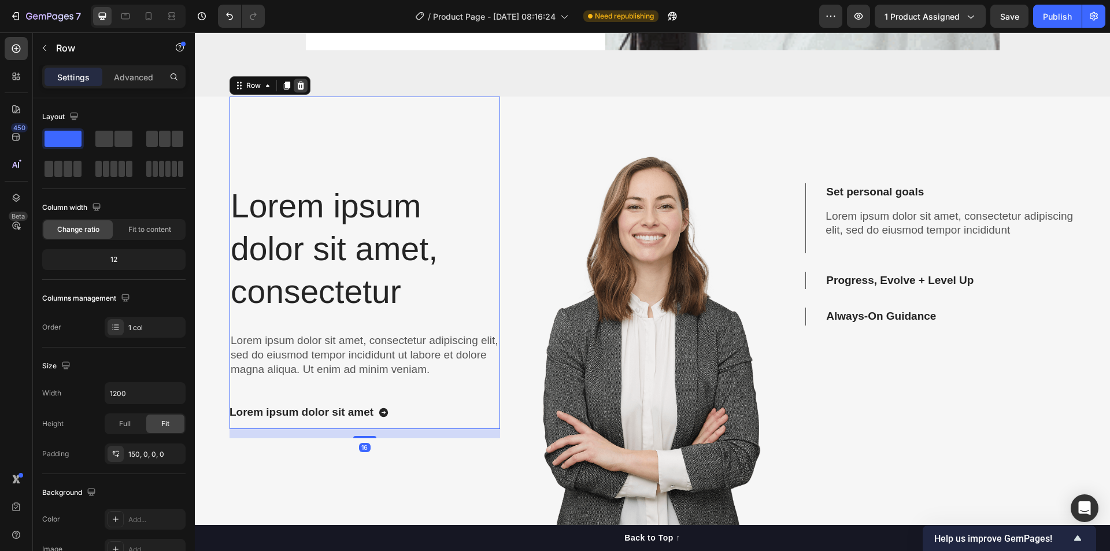
click at [304, 86] on icon at bounding box center [300, 85] width 9 height 9
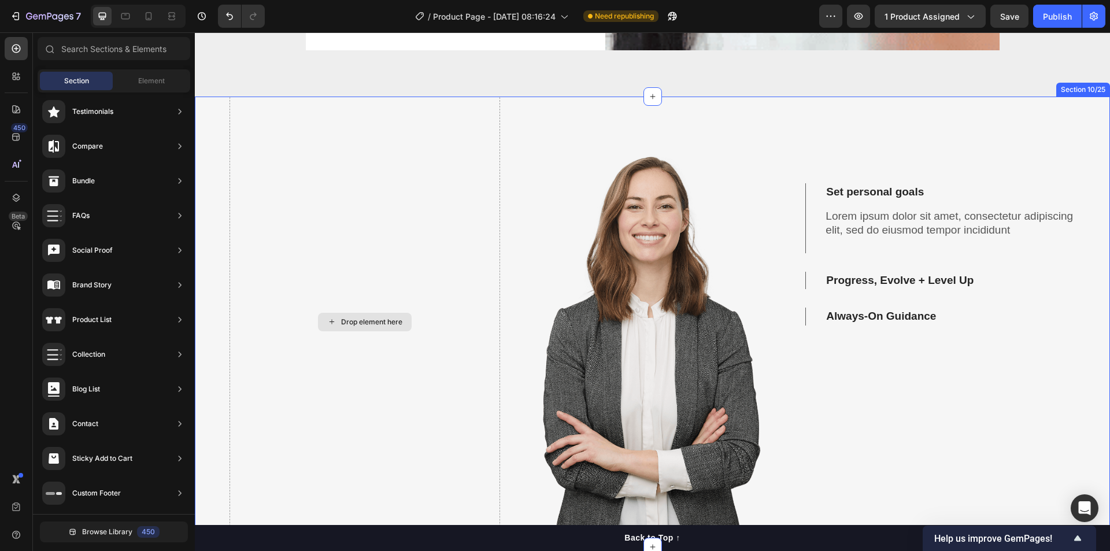
click at [449, 227] on div "Drop element here" at bounding box center [365, 322] width 271 height 450
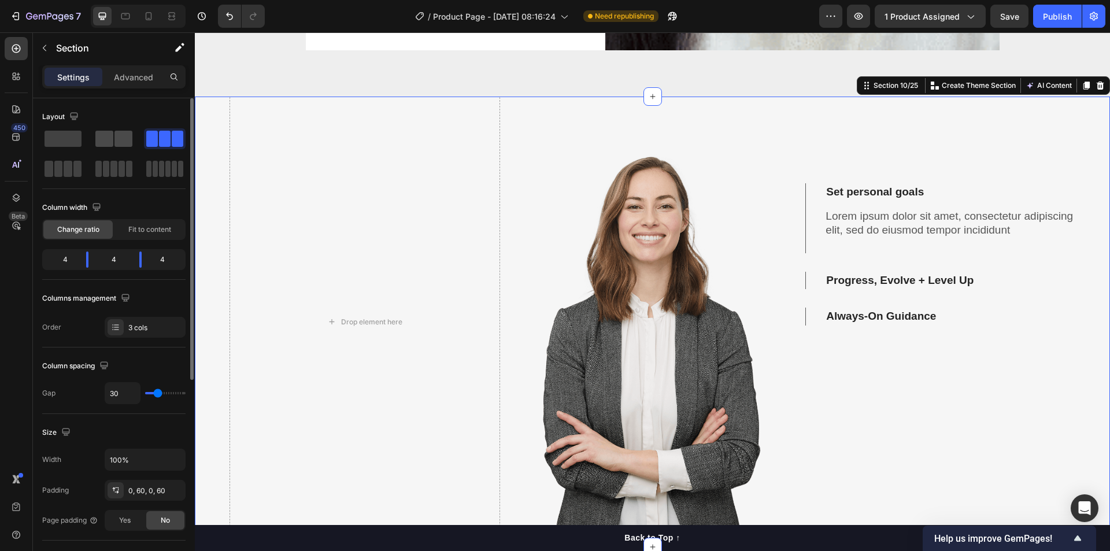
click at [114, 142] on div at bounding box center [113, 139] width 37 height 16
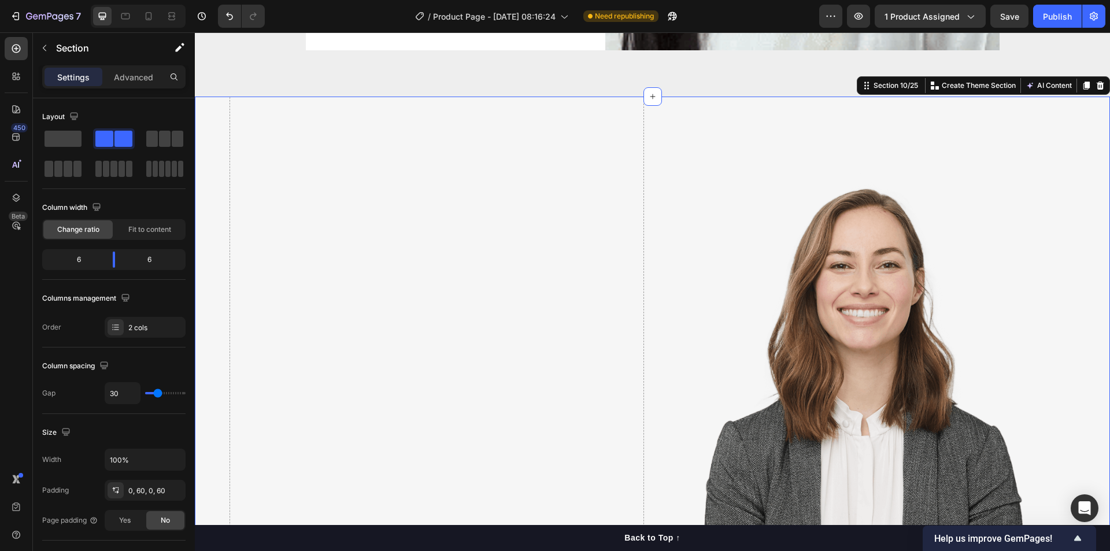
click at [573, 248] on div "Drop element here" at bounding box center [437, 556] width 414 height 919
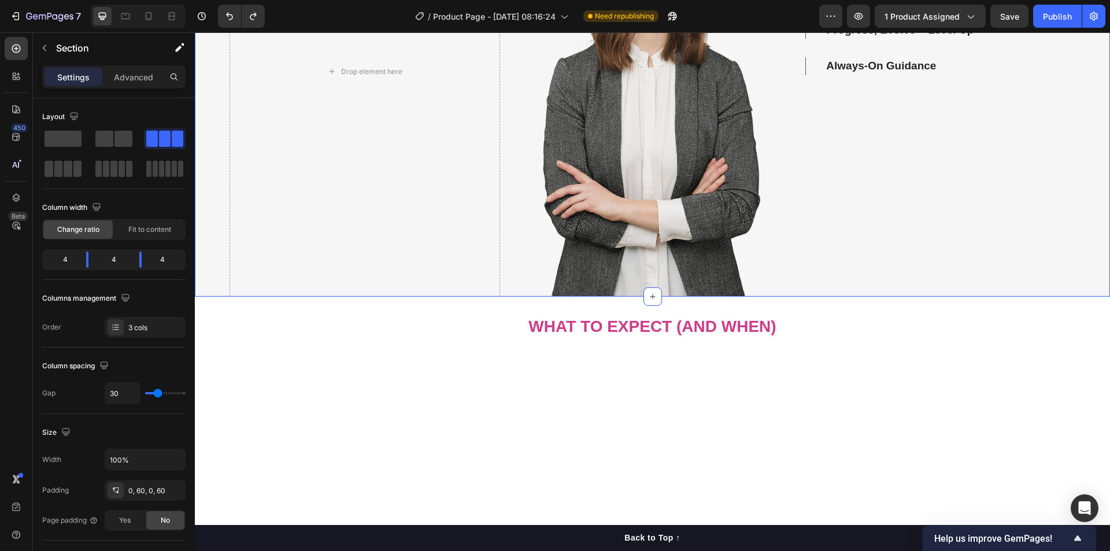
scroll to position [3699, 0]
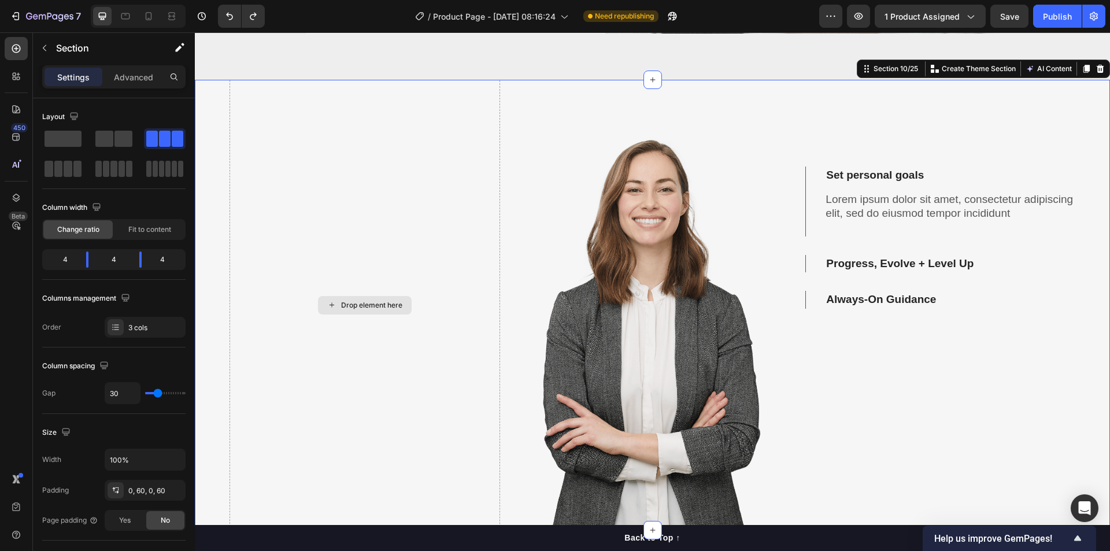
click at [443, 297] on div "Drop element here" at bounding box center [365, 305] width 271 height 450
click at [136, 333] on div "3 cols" at bounding box center [145, 327] width 81 height 21
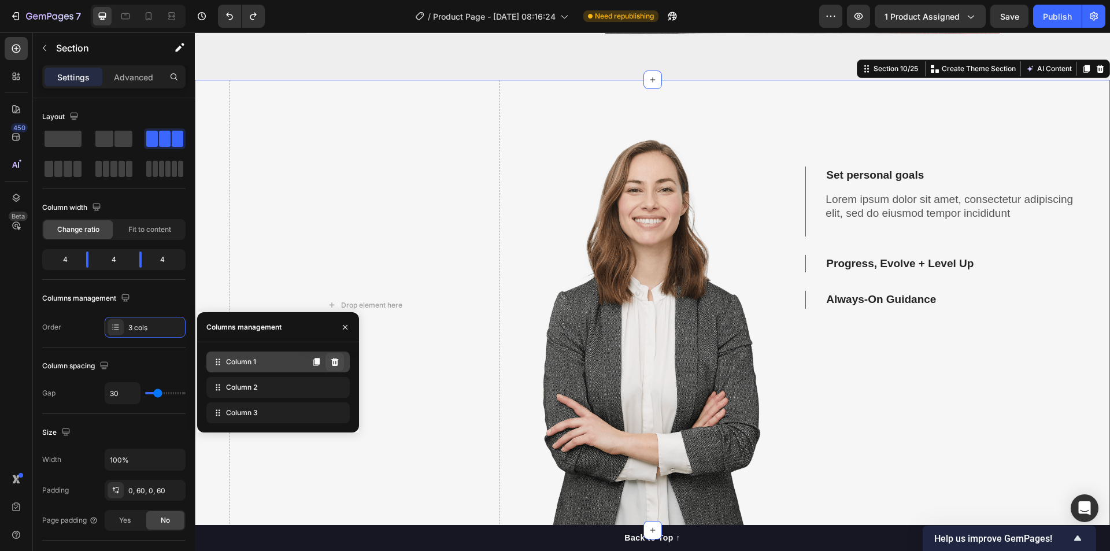
click at [335, 361] on icon at bounding box center [335, 362] width 8 height 8
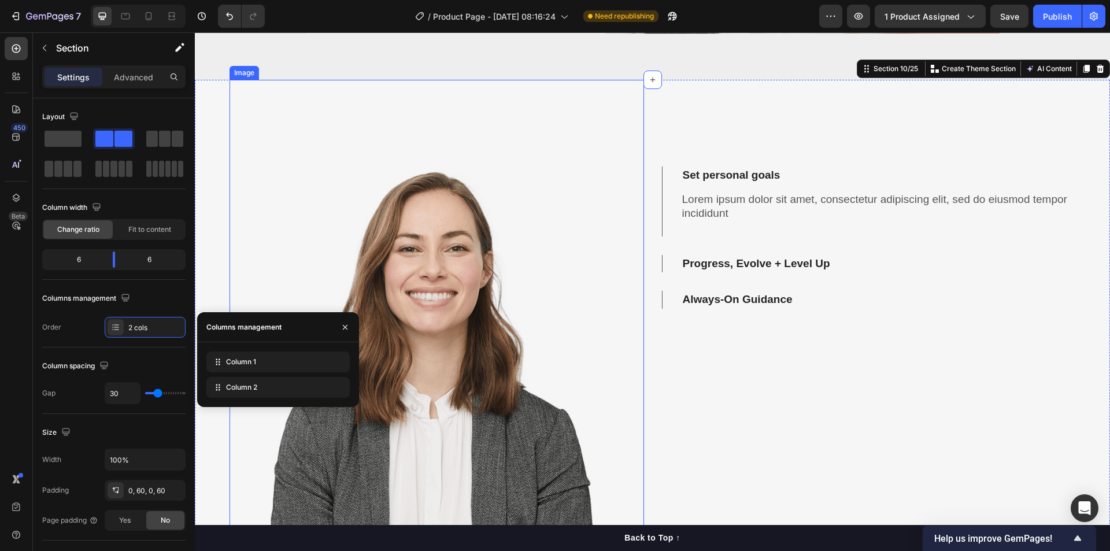
click at [539, 275] on img at bounding box center [437, 425] width 414 height 690
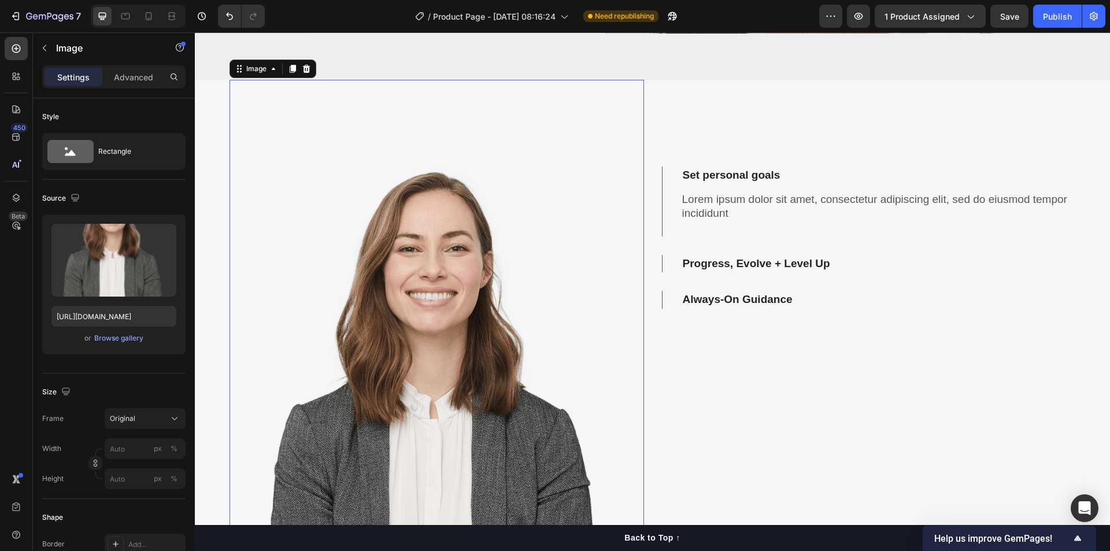
scroll to position [3449, 0]
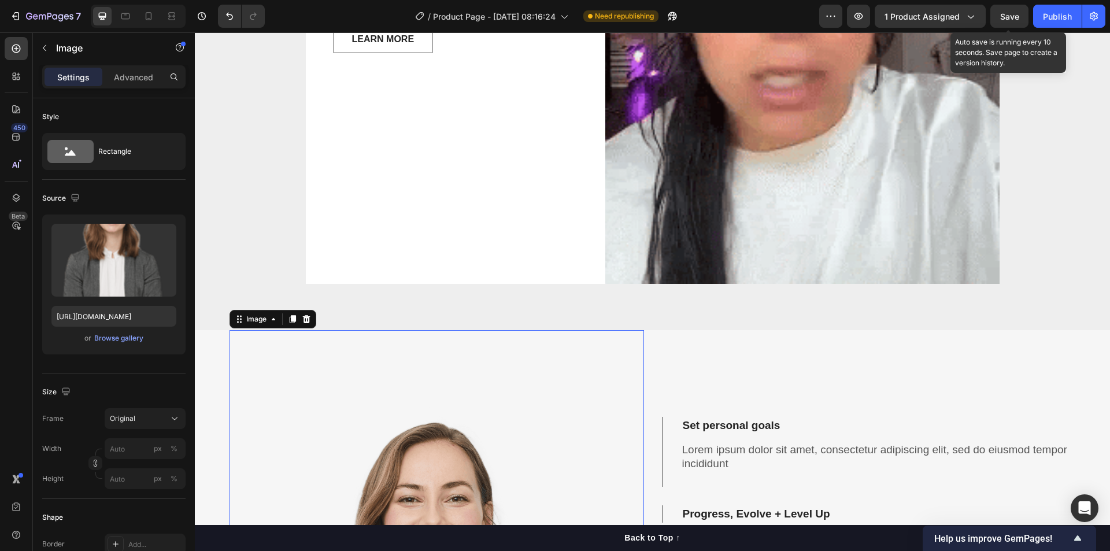
click at [1008, 16] on span "Save" at bounding box center [1009, 17] width 19 height 10
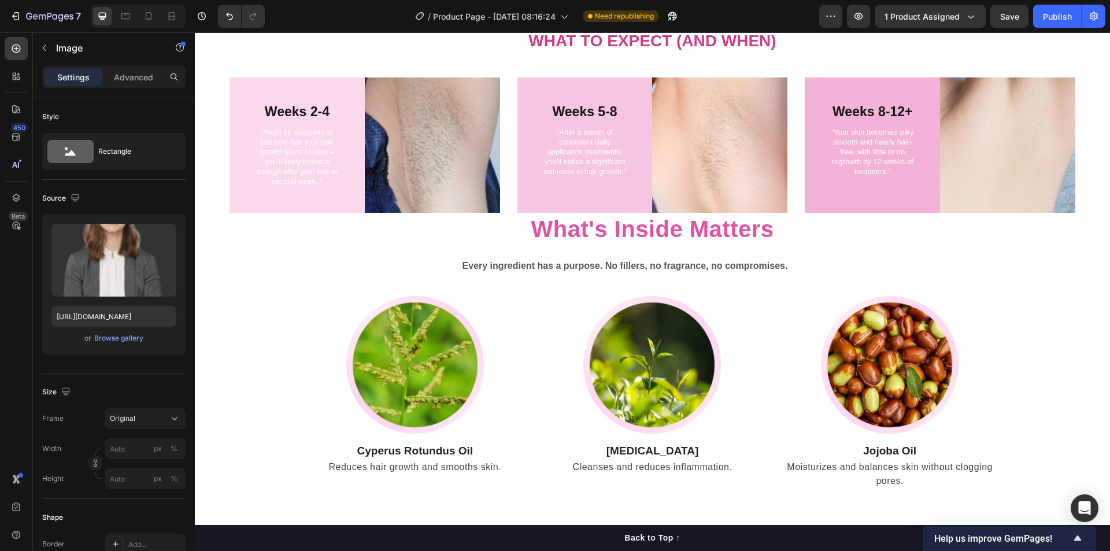
scroll to position [4200, 0]
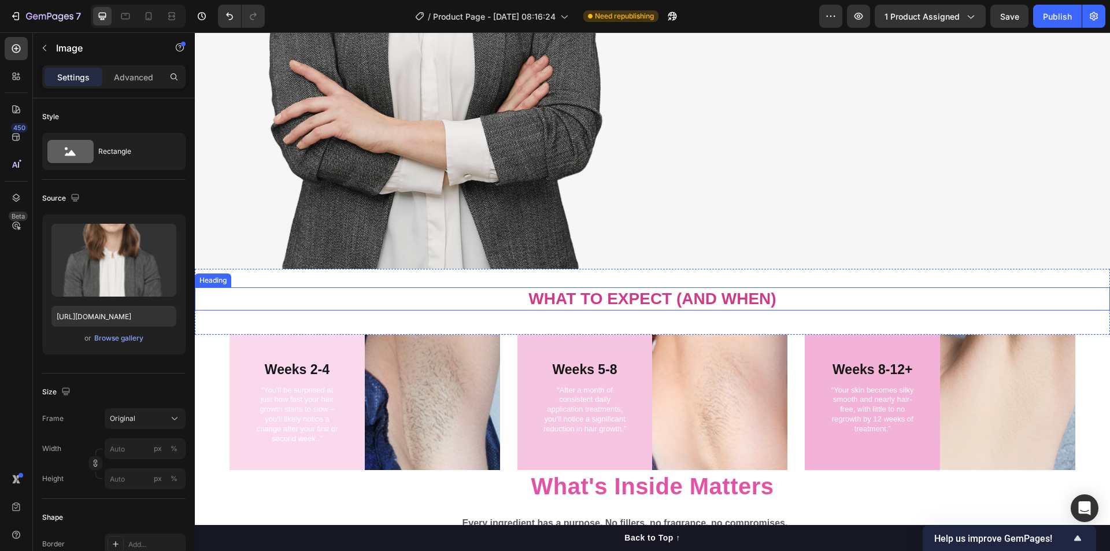
click at [750, 291] on strong "What to Expect (And When)" at bounding box center [651, 299] width 247 height 18
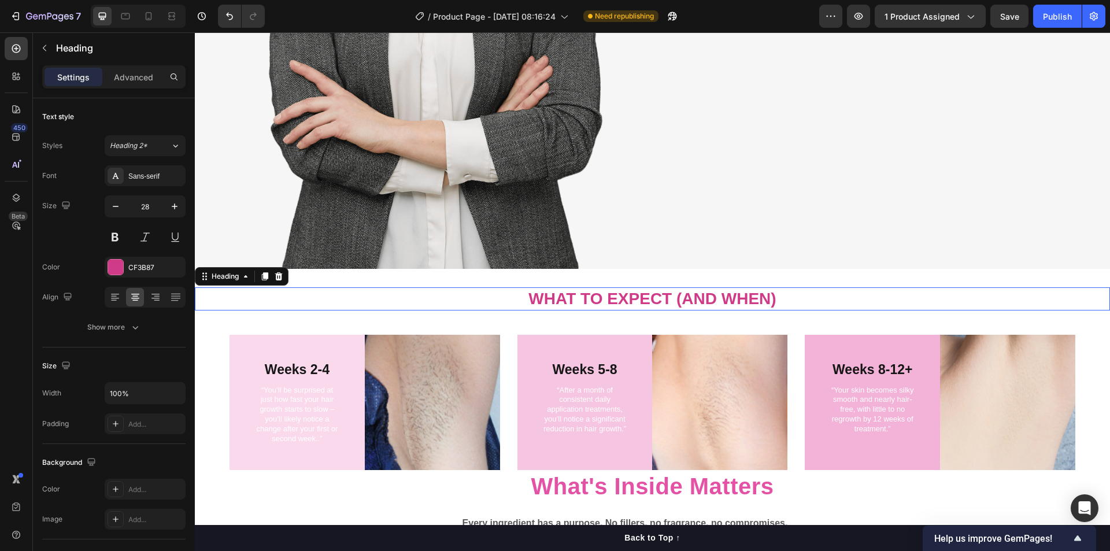
click at [750, 291] on strong "What to Expect (And When)" at bounding box center [651, 299] width 247 height 18
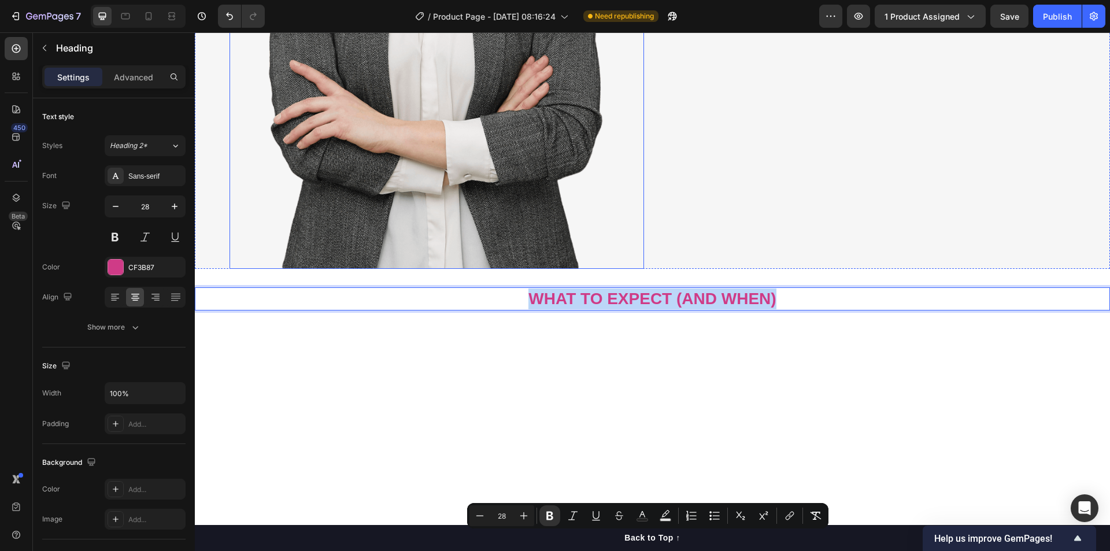
scroll to position [3950, 0]
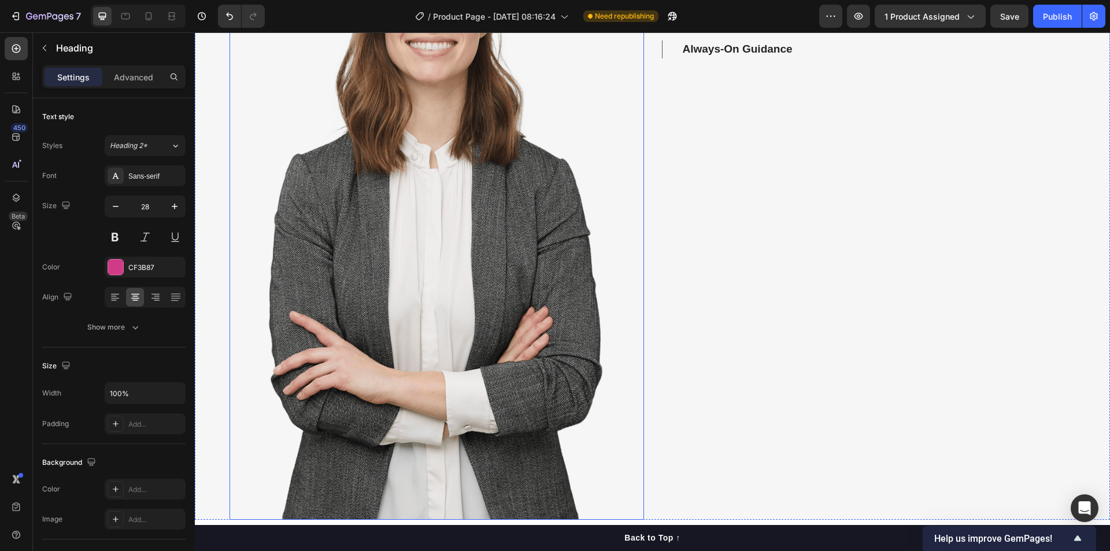
type input "16"
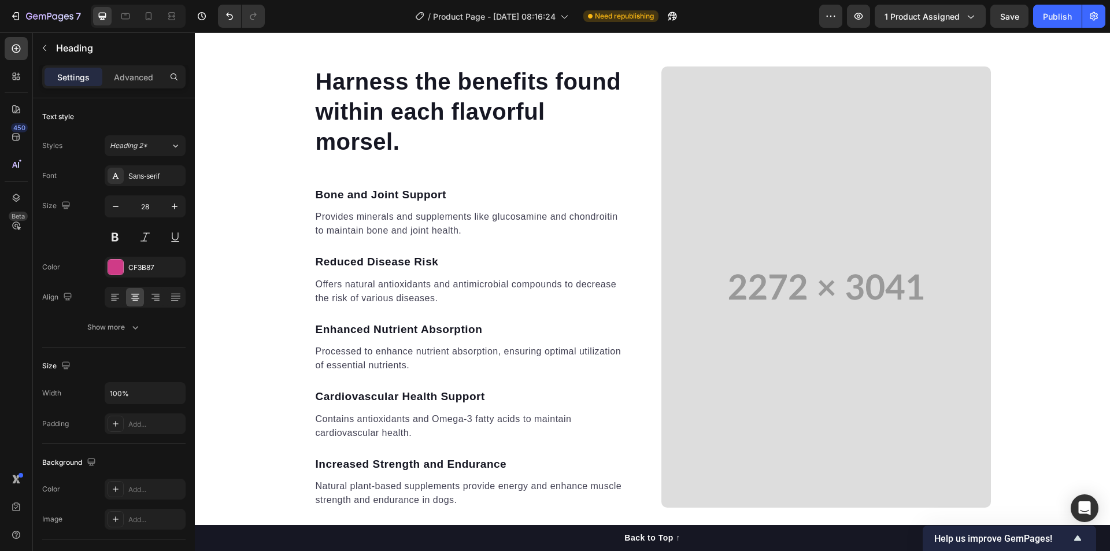
scroll to position [1931, 0]
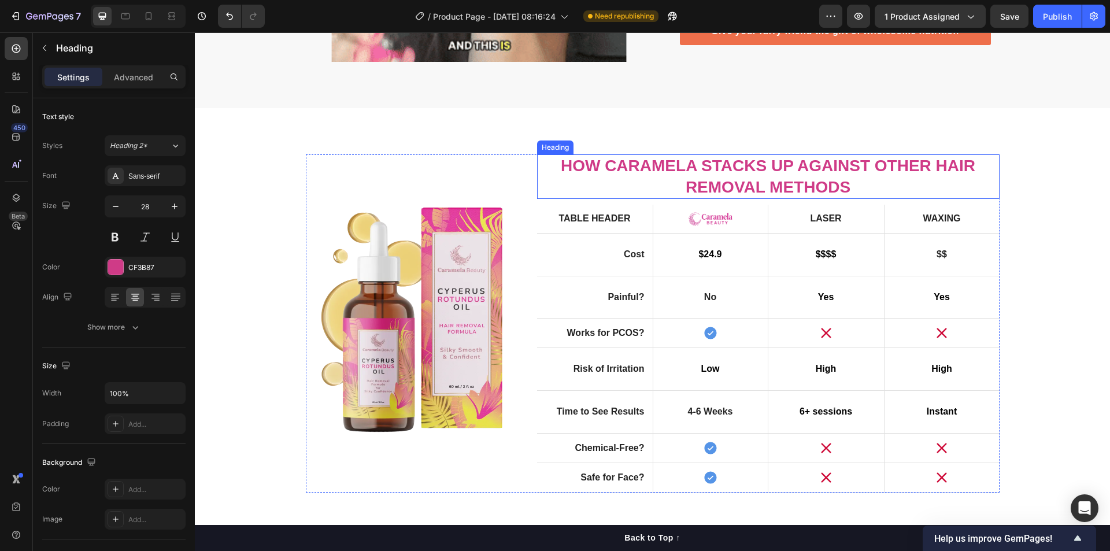
click at [771, 181] on strong "How Caramela Stacks Up Against Other Hair Removal Methods" at bounding box center [768, 176] width 414 height 39
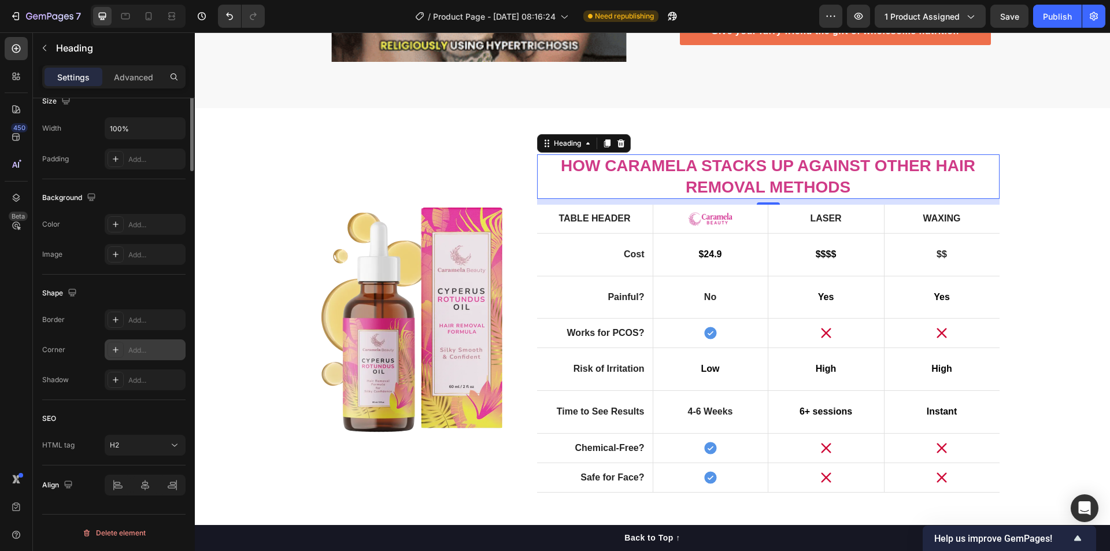
scroll to position [0, 0]
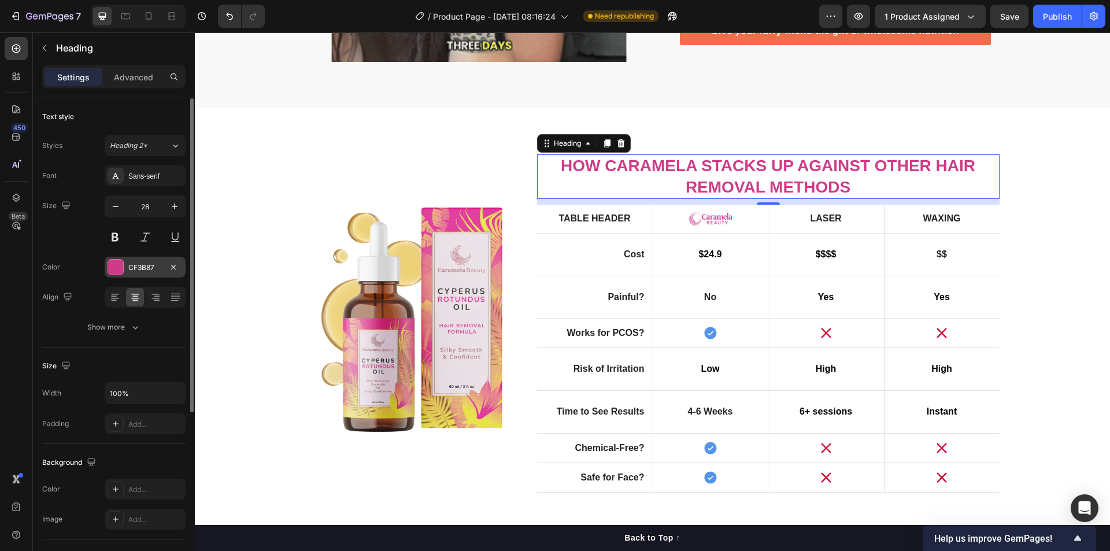
click at [134, 269] on div "CF3B87" at bounding box center [145, 267] width 34 height 10
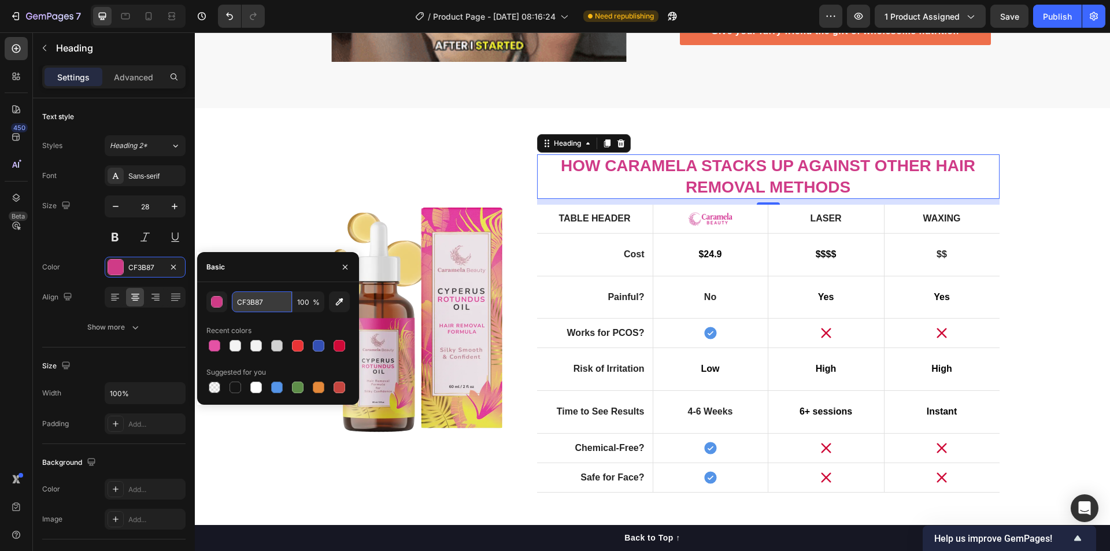
click at [257, 299] on input "CF3B87" at bounding box center [262, 301] width 60 height 21
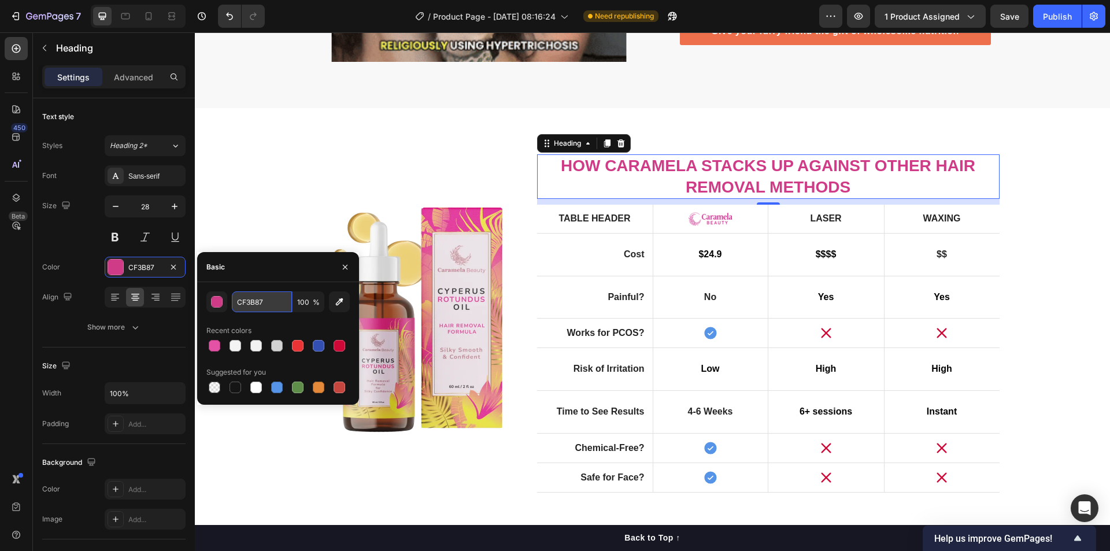
click at [257, 299] on input "CF3B87" at bounding box center [262, 301] width 60 height 21
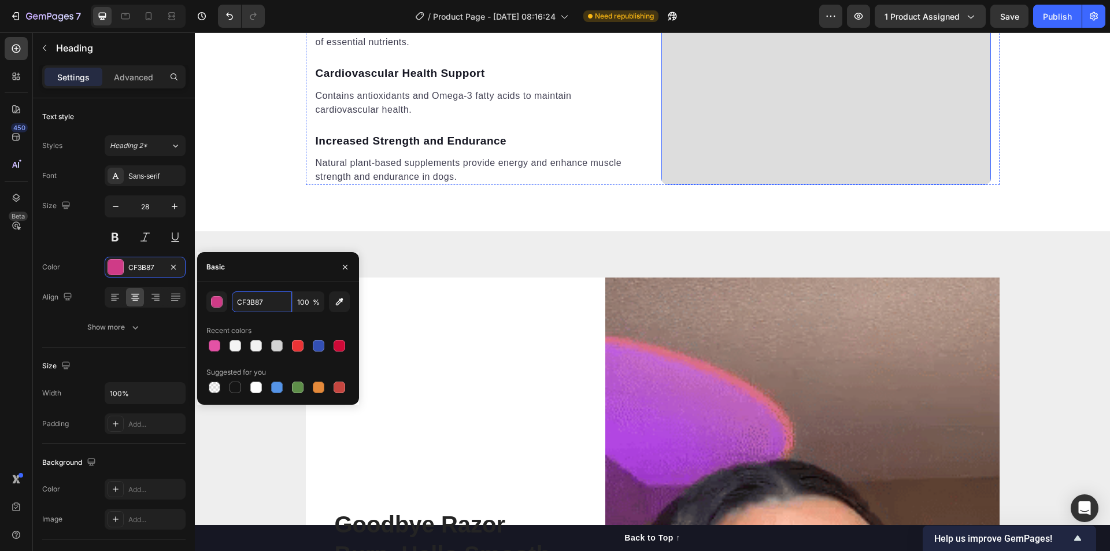
scroll to position [3006, 0]
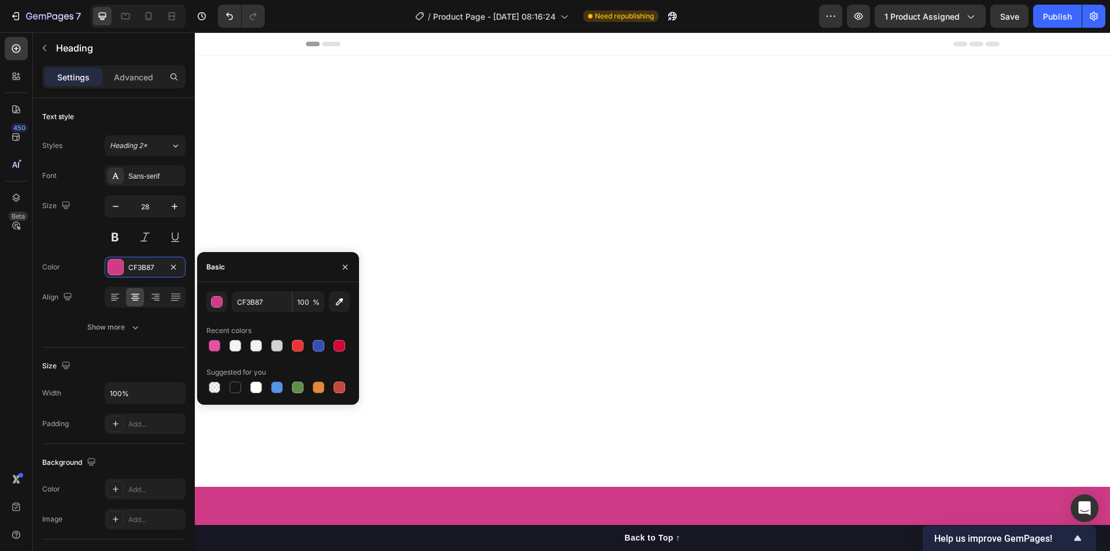
scroll to position [4259, 0]
